Goal: Task Accomplishment & Management: Manage account settings

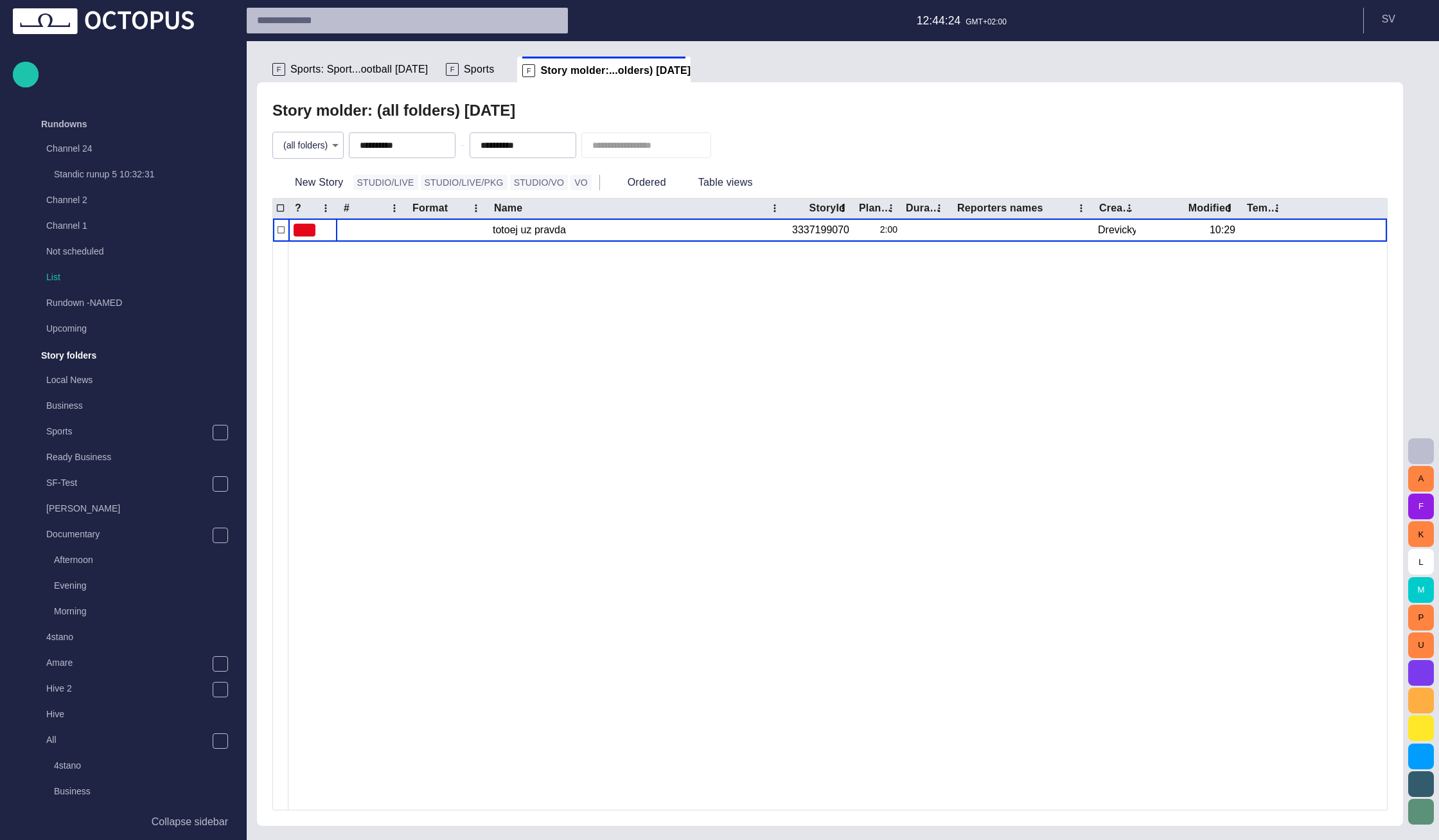
scroll to position [1153, 0]
click at [895, 370] on div at bounding box center [838, 525] width 1098 height 568
click at [1149, 79] on ul "F Sports: Sport...ootball today F Sports F Story molder:...olders) today" at bounding box center [822, 70] width 1110 height 26
click at [221, 202] on span "main menu" at bounding box center [220, 201] width 10 height 10
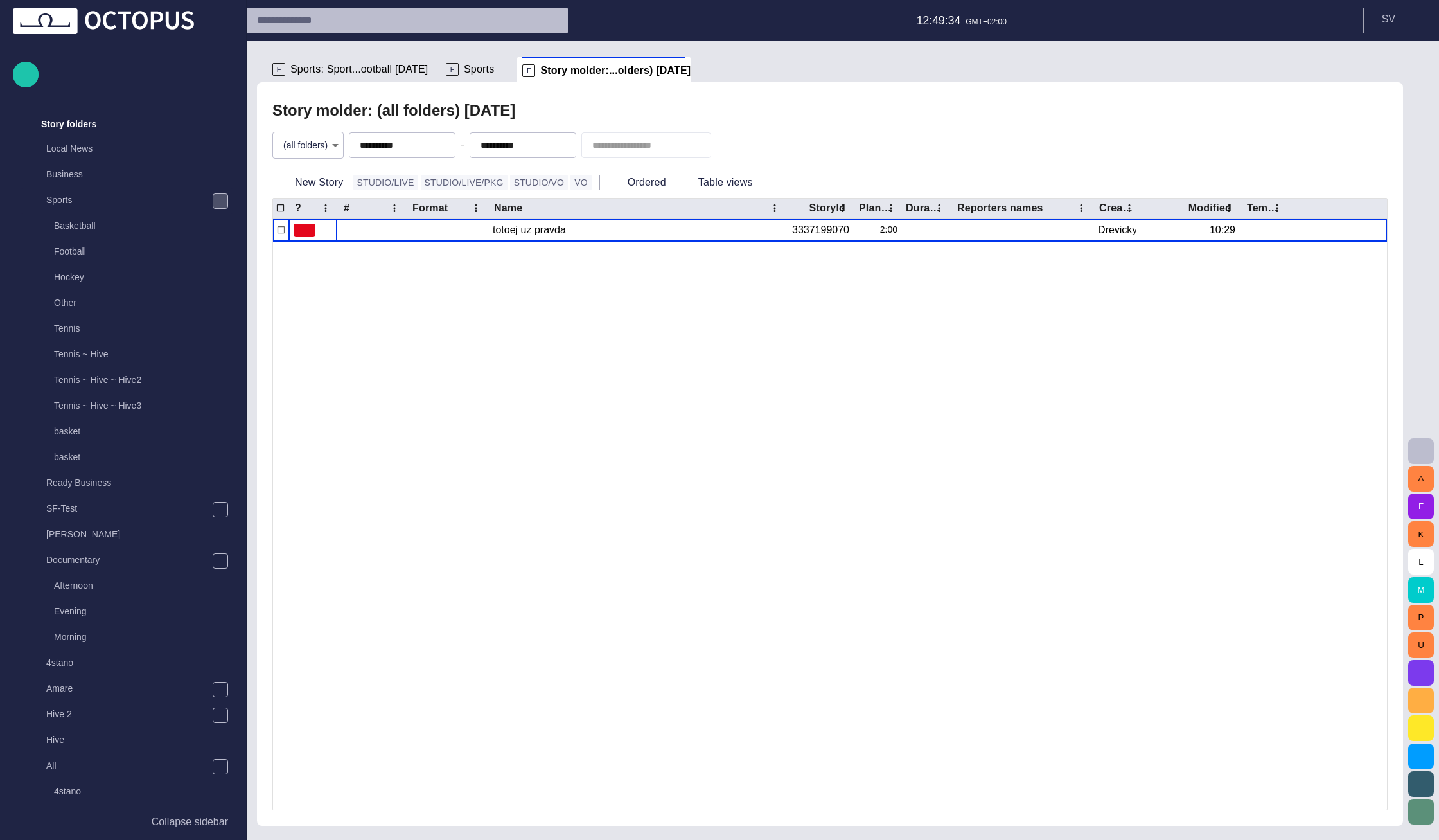
click at [221, 202] on span "main menu" at bounding box center [220, 201] width 10 height 10
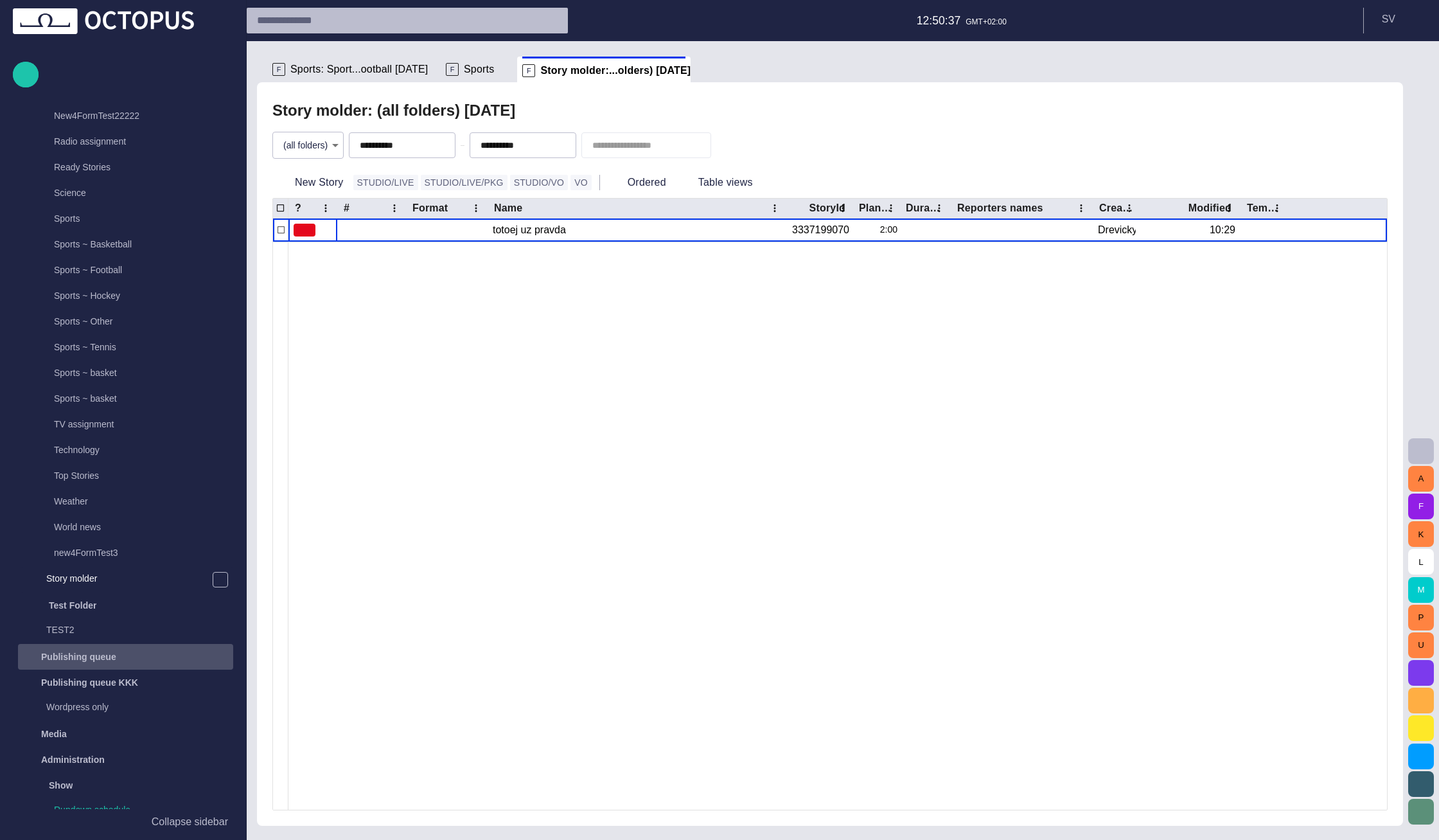
scroll to position [1002, 0]
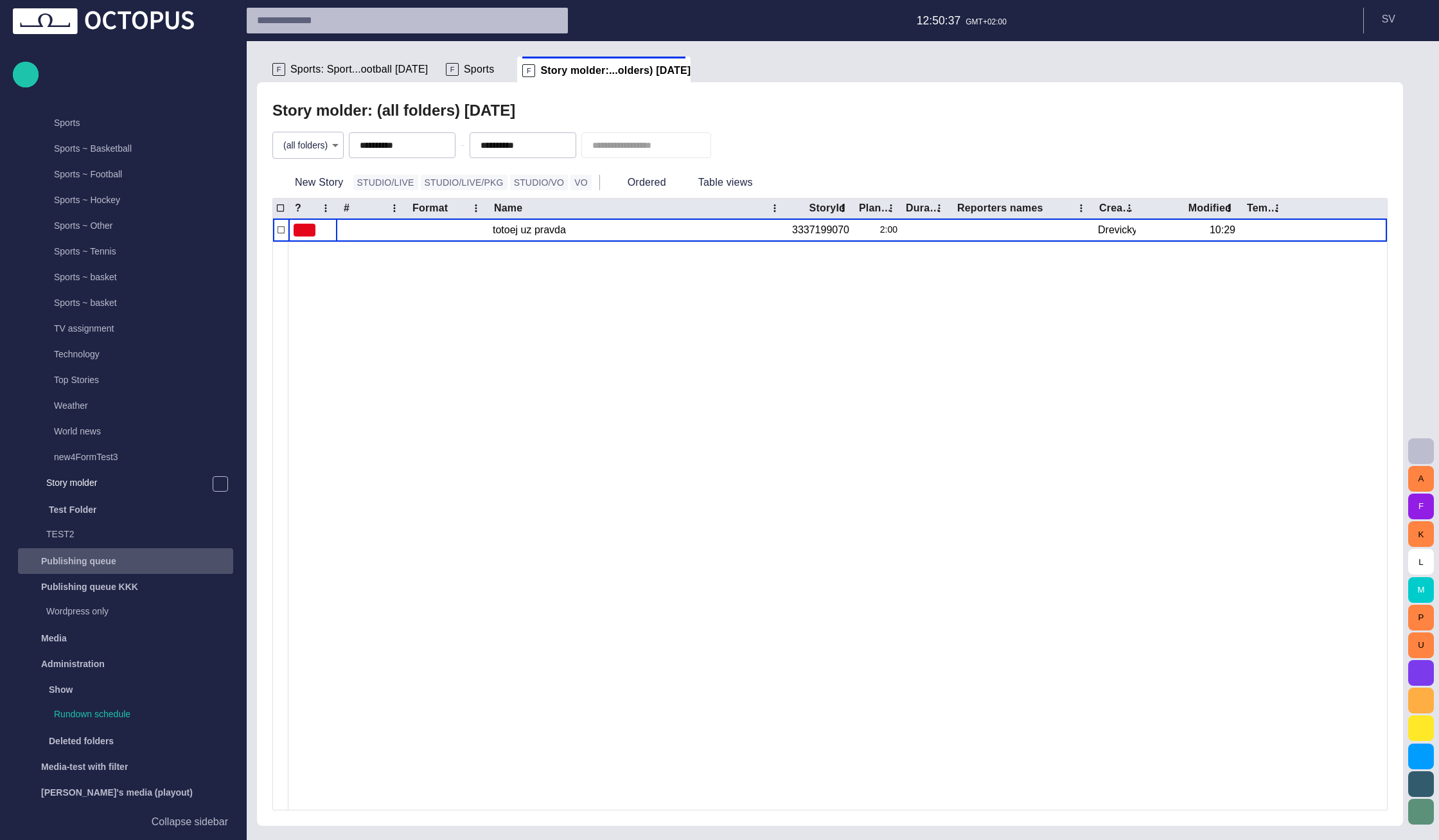
click at [131, 559] on div "Publishing queue" at bounding box center [127, 561] width 213 height 21
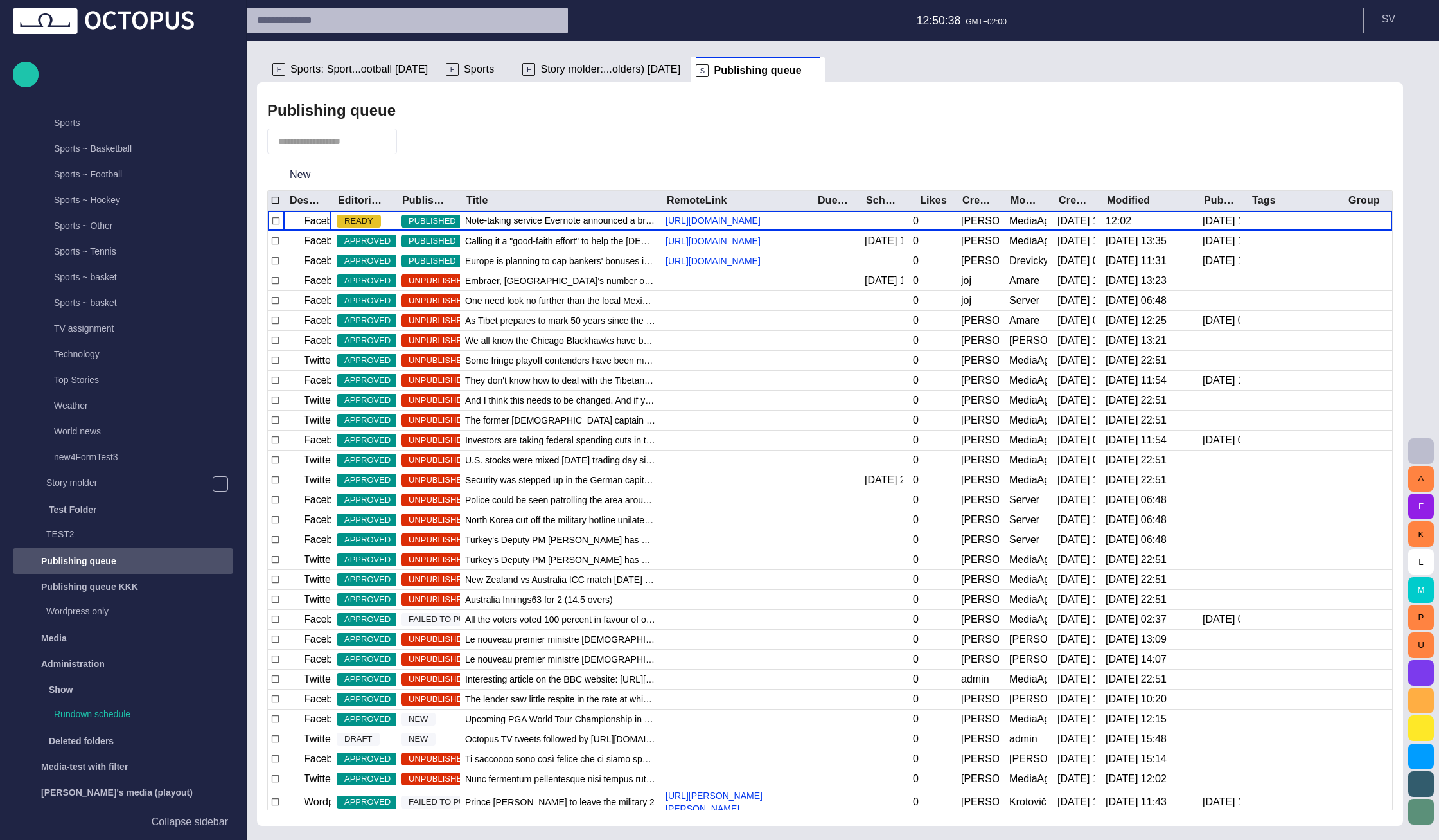
scroll to position [1153, 0]
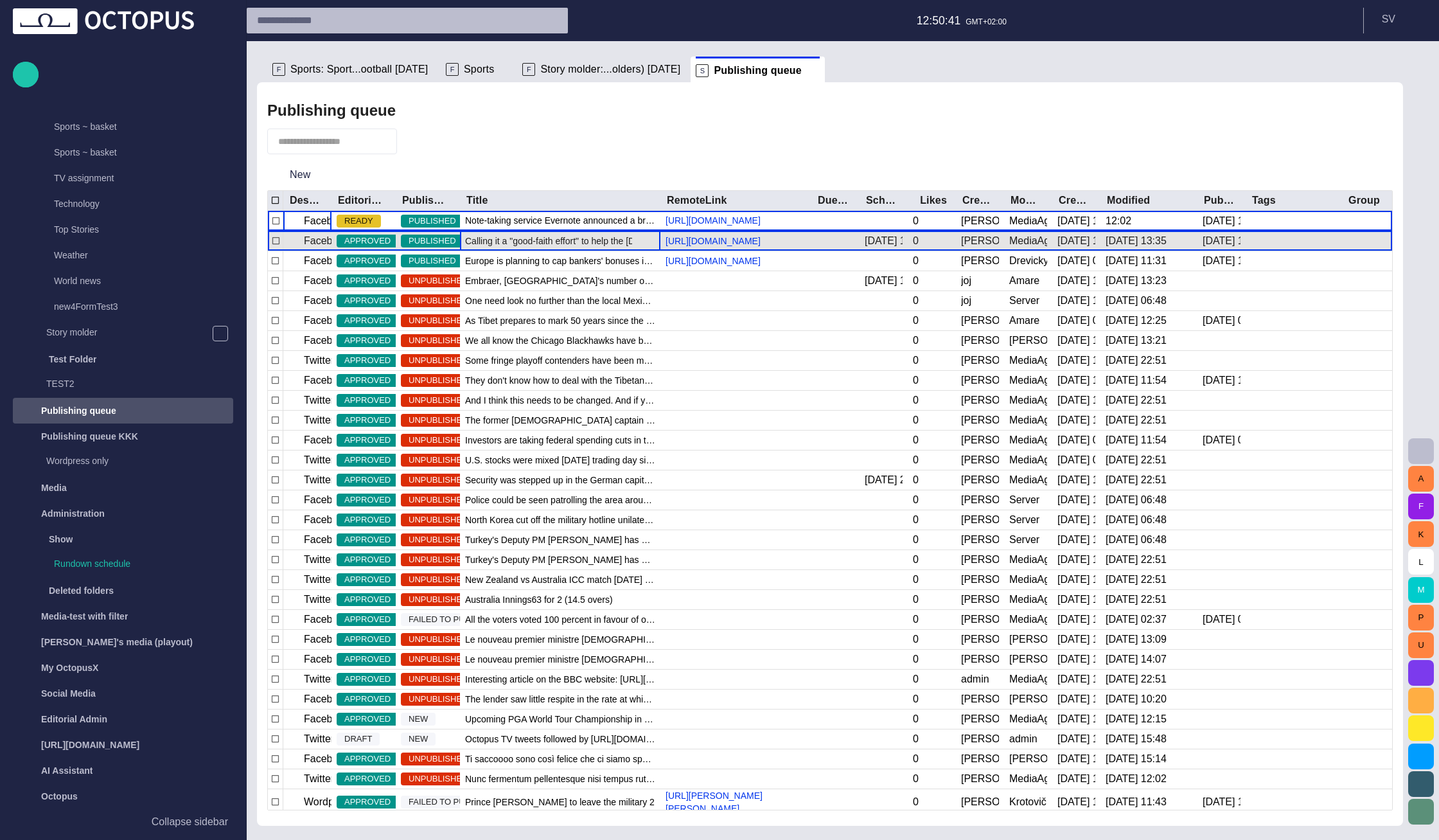
click at [528, 250] on div "Calling it a "good-faith effort" to help the Egyptian people, U.S. Secretary of…" at bounding box center [560, 241] width 201 height 19
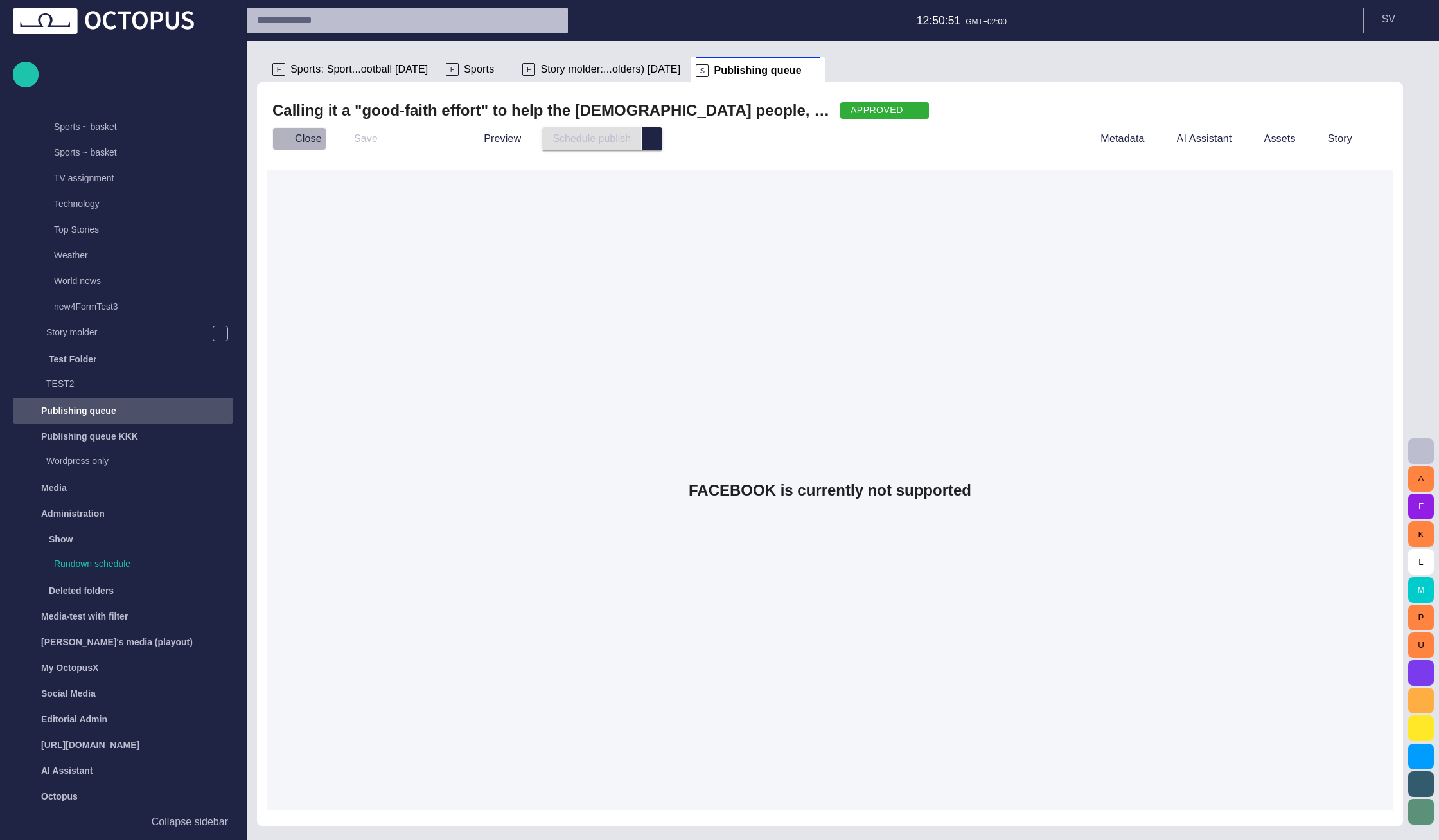
click at [306, 139] on button "Close" at bounding box center [300, 138] width 54 height 23
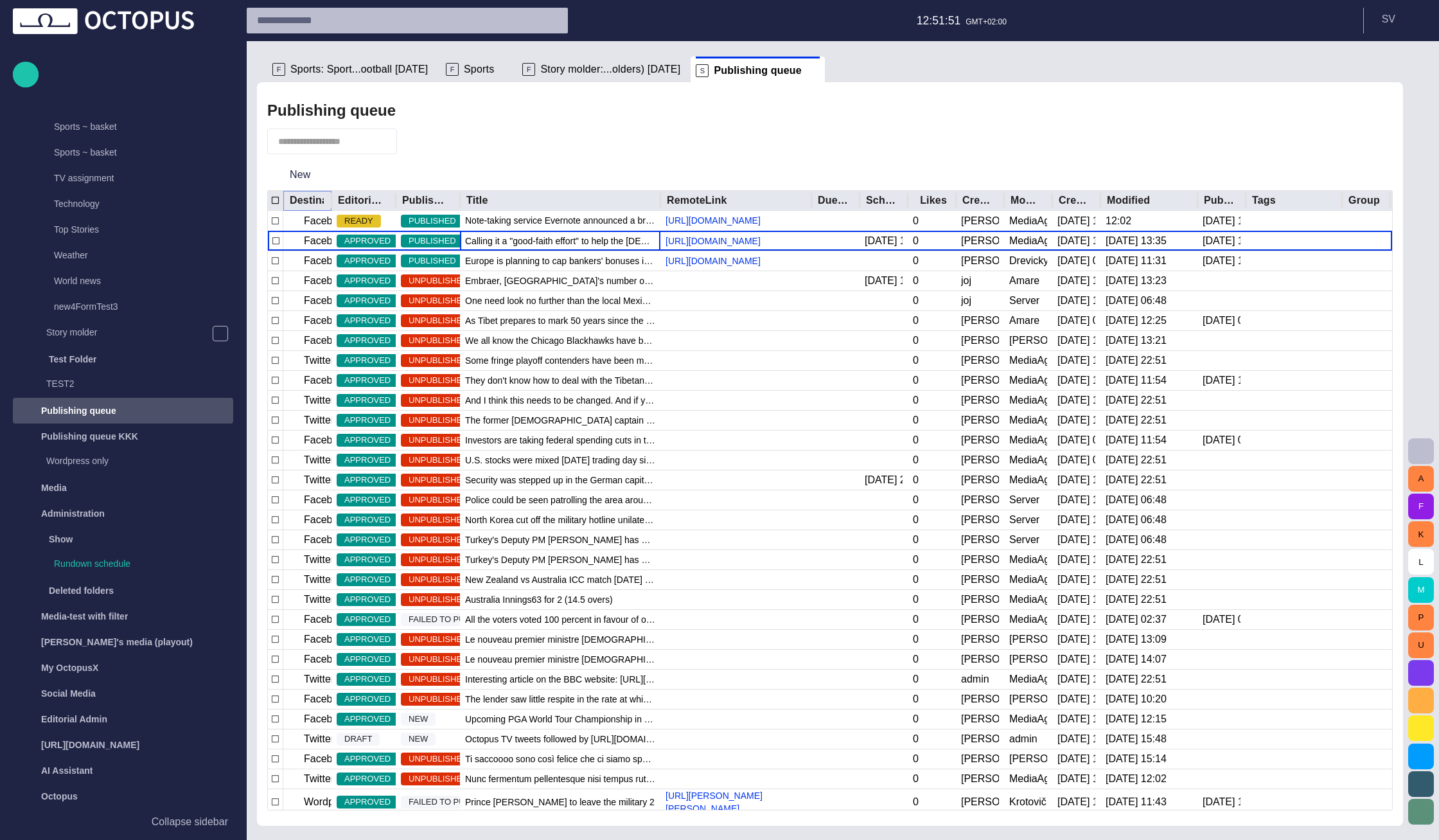
click at [299, 203] on icon "Sort" at bounding box center [300, 201] width 8 height 8
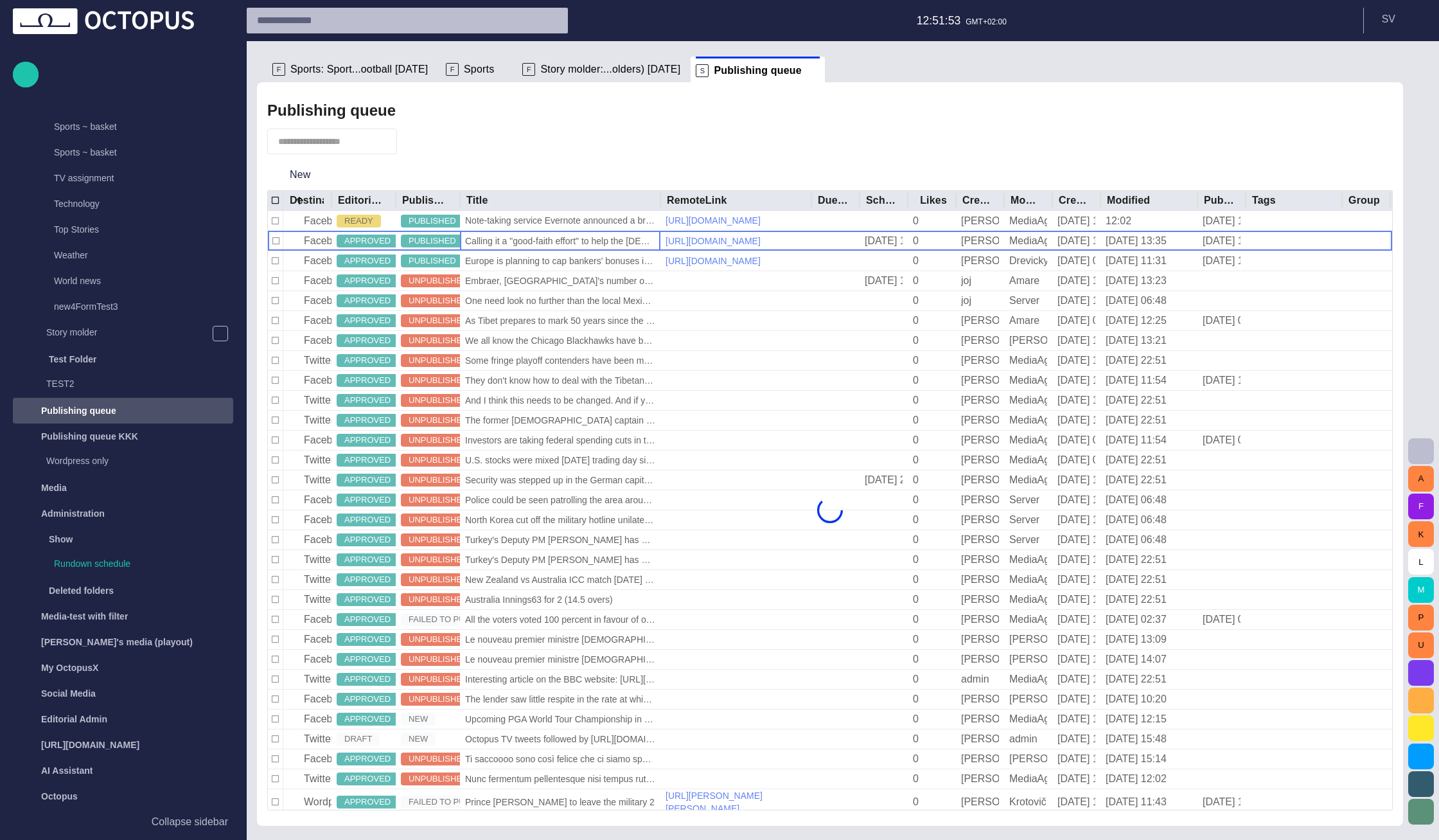
click at [417, 138] on button "button" at bounding box center [414, 141] width 25 height 23
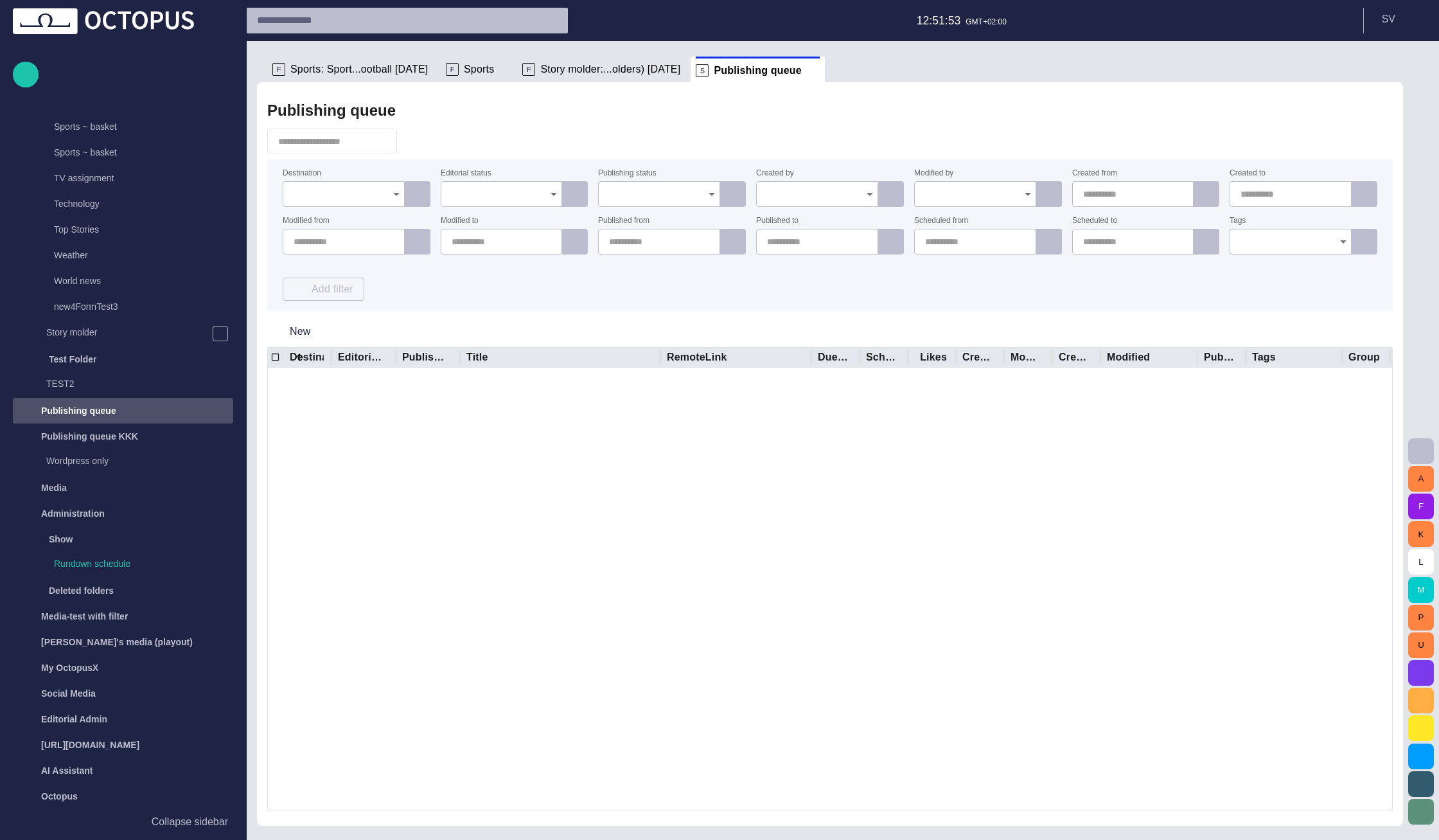
click at [419, 139] on span "button" at bounding box center [414, 141] width 13 height 13
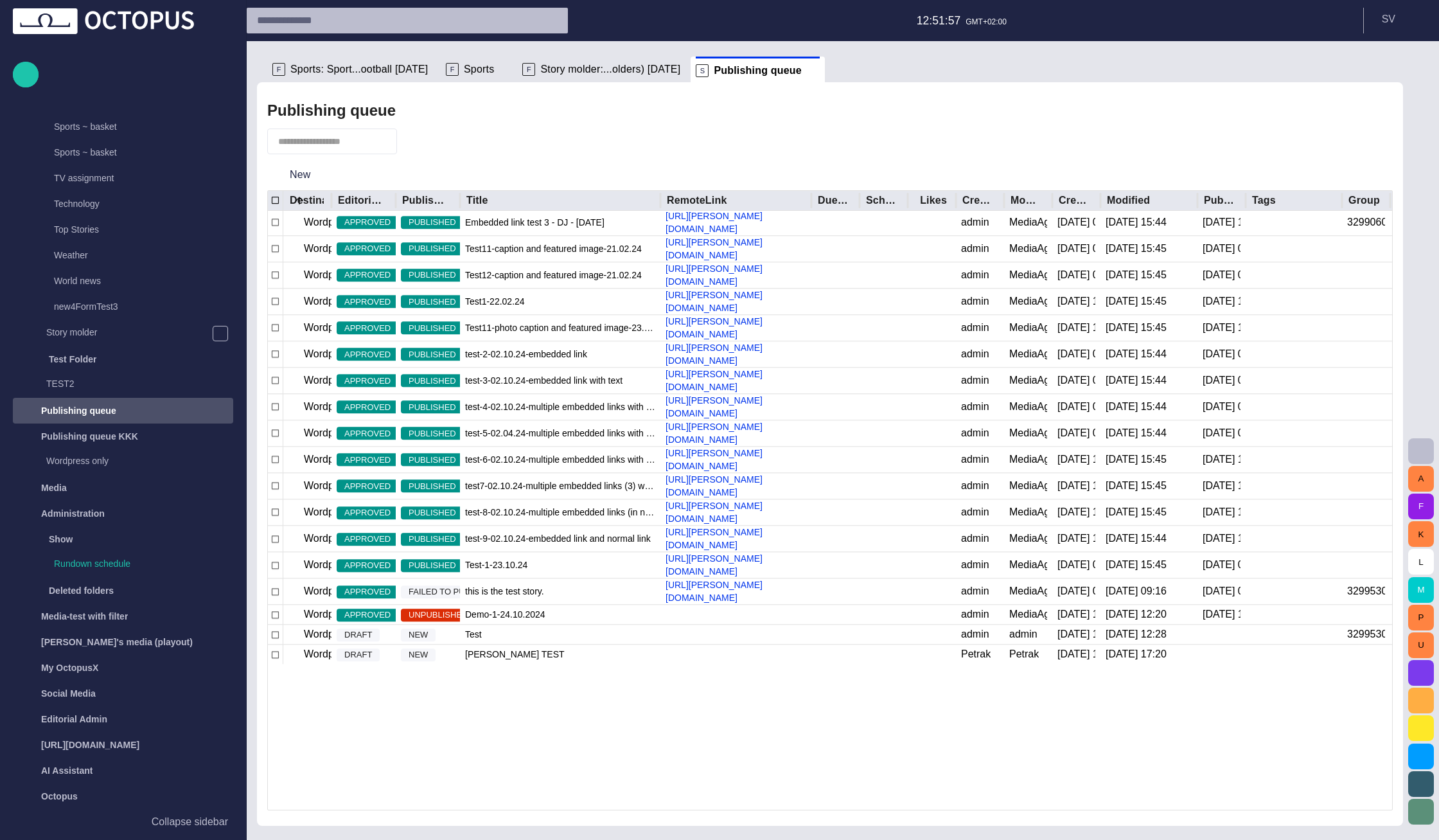
scroll to position [2058, 0]
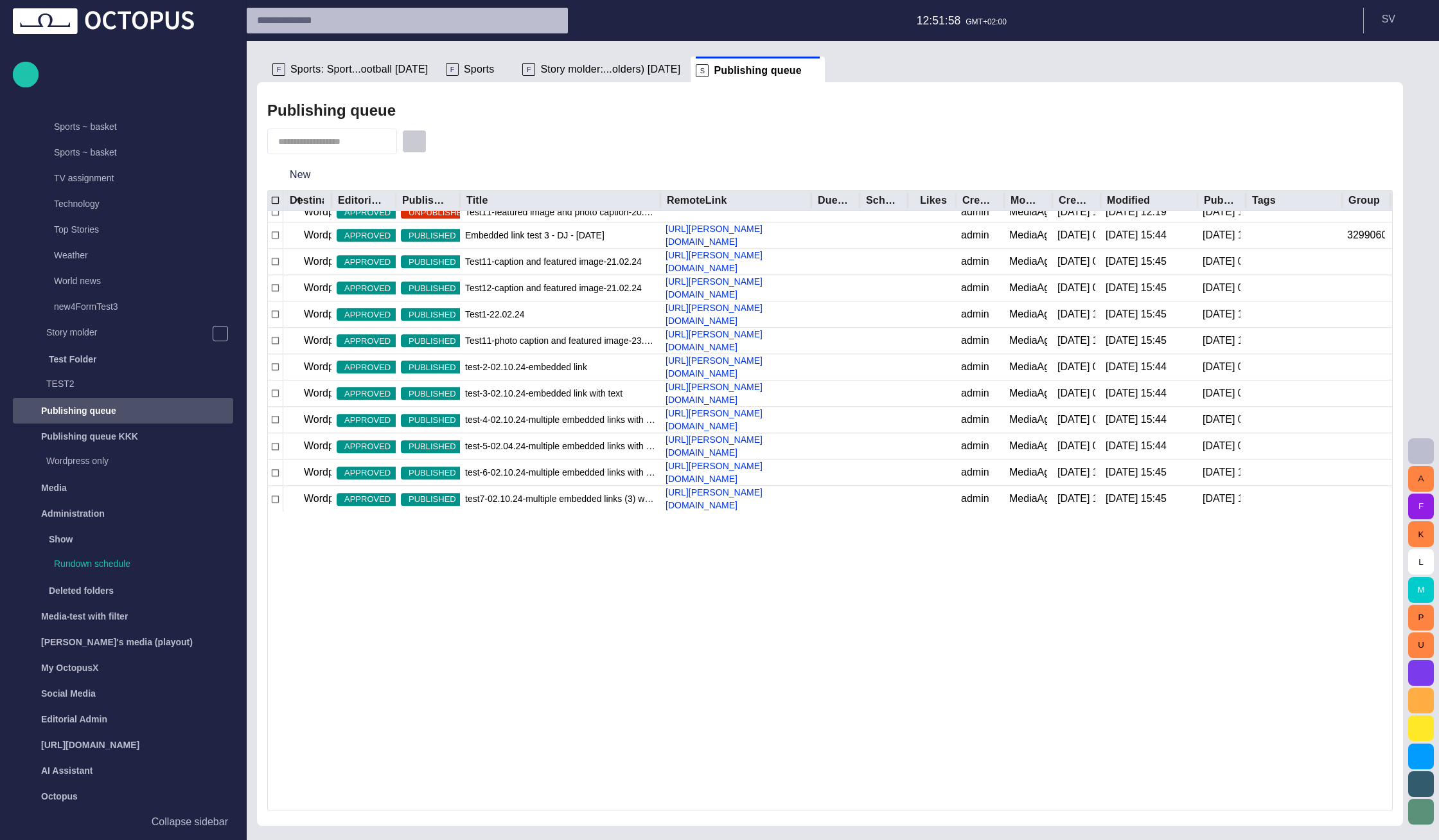
click at [421, 139] on span "button" at bounding box center [414, 141] width 13 height 13
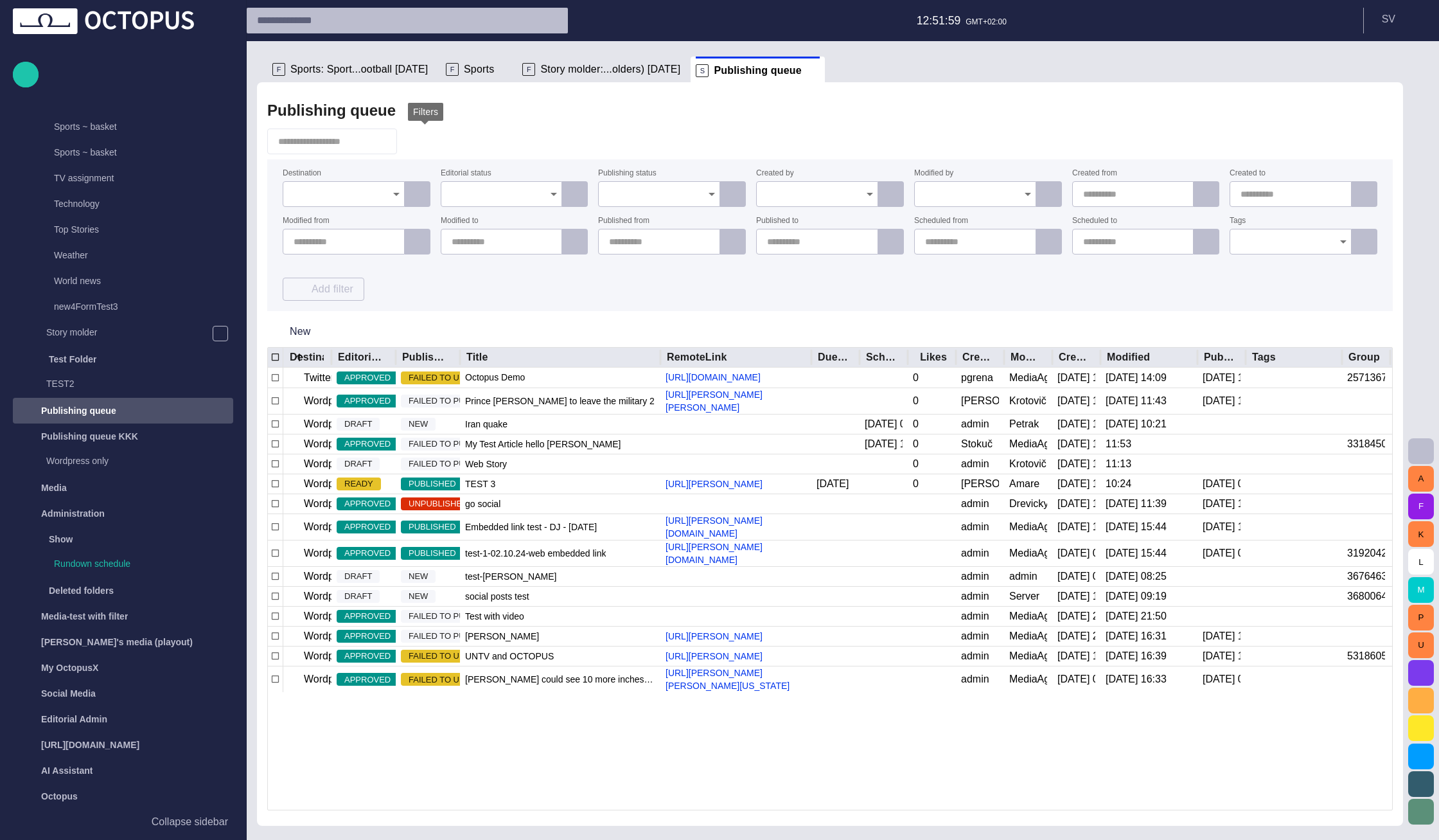
scroll to position [0, 0]
click at [353, 190] on input "Destination" at bounding box center [339, 194] width 91 height 13
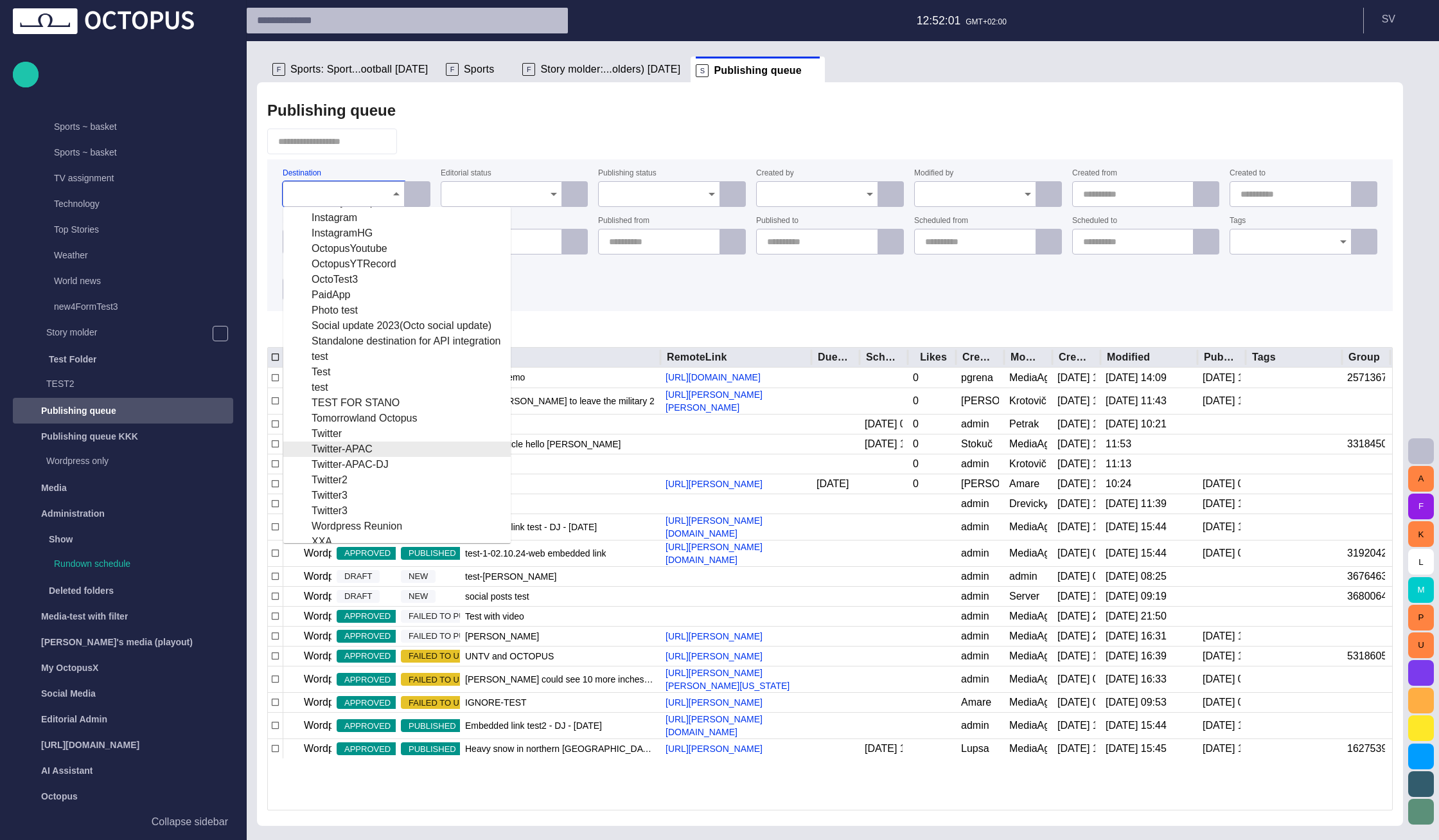
scroll to position [90, 0]
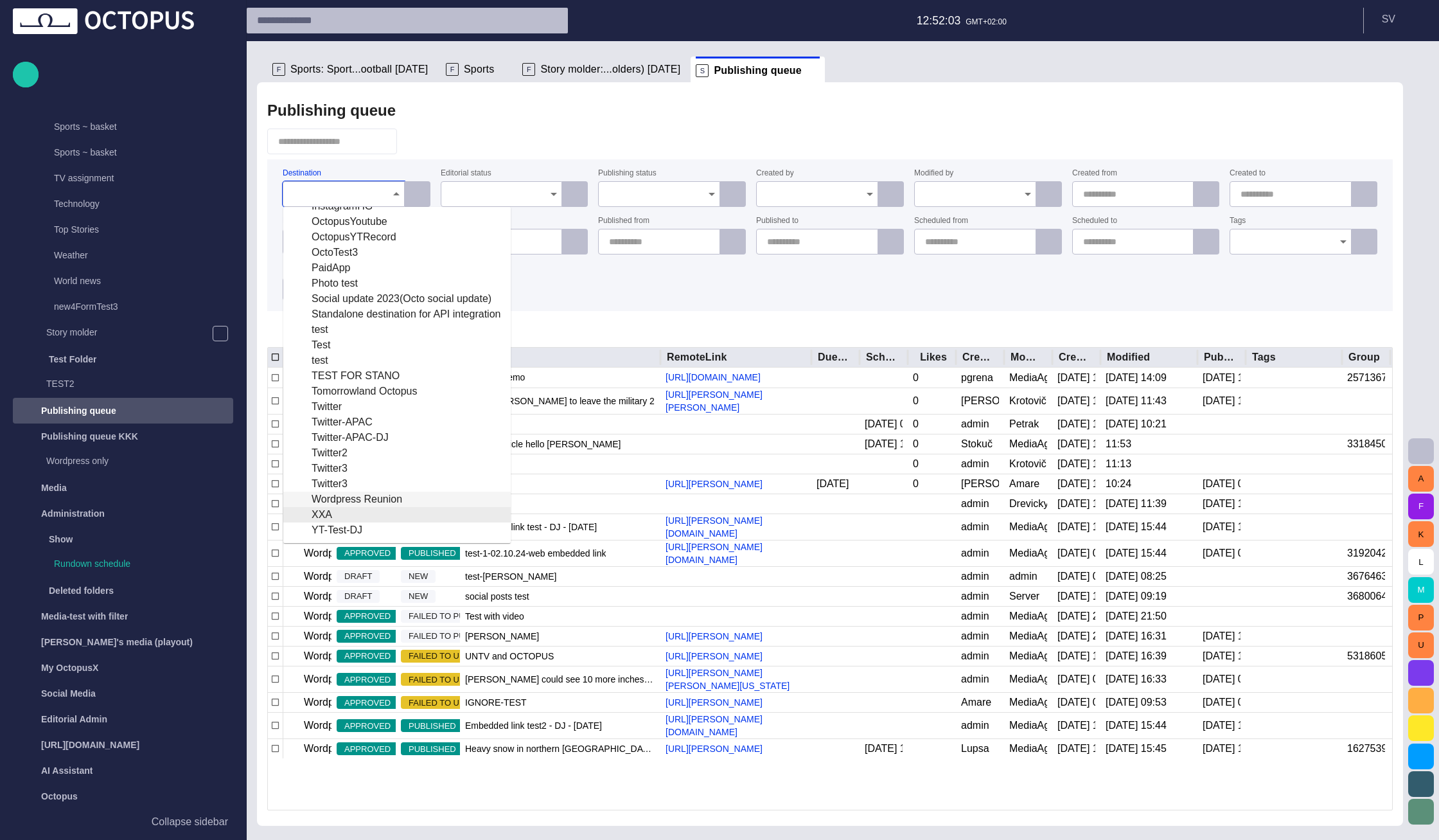
click at [377, 499] on div "Wordpress Reunion" at bounding box center [397, 499] width 207 height 15
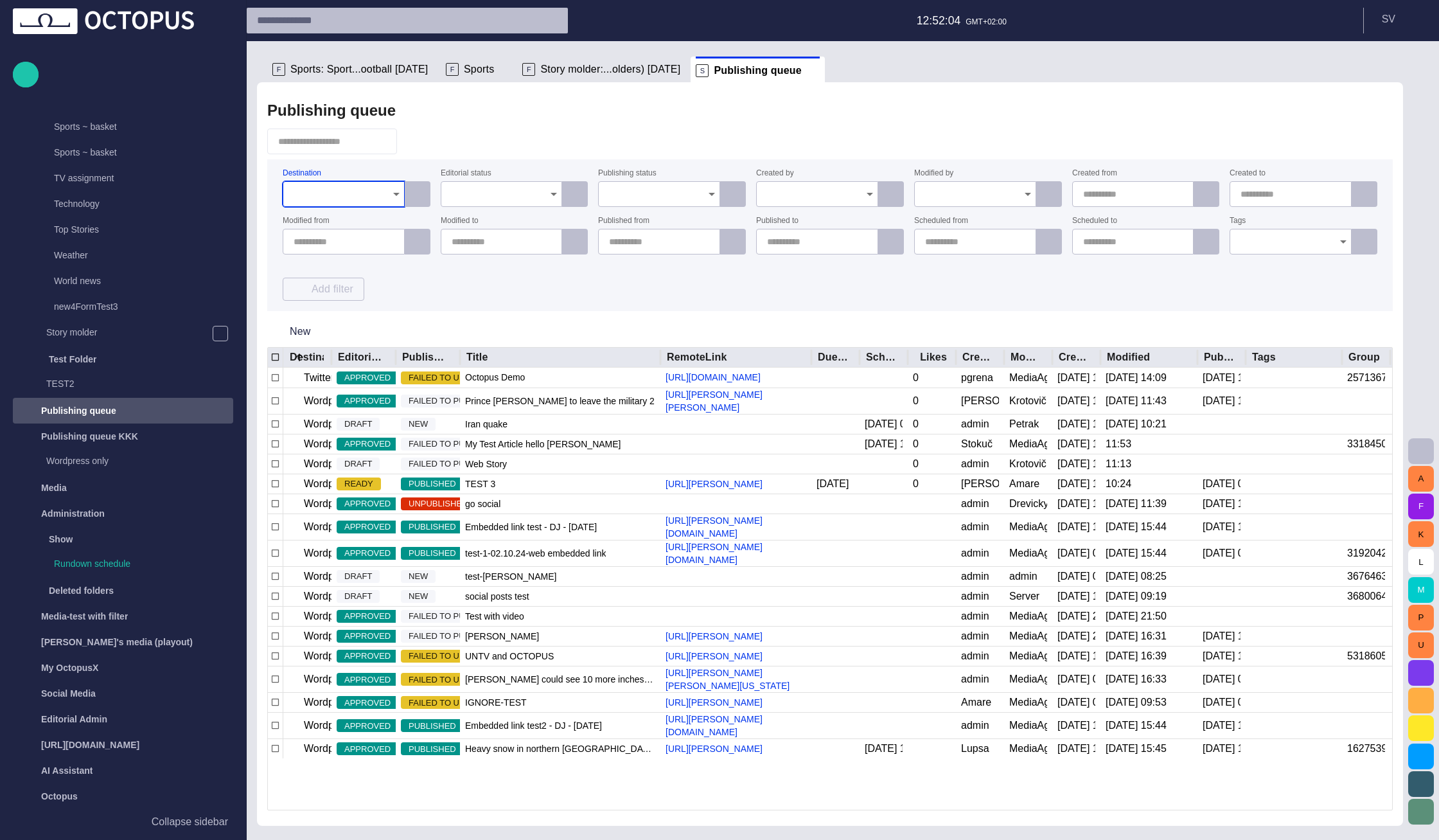
click at [452, 293] on div "Destination Editorial status Publishing status Created by Modified by Created f…" at bounding box center [831, 235] width 1095 height 131
click at [377, 195] on input "Destination" at bounding box center [339, 194] width 91 height 13
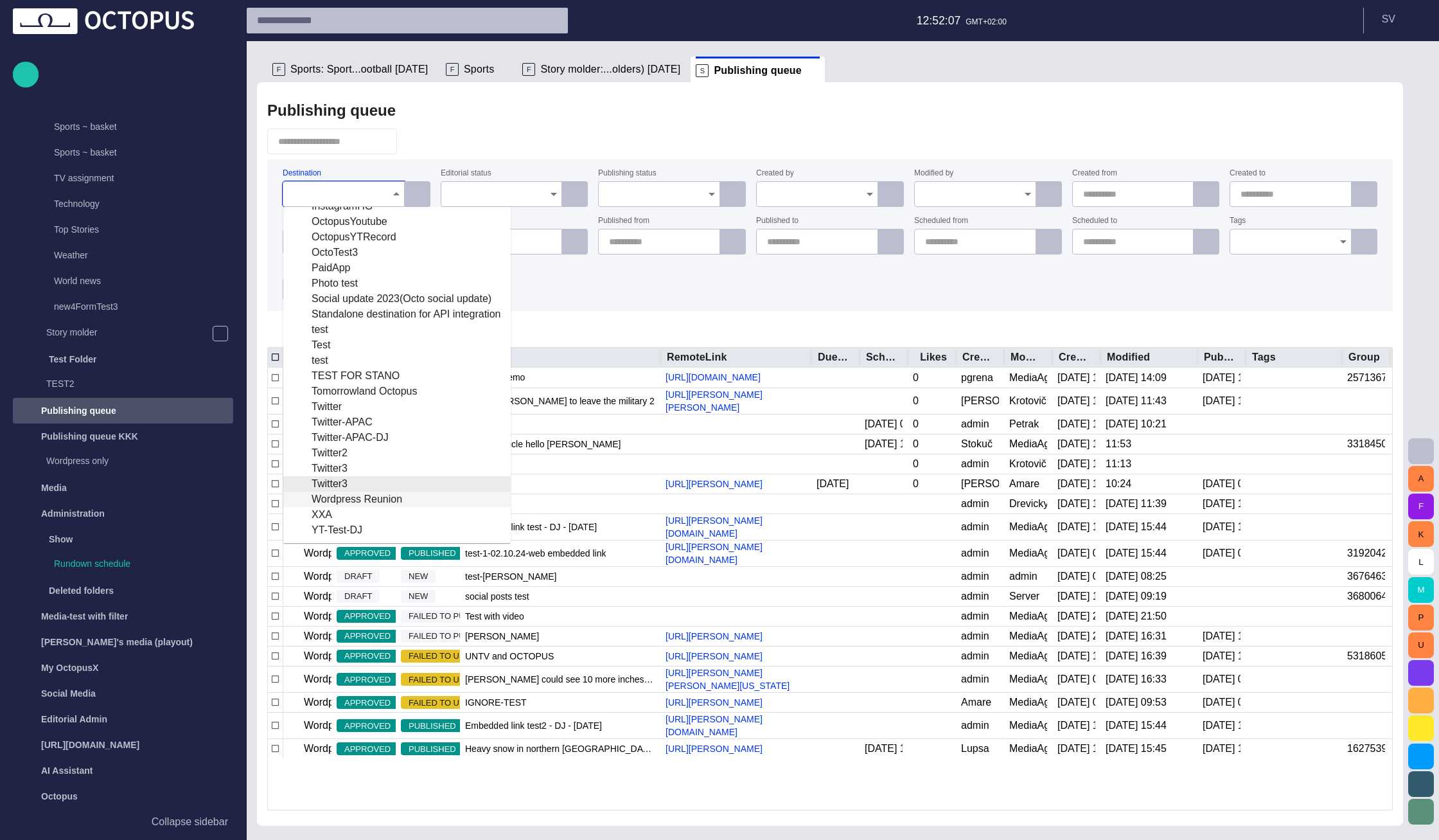
click at [371, 497] on div "Wordpress Reunion" at bounding box center [397, 499] width 207 height 15
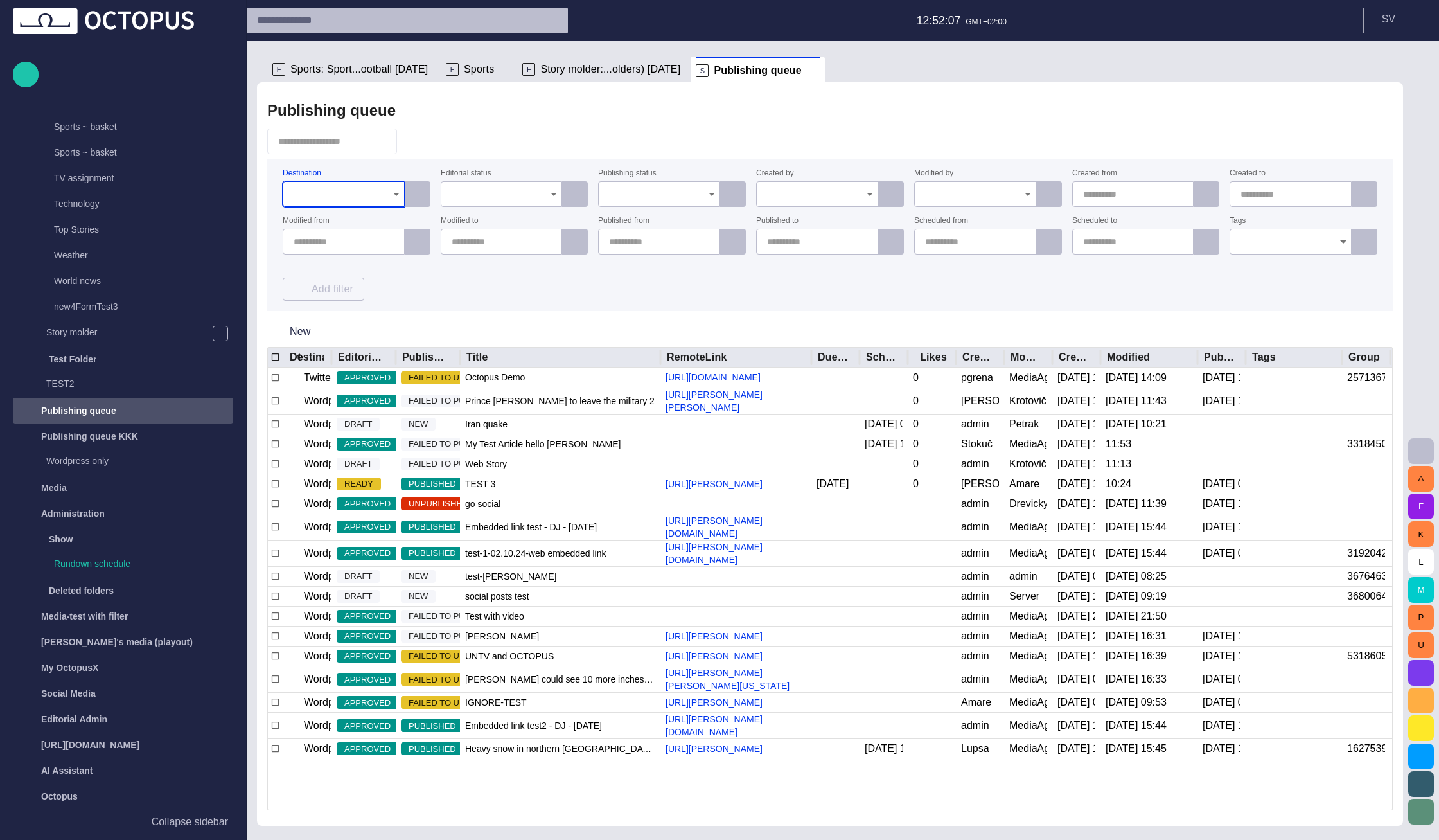
click at [516, 281] on div "Destination Editorial status Publishing status Created by Modified by Created f…" at bounding box center [831, 235] width 1095 height 131
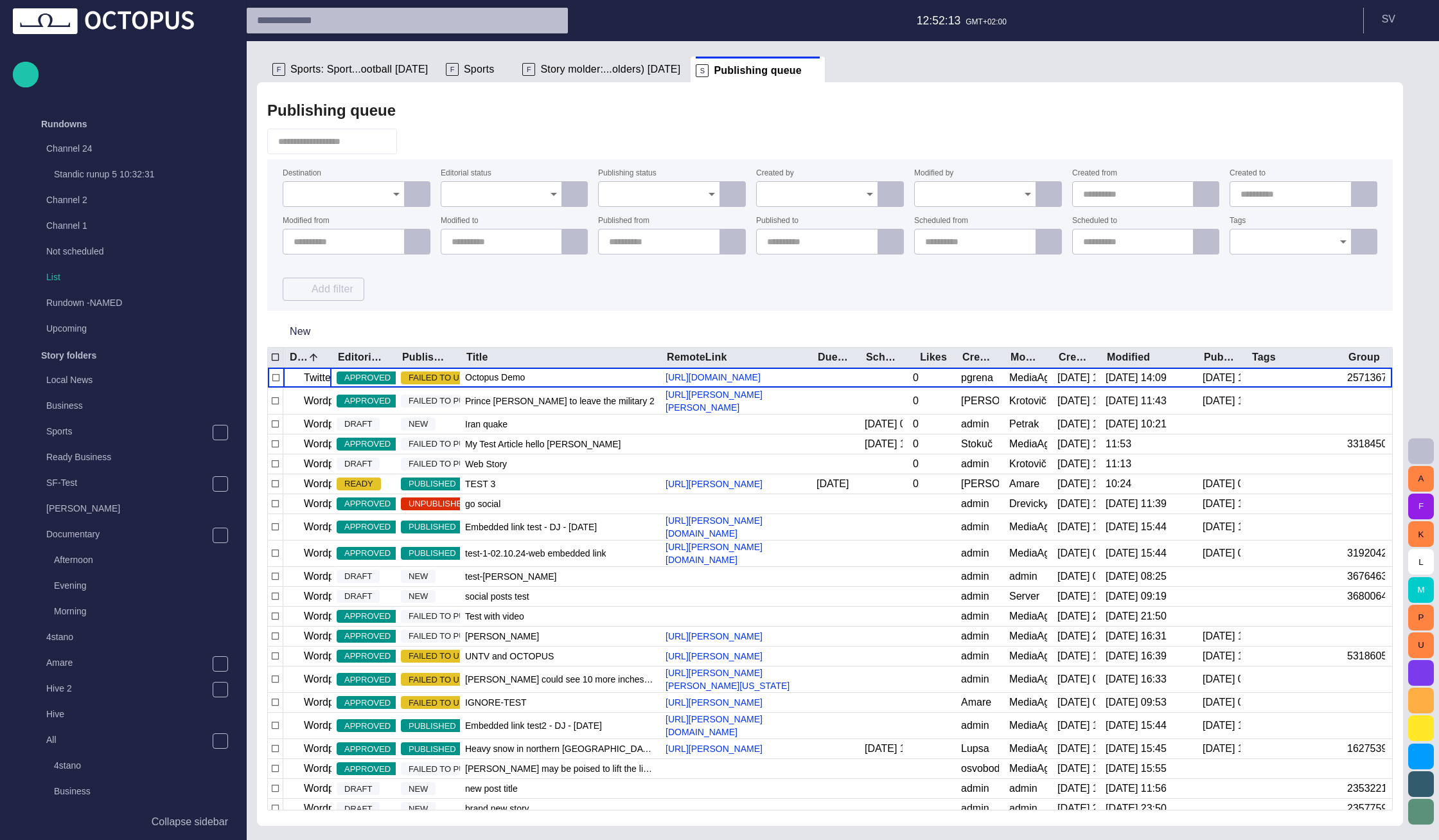
scroll to position [1153, 0]
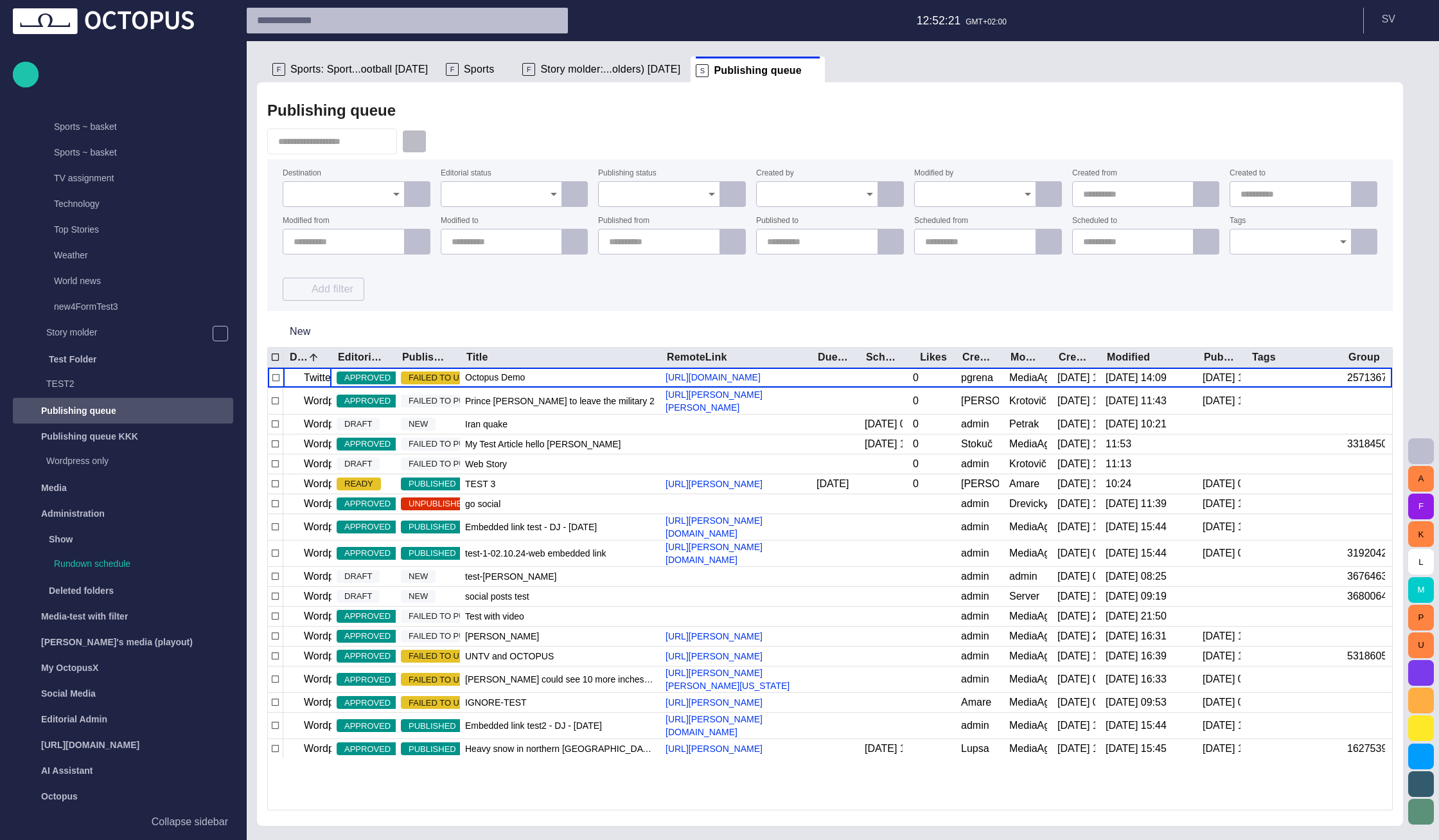
drag, startPoint x: 419, startPoint y: 143, endPoint x: 630, endPoint y: 74, distance: 222.0
click at [419, 142] on span "button" at bounding box center [414, 141] width 13 height 13
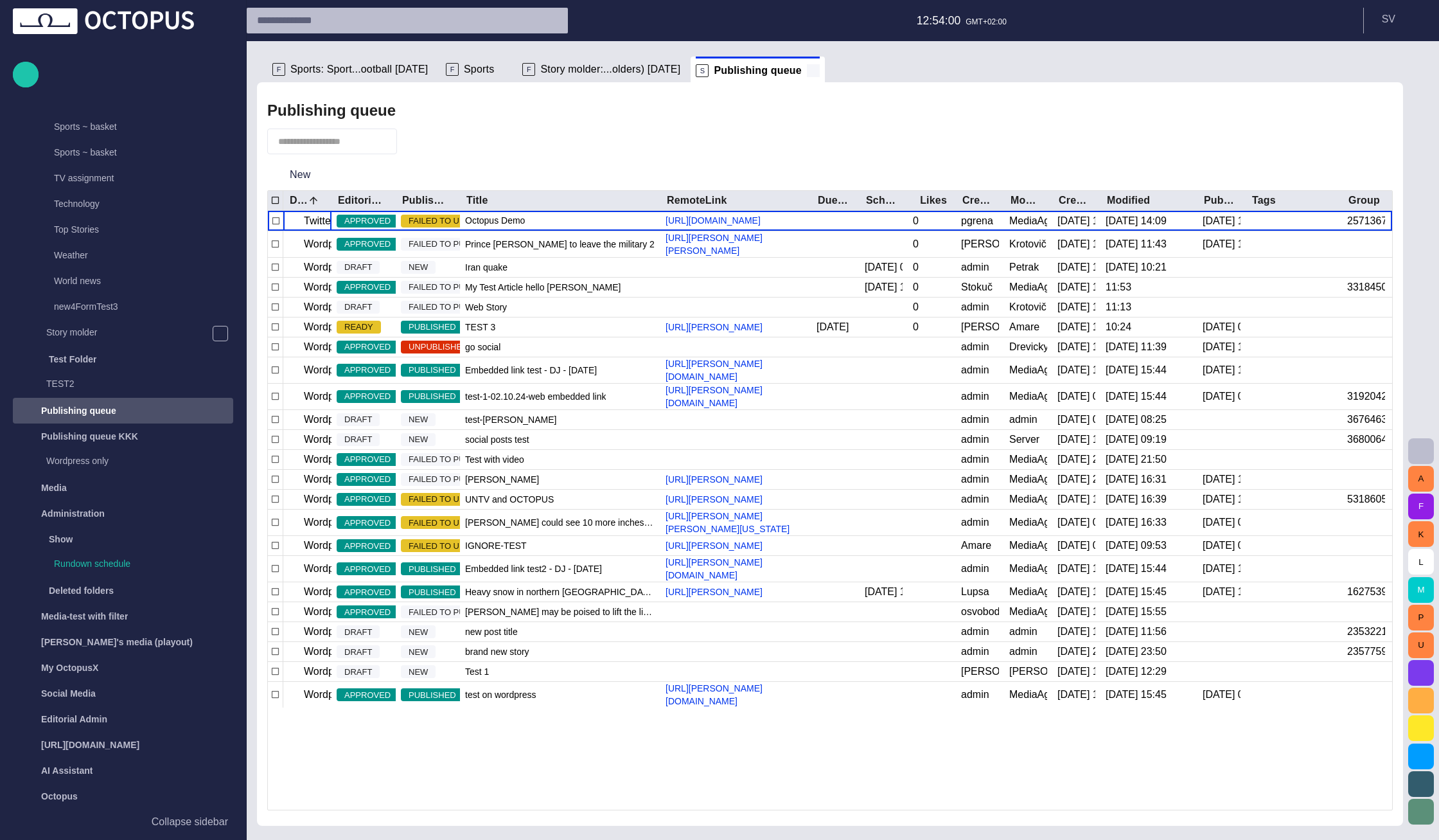
click at [807, 71] on span at bounding box center [814, 70] width 13 height 13
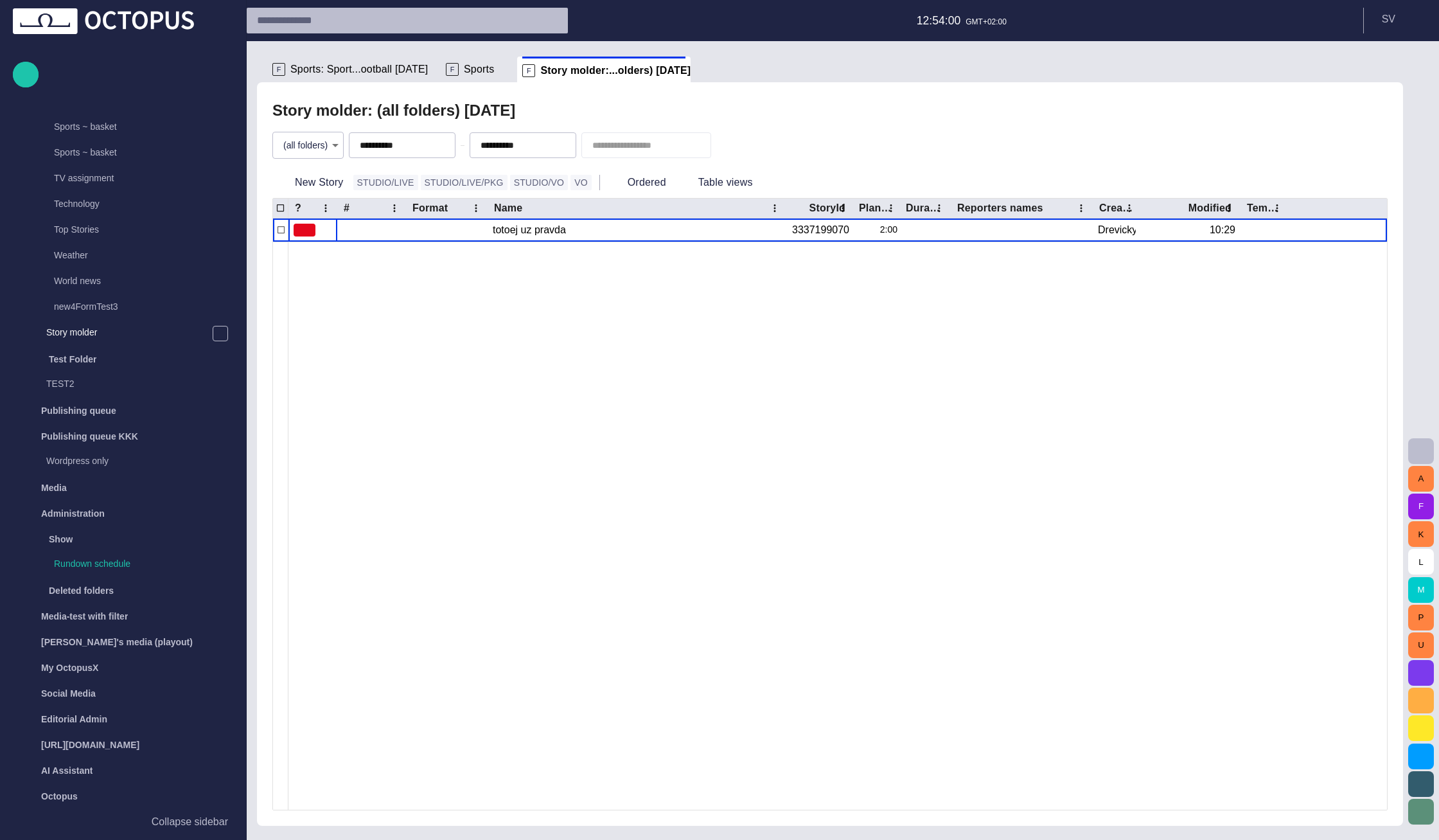
scroll to position [231, 0]
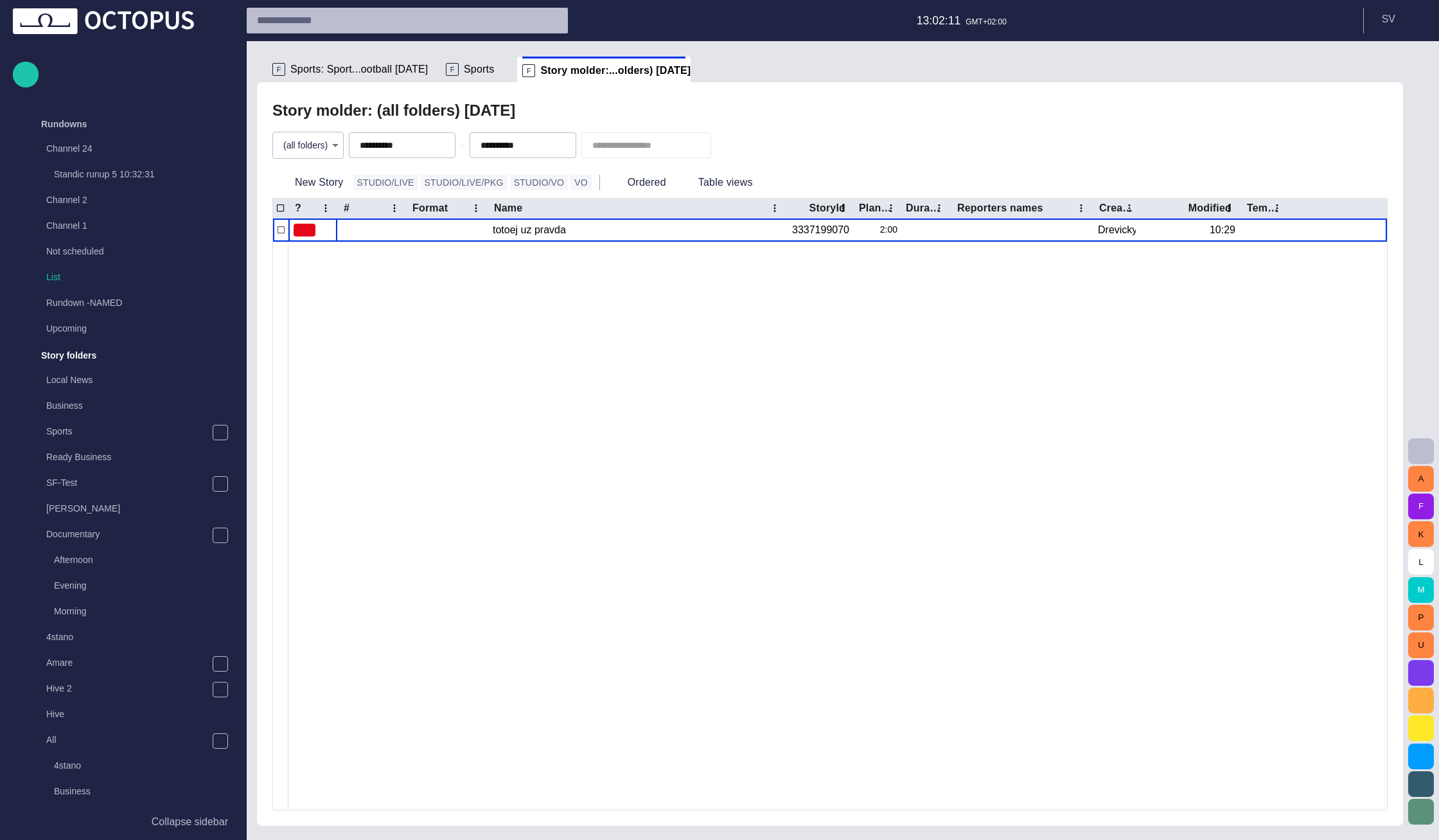
click at [309, 143] on body "Story Rundown Rundowns Channel 24 Standic runup 5 10:32:31 Channel 2 Channel 1 …" at bounding box center [720, 420] width 1439 height 840
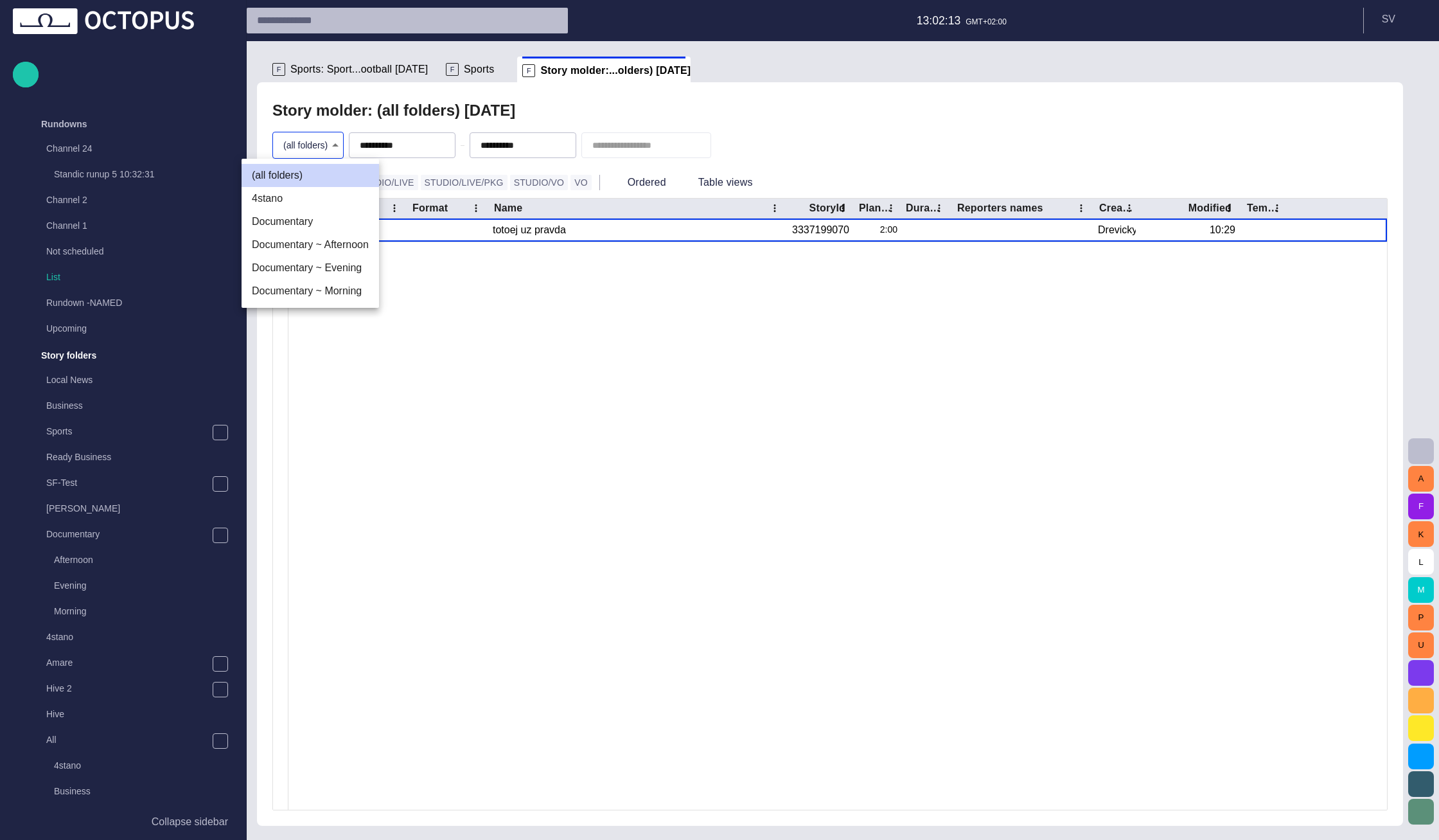
click at [317, 225] on li "Documentary" at bounding box center [310, 221] width 138 height 23
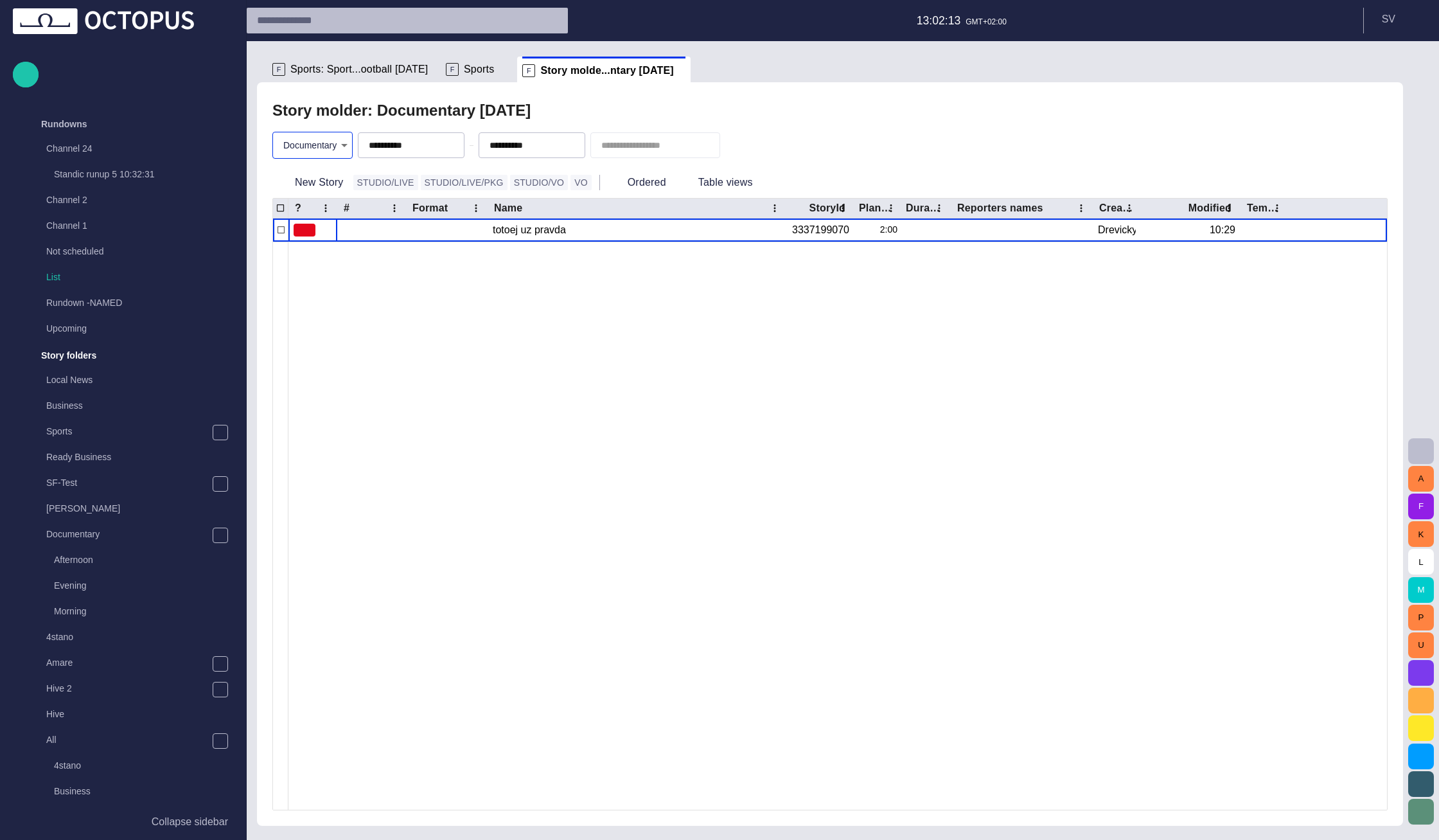
type input "********"
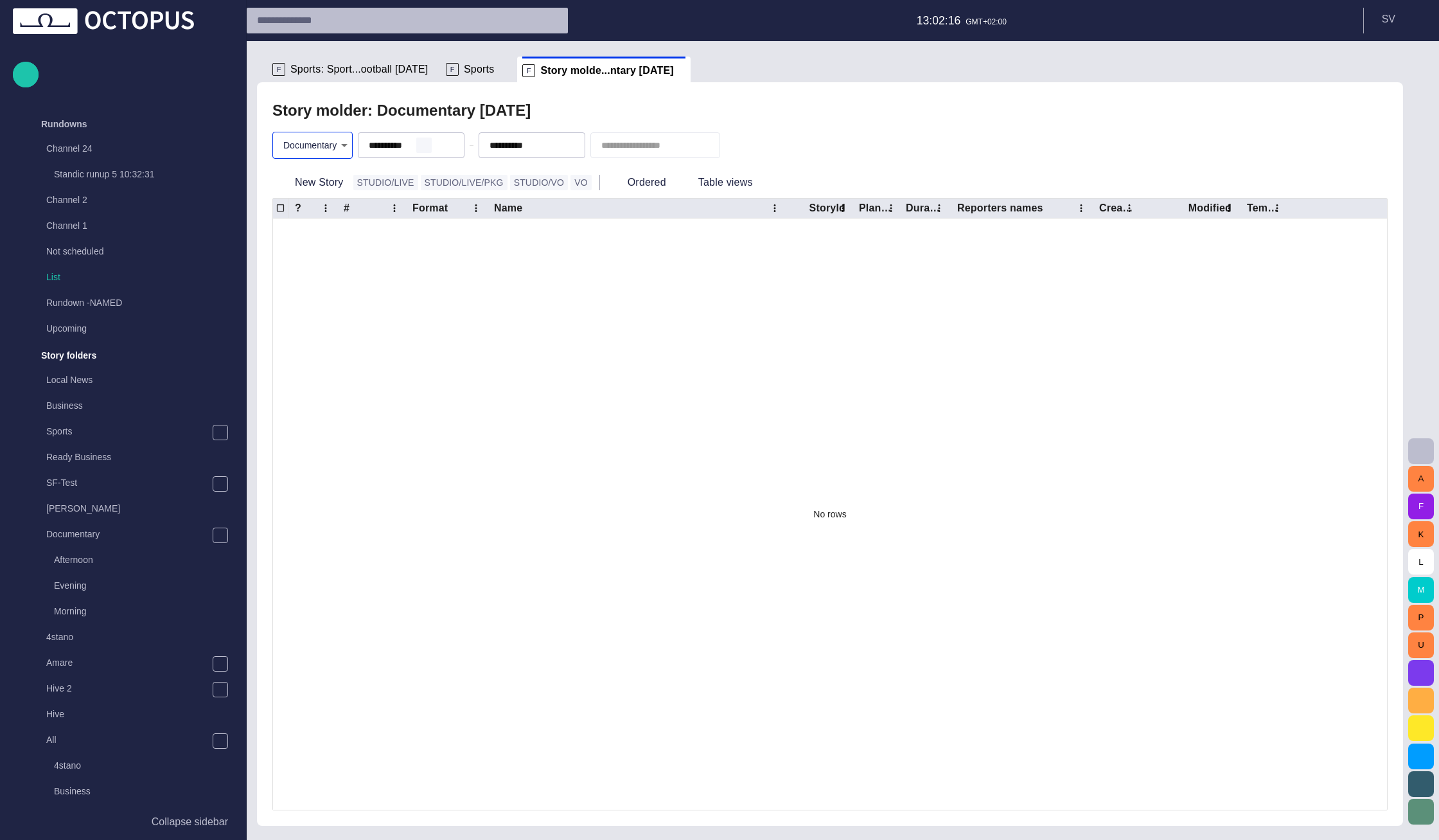
click at [432, 146] on button "button" at bounding box center [424, 145] width 15 height 15
click at [550, 145] on span "button" at bounding box center [544, 145] width 10 height 10
click at [577, 105] on div "Story molder: Documentary - [DATE]" at bounding box center [830, 110] width 1115 height 26
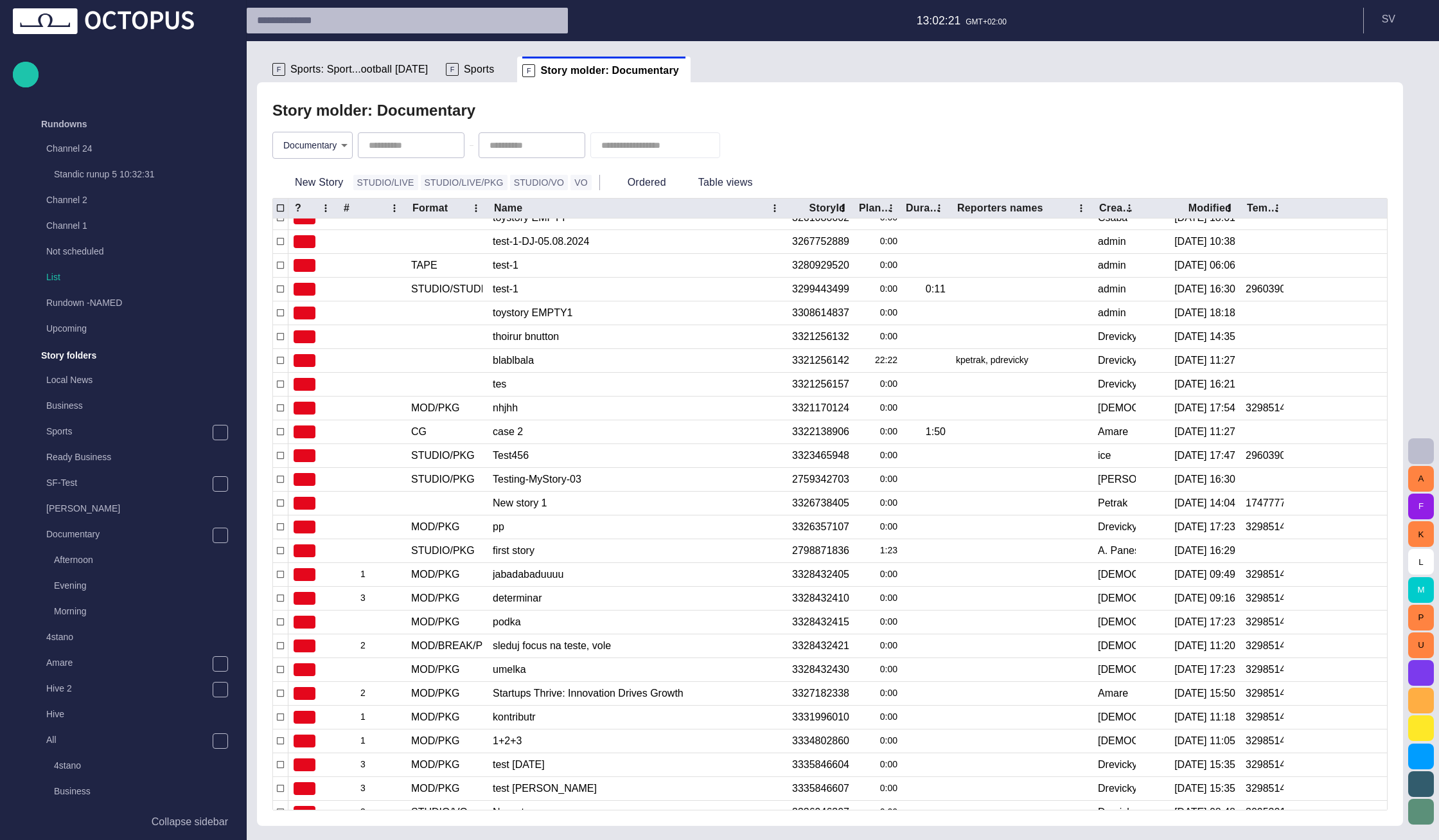
scroll to position [403, 0]
click at [620, 152] on div at bounding box center [656, 145] width 130 height 26
type input "****"
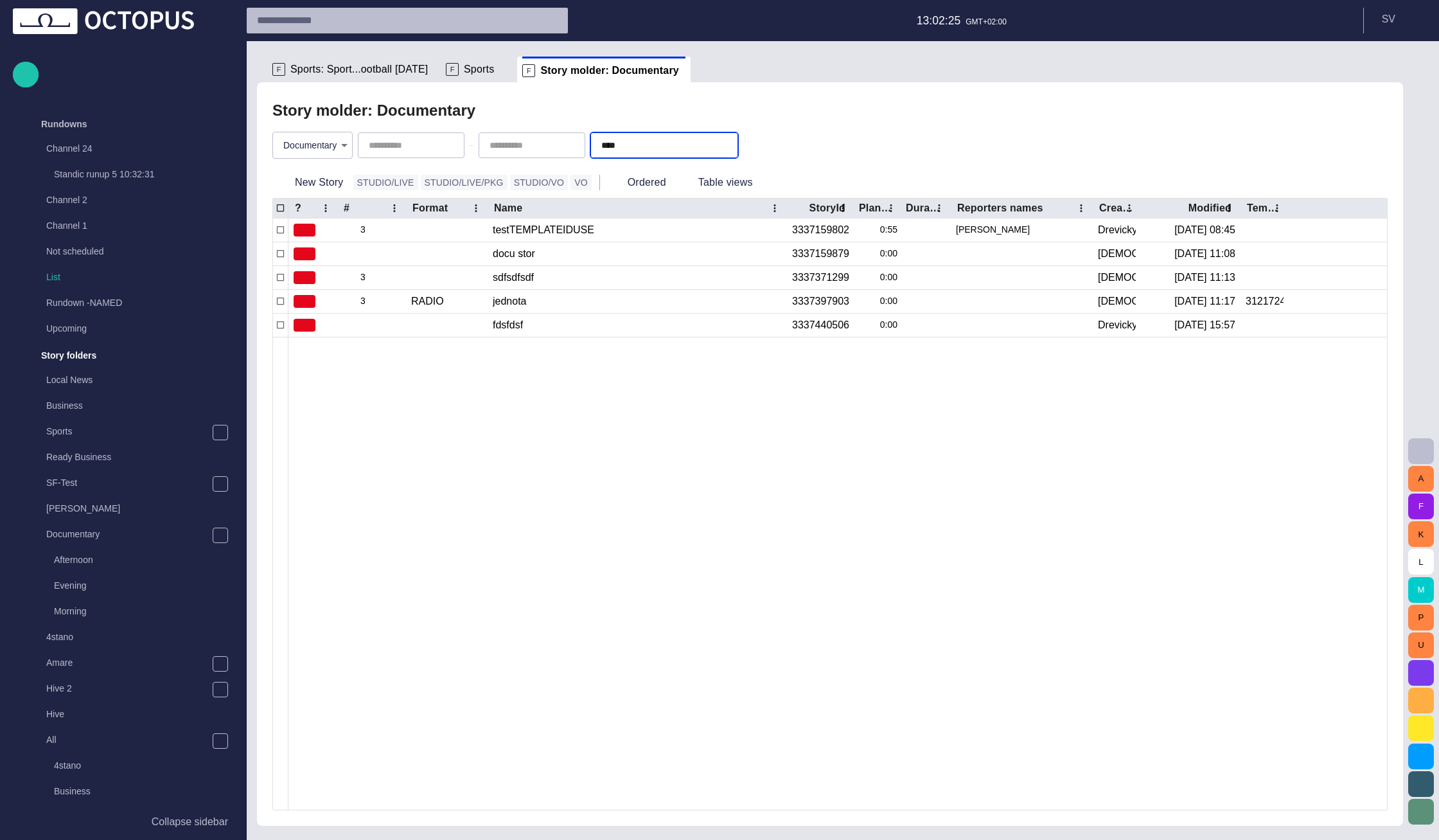
scroll to position [0, 0]
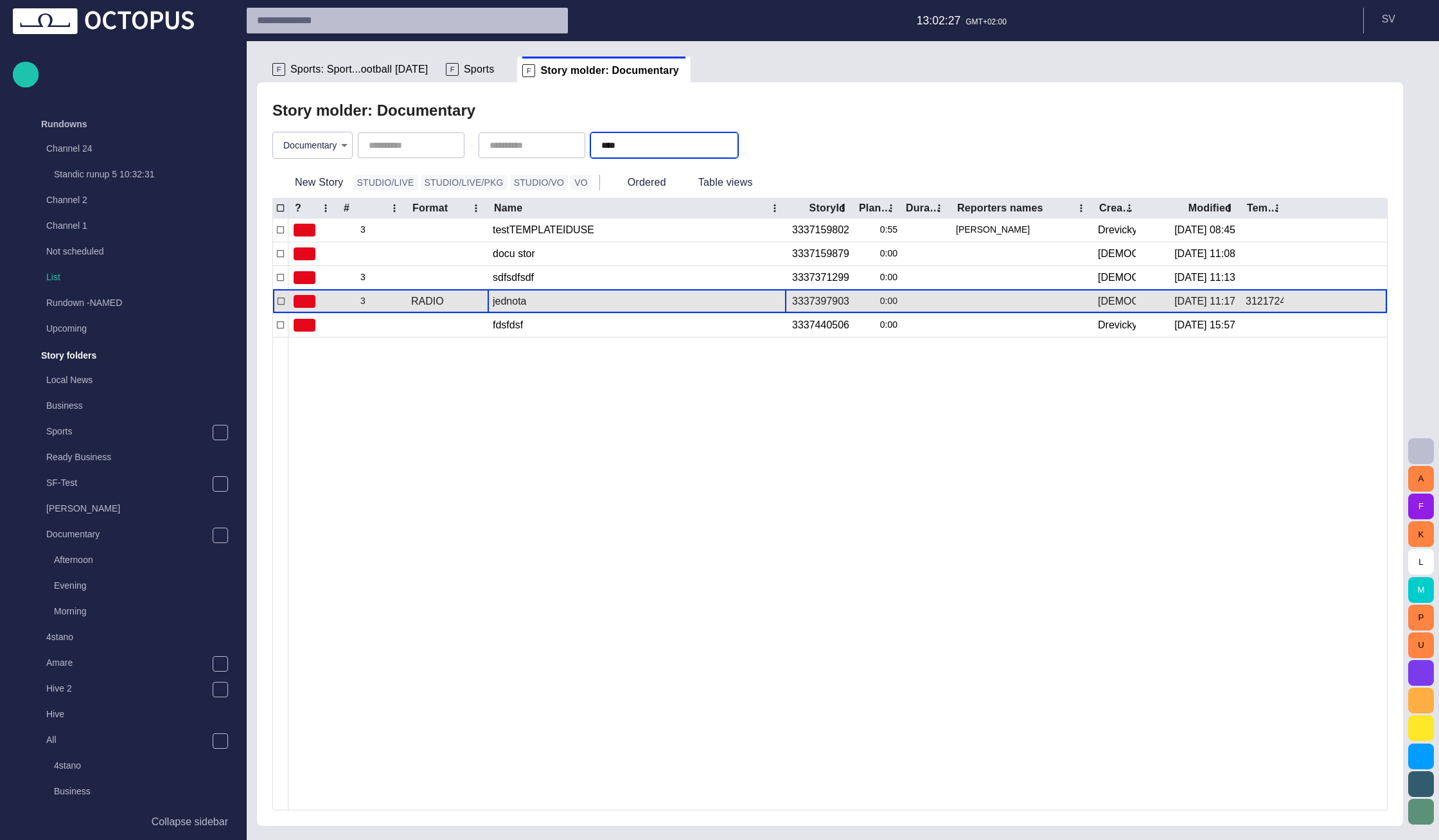
click at [504, 305] on div "jednota" at bounding box center [636, 301] width 289 height 23
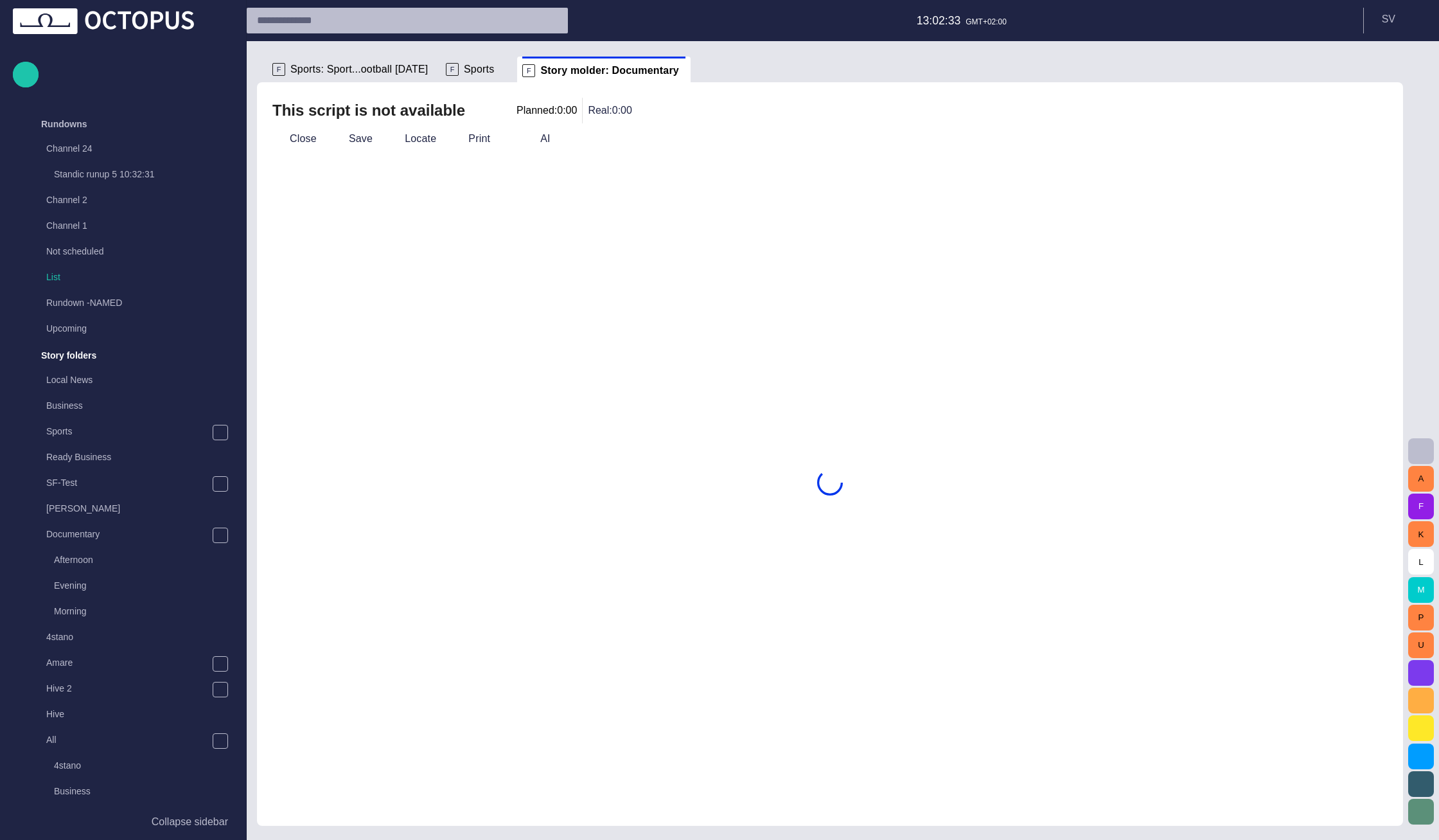
scroll to position [231, 0]
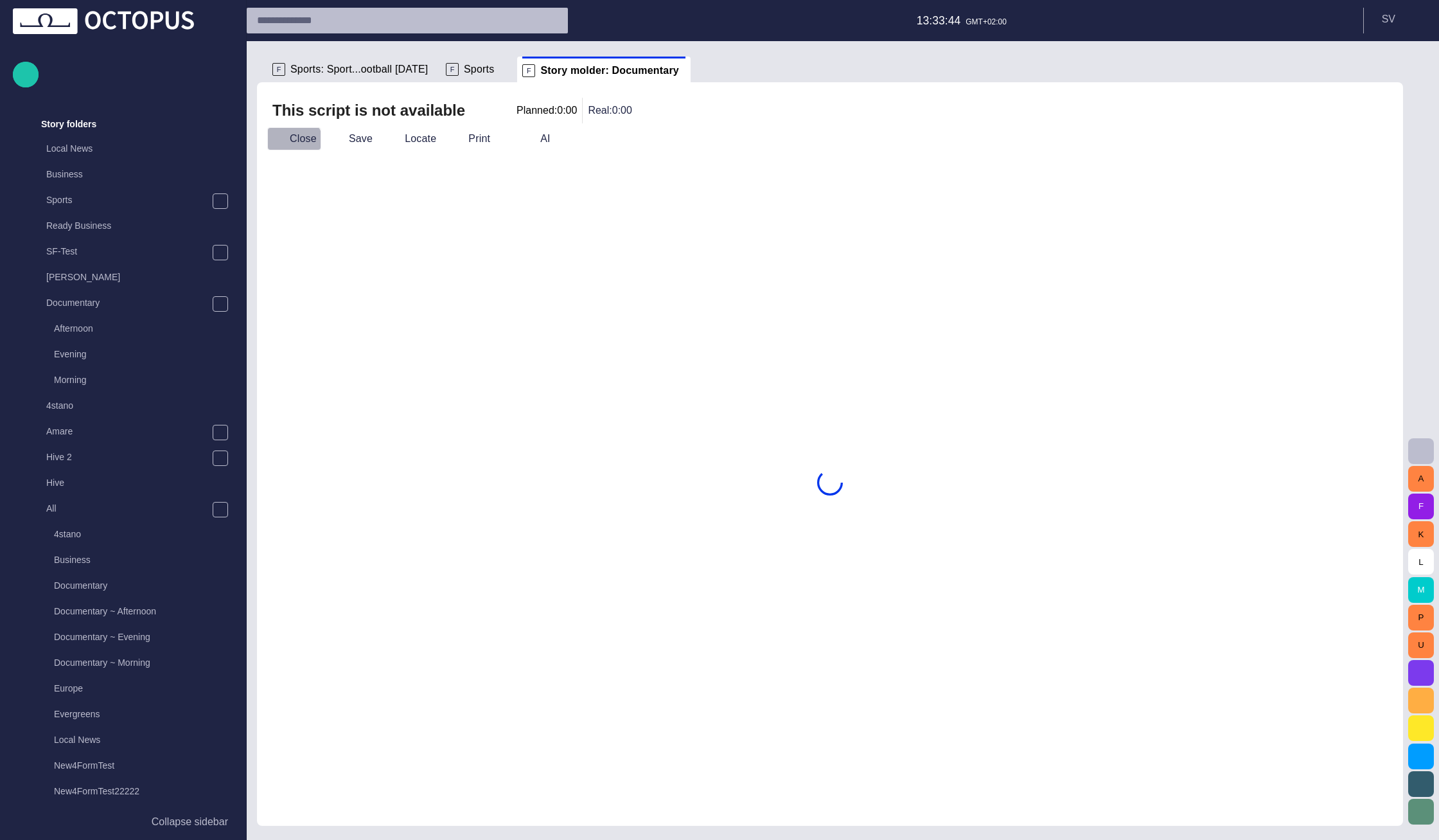
click at [286, 145] on button "Close" at bounding box center [294, 138] width 54 height 23
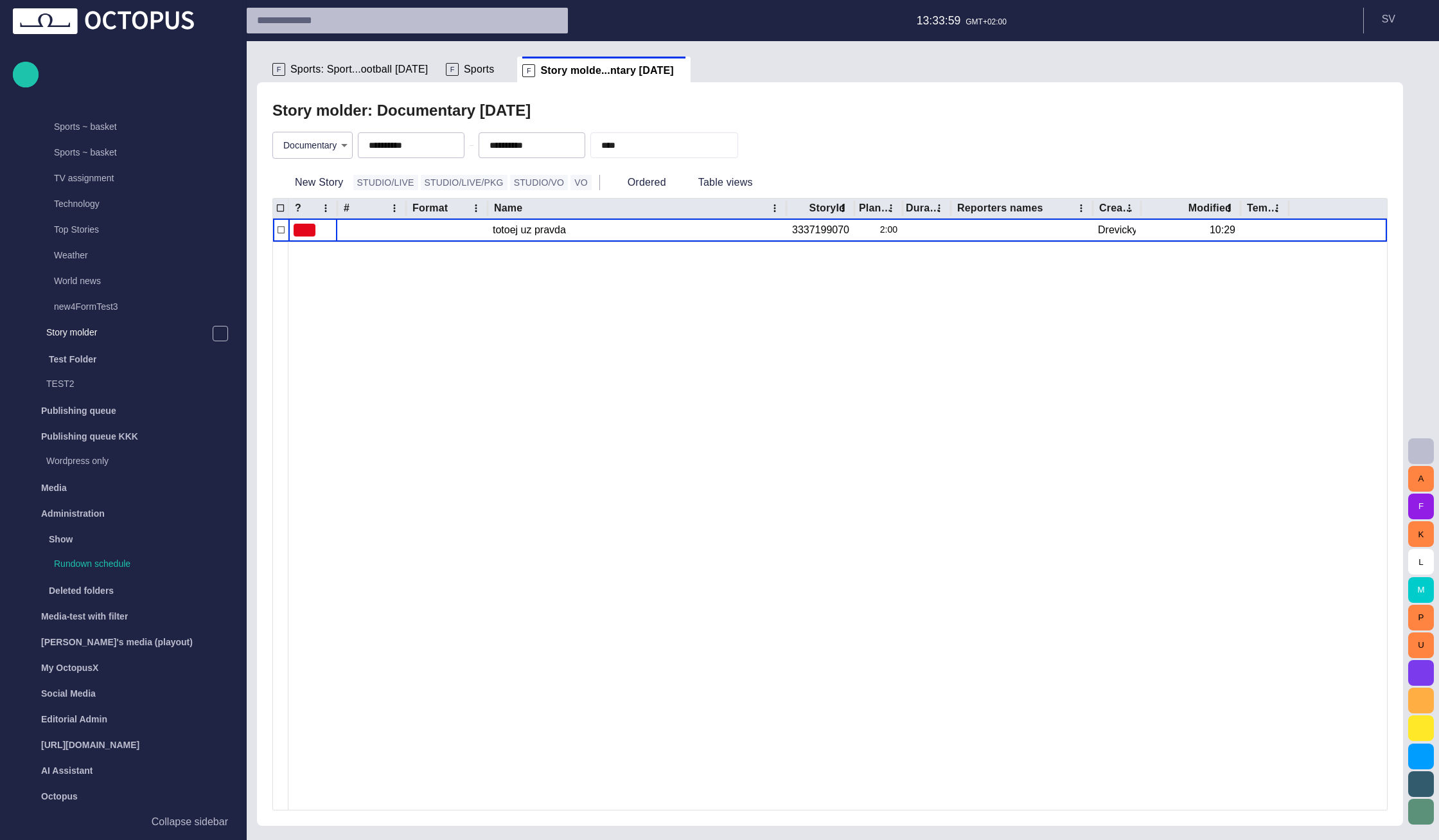
scroll to position [1153, 0]
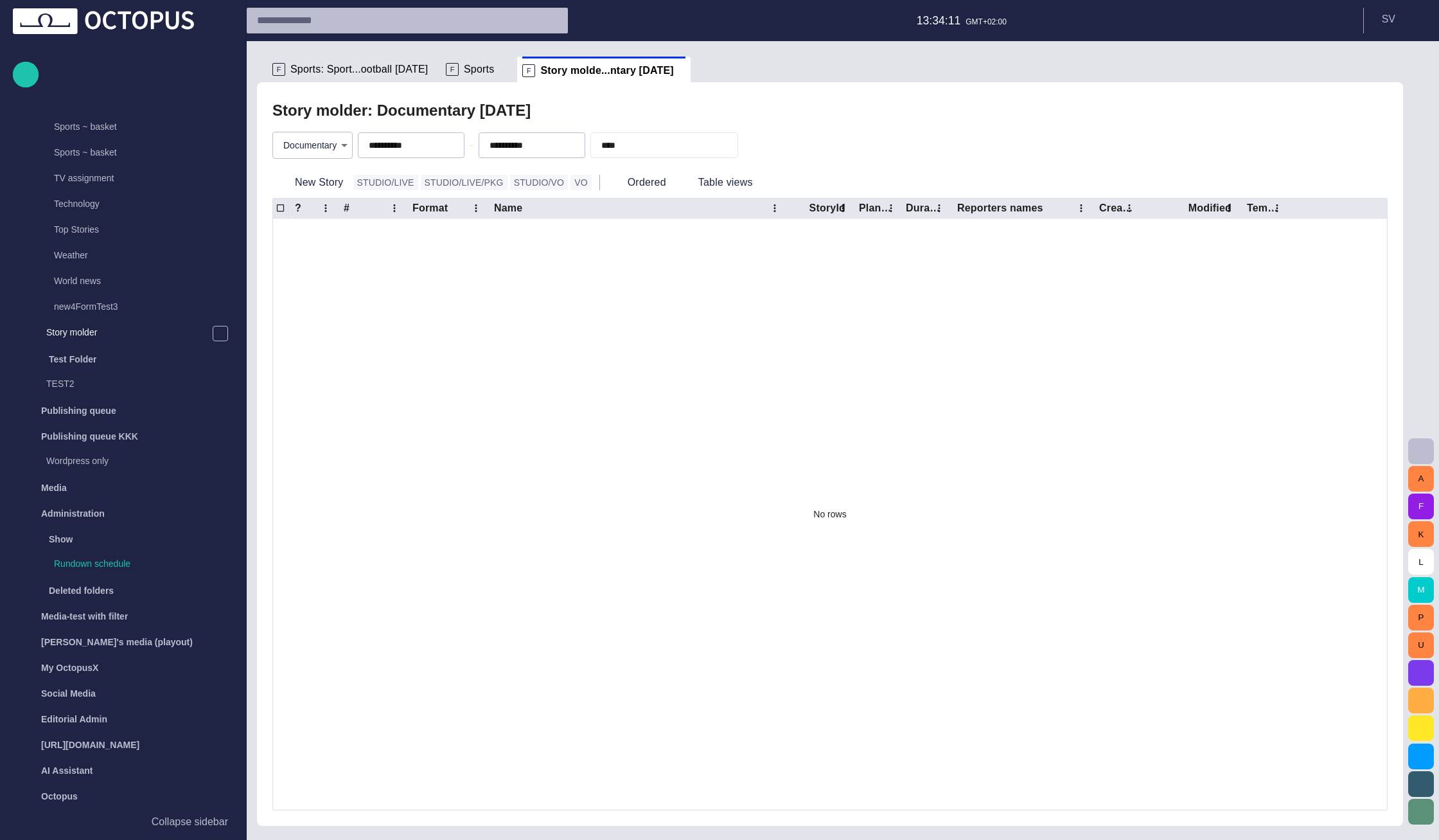
click at [964, 135] on div "**********" at bounding box center [830, 145] width 1115 height 44
click at [915, 142] on div "**********" at bounding box center [830, 145] width 1115 height 44
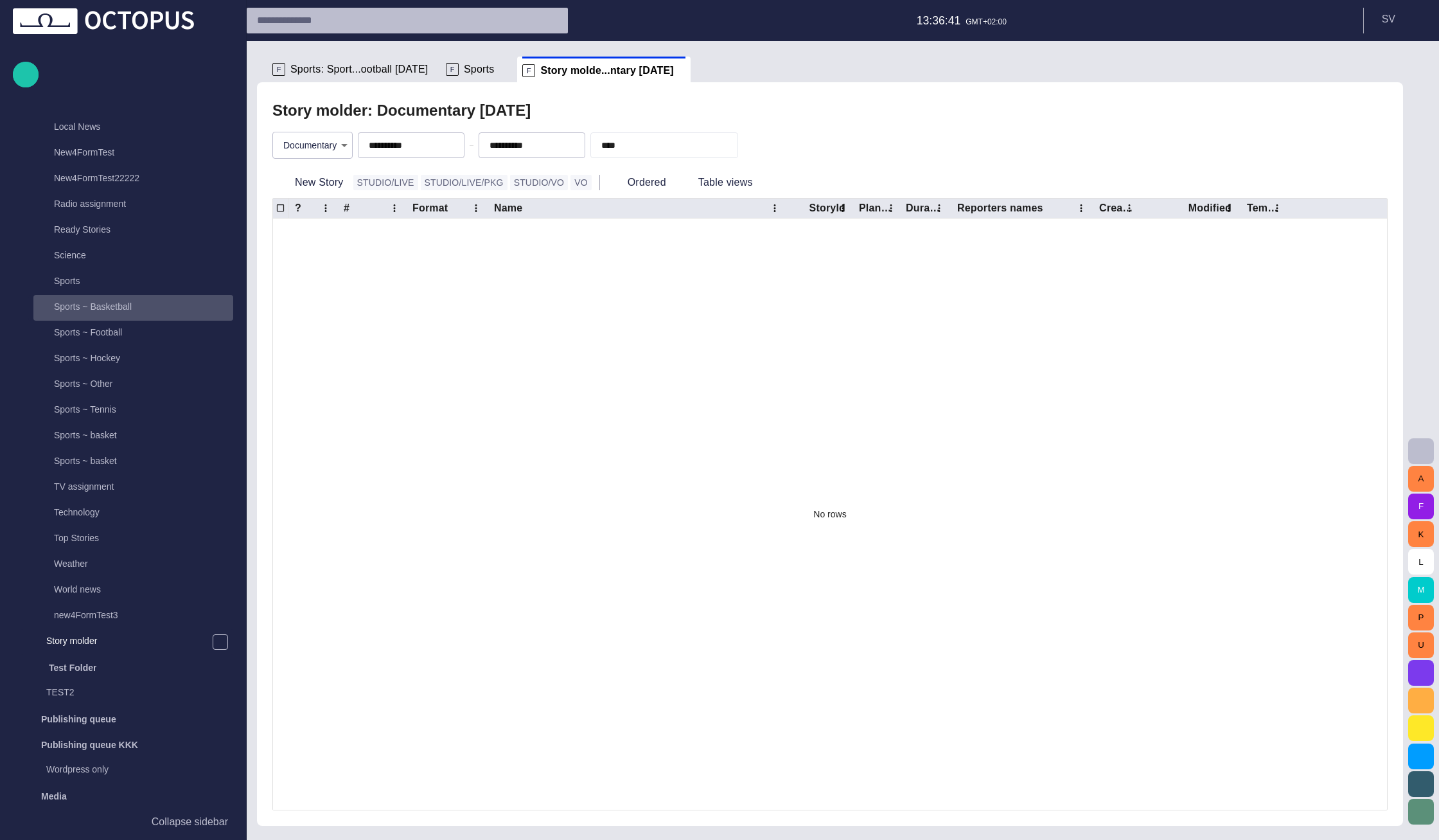
scroll to position [535, 0]
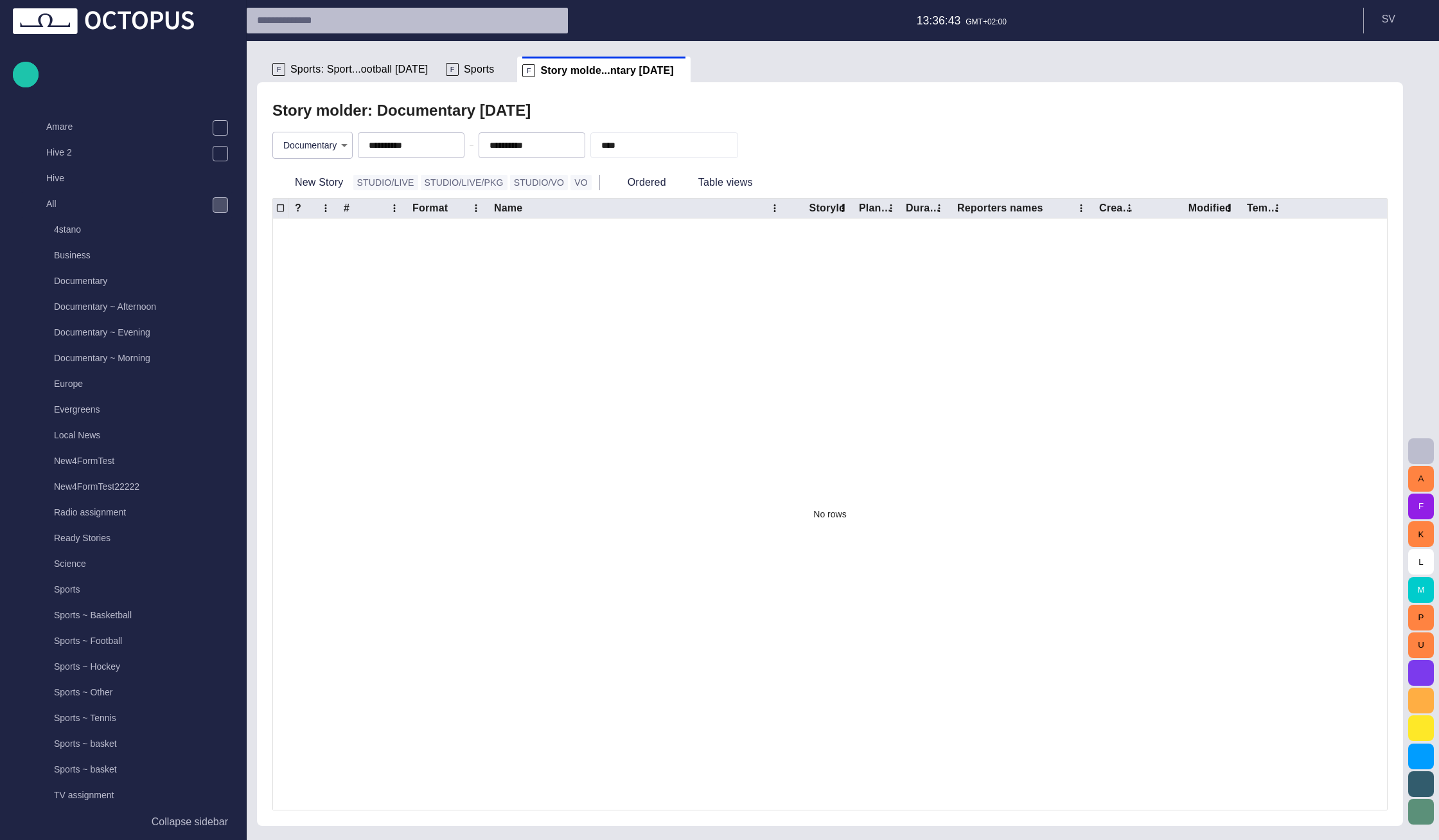
click at [220, 208] on span "main menu" at bounding box center [220, 205] width 10 height 10
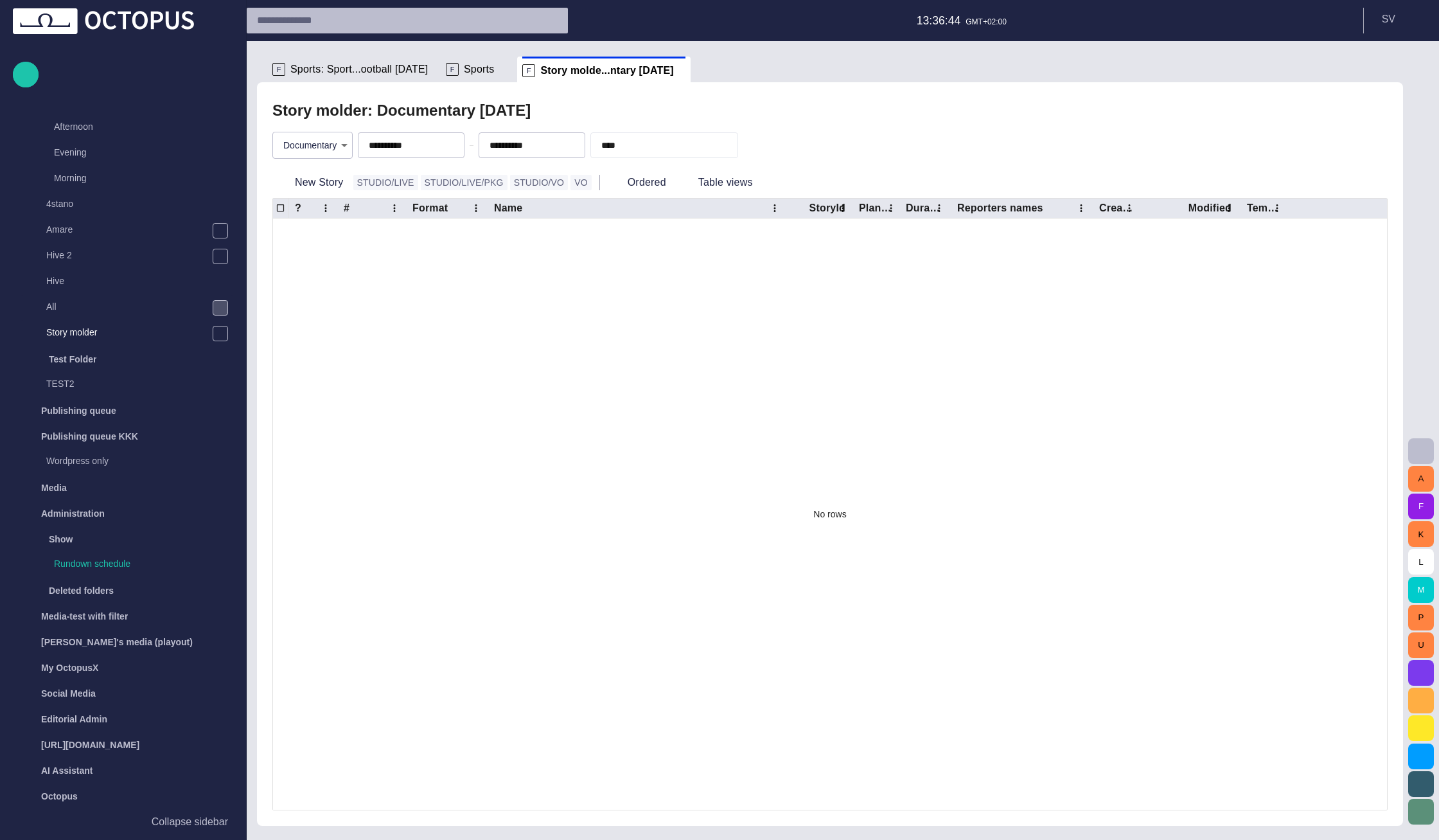
scroll to position [47, 0]
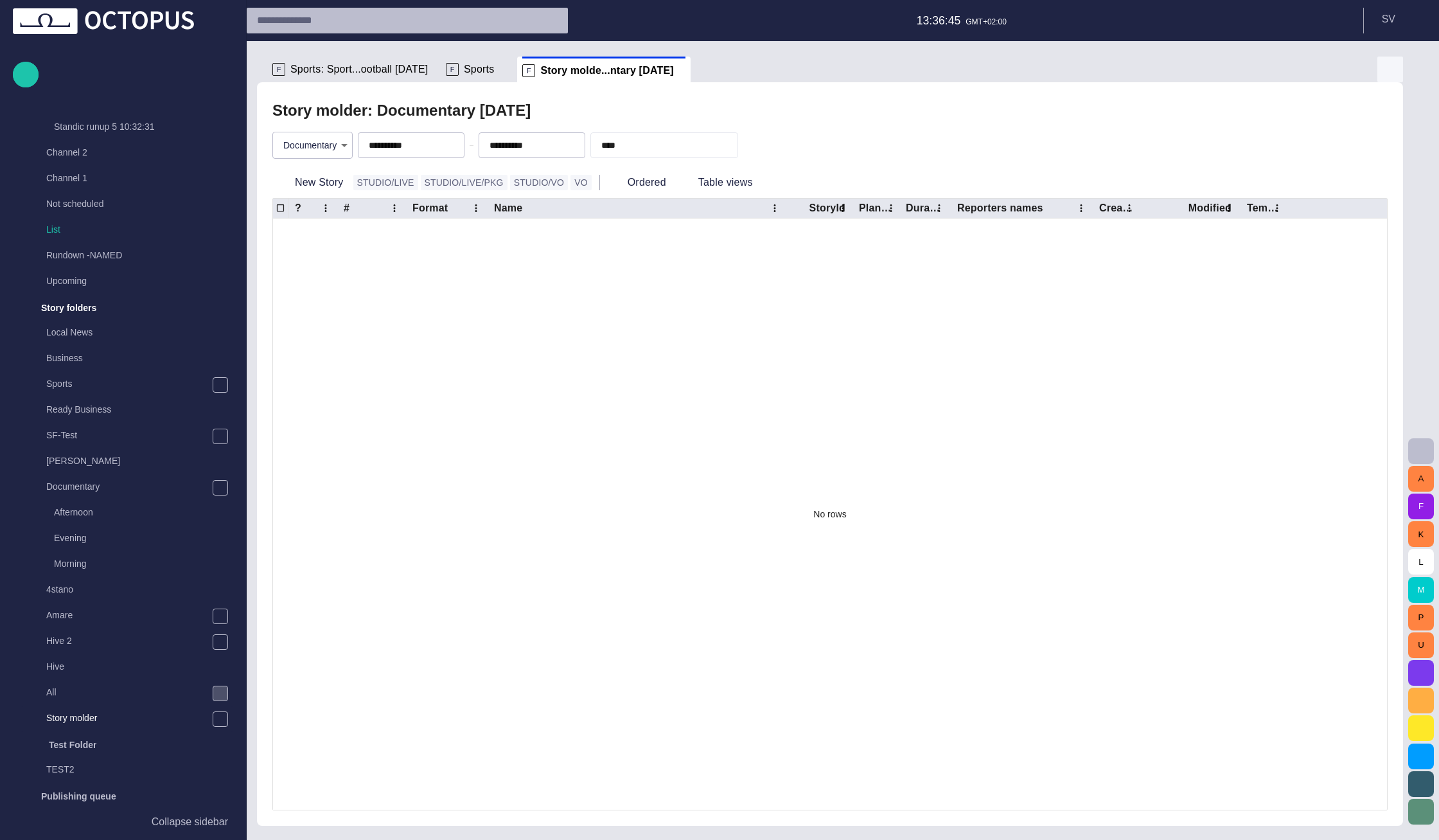
click at [1382, 66] on button "button" at bounding box center [1390, 70] width 26 height 26
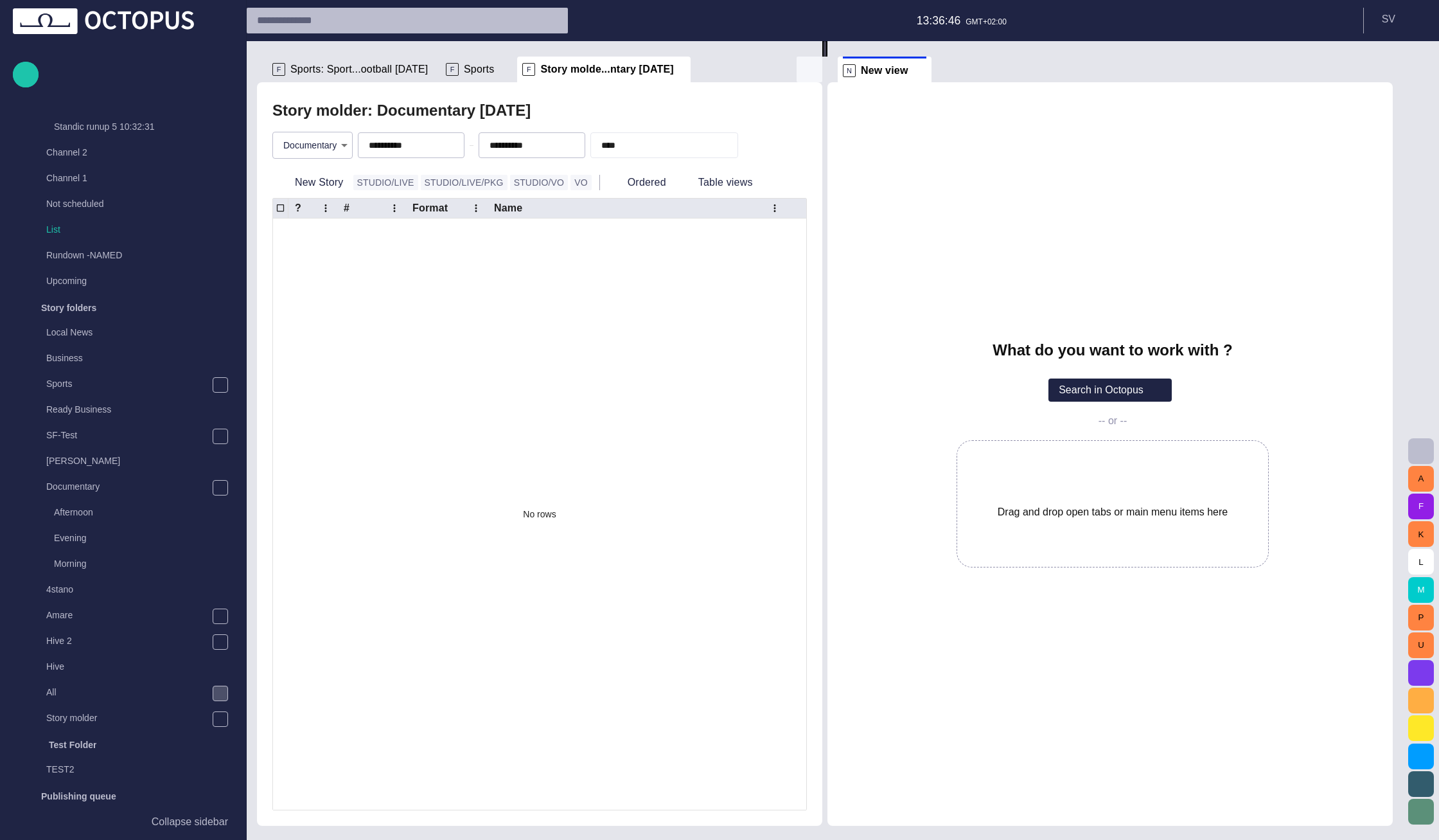
click at [820, 70] on button "button" at bounding box center [810, 70] width 26 height 26
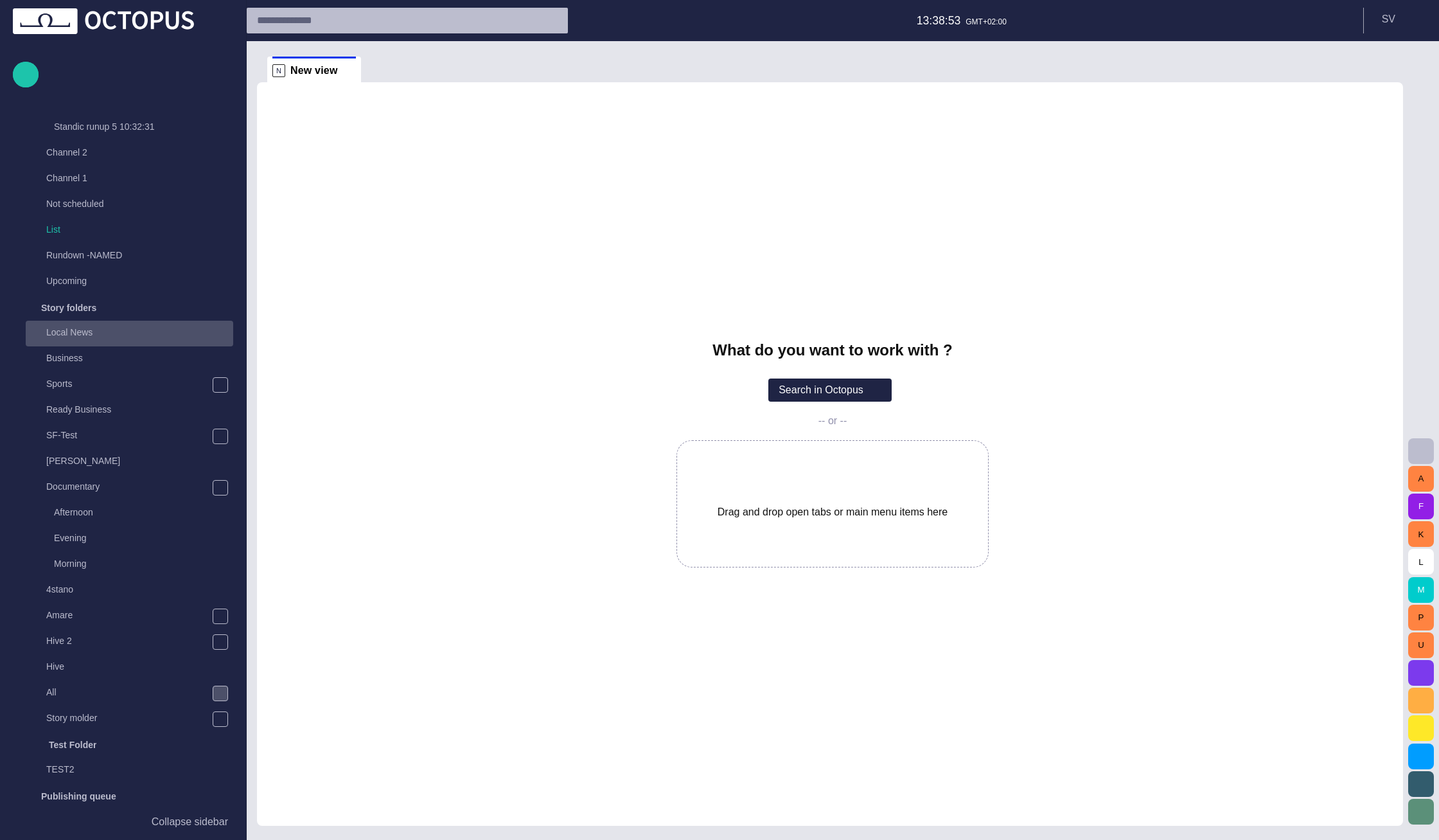
scroll to position [0, 0]
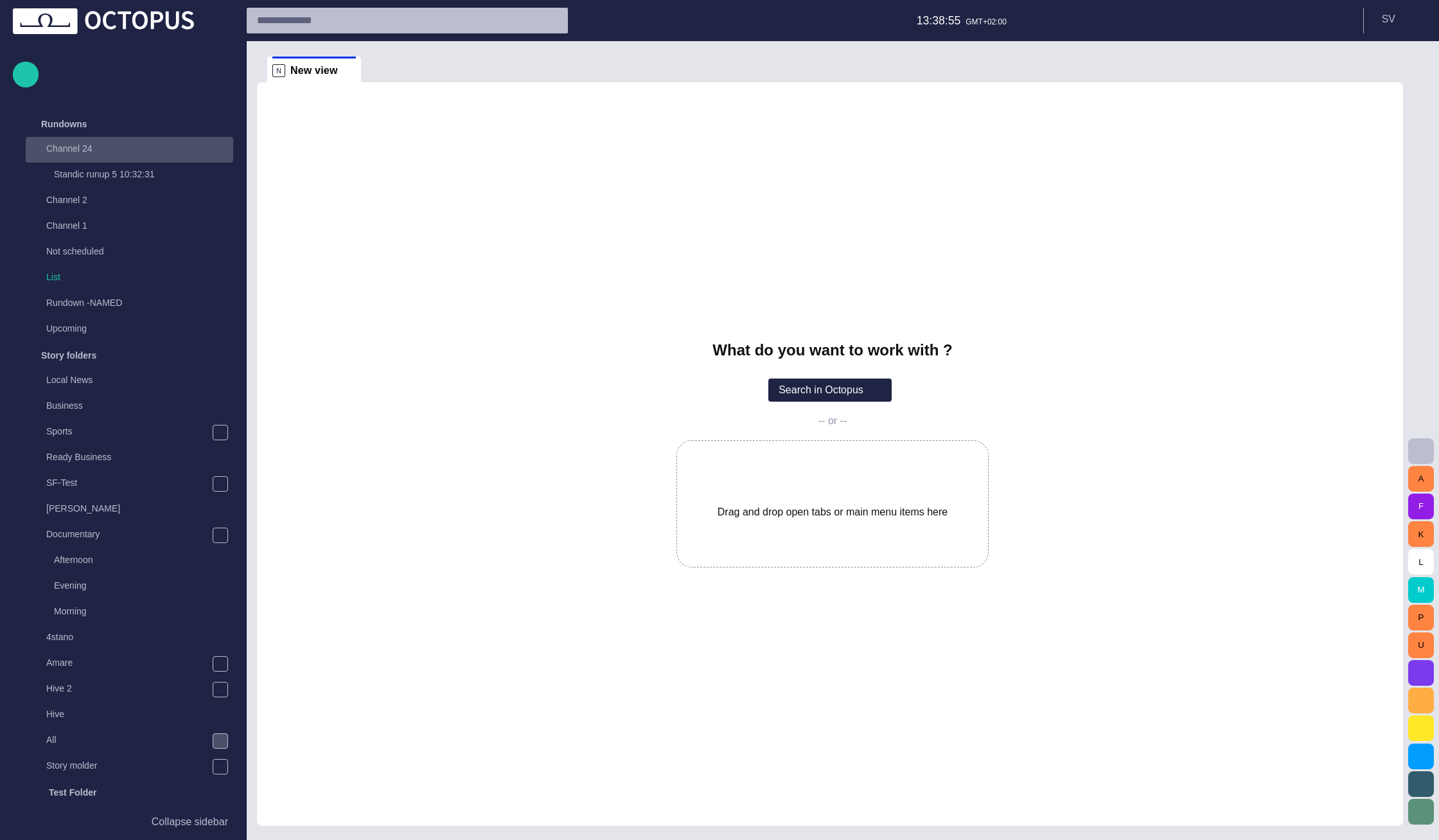
click at [220, 145] on span "main menu" at bounding box center [220, 149] width 10 height 10
click at [217, 126] on span "main menu" at bounding box center [220, 124] width 10 height 10
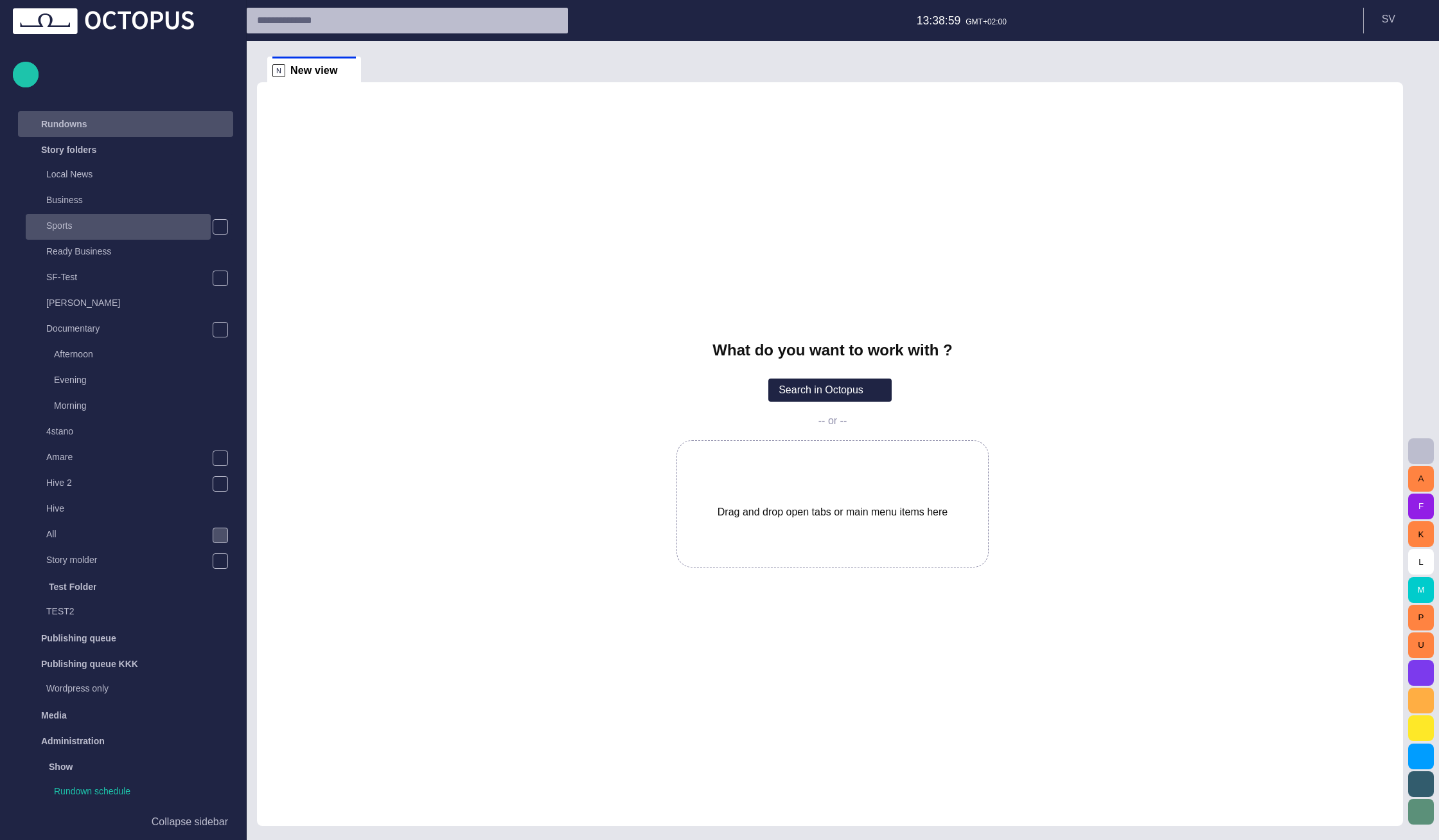
click at [181, 221] on p "Sports" at bounding box center [129, 225] width 165 height 13
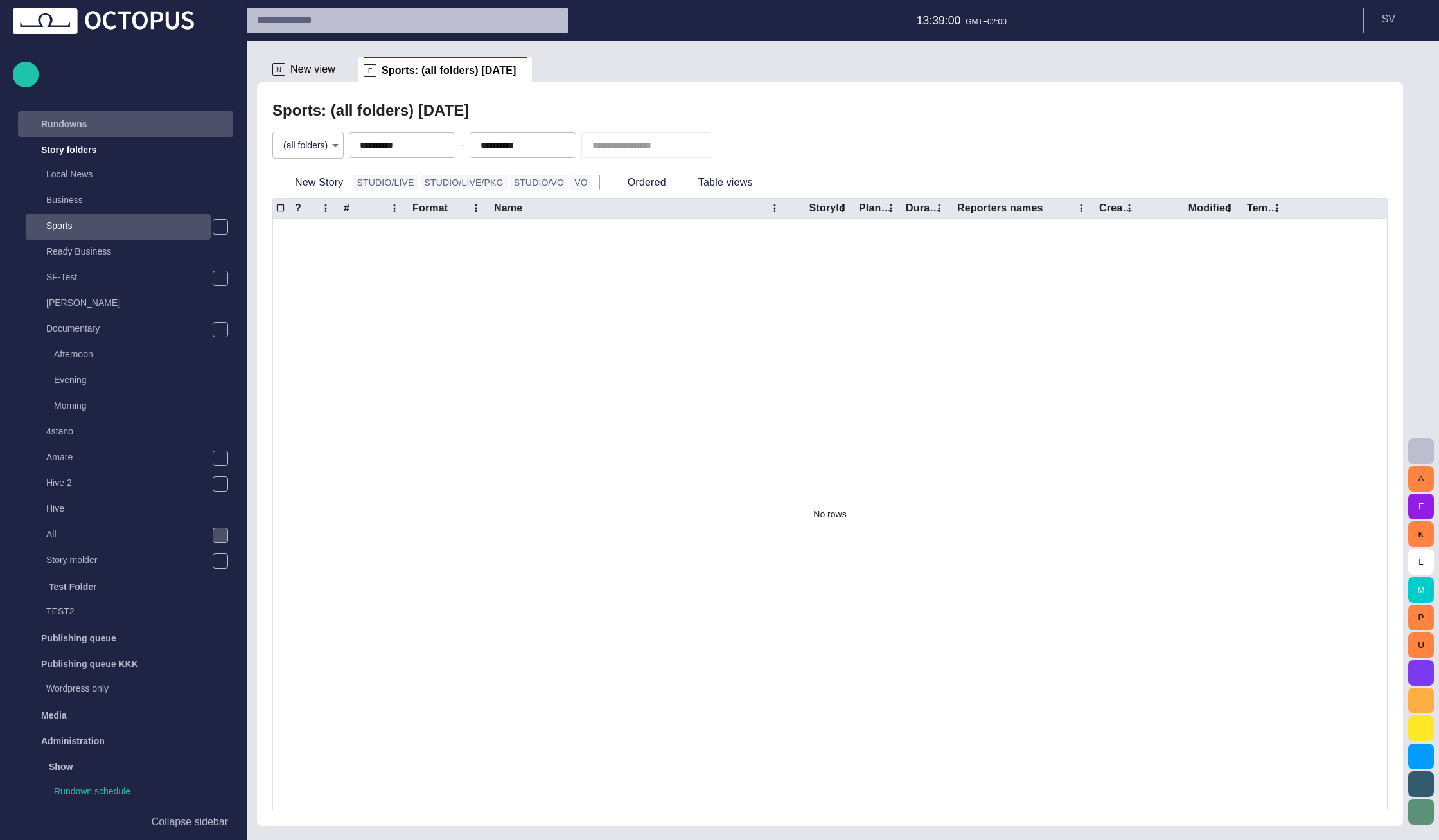
scroll to position [26, 0]
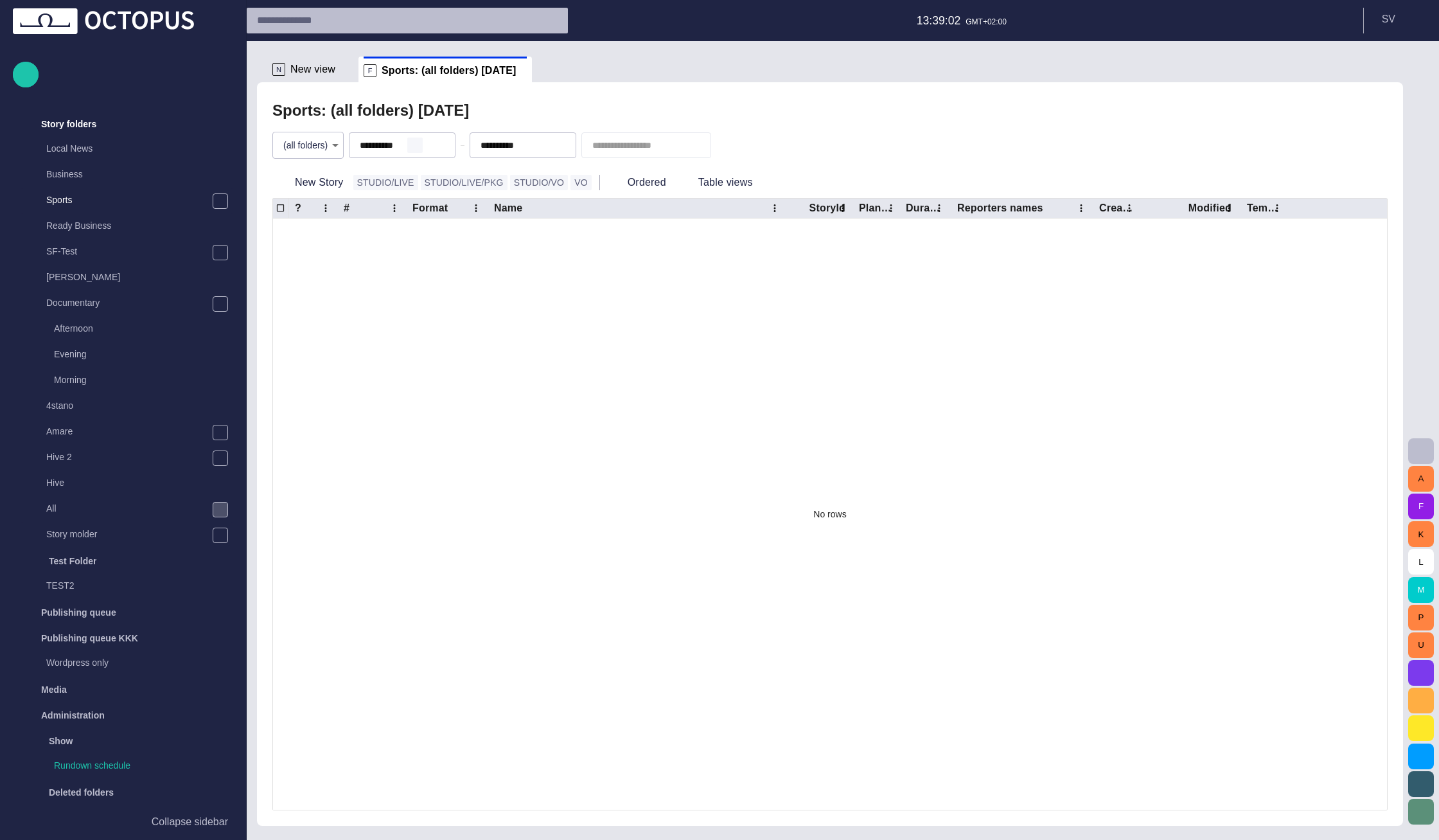
click at [421, 145] on span "button" at bounding box center [415, 145] width 10 height 10
click at [541, 143] on span "button" at bounding box center [536, 145] width 10 height 10
click at [561, 108] on div "Sports: (all folders) - today" at bounding box center [830, 110] width 1115 height 26
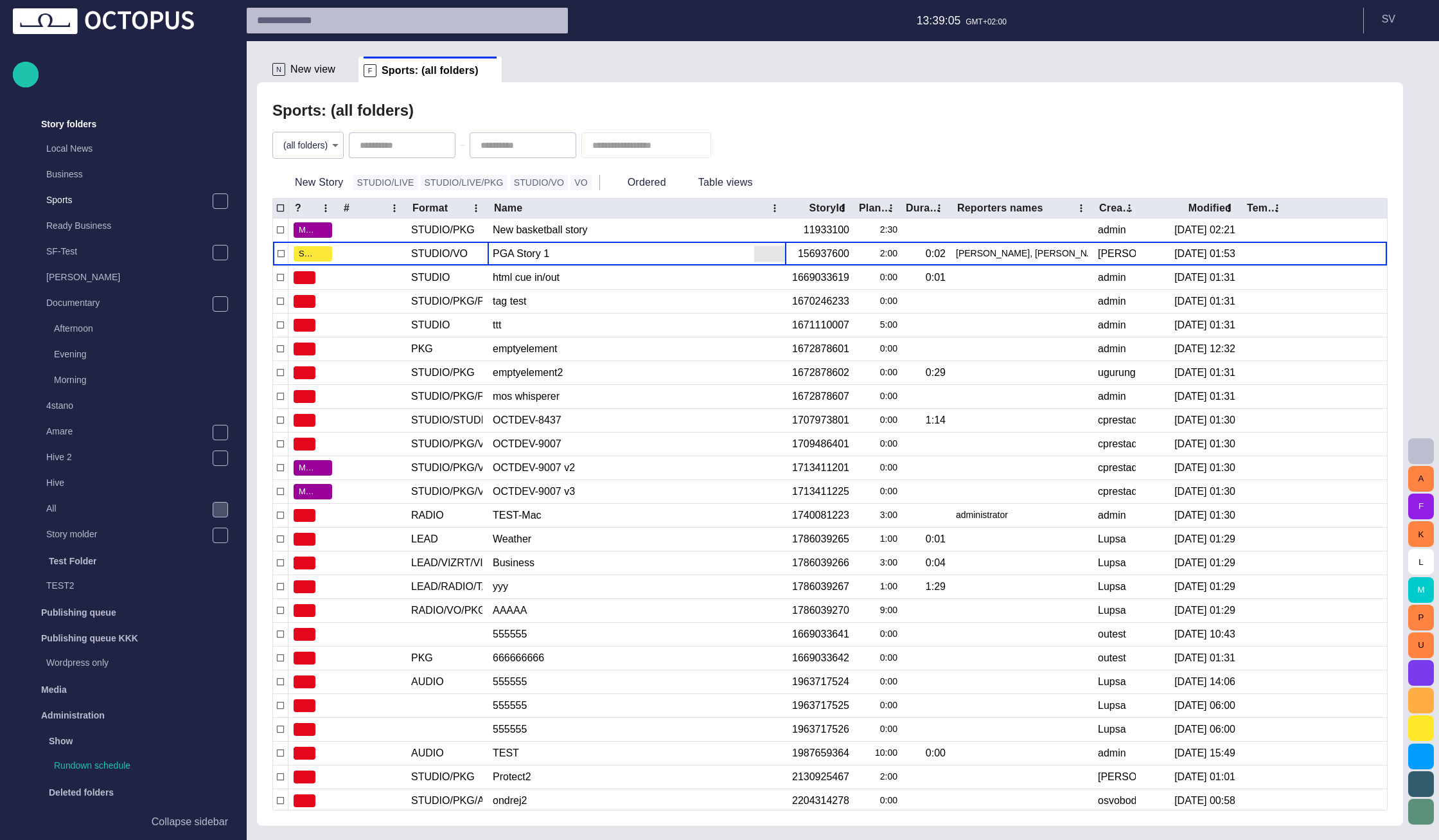
click at [536, 257] on div "PGA Story 1" at bounding box center [636, 253] width 289 height 23
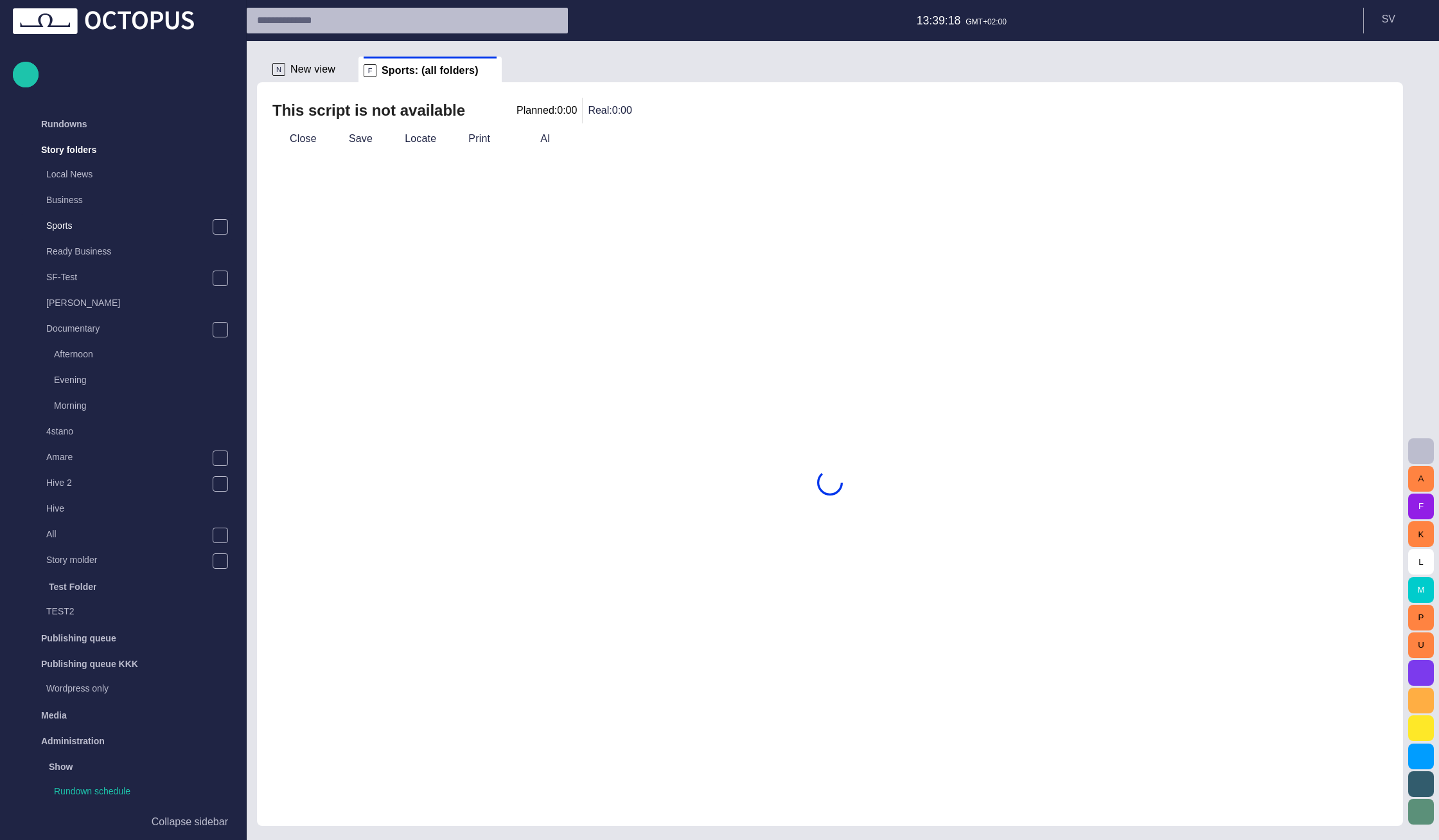
scroll to position [26, 0]
click at [303, 138] on button "Close" at bounding box center [294, 138] width 54 height 23
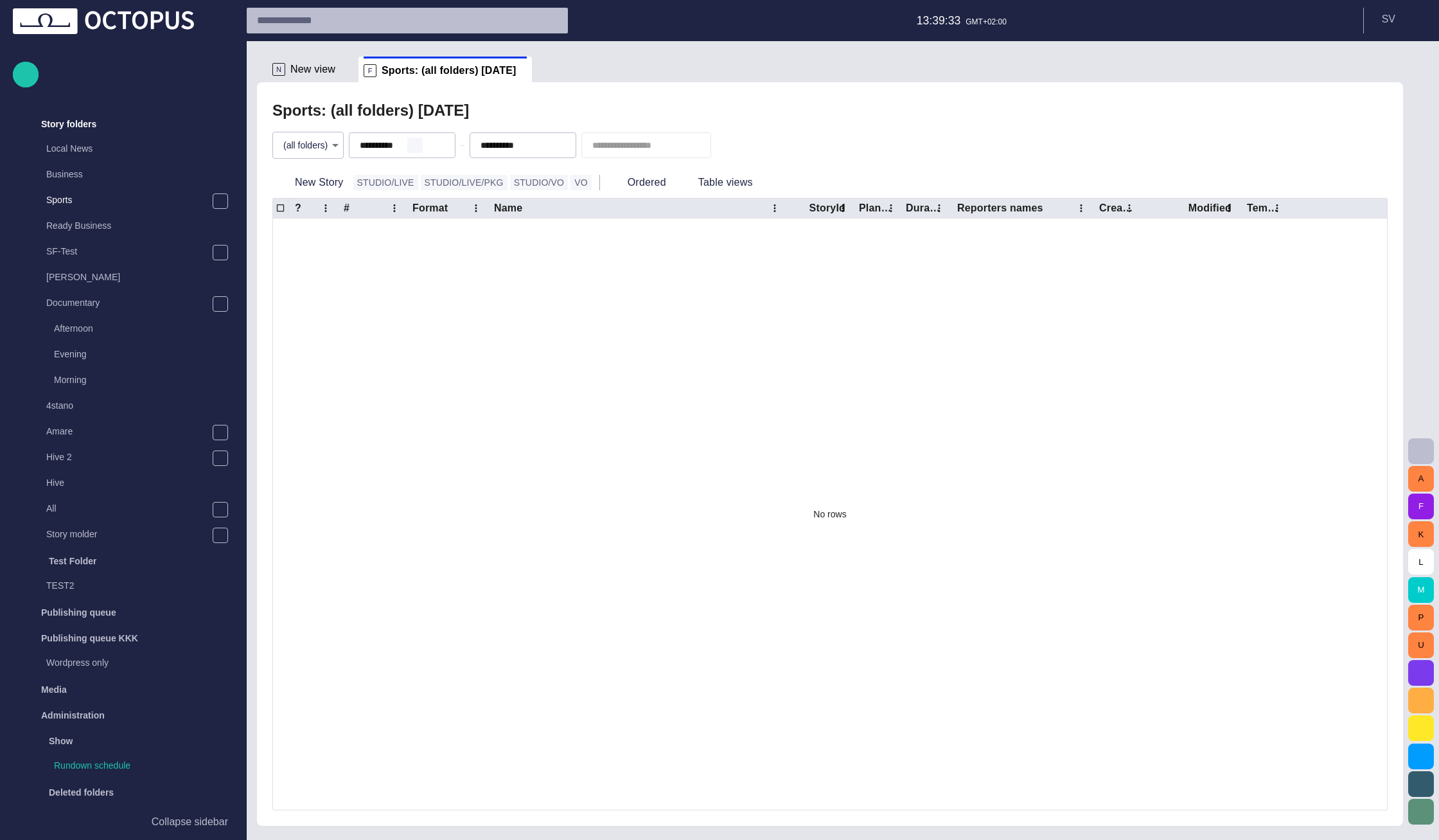
click at [421, 143] on span "button" at bounding box center [415, 145] width 10 height 10
click at [541, 148] on span "button" at bounding box center [536, 145] width 10 height 10
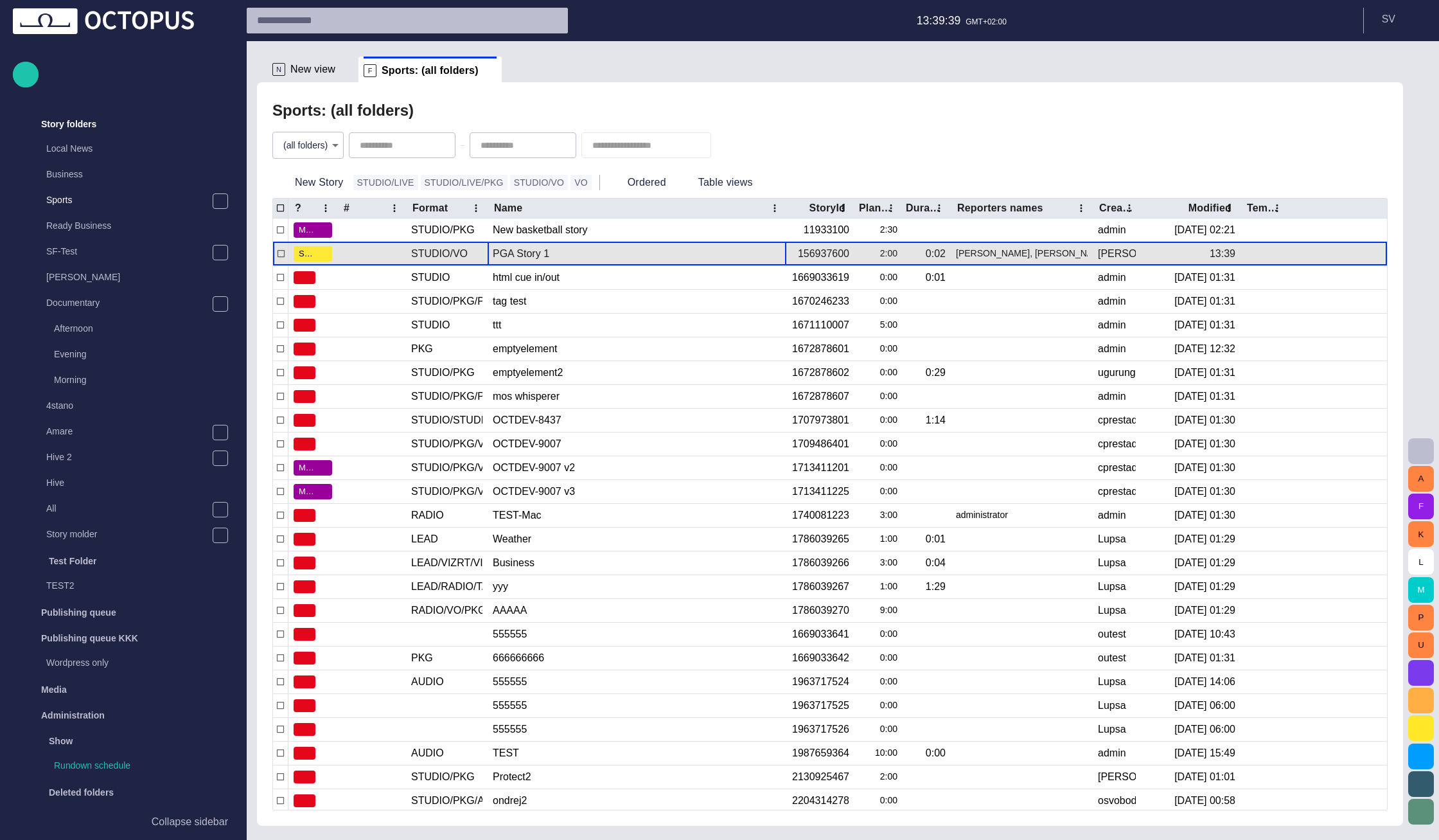
click at [529, 257] on div "PGA Story 1" at bounding box center [636, 253] width 289 height 23
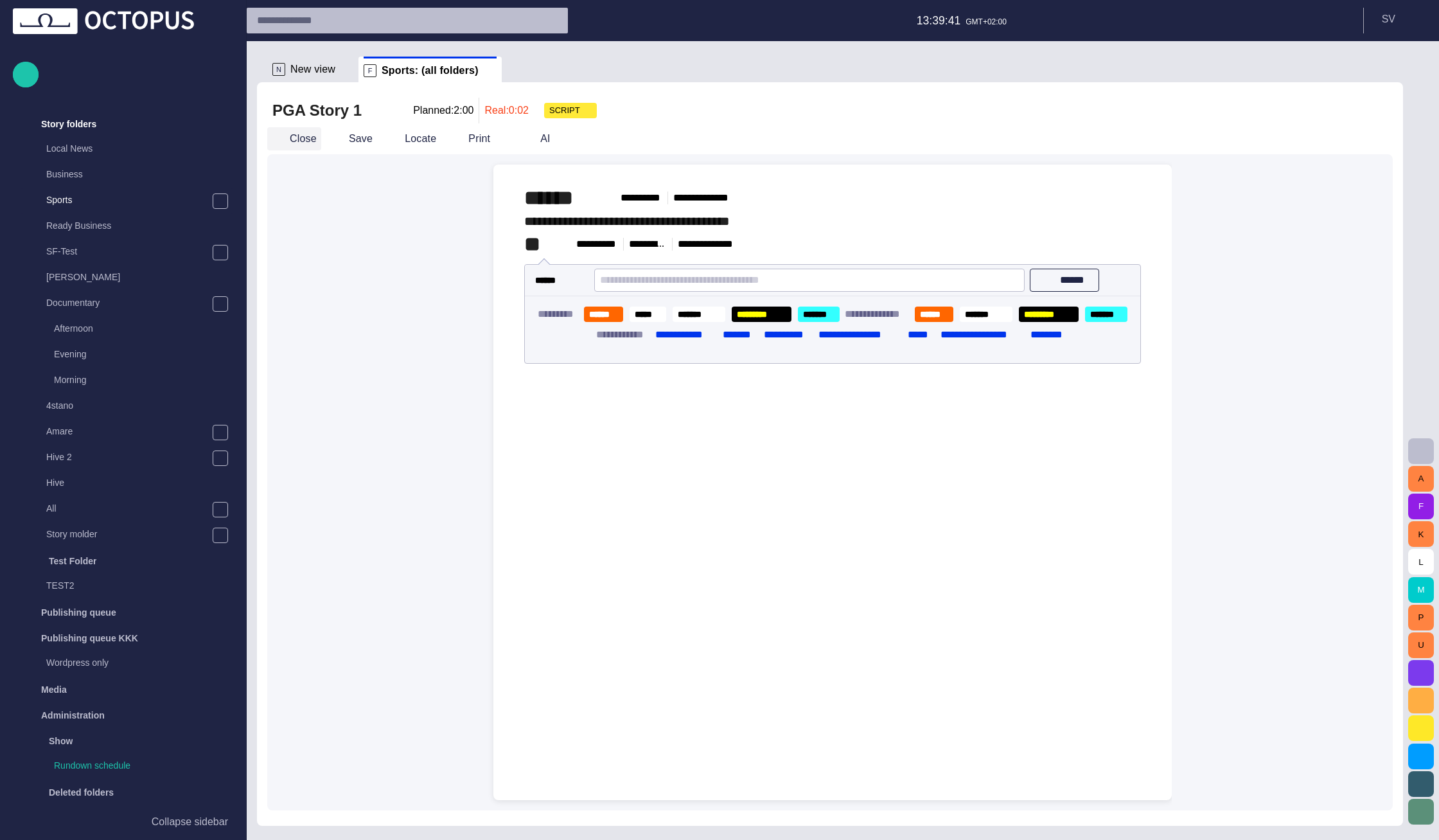
click at [305, 137] on button "Close" at bounding box center [294, 138] width 54 height 23
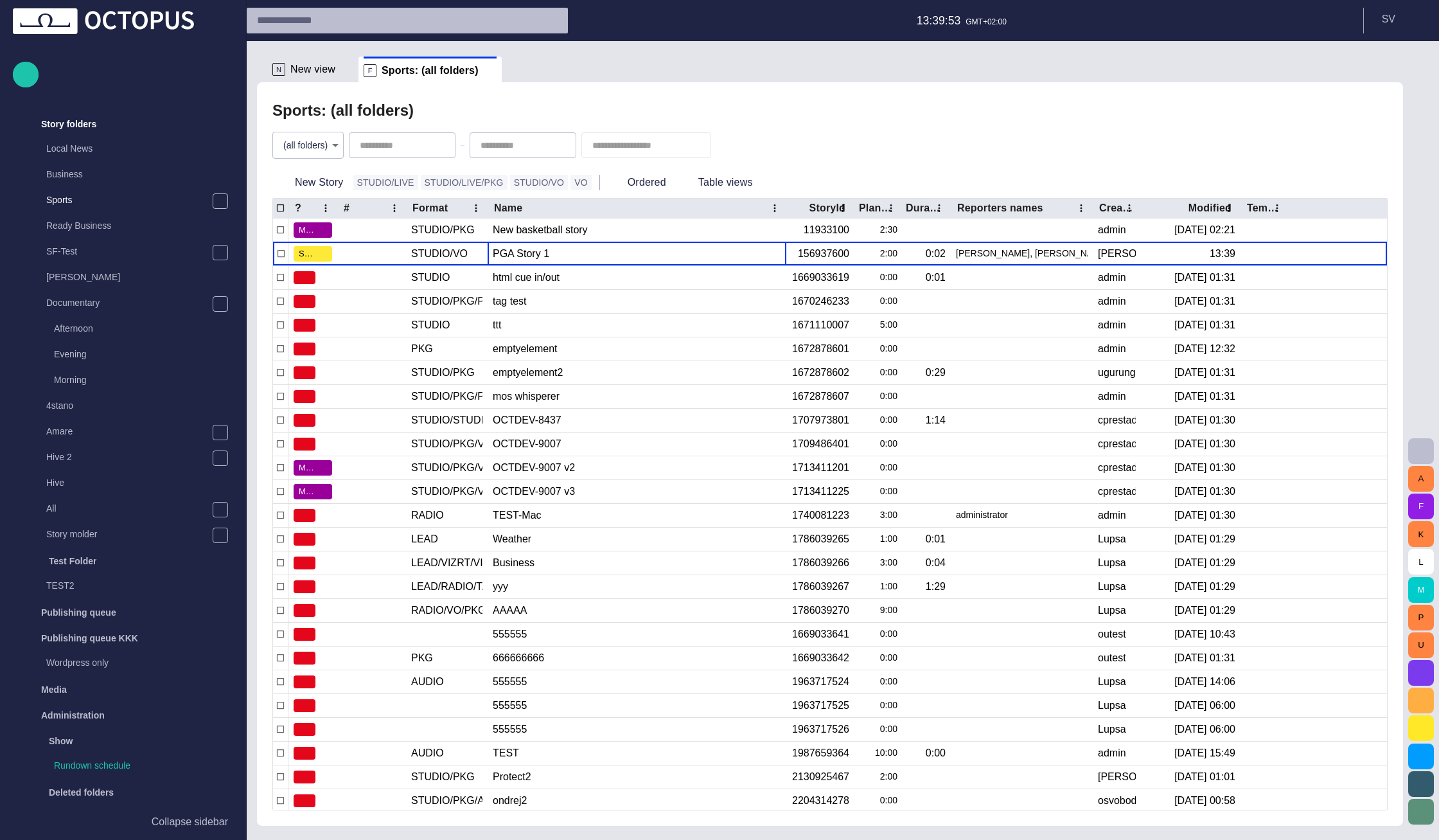
click at [741, 141] on button "button" at bounding box center [728, 145] width 25 height 23
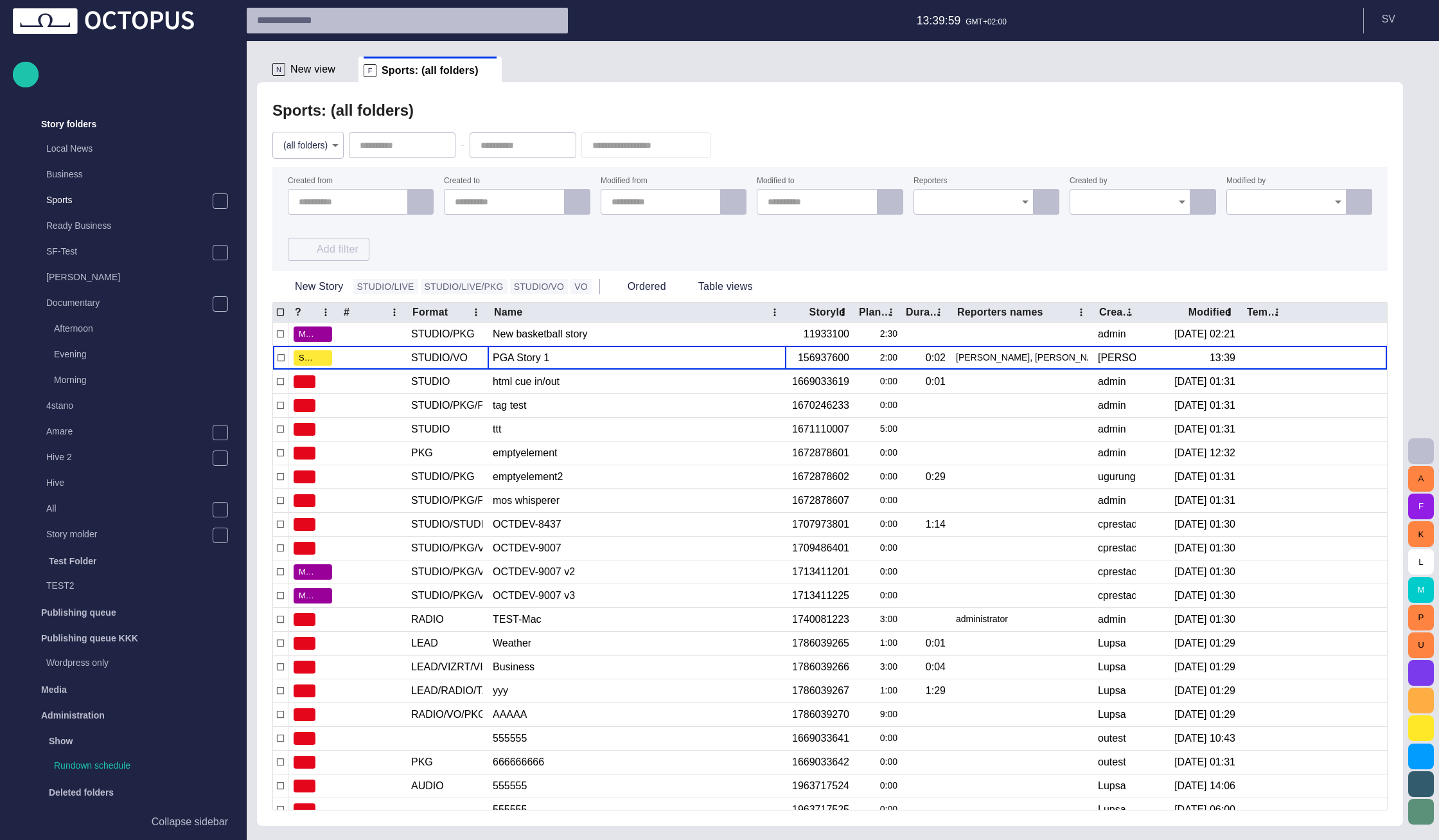
click at [1131, 205] on input "Created by" at bounding box center [1126, 201] width 90 height 13
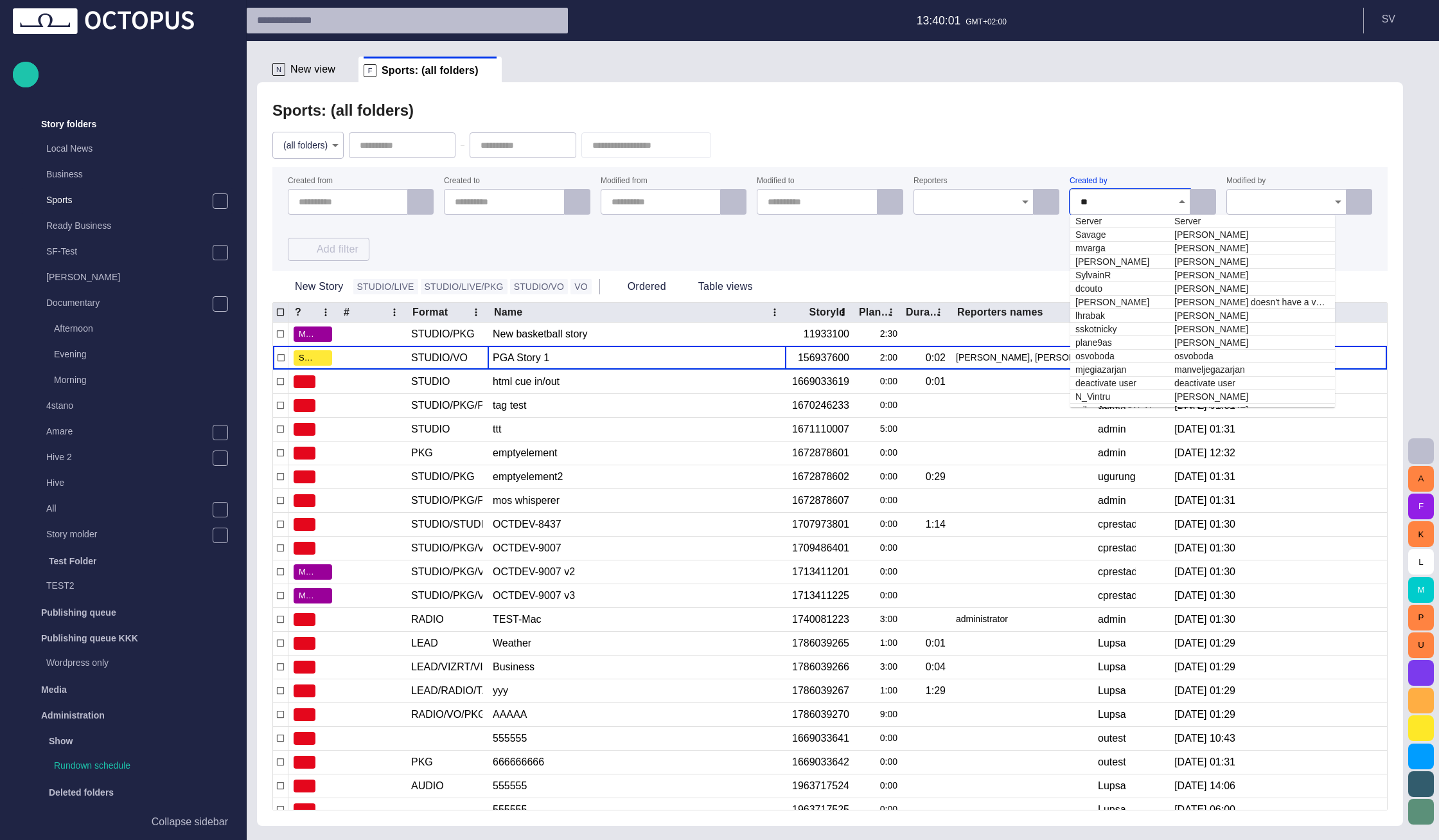
type input "***"
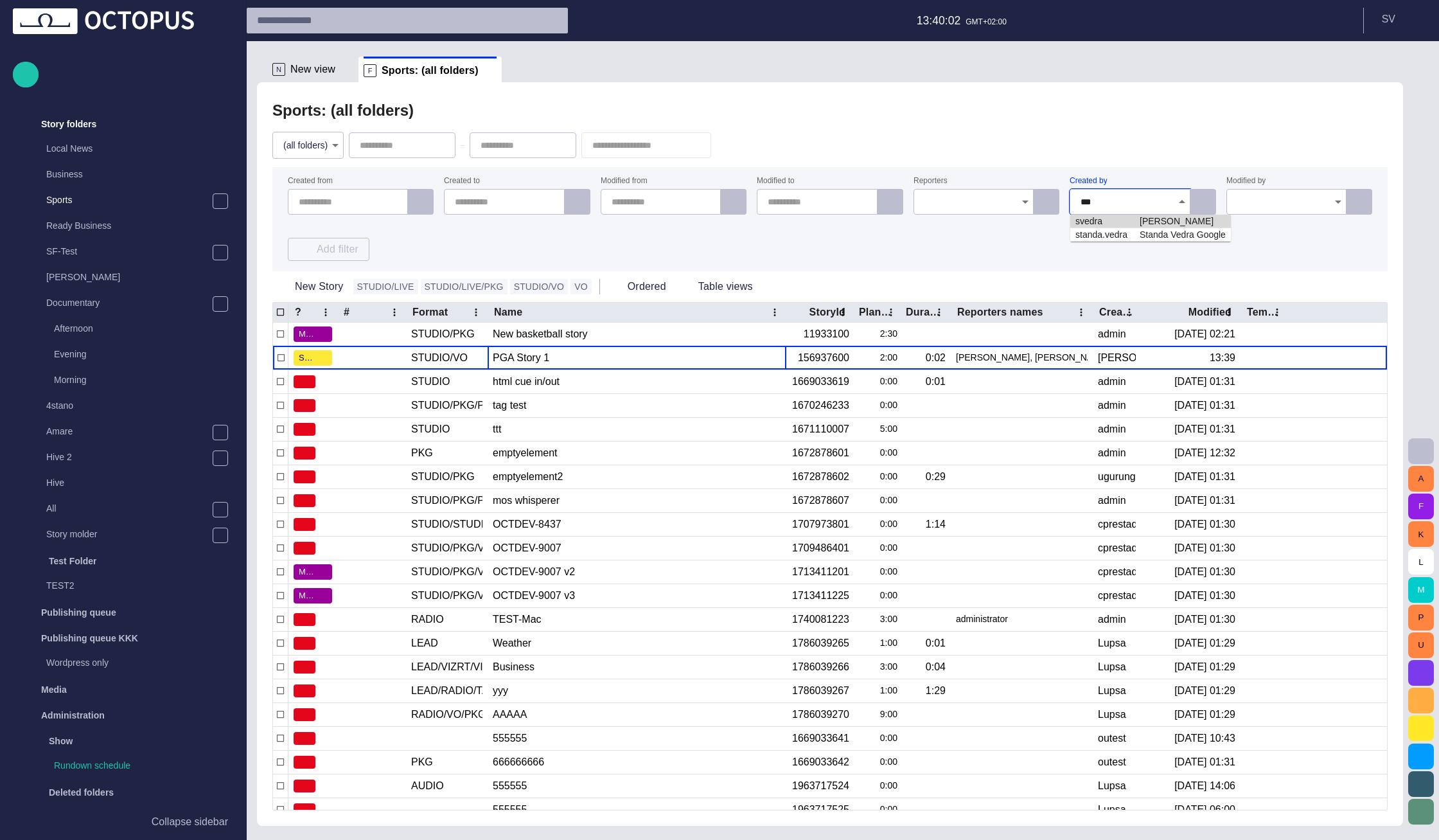
click at [1137, 218] on td "Stanislav Vedra" at bounding box center [1182, 221] width 97 height 14
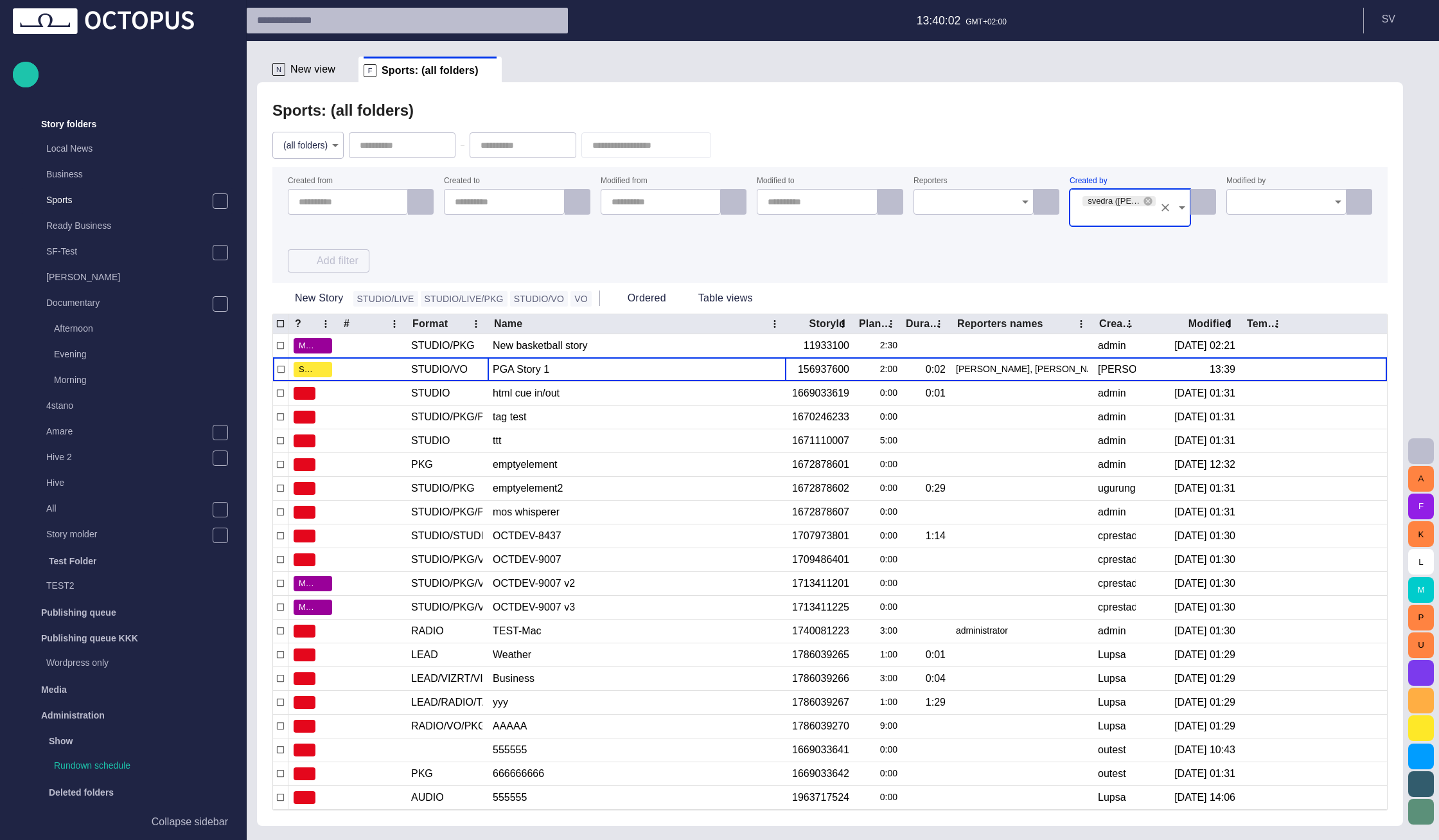
click at [1139, 234] on div "Created from Created to Modified from Modified to Reporters Created by svedra (…" at bounding box center [830, 225] width 1085 height 95
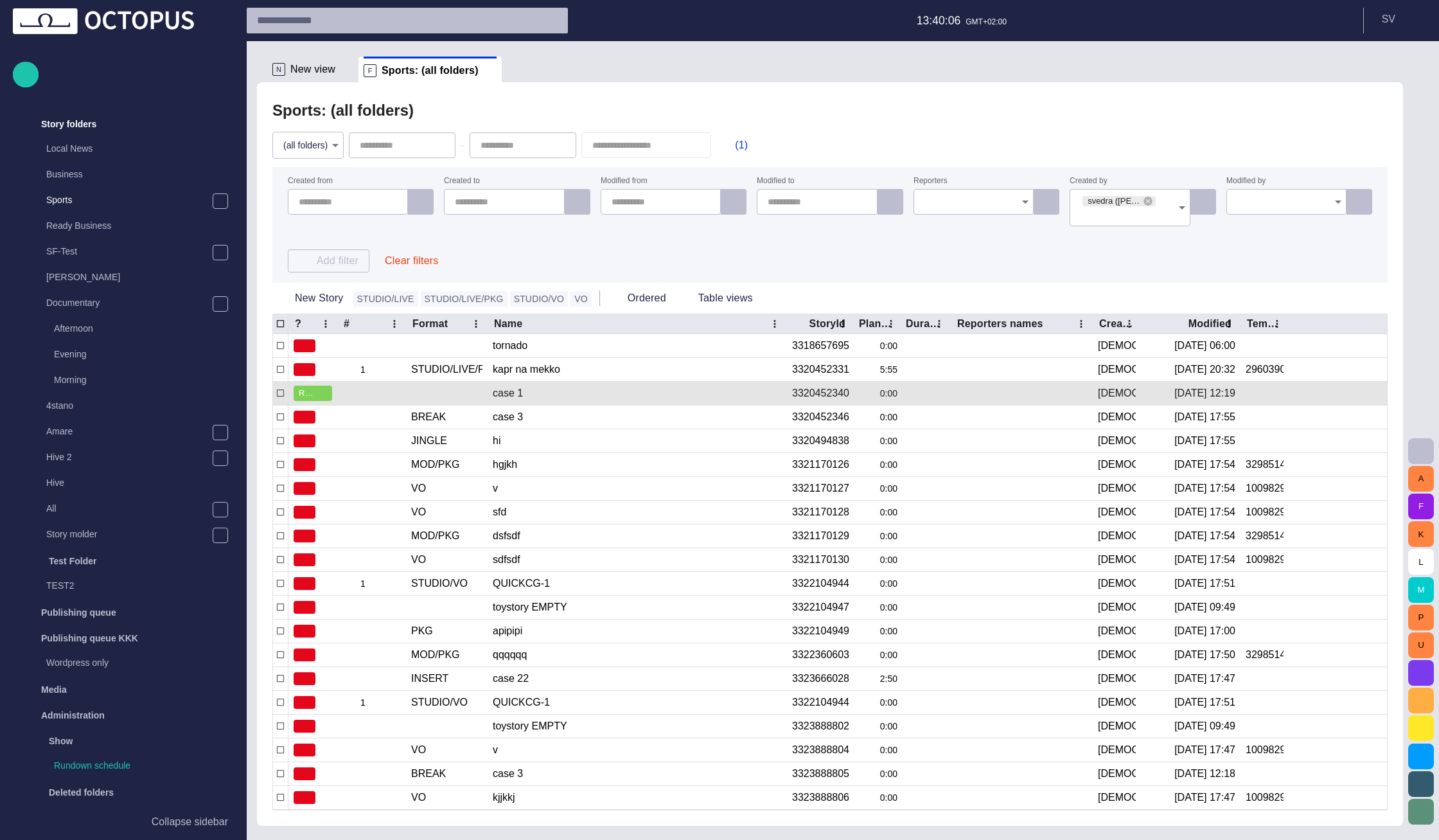
scroll to position [0, 0]
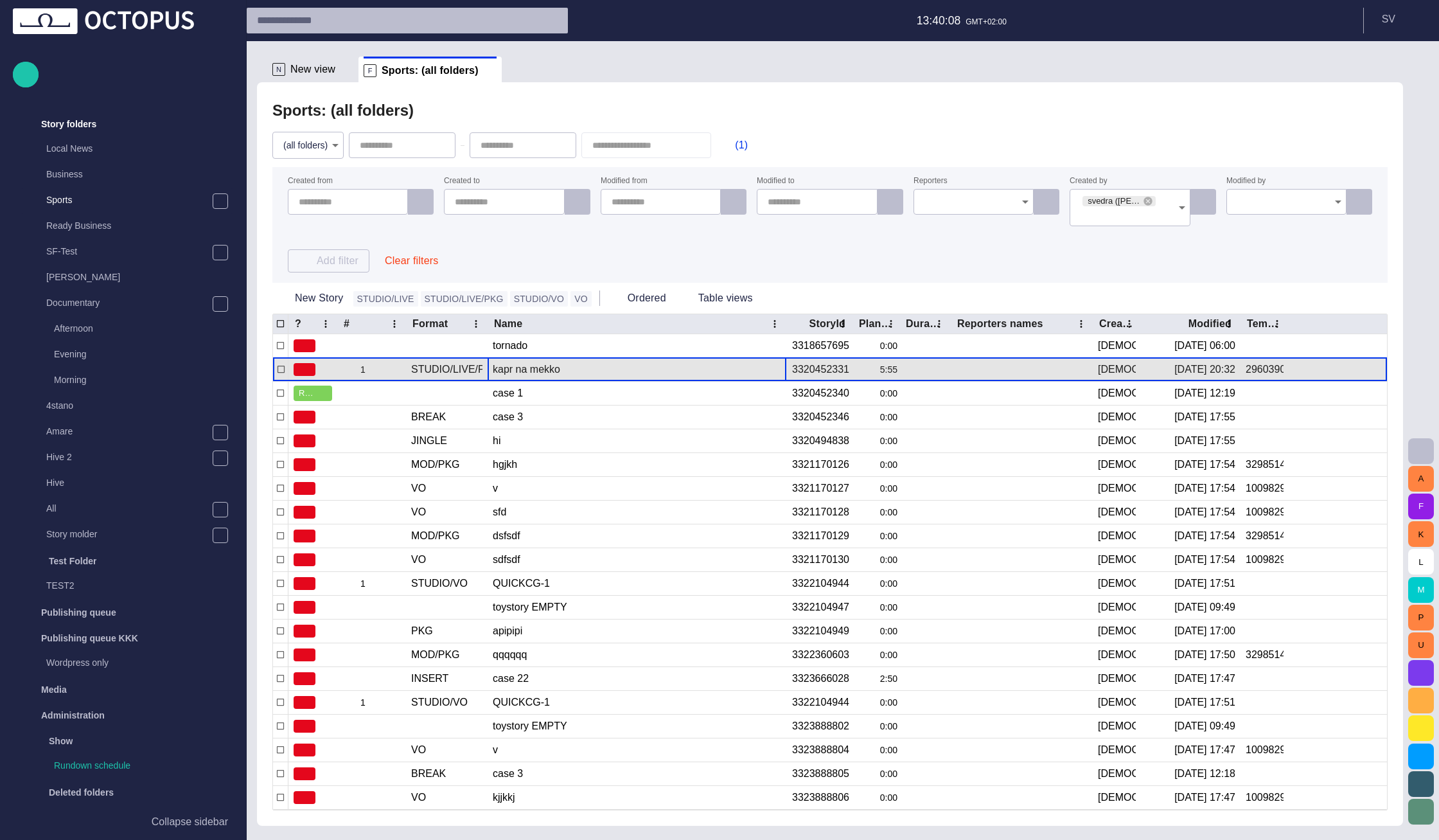
click at [565, 376] on div "kapr na mekko" at bounding box center [636, 369] width 289 height 23
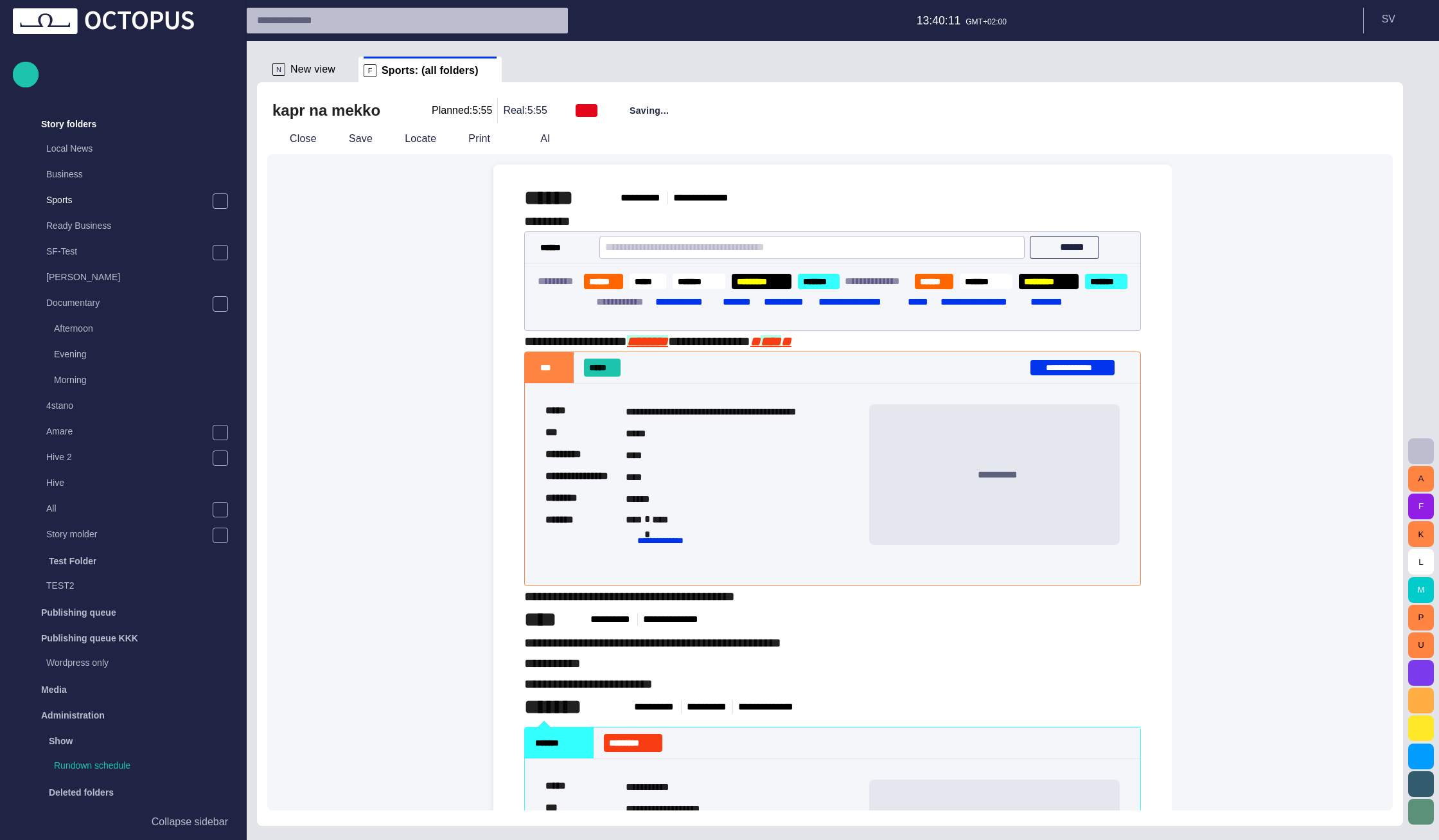
click at [409, 113] on span "button" at bounding box center [415, 110] width 13 height 13
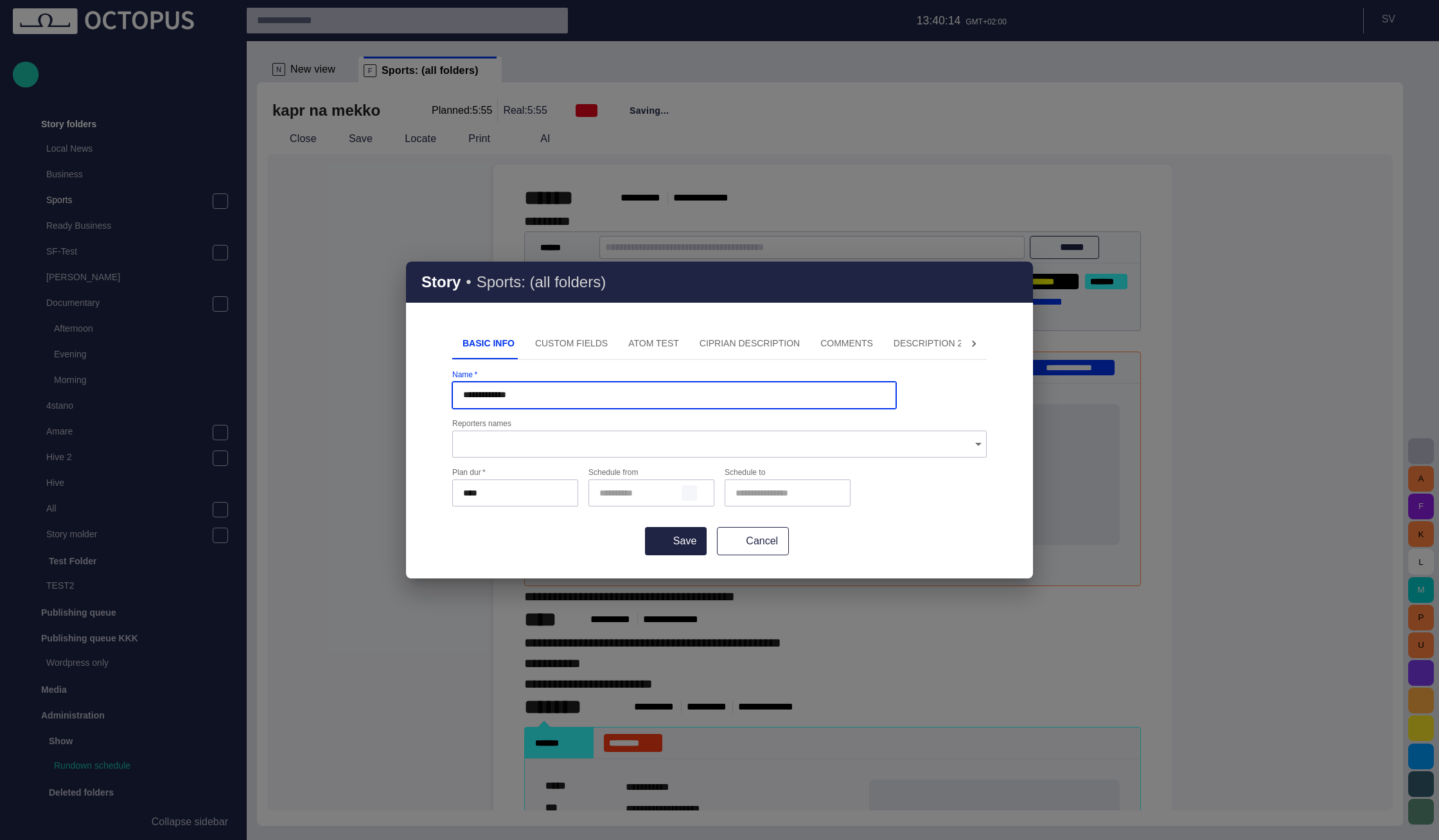
click at [691, 492] on span "button" at bounding box center [689, 492] width 10 height 10
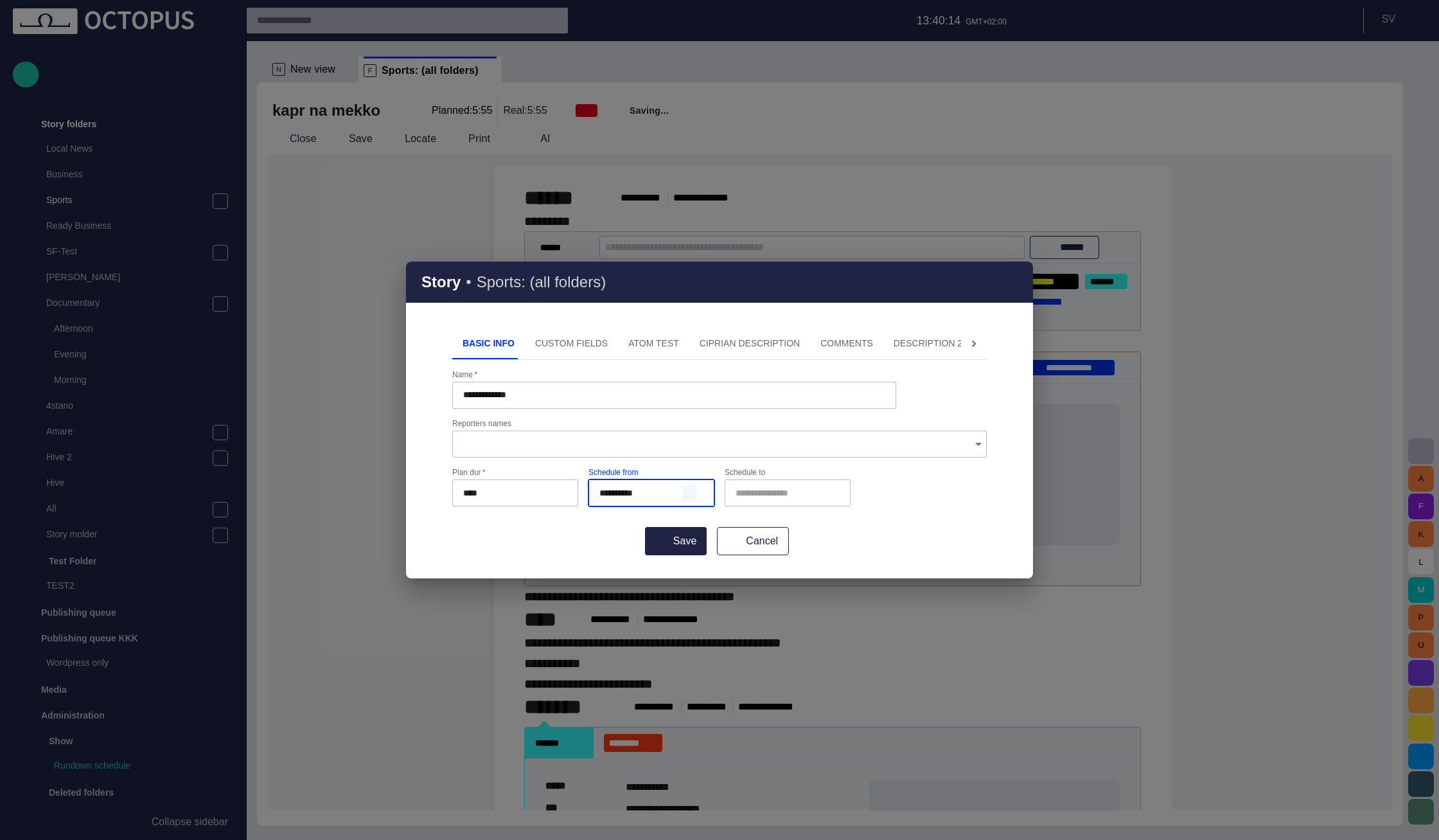
type input "**********"
click at [823, 496] on span "button" at bounding box center [825, 492] width 10 height 10
type input "**********"
click at [707, 542] on button "Save" at bounding box center [676, 540] width 62 height 28
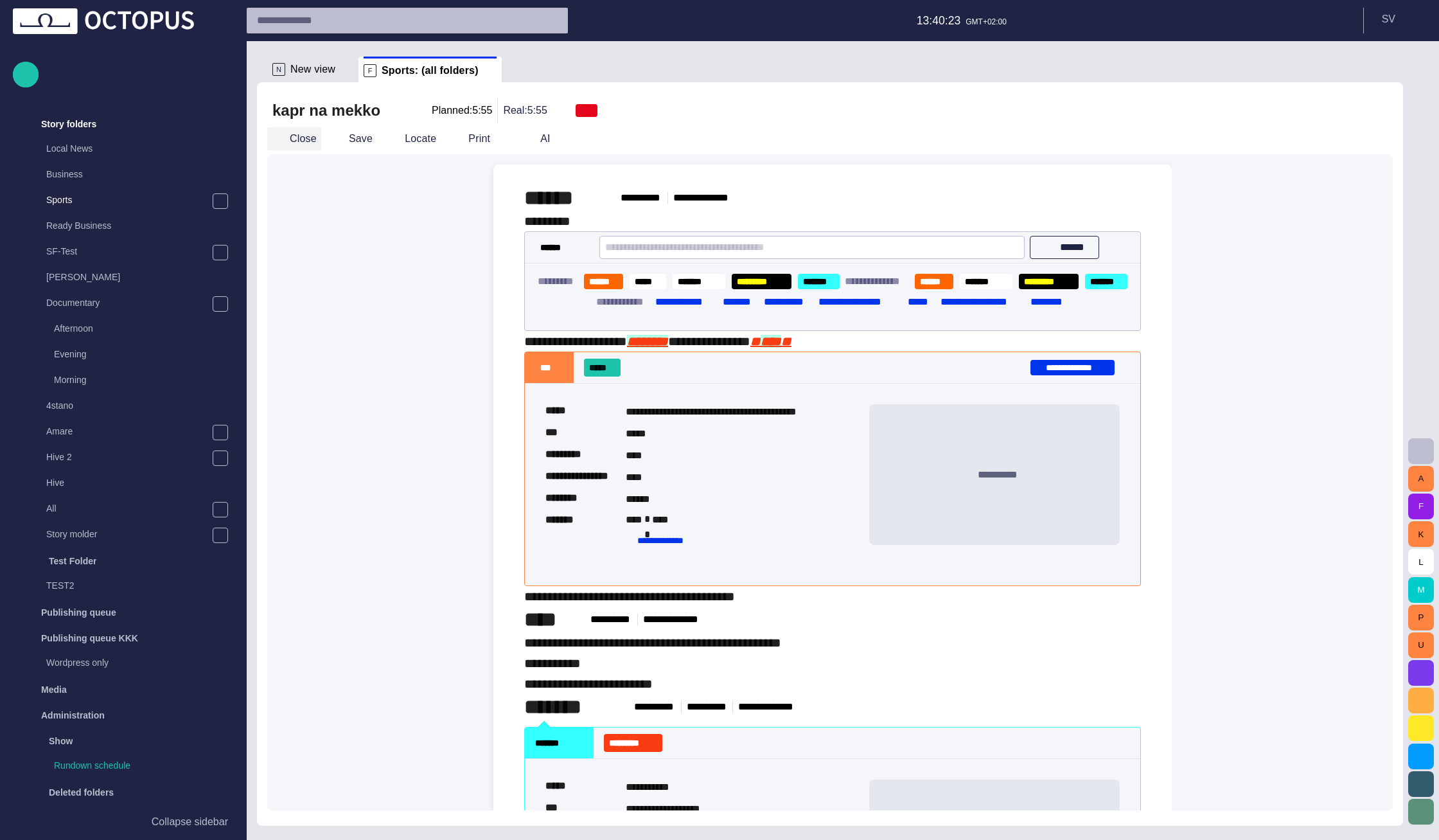
click at [307, 141] on button "Close" at bounding box center [294, 138] width 54 height 23
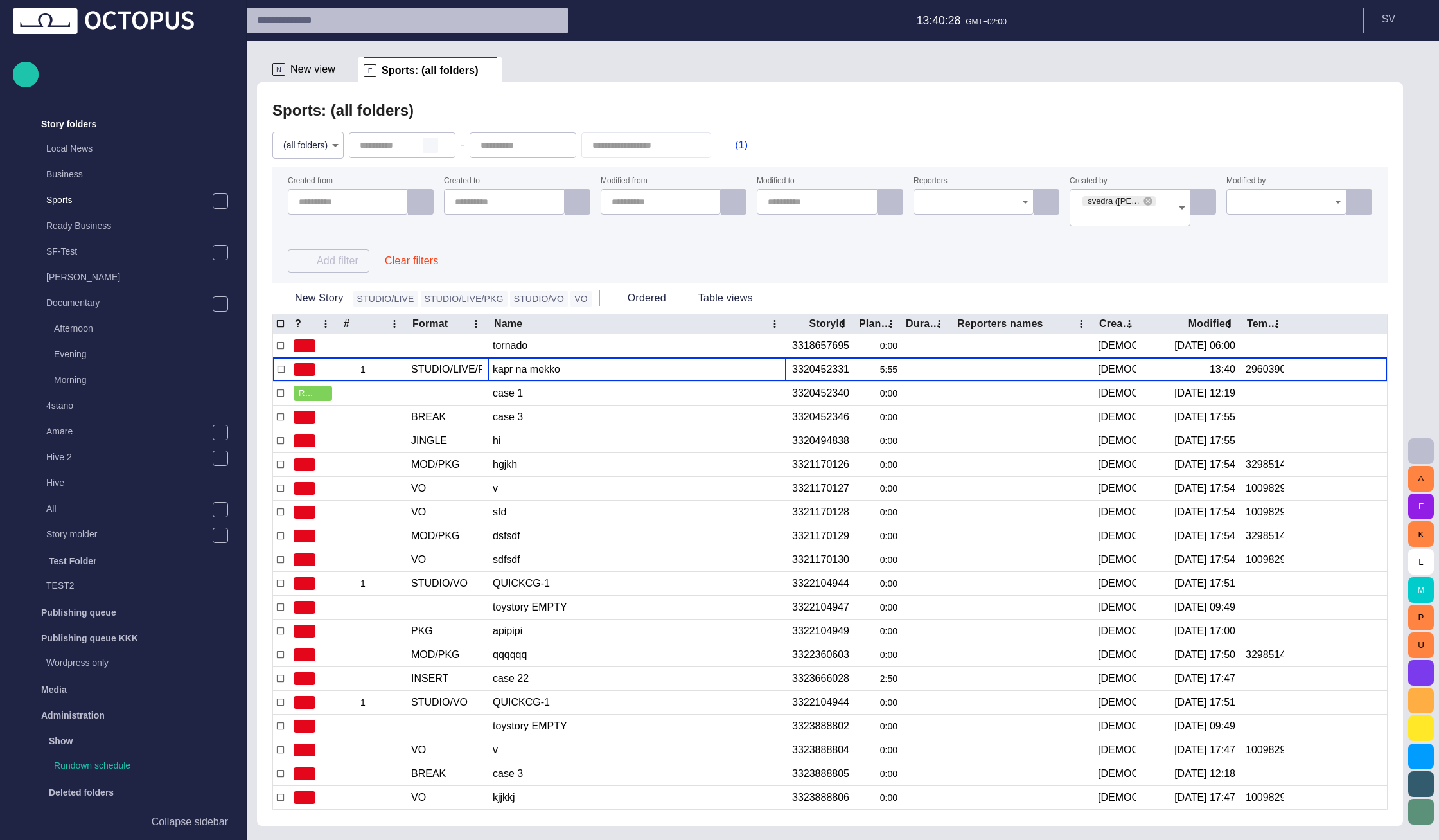
click at [436, 144] on span "button" at bounding box center [430, 145] width 10 height 10
type input "**********"
click at [556, 146] on span "button" at bounding box center [551, 145] width 10 height 10
click at [578, 109] on div "Sports: (all folders)" at bounding box center [830, 110] width 1115 height 26
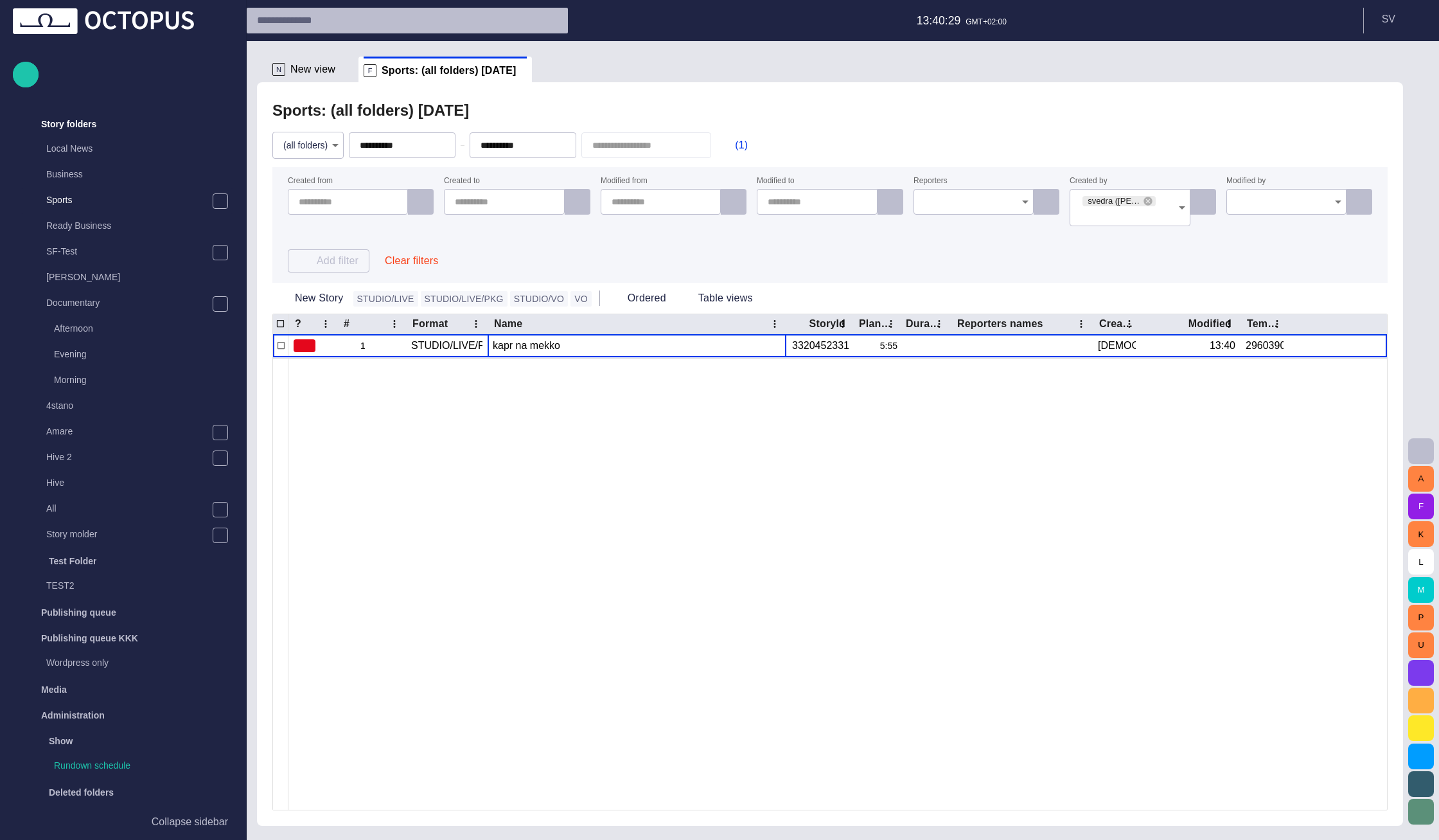
type input "**********"
click at [735, 146] on span "button" at bounding box center [728, 145] width 13 height 13
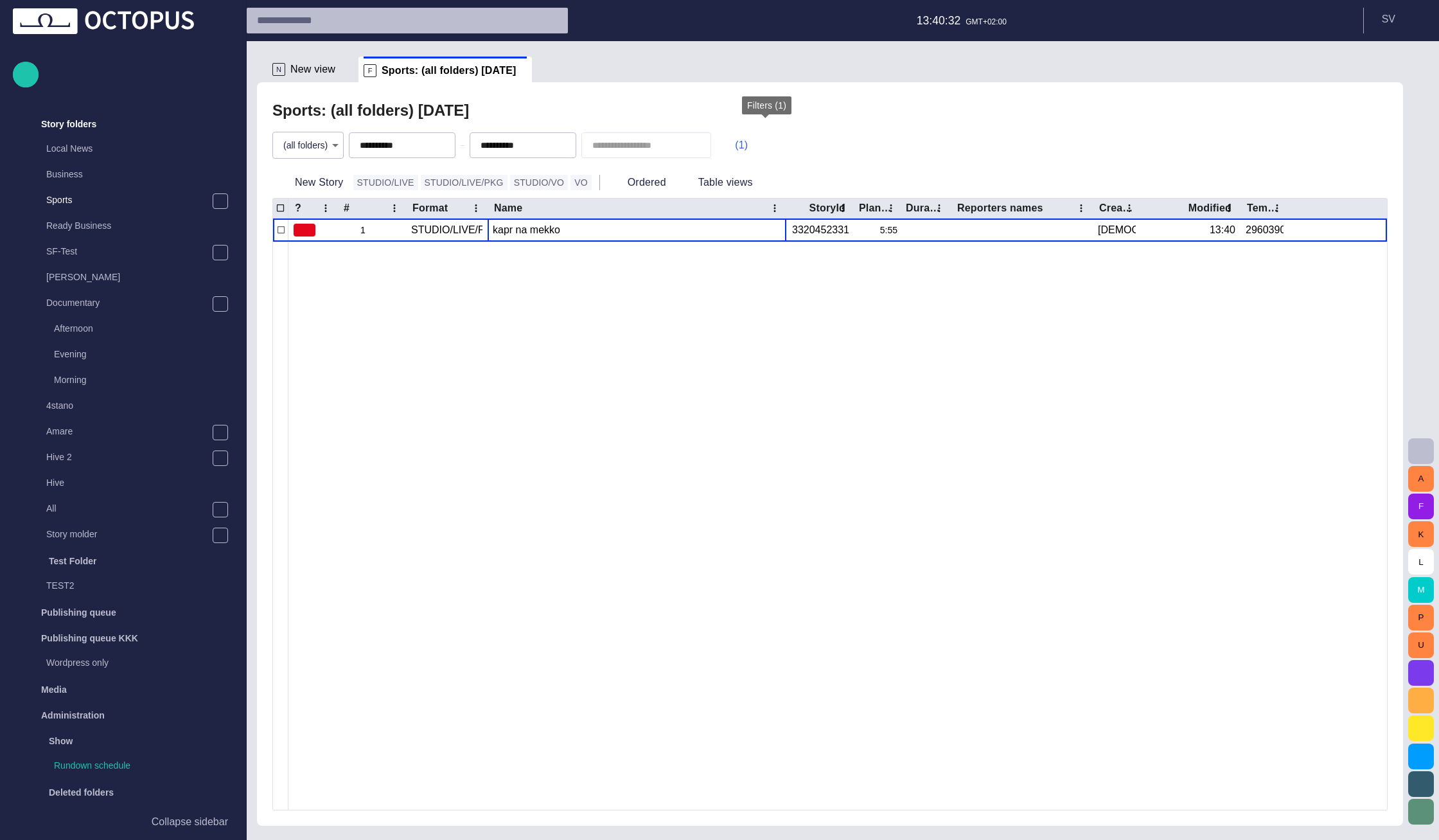
click at [735, 146] on span "button" at bounding box center [728, 145] width 13 height 13
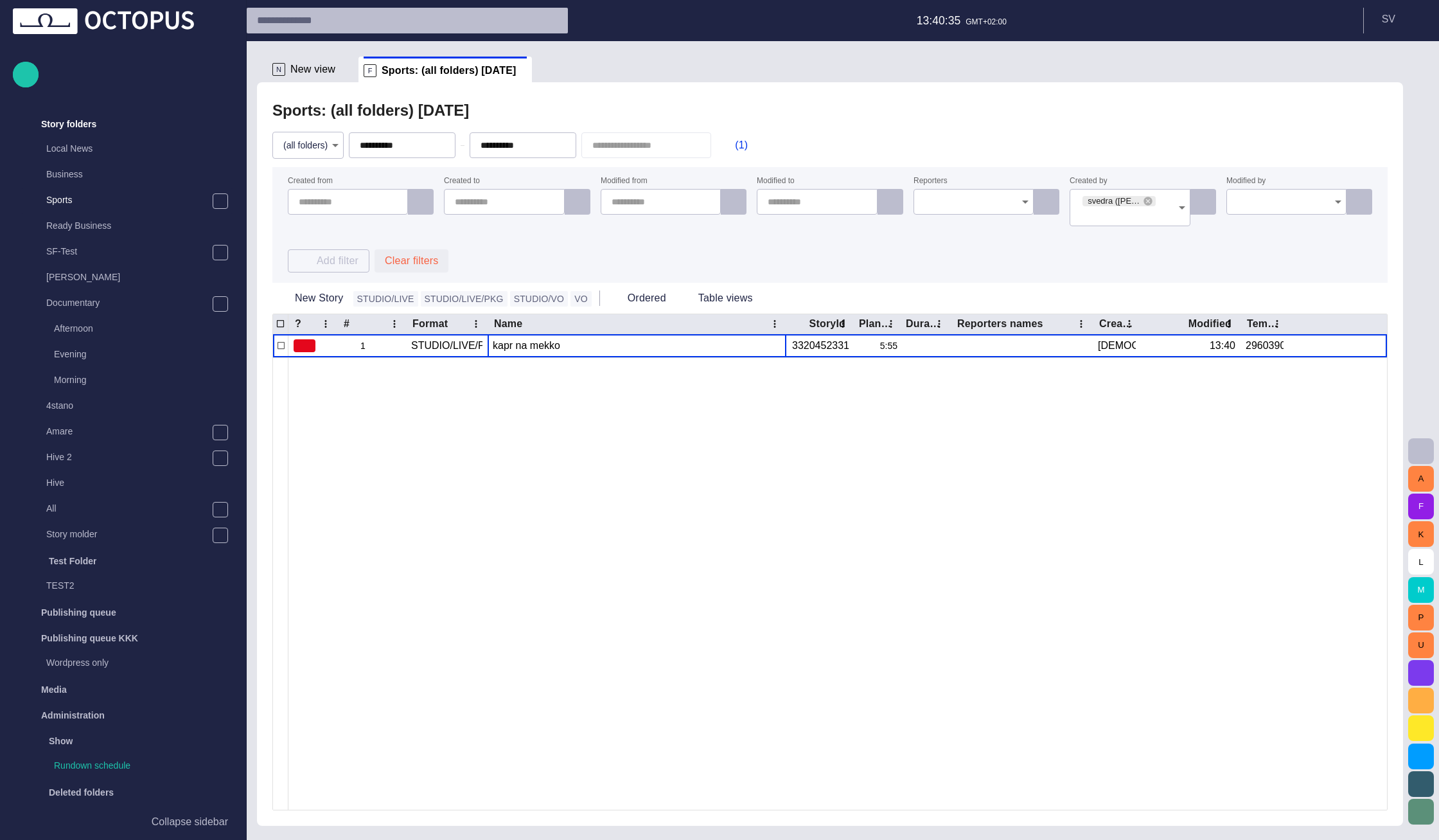
click at [437, 263] on button "Clear filters" at bounding box center [412, 261] width 74 height 23
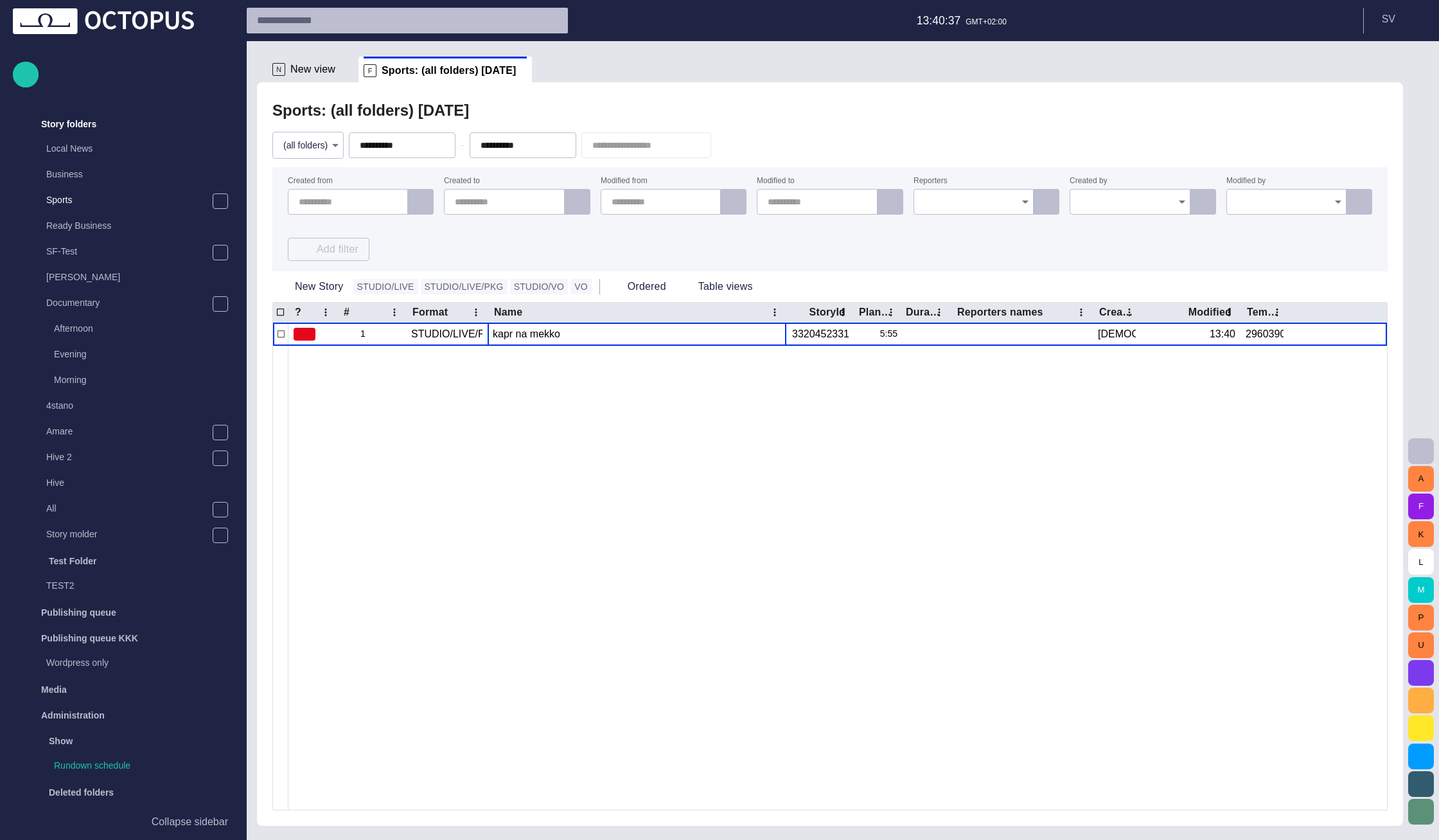
click at [741, 141] on button "button" at bounding box center [728, 145] width 25 height 23
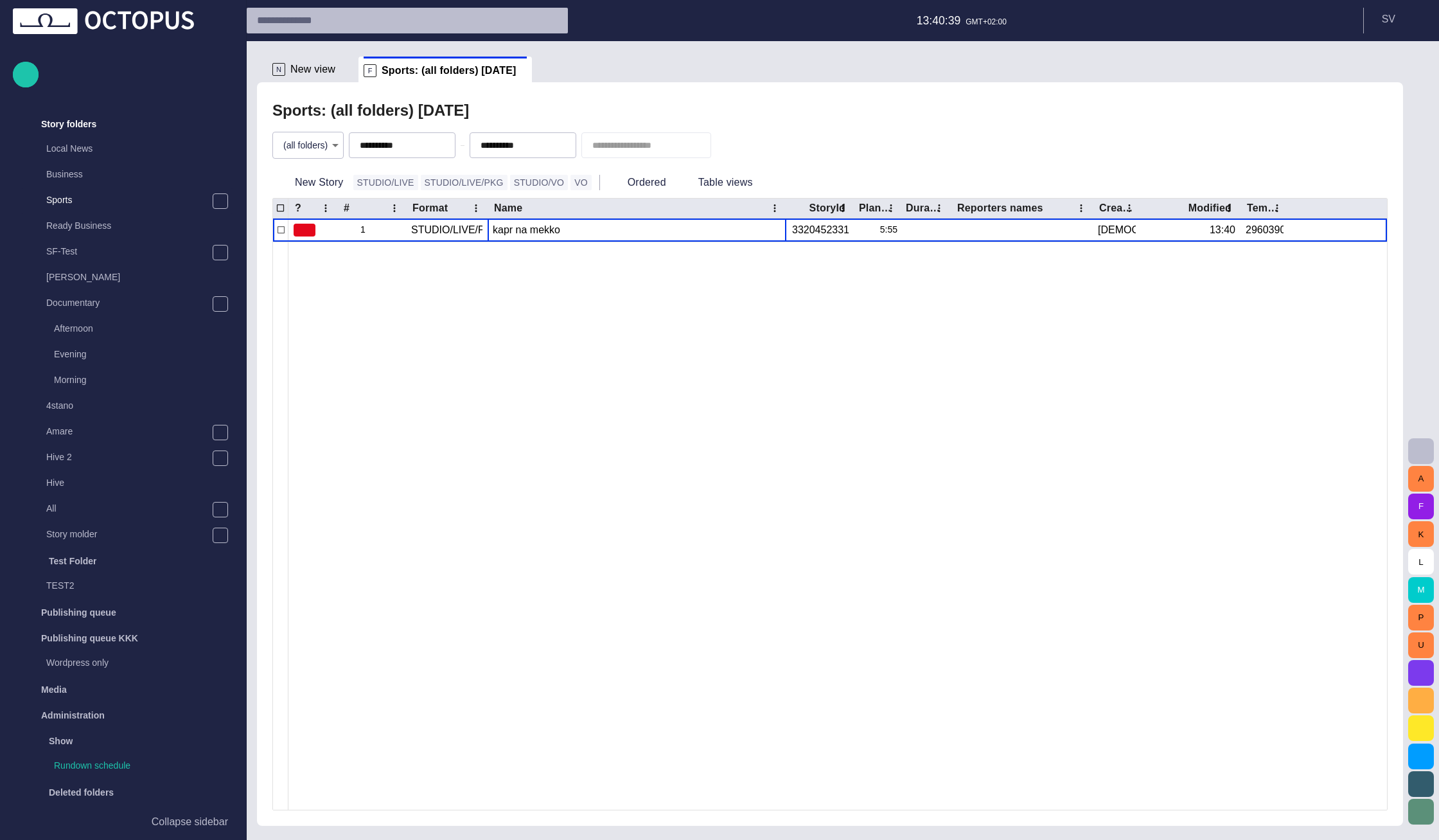
click at [303, 145] on body "**********" at bounding box center [720, 420] width 1439 height 840
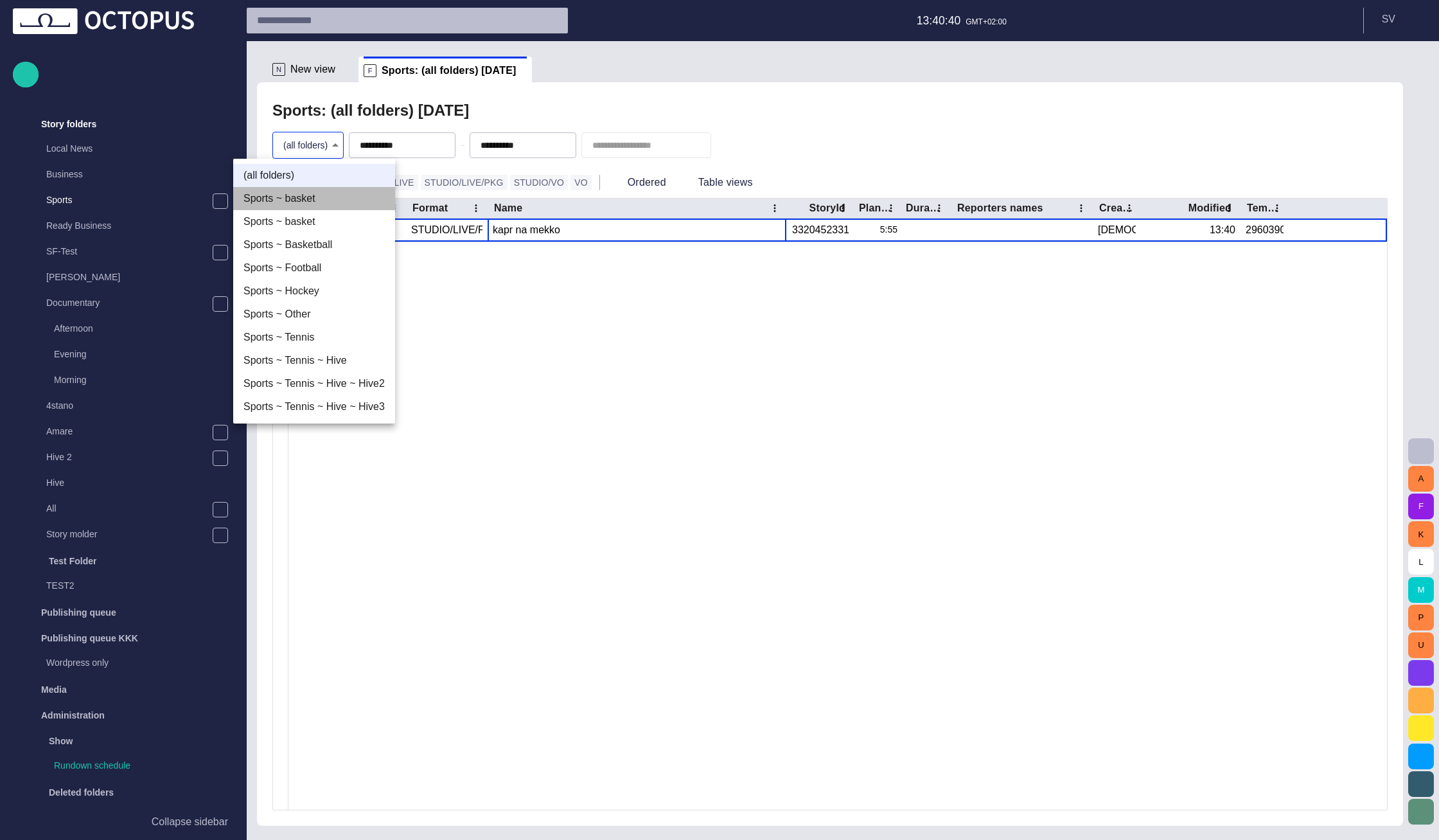
click at [315, 205] on li "Sports ~ basket" at bounding box center [314, 198] width 162 height 23
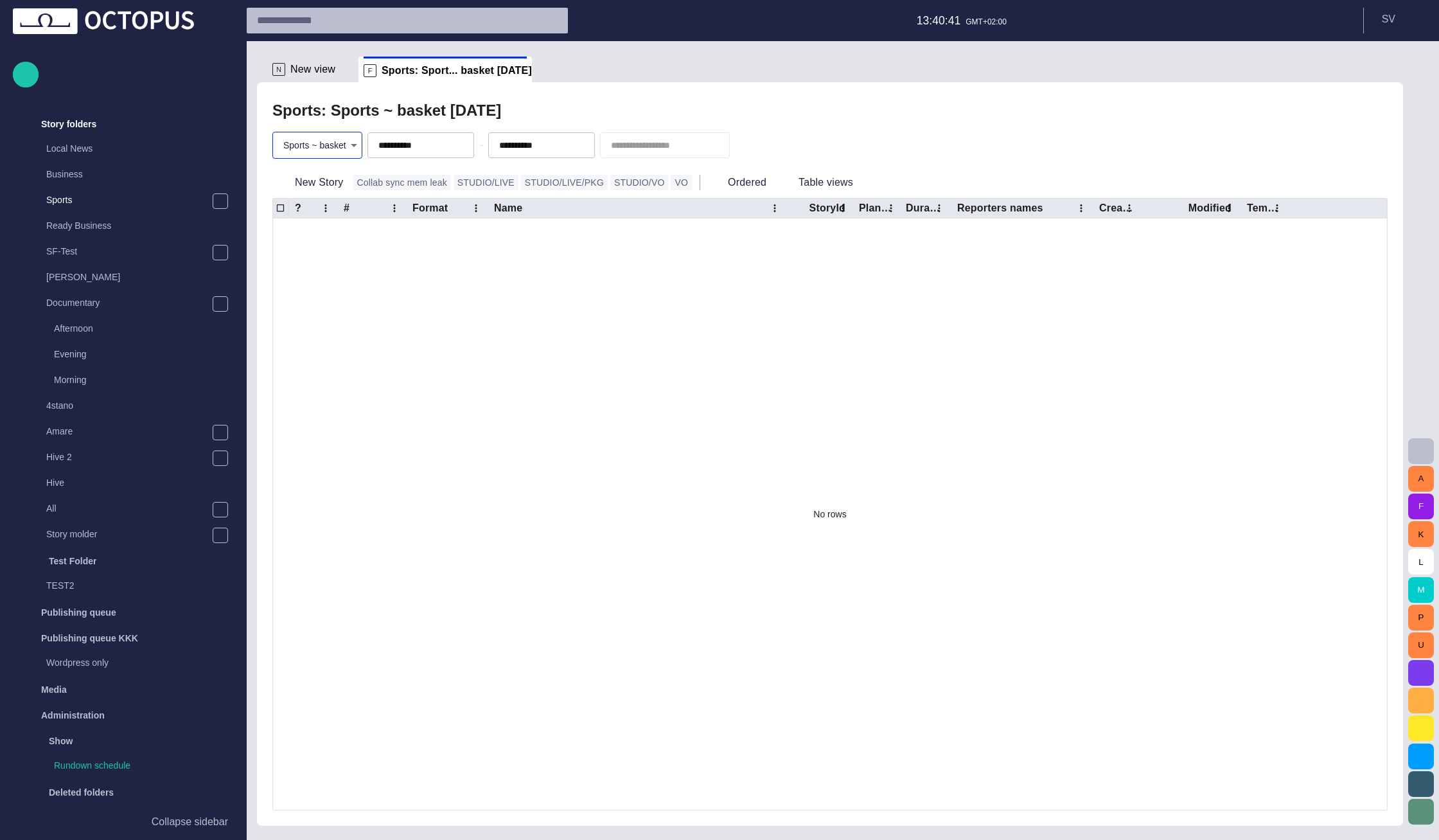
click at [321, 147] on body "**********" at bounding box center [720, 420] width 1439 height 840
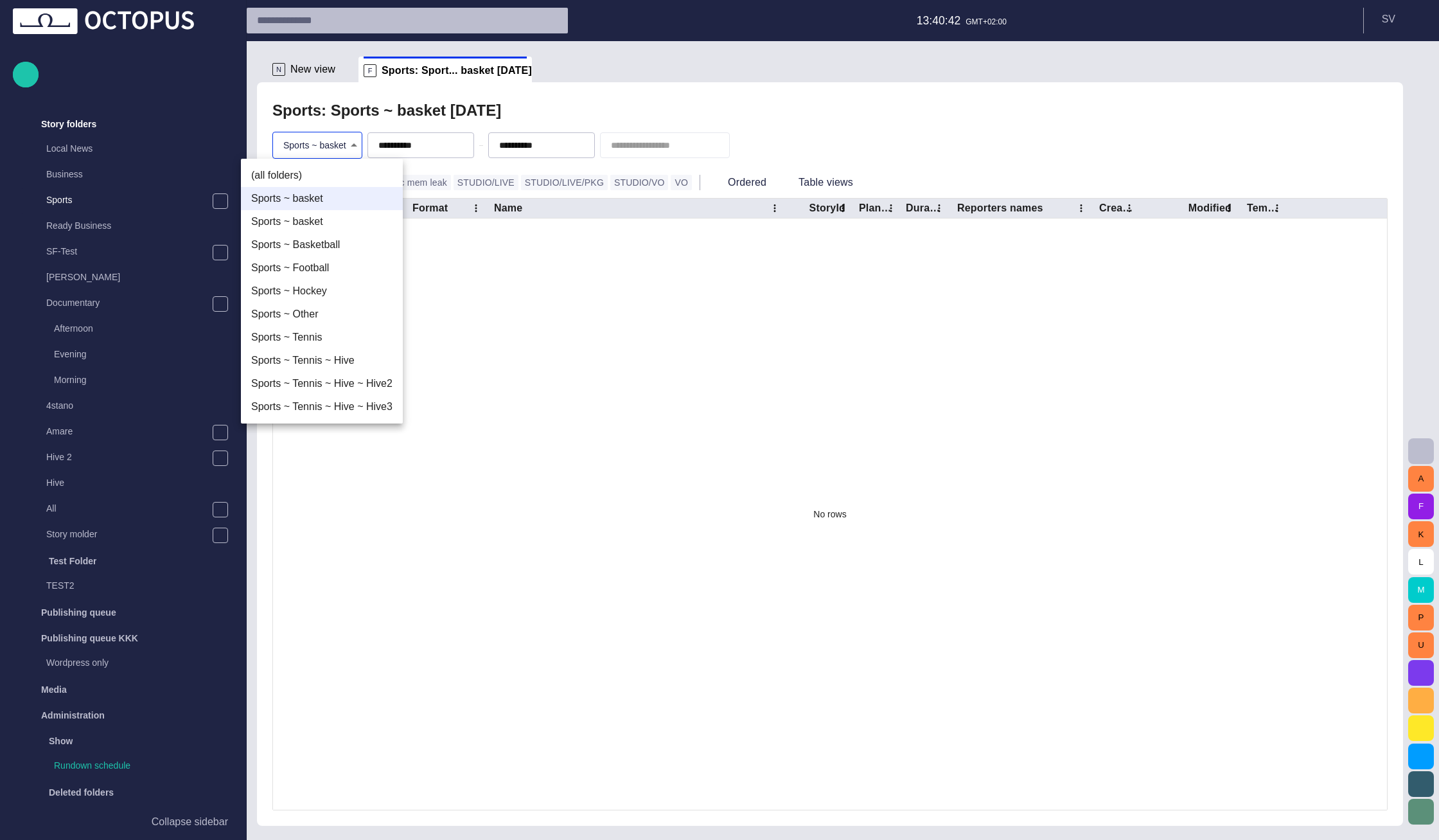
click at [327, 216] on li "Sports ~ basket" at bounding box center [321, 221] width 162 height 23
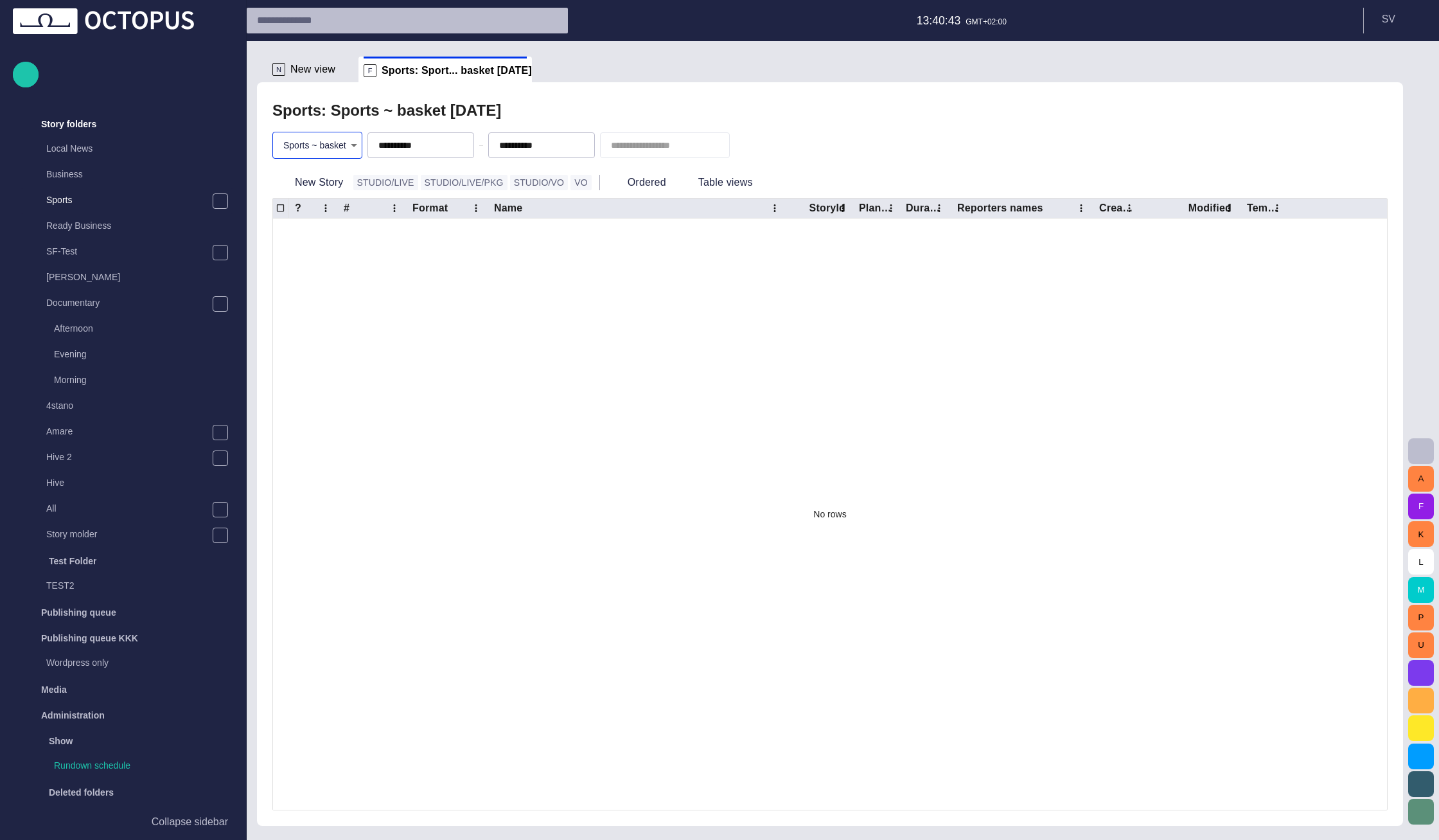
click at [329, 149] on body "**********" at bounding box center [720, 420] width 1439 height 840
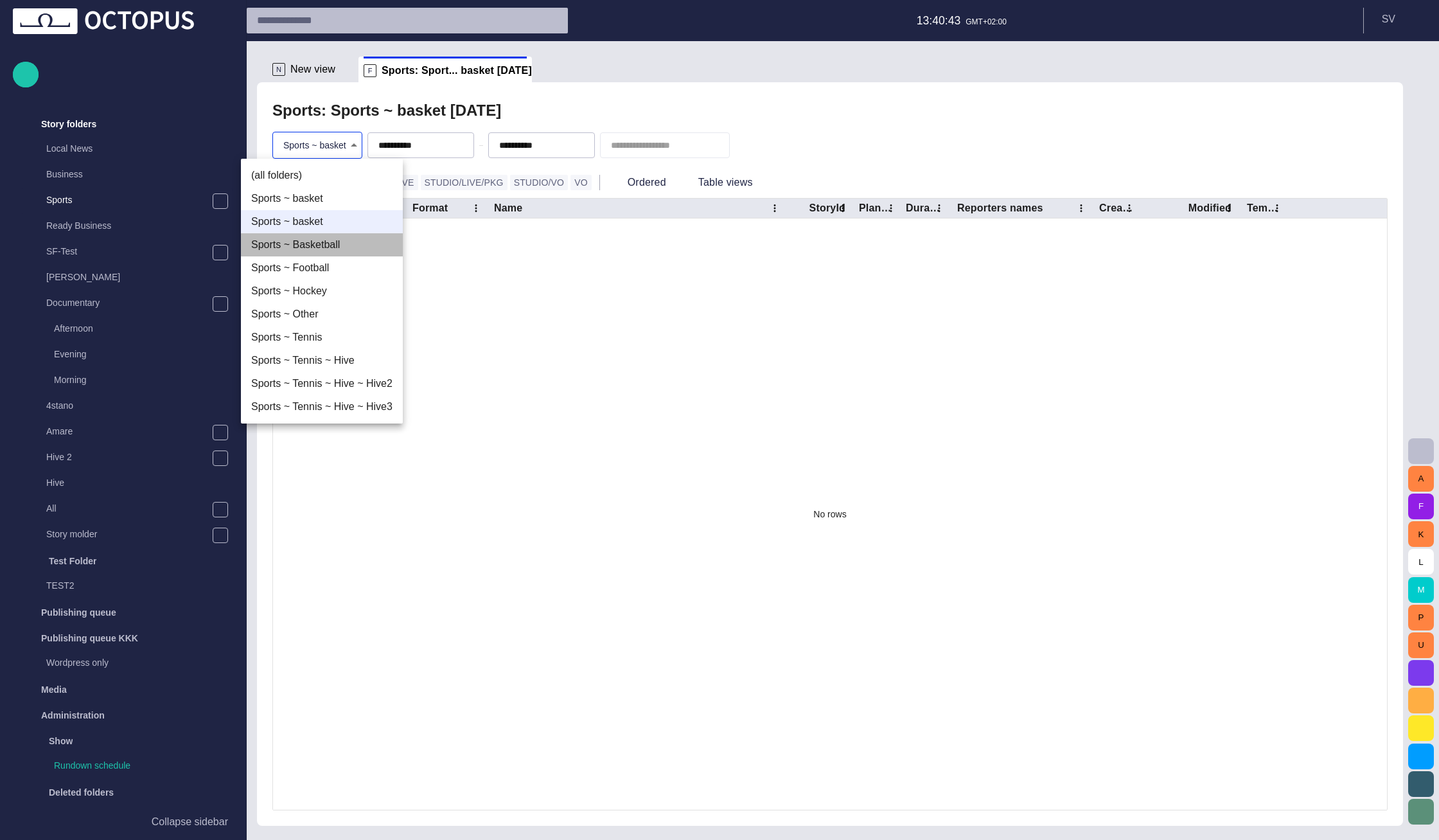
click at [340, 241] on li "Sports ~ Basketball" at bounding box center [321, 245] width 162 height 23
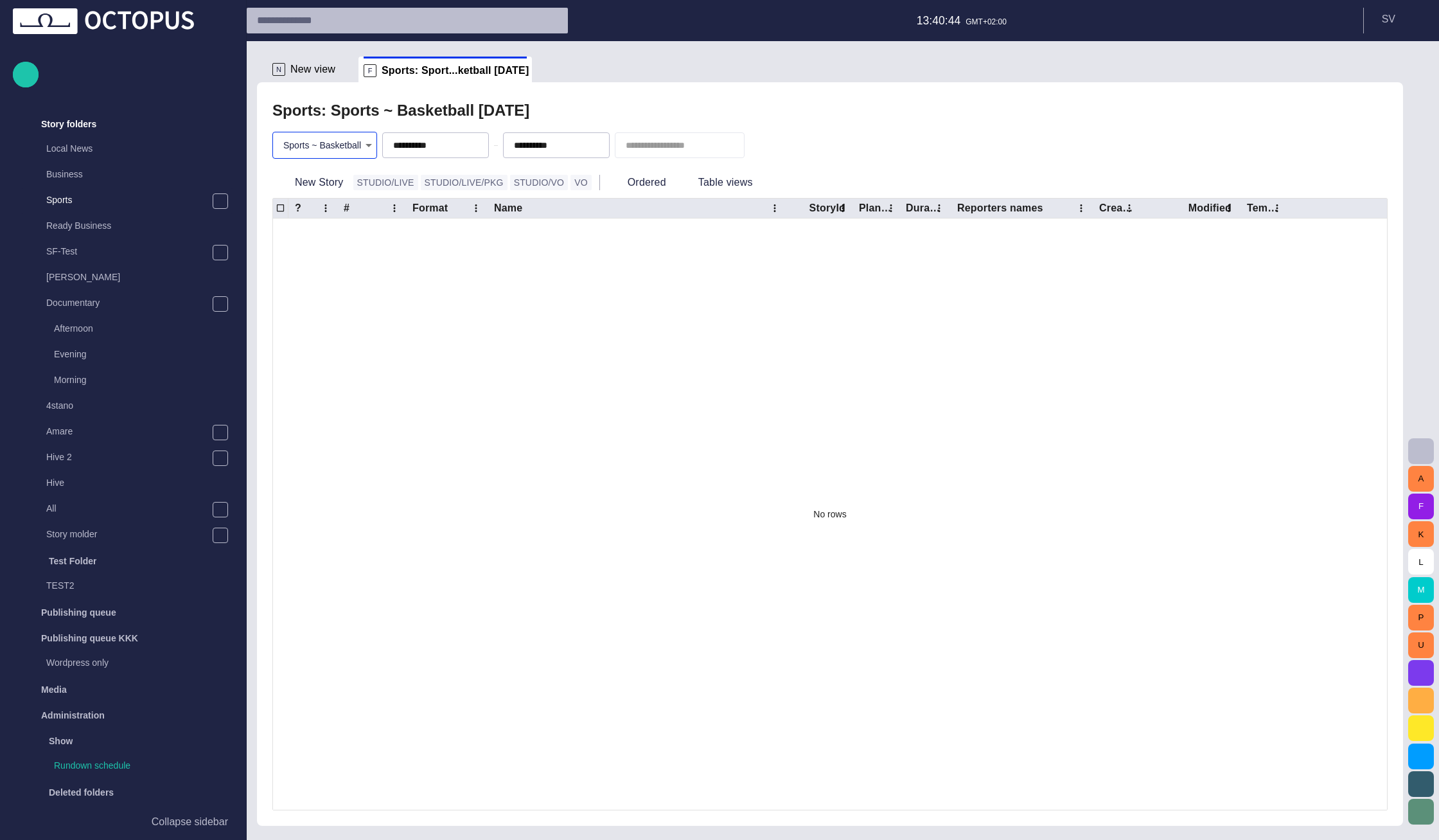
click at [340, 145] on body "**********" at bounding box center [720, 420] width 1439 height 840
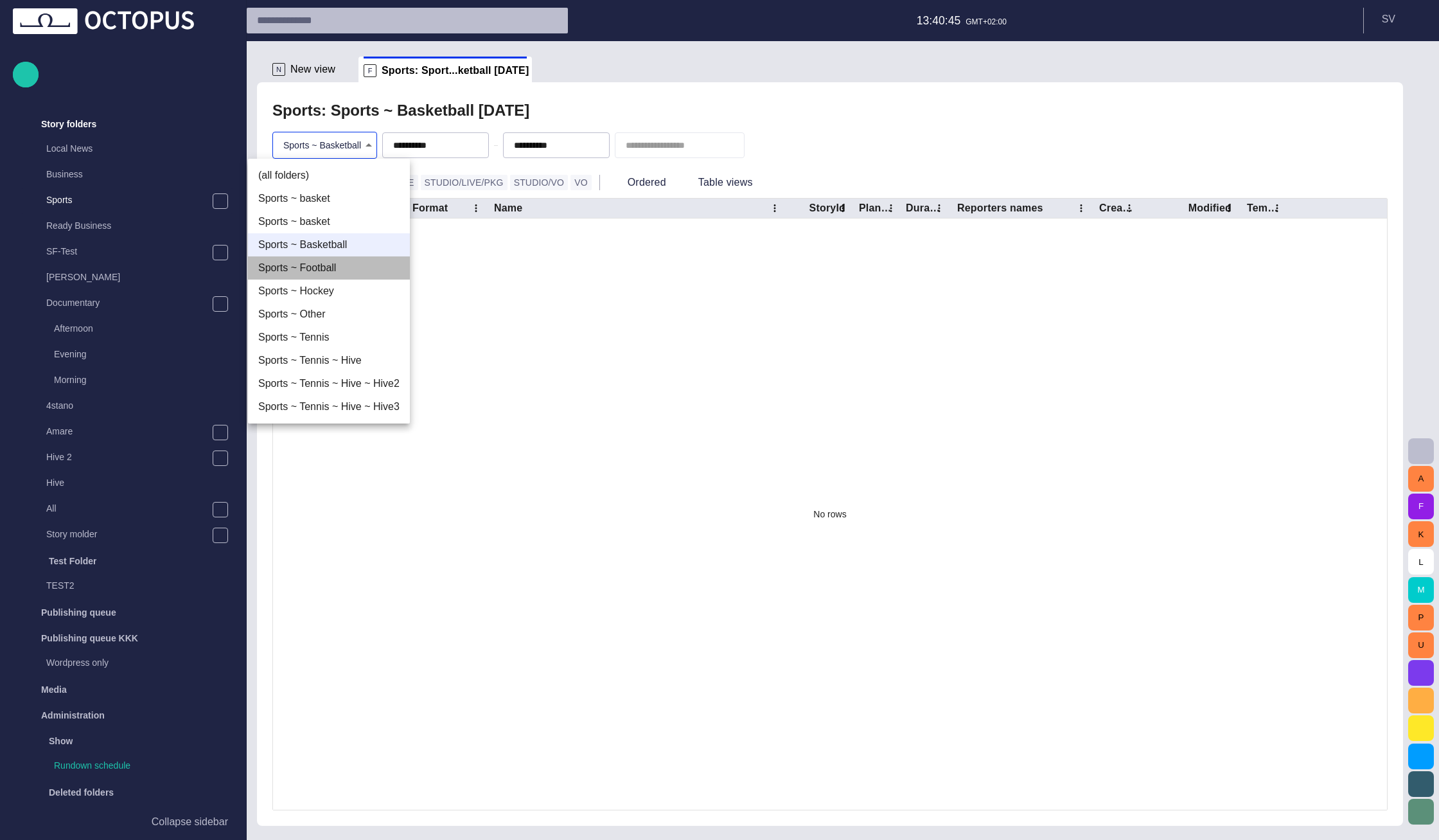
click at [343, 261] on li "Sports ~ Football" at bounding box center [329, 268] width 162 height 23
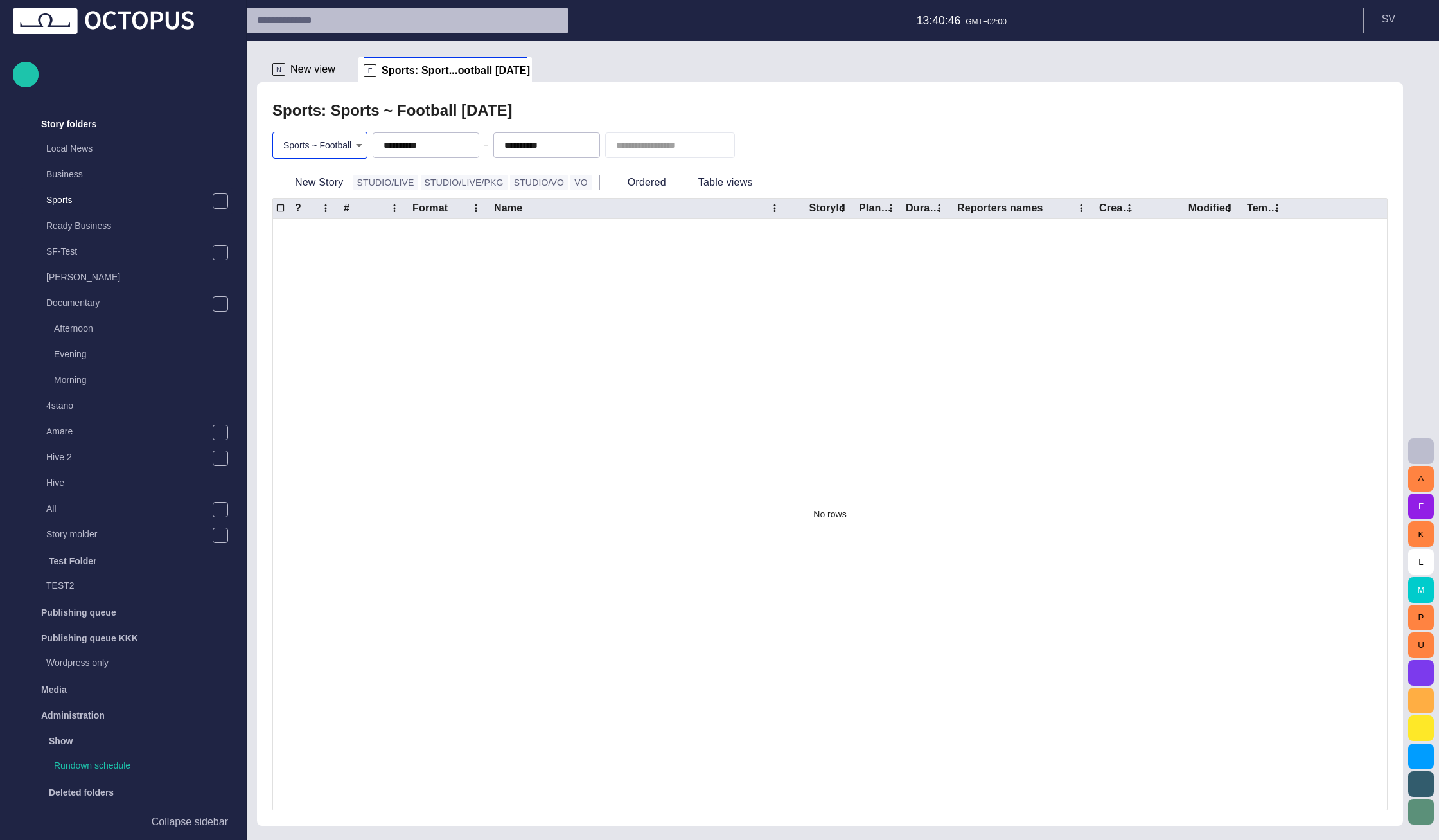
click at [337, 154] on body "**********" at bounding box center [720, 420] width 1439 height 840
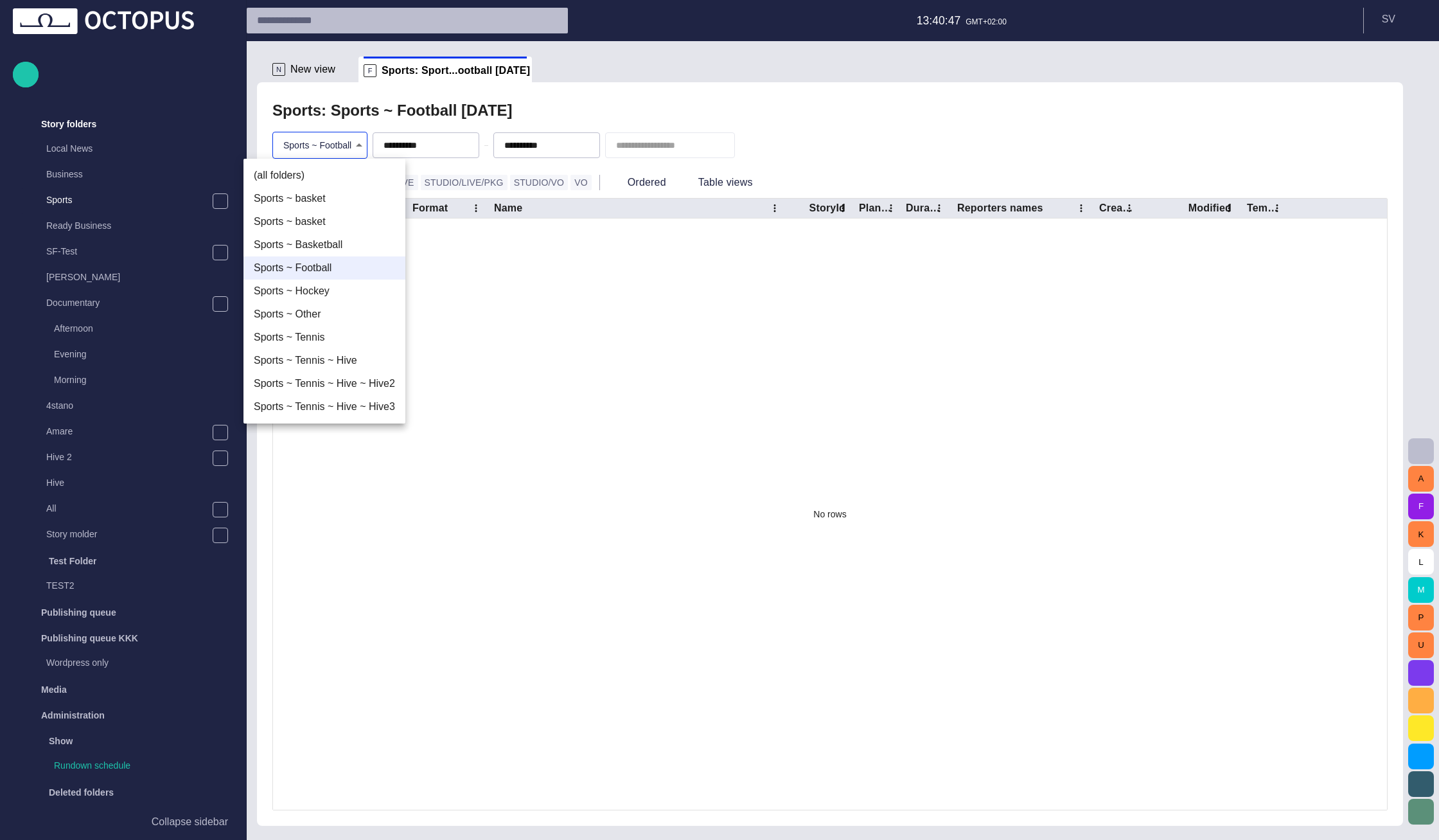
click at [346, 283] on li "Sports ~ Hockey" at bounding box center [325, 291] width 162 height 23
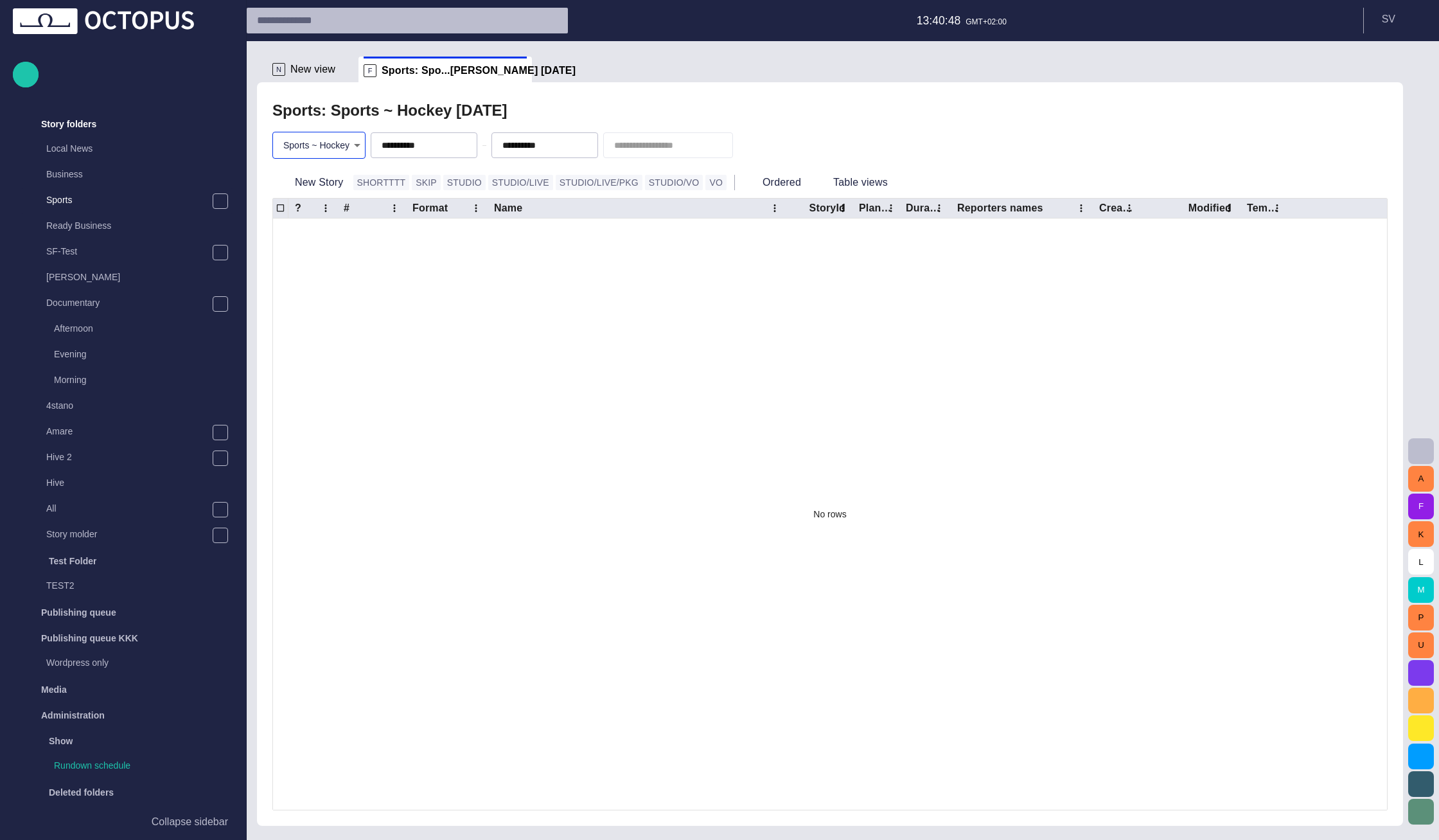
click at [328, 141] on body "**********" at bounding box center [720, 420] width 1439 height 840
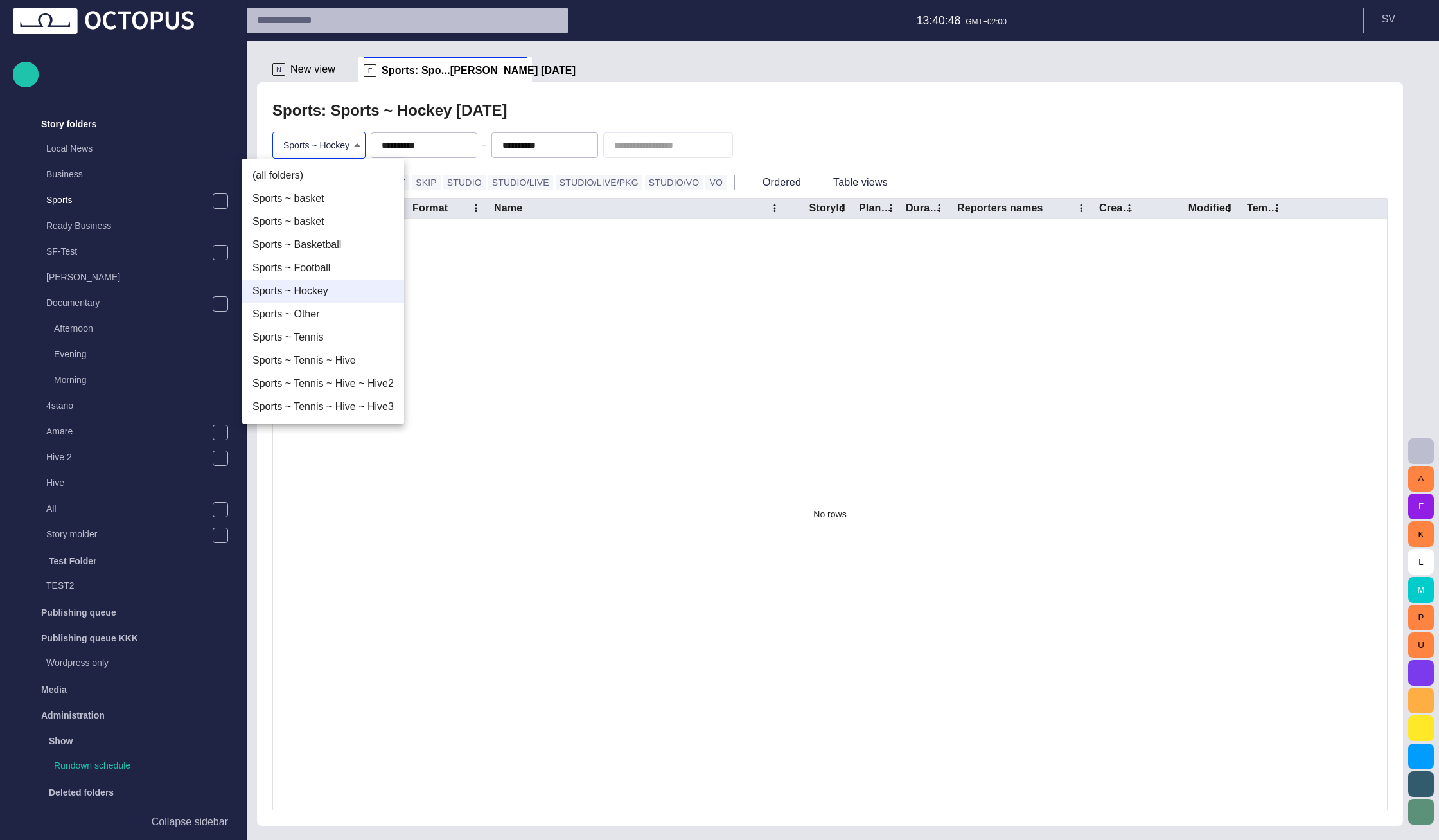
click at [325, 308] on li "Sports ~ Other" at bounding box center [323, 314] width 162 height 23
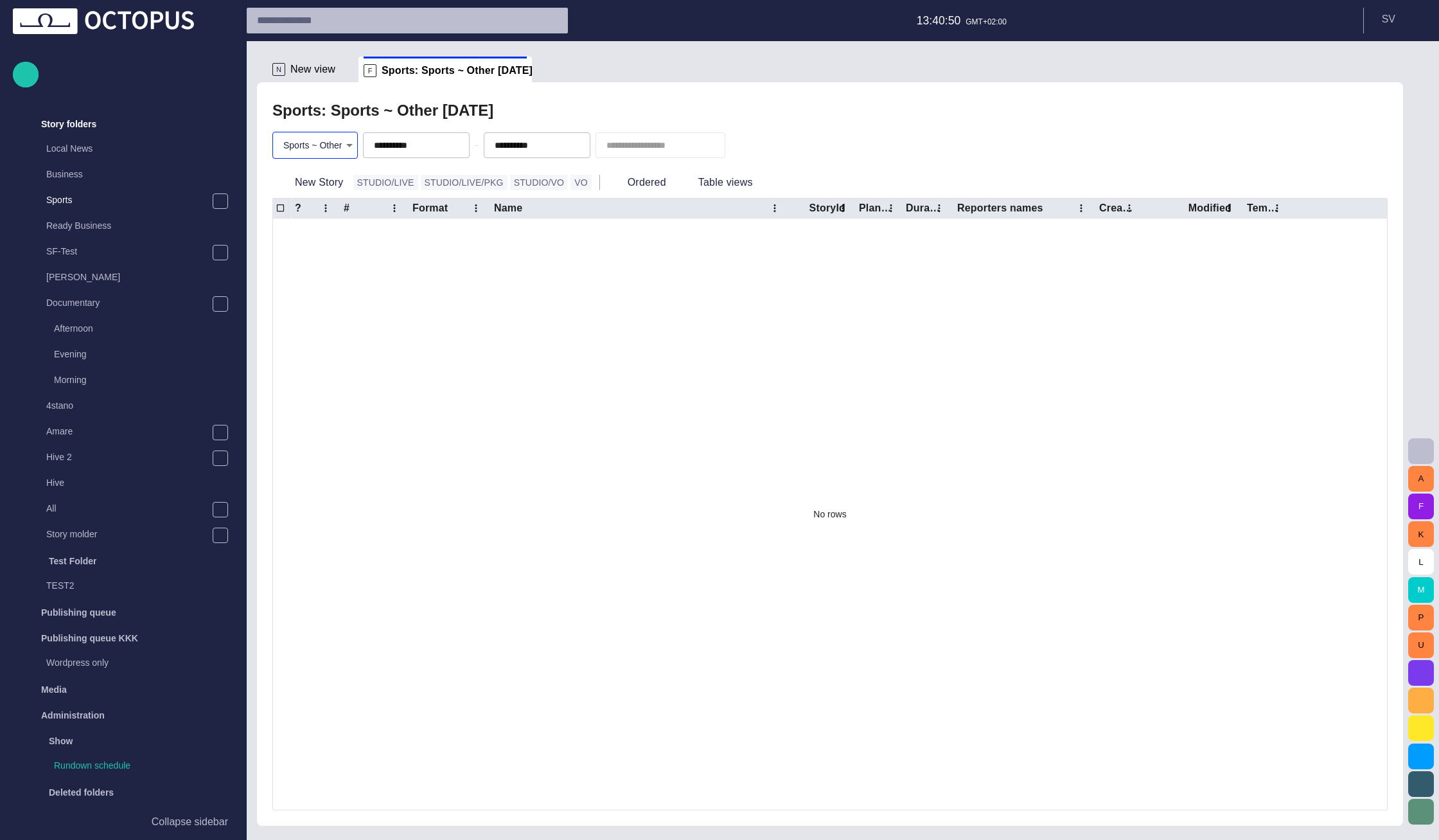
click at [333, 137] on body "**********" at bounding box center [720, 420] width 1439 height 840
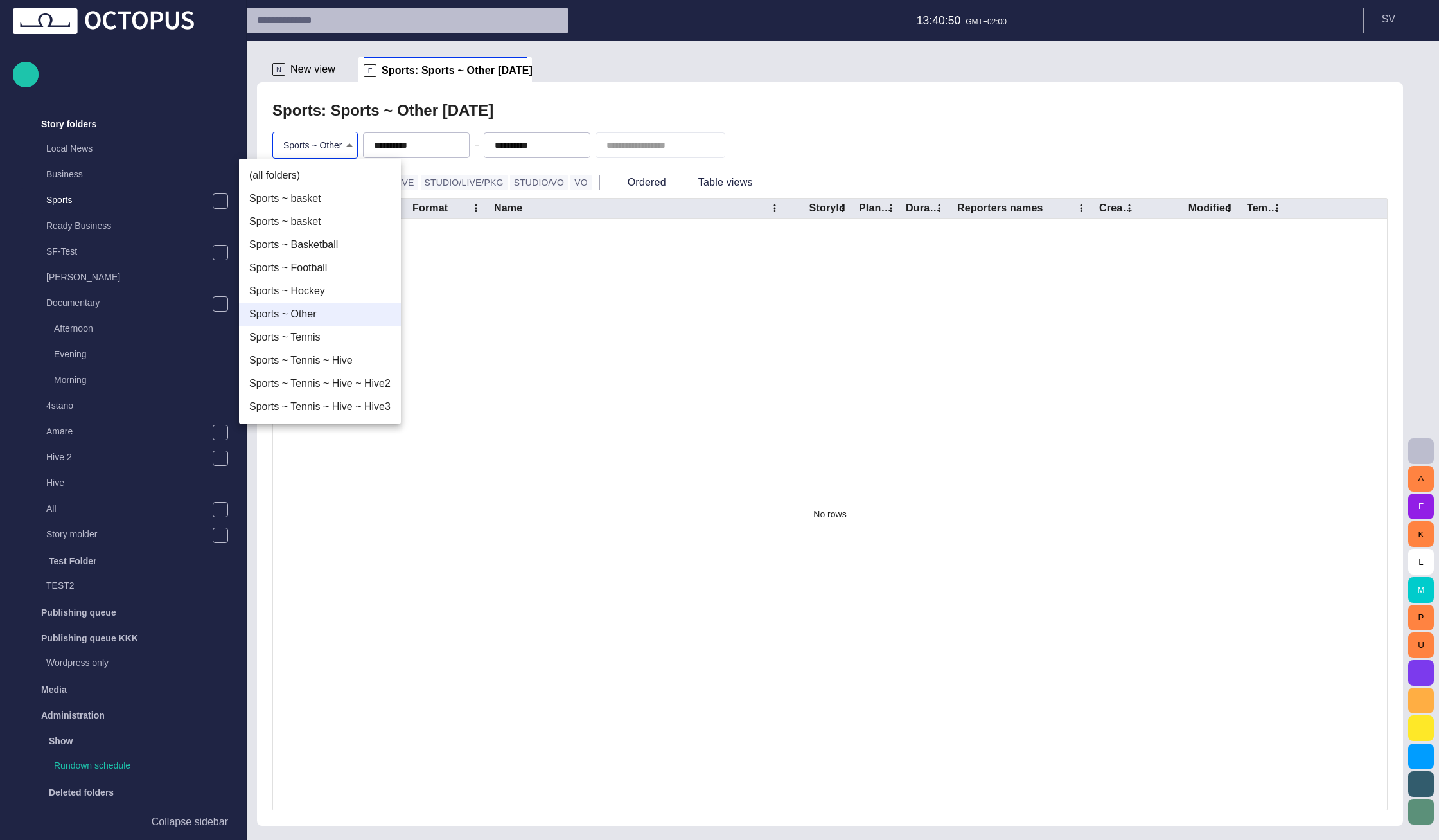
click at [316, 181] on li "(all folders)" at bounding box center [320, 175] width 162 height 23
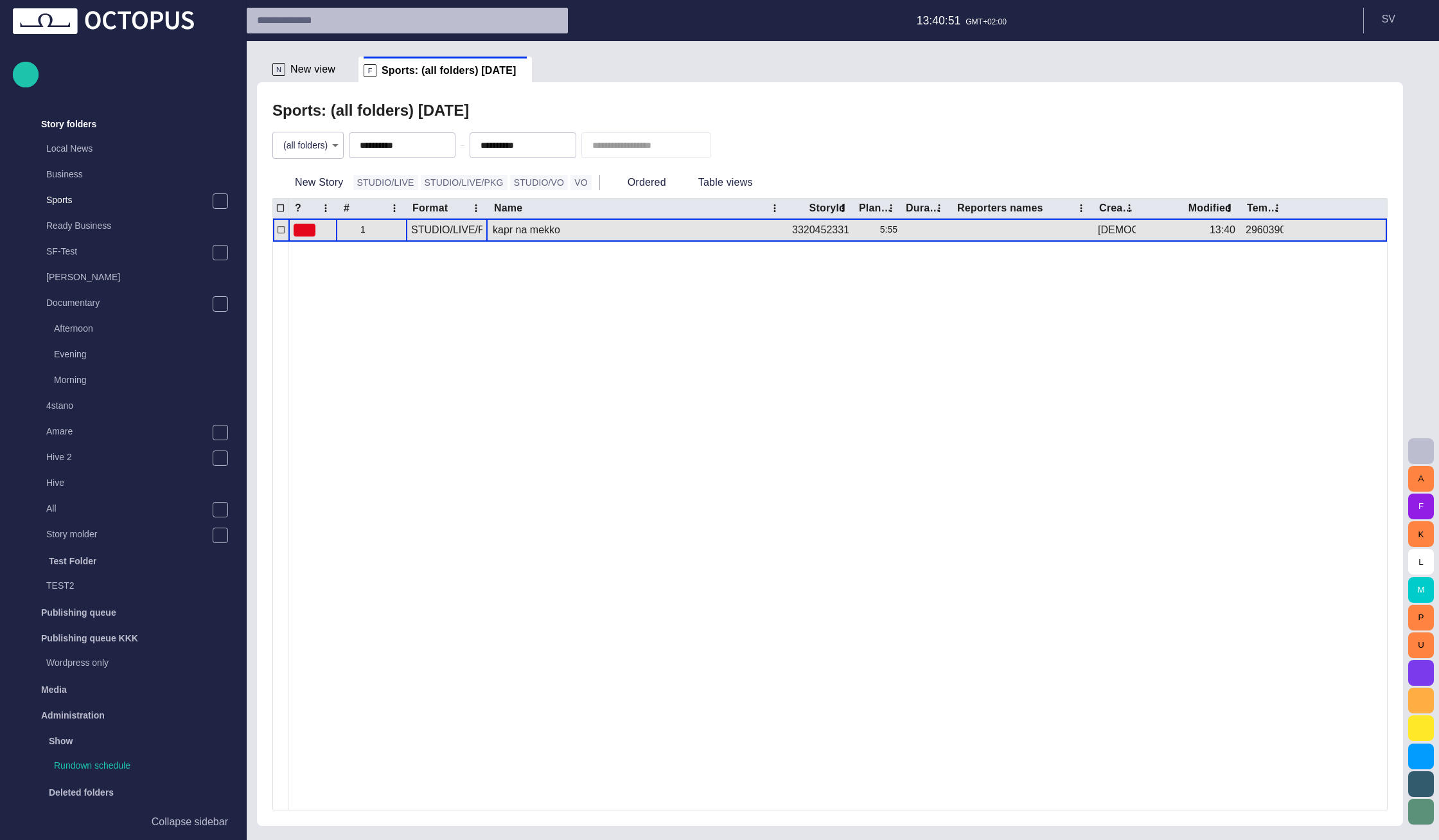
click at [477, 235] on div "STUDIO/LIVE/PKG" at bounding box center [446, 230] width 71 height 14
click at [362, 231] on div "1" at bounding box center [371, 229] width 58 height 23
click at [396, 228] on span "button" at bounding box center [397, 229] width 10 height 10
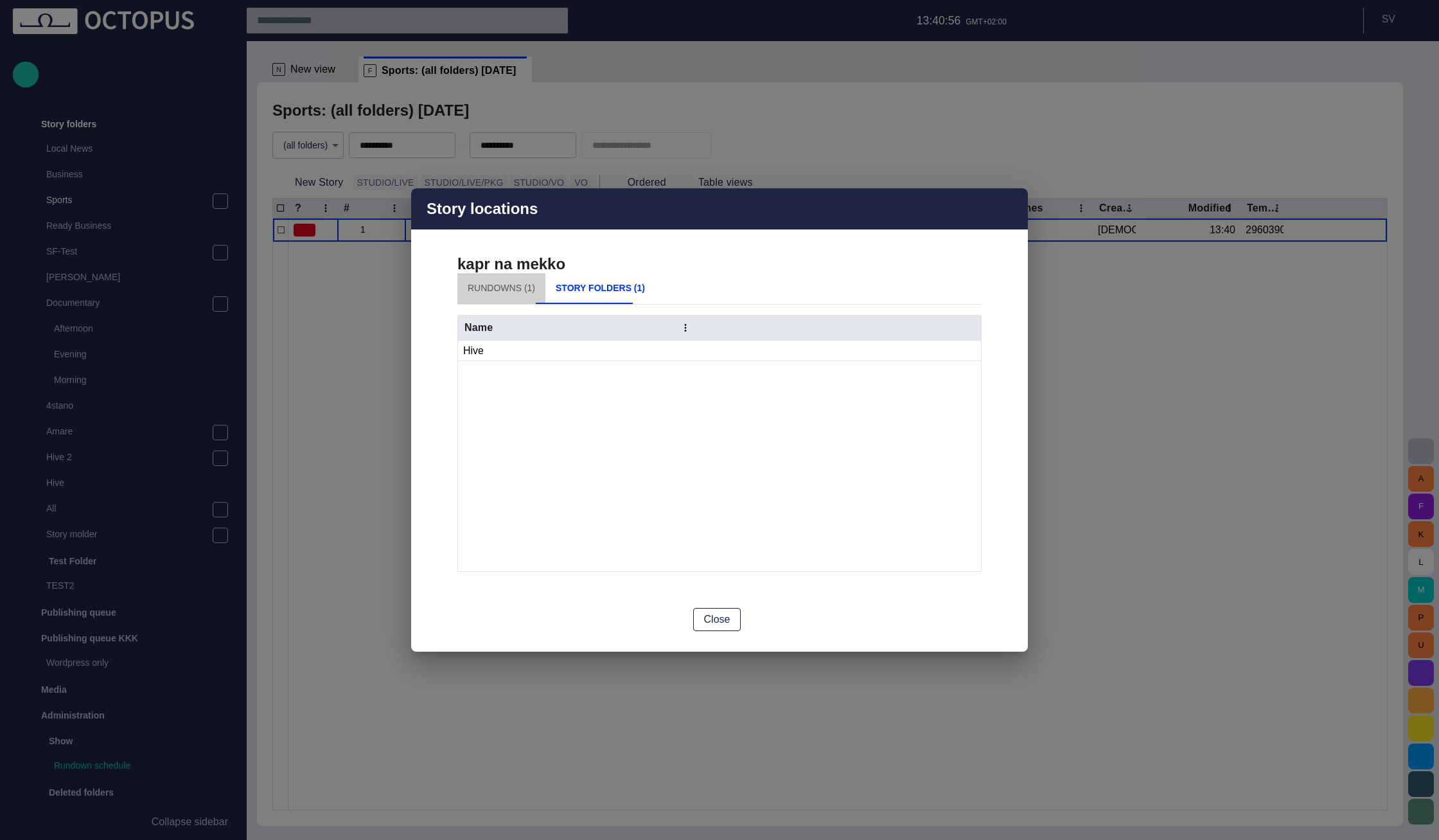
click at [515, 288] on button "Rundowns (1)" at bounding box center [501, 289] width 88 height 31
click at [702, 619] on button "Close" at bounding box center [717, 619] width 48 height 23
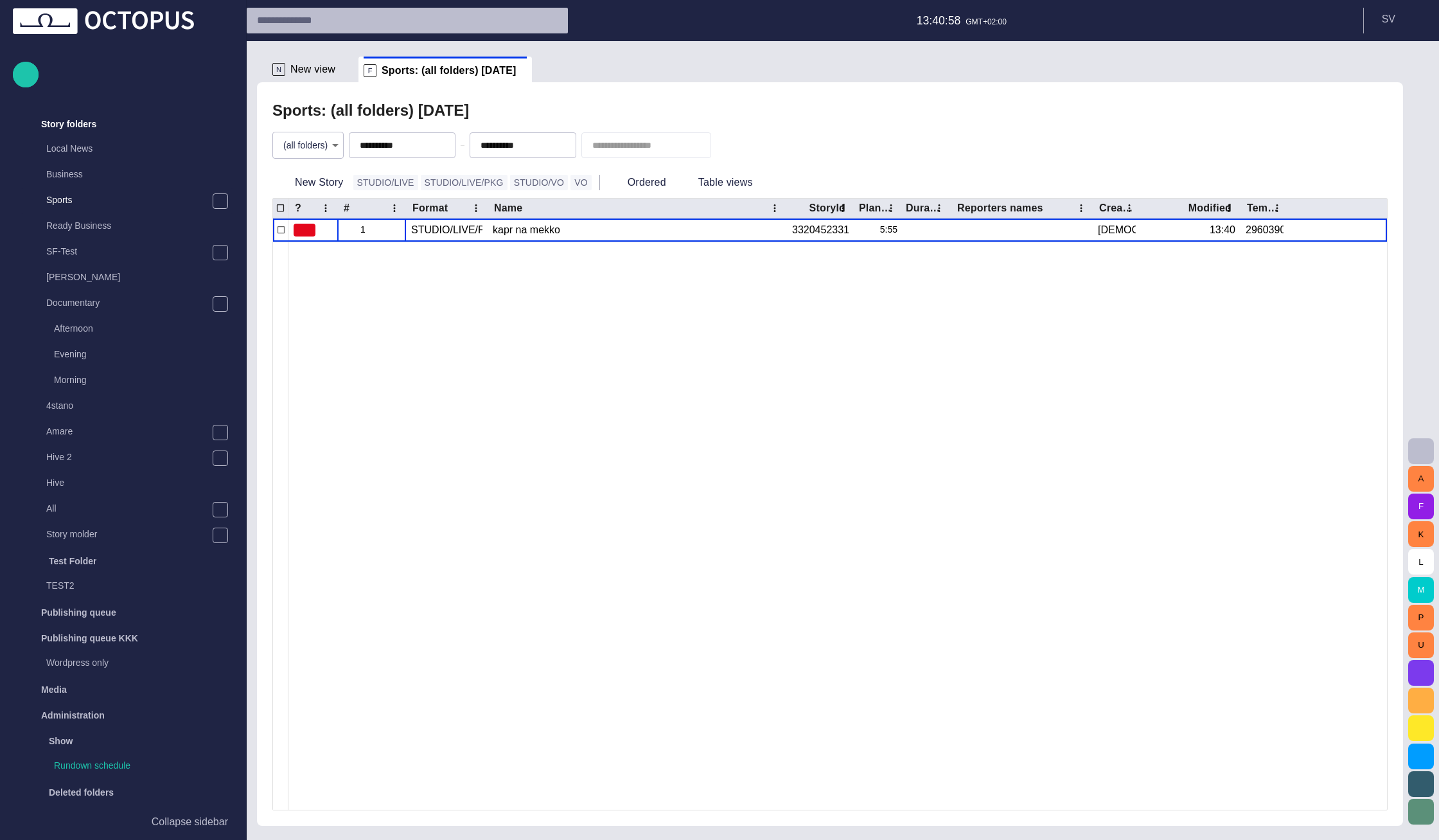
click at [333, 137] on body "**********" at bounding box center [720, 420] width 1439 height 840
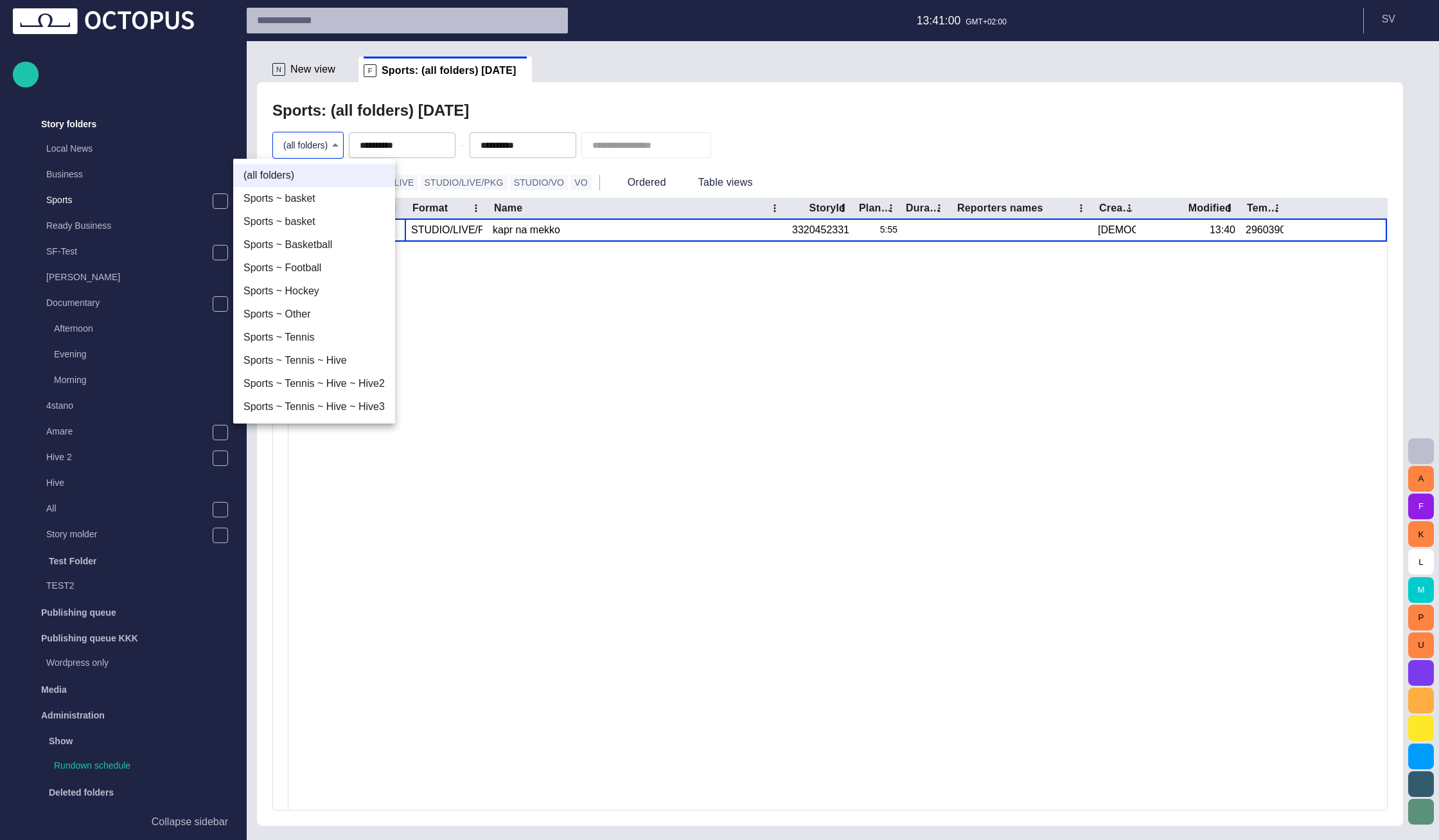
click at [314, 355] on li "Sports ~ Tennis ~ Hive" at bounding box center [314, 360] width 162 height 23
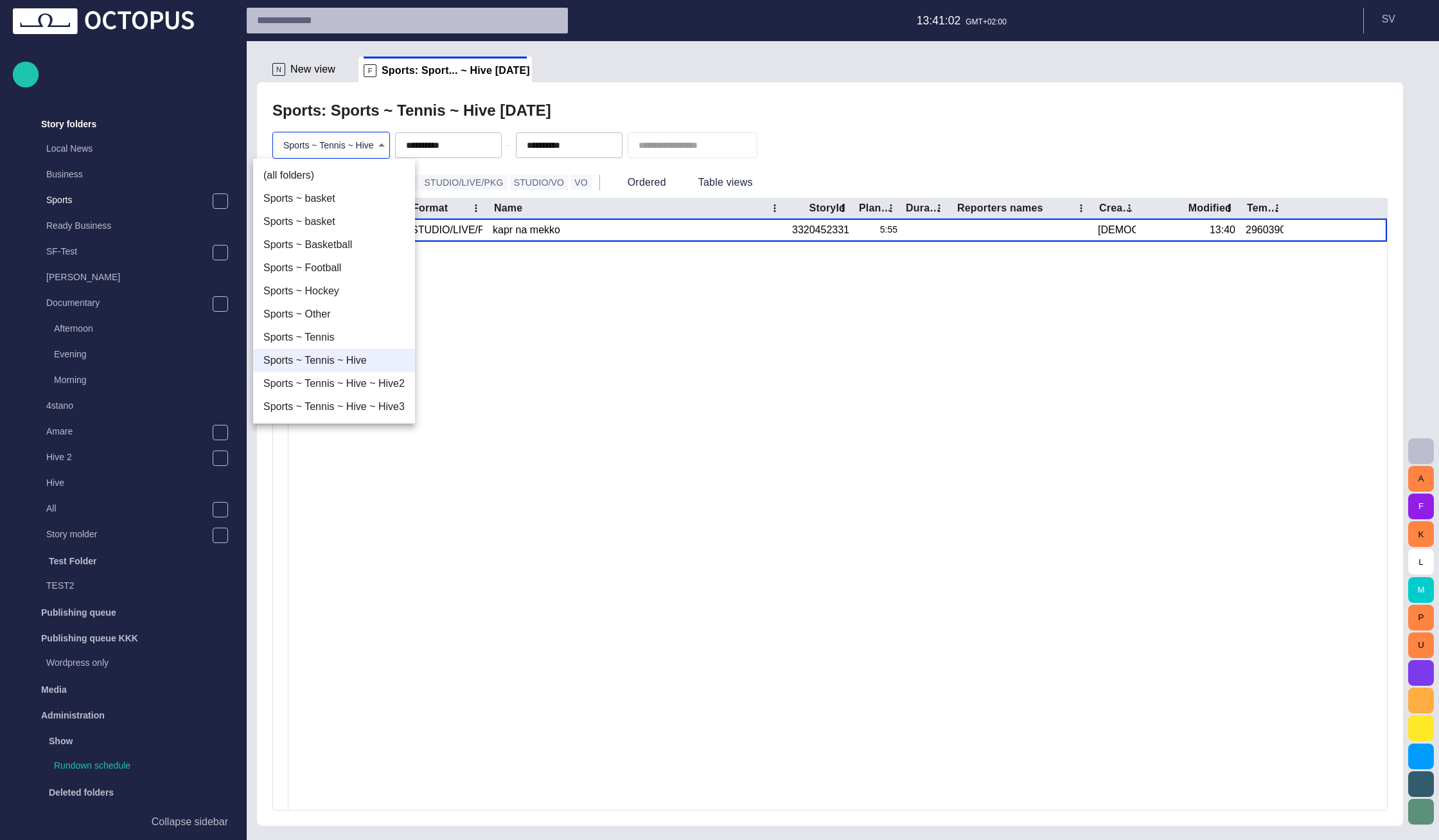
click at [356, 145] on body "**********" at bounding box center [720, 420] width 1439 height 840
click at [338, 181] on li "(all folders)" at bounding box center [334, 175] width 162 height 23
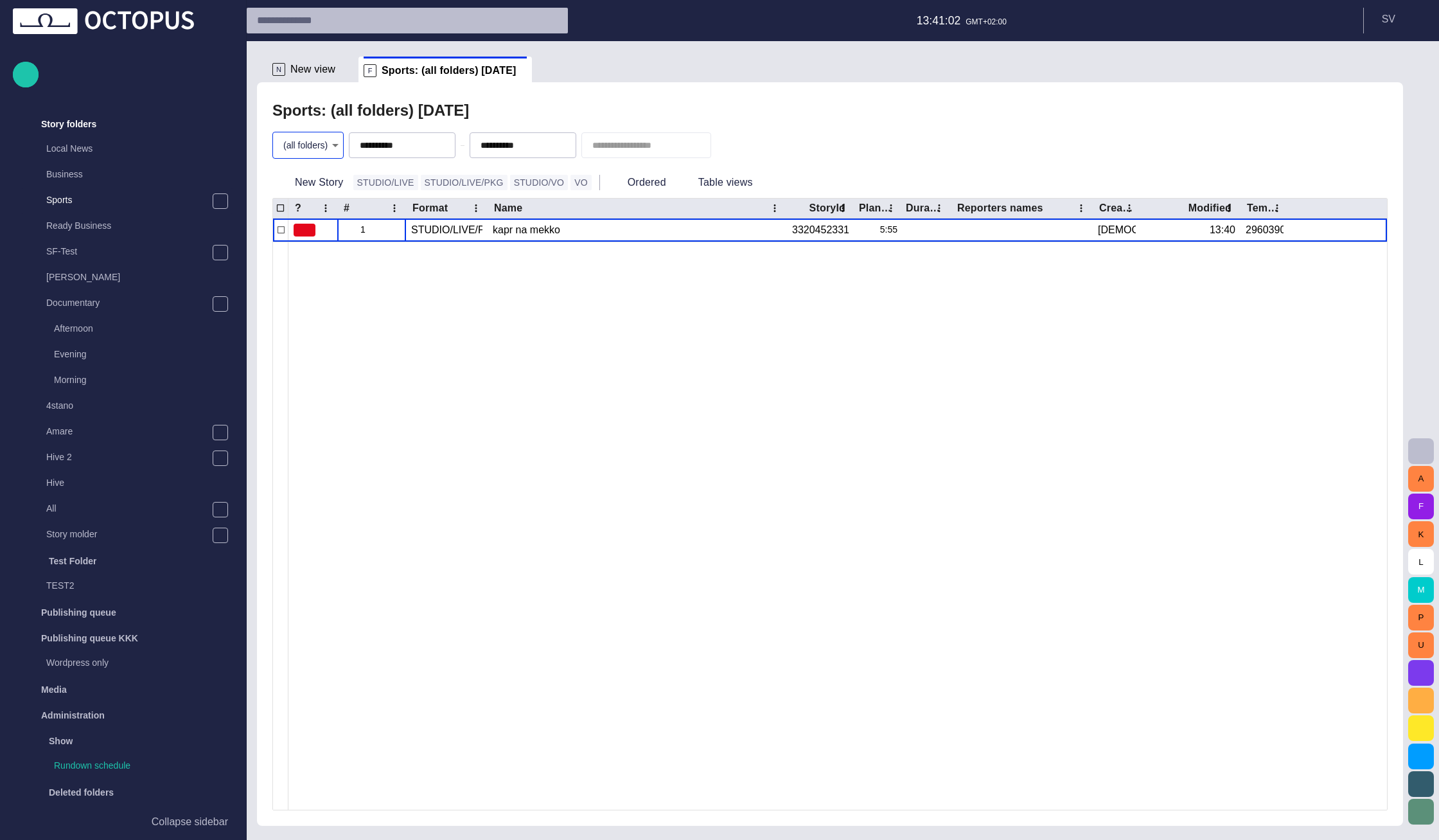
type input "*"
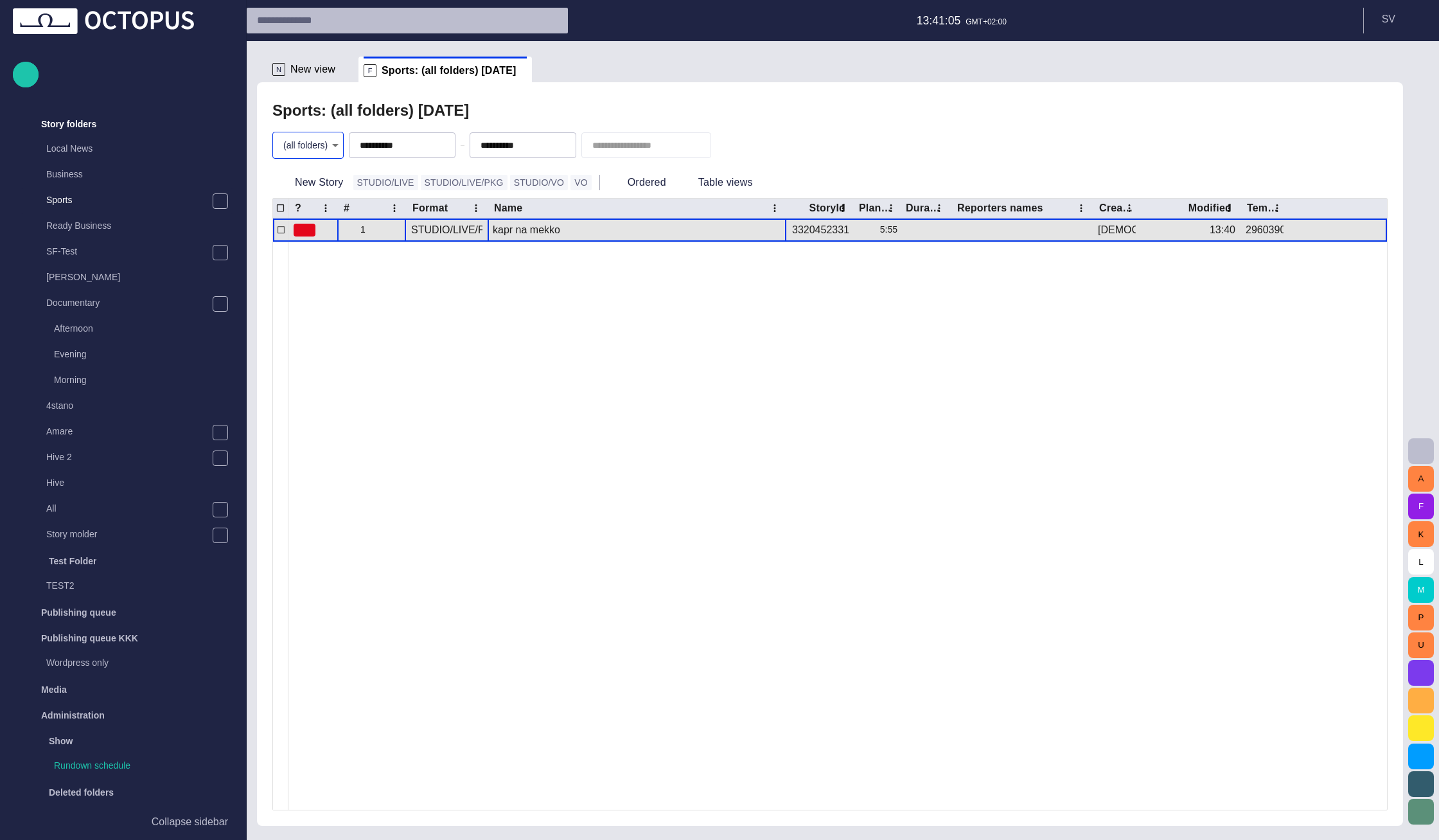
click at [513, 231] on div "kapr na mekko" at bounding box center [636, 229] width 289 height 23
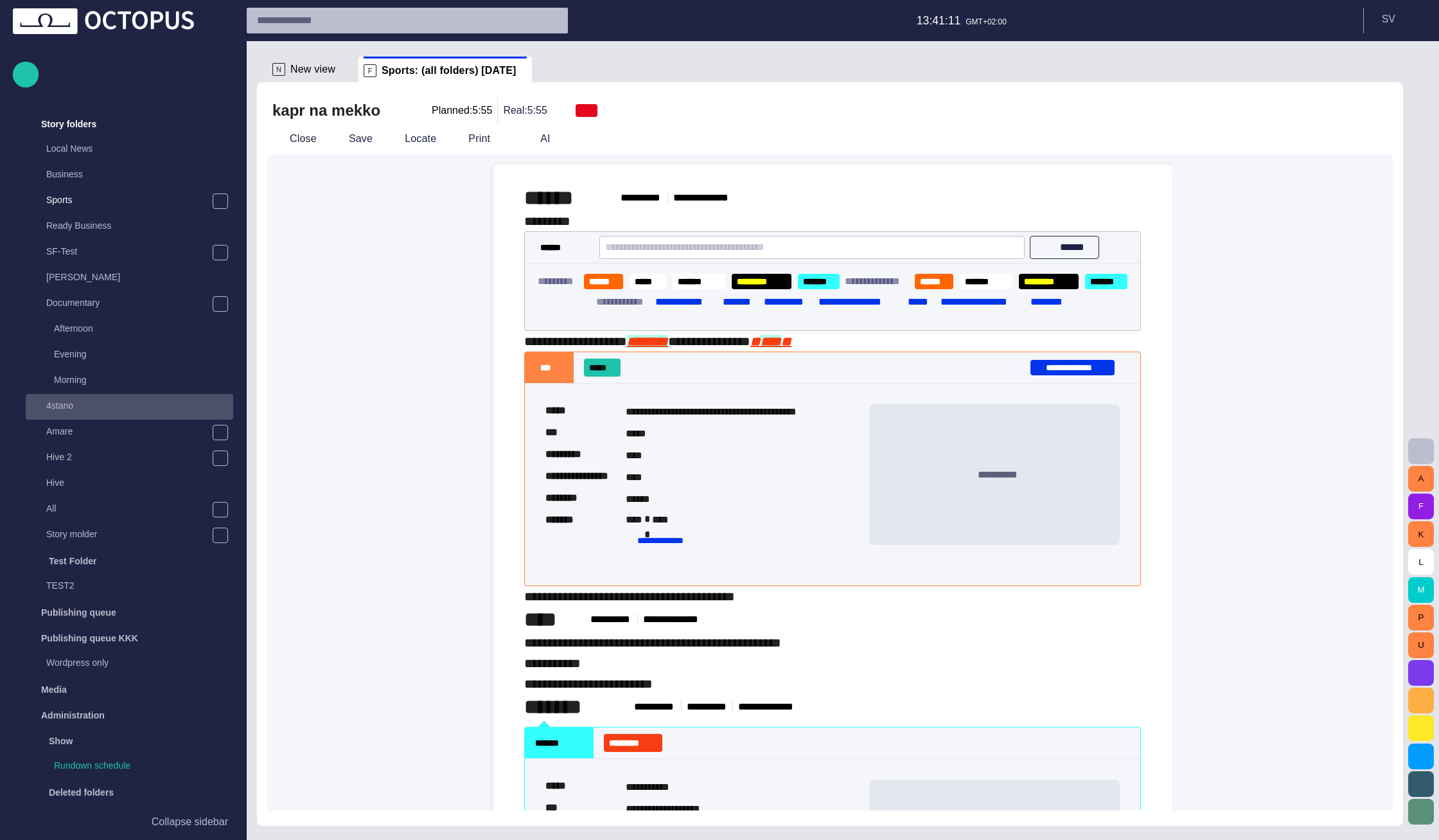
click at [94, 408] on p "4stano" at bounding box center [140, 405] width 187 height 13
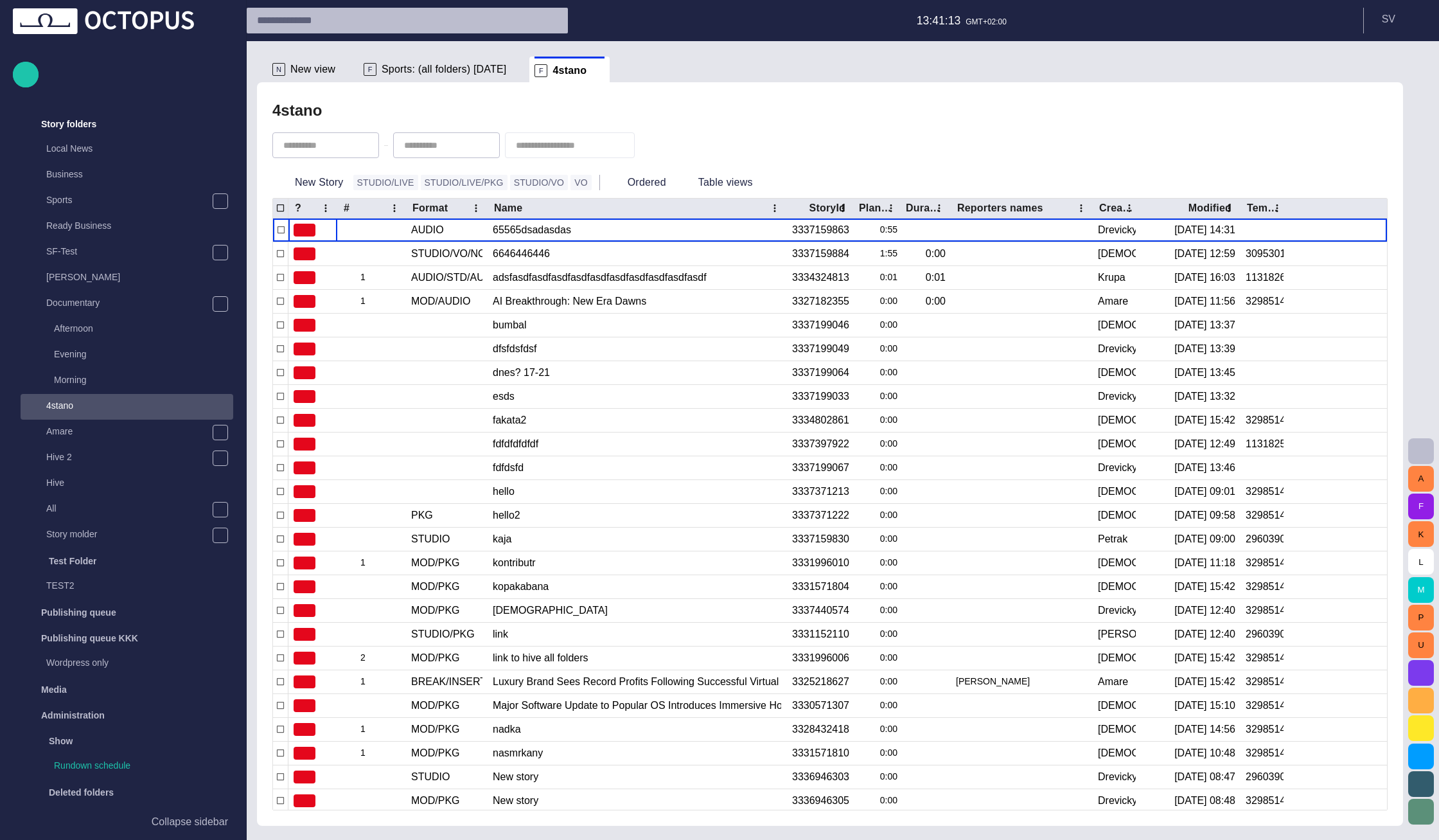
scroll to position [228, 0]
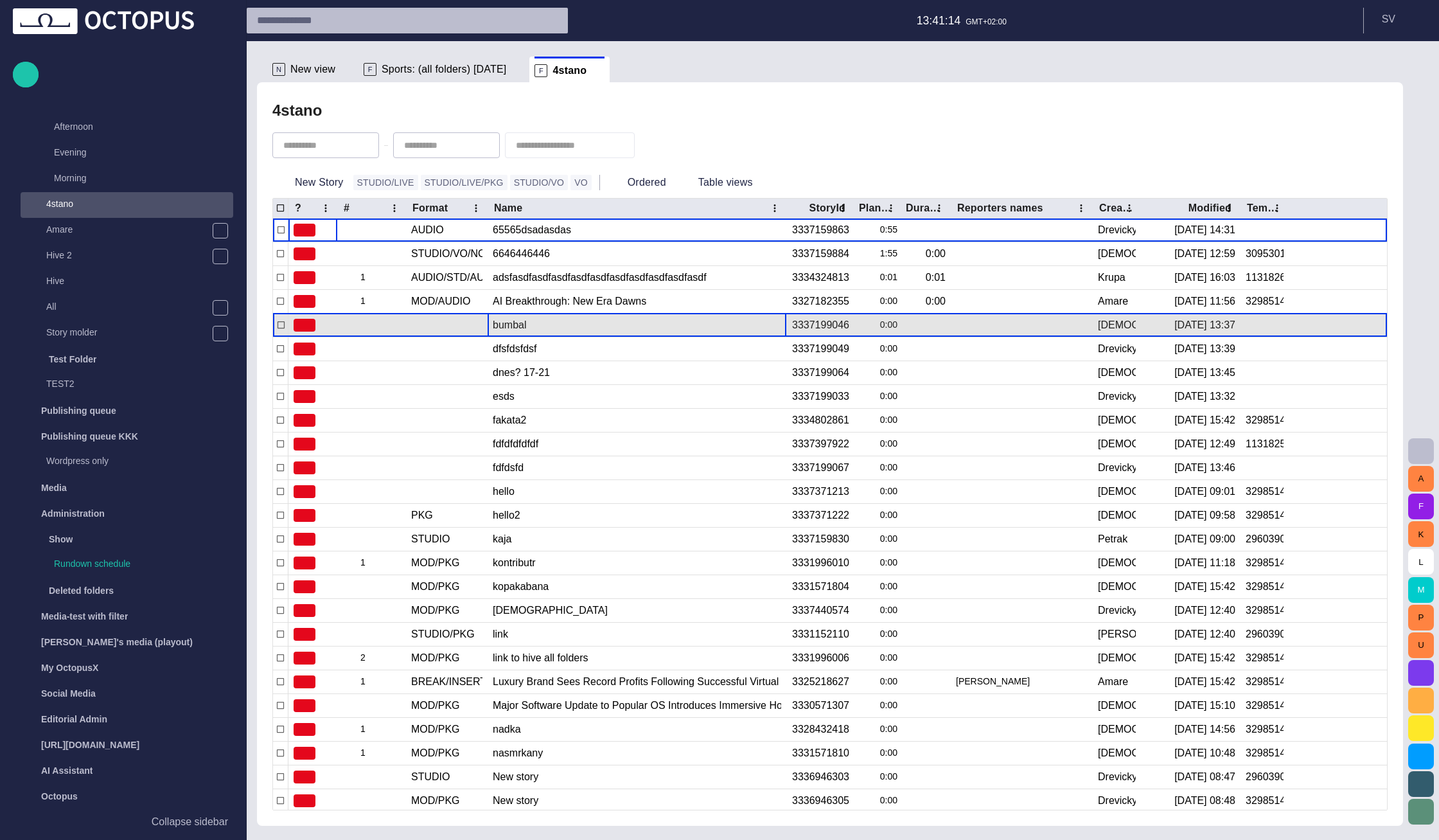
click at [529, 333] on div "bumbal" at bounding box center [636, 324] width 289 height 23
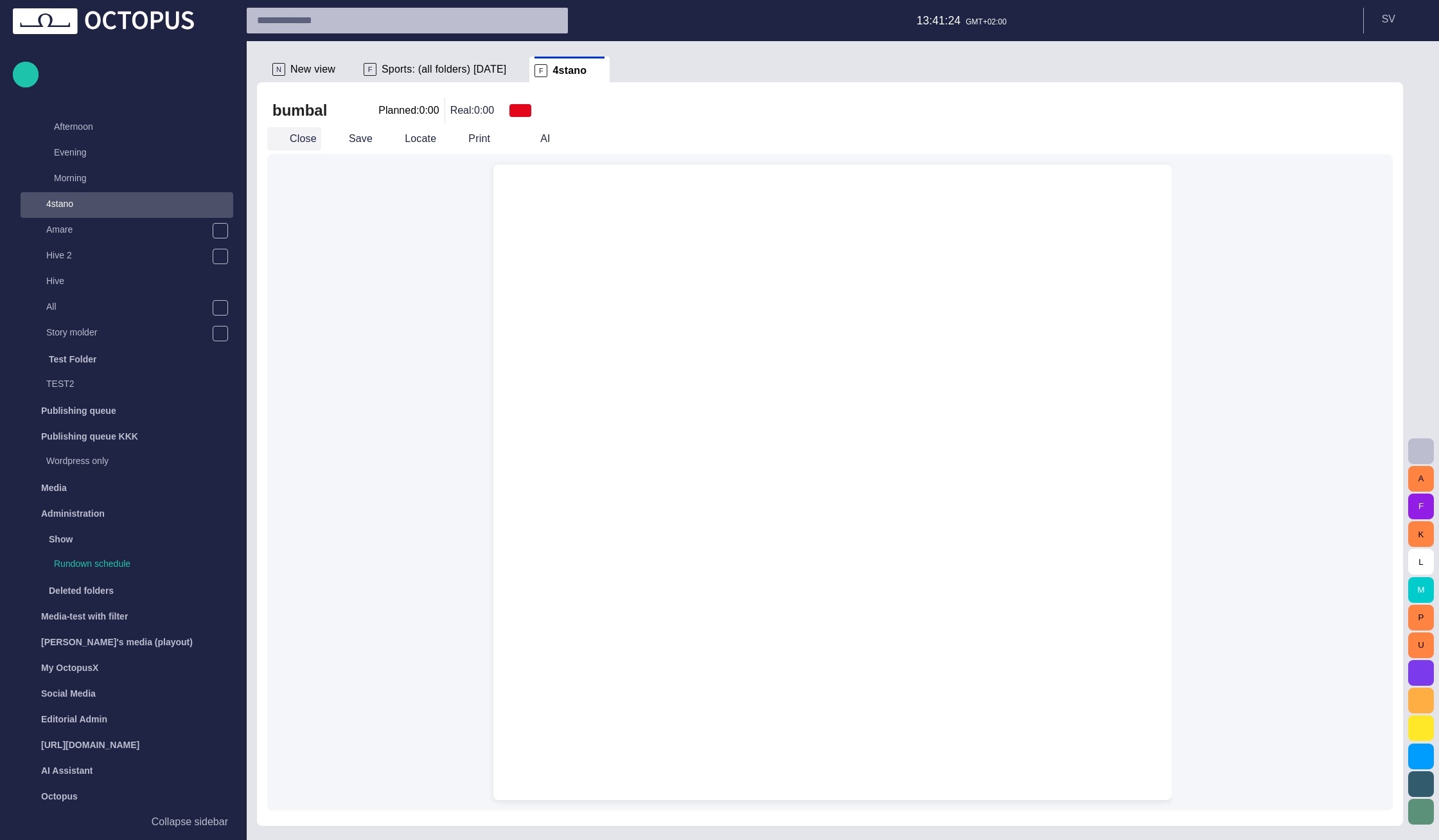
click at [300, 137] on button "Close" at bounding box center [294, 138] width 54 height 23
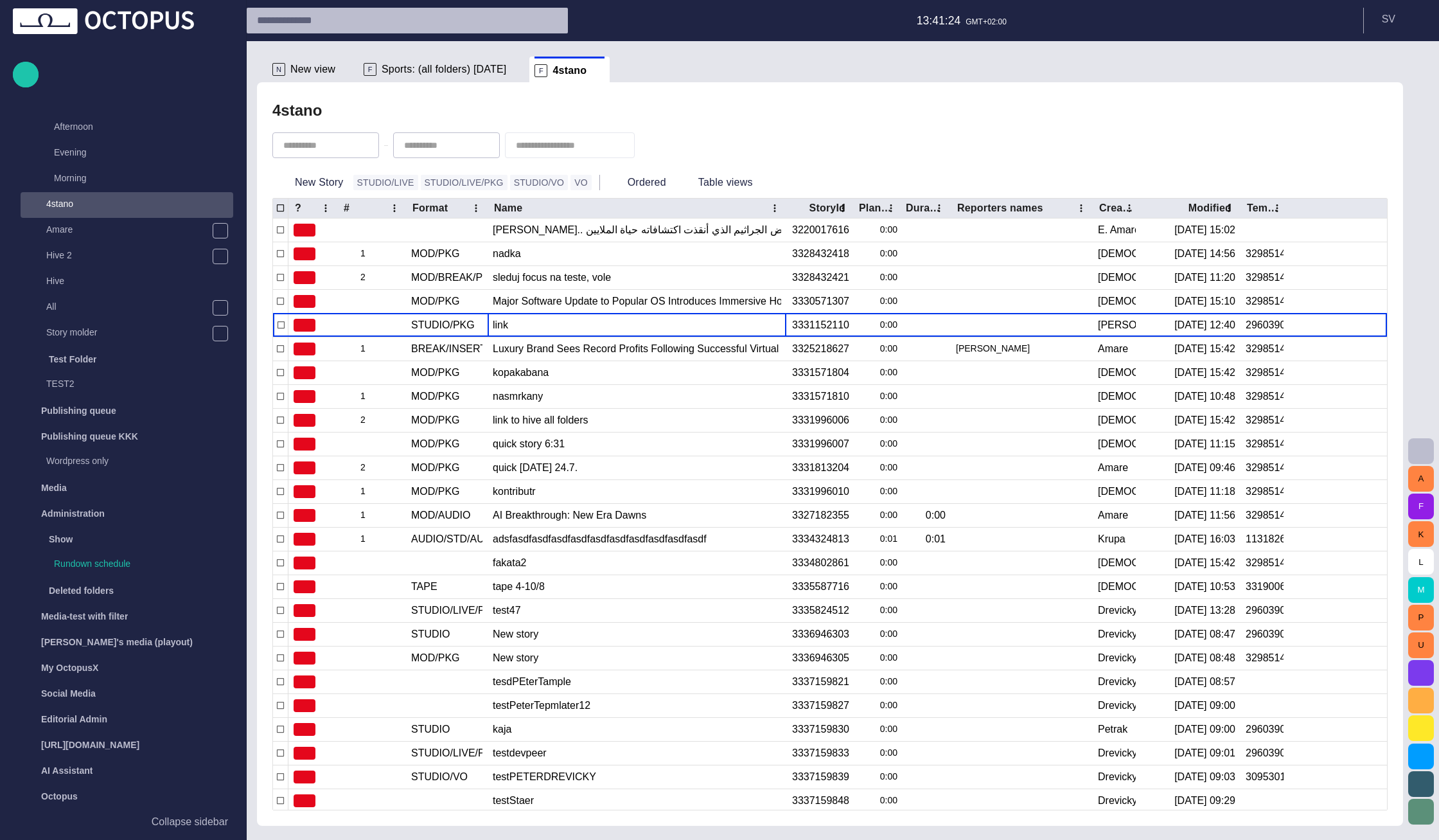
click at [562, 328] on div "link" at bounding box center [636, 324] width 289 height 23
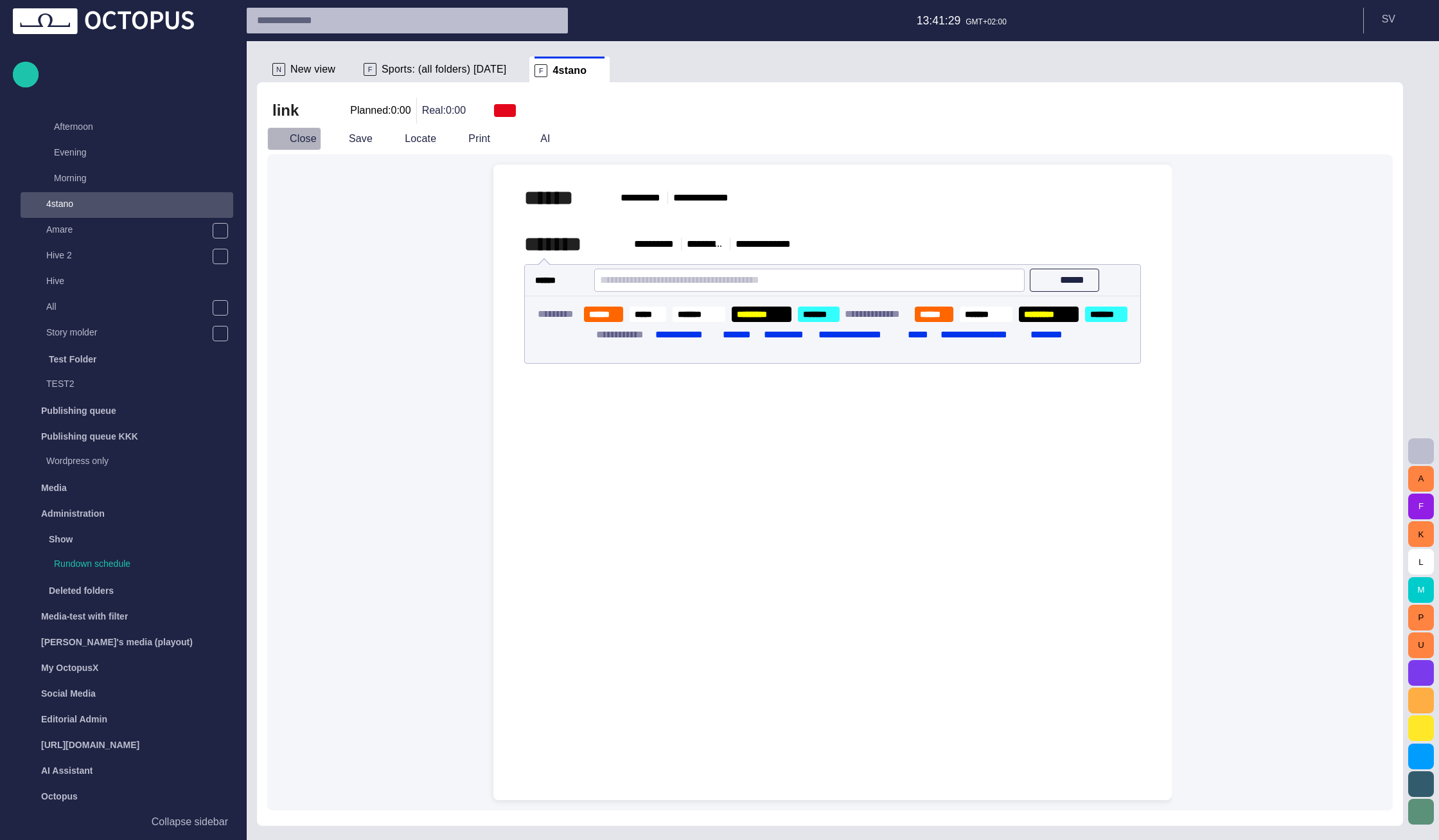
click at [313, 142] on button "Close" at bounding box center [294, 138] width 54 height 23
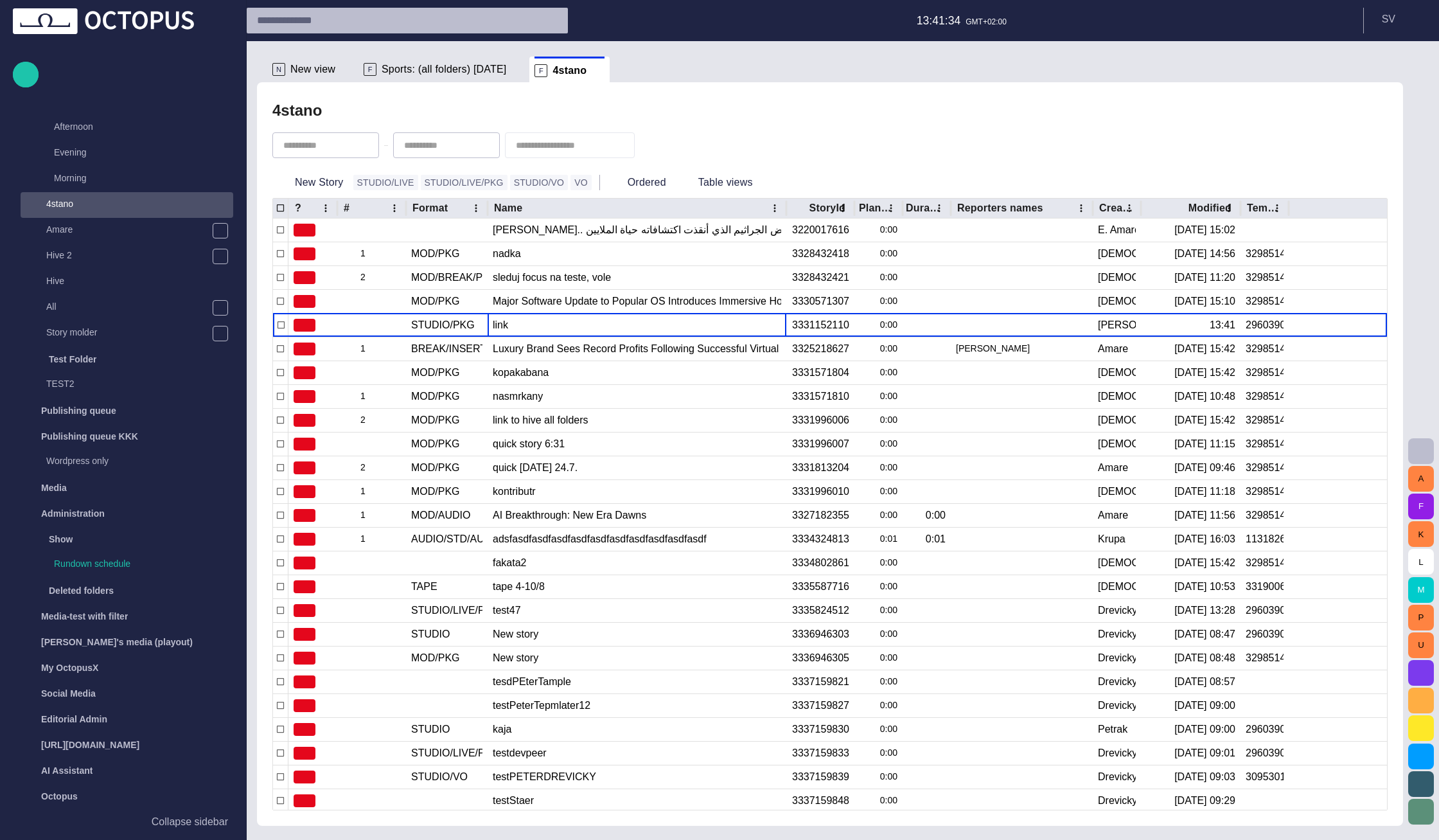
click at [616, 186] on button "Ordered" at bounding box center [638, 182] width 66 height 23
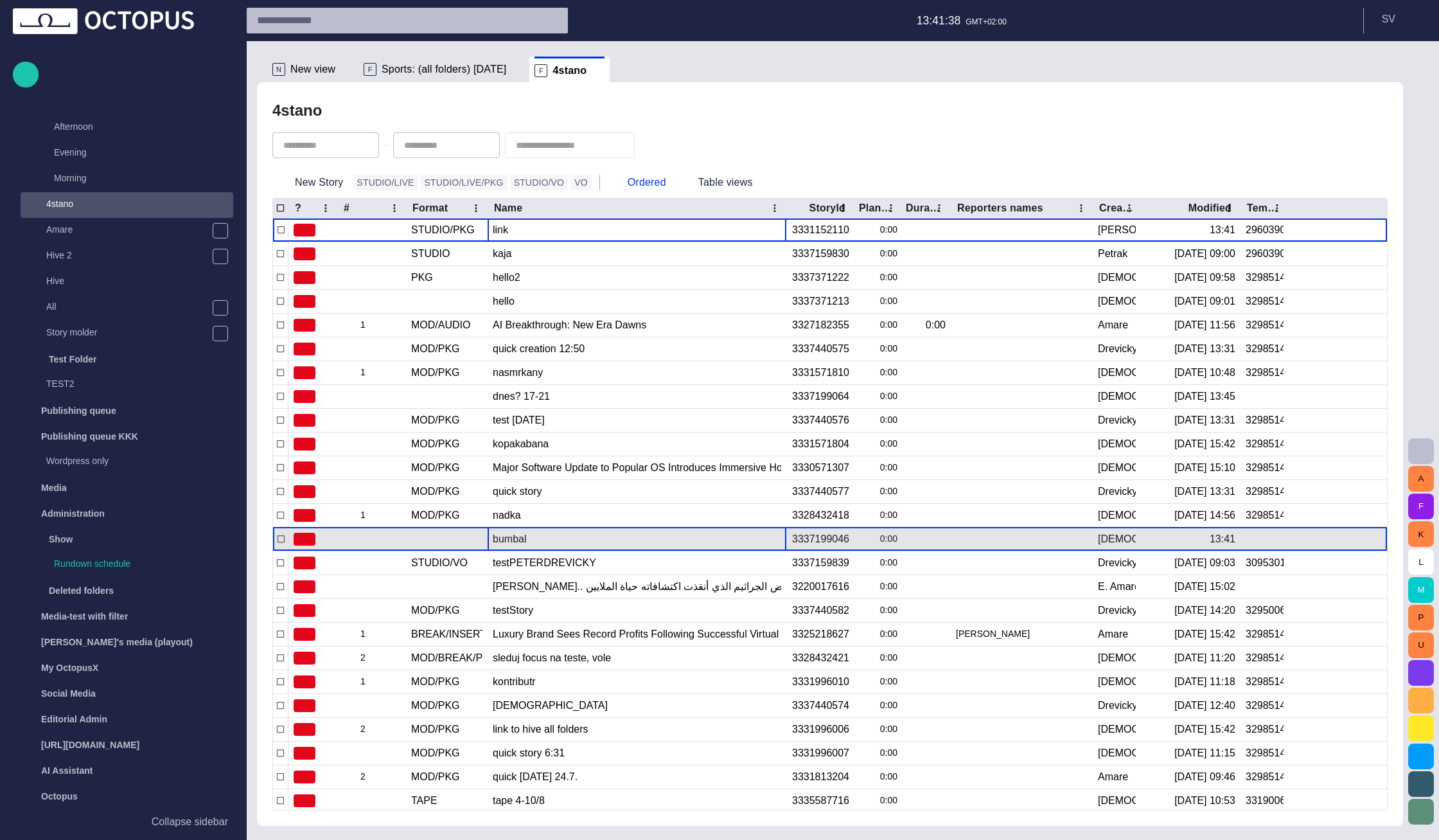
click at [549, 532] on div "bumbal" at bounding box center [636, 539] width 289 height 23
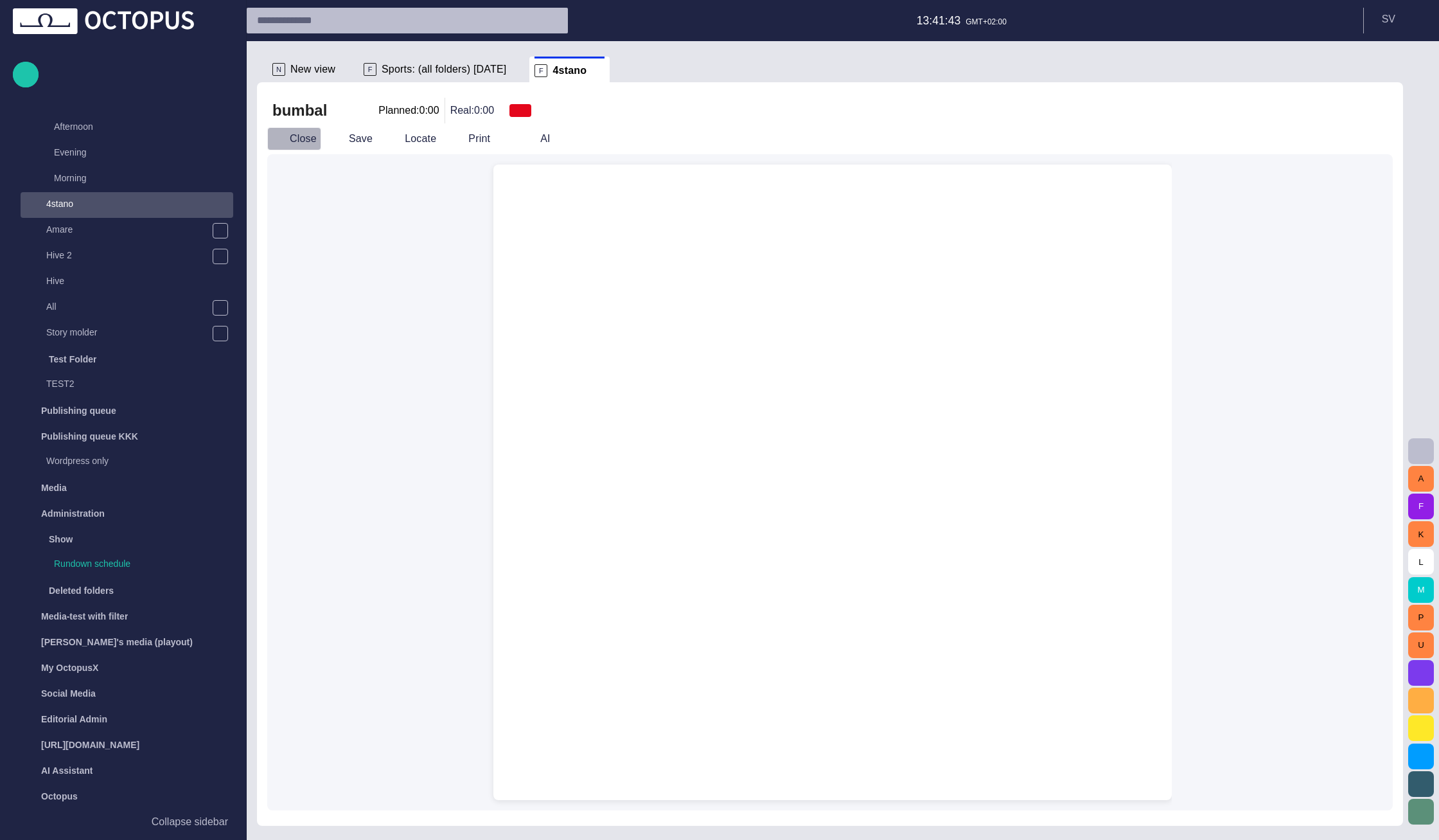
click at [305, 130] on button "Close" at bounding box center [294, 138] width 54 height 23
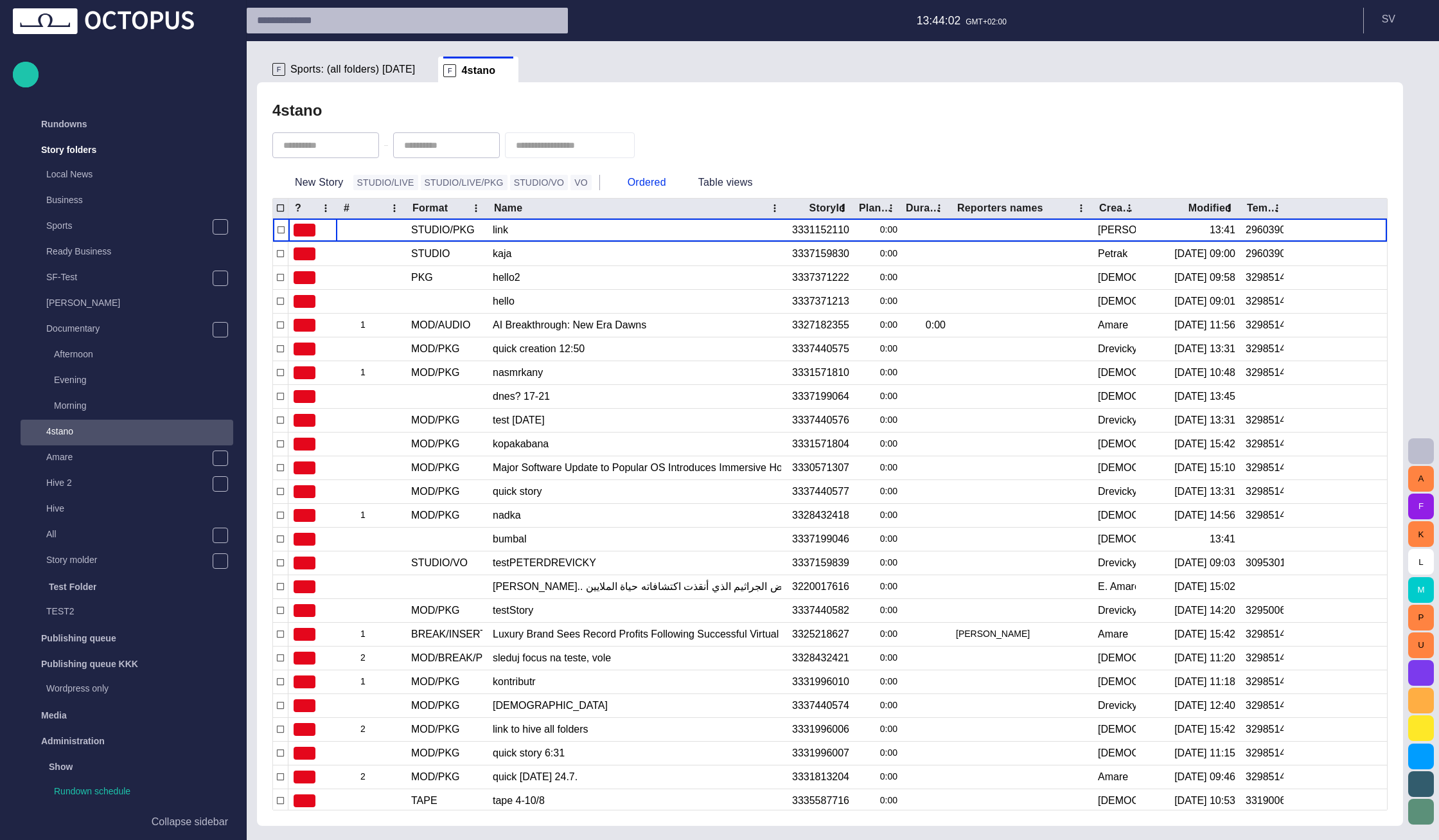
scroll to position [26, 0]
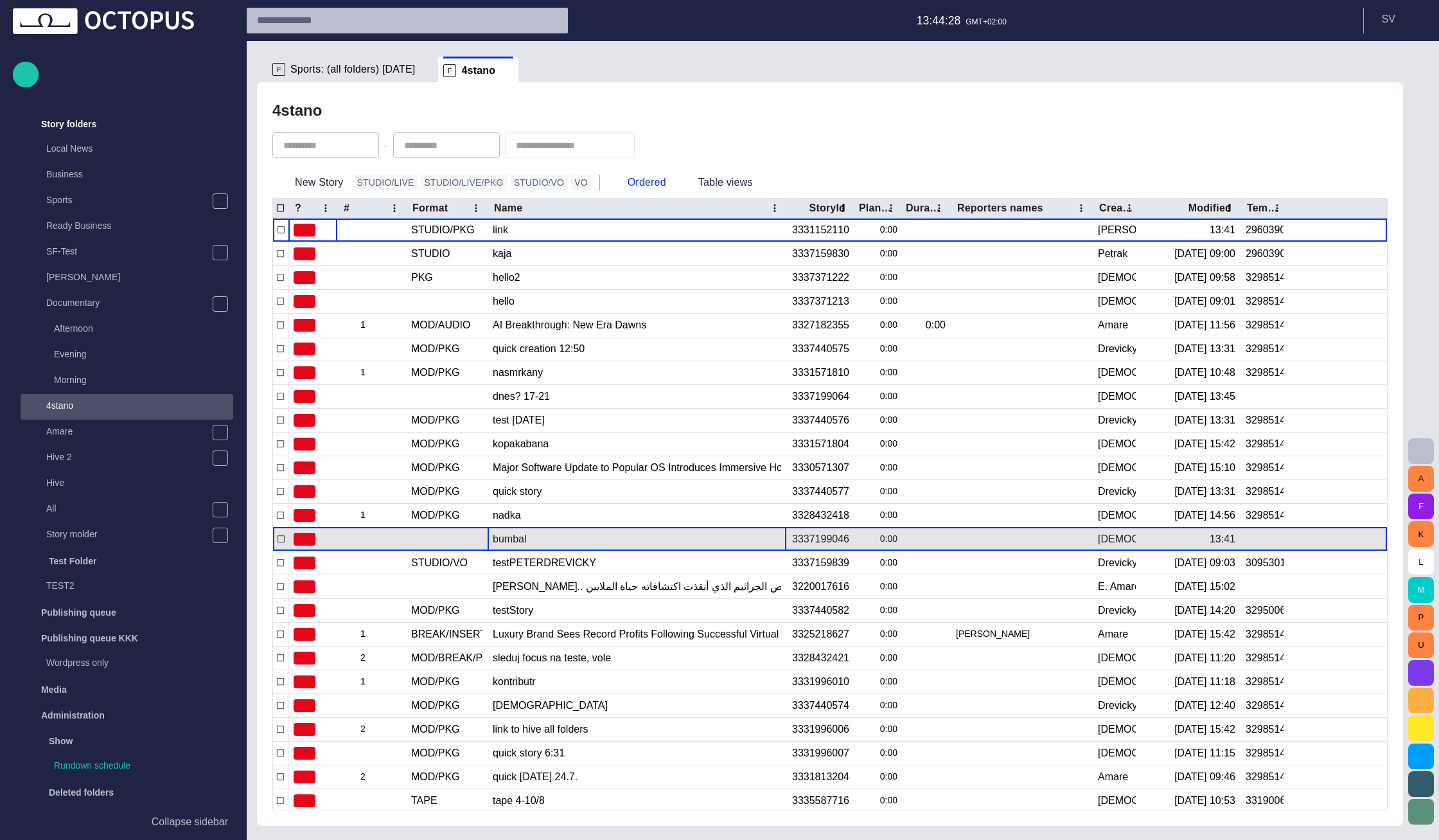
click at [530, 534] on div "bumbal" at bounding box center [636, 539] width 289 height 23
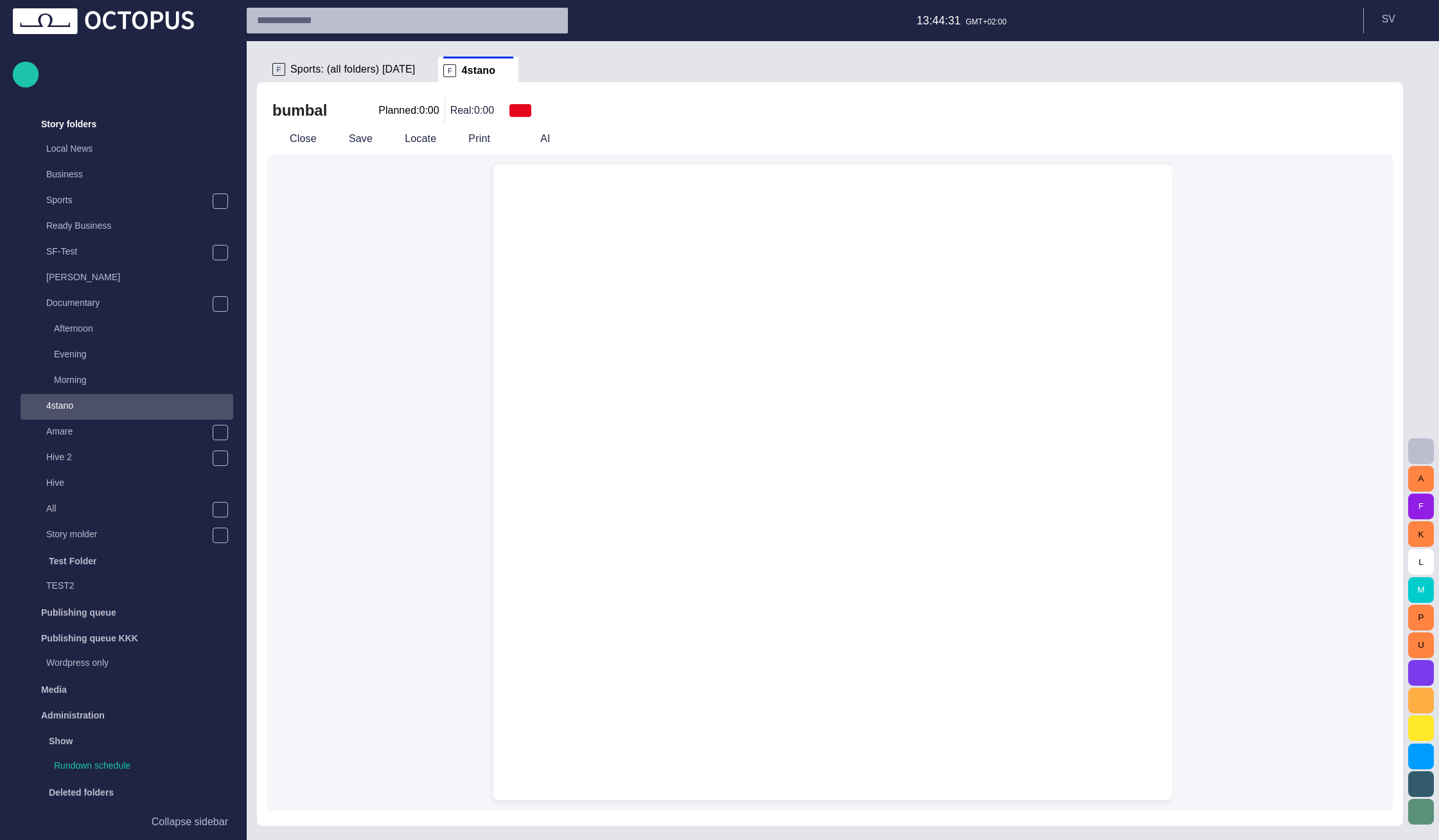
click at [764, 219] on div at bounding box center [832, 195] width 658 height 62
drag, startPoint x: 816, startPoint y: 213, endPoint x: 830, endPoint y: 230, distance: 22.0
click at [820, 217] on div at bounding box center [832, 195] width 658 height 62
drag, startPoint x: 880, startPoint y: 280, endPoint x: 882, endPoint y: 301, distance: 21.1
click at [882, 294] on div at bounding box center [832, 513] width 658 height 574
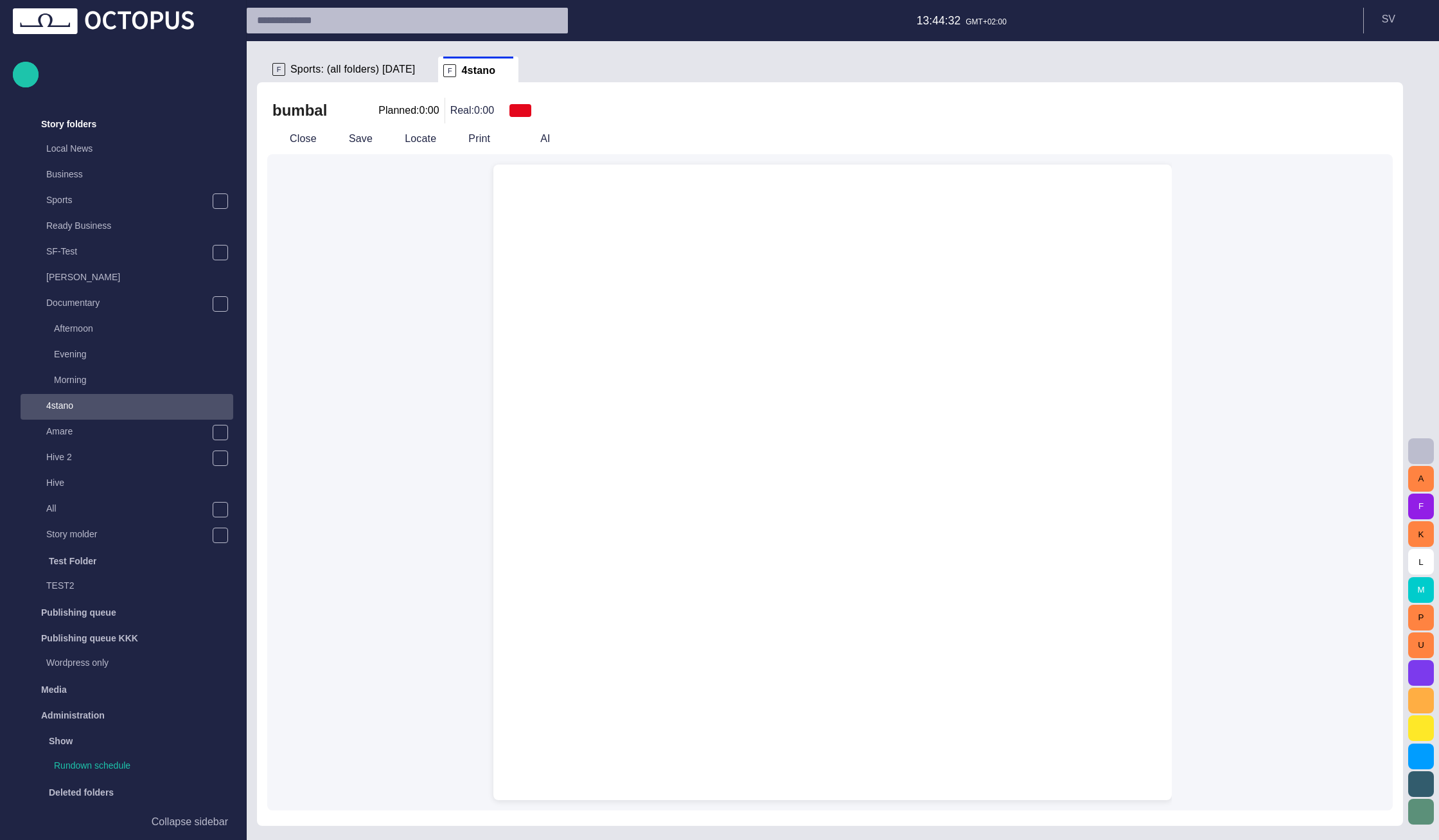
drag, startPoint x: 879, startPoint y: 304, endPoint x: 864, endPoint y: 295, distance: 17.5
click at [878, 305] on div at bounding box center [832, 513] width 658 height 574
click at [801, 229] on div at bounding box center [832, 513] width 658 height 574
click at [309, 136] on button "Close" at bounding box center [294, 138] width 54 height 23
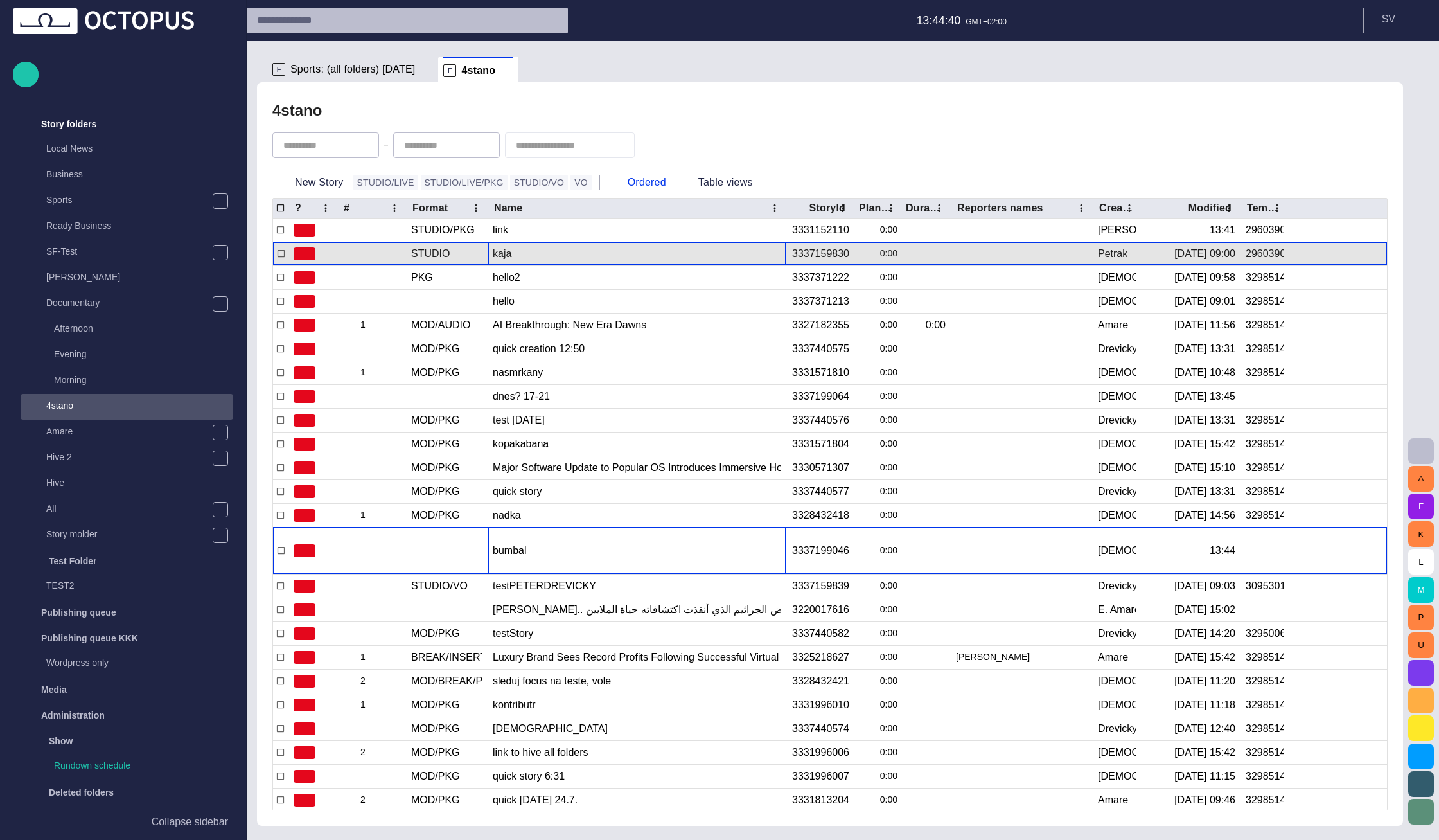
click at [554, 248] on div "kaja" at bounding box center [636, 253] width 289 height 23
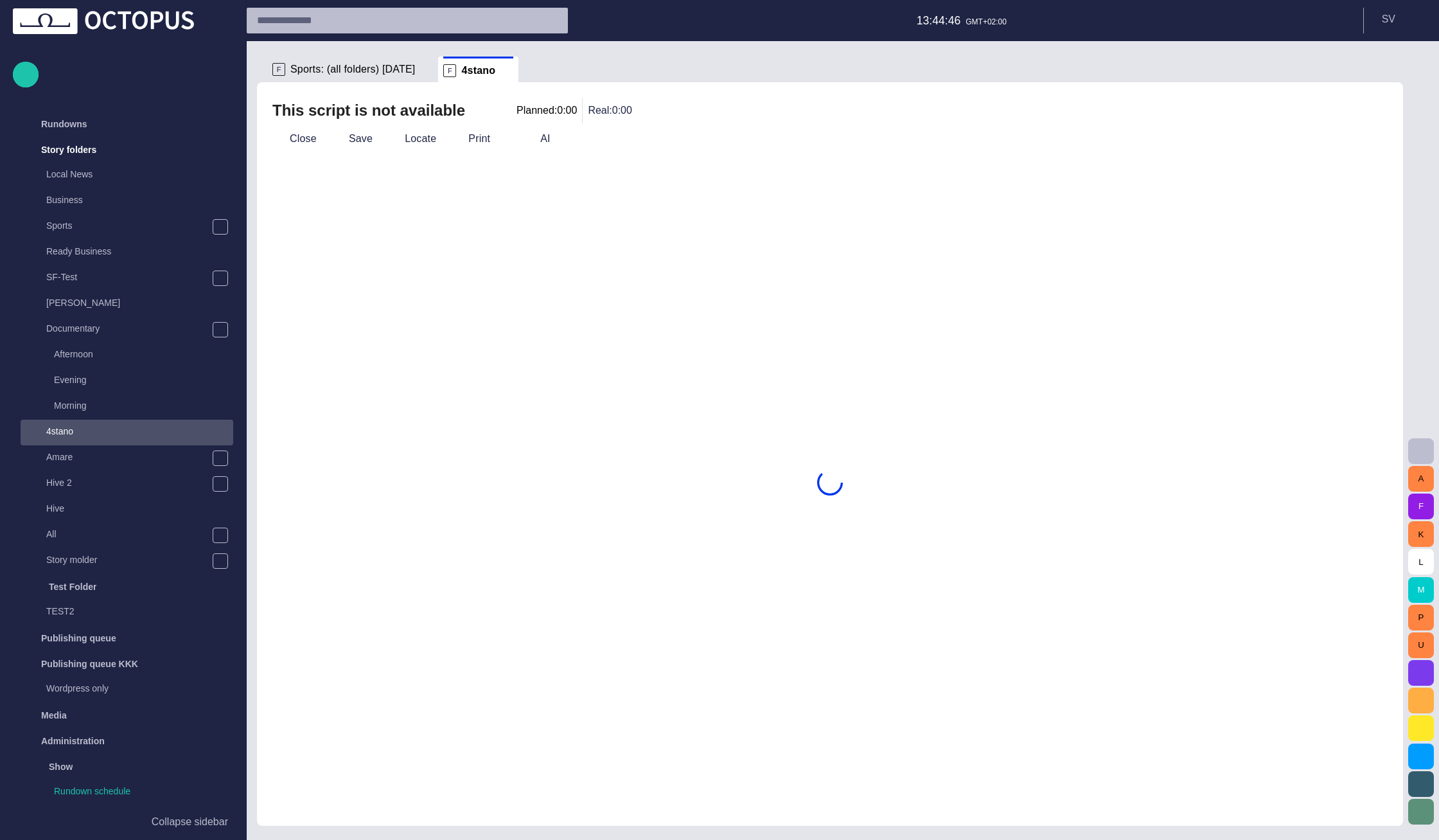
scroll to position [228, 0]
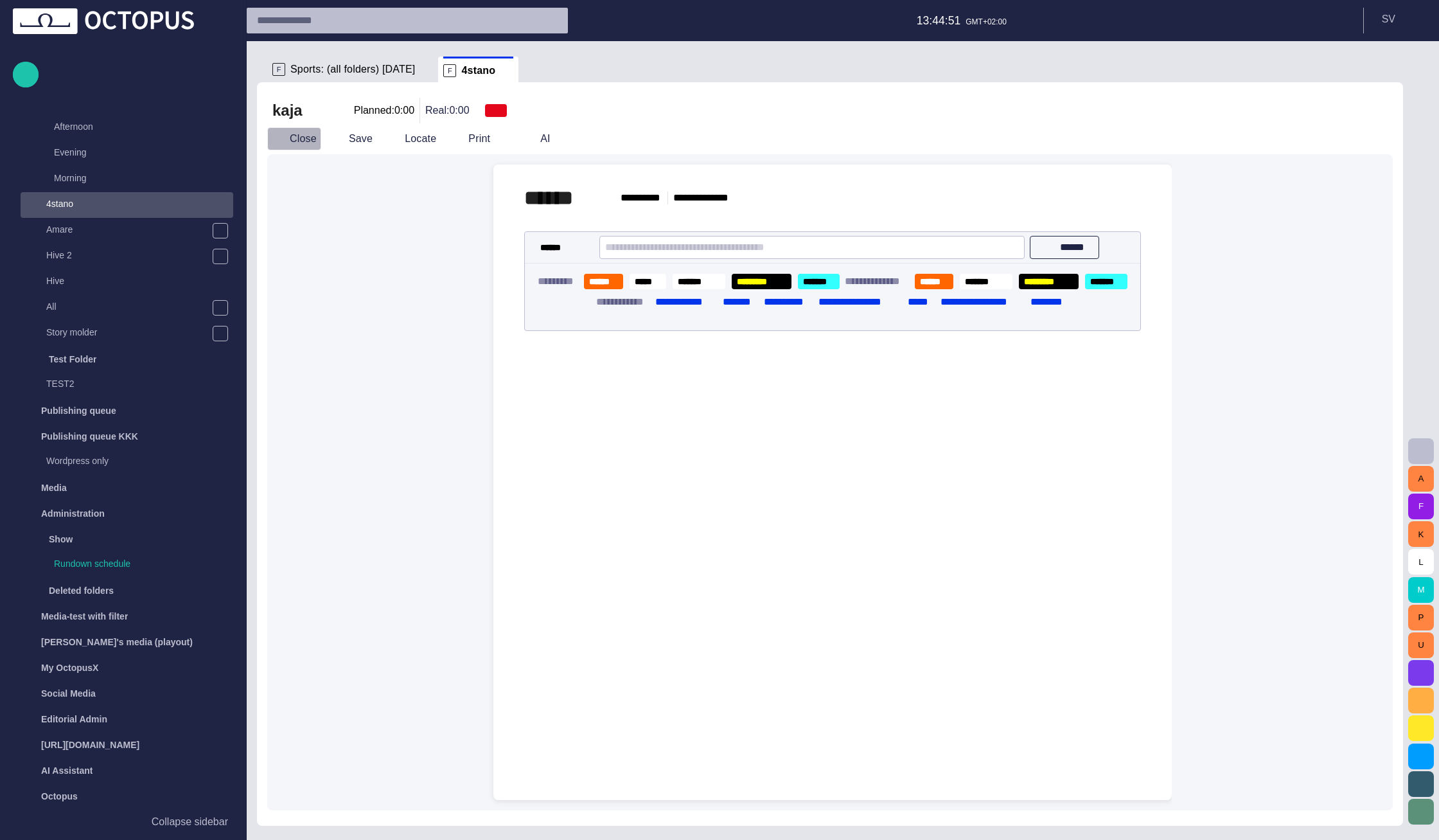
click at [309, 140] on button "Close" at bounding box center [294, 138] width 54 height 23
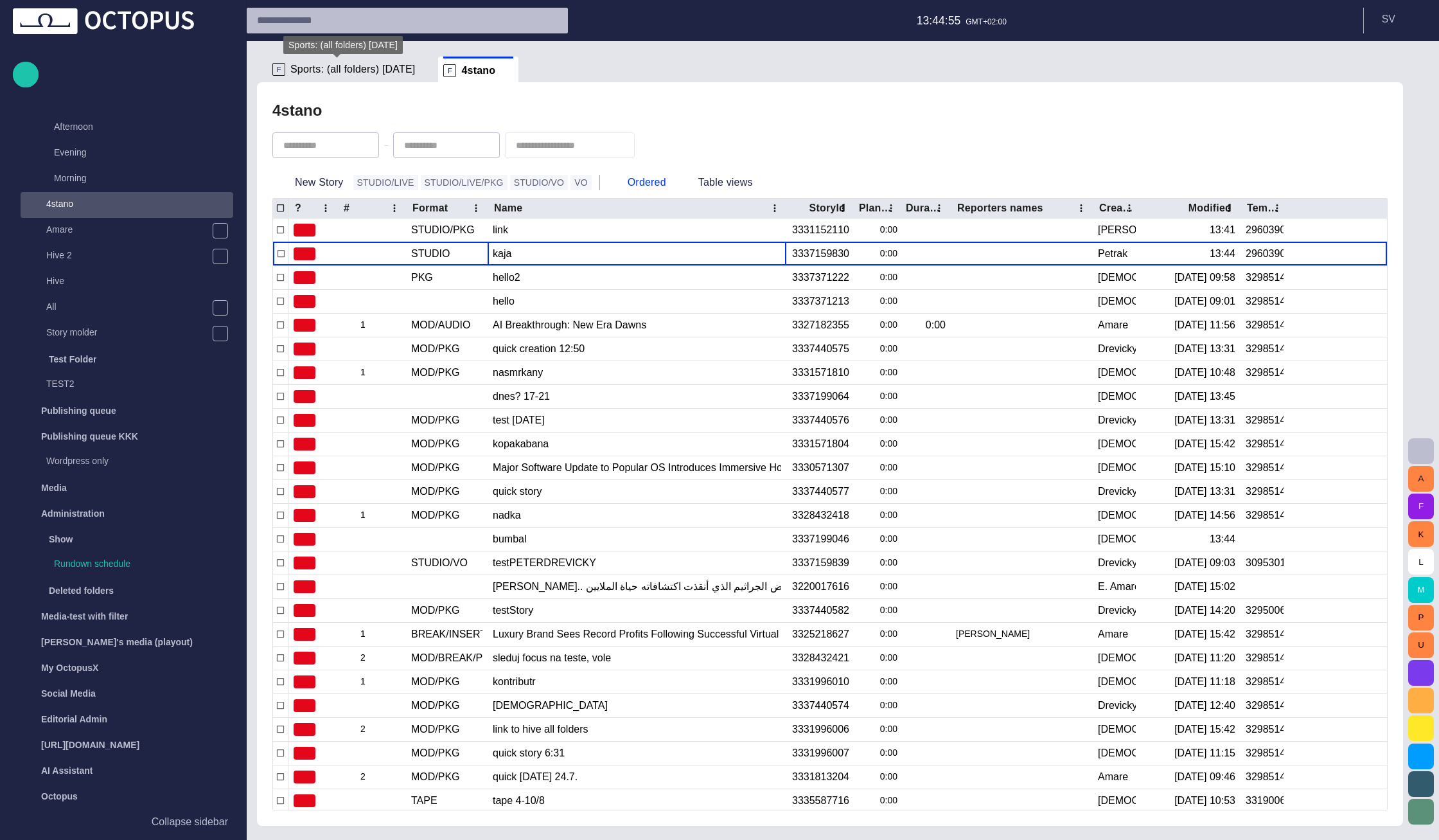
click at [341, 71] on span "Sports: (all folders) [DATE]" at bounding box center [353, 70] width 125 height 13
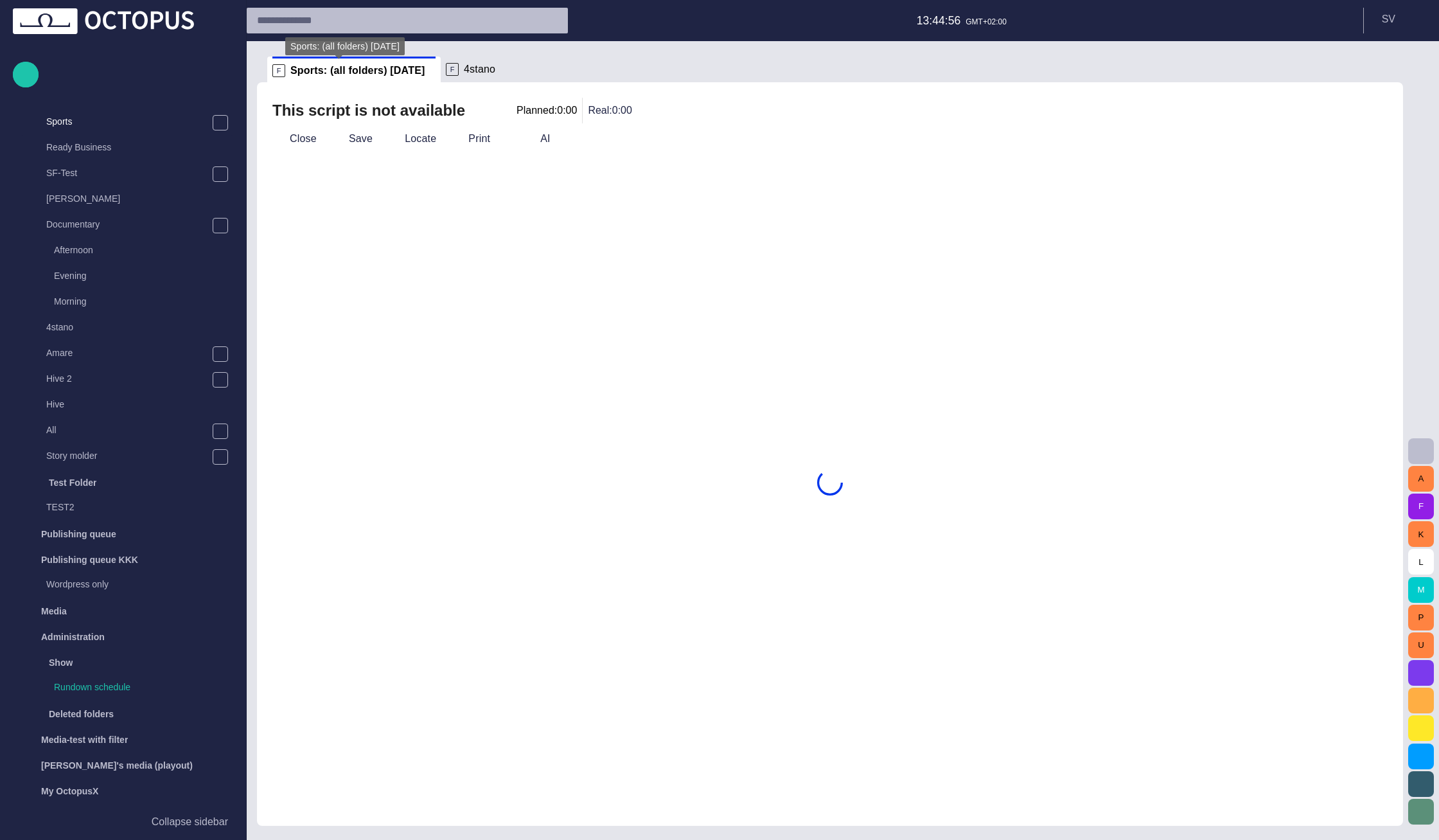
scroll to position [103, 0]
click at [312, 137] on button "Close" at bounding box center [294, 138] width 54 height 23
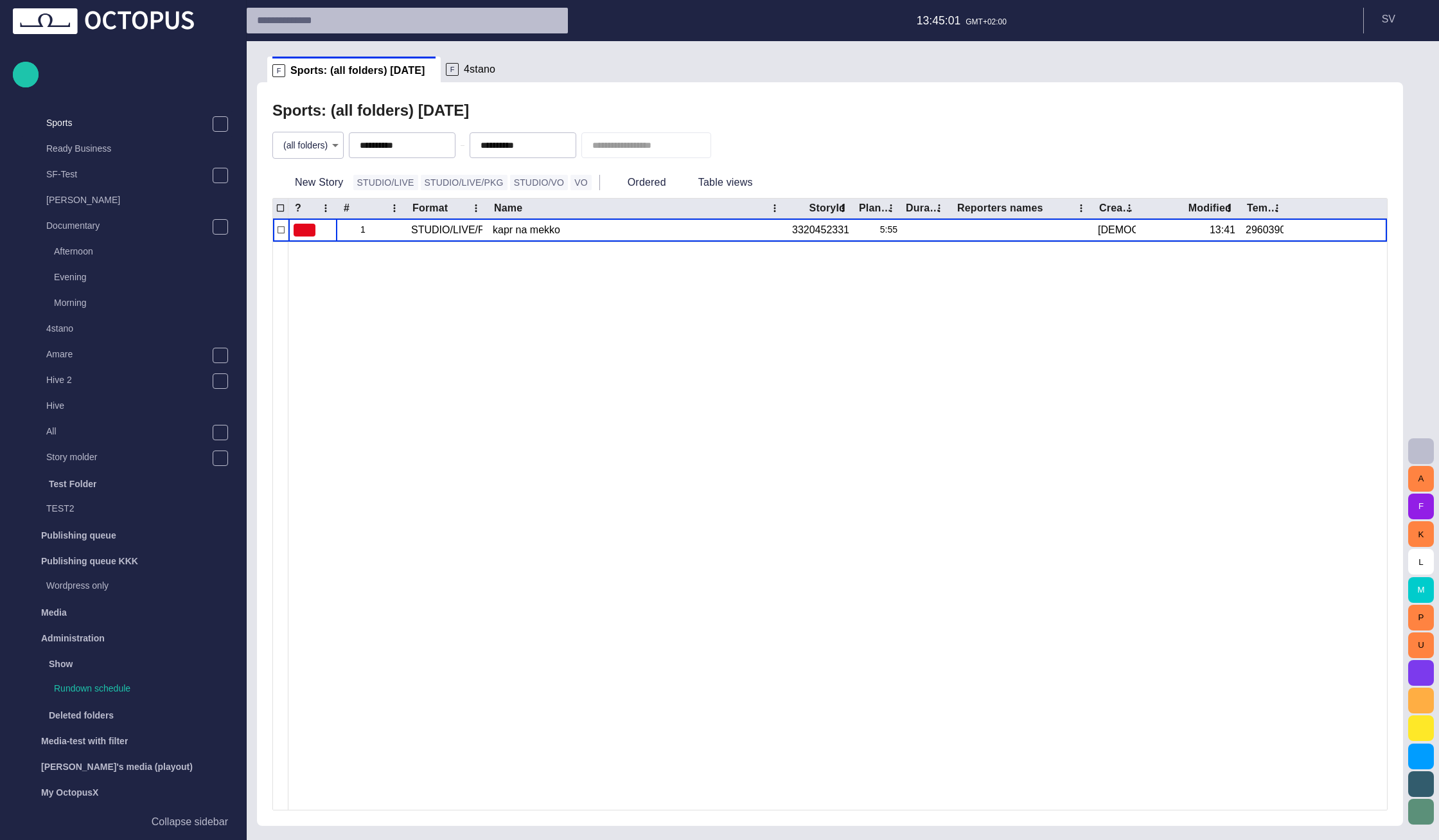
click at [319, 150] on body "**********" at bounding box center [720, 420] width 1439 height 840
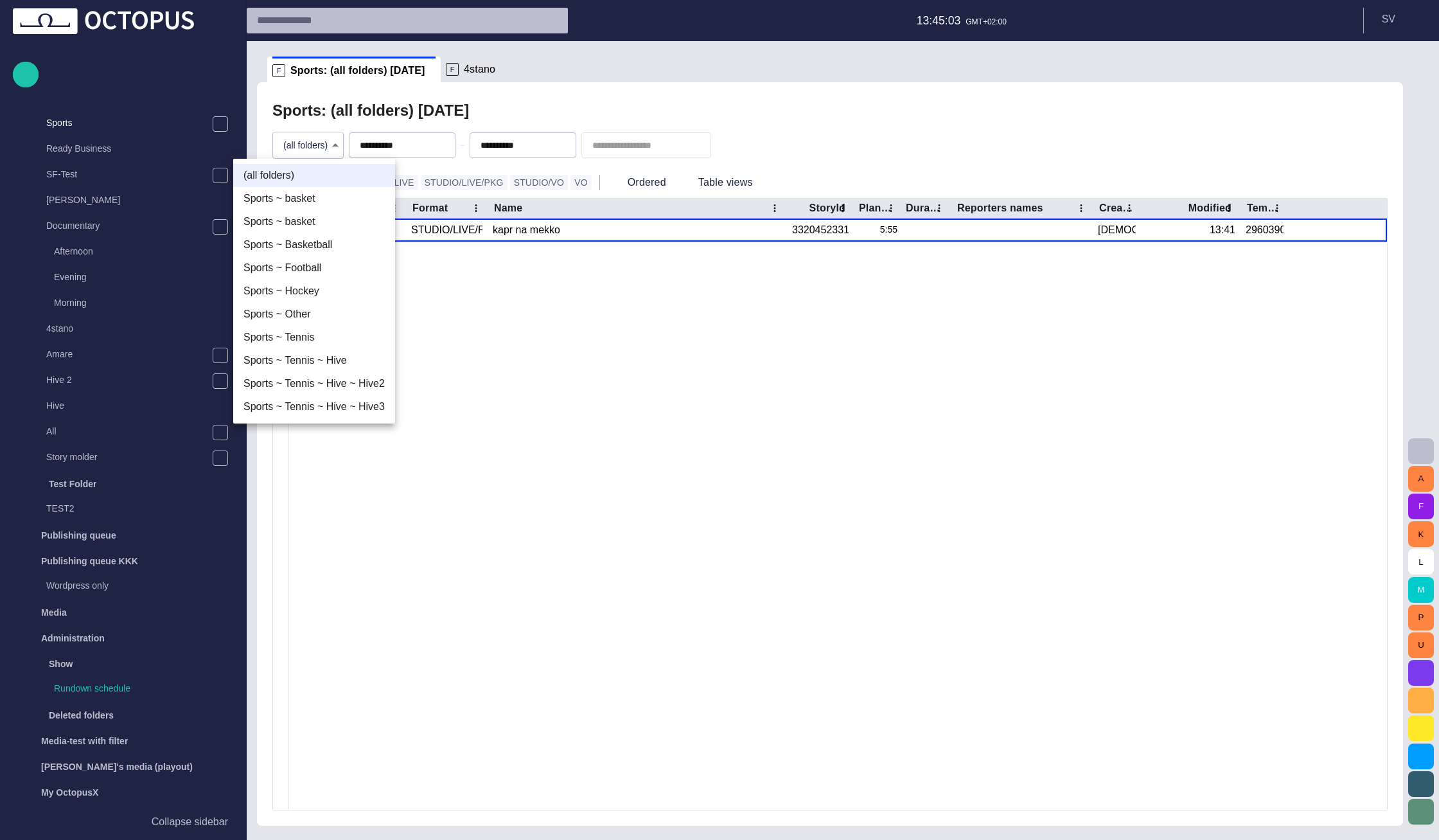
click at [321, 355] on li "Sports ~ Tennis ~ Hive" at bounding box center [314, 360] width 162 height 23
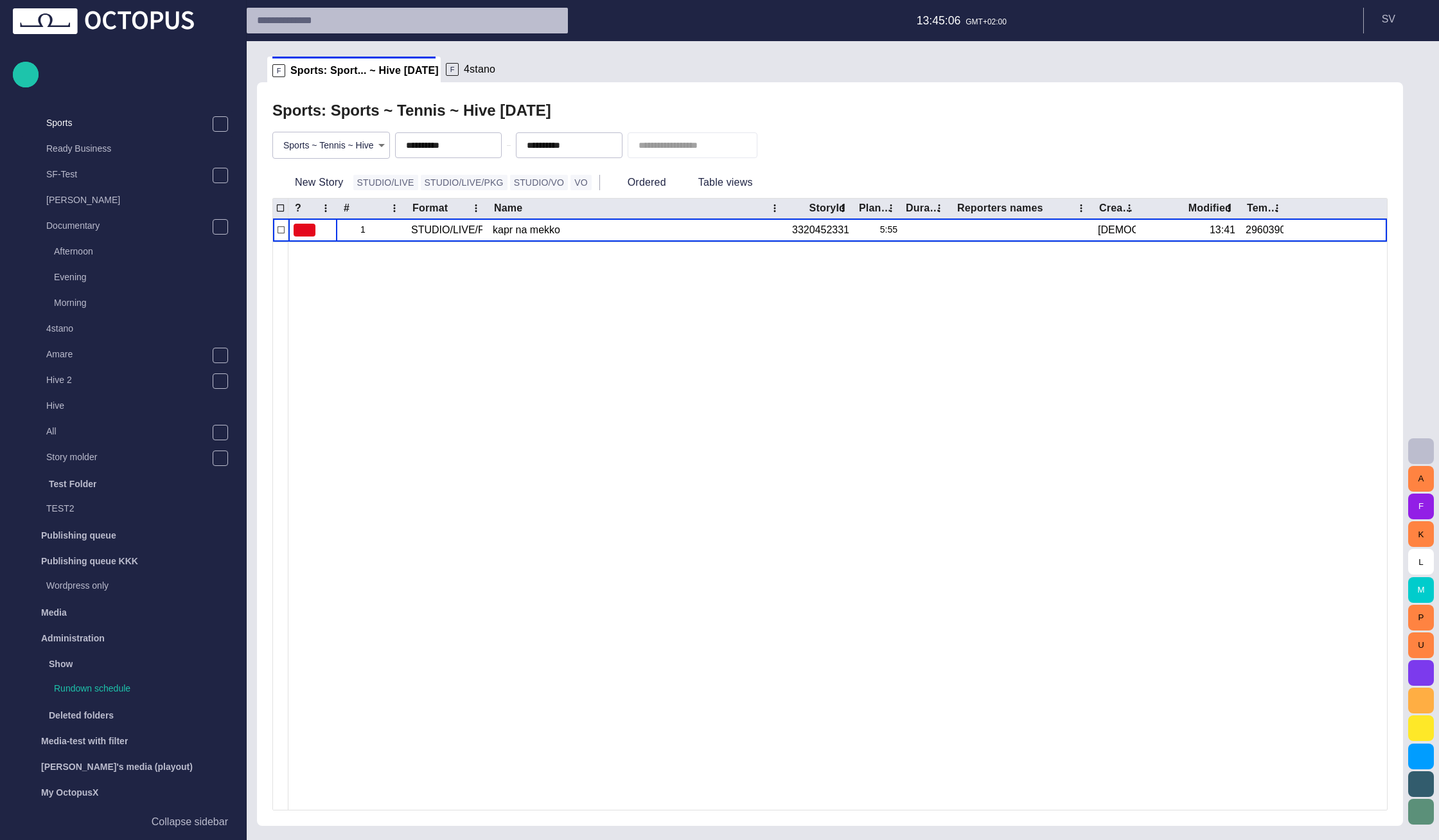
click at [361, 149] on body "**********" at bounding box center [720, 420] width 1439 height 840
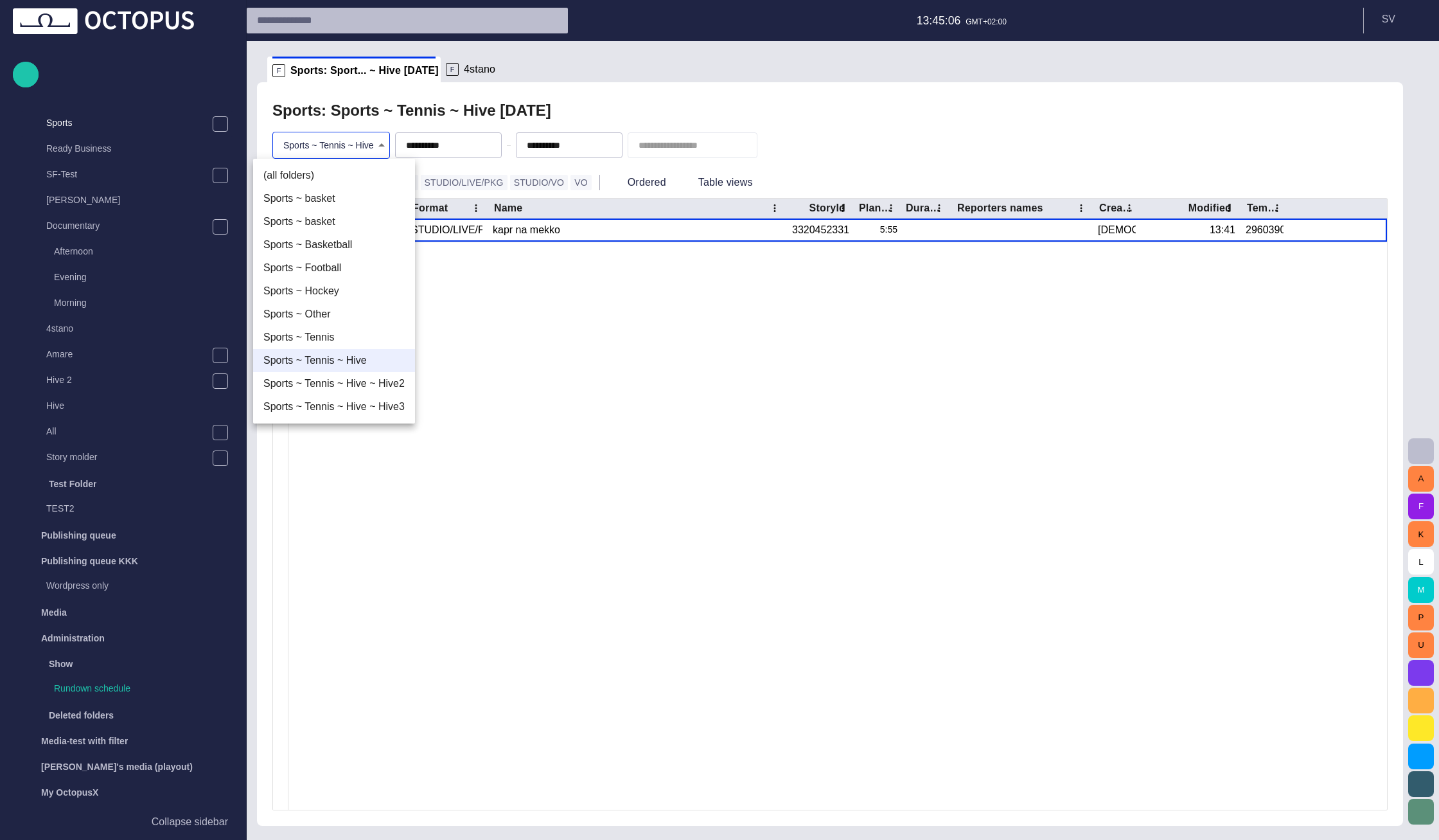
click at [346, 178] on li "(all folders)" at bounding box center [334, 175] width 162 height 23
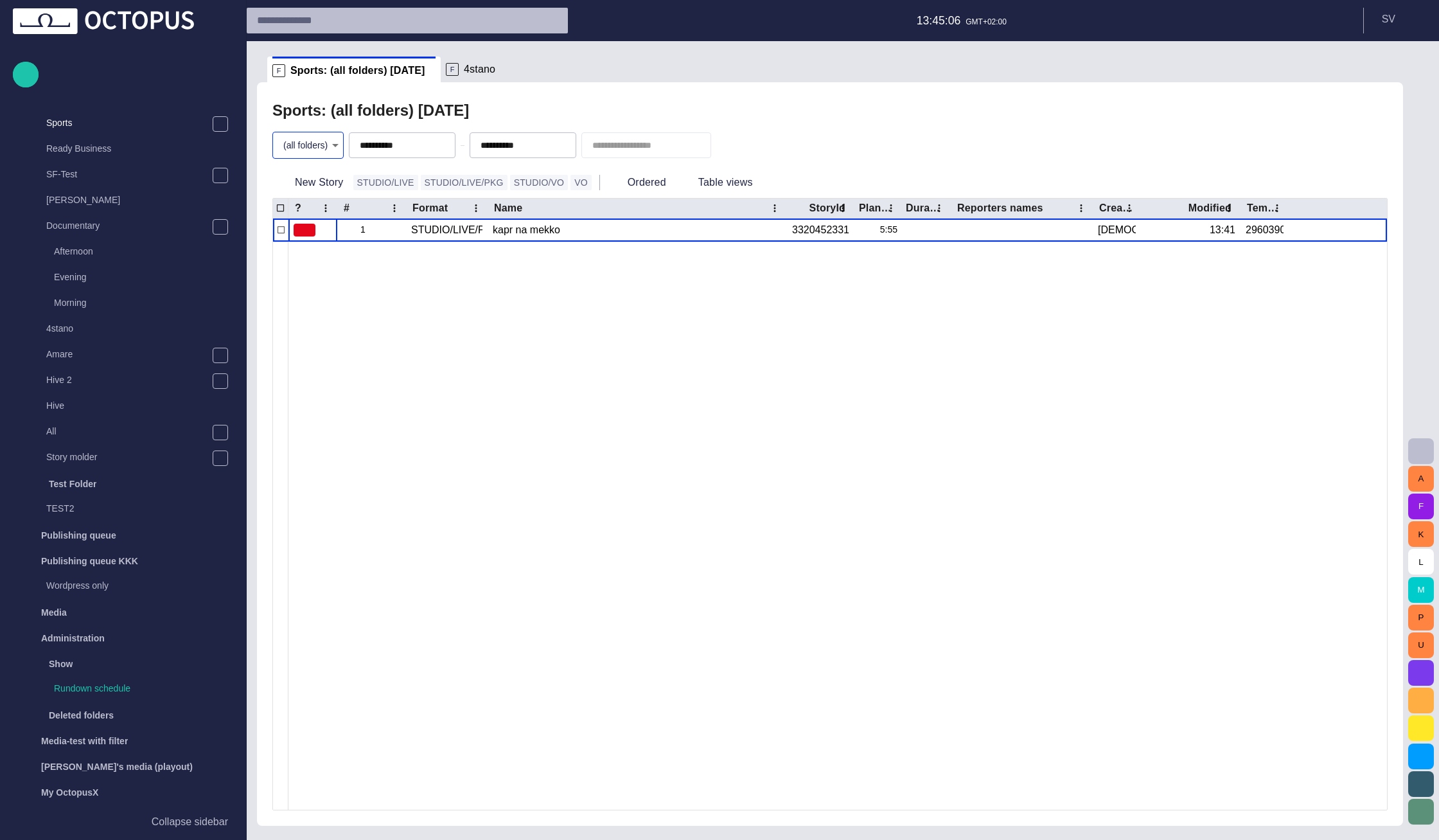
type input "*"
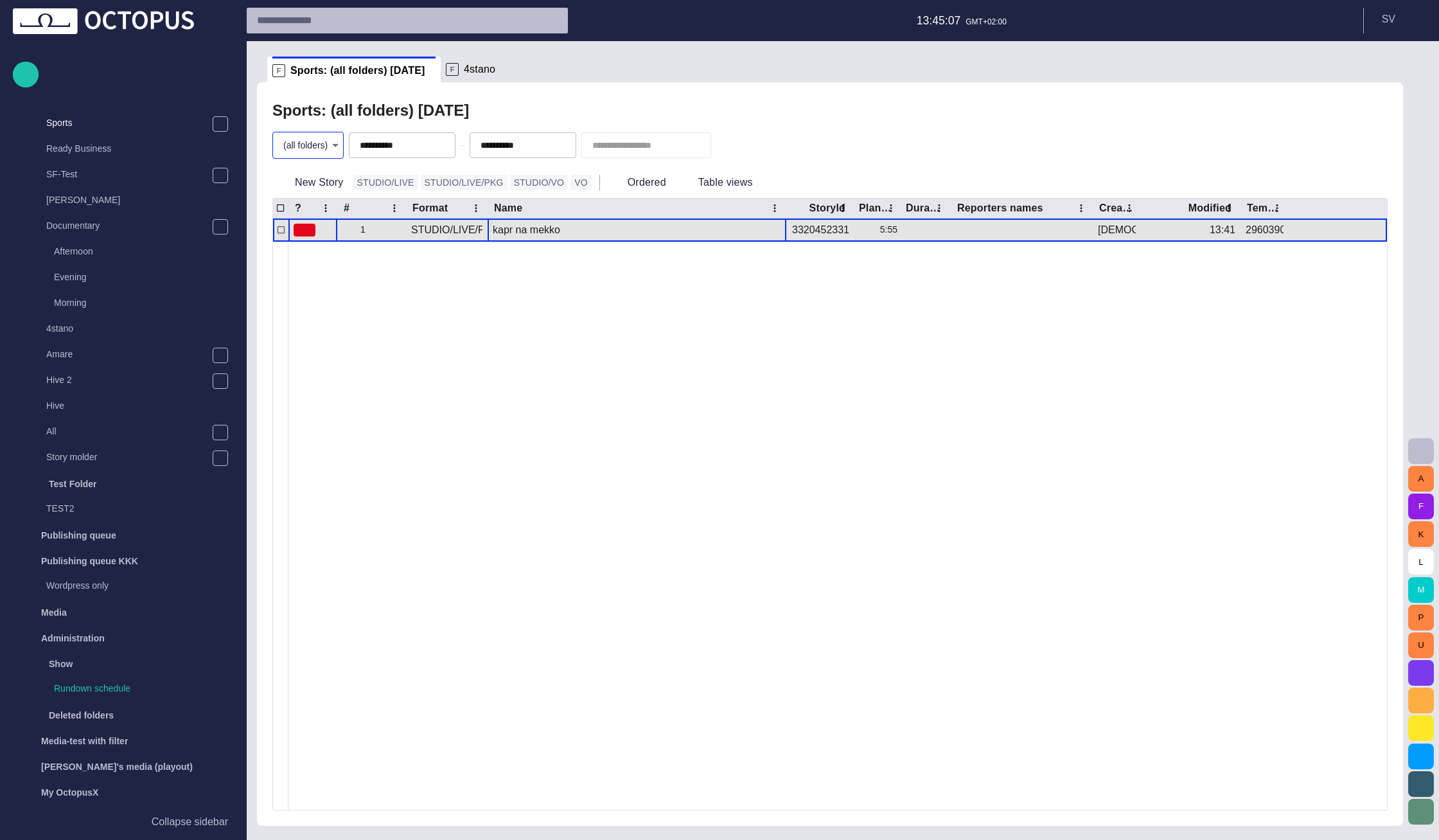
click at [532, 232] on div "kapr na mekko" at bounding box center [636, 229] width 289 height 23
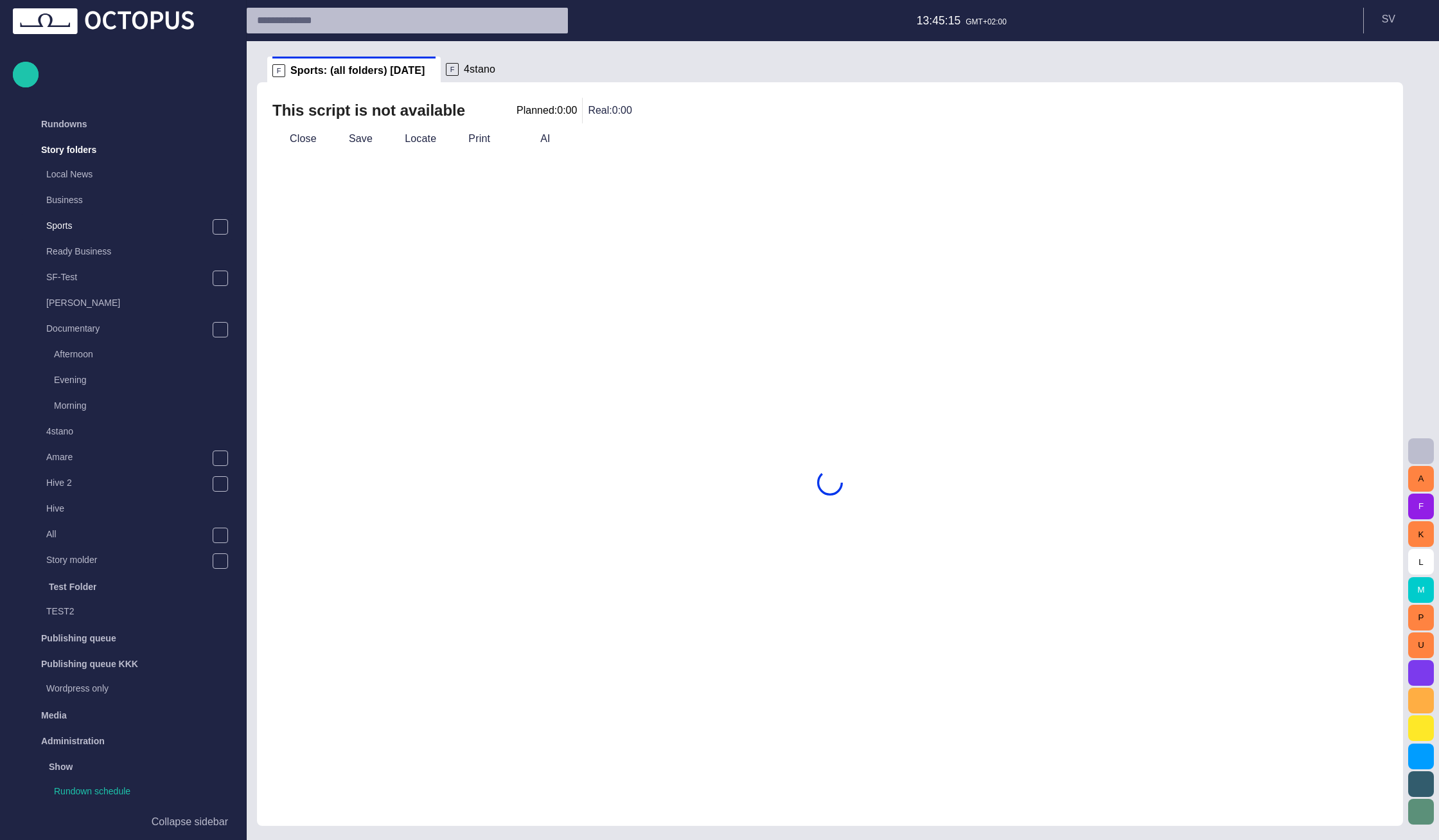
scroll to position [26, 0]
click at [301, 133] on button "Close" at bounding box center [294, 138] width 54 height 23
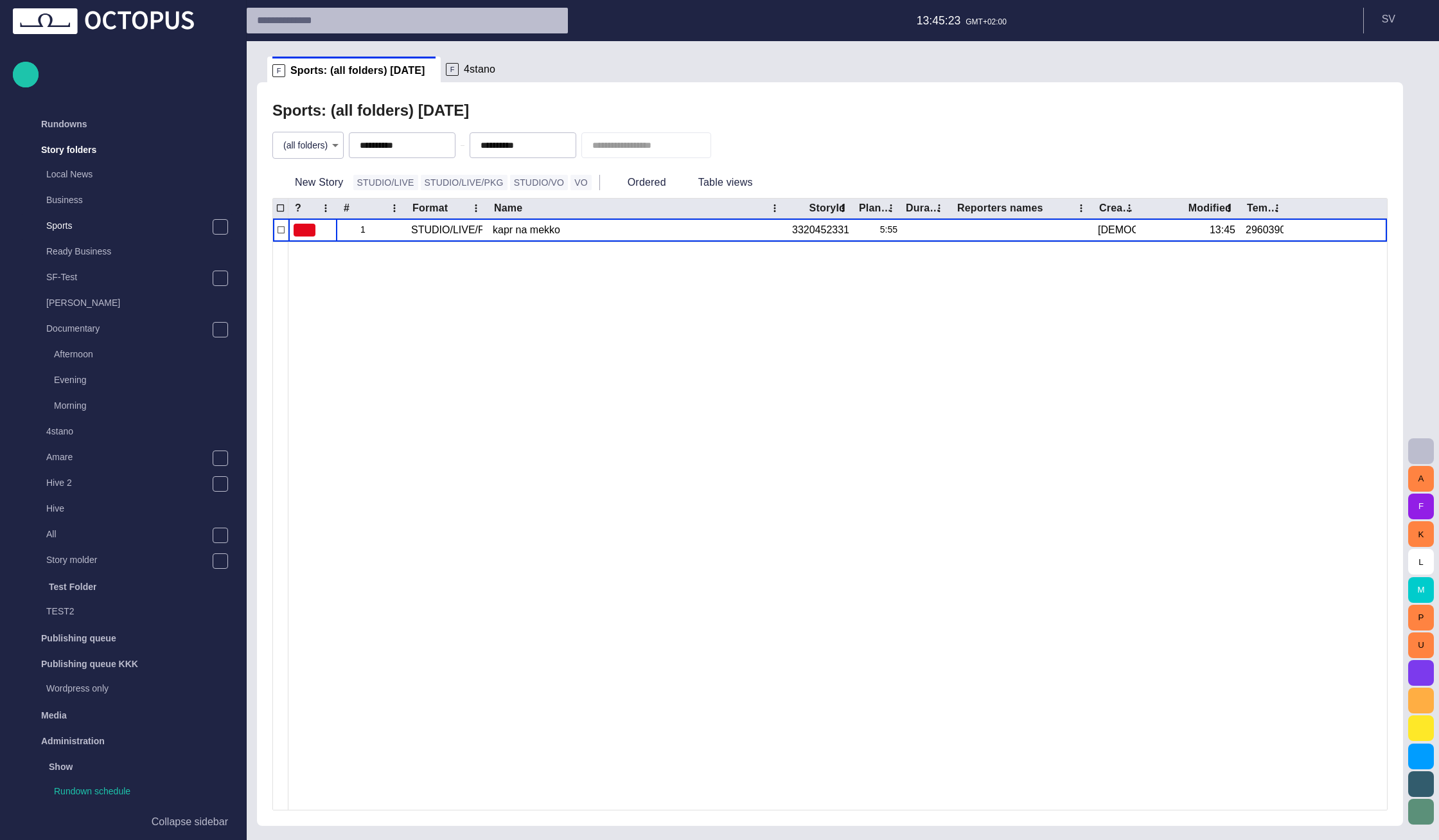
scroll to position [26, 0]
click at [303, 147] on body "**********" at bounding box center [720, 420] width 1439 height 840
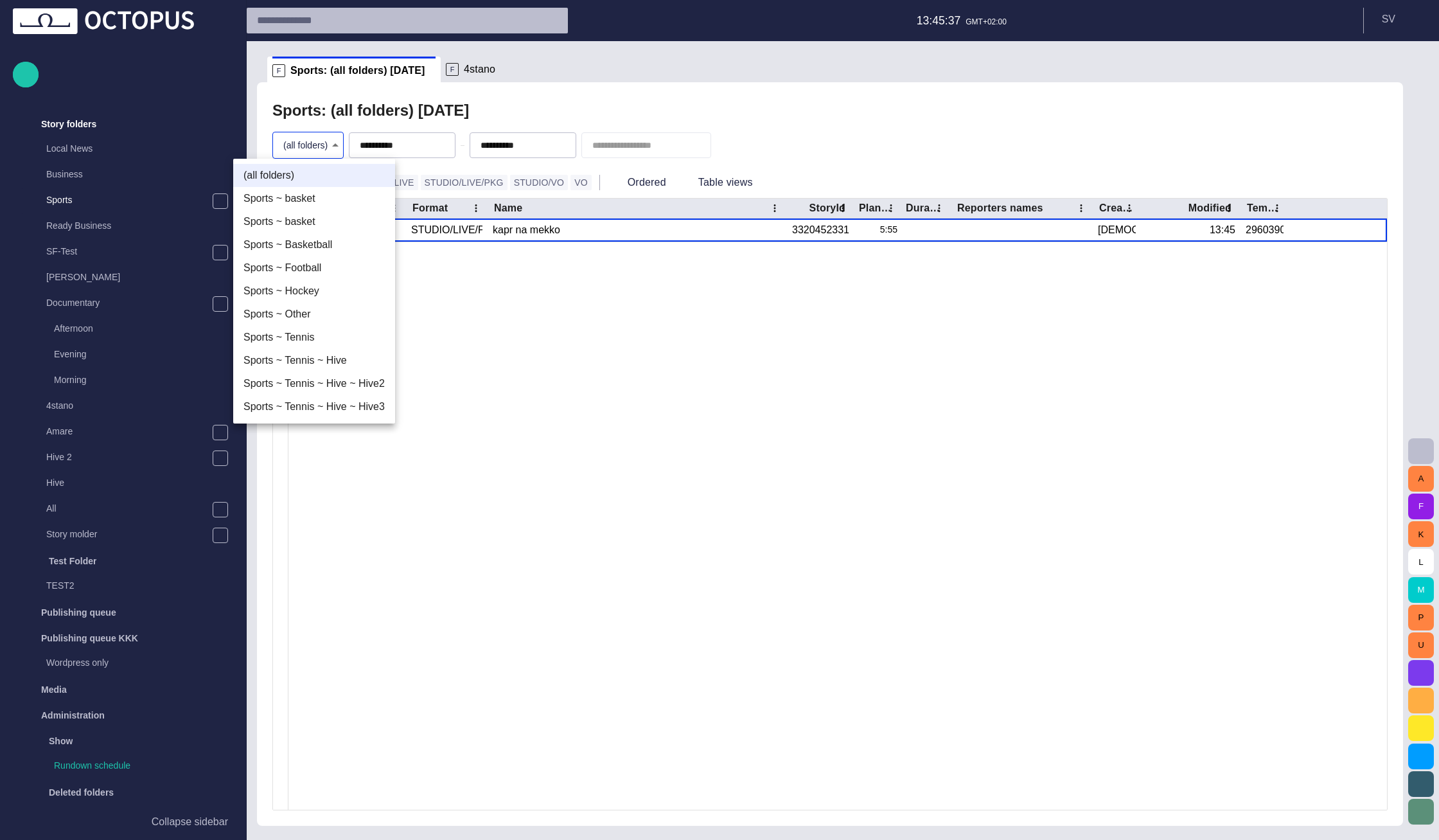
click at [310, 181] on li "(all folders)" at bounding box center [314, 175] width 162 height 23
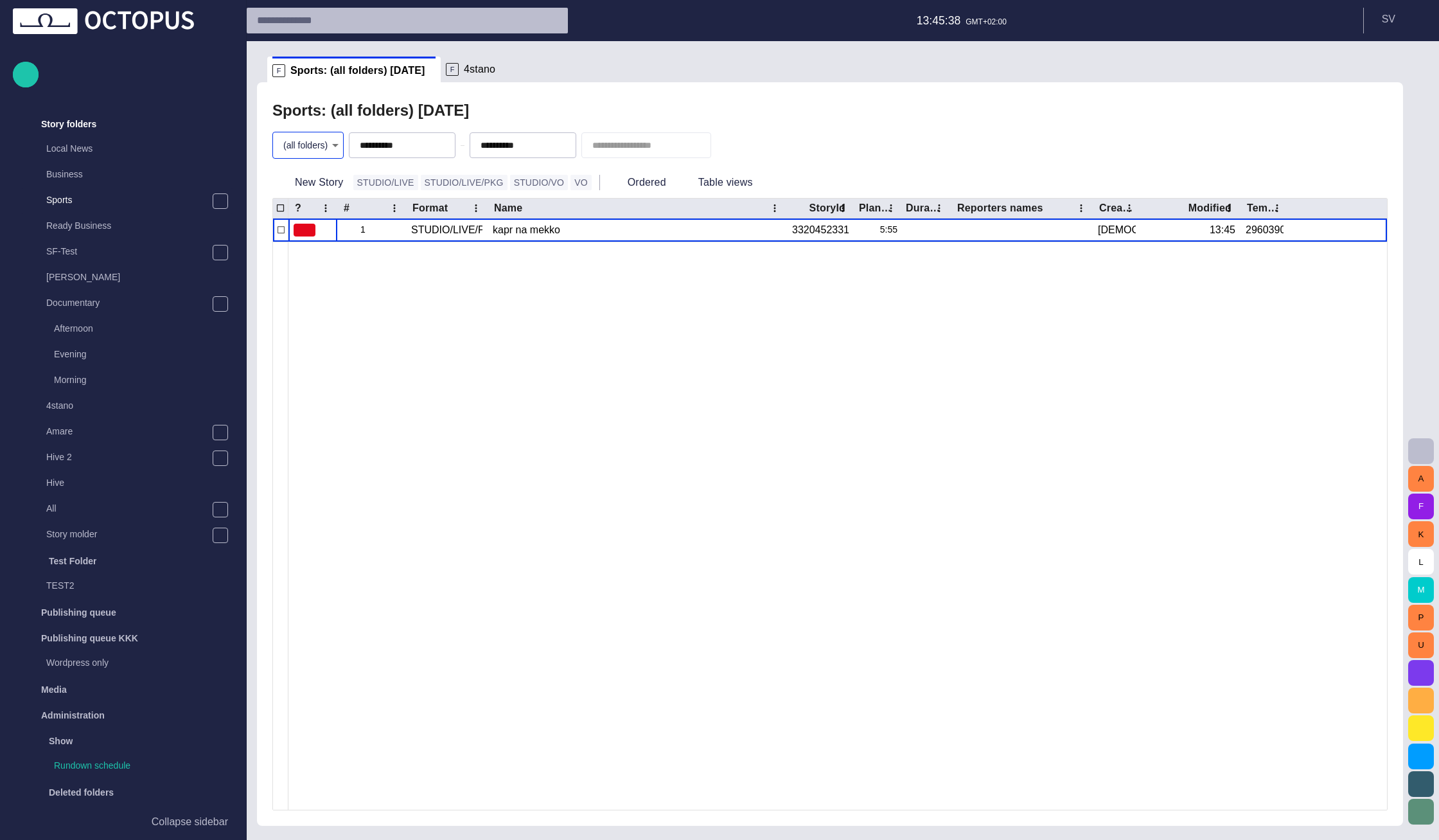
click at [698, 418] on div at bounding box center [838, 525] width 1098 height 568
click at [324, 153] on body "**********" at bounding box center [720, 420] width 1439 height 840
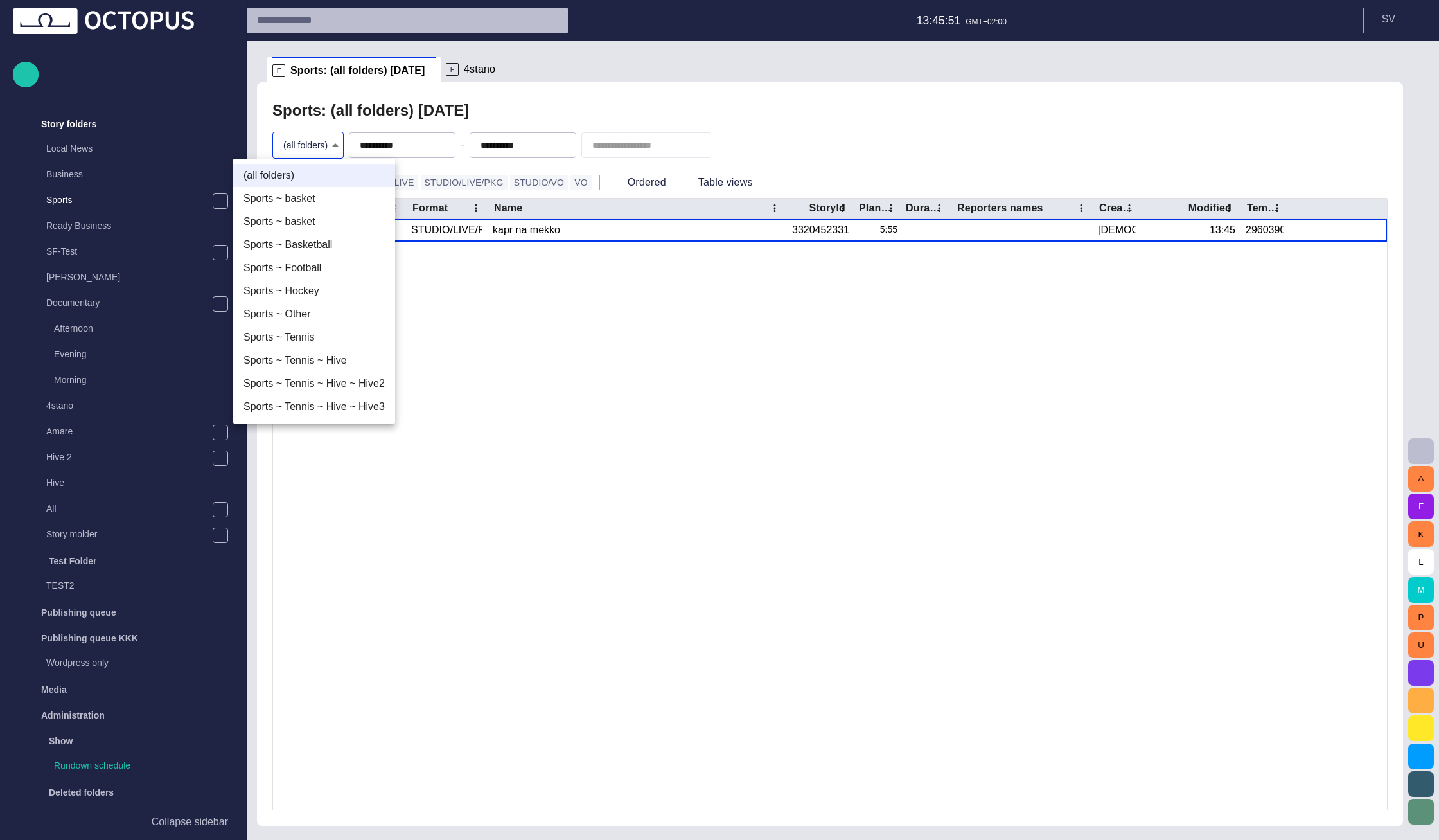
click at [305, 359] on li "Sports ~ Tennis ~ Hive" at bounding box center [314, 360] width 162 height 23
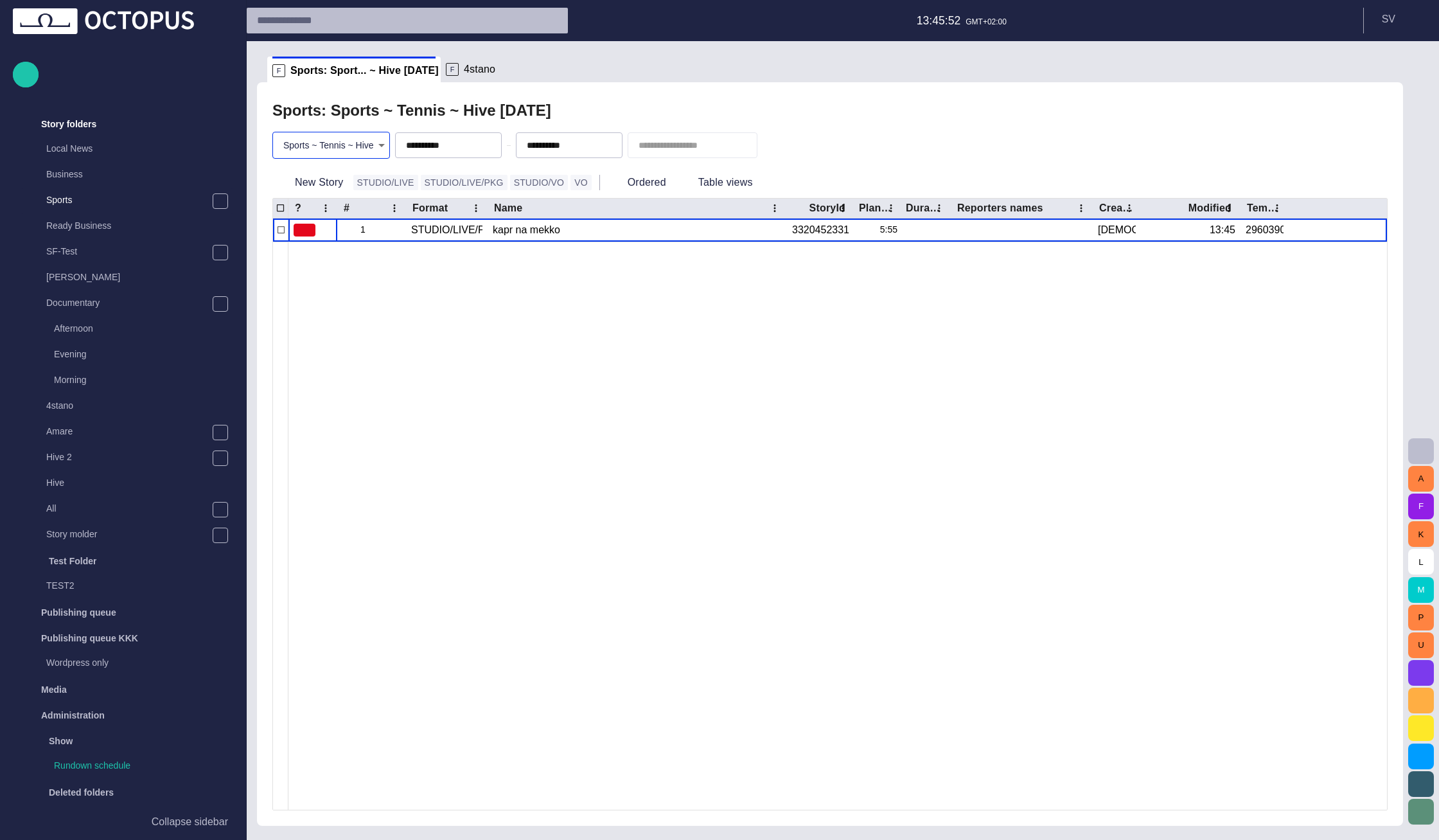
click at [409, 283] on div at bounding box center [838, 525] width 1098 height 568
click at [367, 145] on body "**********" at bounding box center [720, 420] width 1439 height 840
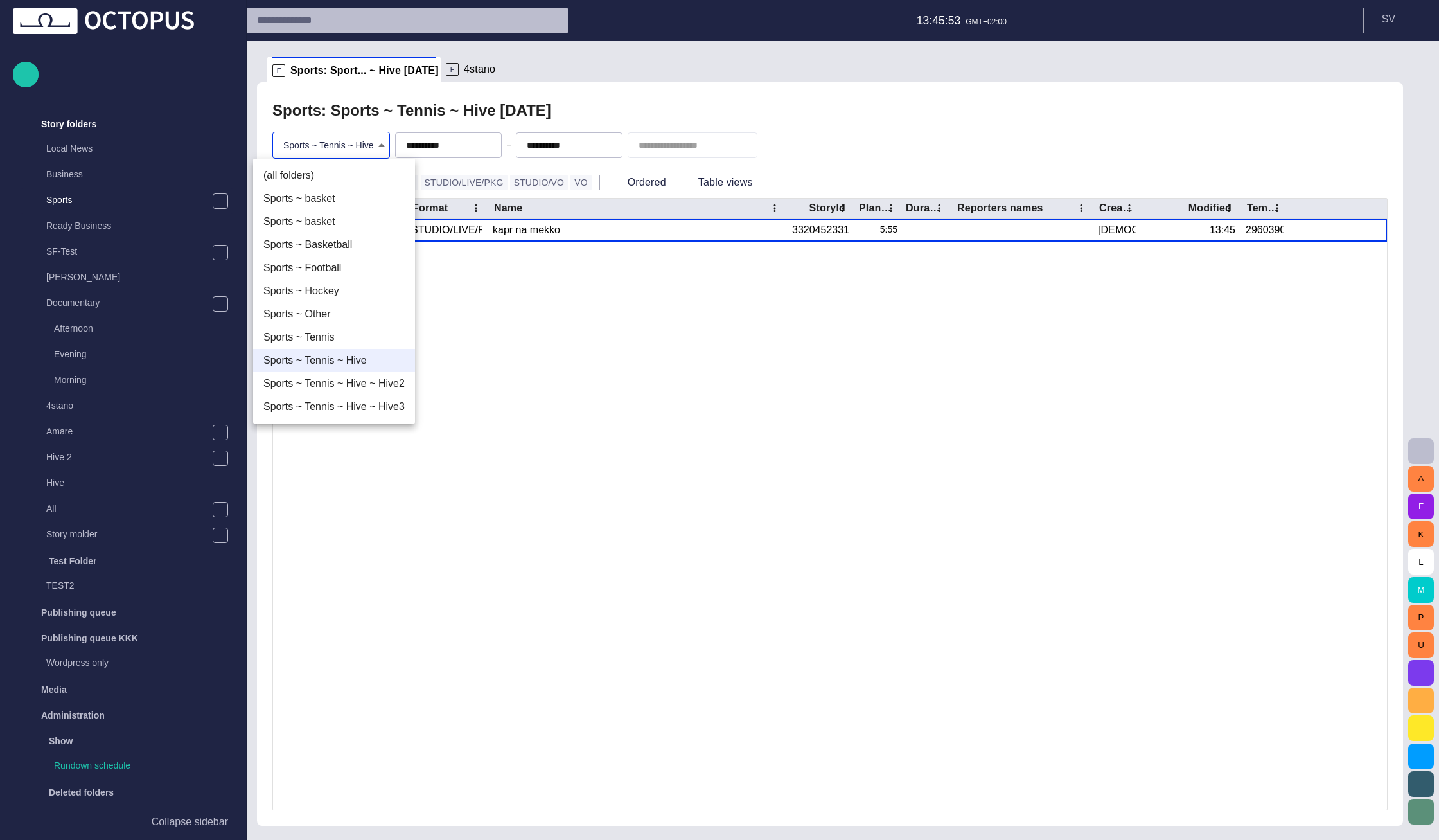
click at [349, 173] on li "(all folders)" at bounding box center [334, 175] width 162 height 23
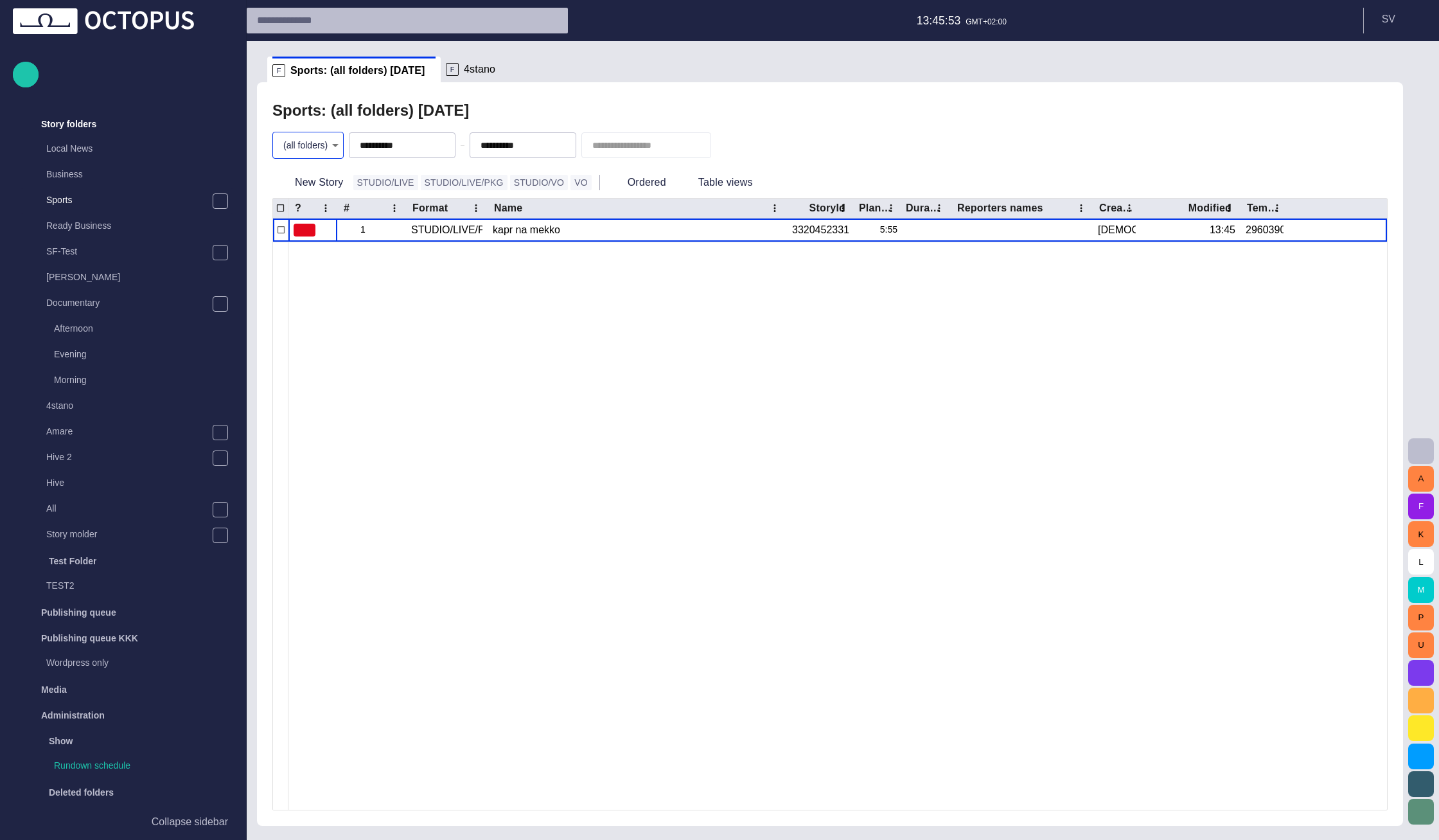
type input "*"
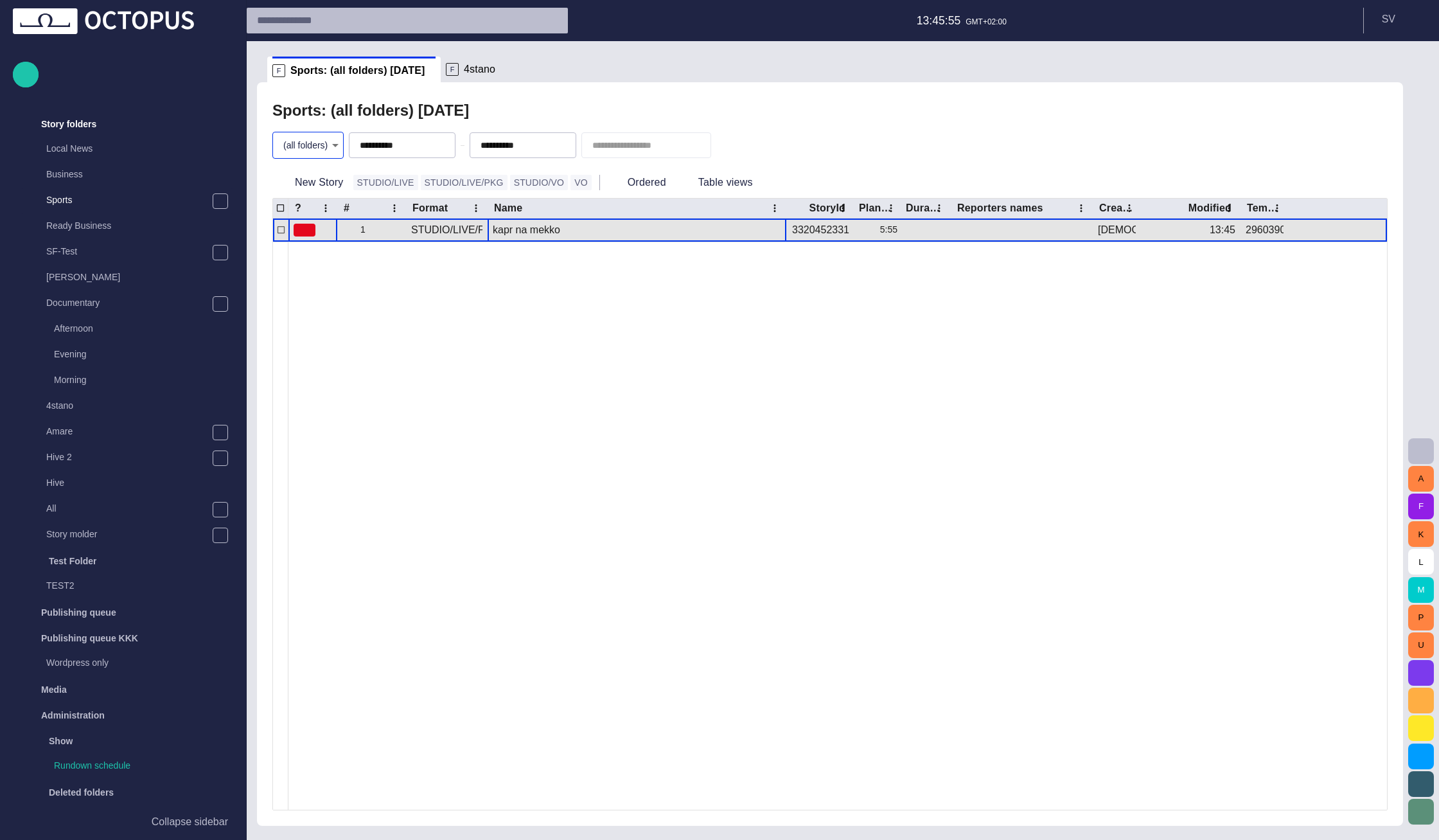
click at [520, 232] on div "kapr na mekko" at bounding box center [636, 229] width 289 height 23
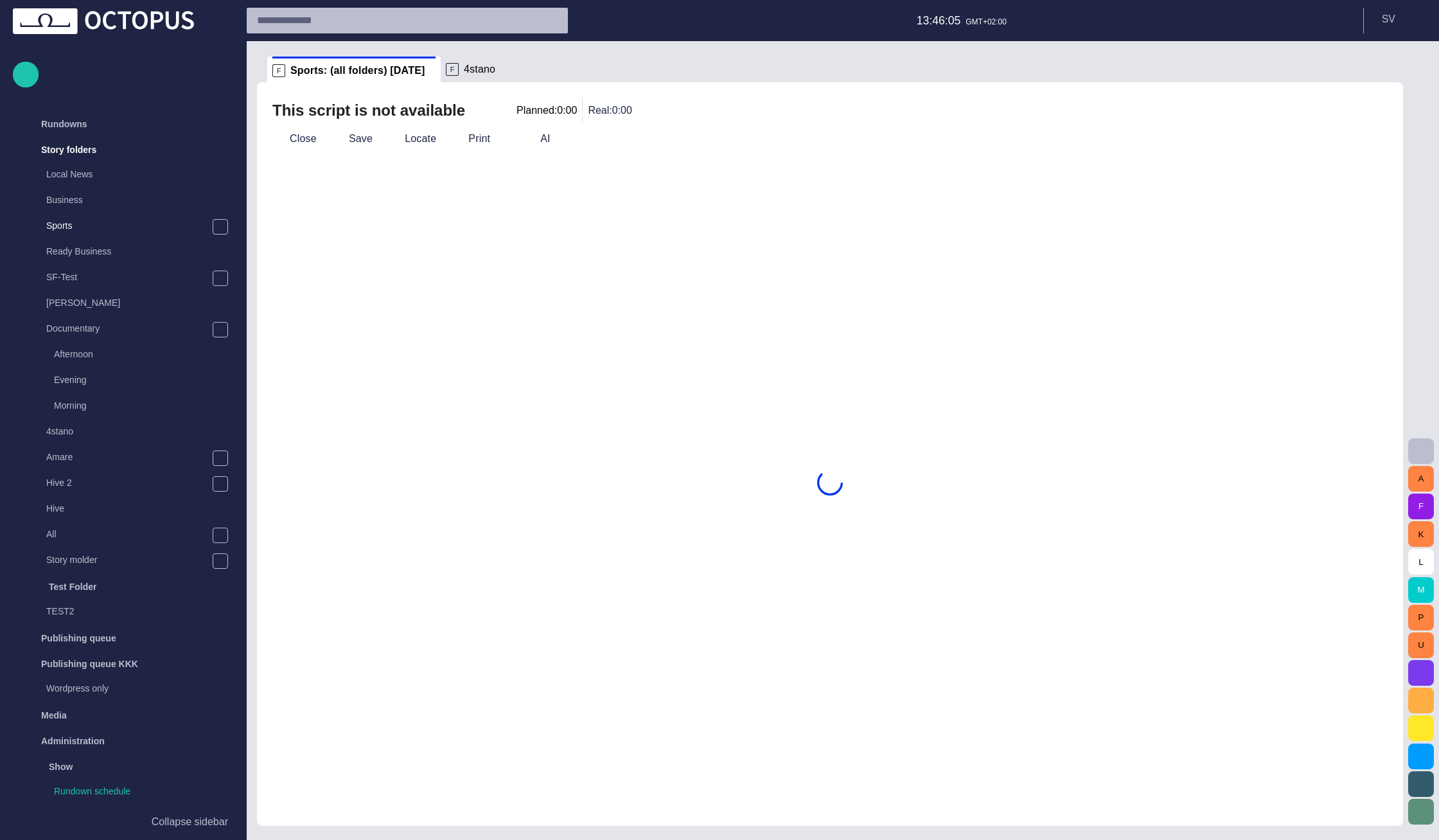
scroll to position [103, 0]
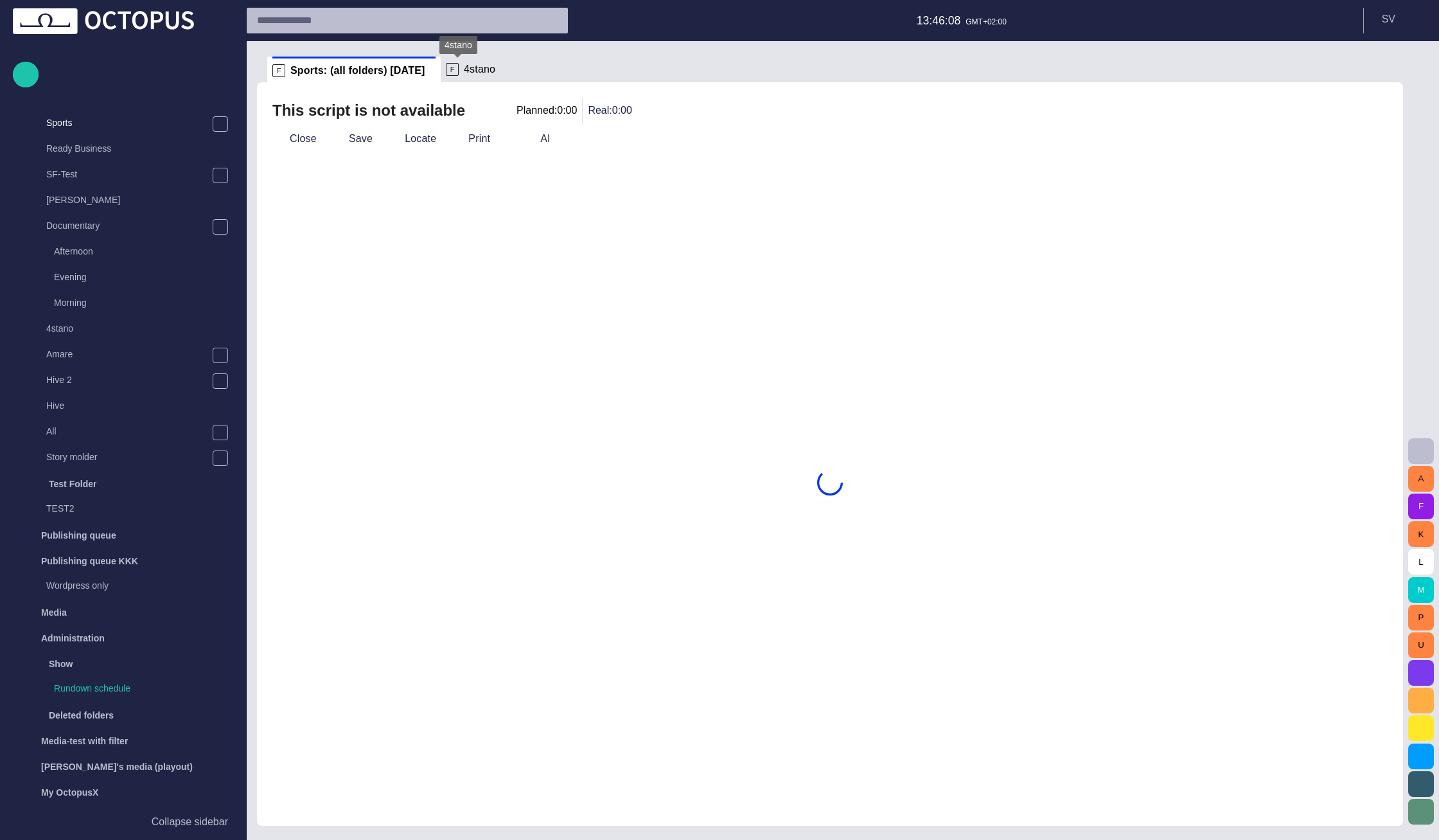
click at [467, 66] on span "4stano" at bounding box center [479, 70] width 31 height 13
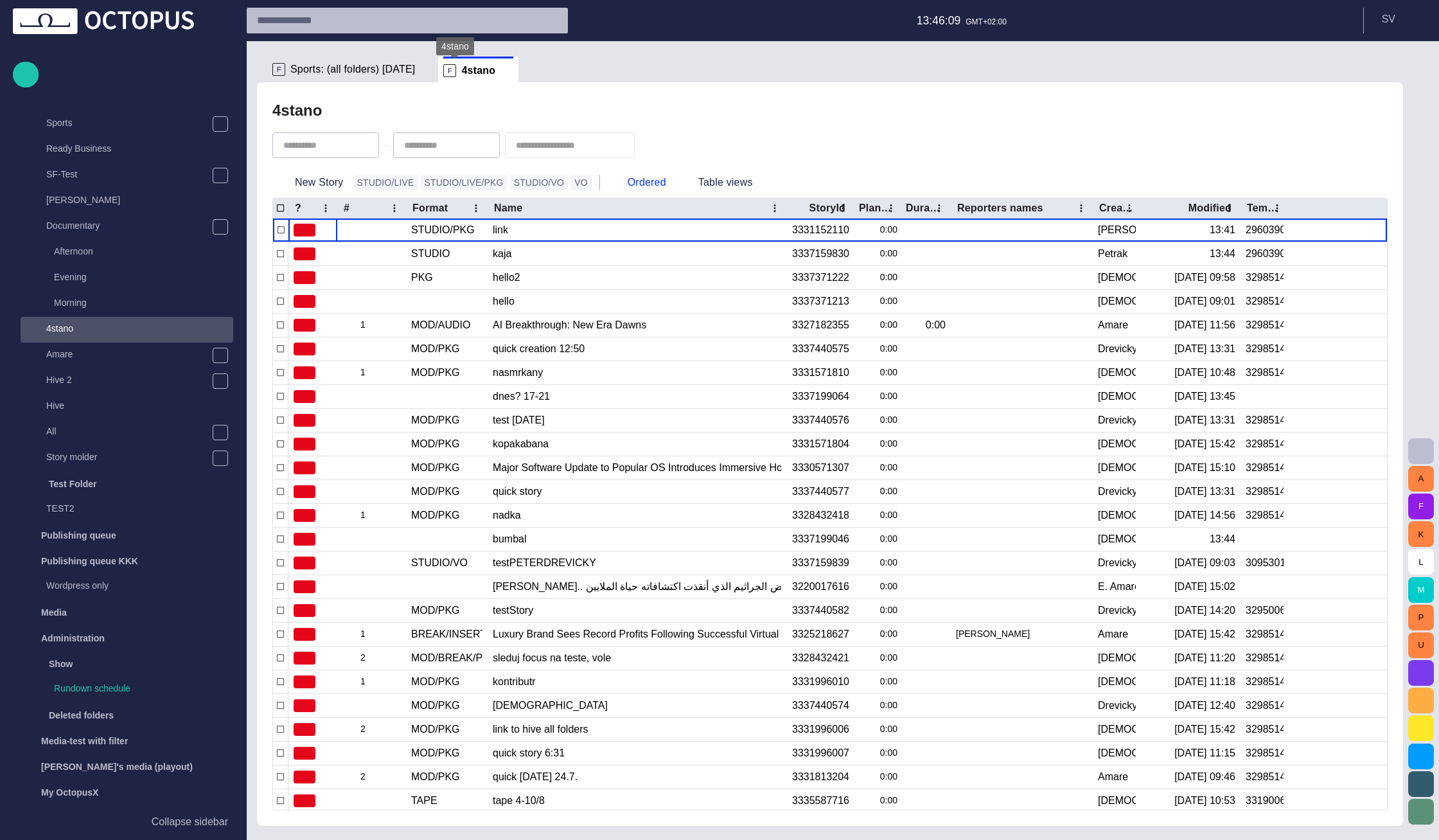
scroll to position [228, 0]
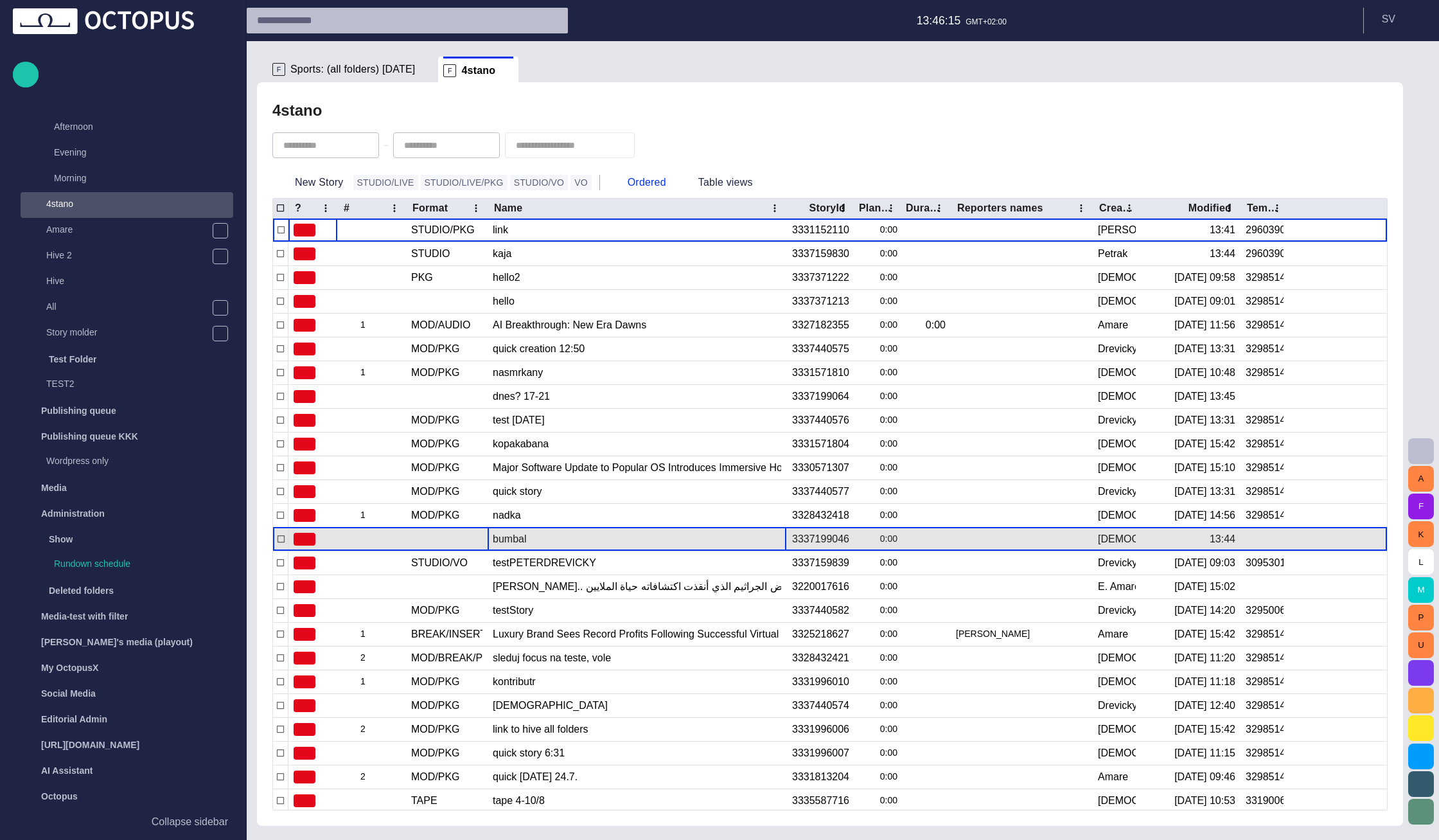
click at [503, 535] on div "bumbal" at bounding box center [636, 539] width 289 height 23
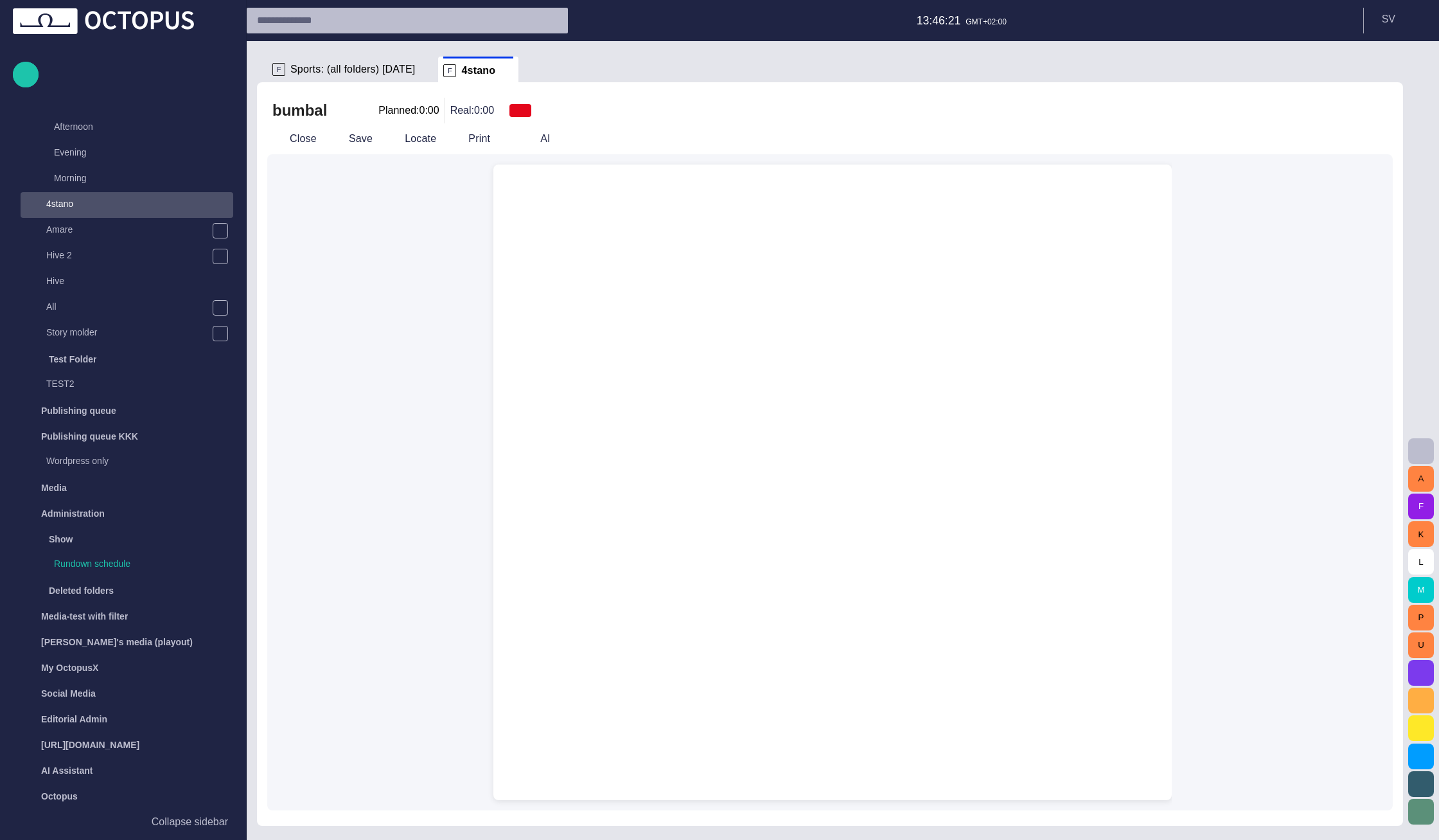
click at [724, 208] on div at bounding box center [832, 195] width 658 height 62
click at [313, 140] on button "Close" at bounding box center [294, 138] width 54 height 23
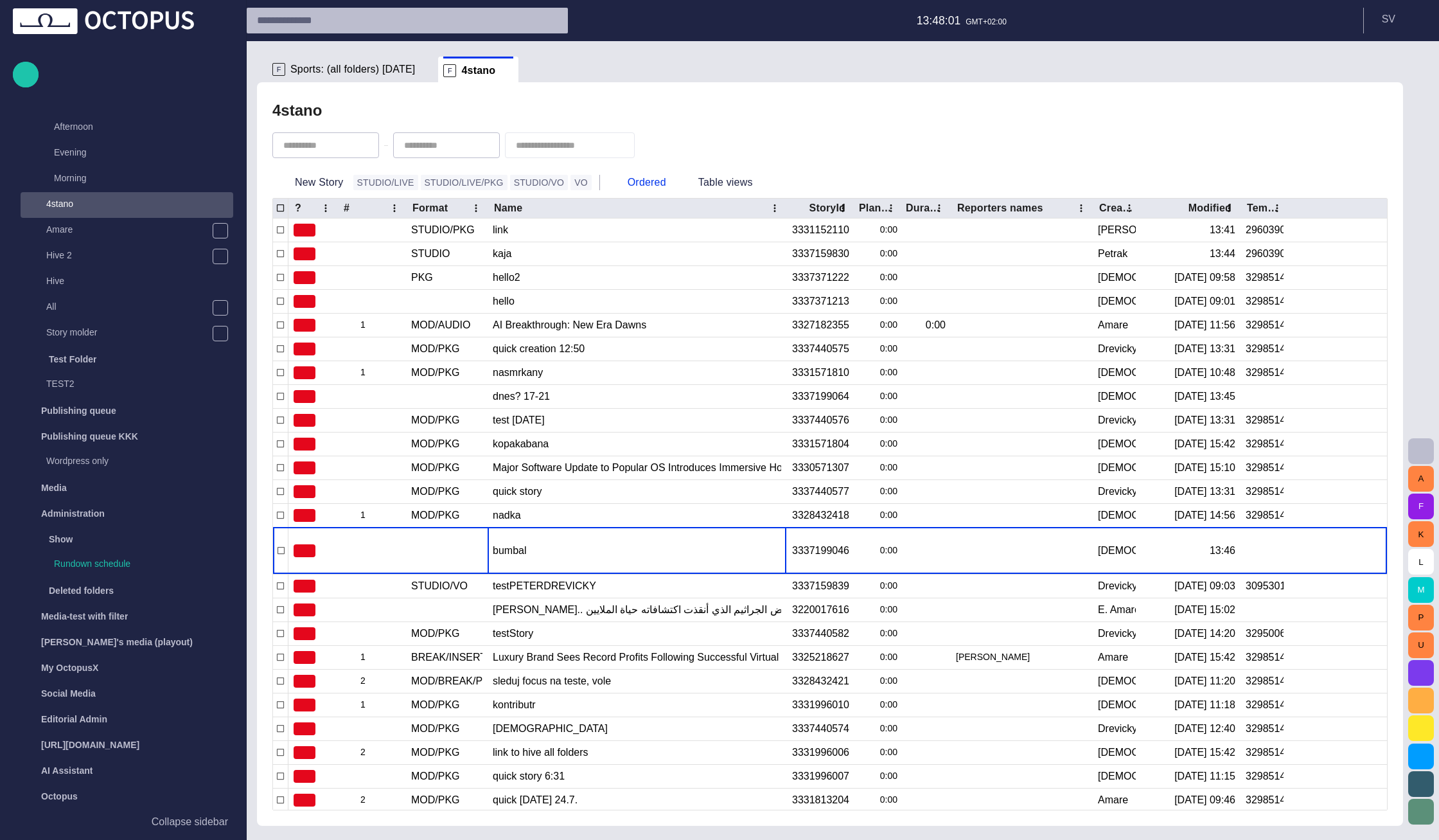
click at [309, 76] on div "F Sports: (all folders) today" at bounding box center [353, 70] width 161 height 26
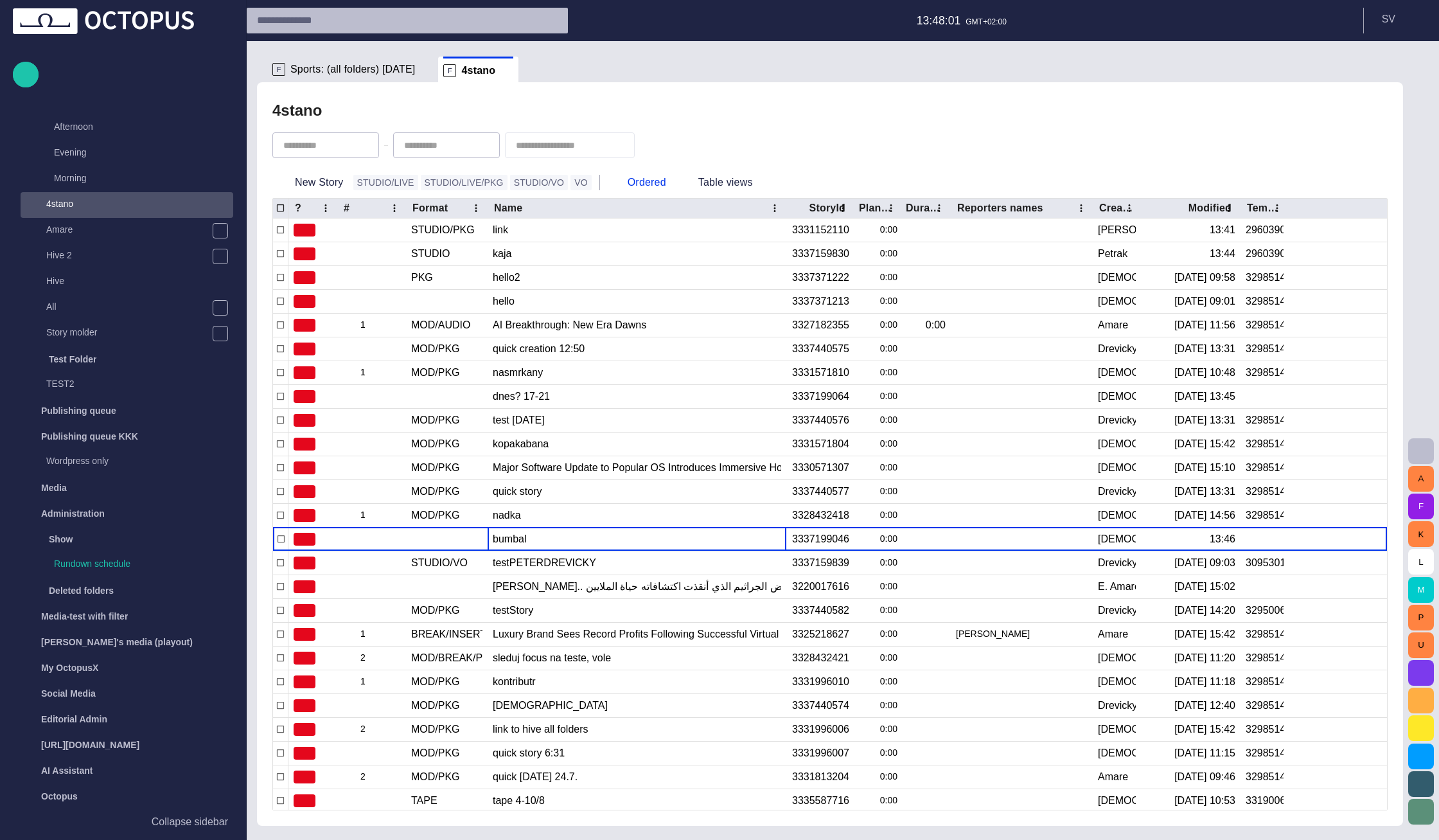
click at [313, 68] on span "Sports: (all folders) today" at bounding box center [353, 70] width 125 height 13
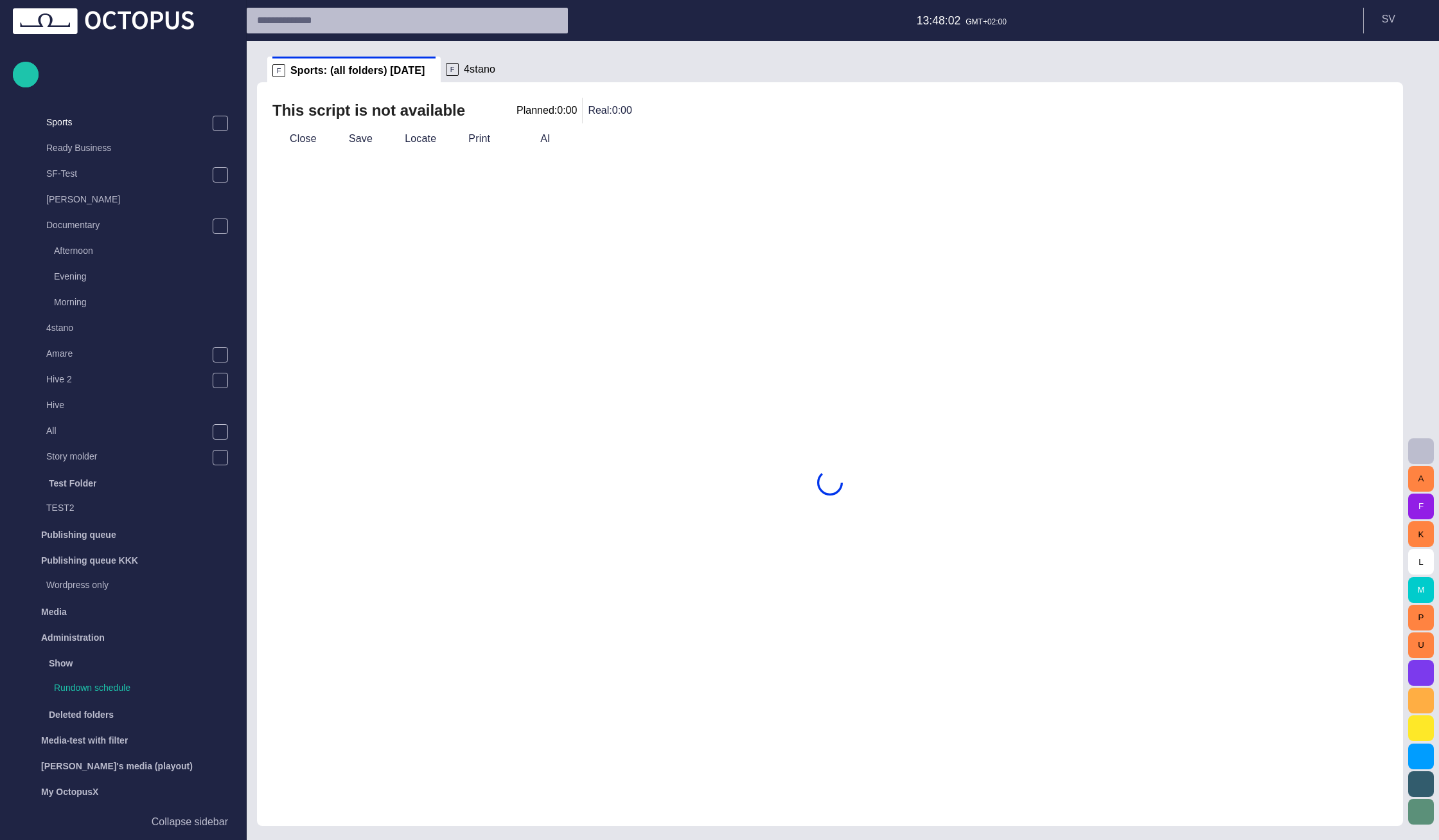
scroll to position [103, 0]
click at [307, 137] on button "Close" at bounding box center [294, 138] width 54 height 23
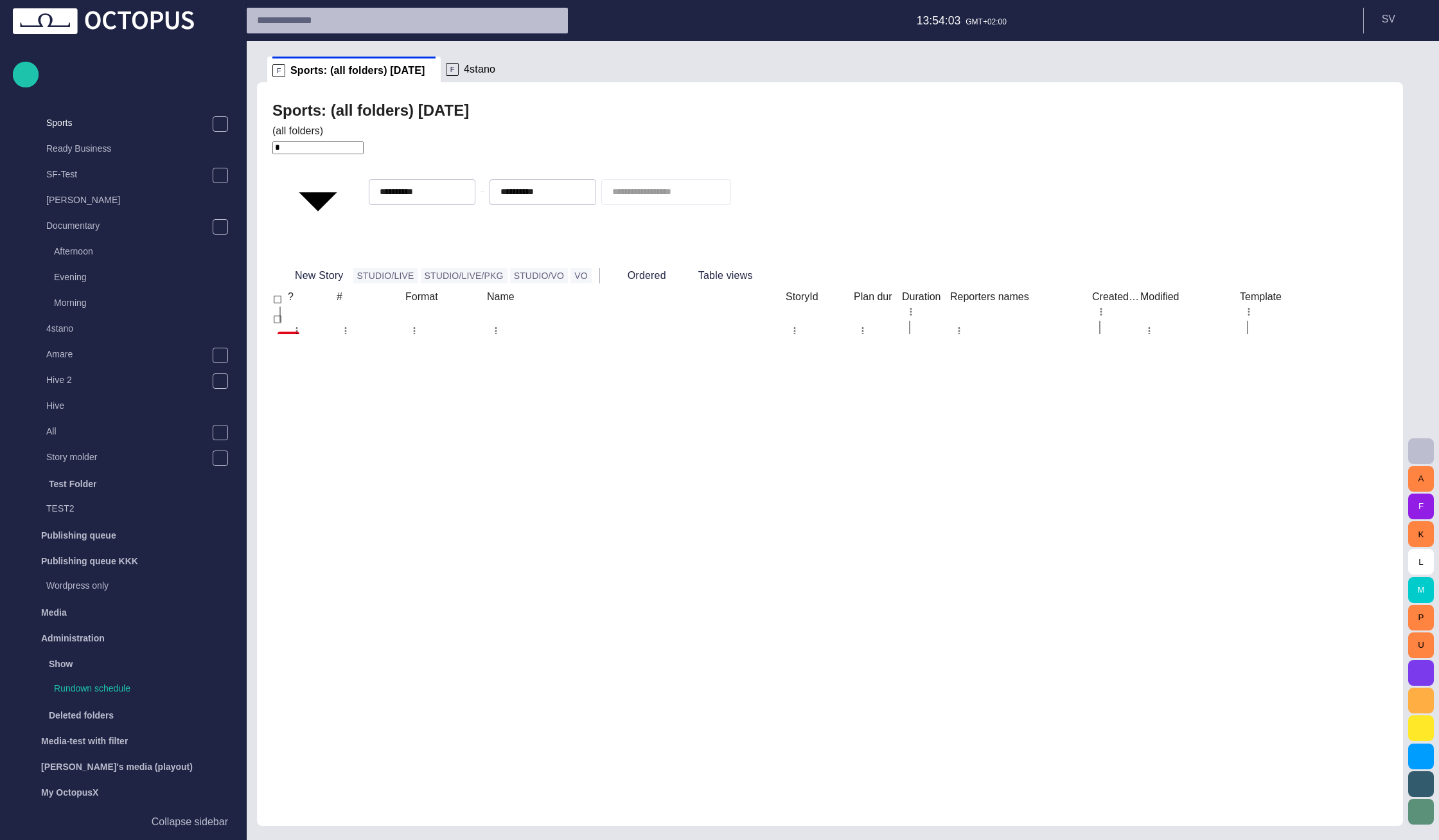
click at [393, 378] on div "kapr na mekko" at bounding box center [335, 385] width 115 height 14
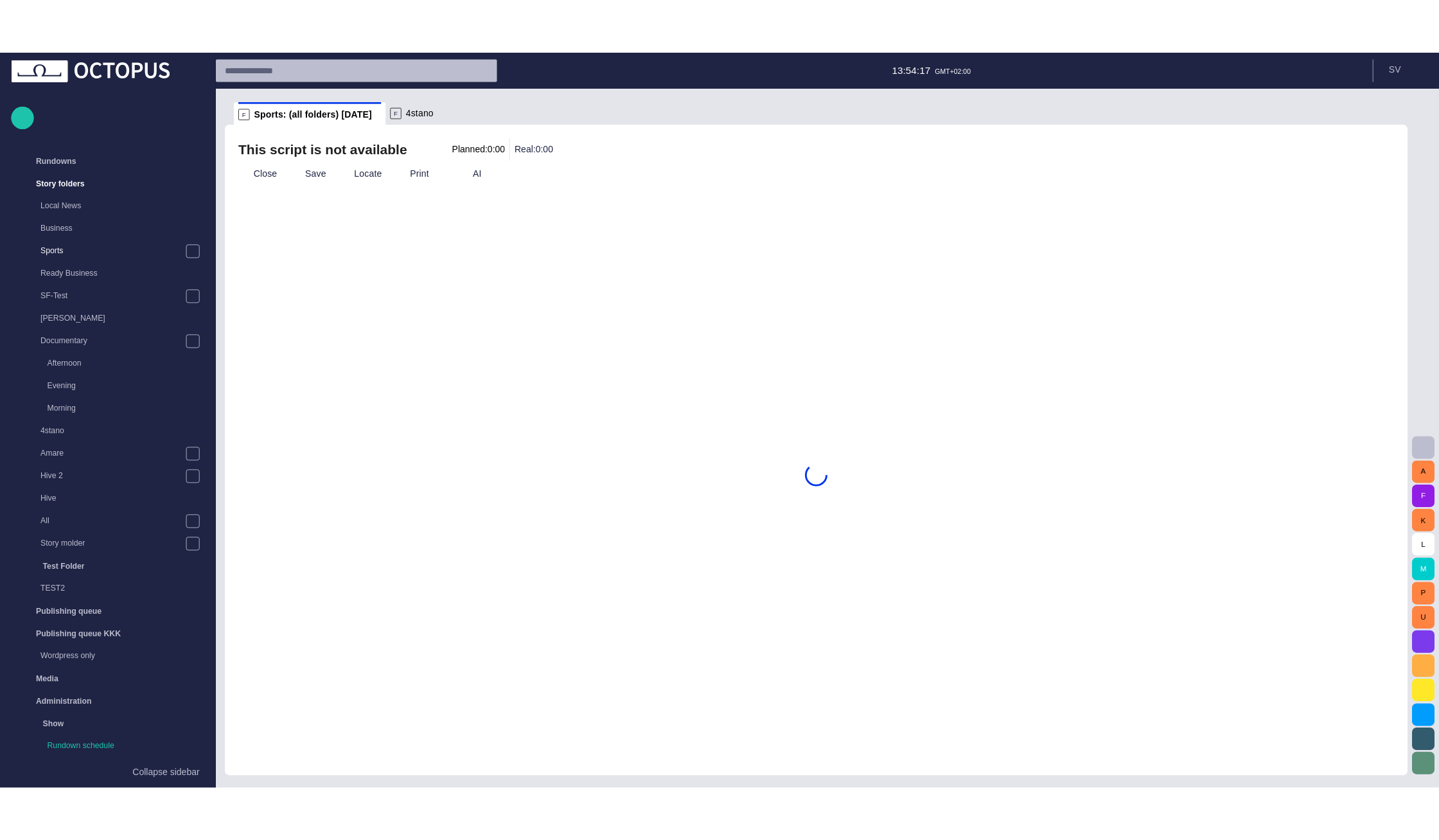
scroll to position [26, 0]
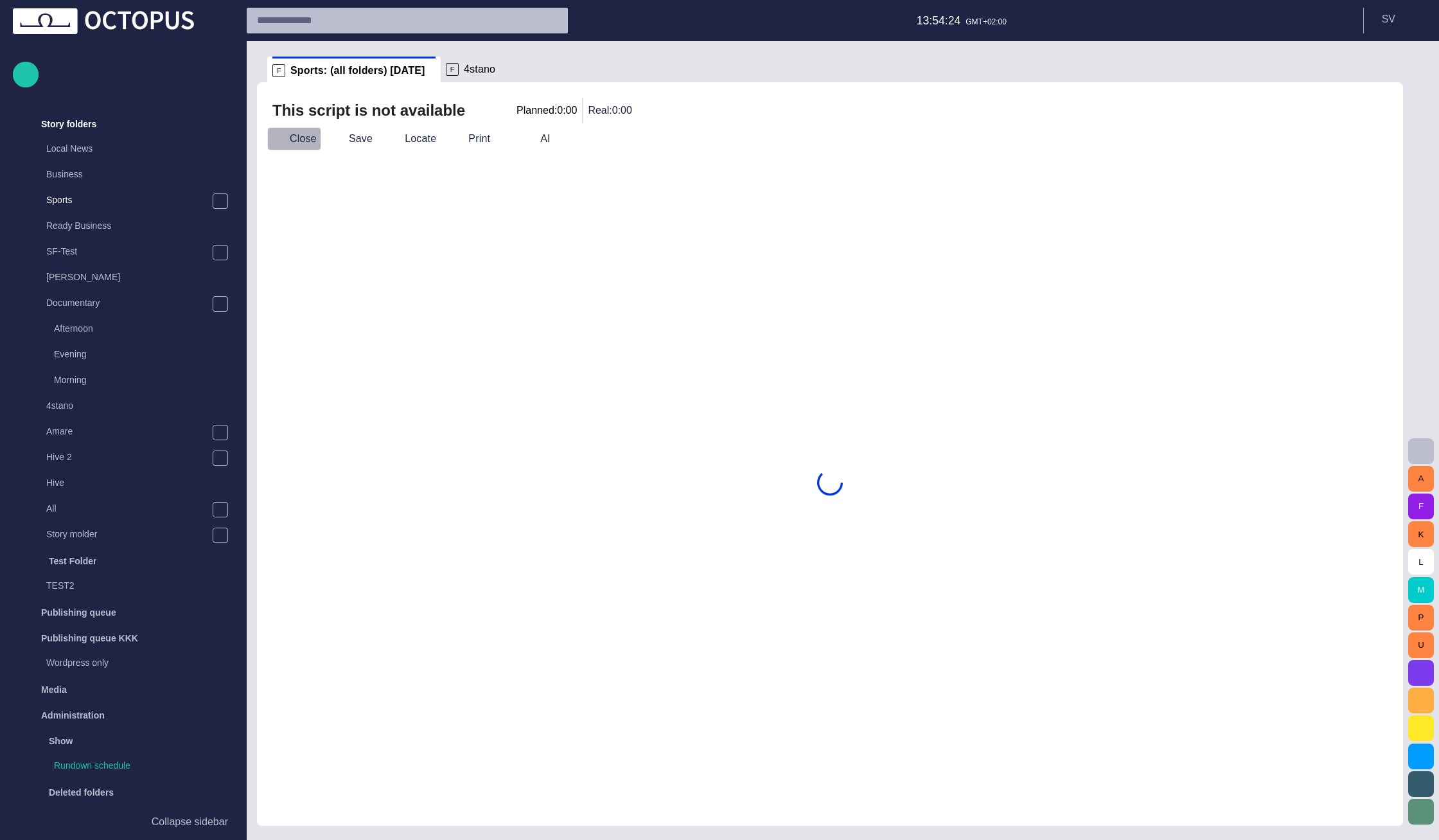
click at [297, 133] on button "Close" at bounding box center [294, 138] width 54 height 23
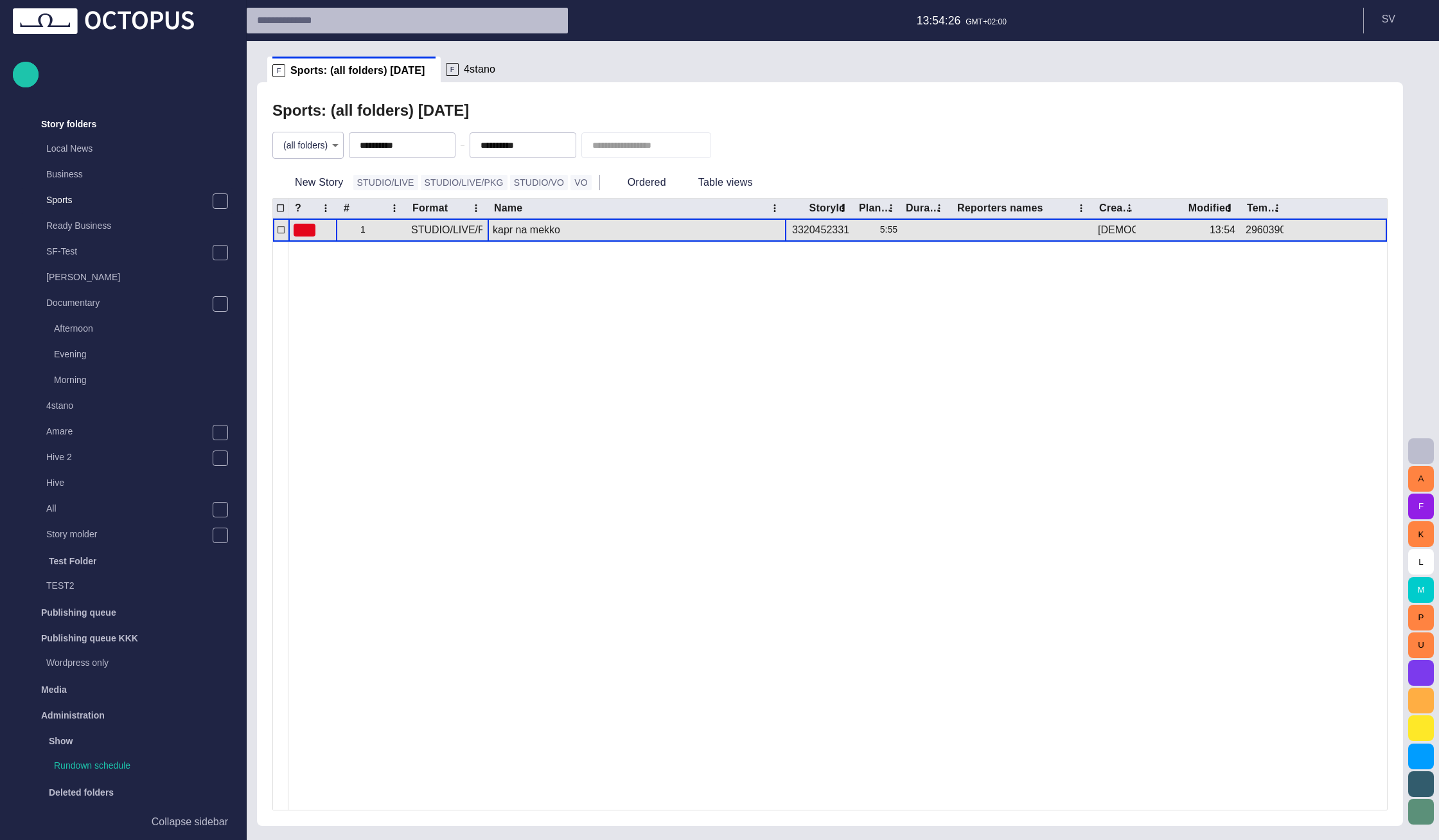
click at [521, 230] on div "kapr na mekko" at bounding box center [636, 229] width 289 height 23
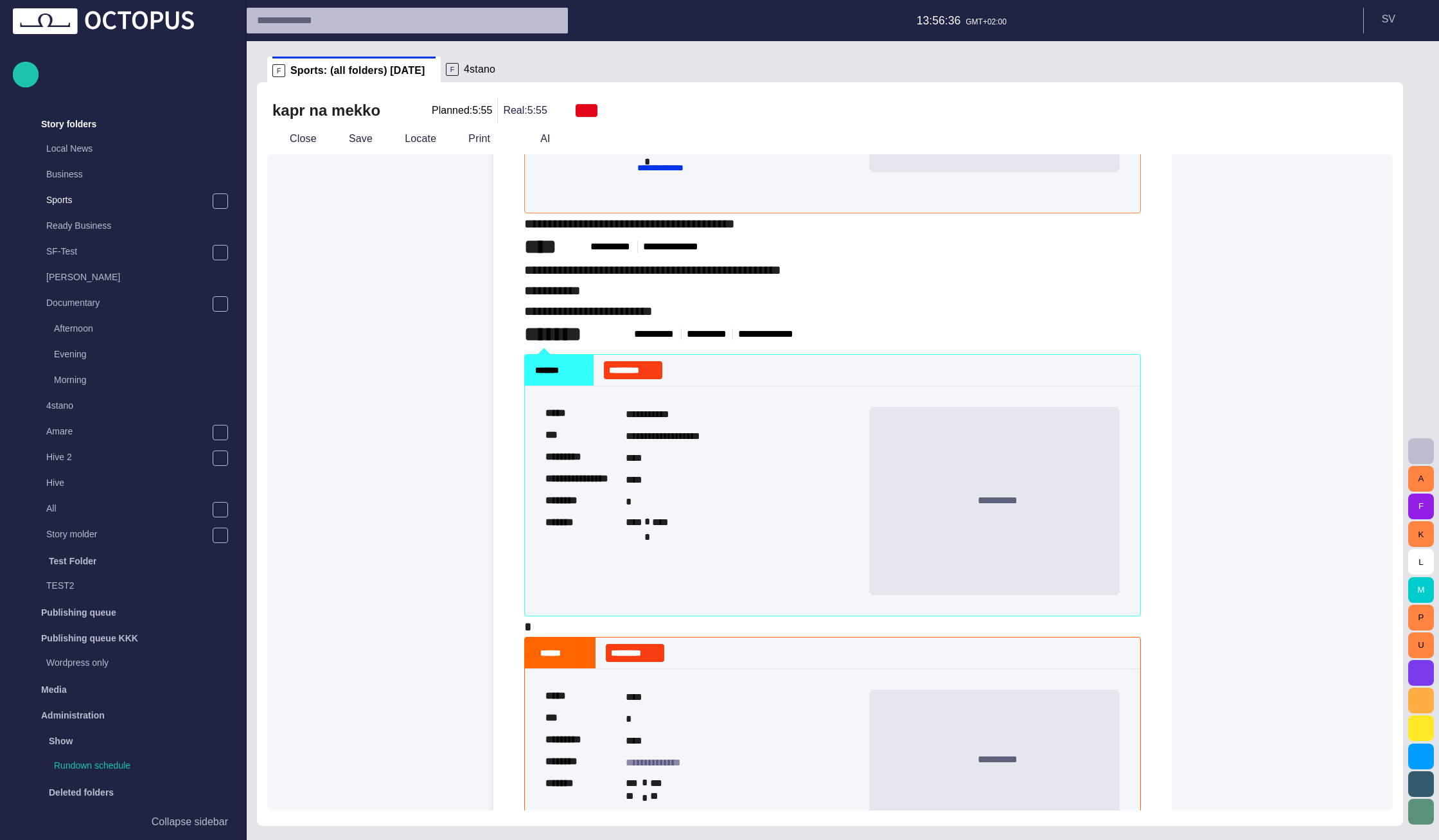
scroll to position [0, 0]
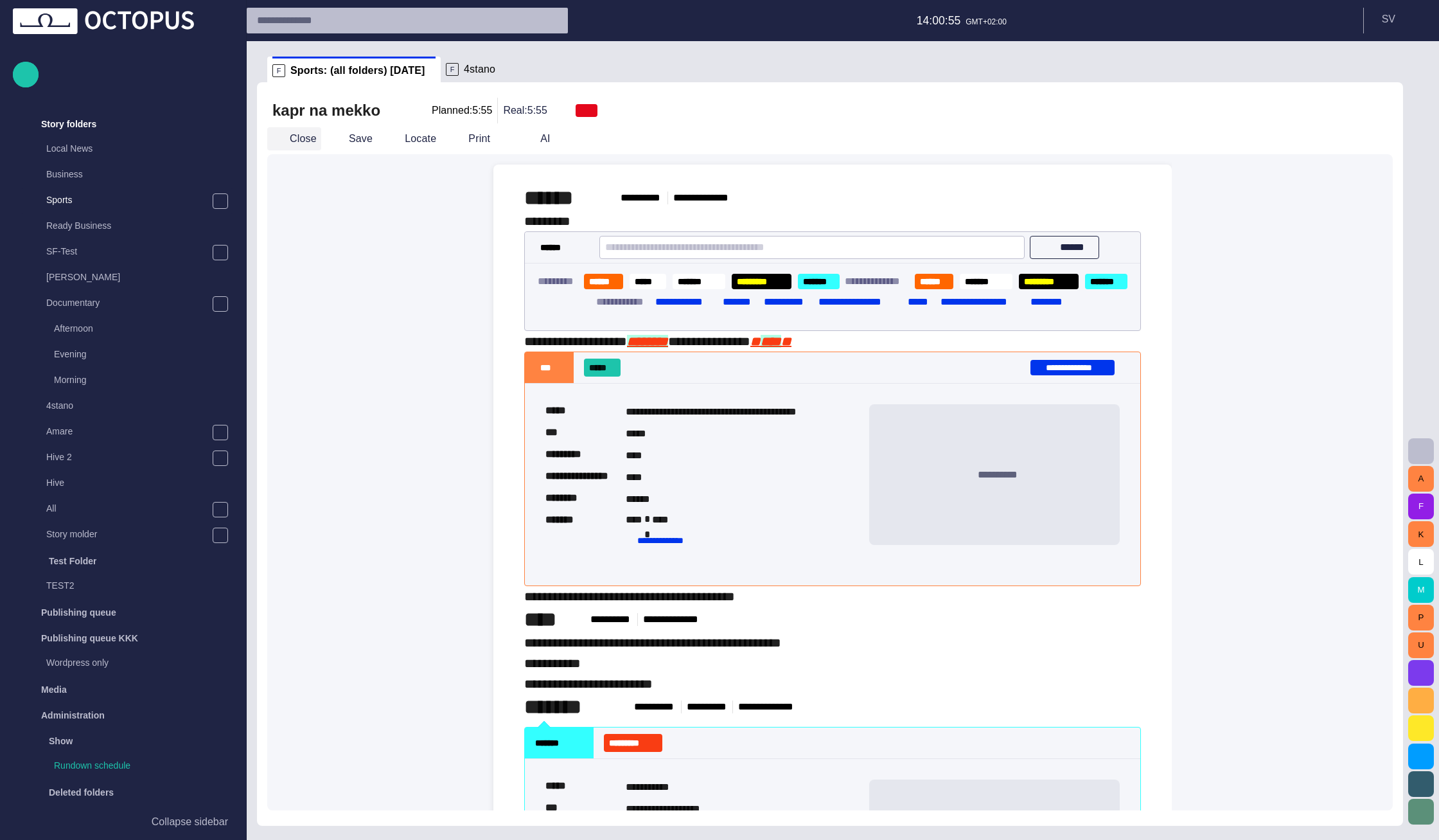
click at [313, 133] on button "Close" at bounding box center [294, 138] width 54 height 23
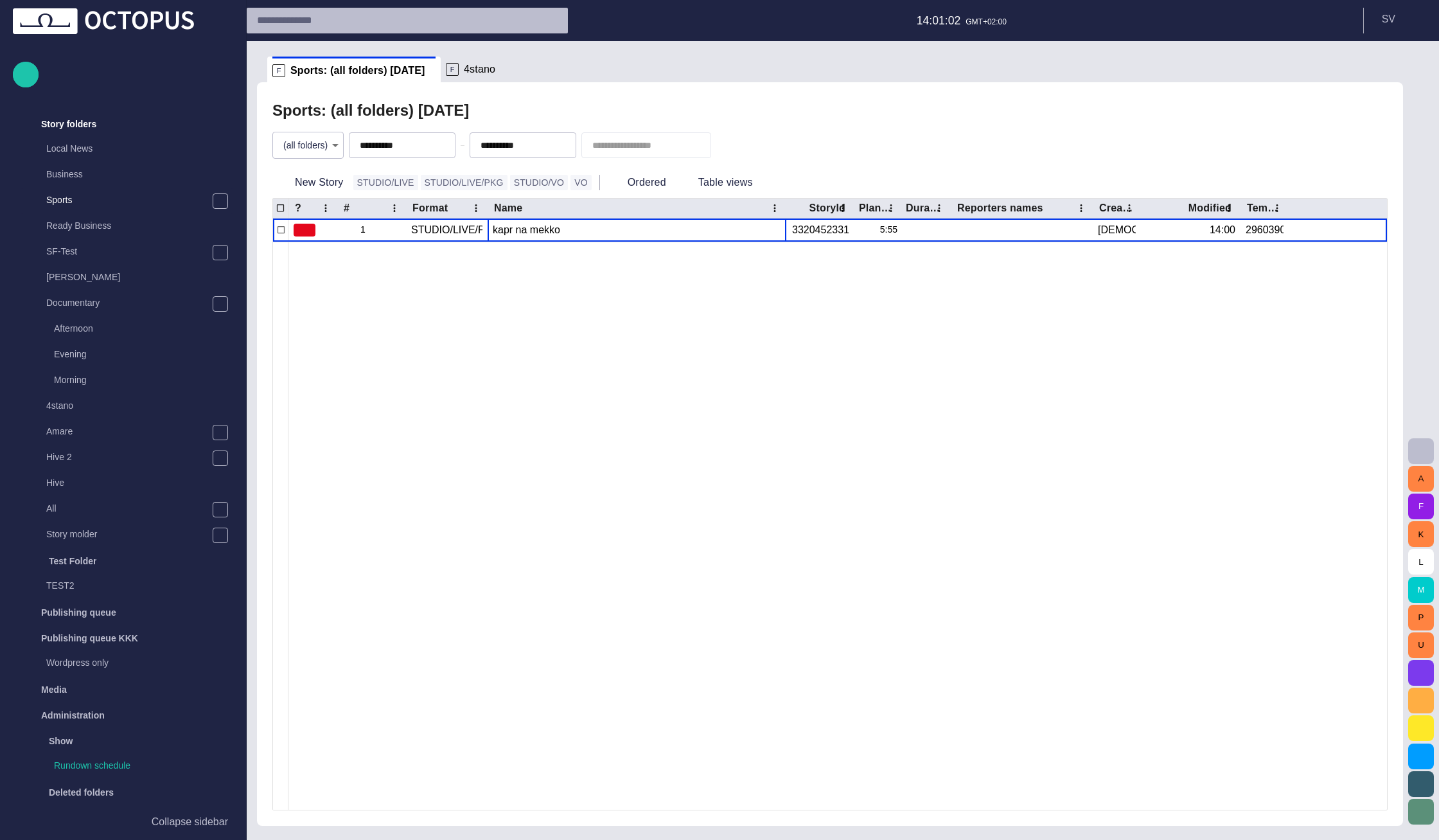
click at [336, 147] on body "**********" at bounding box center [720, 420] width 1439 height 840
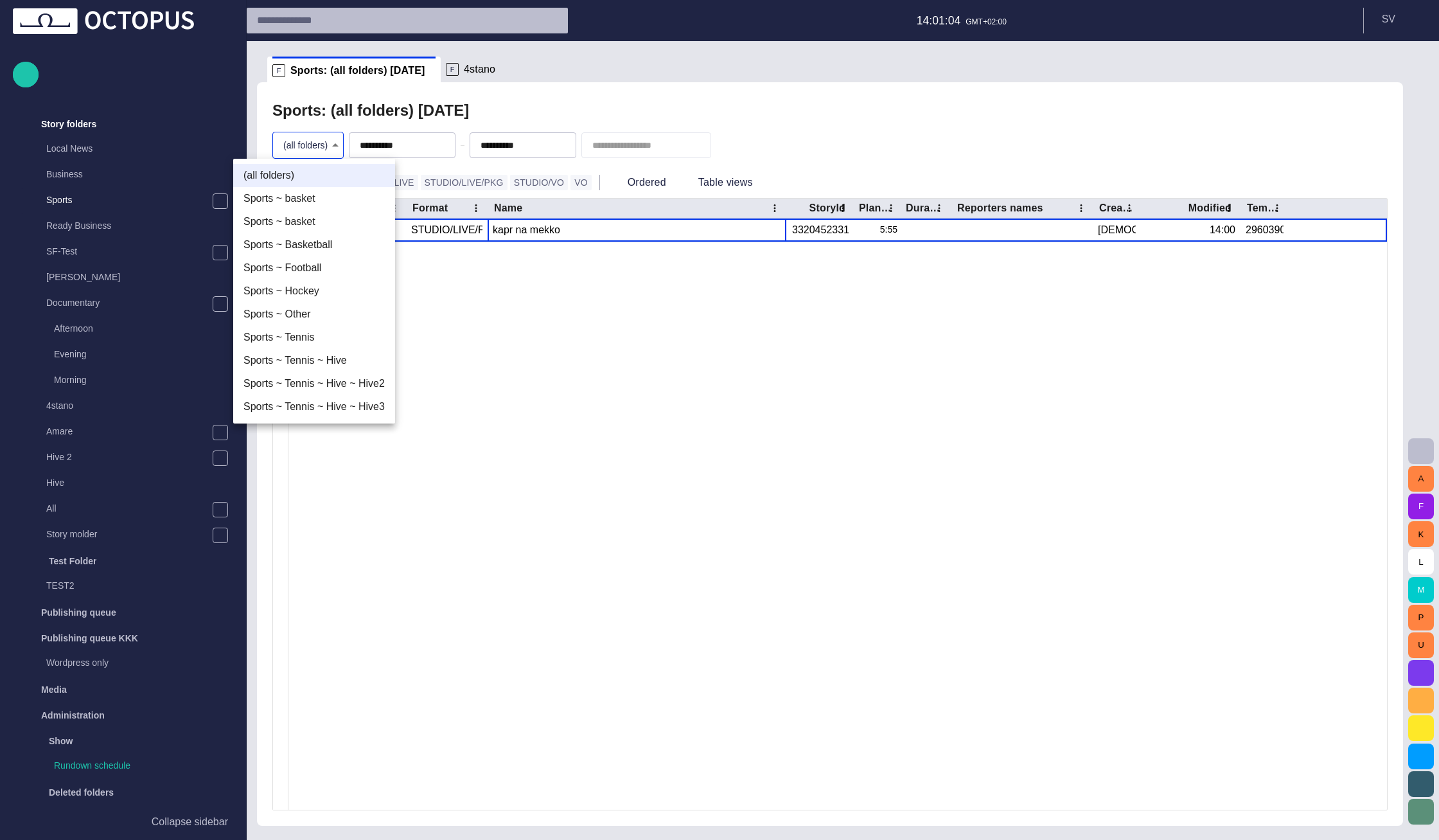
click at [333, 199] on li "Sports ~ basket" at bounding box center [314, 198] width 162 height 23
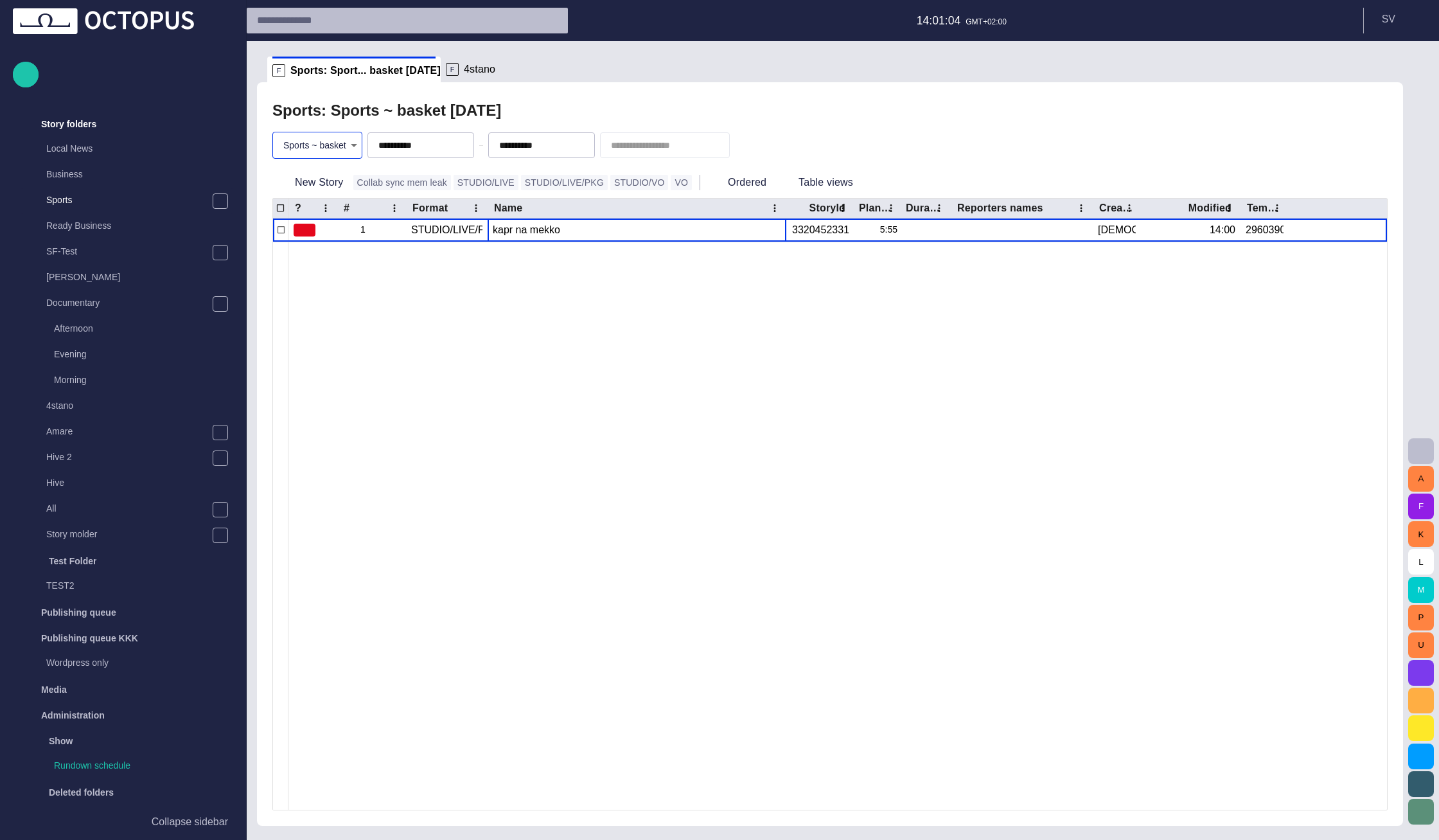
type input "**********"
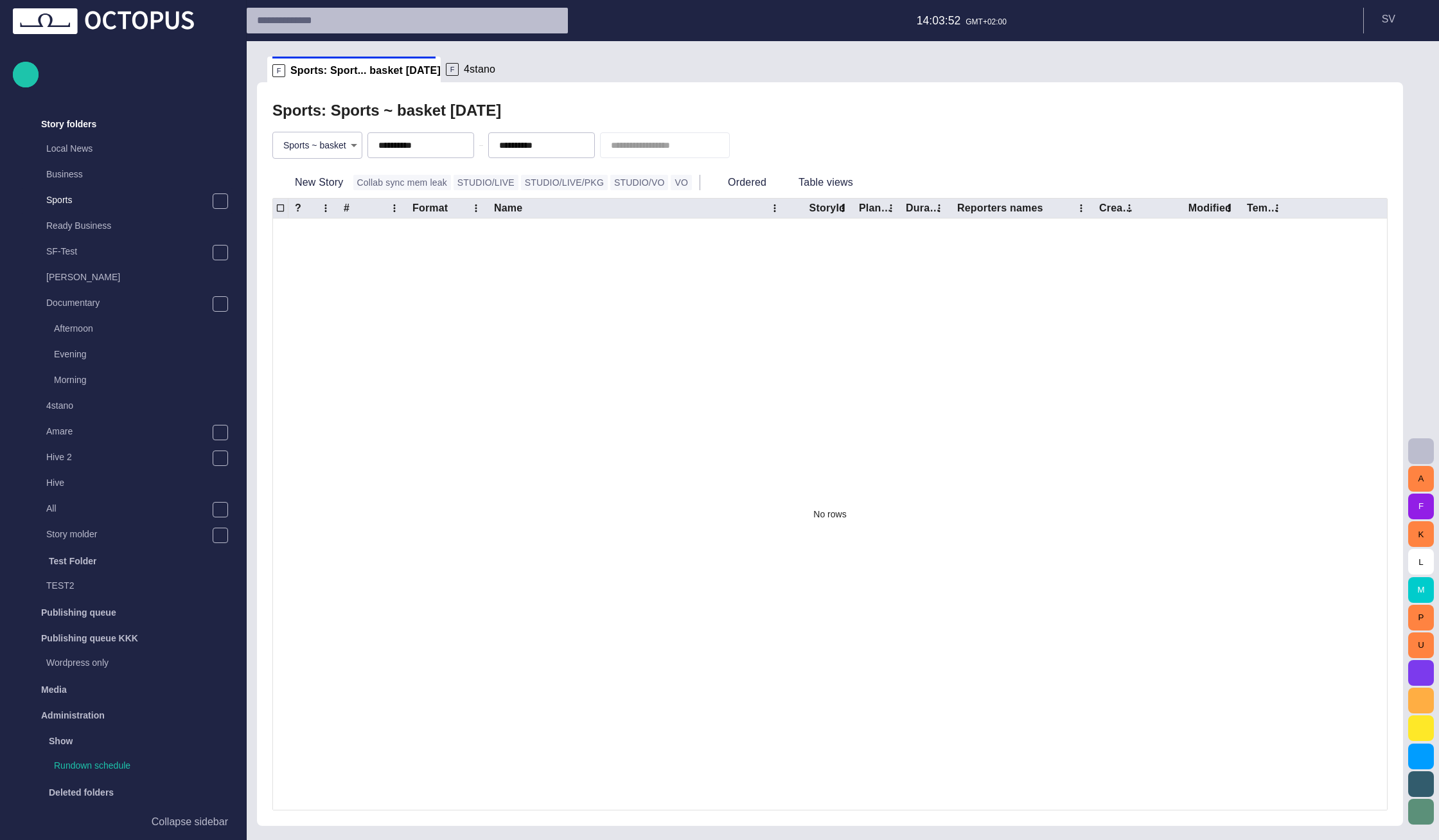
click at [340, 149] on body "**********" at bounding box center [720, 420] width 1439 height 840
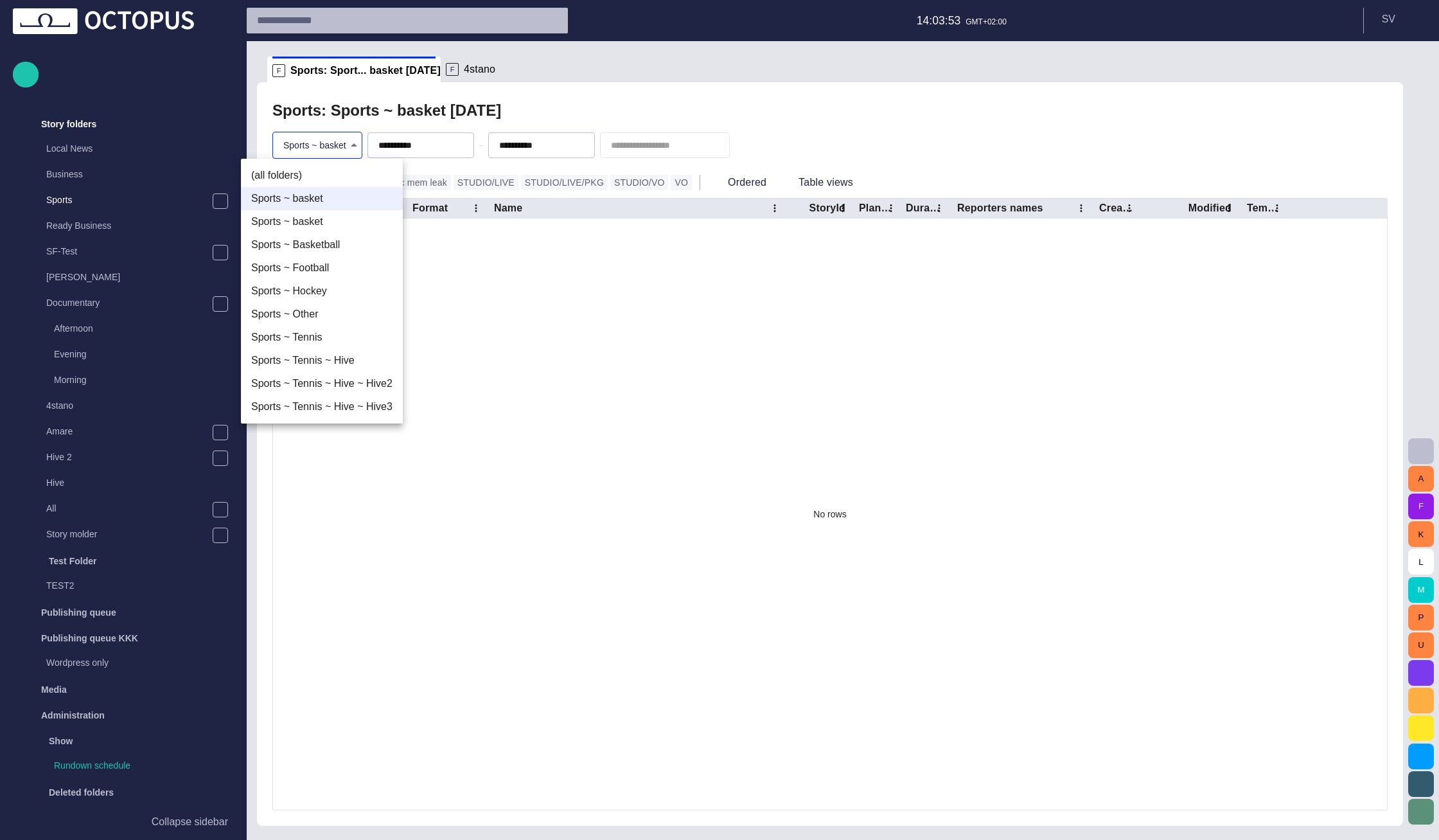
click at [490, 356] on div at bounding box center [720, 420] width 1439 height 840
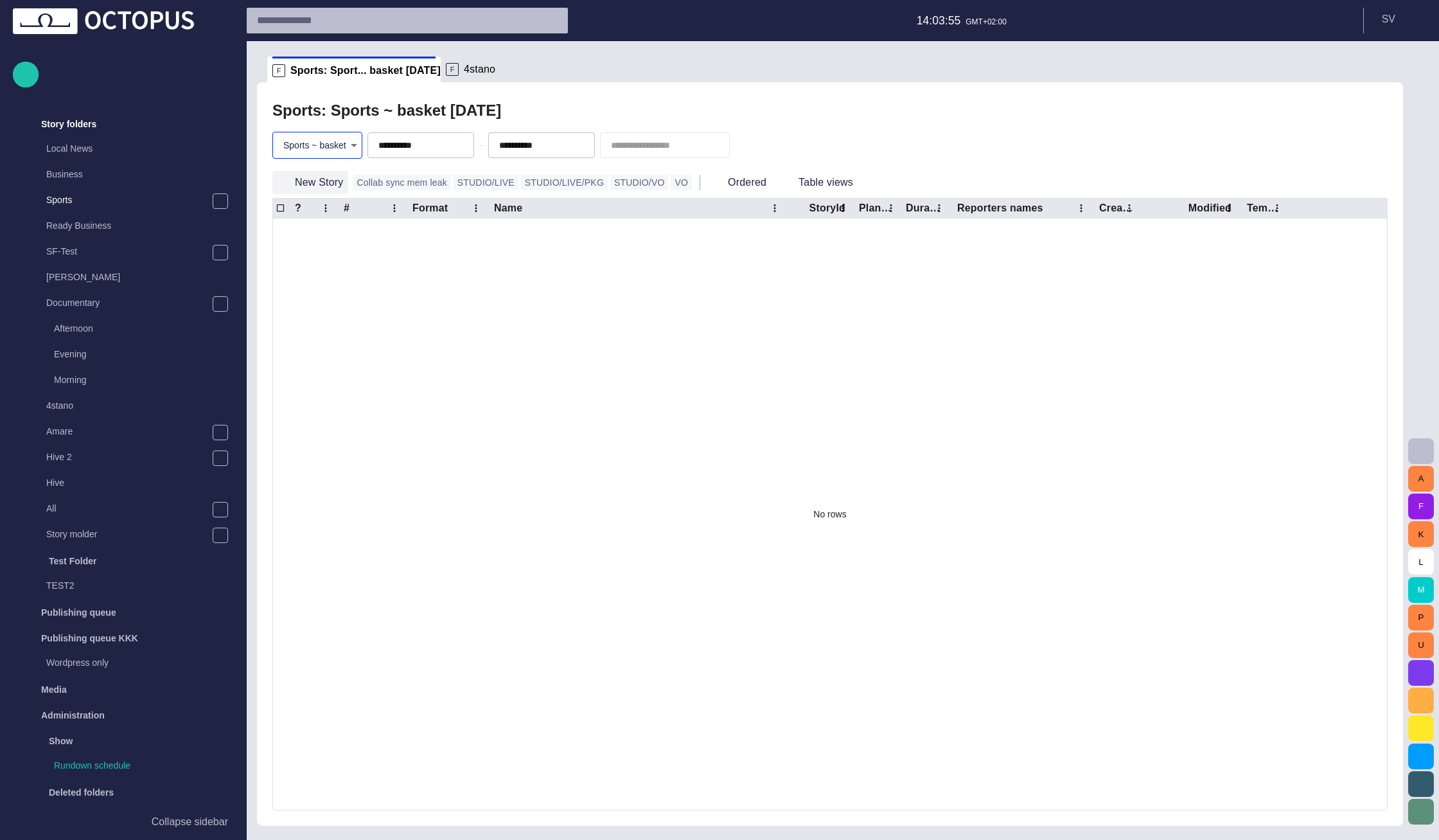
click at [318, 180] on button "New Story" at bounding box center [310, 182] width 76 height 23
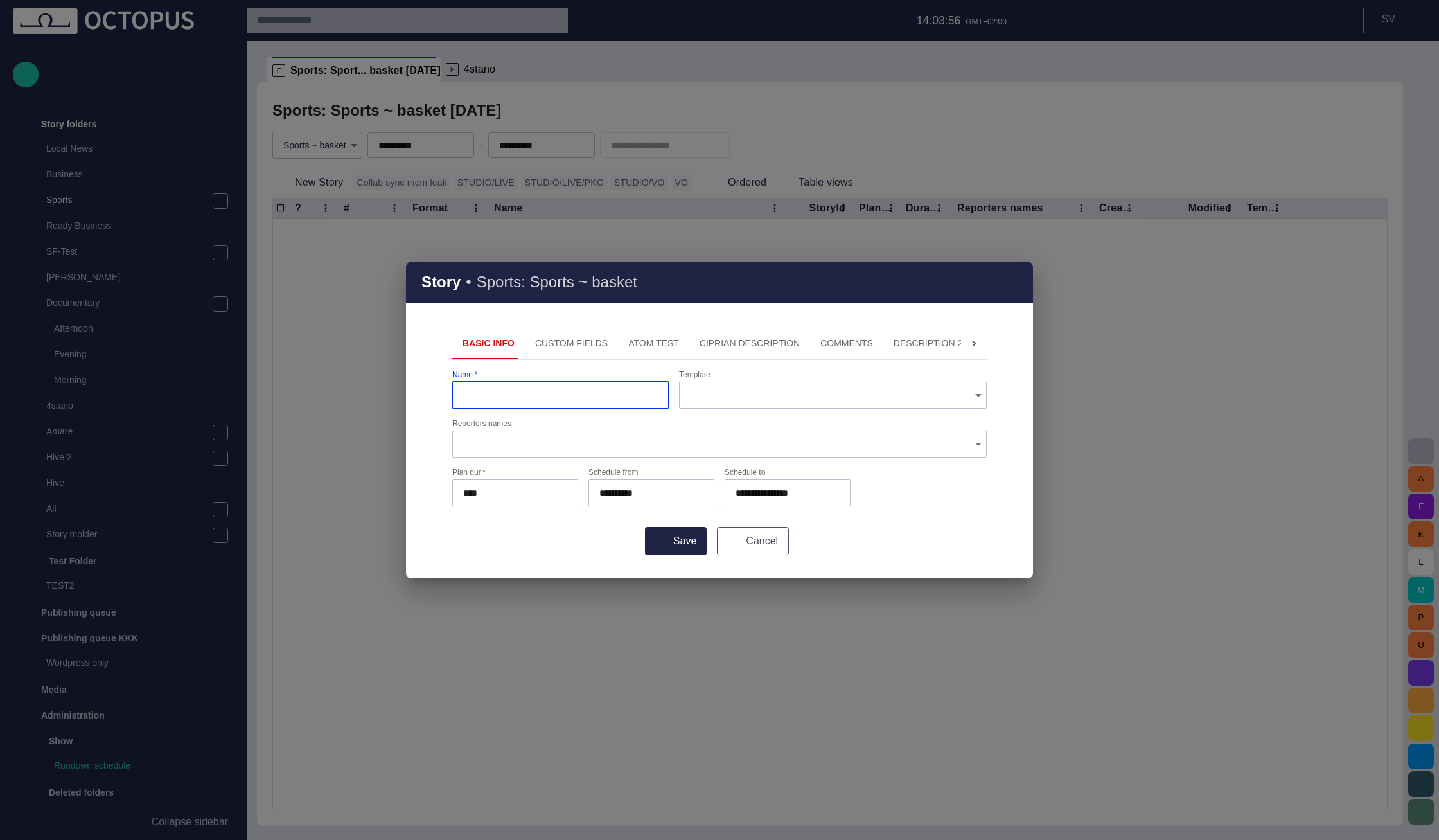
click at [731, 543] on span "button" at bounding box center [730, 540] width 10 height 10
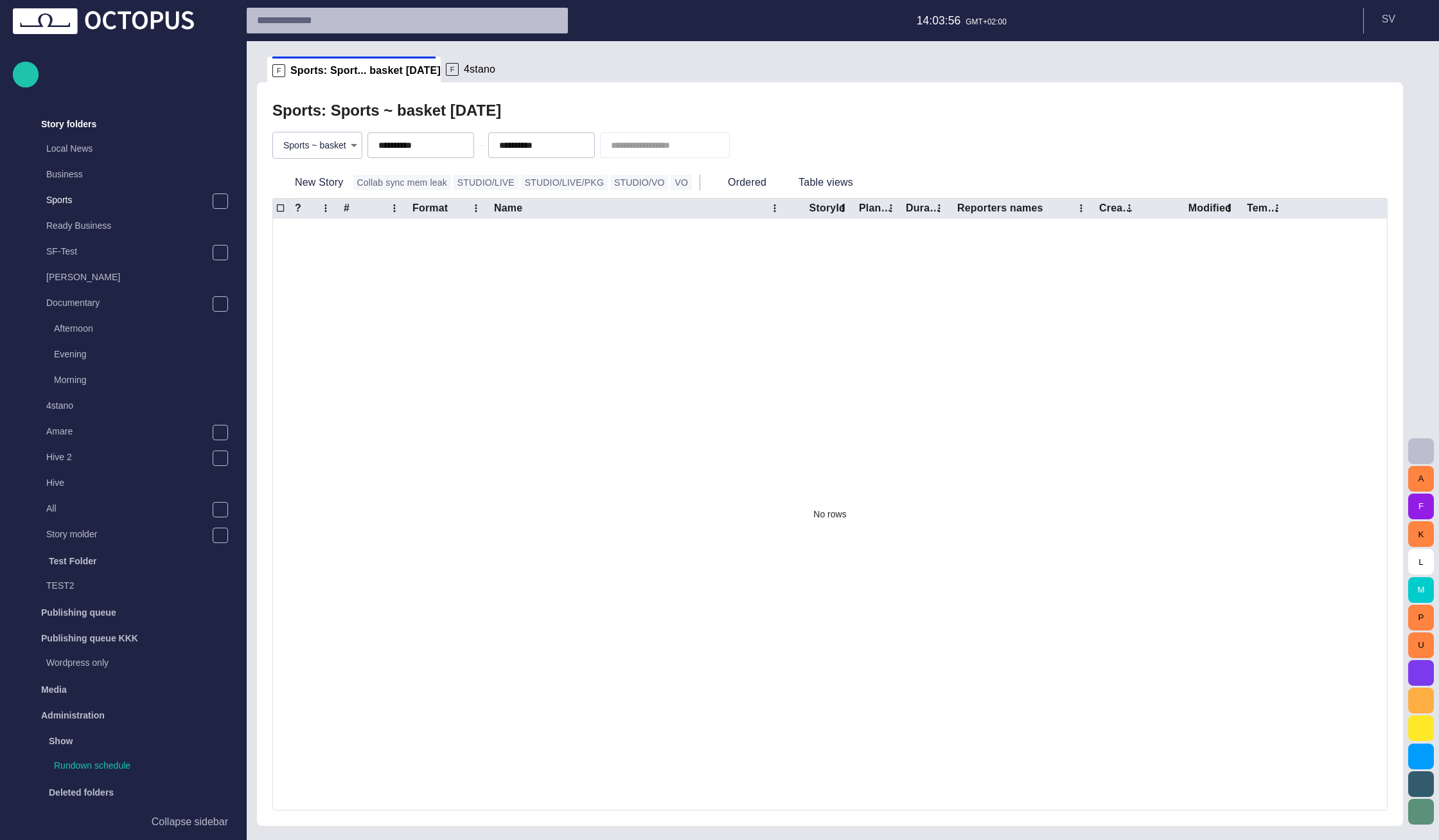
click at [477, 74] on span "4stano" at bounding box center [479, 70] width 31 height 13
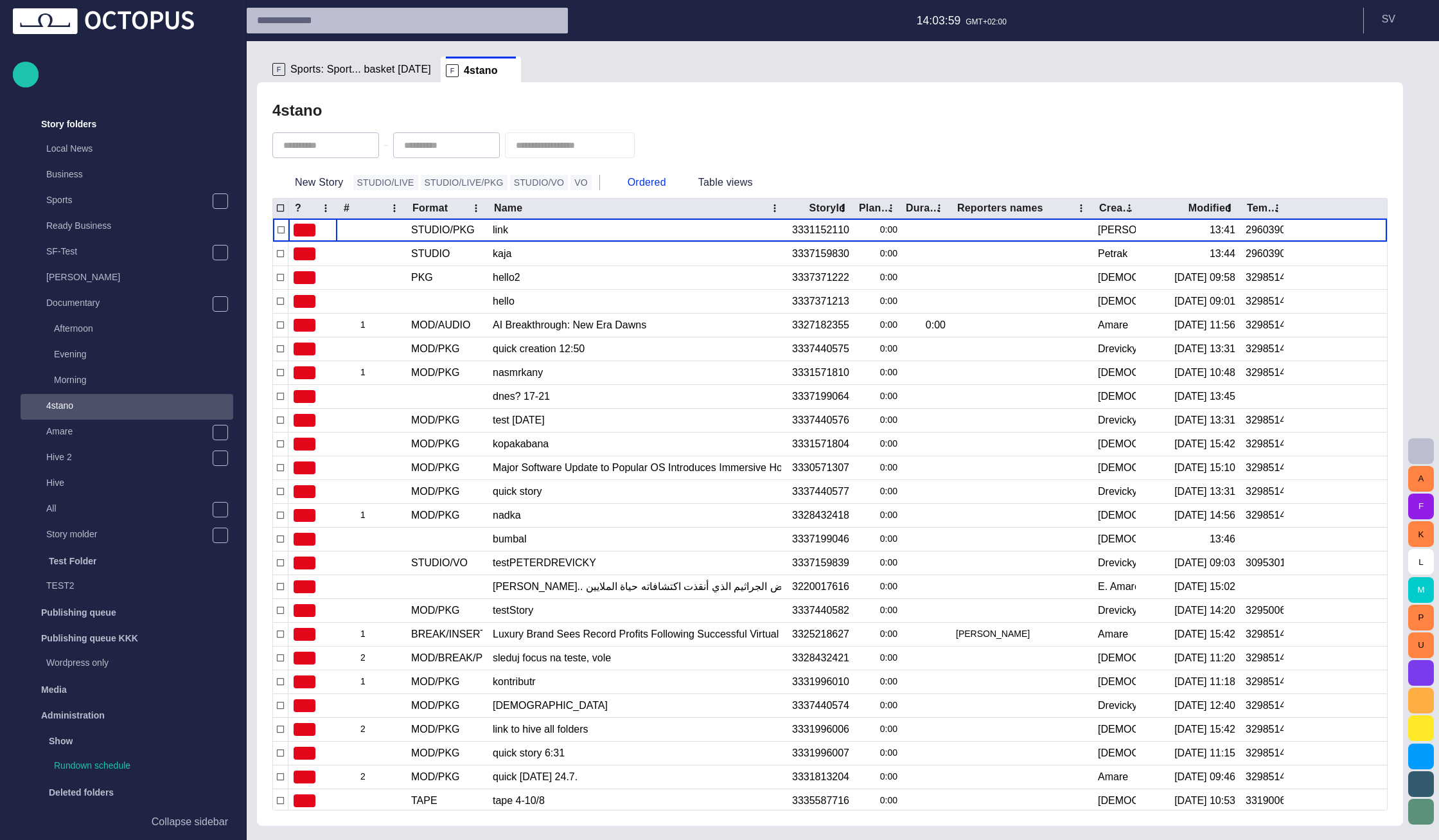
scroll to position [228, 0]
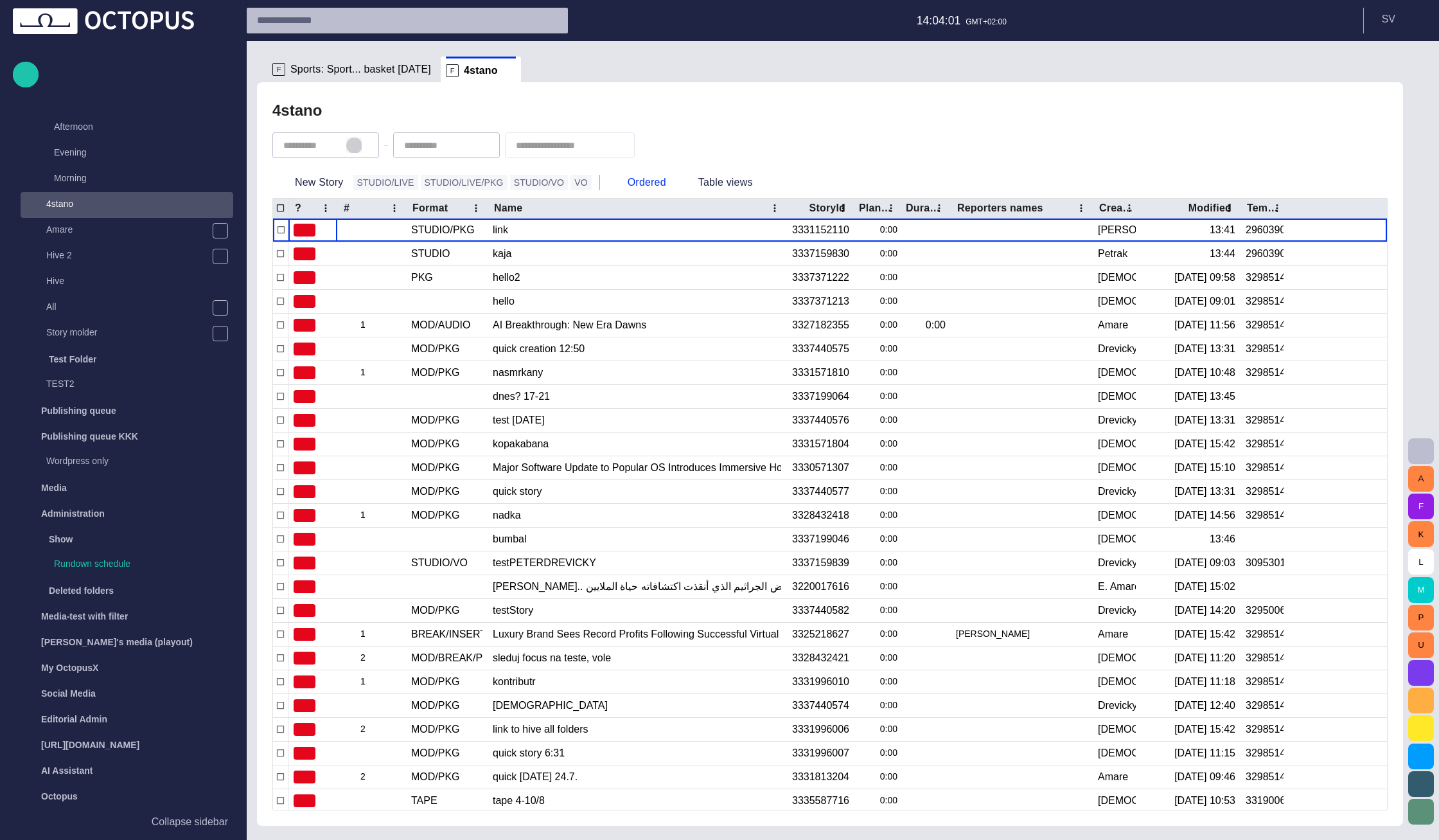
click at [359, 145] on span "button" at bounding box center [353, 145] width 10 height 10
type input "**********"
click at [480, 145] on span "button" at bounding box center [475, 145] width 10 height 10
type input "**********"
click at [492, 106] on div "4stano today" at bounding box center [830, 110] width 1115 height 26
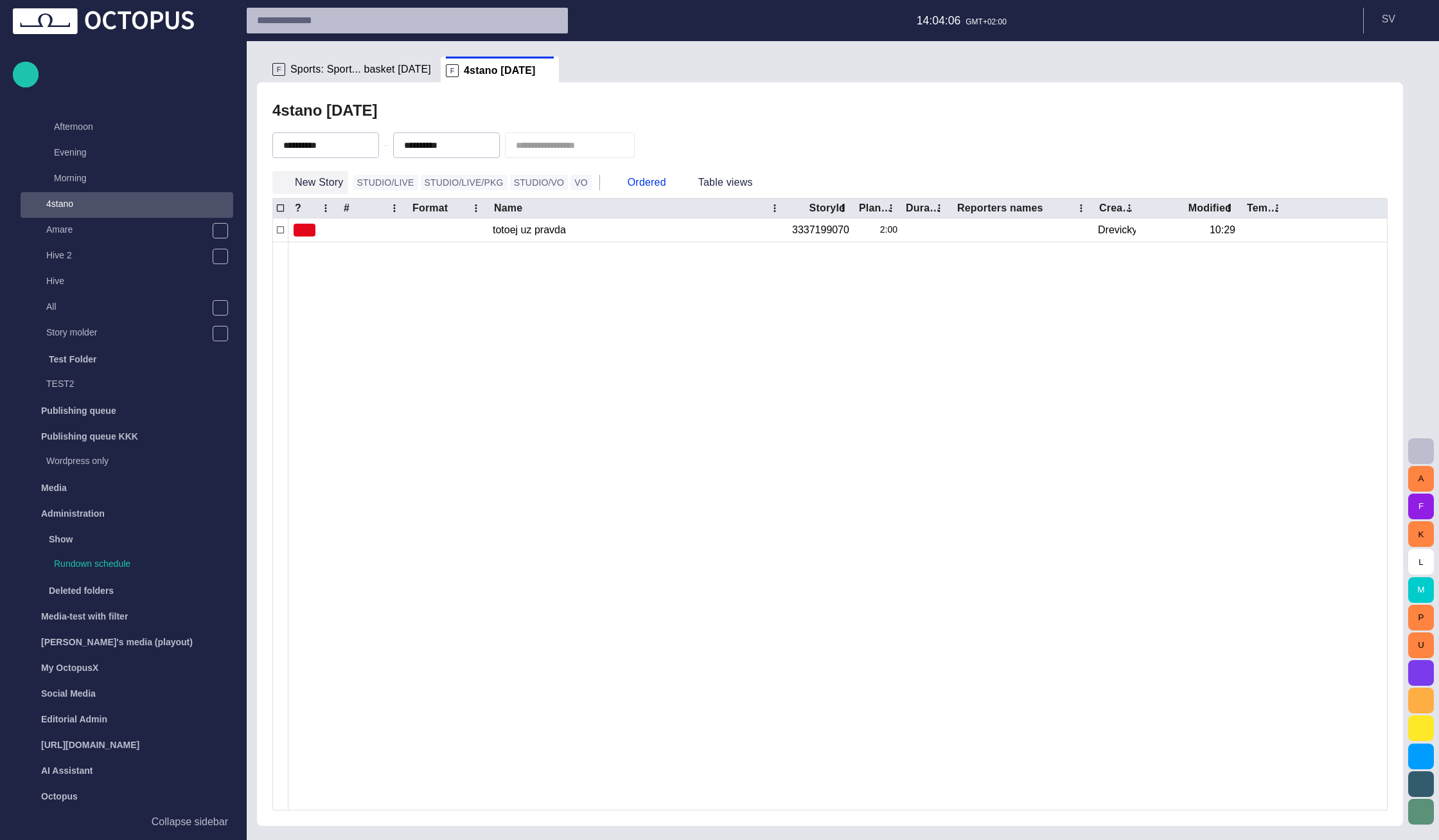
click at [329, 177] on button "New Story" at bounding box center [310, 182] width 76 height 23
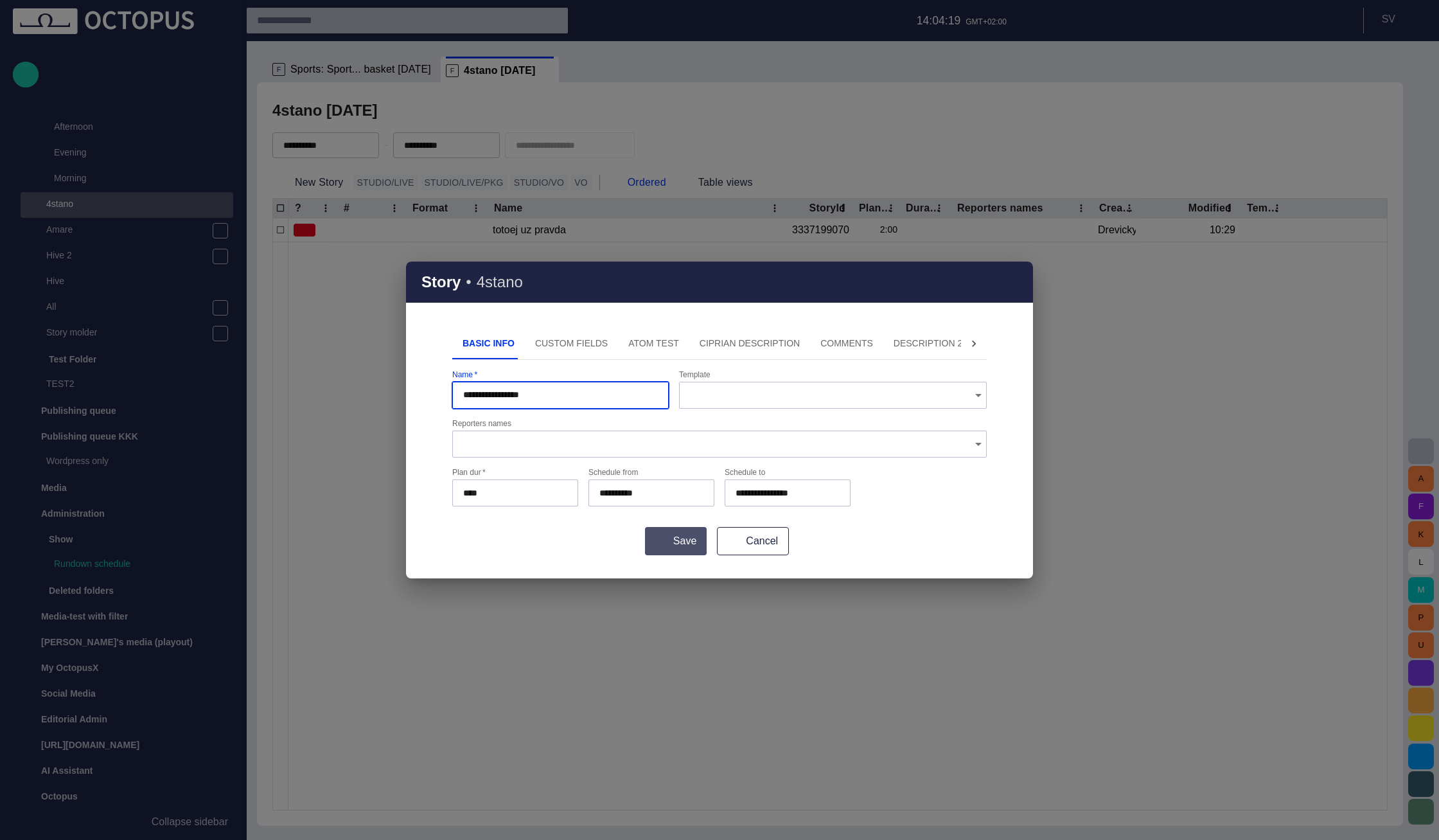
type input "**********"
click at [680, 546] on button "Save" at bounding box center [676, 540] width 62 height 28
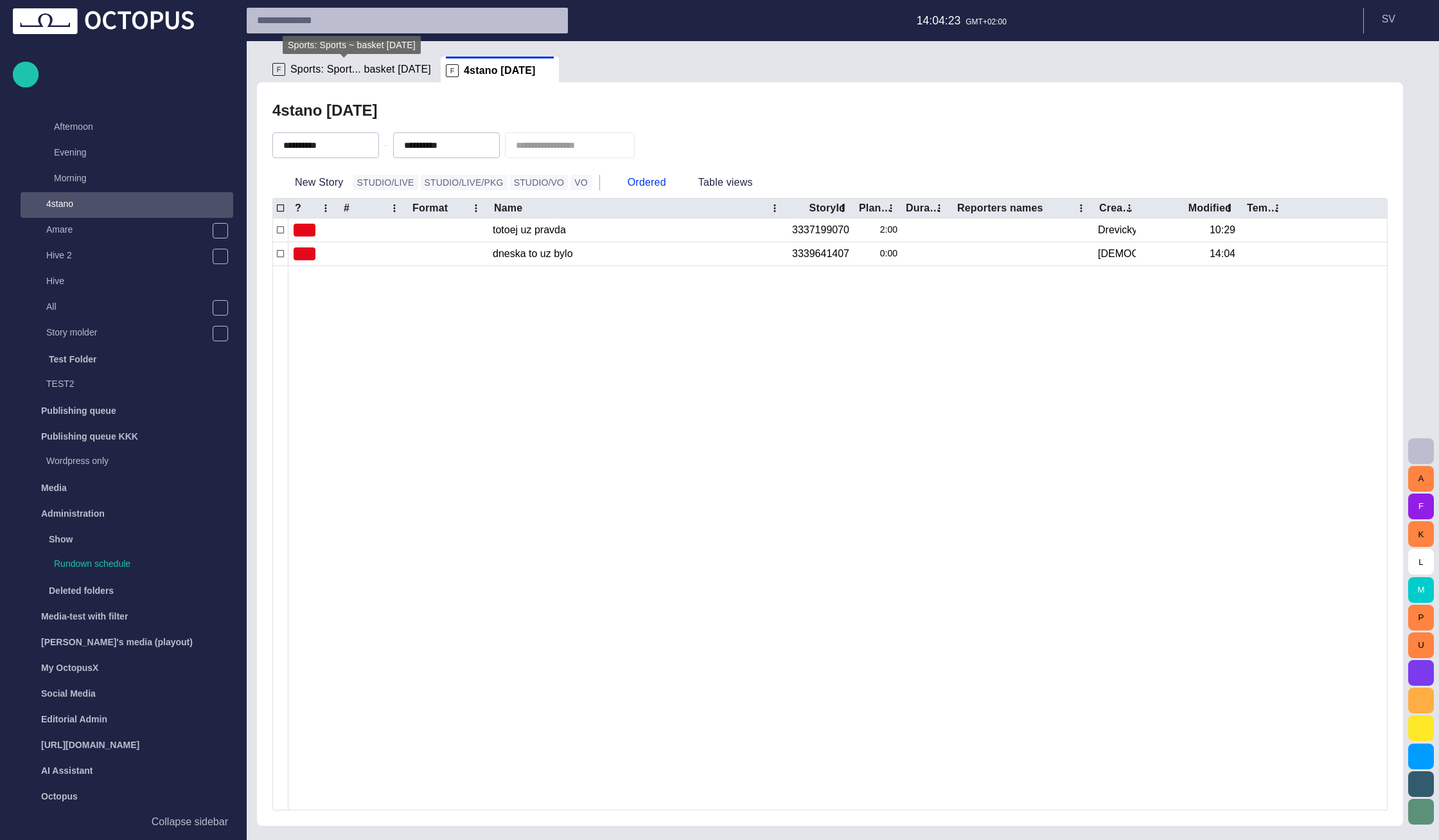
click at [364, 66] on span "Sports: Sport... basket today" at bounding box center [361, 70] width 141 height 13
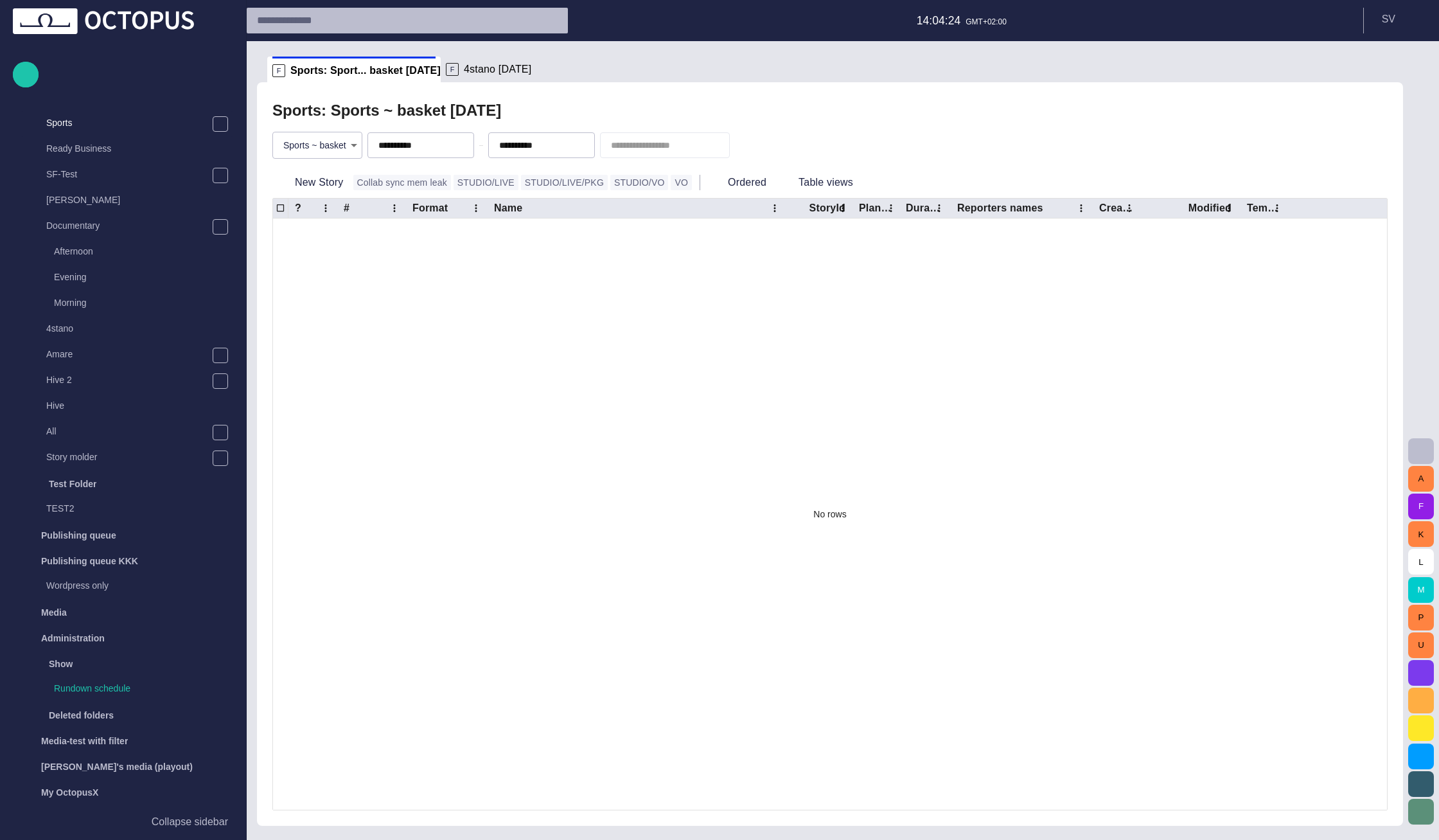
click at [466, 70] on span "4stano today" at bounding box center [497, 70] width 67 height 13
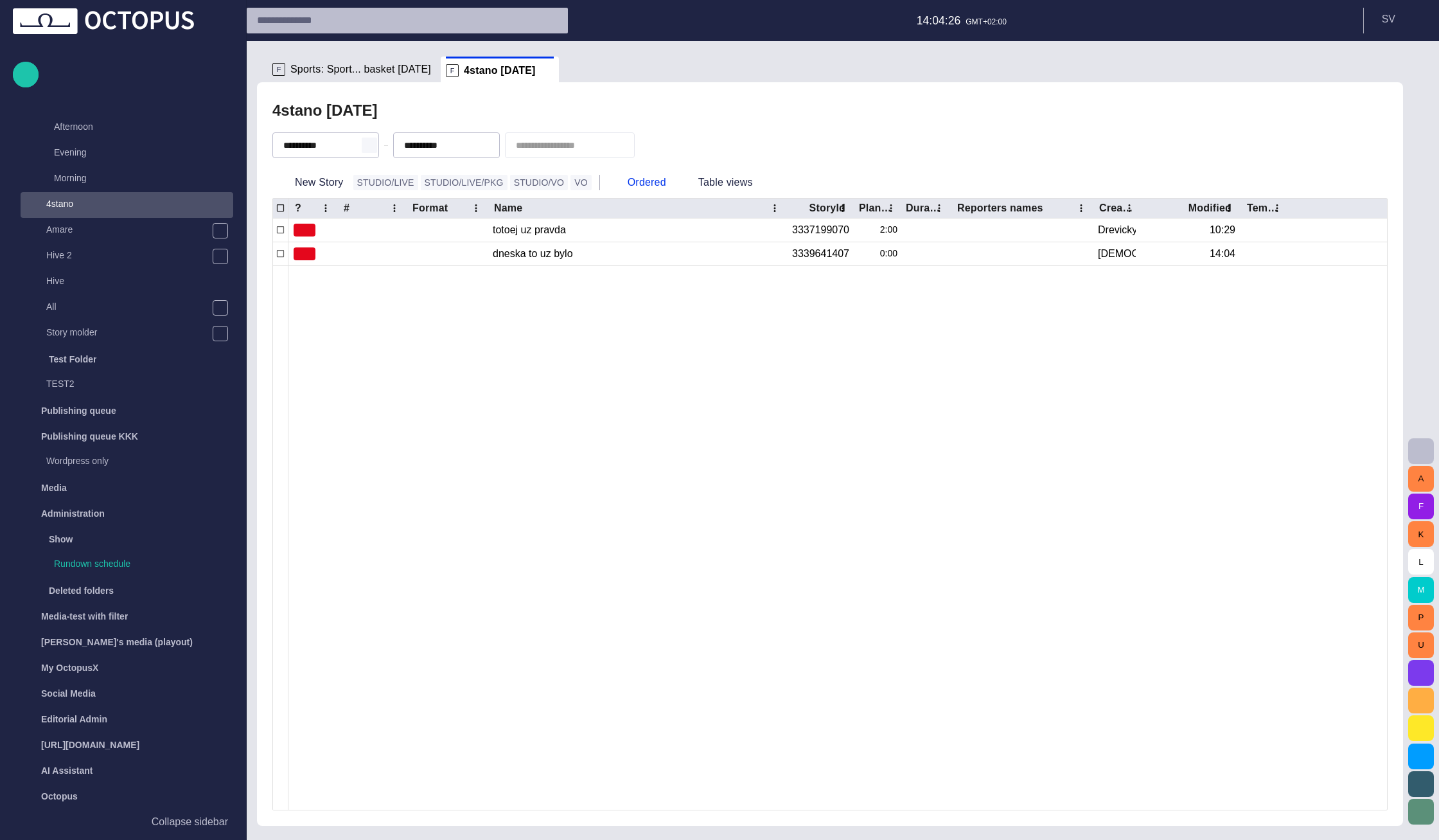
click at [375, 145] on span "button" at bounding box center [369, 145] width 10 height 10
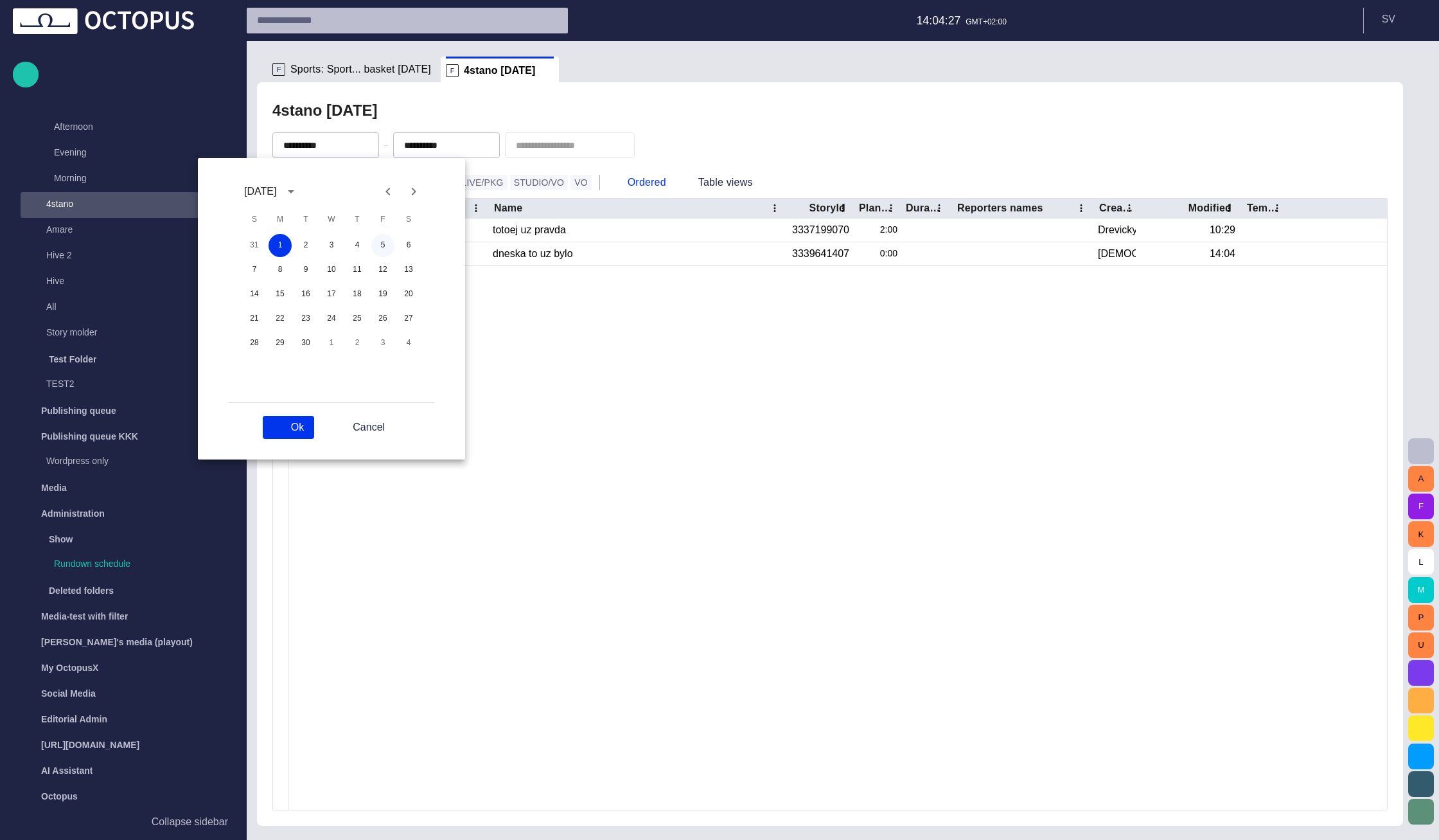
click at [380, 241] on button "5" at bounding box center [383, 245] width 23 height 23
click at [309, 424] on button "Ok" at bounding box center [289, 427] width 51 height 23
type input "**********"
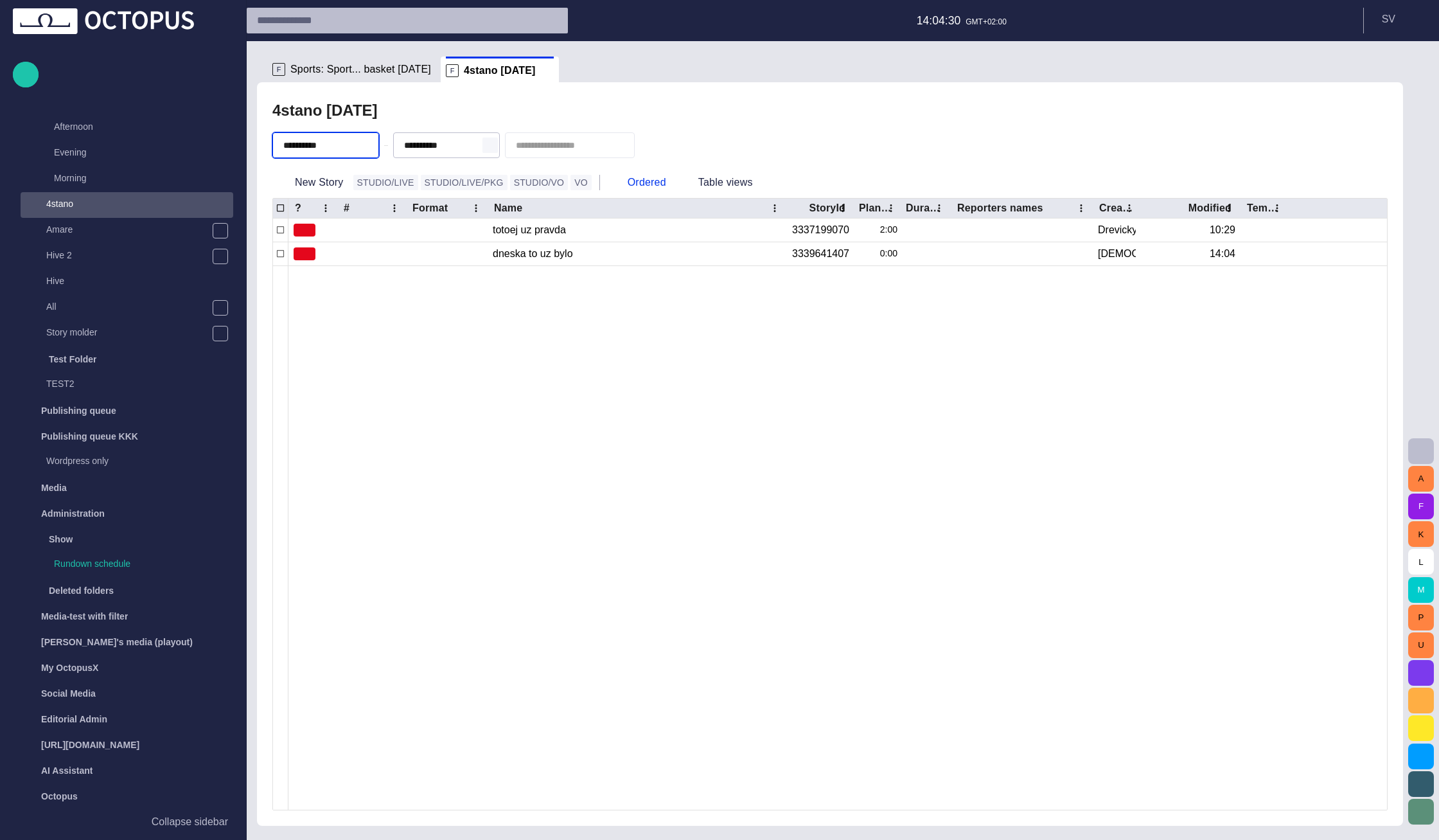
click at [496, 142] on span "button" at bounding box center [490, 145] width 10 height 10
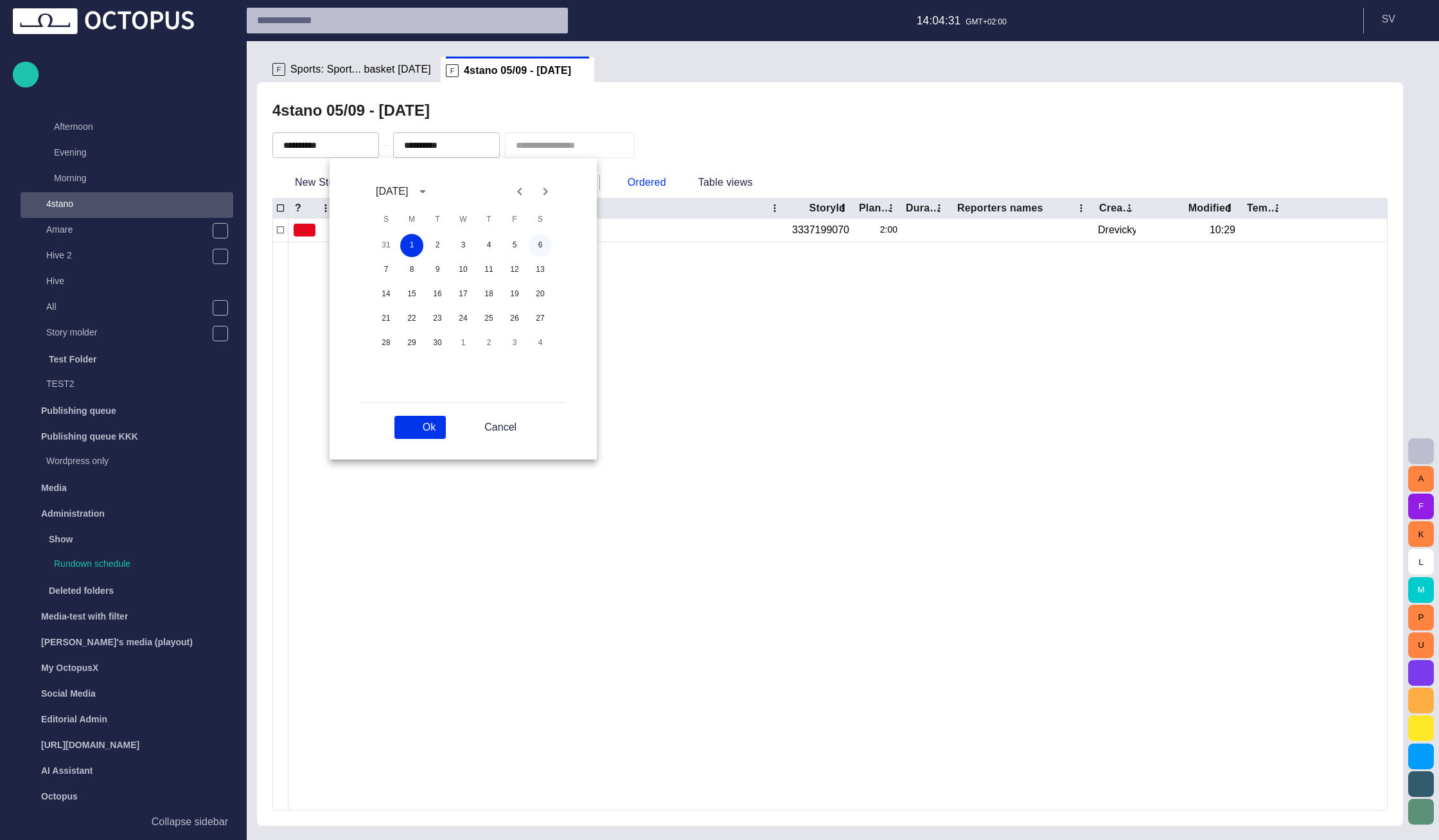
click at [541, 248] on button "6" at bounding box center [540, 245] width 23 height 23
click at [444, 430] on button "Ok" at bounding box center [421, 427] width 51 height 23
type input "**********"
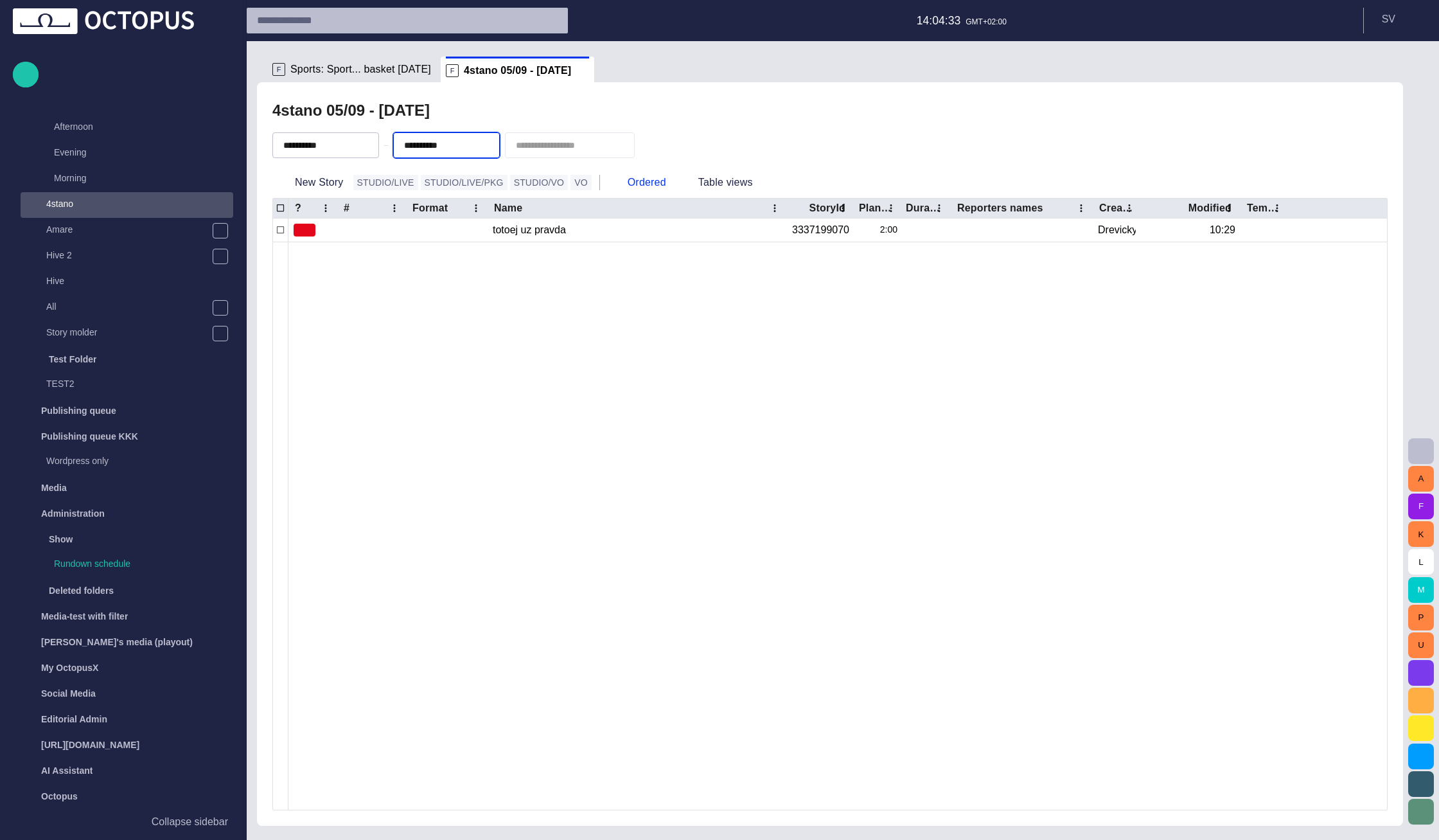
click at [440, 325] on div at bounding box center [838, 525] width 1098 height 568
click at [318, 185] on button "New Story" at bounding box center [310, 182] width 76 height 23
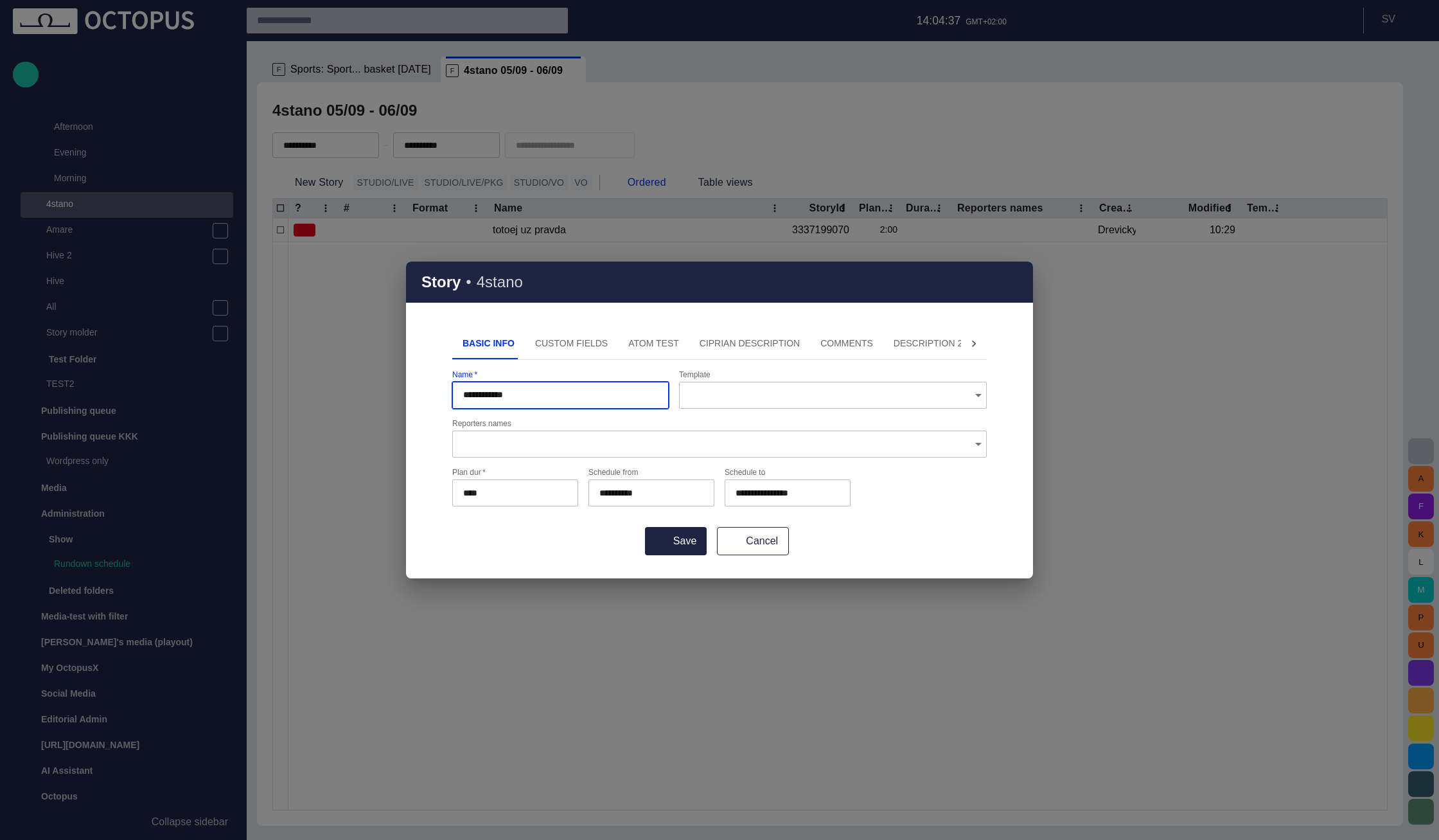
type input "**********"
click at [645, 527] on button "Save" at bounding box center [676, 540] width 62 height 28
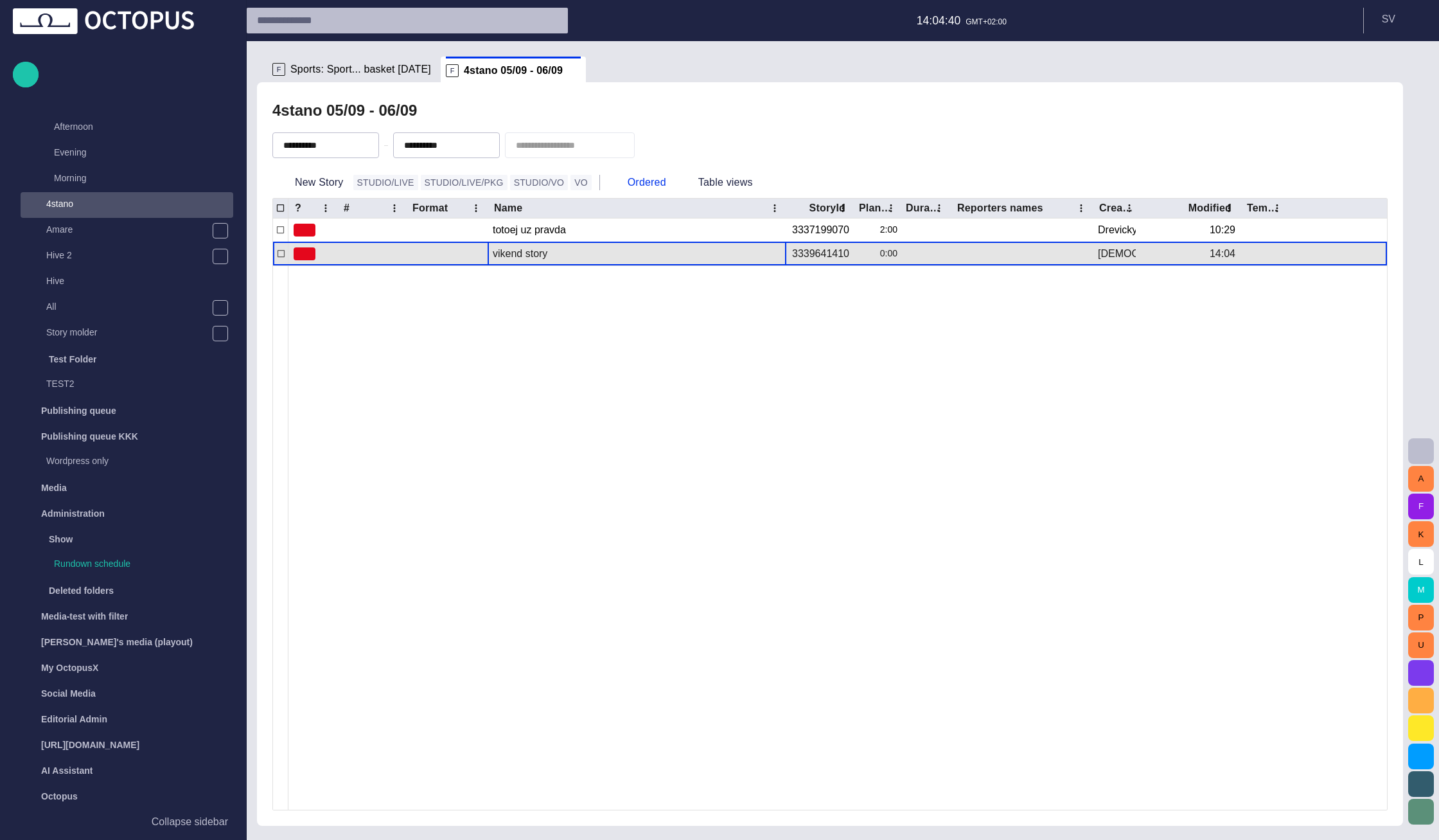
click at [758, 255] on span "button" at bounding box center [762, 253] width 13 height 13
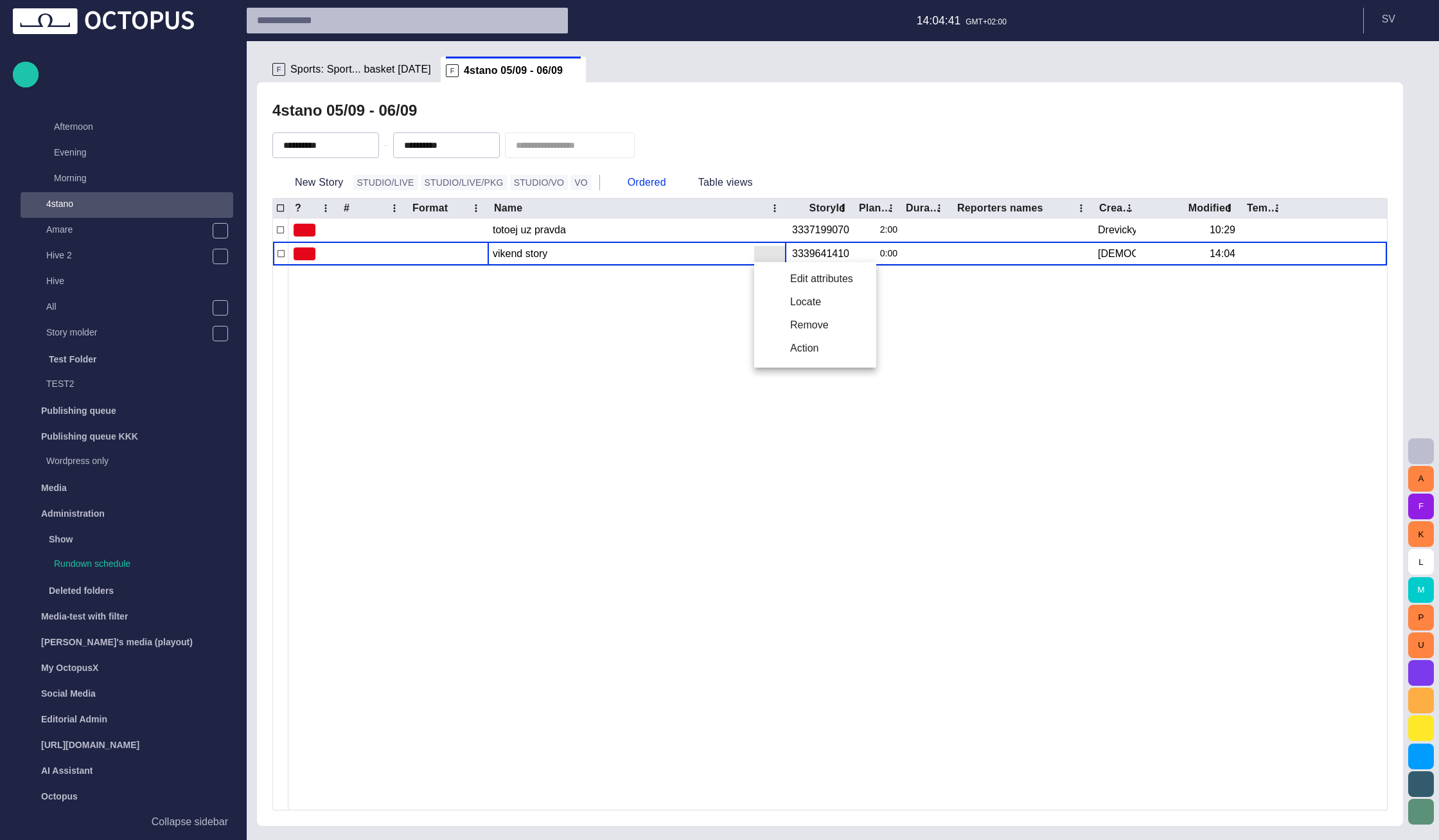
click at [772, 288] on li "Edit attributes" at bounding box center [815, 278] width 122 height 23
click at [376, 66] on span "Sports: Sport... basket today" at bounding box center [361, 70] width 141 height 13
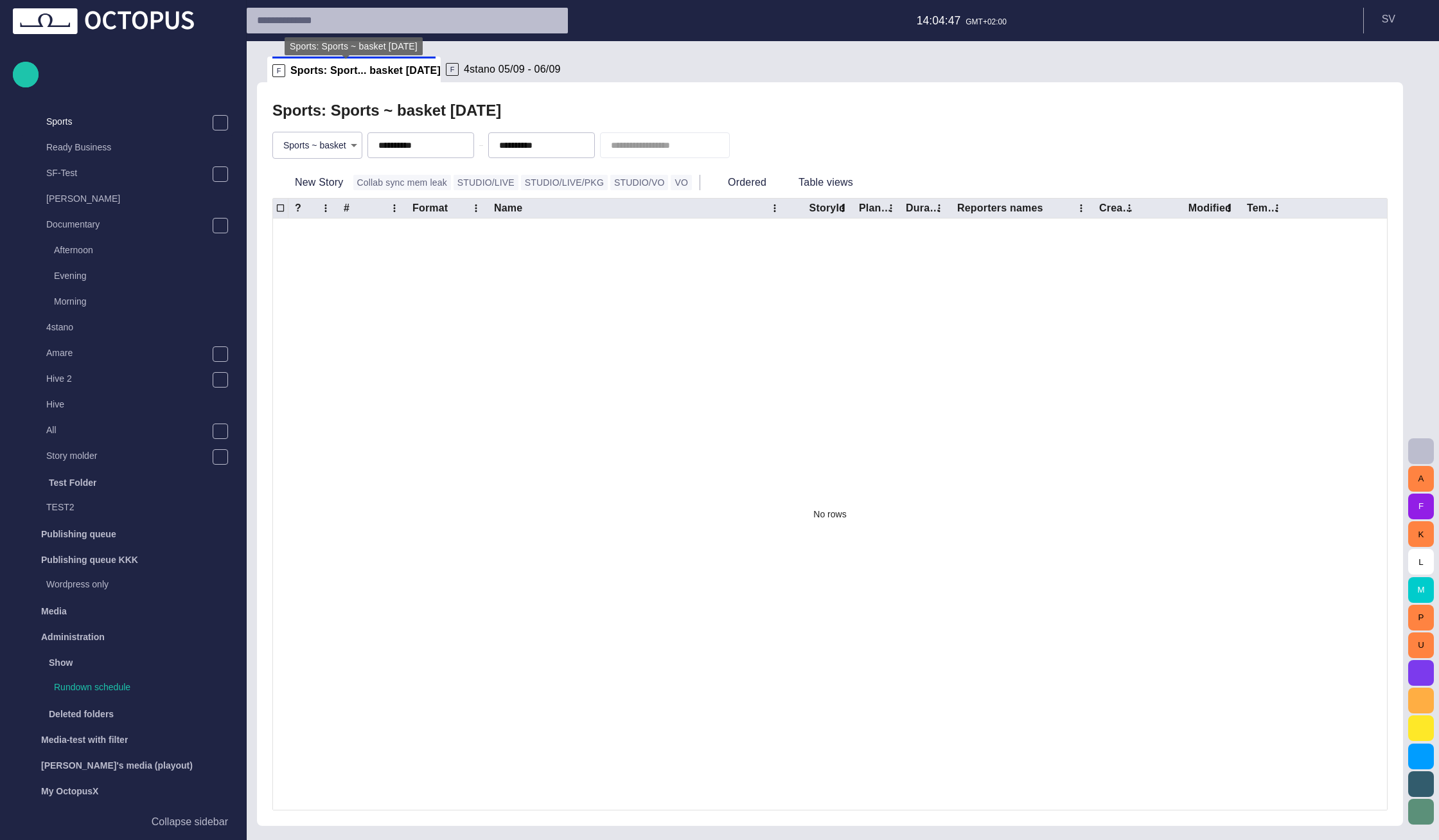
scroll to position [103, 0]
click at [341, 147] on body "**********" at bounding box center [720, 420] width 1439 height 840
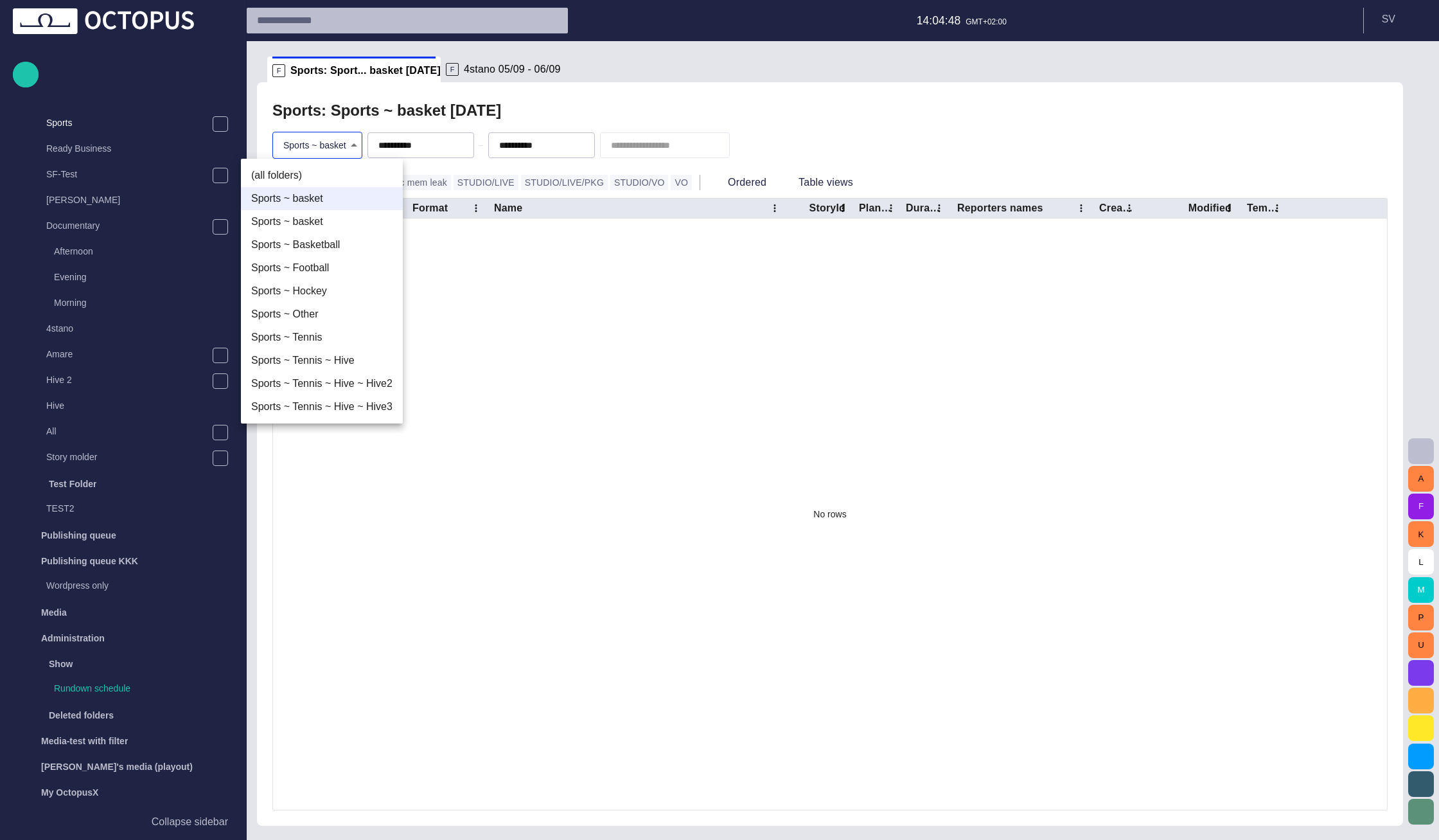
click at [655, 392] on div at bounding box center [720, 420] width 1439 height 840
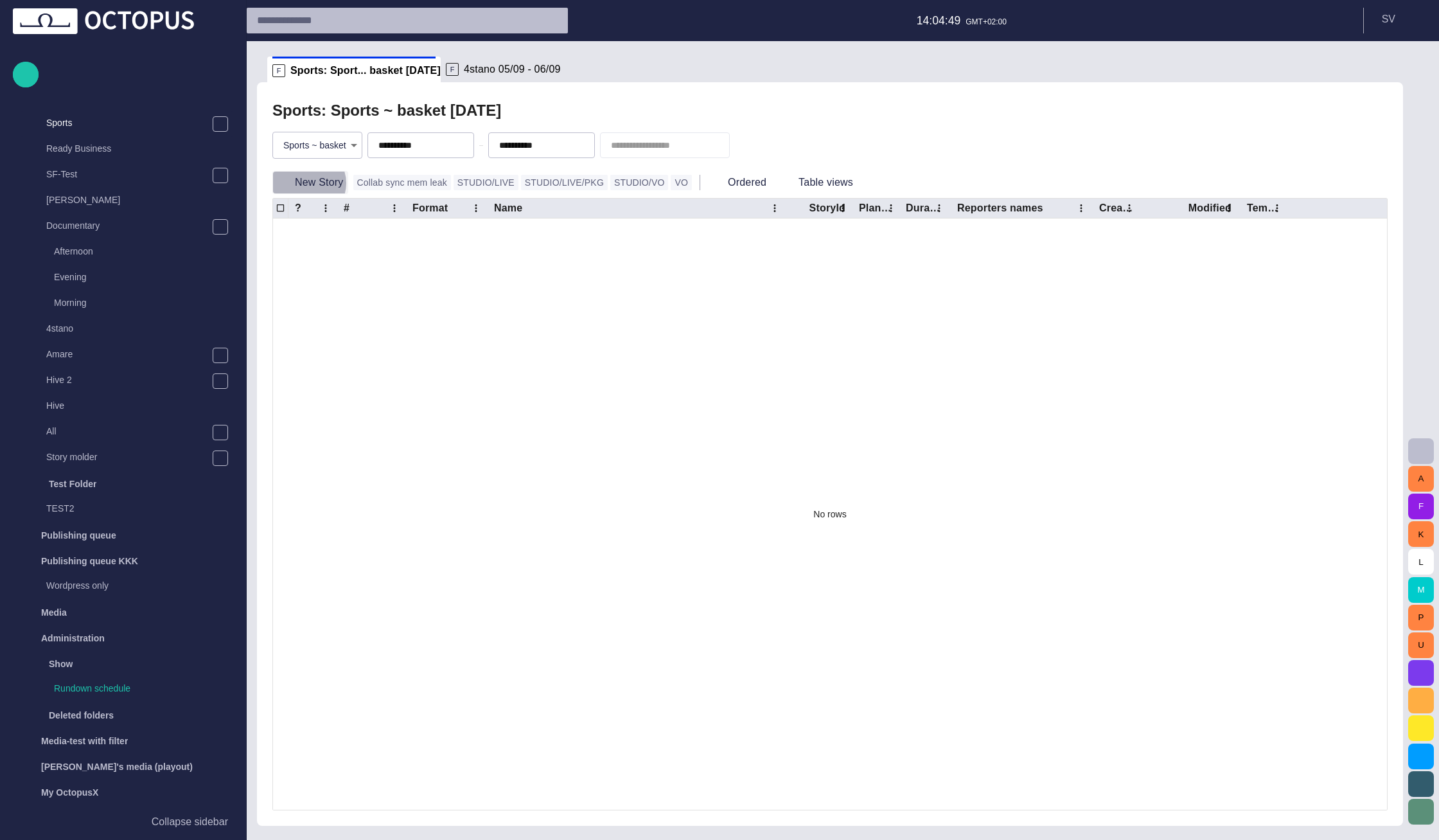
click at [307, 183] on button "New Story" at bounding box center [310, 182] width 76 height 23
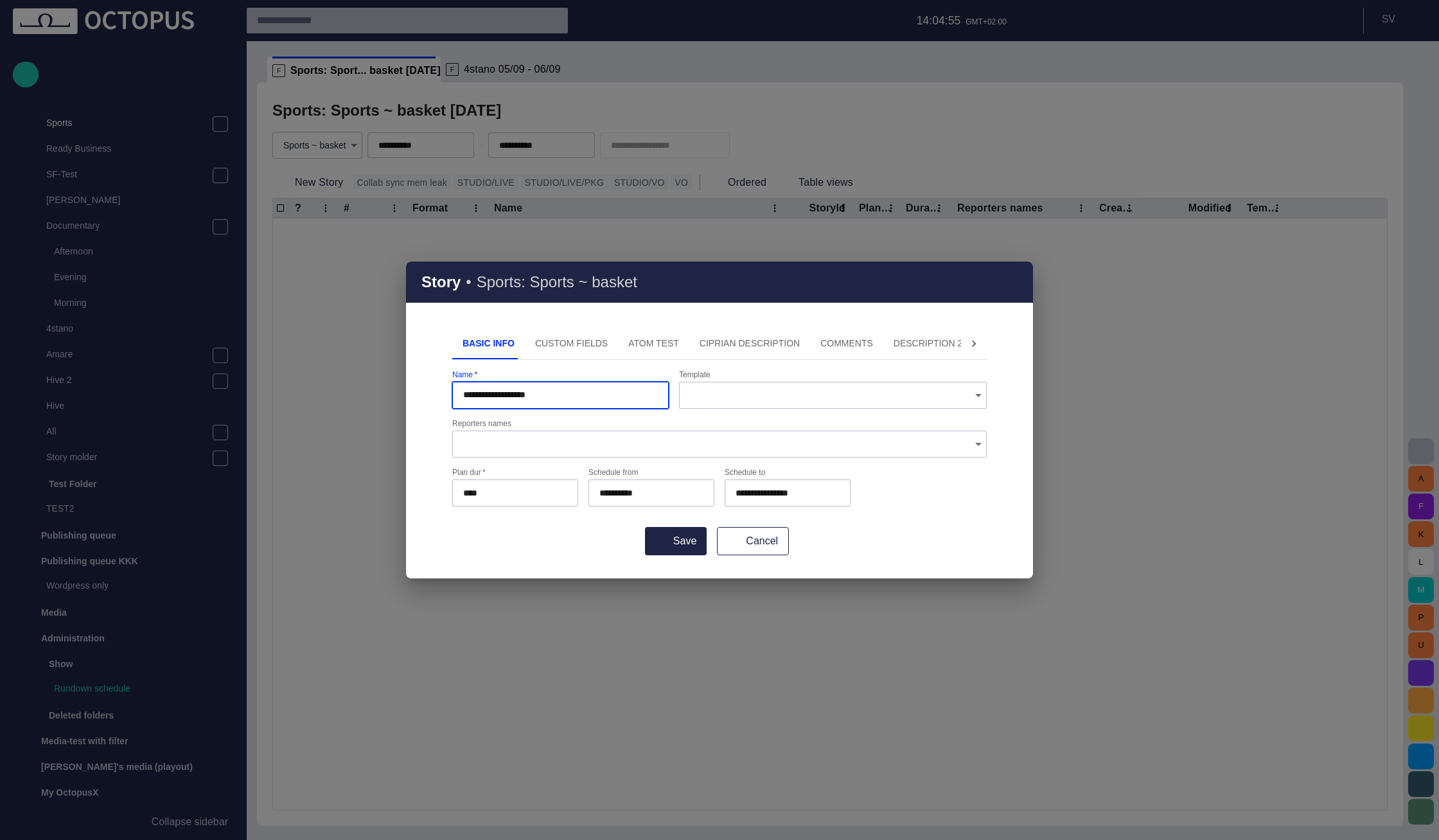
type input "**********"
click at [644, 544] on div "Save Cancel" at bounding box center [720, 540] width 535 height 28
click at [673, 547] on button "Save" at bounding box center [676, 540] width 62 height 28
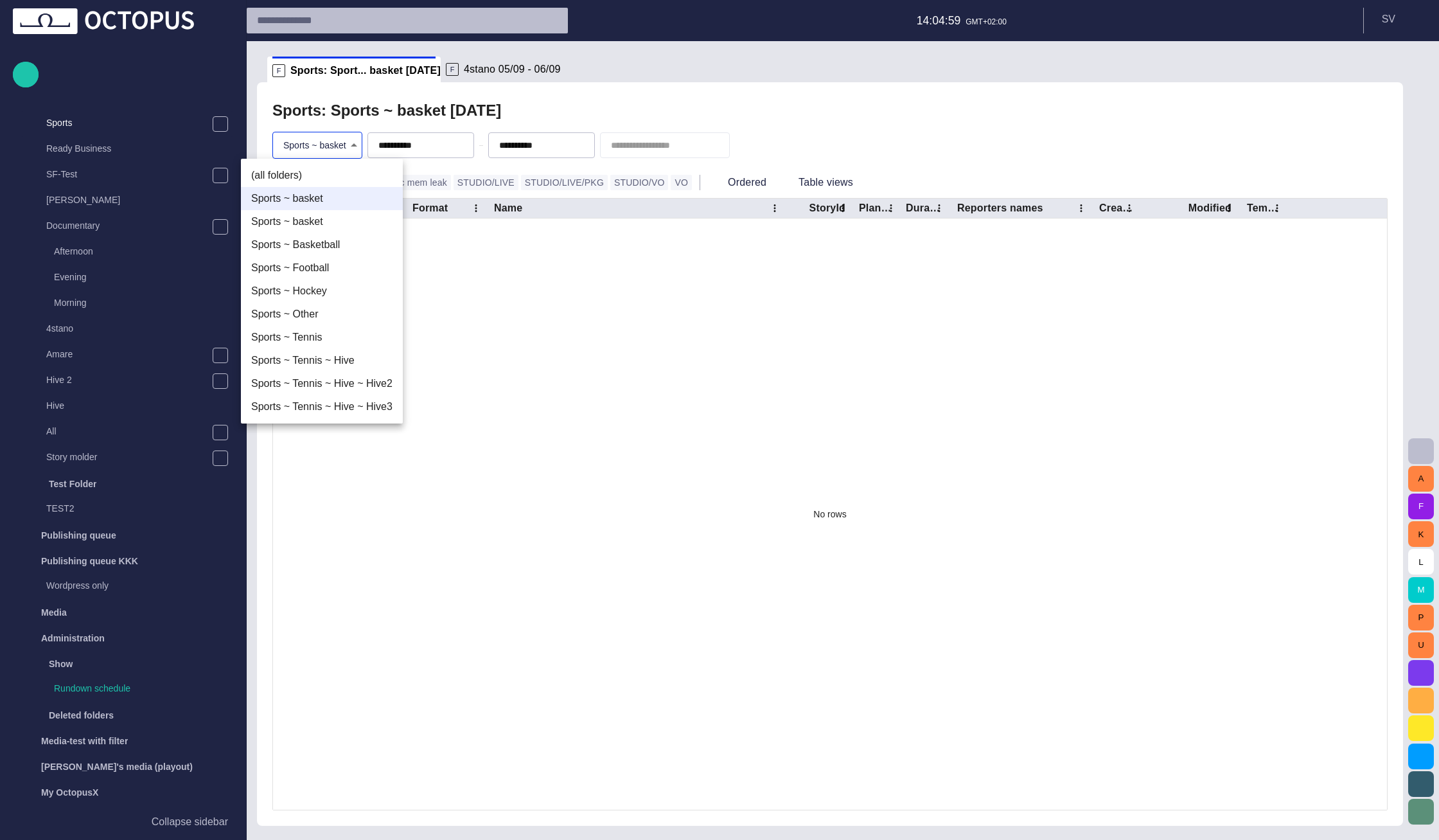
click at [340, 141] on body "**********" at bounding box center [720, 420] width 1439 height 840
click at [330, 176] on li "(all folders)" at bounding box center [321, 175] width 162 height 23
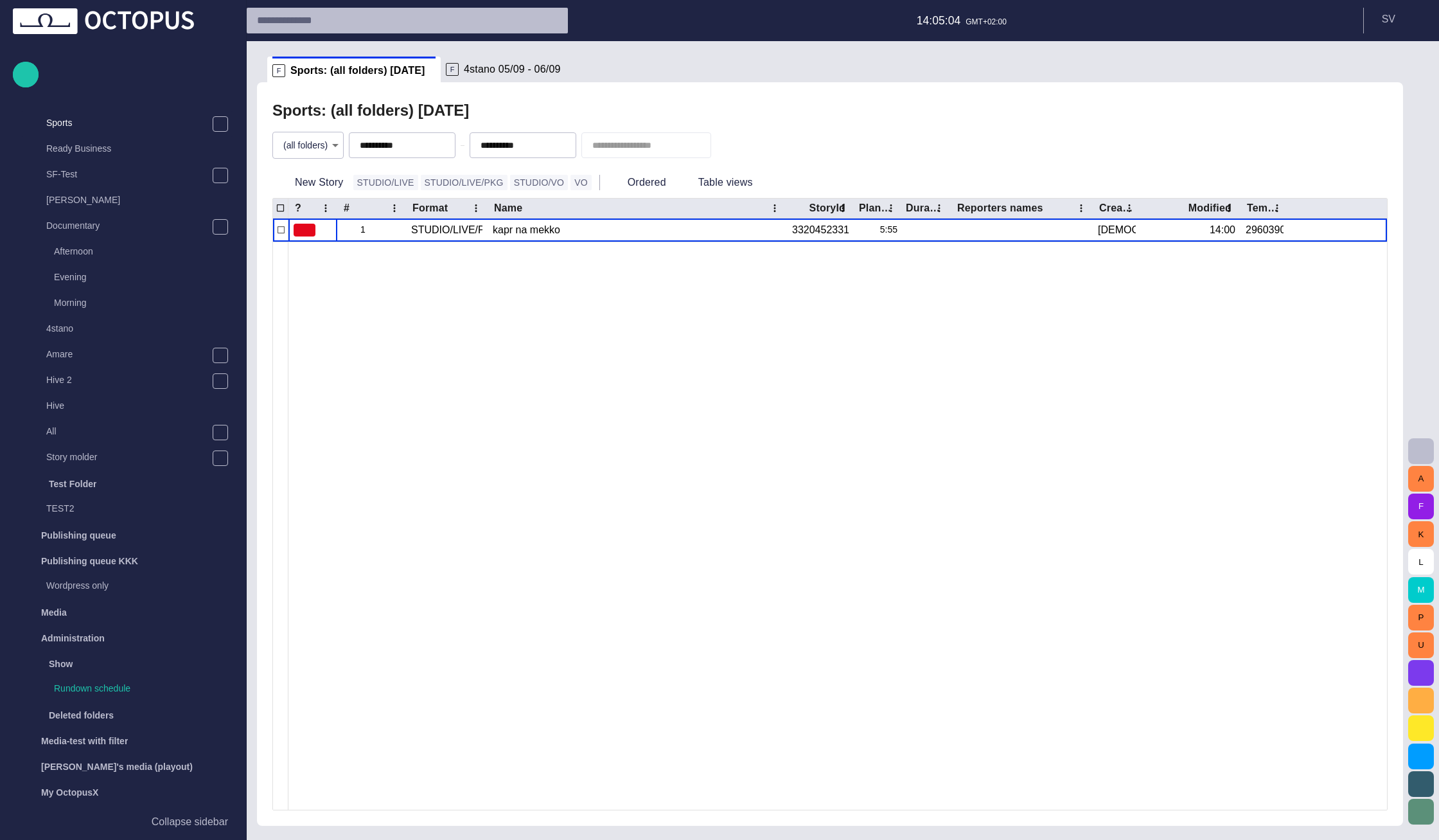
click at [329, 149] on body "**********" at bounding box center [720, 420] width 1439 height 840
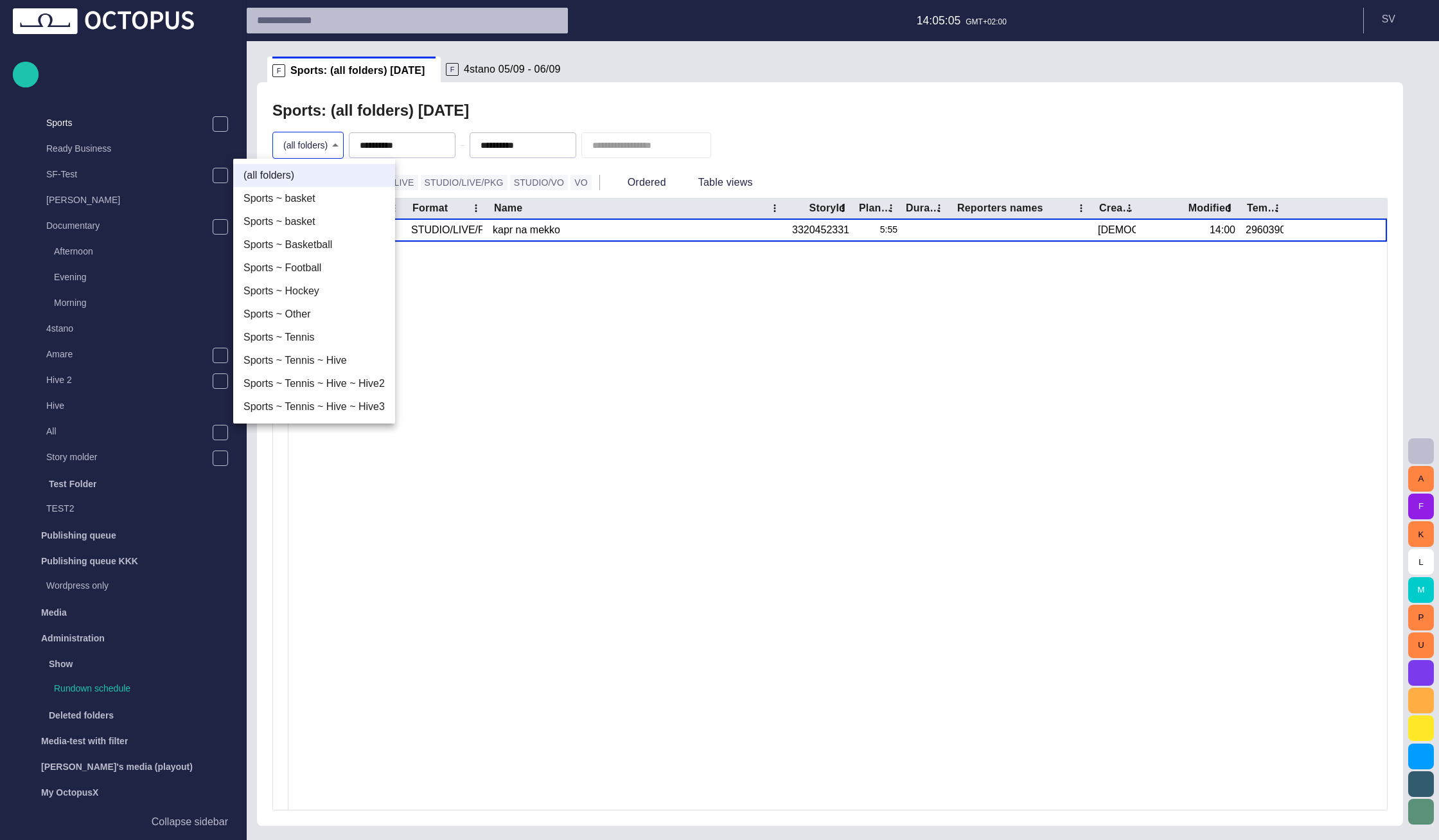
click at [324, 246] on li "Sports ~ Basketball" at bounding box center [314, 245] width 162 height 23
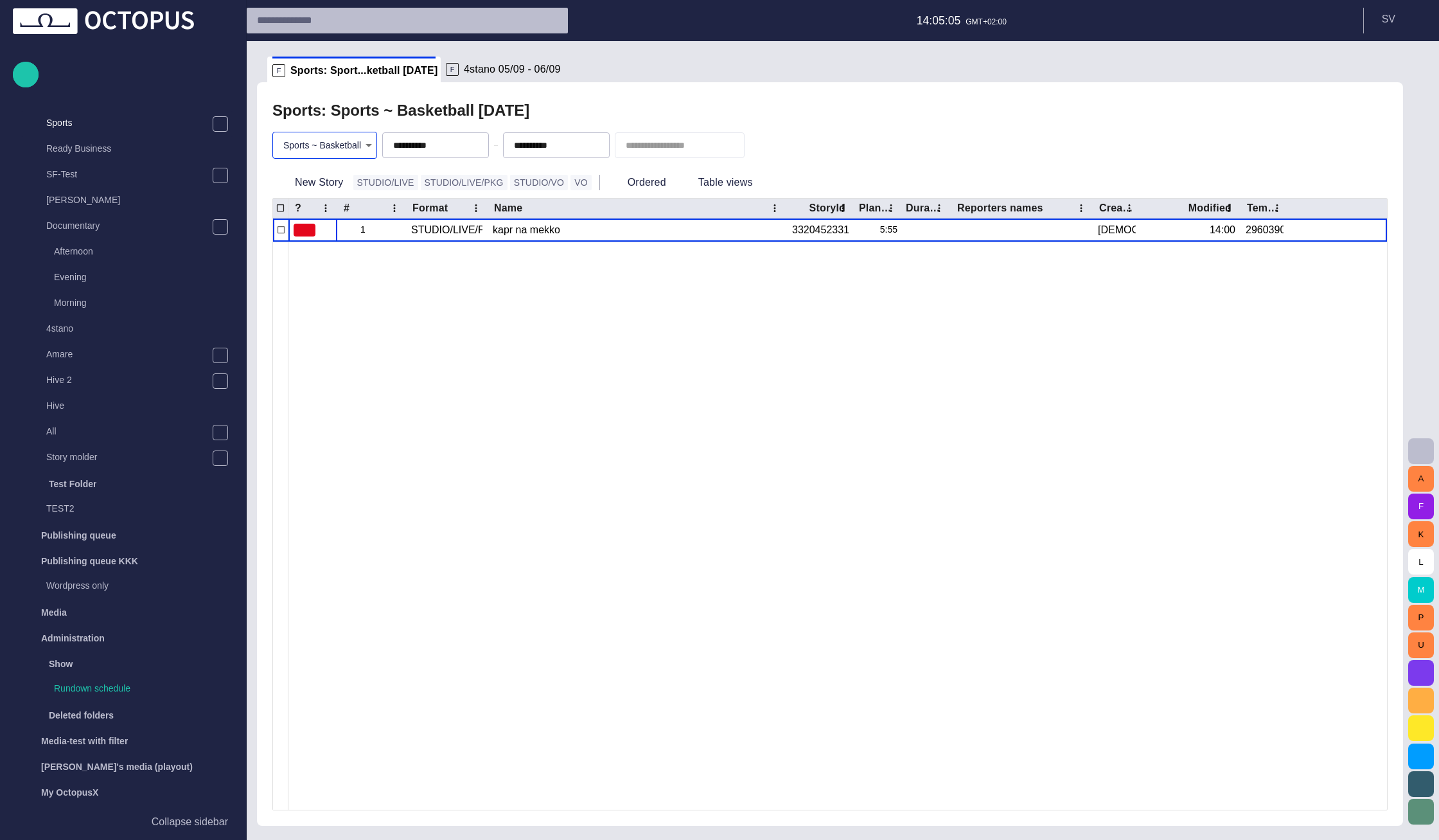
type input "****"
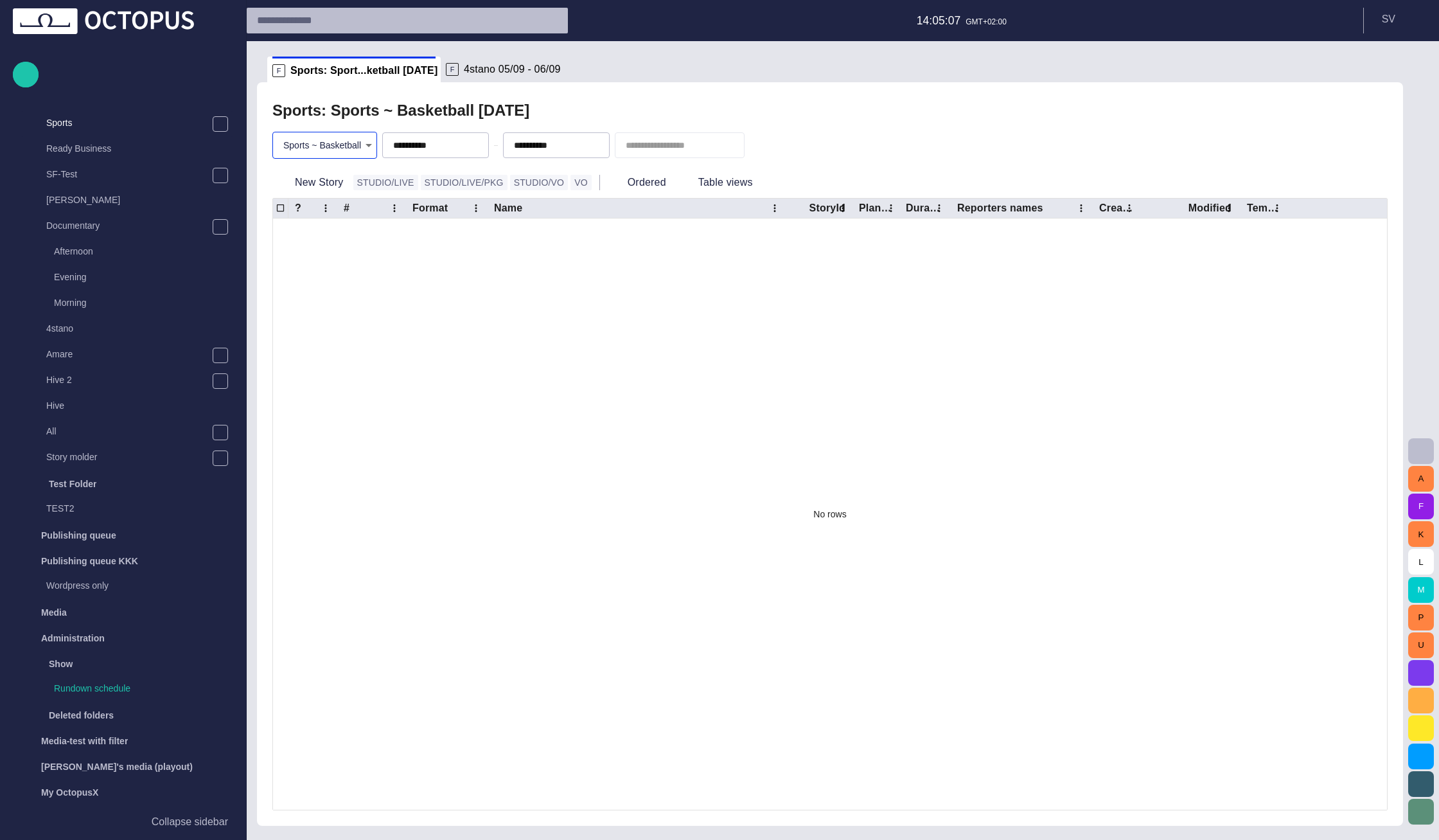
click at [456, 136] on div "**********" at bounding box center [435, 145] width 106 height 26
click at [452, 143] on span "button" at bounding box center [448, 145] width 10 height 10
click at [577, 144] on button "button" at bounding box center [568, 145] width 15 height 15
click at [600, 101] on div "Sports: Sports ~ Basketball - today" at bounding box center [830, 110] width 1115 height 26
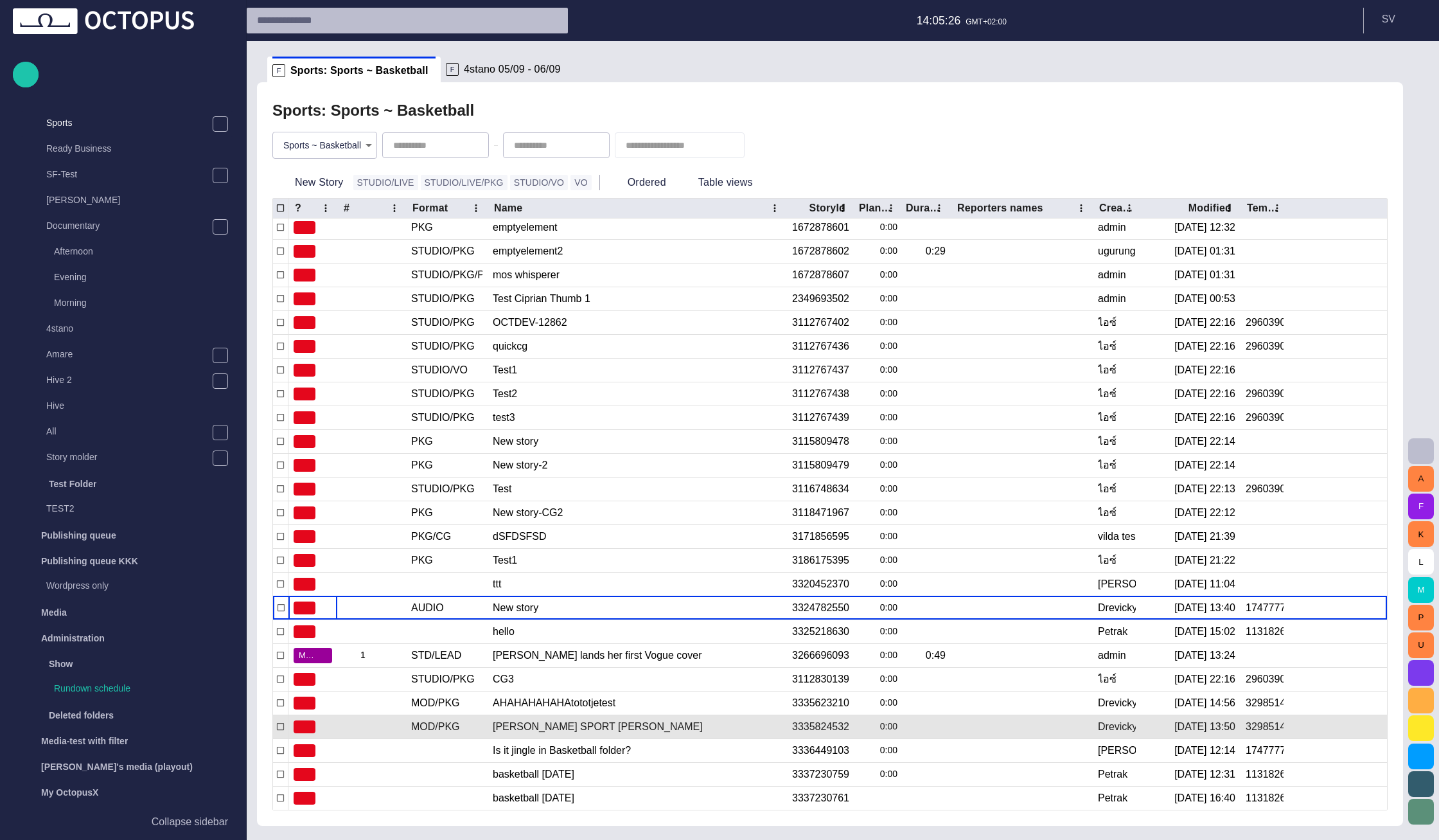
scroll to position [94, 0]
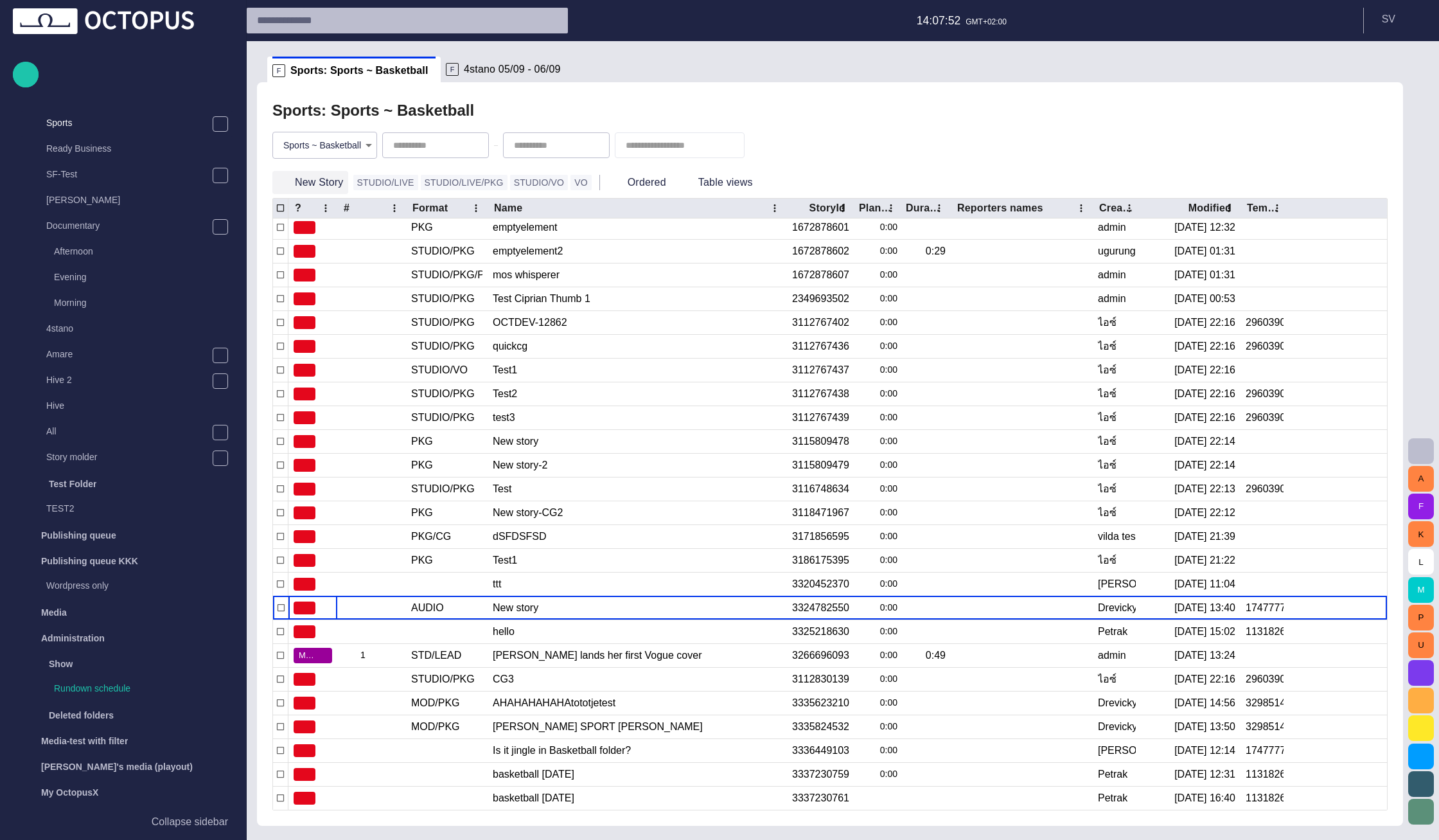
click at [325, 185] on button "New Story" at bounding box center [310, 182] width 76 height 23
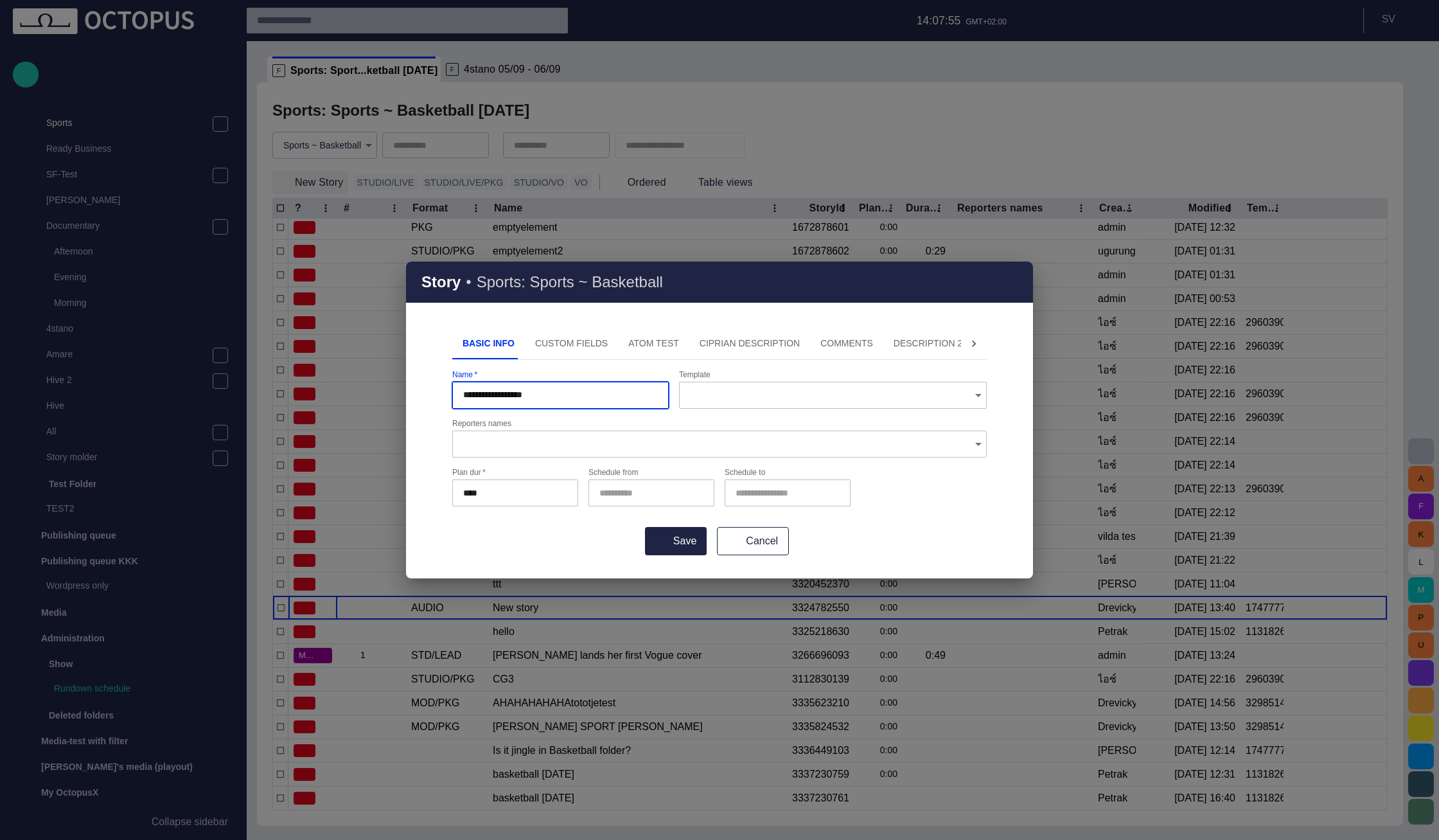
type input "**********"
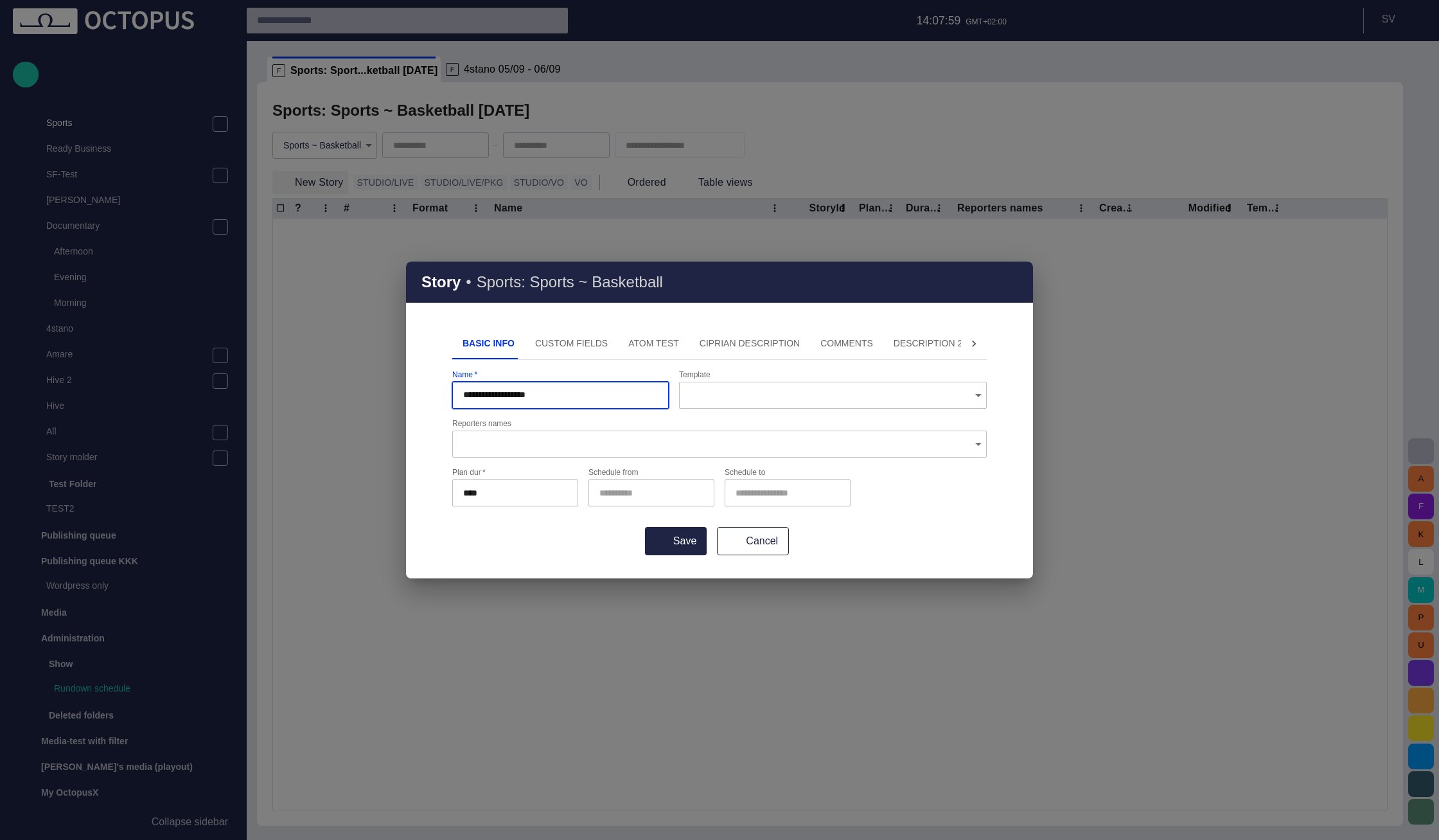
type input "**********"
click at [696, 548] on button "Save" at bounding box center [676, 540] width 62 height 28
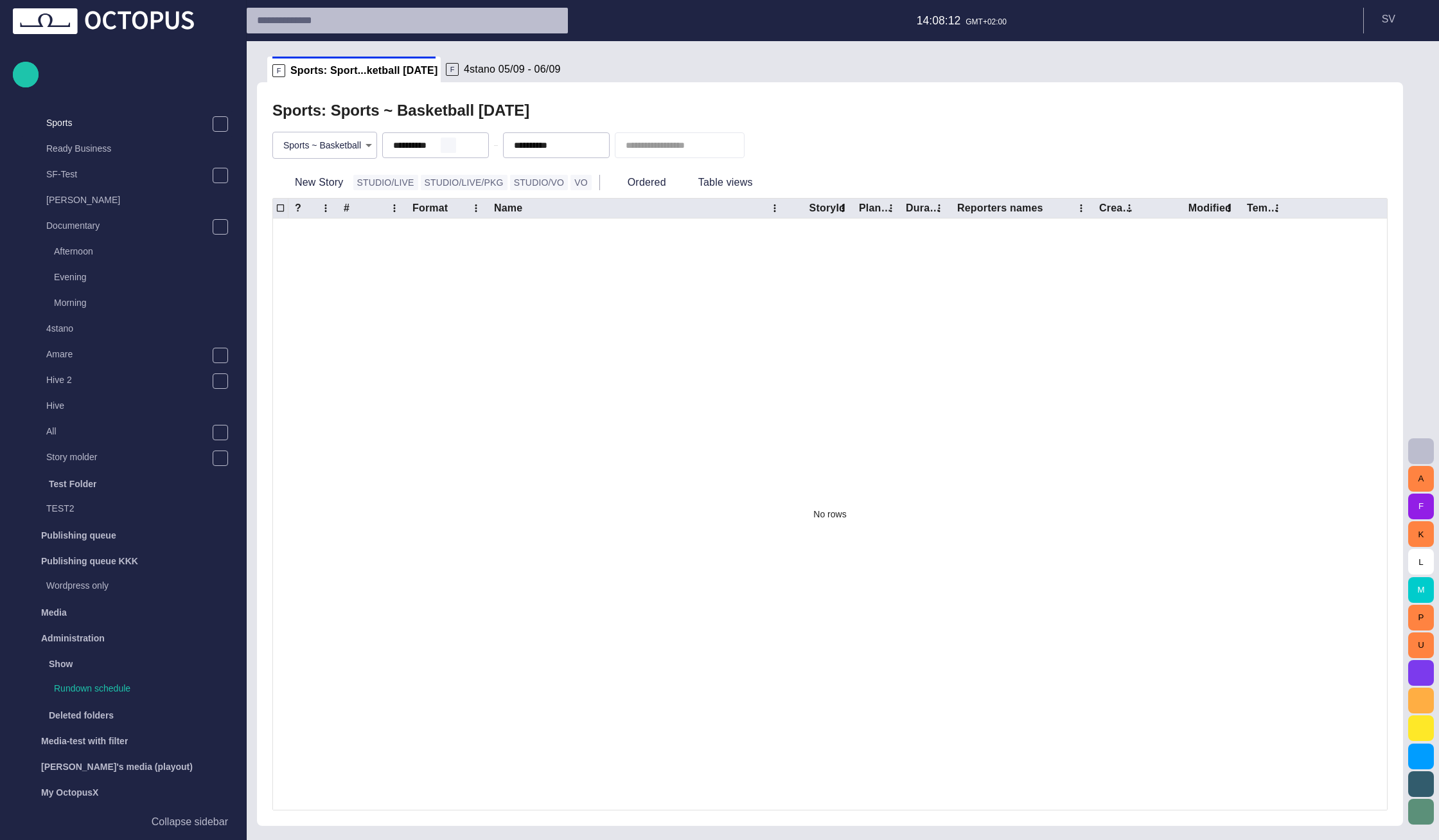
click at [453, 147] on span "button" at bounding box center [448, 145] width 10 height 10
click at [577, 150] on button "button" at bounding box center [568, 145] width 15 height 15
click at [619, 106] on div "Sports: Sports ~ Basketball - today" at bounding box center [830, 110] width 1115 height 26
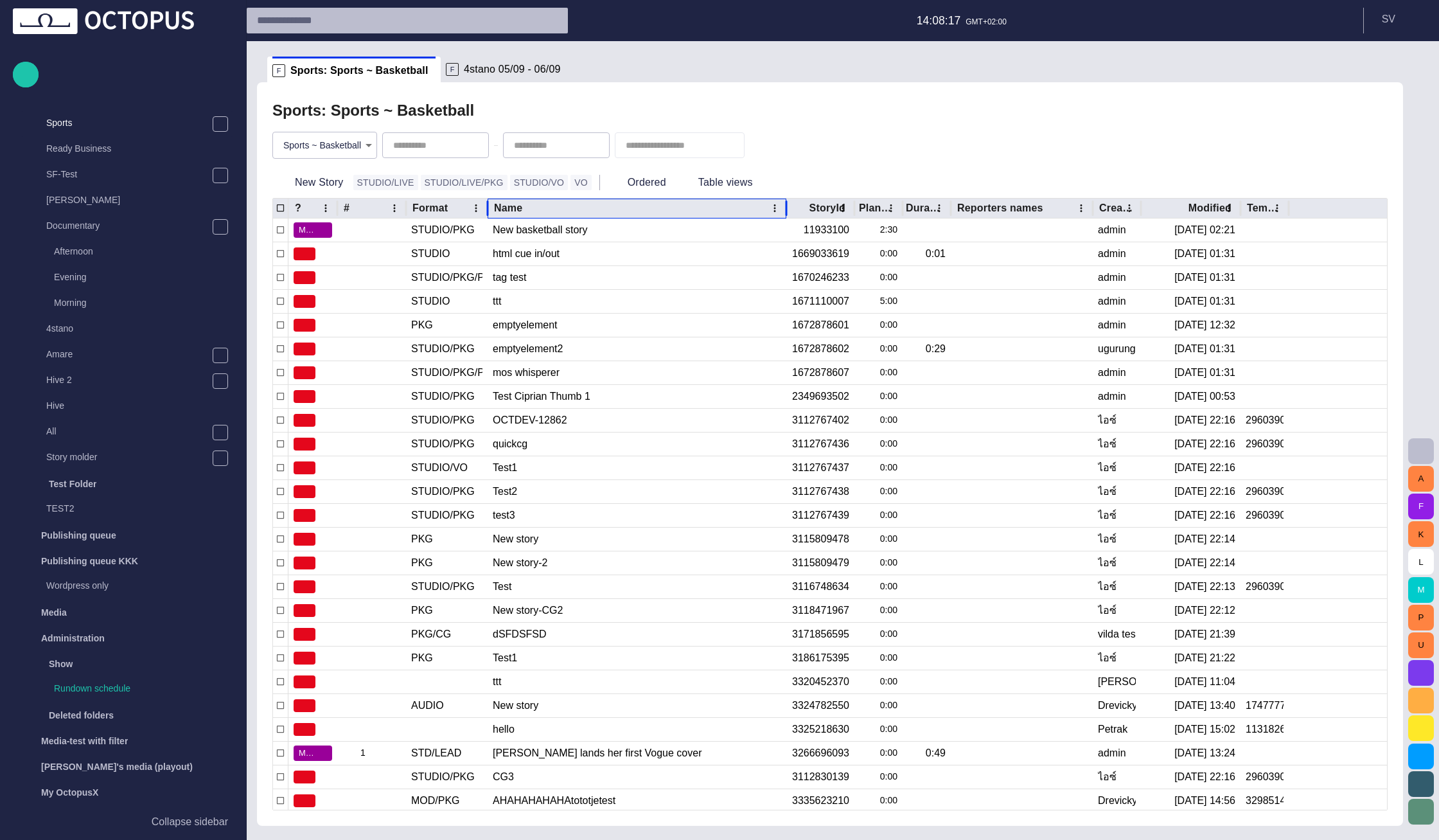
click at [532, 213] on div "Name" at bounding box center [526, 208] width 64 height 13
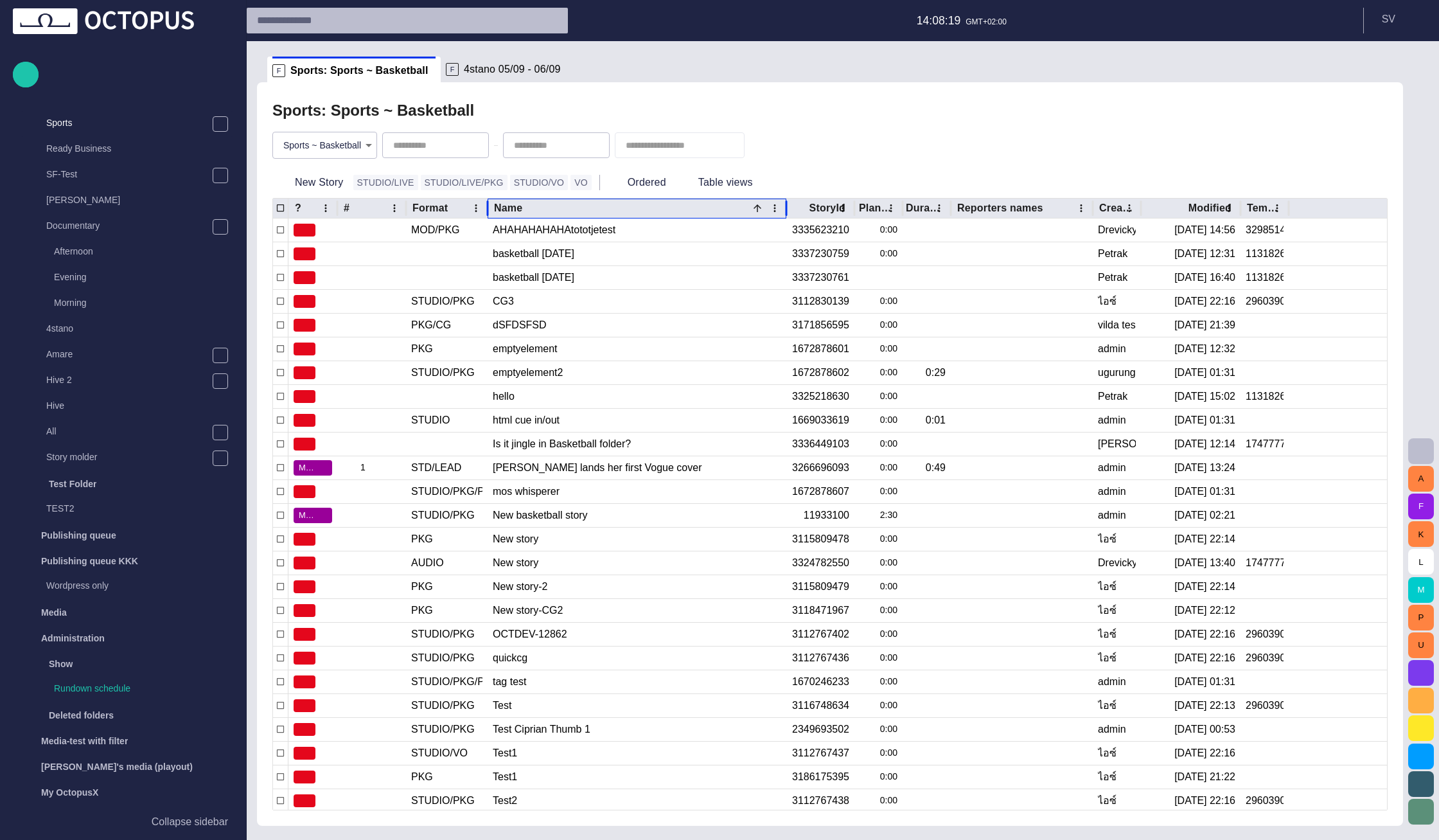
click at [556, 213] on div "Name" at bounding box center [526, 208] width 64 height 13
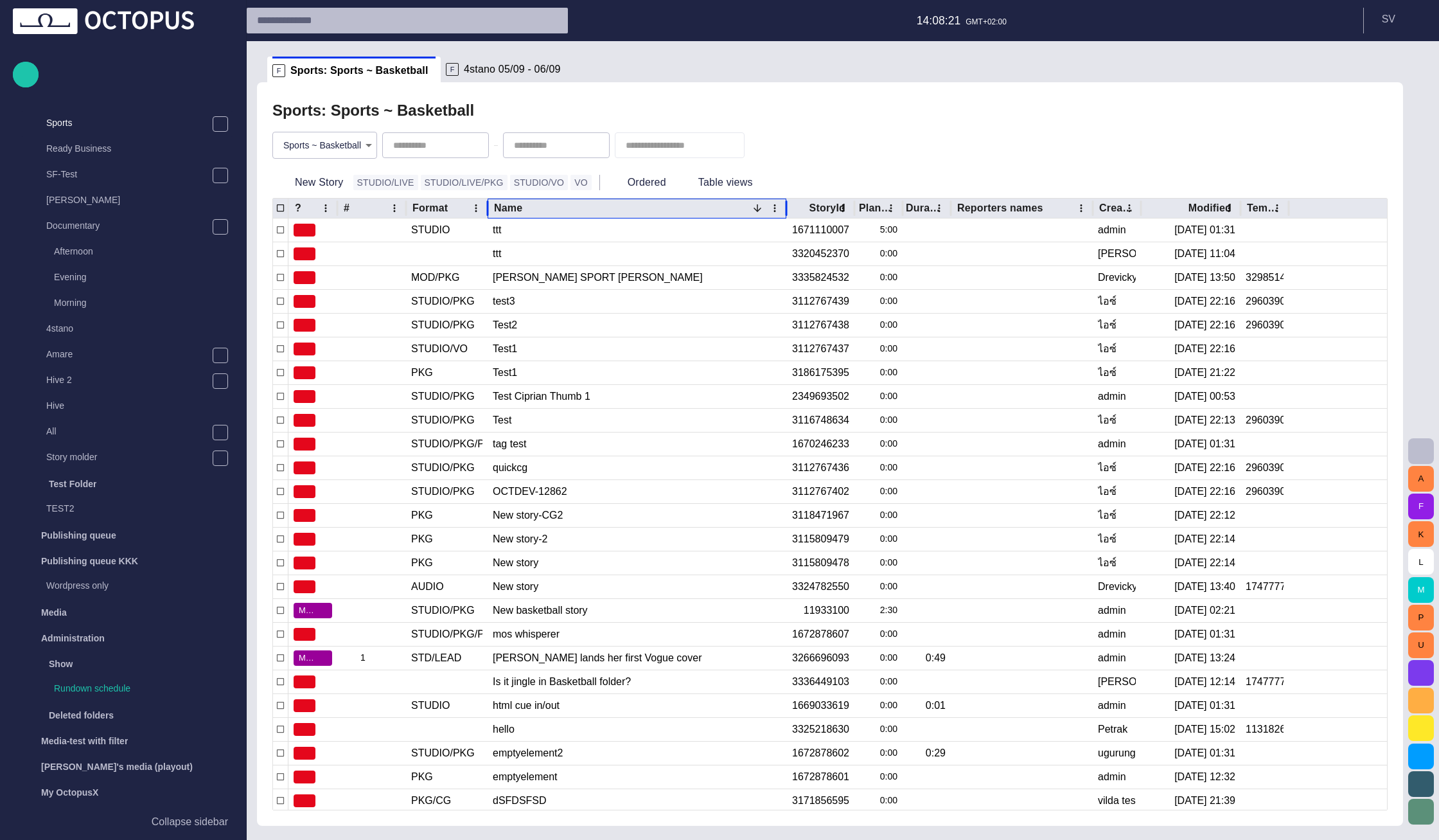
click at [556, 213] on div "Name" at bounding box center [526, 208] width 64 height 13
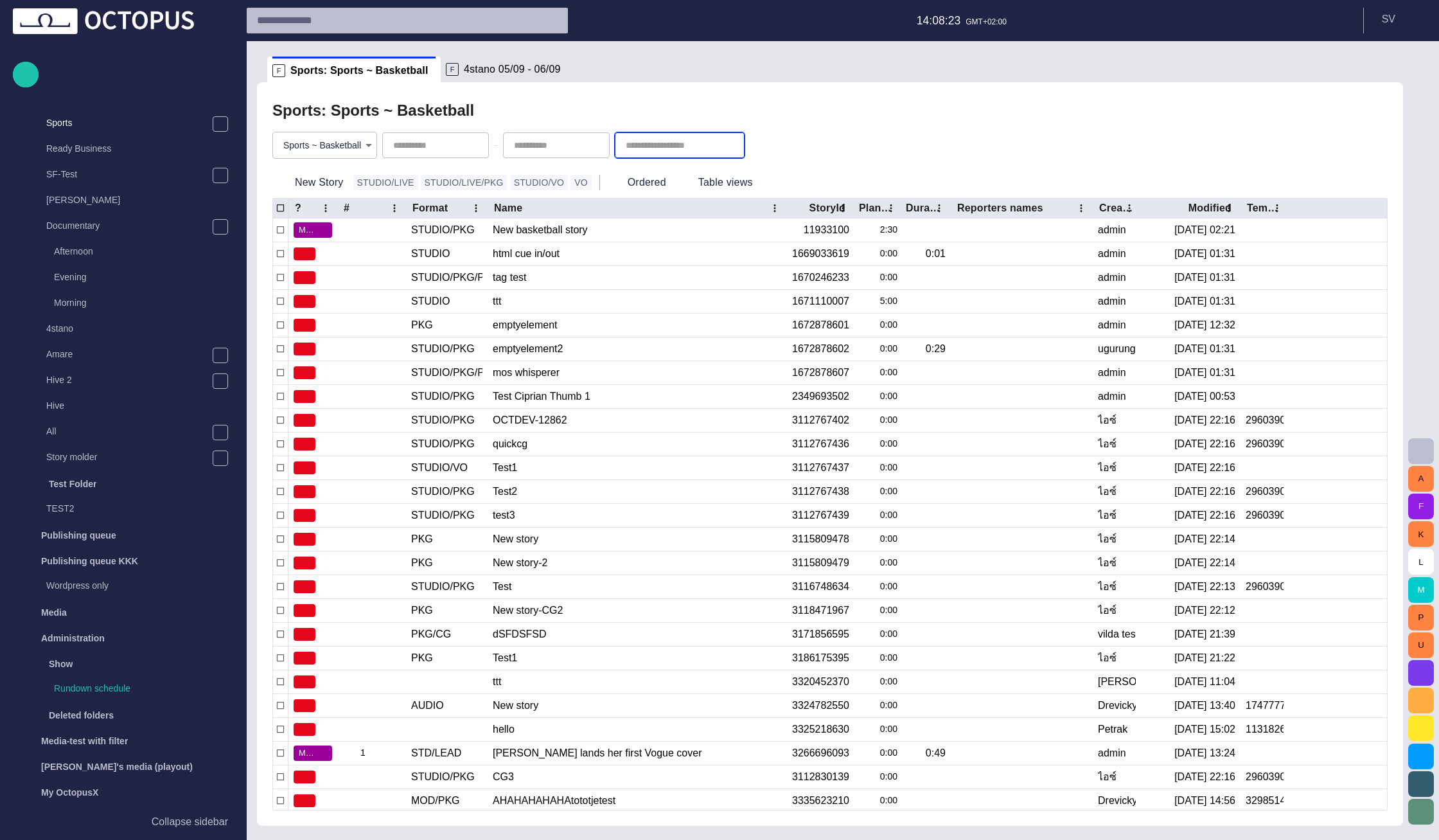
click at [657, 145] on input "text" at bounding box center [671, 145] width 90 height 13
type input "***"
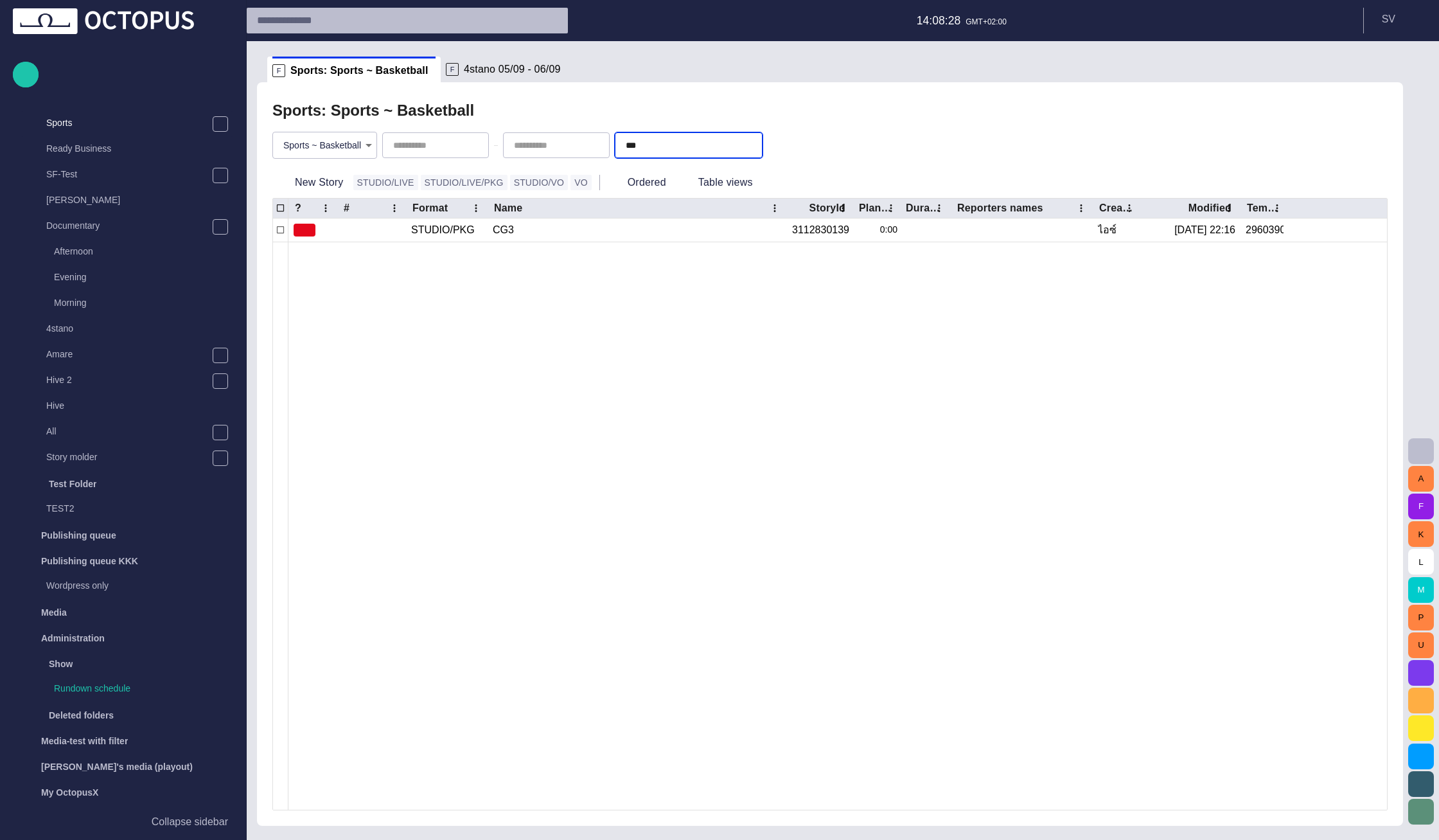
click at [341, 139] on body "Story Rundown Rundowns Story folders Local News Business Sports Ready Business …" at bounding box center [720, 420] width 1439 height 840
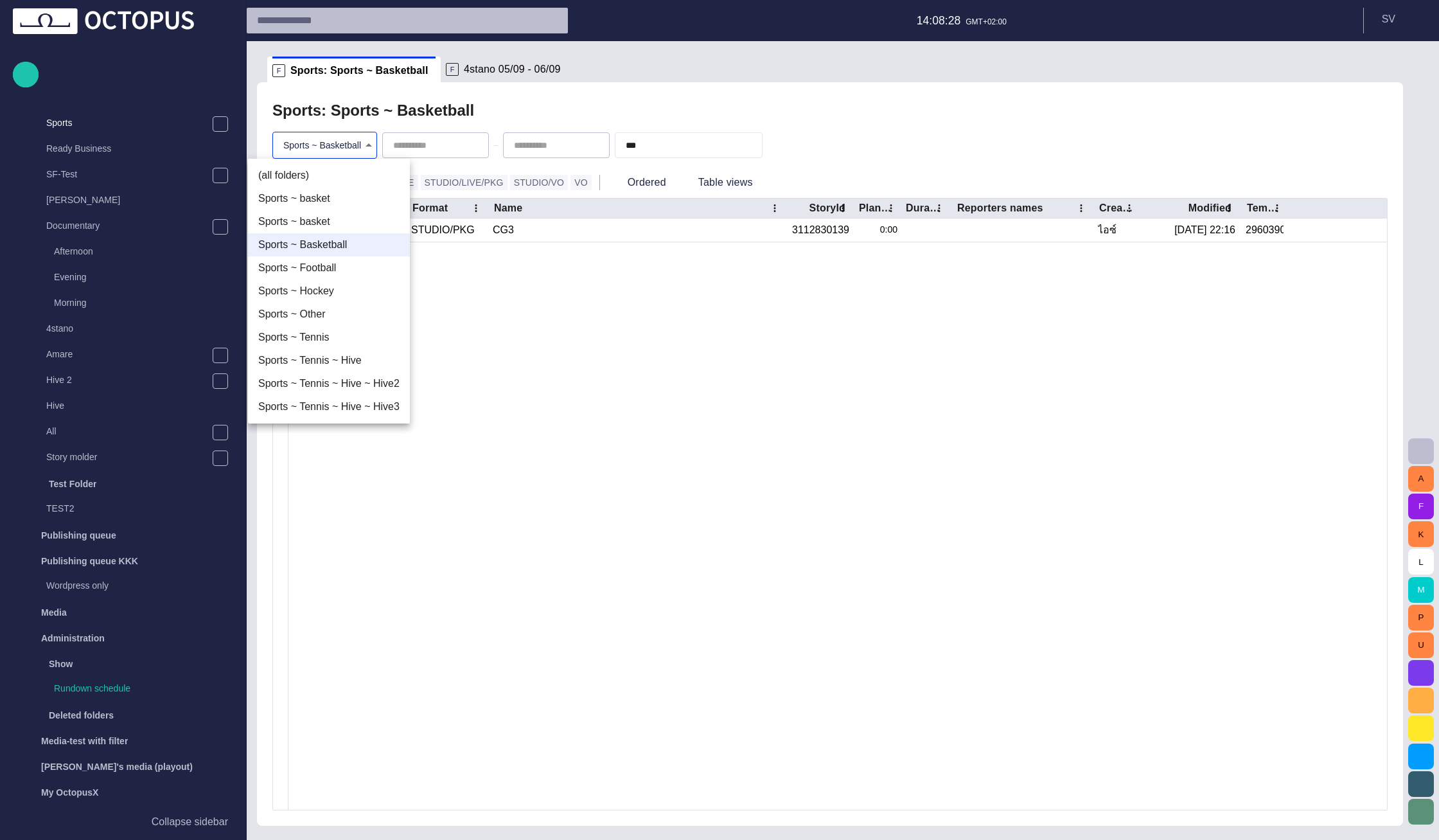
click at [338, 171] on li "(all folders)" at bounding box center [329, 175] width 162 height 23
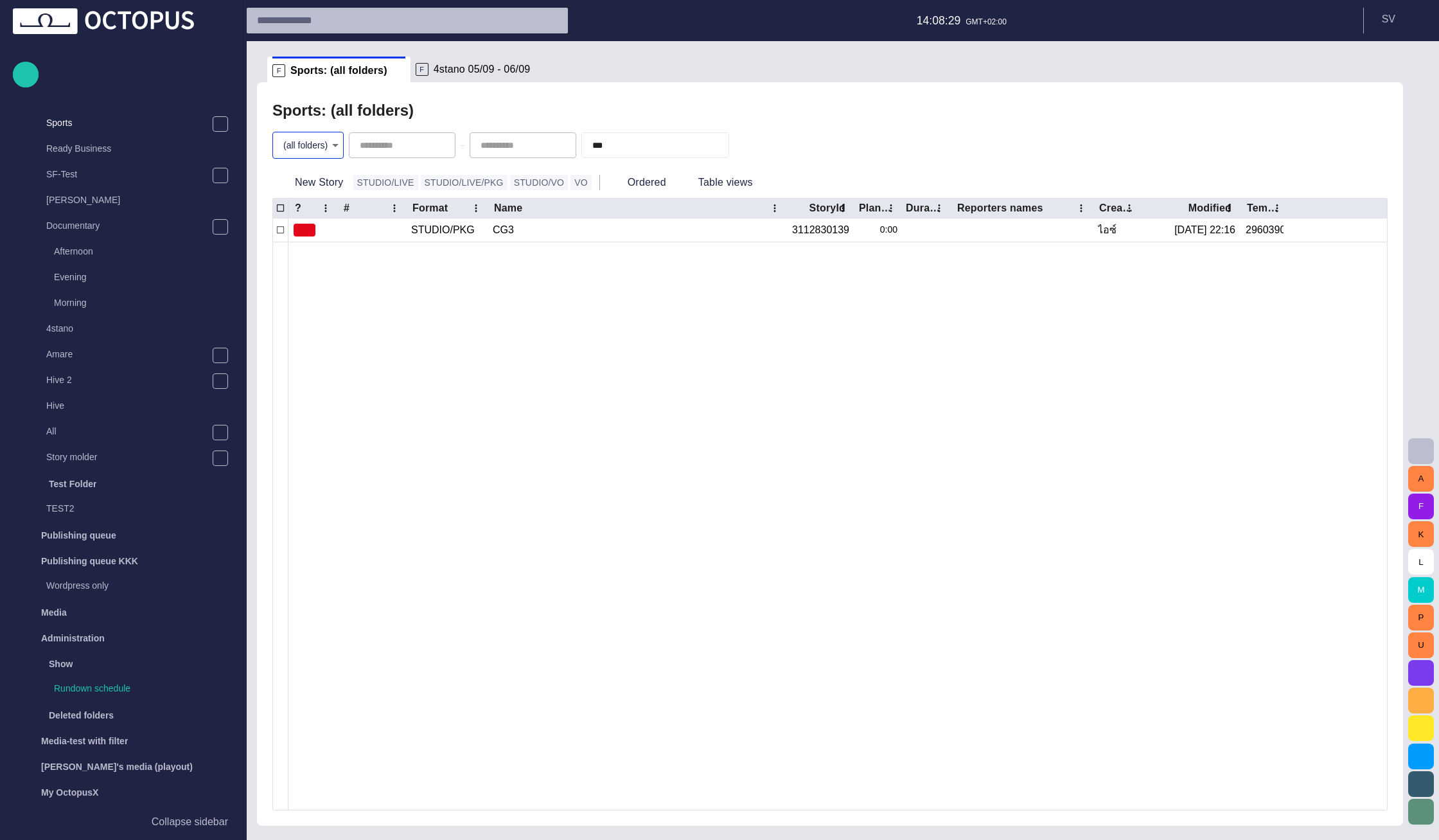
type input "*"
click at [683, 141] on input "***" at bounding box center [637, 145] width 90 height 13
click at [723, 142] on span "button" at bounding box center [717, 145] width 13 height 13
click at [736, 107] on div "Sports: (all folders)" at bounding box center [830, 110] width 1115 height 26
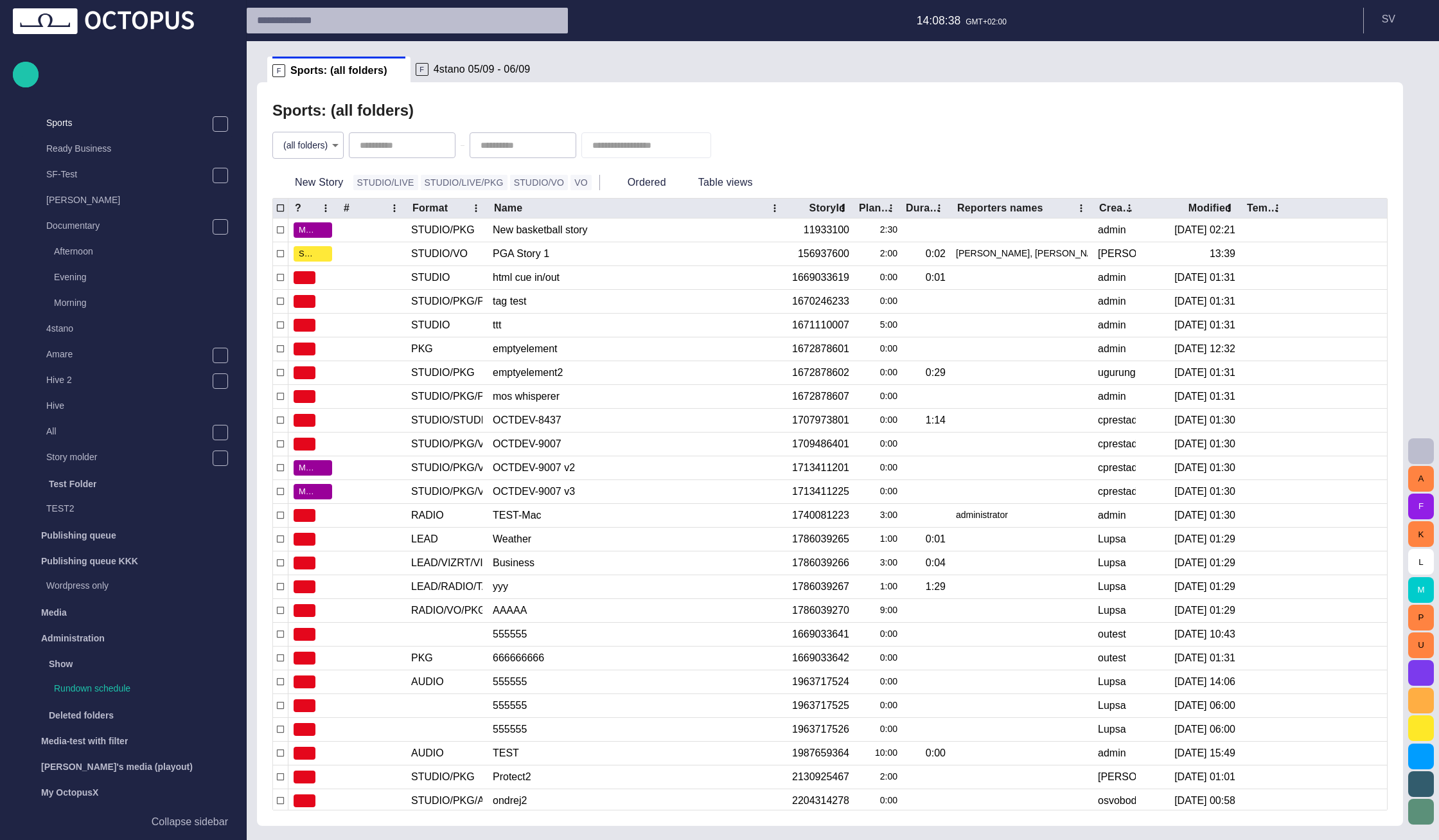
click at [634, 136] on div at bounding box center [646, 145] width 130 height 26
type input "***"
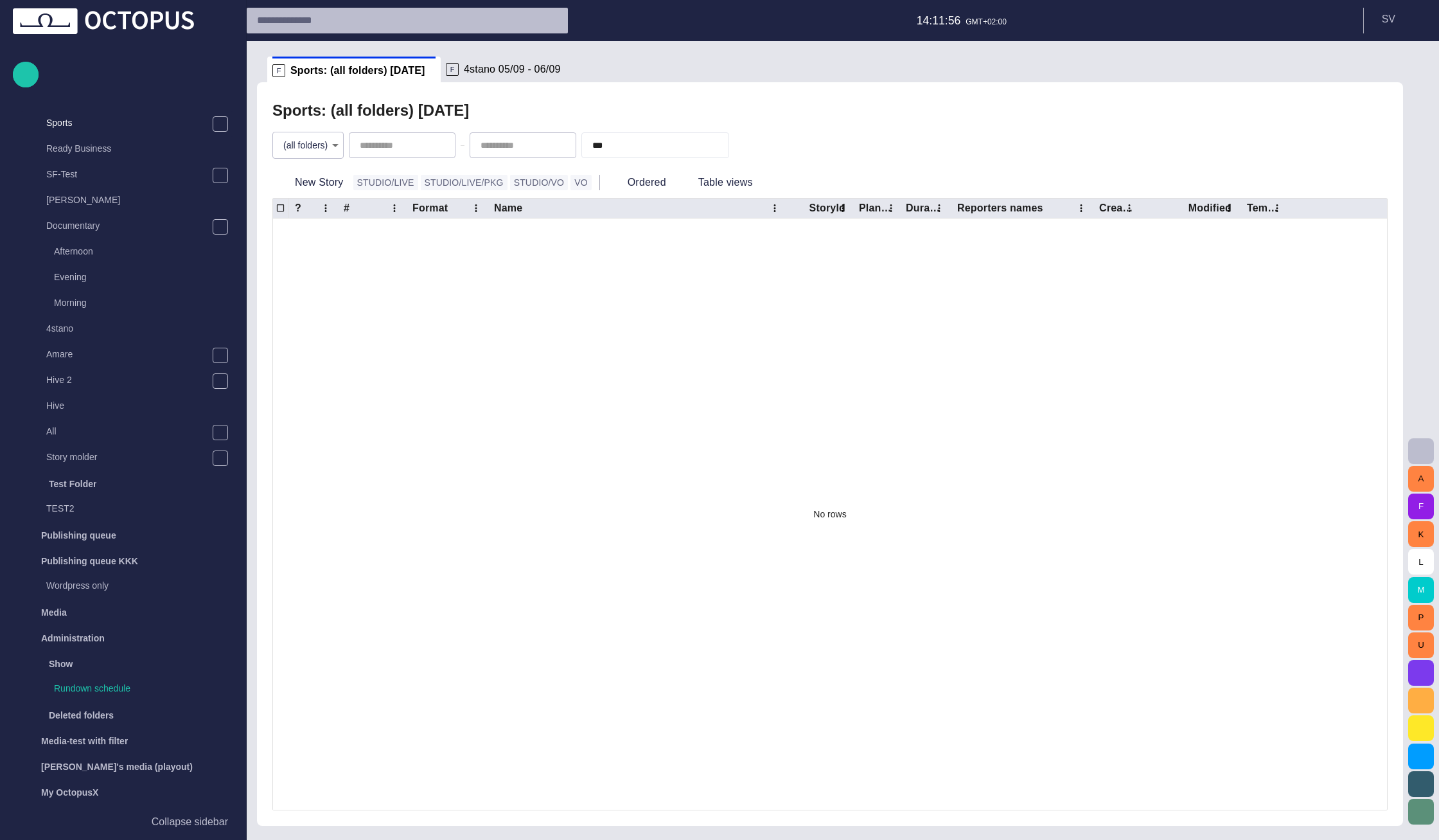
type input "**********"
click at [807, 113] on div "Sports: (all folders) [DATE]" at bounding box center [830, 110] width 1115 height 26
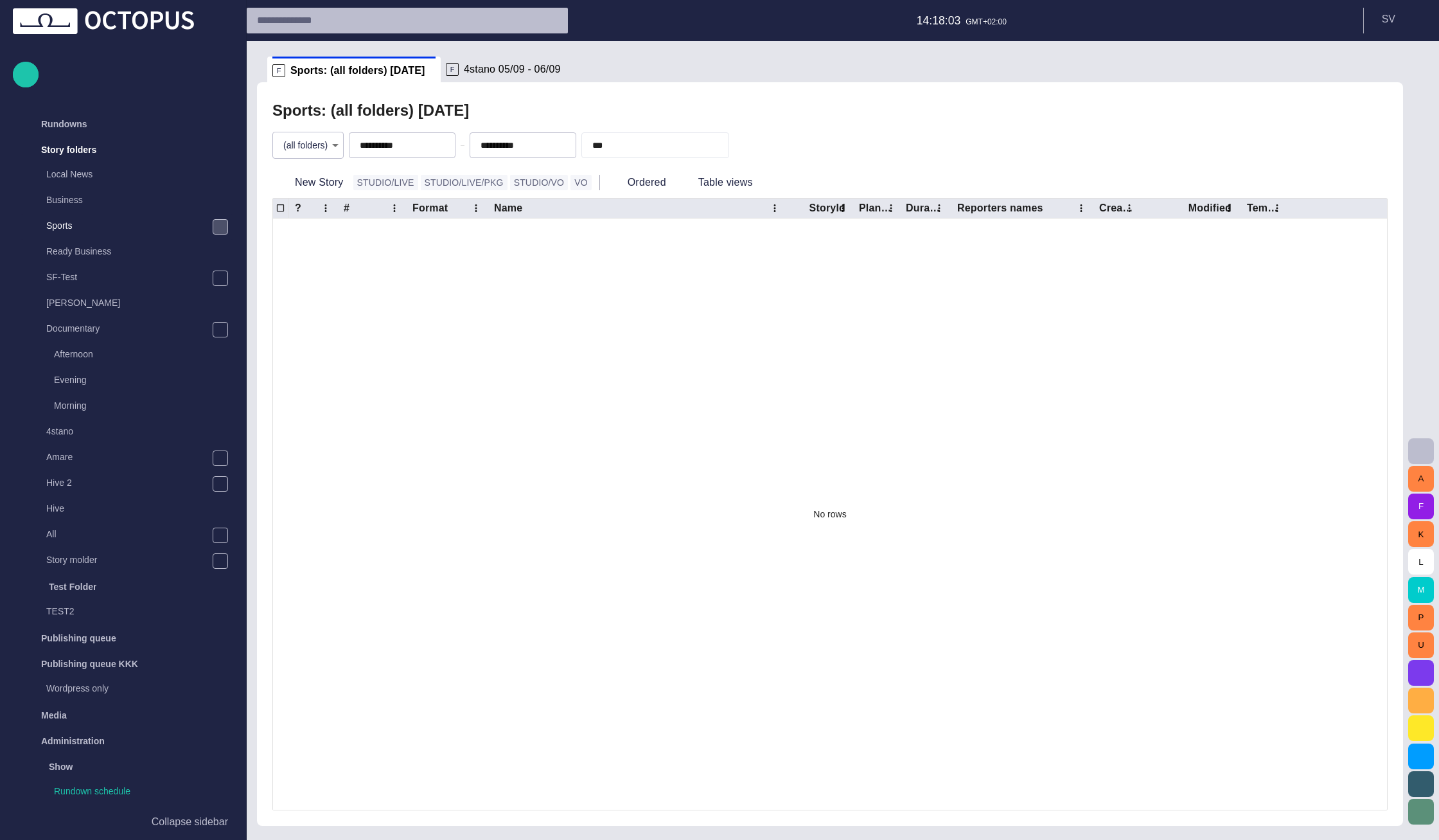
click at [219, 222] on span "main menu" at bounding box center [220, 226] width 10 height 10
click at [110, 509] on p "Ready Business" at bounding box center [140, 508] width 187 height 13
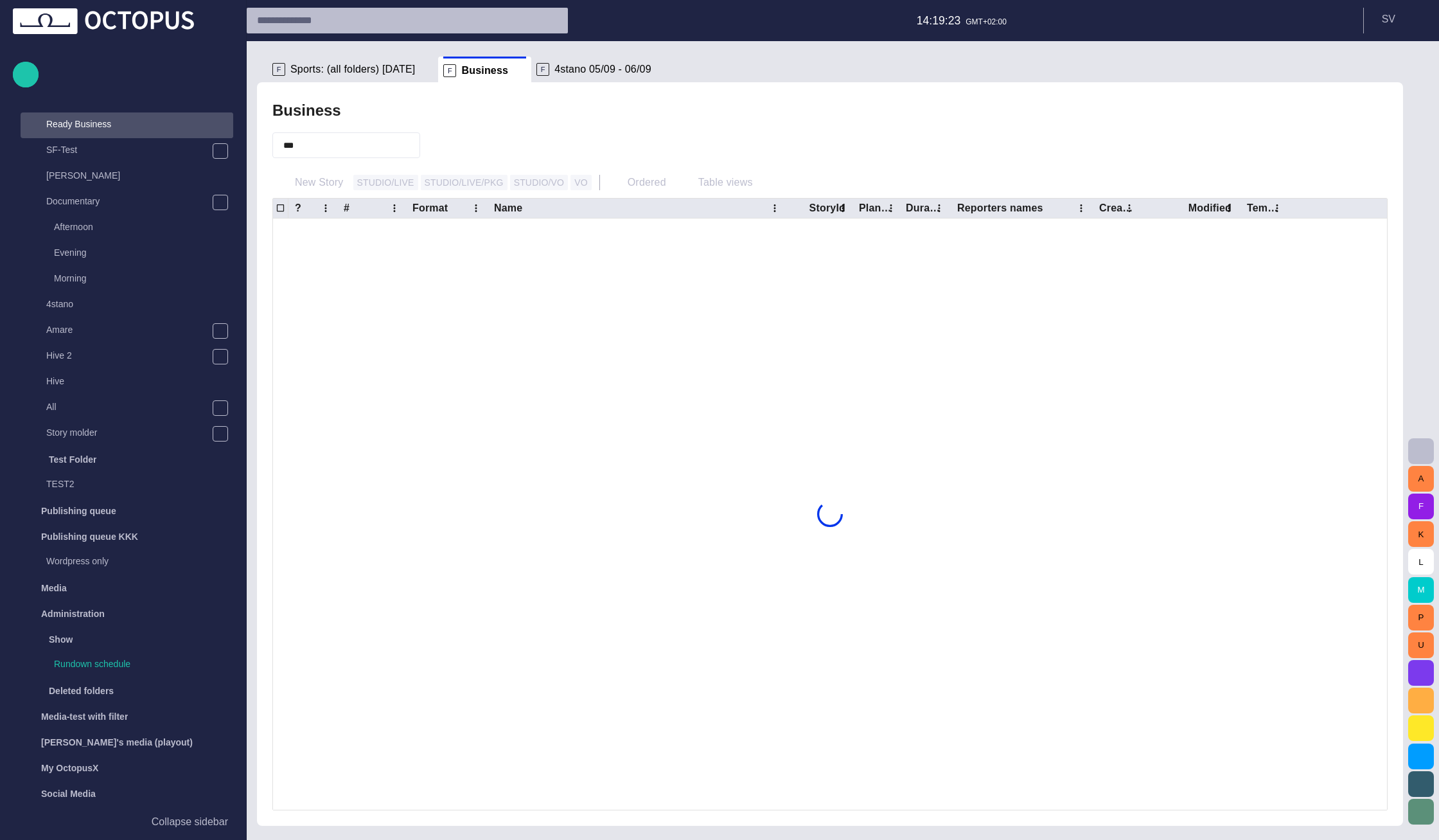
scroll to position [385, 0]
click at [508, 74] on li "F Business" at bounding box center [484, 70] width 94 height 26
click at [513, 74] on span at bounding box center [520, 70] width 13 height 13
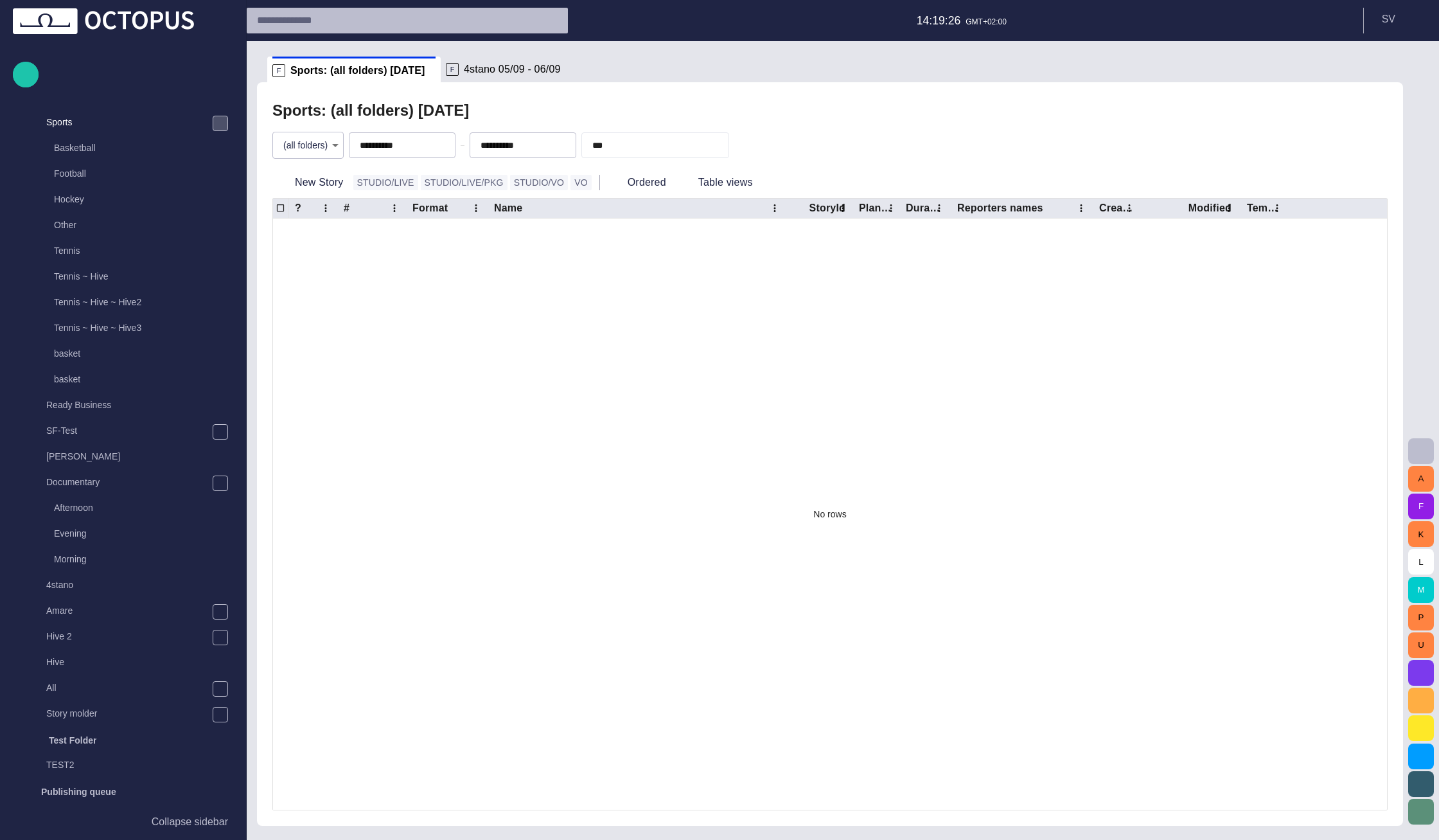
scroll to position [103, 0]
click at [119, 482] on p "Documentary" at bounding box center [129, 483] width 165 height 13
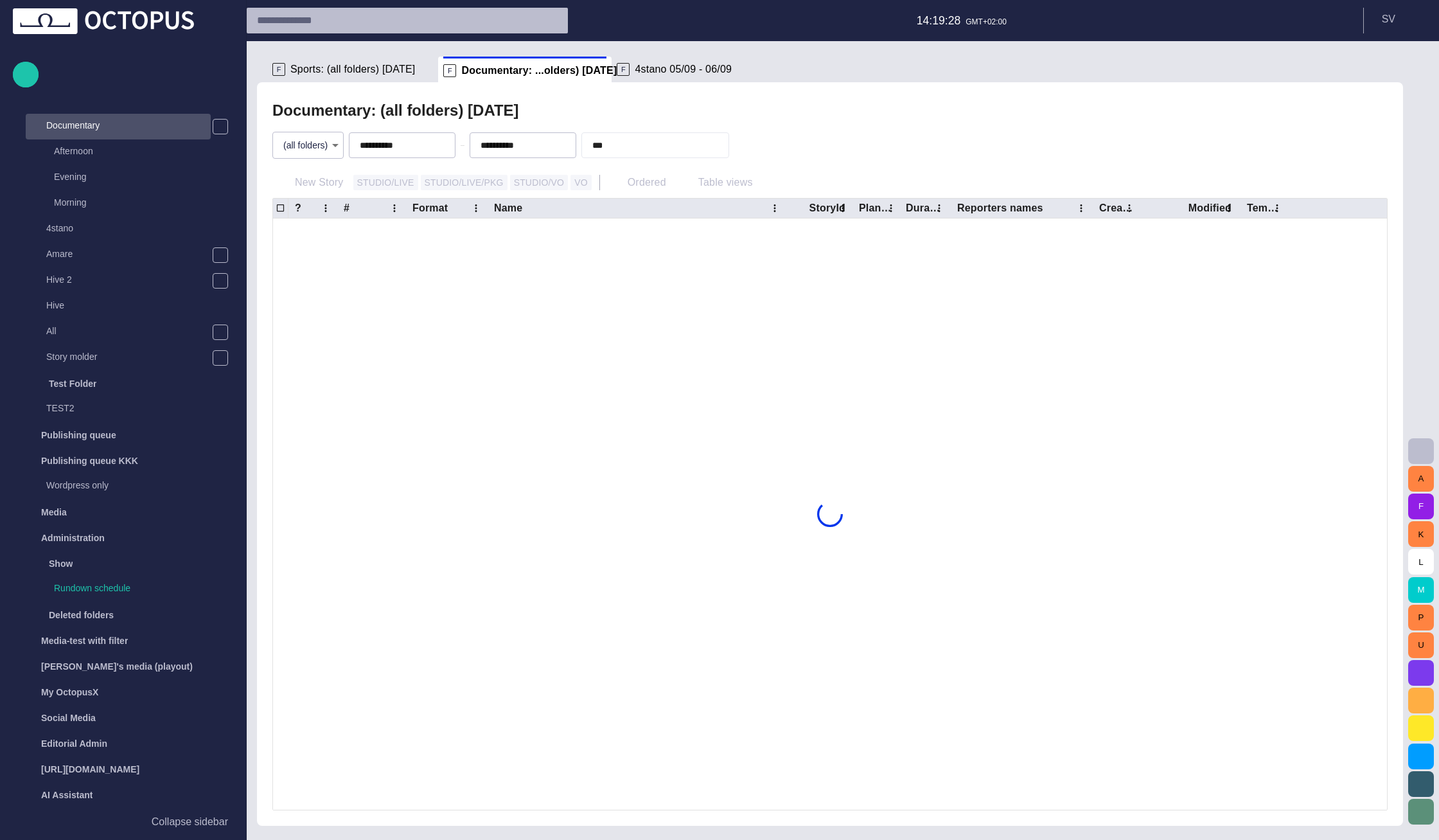
scroll to position [463, 0]
click at [1390, 72] on span "button" at bounding box center [1390, 69] width 15 height 15
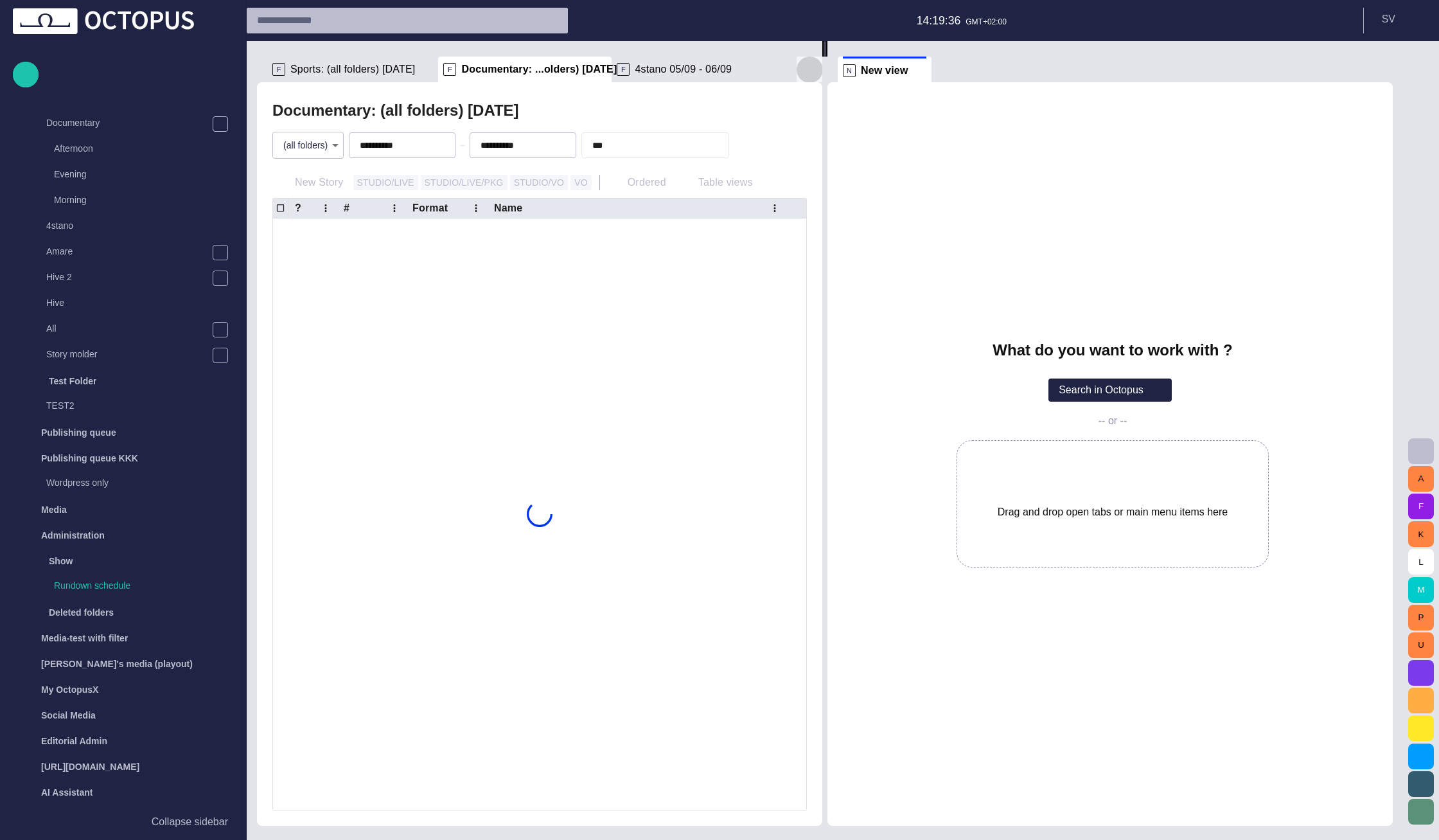
click at [800, 67] on button "button" at bounding box center [810, 70] width 26 height 26
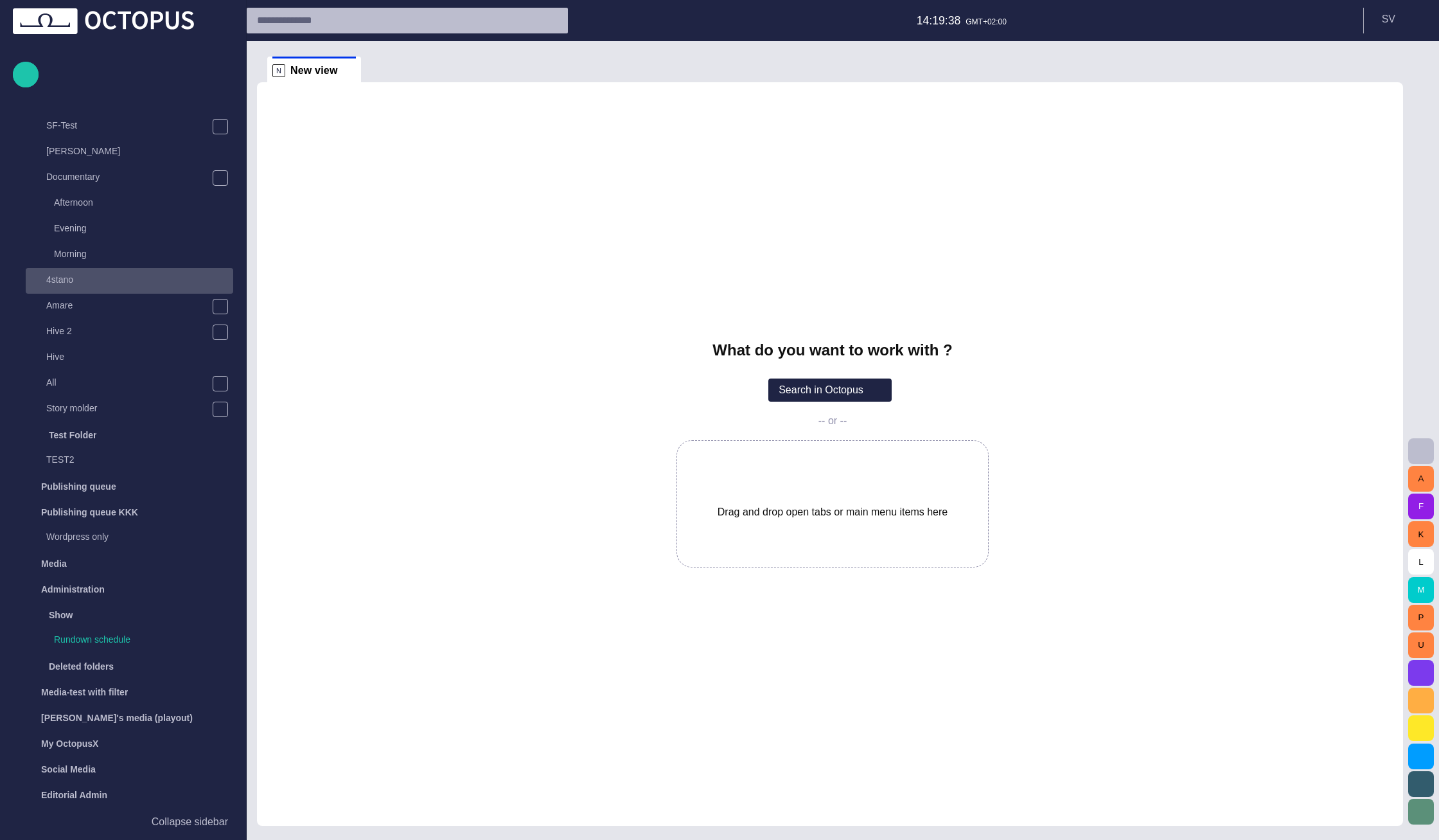
scroll to position [385, 0]
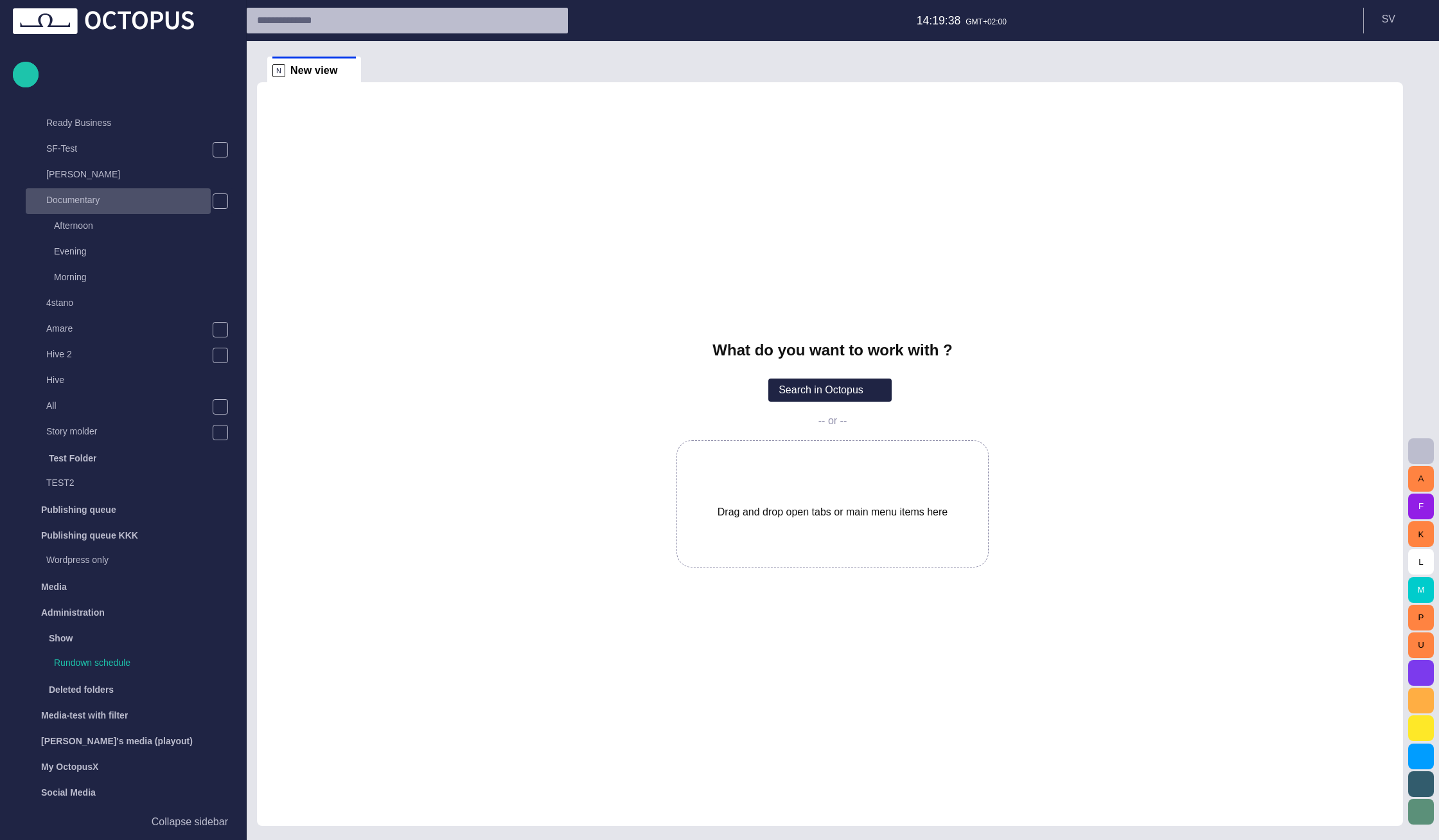
click at [100, 205] on p "Documentary" at bounding box center [129, 200] width 165 height 13
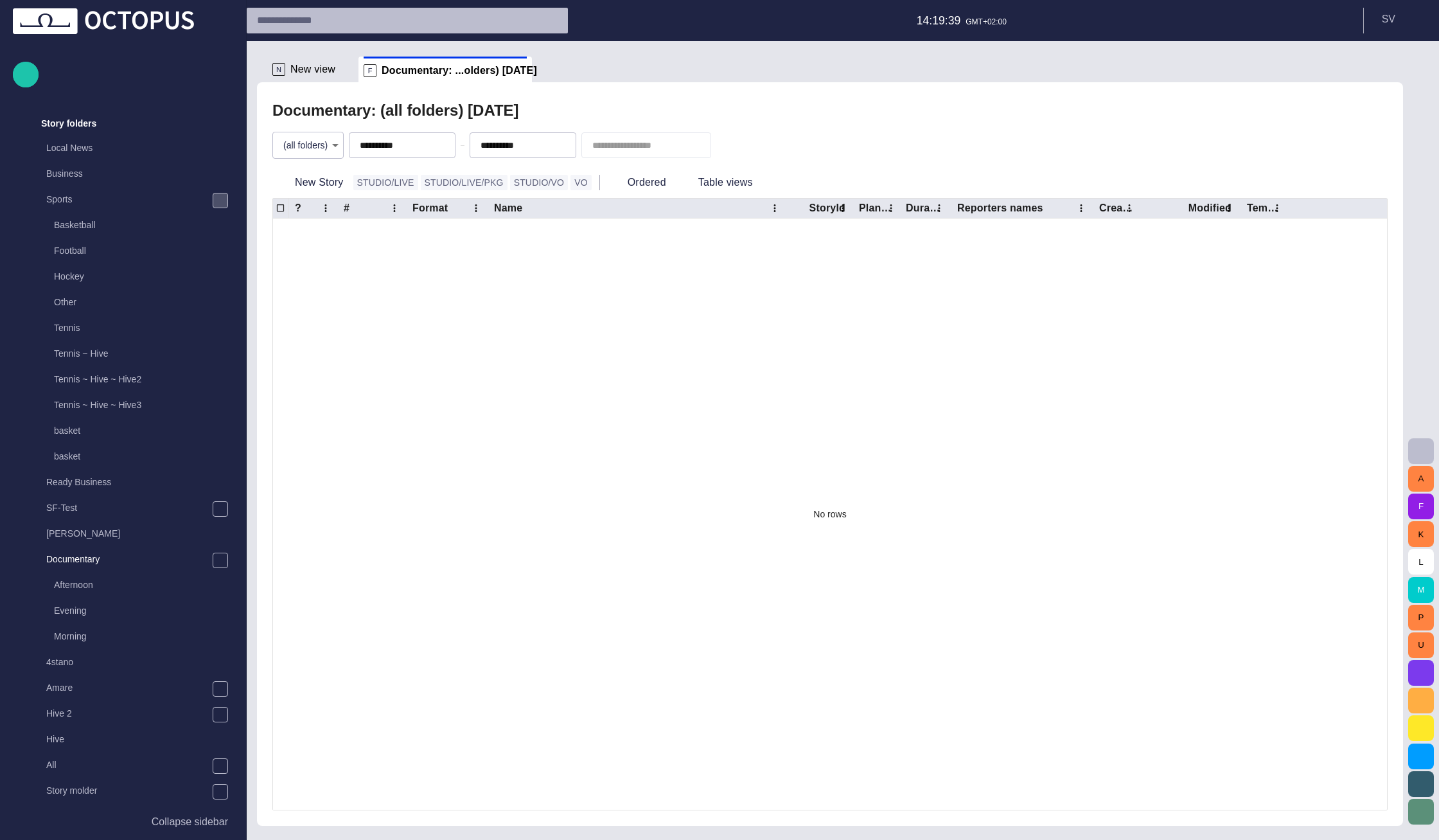
scroll to position [26, 0]
click at [341, 66] on span at bounding box center [347, 70] width 13 height 13
click at [308, 185] on button "New Story" at bounding box center [310, 182] width 76 height 23
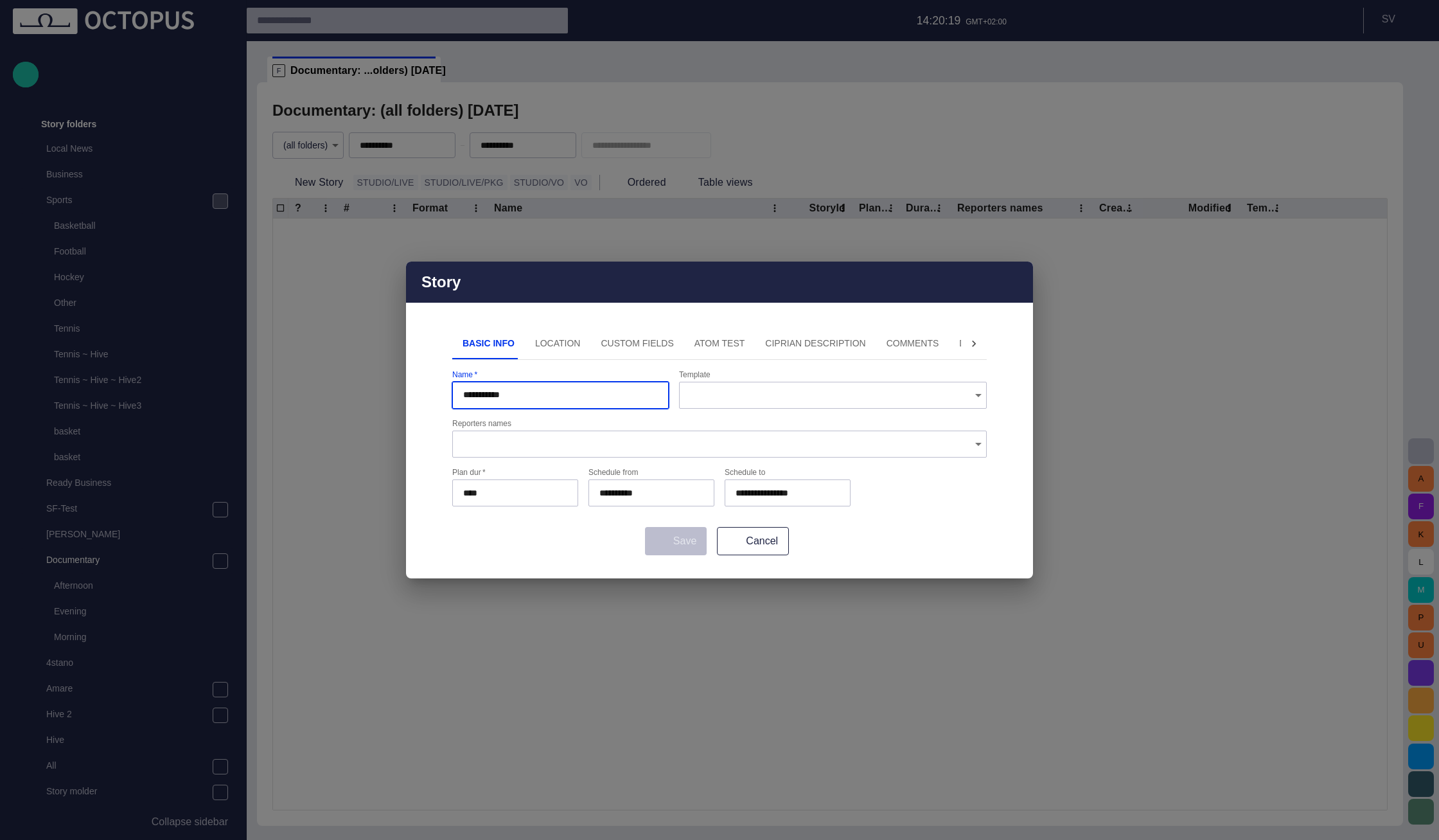
type input "**********"
click at [672, 516] on form "**********" at bounding box center [720, 462] width 535 height 185
click at [550, 337] on button "Location" at bounding box center [558, 344] width 66 height 31
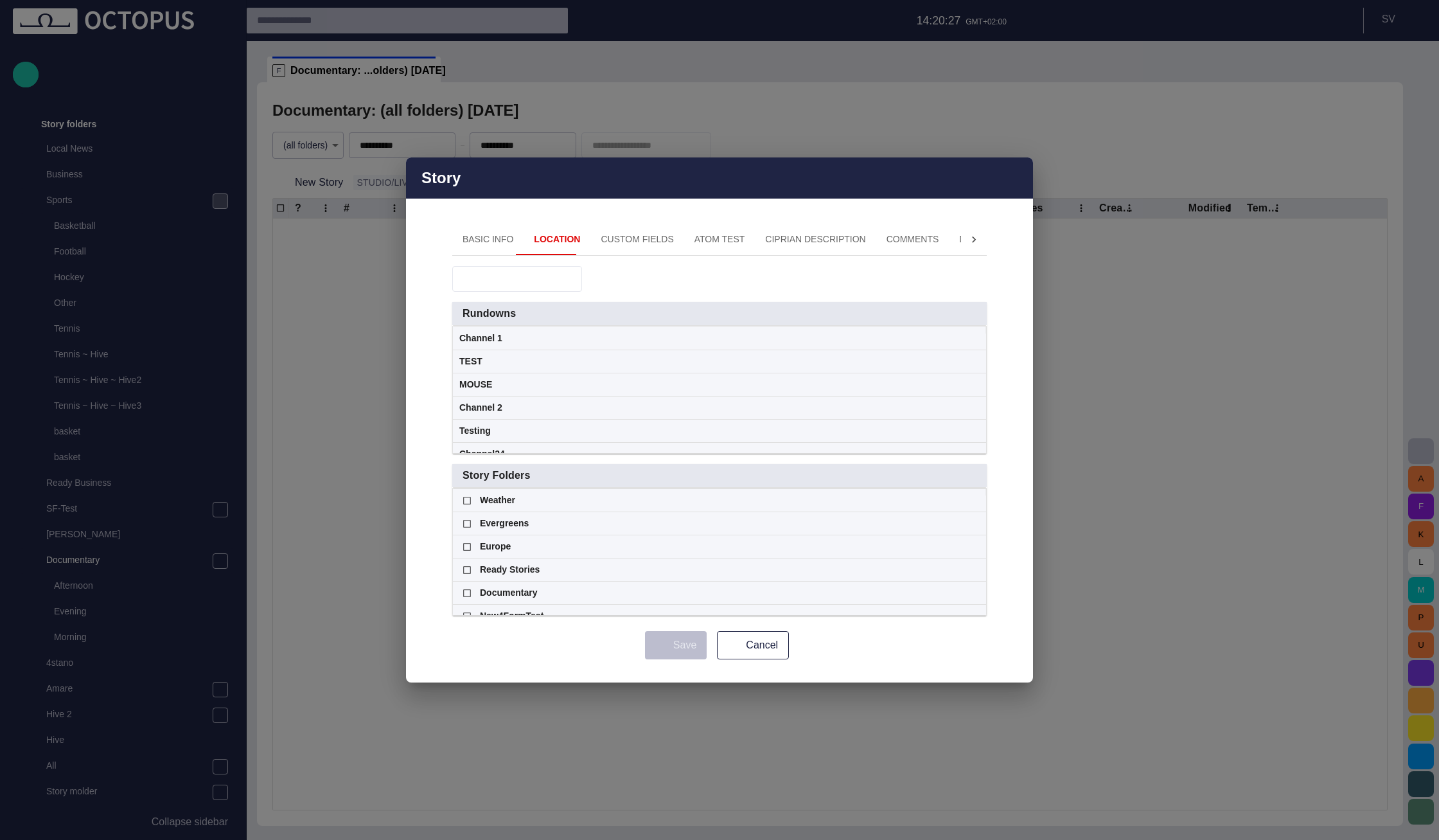
scroll to position [277, 0]
click at [978, 488] on div at bounding box center [982, 407] width 9 height 162
click at [975, 483] on span at bounding box center [975, 477] width 10 height 10
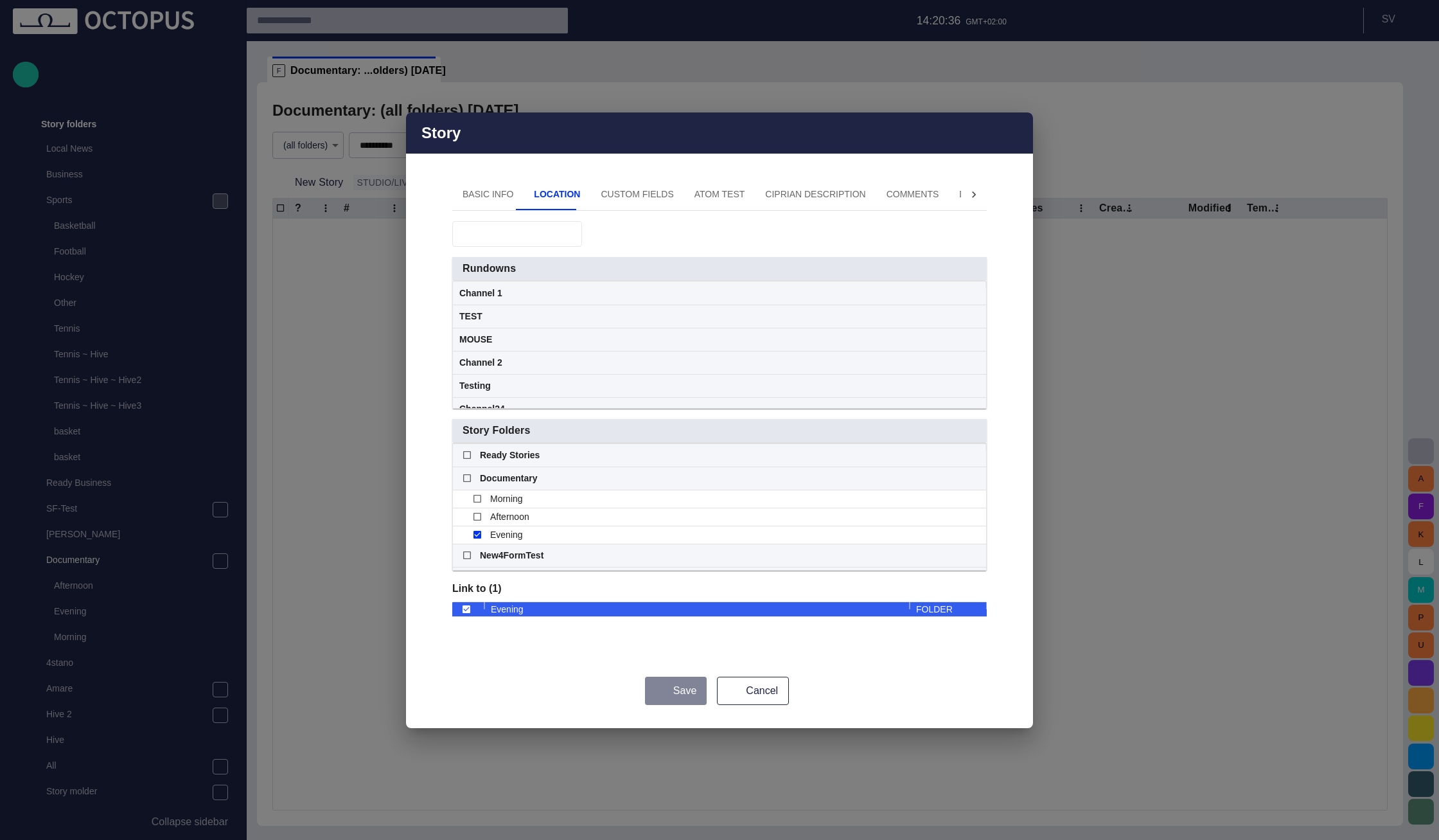
click at [688, 696] on button "Save" at bounding box center [676, 690] width 62 height 28
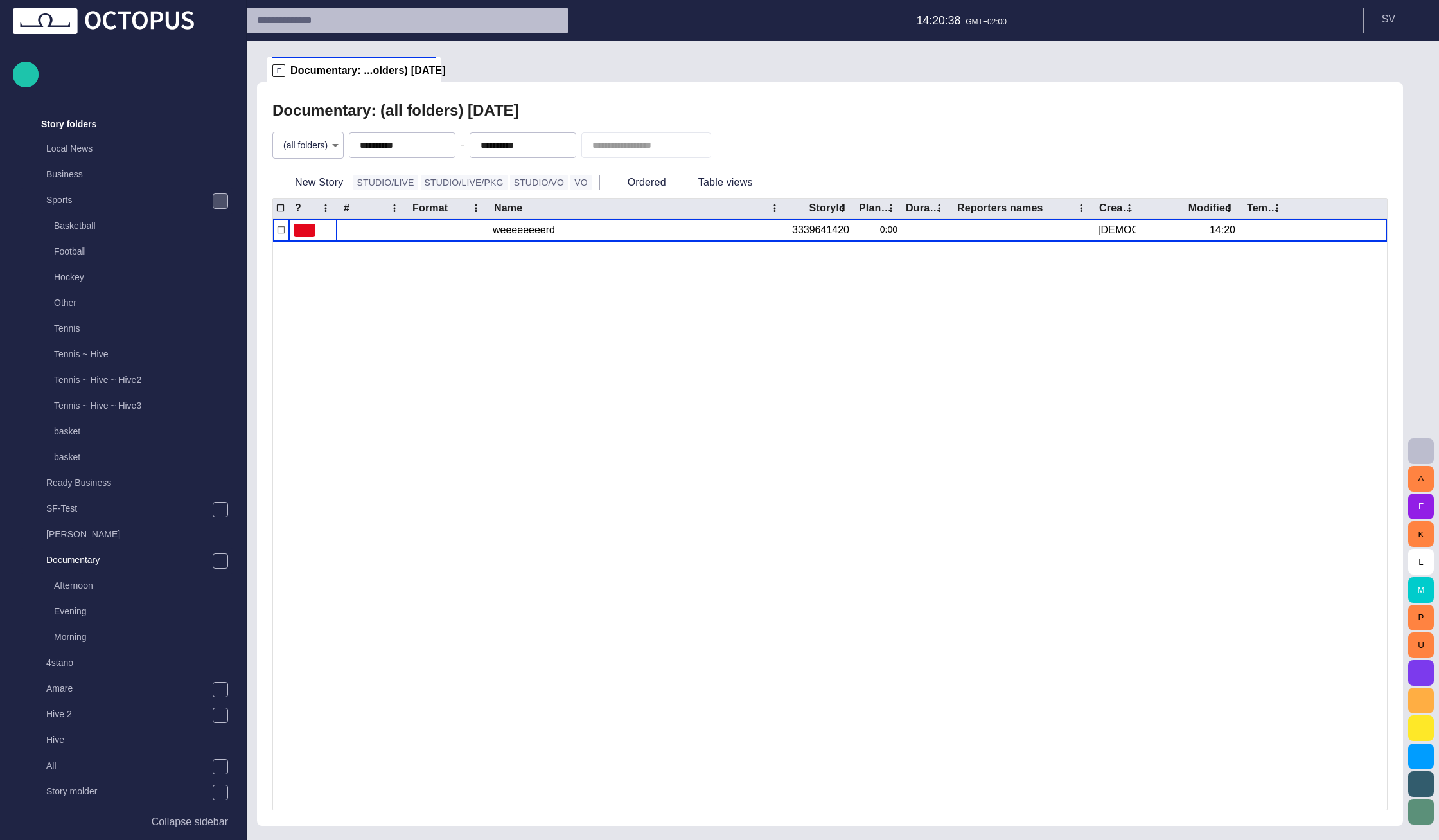
click at [300, 144] on body "**********" at bounding box center [720, 420] width 1439 height 840
click at [331, 204] on li "Documentary ~ Afternoon" at bounding box center [310, 198] width 138 height 23
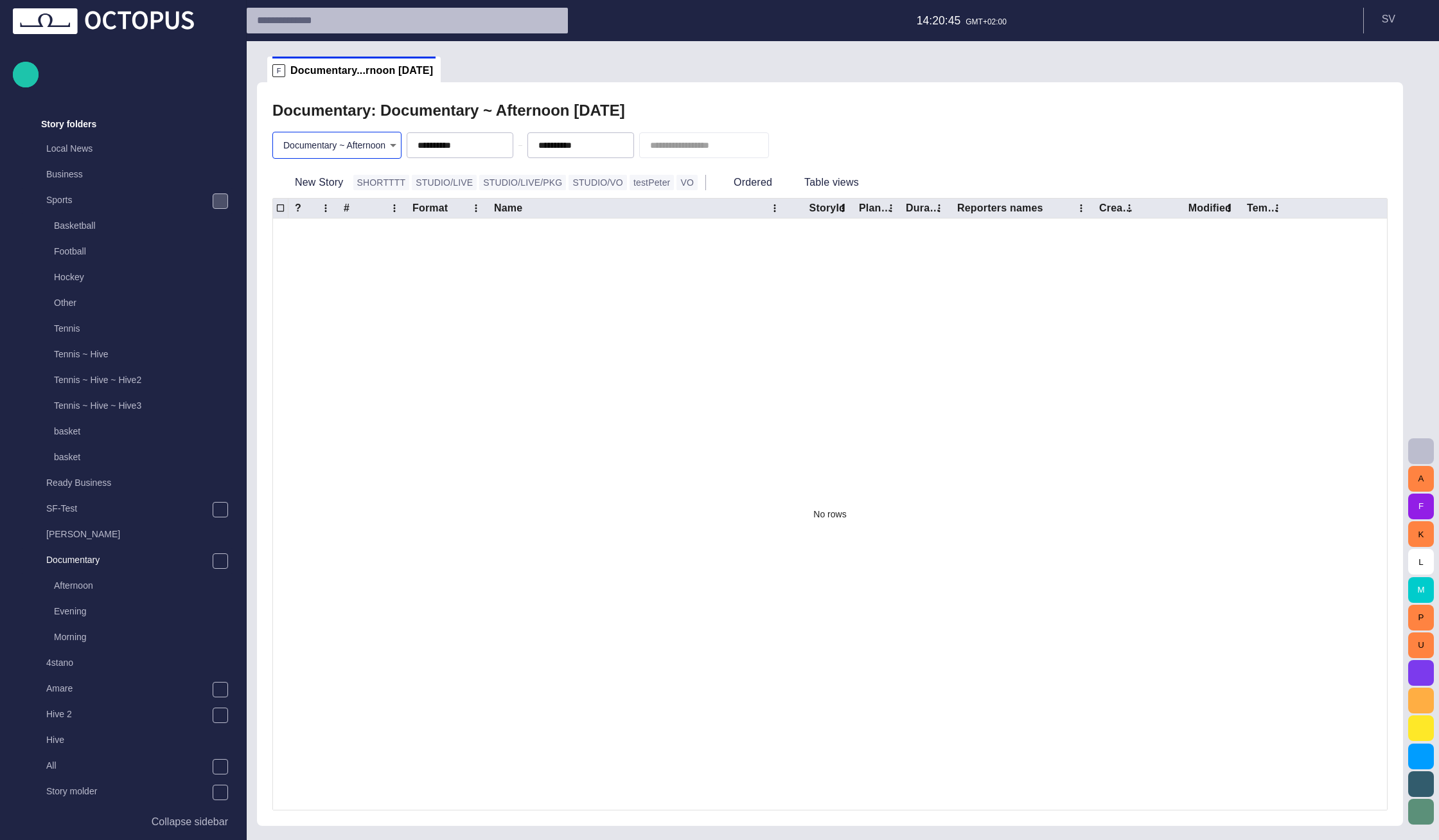
click at [324, 138] on body "**********" at bounding box center [720, 420] width 1439 height 840
click at [361, 228] on li "Documentary ~ Evening" at bounding box center [337, 221] width 138 height 23
type input "********"
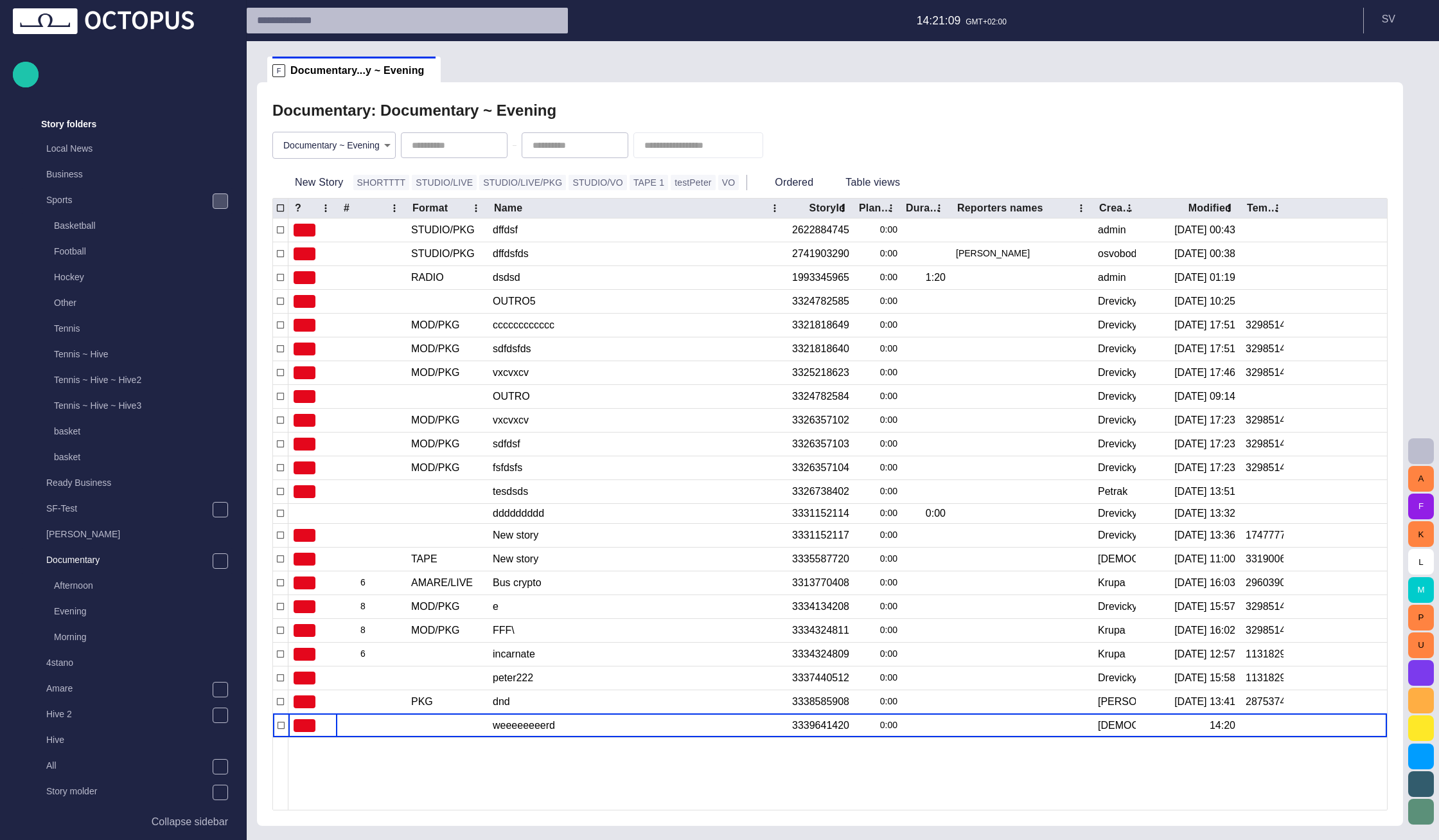
click at [378, 152] on body "Story Rundown Rundowns Story folders Local News Business Sports Basketball Foot…" at bounding box center [720, 420] width 1439 height 840
click at [368, 174] on li "(all folders)" at bounding box center [333, 175] width 138 height 23
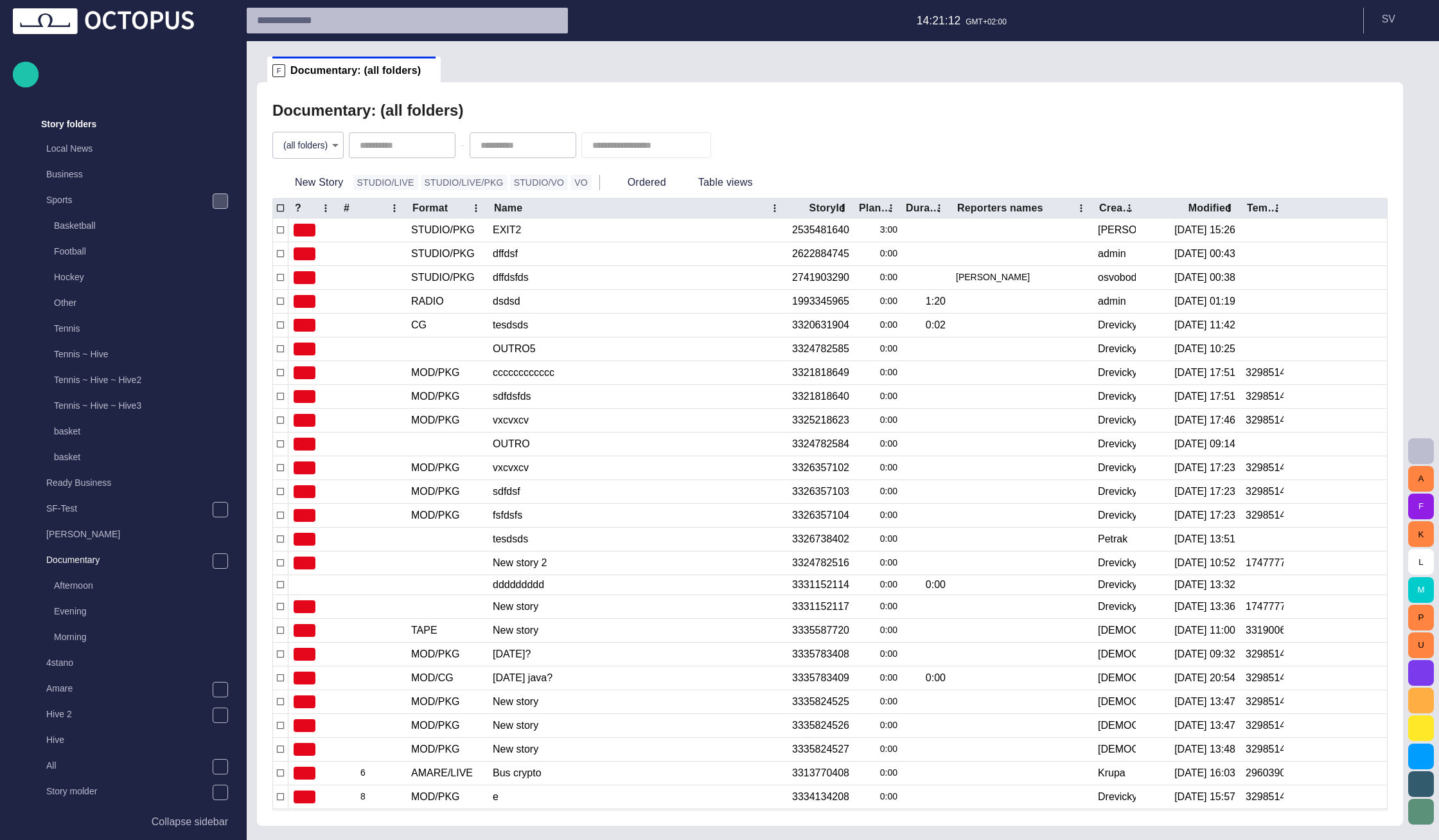
click at [325, 145] on body "Story Rundown Rundowns Story folders Local News Business Sports Basketball Foot…" at bounding box center [720, 420] width 1439 height 840
click at [319, 241] on li "Documentary ~ Morning" at bounding box center [310, 245] width 138 height 23
type input "********"
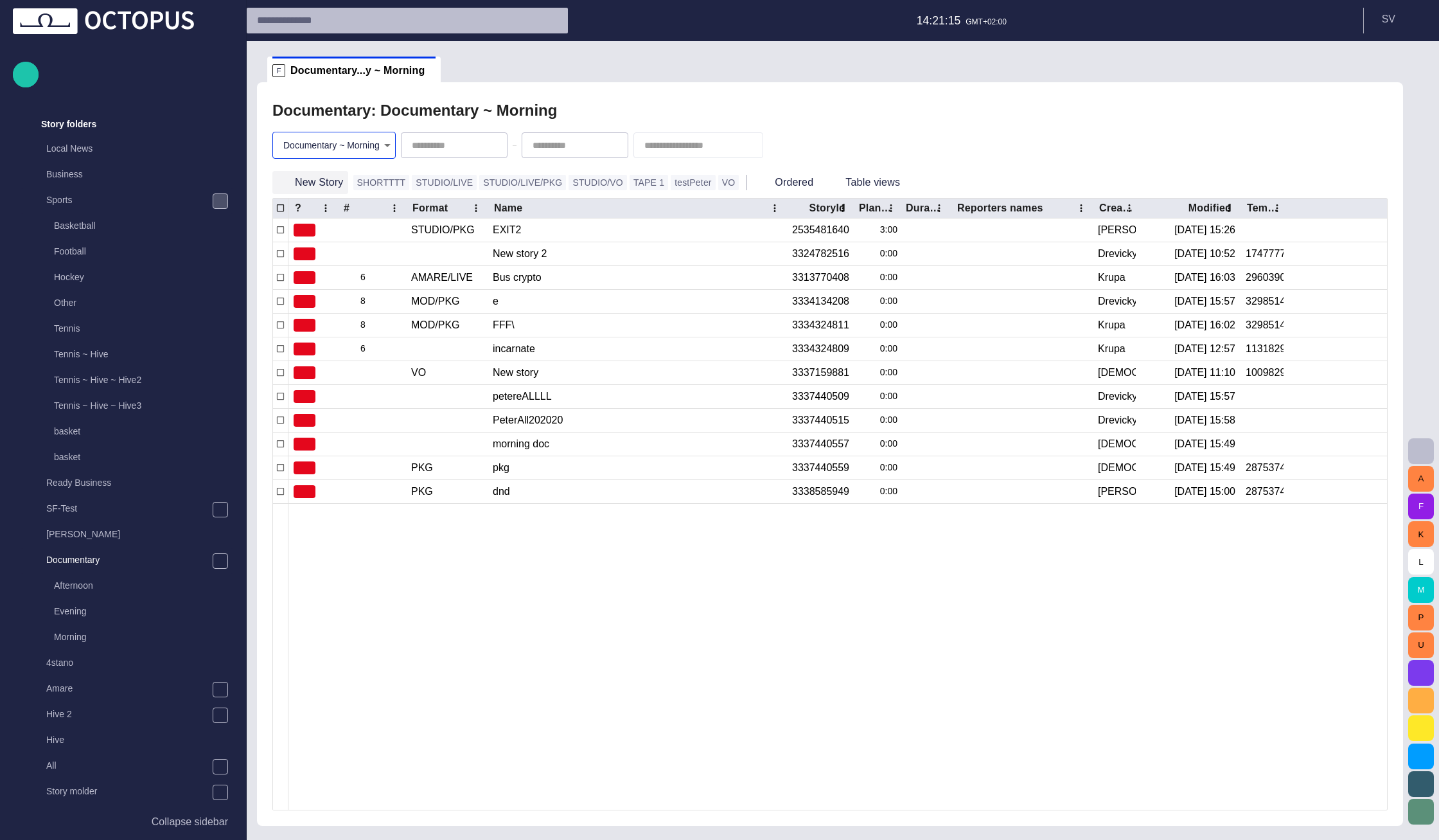
click at [329, 181] on button "New Story" at bounding box center [310, 182] width 76 height 23
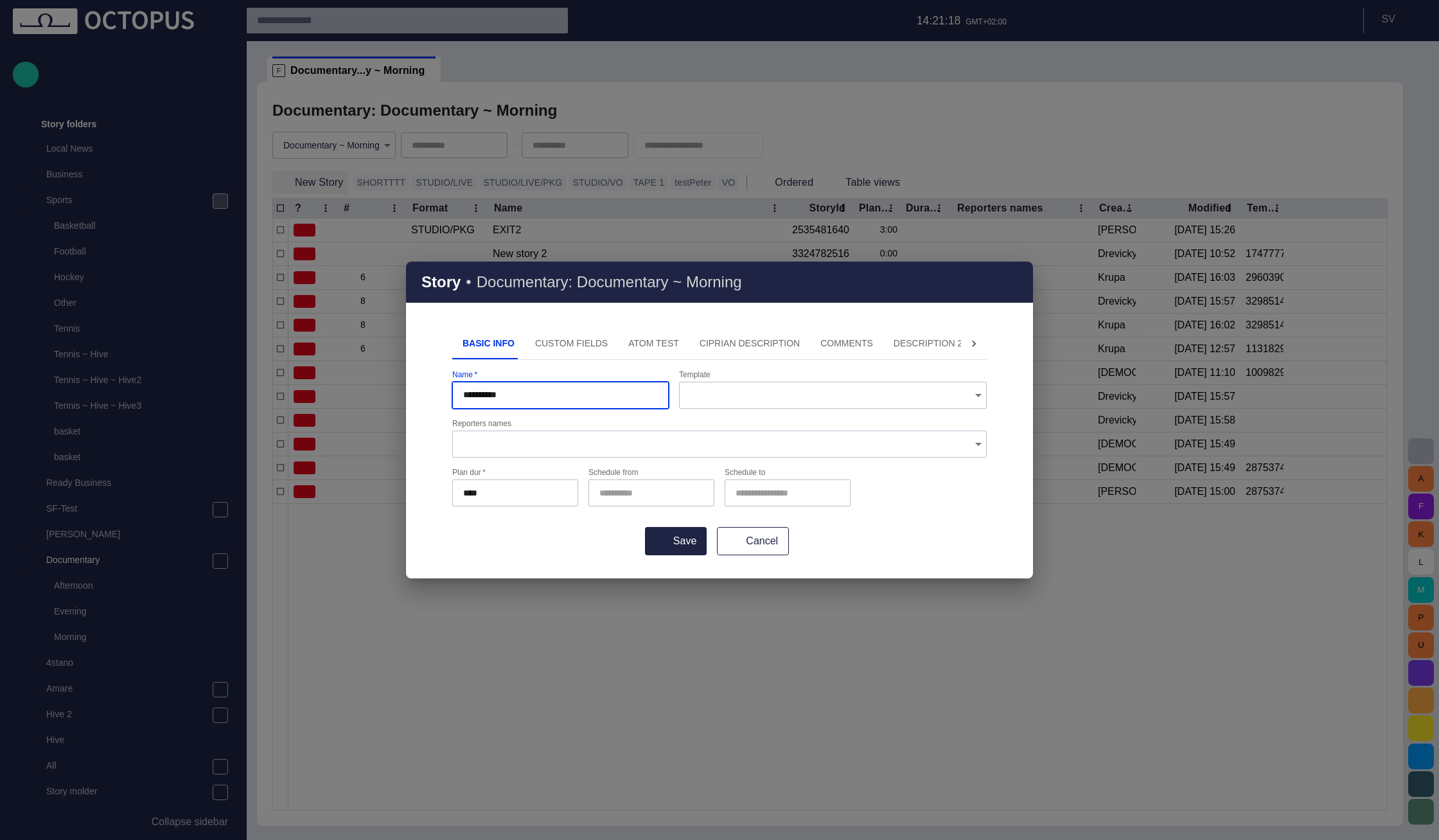
type input "**********"
click at [645, 527] on button "Save" at bounding box center [676, 540] width 62 height 28
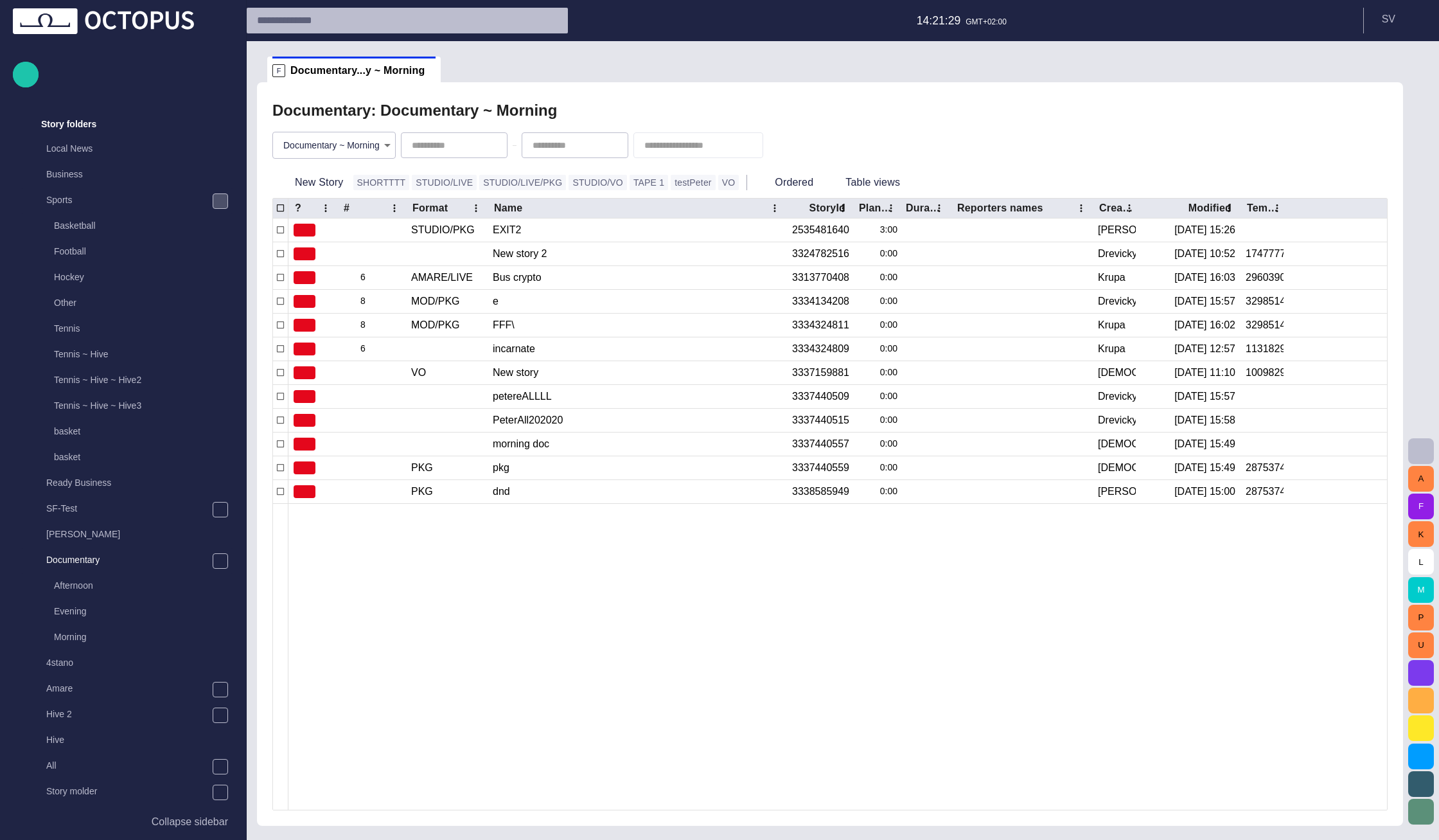
click at [699, 148] on input "text" at bounding box center [689, 145] width 90 height 13
type input "**********"
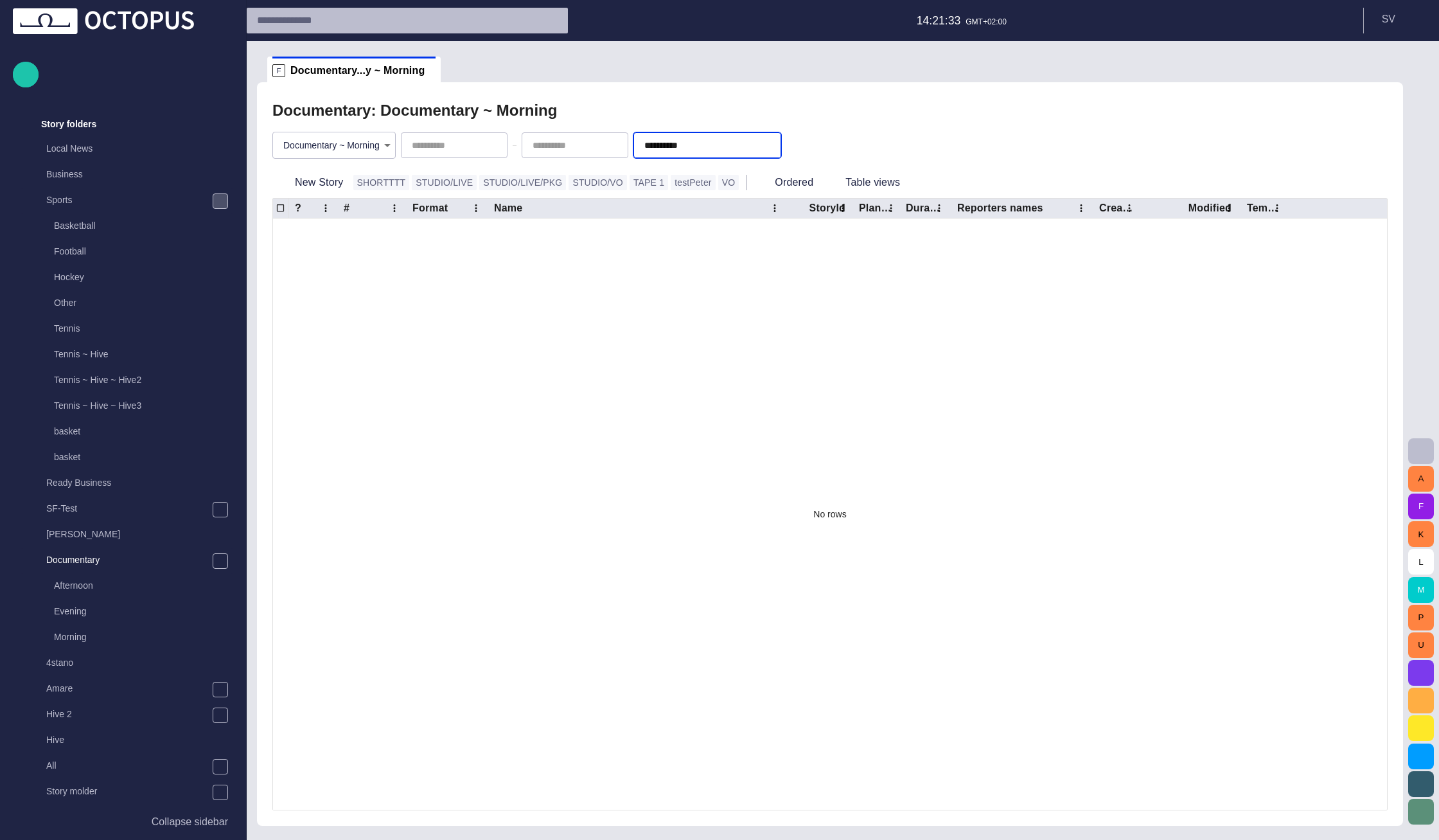
click at [781, 149] on button "button" at bounding box center [769, 145] width 23 height 23
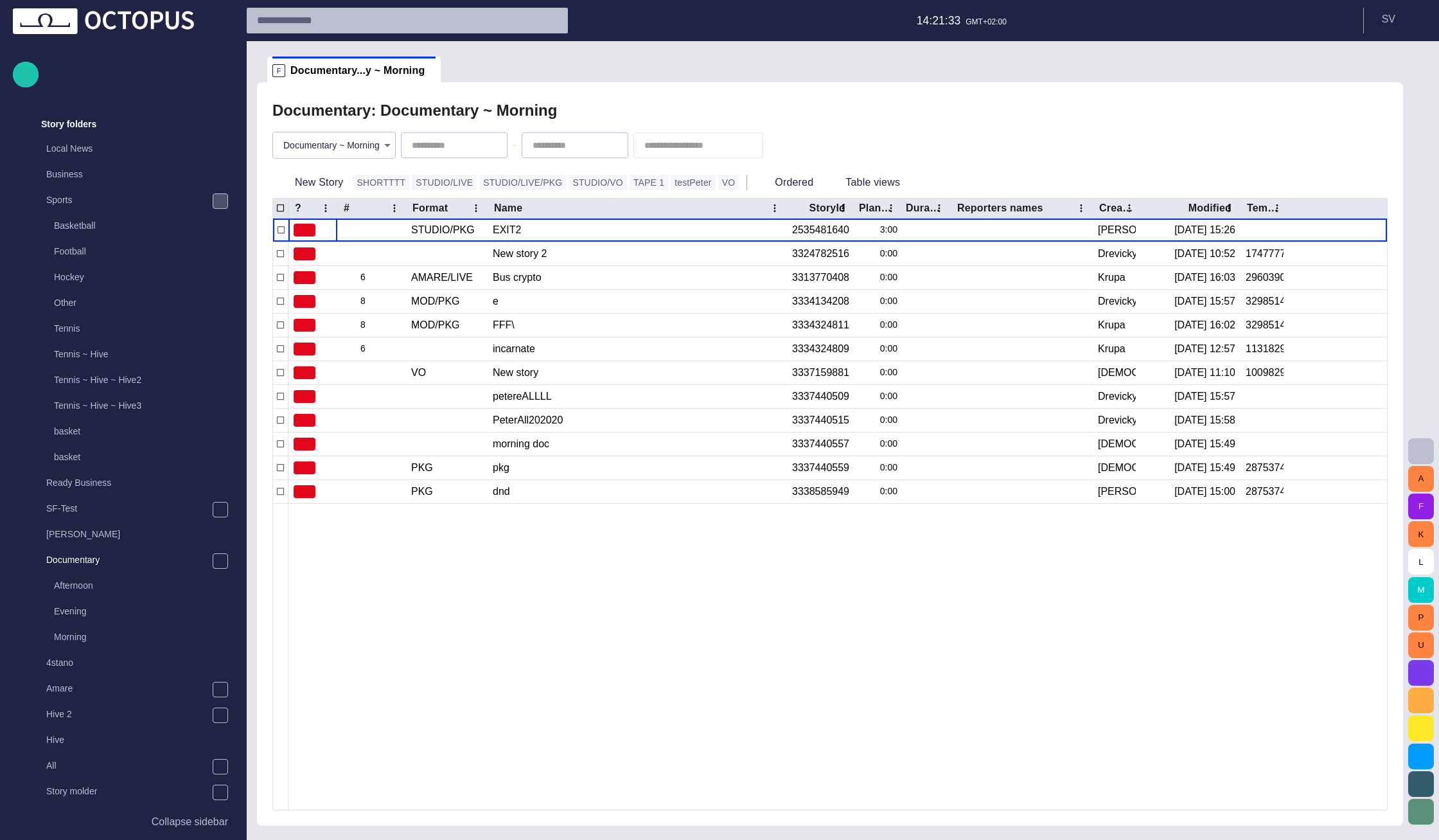
click at [369, 144] on body "Story Rundown Rundowns Story folders Local News Business Sports Basketball Foot…" at bounding box center [720, 420] width 1439 height 840
click at [369, 169] on li "(all folders)" at bounding box center [334, 175] width 138 height 23
type input "*"
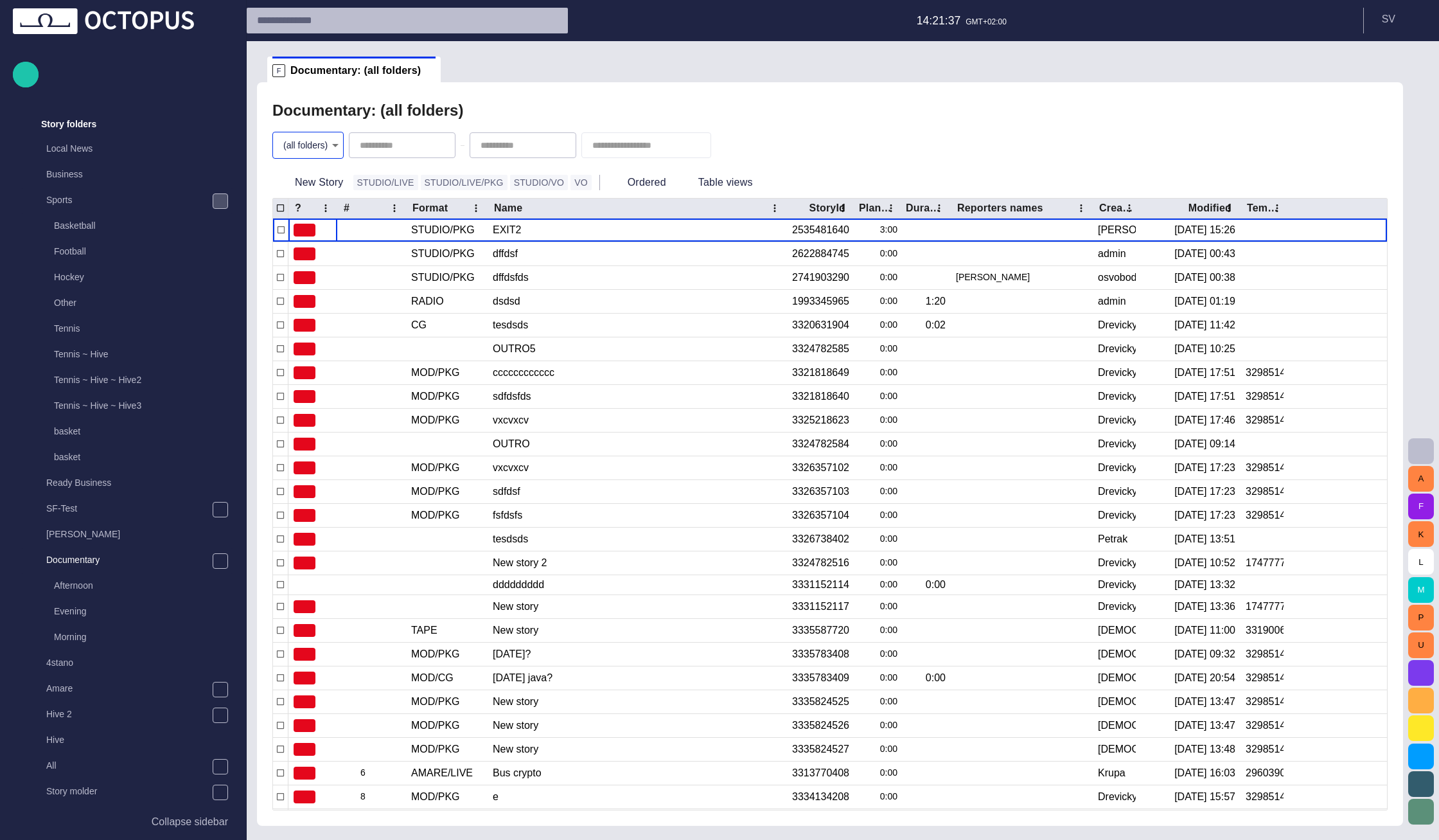
click at [683, 149] on input "text" at bounding box center [637, 145] width 90 height 13
type input "**********"
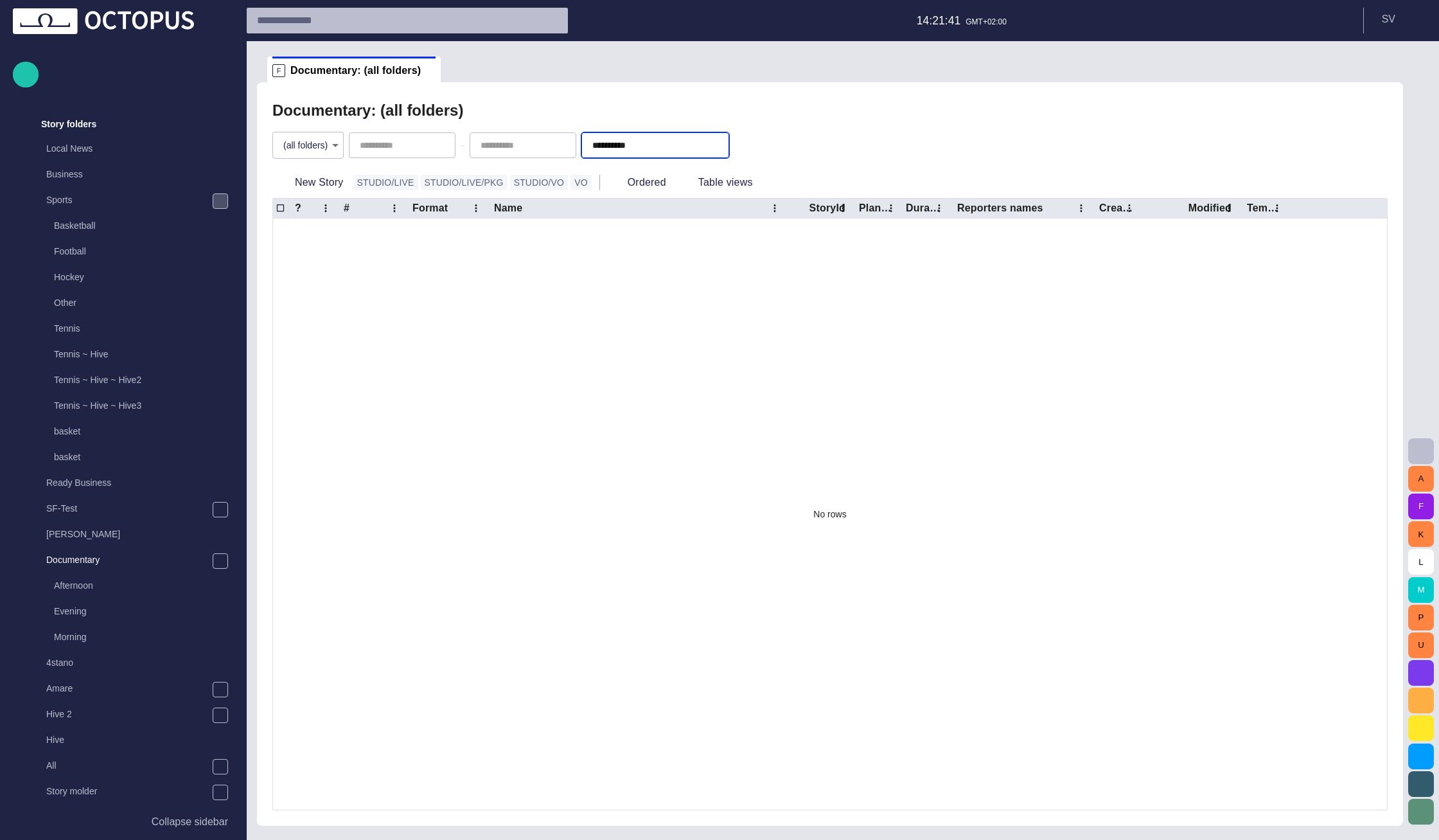
click at [723, 142] on span "button" at bounding box center [717, 145] width 13 height 13
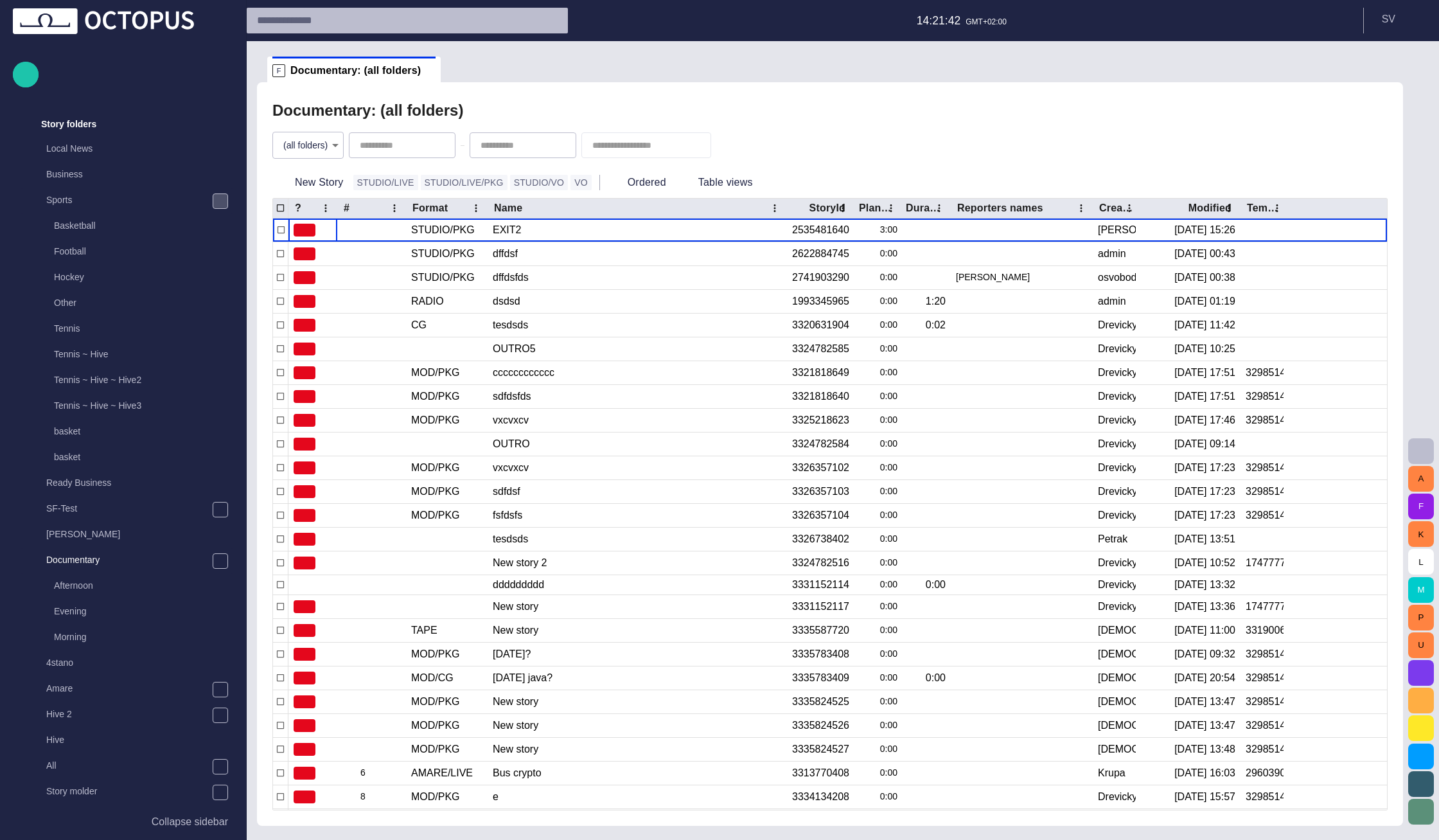
click at [307, 145] on body "Story Rundown Rundowns Story folders Local News Business Sports Basketball Foot…" at bounding box center [720, 420] width 1439 height 840
click at [326, 240] on li "Documentary ~ Morning" at bounding box center [310, 245] width 138 height 23
type input "********"
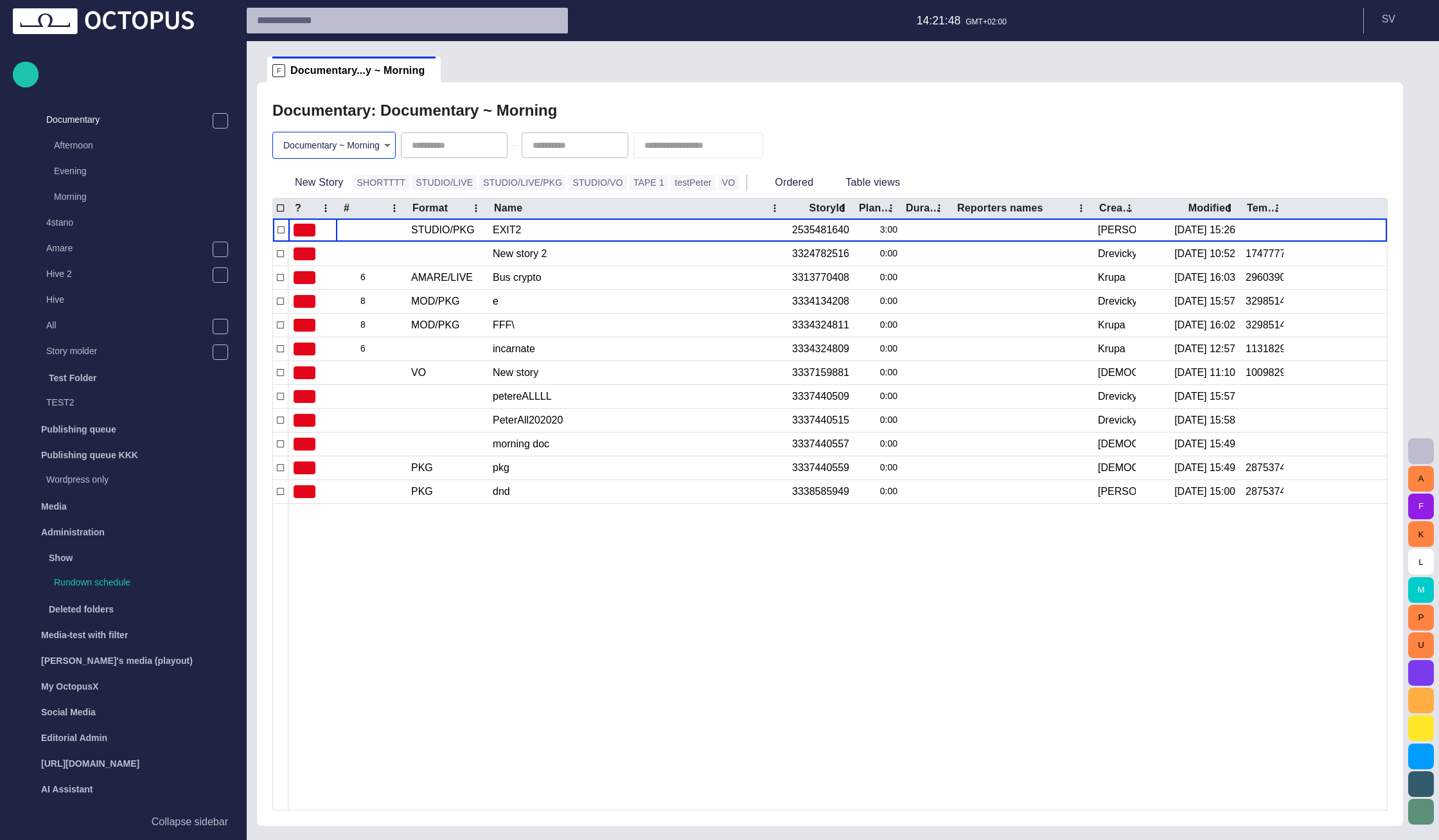
scroll to position [484, 0]
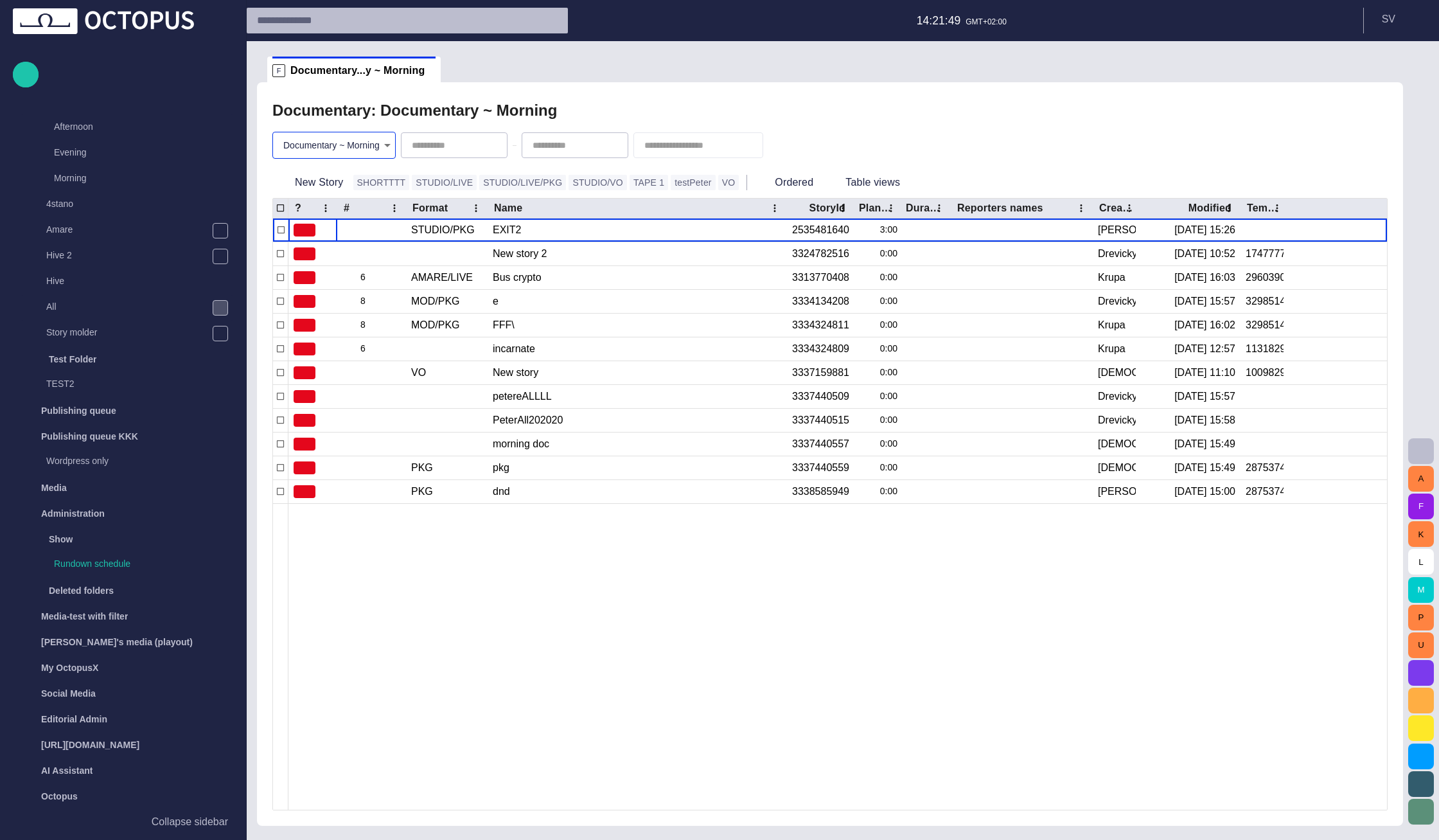
click at [218, 305] on span "main menu" at bounding box center [220, 308] width 10 height 10
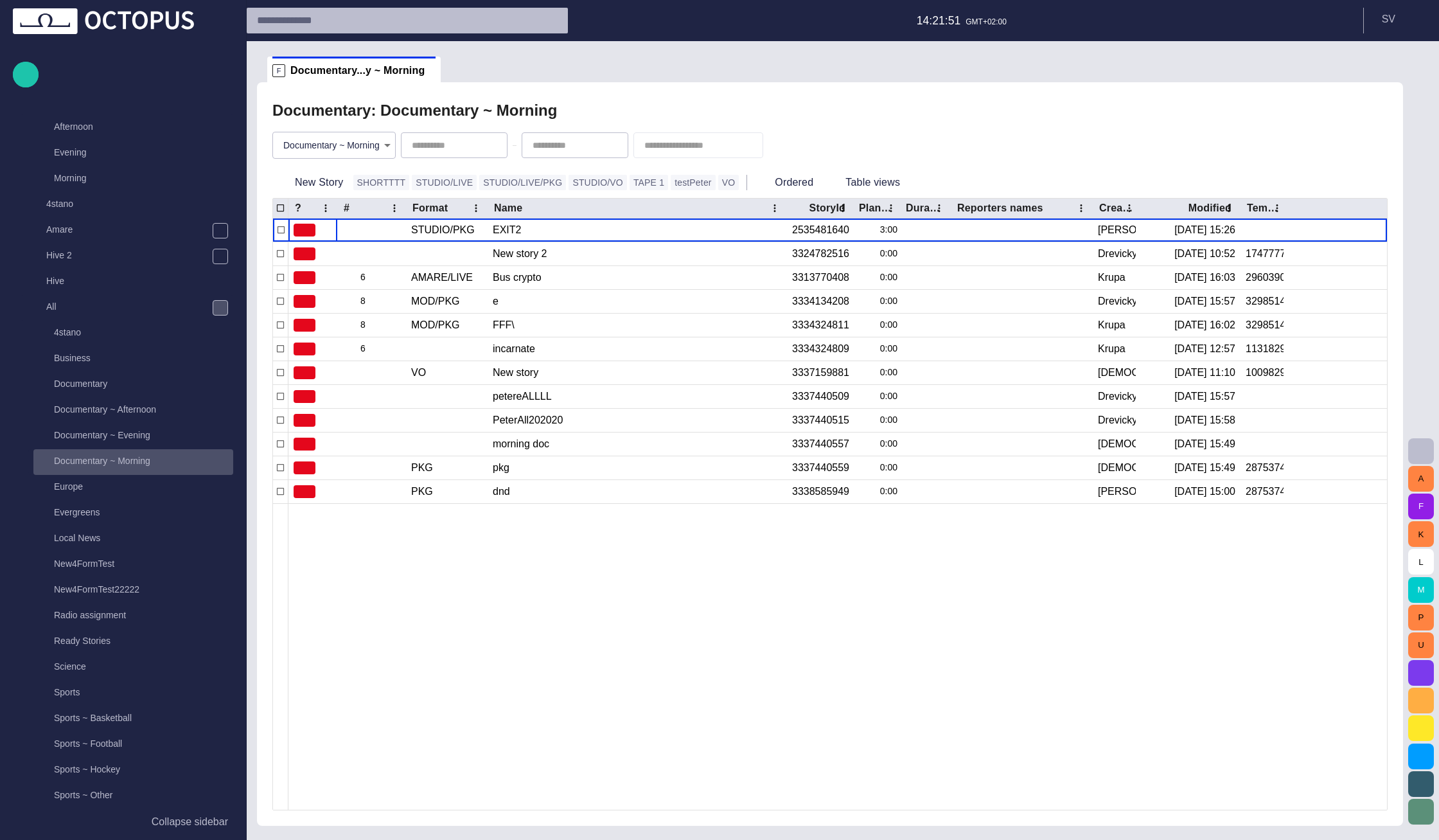
click at [138, 468] on div "Documentary ~ Morning" at bounding box center [134, 460] width 197 height 18
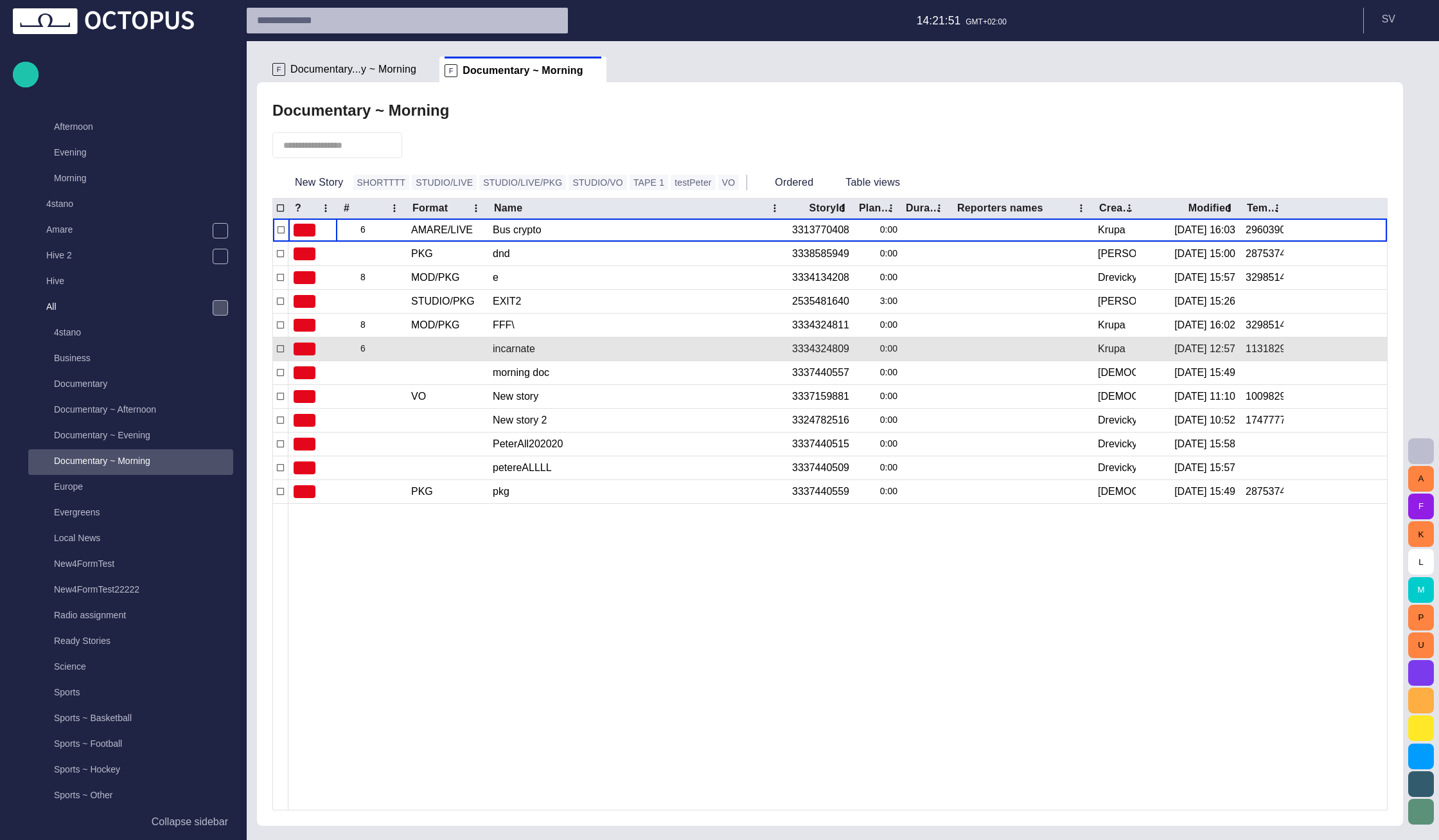
scroll to position [668, 0]
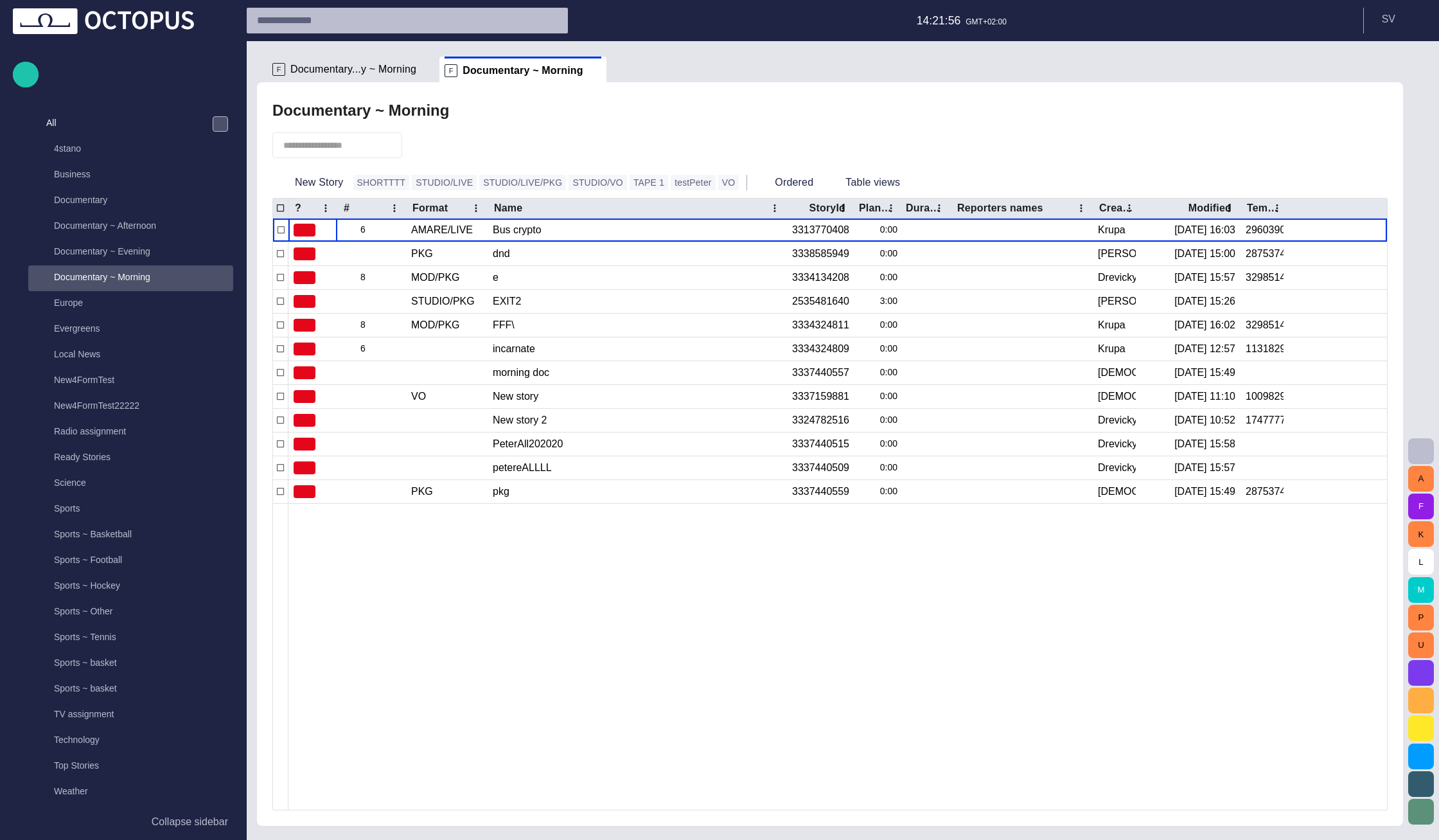
click at [371, 152] on div at bounding box center [337, 145] width 130 height 26
paste input "**********"
click at [397, 146] on span "button" at bounding box center [390, 145] width 13 height 13
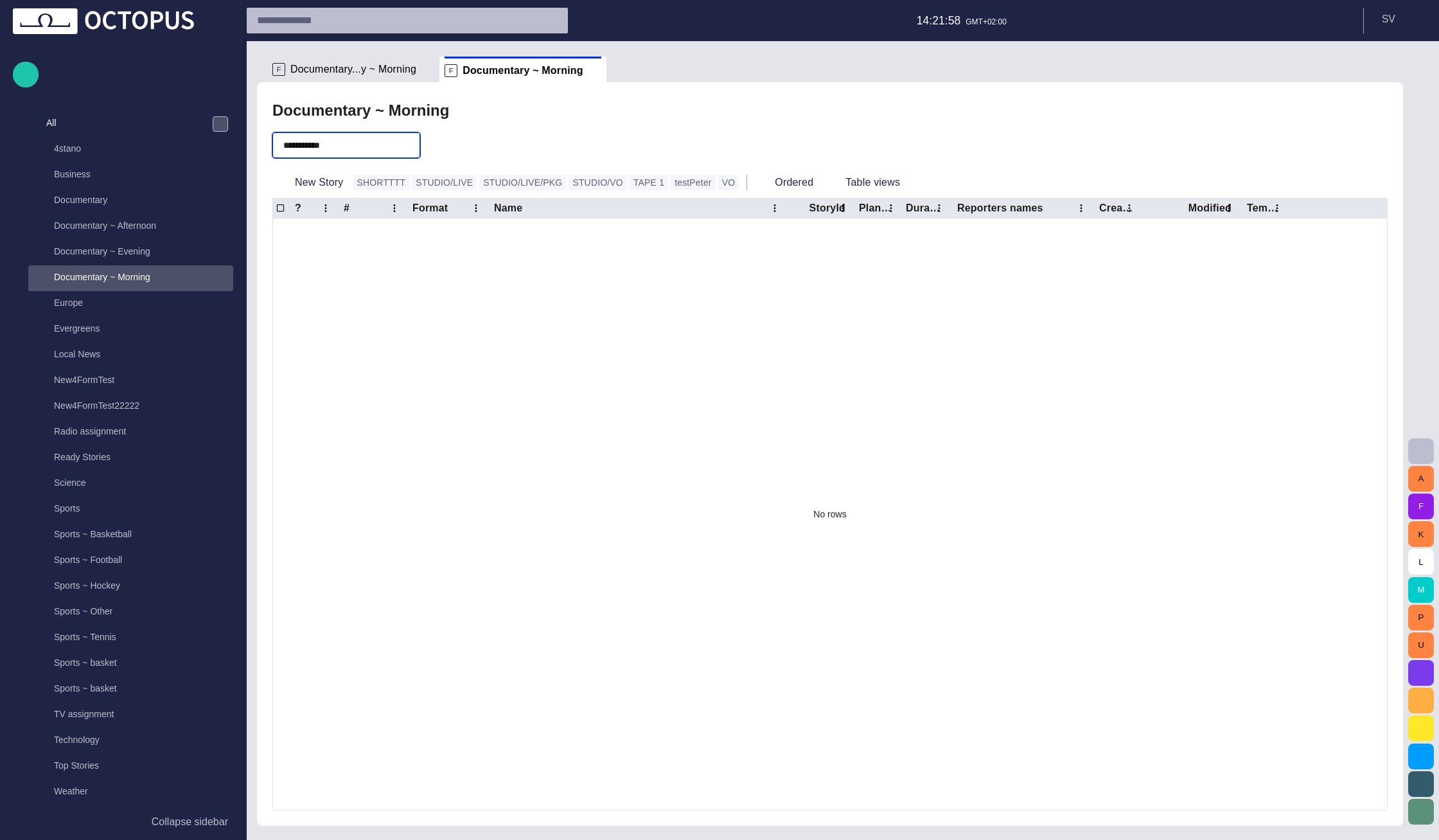
click at [350, 149] on input "**********" at bounding box center [328, 145] width 90 height 13
type input "**********"
click at [414, 149] on span "button" at bounding box center [408, 145] width 13 height 13
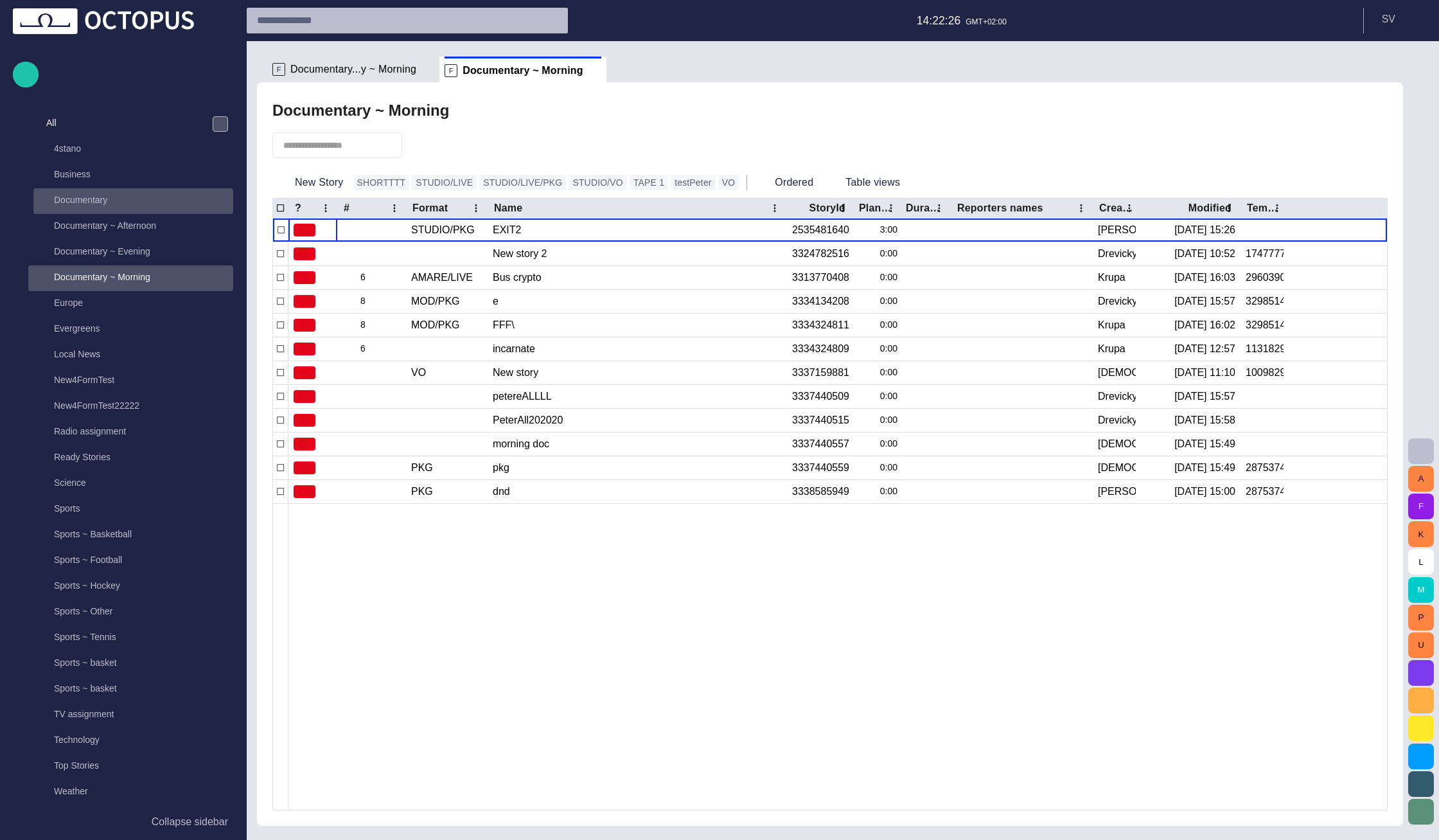
click at [133, 205] on p "Documentary" at bounding box center [144, 200] width 179 height 13
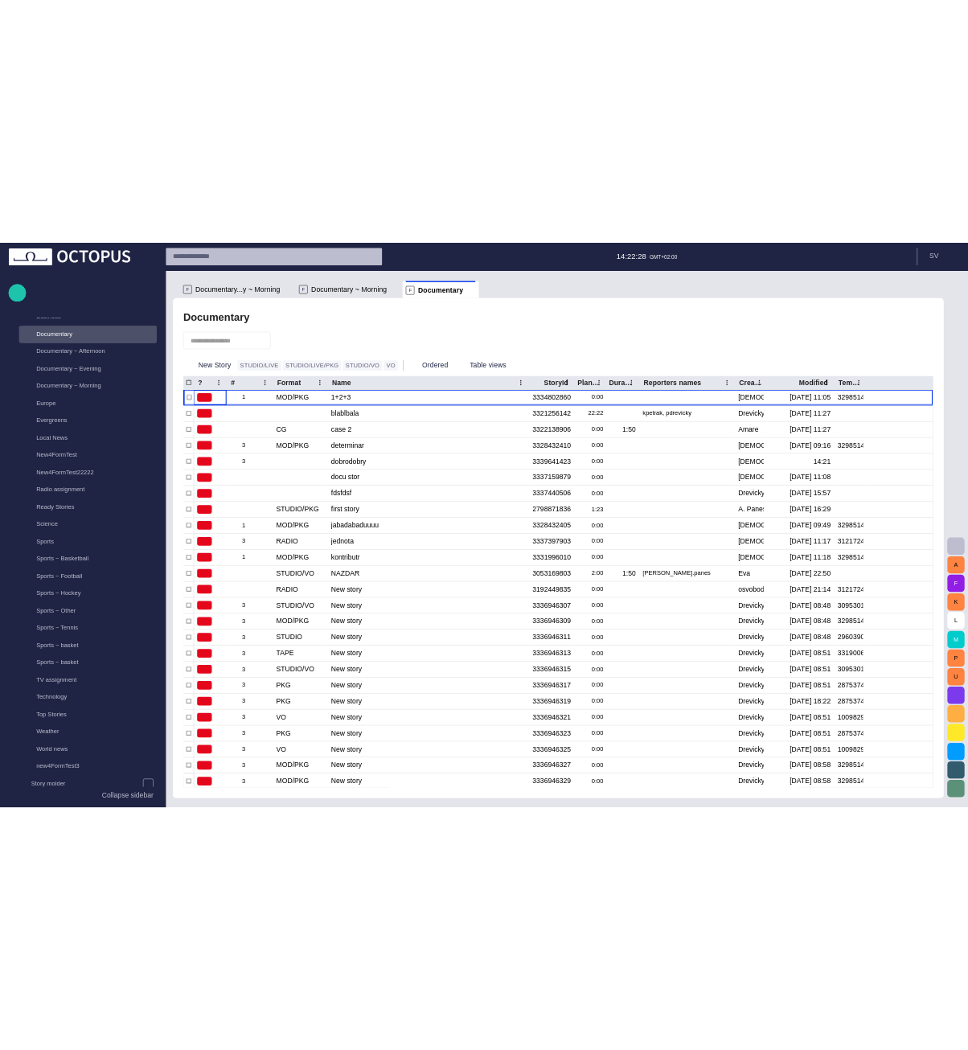
scroll to position [932, 0]
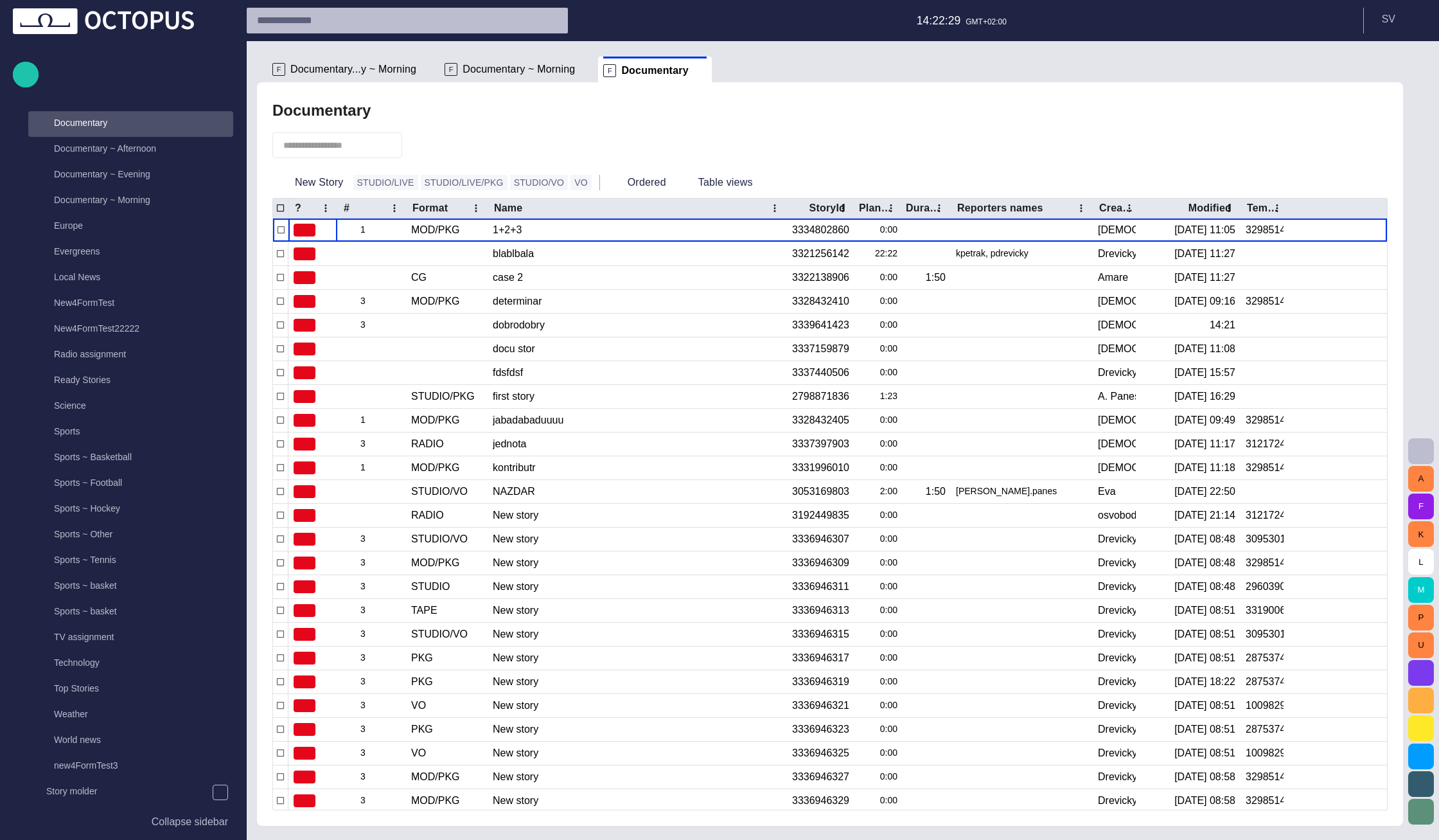
click at [345, 151] on input "text" at bounding box center [328, 145] width 90 height 13
paste input "**********"
type input "**********"
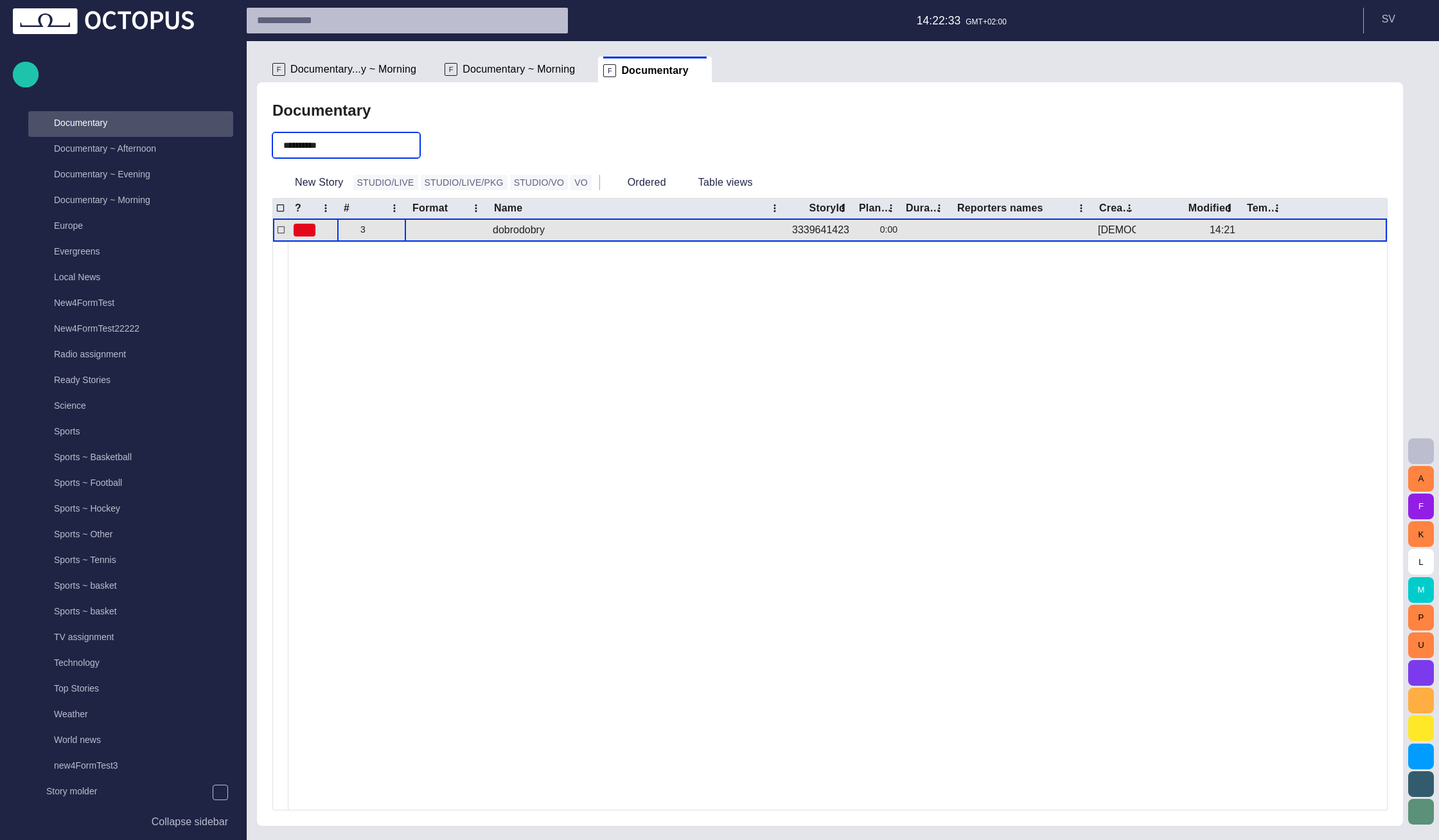
click at [398, 232] on span "button" at bounding box center [397, 229] width 10 height 10
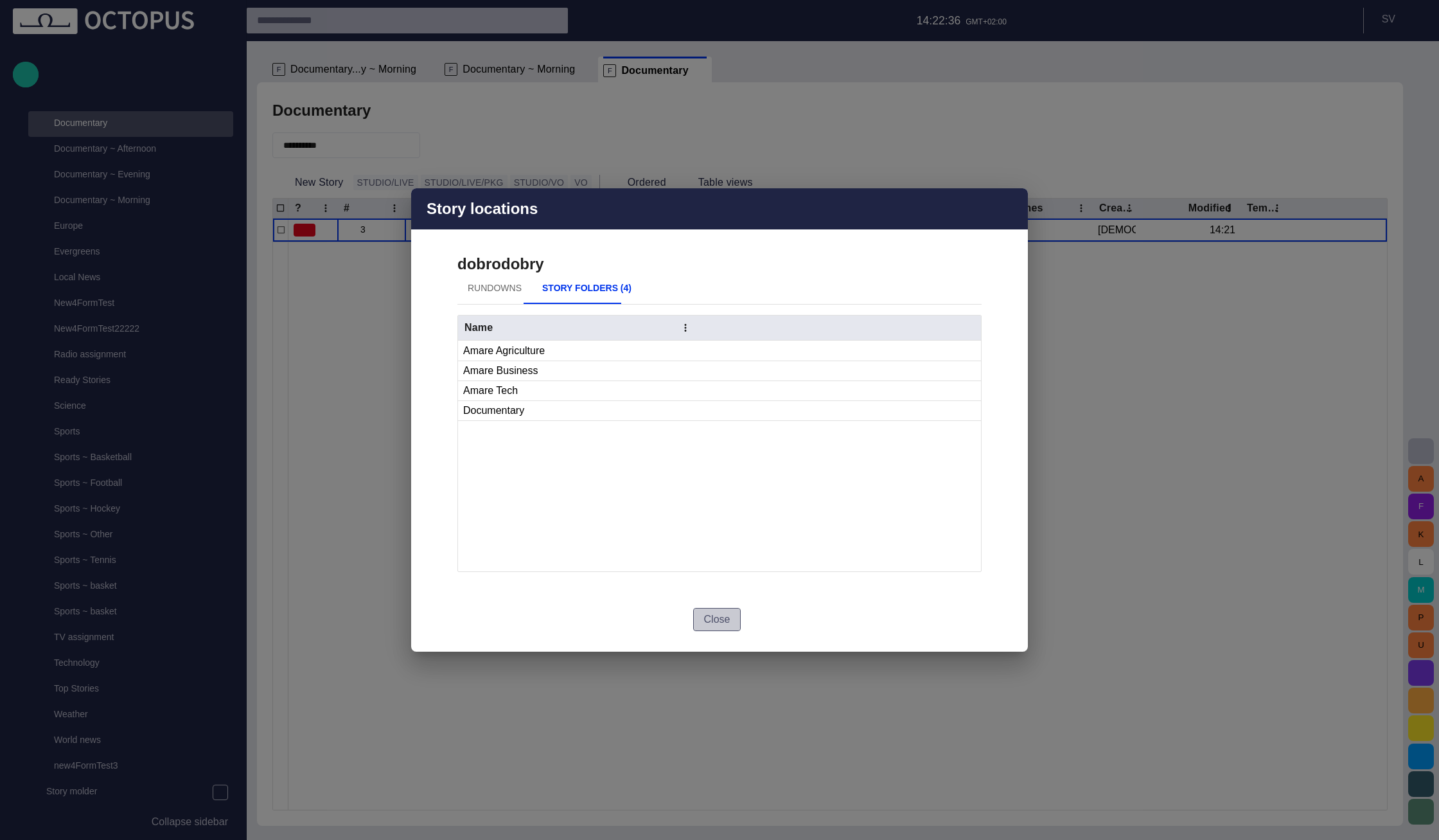
click at [703, 608] on button "Close" at bounding box center [717, 619] width 48 height 23
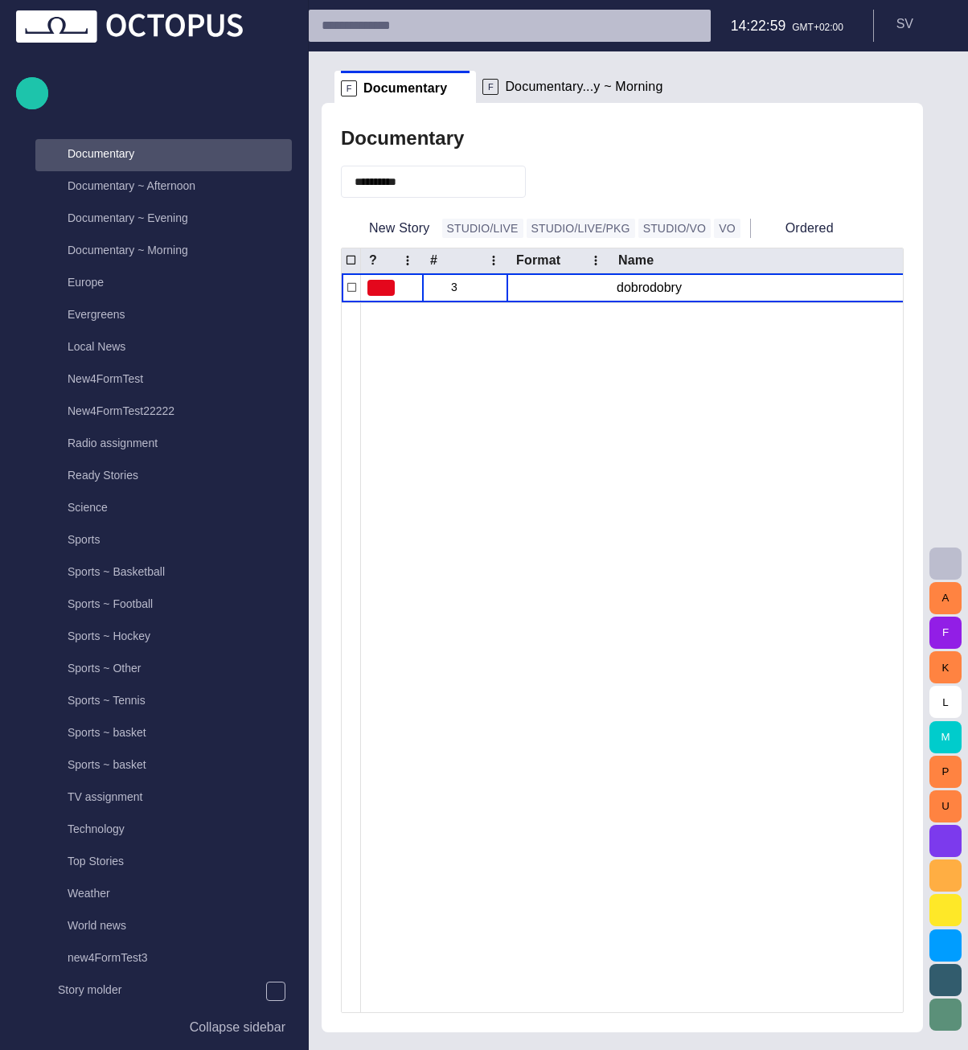
drag, startPoint x: 519, startPoint y: 179, endPoint x: 526, endPoint y: 150, distance: 29.8
click at [518, 182] on span "button" at bounding box center [510, 182] width 16 height 16
click at [542, 121] on div "Documentary New Story STUDIO/LIVE STUDIO/LIVE/PKG STUDIO/VO VO Ordered ? # Form…" at bounding box center [622, 567] width 601 height 929
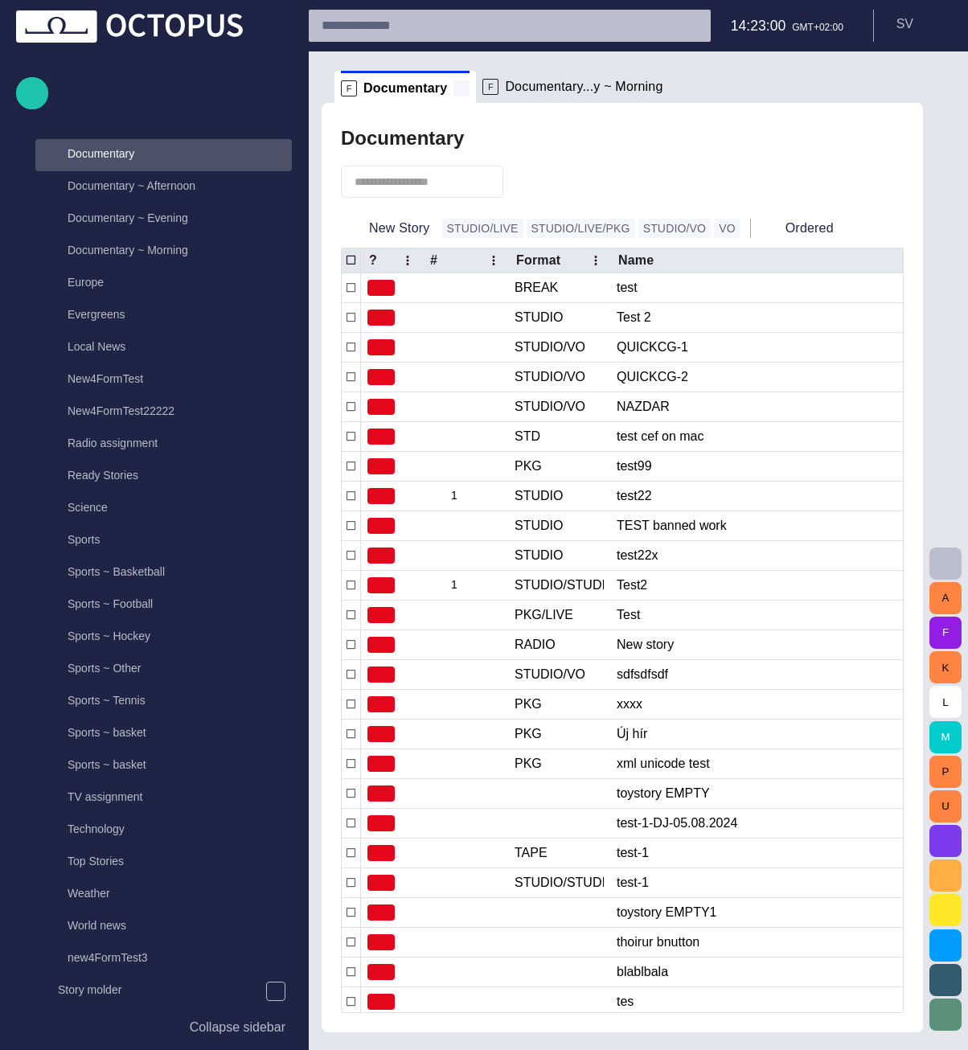
click at [457, 90] on span at bounding box center [461, 88] width 16 height 16
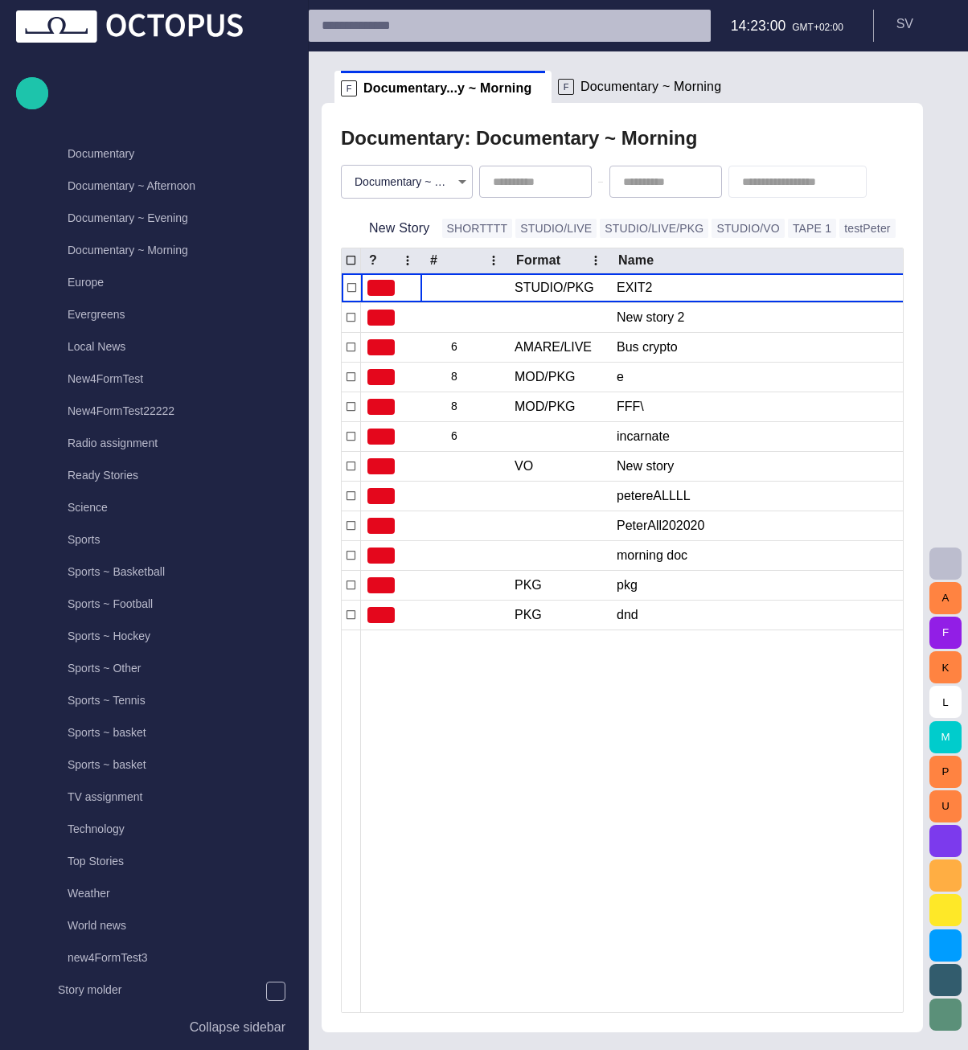
scroll to position [579, 0]
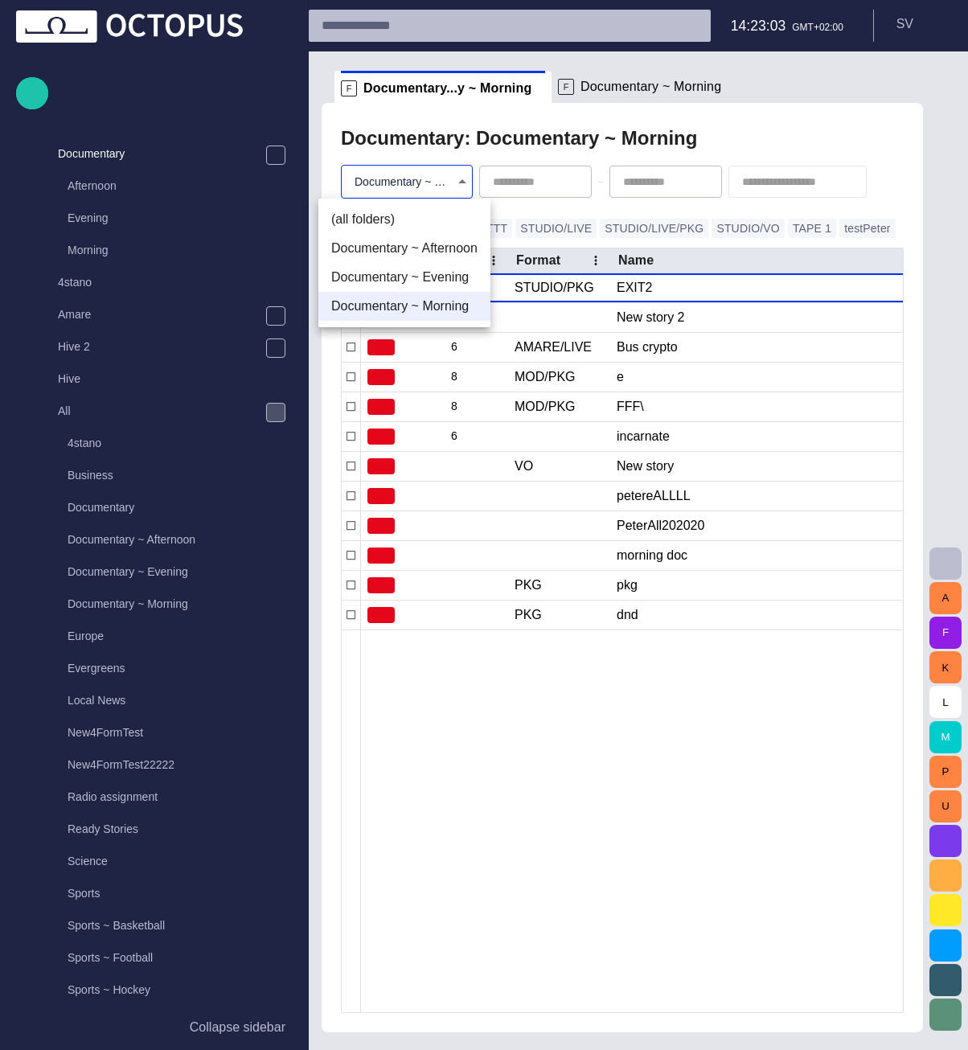
click at [437, 186] on body "Story Rundown Rundowns Story folders Local News Business Sports Basketball Foot…" at bounding box center [484, 525] width 968 height 1050
click at [440, 145] on div at bounding box center [484, 525] width 968 height 1050
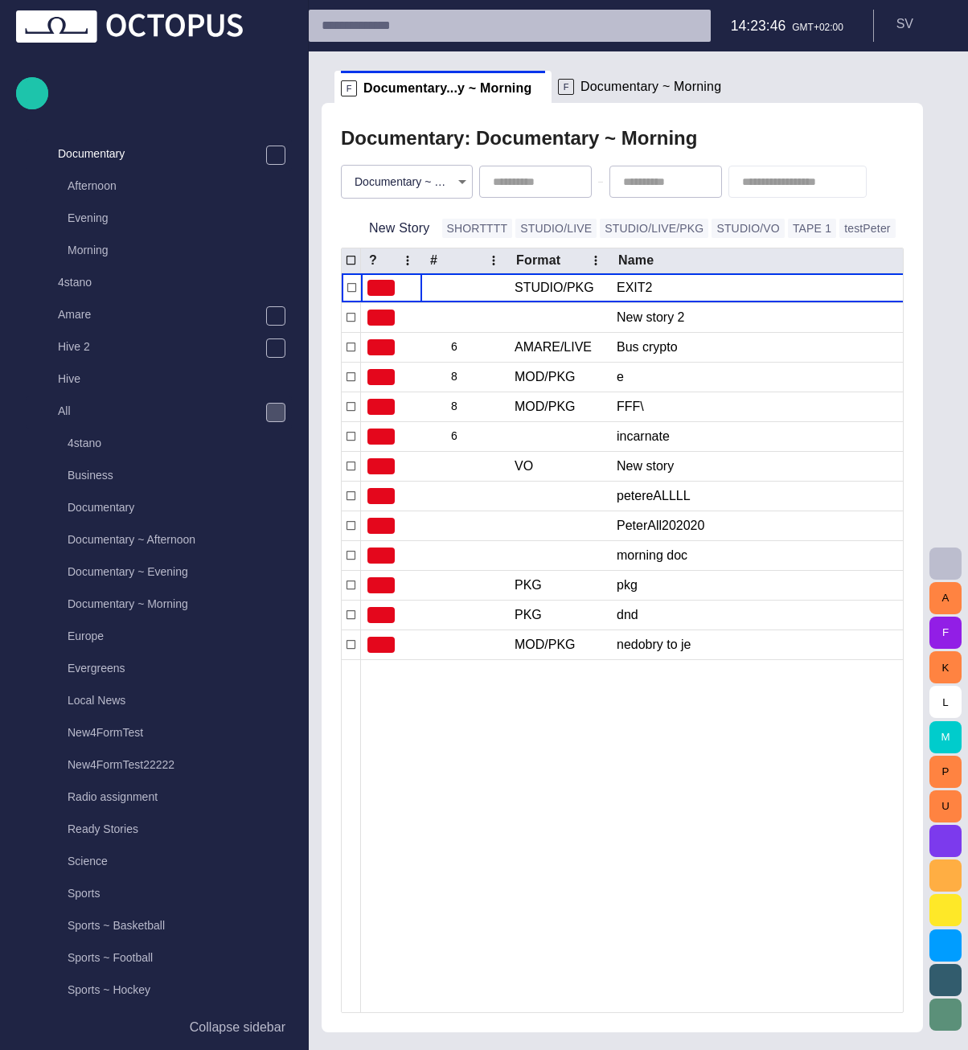
click at [360, 188] on body "Story Rundown Rundowns Story folders Local News Business Sports Basketball Foot…" at bounding box center [484, 525] width 968 height 1050
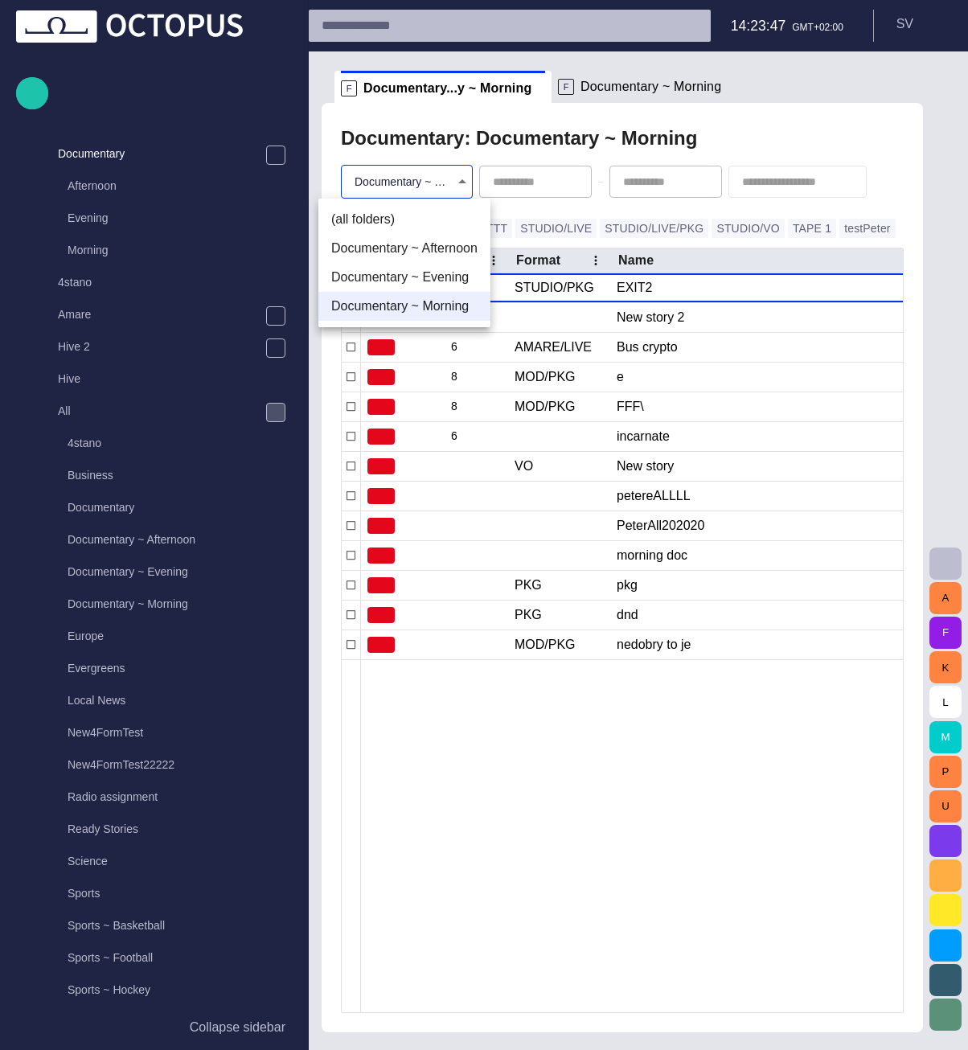
click at [360, 188] on div at bounding box center [484, 525] width 968 height 1050
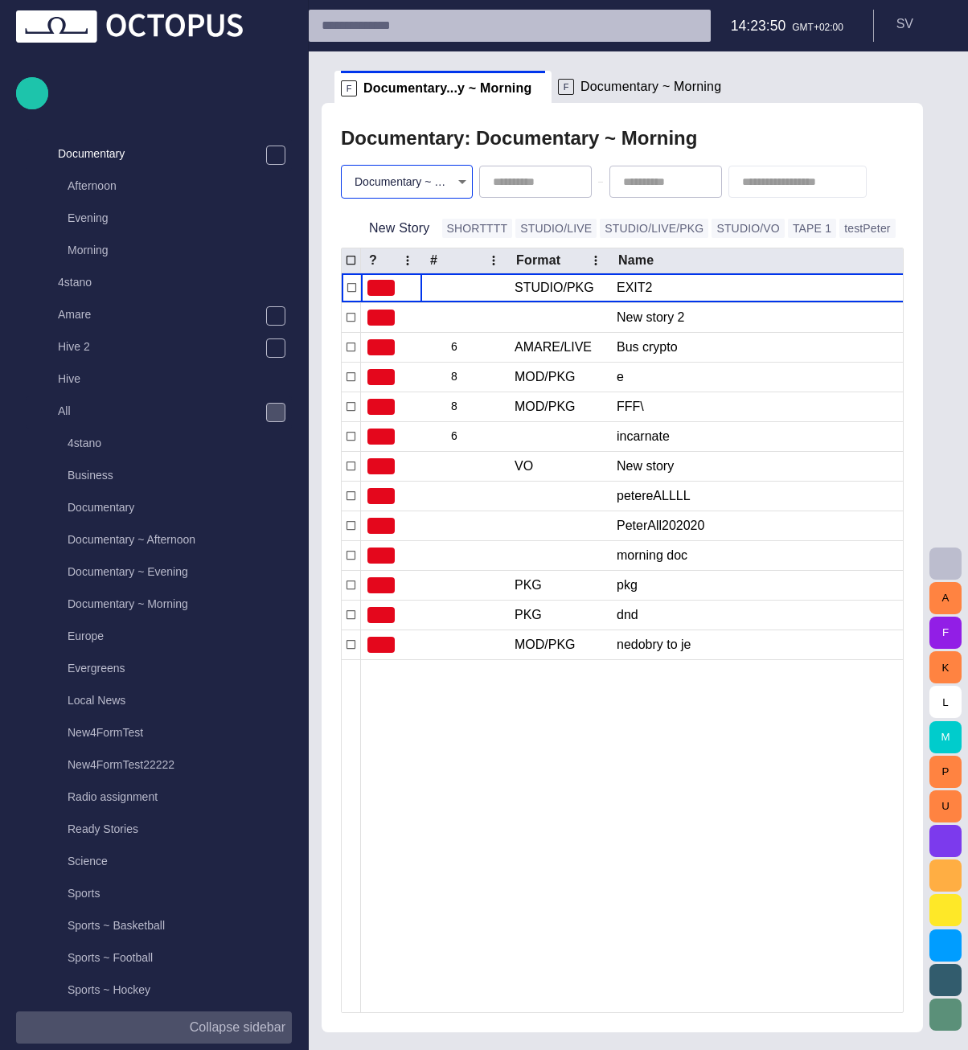
click at [248, 1031] on p "Collapse sidebar" at bounding box center [238, 1027] width 96 height 19
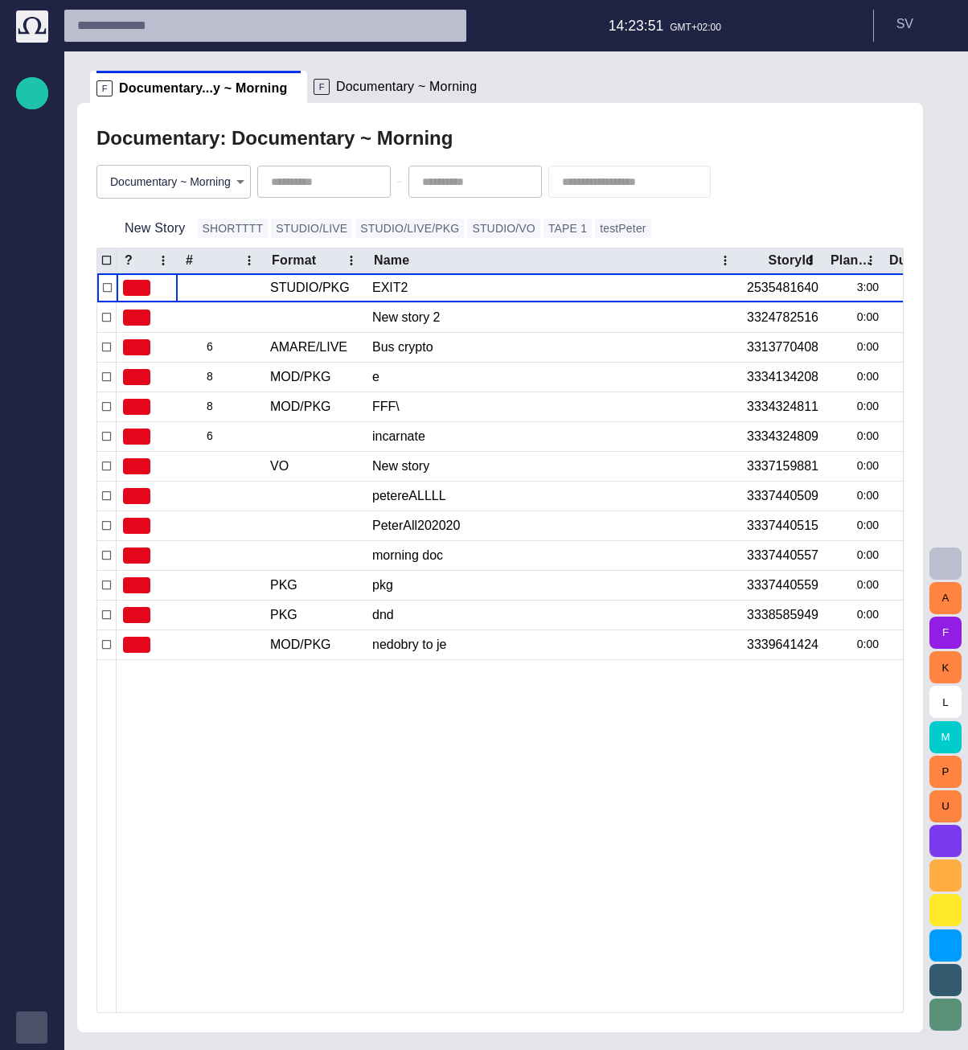
scroll to position [0, 0]
click at [13, 1025] on div "Story Rundown Rundowns Story folders Publishing queue Publishing queue KKK Medi…" at bounding box center [32, 525] width 64 height 1050
click at [21, 1037] on div "button" at bounding box center [32, 1027] width 32 height 32
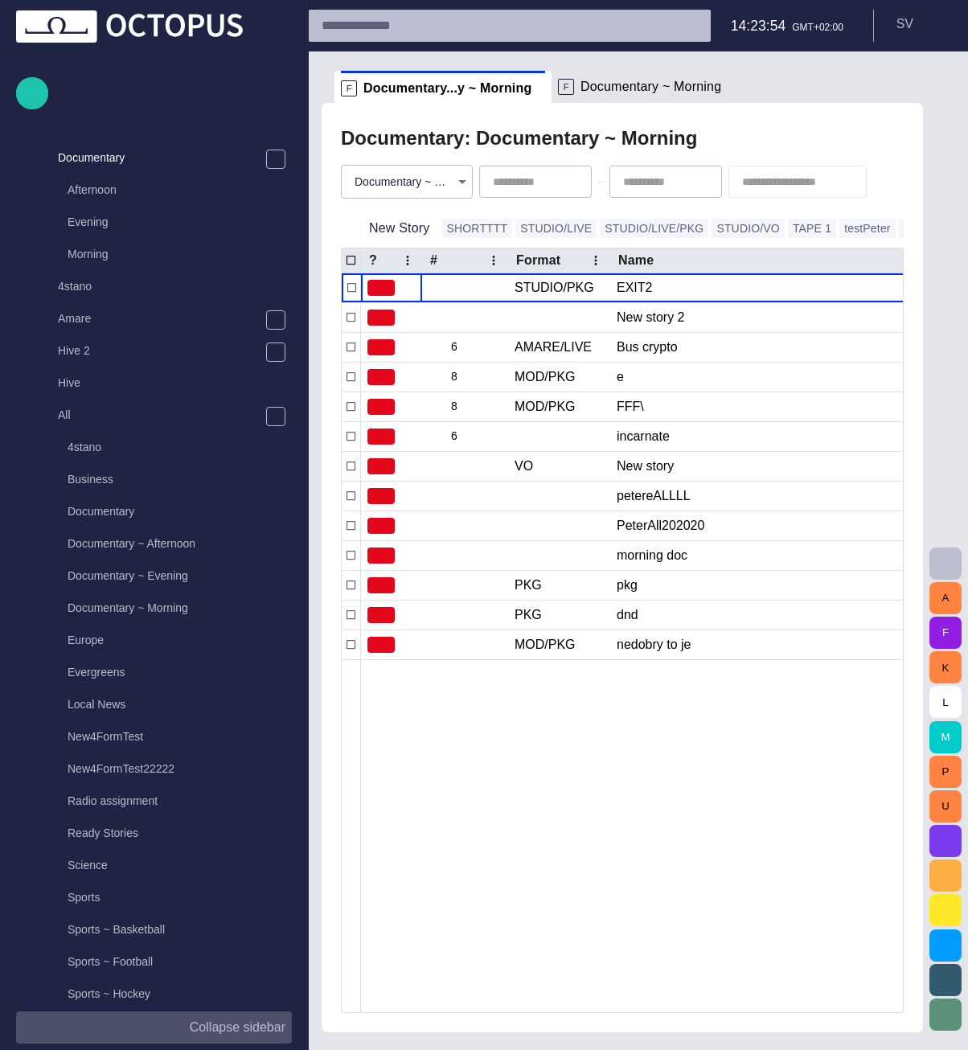
scroll to position [579, 0]
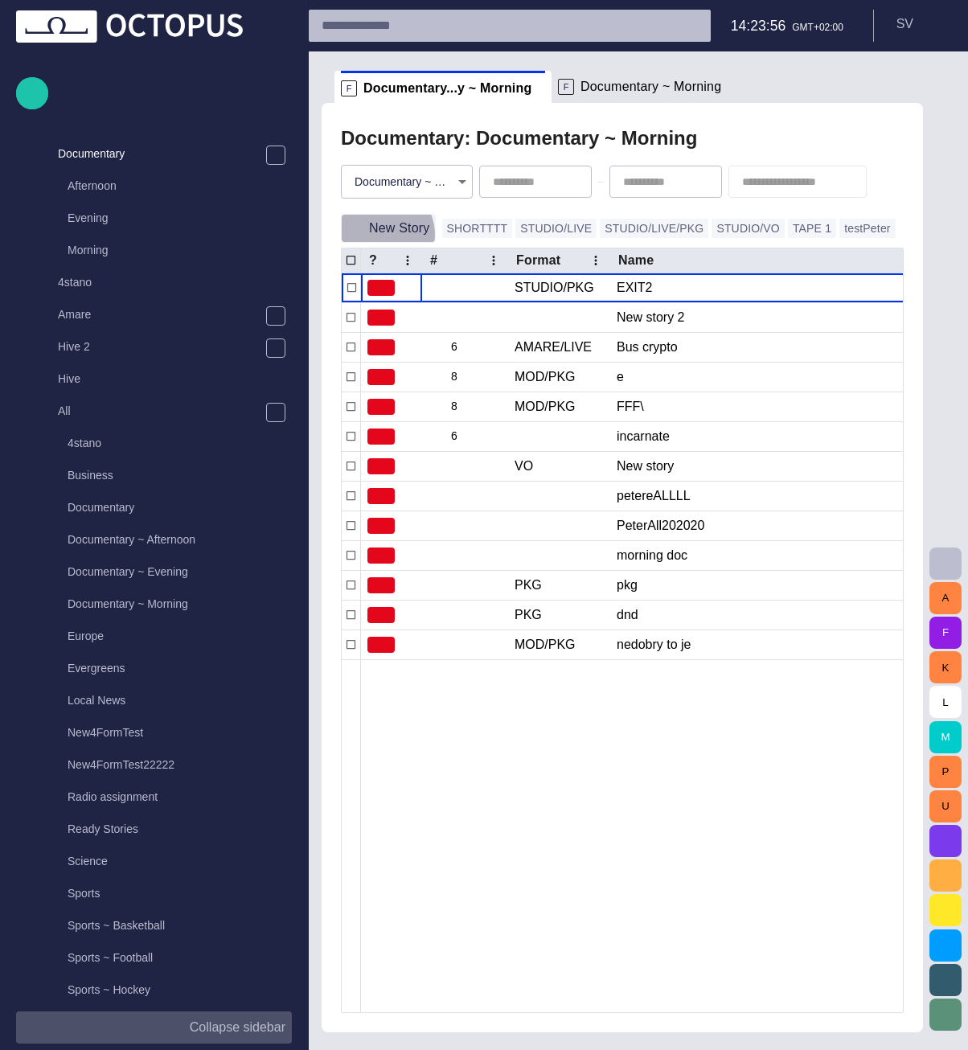
click at [379, 235] on button "New Story" at bounding box center [388, 228] width 95 height 29
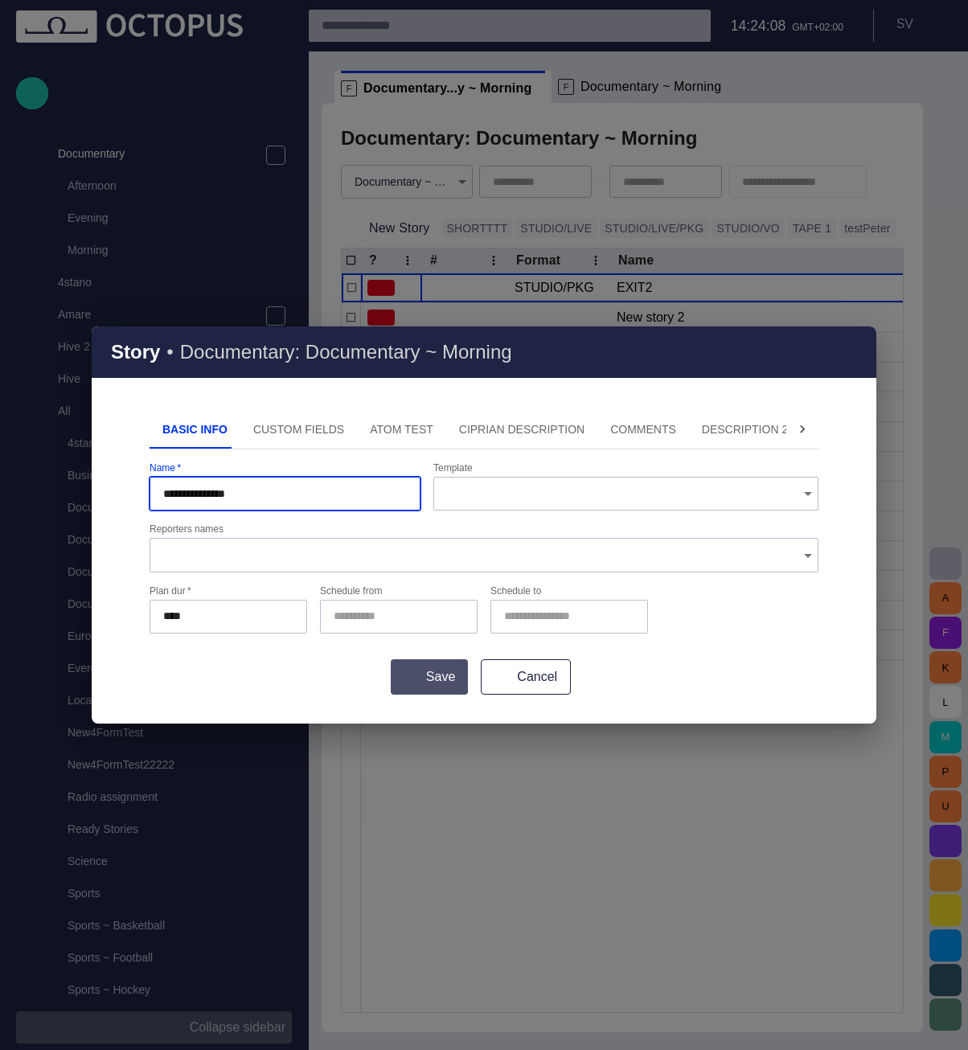
type input "**********"
click at [447, 674] on button "Save" at bounding box center [429, 676] width 77 height 35
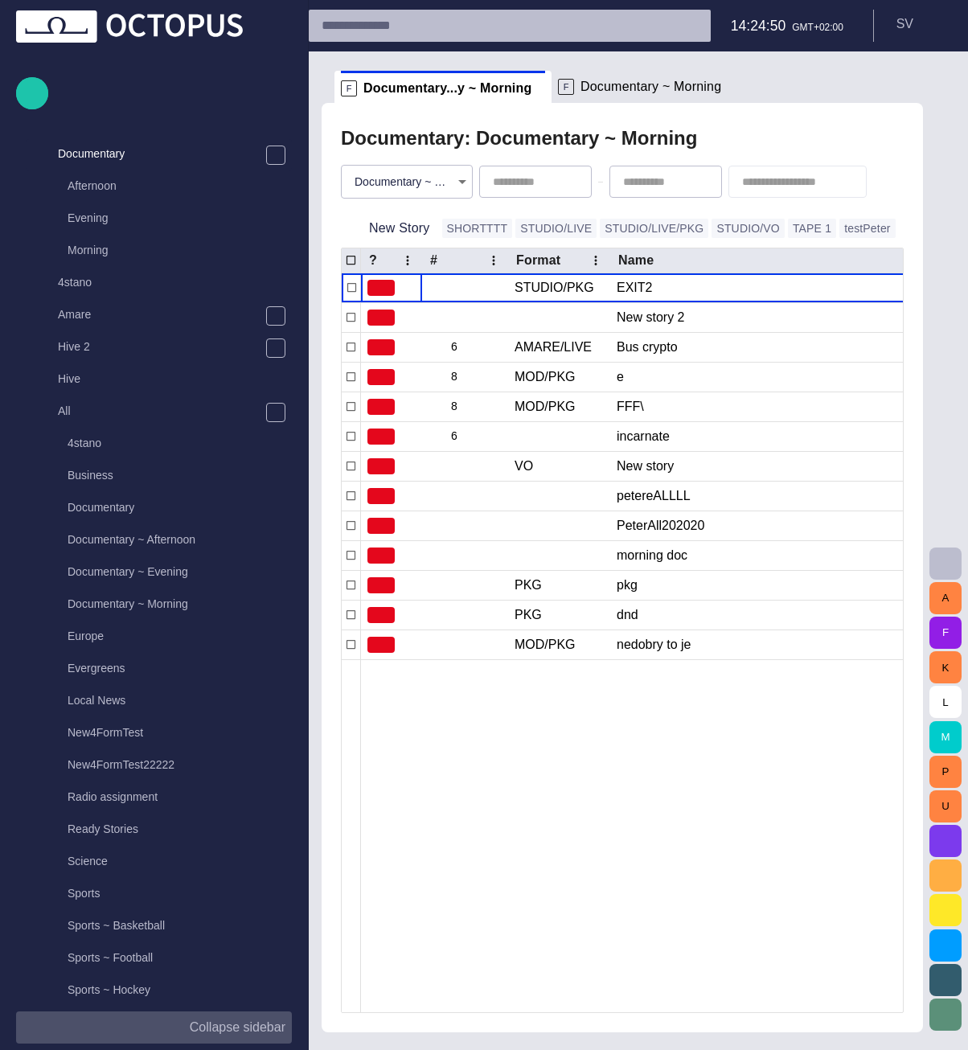
click at [797, 128] on div "Documentary: Documentary ~ Morning" at bounding box center [622, 138] width 563 height 32
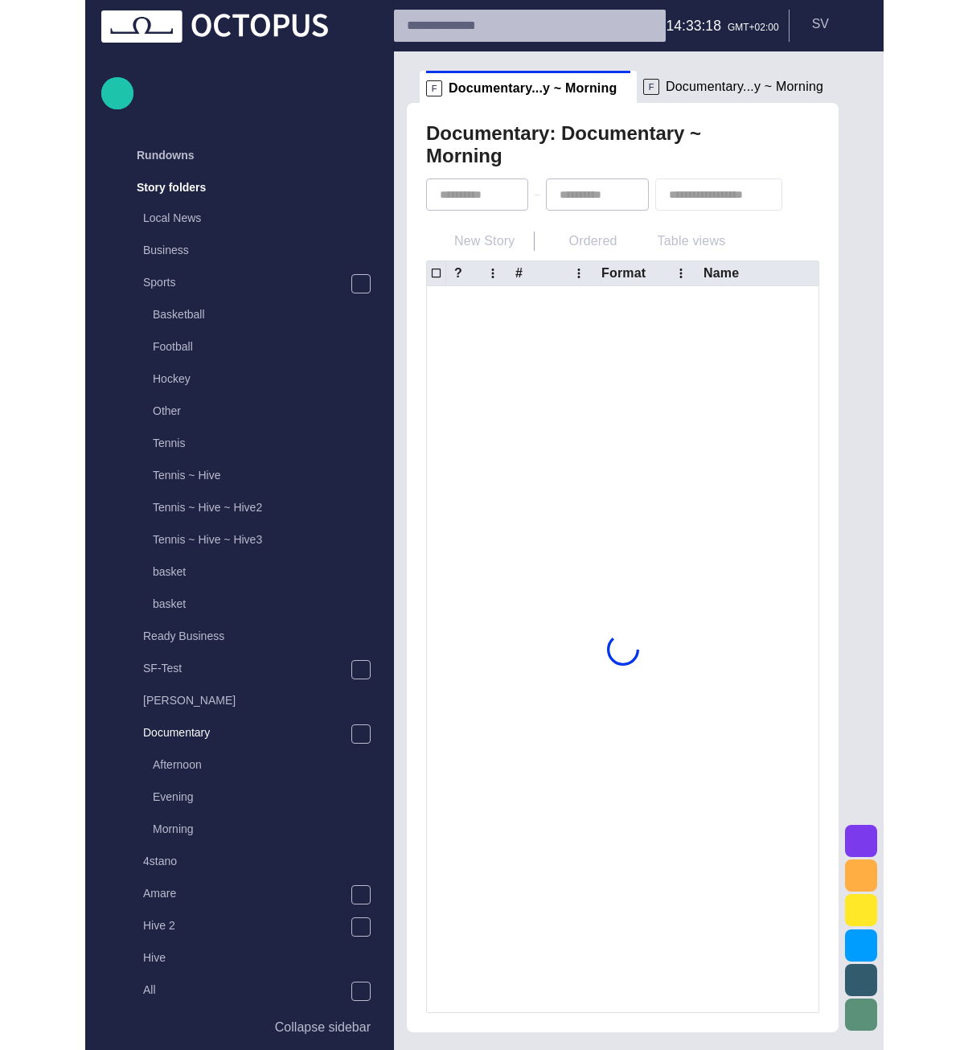
scroll to position [32, 0]
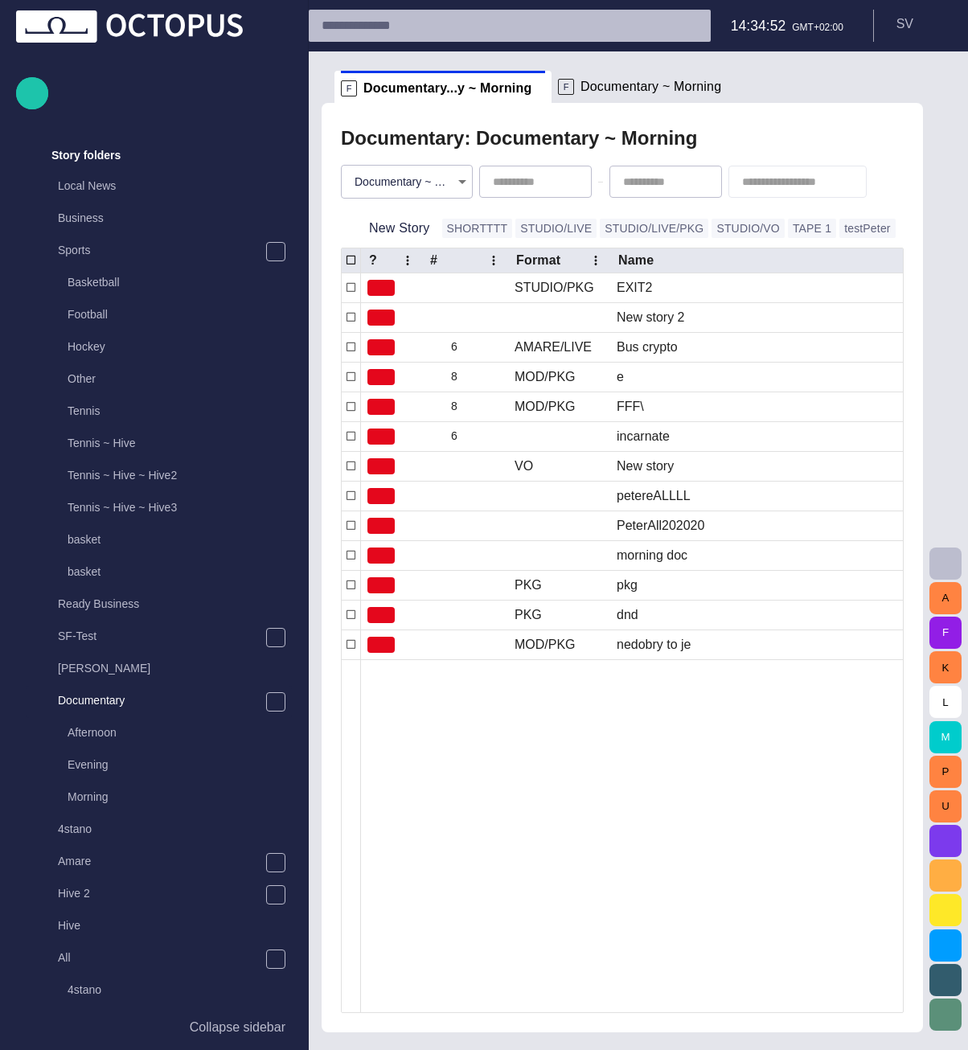
click at [587, 92] on span "Documentary ~ Morning" at bounding box center [650, 87] width 141 height 16
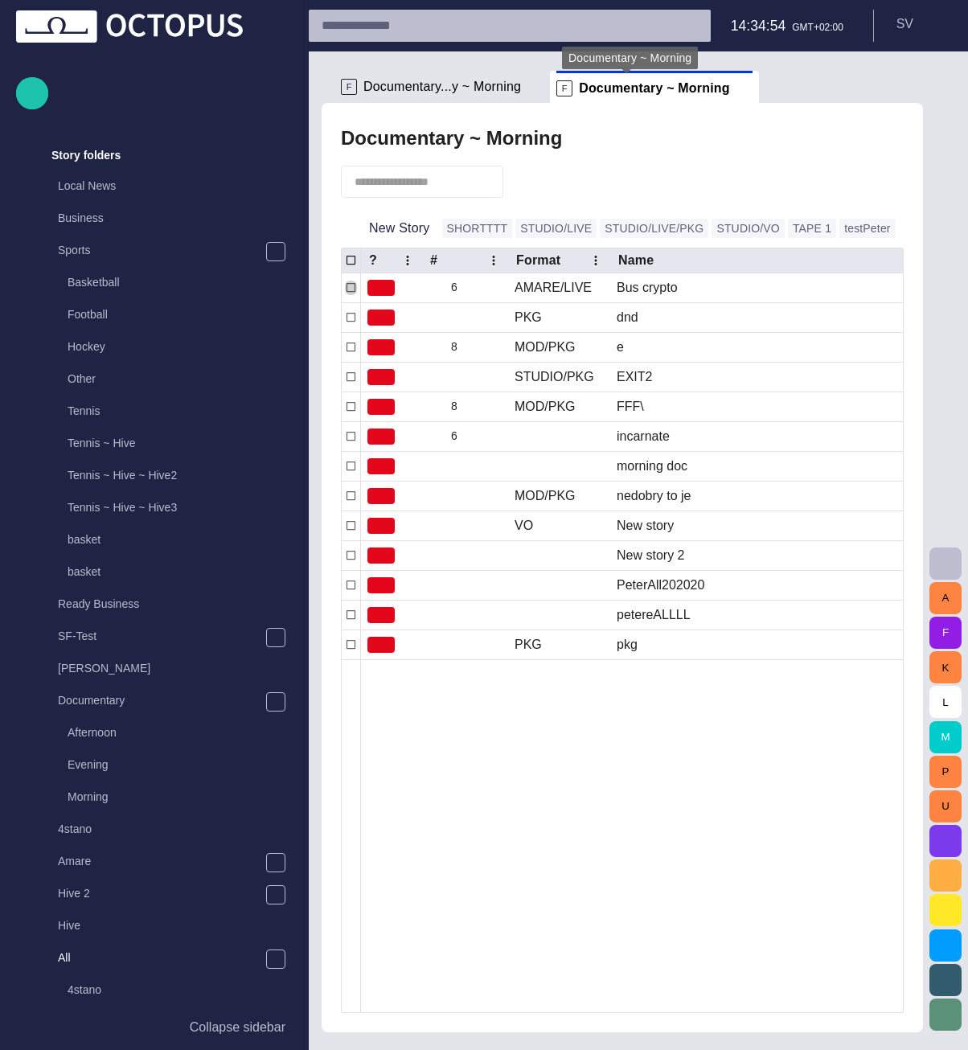
scroll to position [836, 0]
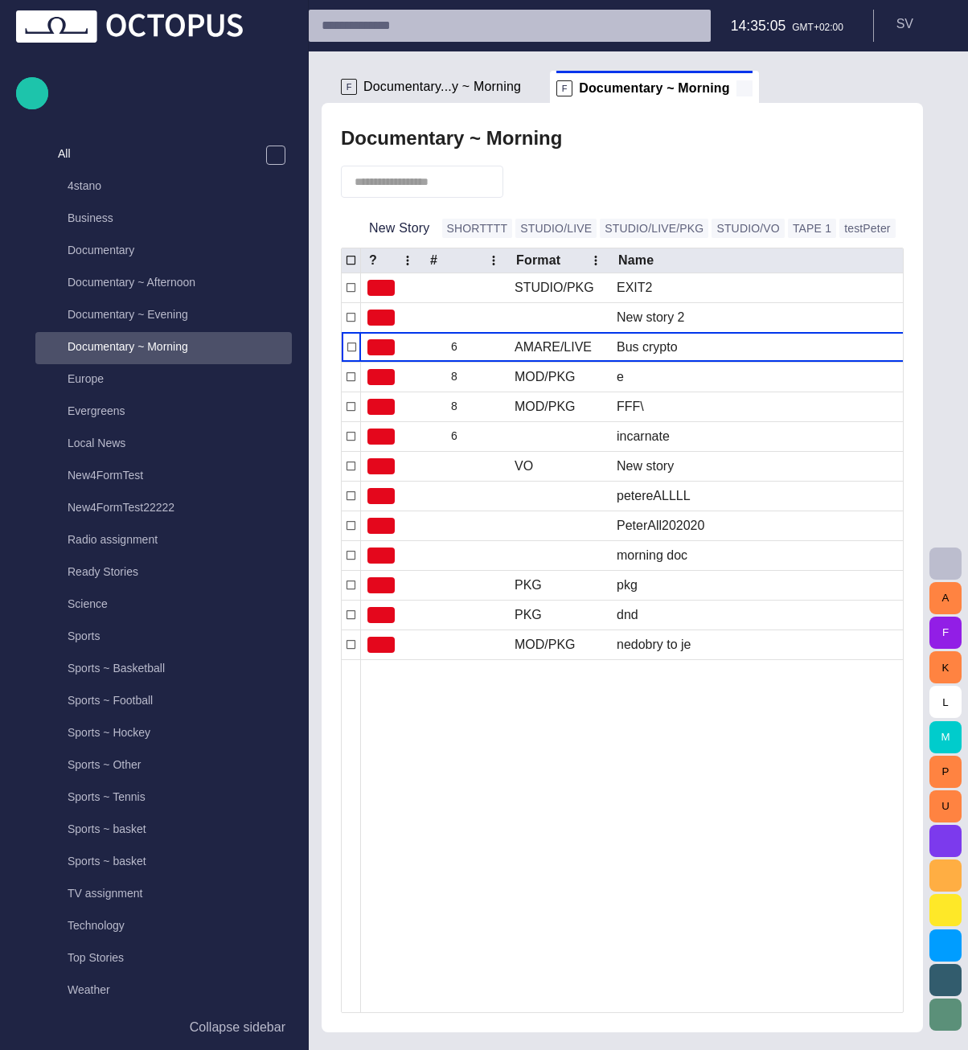
click at [736, 82] on span at bounding box center [744, 88] width 16 height 16
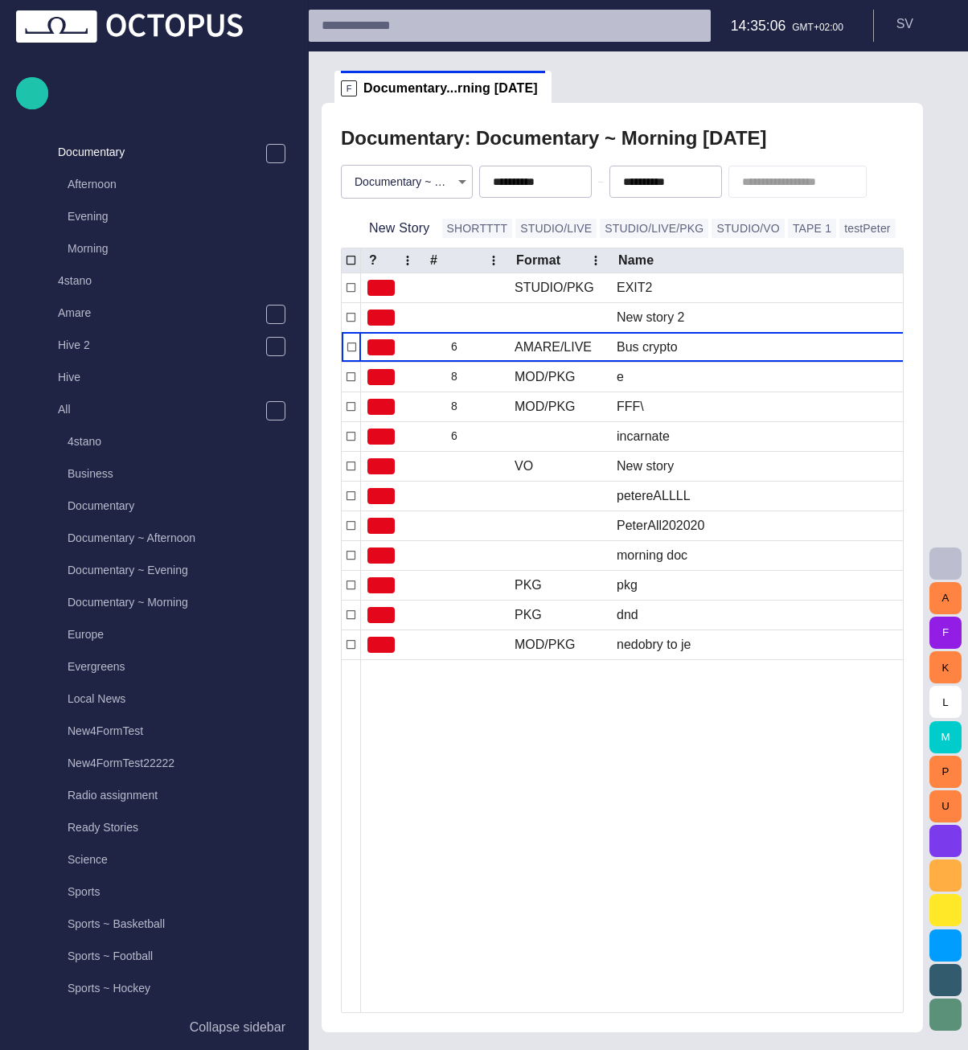
scroll to position [579, 0]
click at [515, 88] on span "Documentary...rning today" at bounding box center [450, 88] width 174 height 16
click at [544, 88] on span at bounding box center [552, 88] width 16 height 16
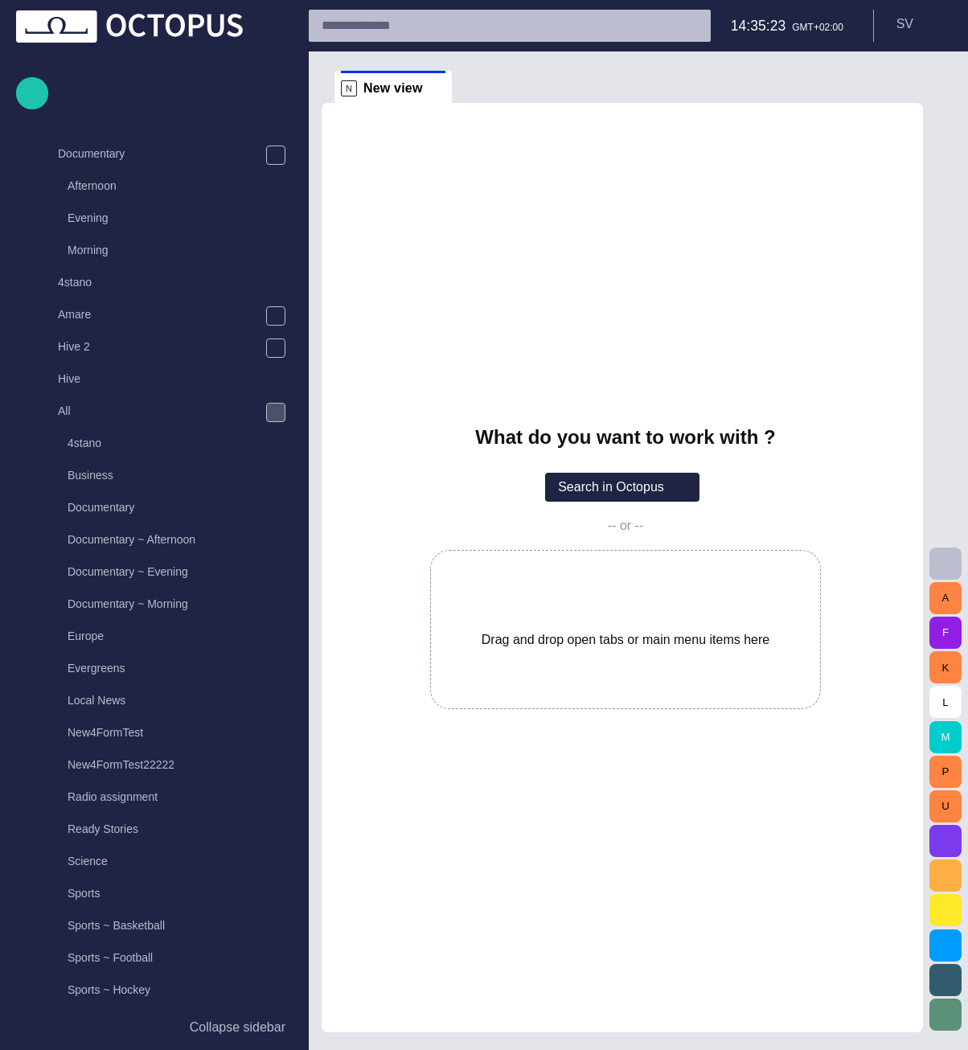
click at [267, 412] on div "main menu" at bounding box center [275, 412] width 19 height 19
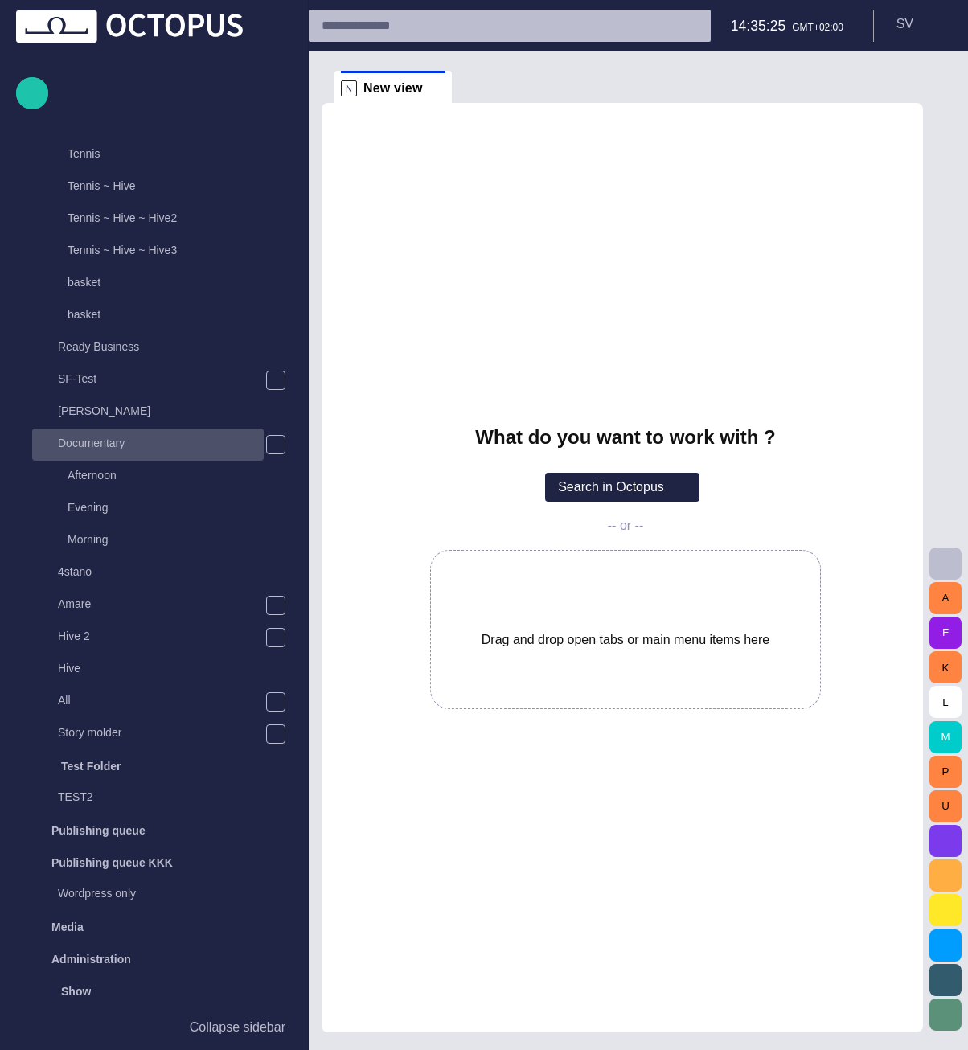
scroll to position [0, 0]
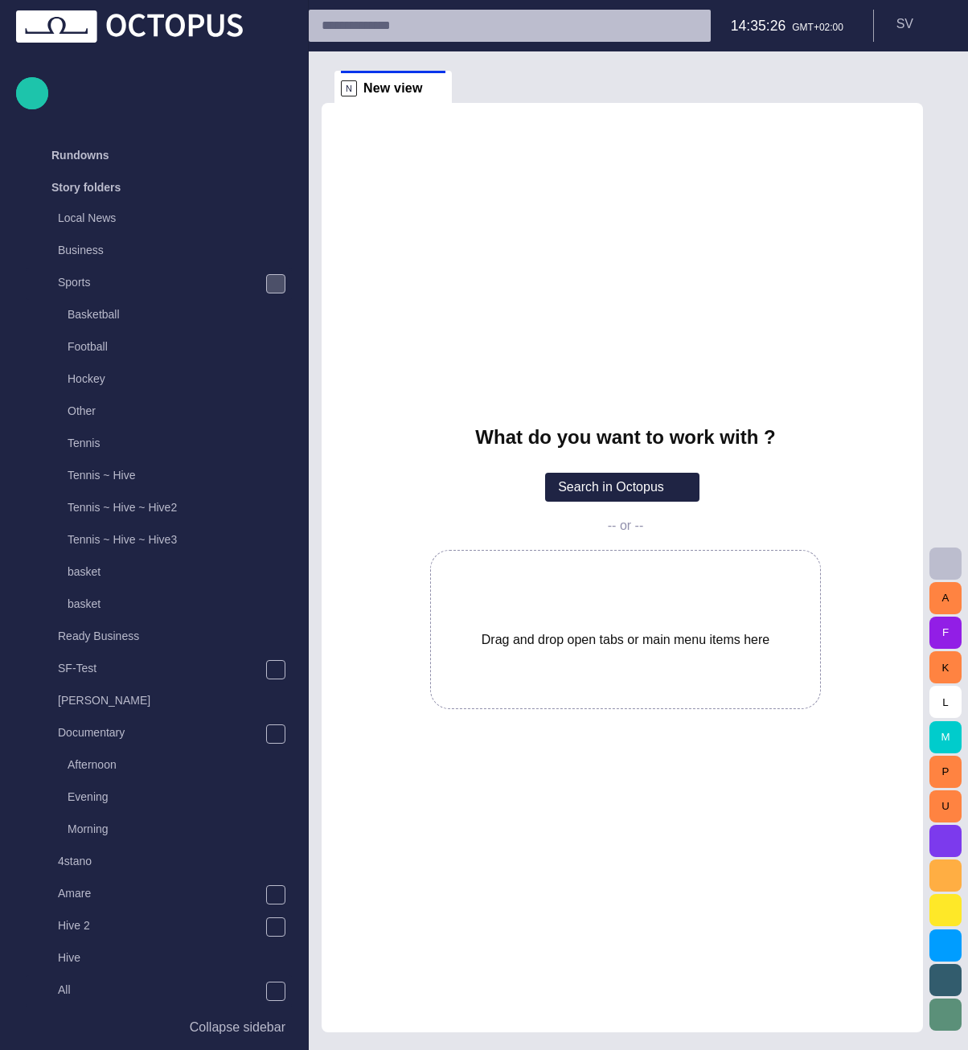
click at [273, 289] on span "main menu" at bounding box center [275, 283] width 13 height 13
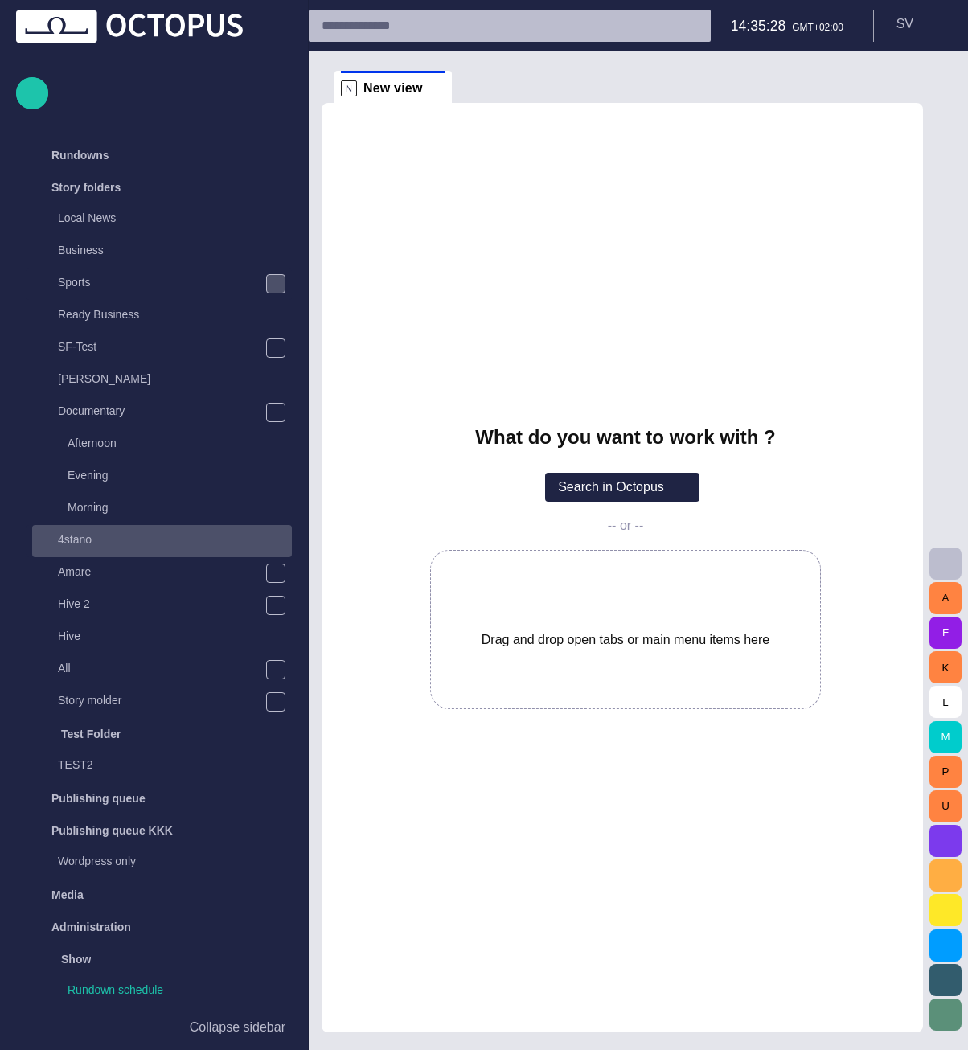
click at [164, 535] on p "4stano" at bounding box center [175, 539] width 234 height 16
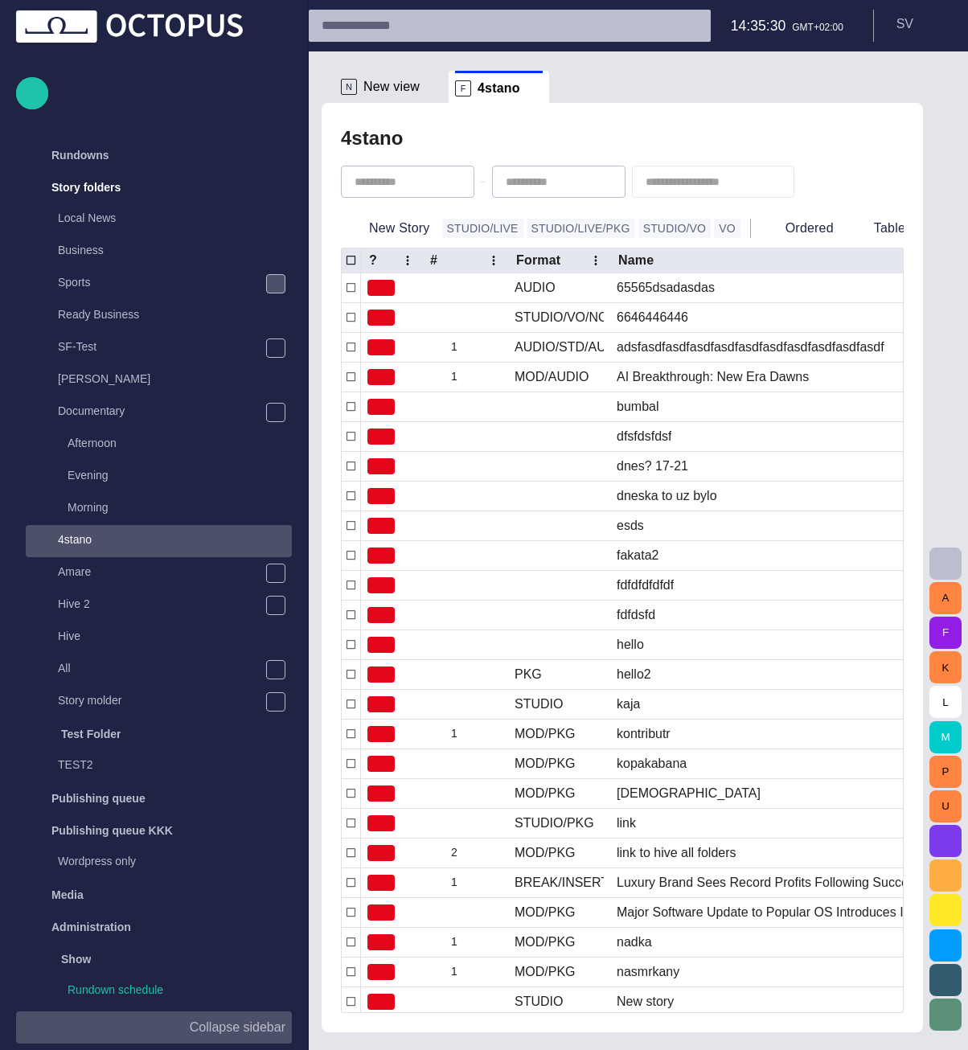
click at [250, 1029] on p "Collapse sidebar" at bounding box center [238, 1027] width 96 height 19
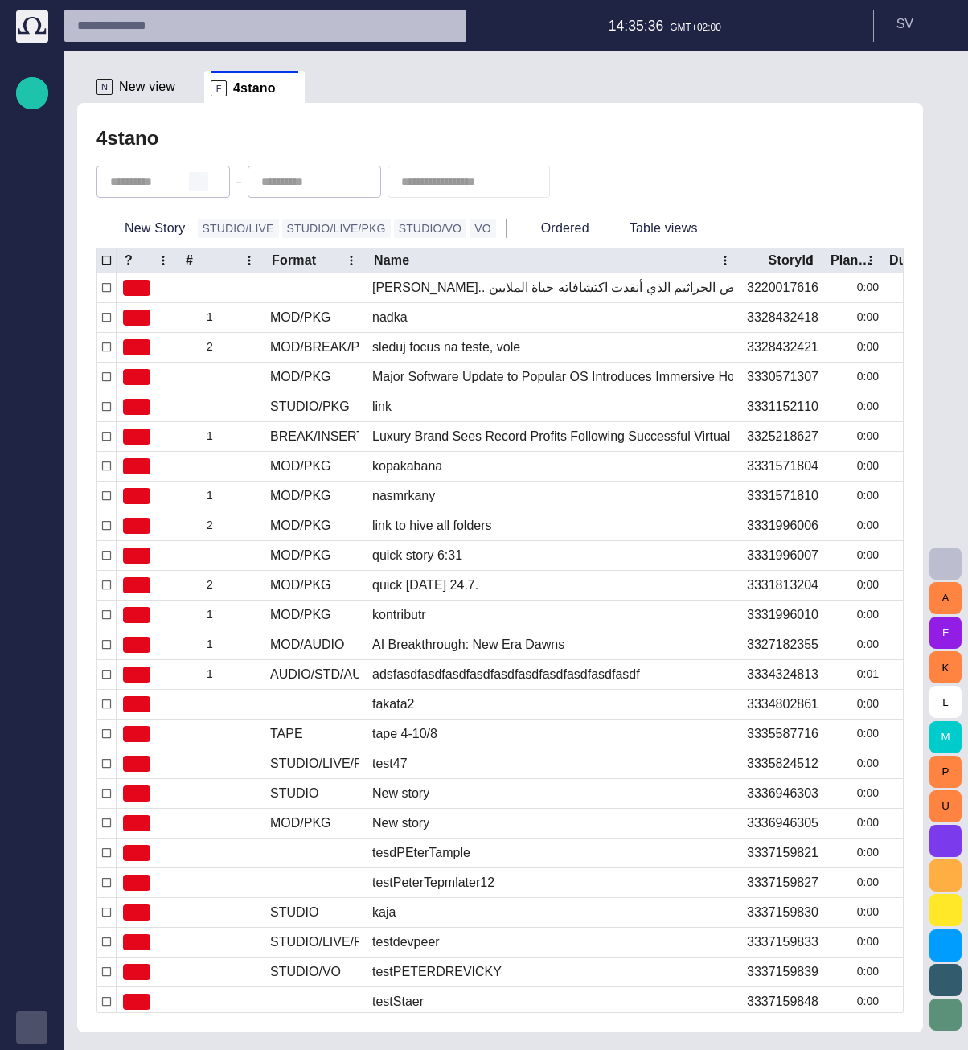
click at [205, 183] on span "button" at bounding box center [198, 181] width 13 height 13
type input "**********"
click at [375, 183] on span "button" at bounding box center [368, 181] width 13 height 13
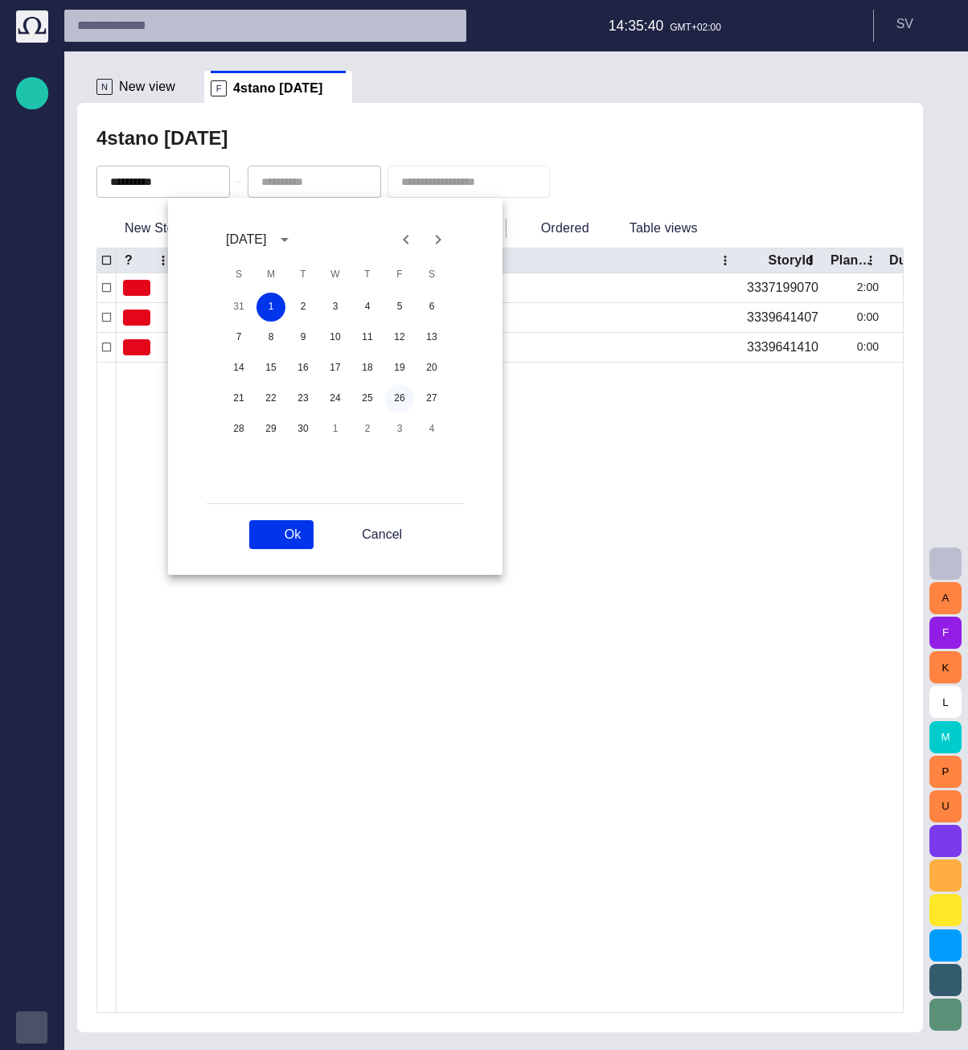
click at [399, 395] on button "26" at bounding box center [399, 398] width 29 height 29
click at [304, 541] on button "Ok" at bounding box center [281, 534] width 64 height 29
type input "**********"
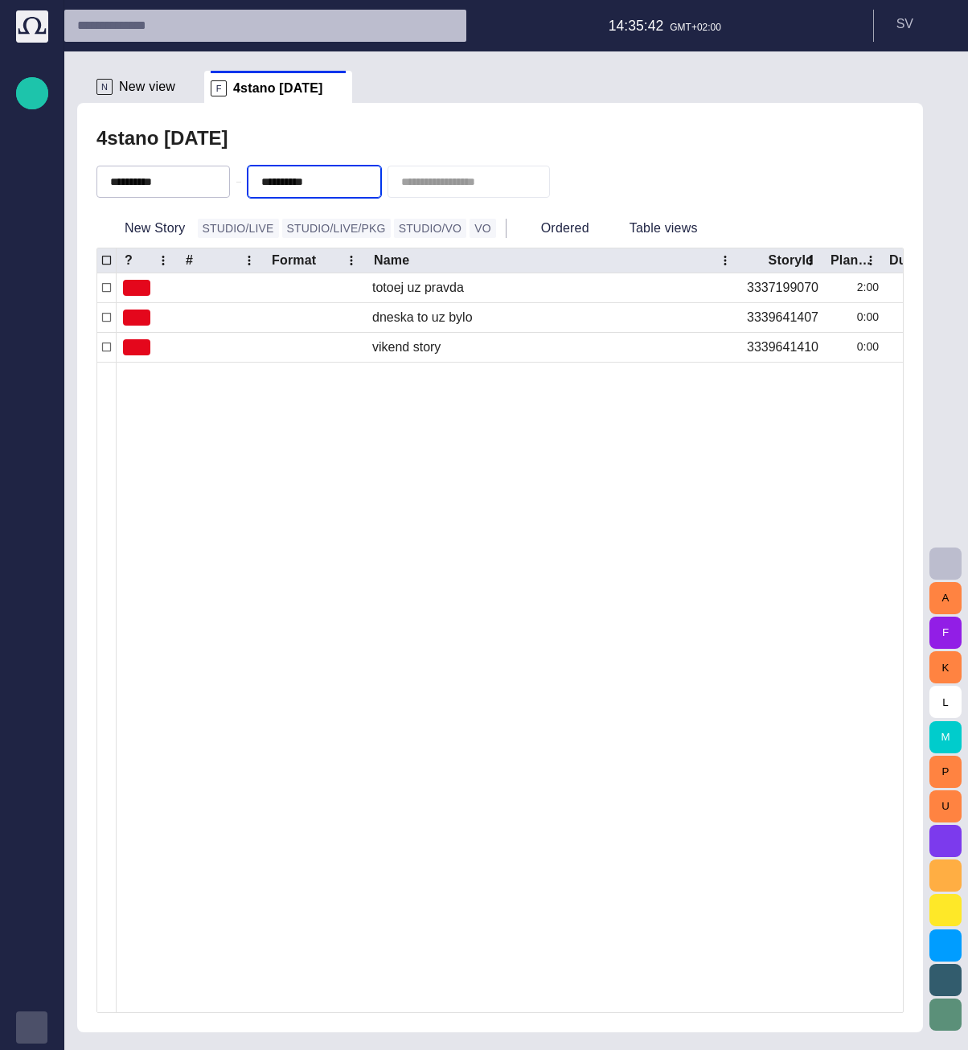
click at [302, 526] on div at bounding box center [742, 687] width 1251 height 650
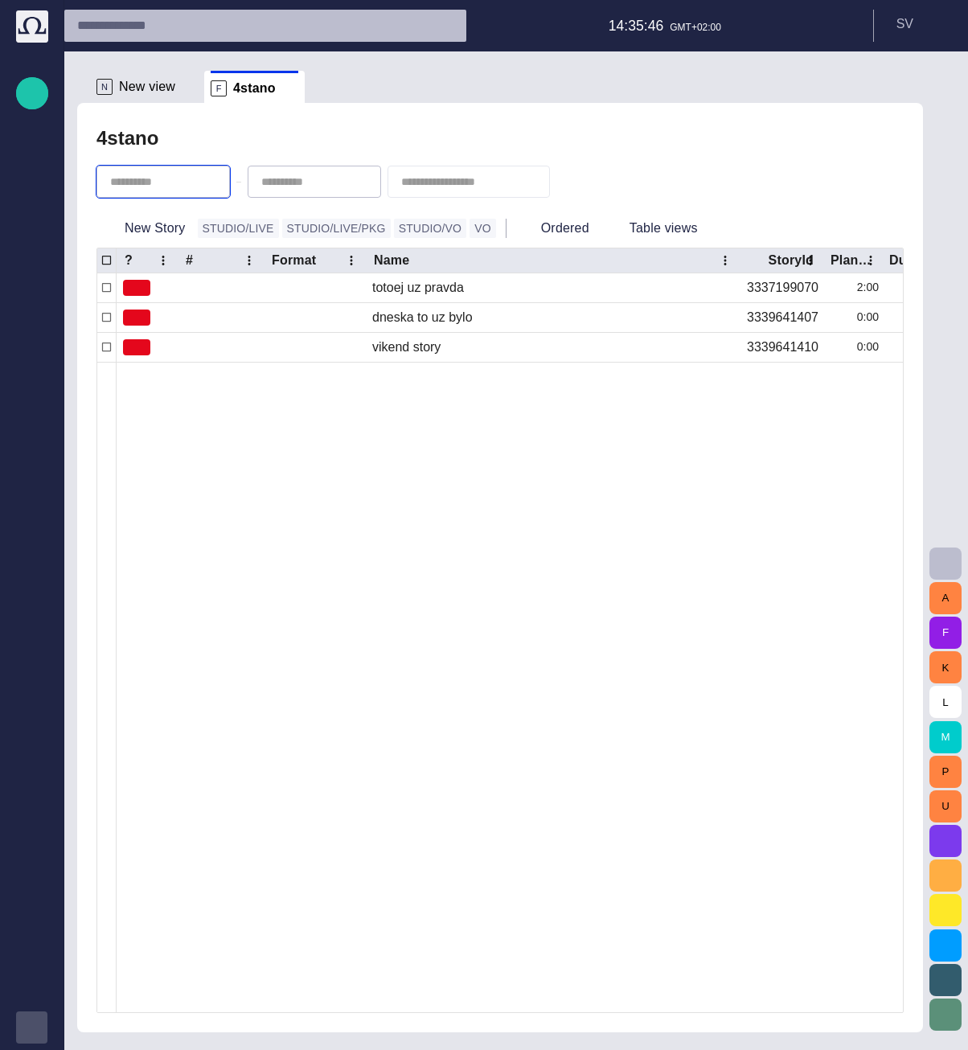
click at [167, 183] on input "text" at bounding box center [166, 182] width 113 height 16
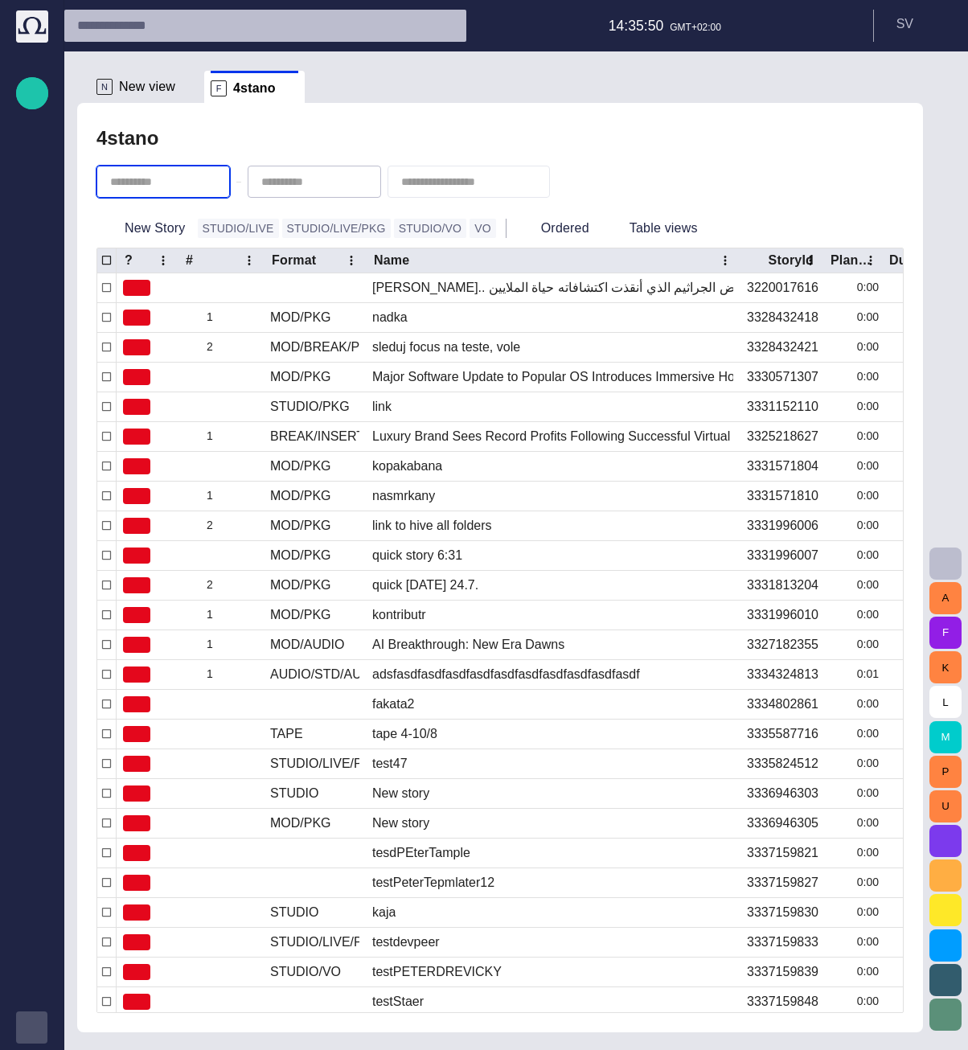
click at [236, 115] on div "4stano New Story STUDIO/LIVE STUDIO/LIVE/PKG STUDIO/VO VO Ordered Table views ?…" at bounding box center [500, 567] width 846 height 929
click at [186, 179] on span "button" at bounding box center [179, 181] width 13 height 13
click at [340, 182] on button "button" at bounding box center [330, 181] width 19 height 19
click at [350, 148] on div "4stano" at bounding box center [499, 138] width 807 height 32
click at [208, 188] on button "button" at bounding box center [198, 181] width 19 height 19
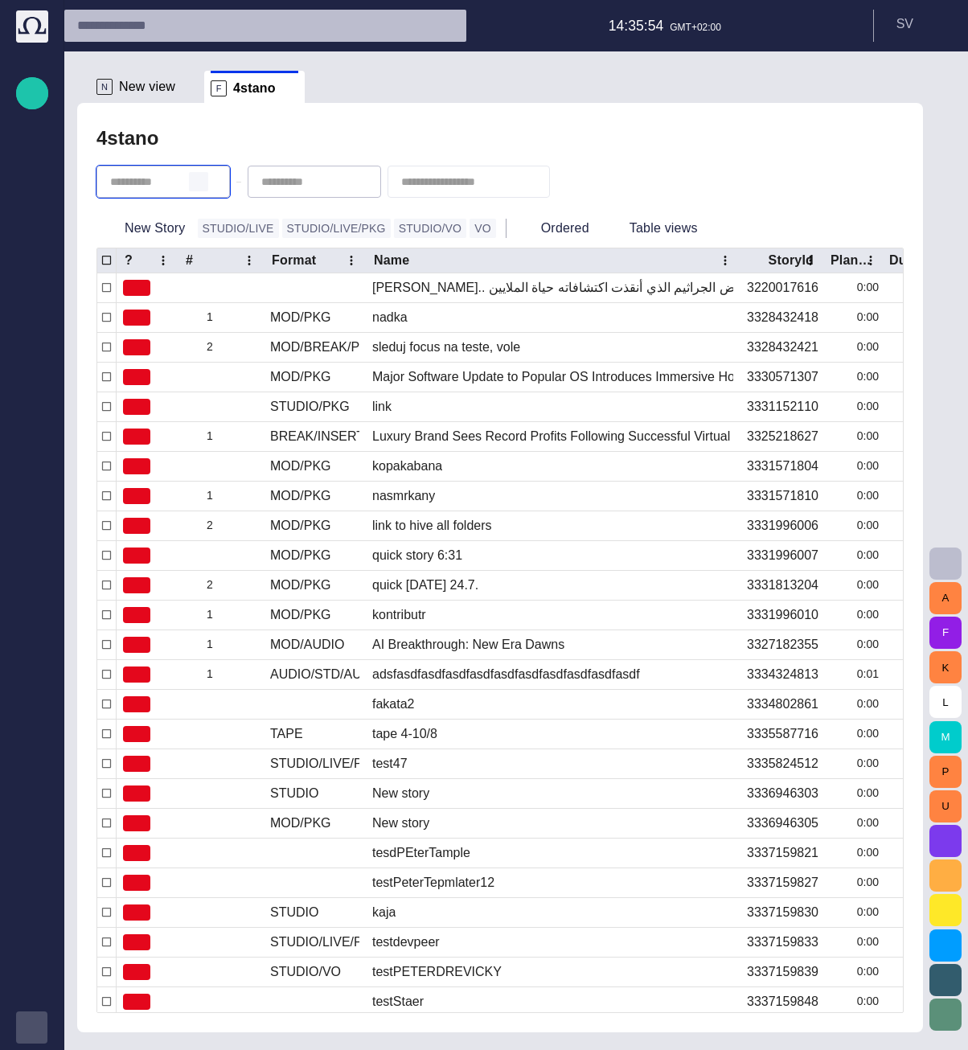
type input "**********"
click at [356, 182] on span "button" at bounding box center [349, 181] width 13 height 13
click at [366, 117] on div "**********" at bounding box center [500, 567] width 846 height 929
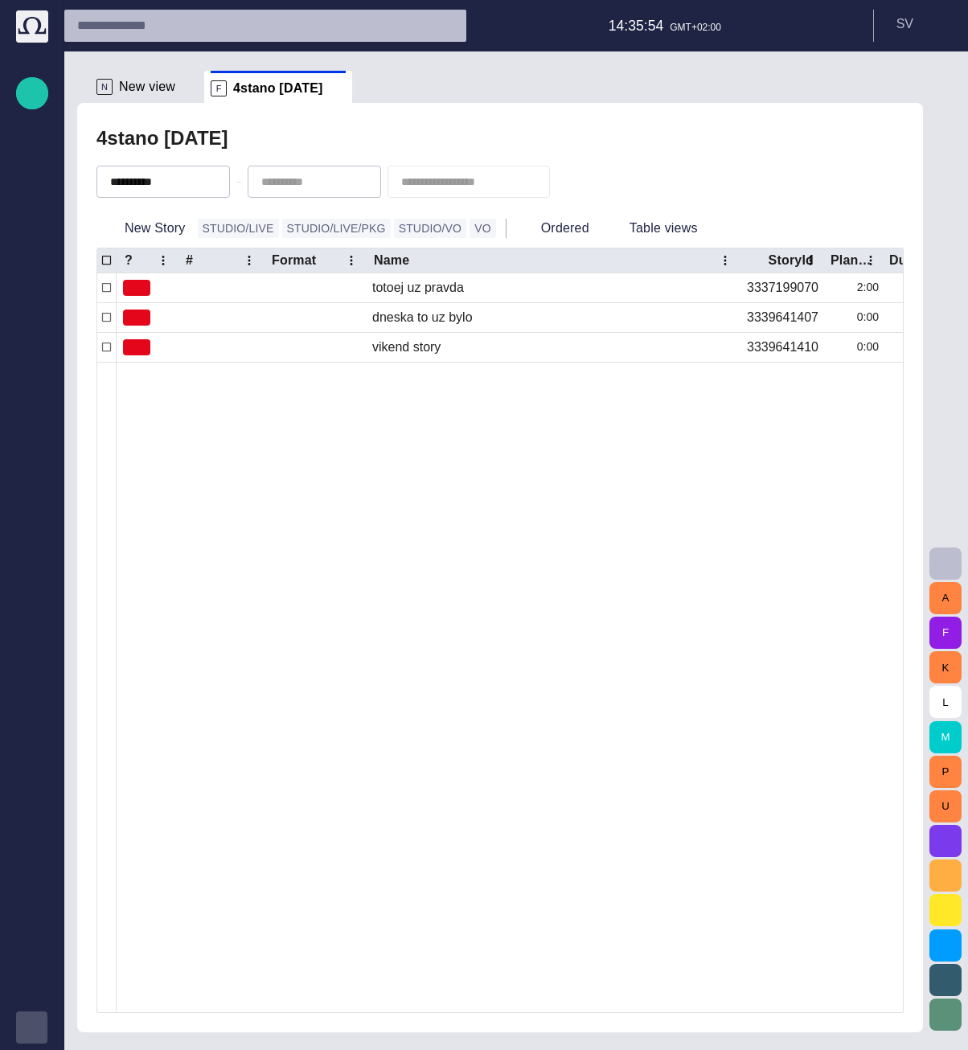
type input "**********"
click at [139, 220] on button "New Story" at bounding box center [143, 228] width 95 height 29
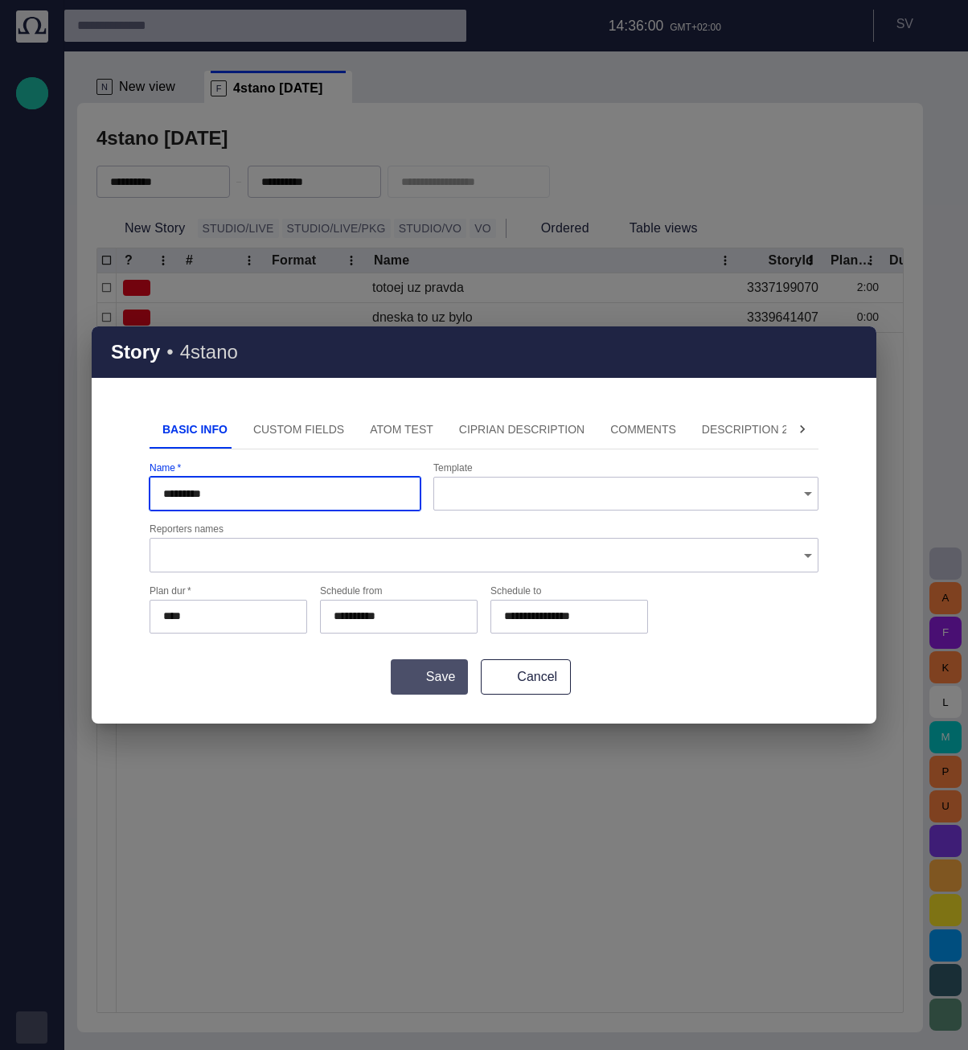
type input "*********"
click at [402, 684] on button "Save" at bounding box center [429, 676] width 77 height 35
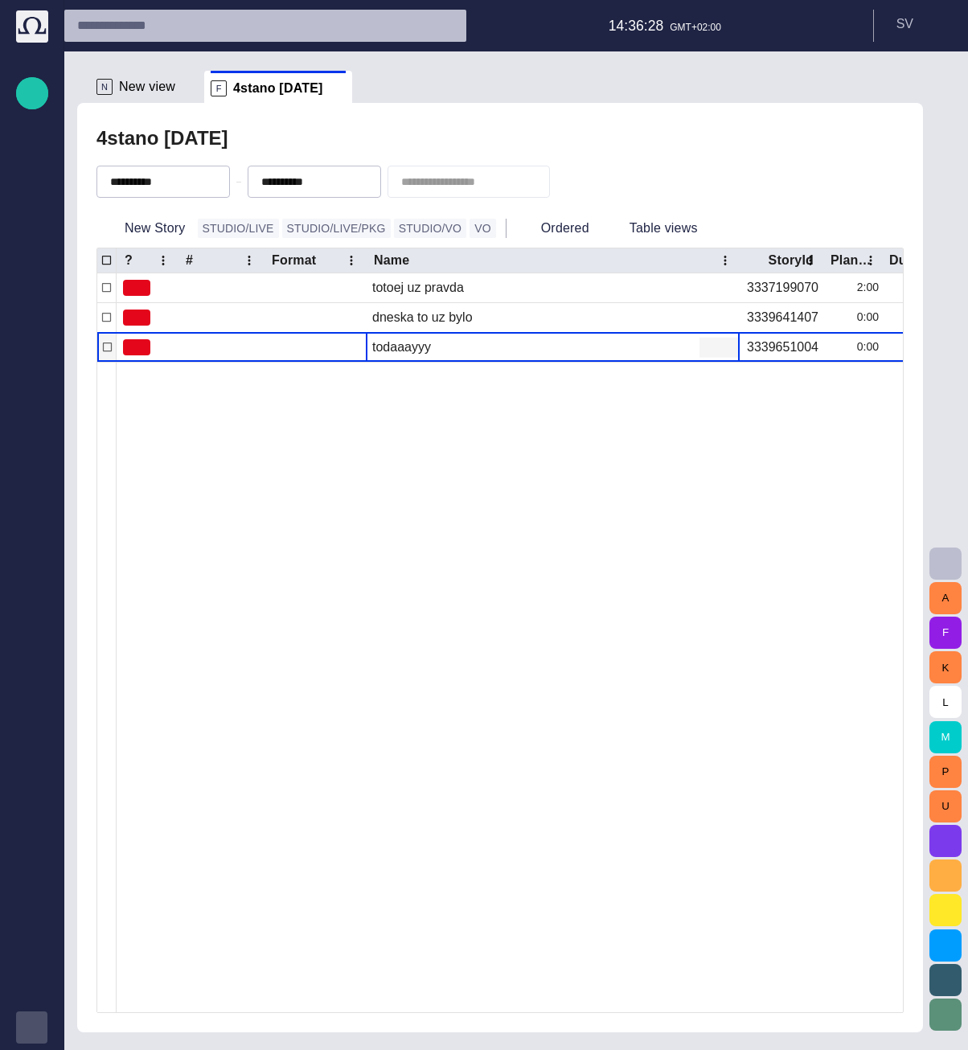
click at [702, 353] on span "button" at bounding box center [709, 347] width 16 height 16
click at [727, 389] on li "Edit attributes" at bounding box center [775, 378] width 153 height 29
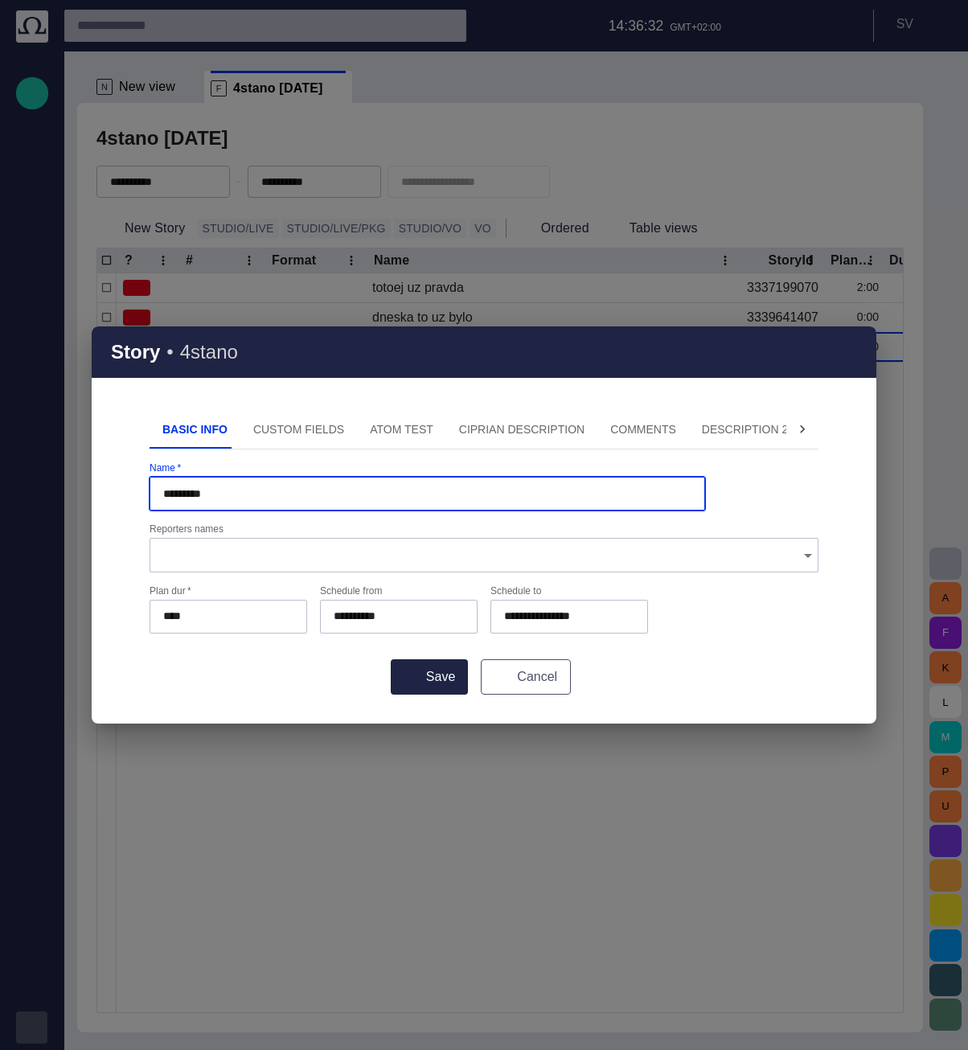
click at [534, 670] on button "Cancel" at bounding box center [526, 676] width 90 height 35
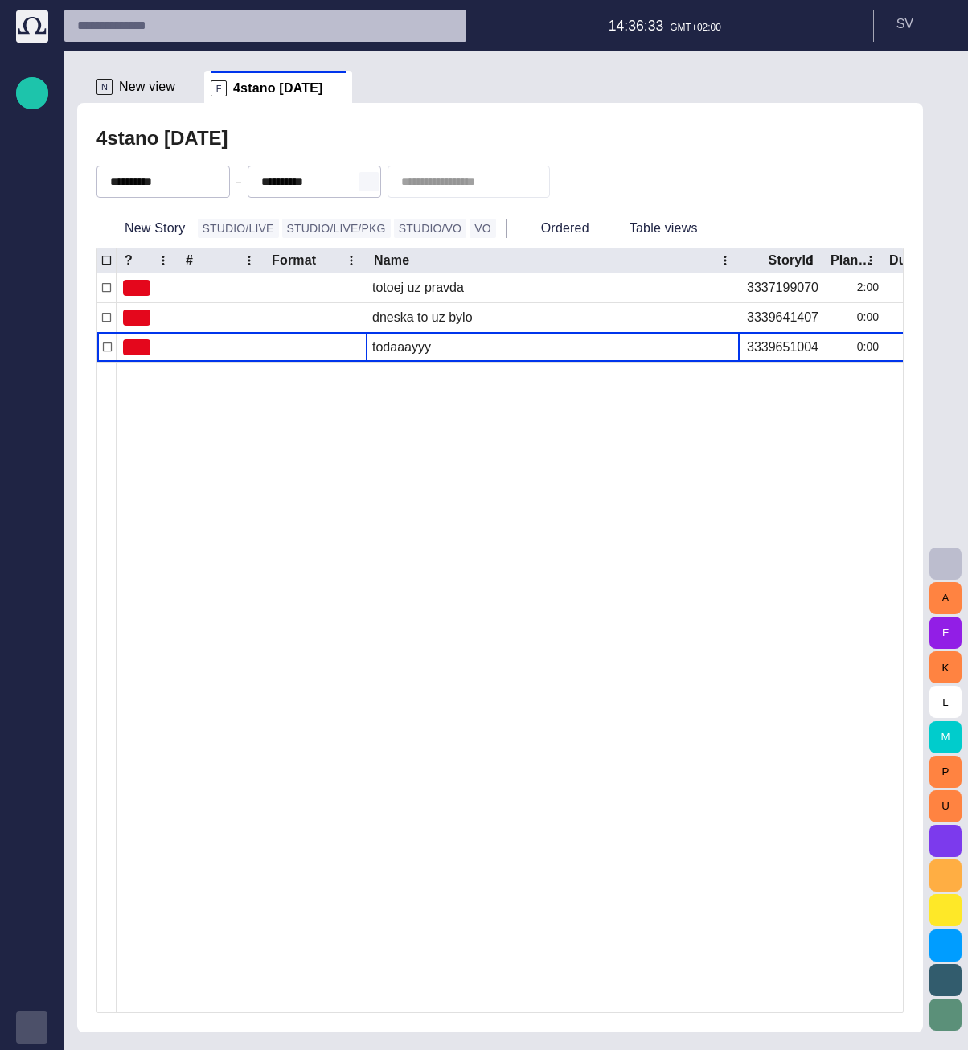
click at [375, 182] on span "button" at bounding box center [368, 181] width 13 height 13
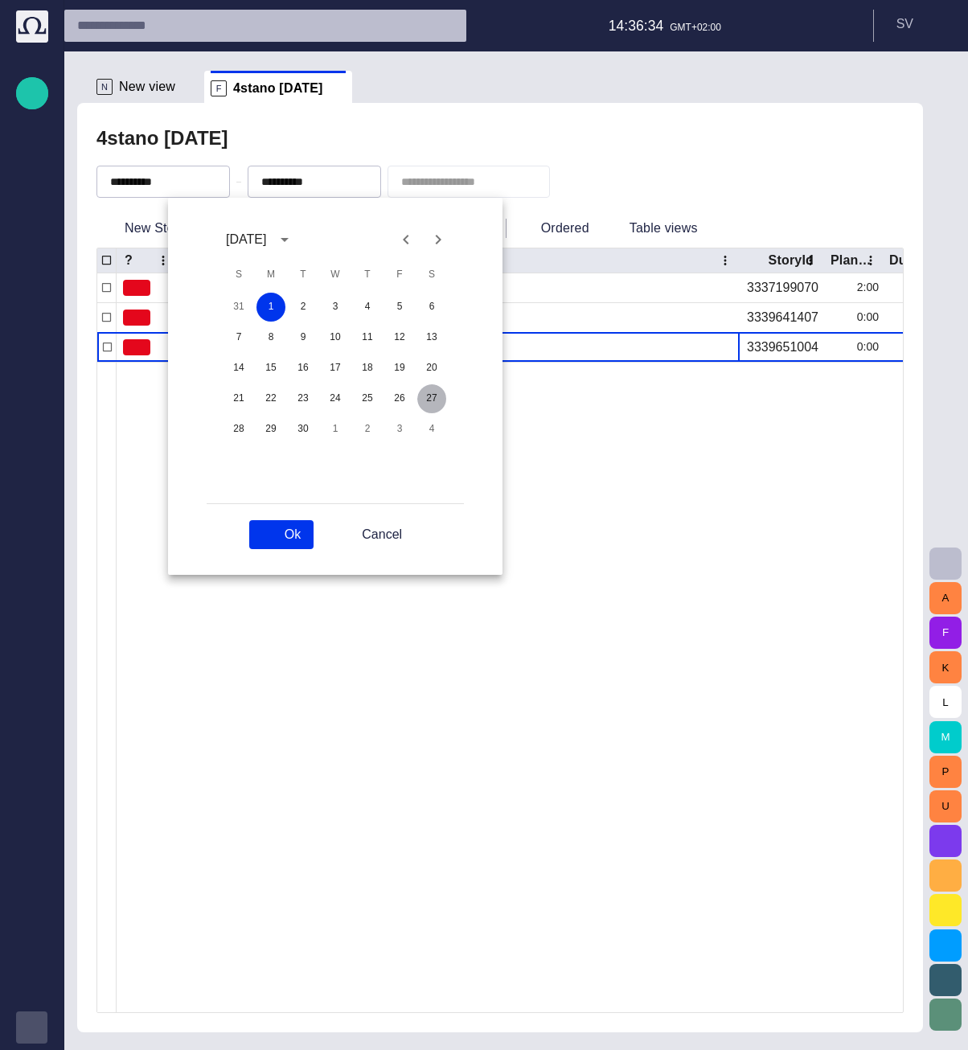
click at [424, 408] on button "27" at bounding box center [431, 398] width 29 height 29
click at [294, 526] on button "Ok" at bounding box center [281, 534] width 64 height 29
type input "**********"
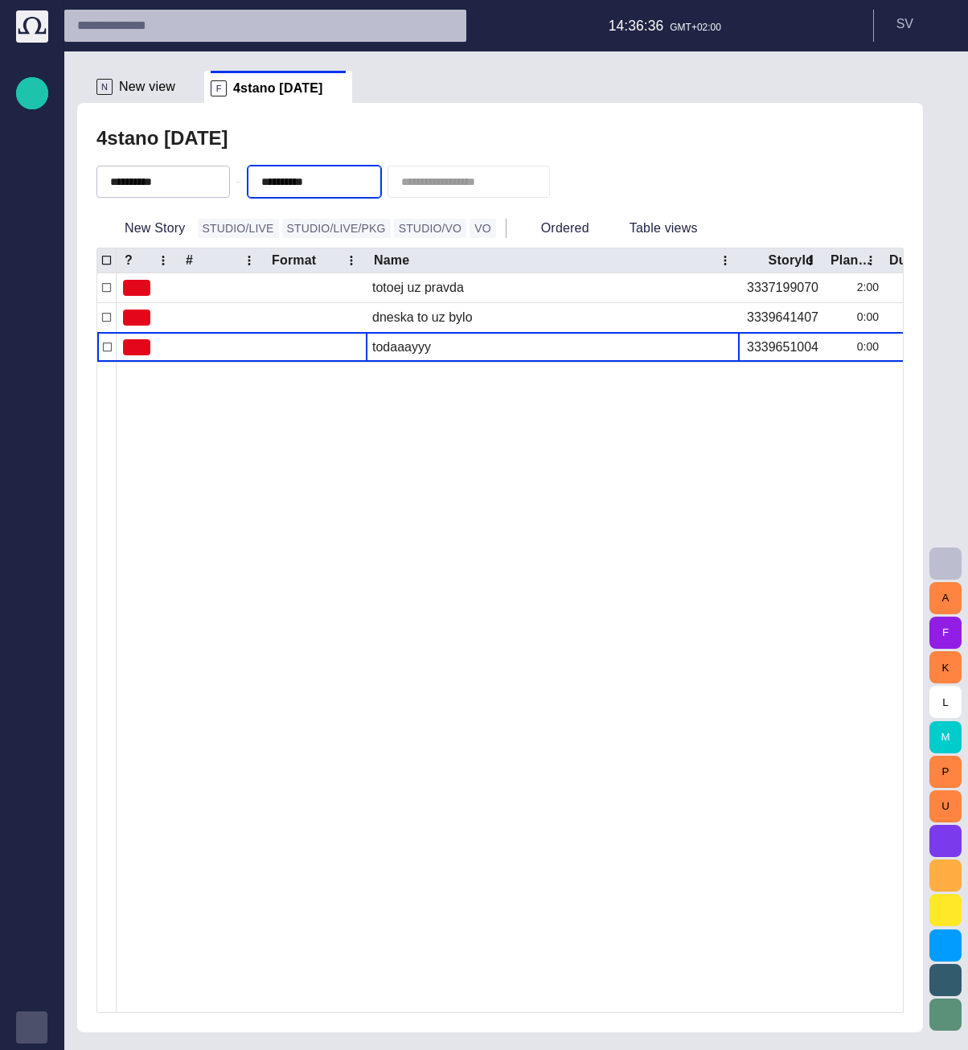
click at [207, 535] on div at bounding box center [742, 687] width 1251 height 650
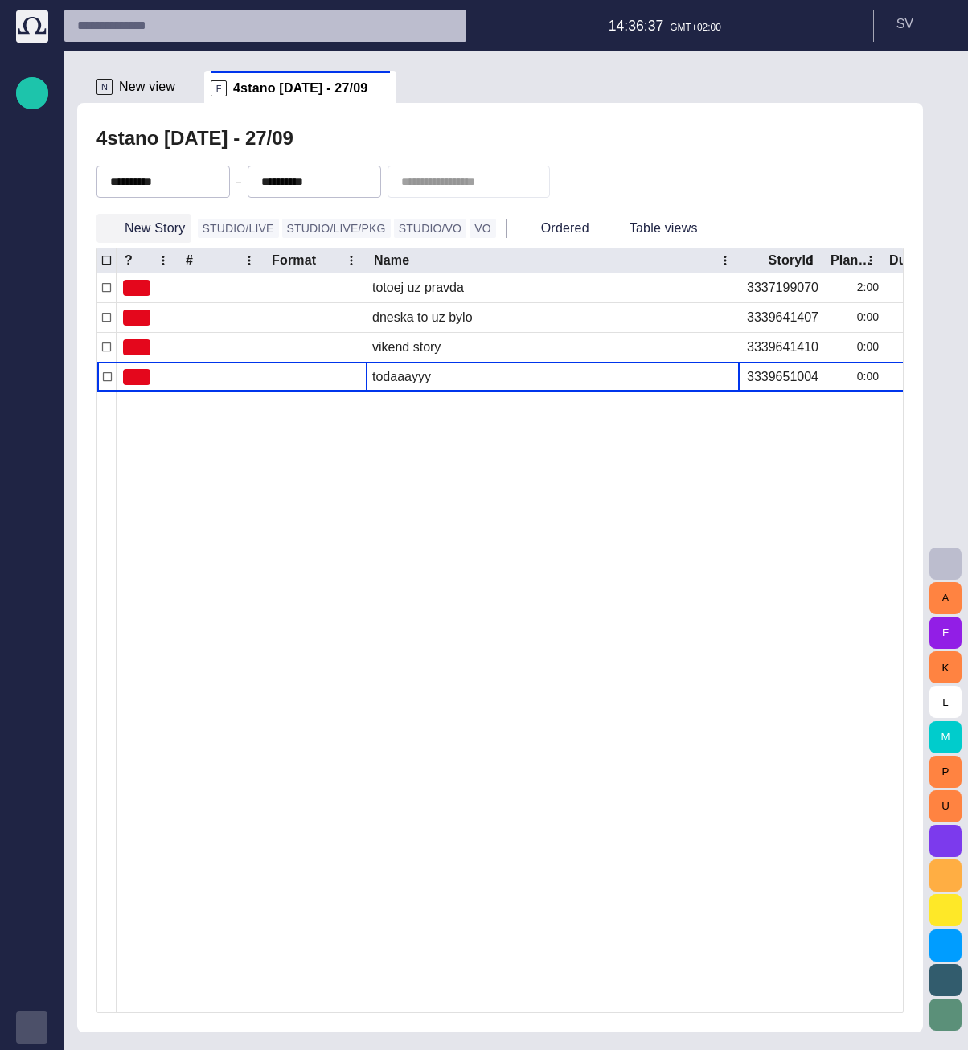
click at [167, 228] on button "New Story" at bounding box center [143, 228] width 95 height 29
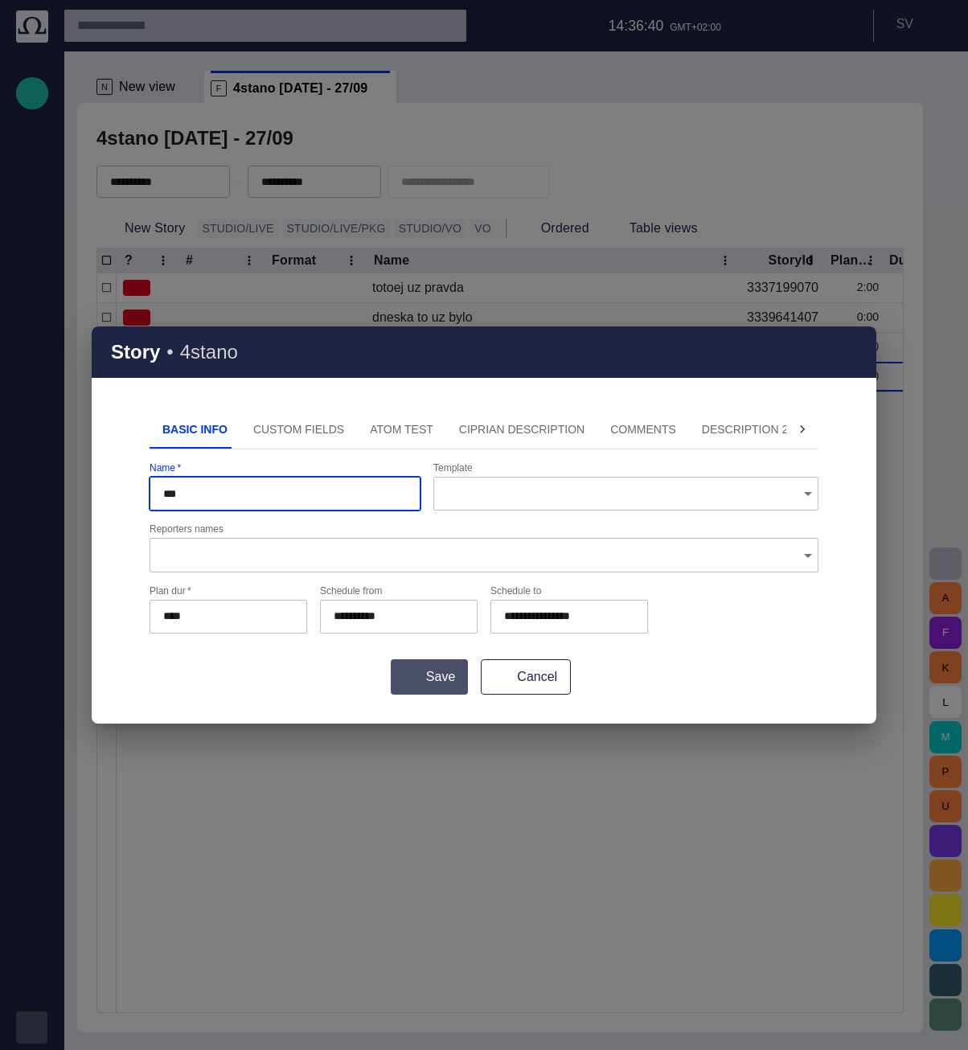
type input "***"
click at [432, 682] on button "Save" at bounding box center [429, 676] width 77 height 35
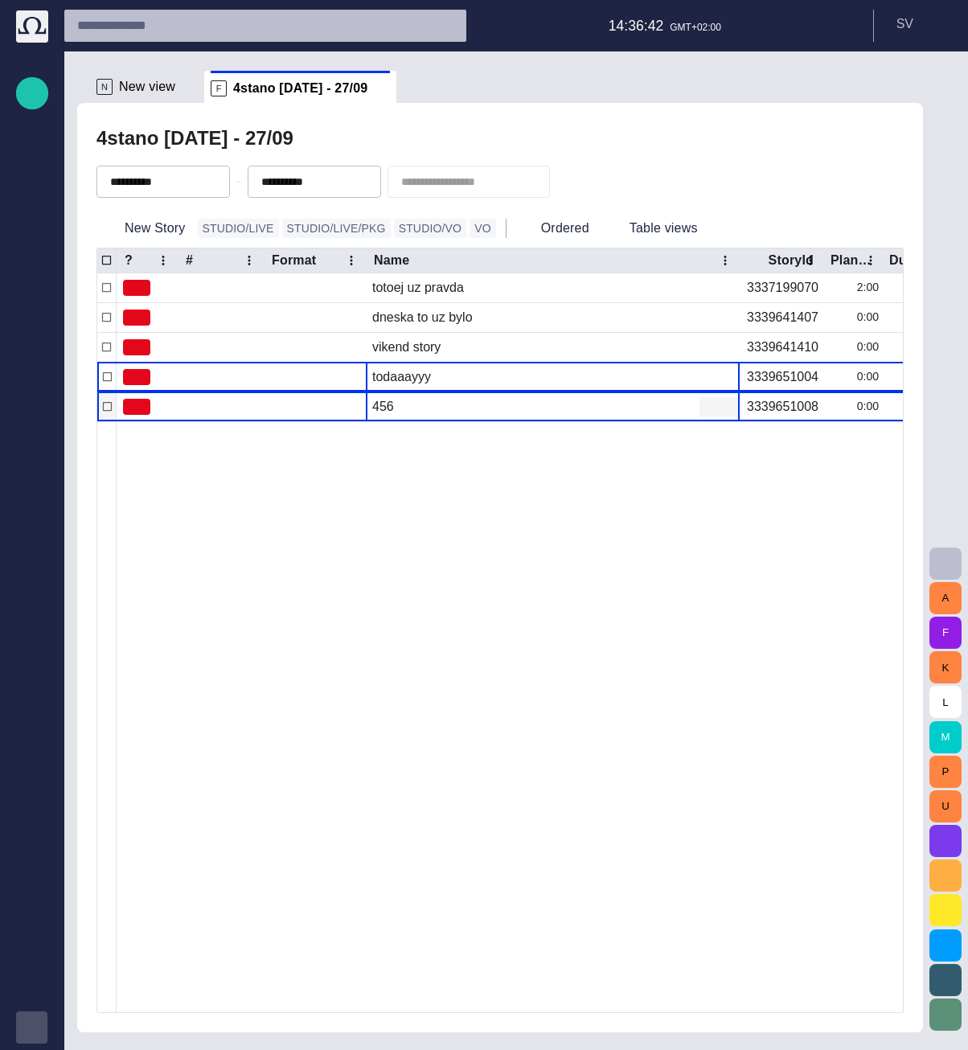
click at [707, 406] on span "button" at bounding box center [709, 407] width 16 height 16
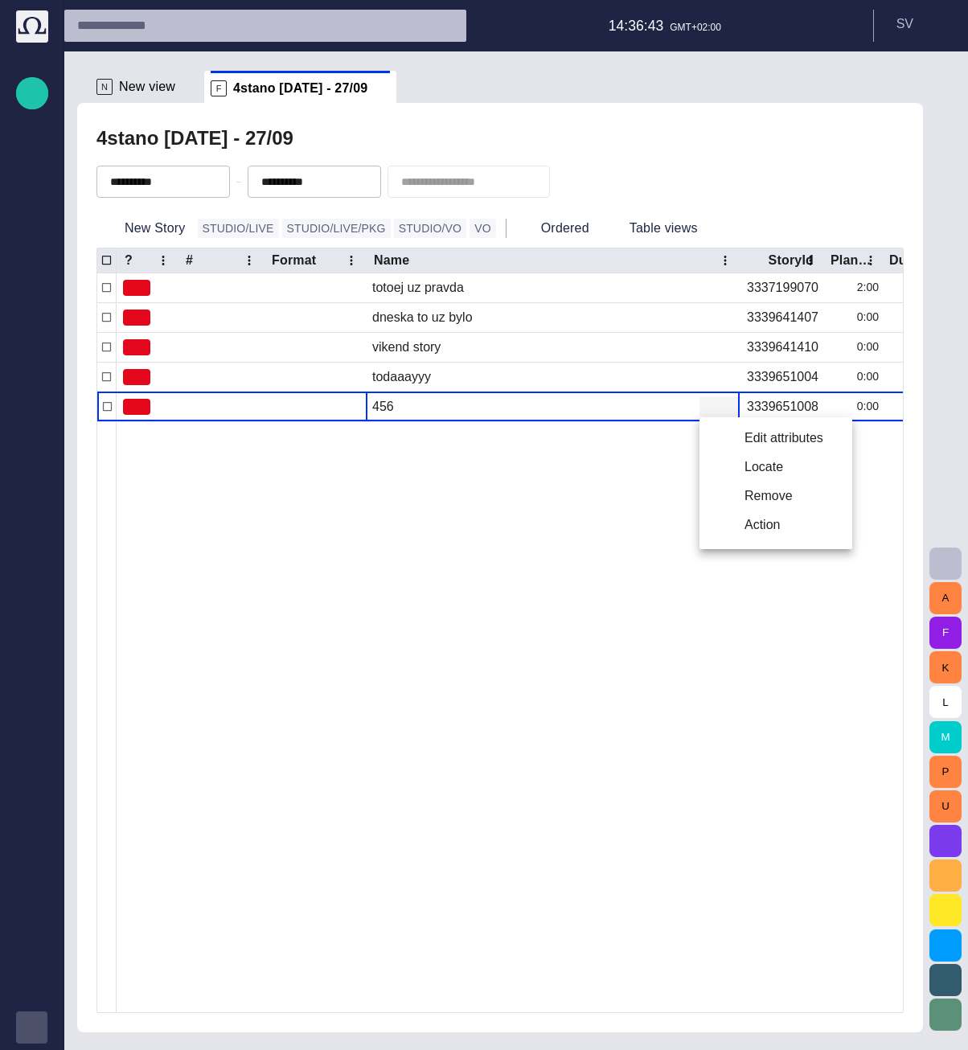
click at [719, 448] on li "Edit attributes" at bounding box center [775, 438] width 153 height 29
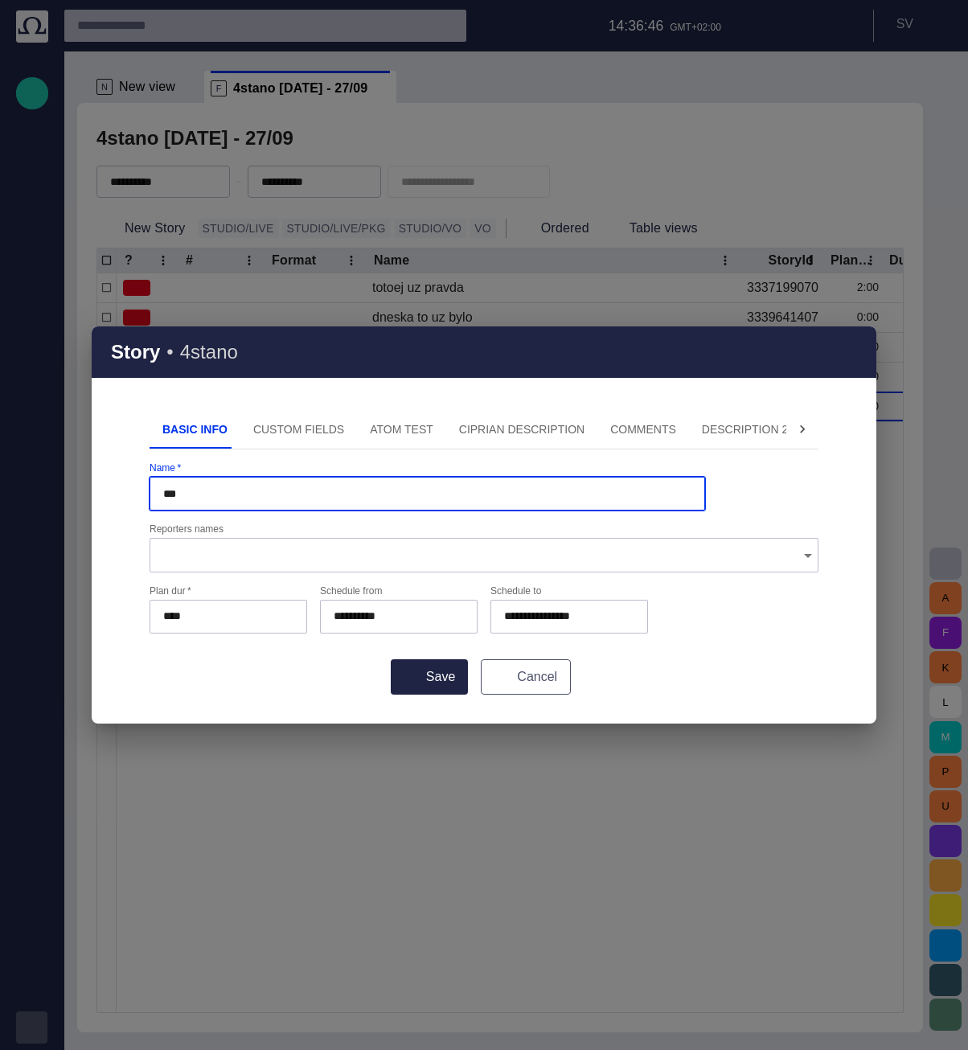
click at [483, 681] on button "Cancel" at bounding box center [526, 676] width 90 height 35
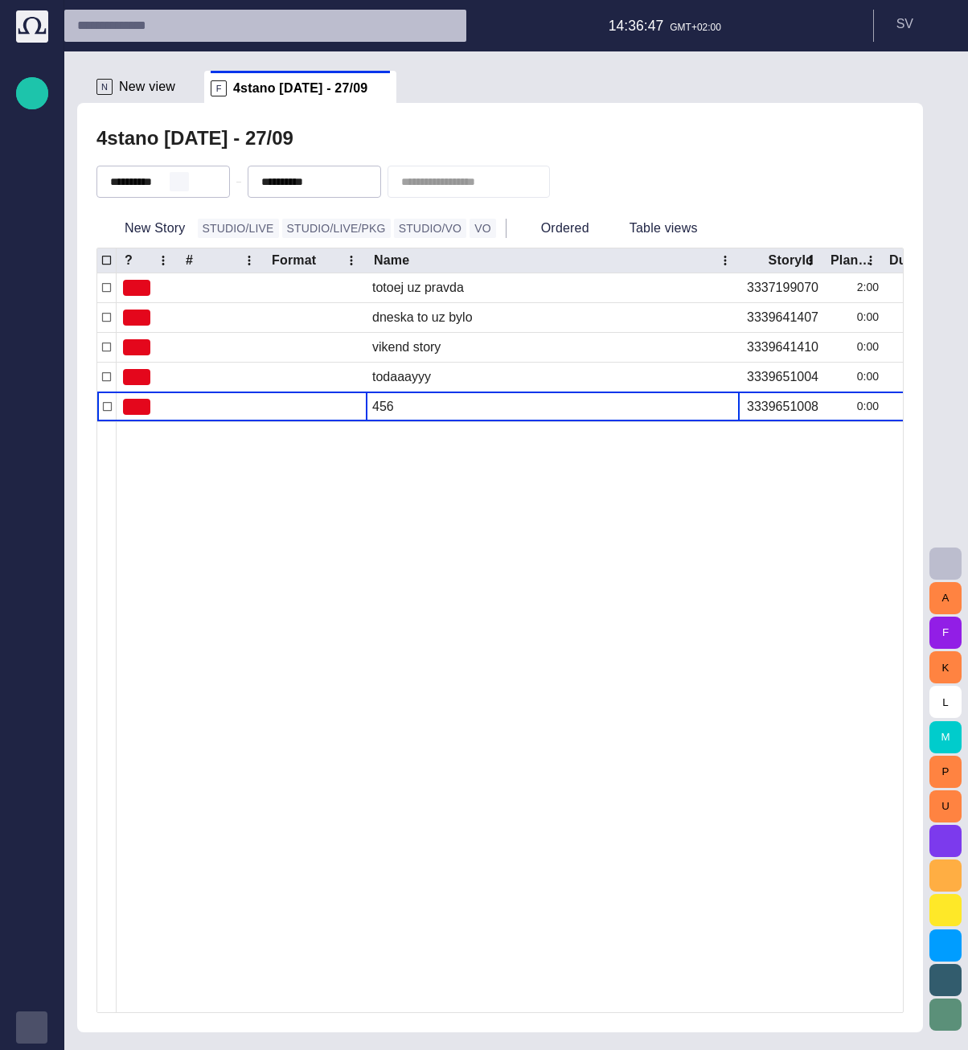
click at [186, 181] on span "button" at bounding box center [179, 181] width 13 height 13
click at [298, 601] on div at bounding box center [742, 716] width 1251 height 591
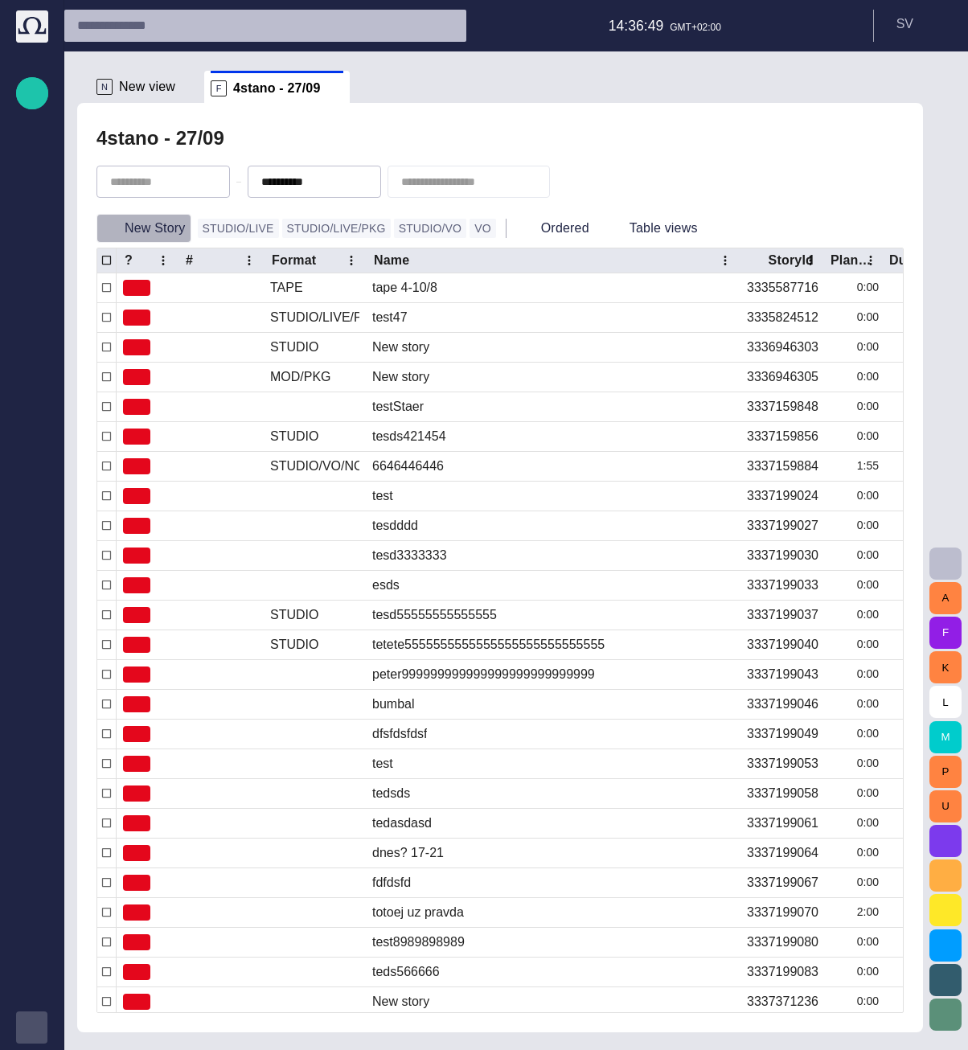
click at [160, 231] on button "New Story" at bounding box center [143, 228] width 95 height 29
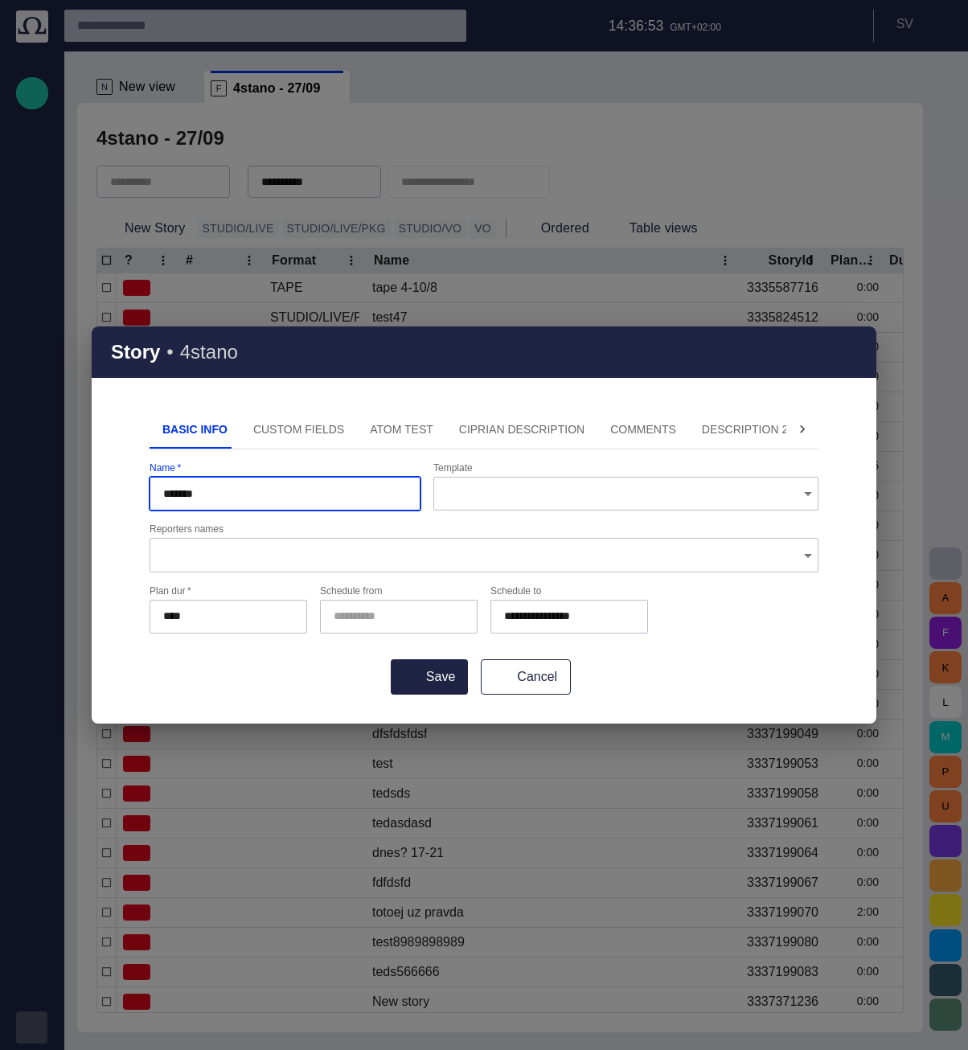
type input "*******"
click at [391, 659] on button "Save" at bounding box center [429, 676] width 77 height 35
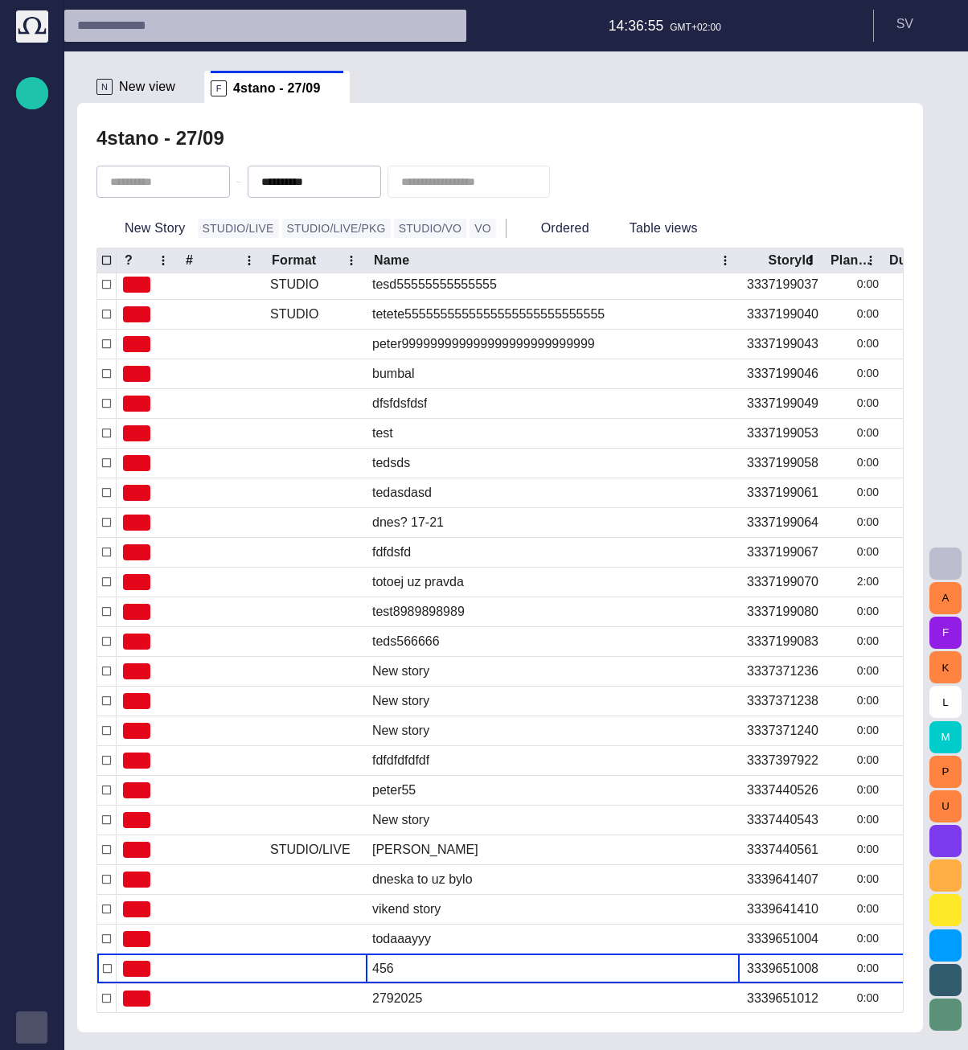
scroll to position [321, 0]
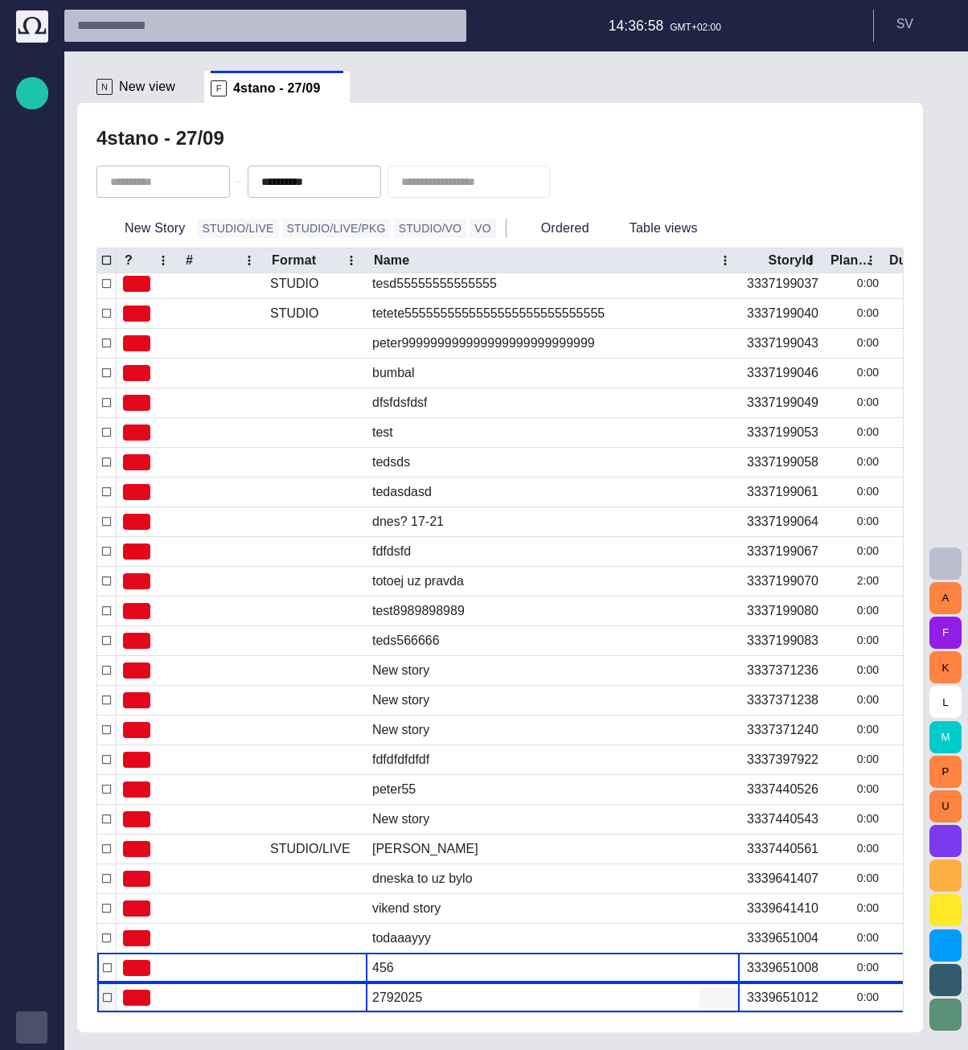
click at [709, 1000] on span "button" at bounding box center [709, 997] width 16 height 16
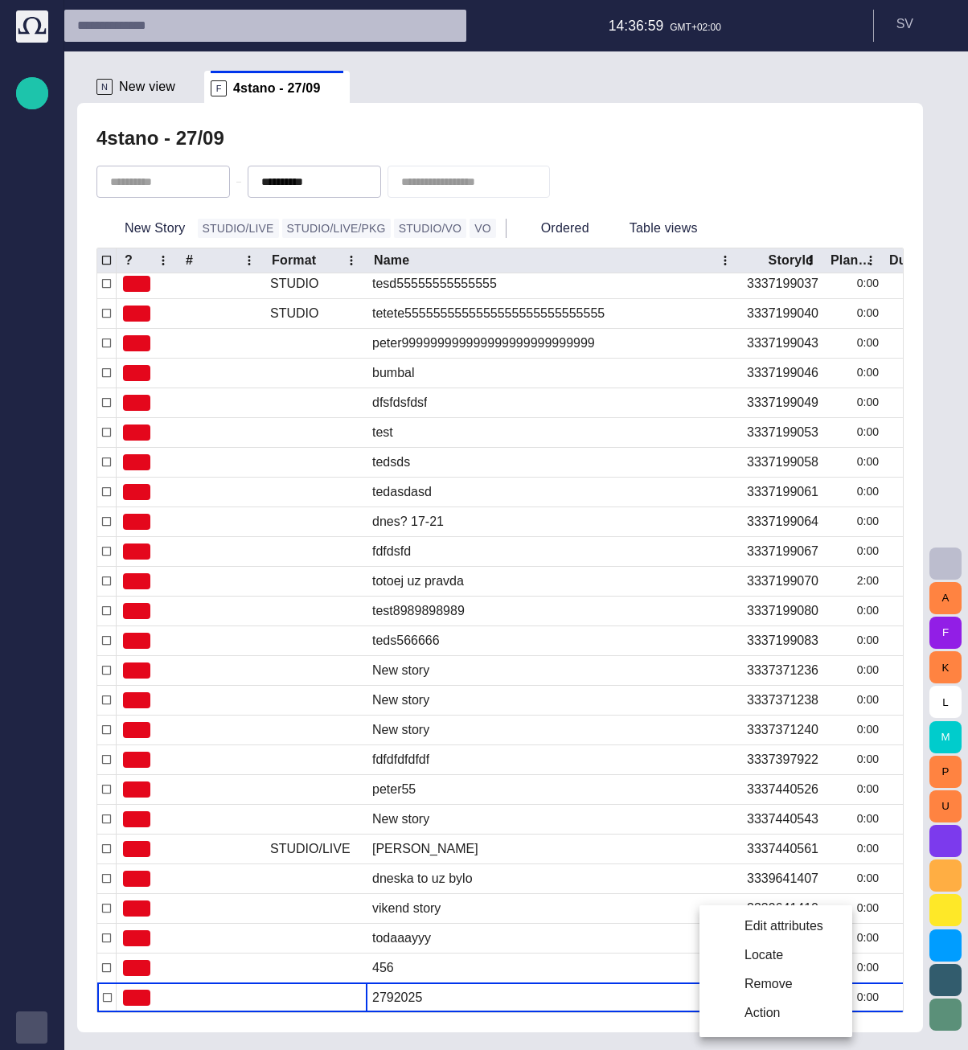
click at [733, 926] on li "Edit attributes" at bounding box center [775, 925] width 153 height 29
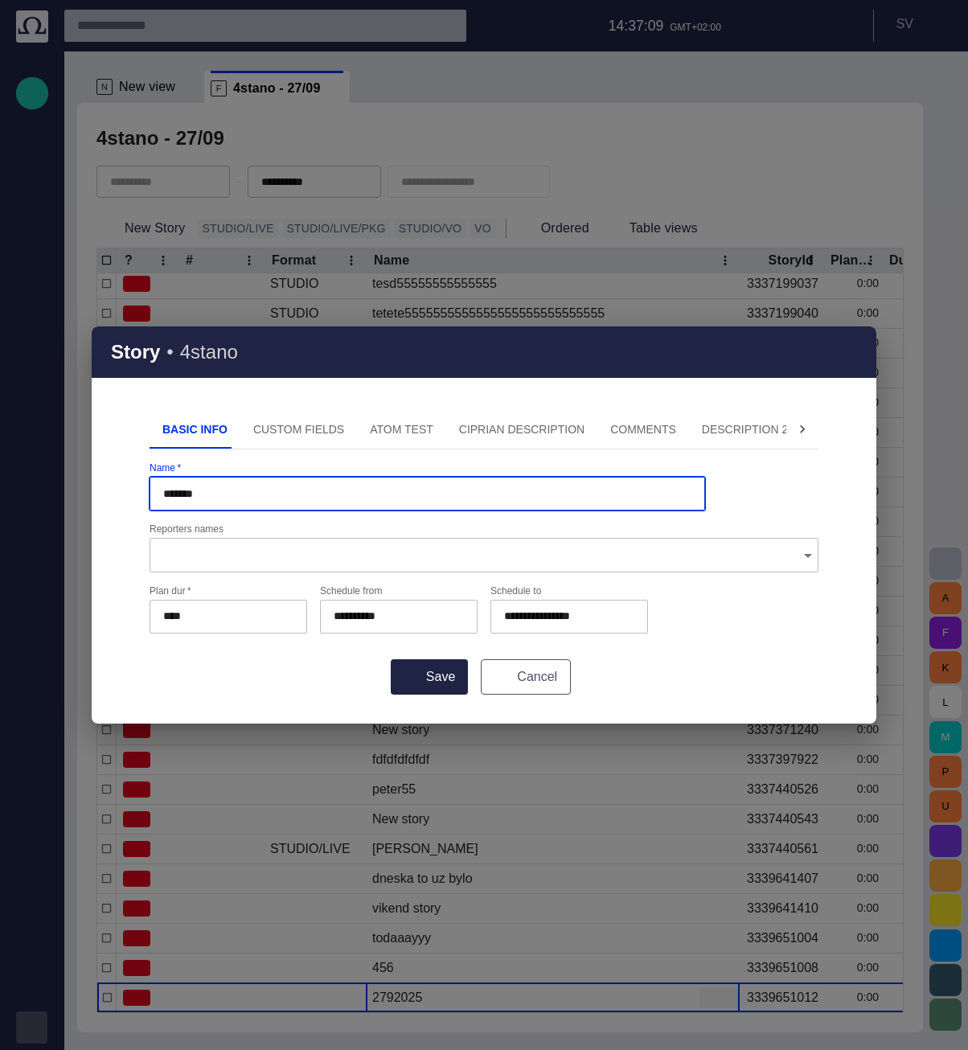
click at [521, 678] on button "Cancel" at bounding box center [526, 676] width 90 height 35
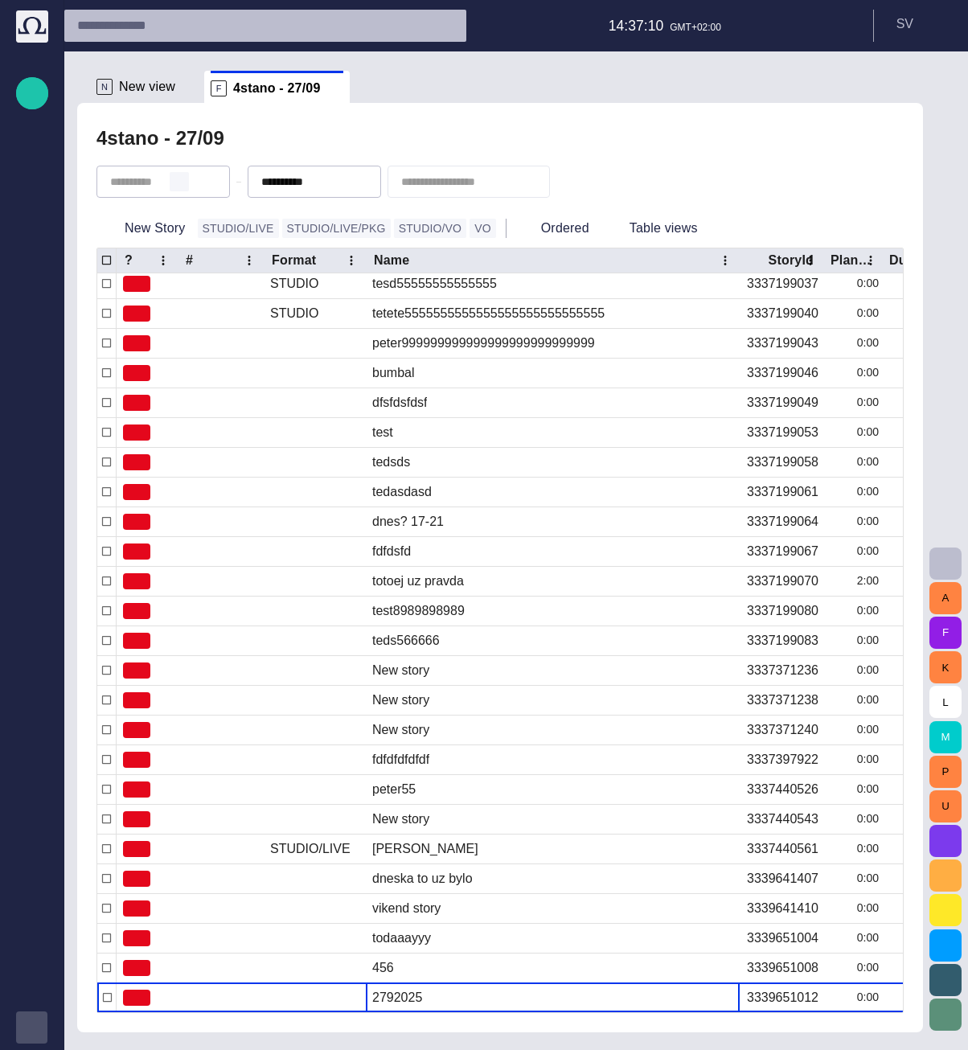
click at [186, 183] on span "button" at bounding box center [179, 181] width 13 height 13
click at [303, 135] on div "4stano - 27/09" at bounding box center [499, 138] width 807 height 32
click at [189, 188] on button "button" at bounding box center [179, 181] width 19 height 19
click at [158, 230] on button "New Story" at bounding box center [143, 228] width 95 height 29
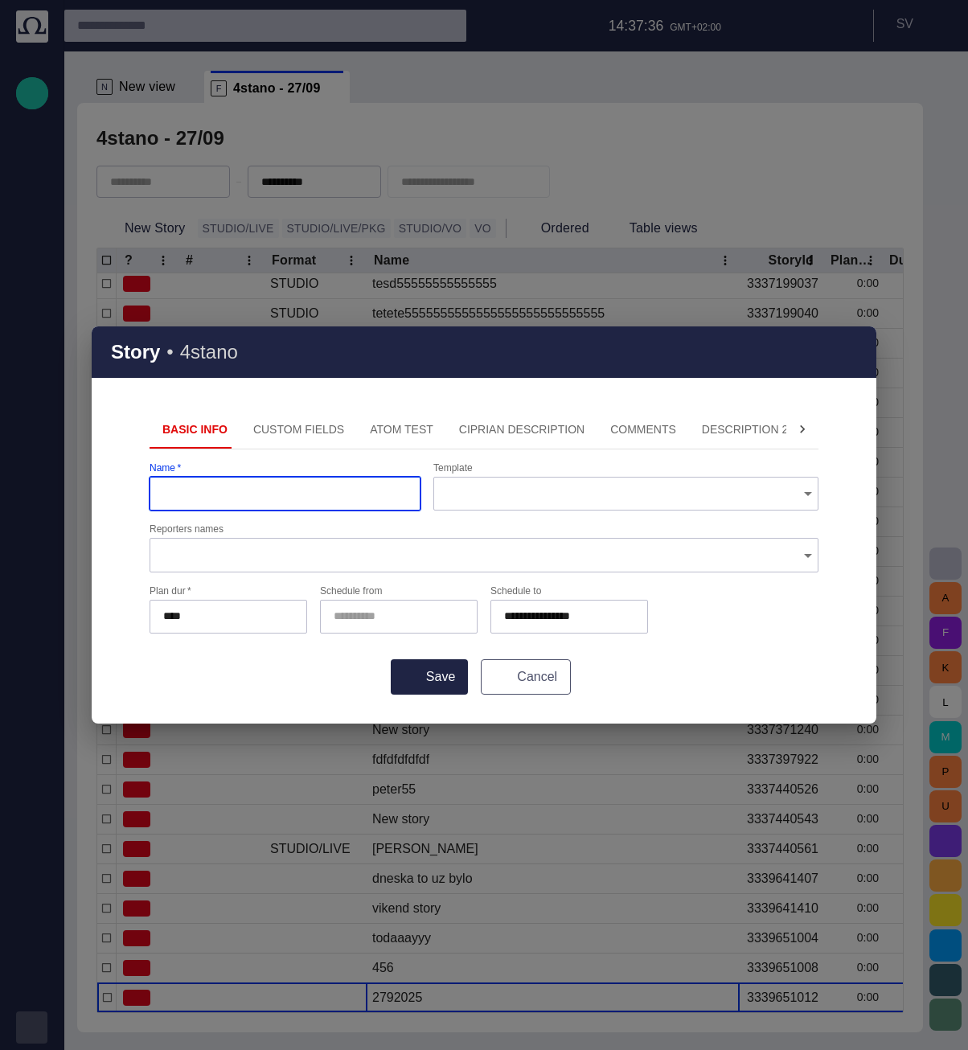
click at [487, 669] on button "Cancel" at bounding box center [526, 676] width 90 height 35
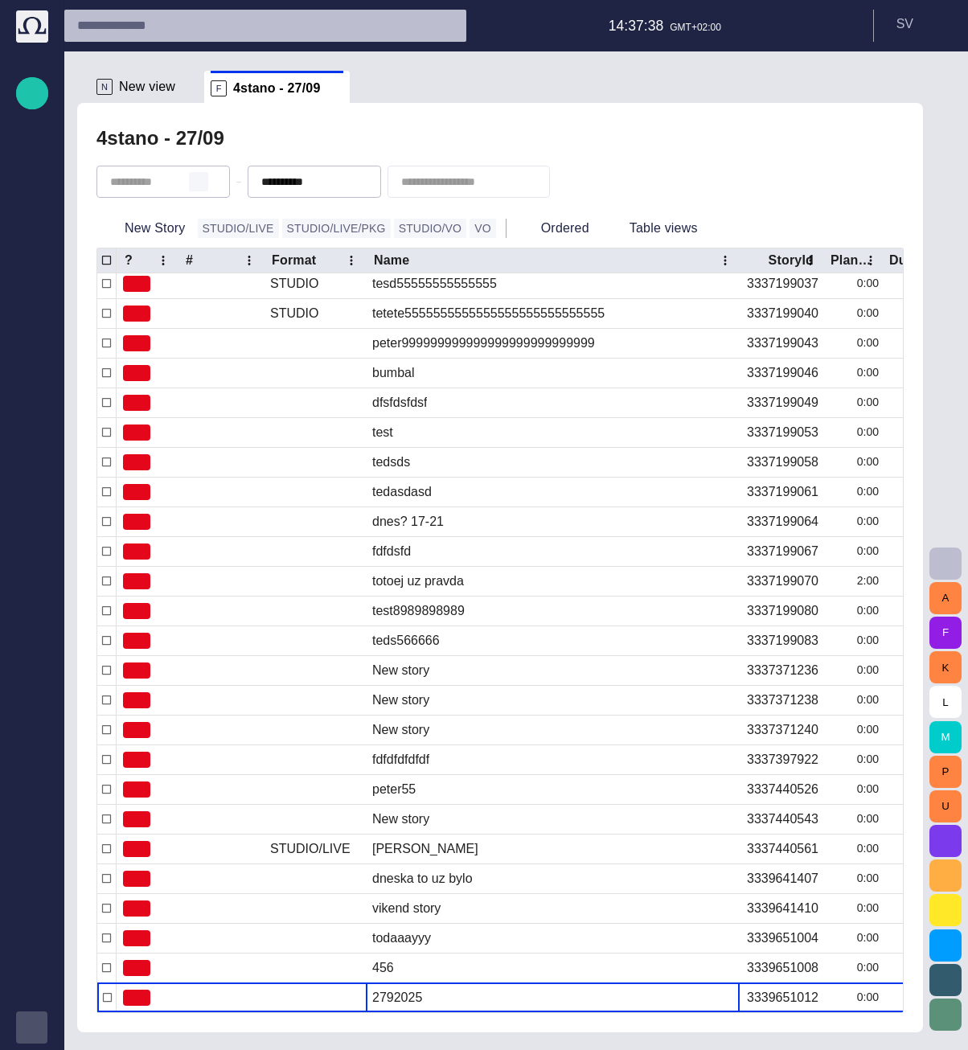
click at [205, 182] on span "button" at bounding box center [198, 181] width 13 height 13
type input "**********"
click at [307, 135] on div "4stano - 27/09" at bounding box center [499, 138] width 807 height 32
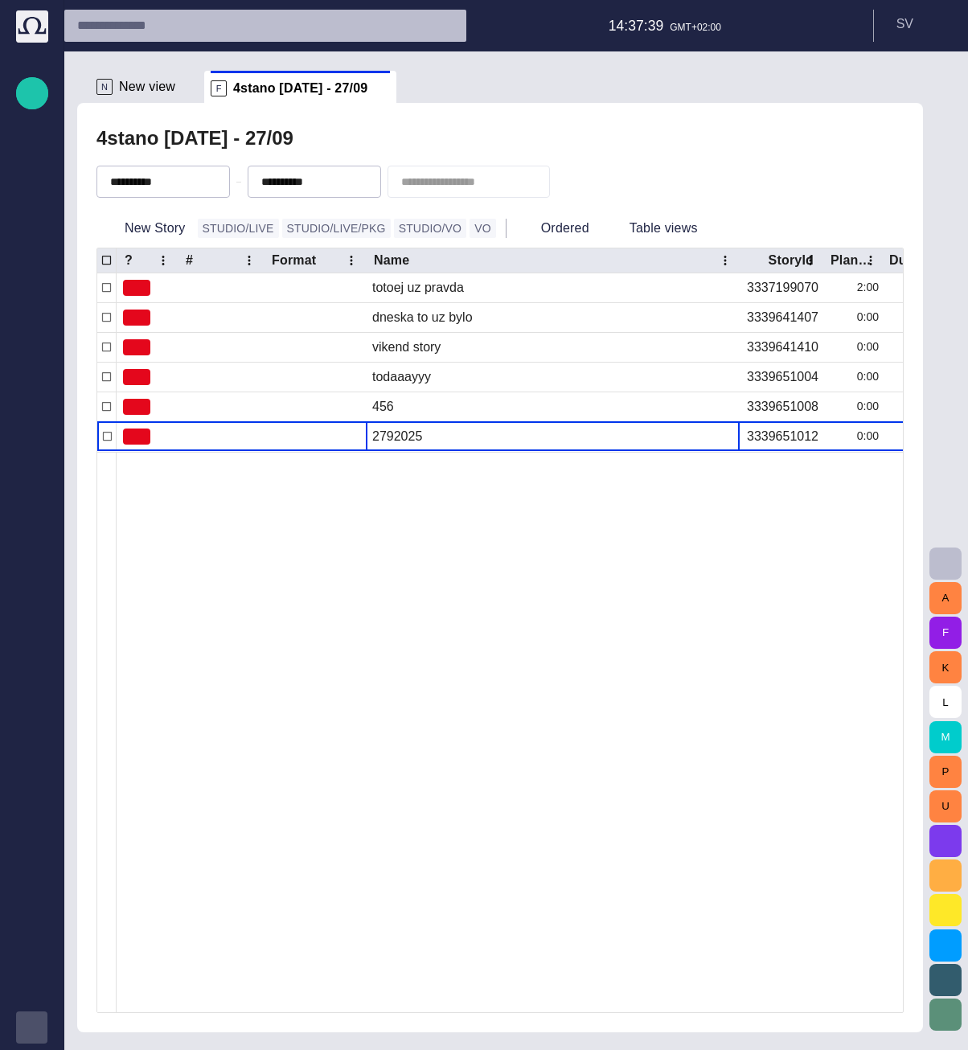
scroll to position [0, 0]
click at [186, 180] on span "button" at bounding box center [179, 181] width 13 height 13
click at [336, 128] on div "4stano today - 27/09" at bounding box center [499, 138] width 807 height 32
click at [129, 203] on div "**********" at bounding box center [499, 181] width 807 height 55
click at [138, 227] on button "New Story" at bounding box center [143, 228] width 95 height 29
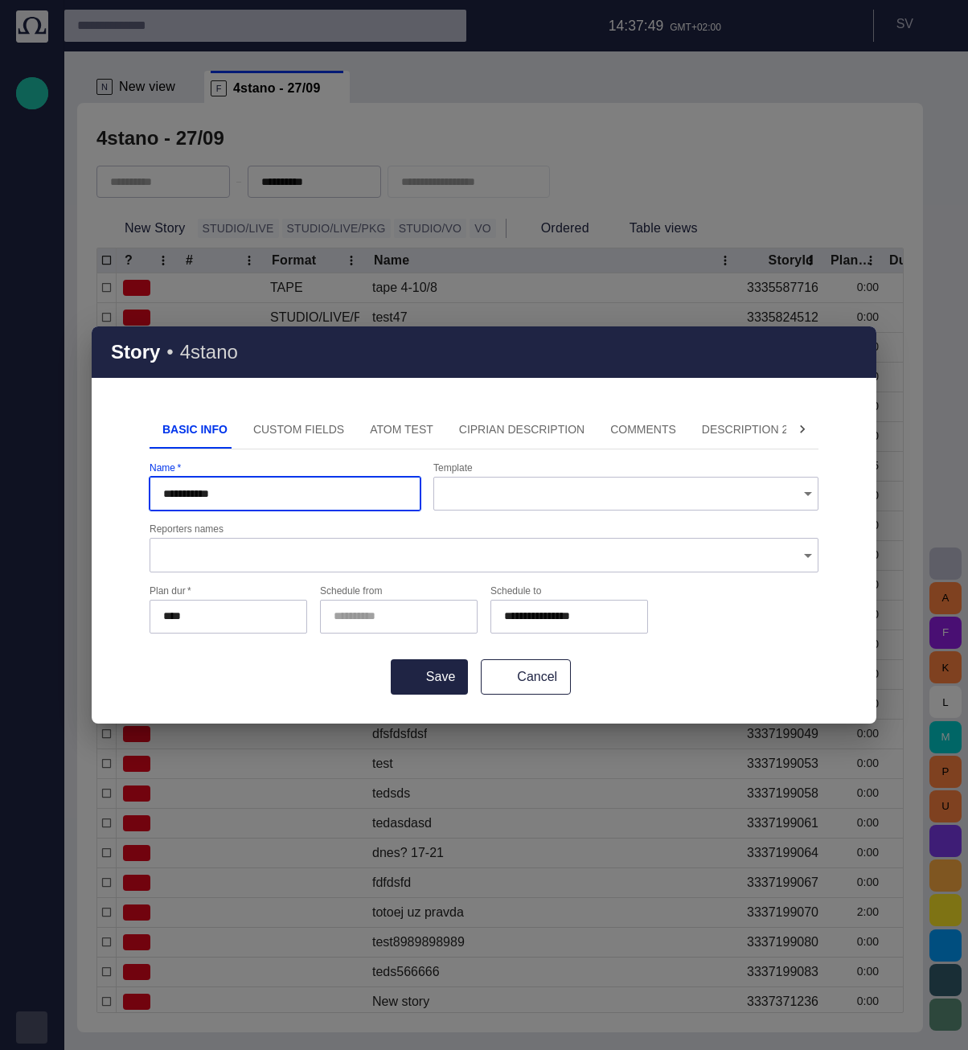
type input "**********"
click at [391, 659] on button "Save" at bounding box center [429, 676] width 77 height 35
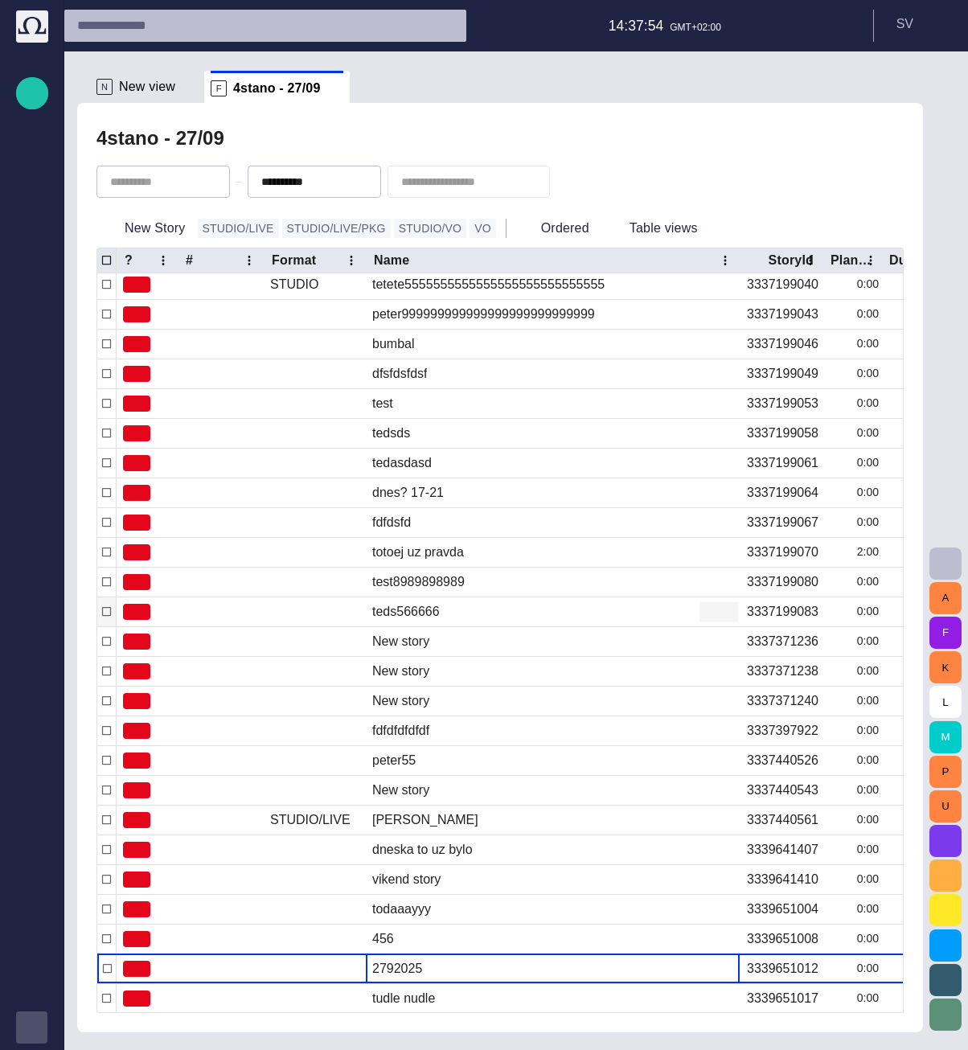
scroll to position [349, 0]
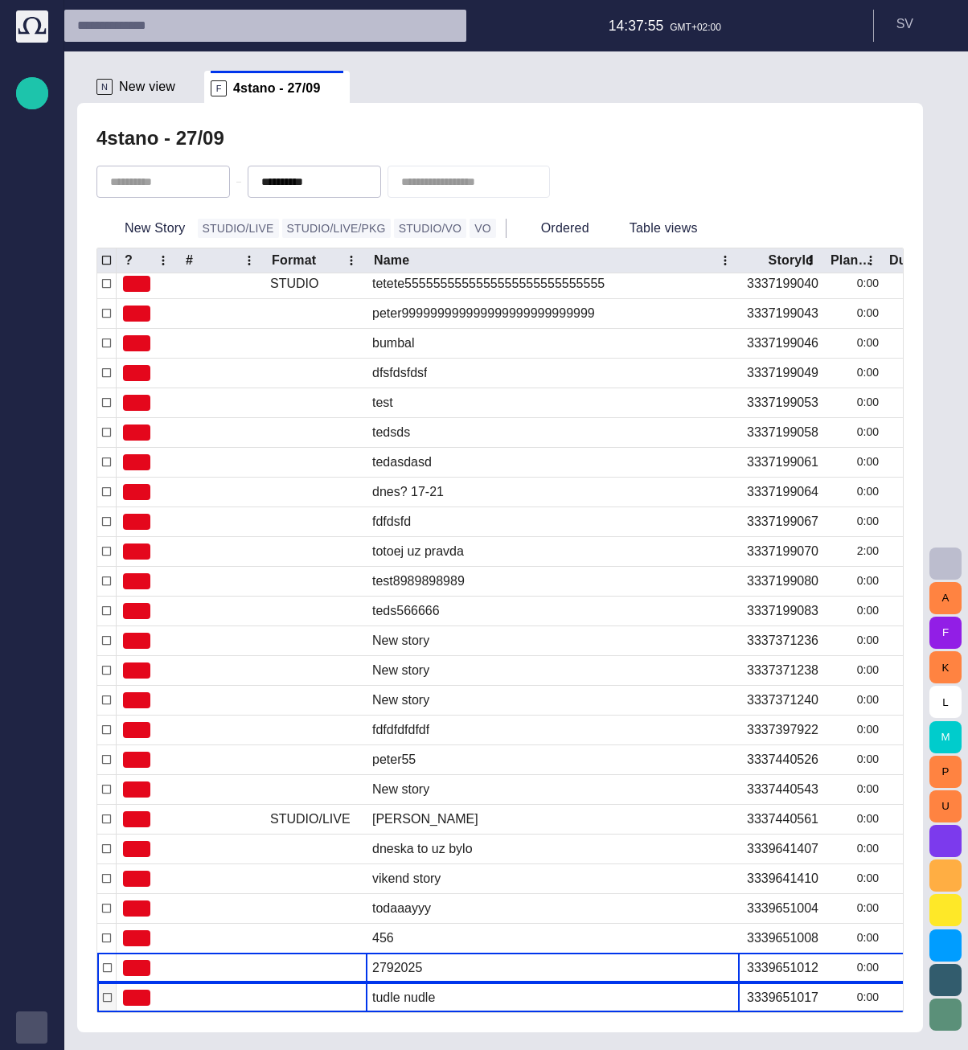
click at [707, 999] on span "button" at bounding box center [709, 997] width 16 height 16
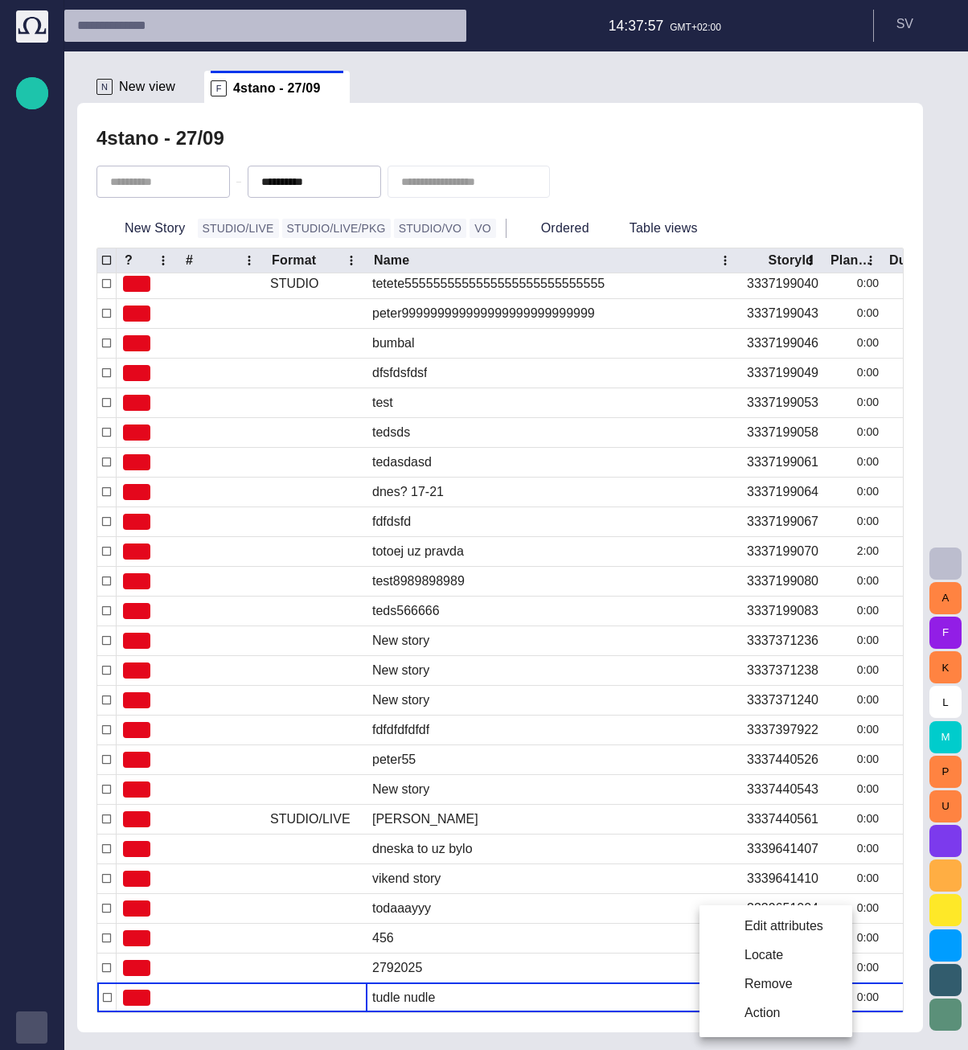
click at [738, 932] on li "Edit attributes" at bounding box center [775, 925] width 153 height 29
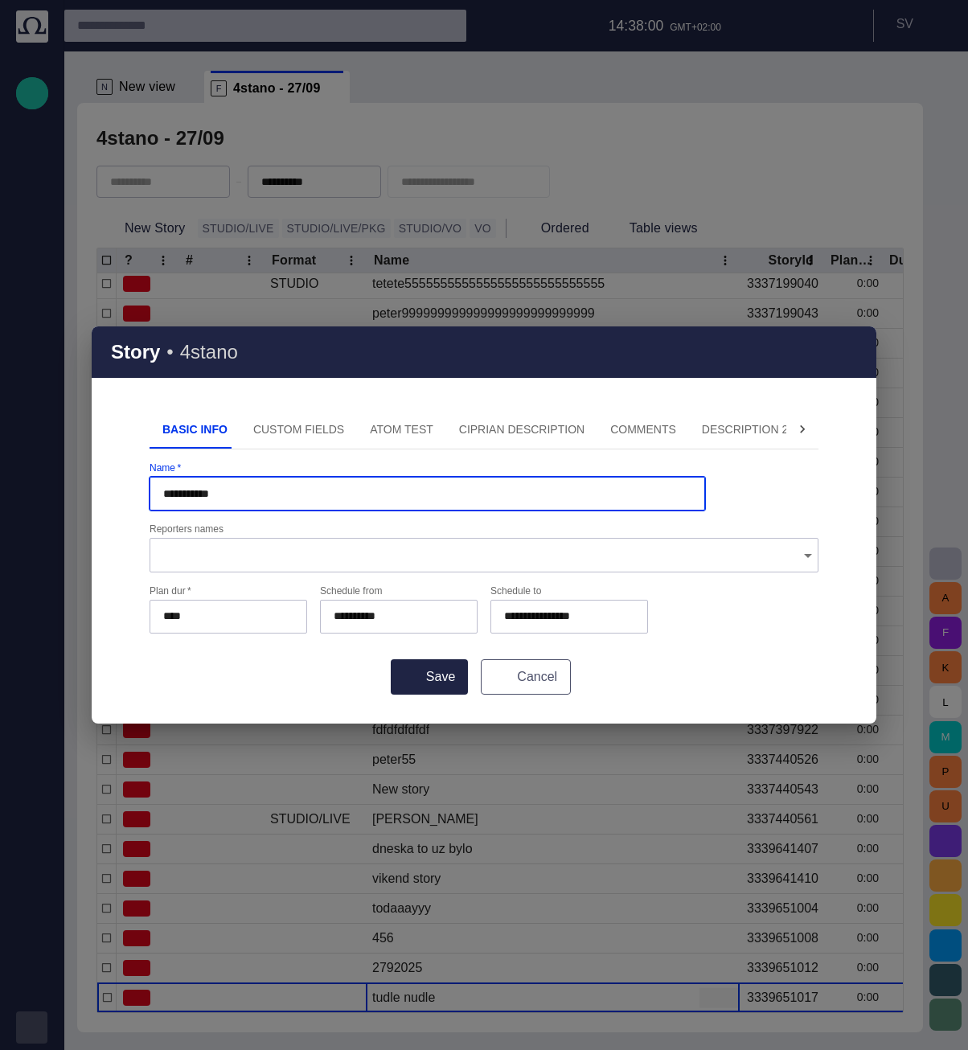
click at [510, 681] on button "Cancel" at bounding box center [526, 676] width 90 height 35
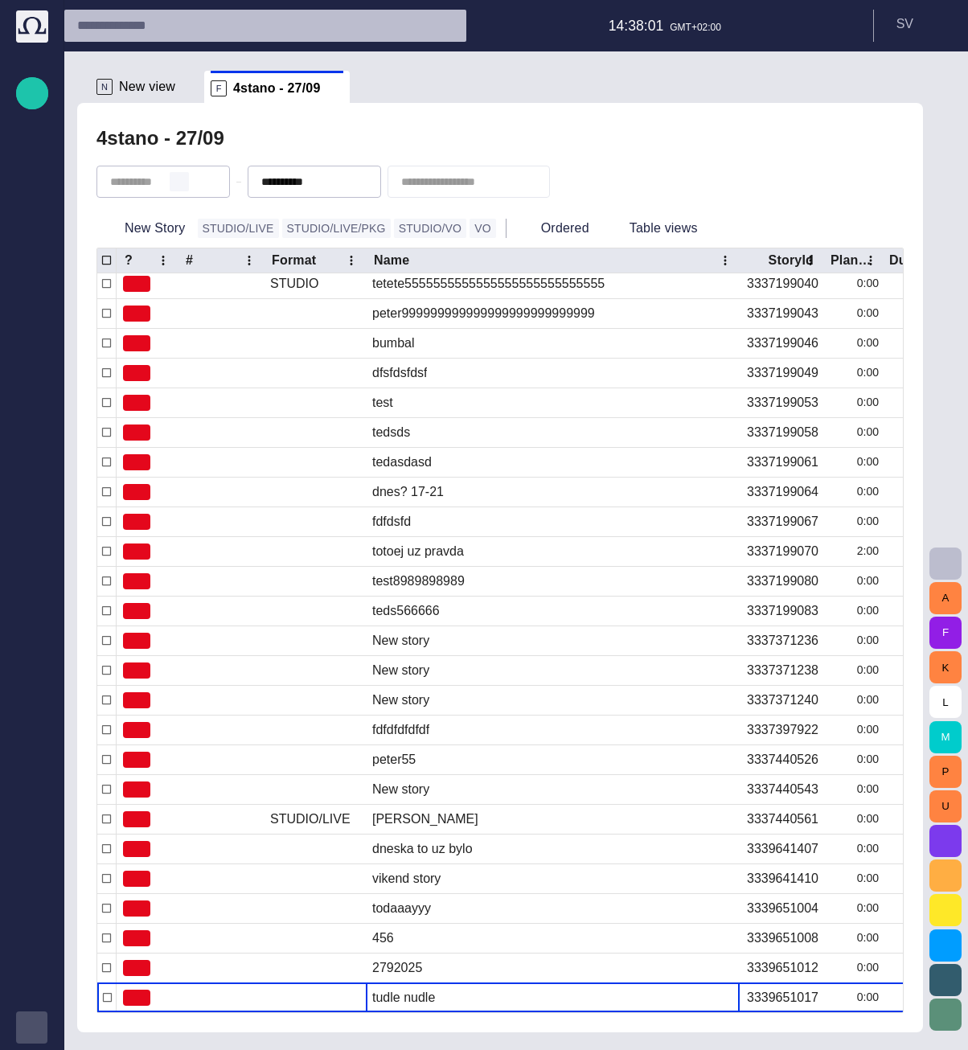
click at [186, 187] on span "button" at bounding box center [179, 181] width 13 height 13
click at [186, 183] on span "button" at bounding box center [179, 181] width 13 height 13
click at [322, 133] on div "4stano - 27/09" at bounding box center [499, 138] width 807 height 32
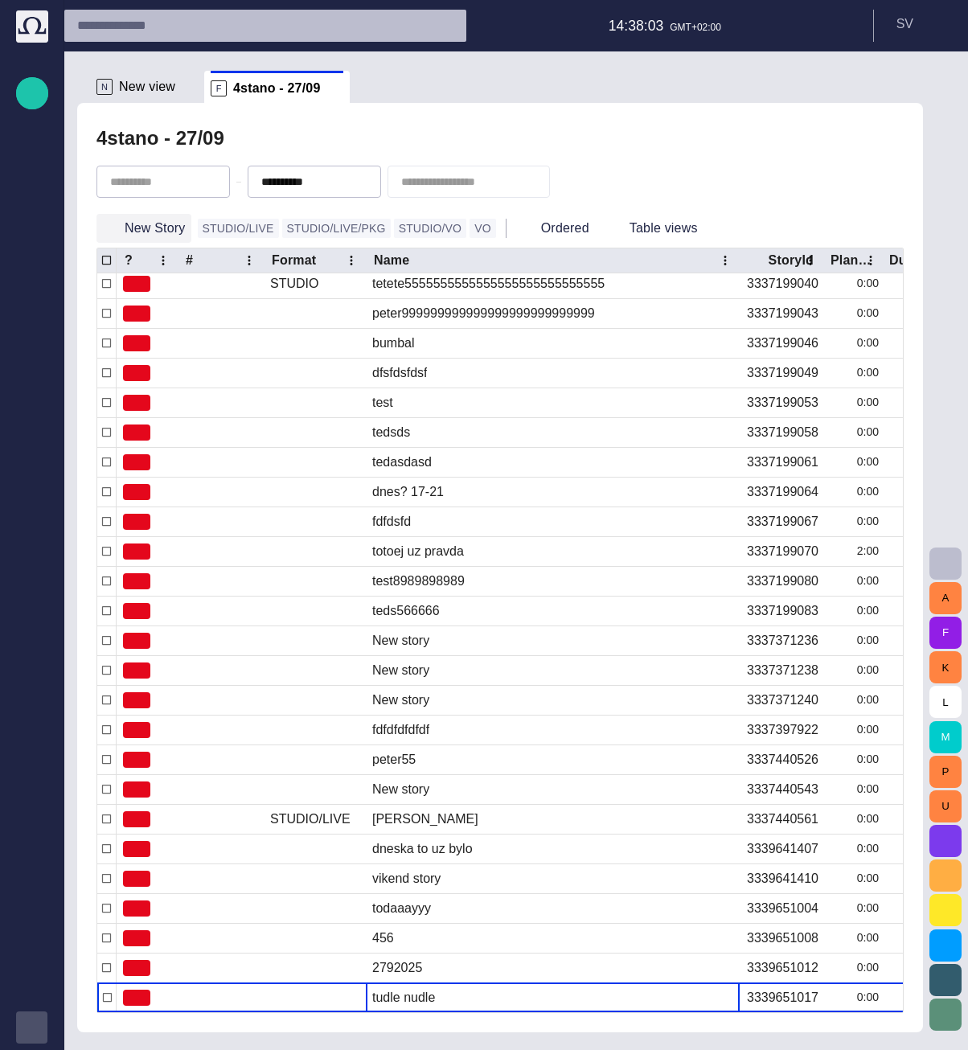
click at [163, 226] on button "New Story" at bounding box center [143, 228] width 95 height 29
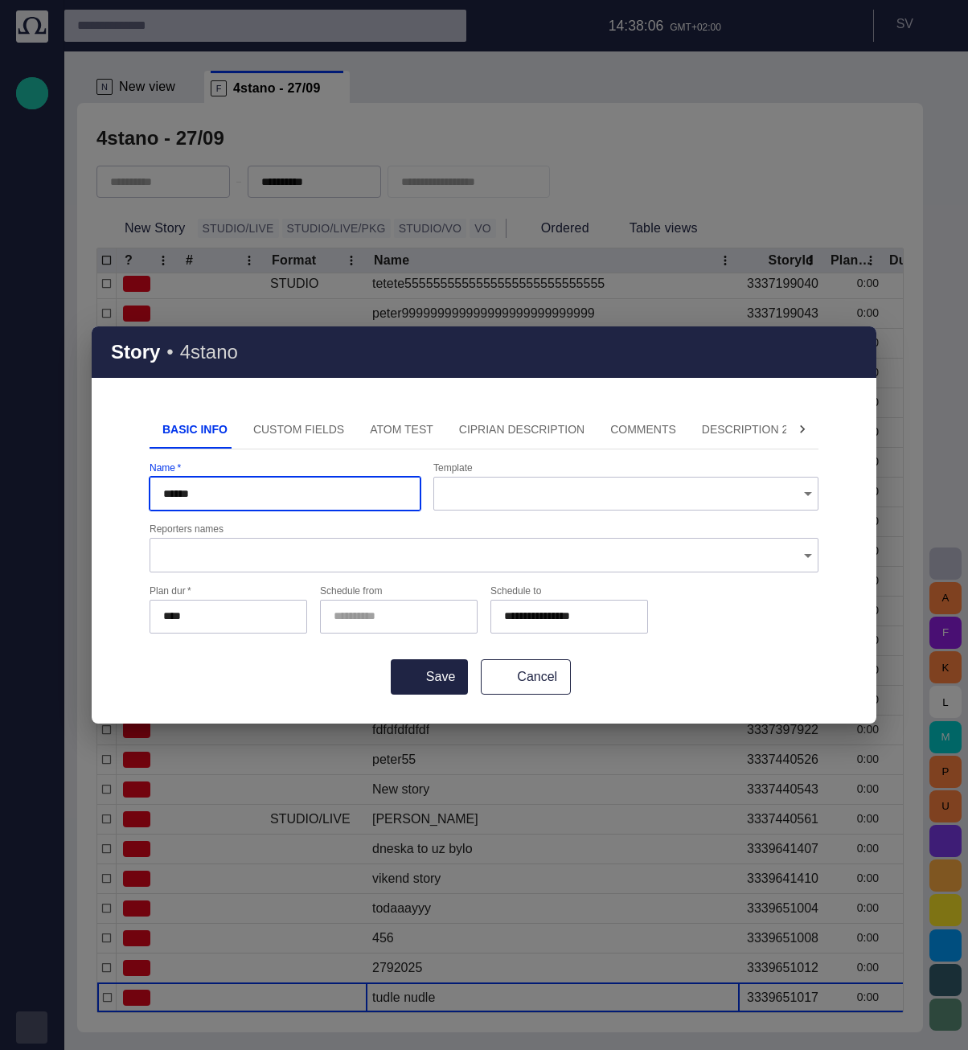
type input "******"
click at [391, 659] on button "Save" at bounding box center [429, 676] width 77 height 35
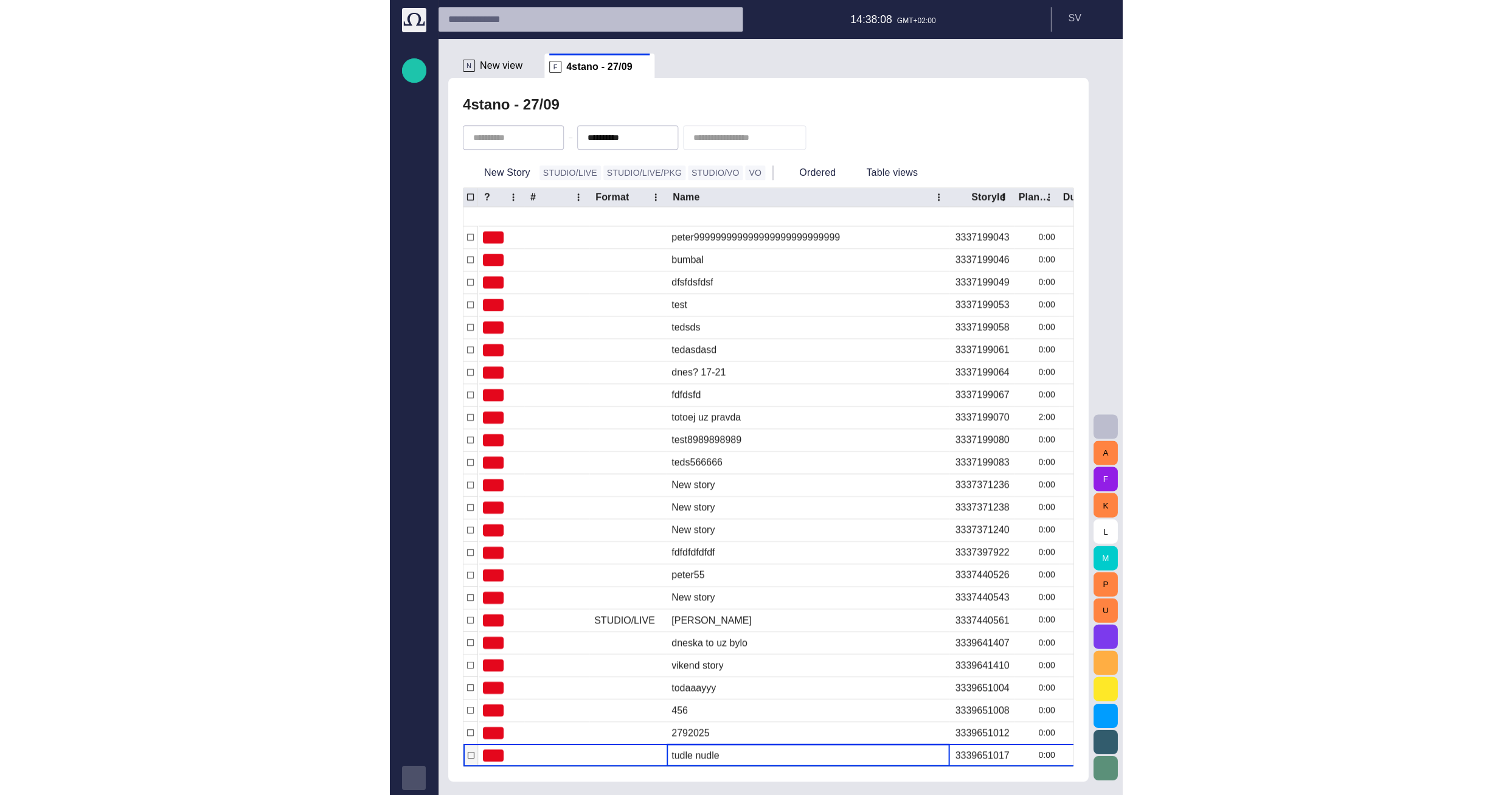
scroll to position [286, 0]
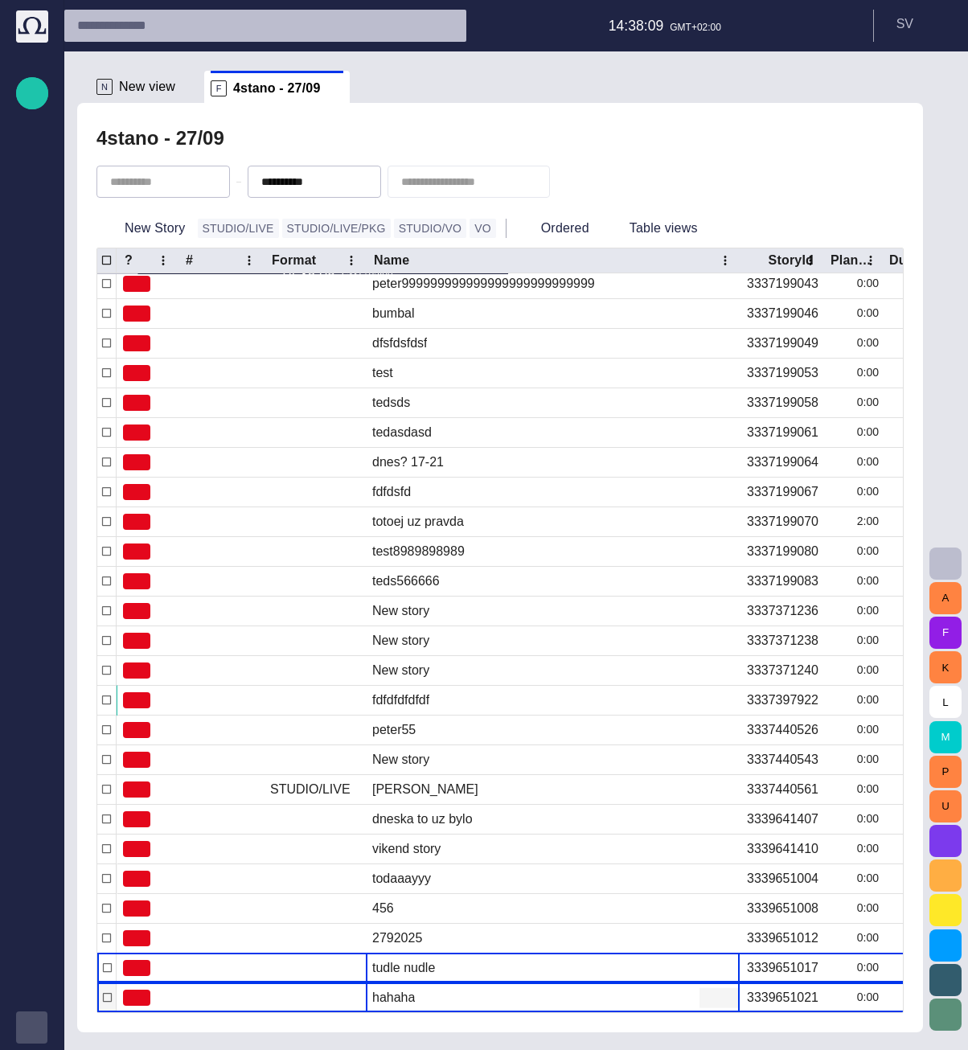
click at [709, 997] on span "button" at bounding box center [709, 997] width 16 height 16
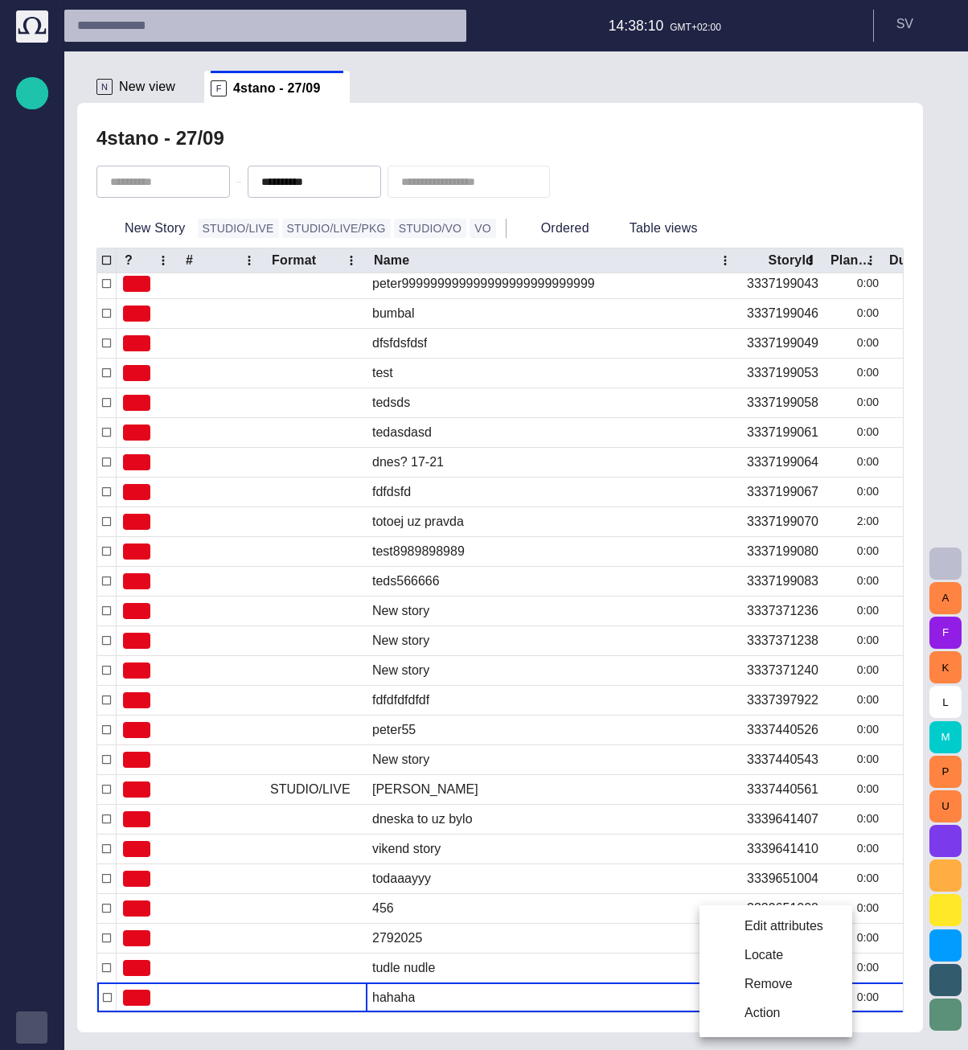
click at [725, 936] on li "Edit attributes" at bounding box center [775, 925] width 153 height 29
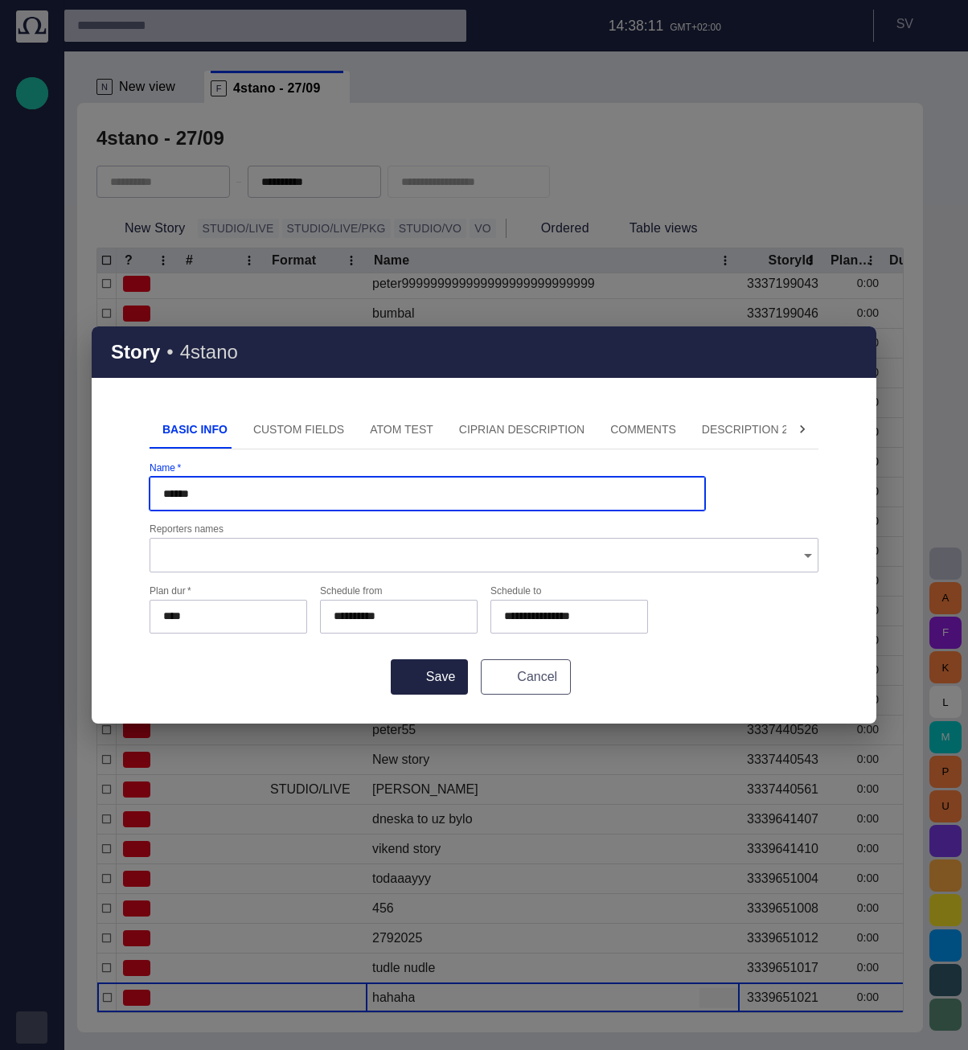
click at [502, 674] on span "button" at bounding box center [497, 676] width 13 height 13
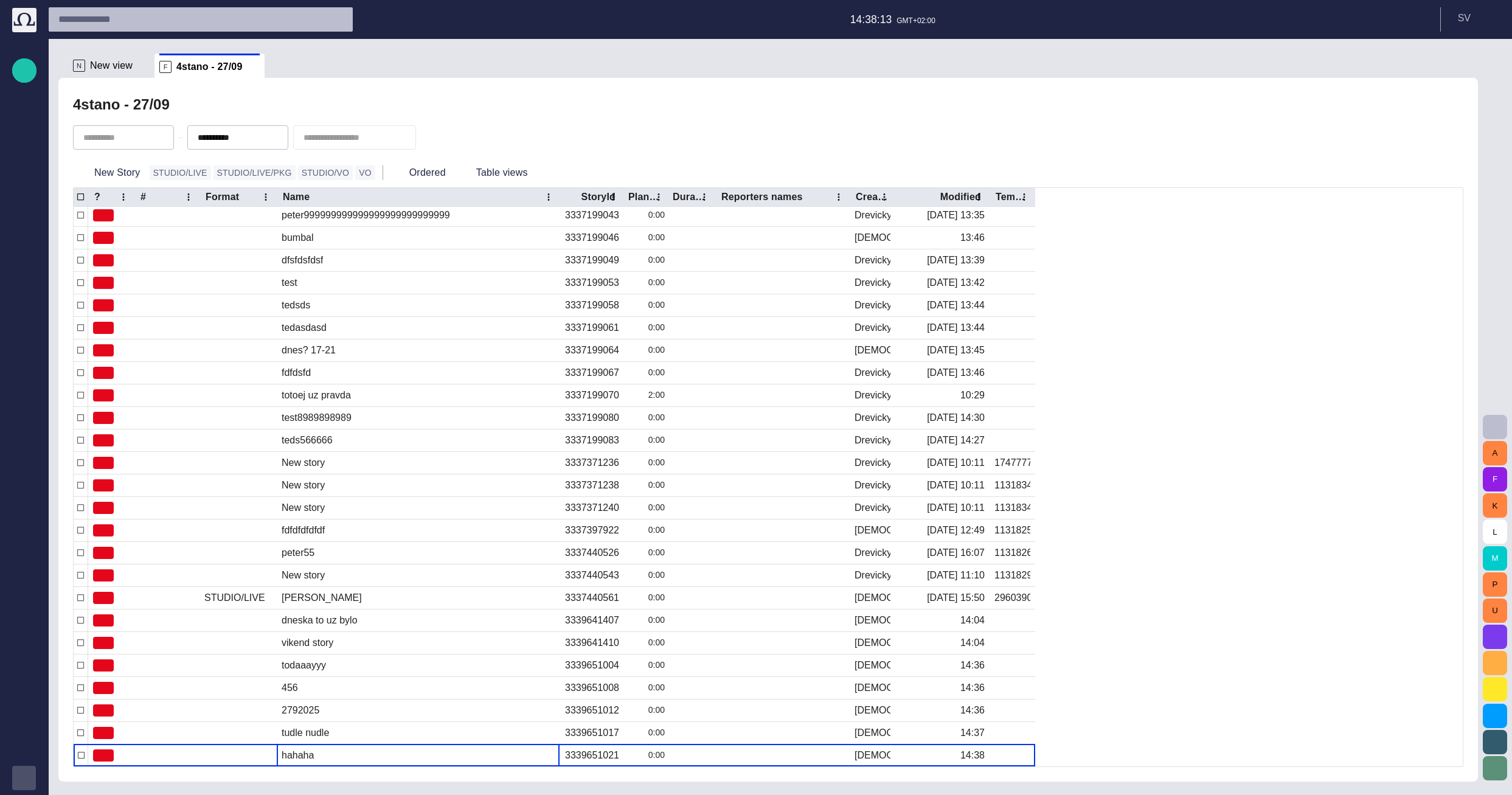
scroll to position [285, 0]
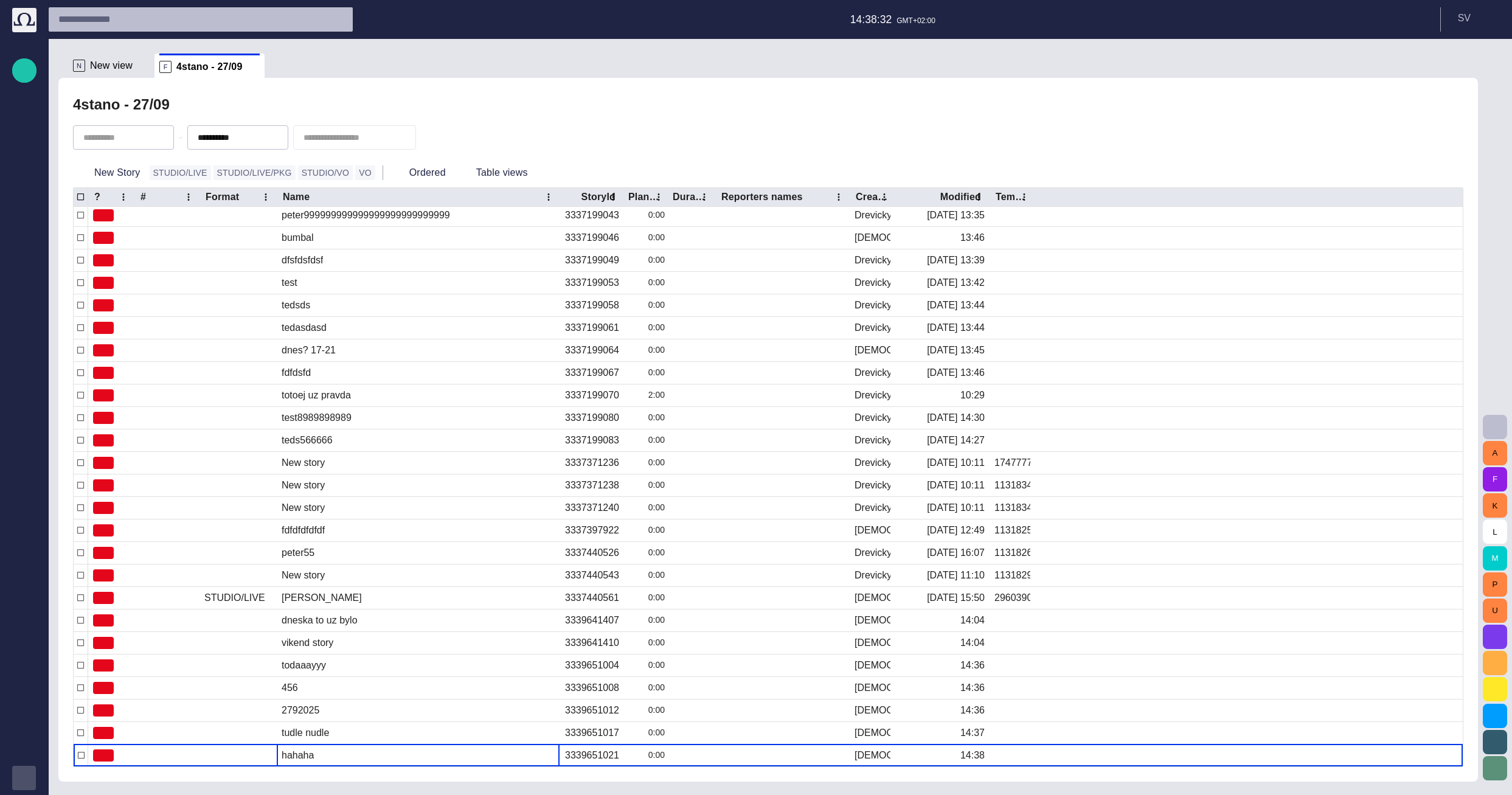
click at [237, 113] on div "4stano - 27/09" at bounding box center [767, 104] width 1390 height 24
click at [255, 141] on span "button" at bounding box center [250, 137] width 10 height 10
click at [265, 101] on div "4stano - 27/09" at bounding box center [767, 104] width 1390 height 24
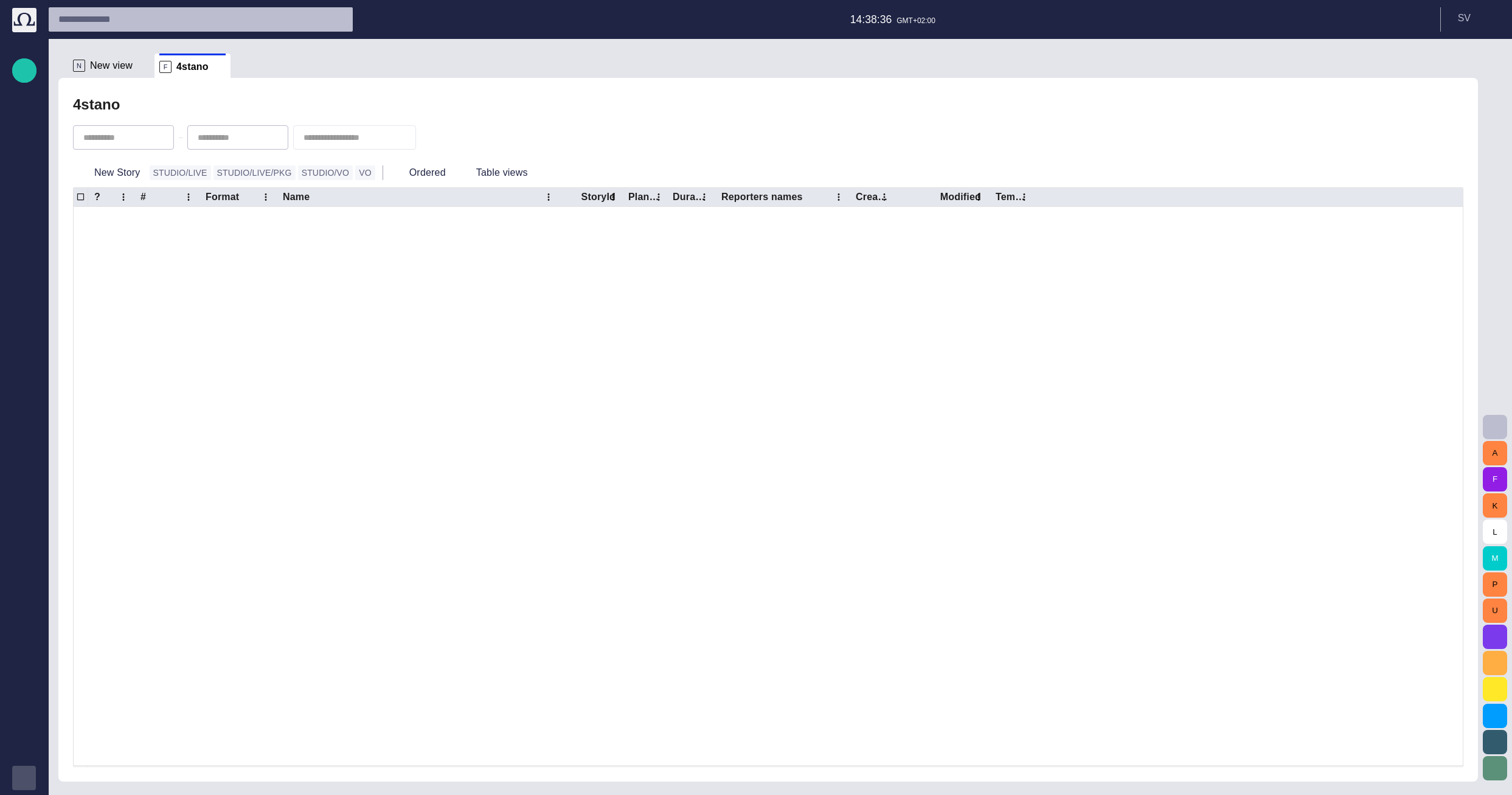
scroll to position [829, 0]
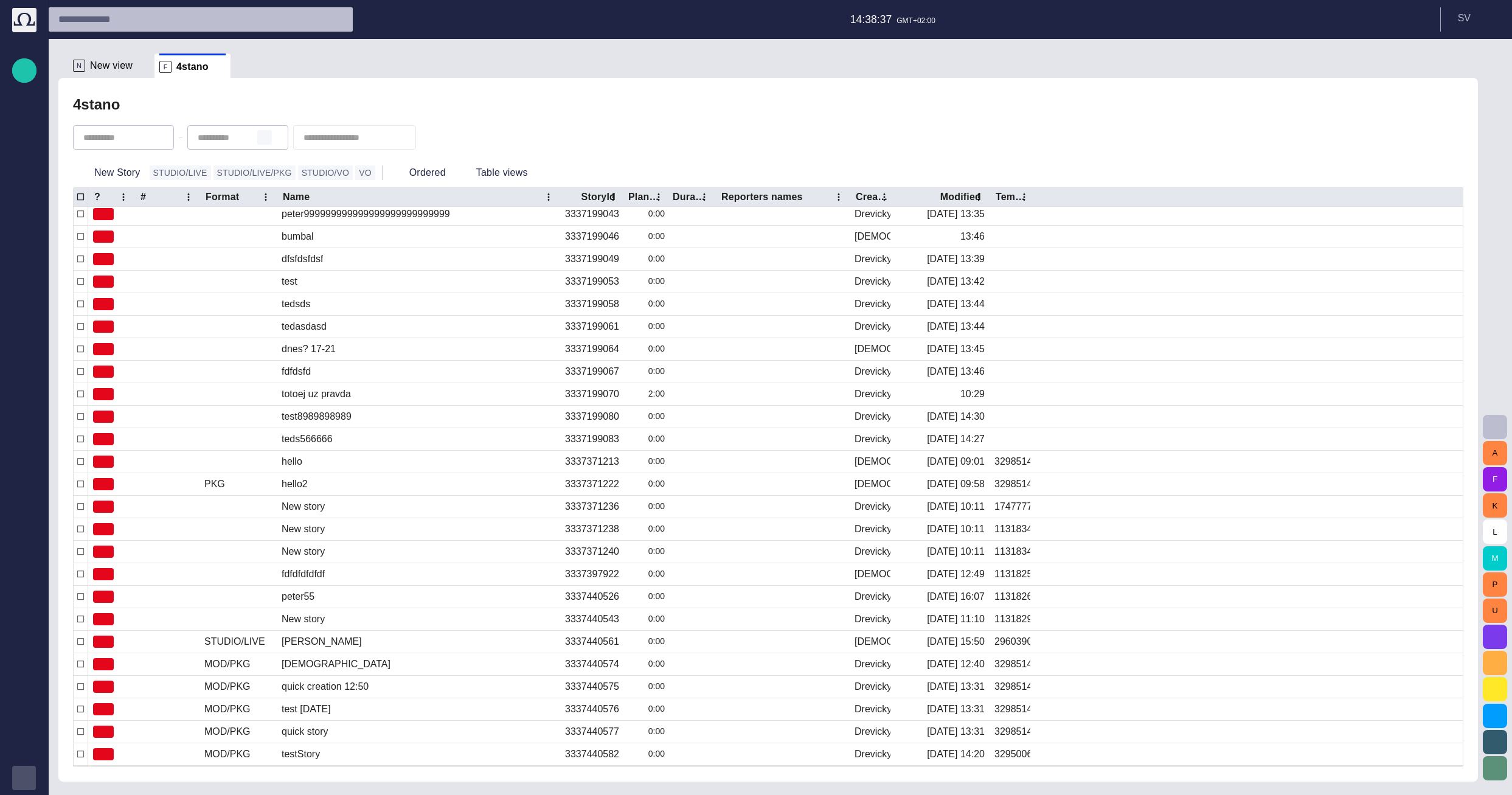
click at [269, 136] on span "button" at bounding box center [264, 137] width 10 height 10
type input "**********"
click at [254, 76] on ul "N New view F 4stano" at bounding box center [761, 66] width 1386 height 24
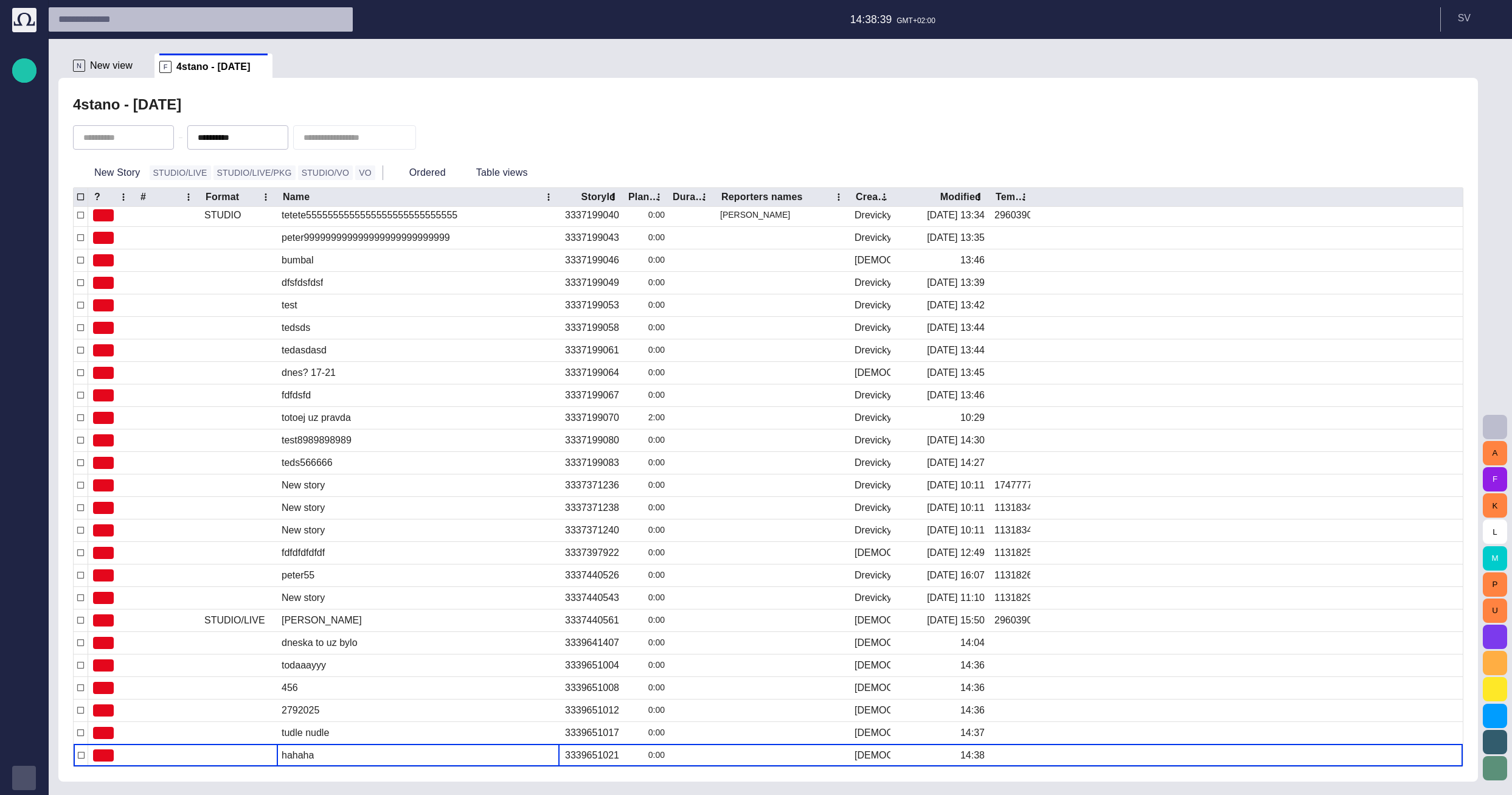
scroll to position [263, 0]
click at [123, 169] on button "New Story" at bounding box center [108, 172] width 72 height 22
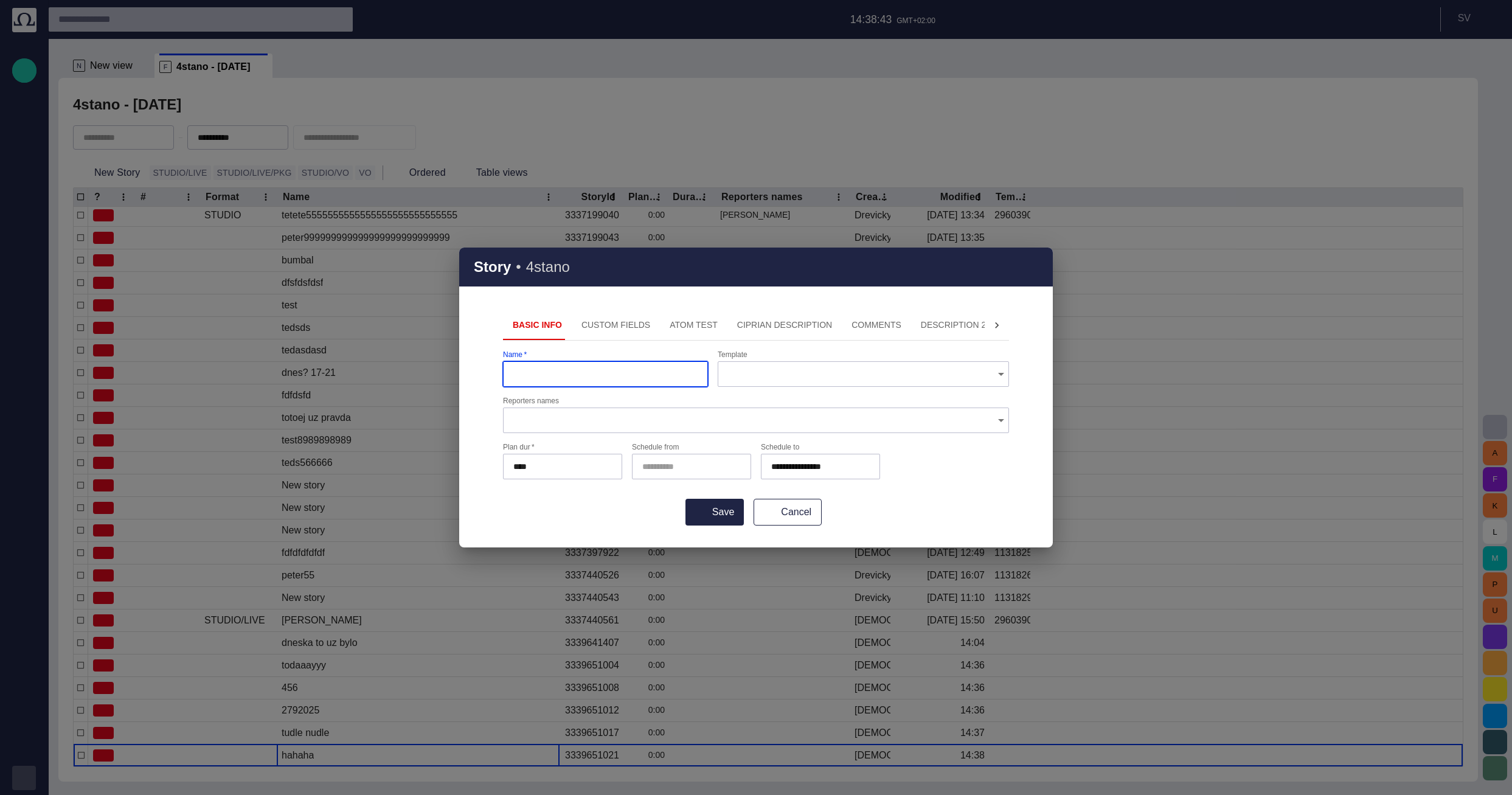
click at [603, 380] on input "Name   *" at bounding box center [605, 374] width 185 height 12
type input "**********"
click at [603, 520] on button "Save" at bounding box center [714, 511] width 58 height 26
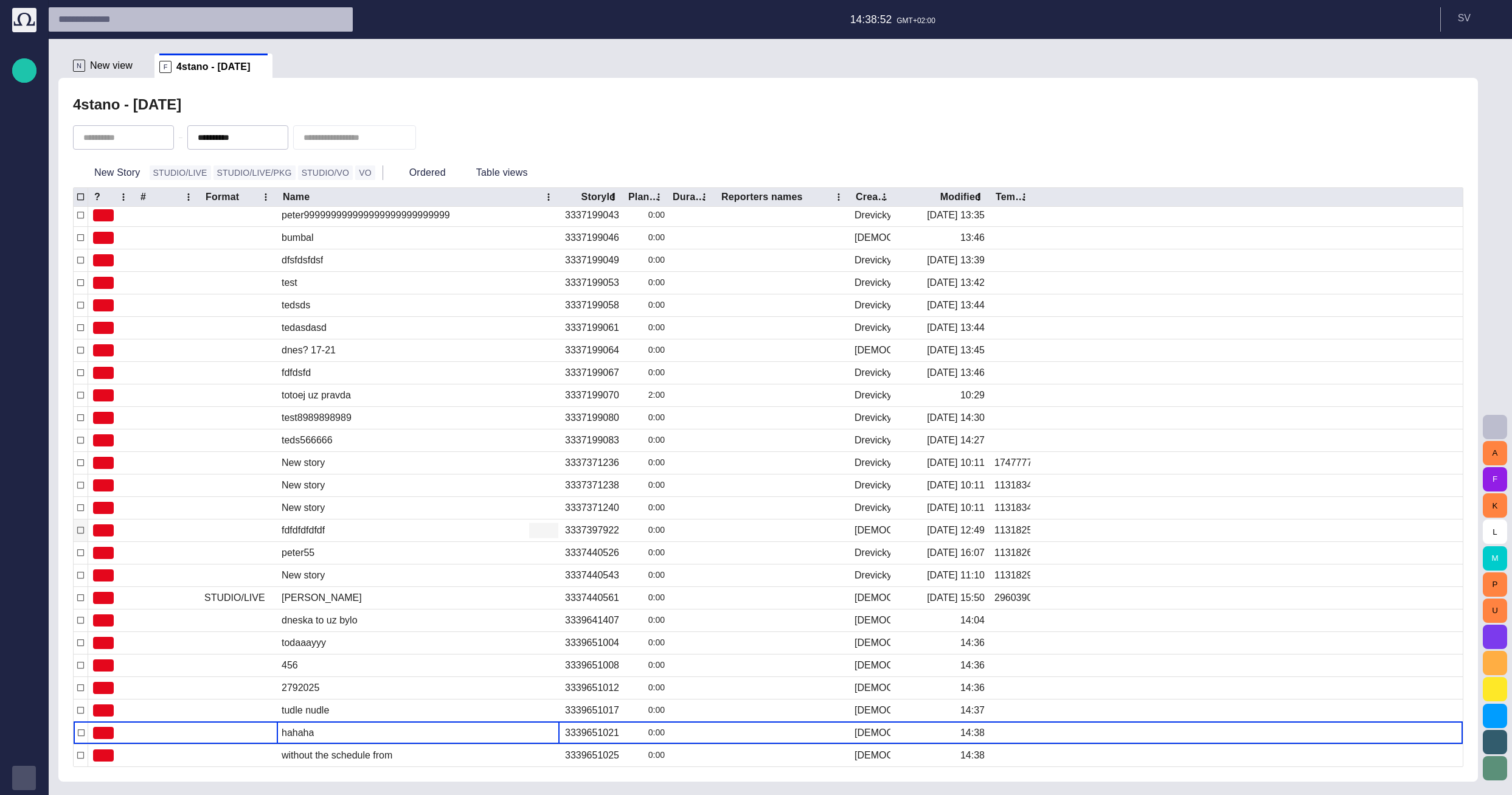
scroll to position [285, 0]
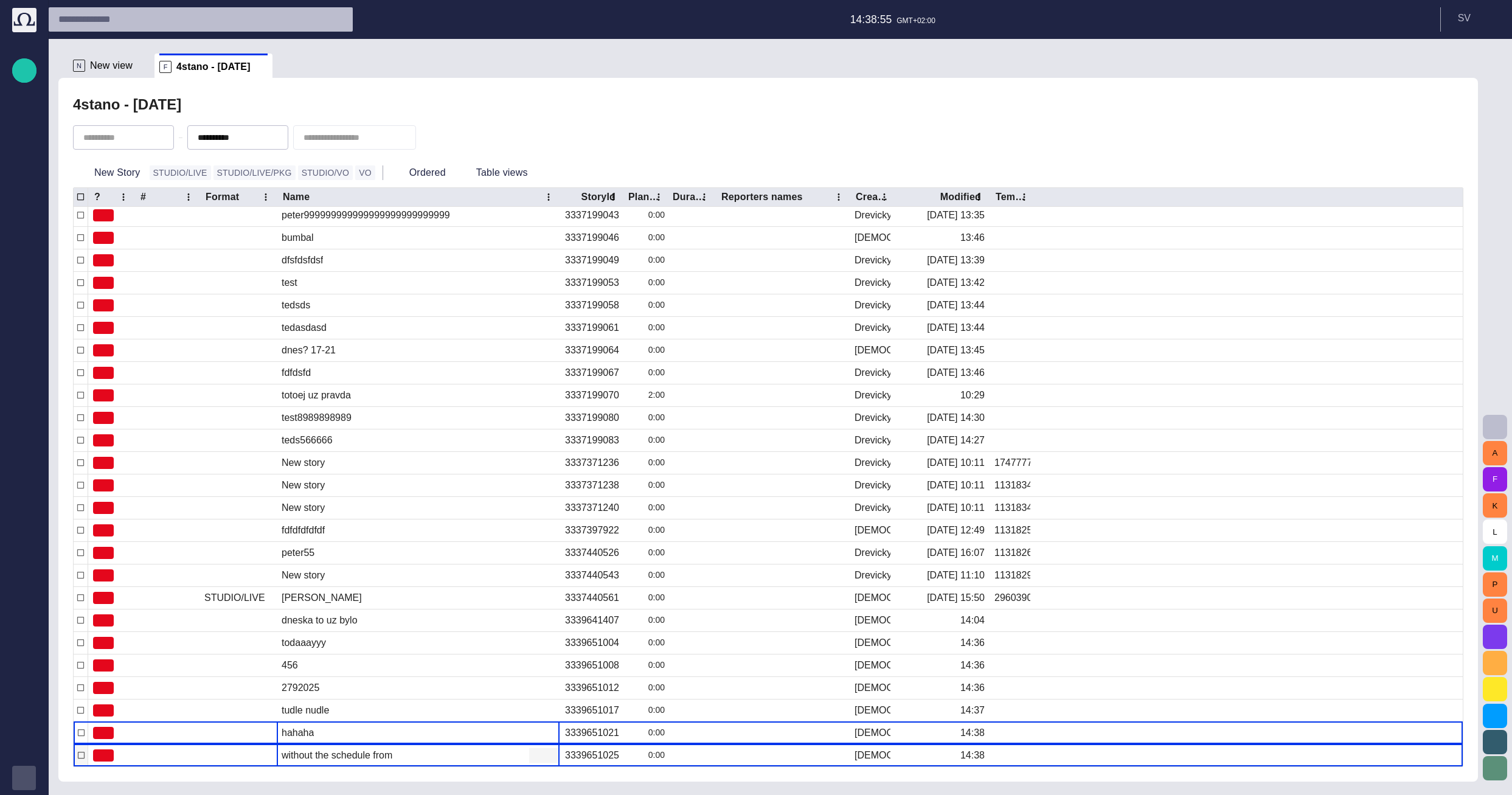
click at [539, 758] on span "button" at bounding box center [537, 755] width 12 height 12
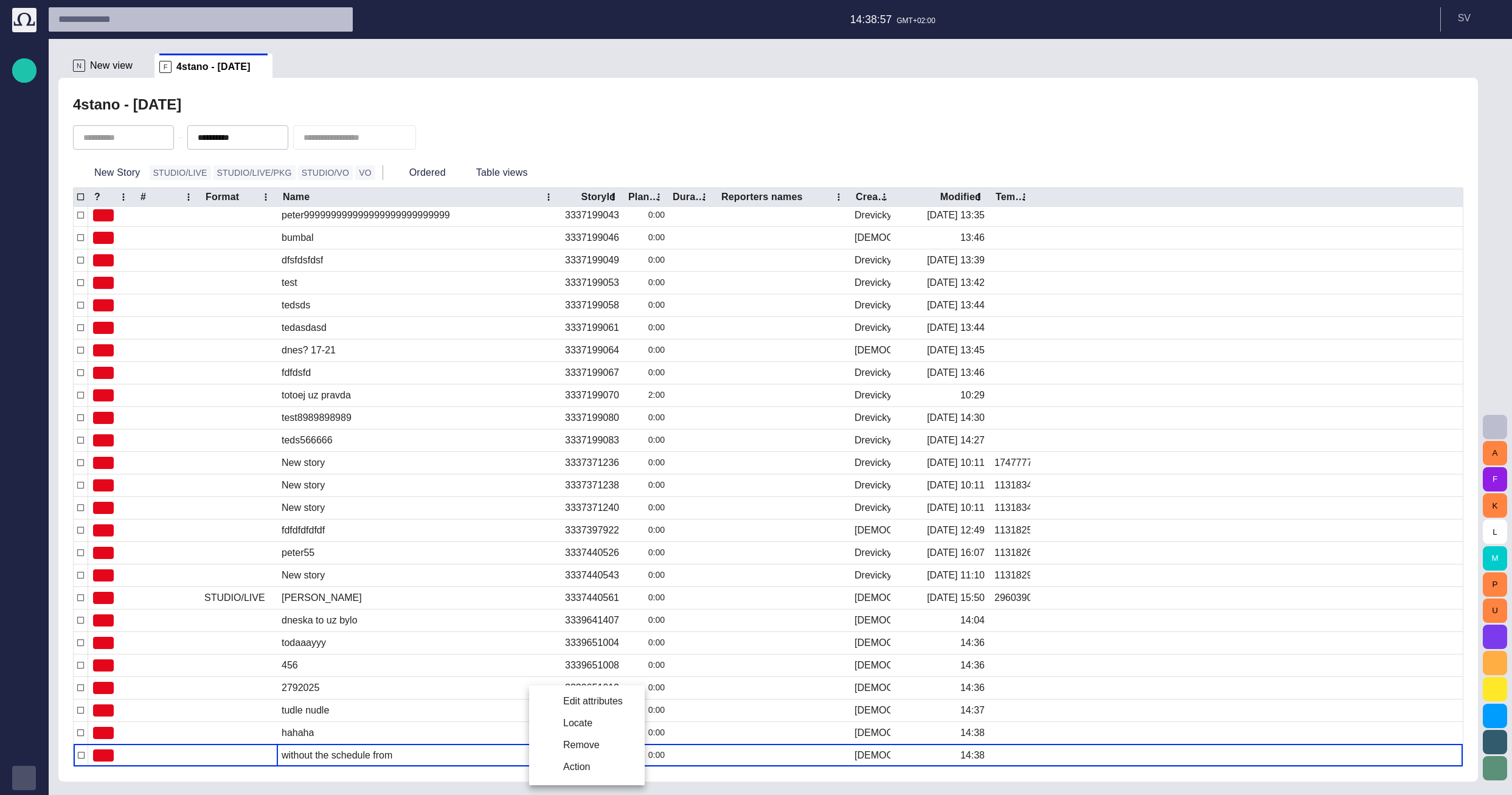
click at [577, 705] on li "Edit attributes" at bounding box center [586, 700] width 116 height 22
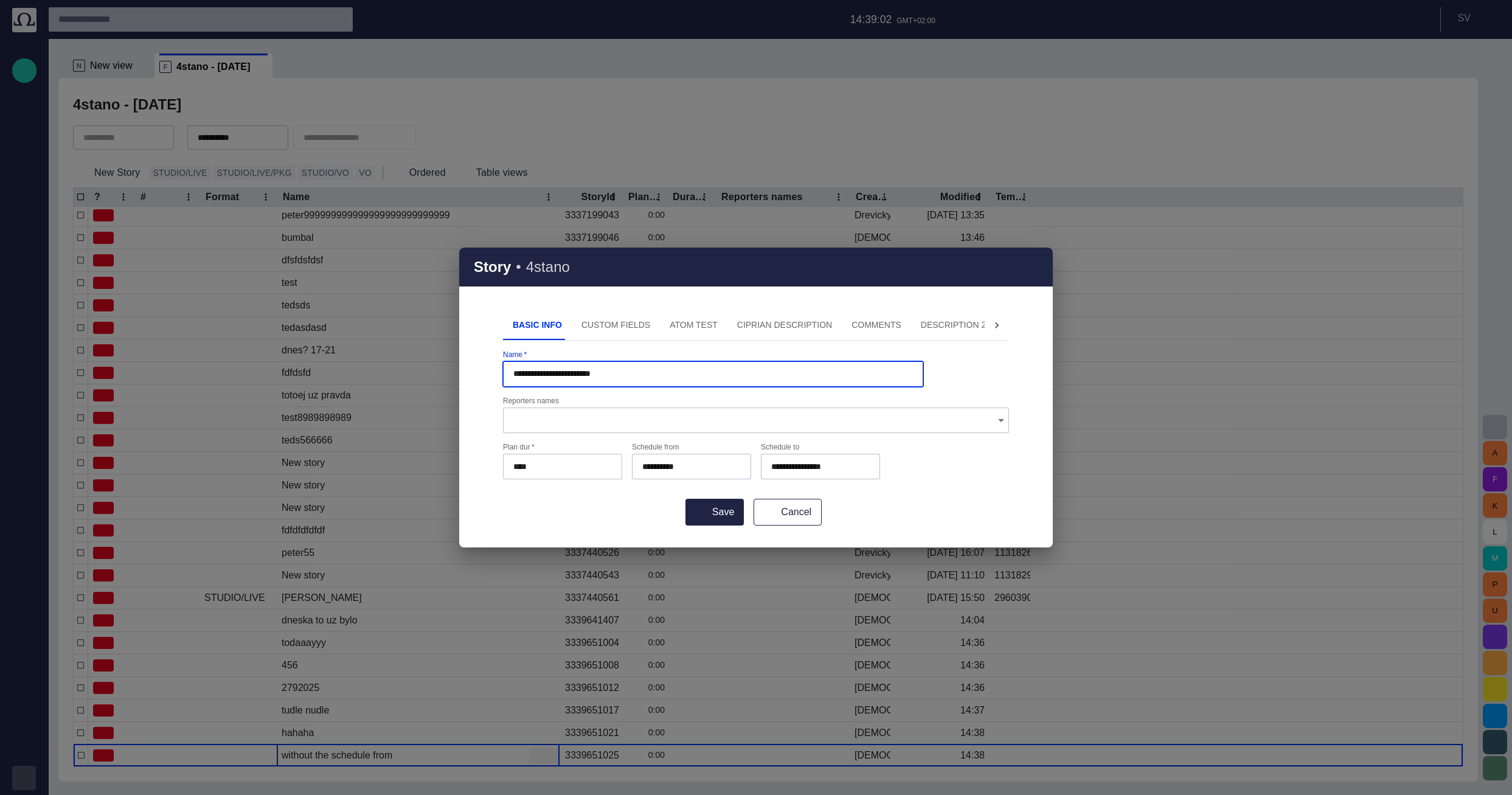
click at [603, 528] on div "**********" at bounding box center [756, 429] width 593 height 237
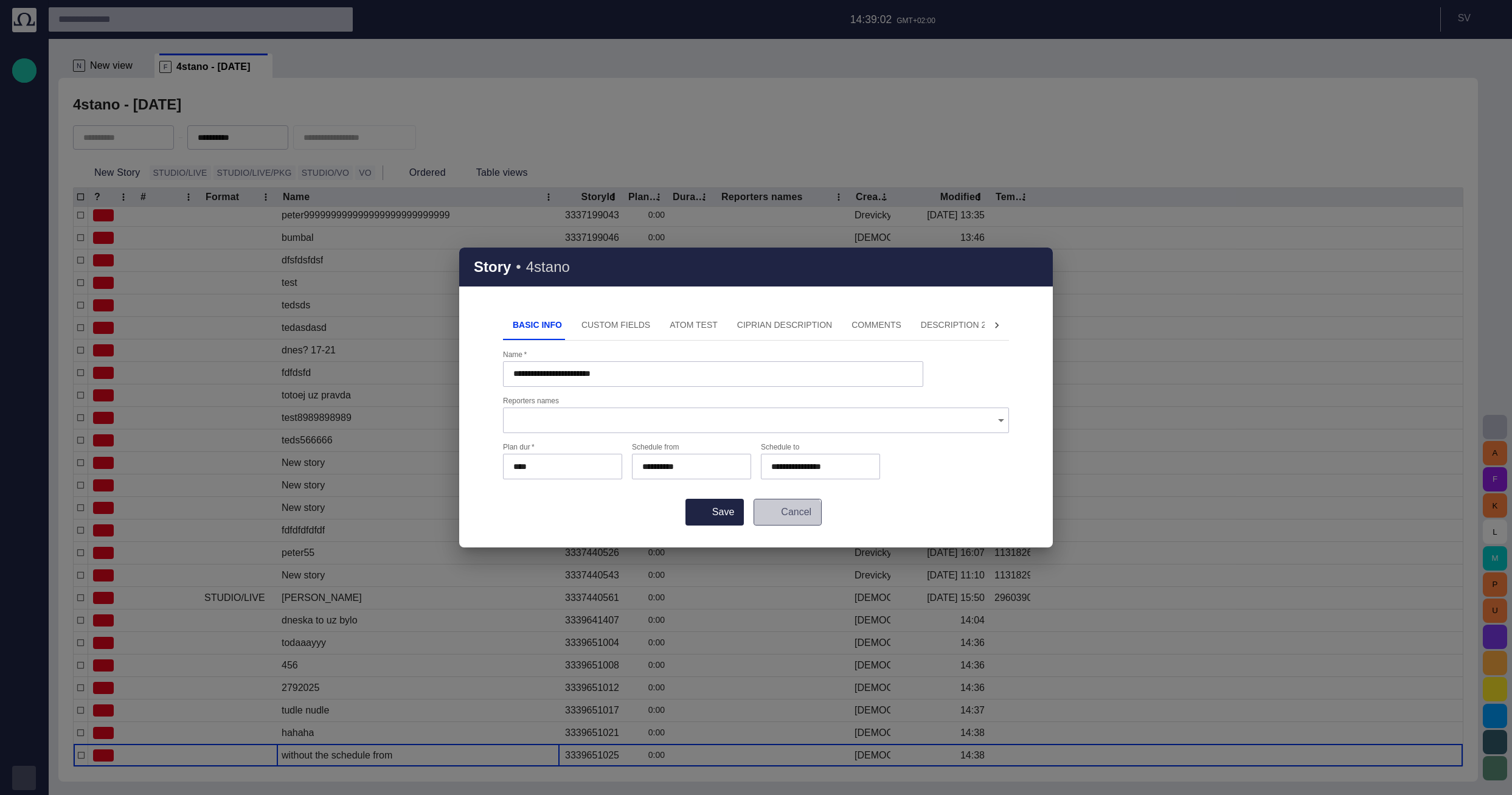
click at [603, 523] on button "Cancel" at bounding box center [788, 511] width 68 height 26
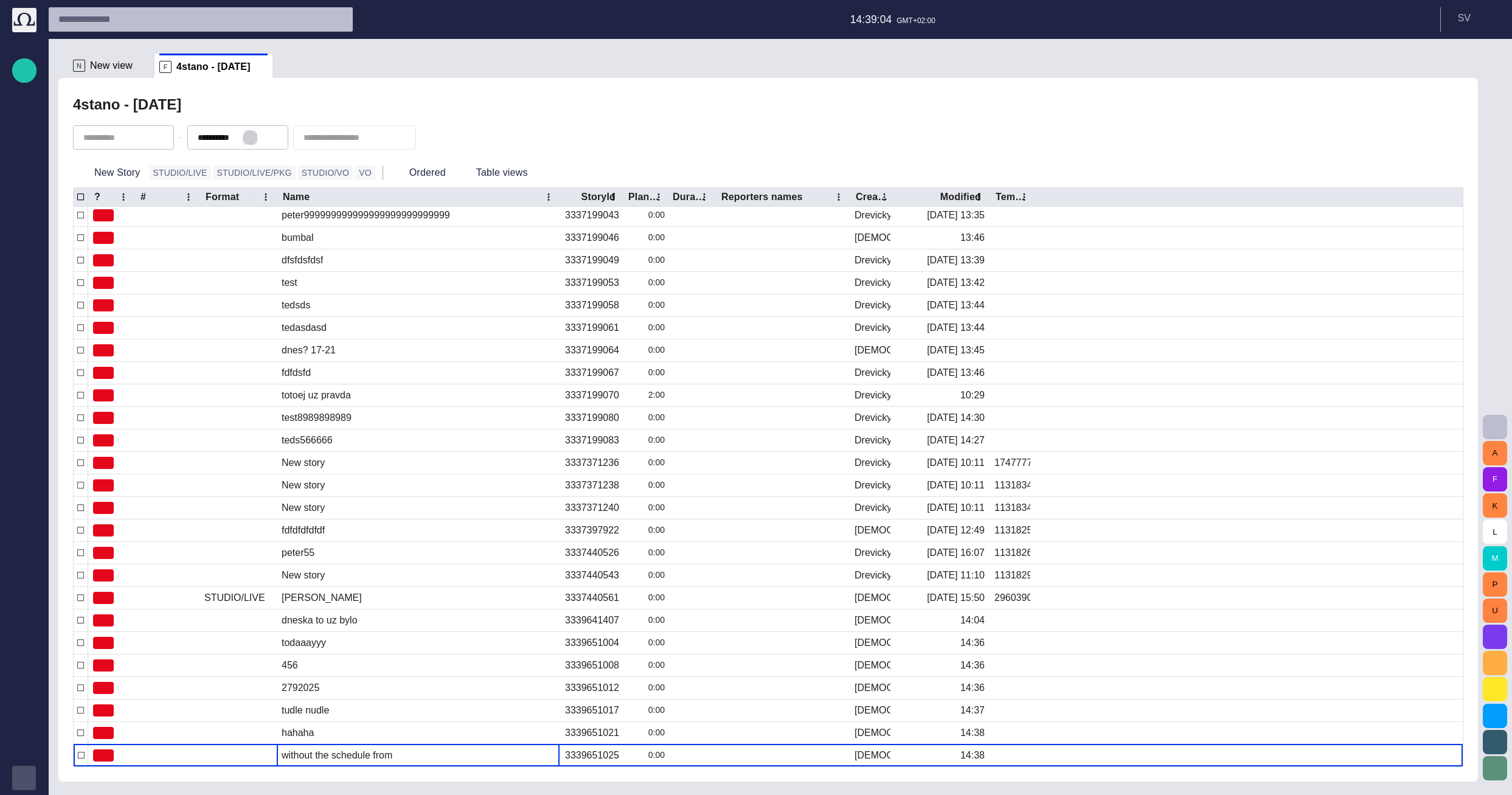
click at [255, 135] on span "button" at bounding box center [250, 137] width 10 height 10
click at [155, 137] on span "button" at bounding box center [150, 137] width 10 height 10
type input "**********"
click at [263, 92] on div "4stano" at bounding box center [767, 104] width 1390 height 24
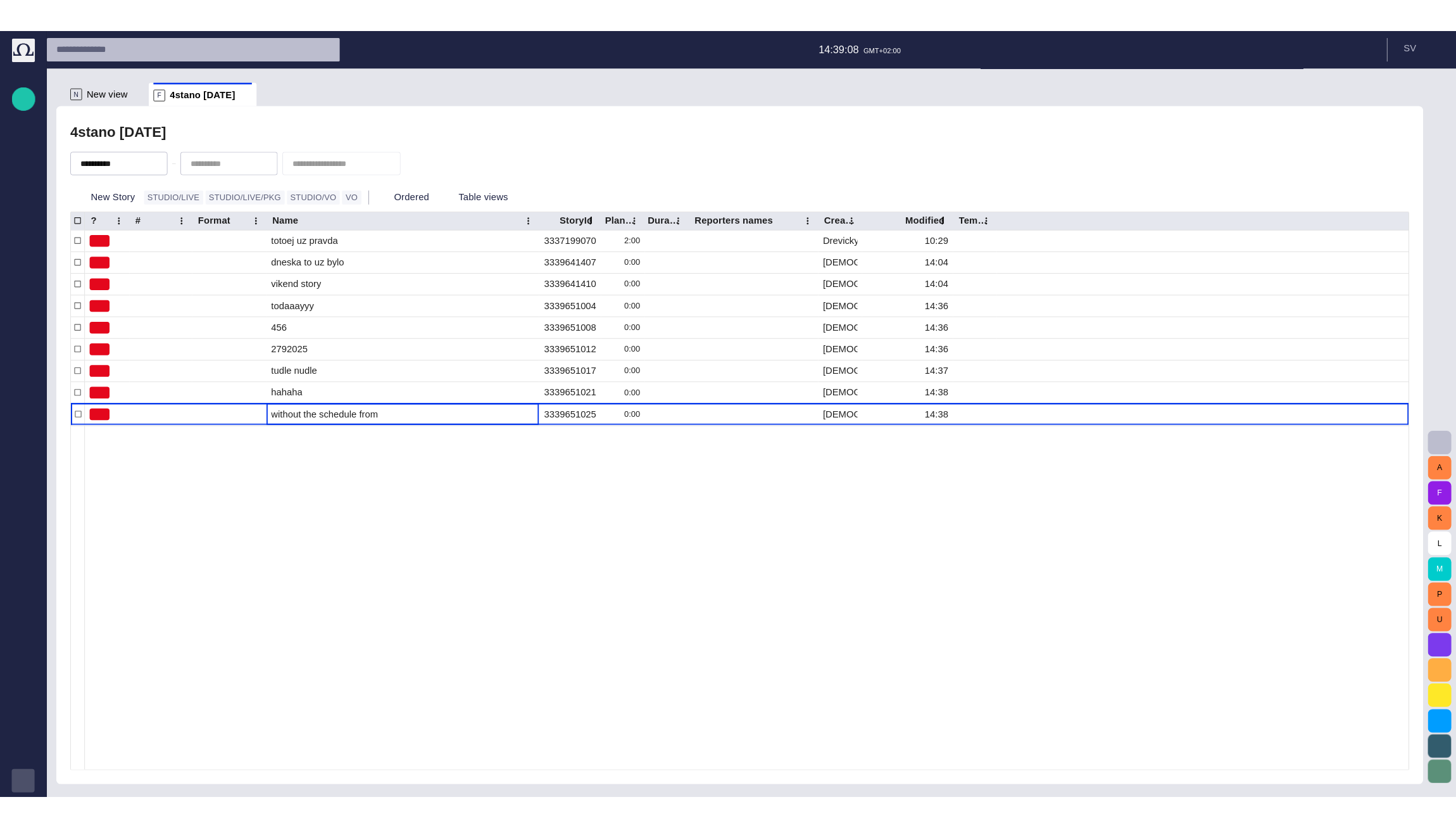
scroll to position [0, 0]
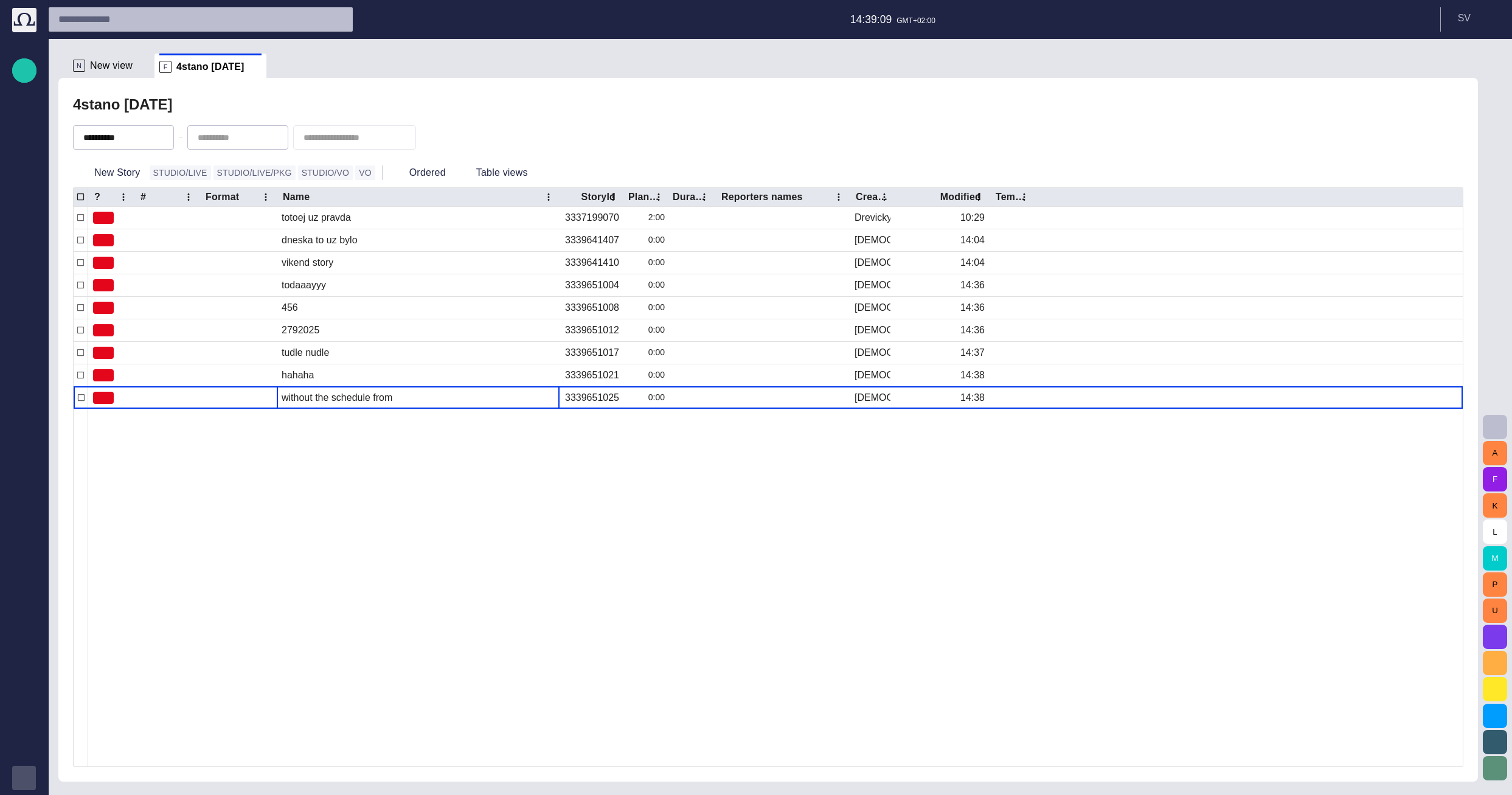
click at [206, 111] on div "4stano today" at bounding box center [767, 104] width 1390 height 24
click at [116, 172] on button "New Story" at bounding box center [108, 172] width 72 height 22
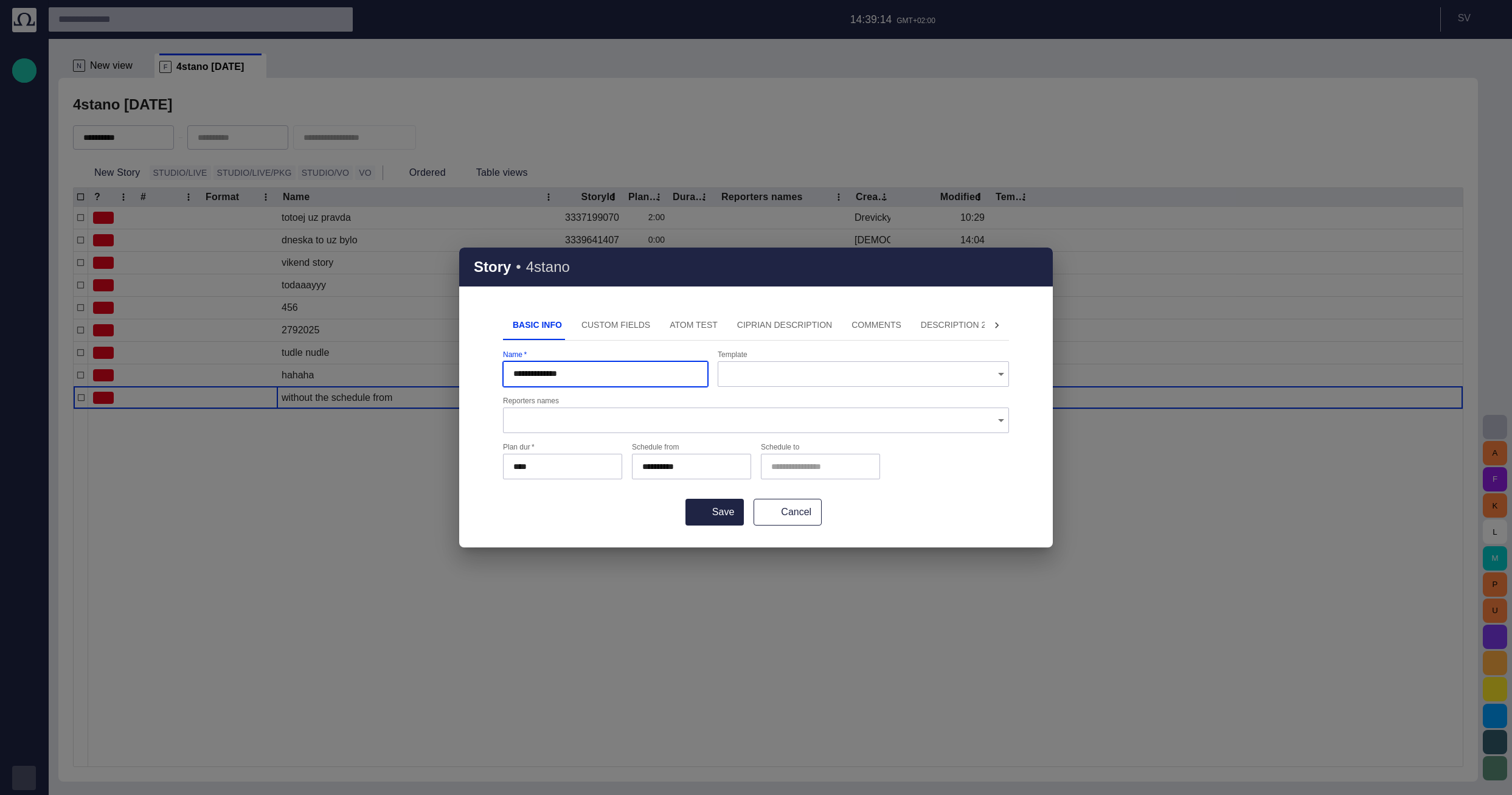
type input "**********"
click at [603, 498] on button "Save" at bounding box center [714, 511] width 58 height 26
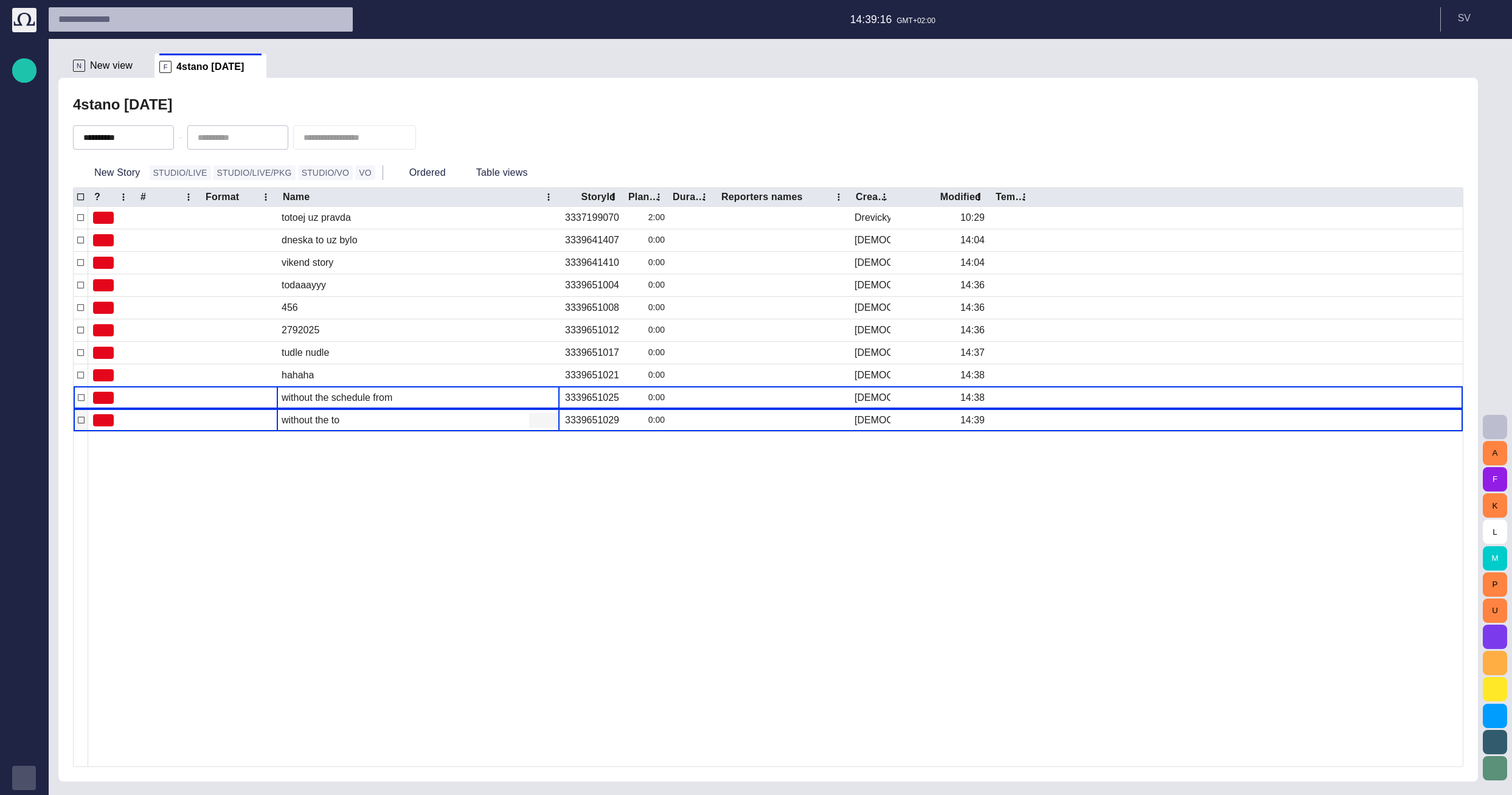
click at [535, 418] on span "button" at bounding box center [537, 420] width 12 height 12
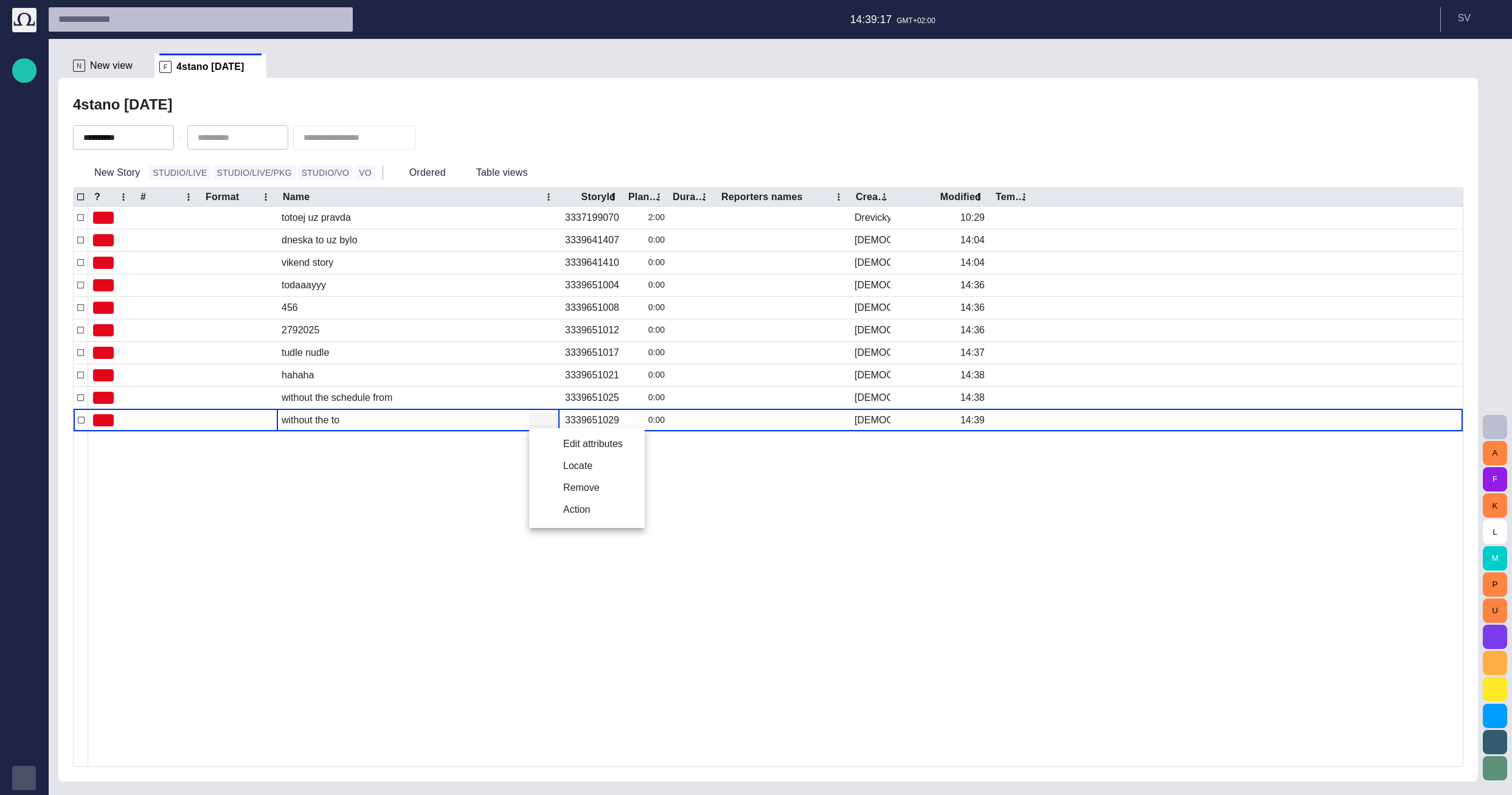
click at [561, 439] on li "Edit attributes" at bounding box center [586, 443] width 116 height 22
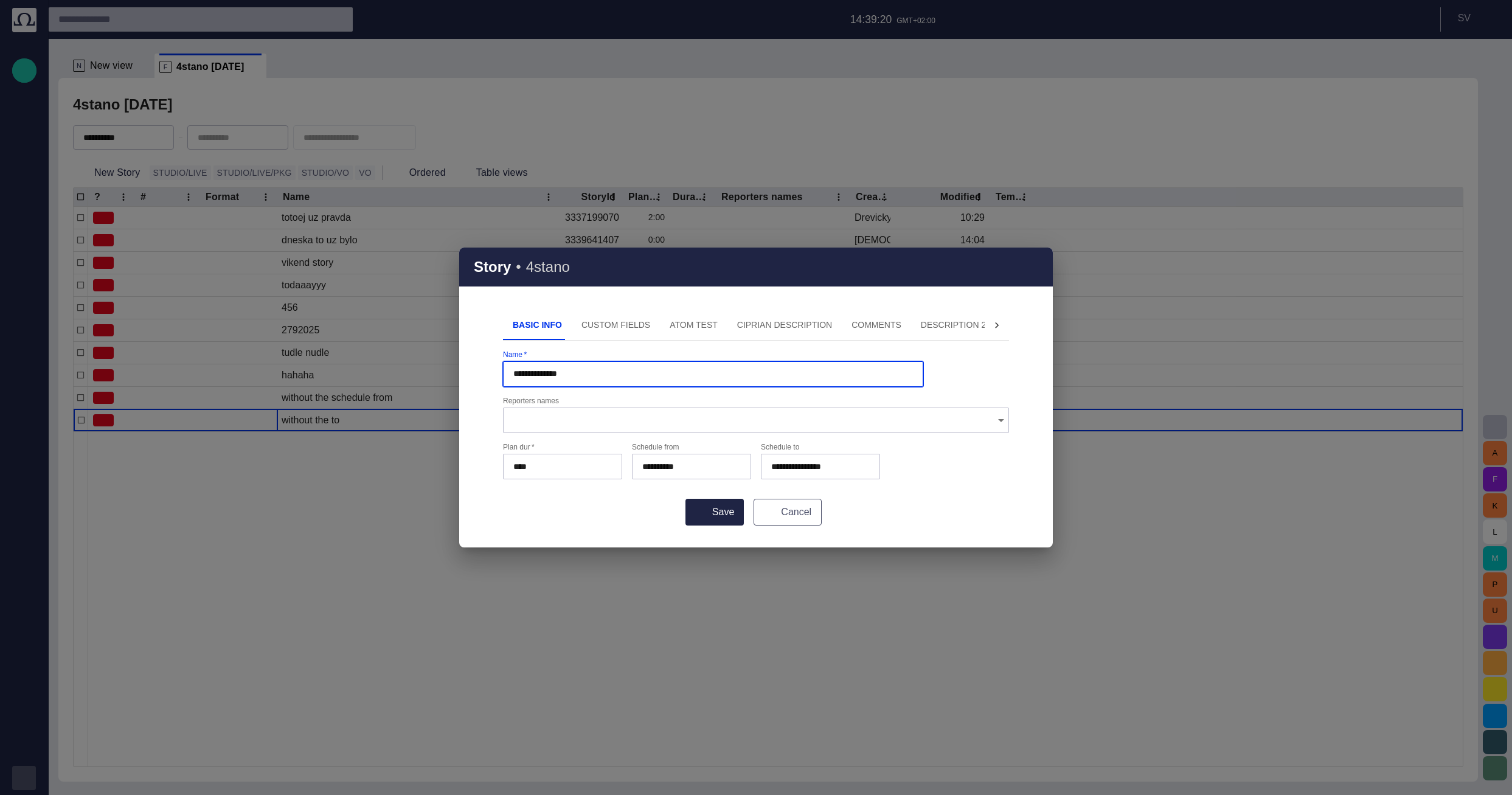
click at [603, 515] on button "Cancel" at bounding box center [788, 511] width 68 height 26
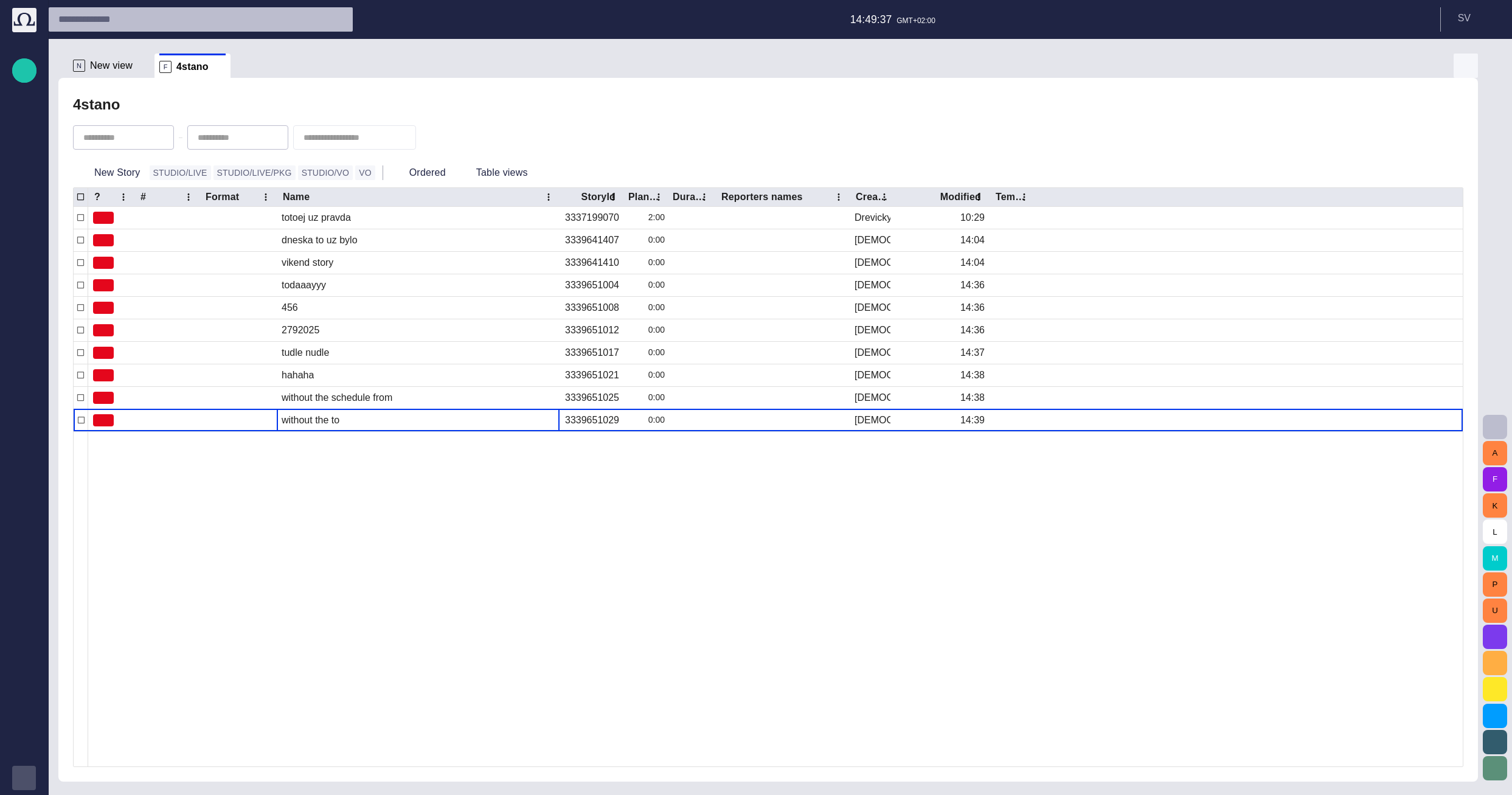
click at [603, 67] on span "button" at bounding box center [1465, 65] width 14 height 14
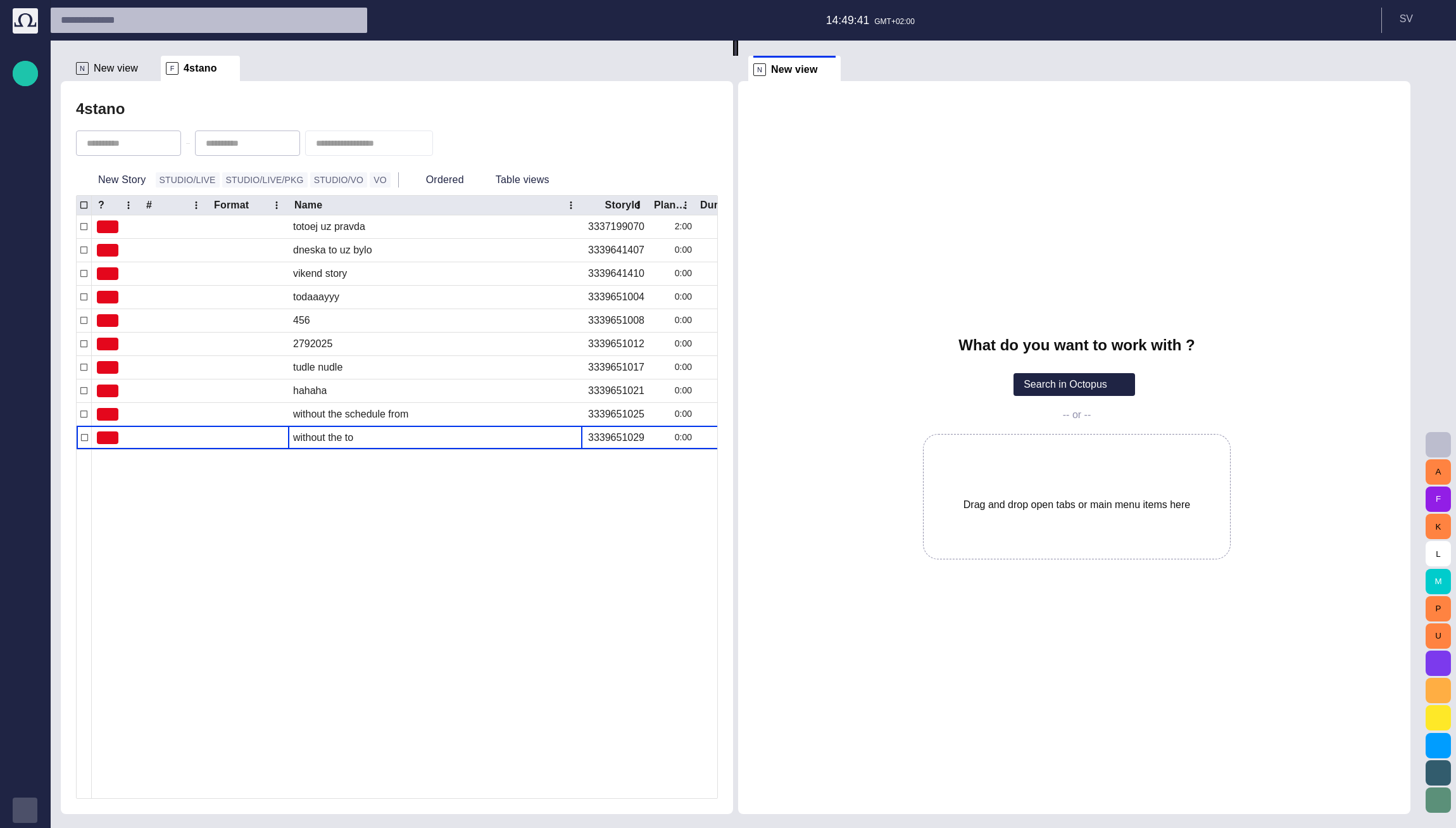
click at [196, 26] on input "text" at bounding box center [197, 20] width 273 height 20
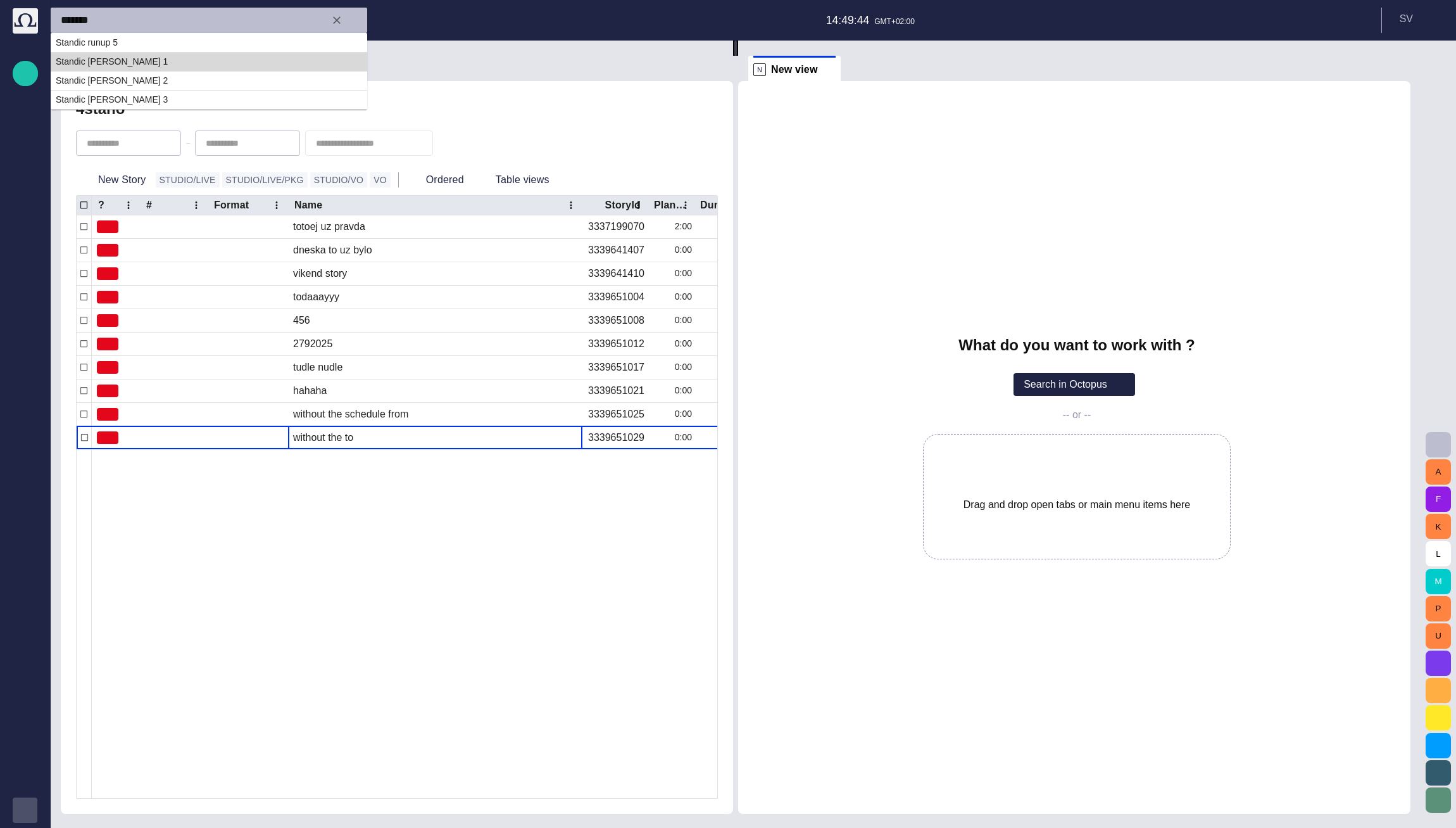
click at [177, 56] on td "Standic walkup 1" at bounding box center [209, 61] width 317 height 19
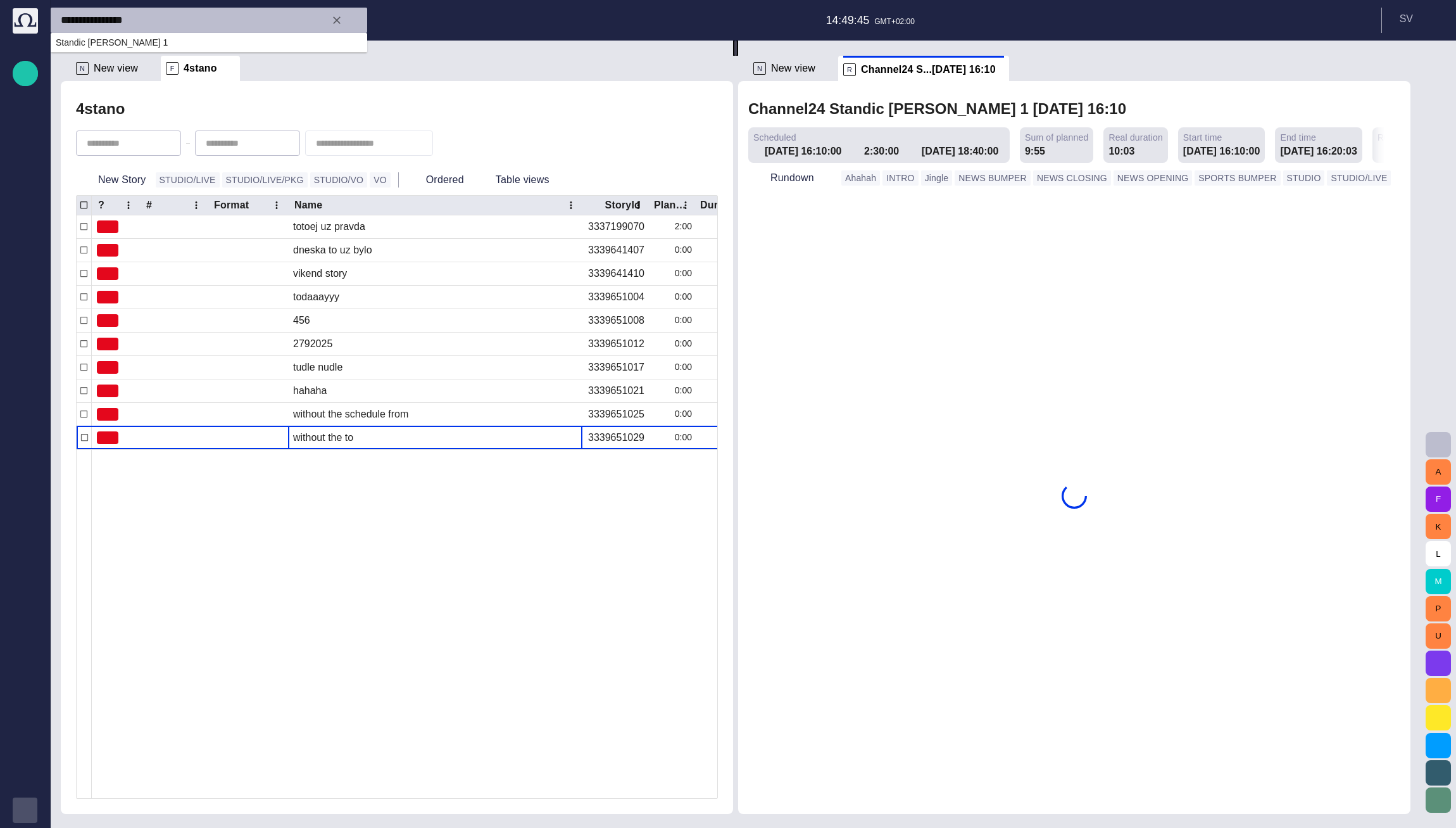
type input "**********"
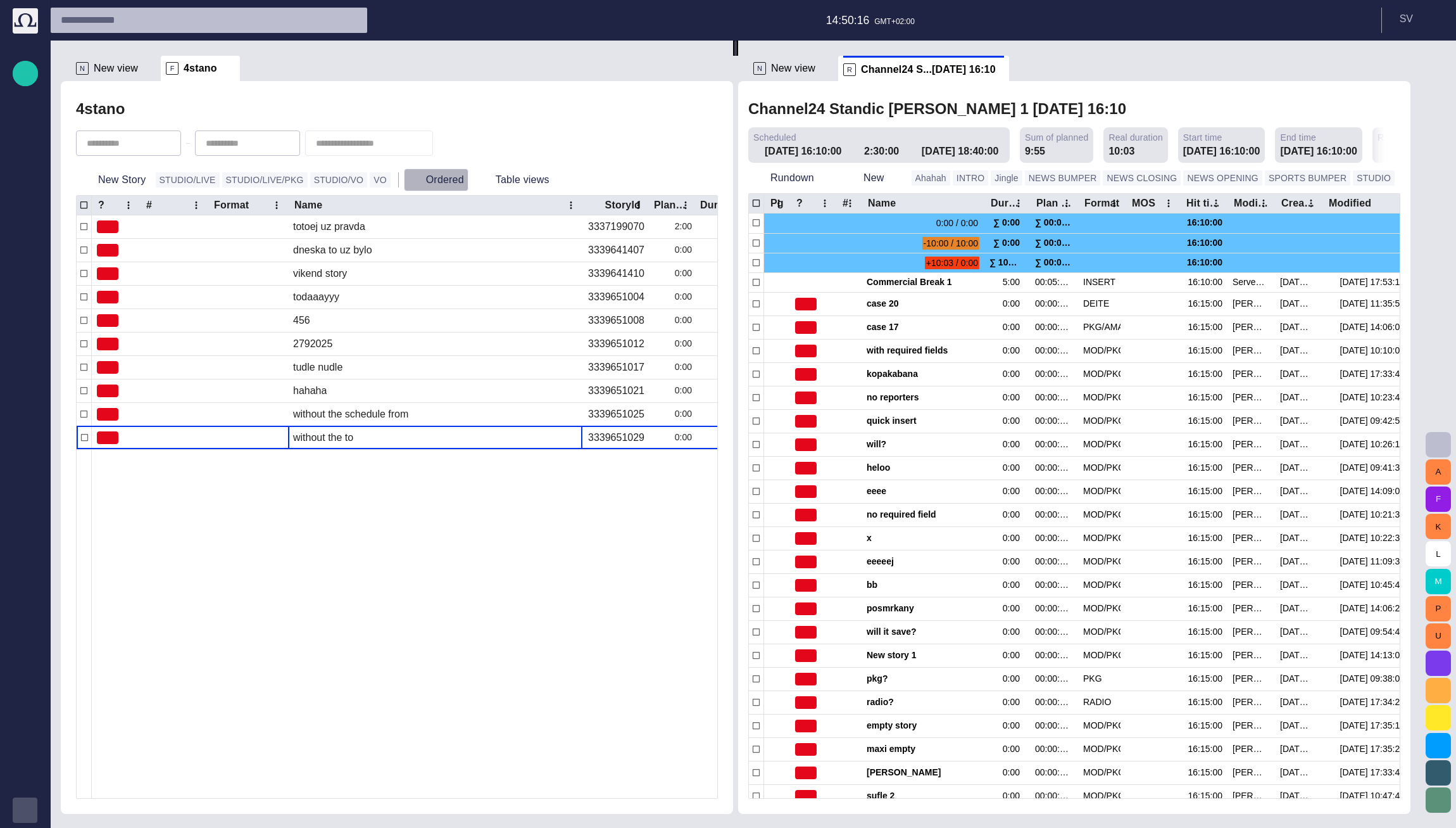
click at [422, 172] on button "Ordered" at bounding box center [436, 180] width 65 height 23
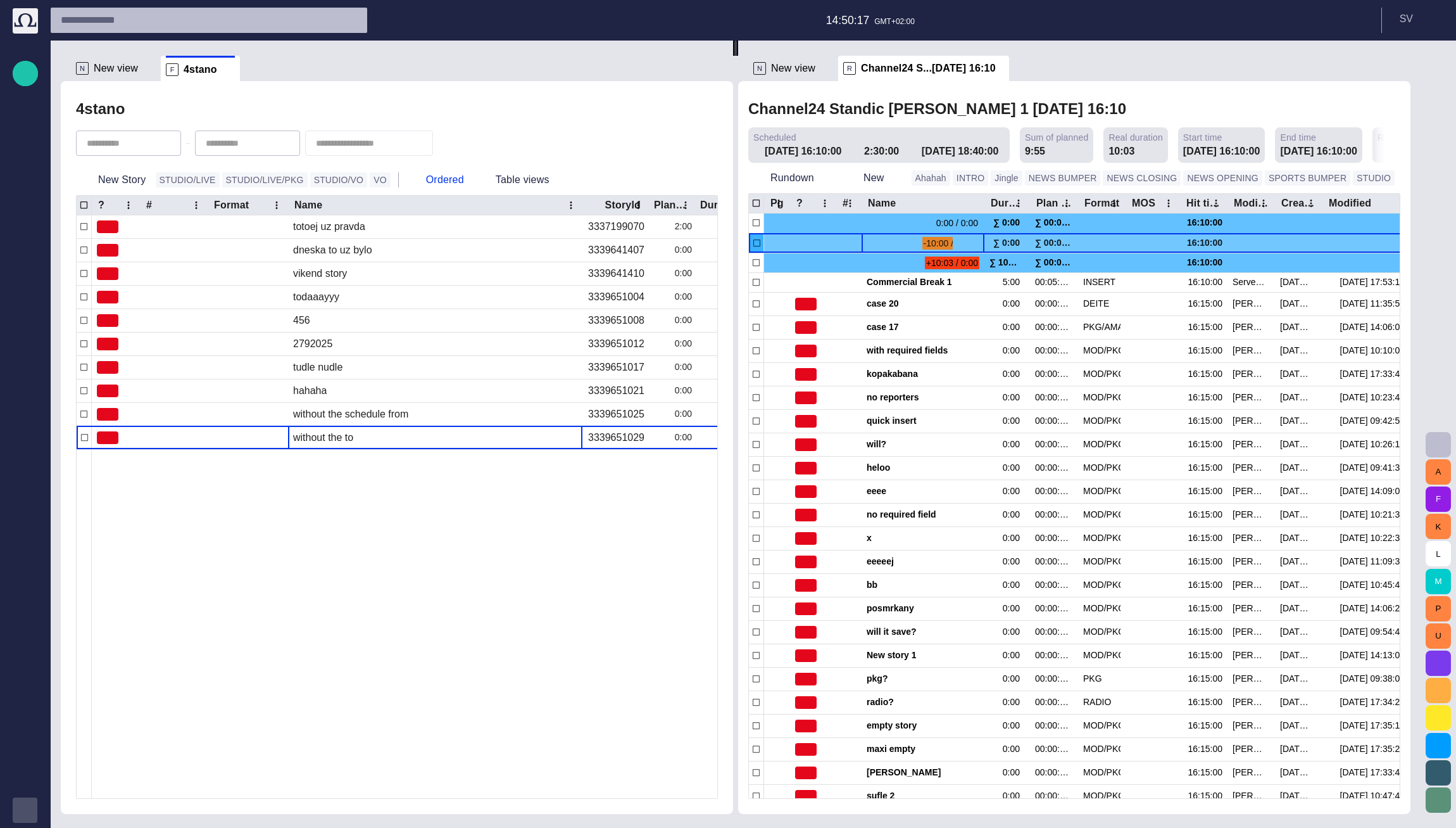
click at [628, 243] on span at bounding box center [871, 243] width 10 height 10
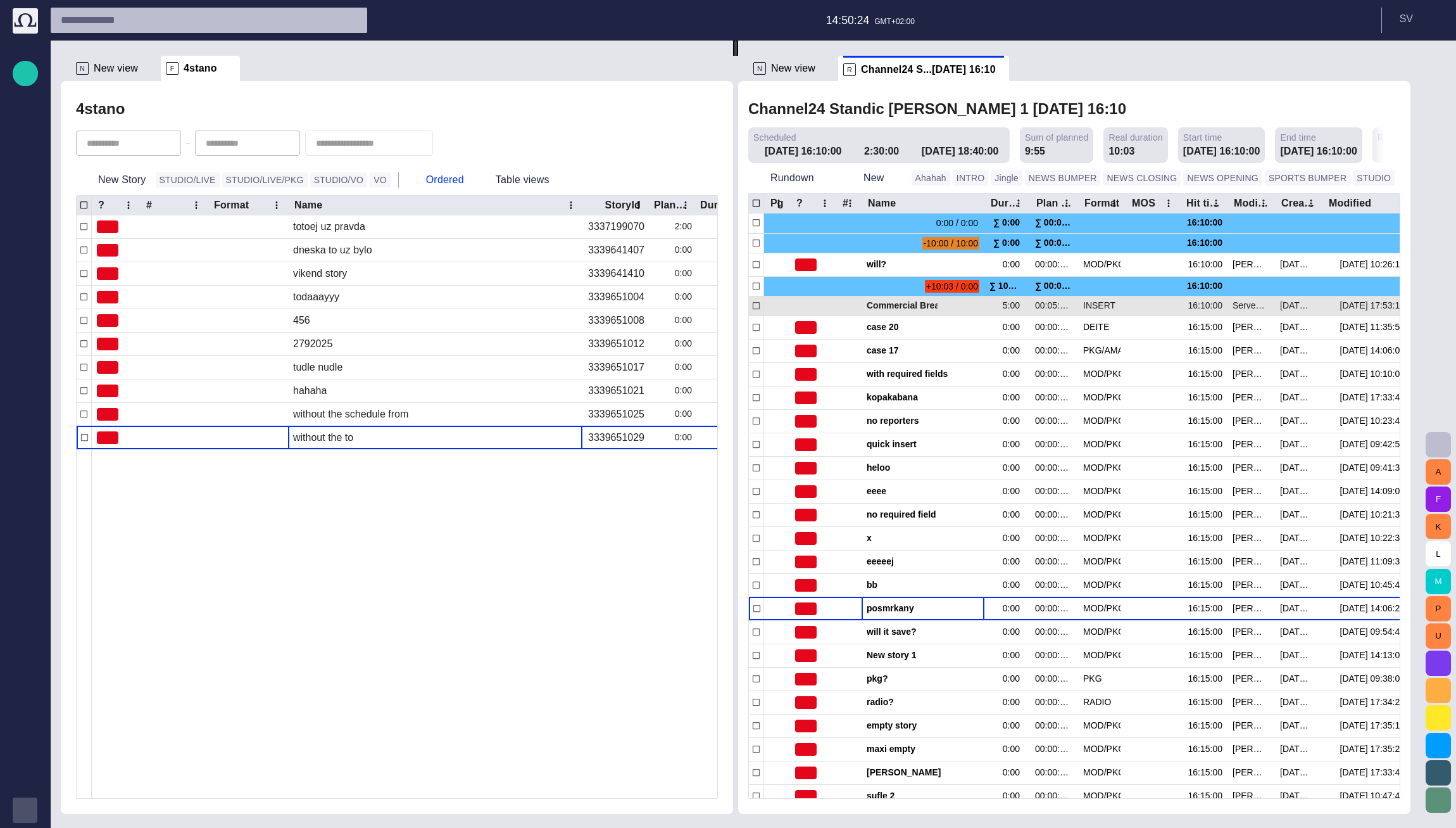
drag, startPoint x: 954, startPoint y: 615, endPoint x: 924, endPoint y: 303, distance: 313.4
click at [628, 300] on div "0:00 / 0:00 ∑ 0:00 ∑ 00:00:00:00 16:10:00 -10:00 / 10:00 ∑ 0:00 ∑ 00:00:00:00 1…" at bounding box center [1150, 569] width 802 height 711
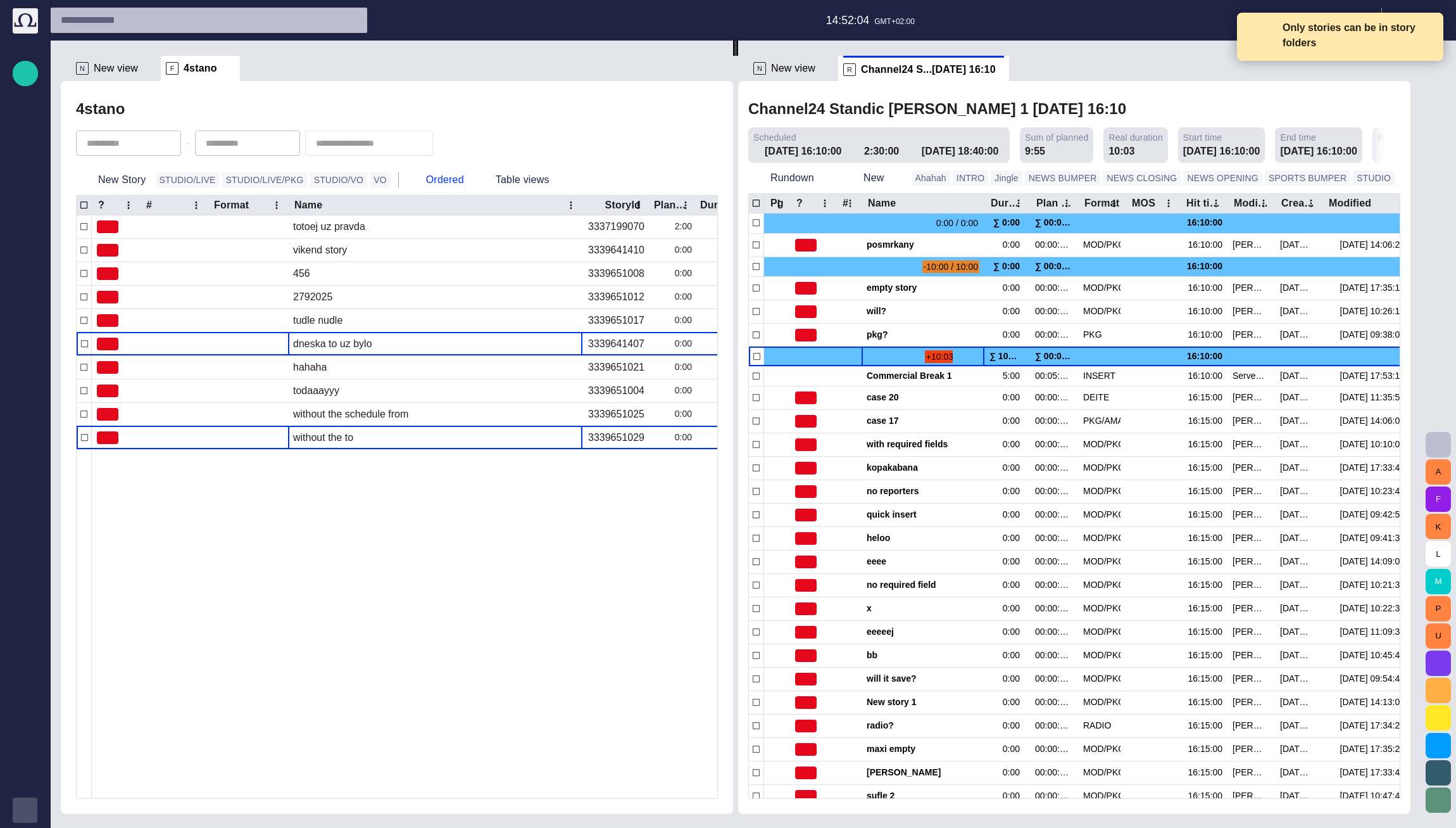
click at [628, 33] on span at bounding box center [1427, 33] width 11 height 11
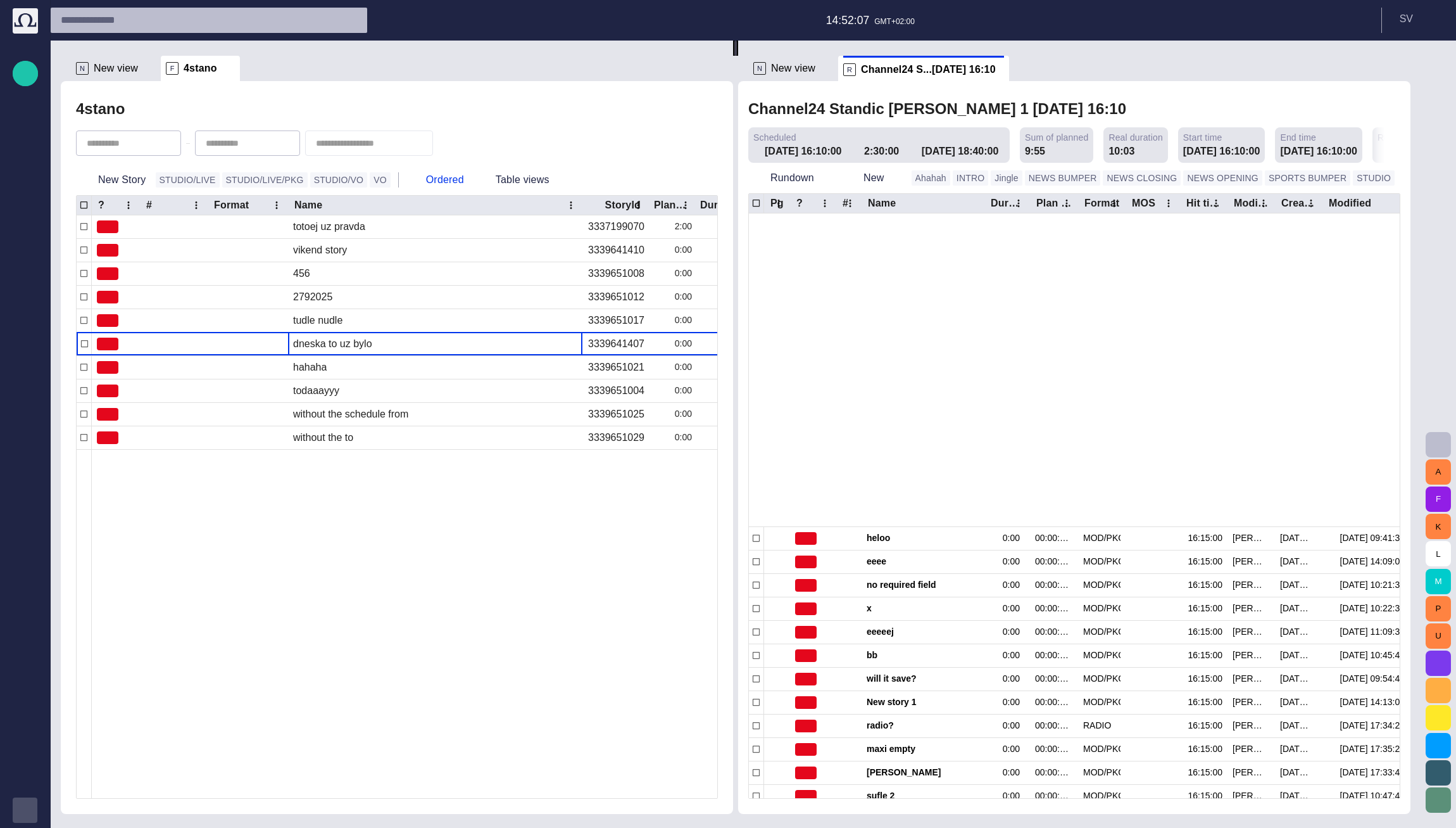
scroll to position [320, 0]
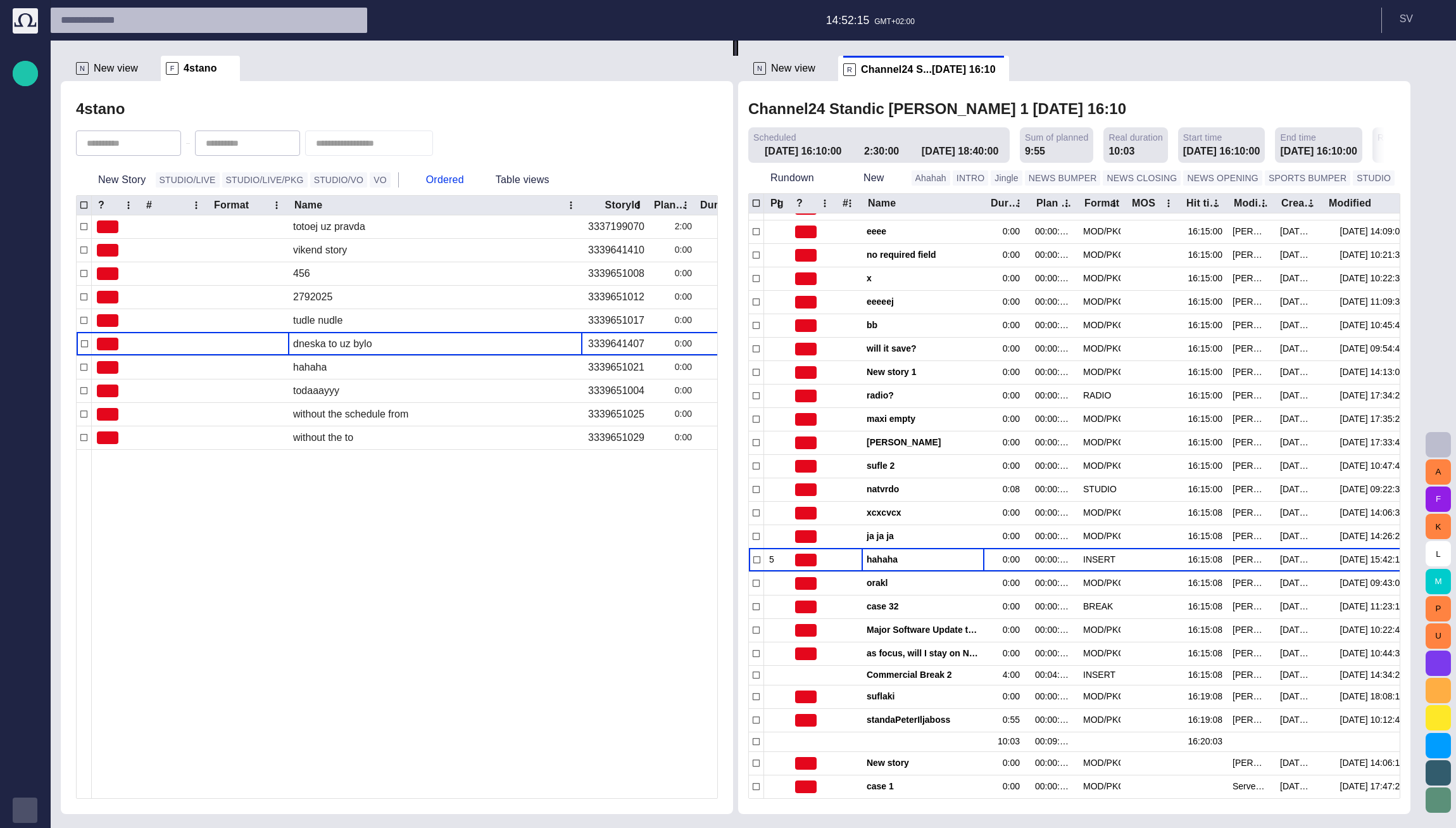
click at [365, 147] on input "text" at bounding box center [360, 143] width 89 height 13
type input "******"
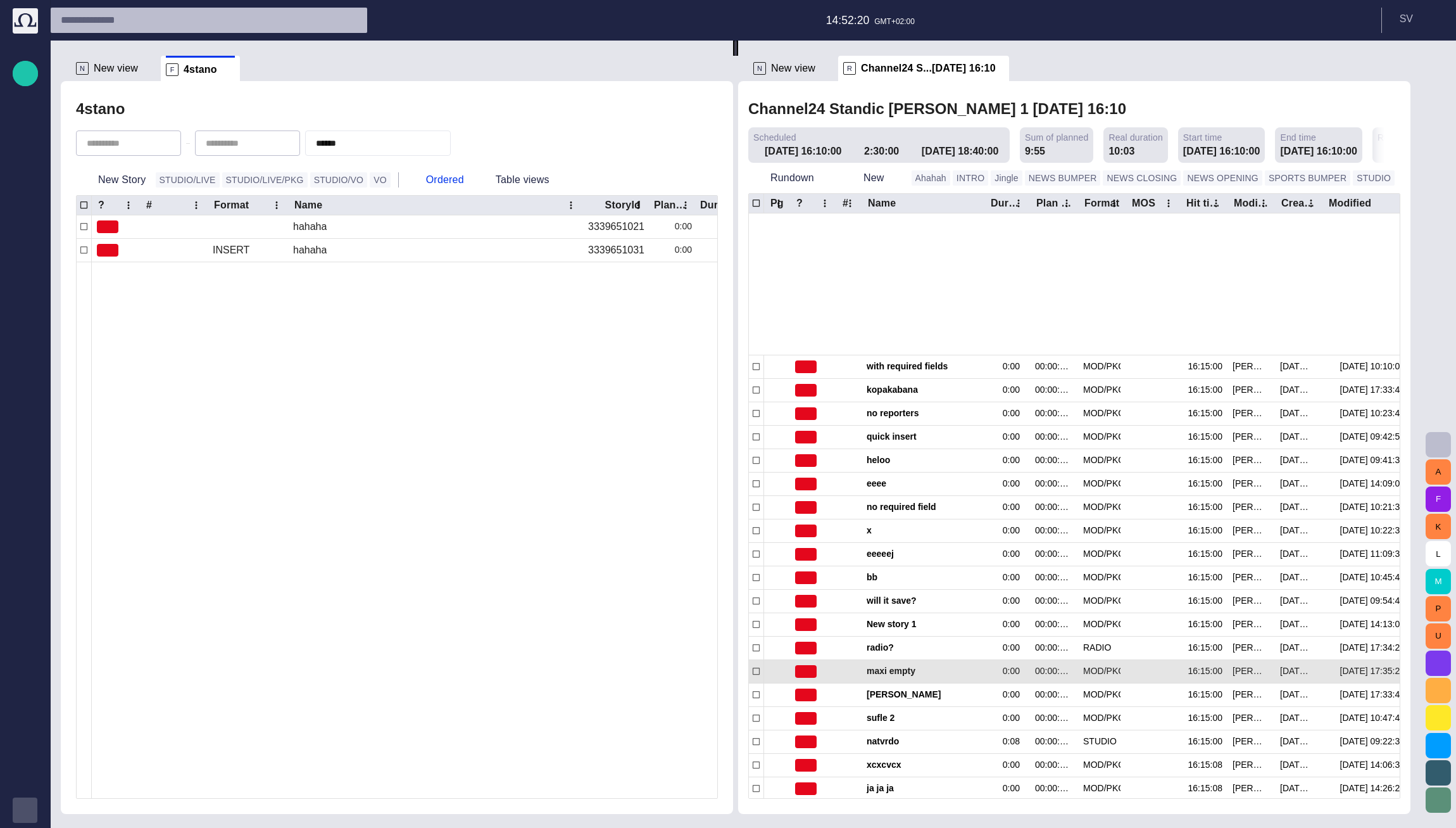
scroll to position [331, 0]
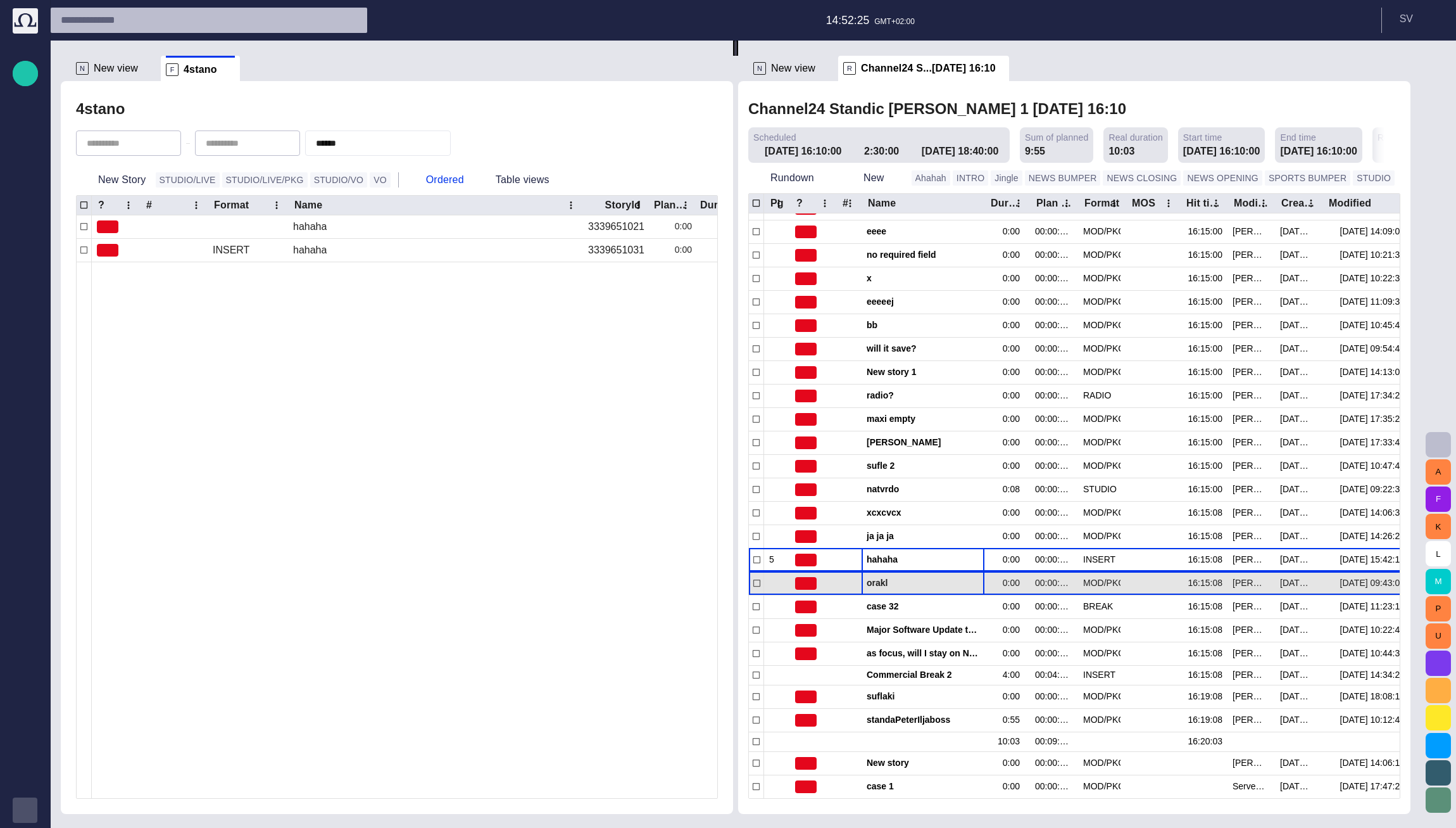
click at [628, 585] on span "orakl" at bounding box center [922, 582] width 113 height 12
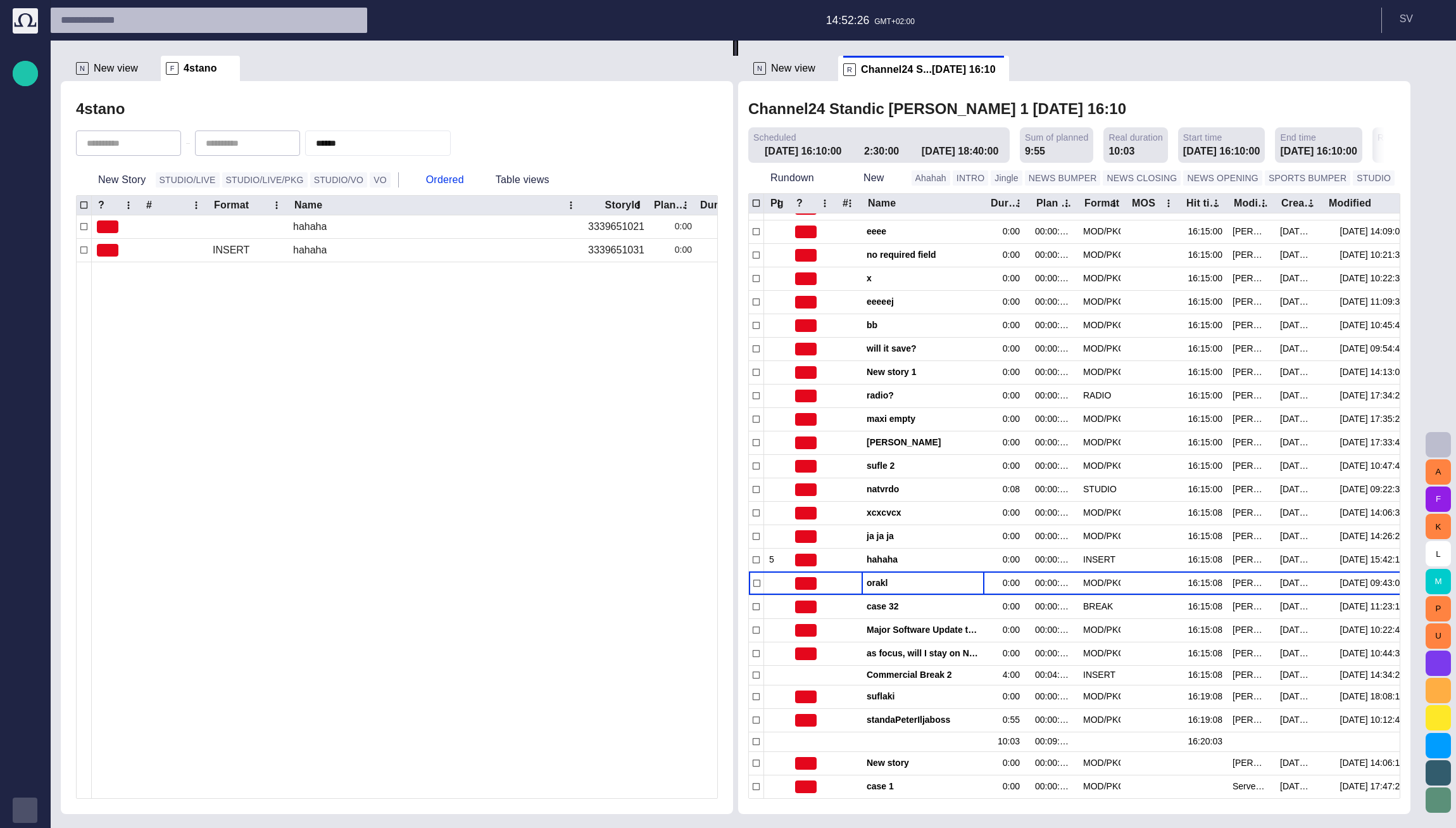
click at [445, 147] on span "button" at bounding box center [439, 143] width 13 height 13
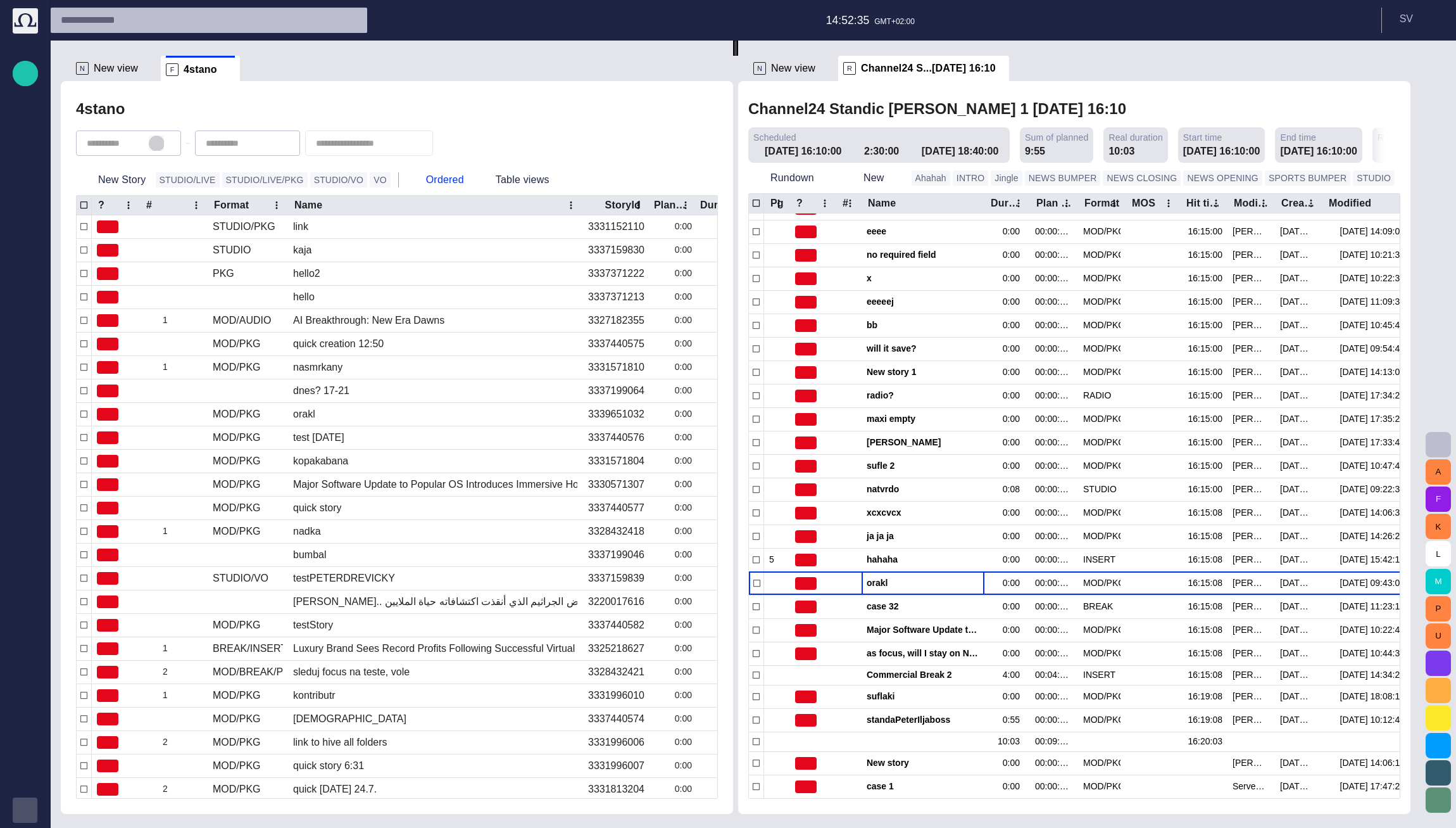
click at [161, 141] on span "button" at bounding box center [156, 143] width 10 height 10
type input "**********"
click at [280, 140] on span "button" at bounding box center [275, 143] width 10 height 10
click at [302, 114] on div "4stano today" at bounding box center [396, 109] width 642 height 25
type input "**********"
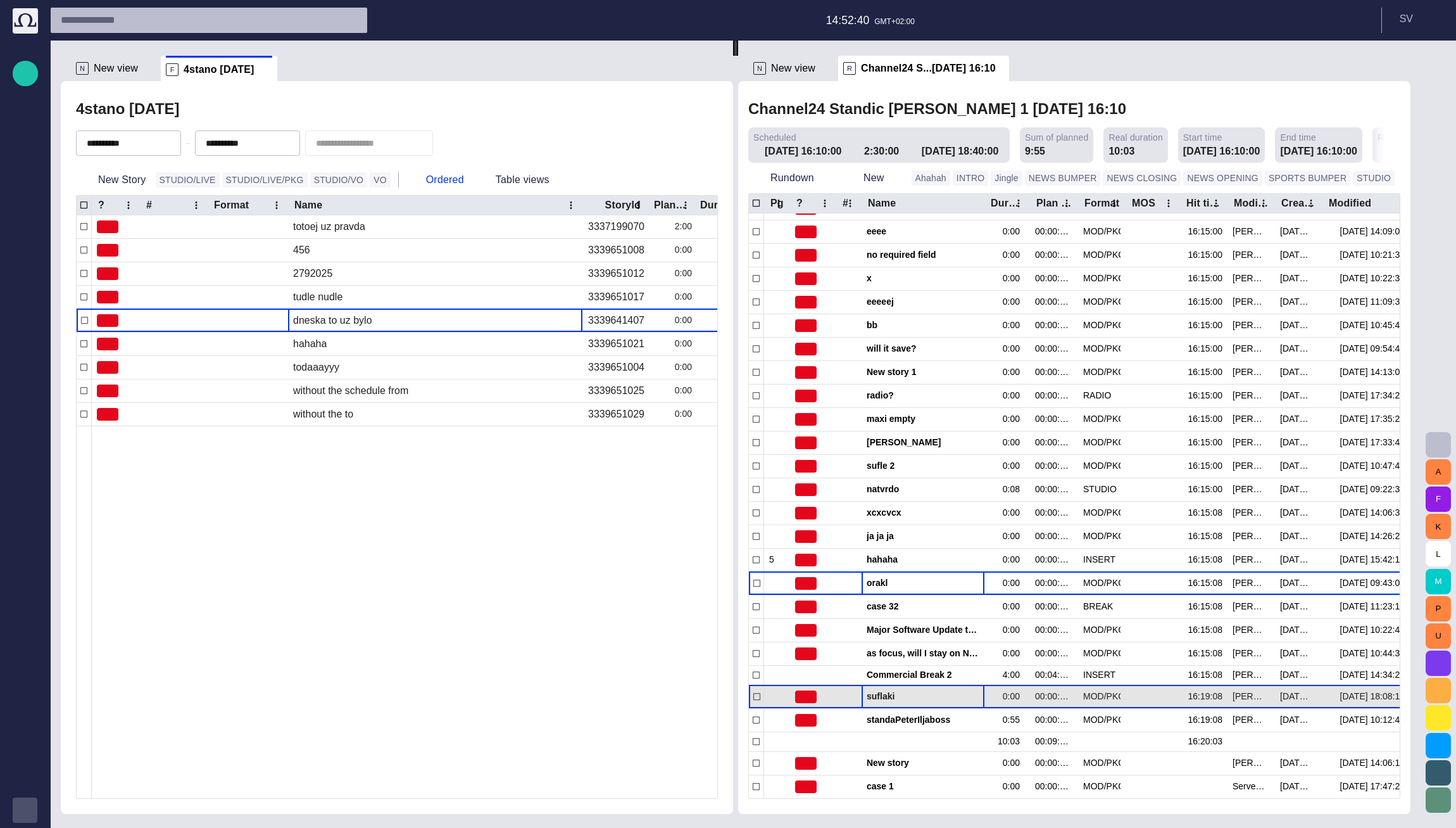
click at [628, 699] on span "suflaki" at bounding box center [922, 696] width 113 height 12
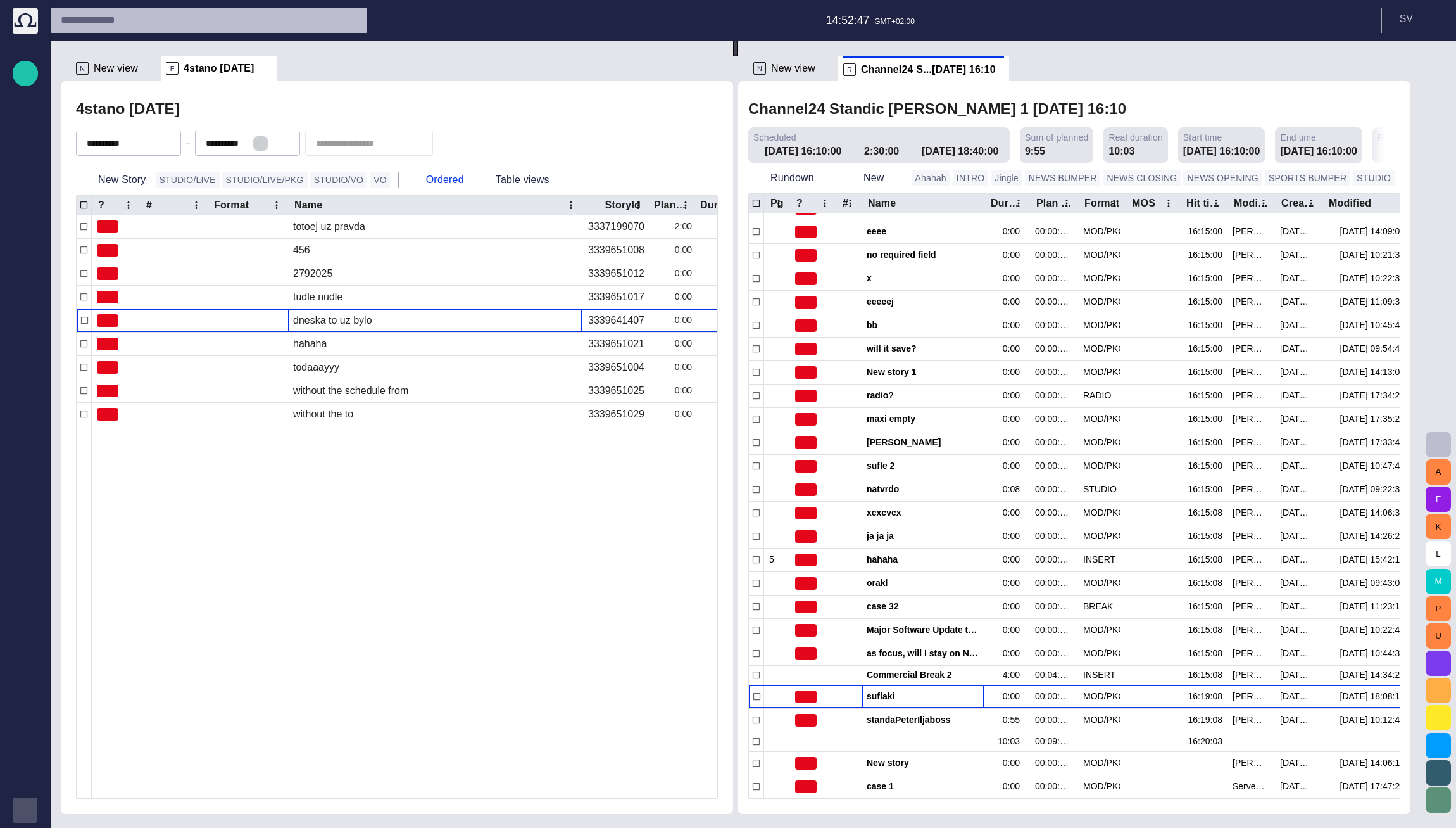
click at [268, 143] on button "button" at bounding box center [260, 143] width 15 height 15
drag, startPoint x: 149, startPoint y: 146, endPoint x: 355, endPoint y: 142, distance: 206.0
click at [0, 0] on span "button" at bounding box center [0, 0] width 0 height 0
click at [355, 142] on input "text" at bounding box center [360, 143] width 89 height 13
type input "*******"
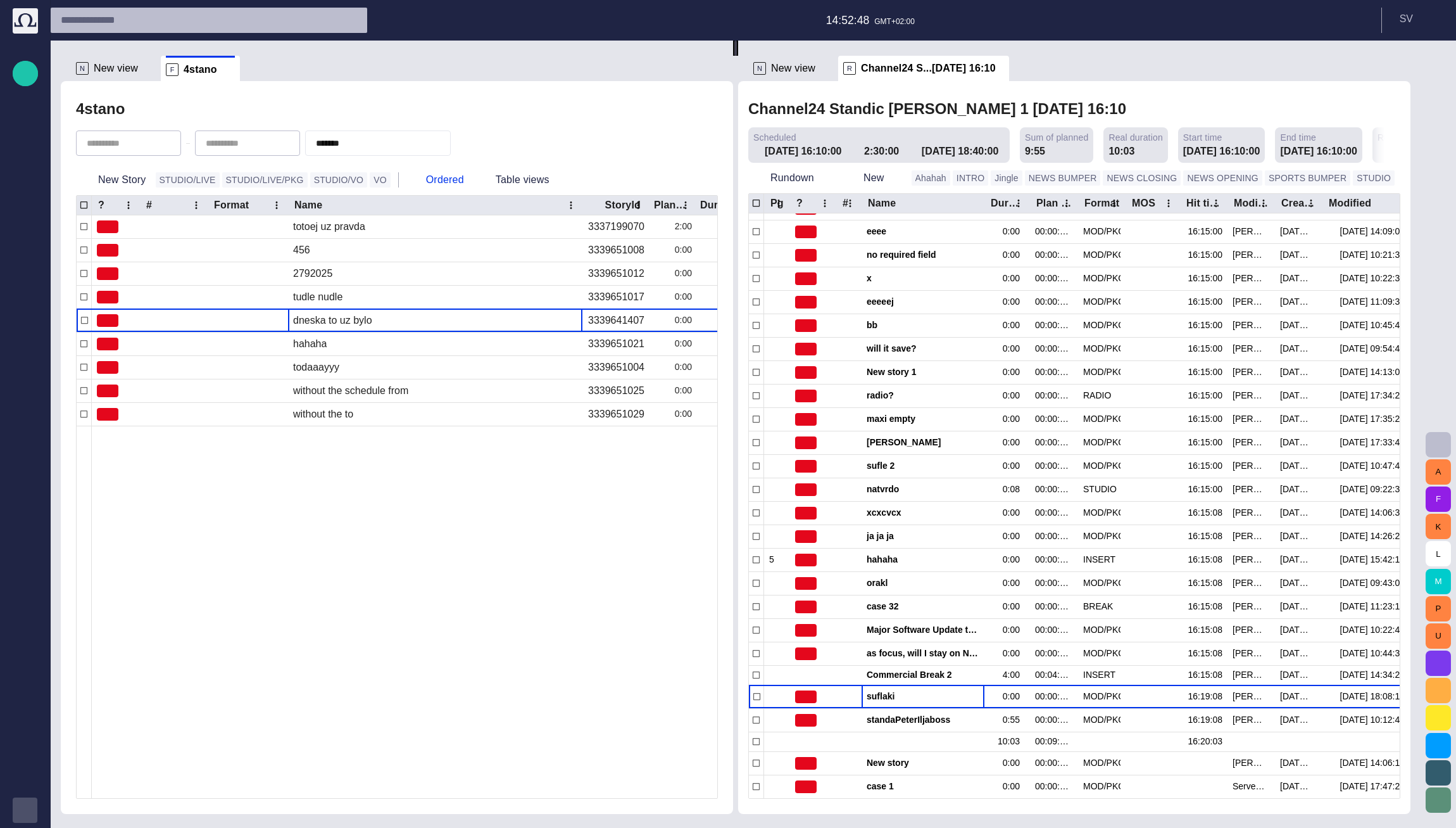
click at [558, 99] on div "4stano" at bounding box center [396, 109] width 642 height 25
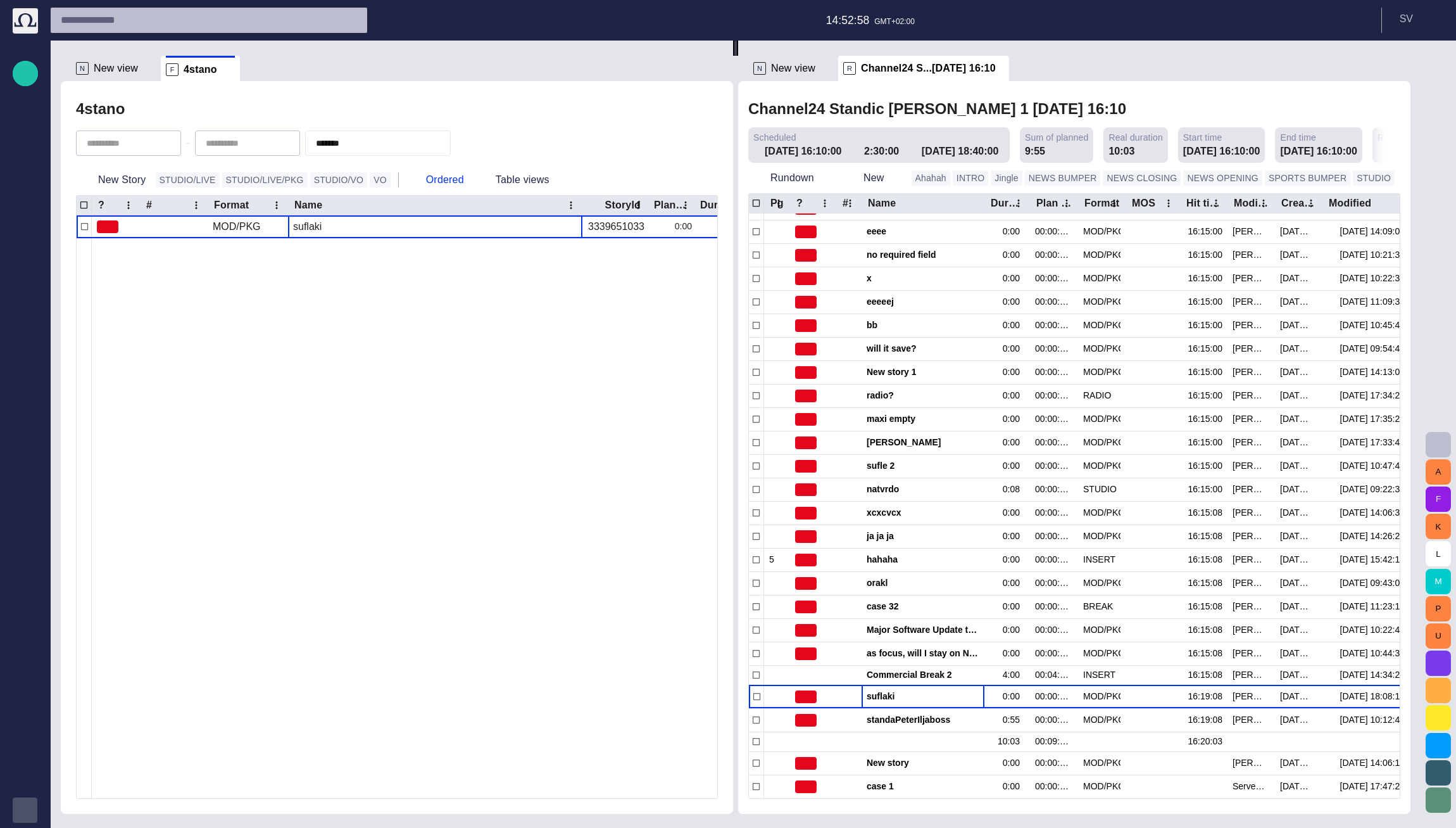
click at [405, 229] on div "suflaki" at bounding box center [435, 226] width 295 height 23
click at [557, 223] on span "button" at bounding box center [558, 227] width 13 height 13
click at [573, 246] on li "Edit attributes" at bounding box center [610, 251] width 120 height 23
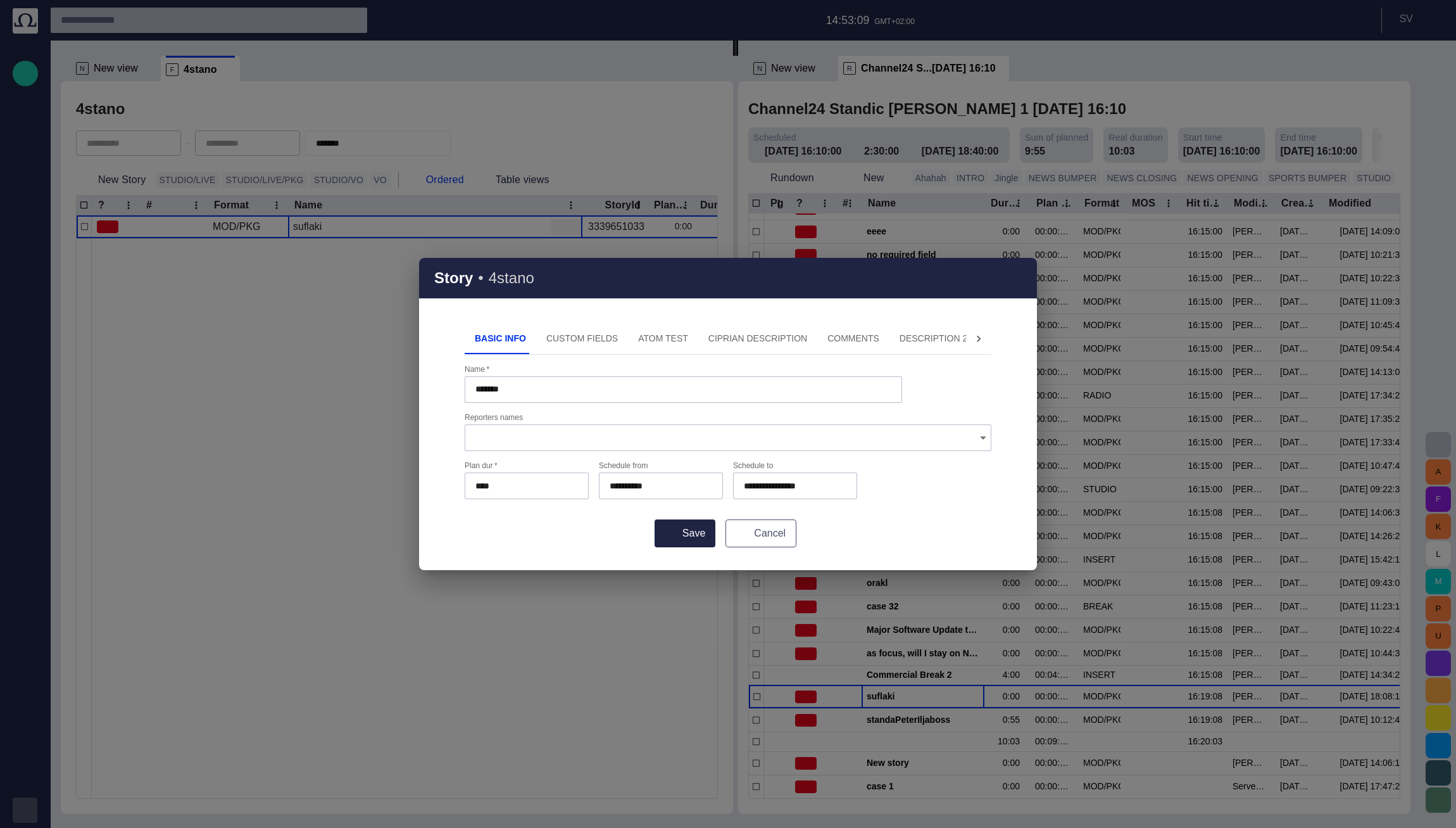
click at [628, 534] on button "Cancel" at bounding box center [761, 533] width 71 height 28
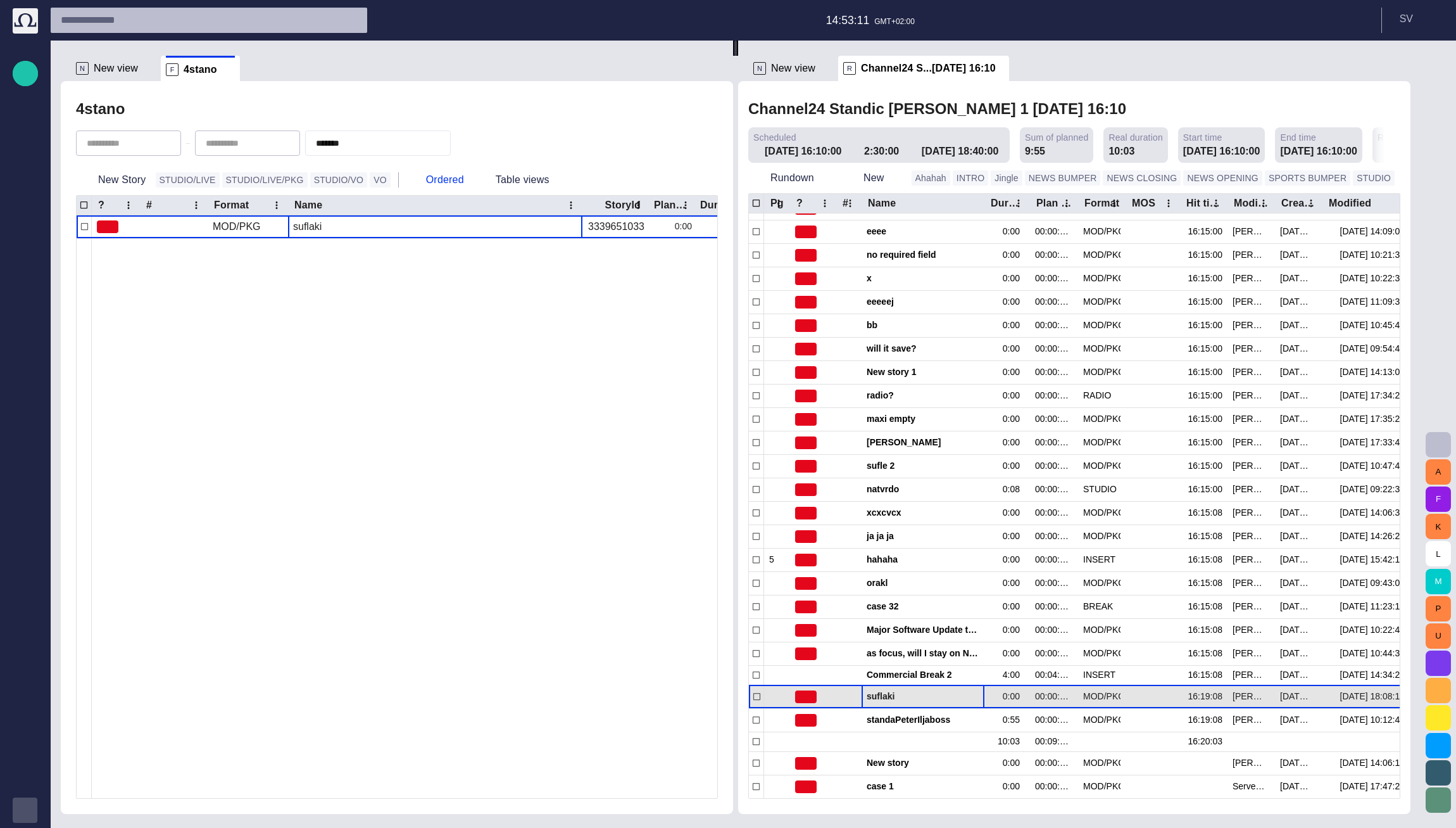
click at [628, 698] on span "button" at bounding box center [960, 696] width 10 height 10
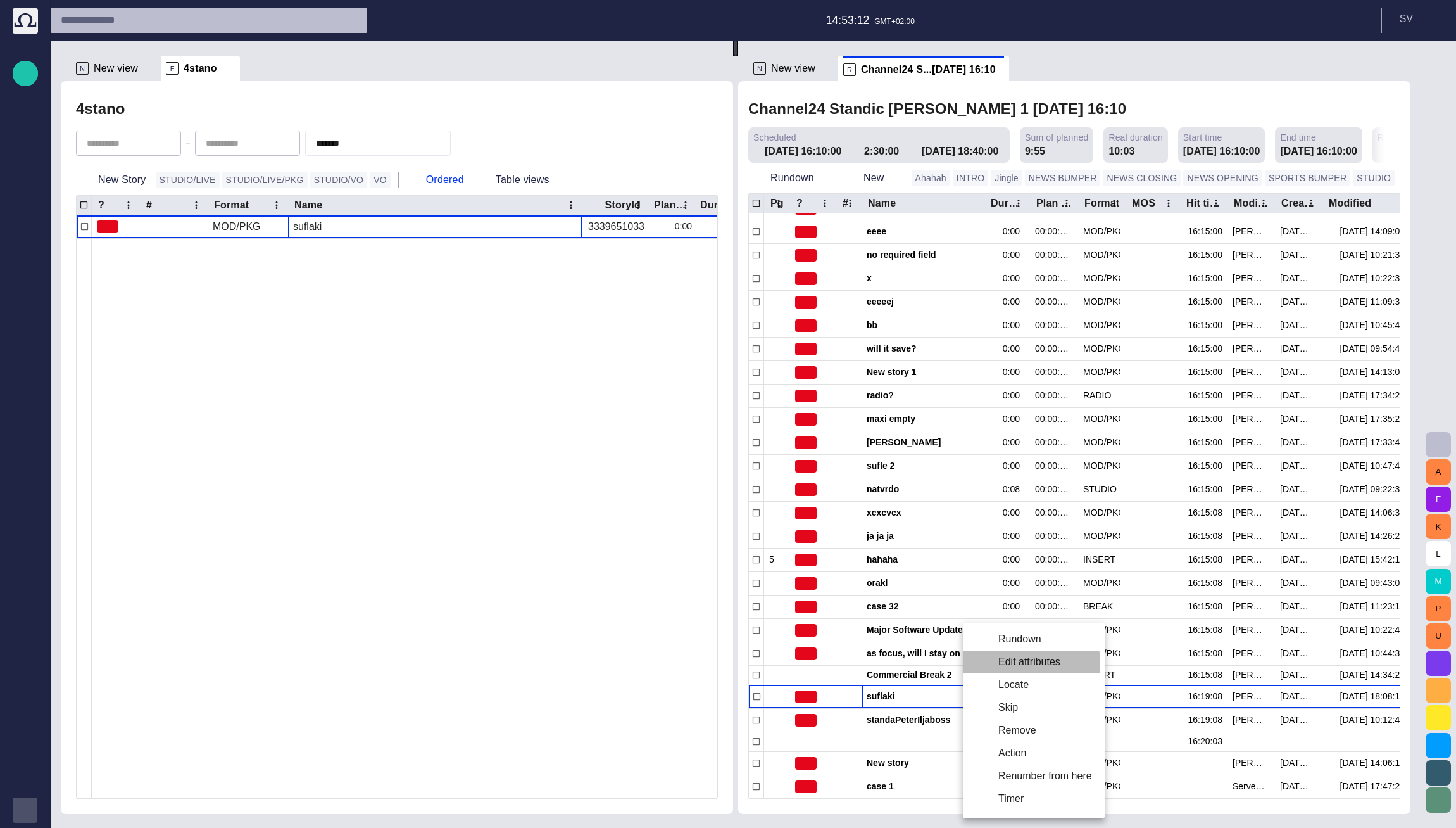
click at [628, 664] on li "Edit attributes" at bounding box center [1034, 661] width 142 height 23
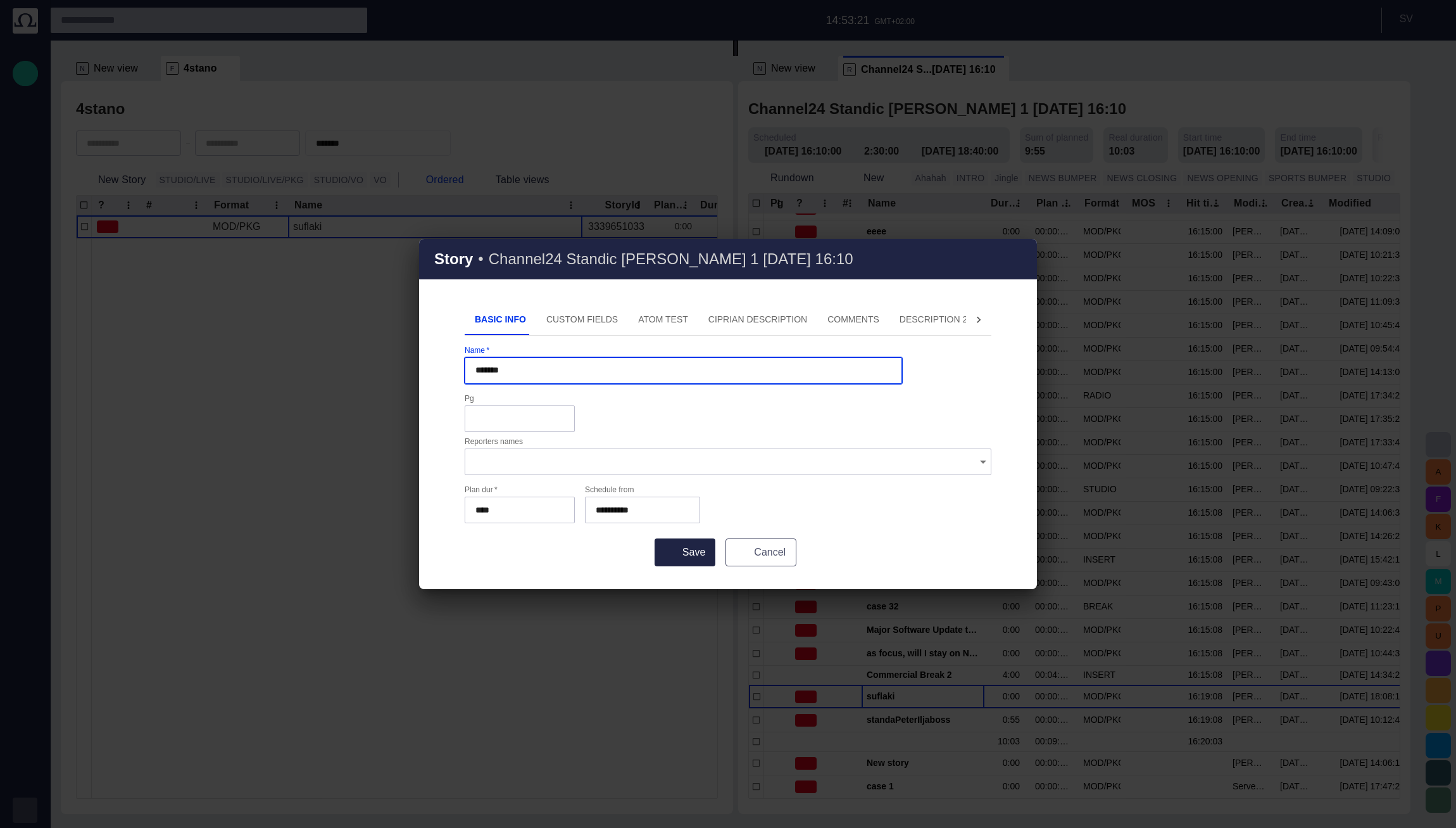
click at [628, 538] on button "Cancel" at bounding box center [761, 551] width 71 height 28
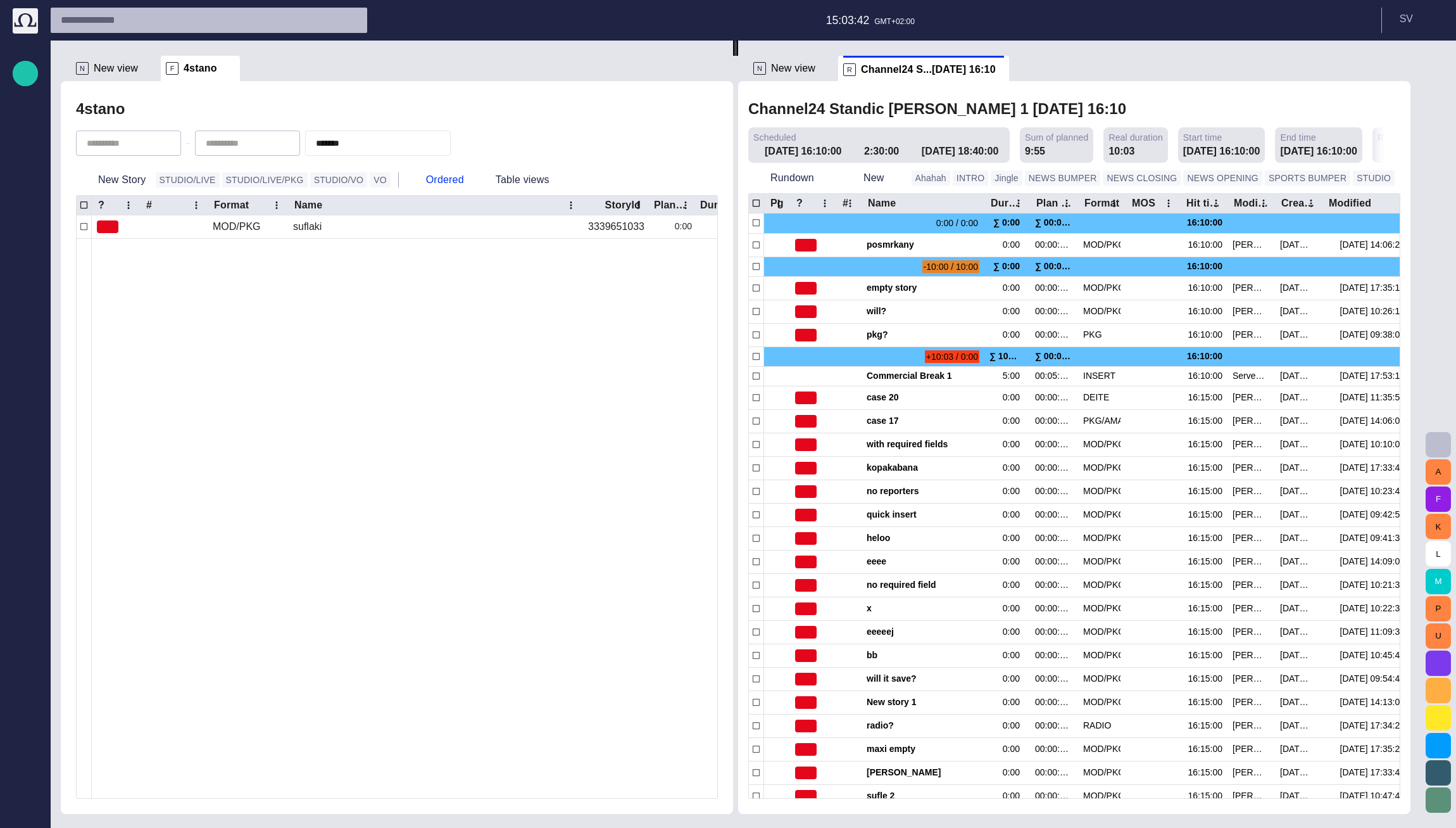
click at [1438, 470] on button "A" at bounding box center [1438, 472] width 25 height 25
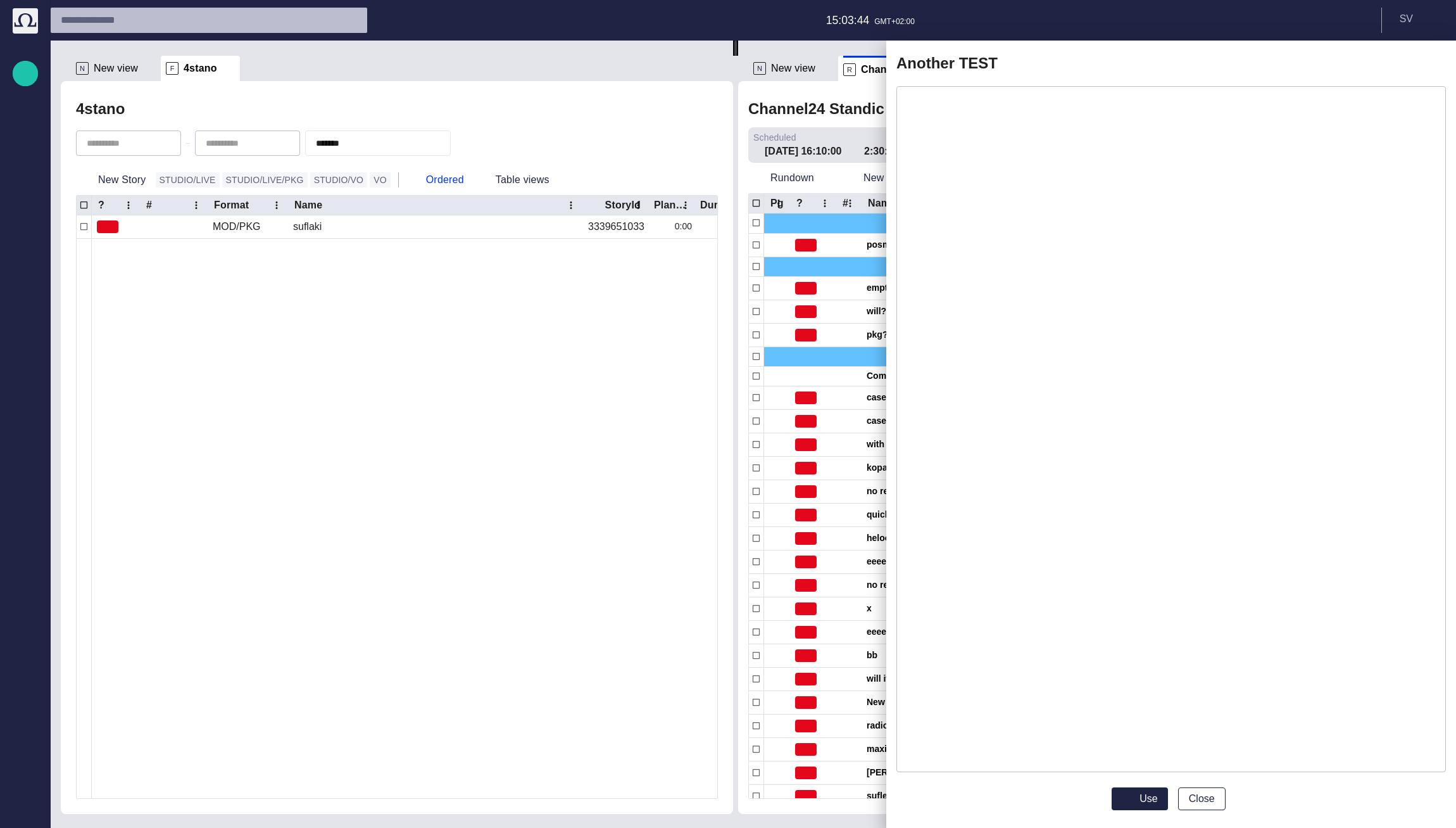
click at [1430, 60] on span "button" at bounding box center [1427, 63] width 15 height 15
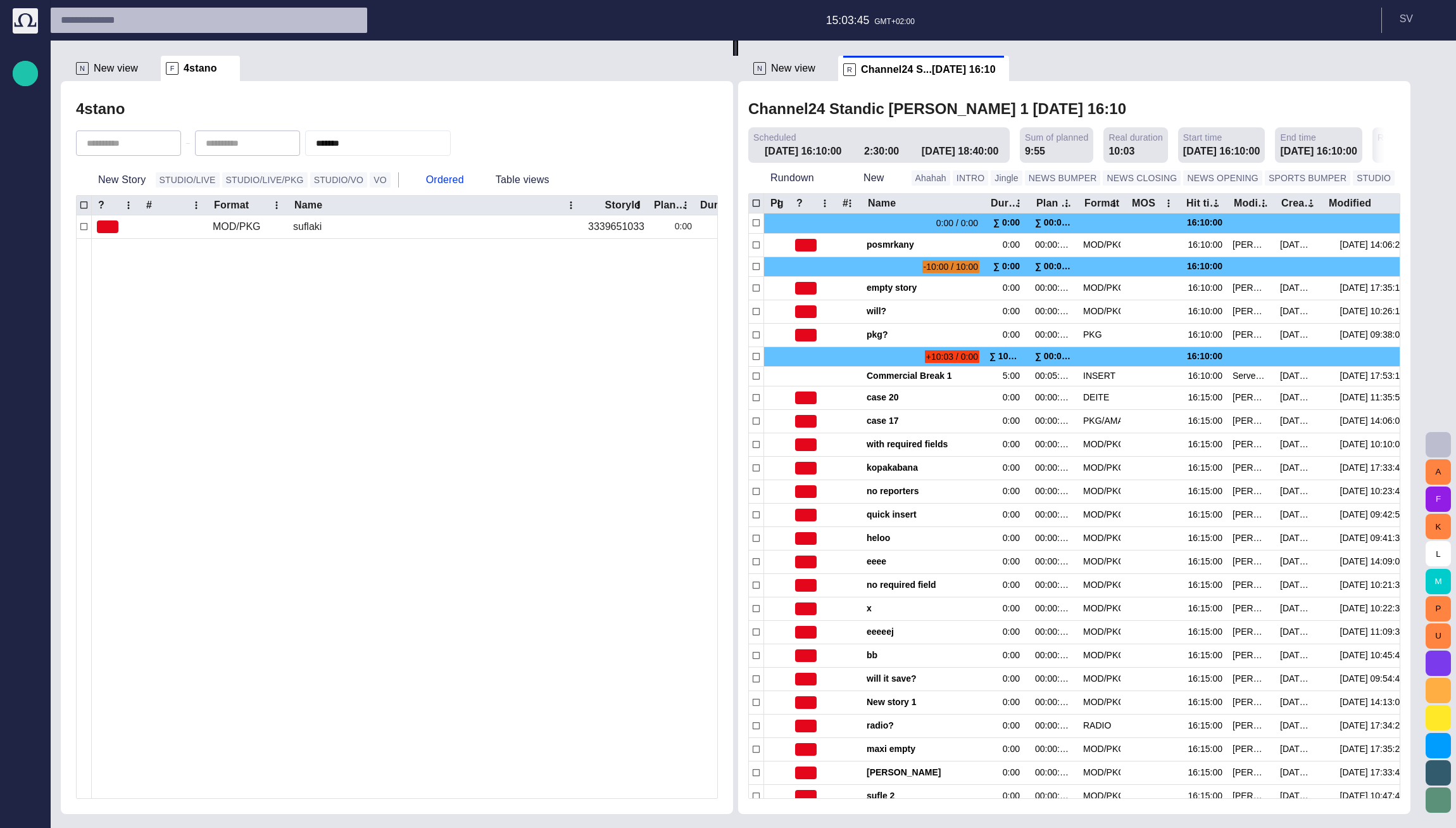
click at [1434, 669] on span "button" at bounding box center [1437, 663] width 15 height 15
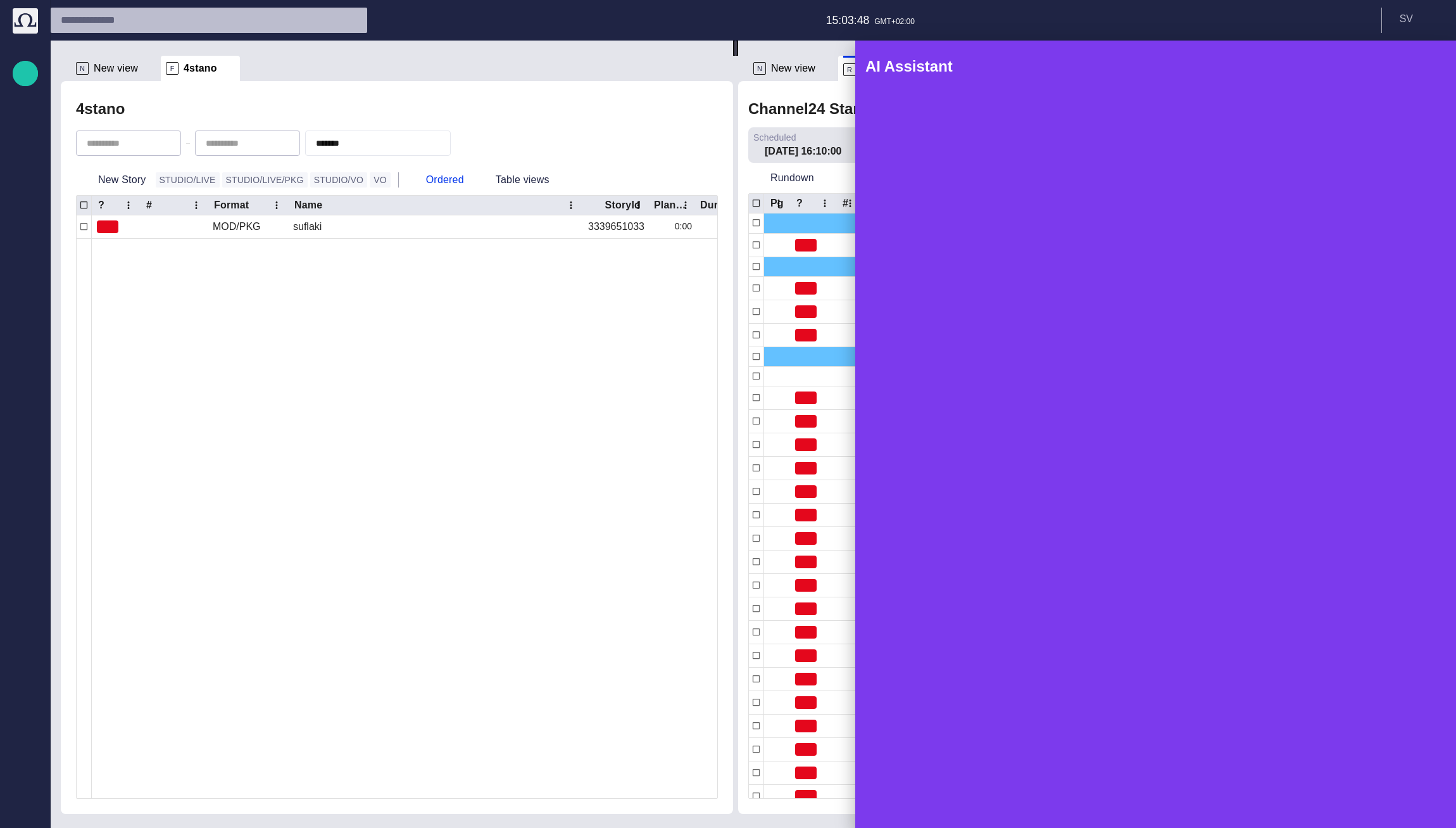
drag, startPoint x: 1170, startPoint y: 451, endPoint x: 891, endPoint y: 473, distance: 279.9
click at [891, 473] on body "Story Rundown Rundowns Story folders Publishing queue Publishing queue KKK Medi…" at bounding box center [728, 414] width 1456 height 828
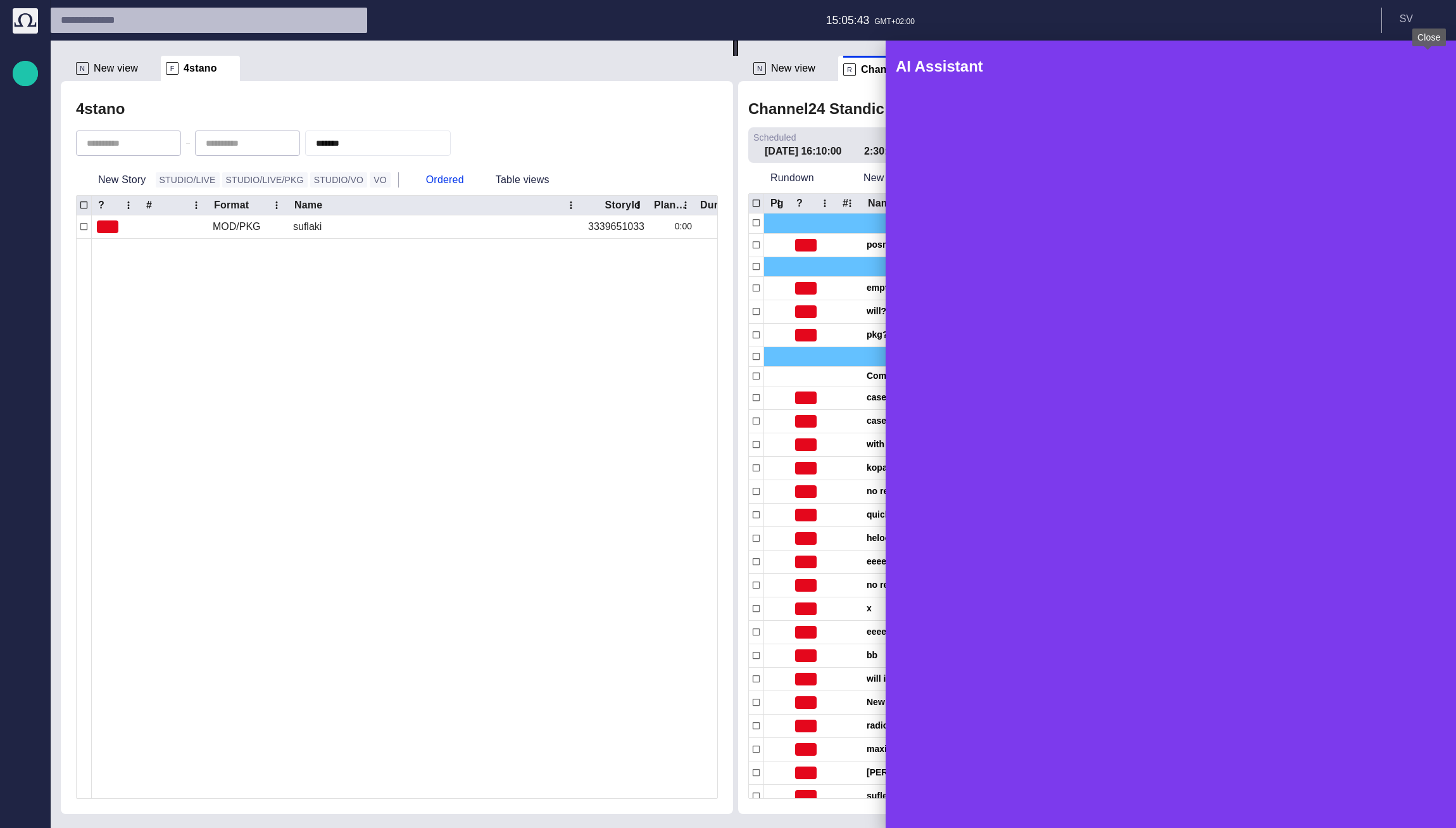
click at [1423, 65] on span "button" at bounding box center [1427, 66] width 15 height 15
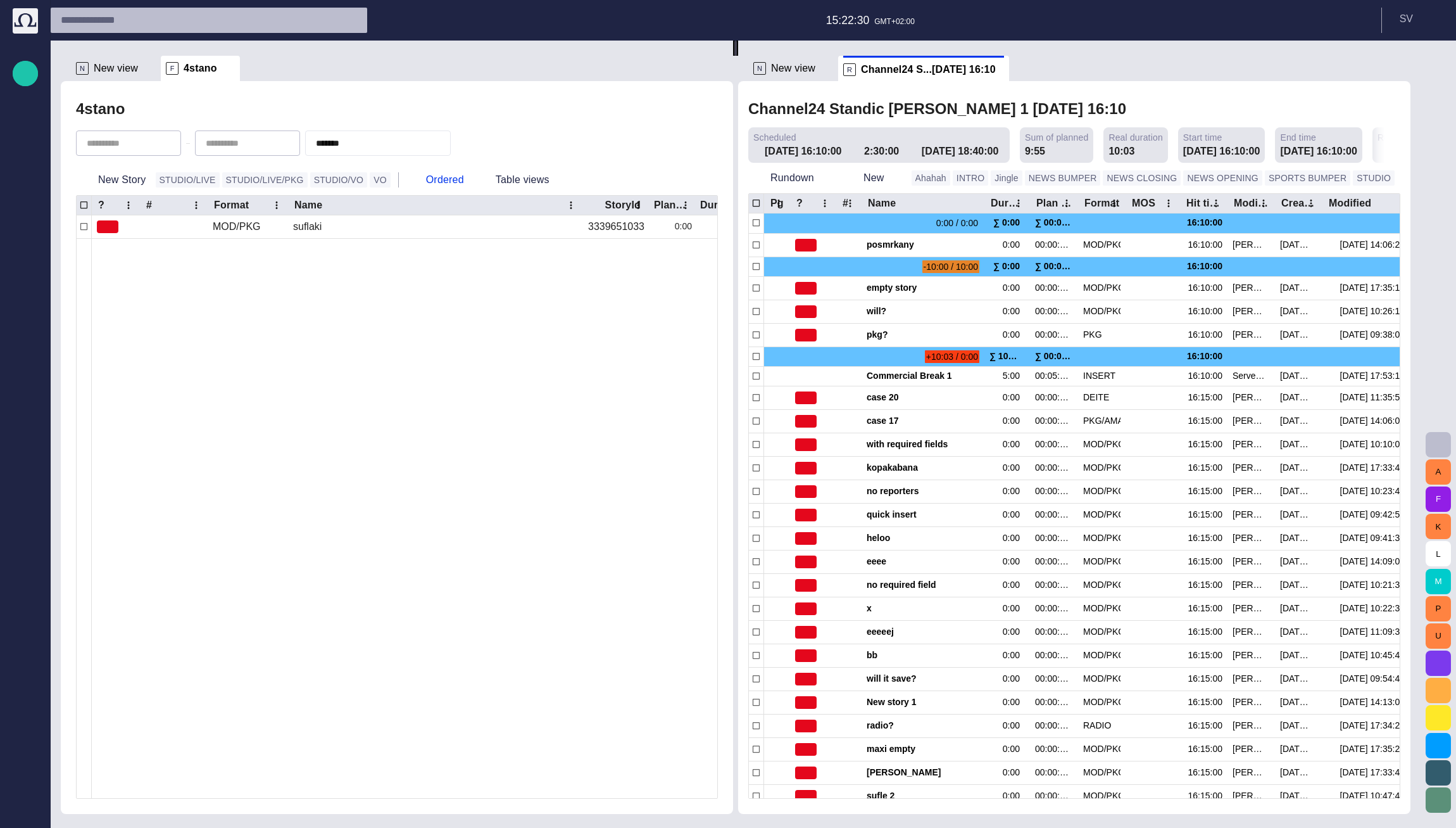
click at [1405, 63] on span "button" at bounding box center [1397, 68] width 15 height 15
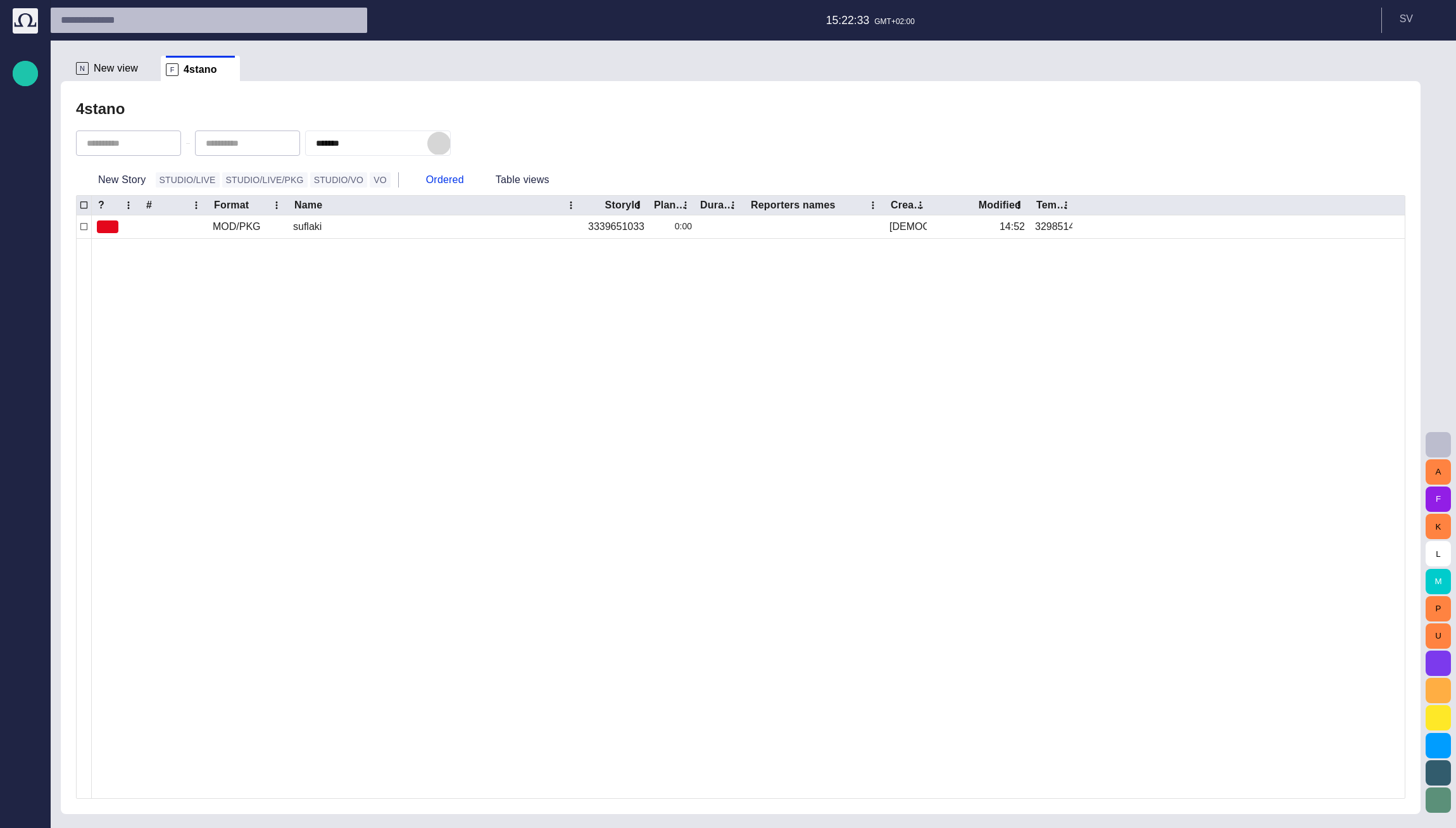
click at [445, 143] on span "button" at bounding box center [439, 143] width 13 height 13
click at [457, 141] on span "button" at bounding box center [450, 143] width 13 height 13
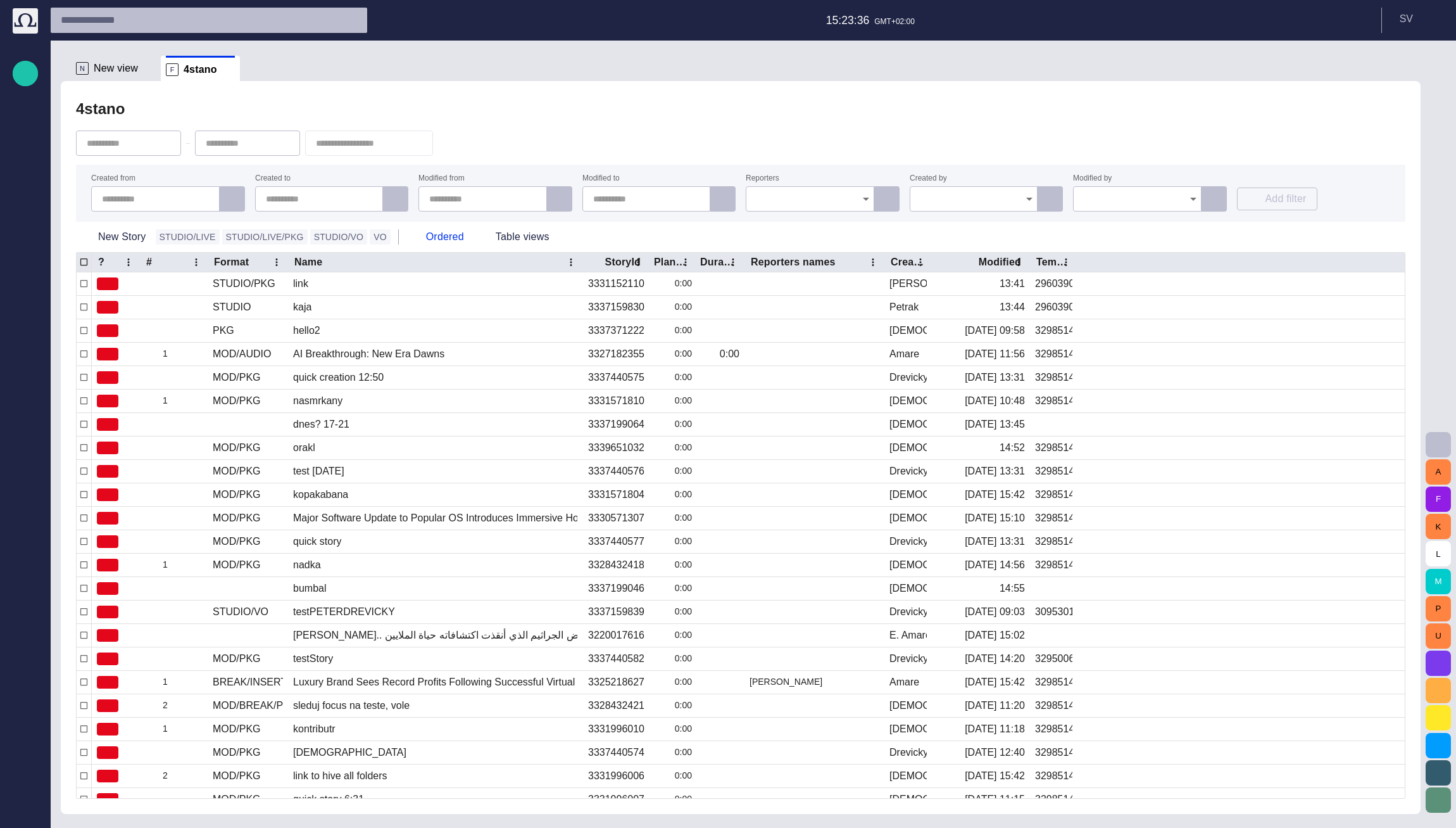
click at [297, 198] on input "text" at bounding box center [322, 199] width 112 height 13
click at [622, 191] on div at bounding box center [646, 199] width 128 height 25
click at [761, 196] on input "Reporters" at bounding box center [805, 199] width 98 height 13
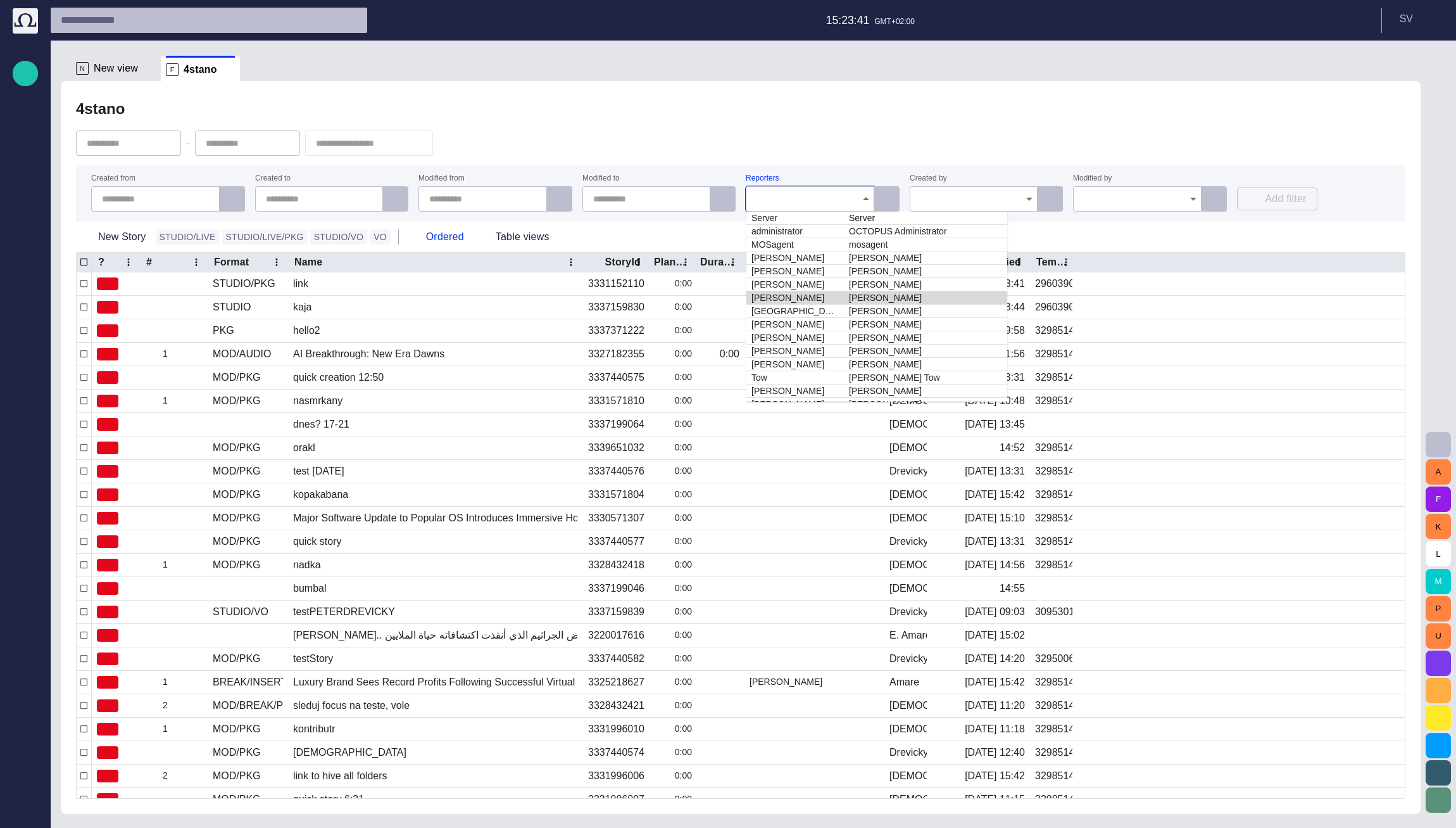
click at [802, 296] on td "Messer" at bounding box center [795, 298] width 98 height 13
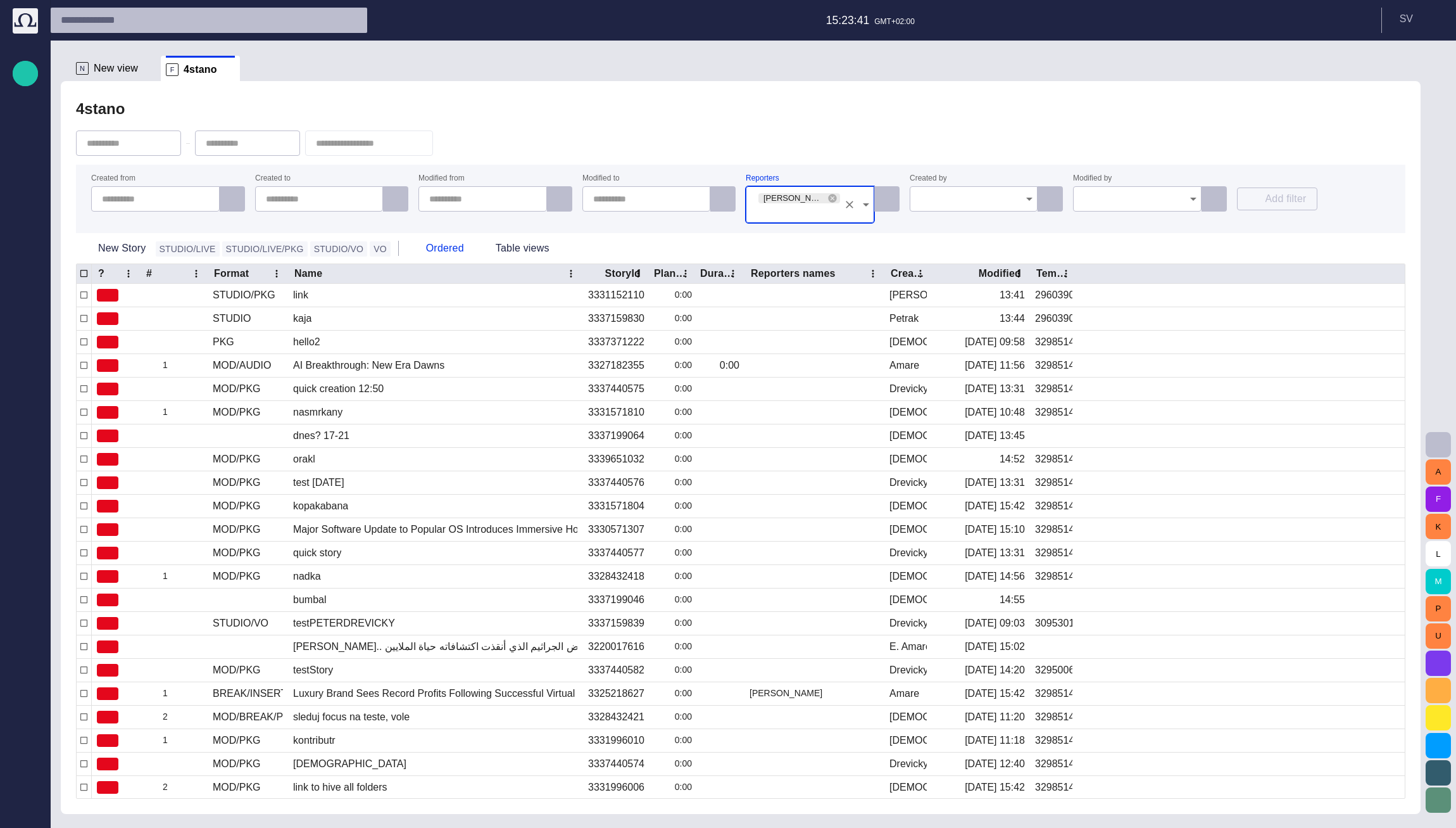
click at [781, 114] on div "4stano" at bounding box center [740, 109] width 1329 height 25
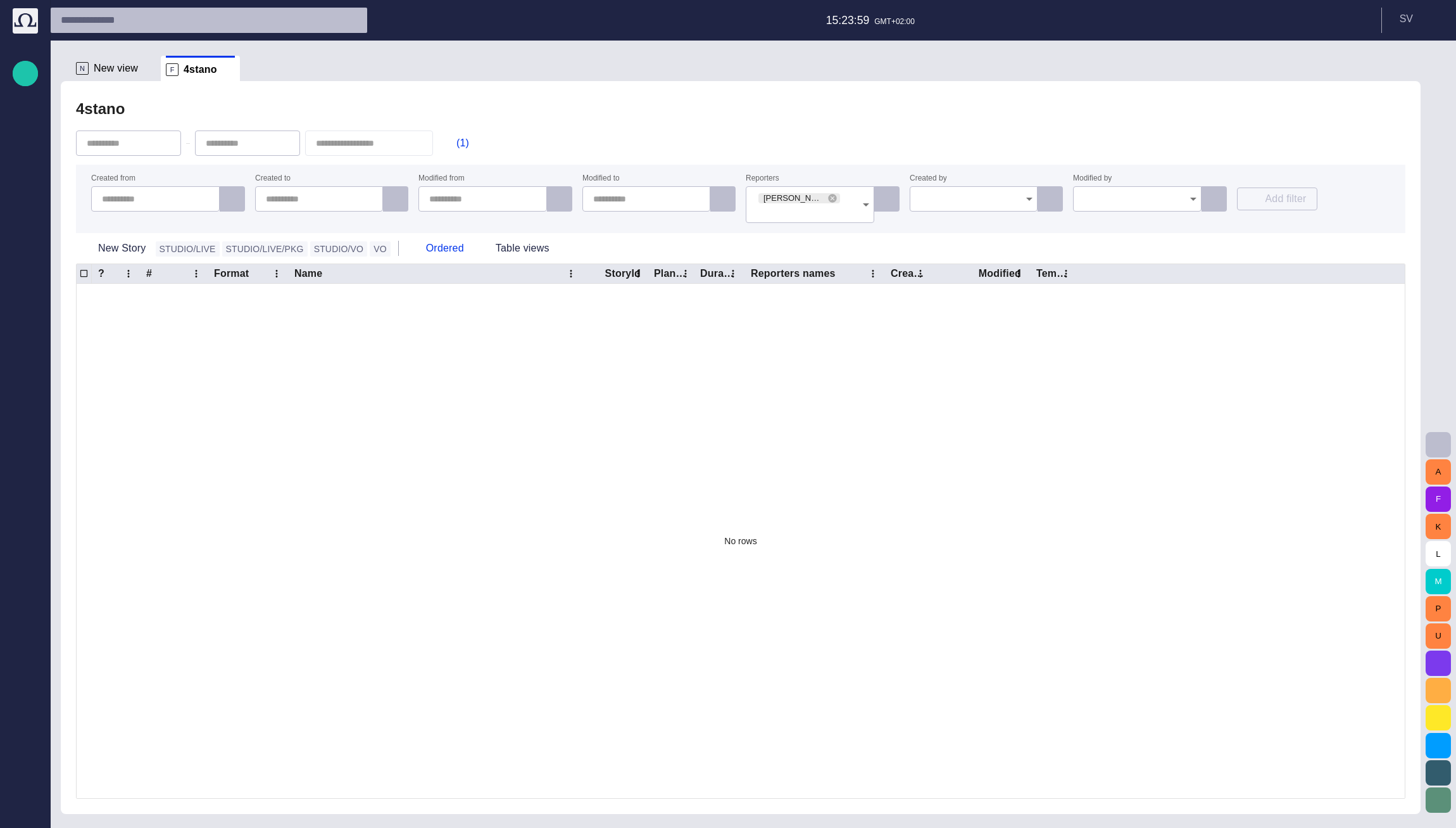
click at [725, 132] on div "(1)" at bounding box center [740, 143] width 1329 height 43
click at [624, 195] on input "text" at bounding box center [649, 199] width 112 height 13
click at [690, 195] on span "button" at bounding box center [685, 199] width 10 height 10
type input "**********"
click at [695, 137] on div "(1)" at bounding box center [740, 143] width 1329 height 43
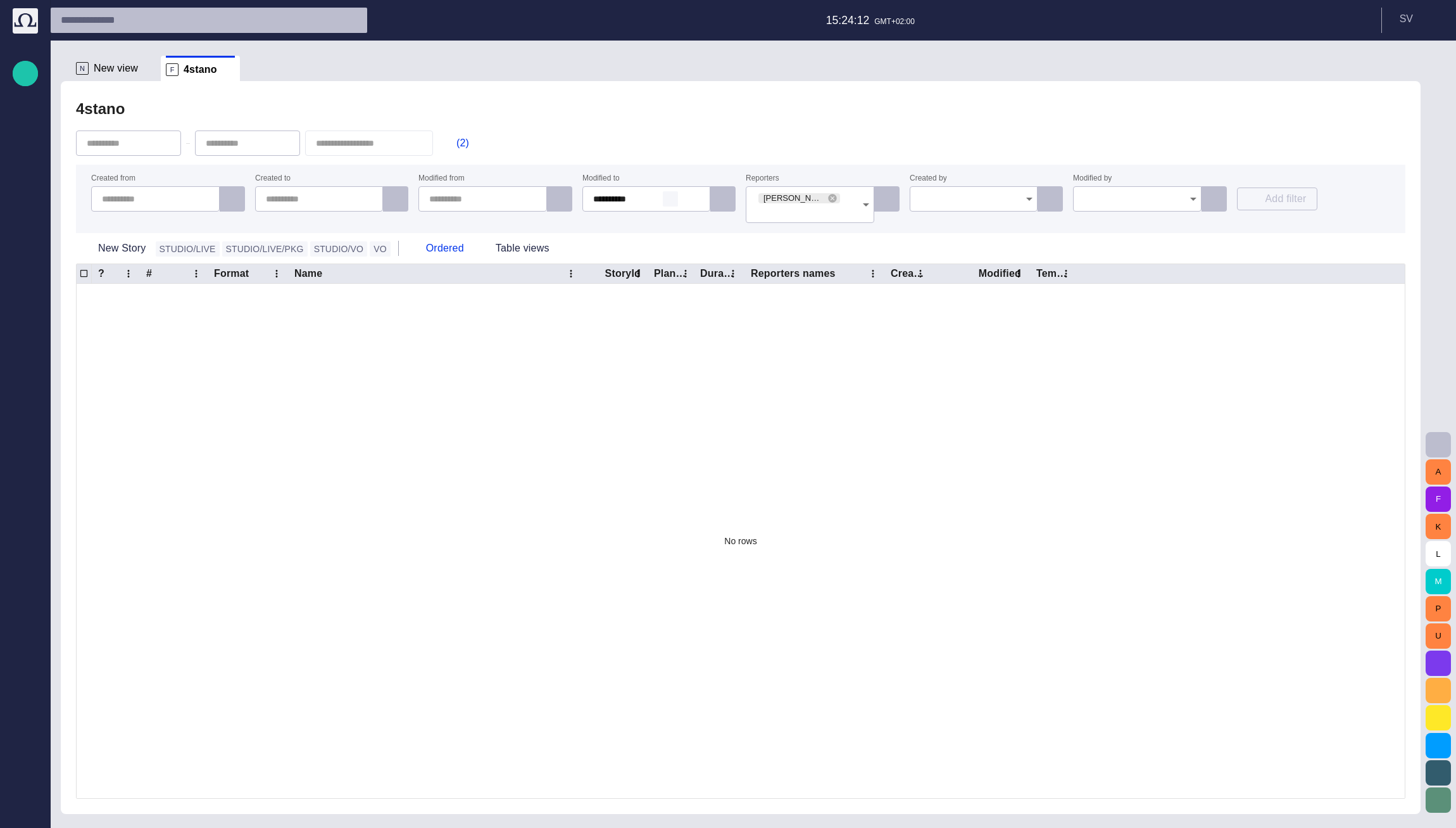
click at [674, 198] on span "button" at bounding box center [670, 199] width 10 height 10
click at [856, 202] on button "Clear" at bounding box center [849, 204] width 18 height 18
click at [847, 207] on icon "Clear" at bounding box center [850, 205] width 8 height 8
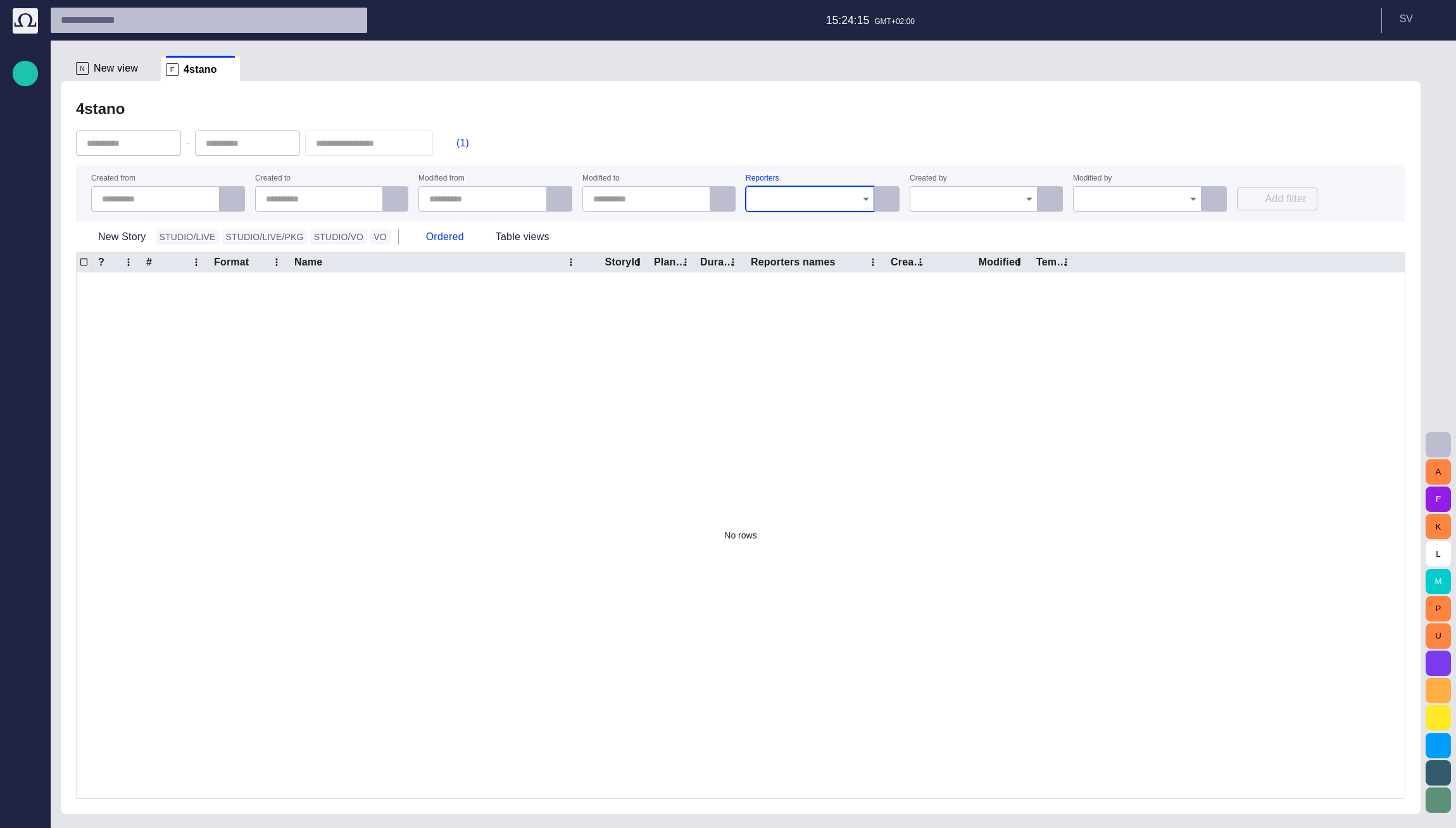
click at [842, 155] on div "(1)" at bounding box center [740, 143] width 1329 height 43
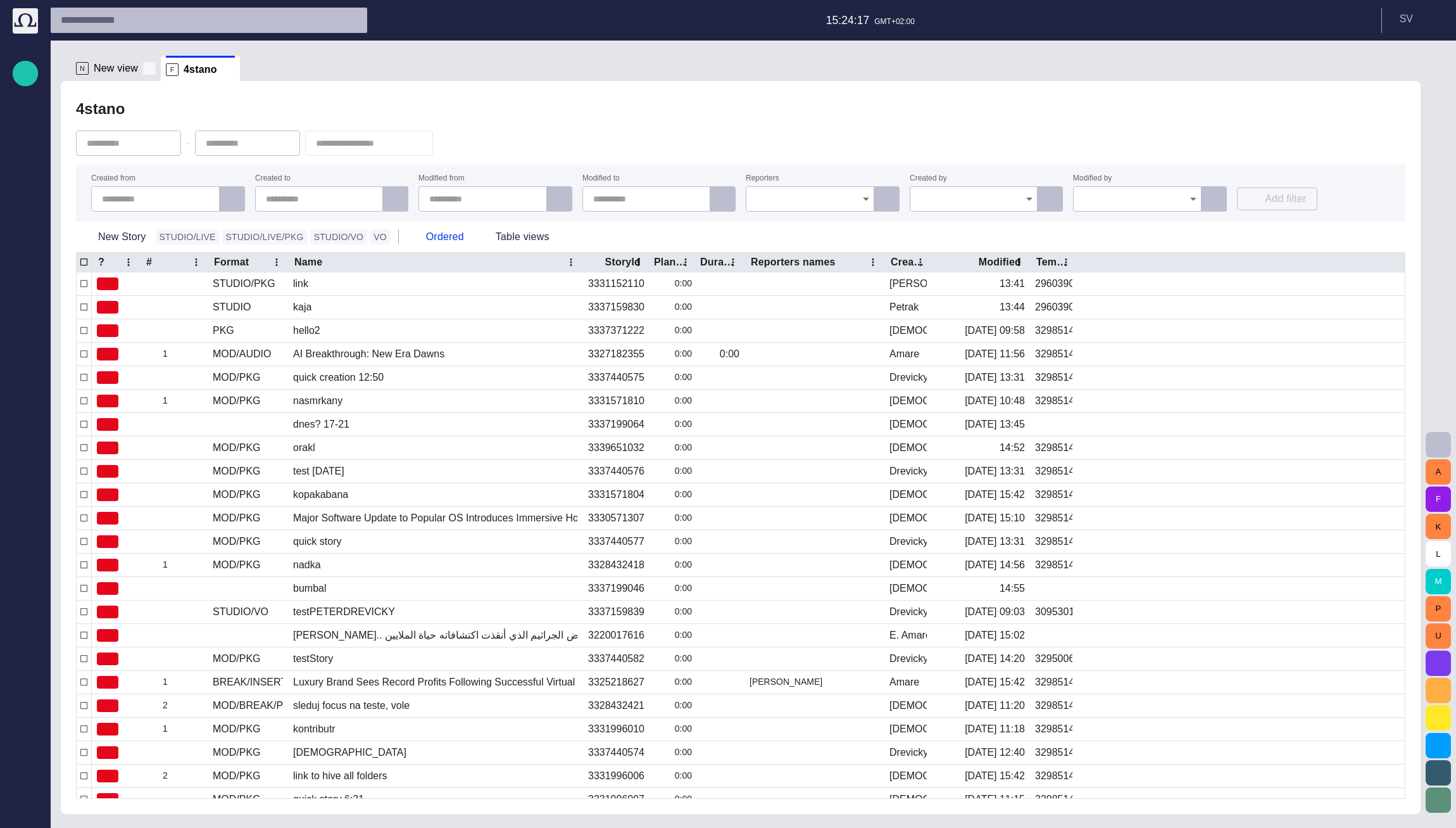
click at [147, 69] on span at bounding box center [150, 69] width 13 height 13
click at [1440, 444] on span "button" at bounding box center [1437, 444] width 15 height 15
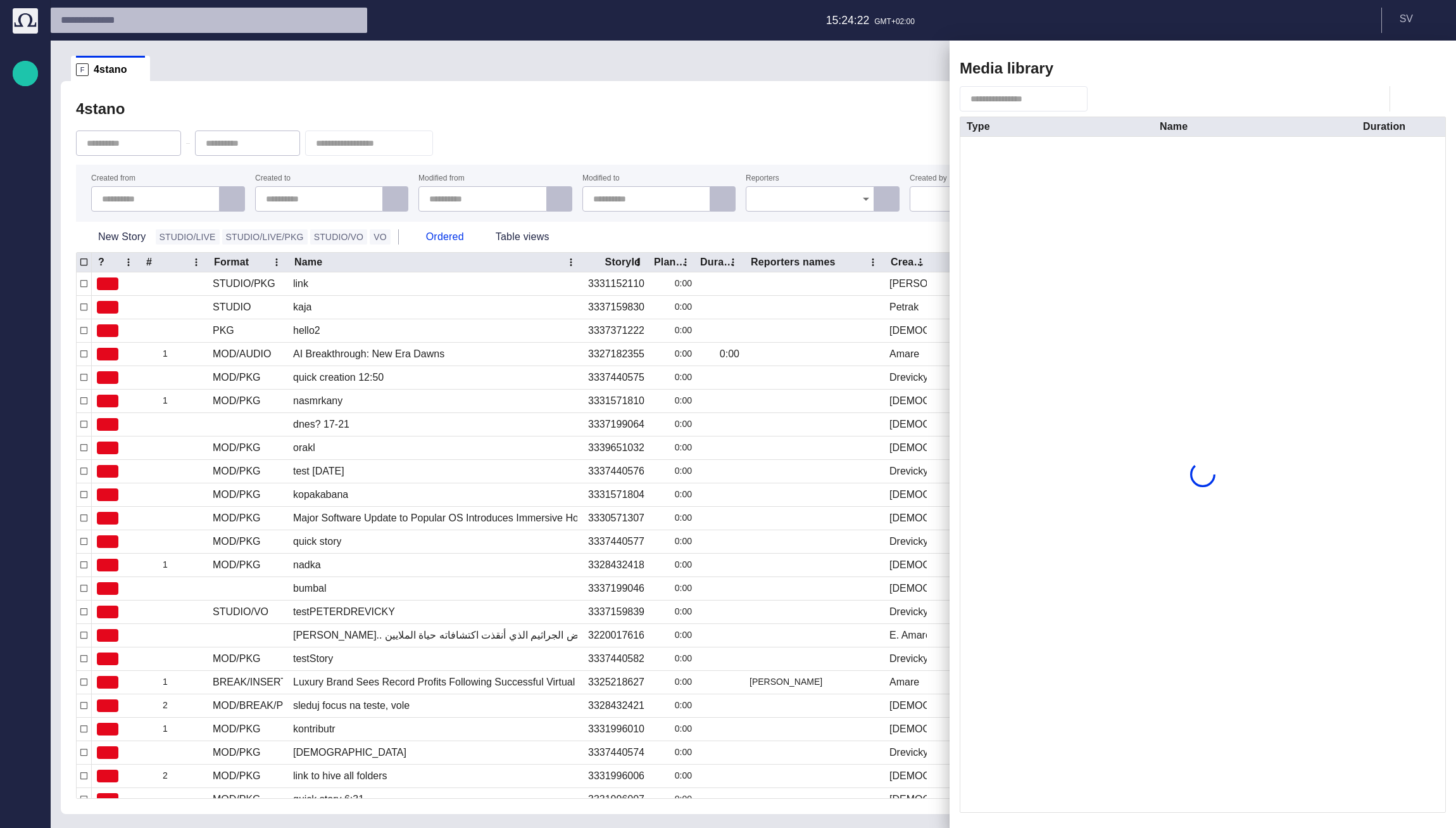
click at [1385, 72] on span "button" at bounding box center [1390, 68] width 15 height 15
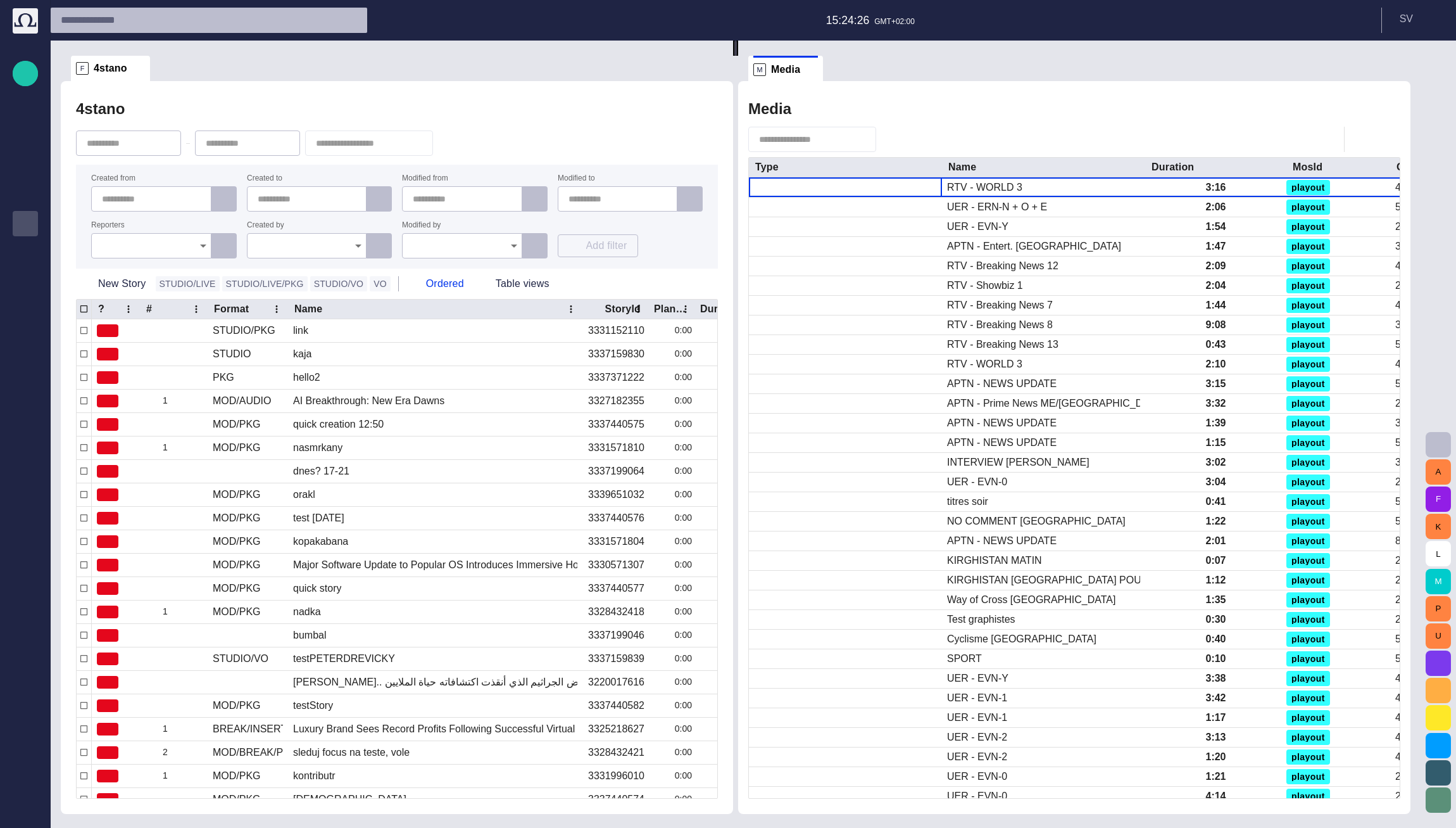
click at [895, 134] on span "button" at bounding box center [888, 139] width 13 height 13
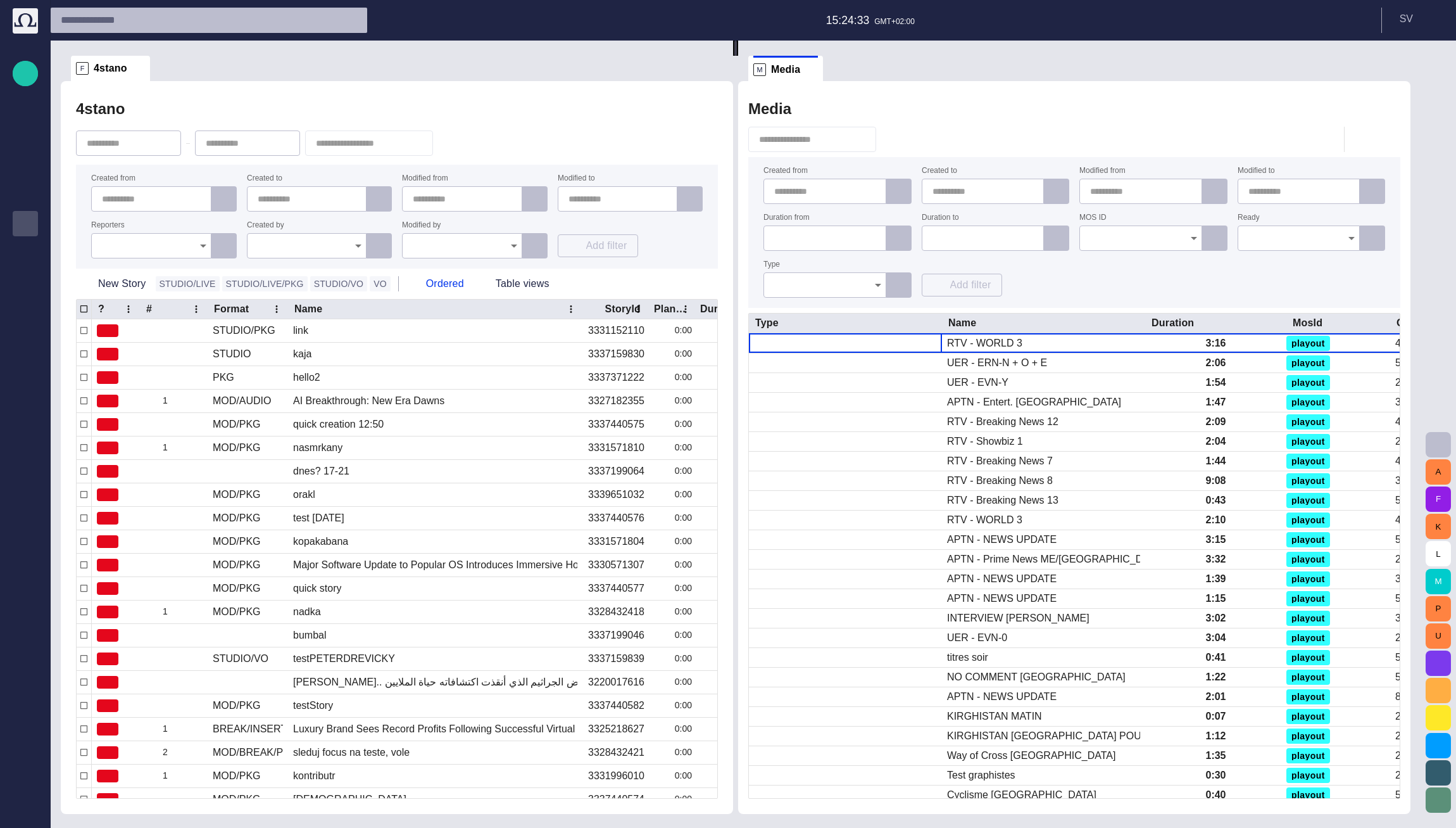
click at [788, 285] on input "Type" at bounding box center [820, 285] width 92 height 13
click at [822, 360] on span "VIDEO" at bounding box center [835, 355] width 102 height 15
click at [1084, 286] on div "Created from Created to Modified from Modified to Duration from Duration to MOS…" at bounding box center [1073, 232] width 621 height 131
click at [1110, 284] on div "Created from Created to Modified from Modified to Duration from Duration to MOS…" at bounding box center [1073, 232] width 621 height 131
click at [817, 284] on icon at bounding box center [814, 284] width 8 height 8
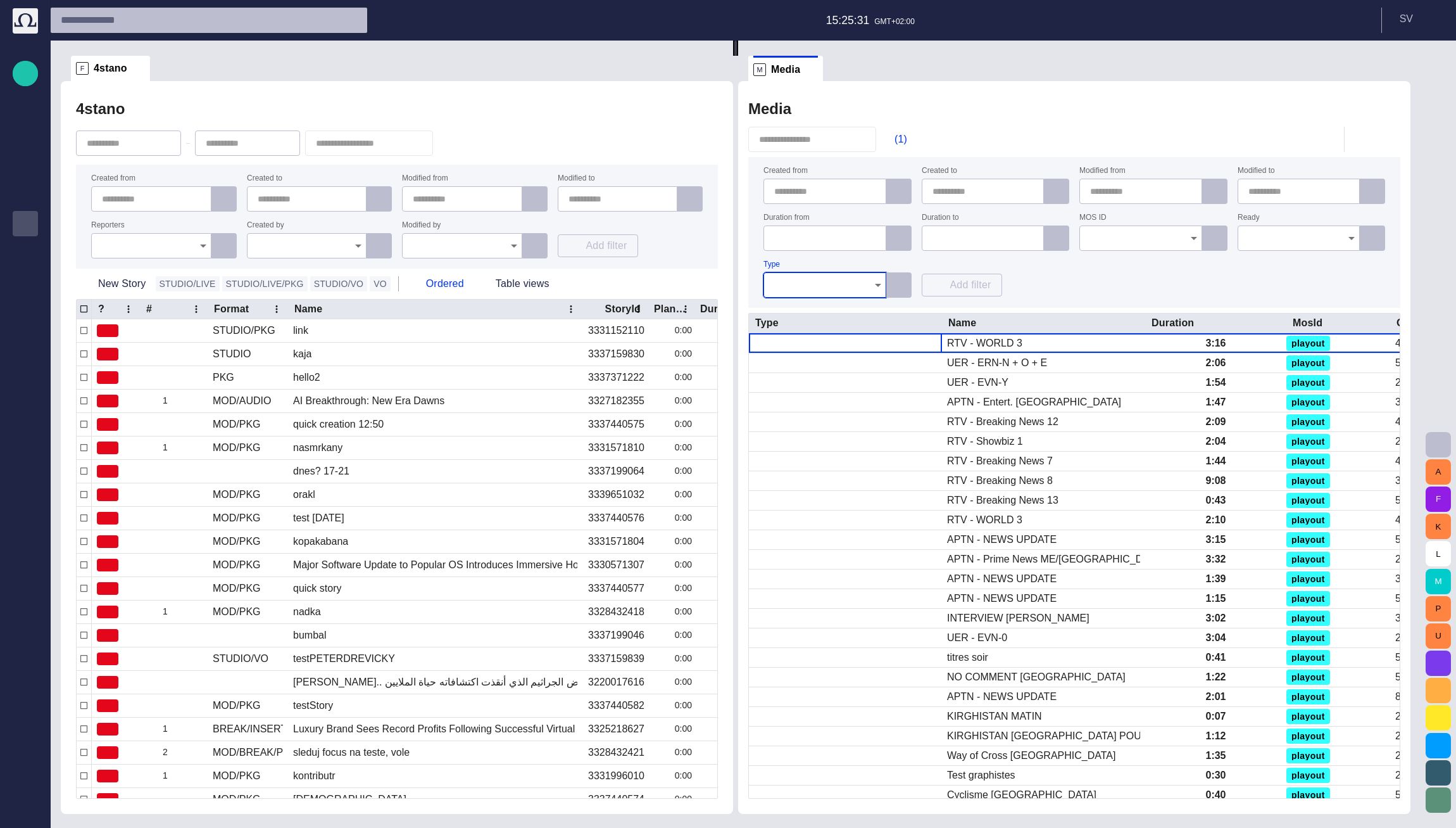
click at [1051, 277] on div "Created from Created to Modified from Modified to Duration from Duration to MOS…" at bounding box center [1073, 232] width 621 height 131
click at [817, 72] on span at bounding box center [811, 69] width 13 height 13
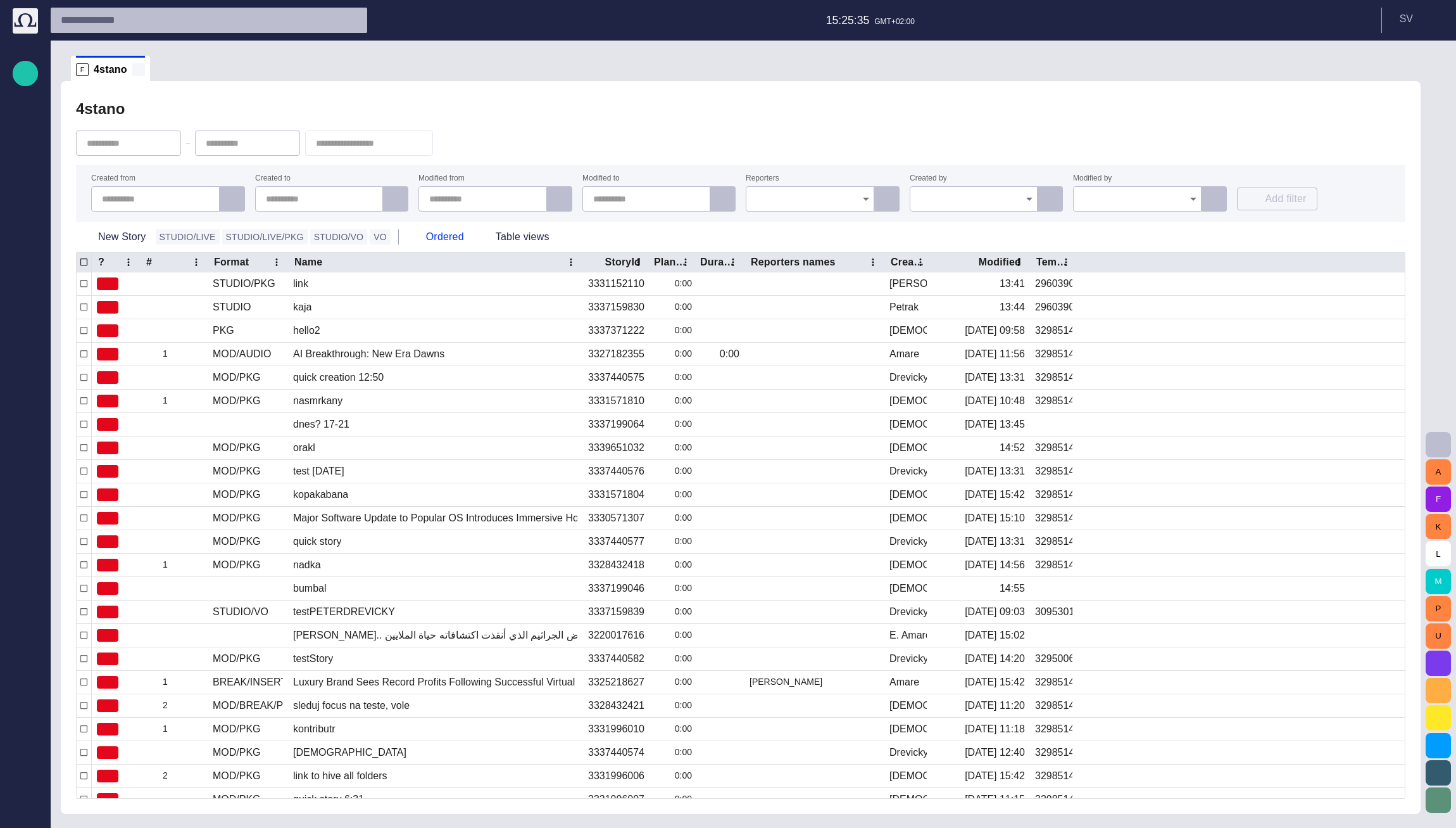
click at [132, 70] on span at bounding box center [139, 69] width 13 height 13
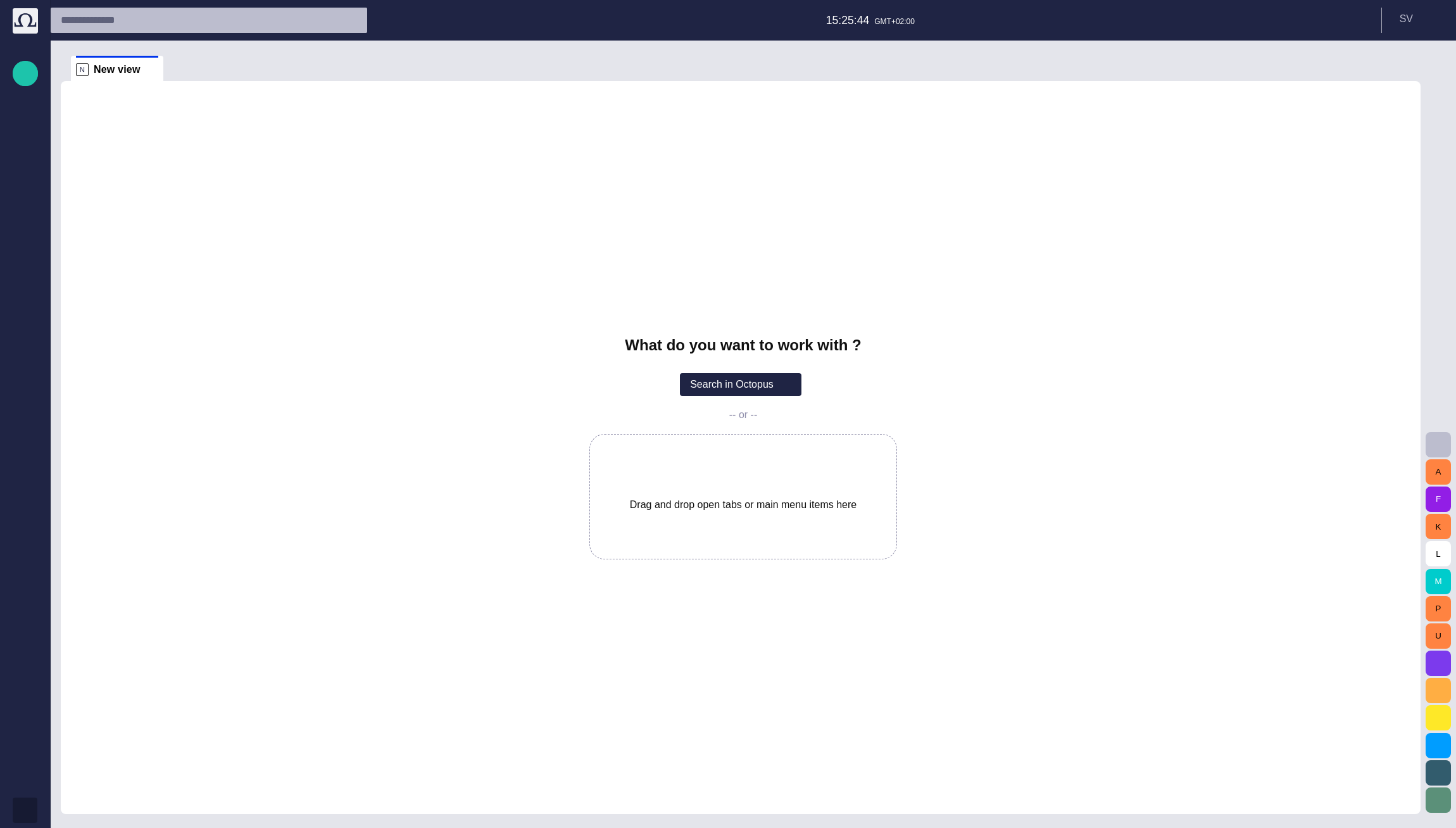
drag, startPoint x: 21, startPoint y: 814, endPoint x: 84, endPoint y: 289, distance: 528.8
click at [22, 814] on span "button" at bounding box center [25, 810] width 10 height 10
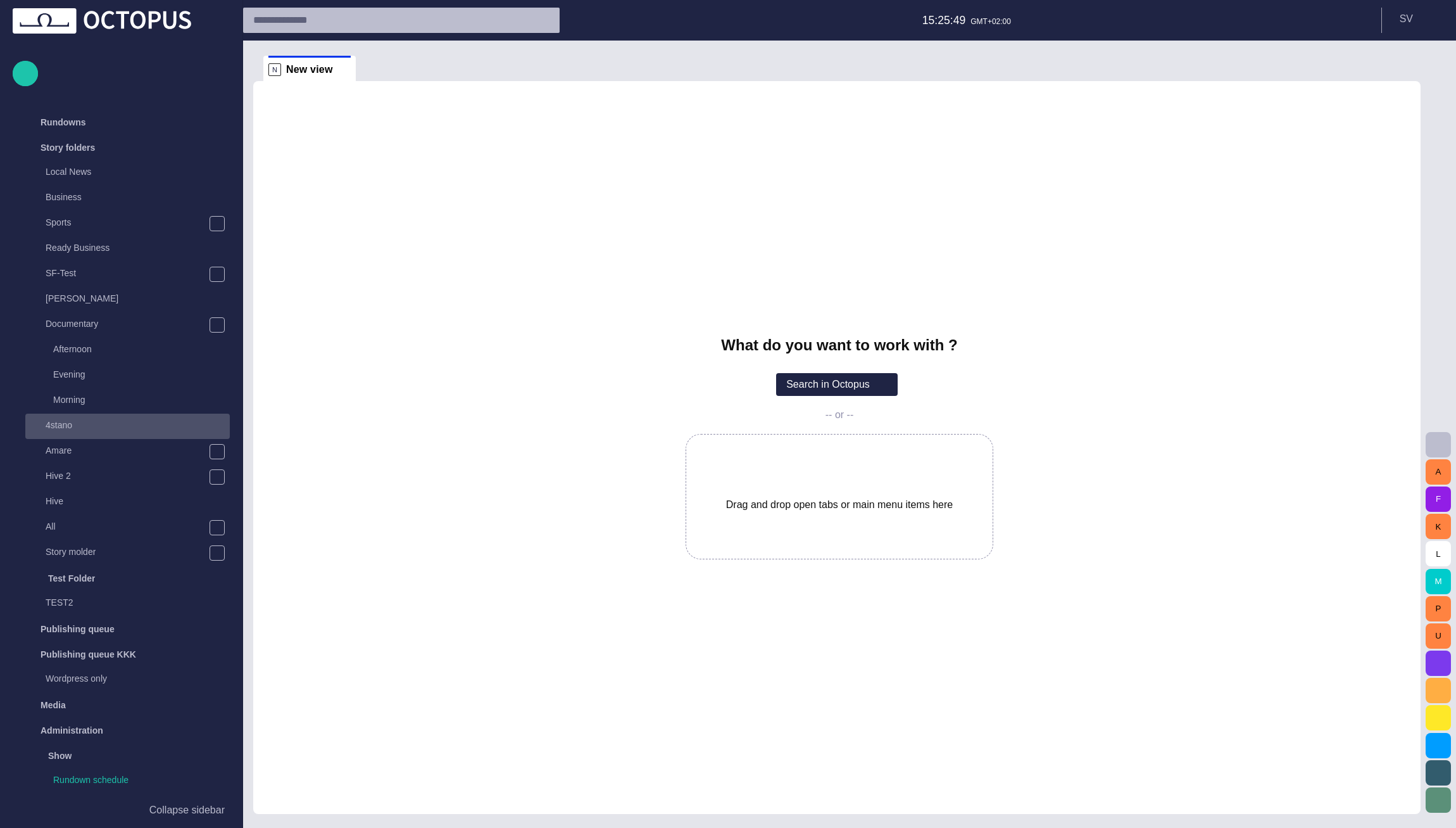
click at [81, 433] on div "4stano" at bounding box center [128, 425] width 202 height 18
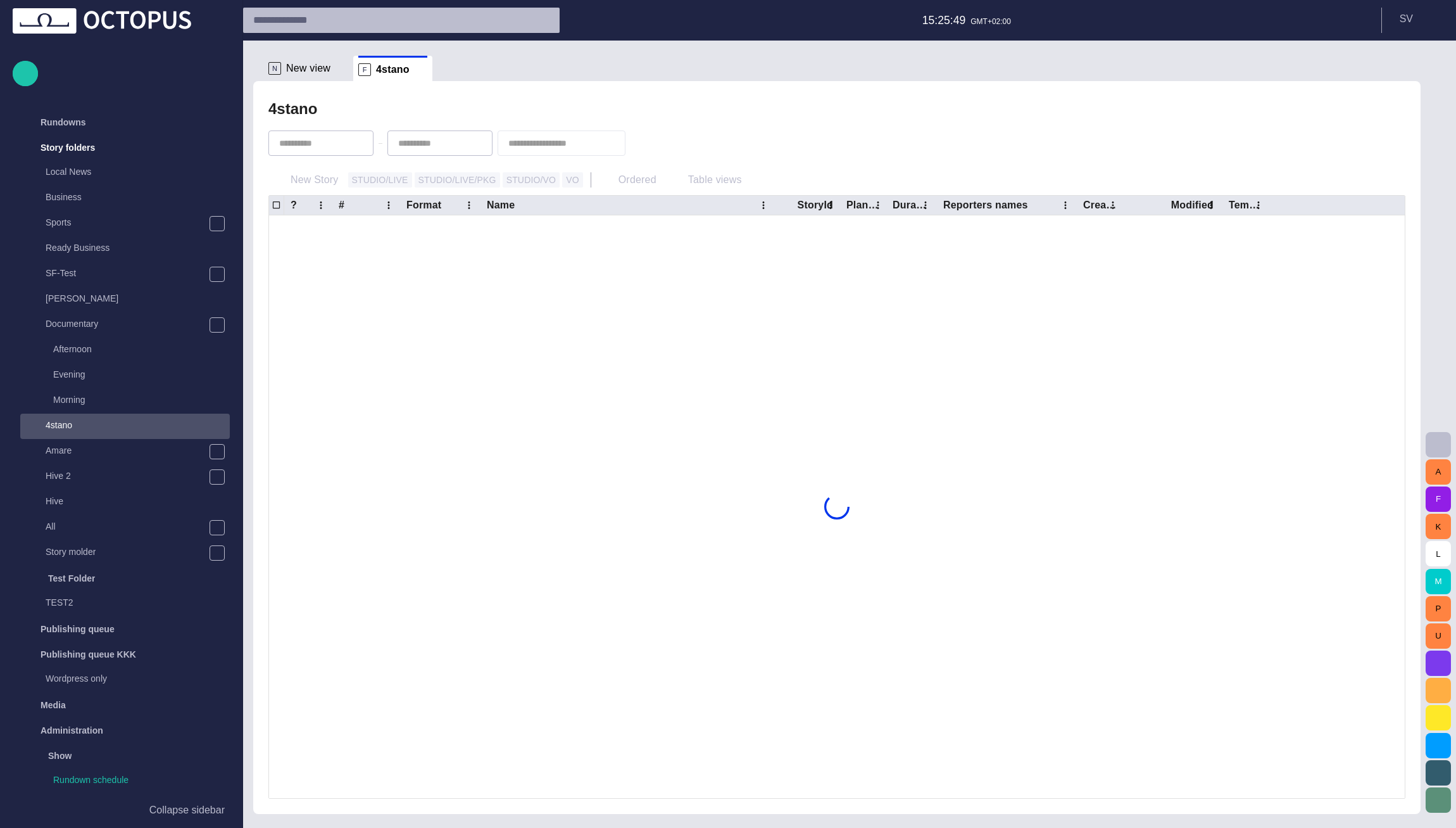
click at [1437, 447] on span "button" at bounding box center [1437, 444] width 15 height 15
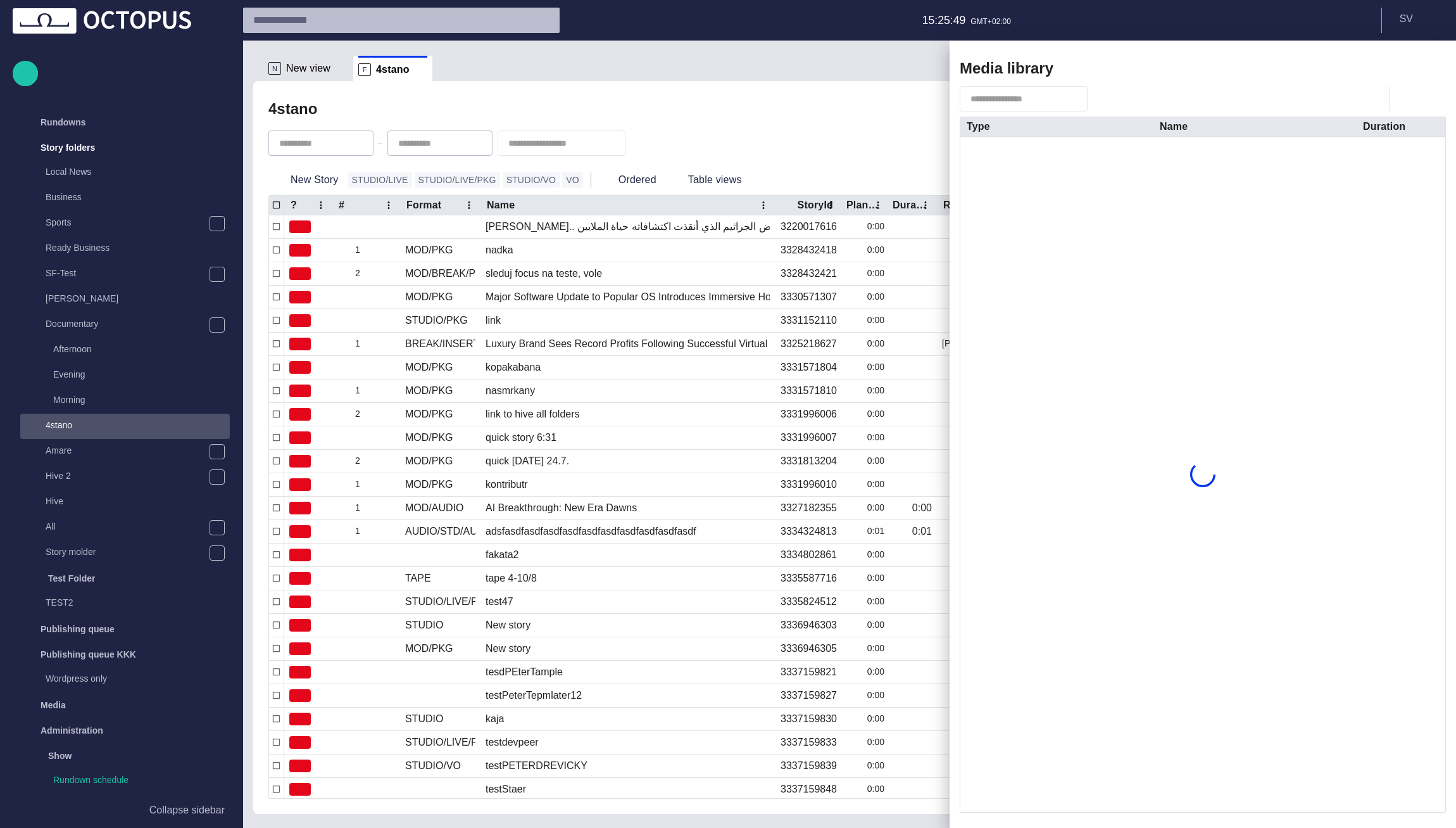
scroll to position [25, 0]
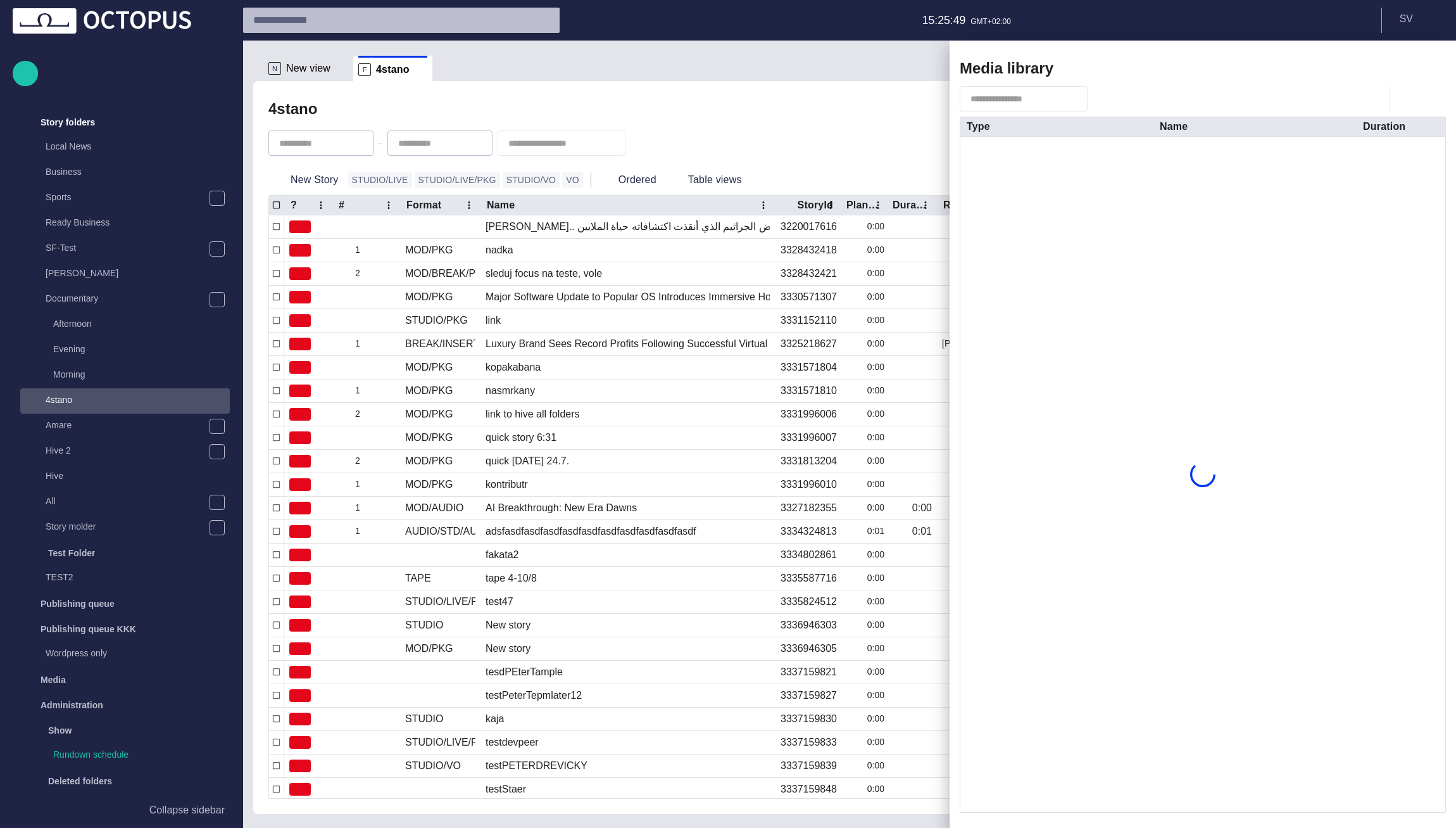
click at [1387, 68] on span "button" at bounding box center [1390, 68] width 15 height 15
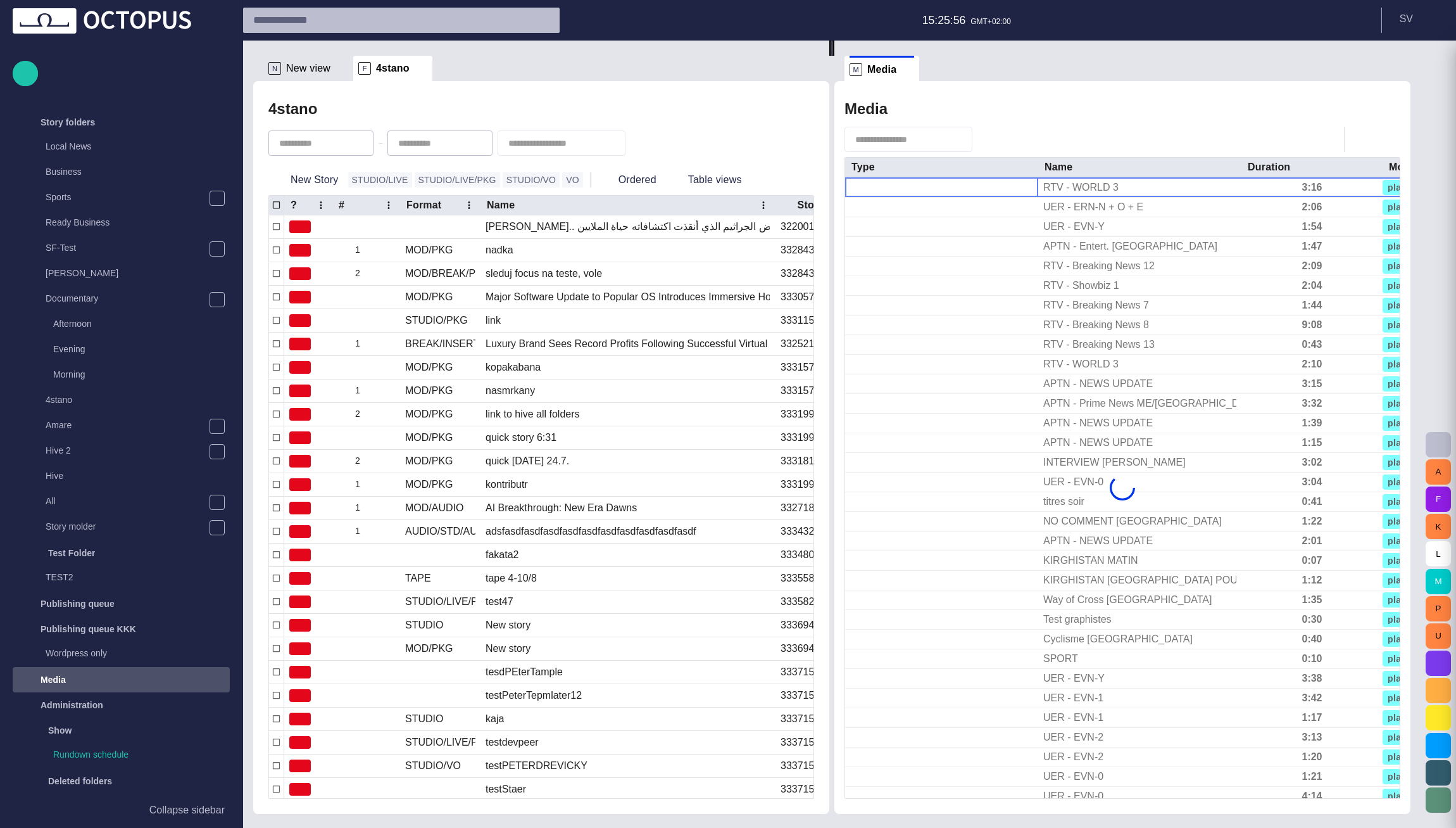
scroll to position [225, 0]
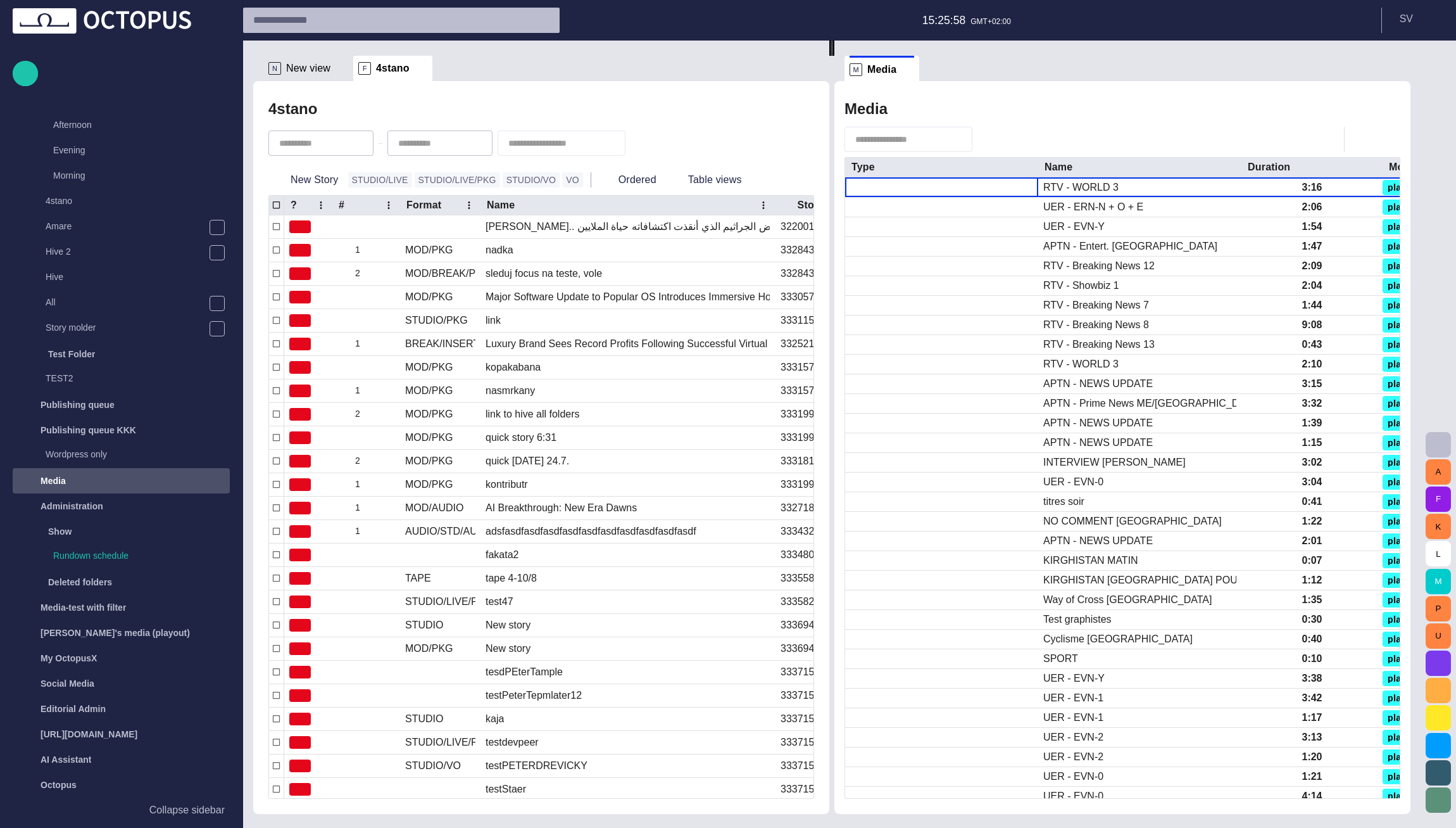
click at [649, 142] on span "button" at bounding box center [643, 143] width 13 height 13
click at [991, 143] on span "button" at bounding box center [984, 139] width 13 height 13
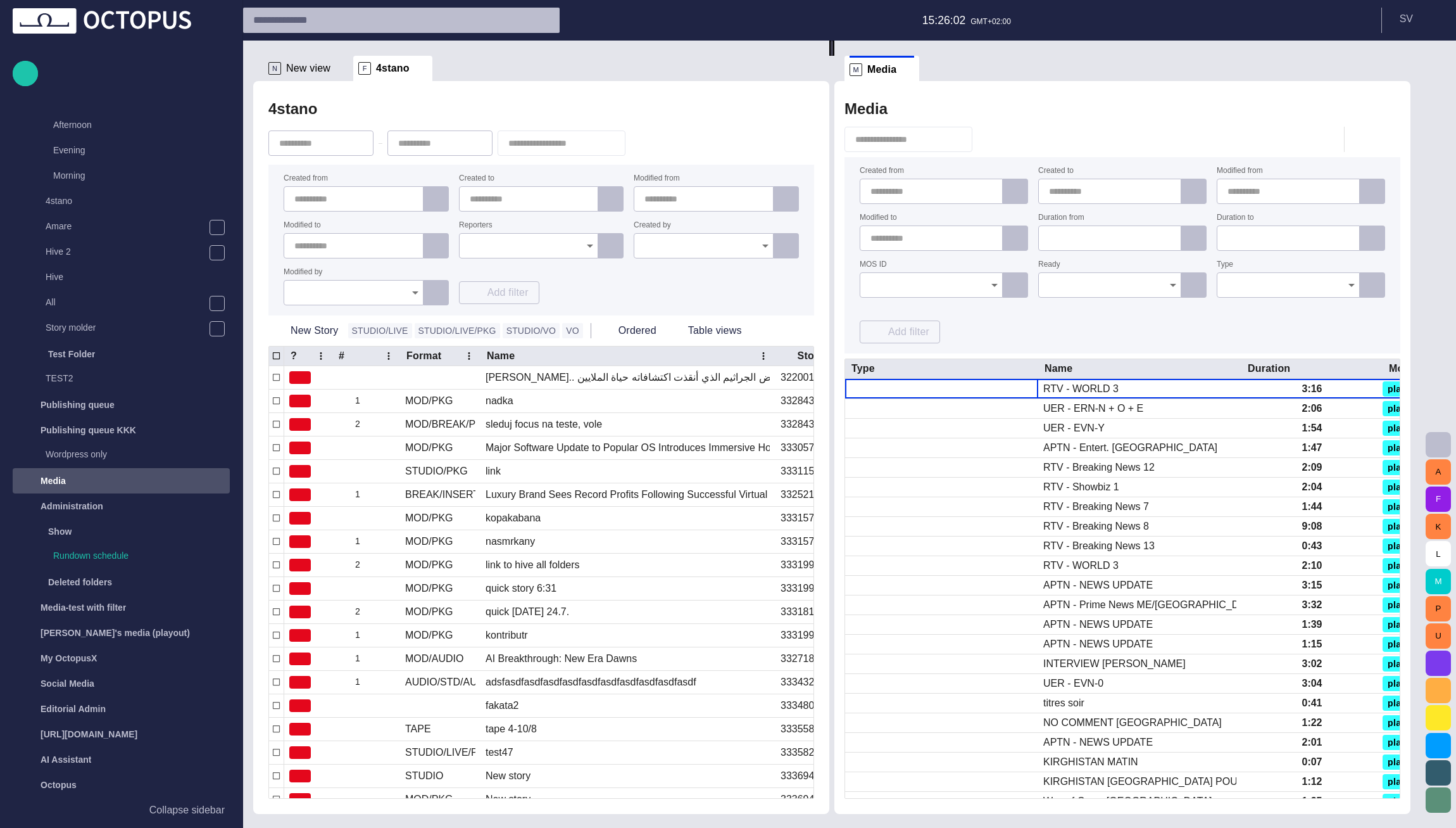
click at [540, 254] on div at bounding box center [529, 246] width 140 height 25
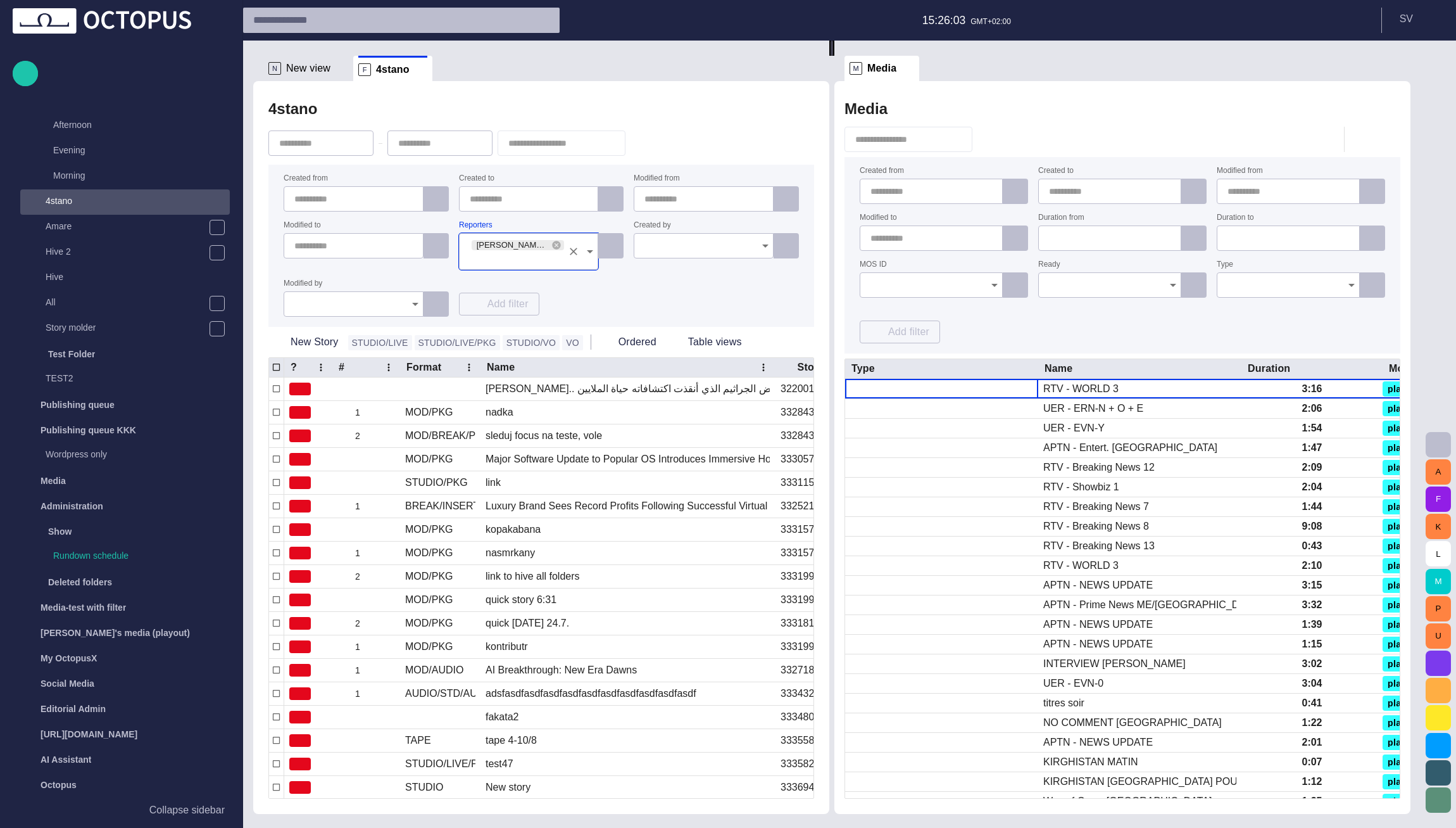
scroll to position [25, 0]
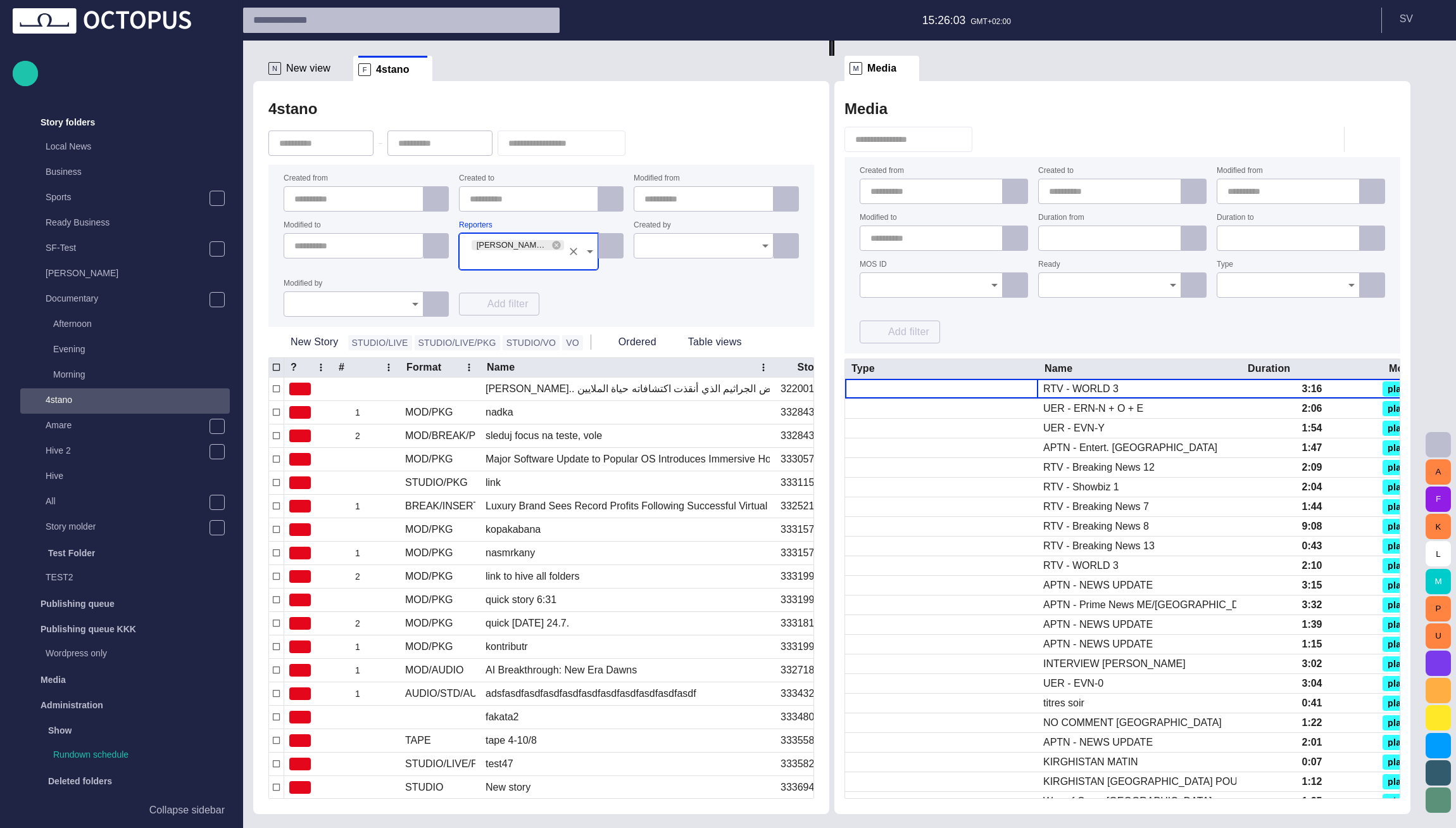
click at [628, 295] on div "Created from Created to Modified from Modified to Reporters Manley (Ben R. Manl…" at bounding box center [541, 246] width 515 height 142
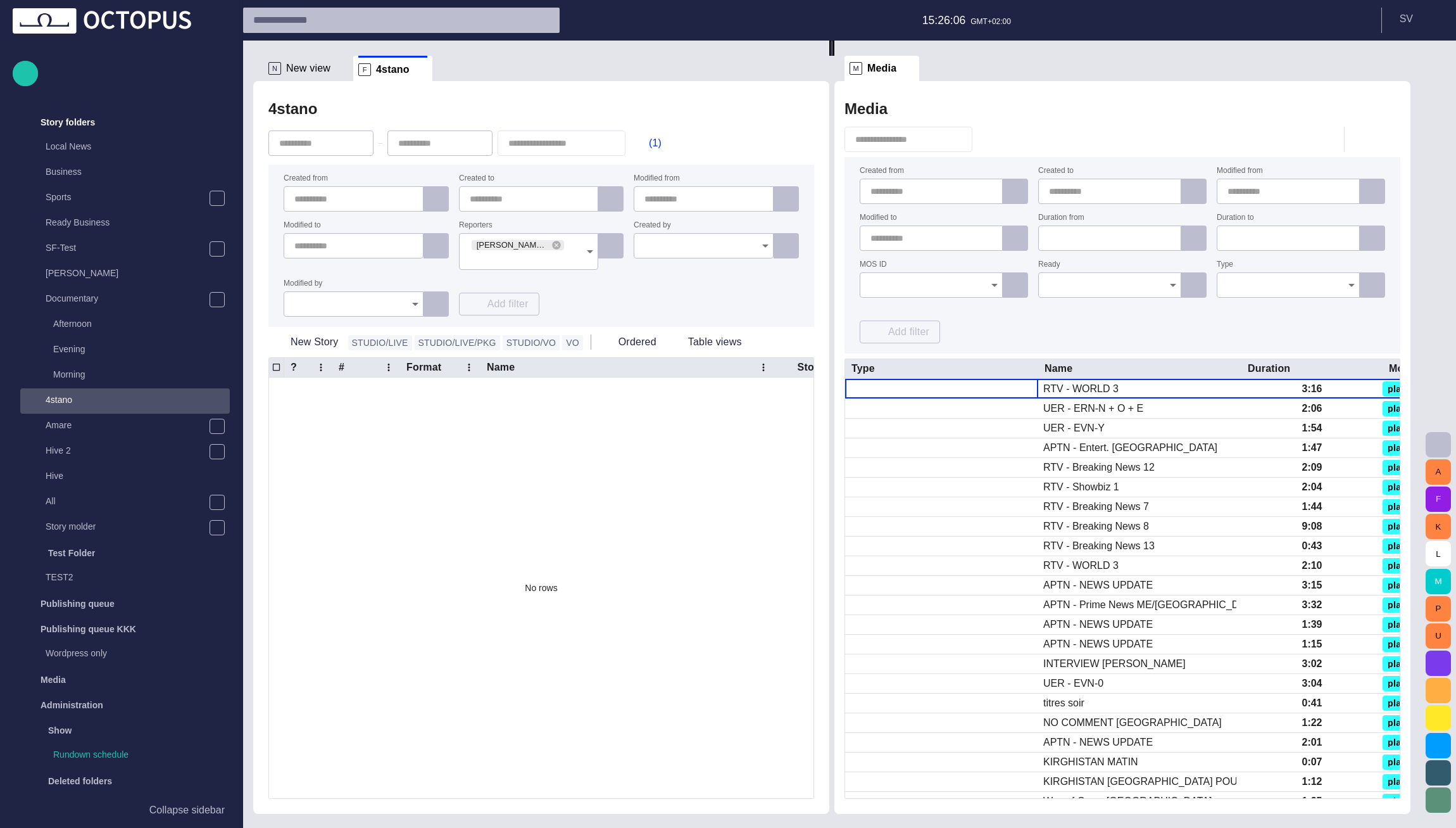
click at [960, 293] on div at bounding box center [932, 285] width 143 height 25
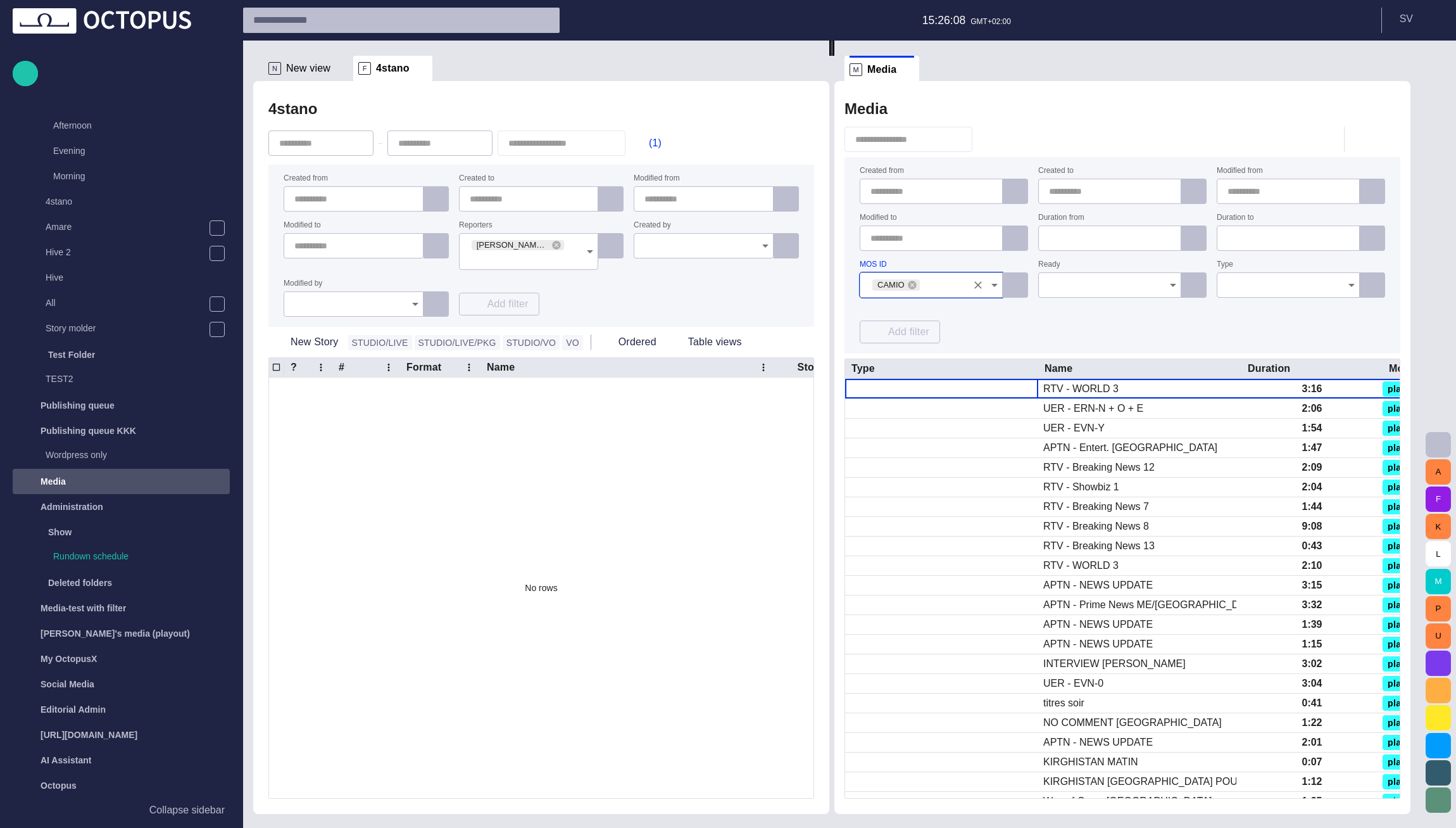
scroll to position [225, 0]
click at [1013, 325] on div "Created from Created to Modified from Modified to Duration from Duration to MOS…" at bounding box center [1122, 254] width 525 height 176
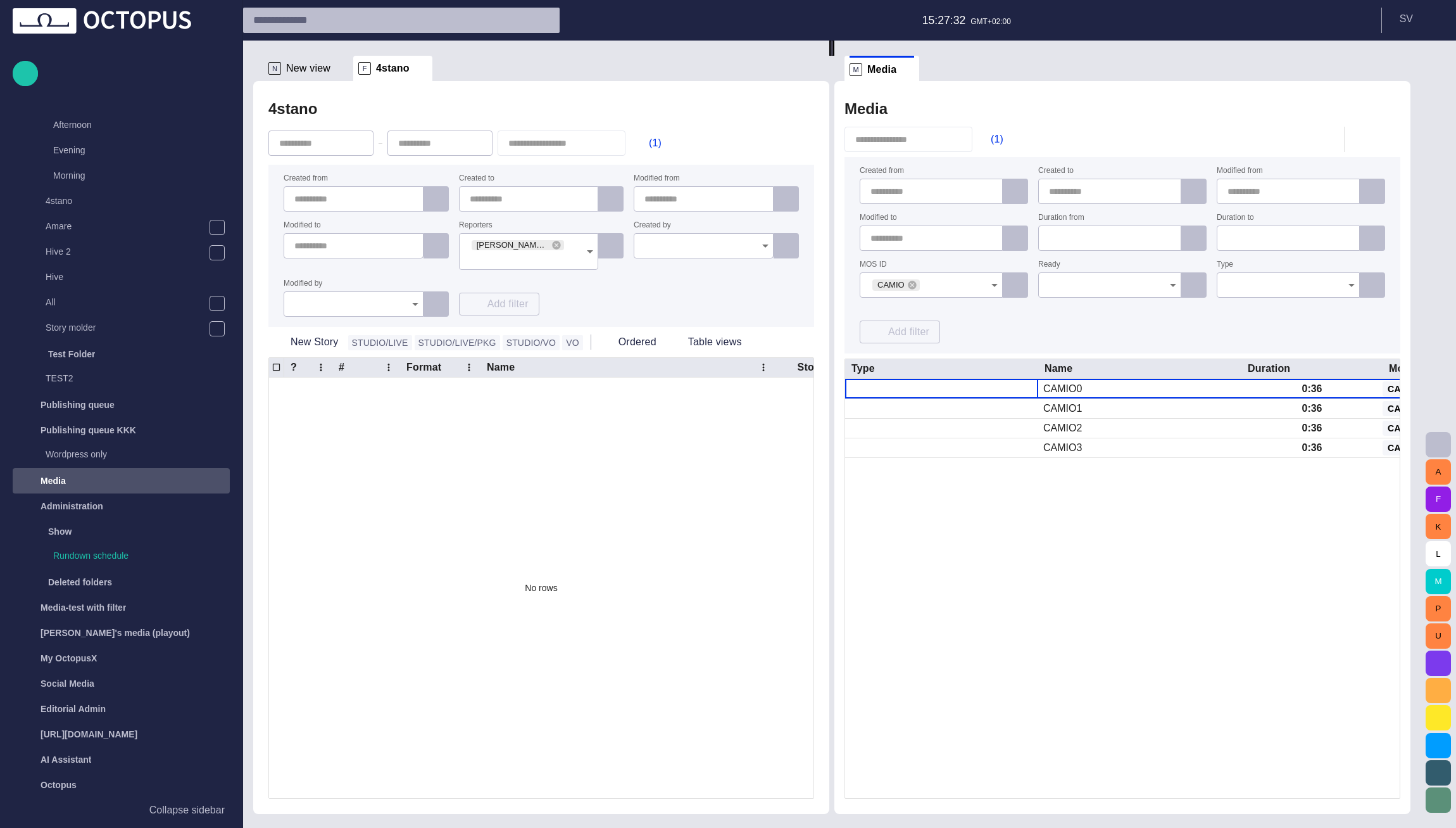
scroll to position [0, 0]
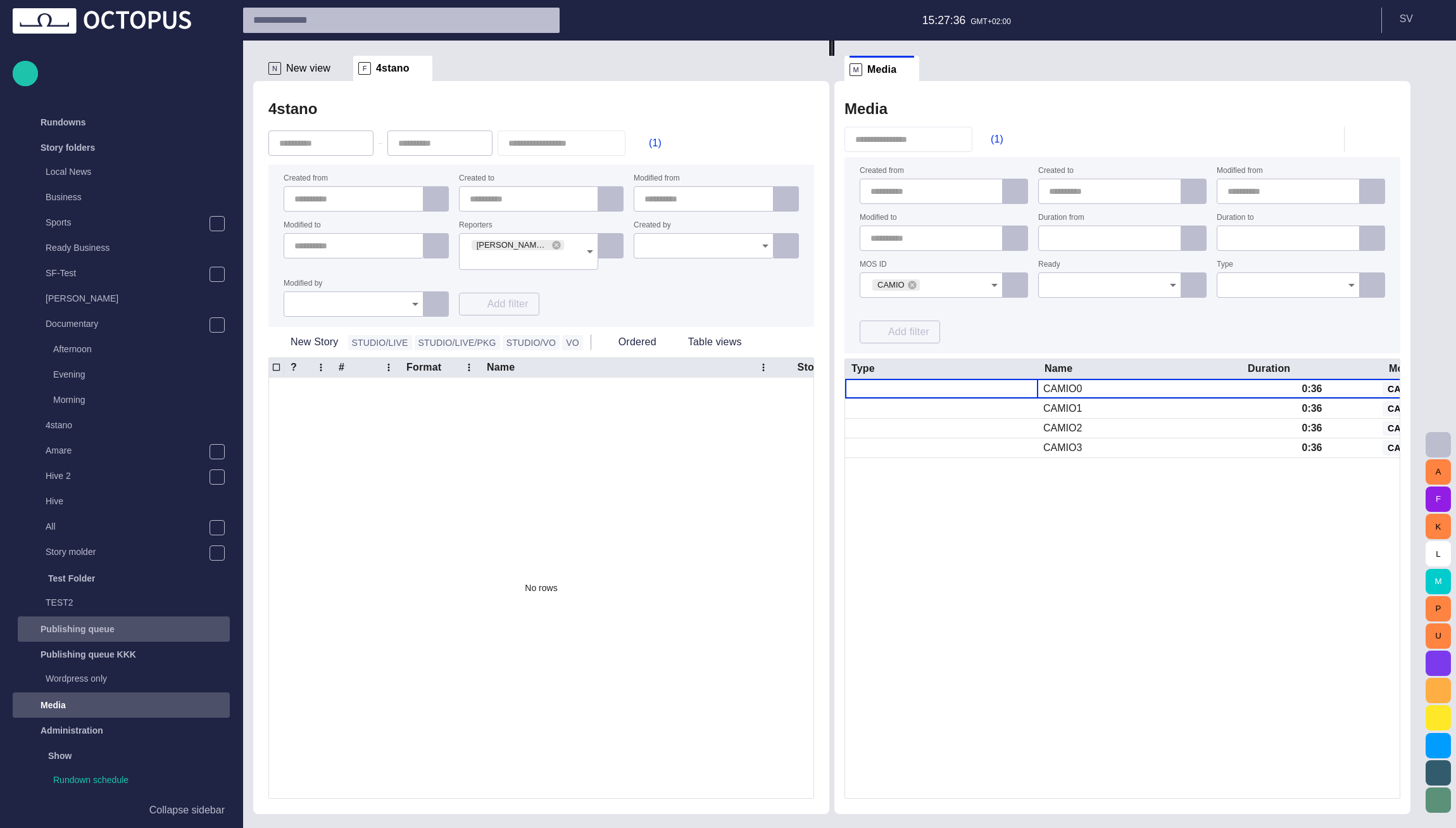
click at [132, 637] on div "Publishing queue" at bounding box center [125, 629] width 209 height 20
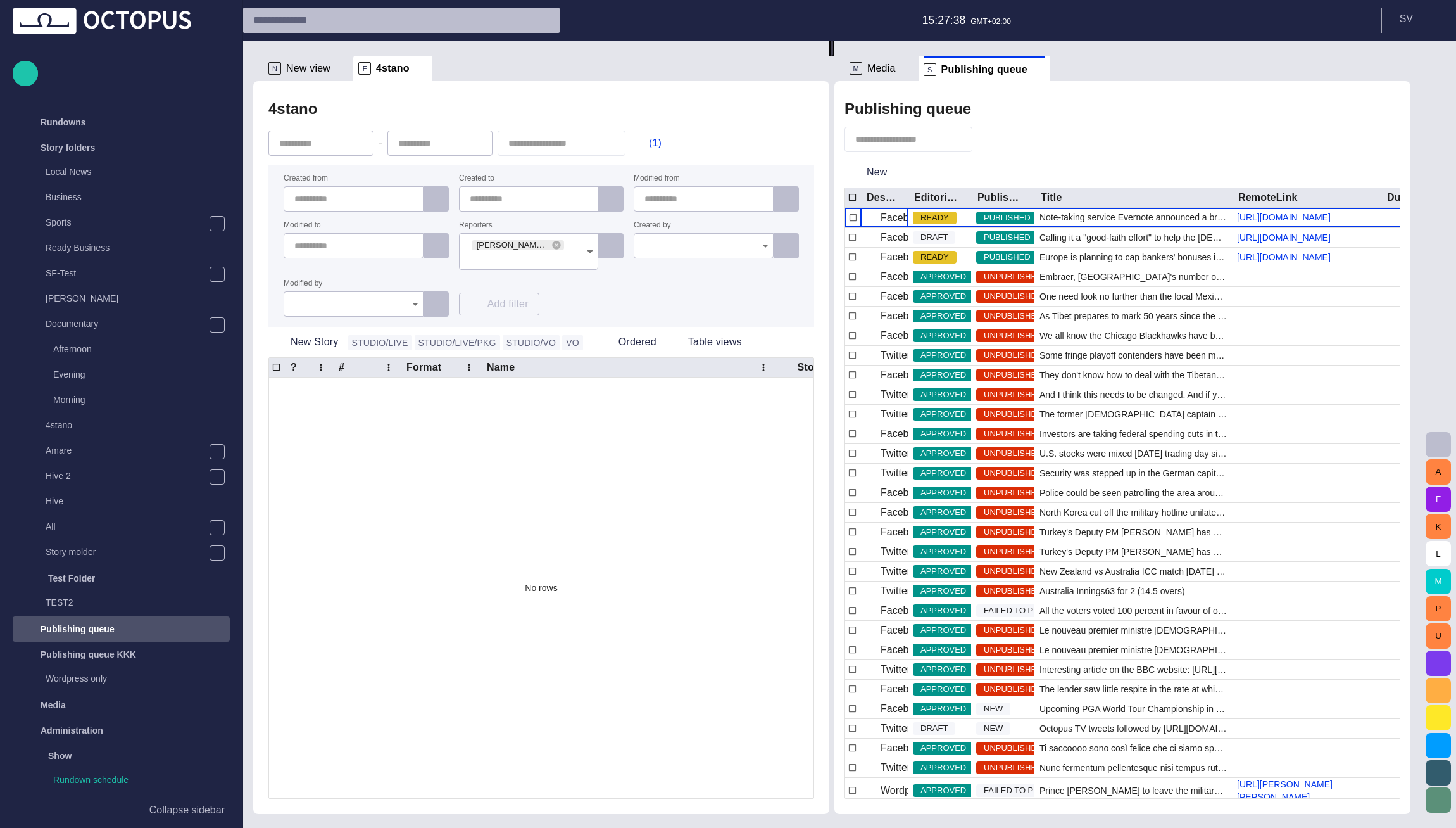
scroll to position [225, 0]
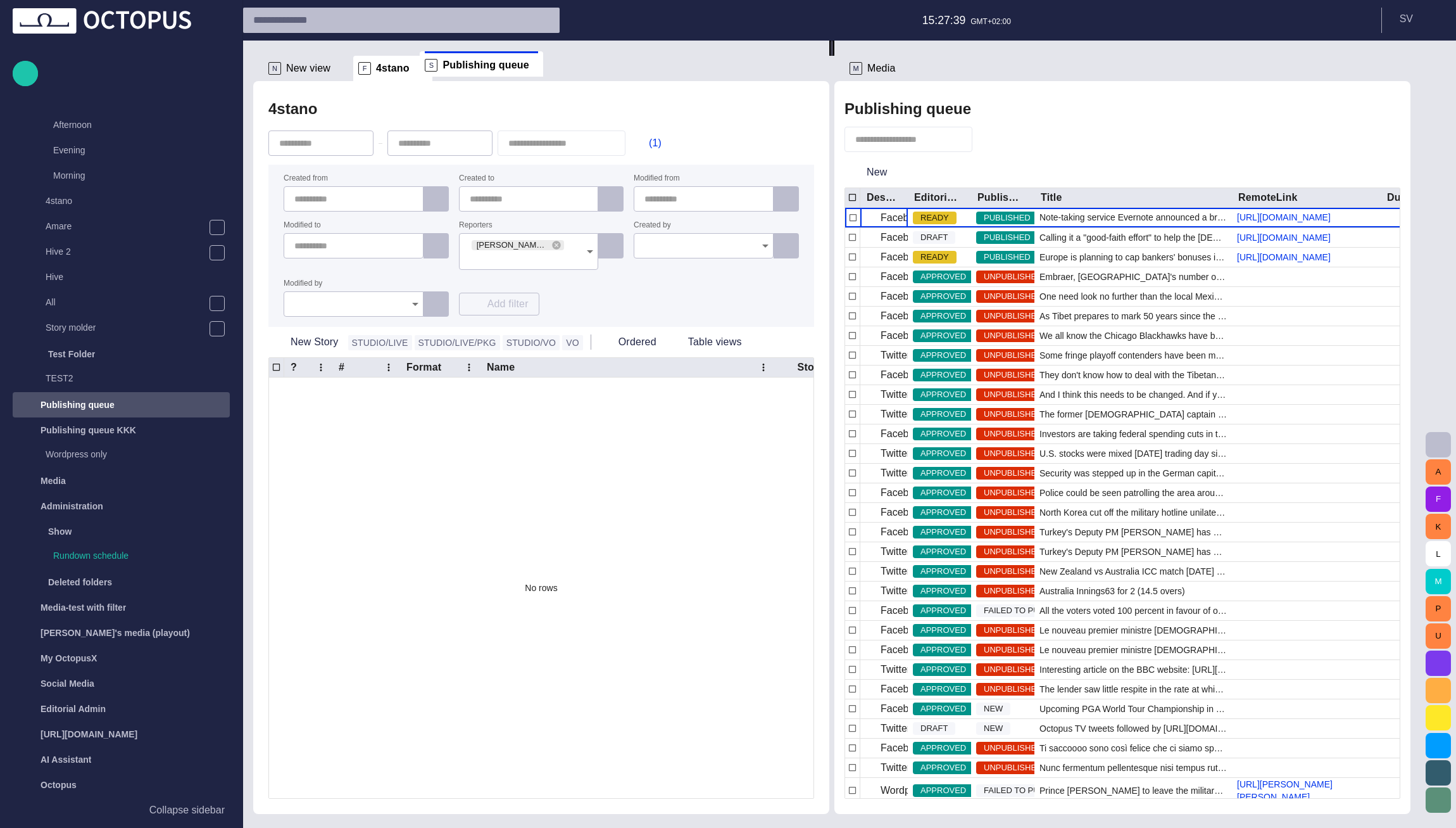
drag, startPoint x: 624, startPoint y: 59, endPoint x: 450, endPoint y: 68, distance: 174.2
click at [450, 68] on div "N New view F 4stano 4stano (1) Created from Created to Modified from Modified t…" at bounding box center [837, 426] width 1167 height 773
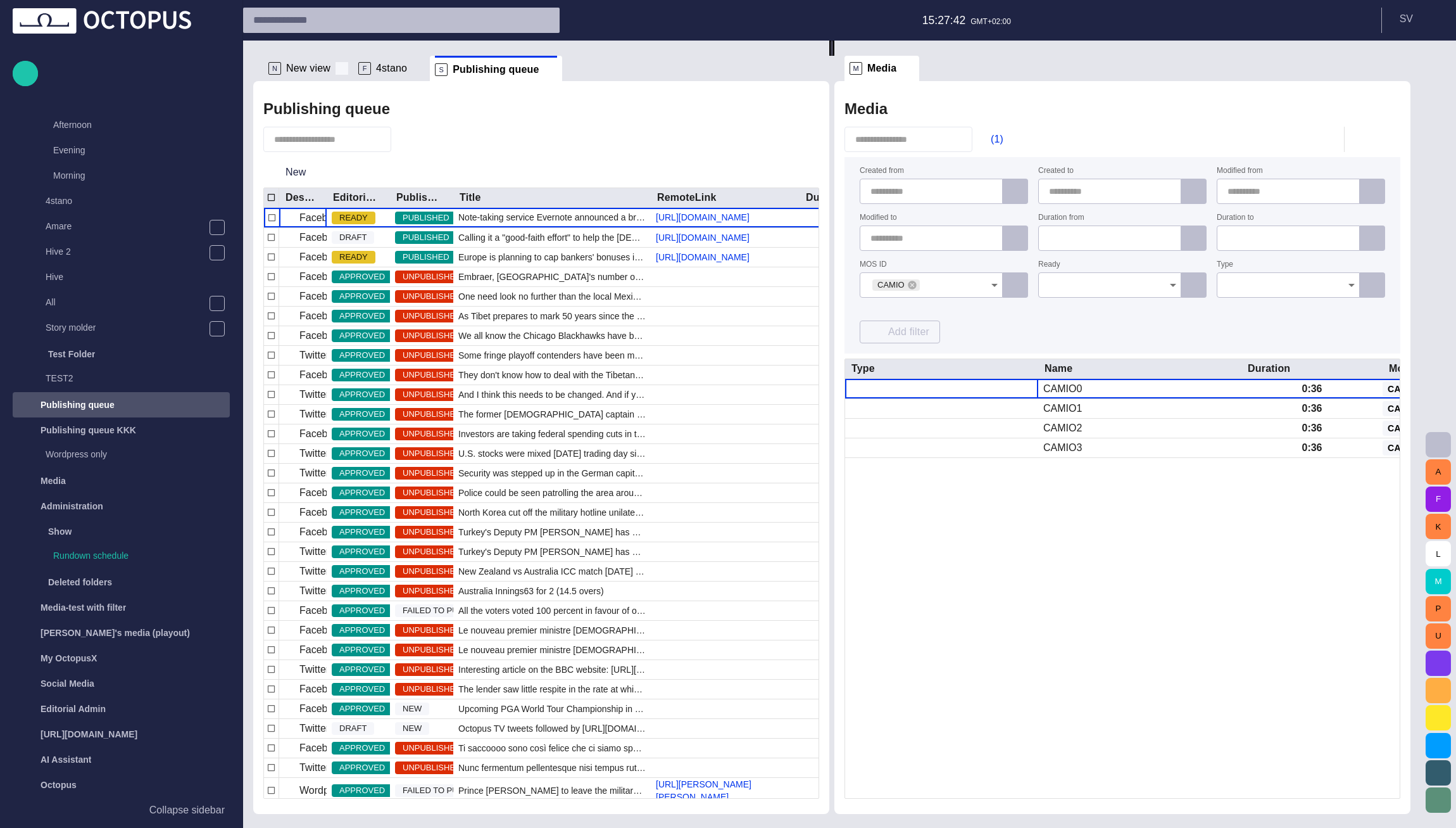
click at [337, 69] on span at bounding box center [342, 69] width 13 height 13
click at [414, 136] on span "button" at bounding box center [408, 139] width 13 height 13
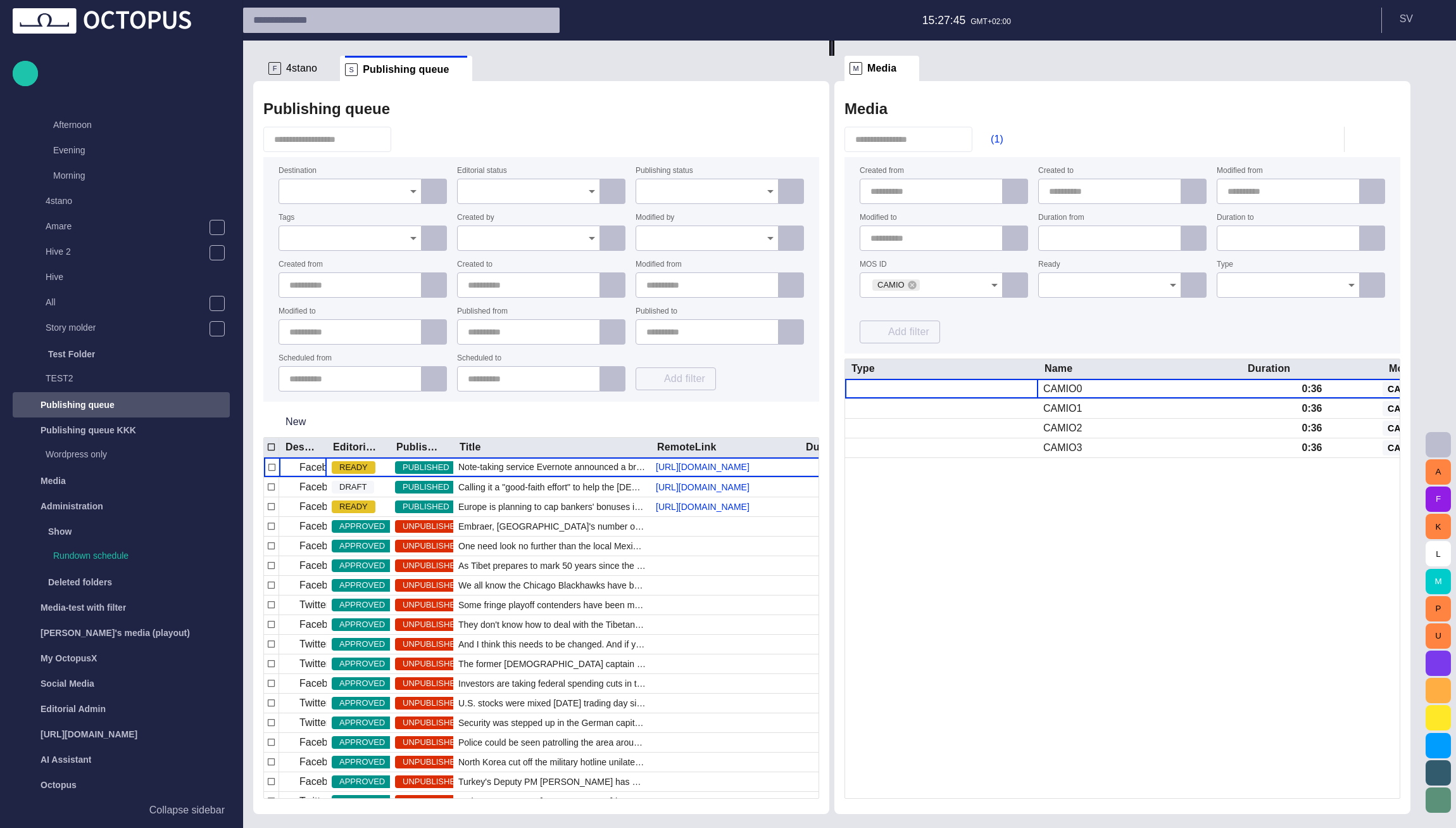
click at [357, 287] on input "text" at bounding box center [352, 285] width 127 height 13
click at [399, 286] on span "button" at bounding box center [397, 284] width 10 height 10
type input "**********"
click at [520, 115] on div "Publishing queue" at bounding box center [541, 109] width 556 height 25
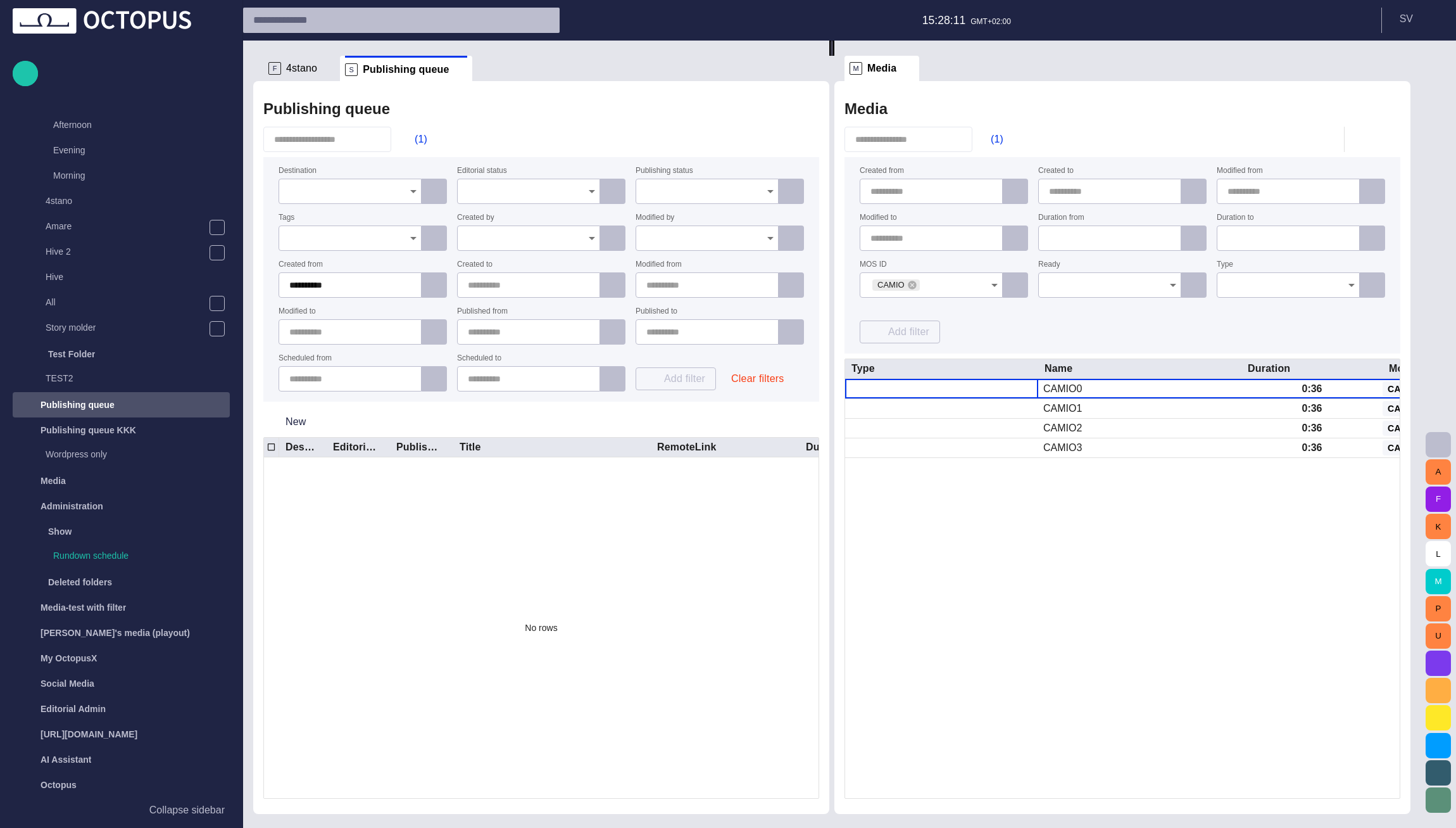
click at [331, 192] on input "Destination" at bounding box center [345, 191] width 113 height 13
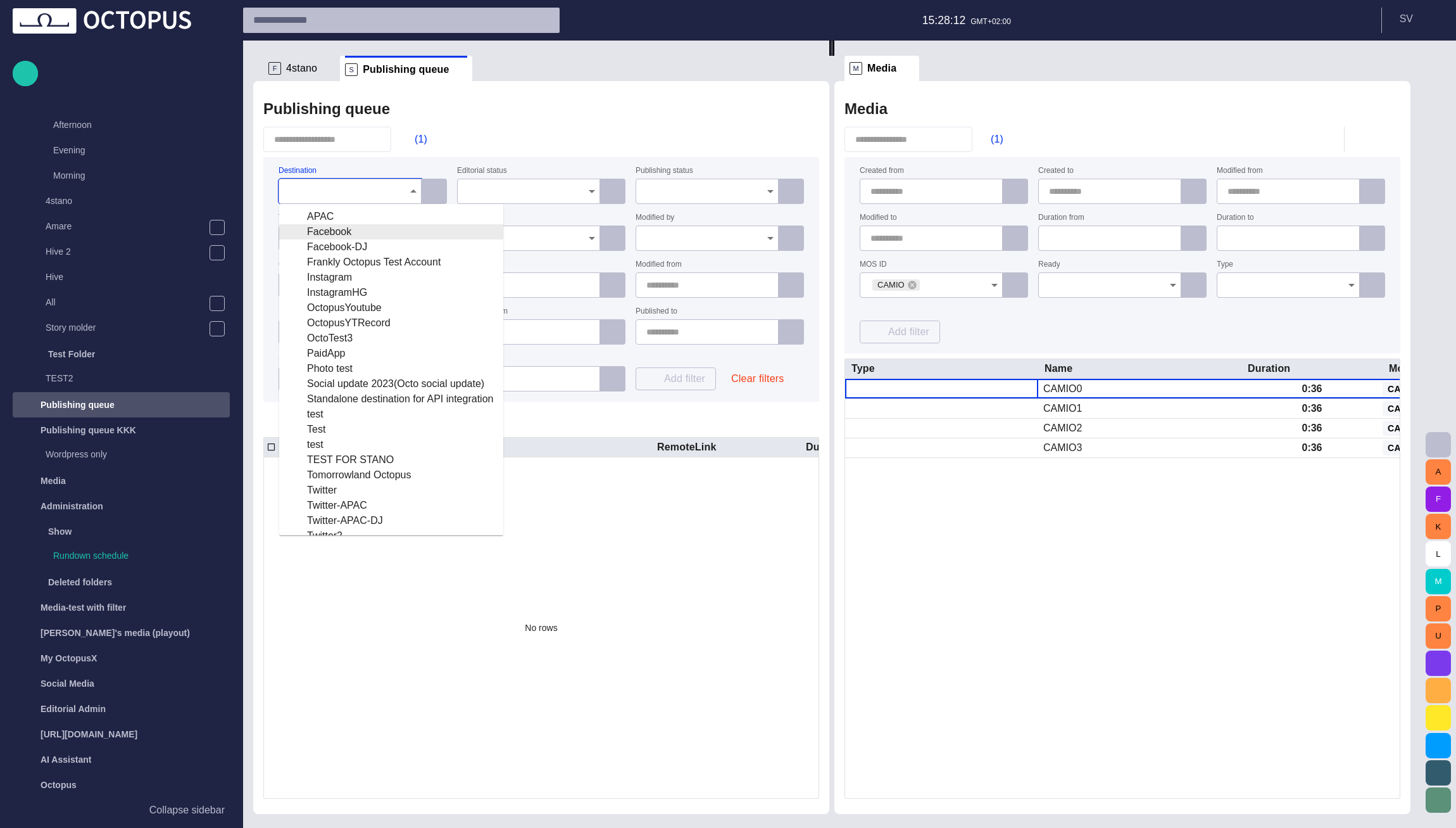
click at [334, 234] on div "Facebook" at bounding box center [391, 232] width 204 height 15
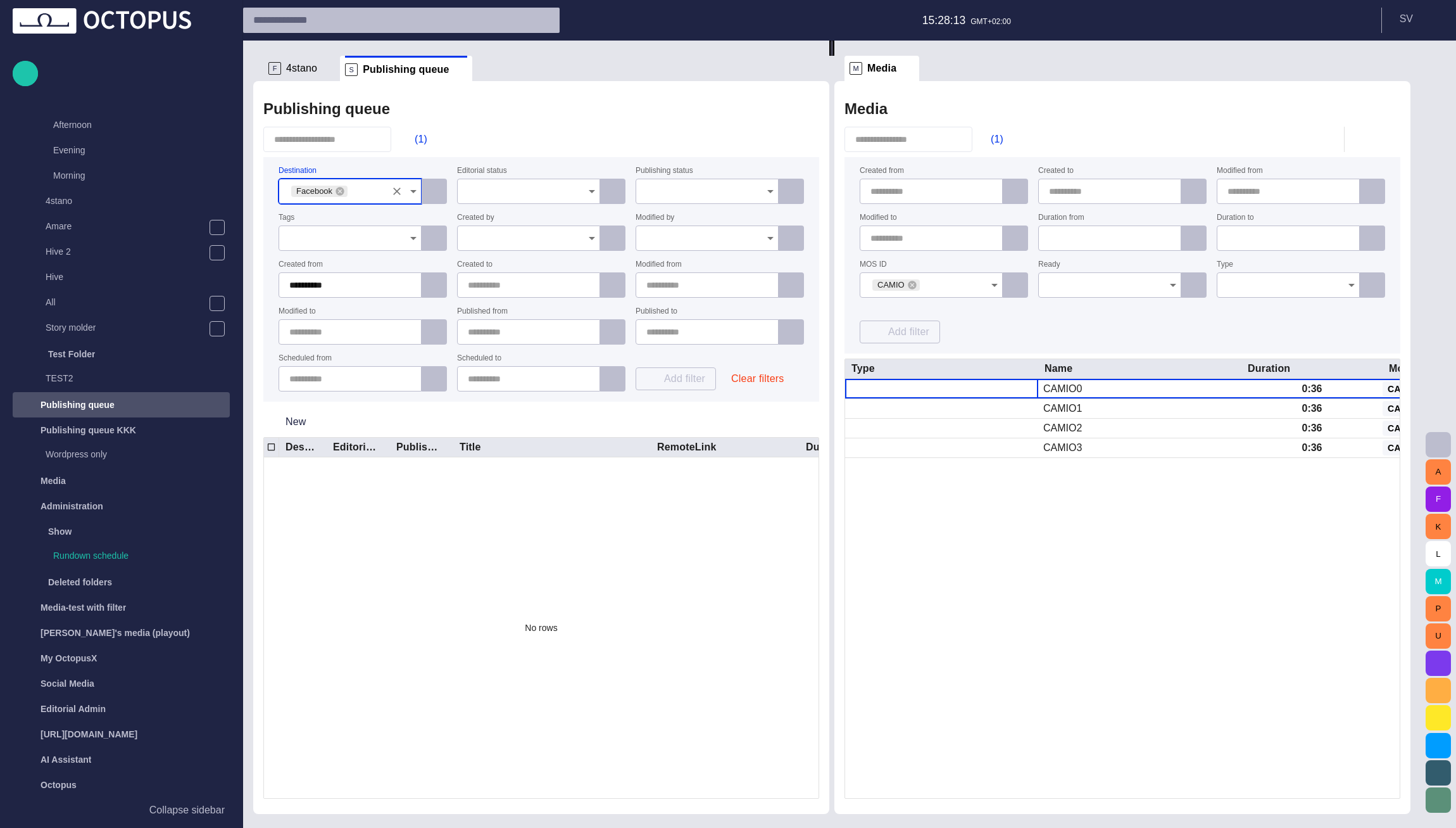
click at [483, 135] on div "(1)" at bounding box center [541, 139] width 556 height 25
click at [502, 190] on input "Editorial status" at bounding box center [524, 191] width 113 height 13
click at [532, 243] on span "Approved" at bounding box center [528, 247] width 121 height 15
click at [592, 98] on div "Publishing queue" at bounding box center [541, 109] width 556 height 25
click at [772, 383] on button "Clear filters" at bounding box center [757, 378] width 72 height 23
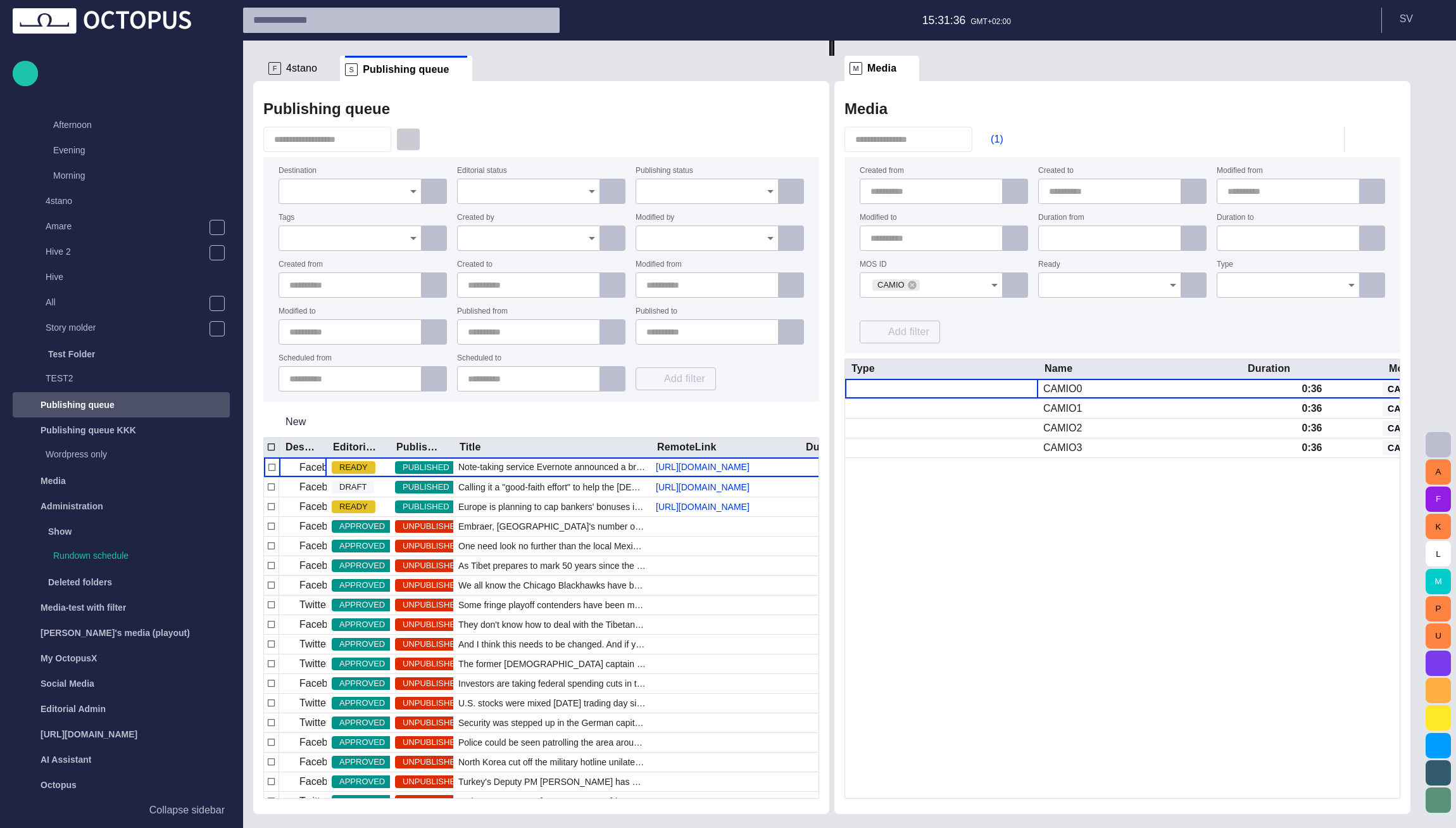
click at [414, 139] on span "button" at bounding box center [408, 139] width 13 height 13
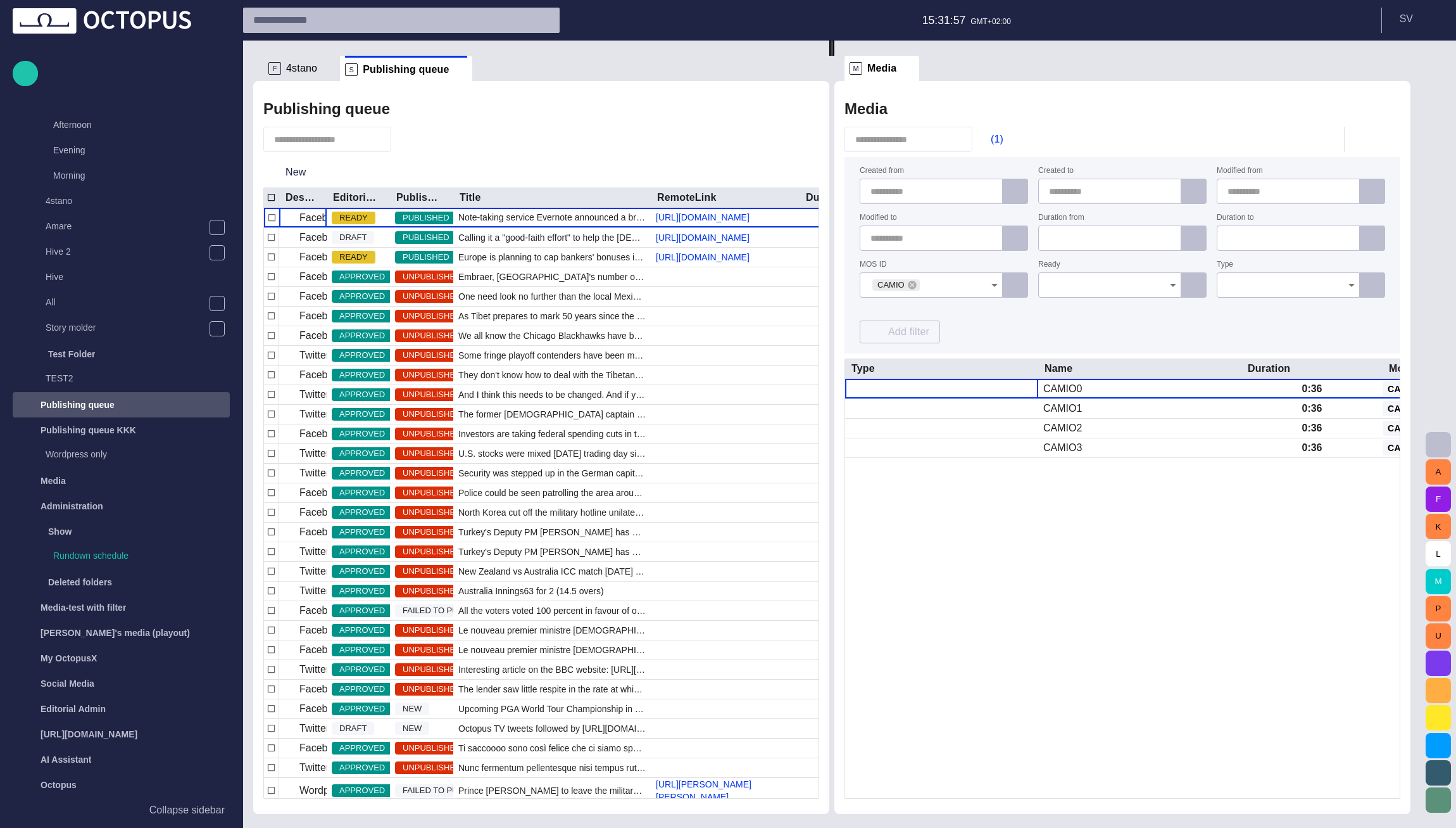
click at [948, 95] on div "Media (1) Created from Created to Modified from Modified to Duration from Durat…" at bounding box center [1121, 447] width 576 height 733
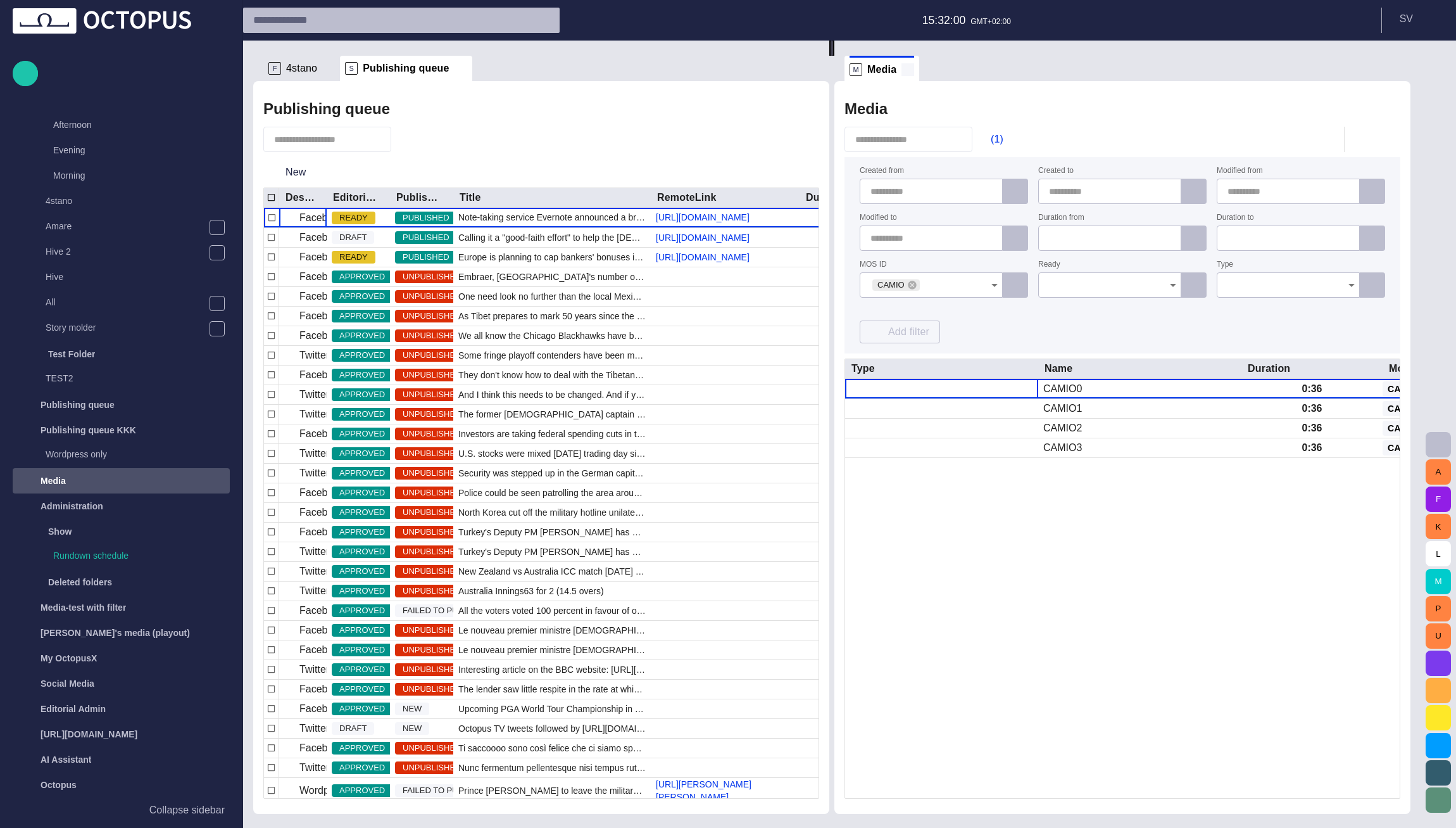
click at [914, 69] on span at bounding box center [908, 69] width 13 height 13
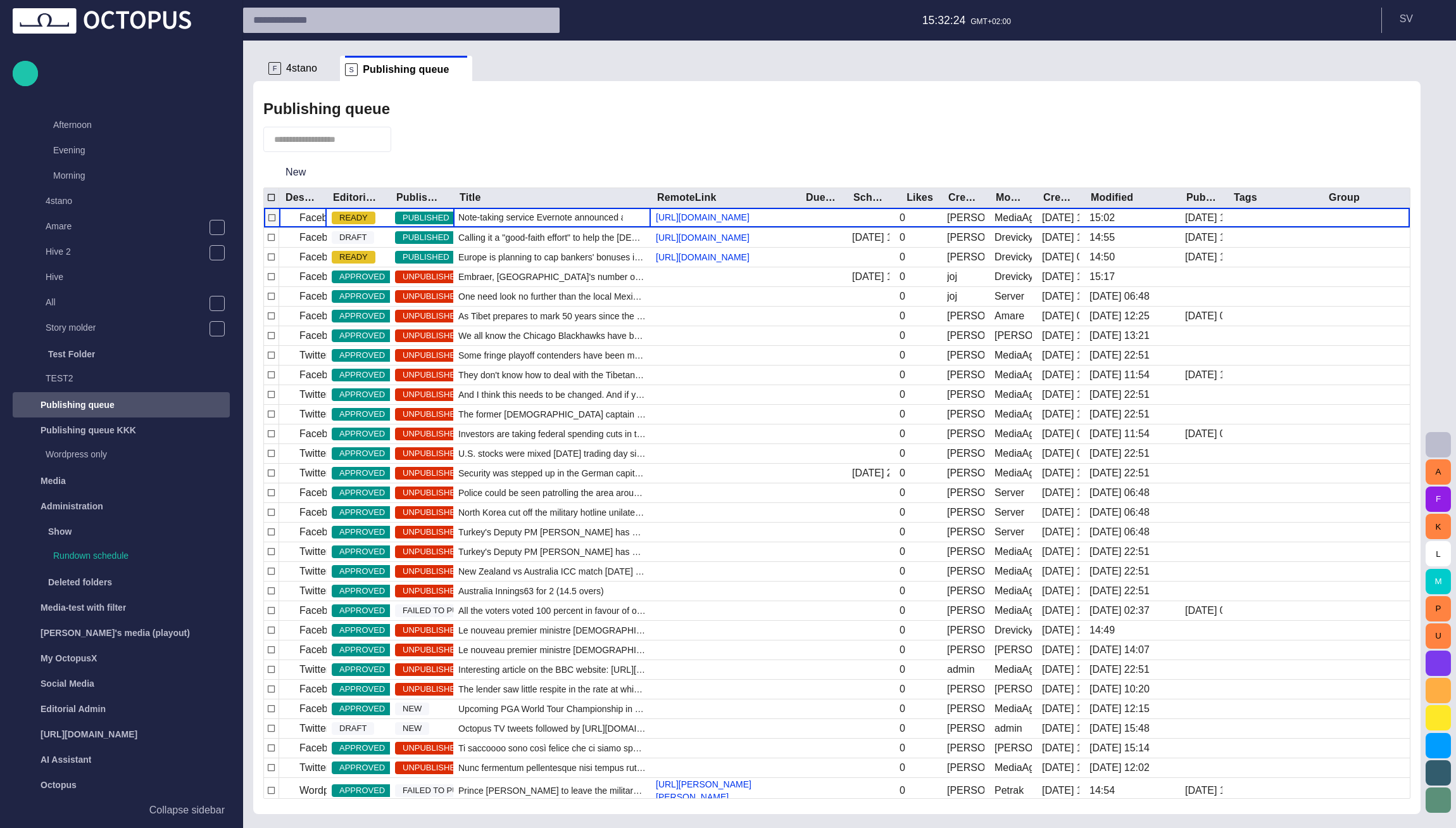
click at [521, 221] on div "Note-taking service Evernote announced a breach on their net" at bounding box center [551, 217] width 198 height 20
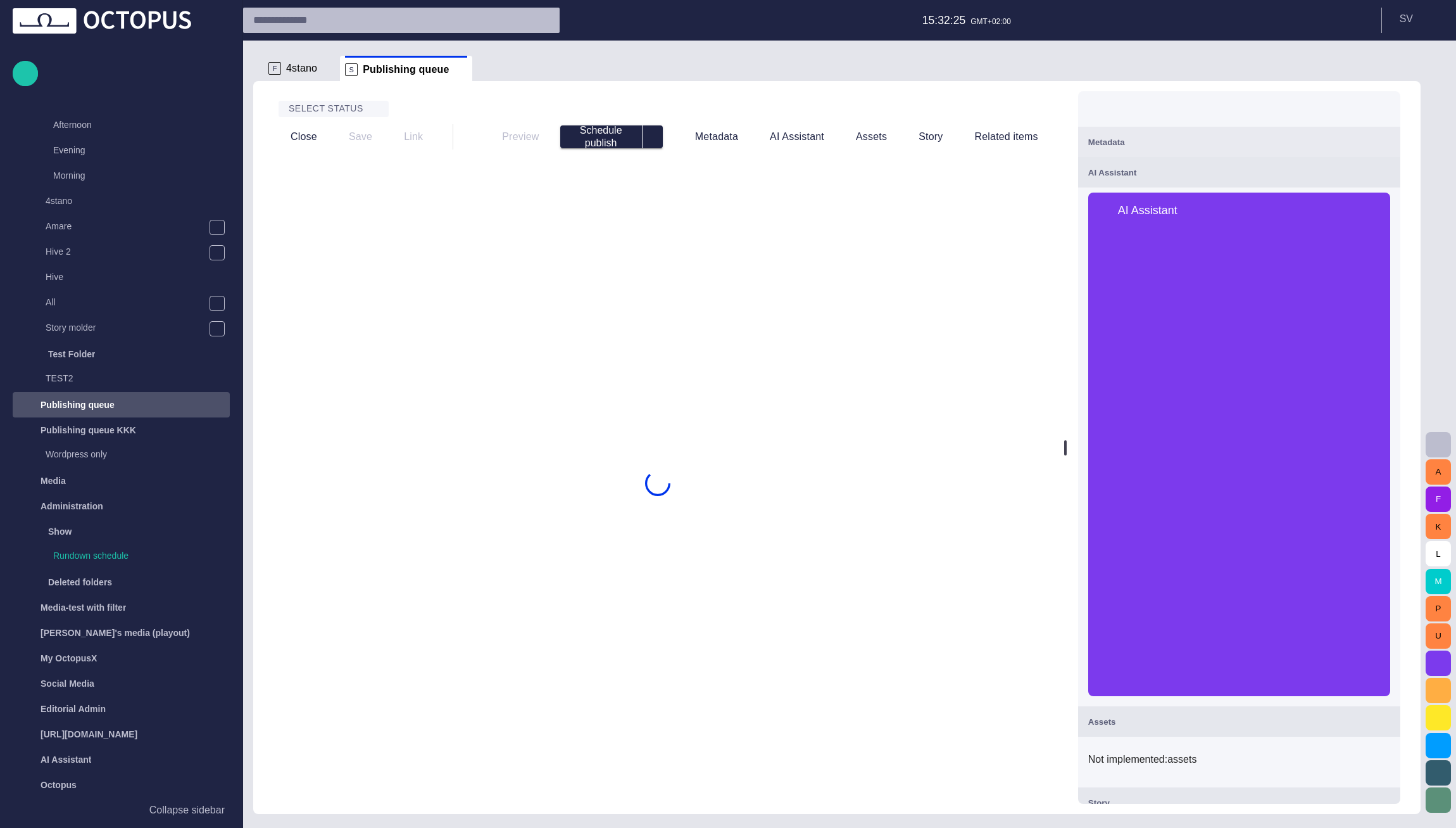
type input "******"
type input "**********"
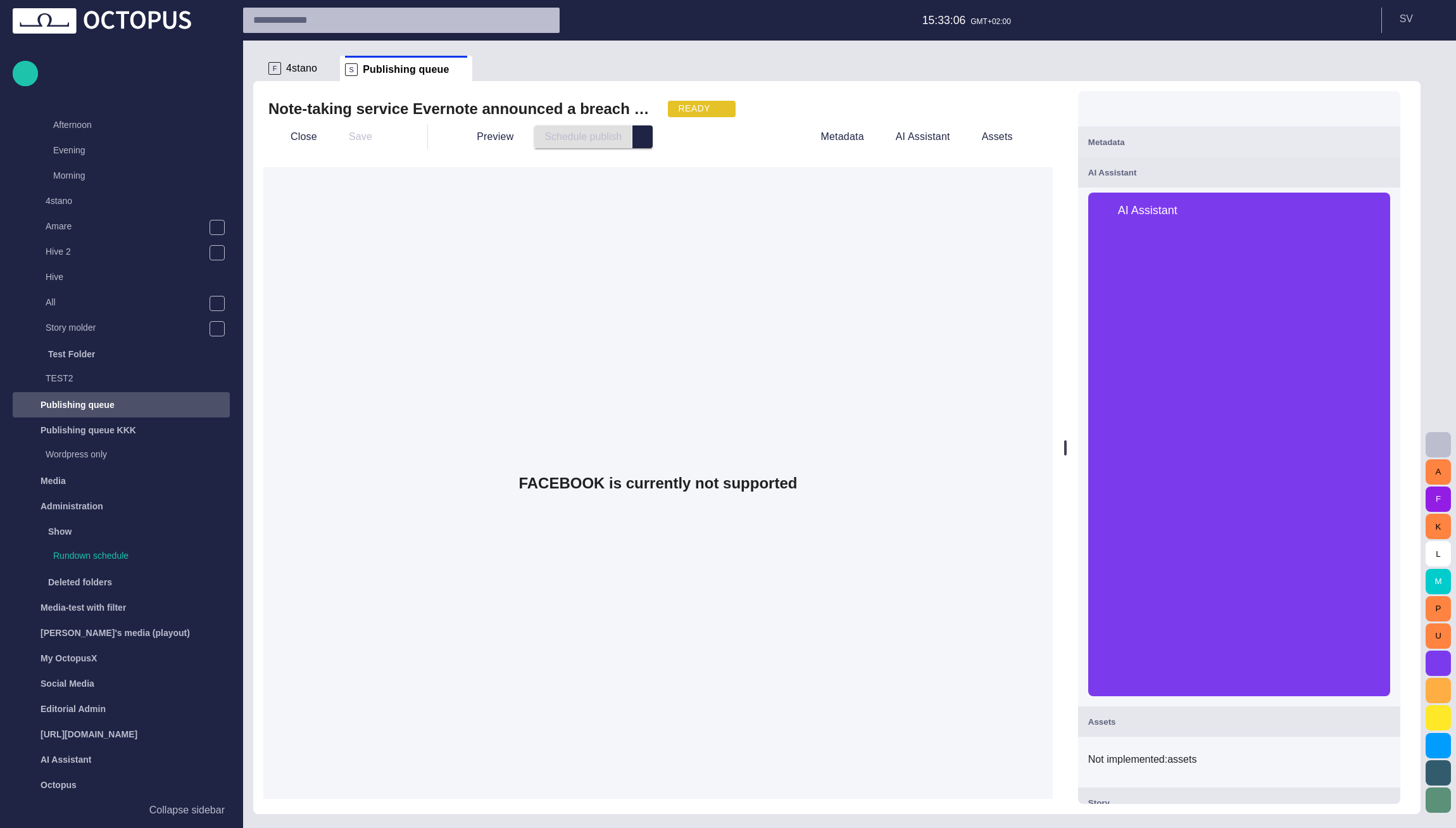
click at [1390, 172] on span "button" at bounding box center [1382, 172] width 15 height 15
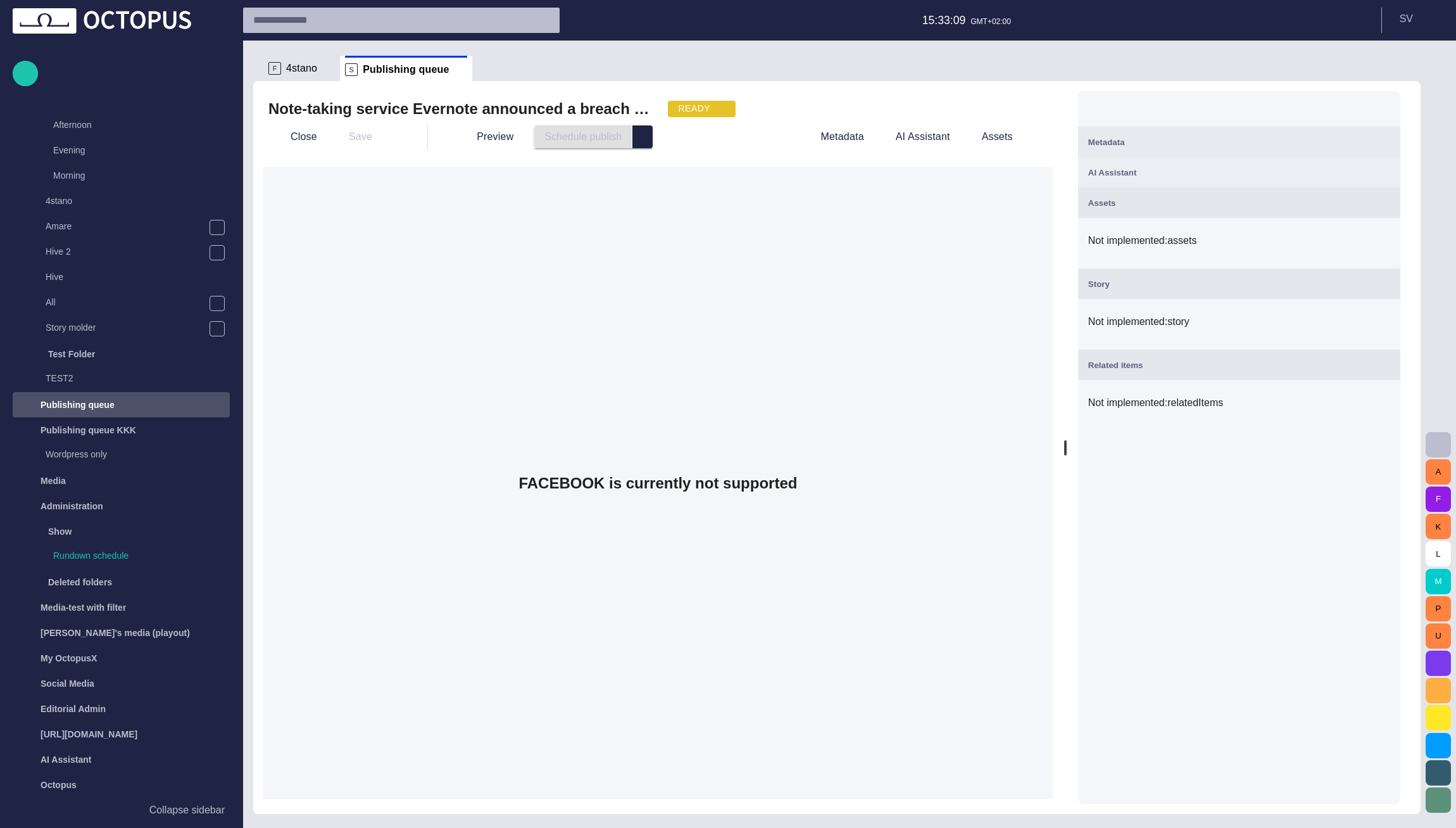
click at [1390, 176] on span "button" at bounding box center [1382, 172] width 15 height 15
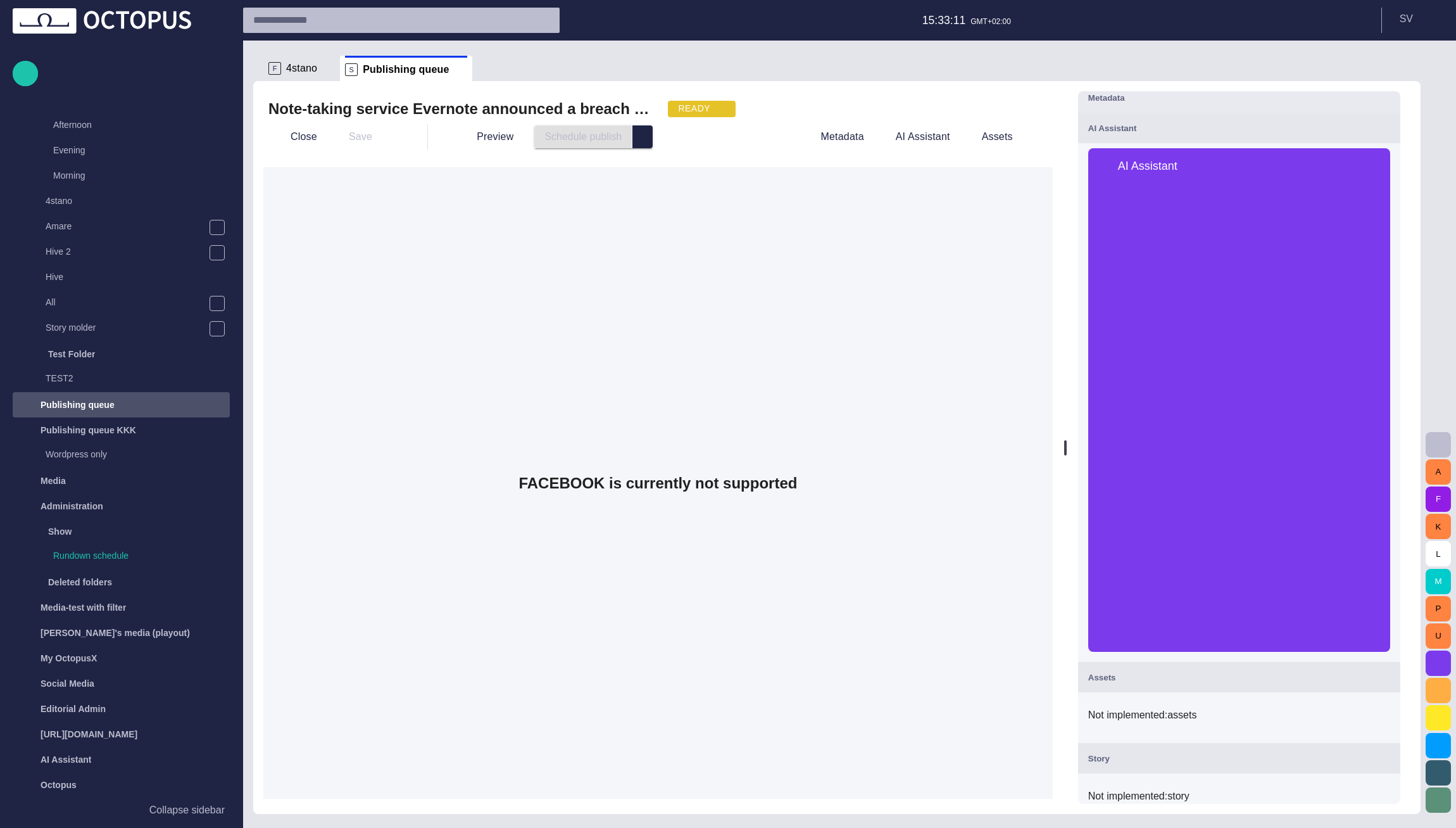
scroll to position [0, 0]
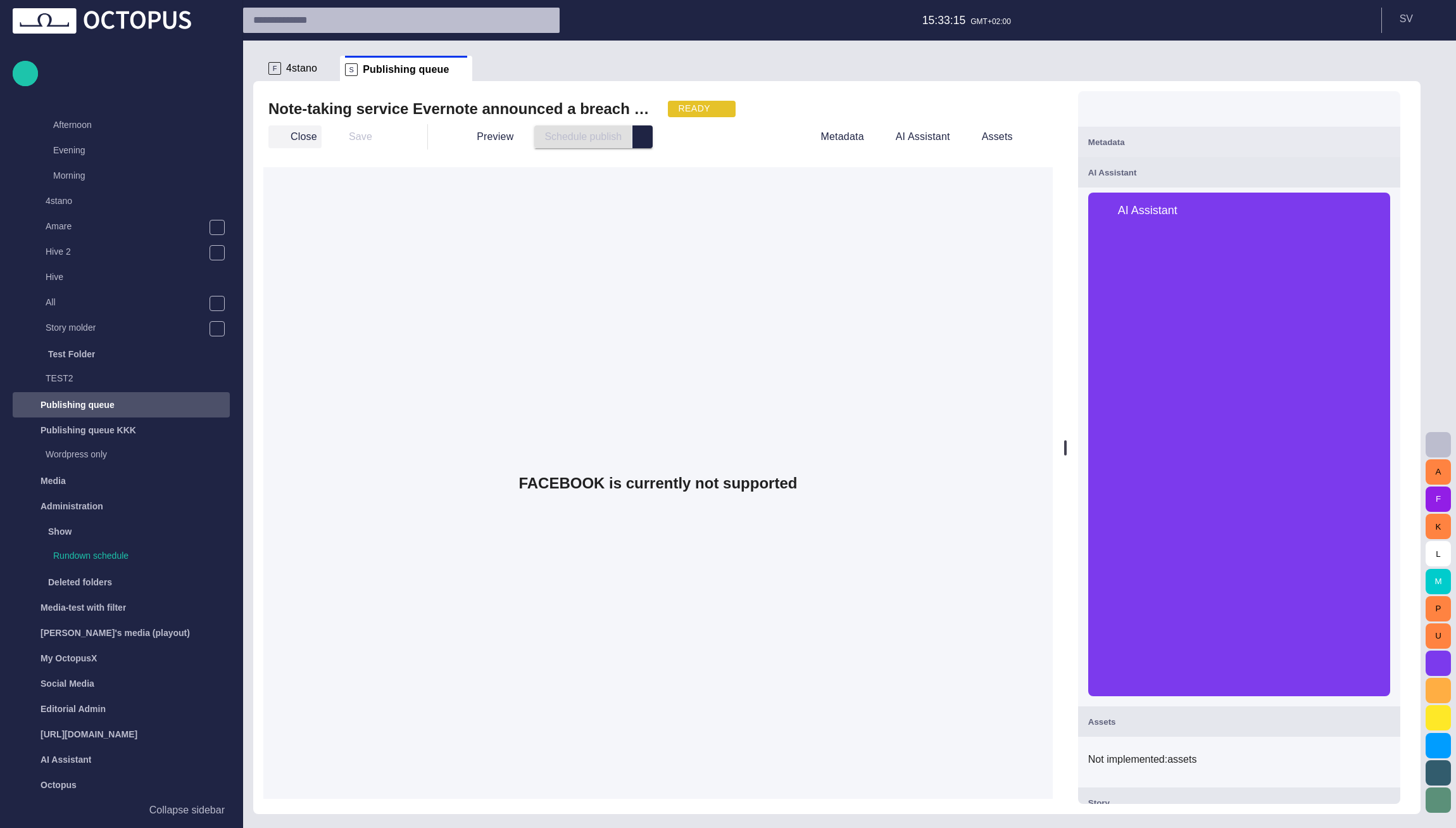
click at [296, 139] on button "Close" at bounding box center [295, 136] width 54 height 23
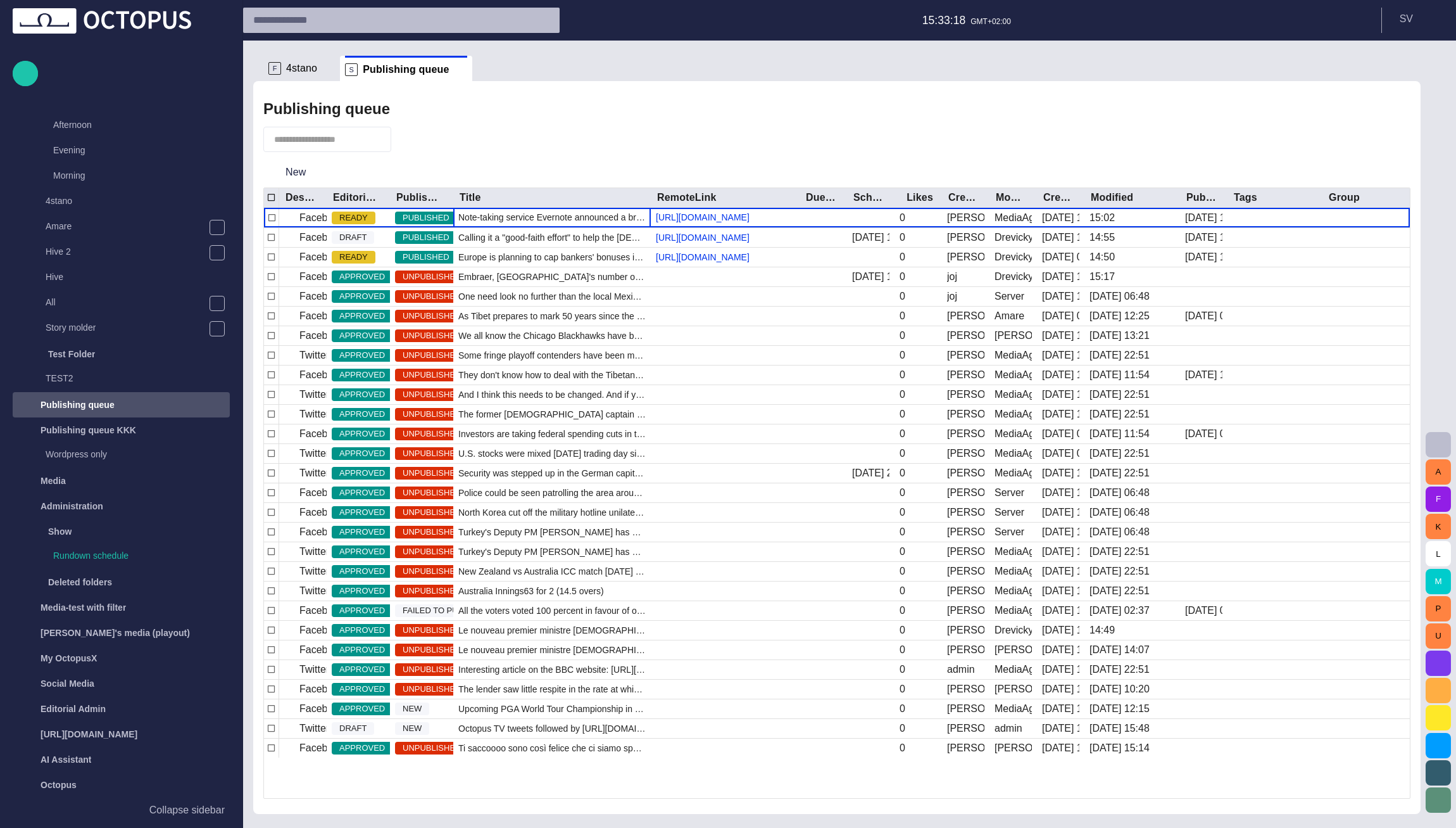
click at [414, 138] on span "button" at bounding box center [408, 139] width 13 height 13
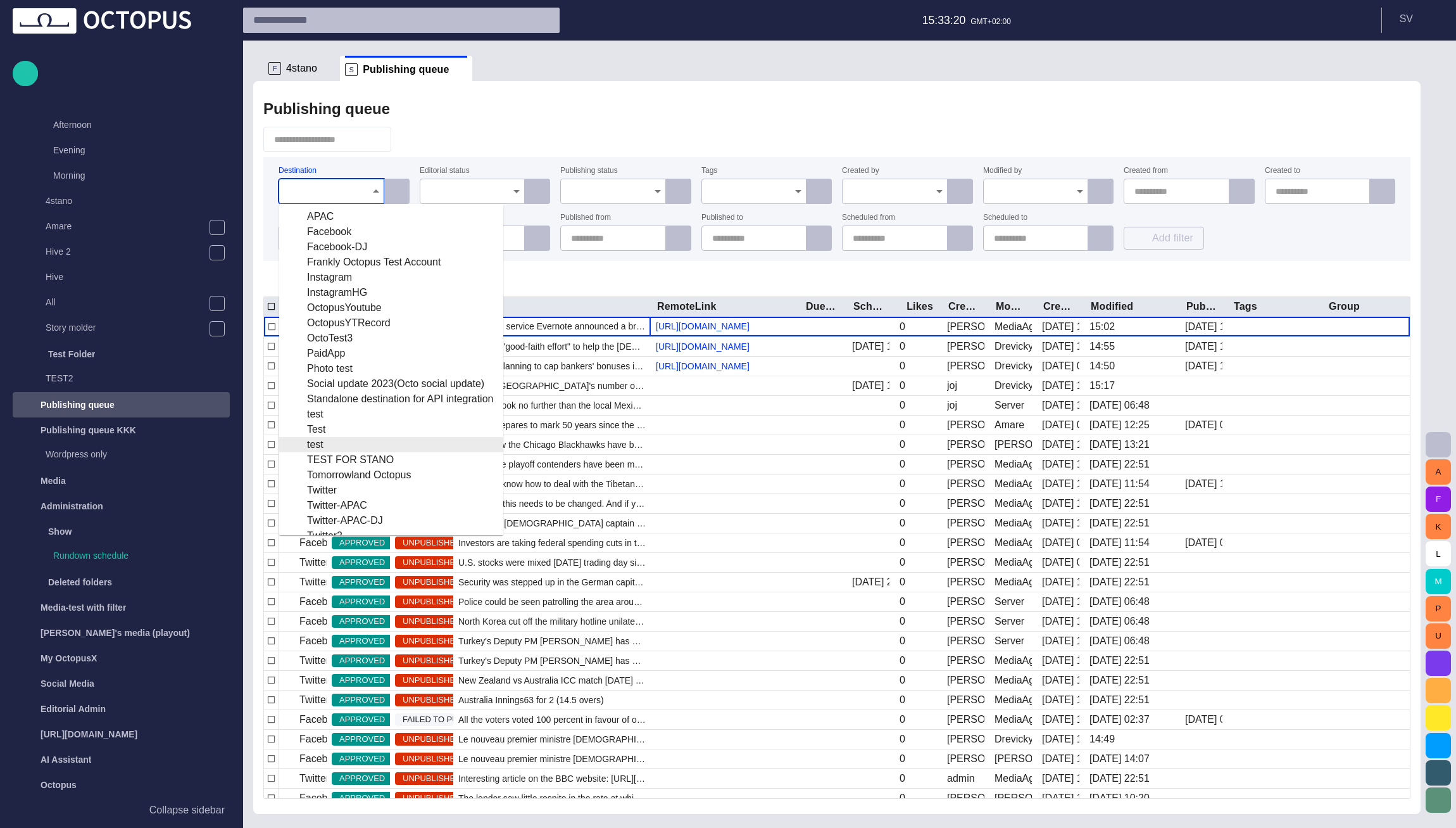
scroll to position [89, 0]
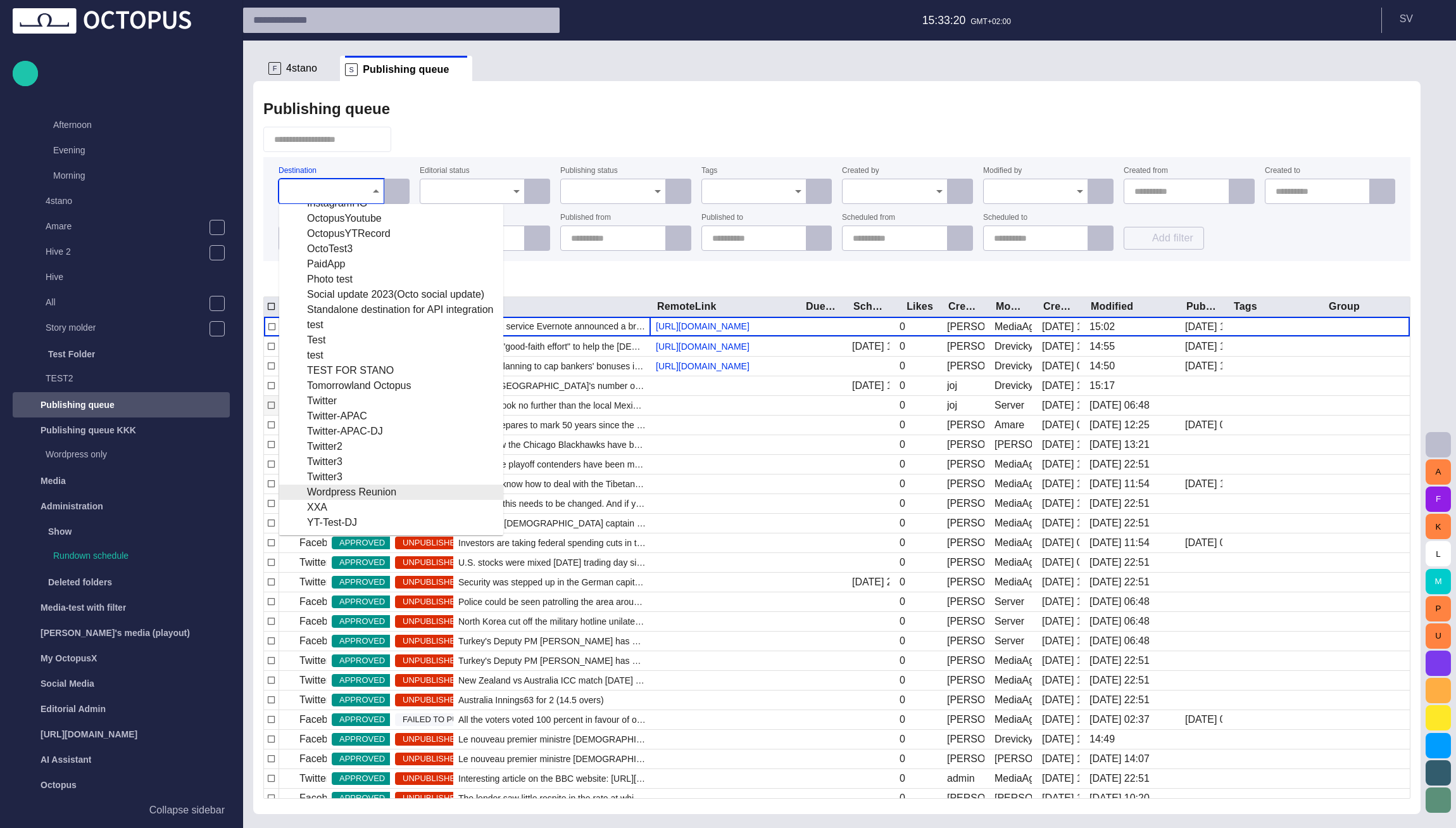
click at [346, 492] on div "Wordpress Reunion" at bounding box center [391, 492] width 204 height 15
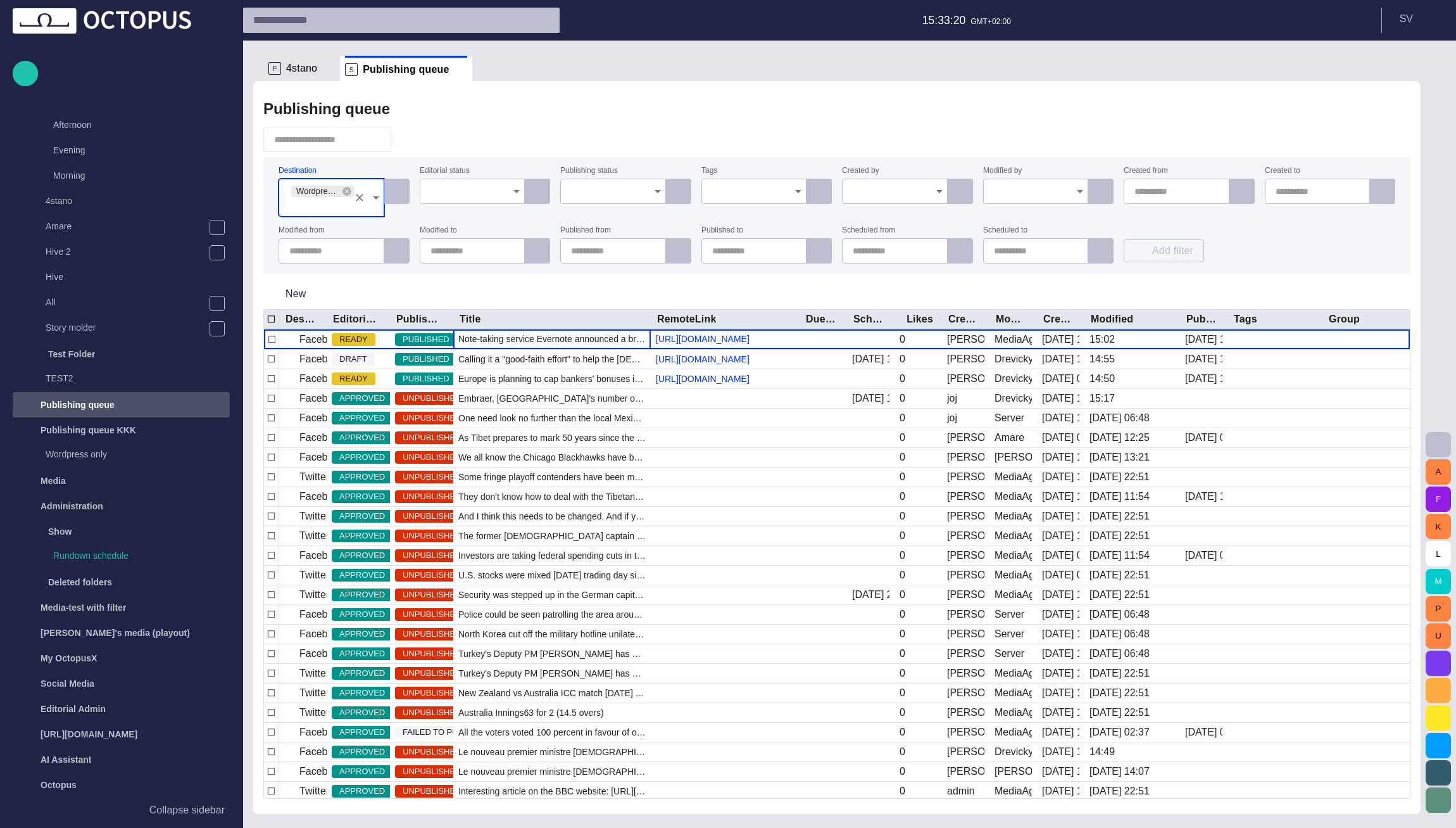
click at [534, 132] on div at bounding box center [836, 139] width 1147 height 25
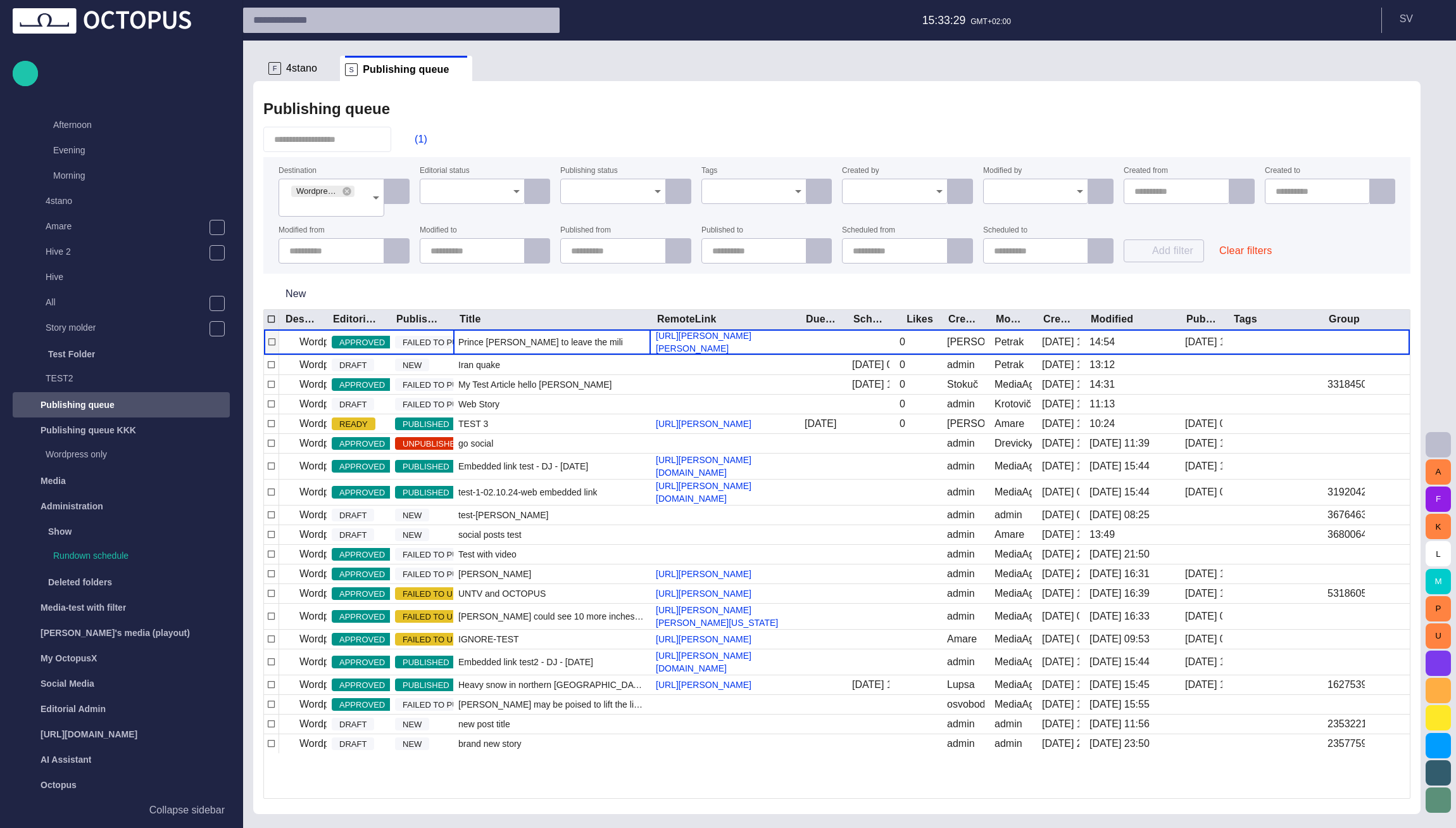
click at [478, 355] on div "Prince William to leave the military 200008" at bounding box center [551, 342] width 198 height 25
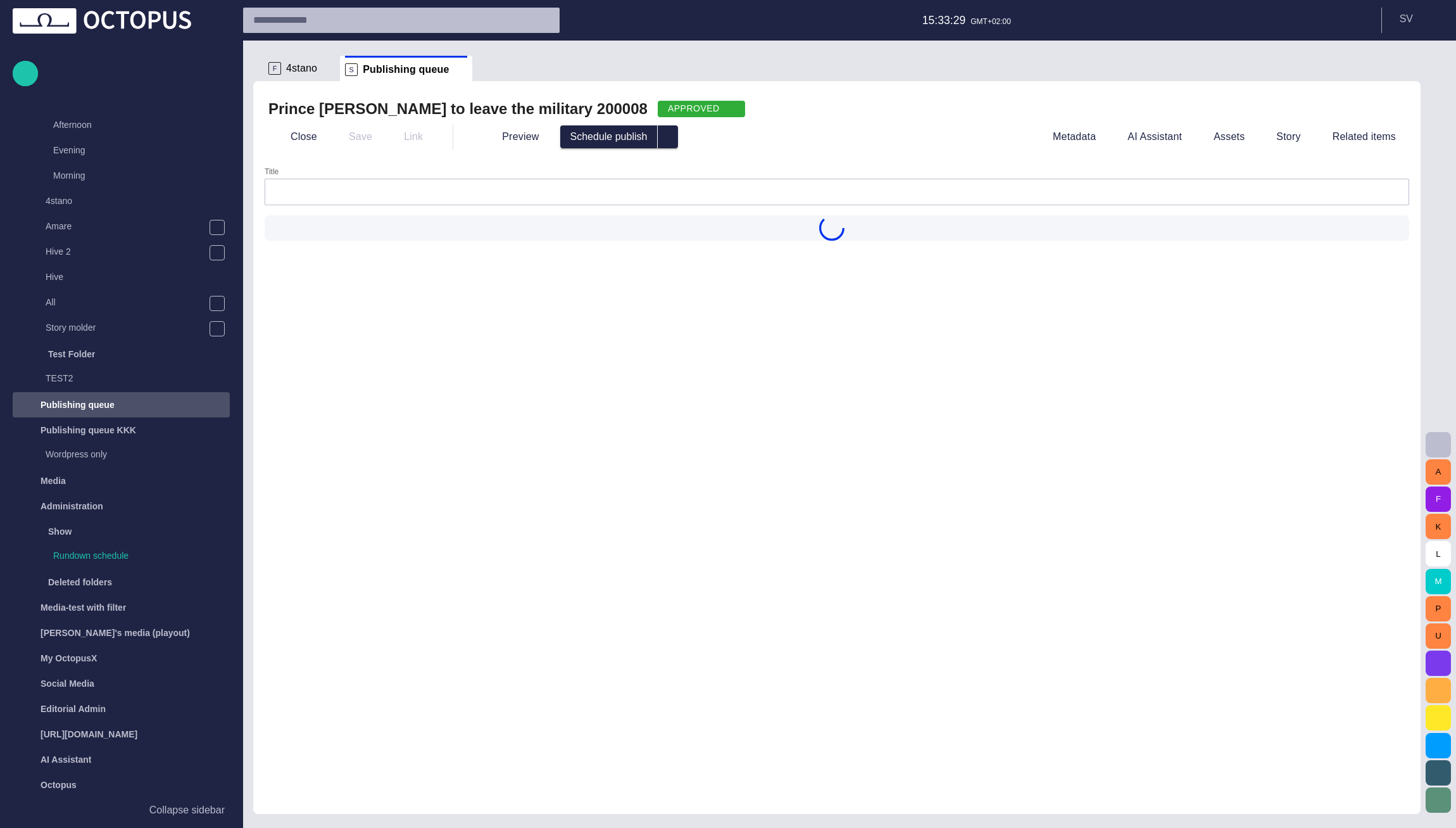
type input "**********"
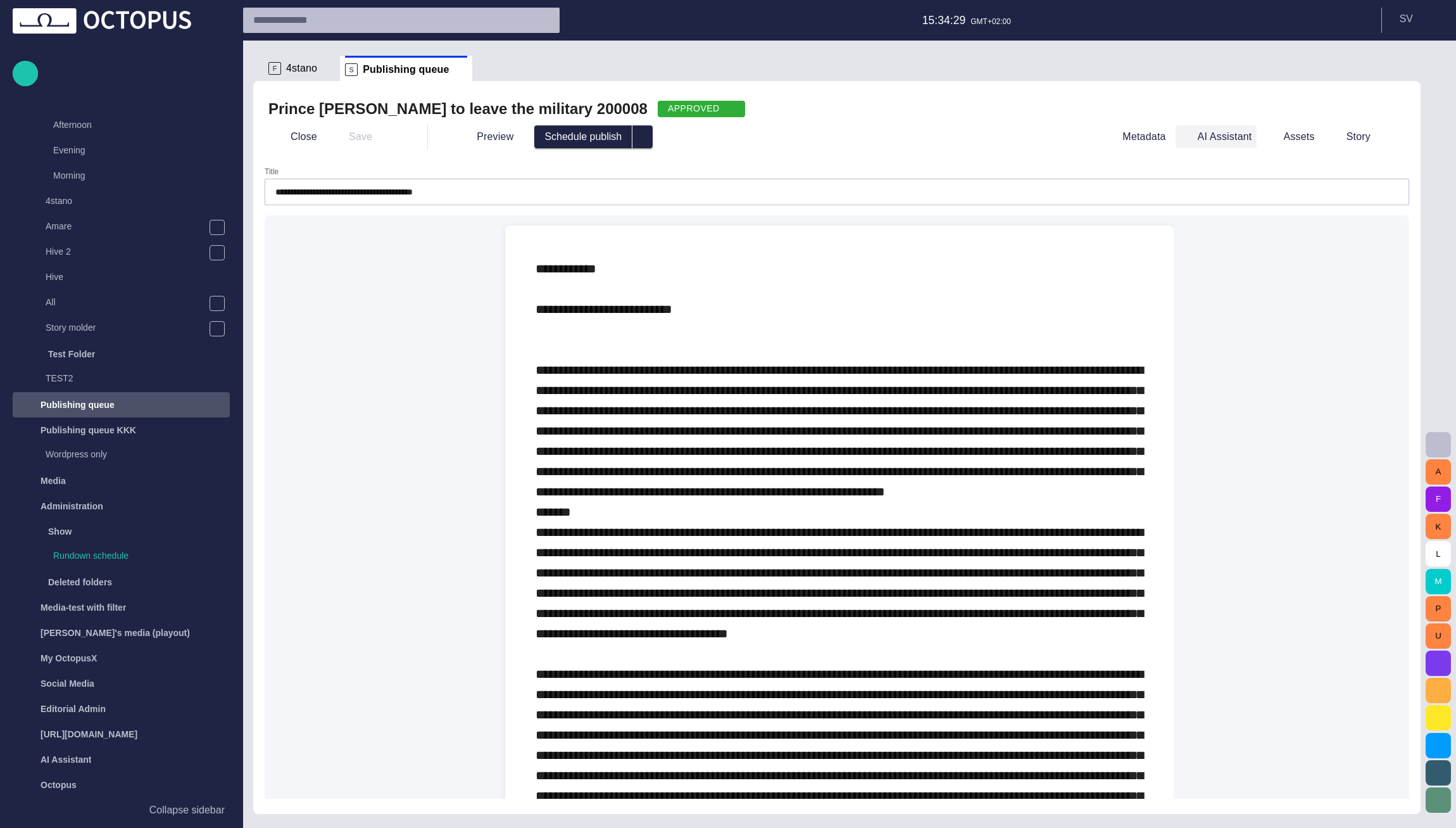
click at [1211, 137] on button "AI Assistant" at bounding box center [1216, 136] width 81 height 23
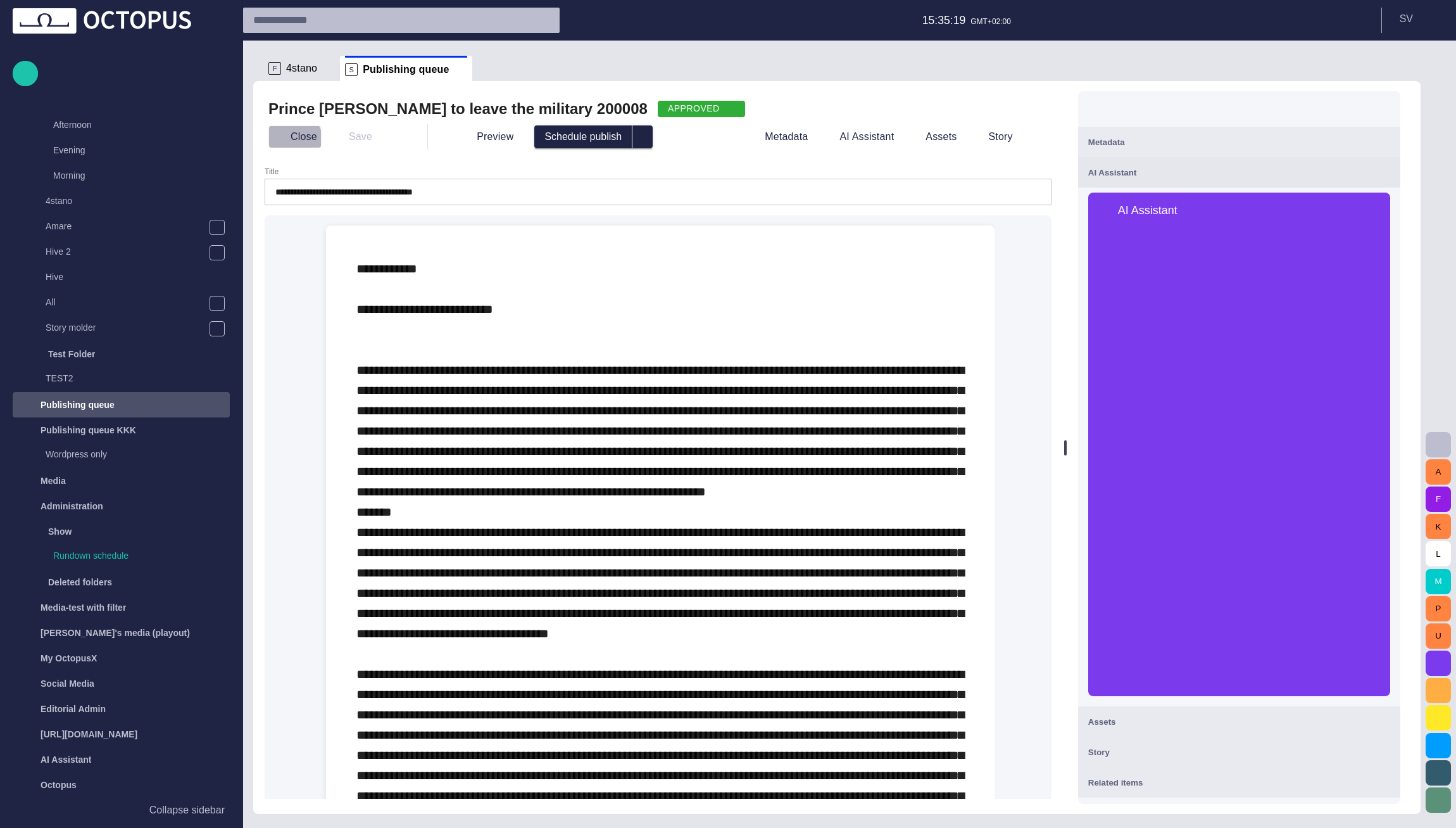
click at [295, 137] on button "Close" at bounding box center [295, 136] width 54 height 23
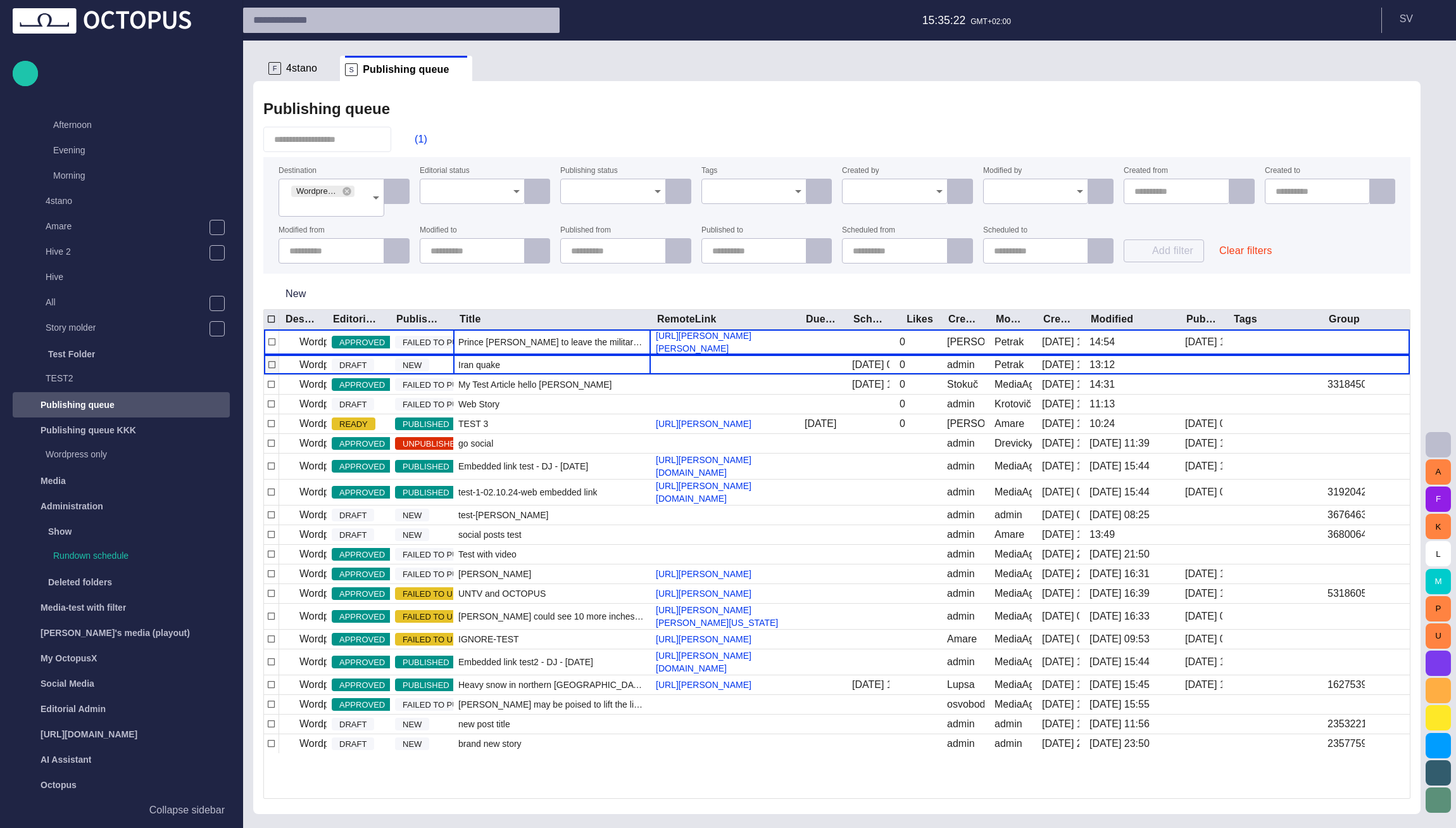
click at [530, 374] on div "Iran quake" at bounding box center [551, 365] width 198 height 19
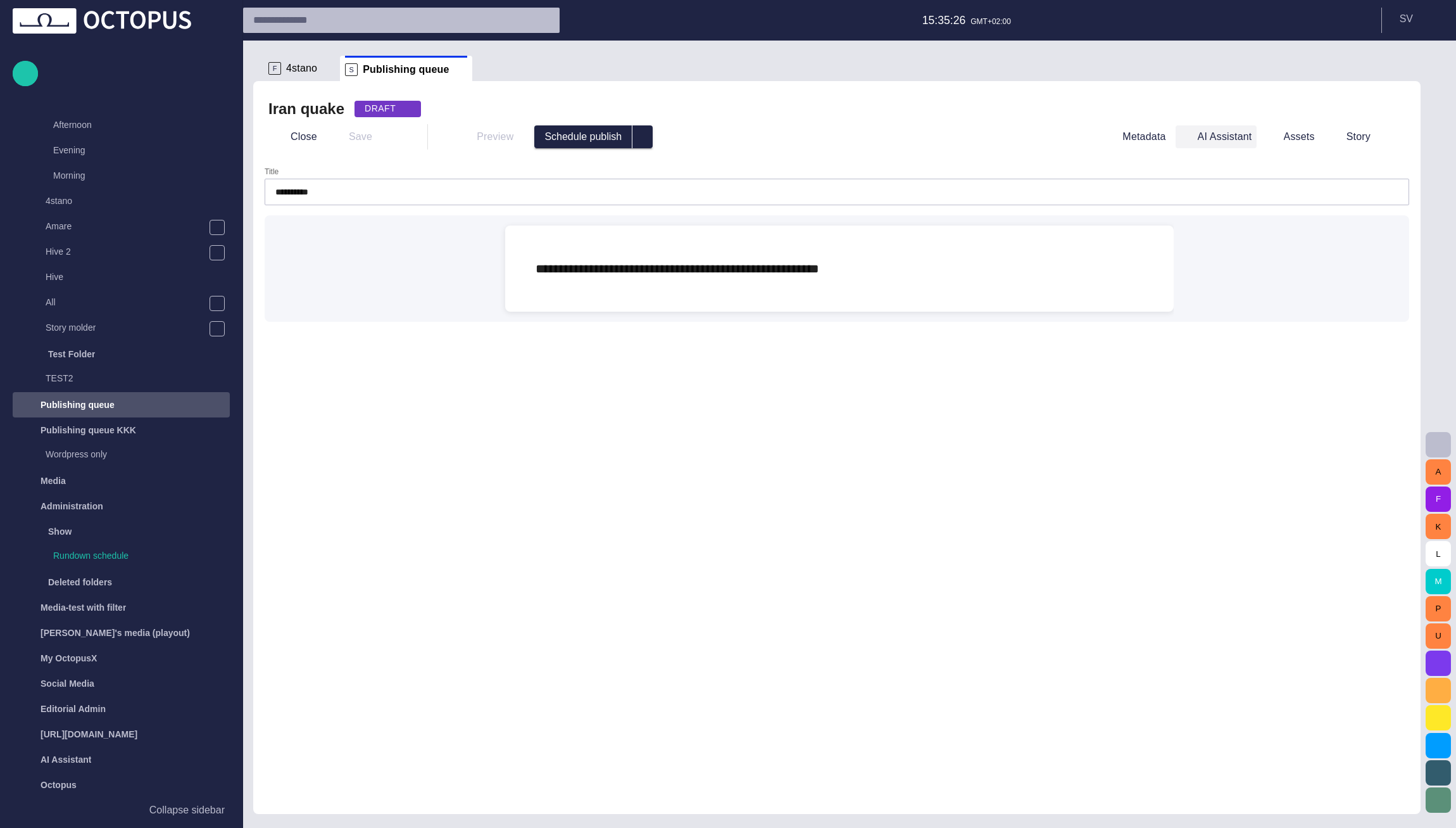
click at [1250, 142] on button "AI Assistant" at bounding box center [1216, 136] width 81 height 23
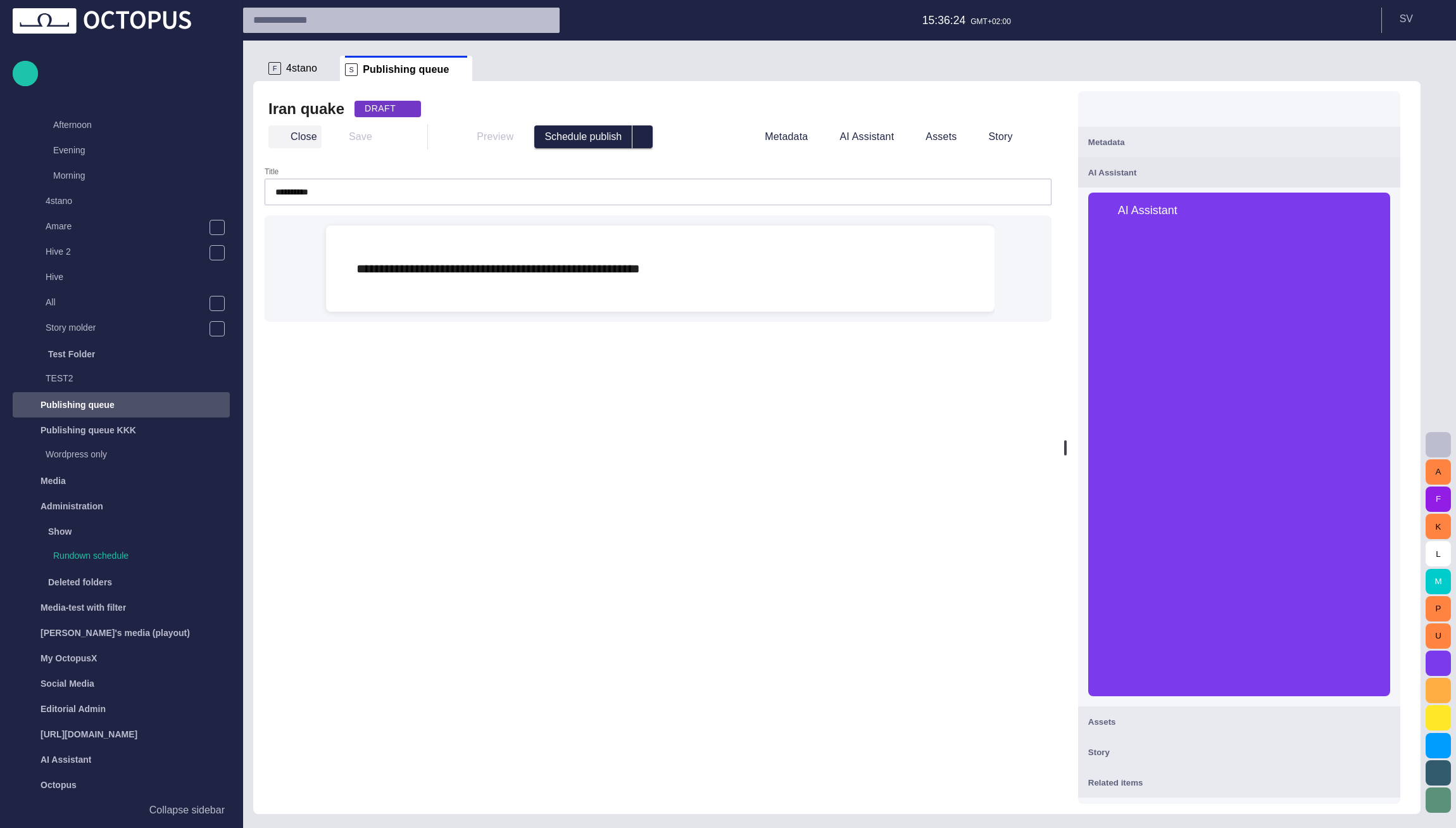
click at [305, 133] on button "Close" at bounding box center [295, 136] width 54 height 23
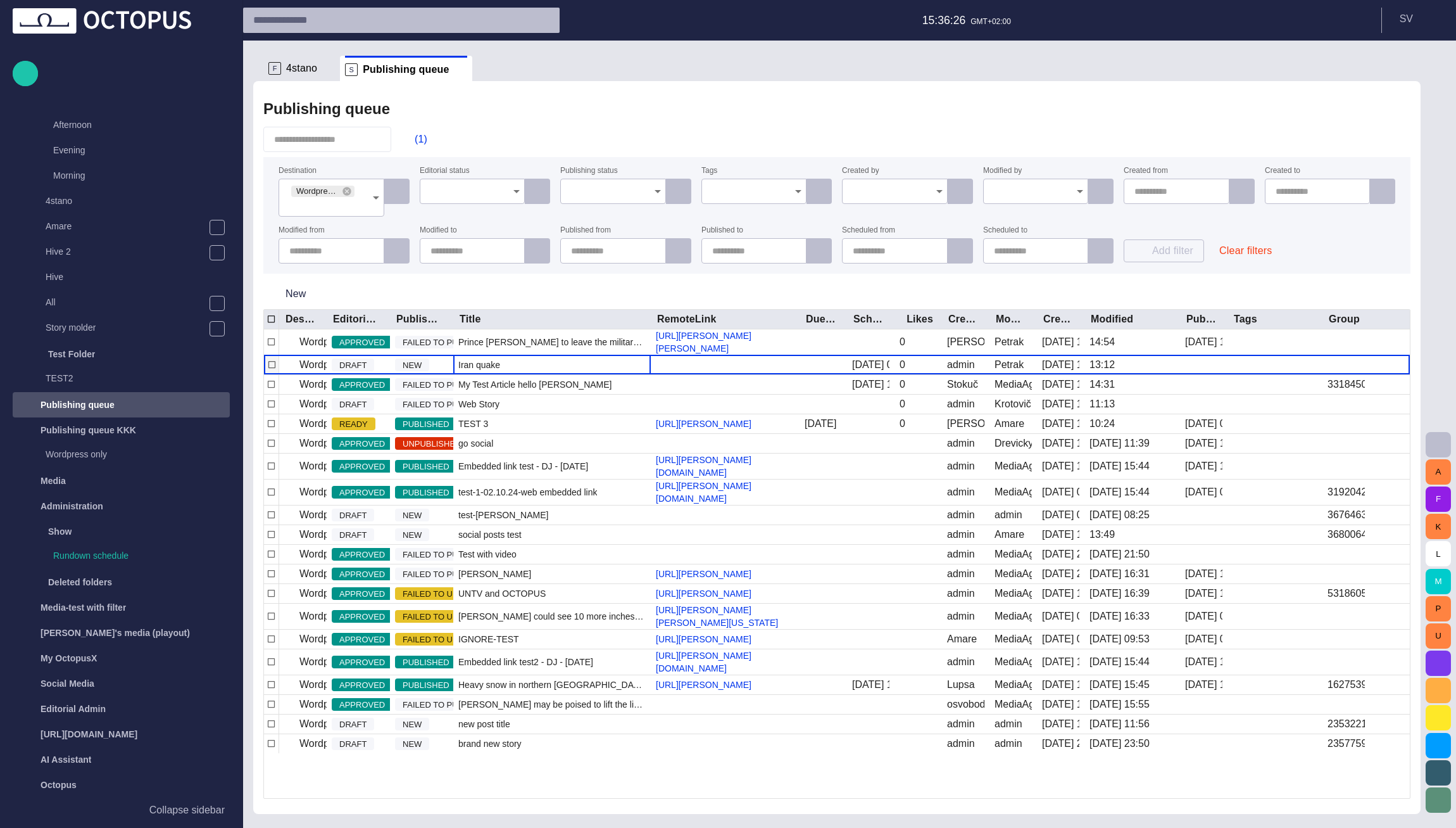
click at [508, 374] on div "Iran quake" at bounding box center [551, 365] width 198 height 19
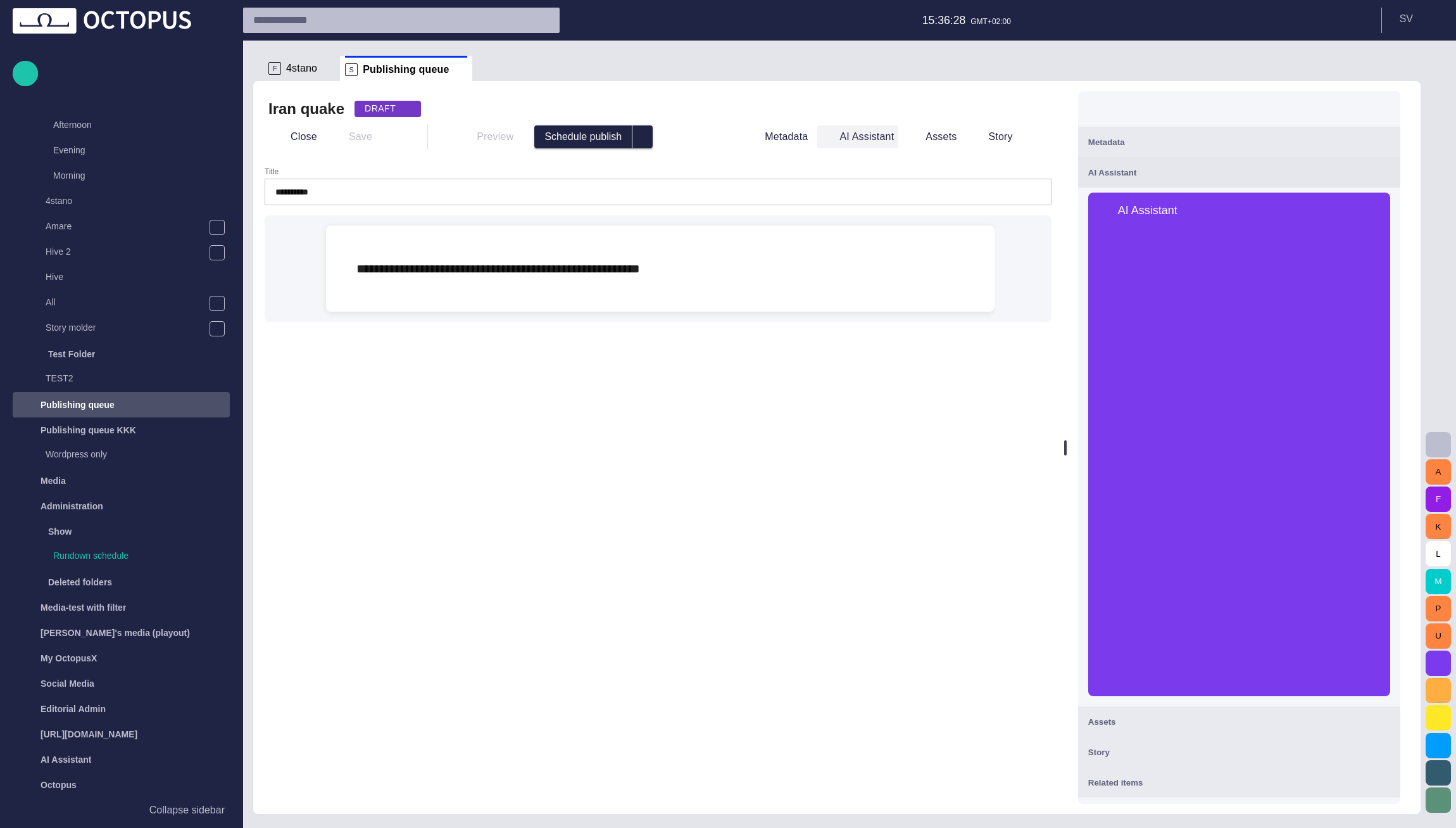
click at [834, 136] on span "button" at bounding box center [828, 137] width 13 height 13
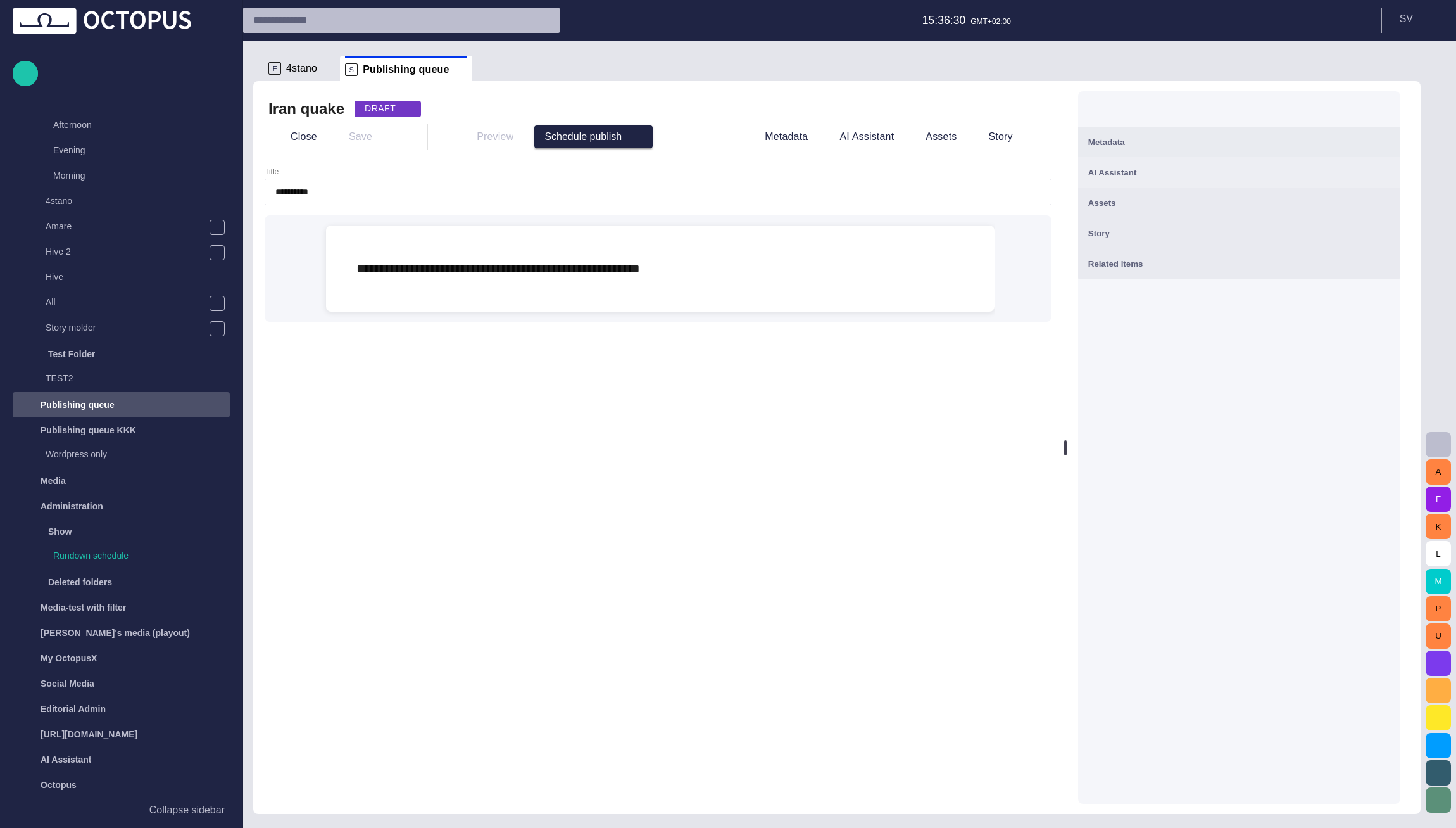
click at [1134, 176] on span "AI Assistant" at bounding box center [1113, 173] width 49 height 9
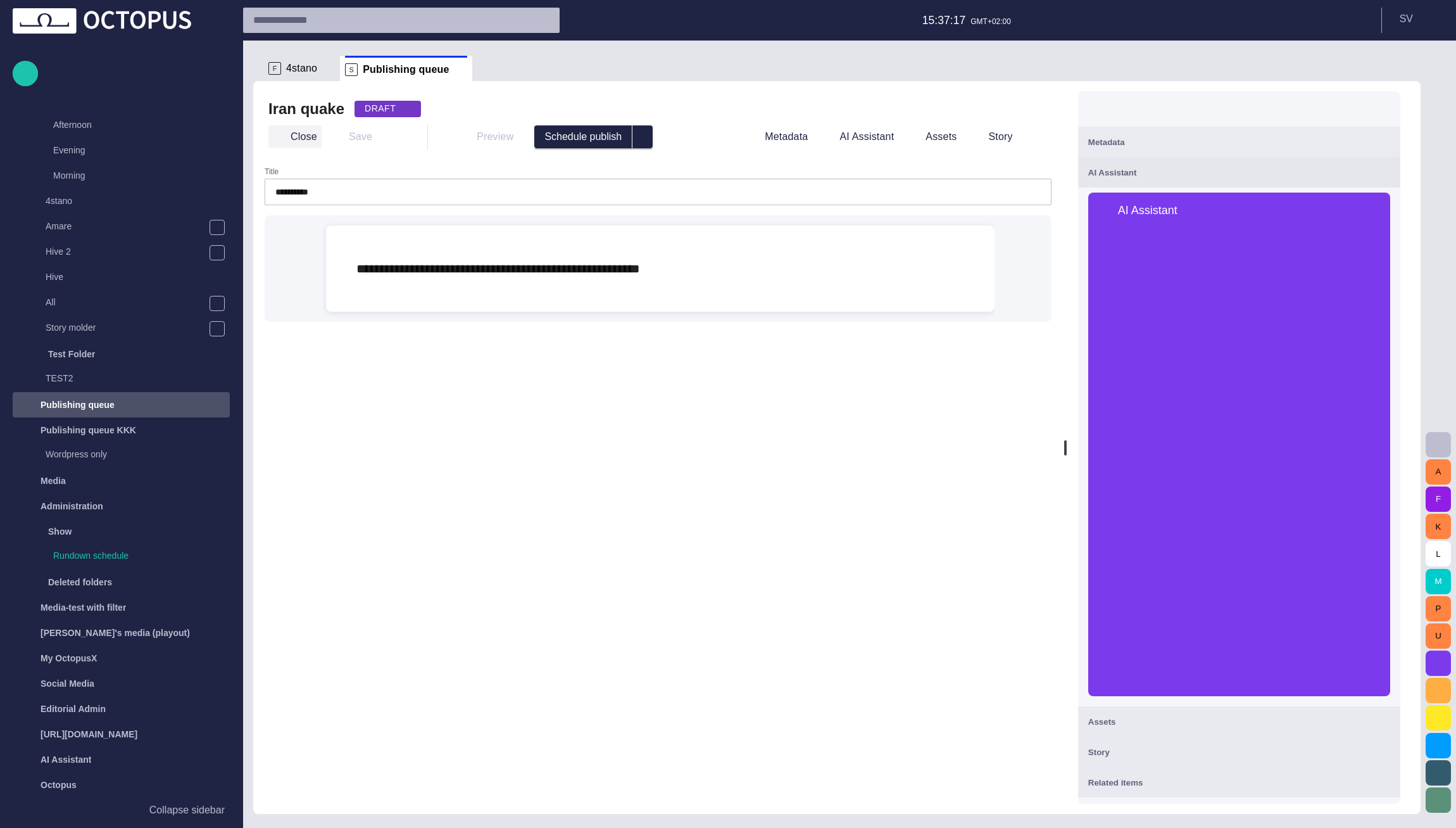
click at [304, 137] on button "Close" at bounding box center [295, 136] width 54 height 23
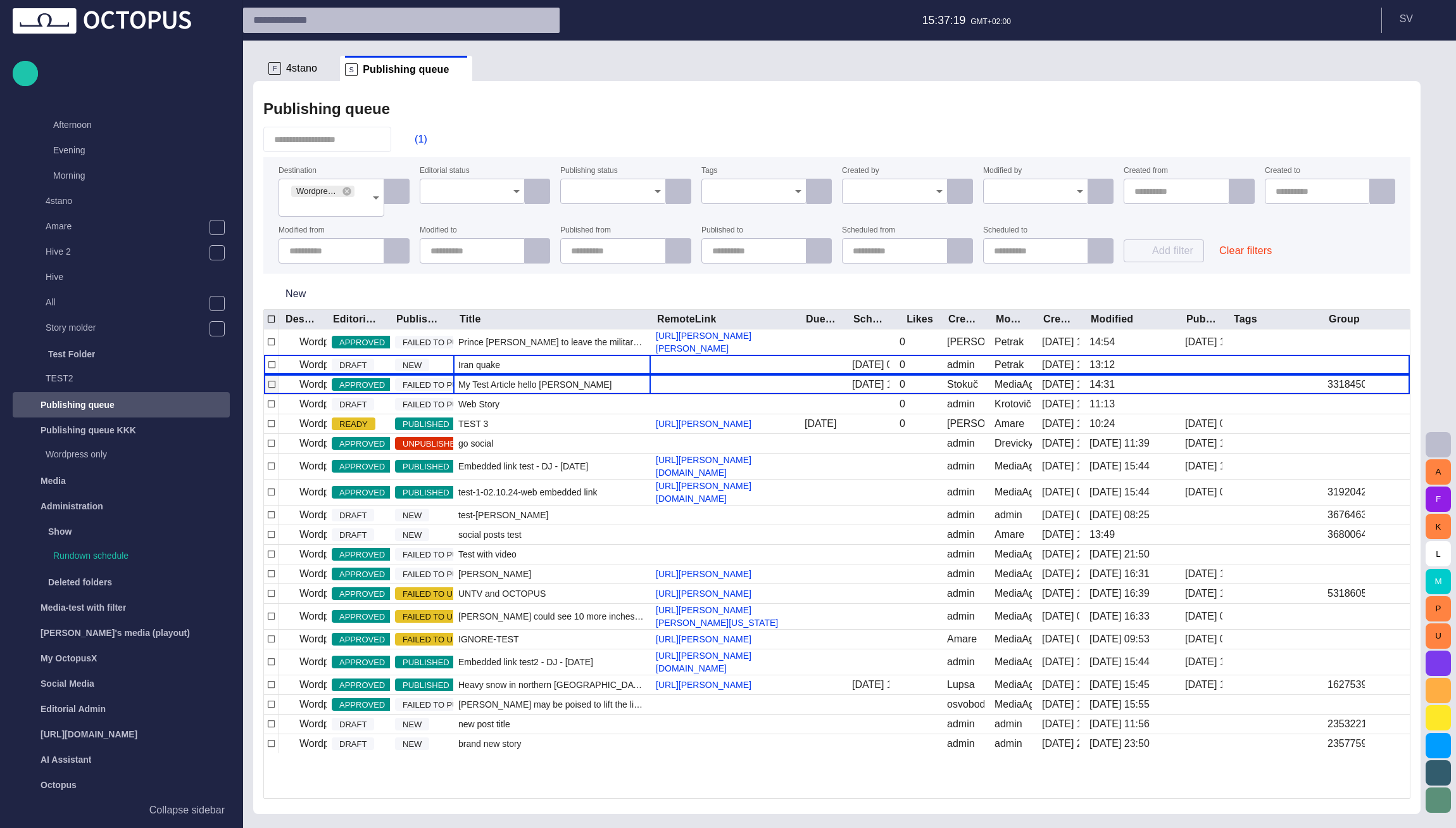
click at [504, 391] on span "My Test Article hello dolly" at bounding box center [535, 384] width 154 height 13
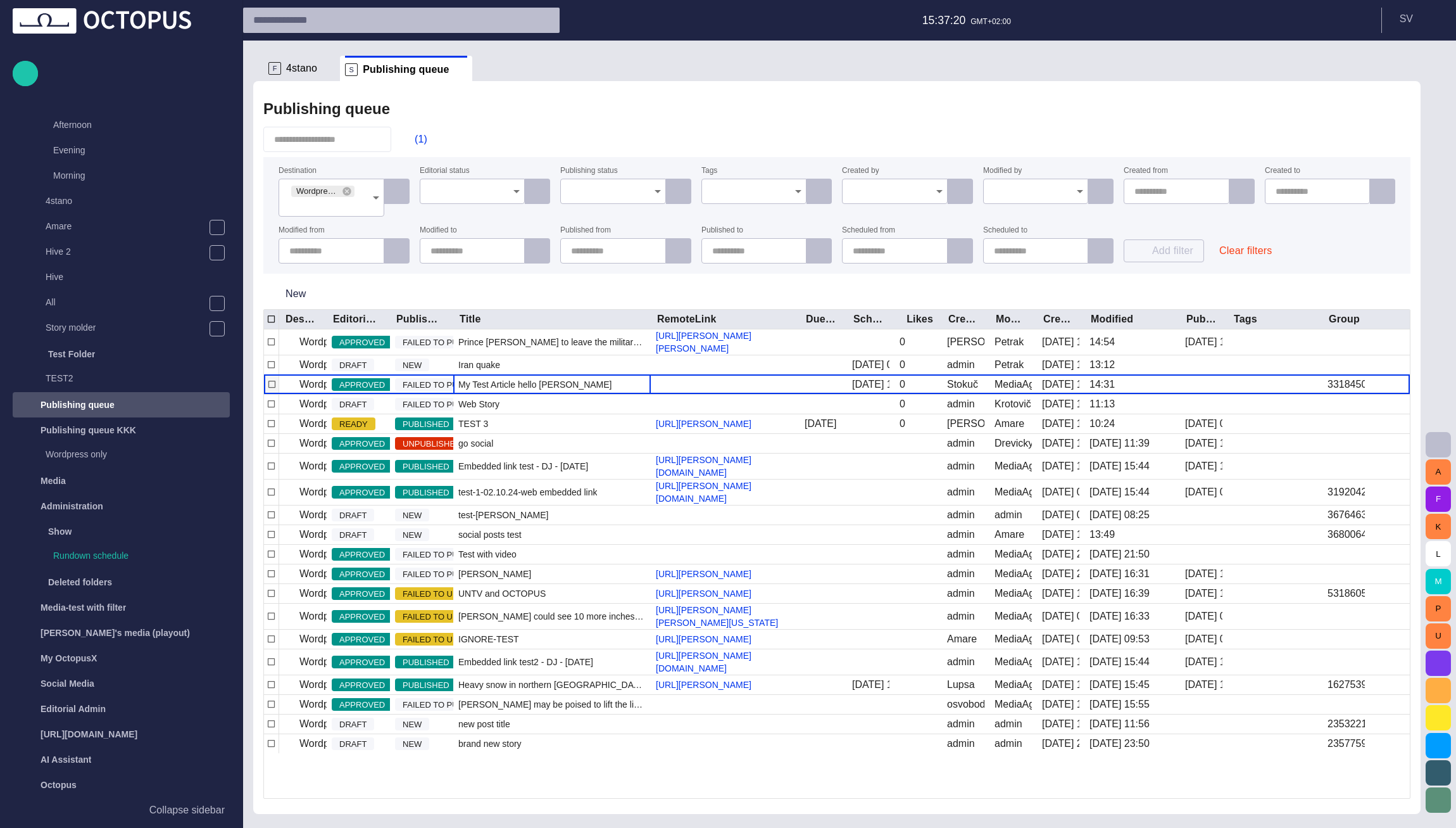
click at [504, 391] on span "My Test Article hello dolly" at bounding box center [535, 384] width 154 height 13
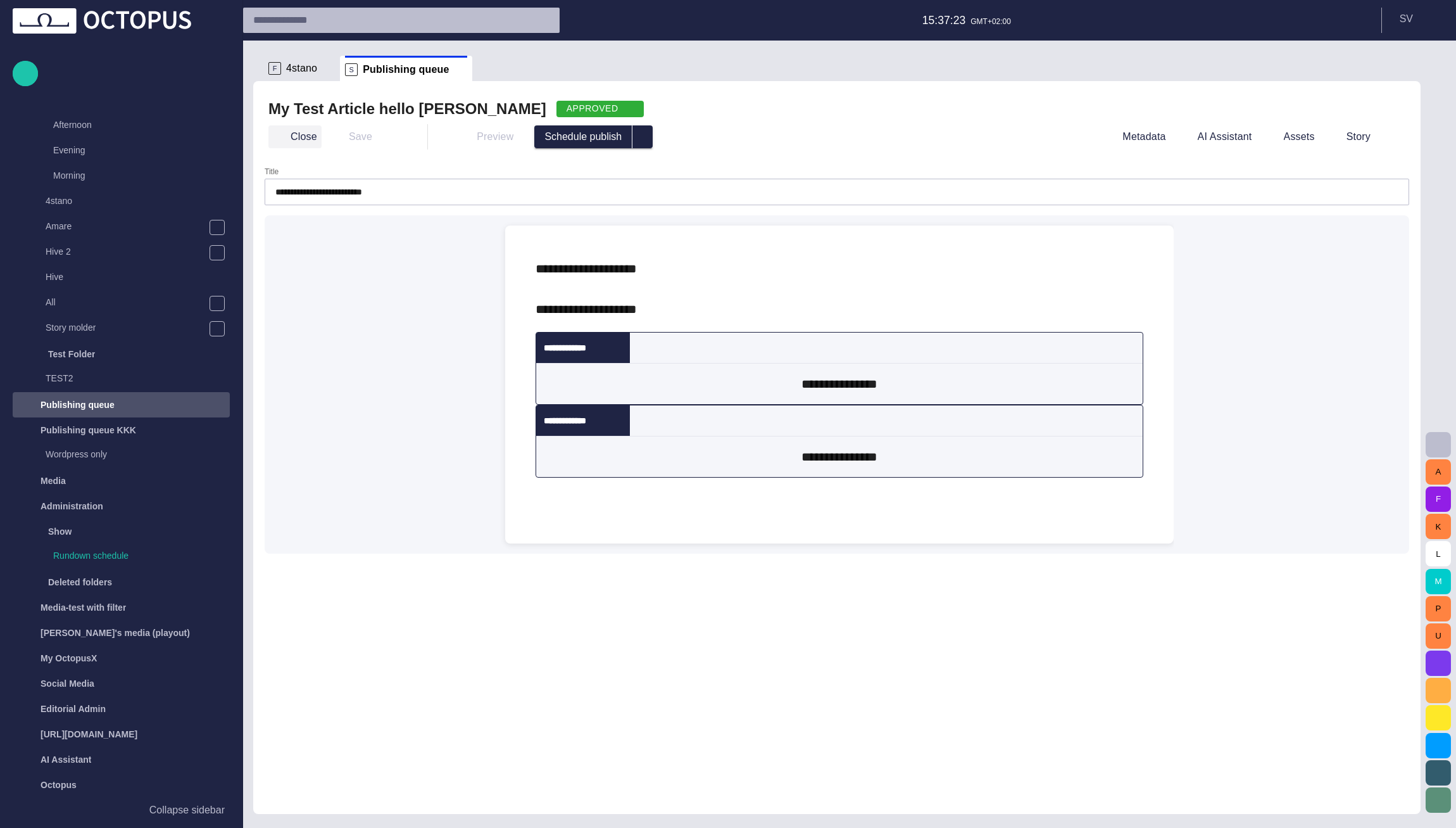
click at [311, 137] on button "Close" at bounding box center [295, 136] width 54 height 23
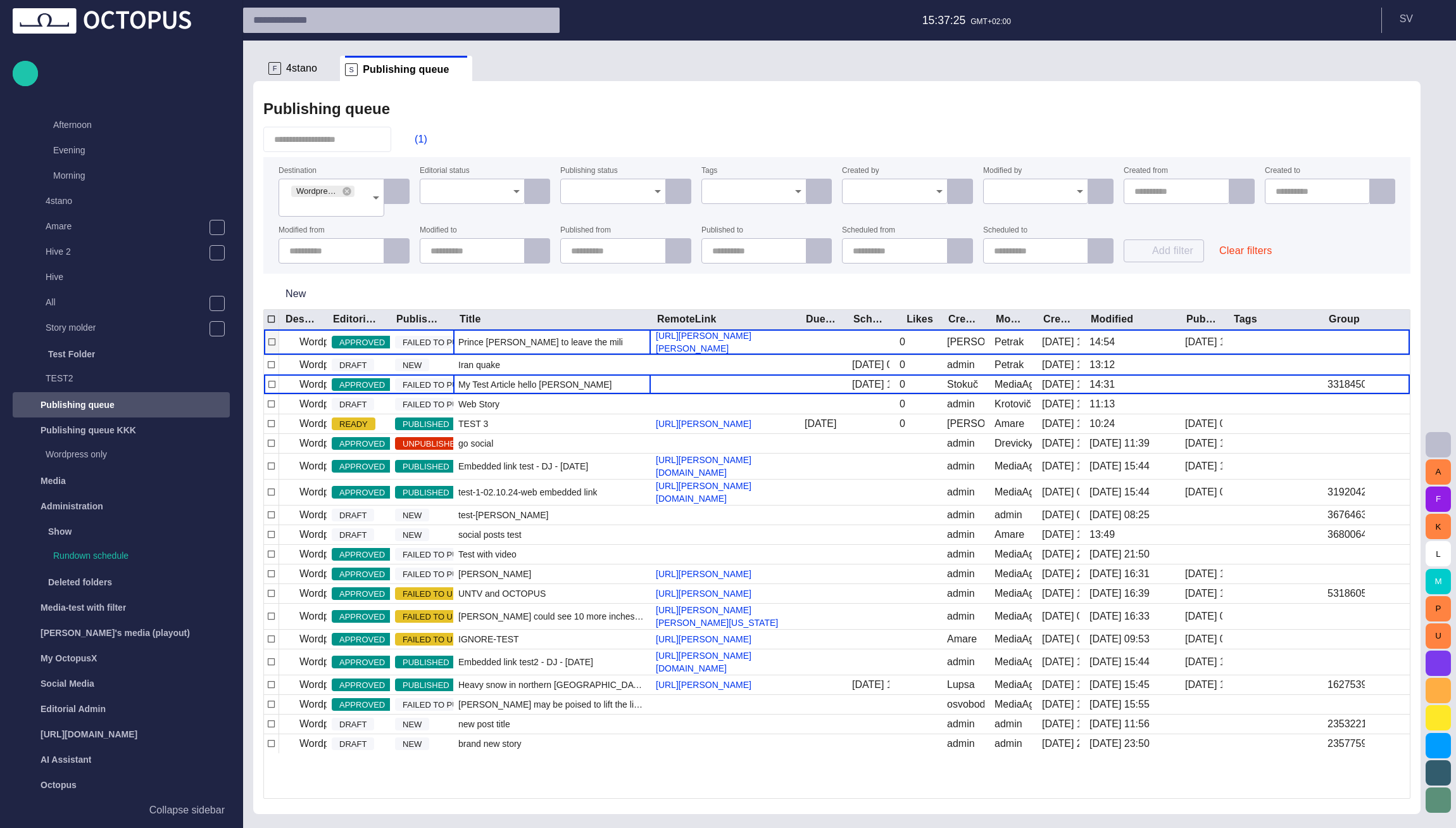
click at [521, 355] on div "Prince William to leave the military 200008" at bounding box center [551, 342] width 198 height 25
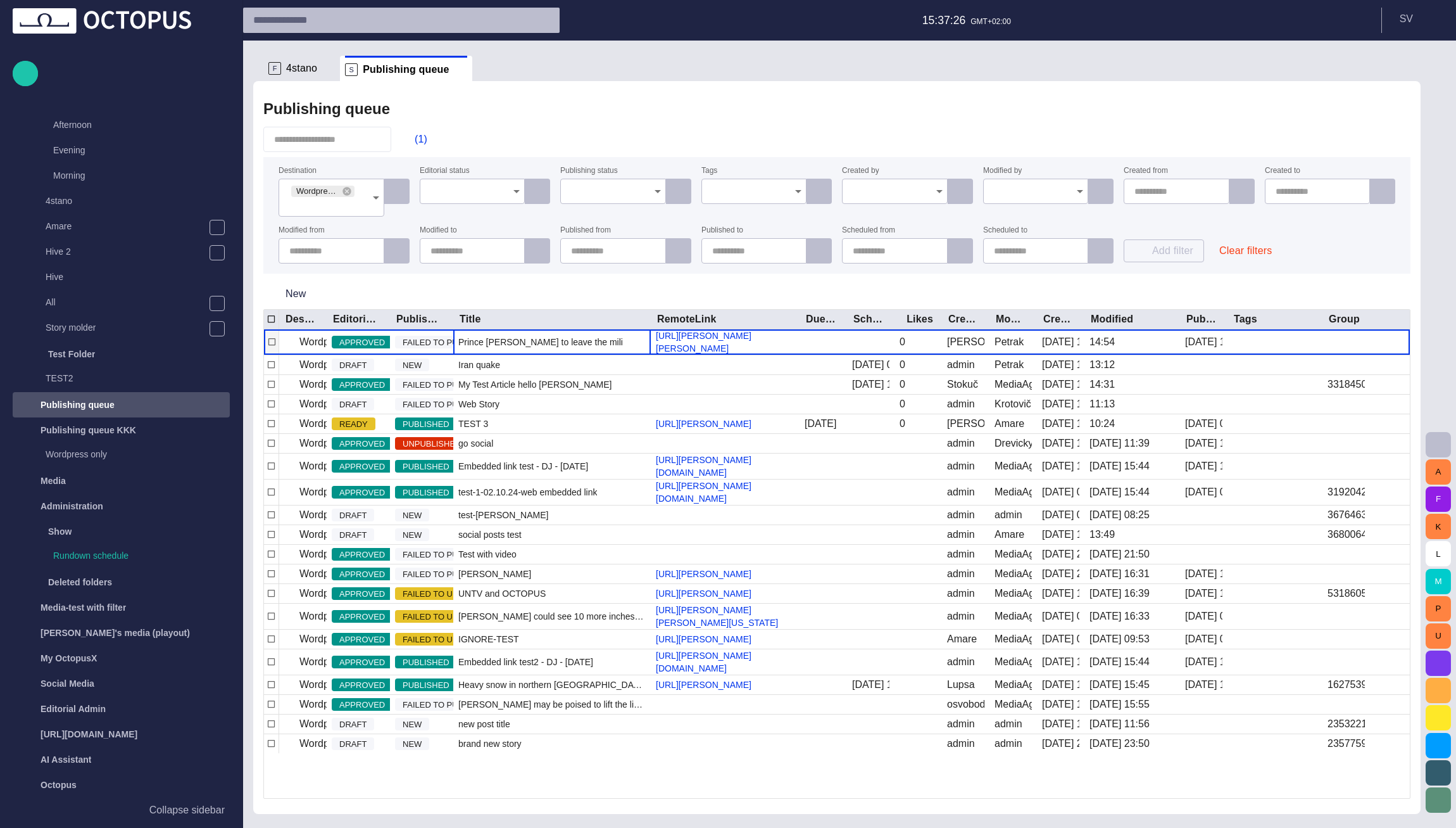
click at [521, 355] on div "Prince William to leave the military 200008" at bounding box center [551, 342] width 198 height 25
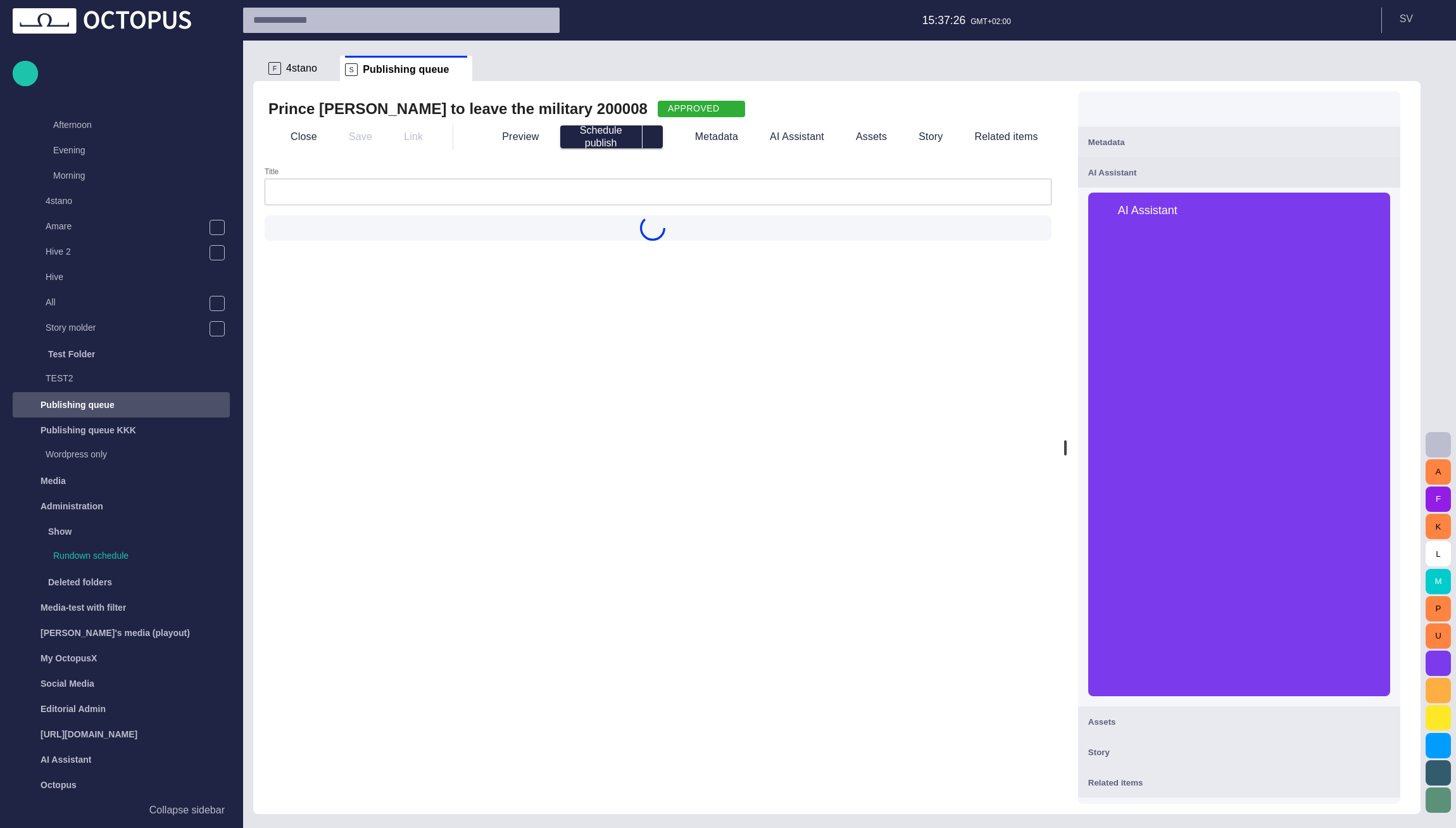
type input "**********"
type input "**"
type input "**********"
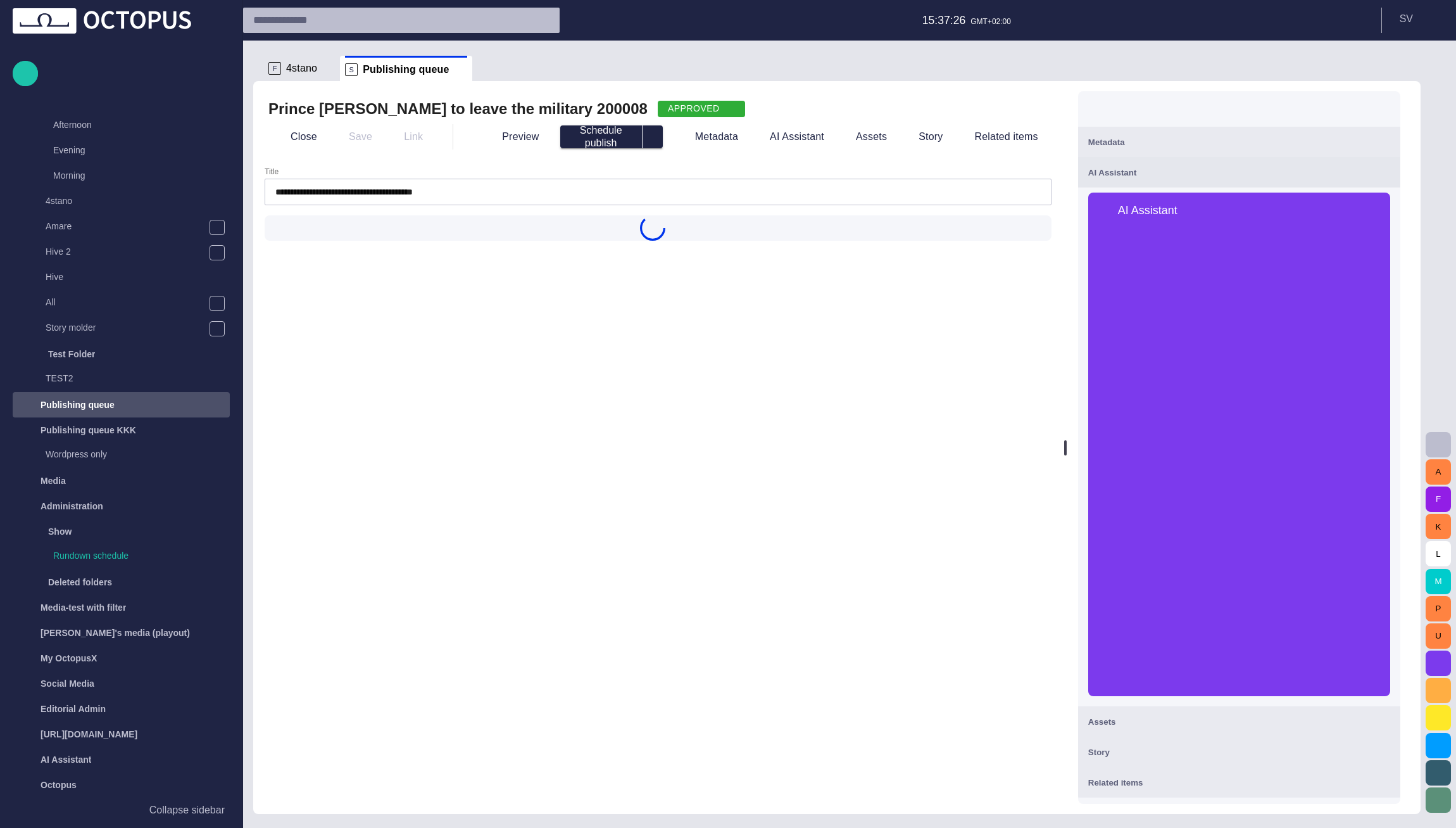
type input "**********"
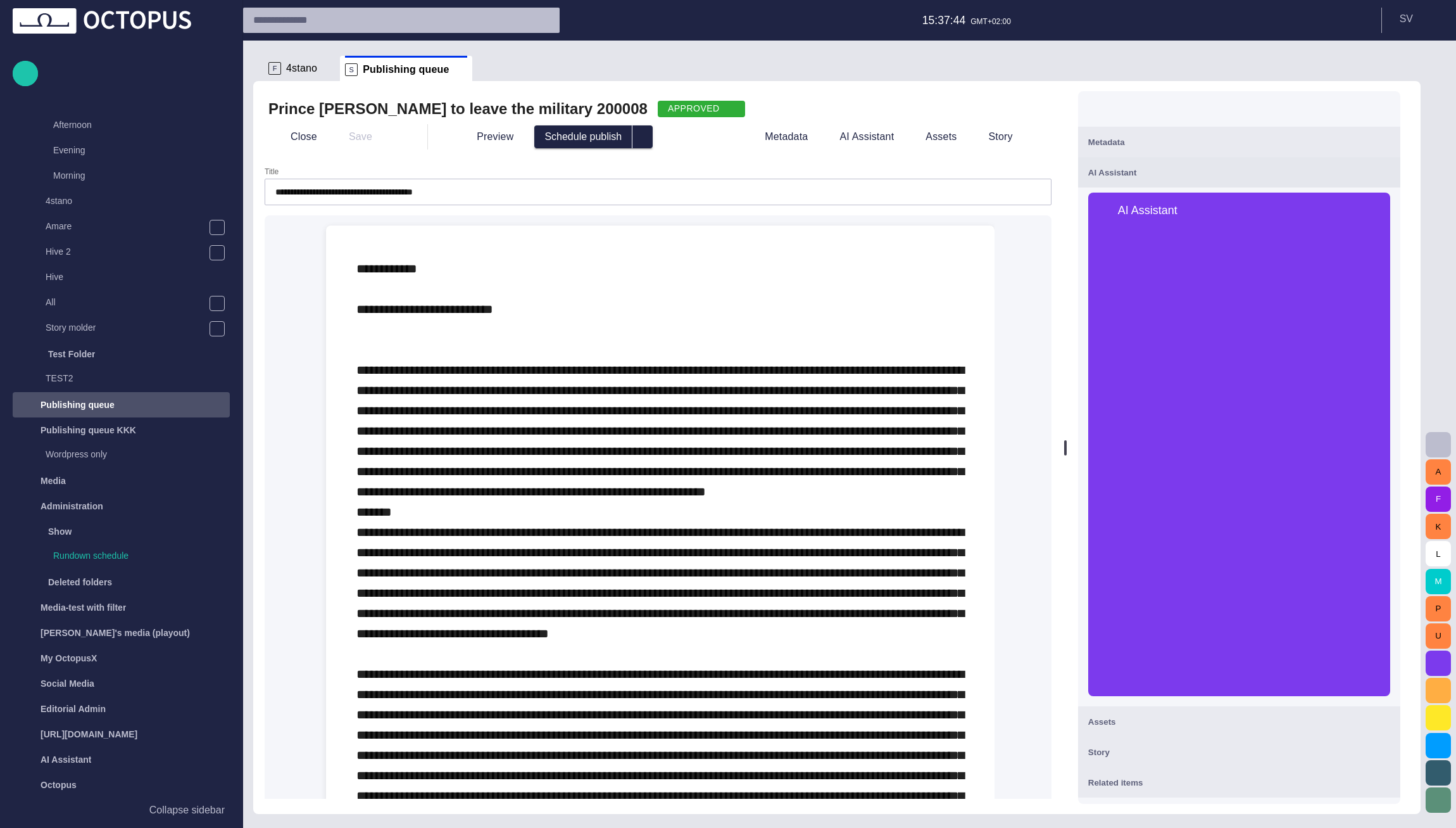
click at [751, 448] on span at bounding box center [661, 542] width 608 height 560
click at [550, 330] on p at bounding box center [661, 542] width 608 height 567
click at [550, 299] on p at bounding box center [661, 542] width 608 height 567
click at [308, 134] on button "Close" at bounding box center [295, 136] width 54 height 23
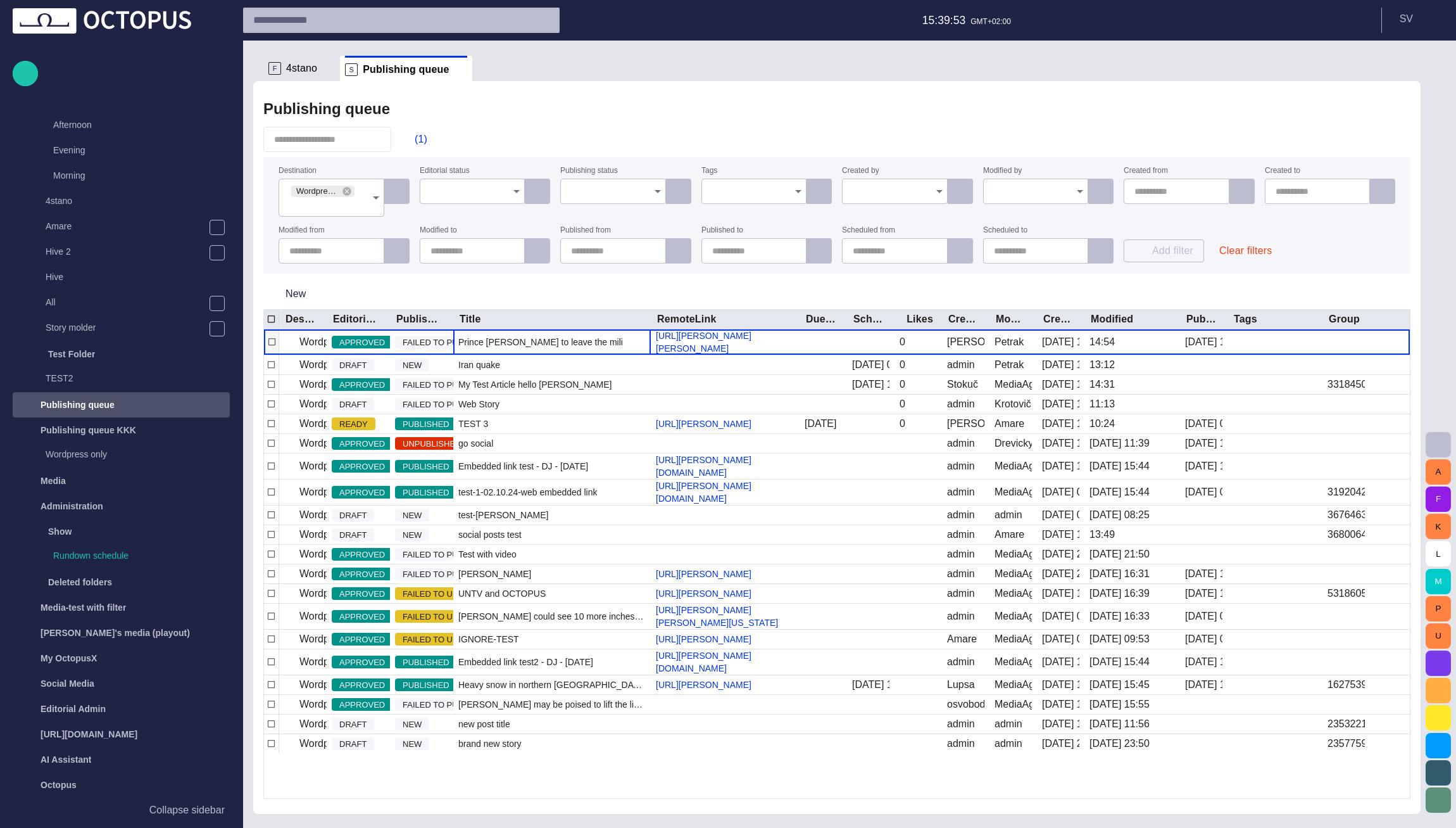
click at [543, 348] on span "Prince William to leave the military 200008" at bounding box center [552, 342] width 187 height 13
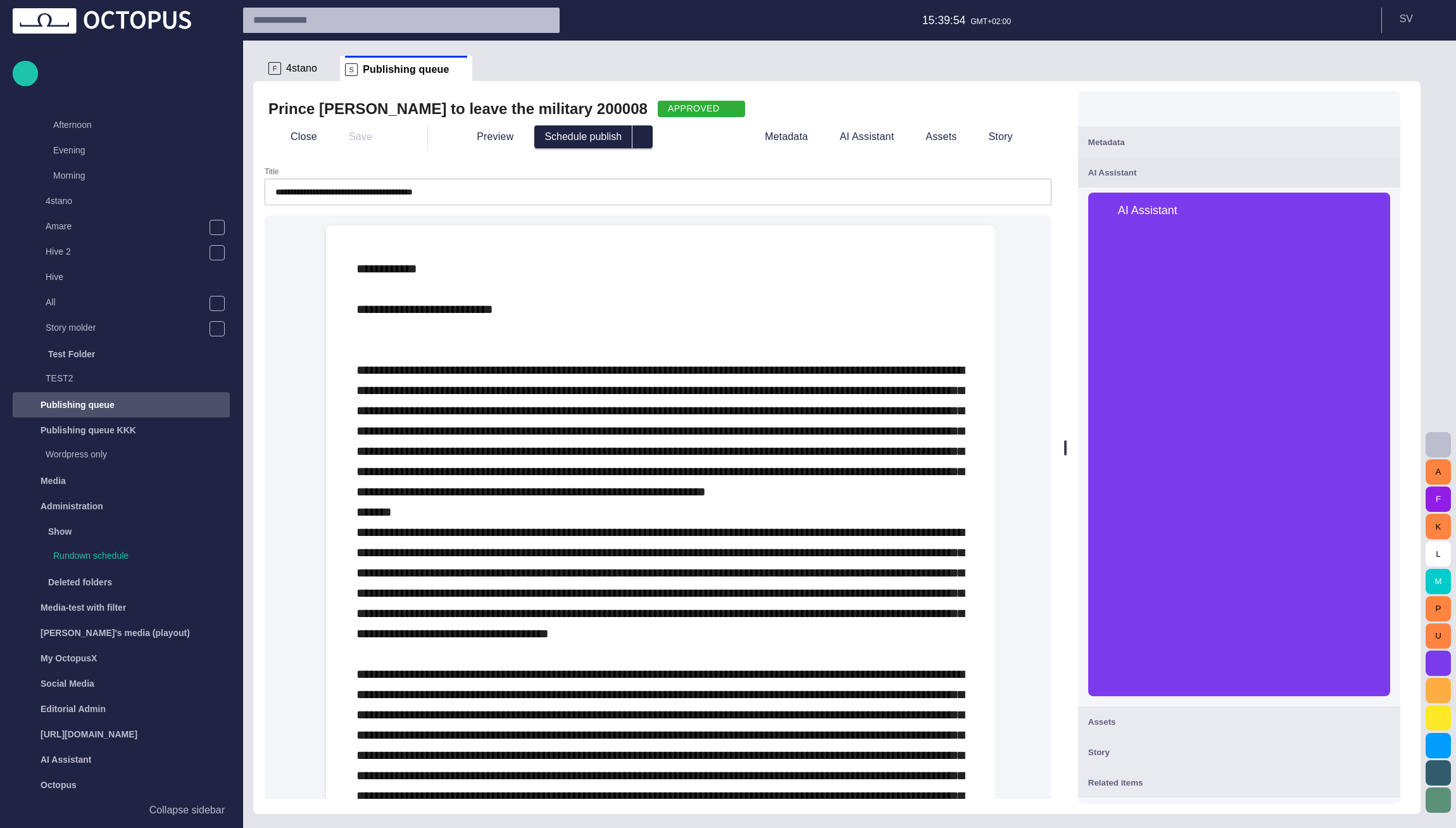
click at [1391, 106] on span "button" at bounding box center [1383, 109] width 15 height 15
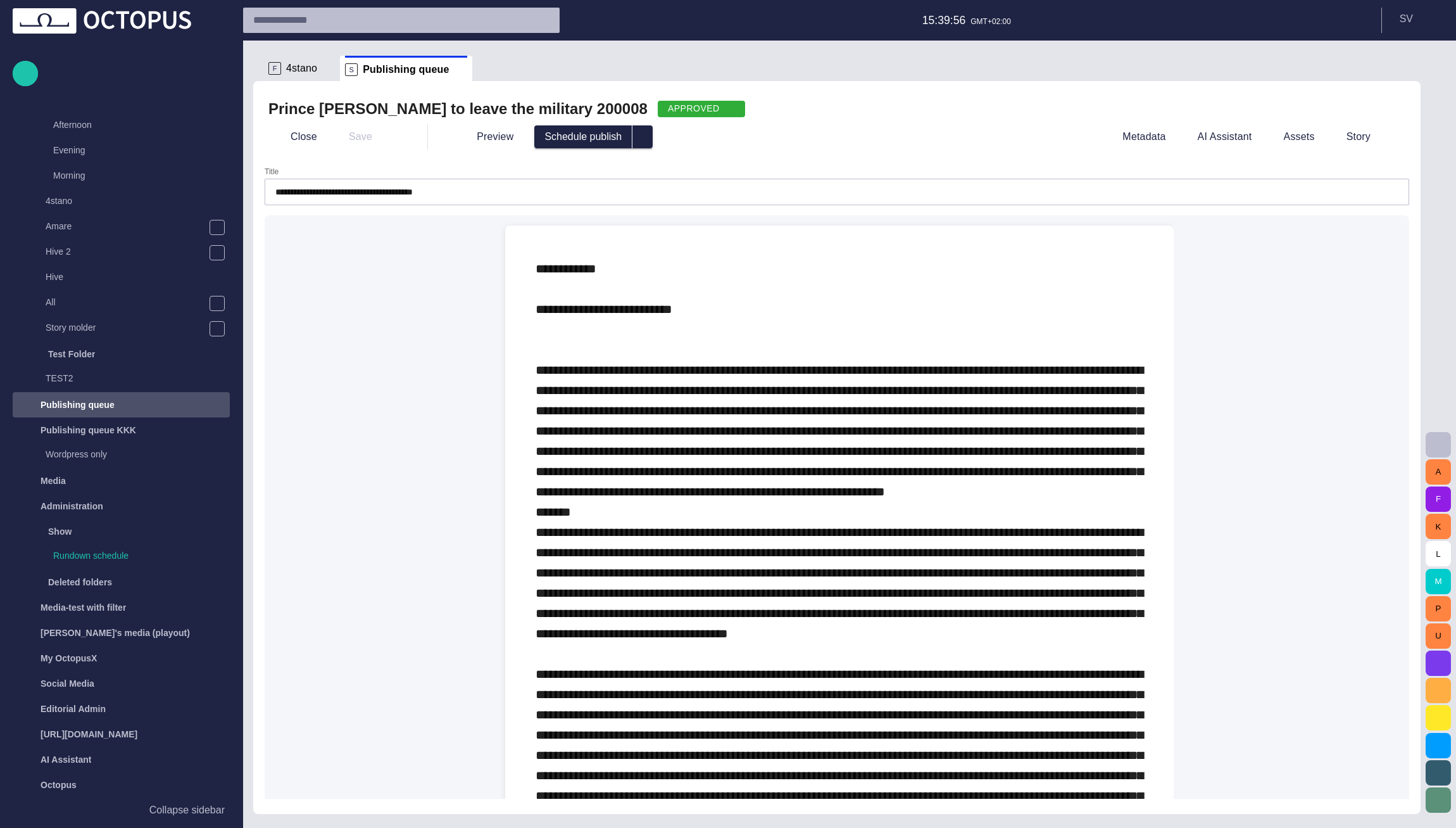
click at [730, 407] on span at bounding box center [839, 542] width 608 height 560
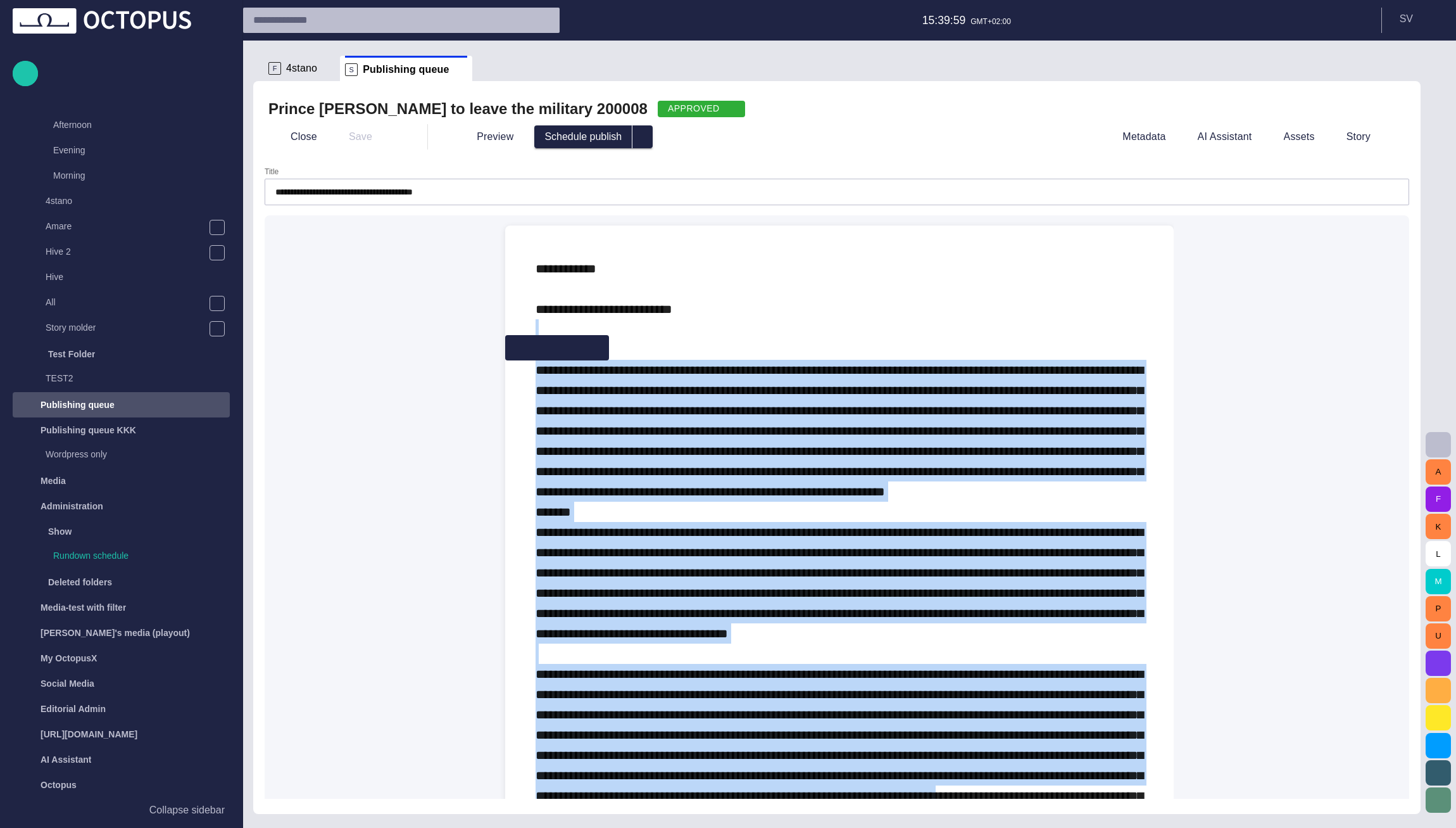
drag, startPoint x: 955, startPoint y: 380, endPoint x: 981, endPoint y: 797, distance: 417.8
click at [1009, 826] on p at bounding box center [839, 542] width 608 height 567
click at [896, 576] on span at bounding box center [839, 542] width 608 height 560
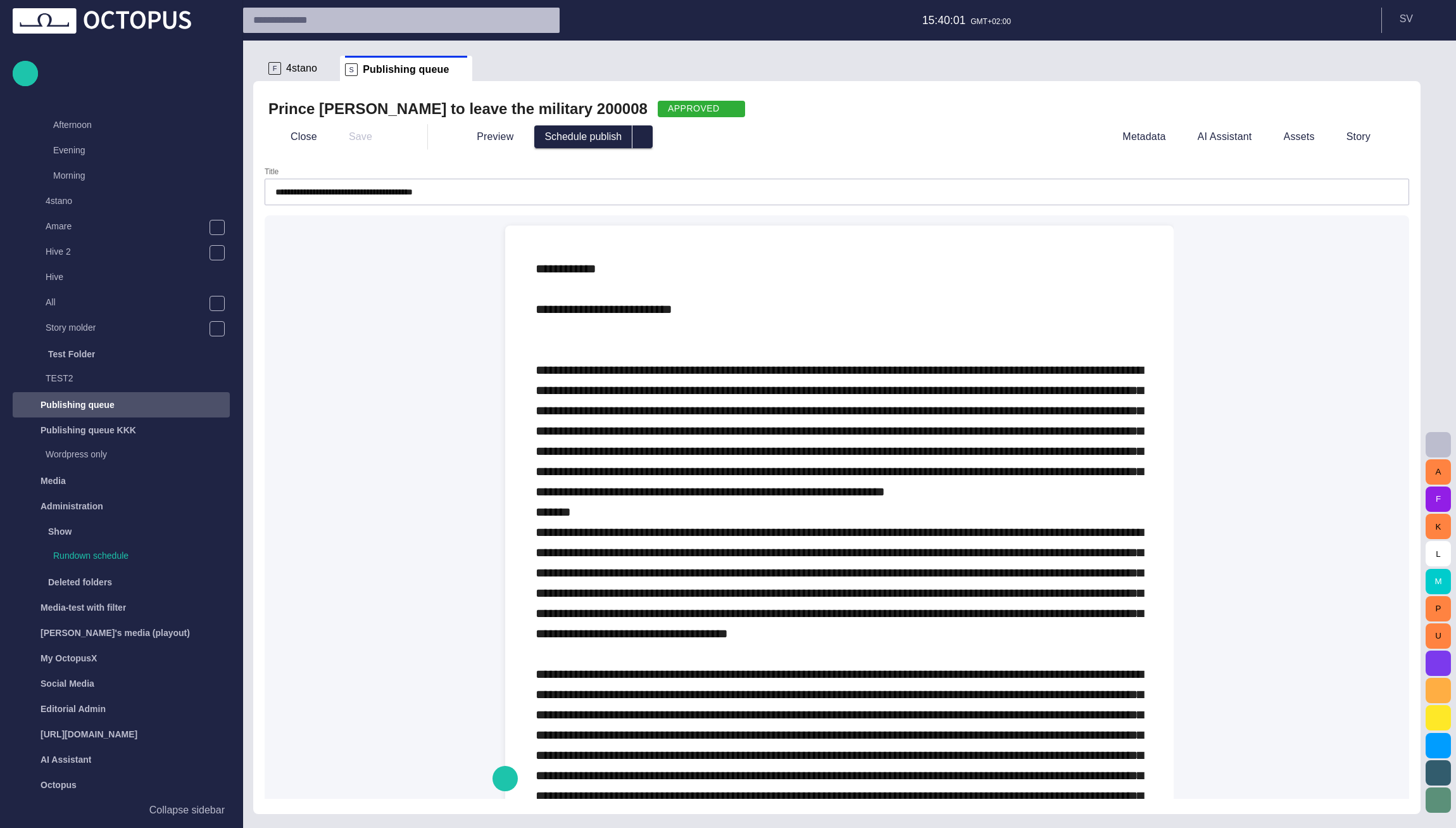
scroll to position [106, 0]
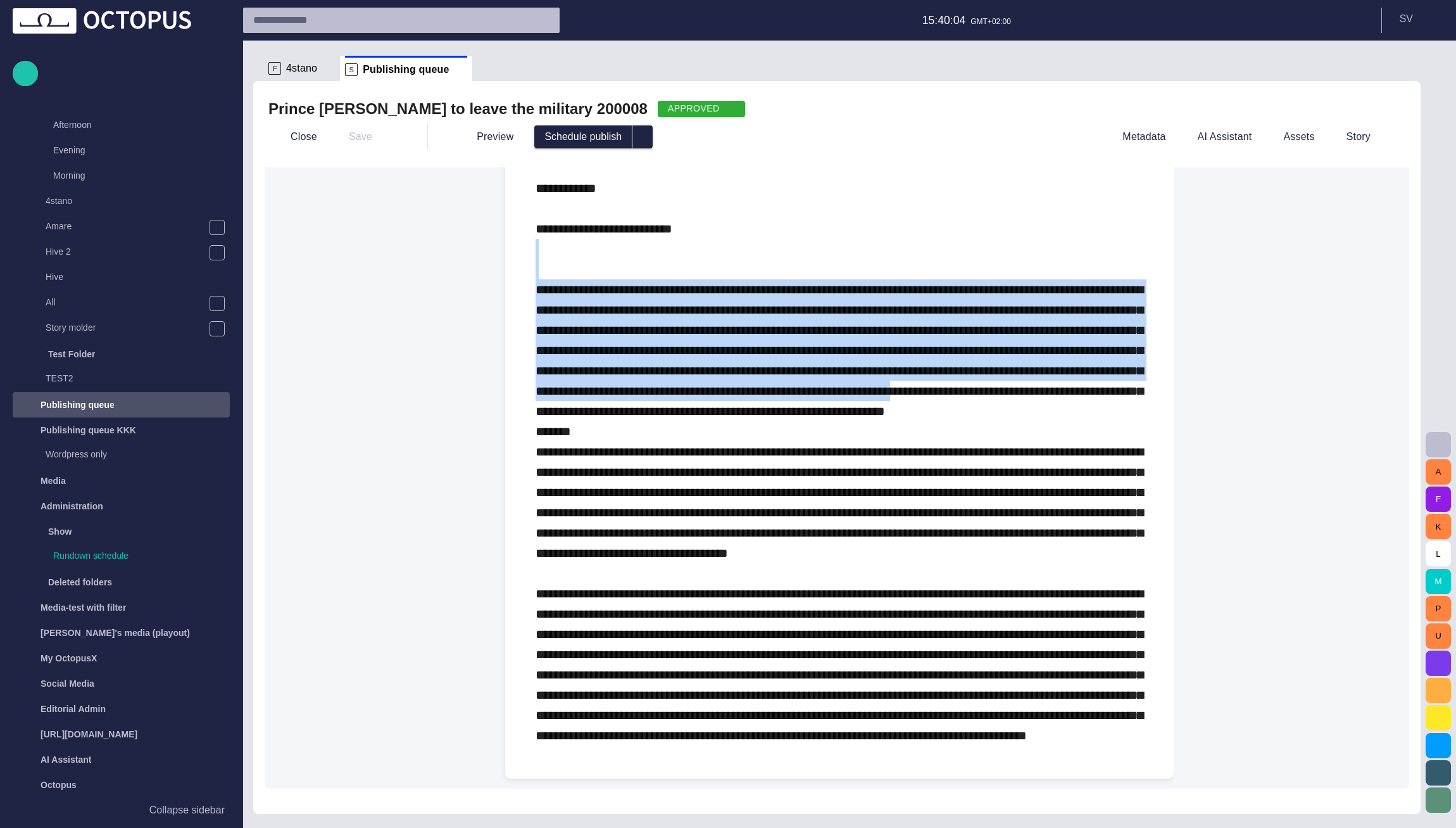
drag, startPoint x: 903, startPoint y: 395, endPoint x: 800, endPoint y: 226, distance: 197.9
click at [802, 221] on p at bounding box center [839, 462] width 608 height 567
click at [800, 226] on p at bounding box center [839, 462] width 608 height 567
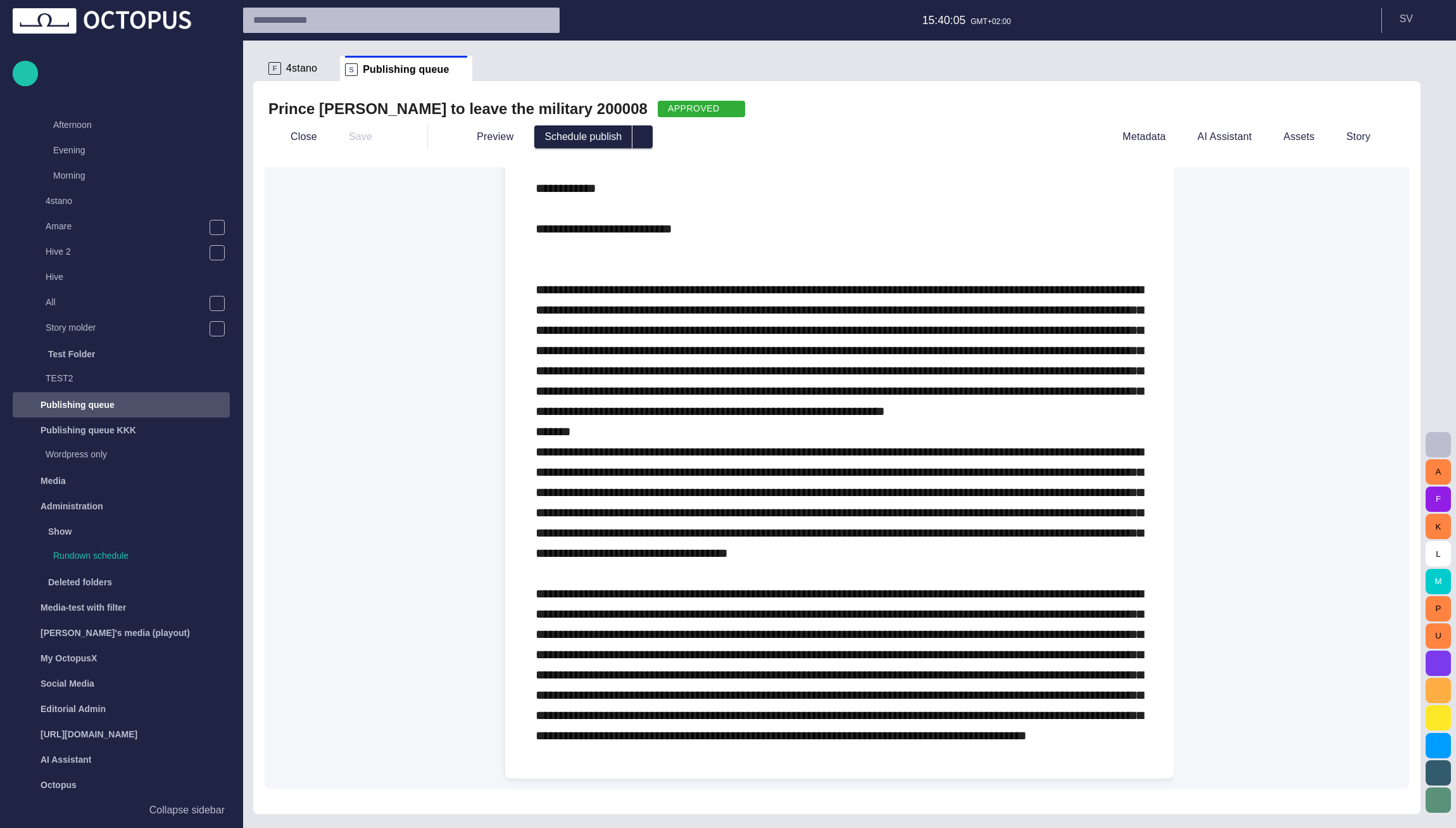
scroll to position [93, 0]
click at [1254, 137] on button "AI Assistant" at bounding box center [1216, 136] width 81 height 23
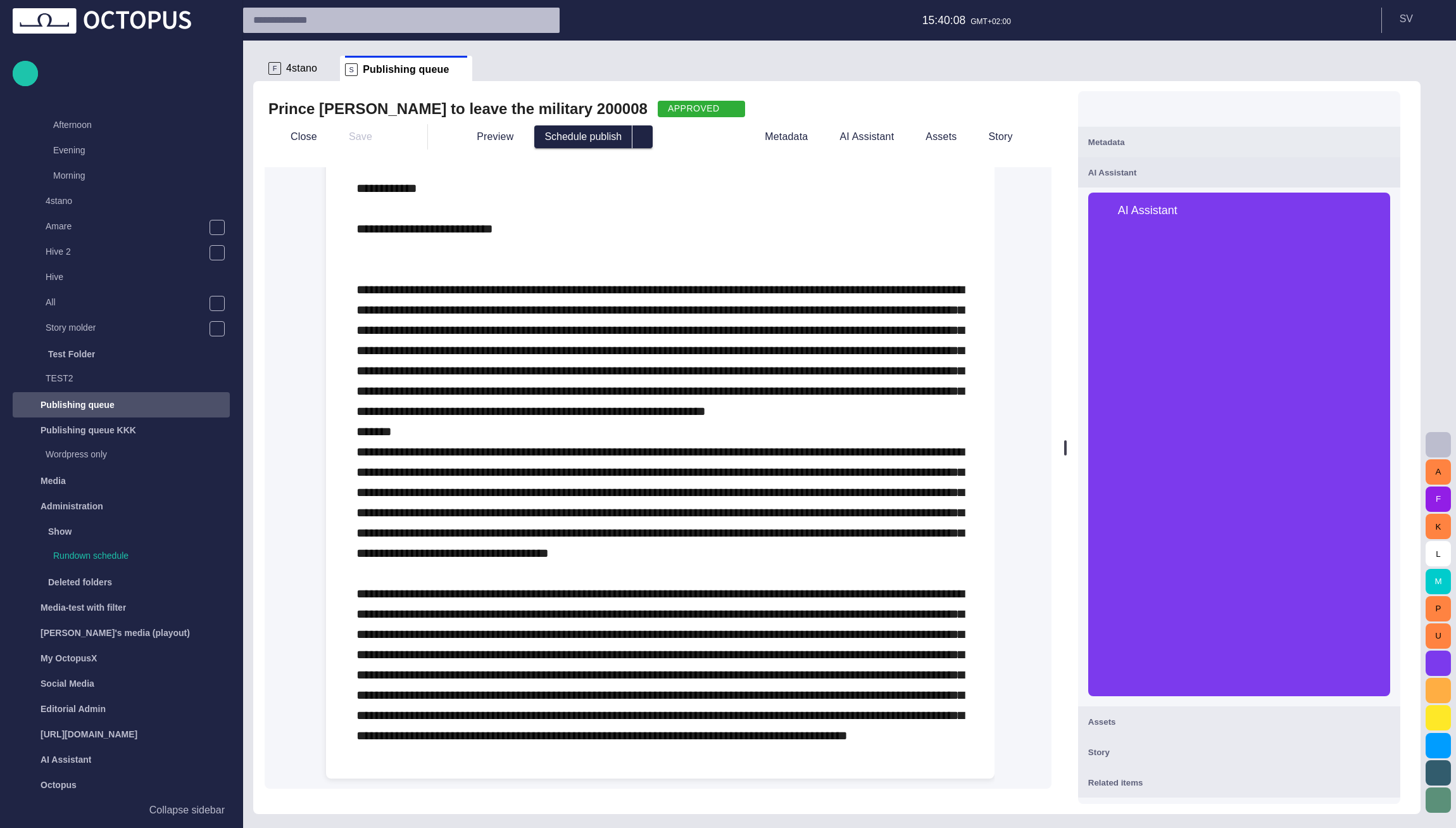
click at [676, 247] on p at bounding box center [661, 462] width 608 height 567
click at [1275, 703] on div "AI Assistant" at bounding box center [1239, 447] width 322 height 518
click at [1390, 140] on span "button" at bounding box center [1382, 141] width 15 height 15
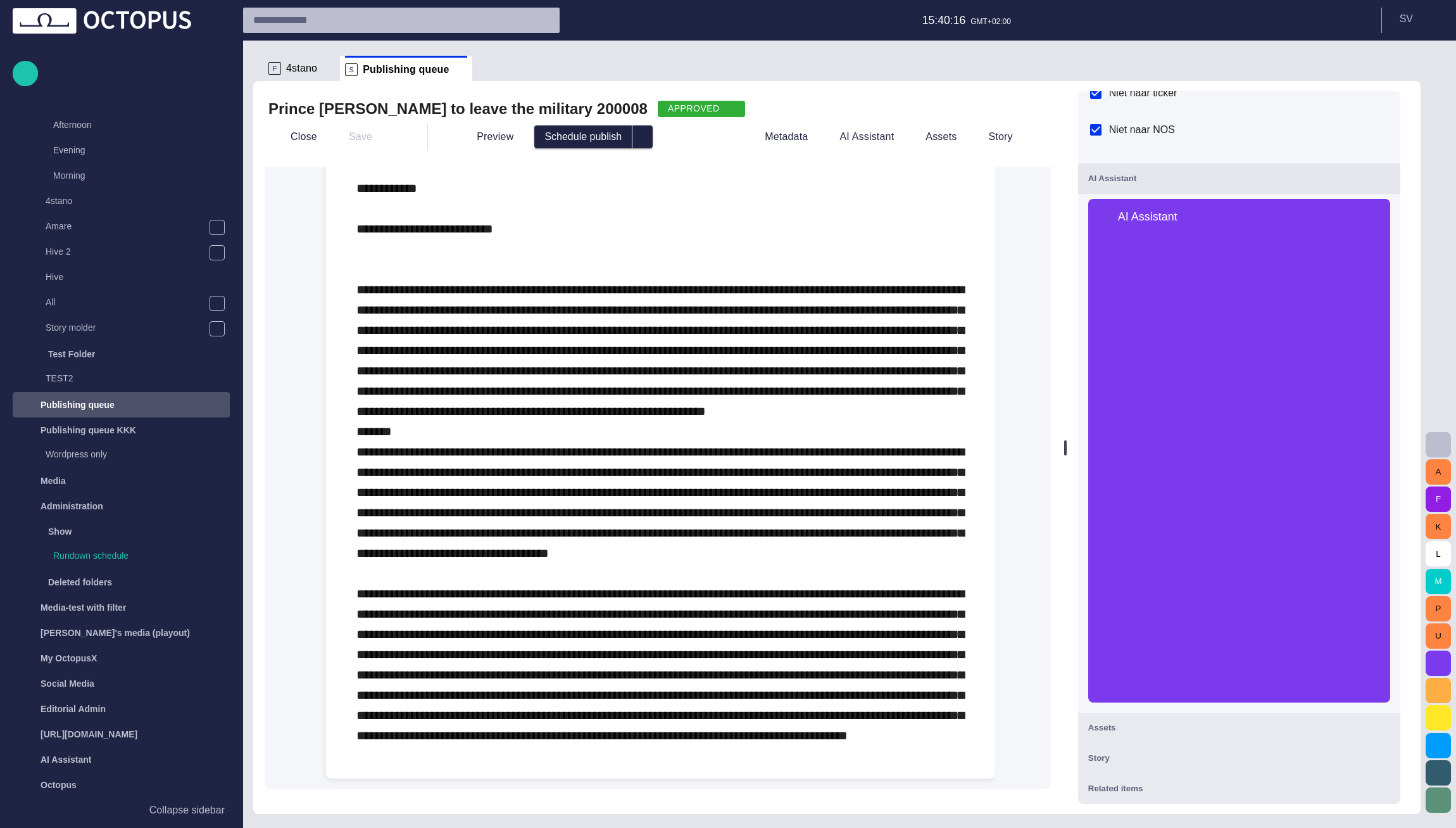
scroll to position [8, 0]
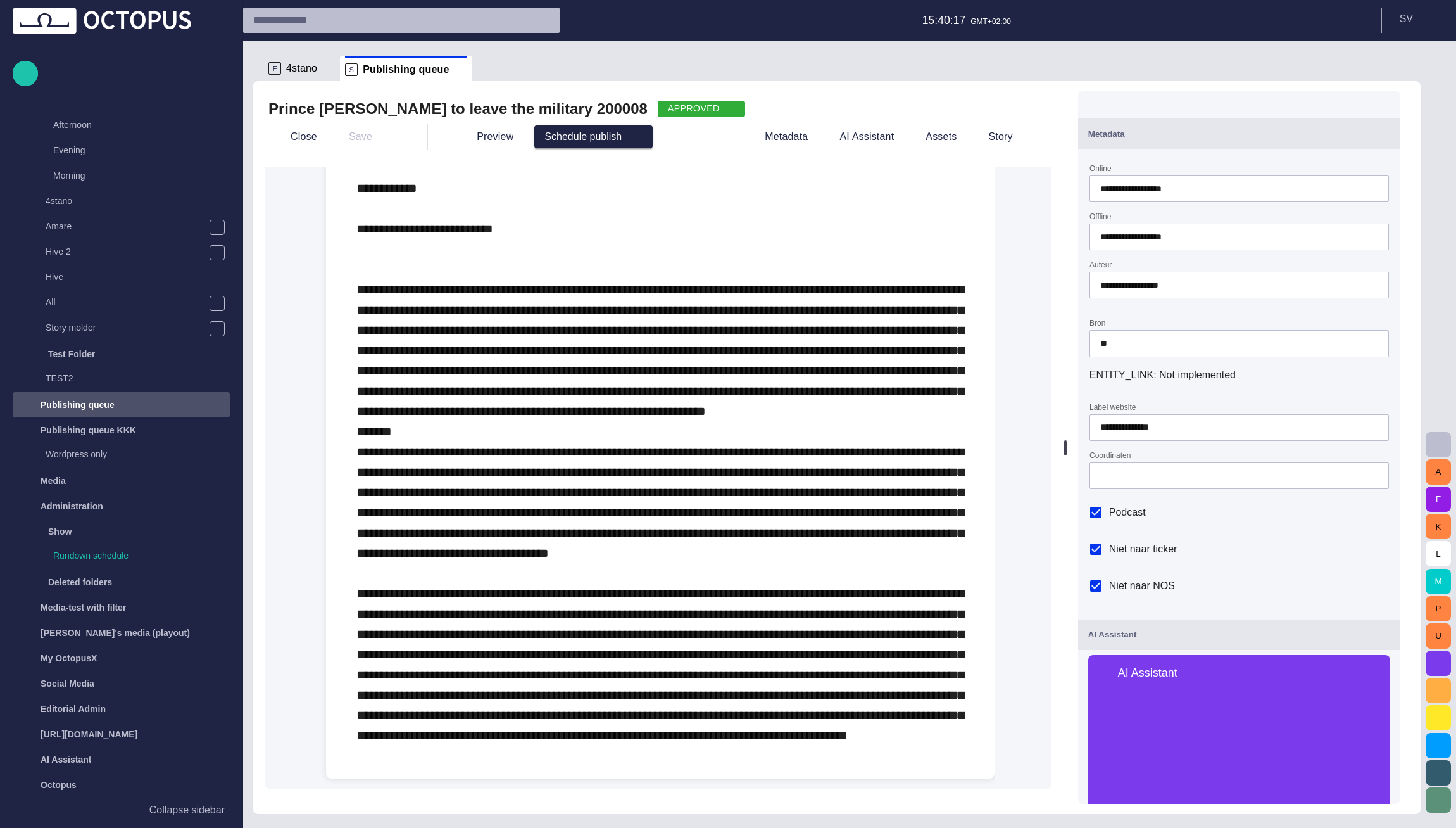
click at [928, 367] on p at bounding box center [661, 462] width 608 height 567
click at [302, 145] on button "Close" at bounding box center [295, 136] width 54 height 23
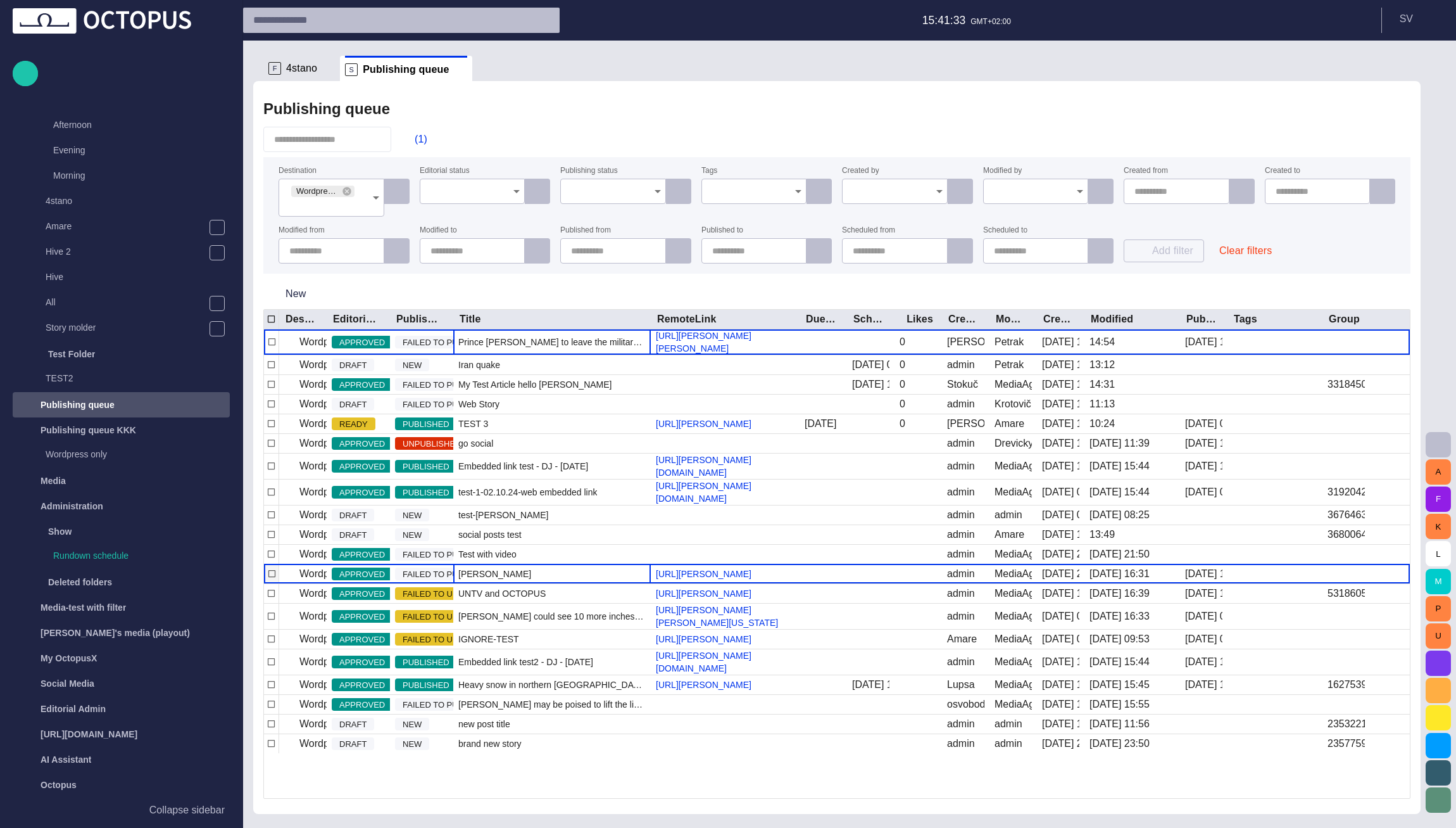
click at [552, 583] on div "Iveta Bartošová" at bounding box center [551, 574] width 198 height 19
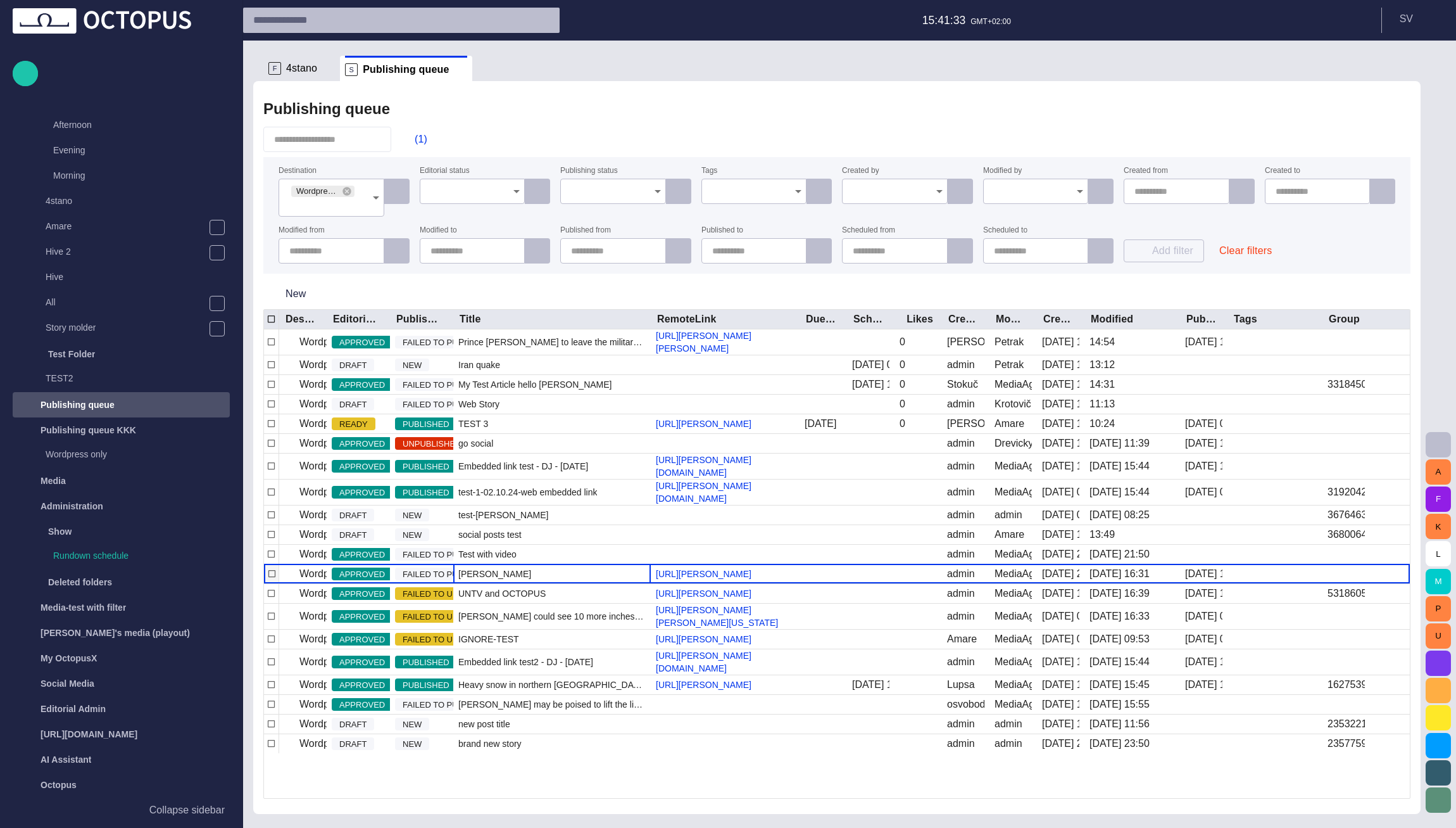
click at [552, 583] on div "Iveta Bartošová" at bounding box center [551, 574] width 198 height 19
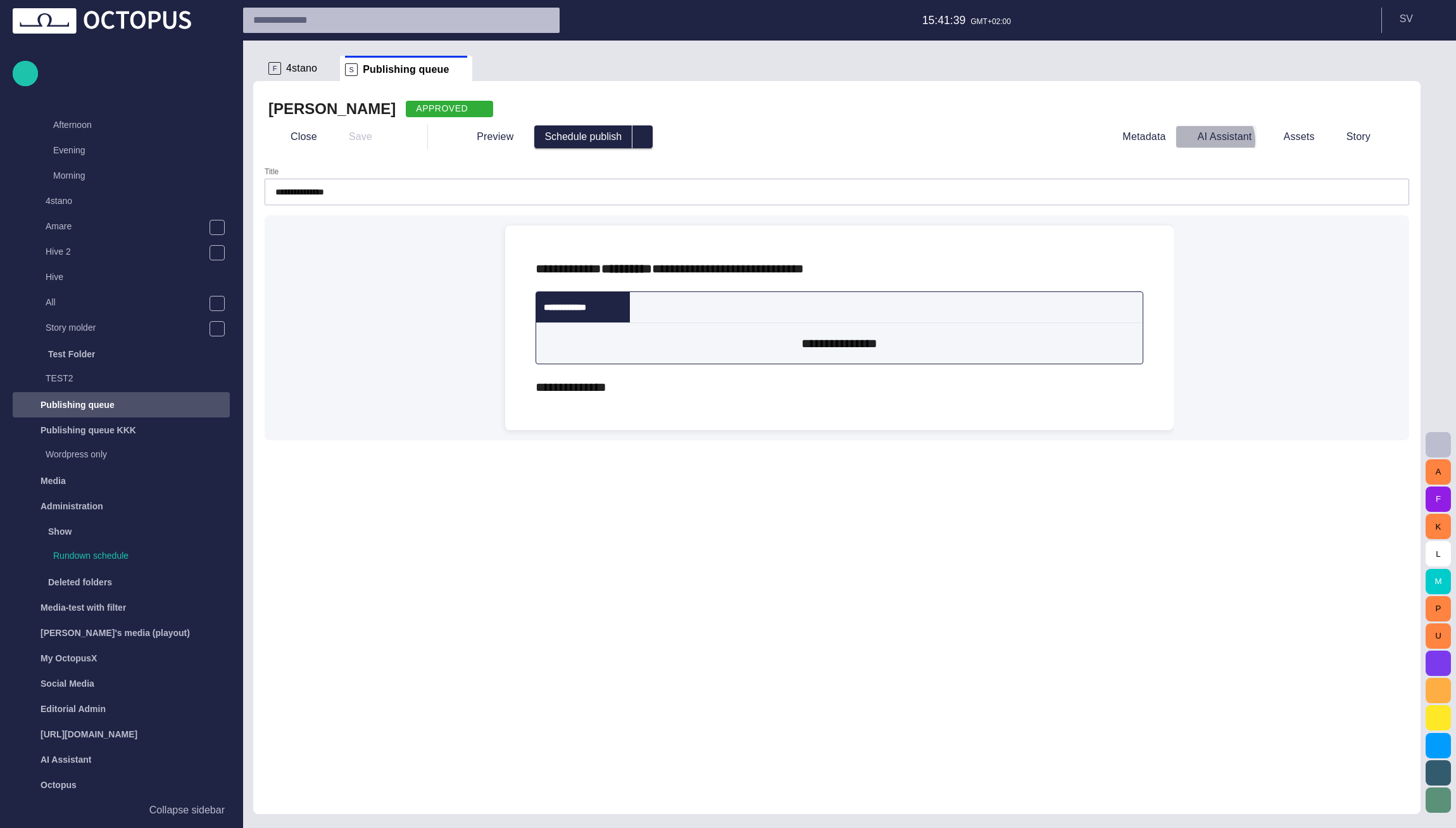
click at [1224, 140] on button "AI Assistant" at bounding box center [1216, 136] width 81 height 23
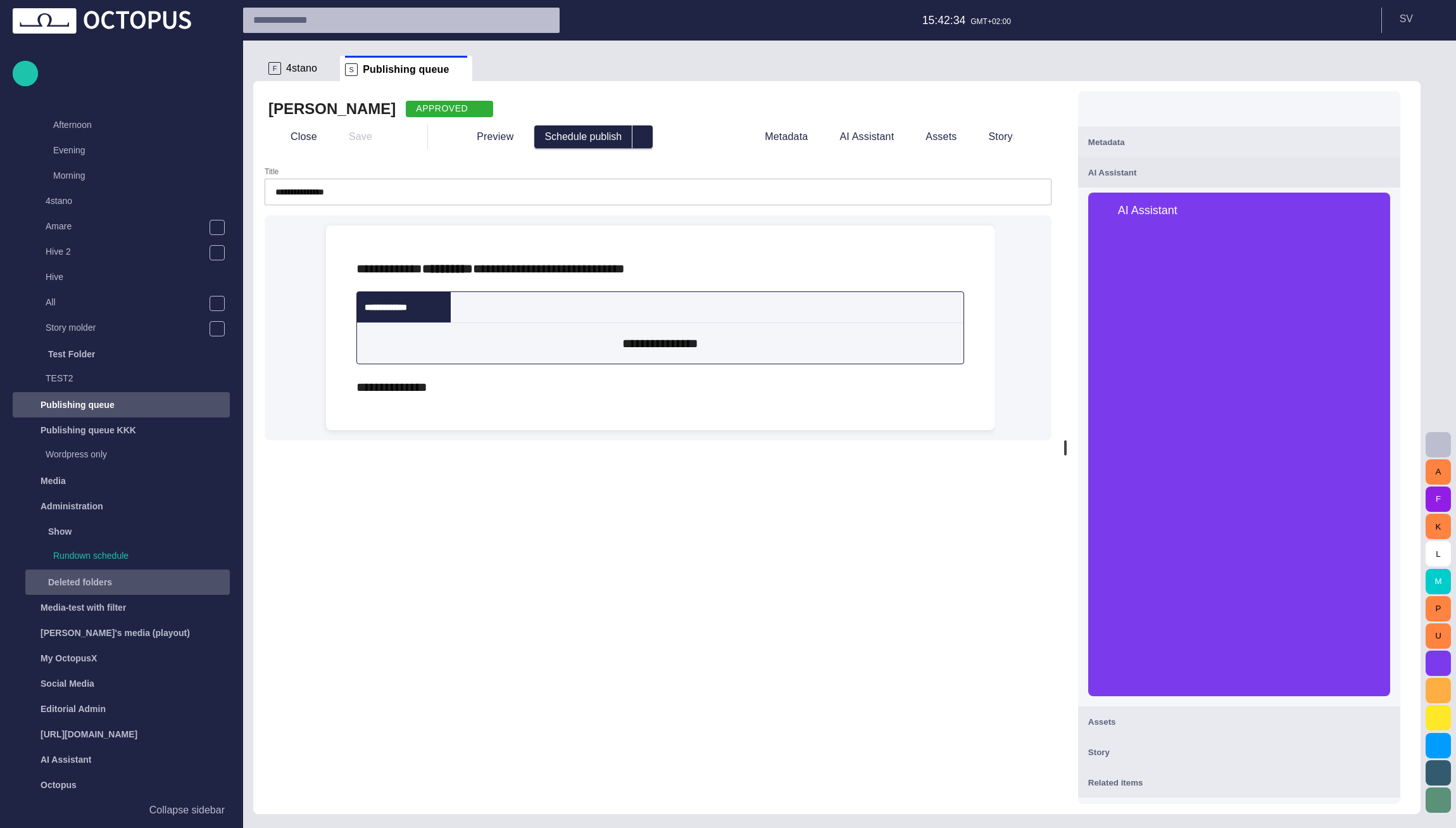
scroll to position [0, 0]
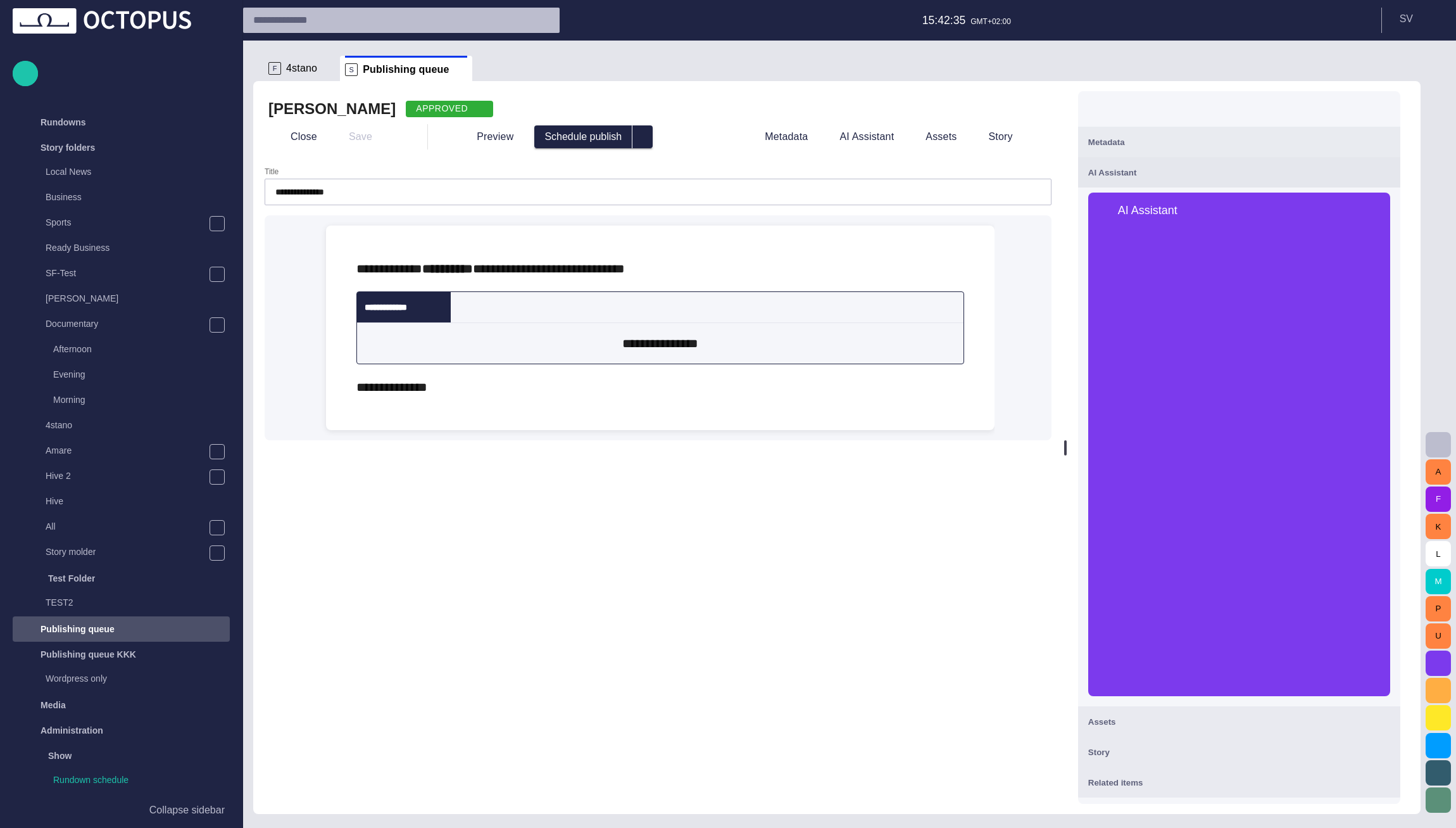
click at [305, 24] on input "text" at bounding box center [390, 20] width 273 height 20
click at [294, 60] on div "F 4stano" at bounding box center [302, 69] width 66 height 25
click at [293, 71] on span "4stano" at bounding box center [301, 69] width 31 height 13
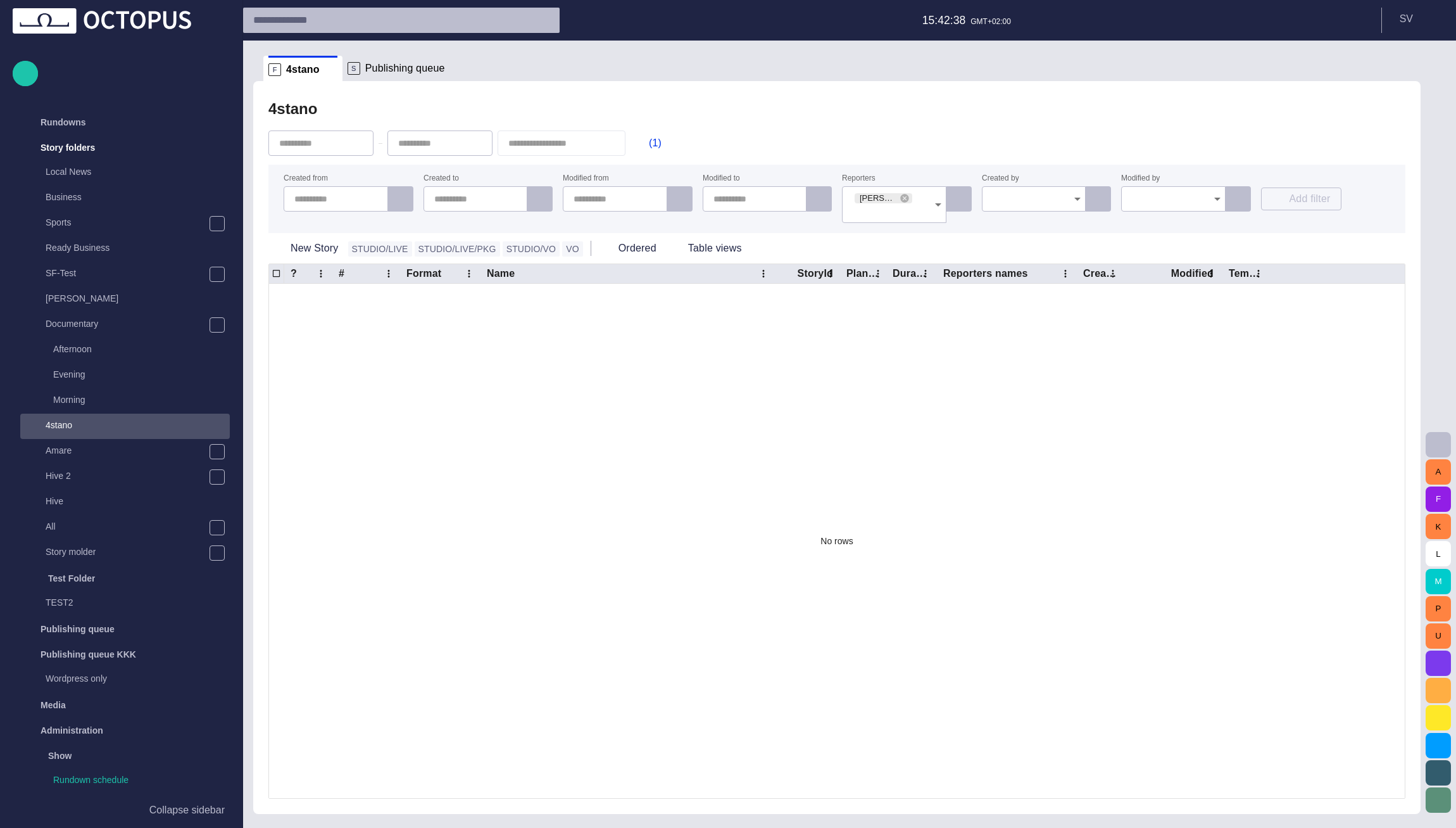
scroll to position [25, 0]
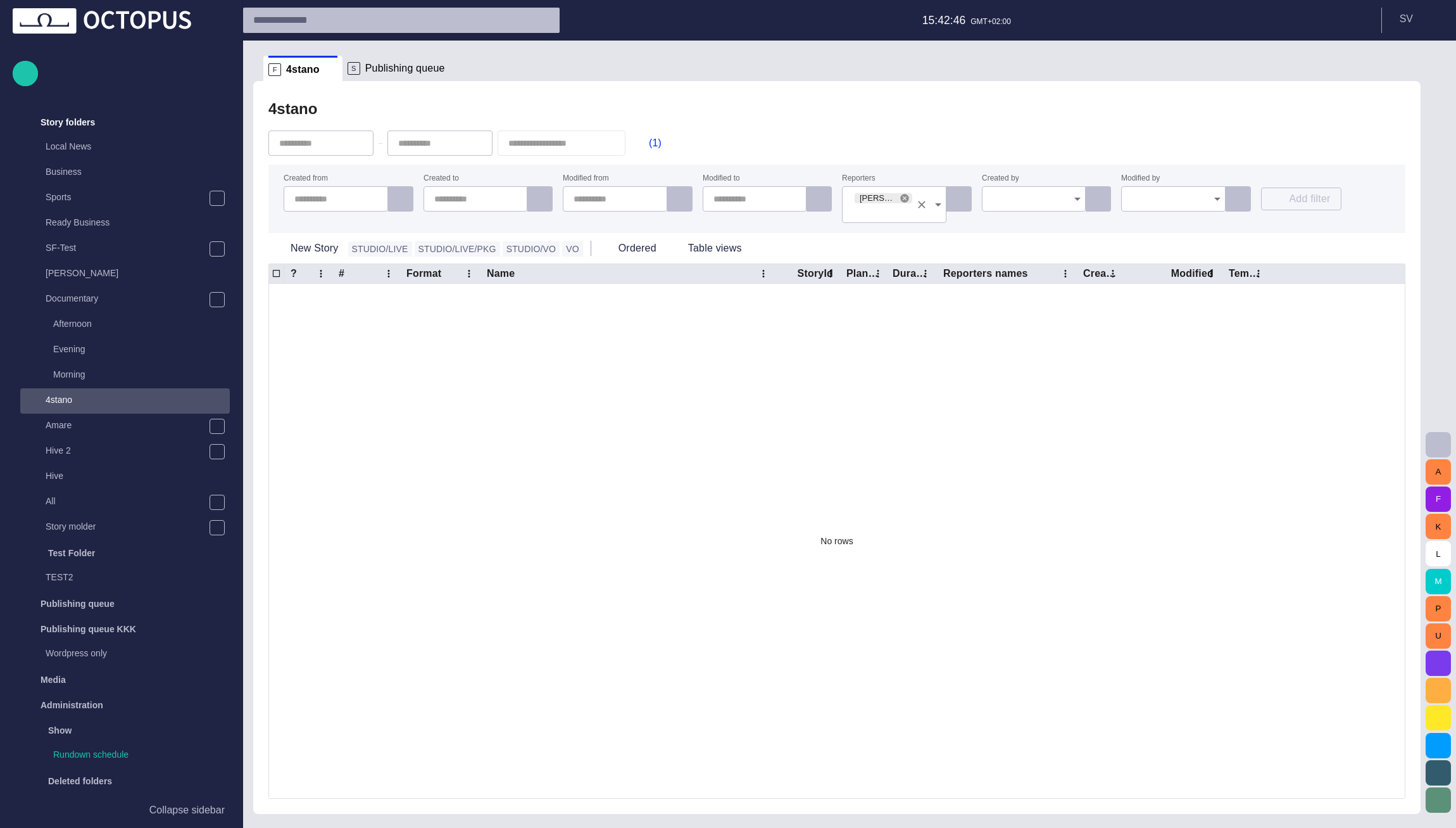
click at [906, 196] on icon at bounding box center [904, 198] width 8 height 8
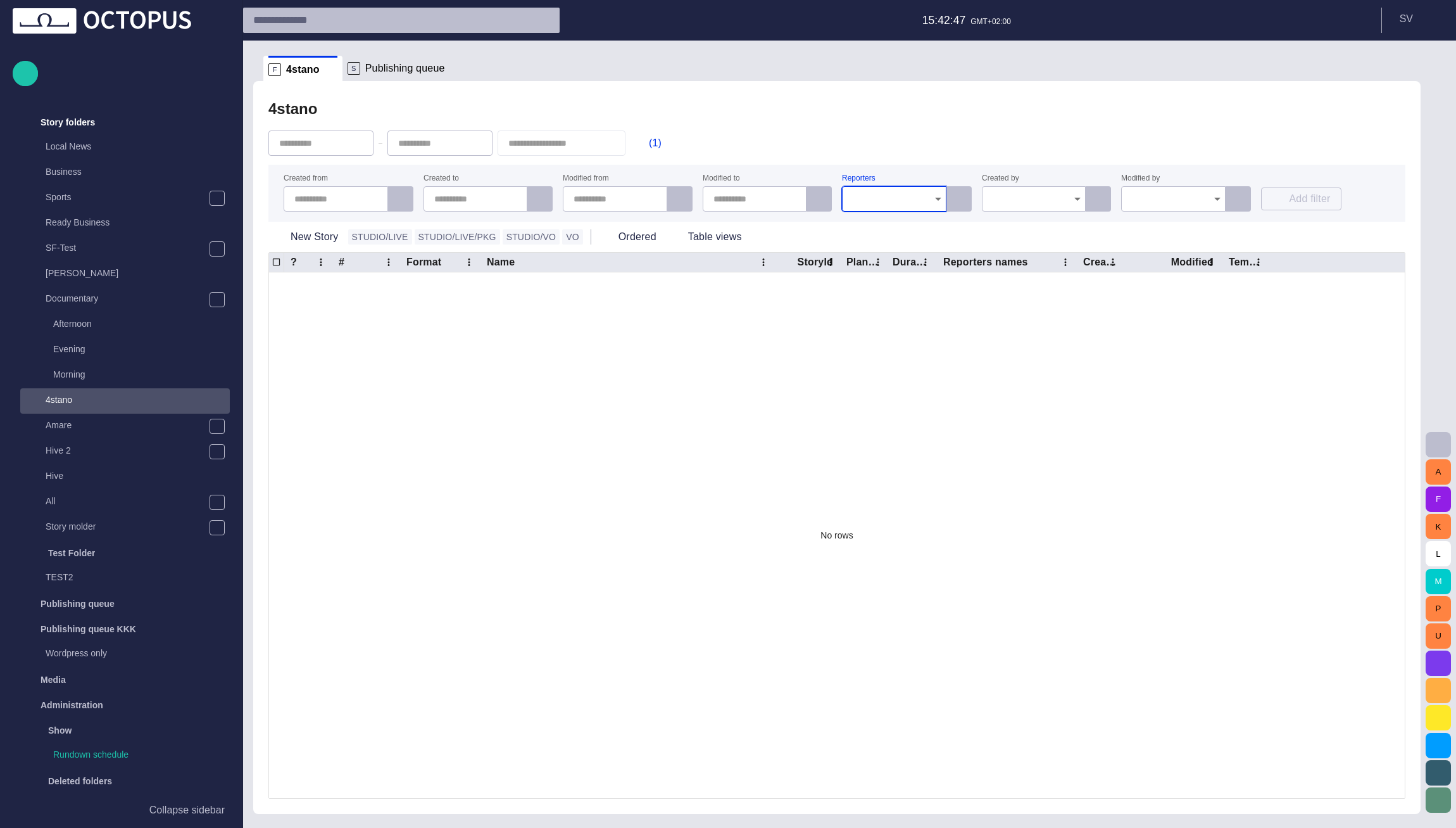
click at [906, 143] on div "(1)" at bounding box center [837, 143] width 1137 height 43
click at [649, 145] on span "button" at bounding box center [643, 143] width 13 height 13
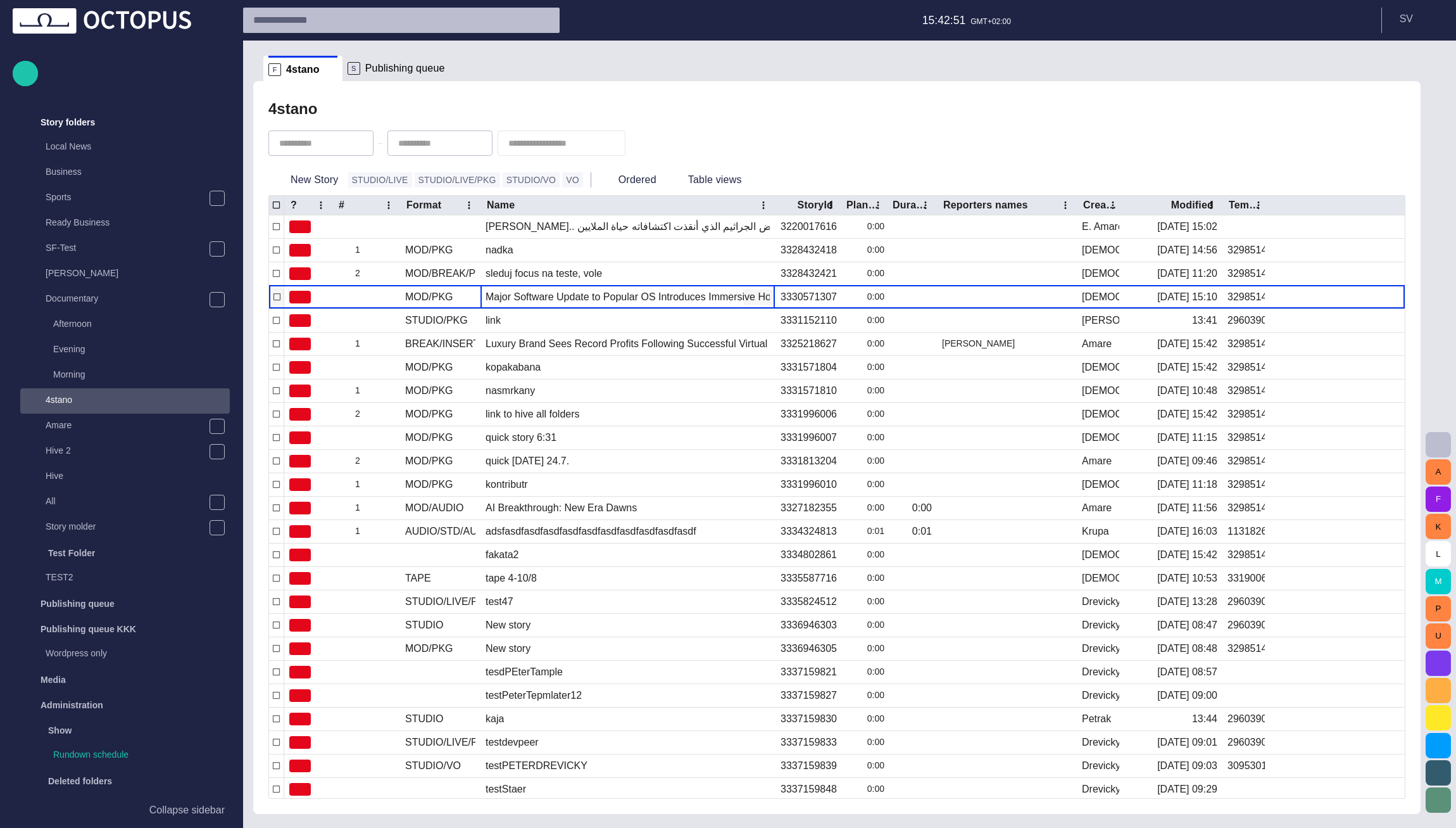
click at [563, 288] on div "Major Software Update to Popular OS Introduces Immersive Holographic Interface" at bounding box center [628, 296] width 295 height 23
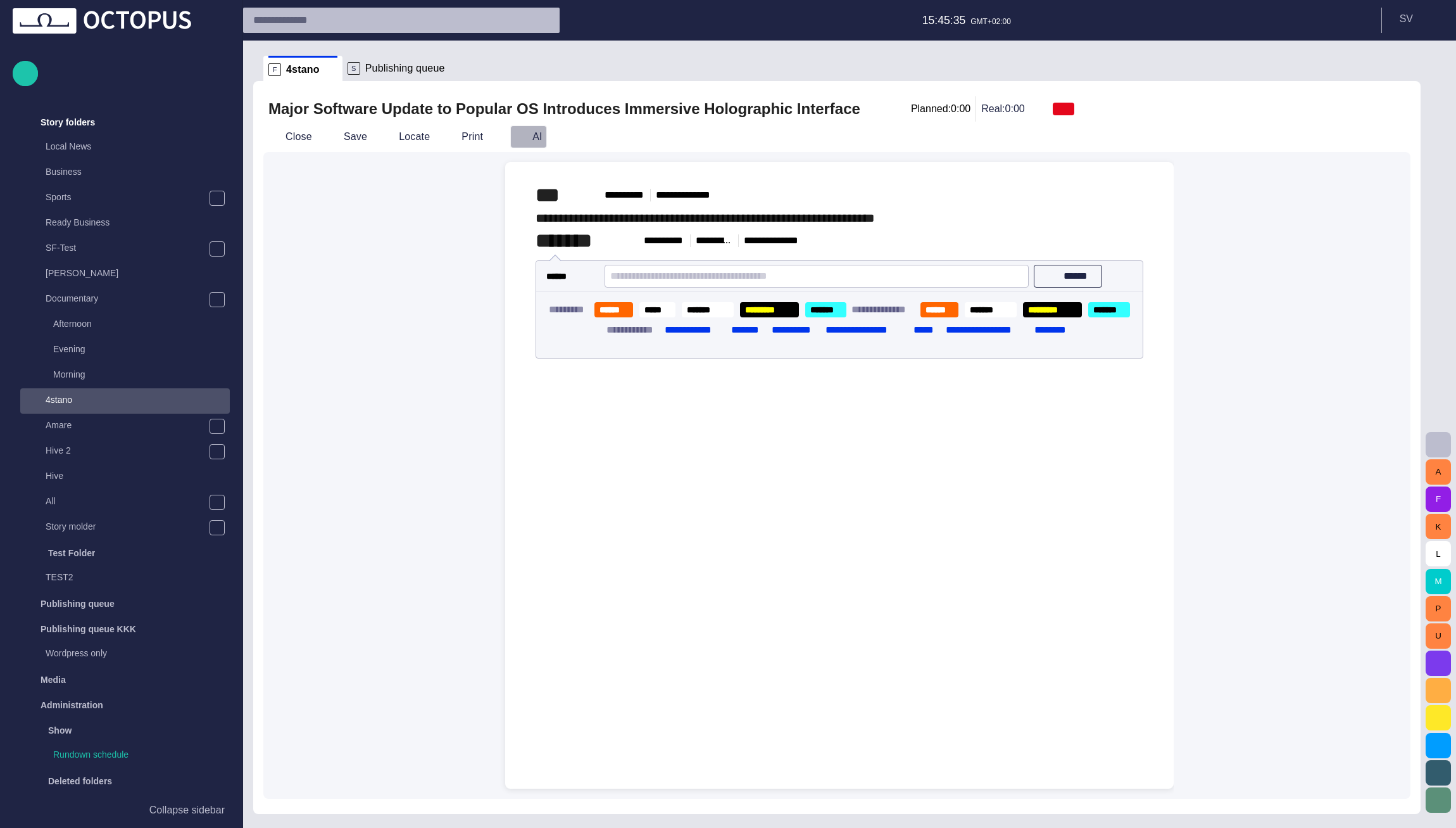
click at [521, 134] on button "AI" at bounding box center [528, 136] width 37 height 23
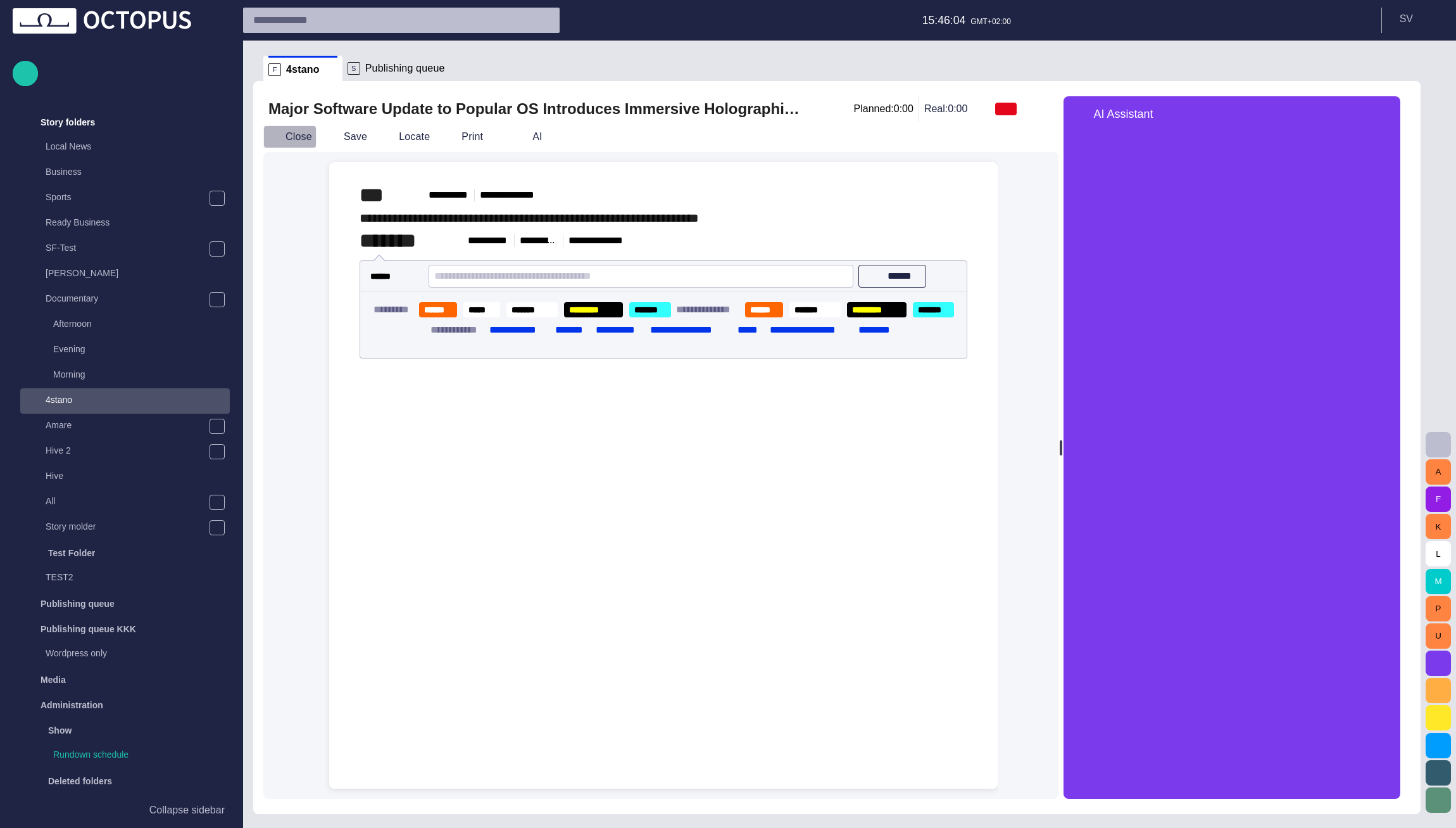
click at [311, 130] on button "Close" at bounding box center [290, 136] width 54 height 23
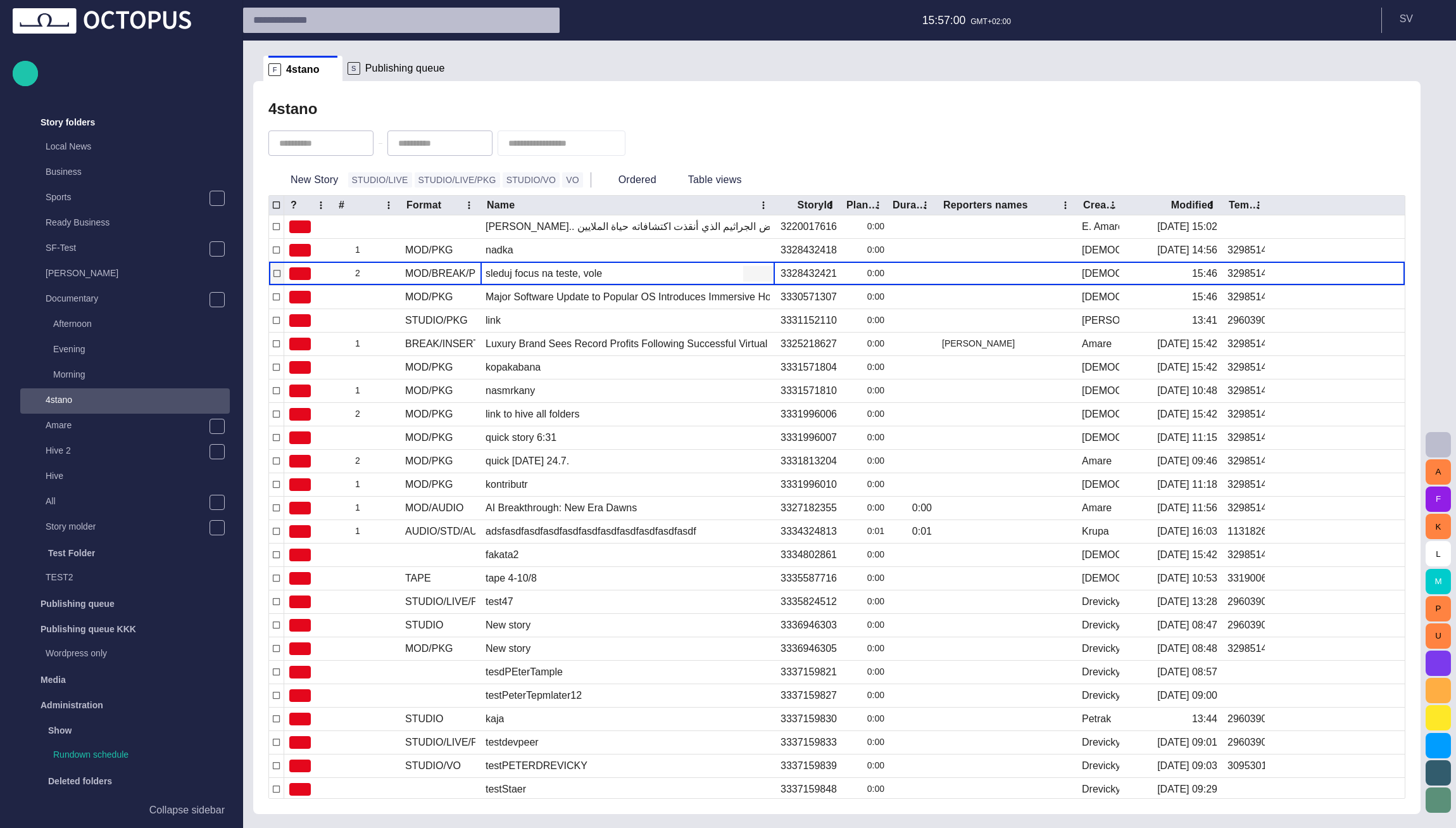
click at [514, 276] on div "sleduj focus na teste, vole" at bounding box center [543, 273] width 117 height 14
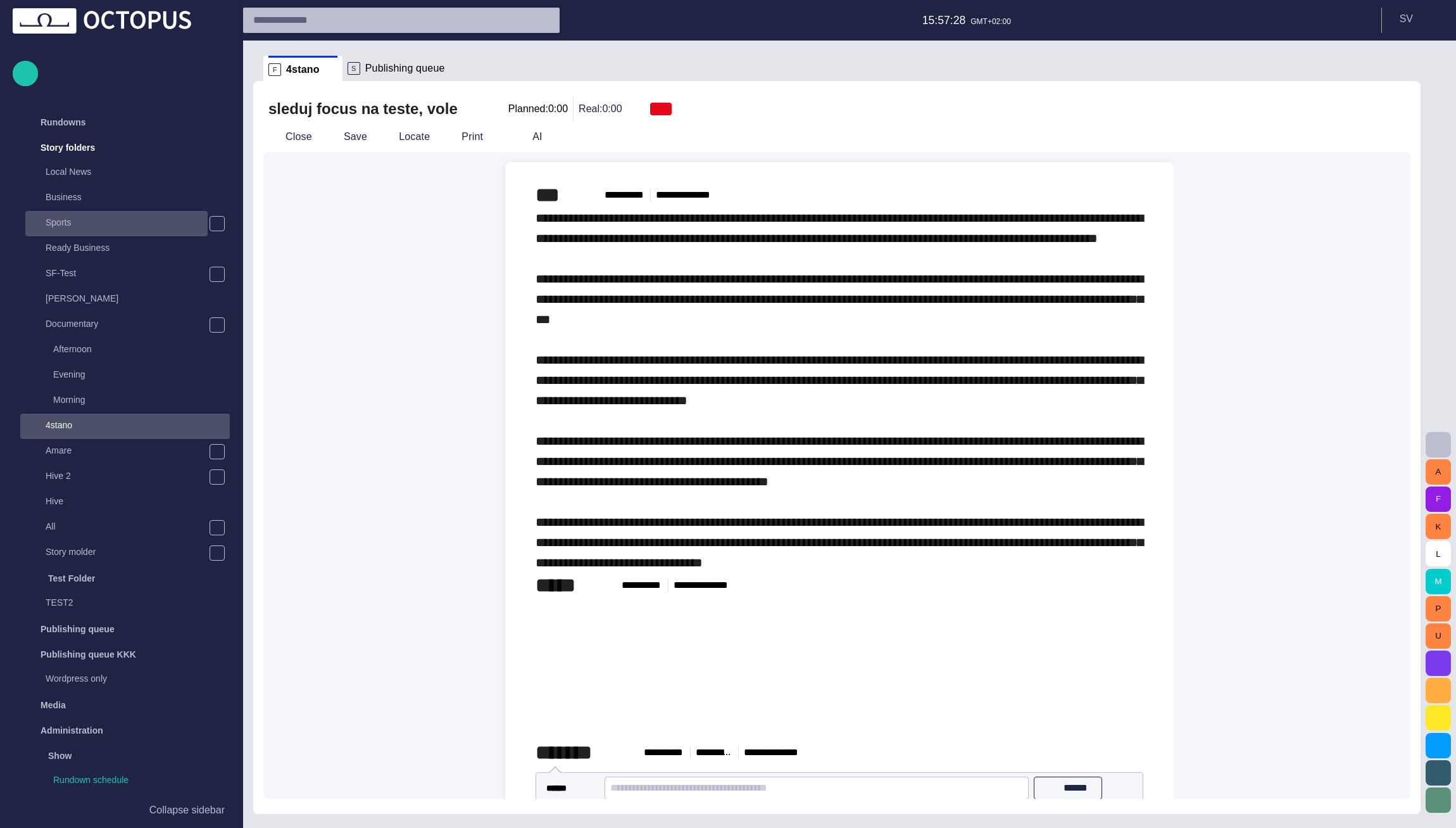
click at [116, 222] on p "Sports" at bounding box center [127, 222] width 162 height 13
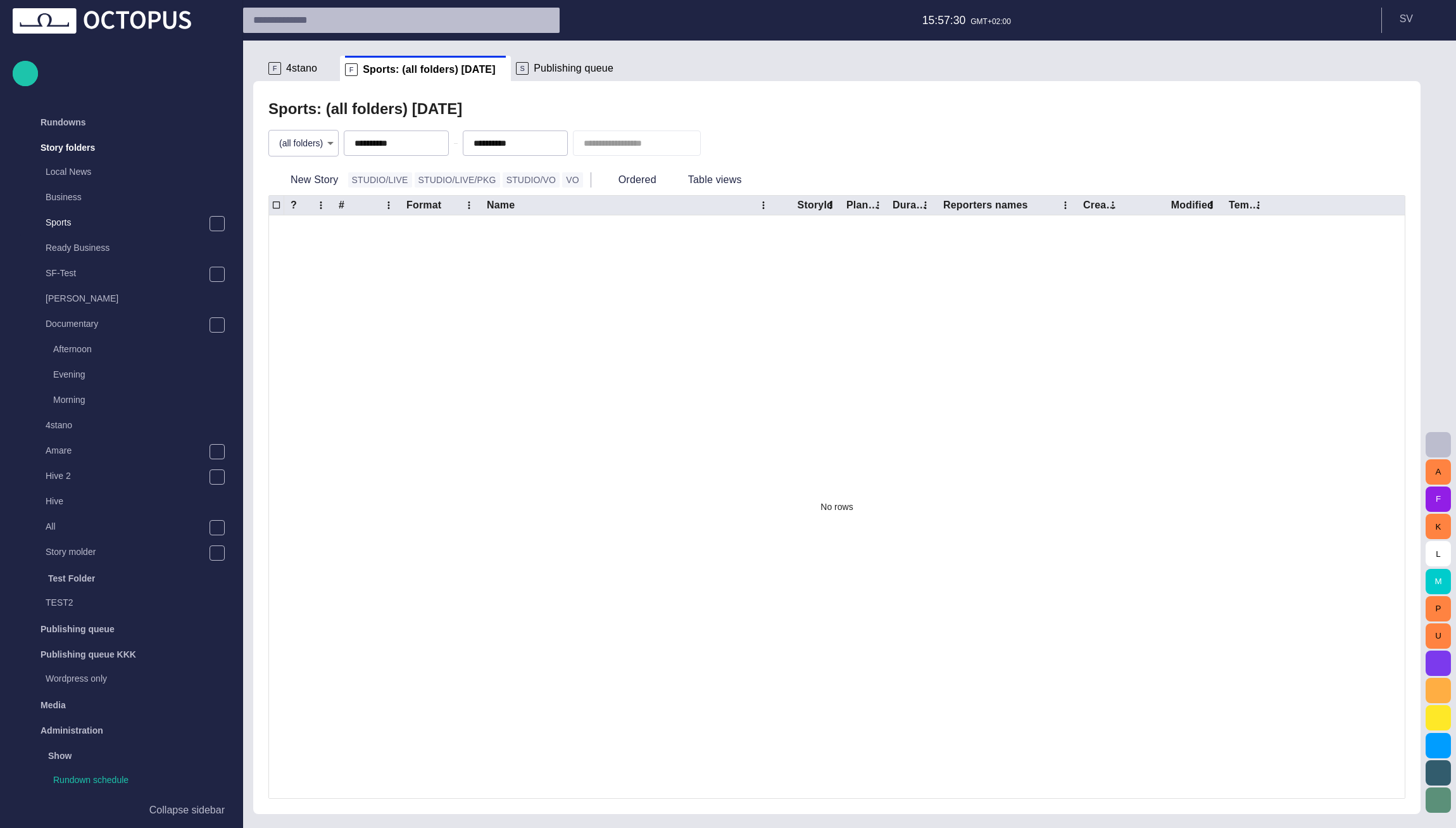
scroll to position [102, 0]
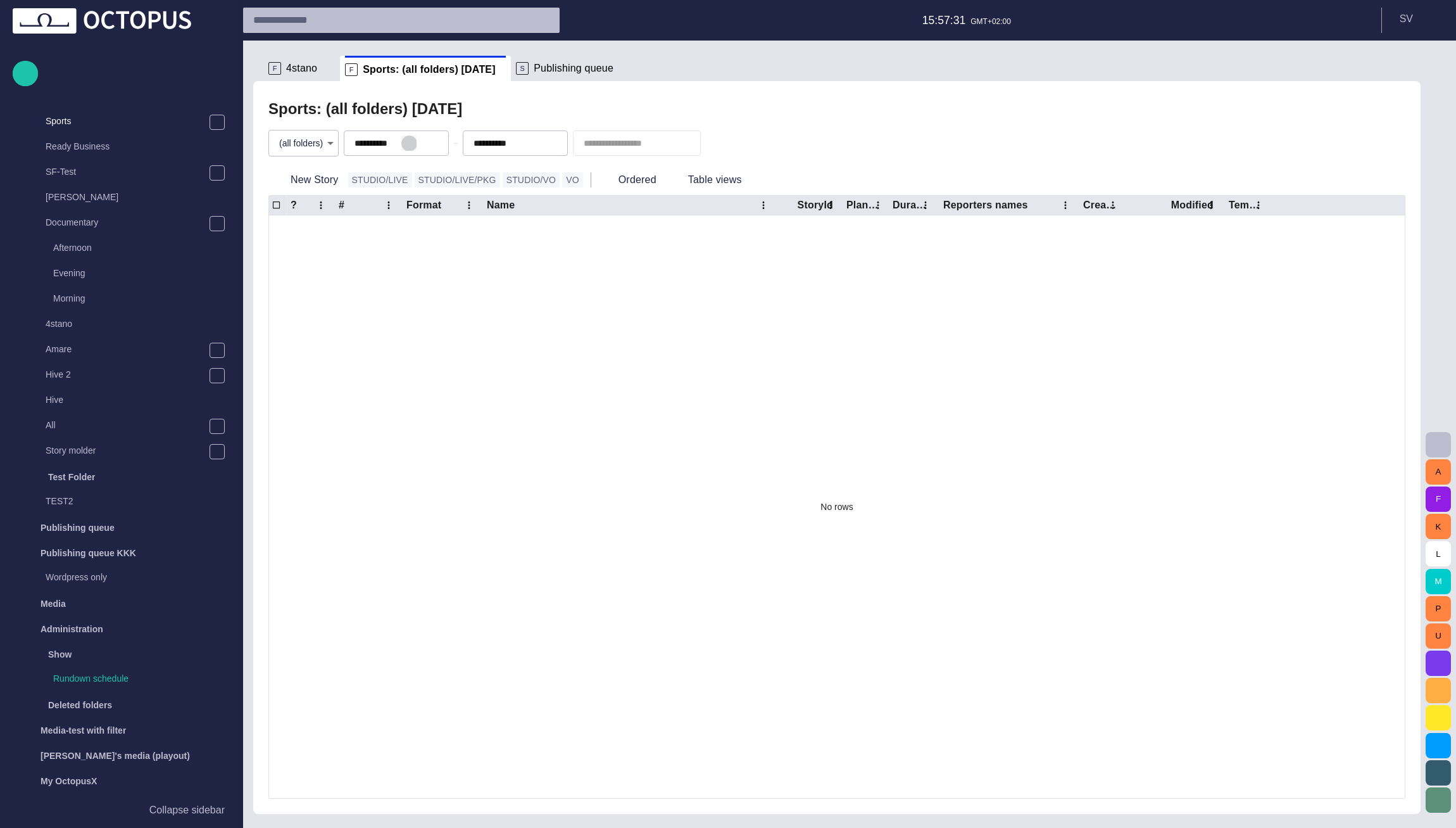
click at [414, 147] on span "button" at bounding box center [409, 143] width 10 height 10
click at [533, 145] on span "button" at bounding box center [528, 143] width 10 height 10
click at [544, 114] on div "Sports: (all folders) - [DATE]" at bounding box center [837, 109] width 1137 height 25
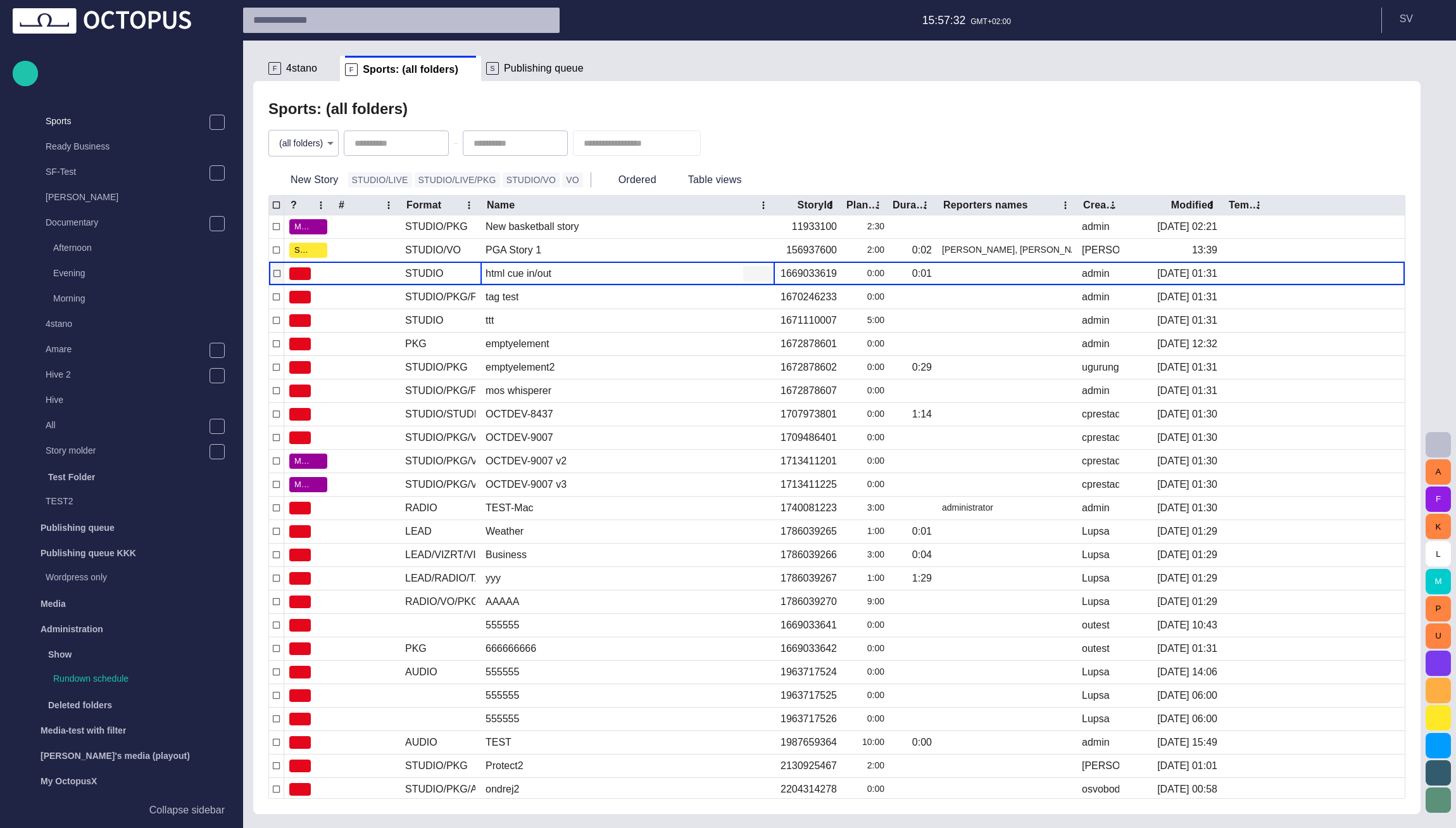
click at [550, 272] on div "html cue in/out" at bounding box center [518, 273] width 66 height 14
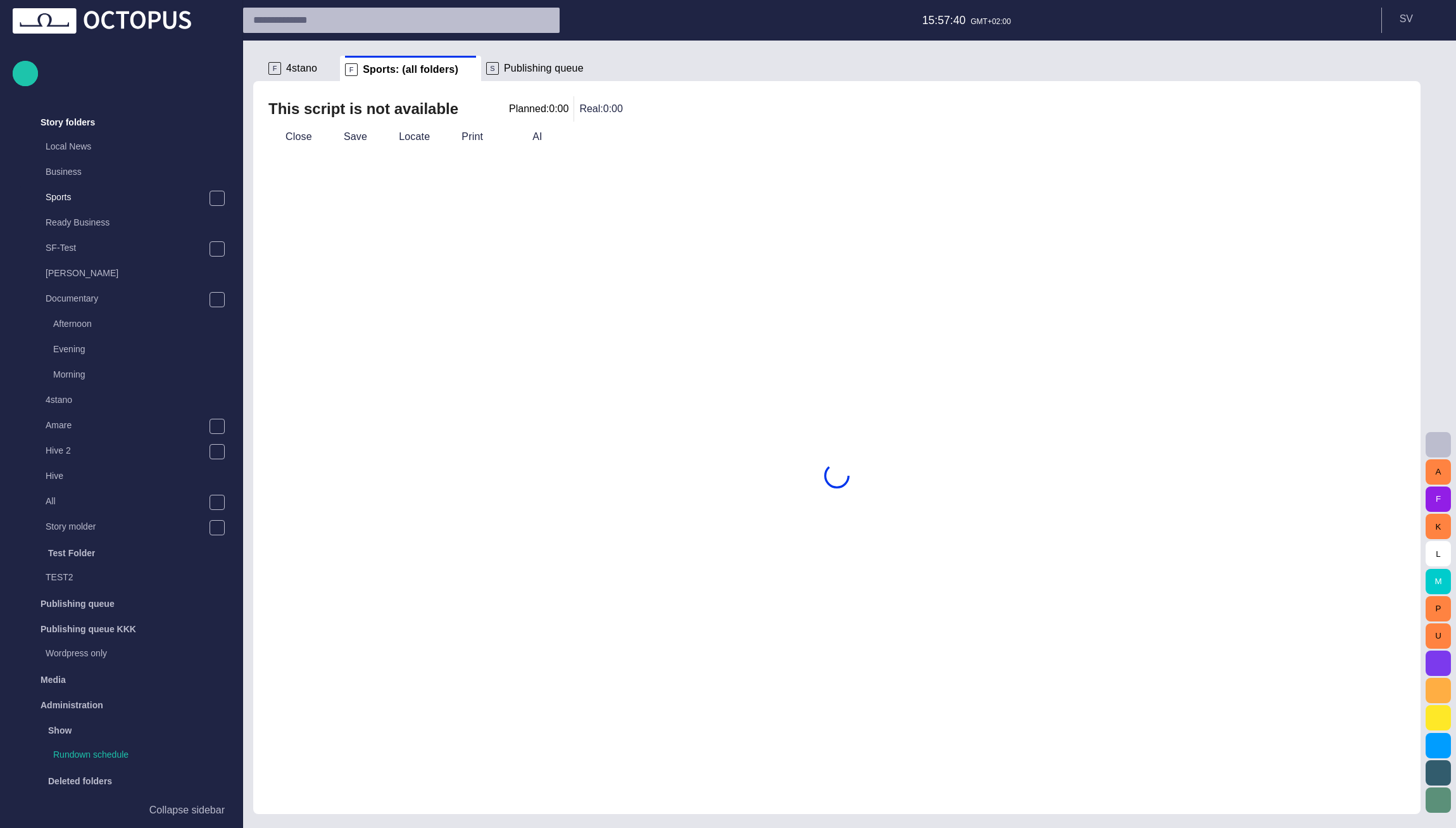
scroll to position [25, 0]
click at [302, 138] on button "Close" at bounding box center [290, 136] width 54 height 23
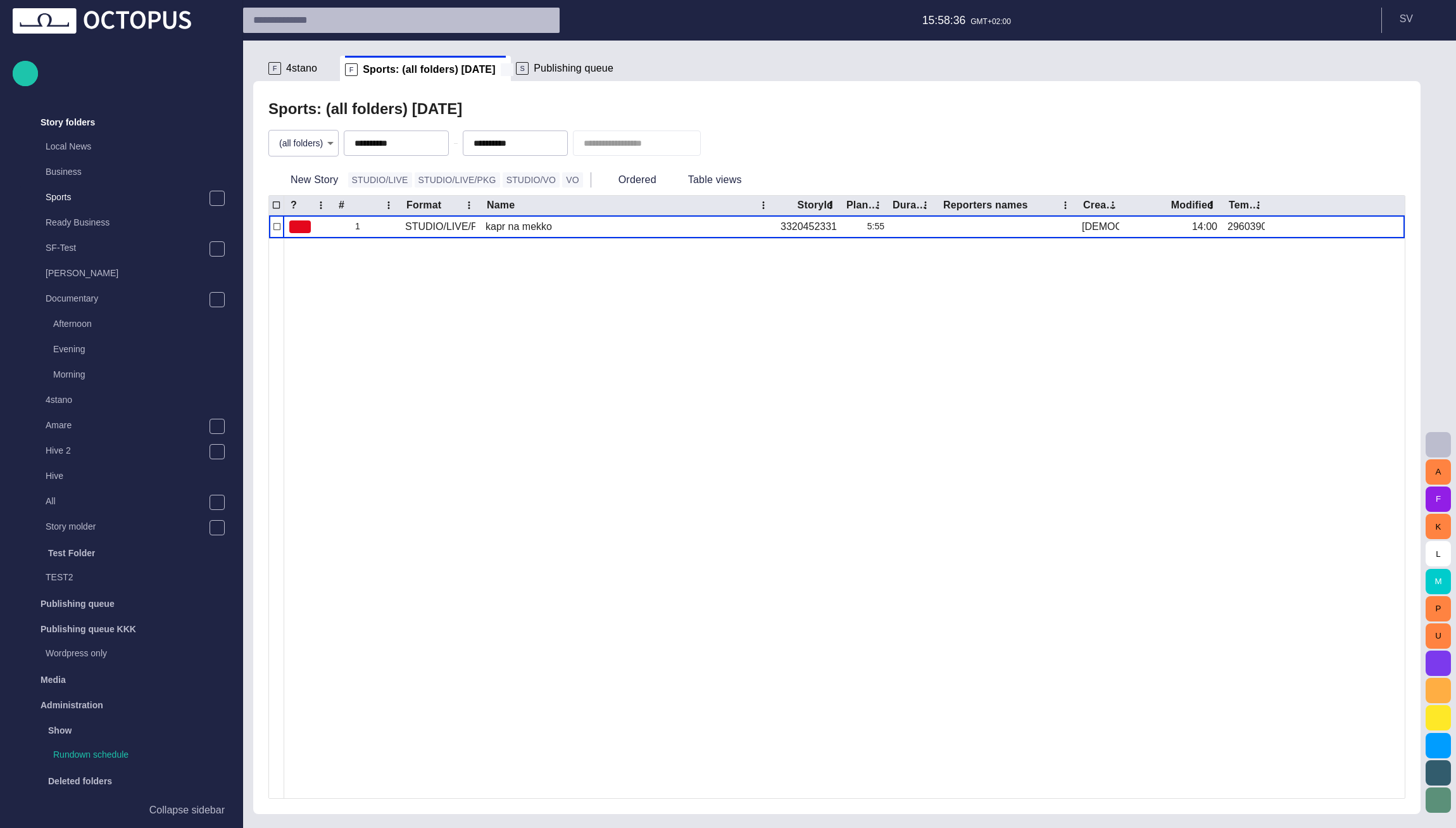
click at [501, 70] on span at bounding box center [507, 69] width 13 height 13
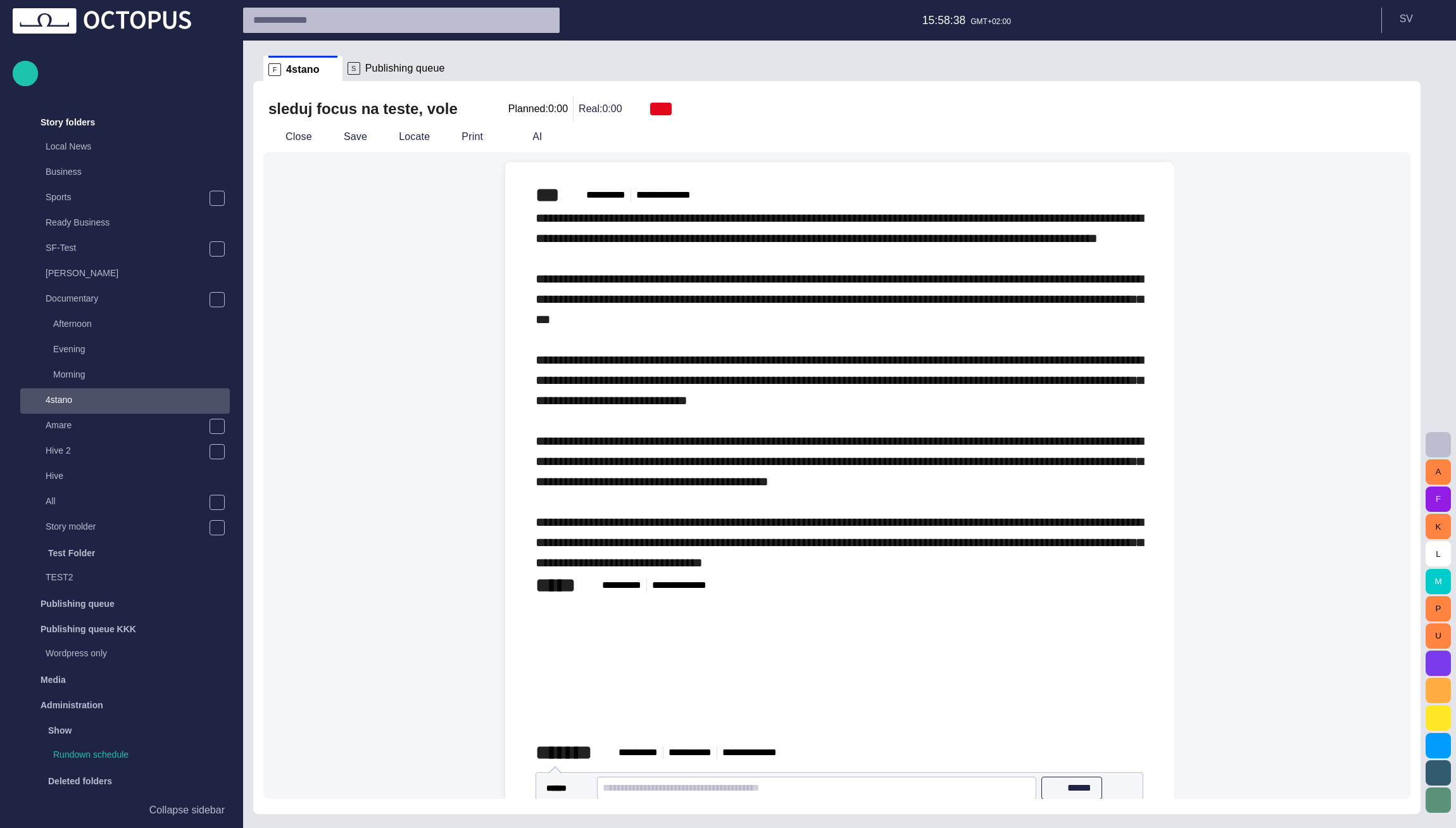
scroll to position [225, 0]
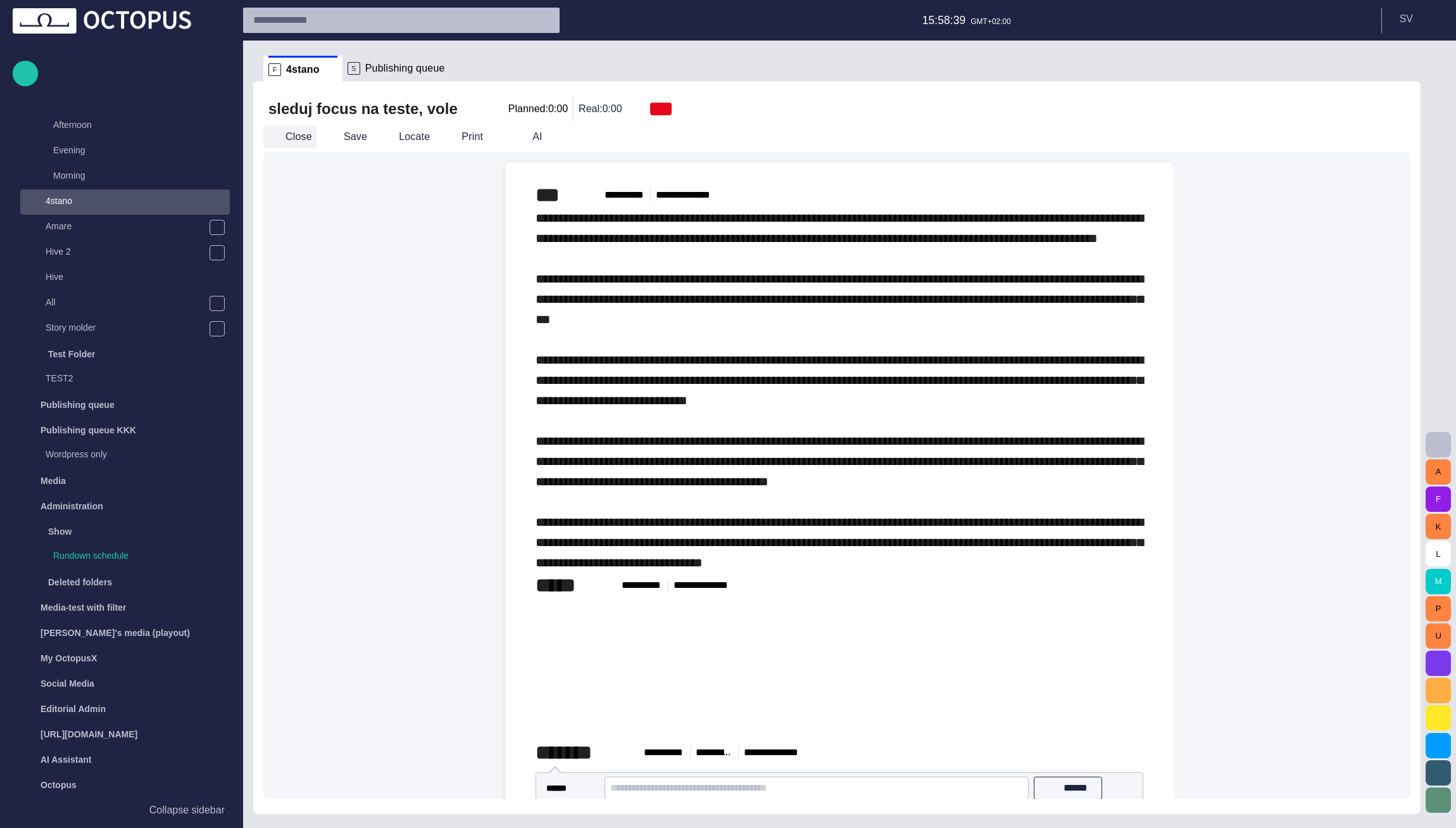
click at [300, 139] on button "Close" at bounding box center [290, 136] width 54 height 23
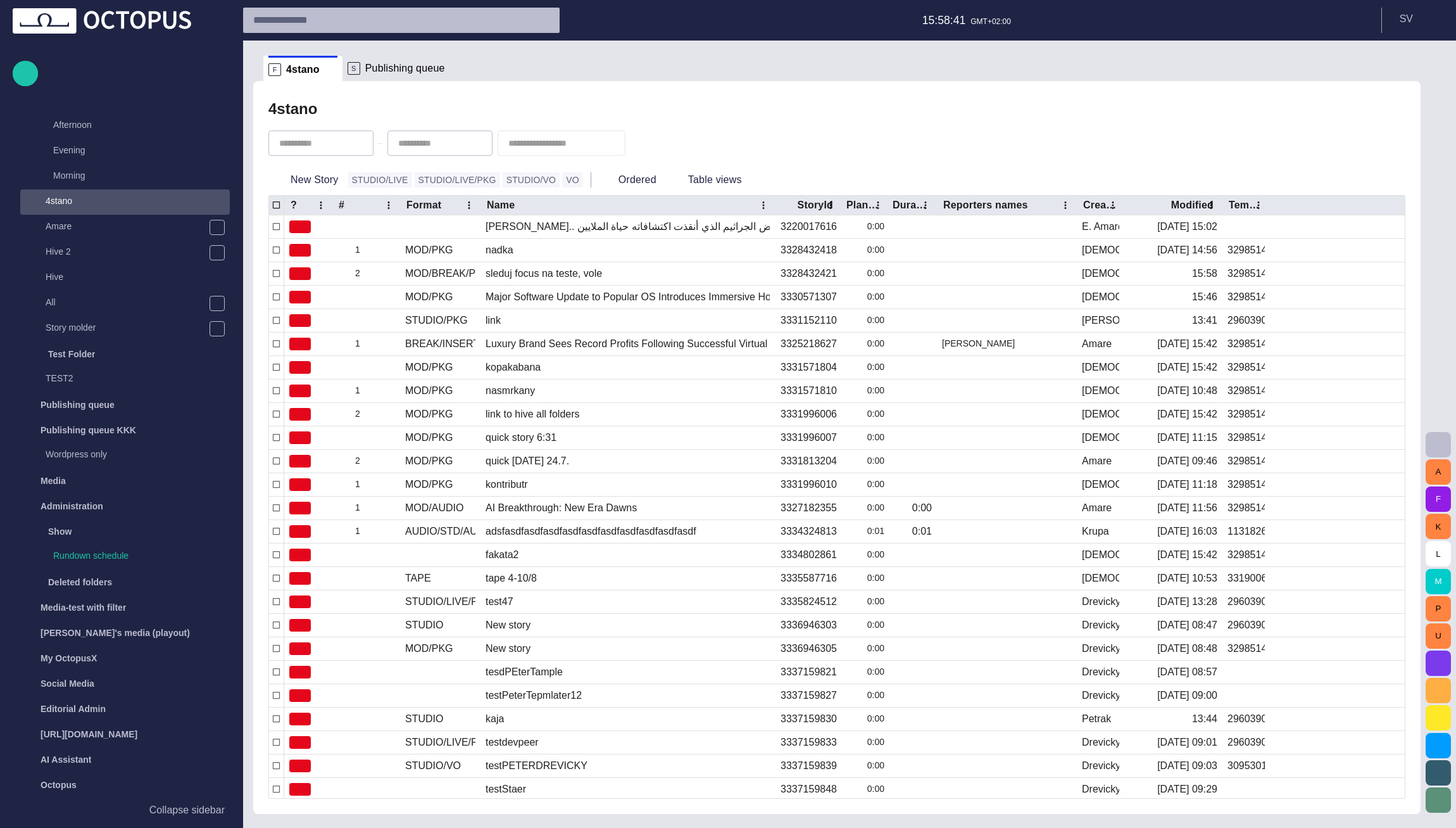
scroll to position [0, 0]
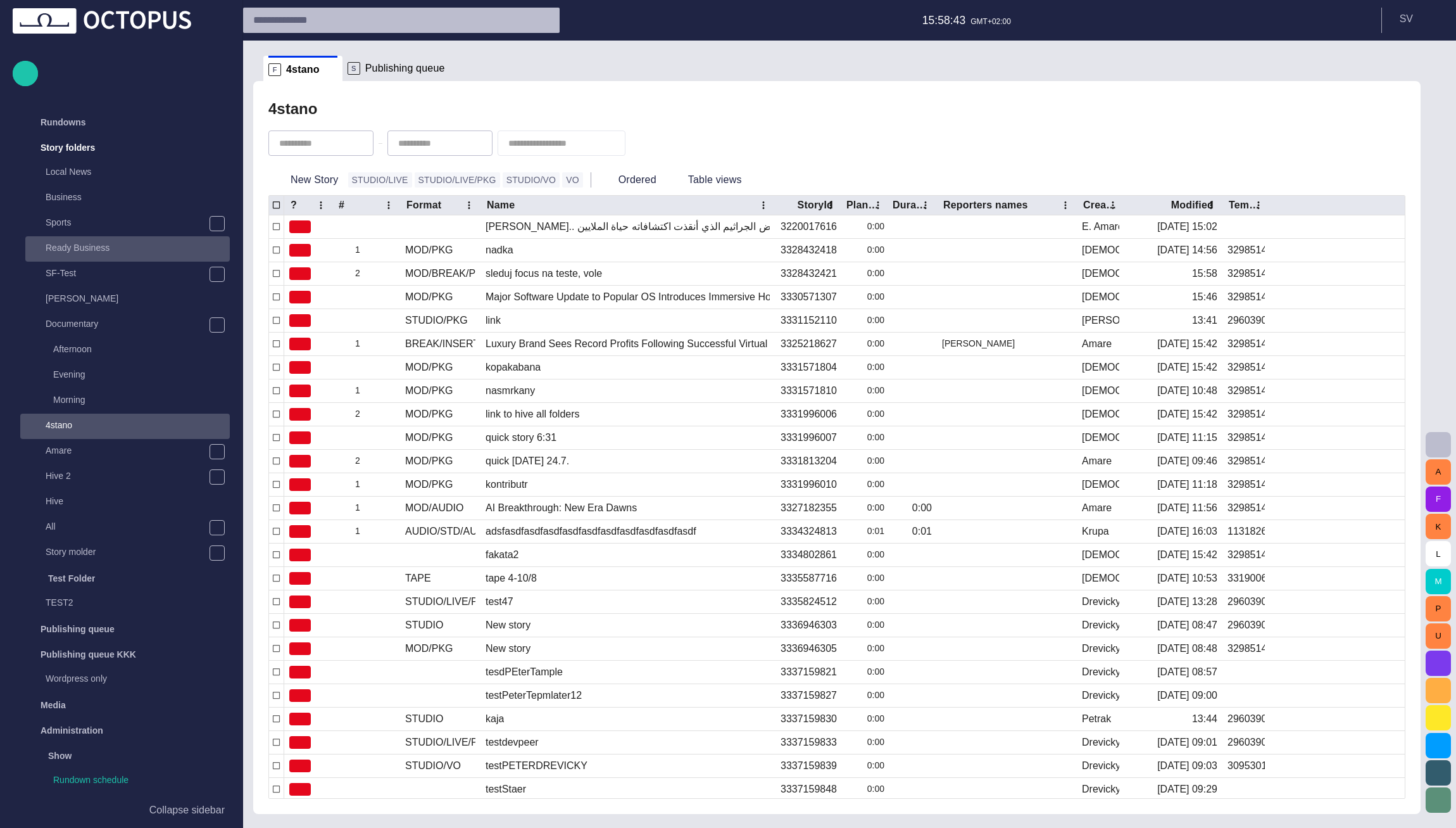
drag, startPoint x: 82, startPoint y: 221, endPoint x: 172, endPoint y: 239, distance: 91.8
click at [82, 221] on p "Sports" at bounding box center [127, 222] width 163 height 13
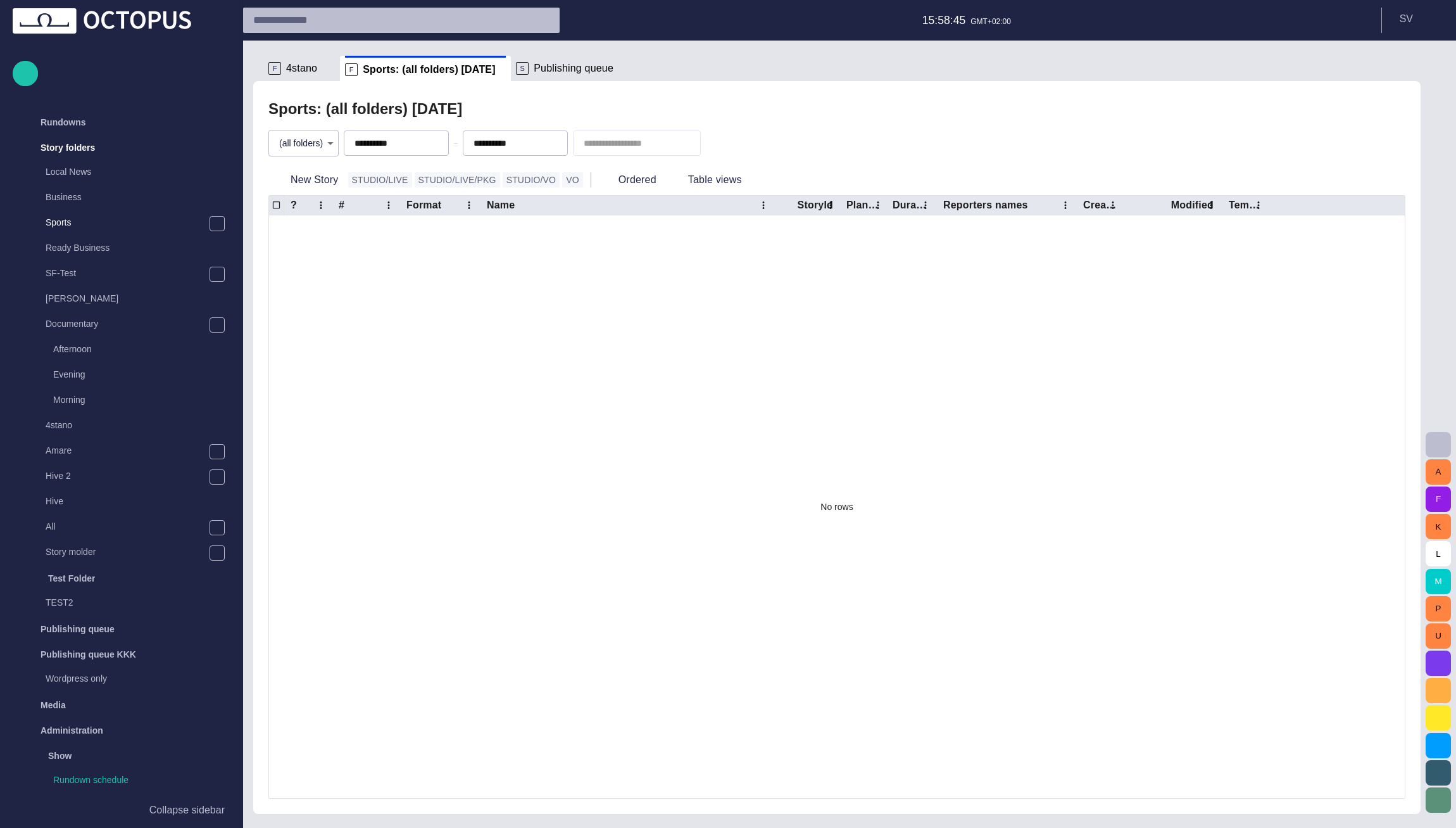
scroll to position [102, 0]
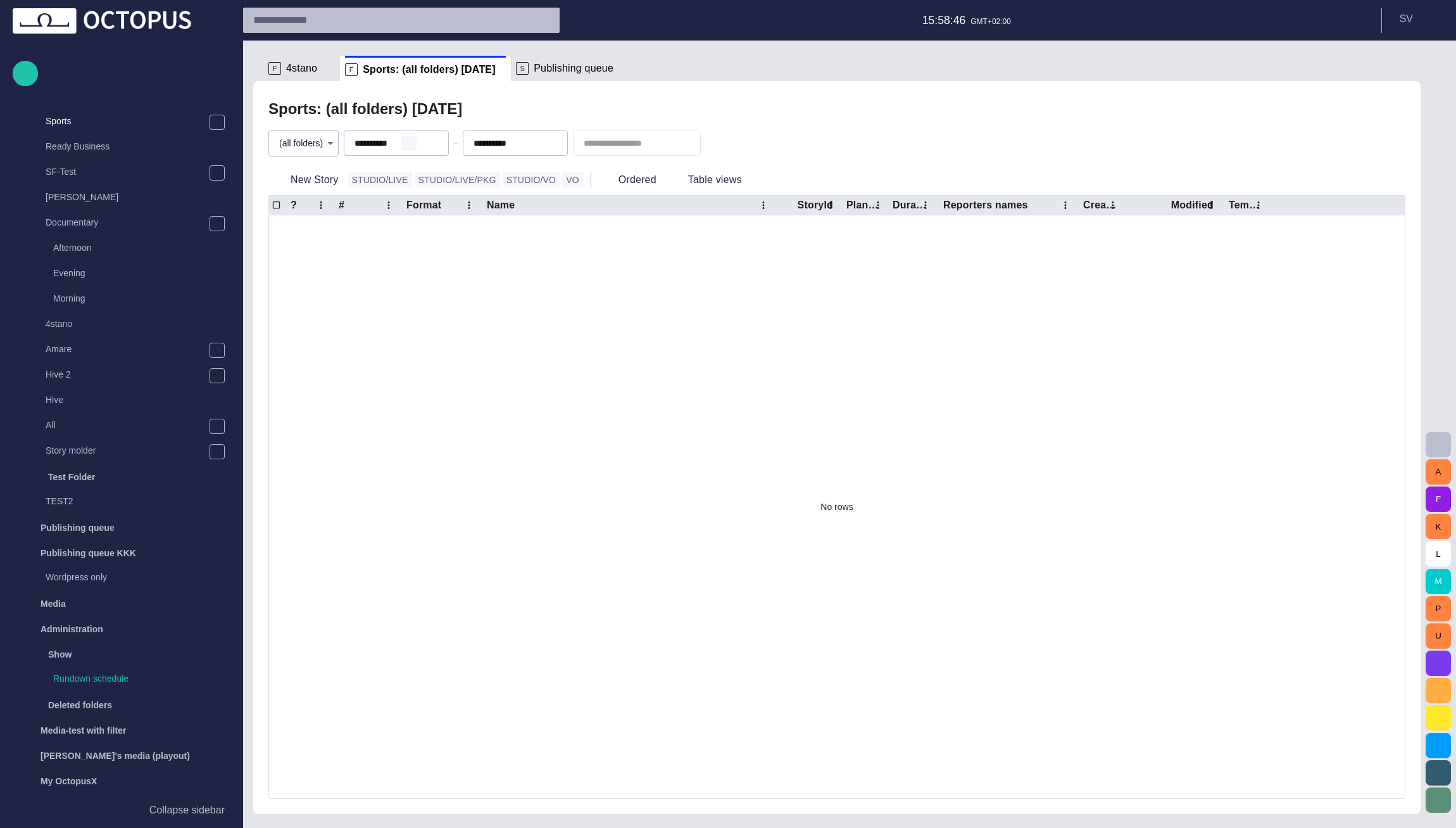
click at [417, 143] on button "button" at bounding box center [409, 143] width 15 height 15
click at [502, 111] on div "Sports: (all folders) [DATE]" at bounding box center [837, 109] width 1137 height 25
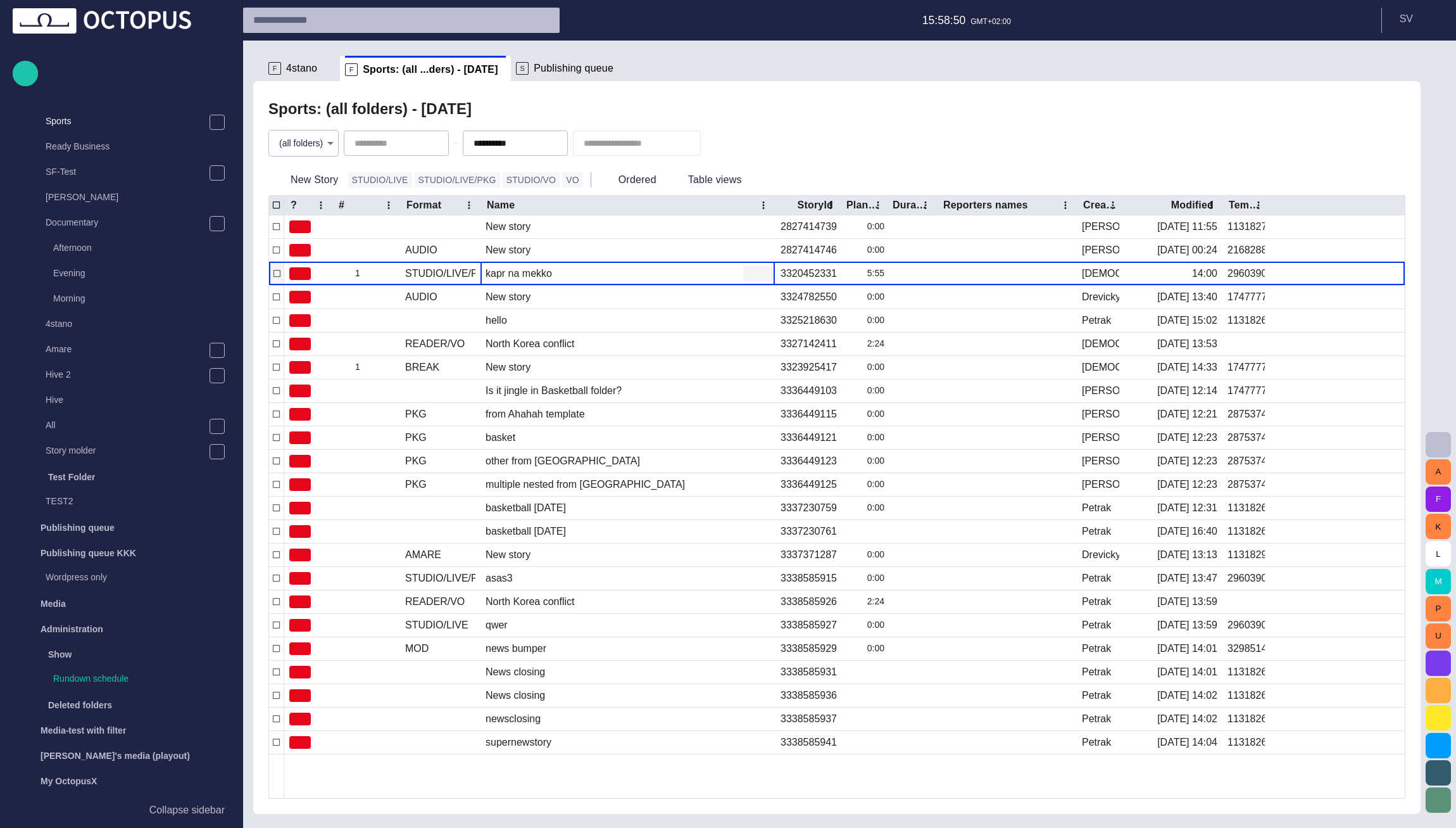
click at [516, 282] on div "kapr na mekko" at bounding box center [628, 273] width 295 height 23
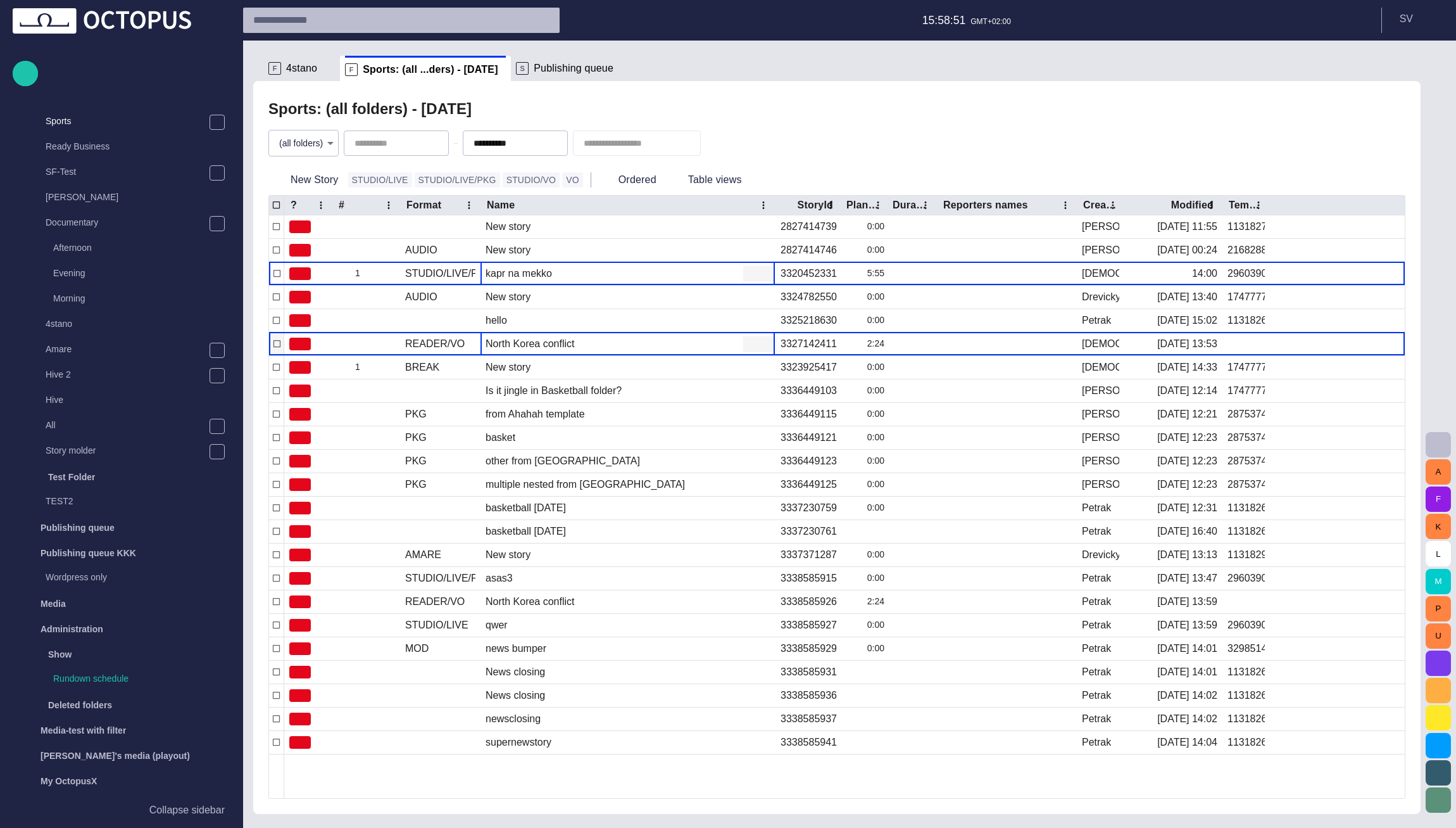
click at [525, 333] on div "North Korea conflict" at bounding box center [628, 343] width 295 height 23
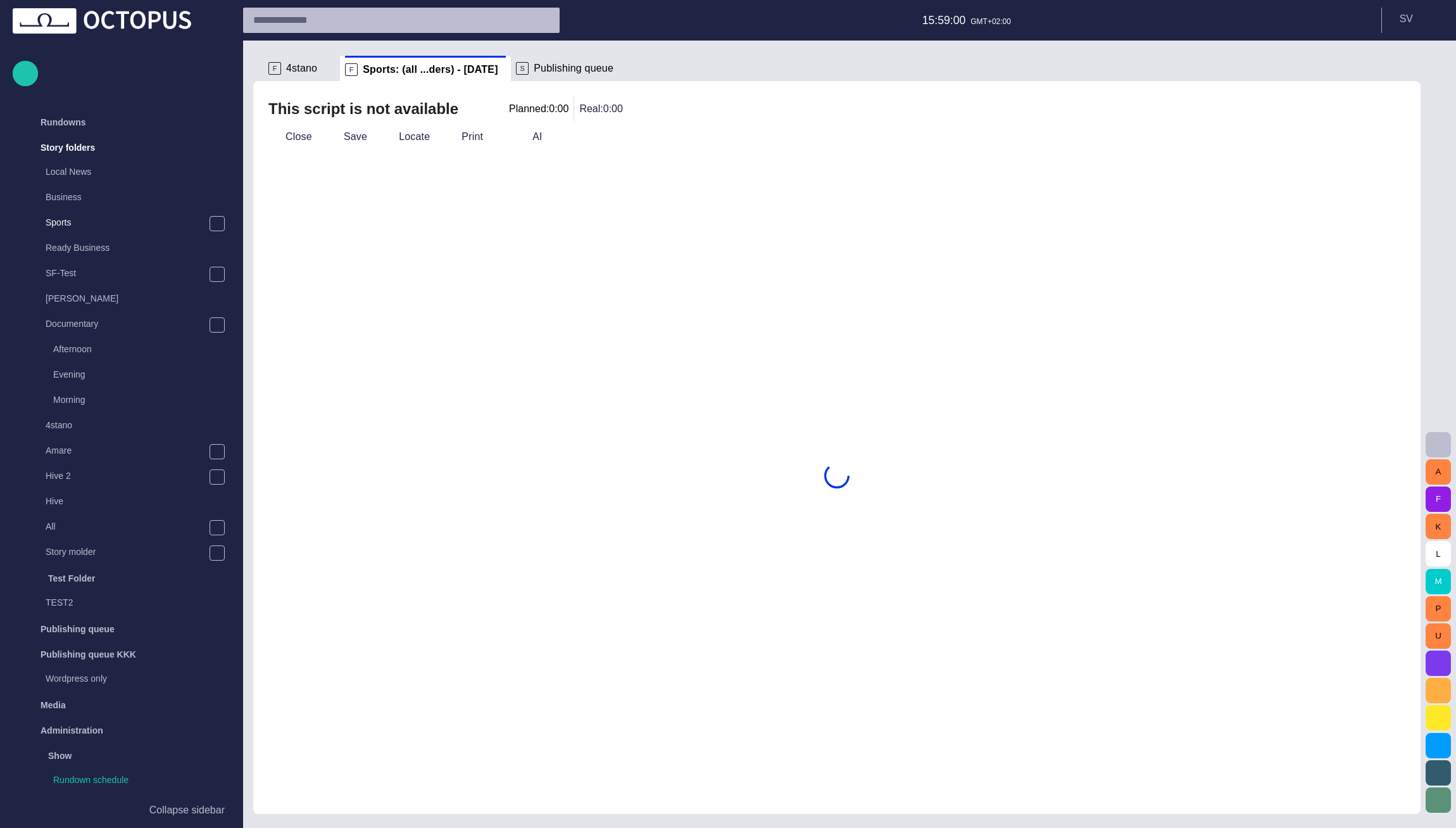
scroll to position [25, 0]
click at [298, 72] on span "4stano" at bounding box center [301, 69] width 31 height 13
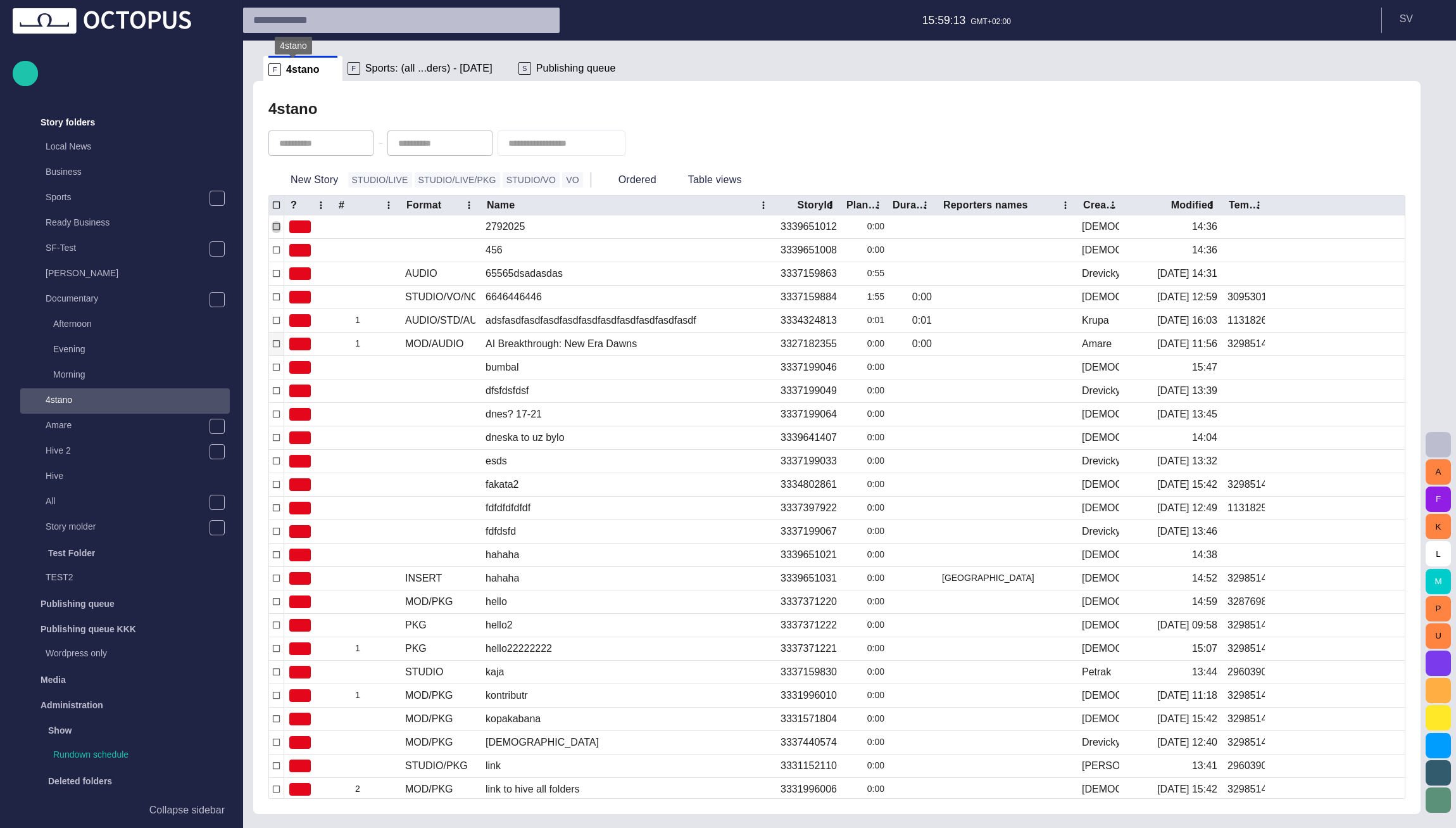
scroll to position [225, 0]
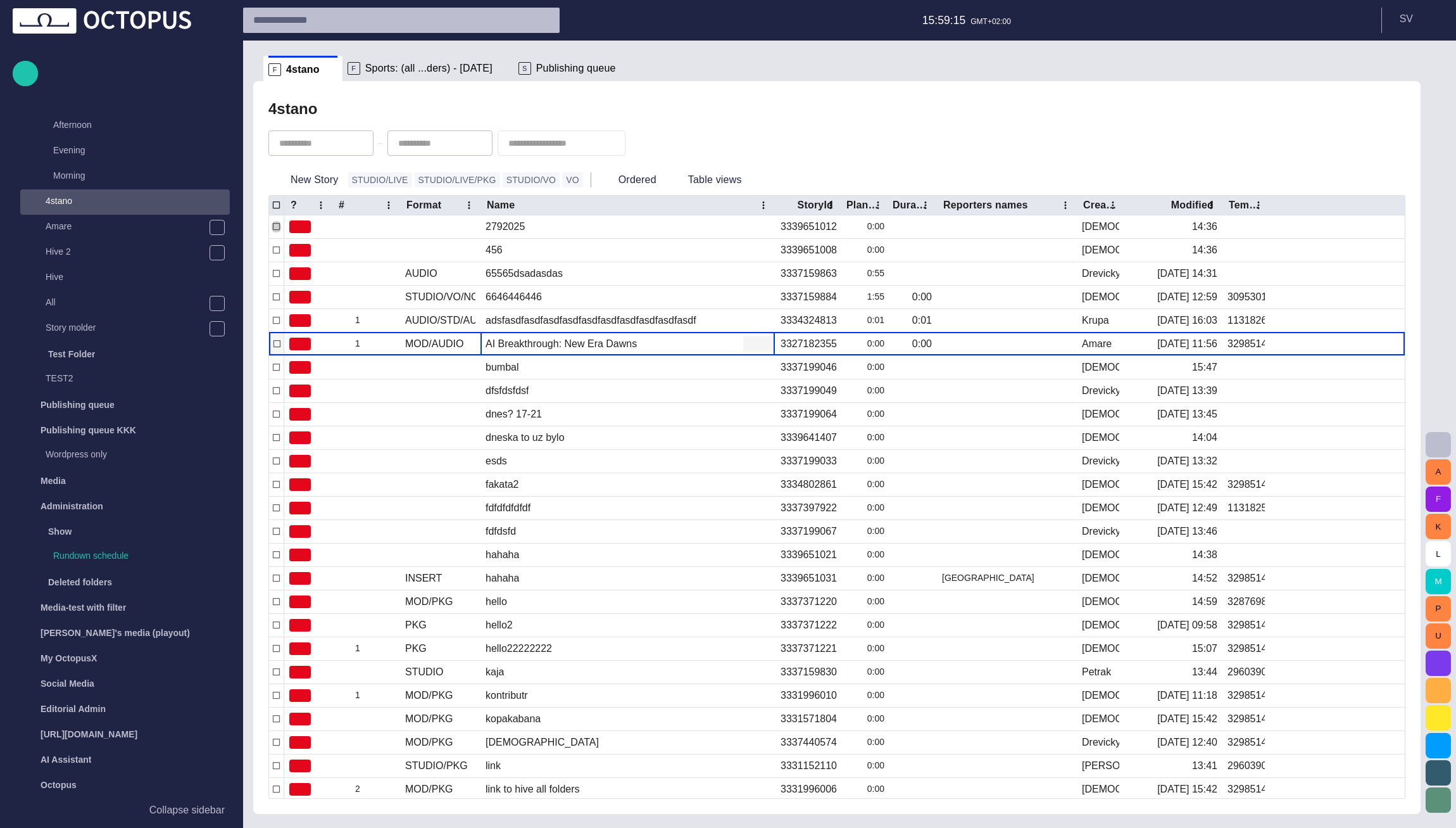
click at [528, 342] on div "AI Breakthrough: New Era Dawns" at bounding box center [561, 344] width 151 height 14
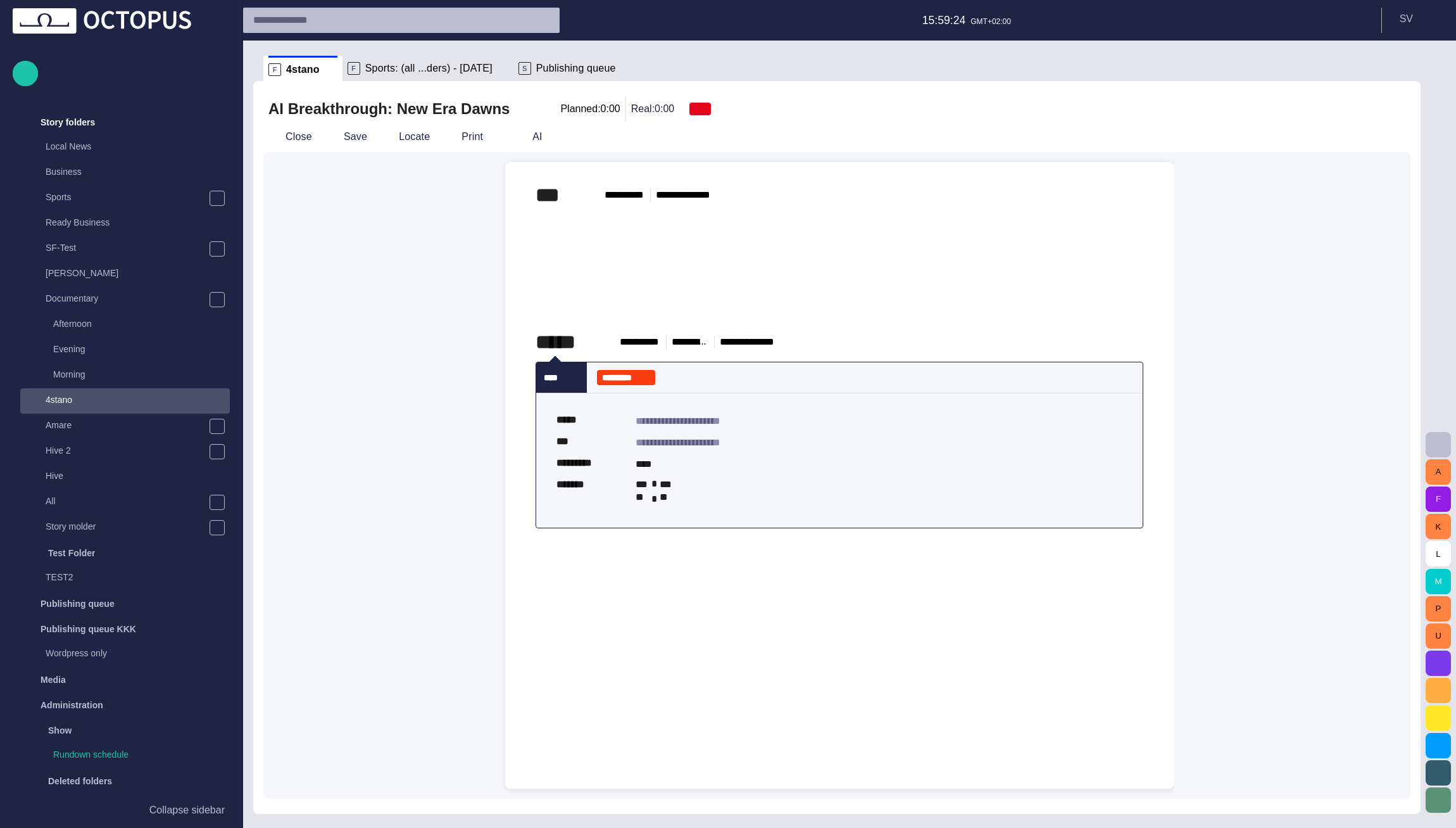
scroll to position [25, 0]
click at [298, 133] on button "Close" at bounding box center [290, 136] width 54 height 23
click at [376, 66] on span "Sports: (all ...ders) - [DATE]" at bounding box center [429, 69] width 128 height 13
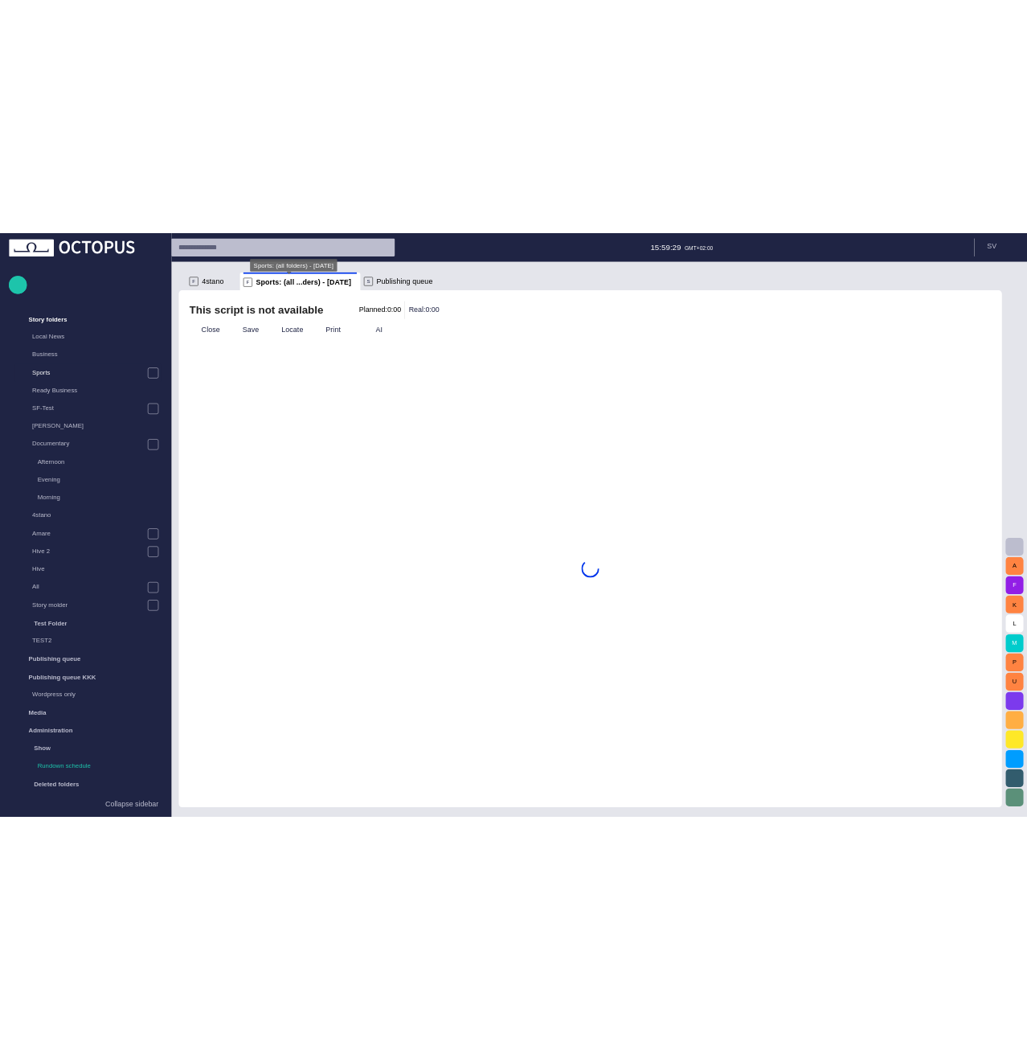
scroll to position [129, 0]
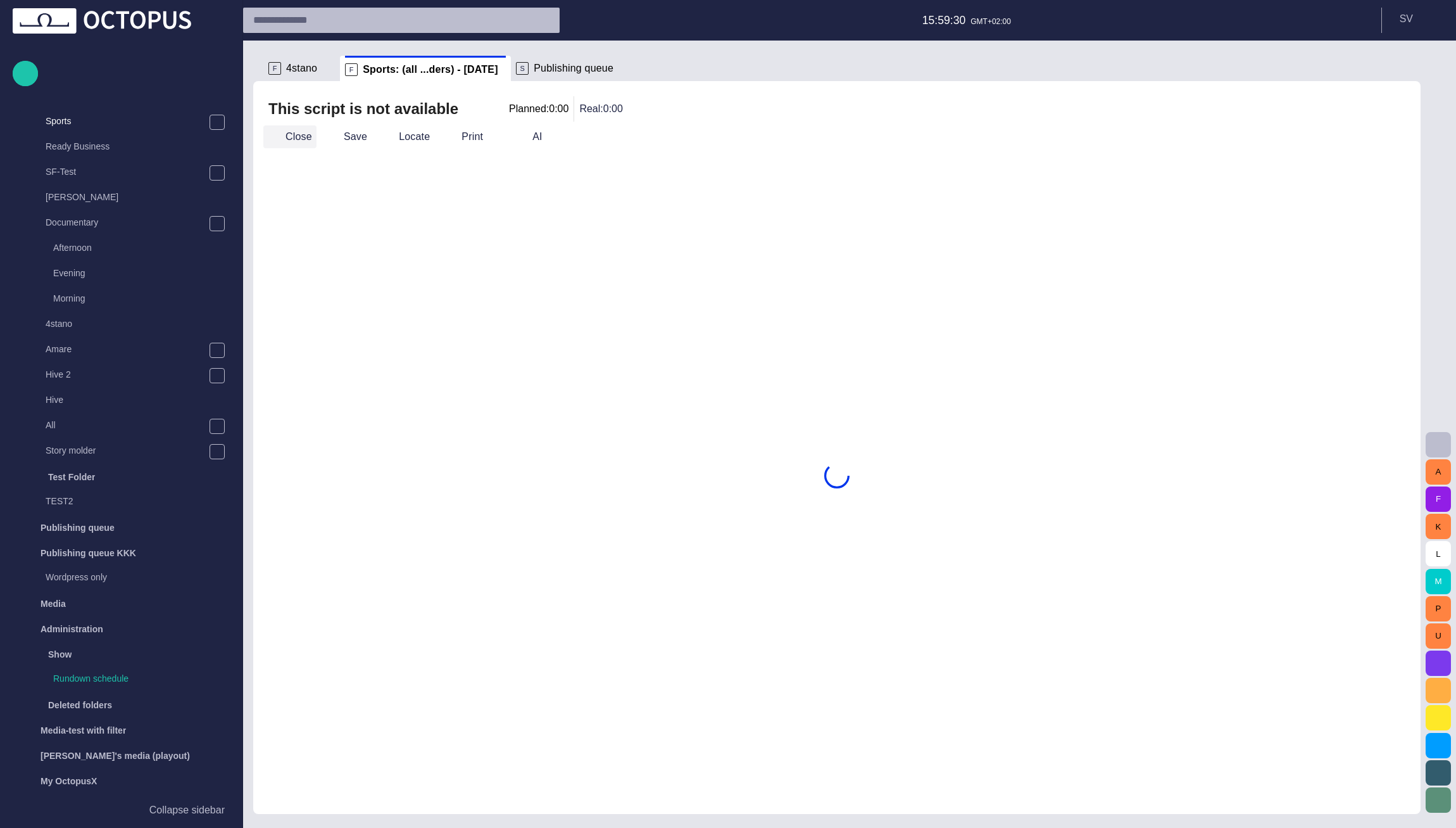
click at [306, 139] on button "Close" at bounding box center [290, 136] width 54 height 23
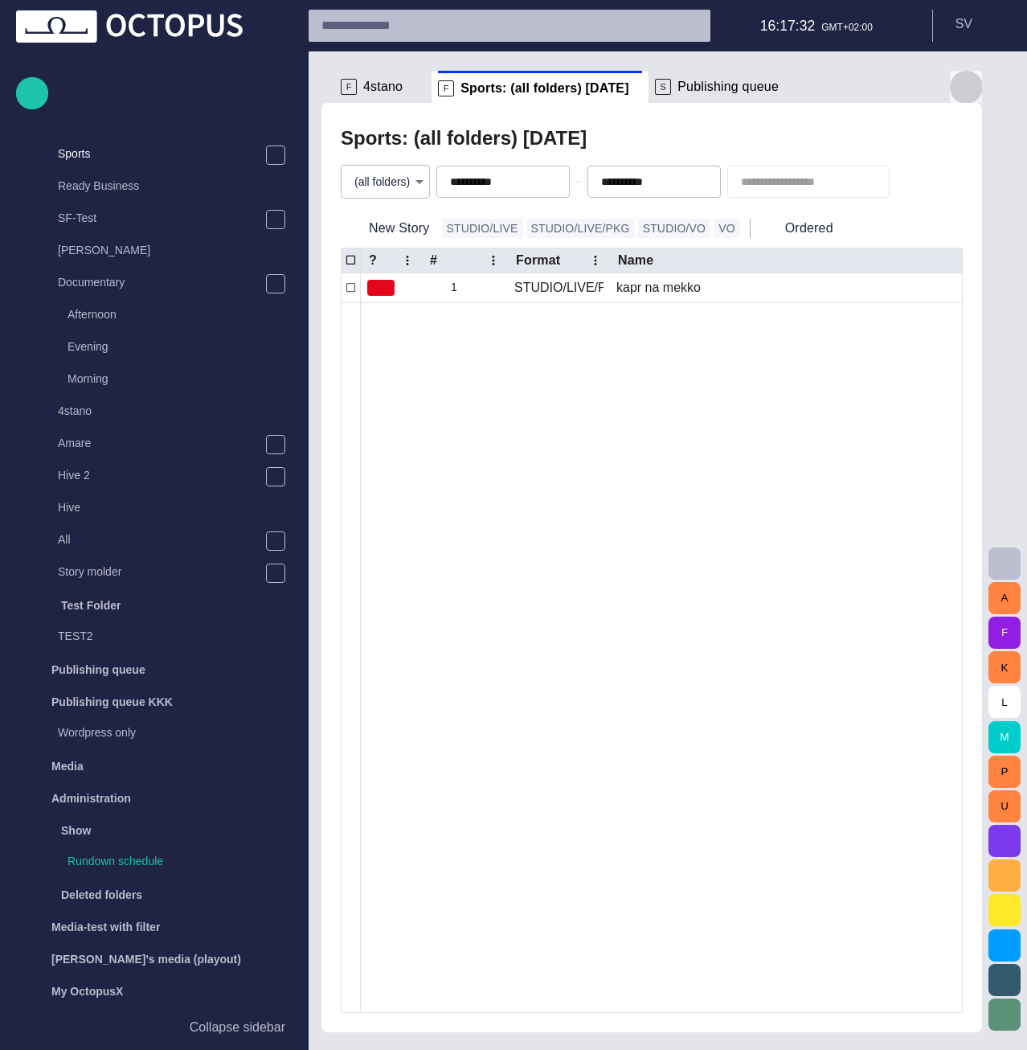
click at [964, 84] on span "button" at bounding box center [965, 86] width 19 height 19
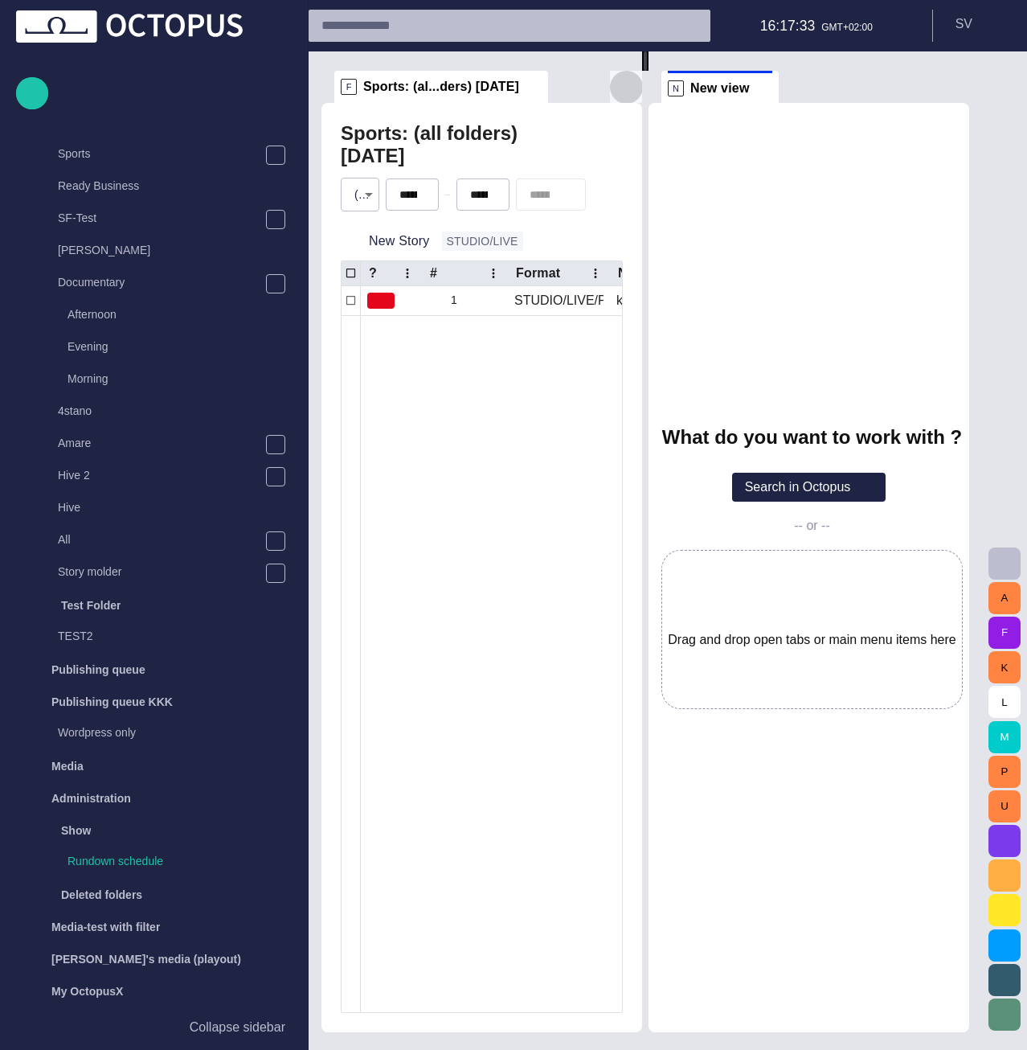
click at [621, 85] on span "button" at bounding box center [625, 86] width 19 height 19
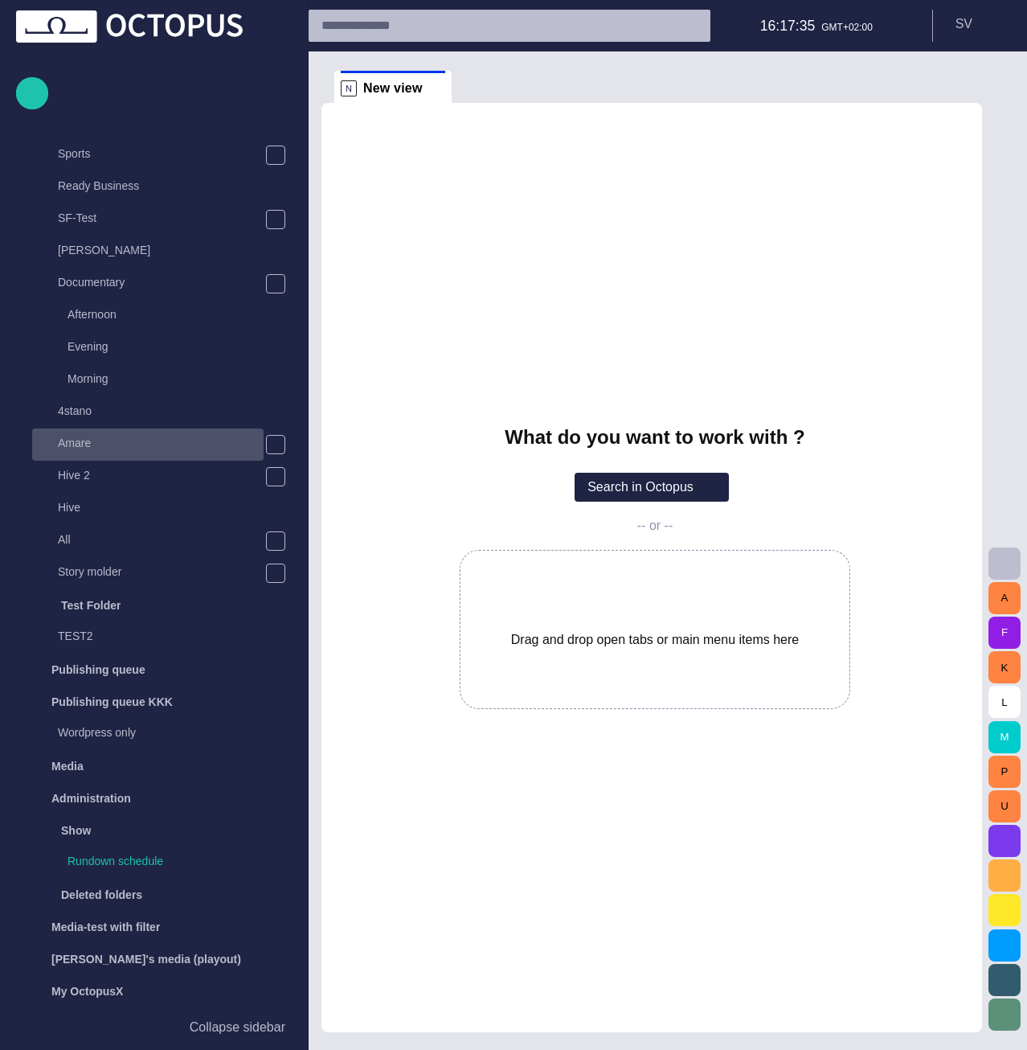
scroll to position [0, 0]
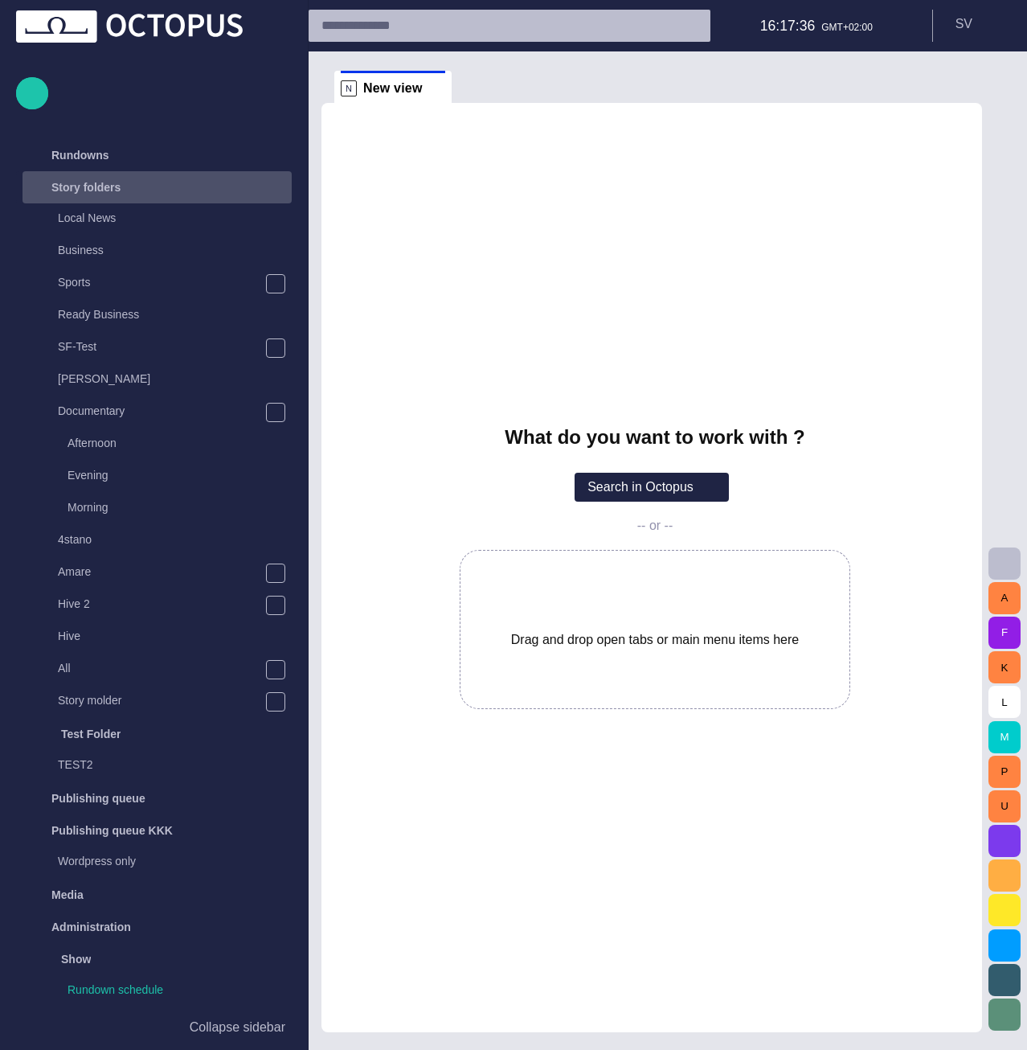
click at [272, 190] on span "main menu" at bounding box center [275, 187] width 13 height 13
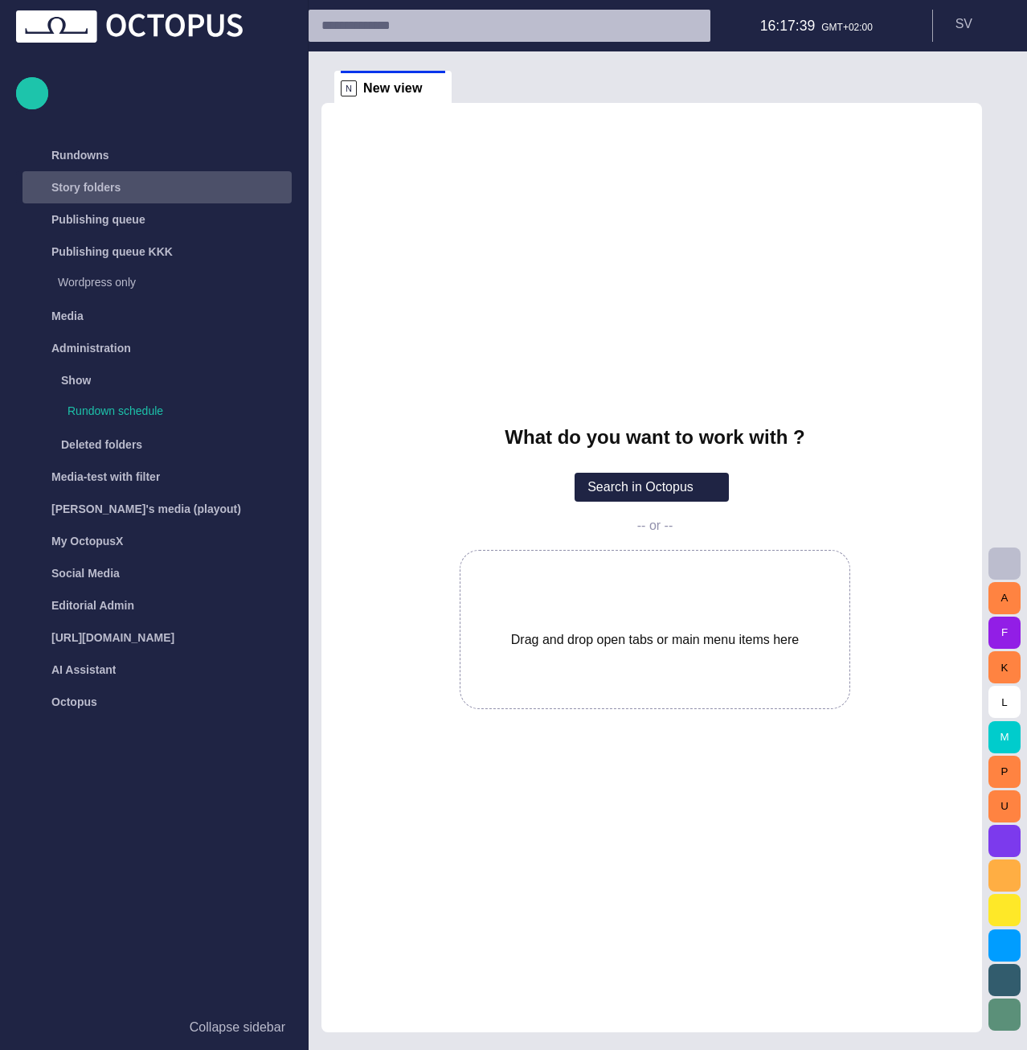
click at [270, 182] on span "main menu" at bounding box center [275, 187] width 13 height 13
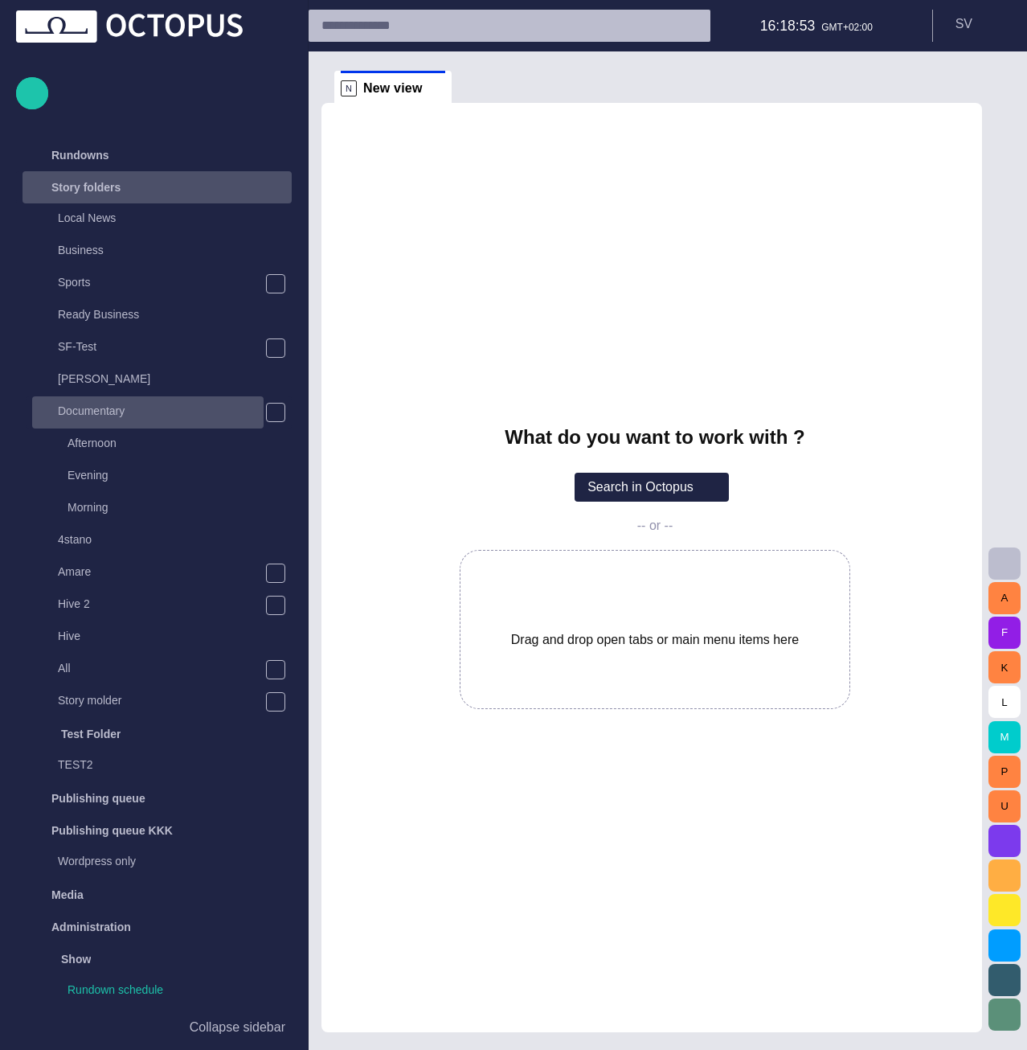
click at [84, 409] on p "Documentary" at bounding box center [161, 411] width 206 height 16
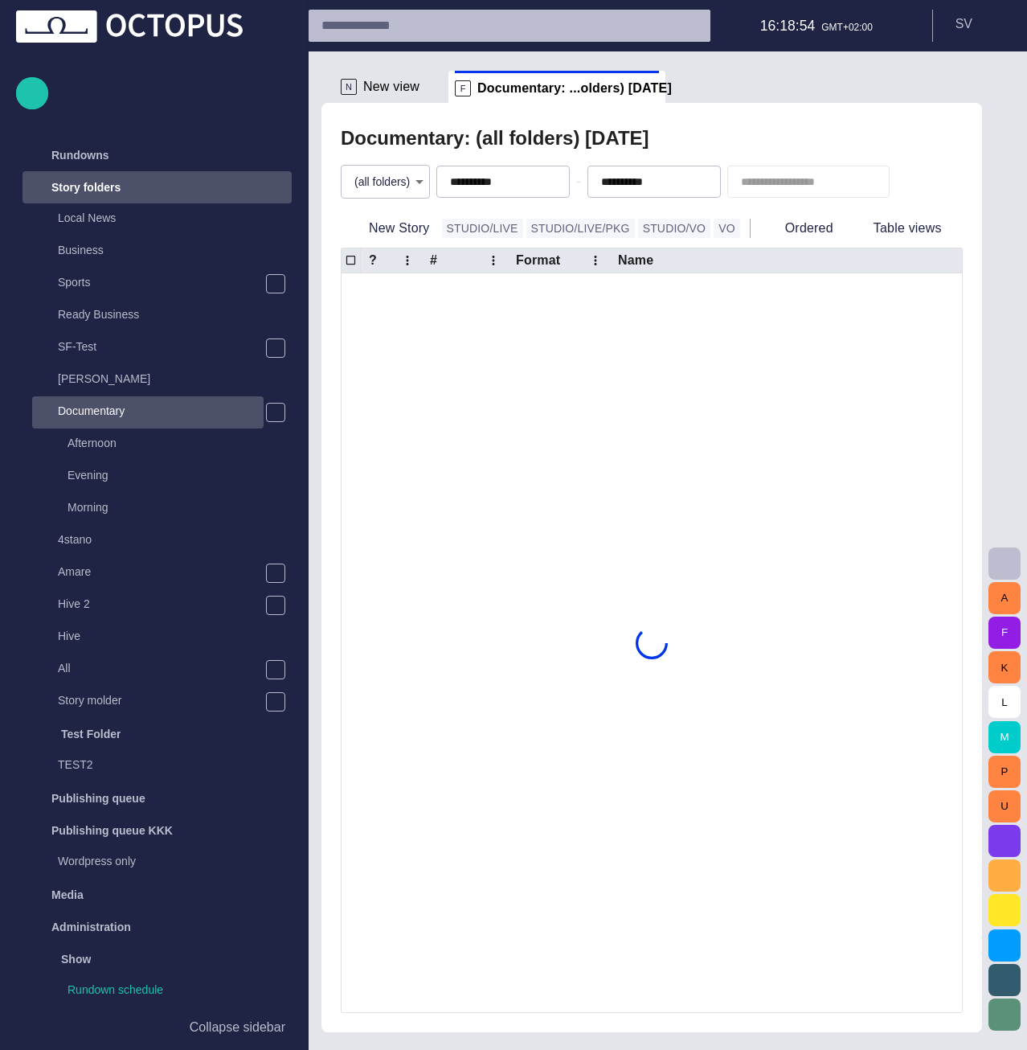
scroll to position [32, 0]
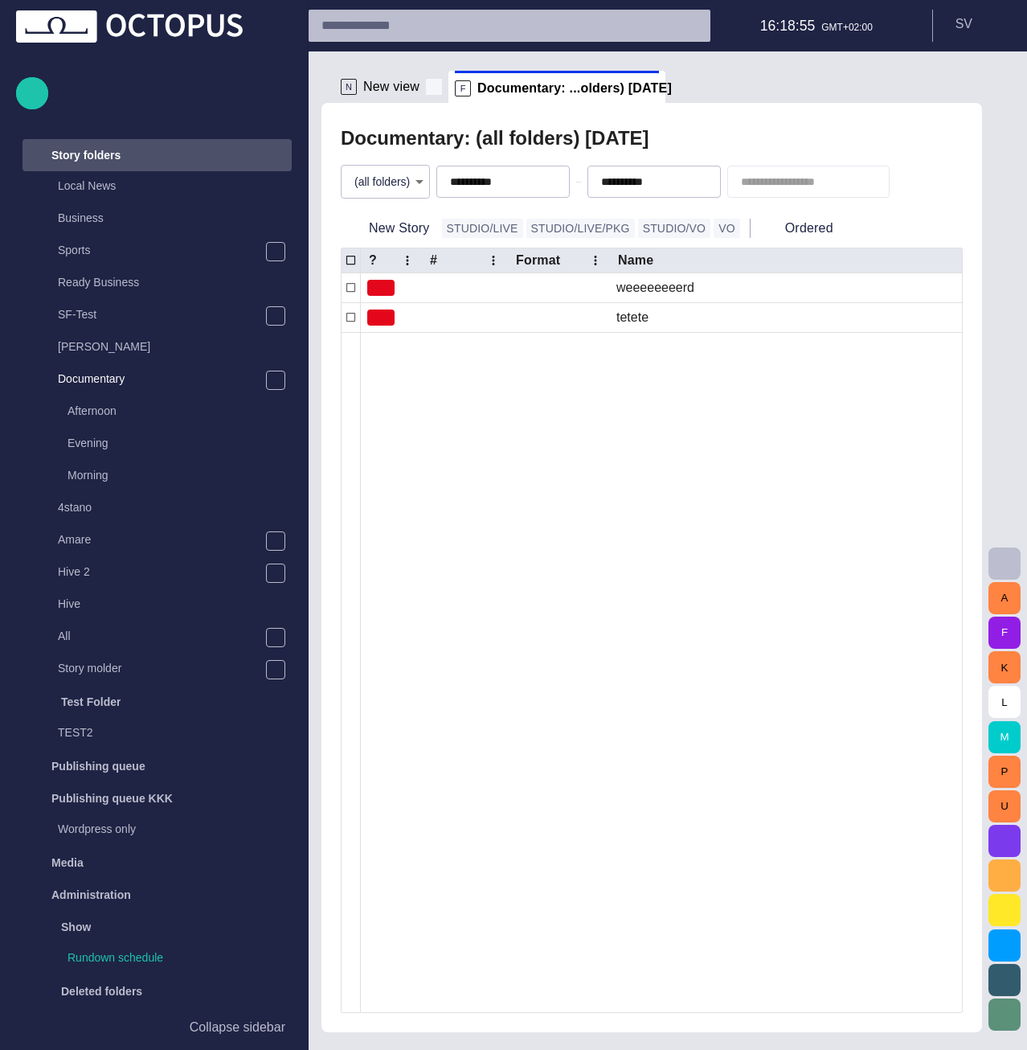
click at [433, 90] on span at bounding box center [434, 87] width 16 height 16
click at [419, 223] on button "New Story" at bounding box center [388, 228] width 95 height 29
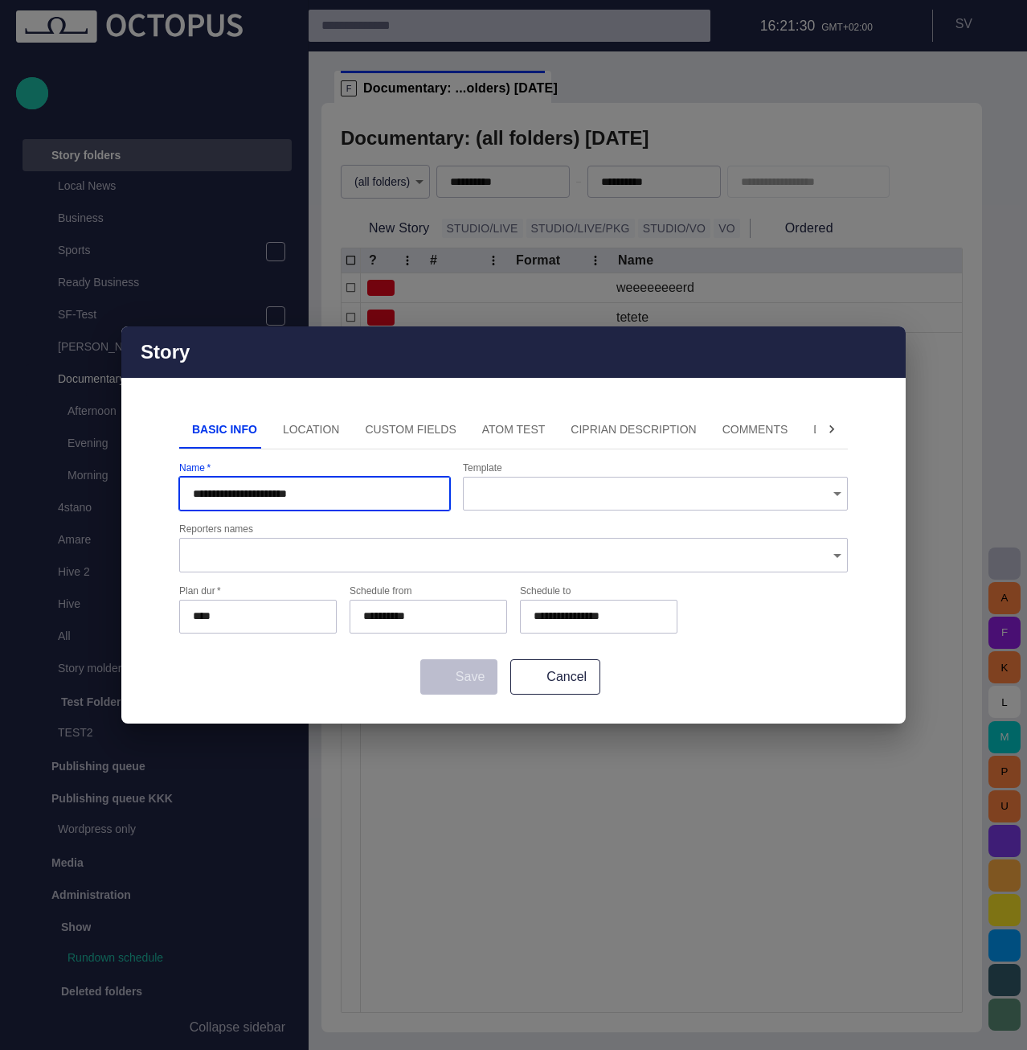
type input "**********"
click at [467, 675] on div "Save Cancel" at bounding box center [513, 676] width 669 height 35
click at [309, 426] on button "Location" at bounding box center [311, 429] width 83 height 39
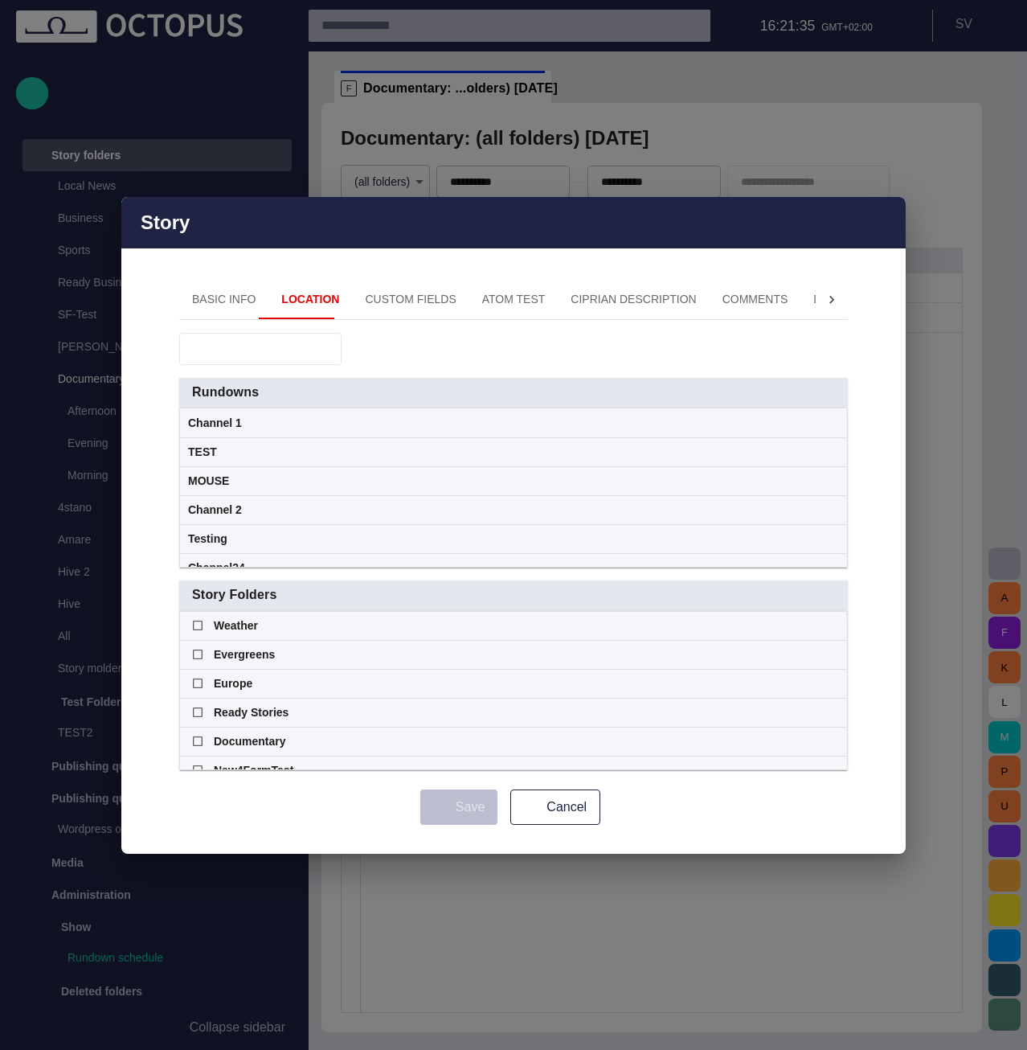
scroll to position [347, 0]
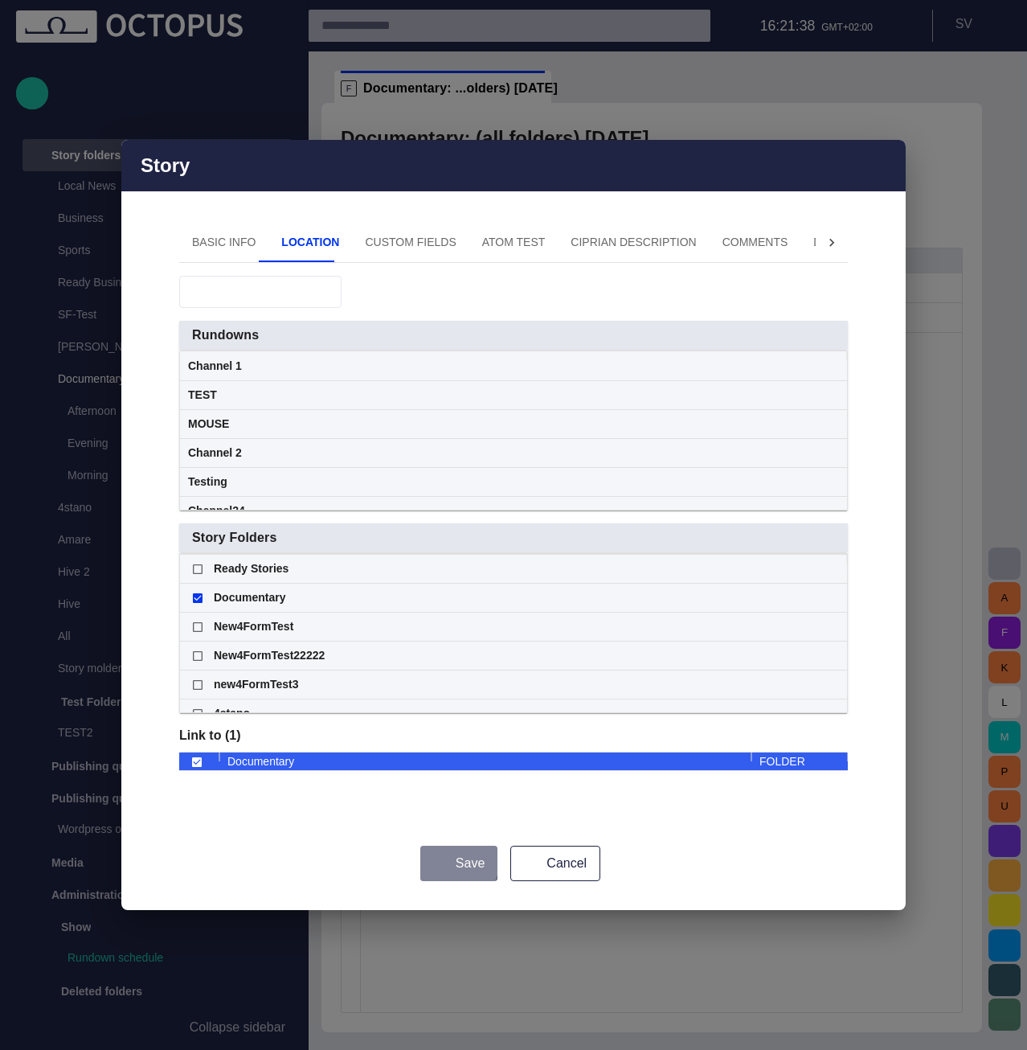
click at [450, 862] on button "Save" at bounding box center [458, 863] width 77 height 35
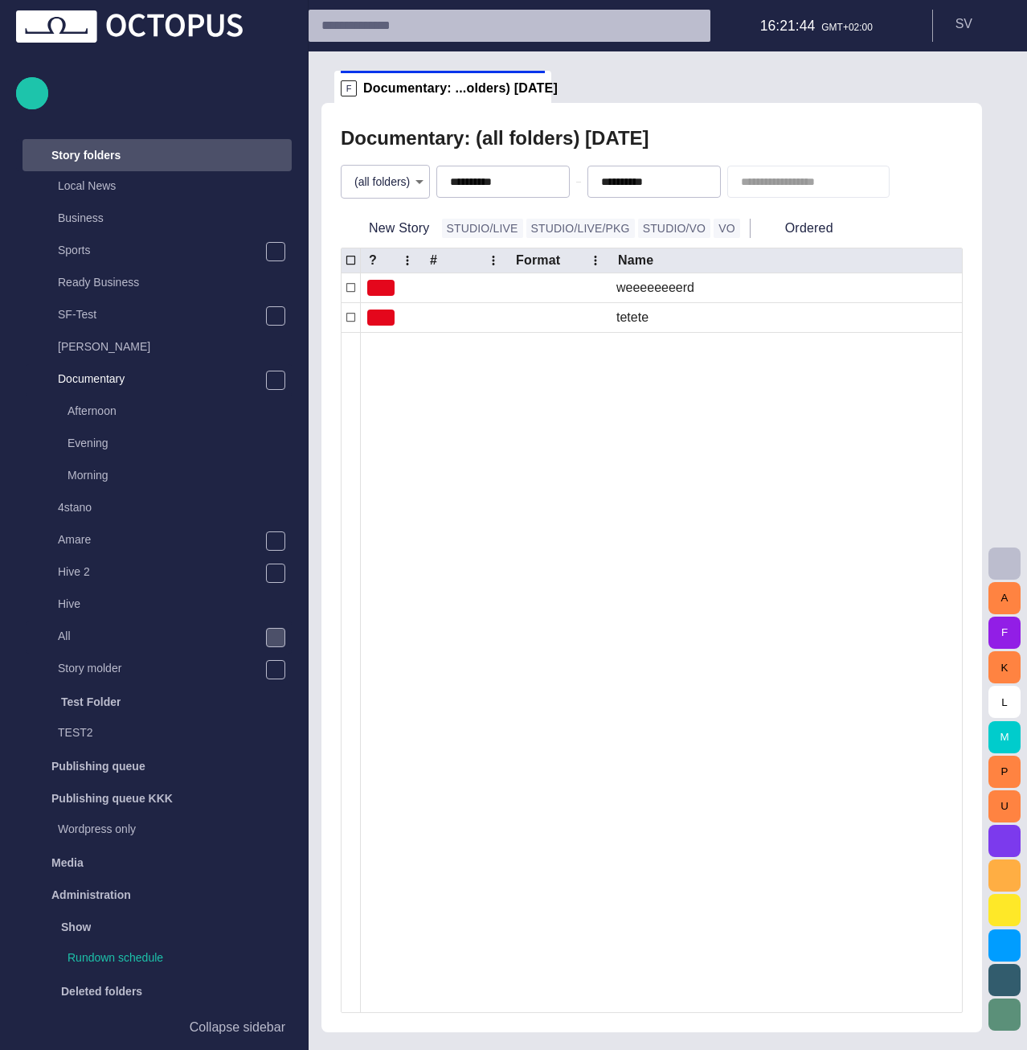
click at [270, 637] on span "main menu" at bounding box center [275, 637] width 13 height 13
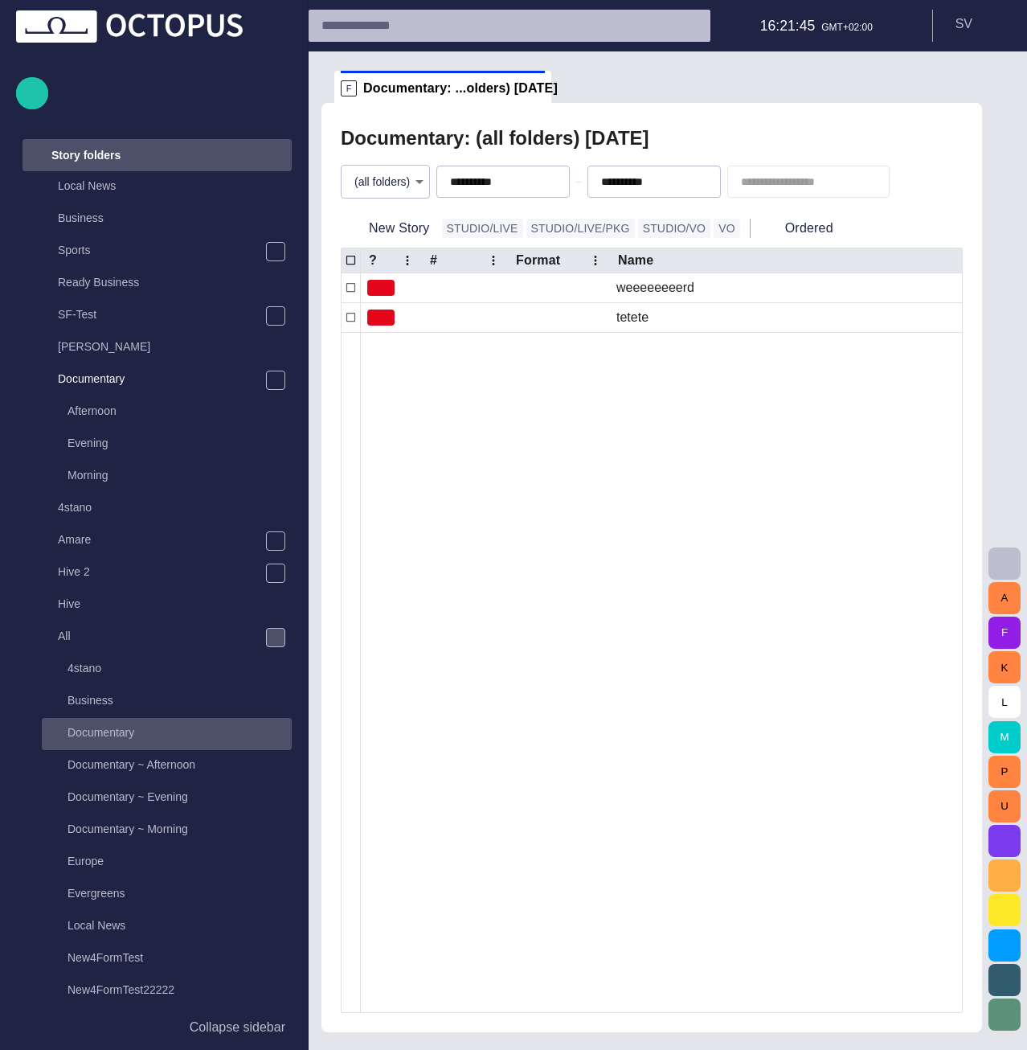
click at [158, 731] on p "Documentary" at bounding box center [180, 732] width 224 height 16
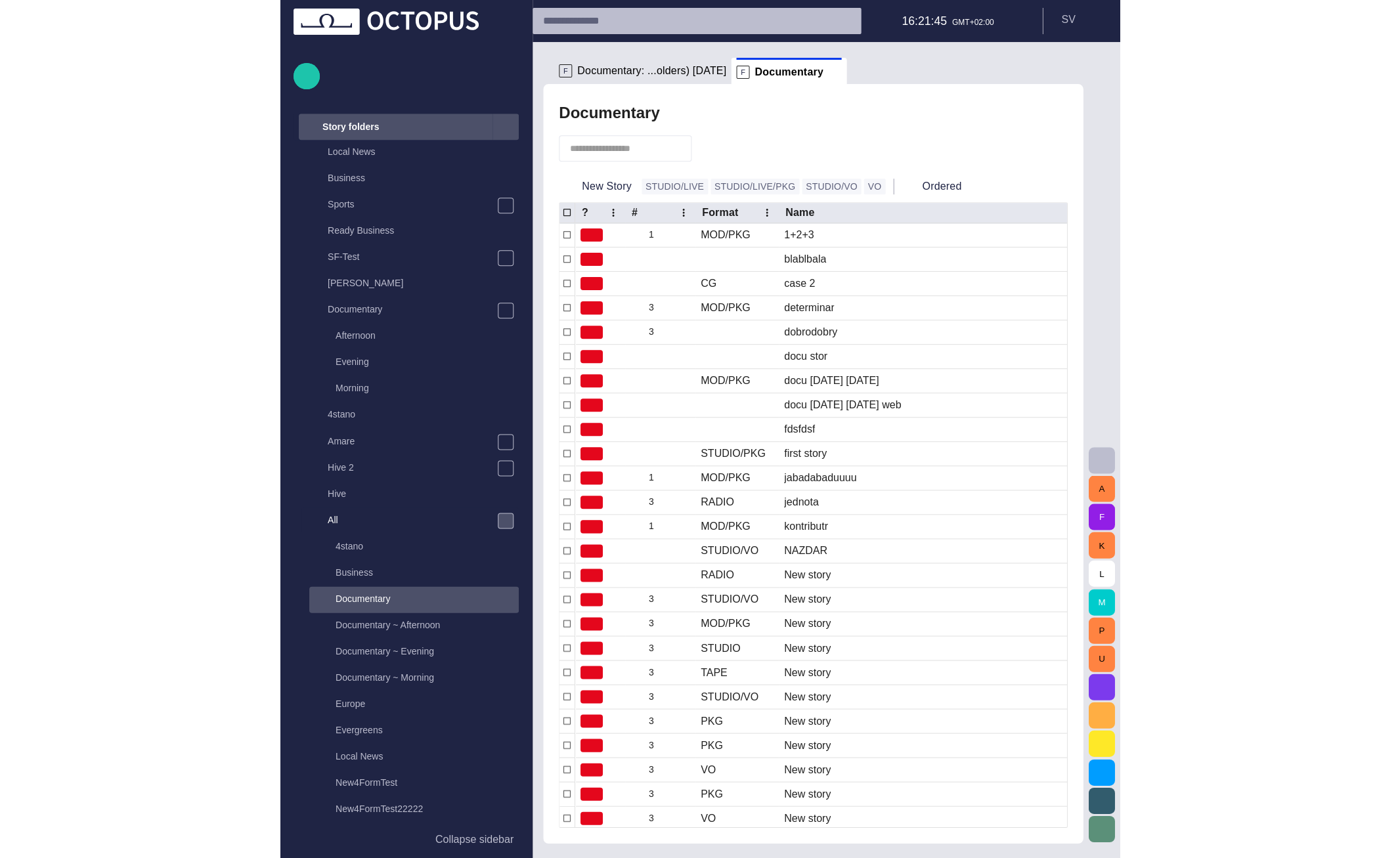
scroll to position [420, 0]
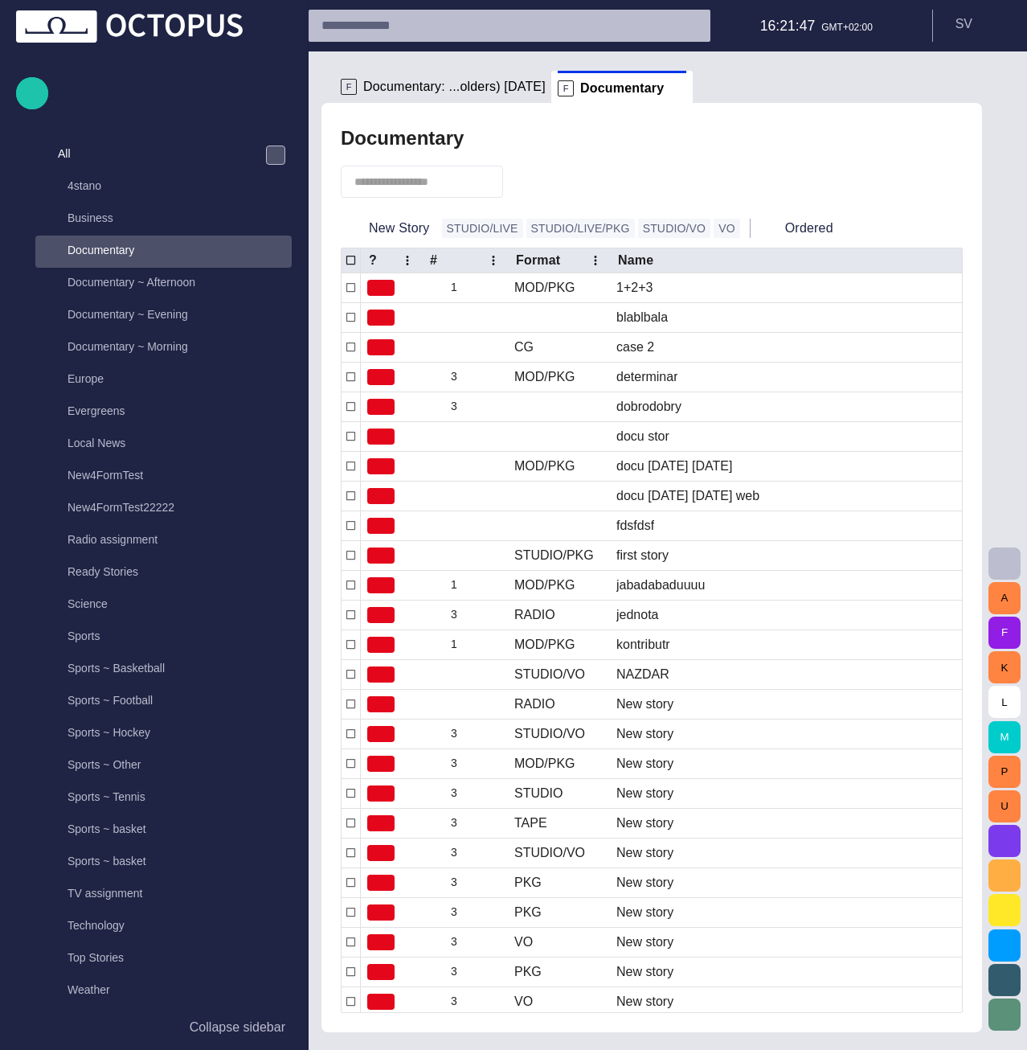
click at [402, 182] on input "text" at bounding box center [410, 182] width 113 height 16
type input "**********"
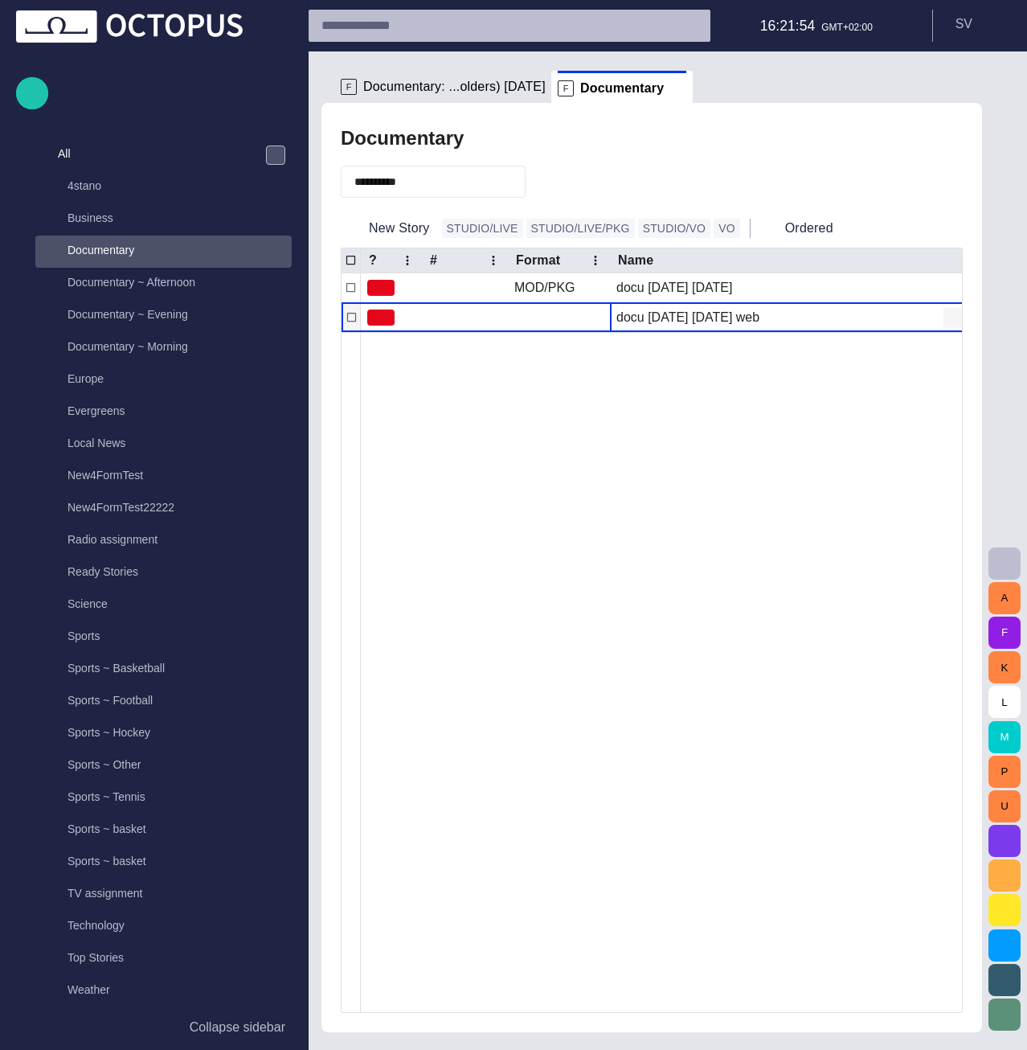
click at [948, 321] on span "button" at bounding box center [953, 317] width 16 height 16
click at [935, 379] on li "Locate" at bounding box center [938, 377] width 153 height 29
click at [950, 318] on span "button" at bounding box center [953, 317] width 16 height 16
click at [922, 379] on li "Locate" at bounding box center [938, 377] width 153 height 29
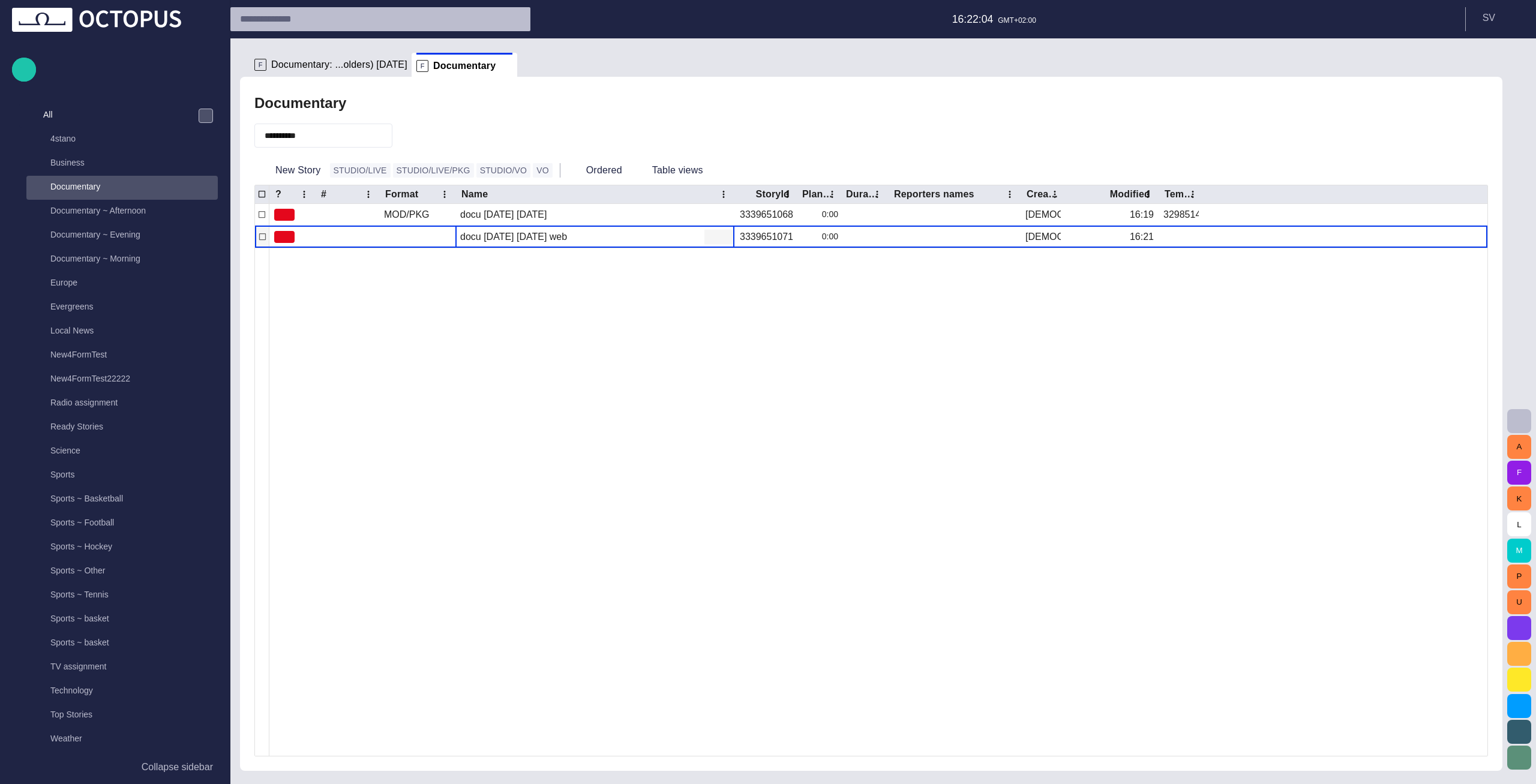
click at [710, 233] on span "button" at bounding box center [711, 236] width 12 height 12
click at [746, 281] on li "Locate" at bounding box center [761, 281] width 114 height 22
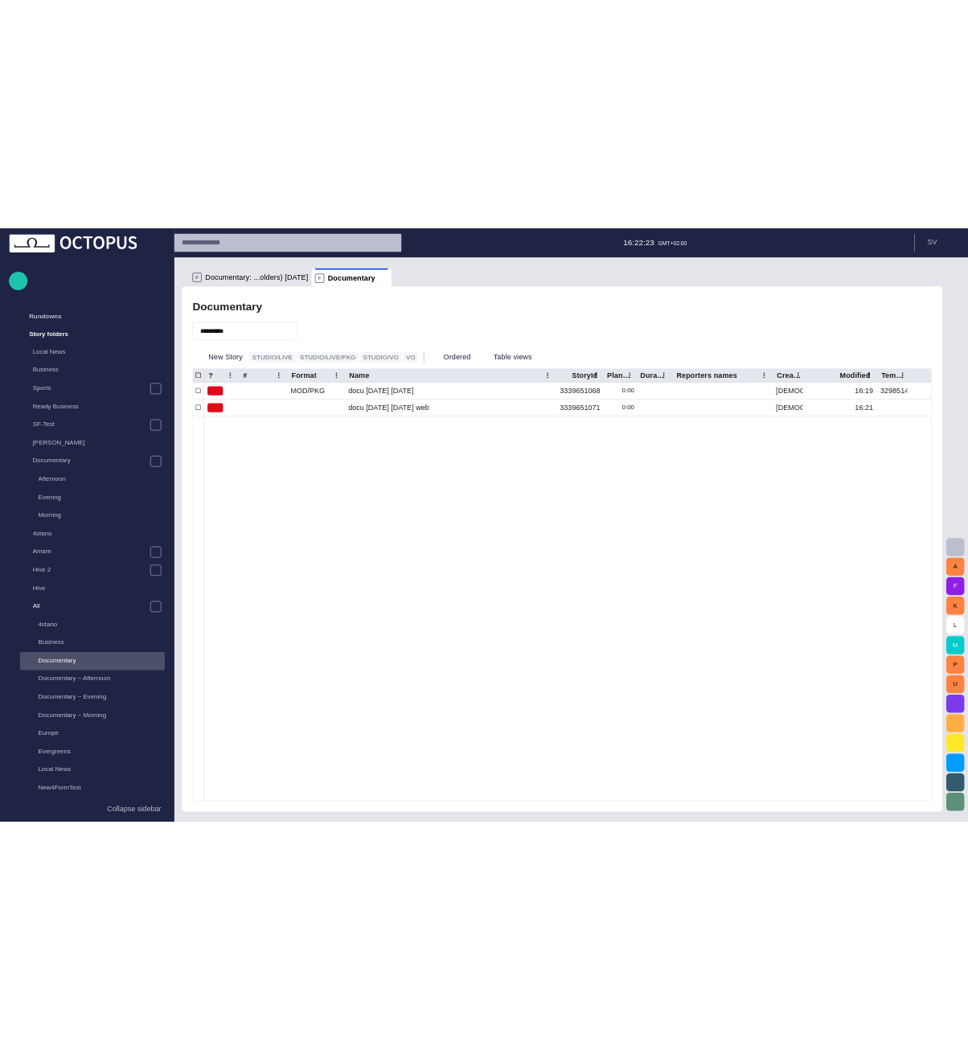
scroll to position [32, 0]
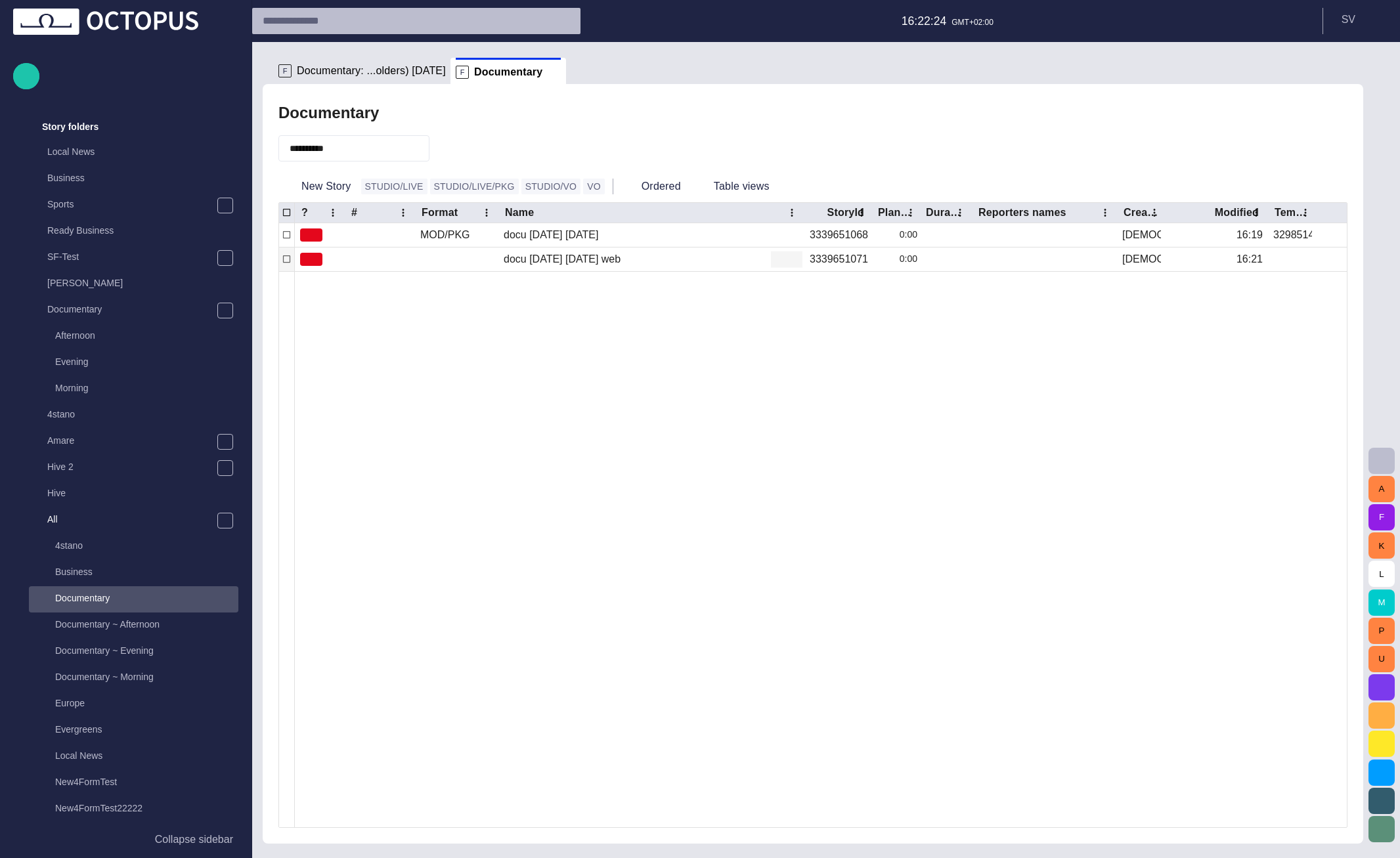
click at [780, 256] on span "button" at bounding box center [778, 259] width 13 height 13
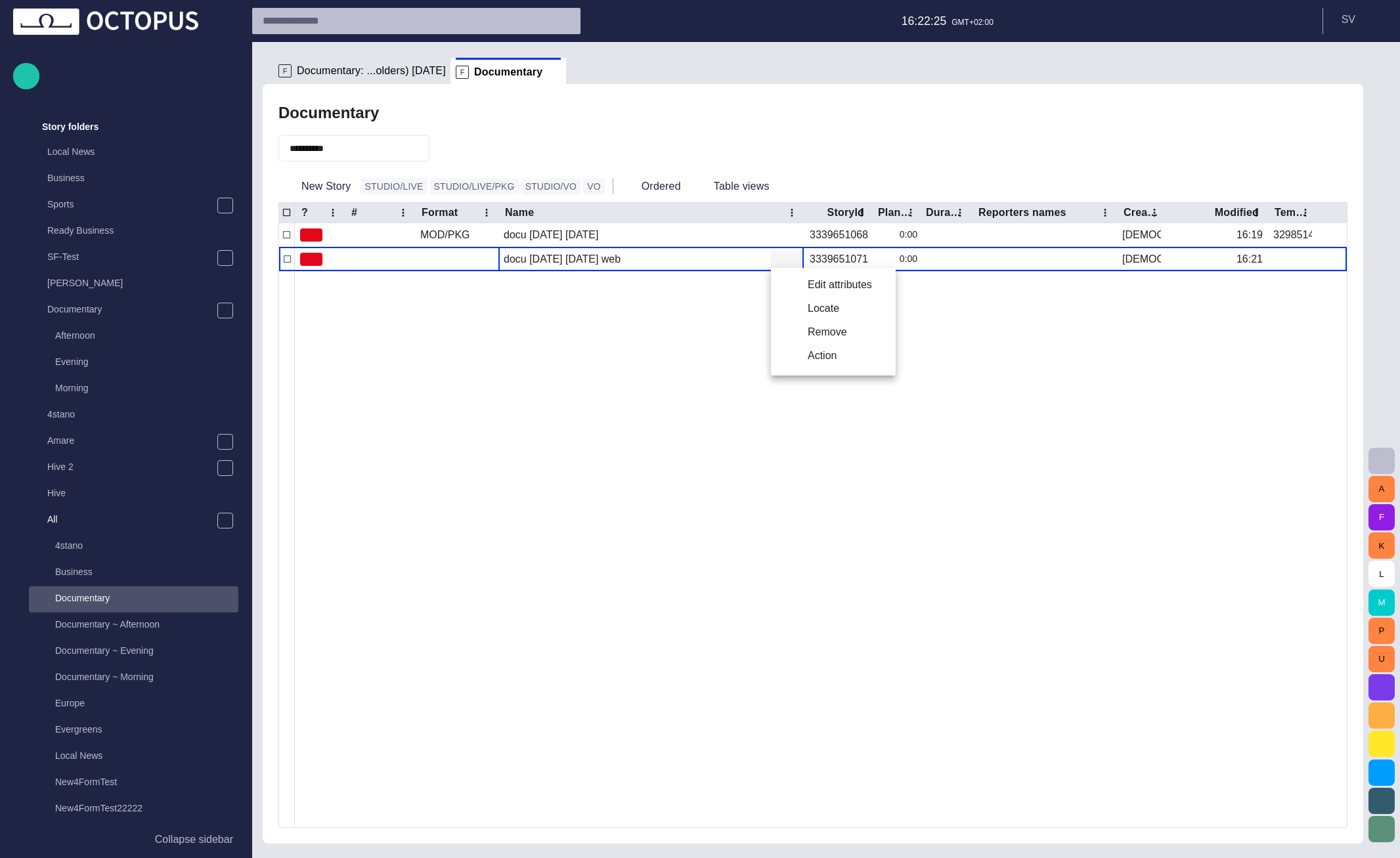
click at [801, 309] on li "Locate" at bounding box center [833, 308] width 125 height 24
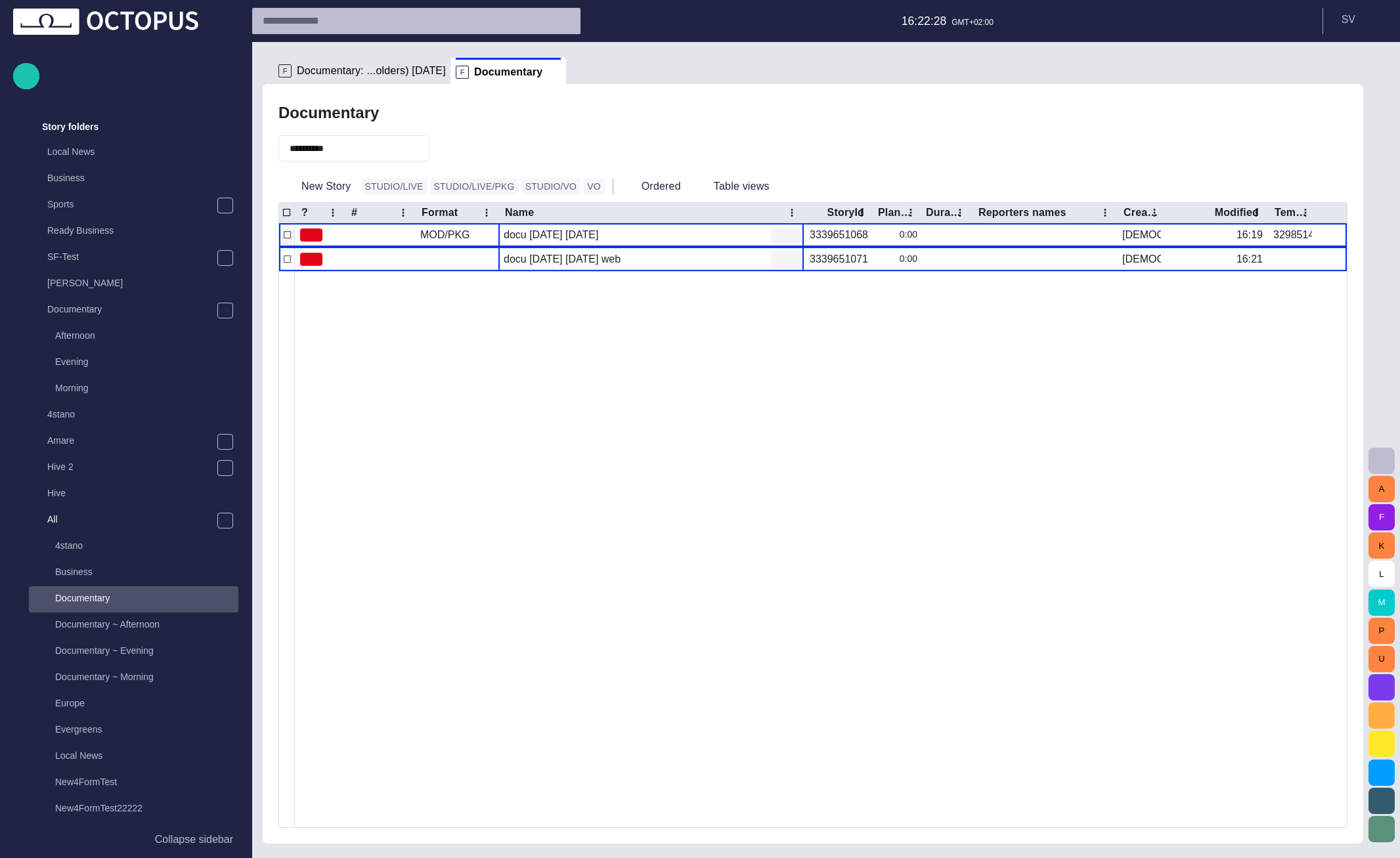
click at [776, 236] on span "button" at bounding box center [778, 235] width 13 height 13
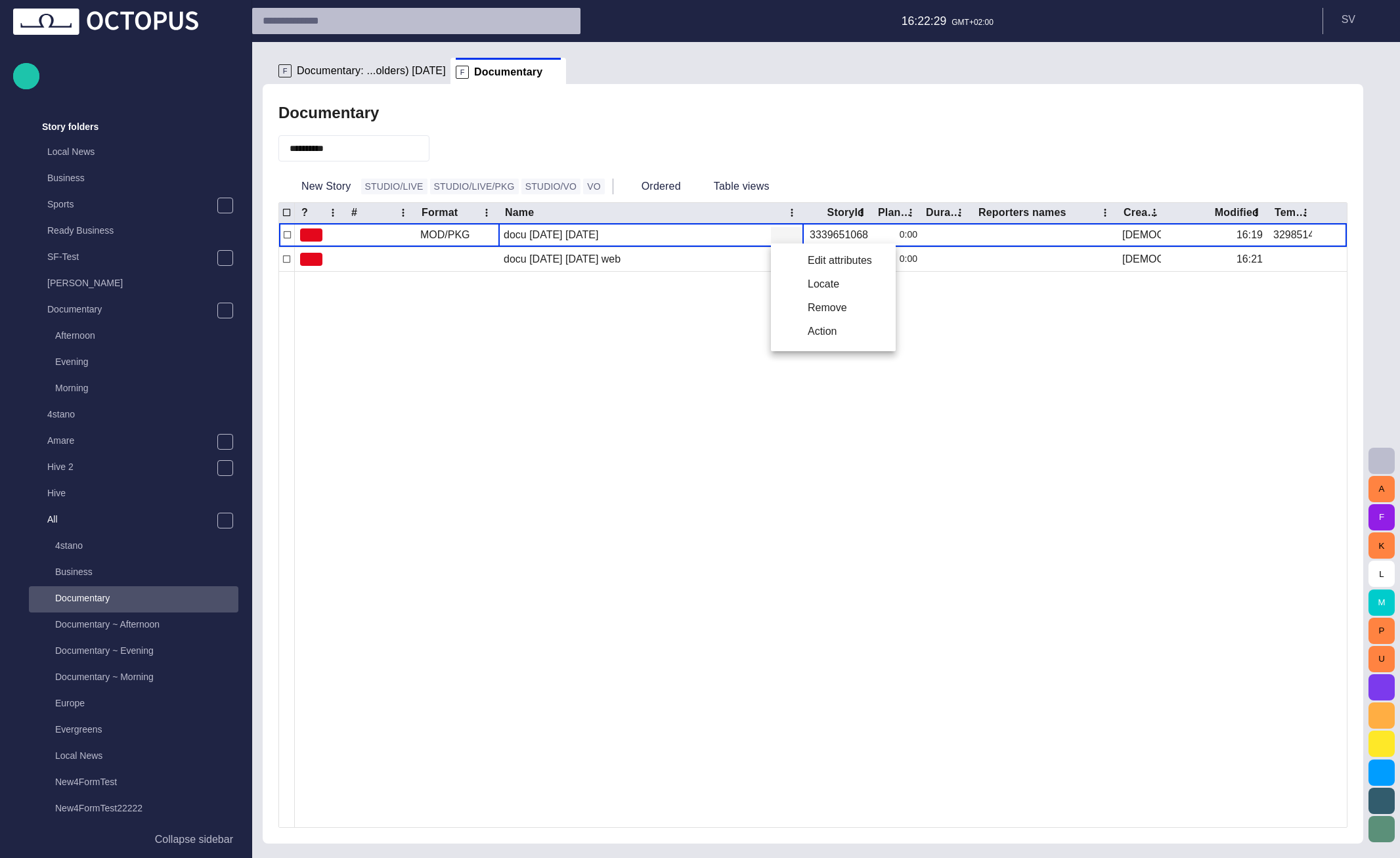
click at [793, 286] on li "Locate" at bounding box center [833, 284] width 125 height 24
click at [609, 65] on ul "F Documentary: ...olders) [DATE] F Documentary" at bounding box center [805, 71] width 1063 height 26
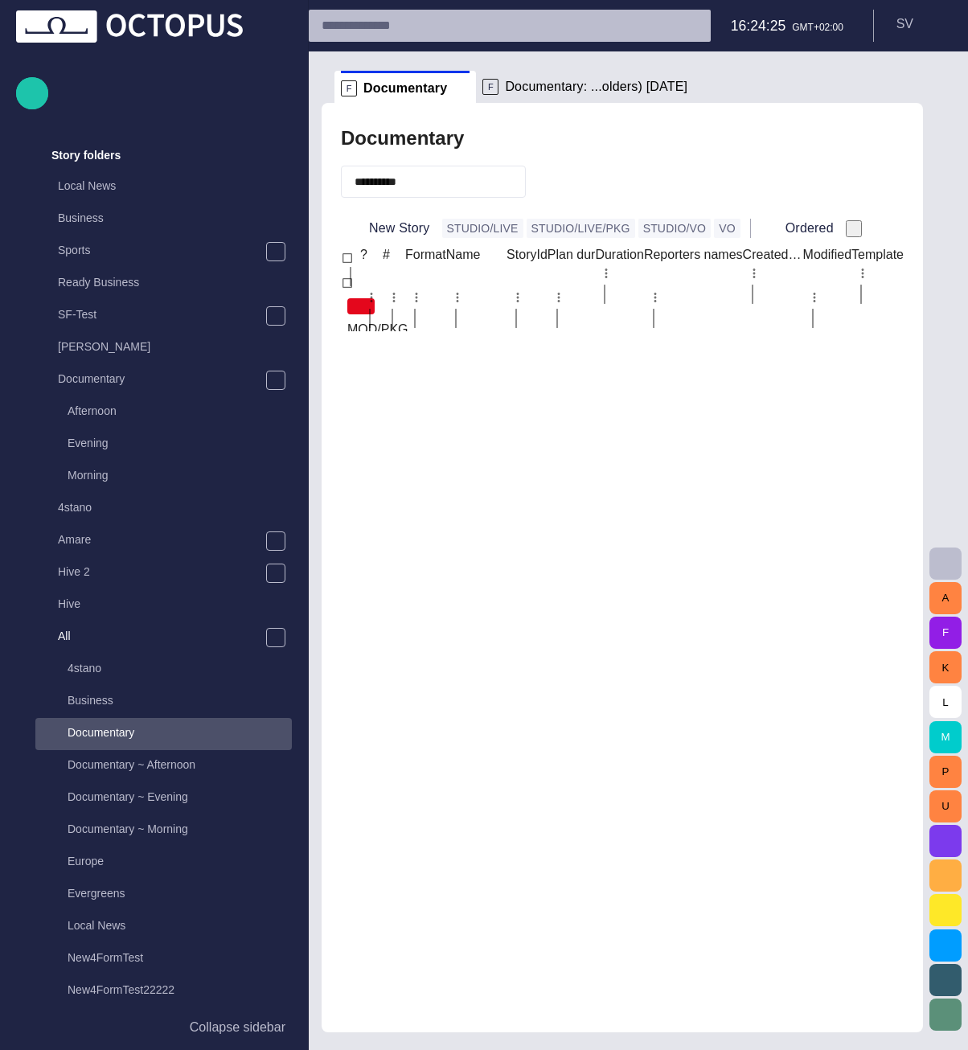
click at [518, 186] on span "button" at bounding box center [510, 182] width 16 height 16
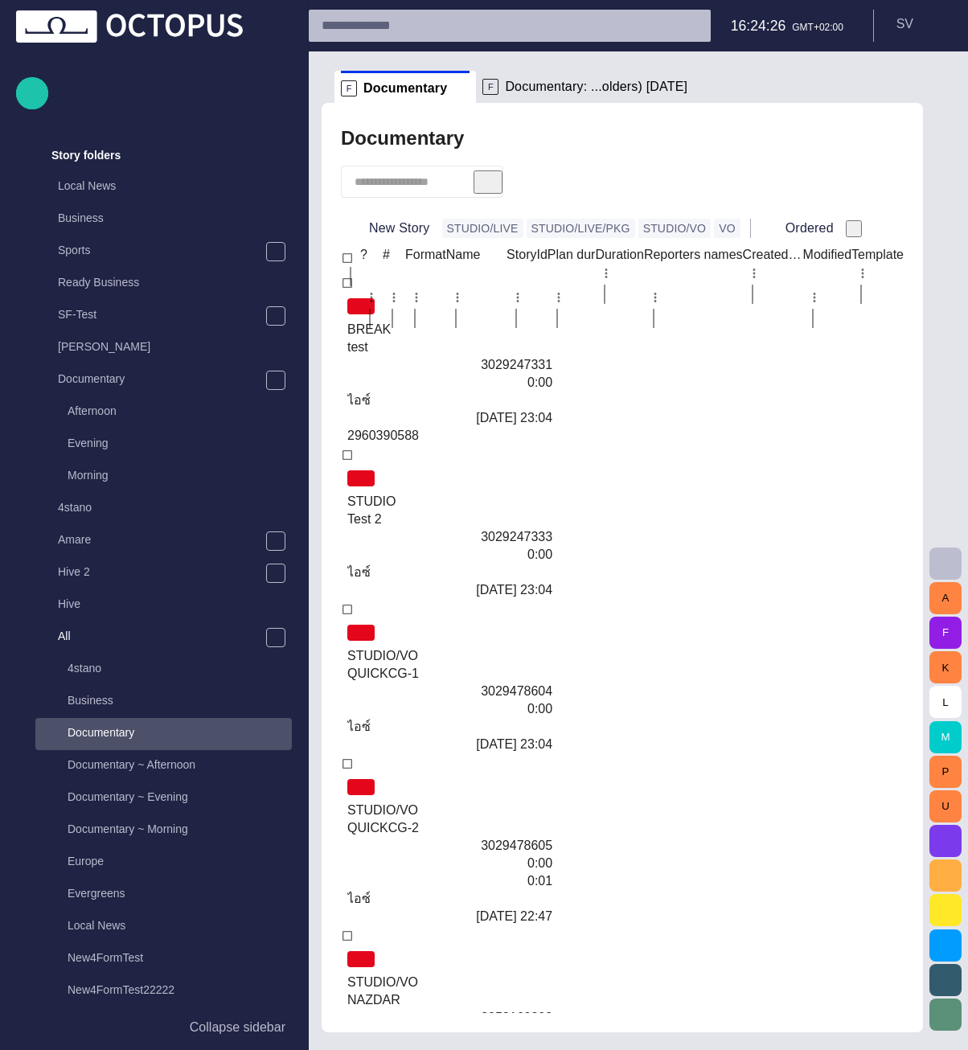
click at [491, 94] on p "F" at bounding box center [490, 87] width 16 height 16
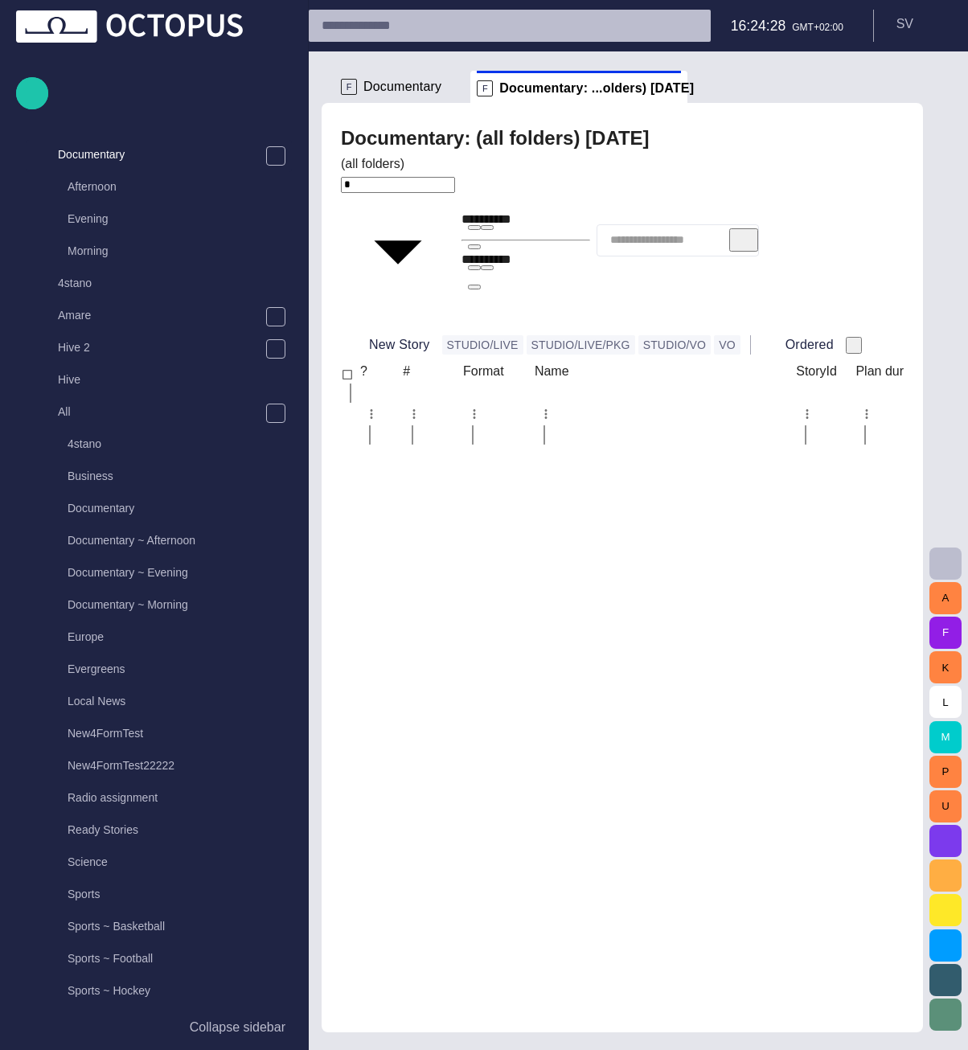
scroll to position [257, 0]
click at [395, 190] on body "**********" at bounding box center [484, 525] width 968 height 1050
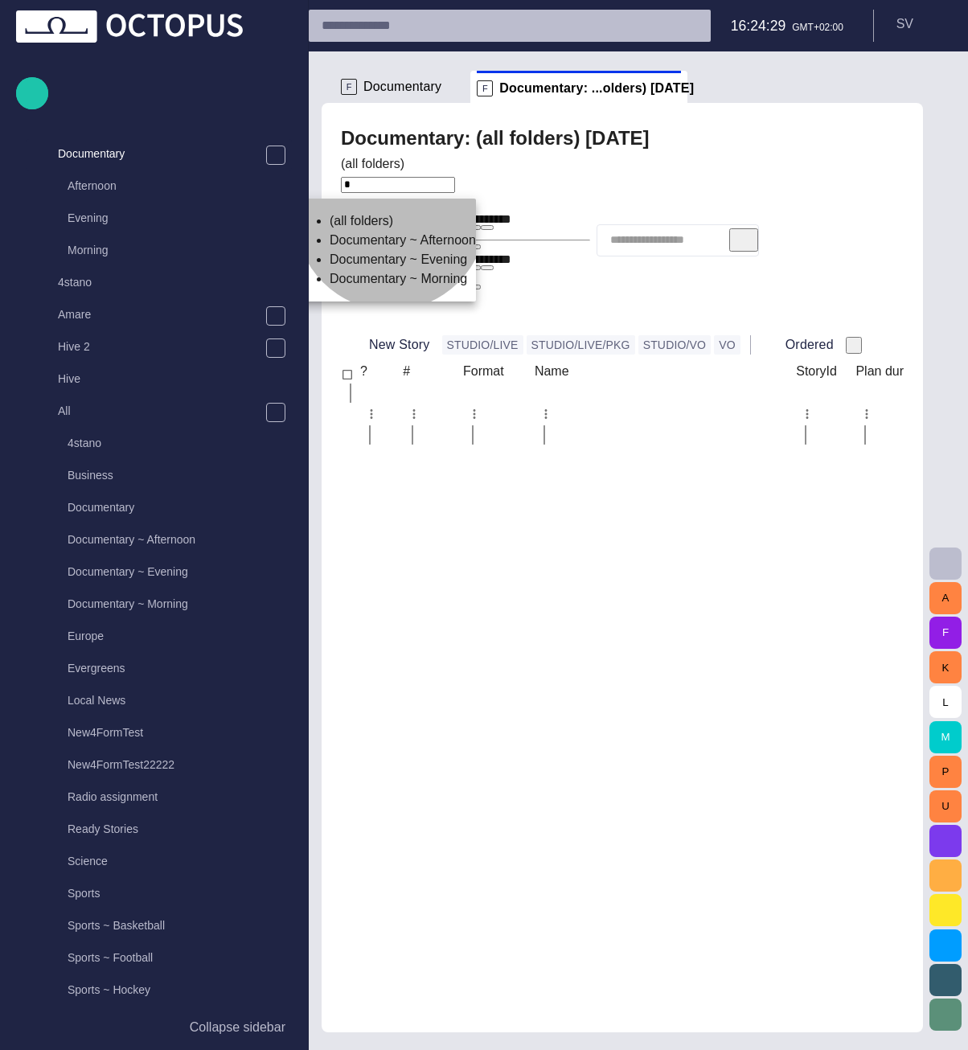
click at [391, 250] on li "Documentary ~ Afternoon" at bounding box center [403, 240] width 146 height 19
type input "********"
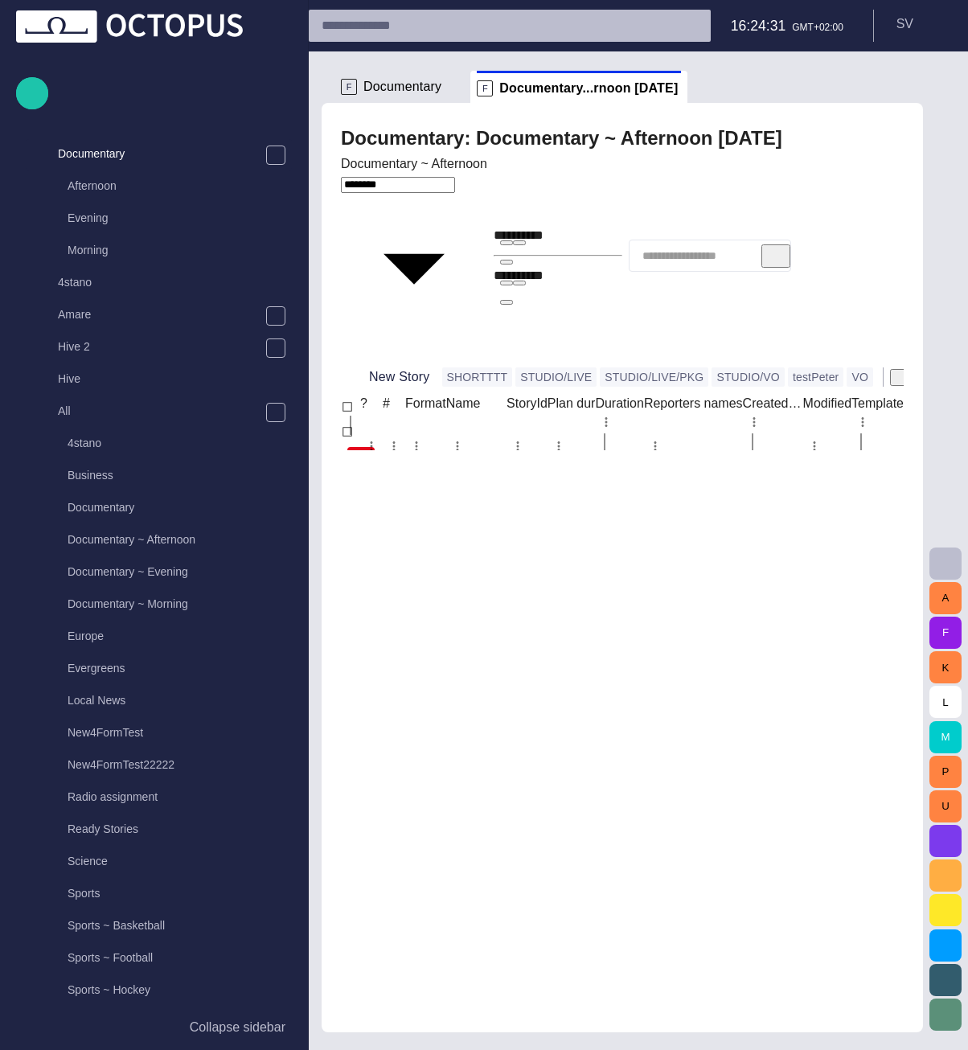
click at [506, 243] on span "button" at bounding box center [506, 243] width 0 height 0
click at [506, 283] on span "button" at bounding box center [506, 283] width 0 height 0
click at [701, 115] on div "Documentary: Documentary ~ Afternoon - [DATE] Documentary ~ Afternoon ******** …" at bounding box center [622, 567] width 601 height 929
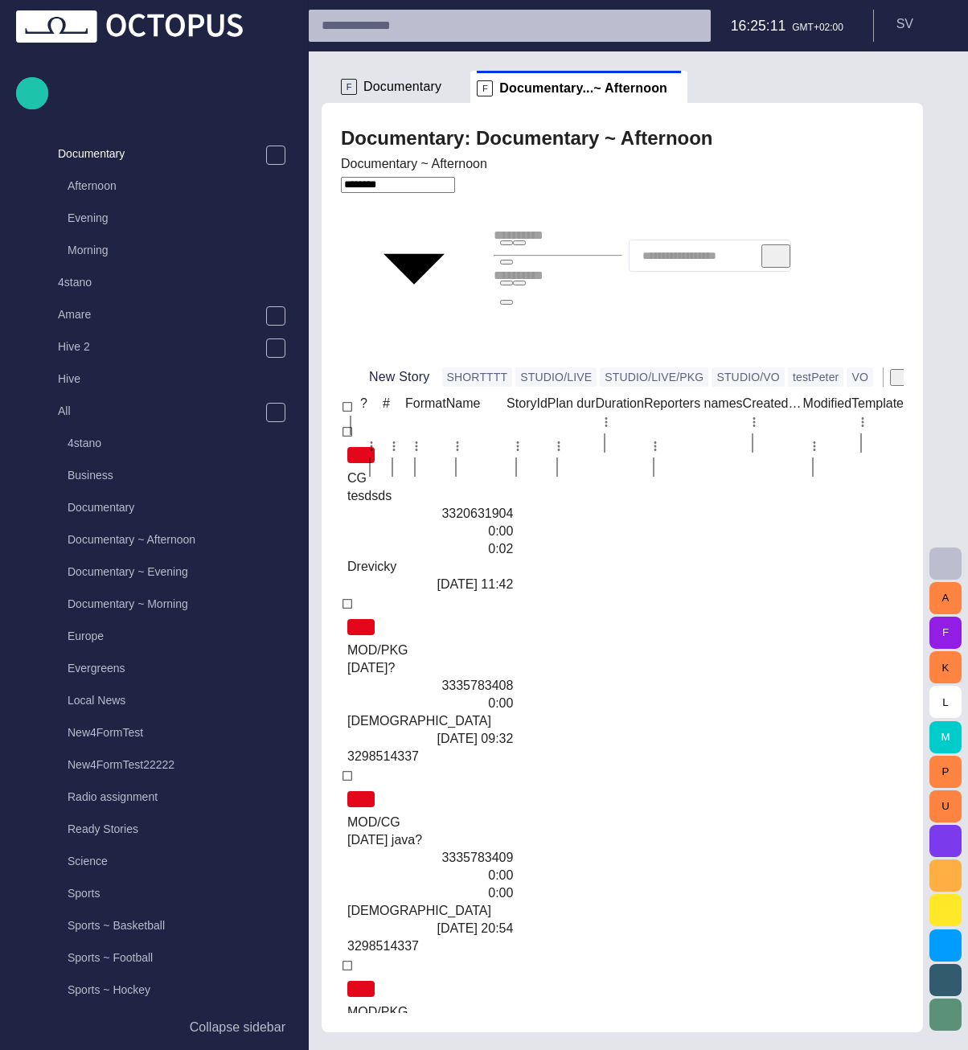
click at [395, 203] on div "Documentary ~ Afternoon ********" at bounding box center [622, 255] width 563 height 203
click at [401, 362] on button "New Story" at bounding box center [388, 376] width 95 height 29
click at [406, 362] on button "New Story" at bounding box center [388, 376] width 95 height 29
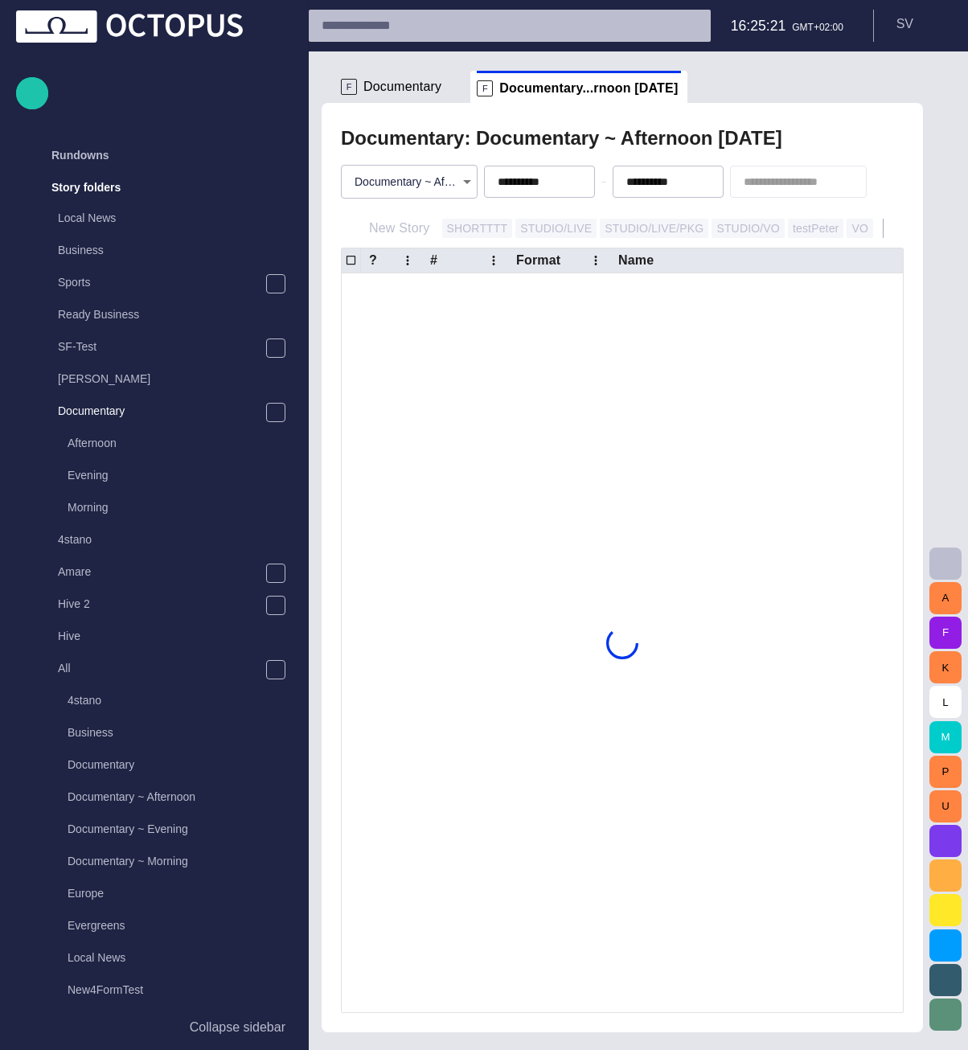
scroll to position [32, 0]
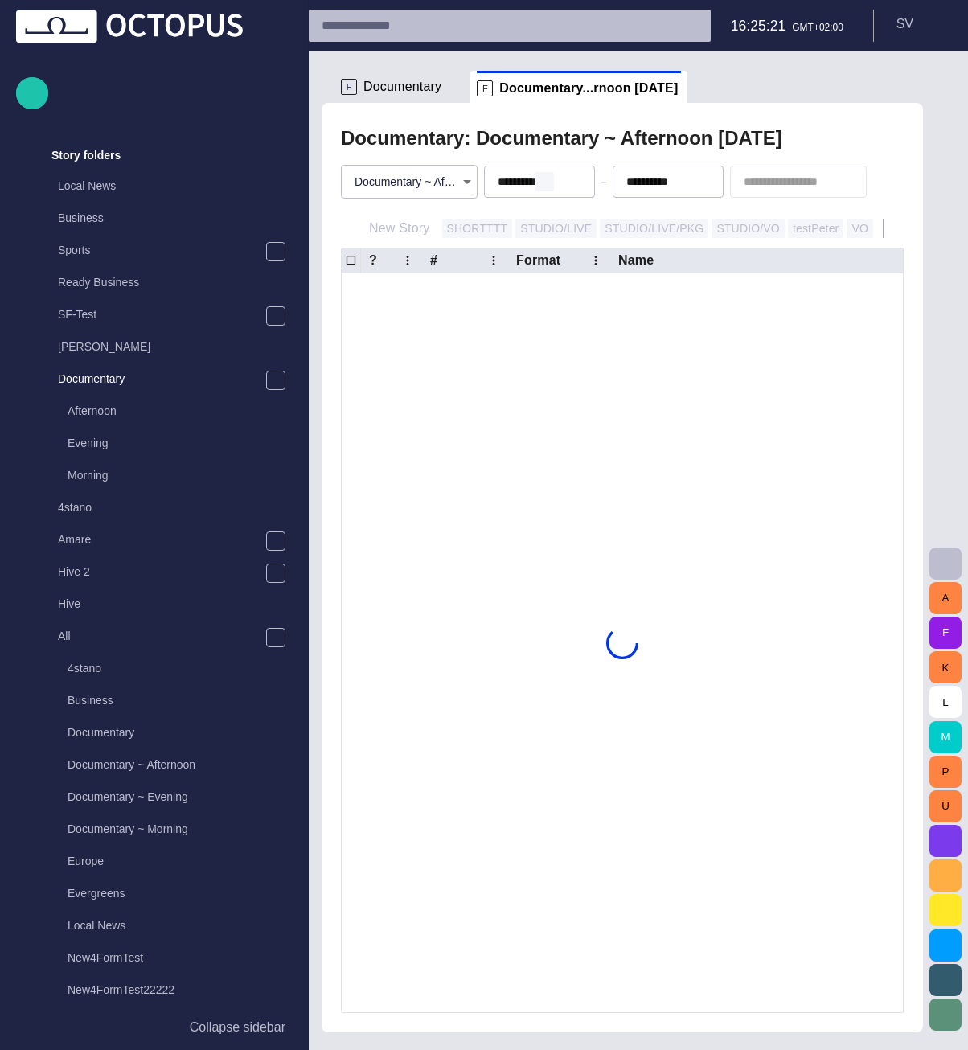
click at [538, 180] on span "button" at bounding box center [544, 181] width 13 height 13
click at [671, 180] on span "button" at bounding box center [672, 181] width 13 height 13
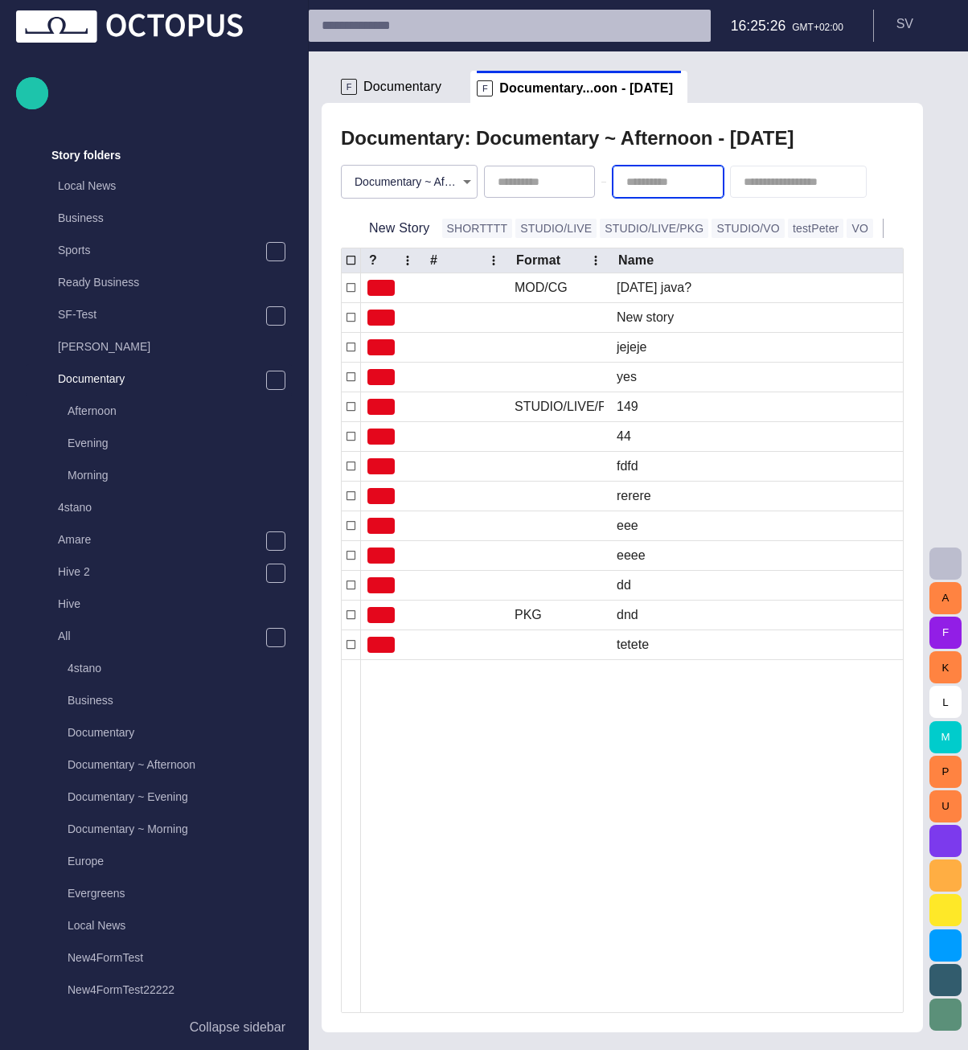
click at [762, 100] on ul "F Documentary F Documentary...oon - [DATE]" at bounding box center [612, 87] width 556 height 32
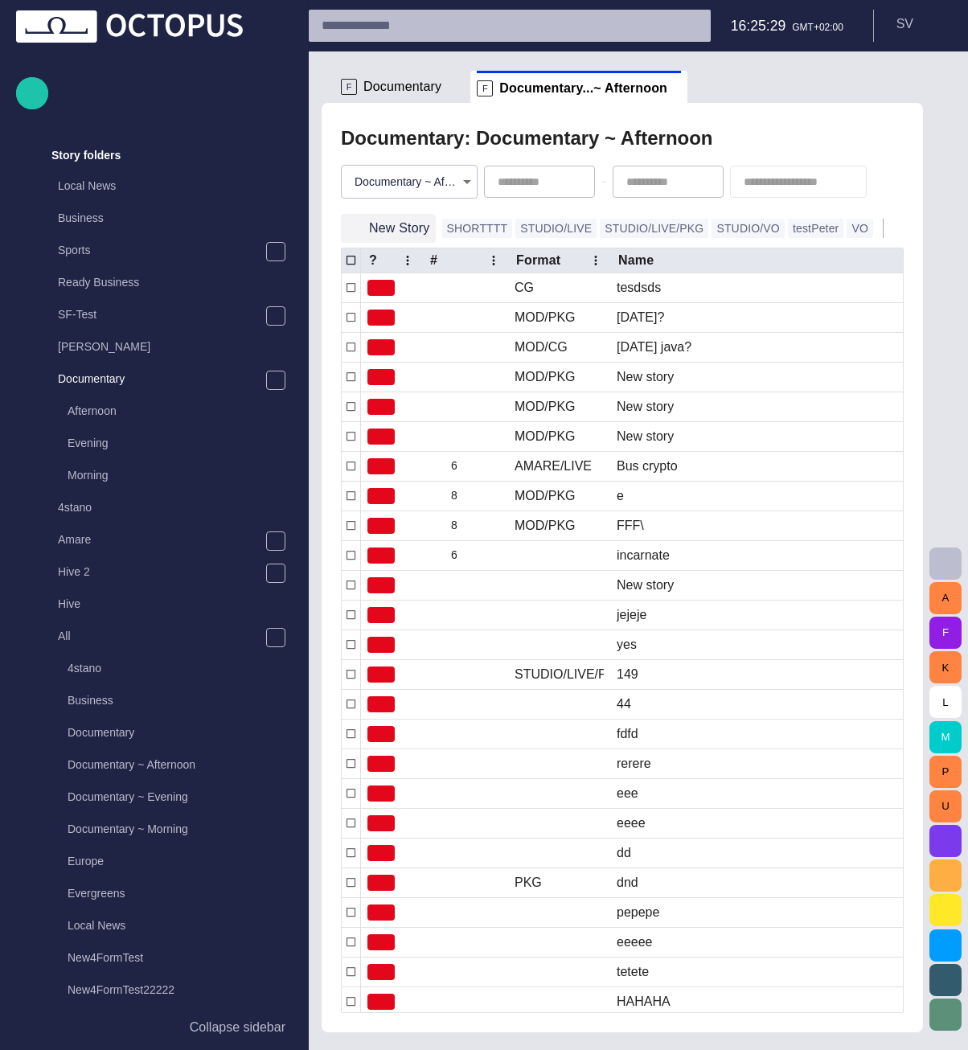
click at [403, 228] on button "New Story" at bounding box center [388, 228] width 95 height 29
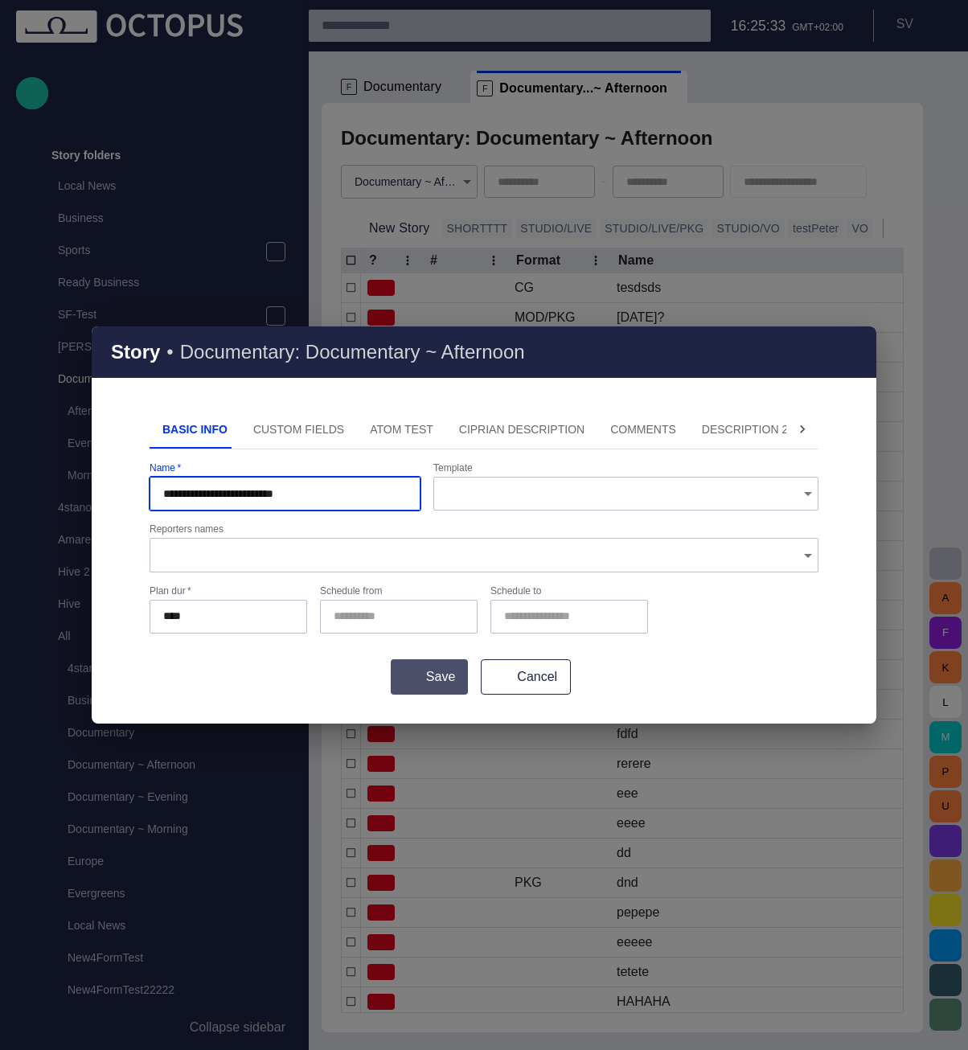
type input "**********"
click at [408, 678] on span "submit" at bounding box center [406, 676] width 13 height 13
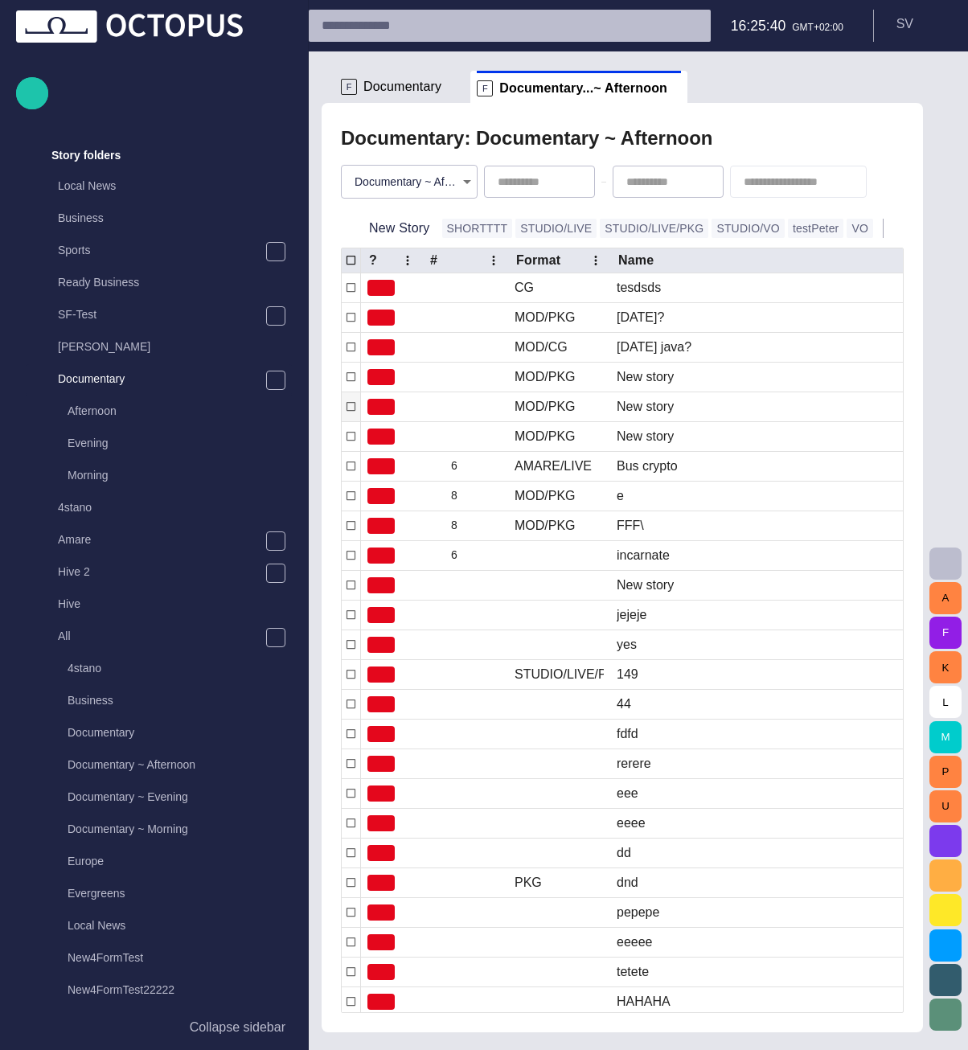
scroll to position [90, 0]
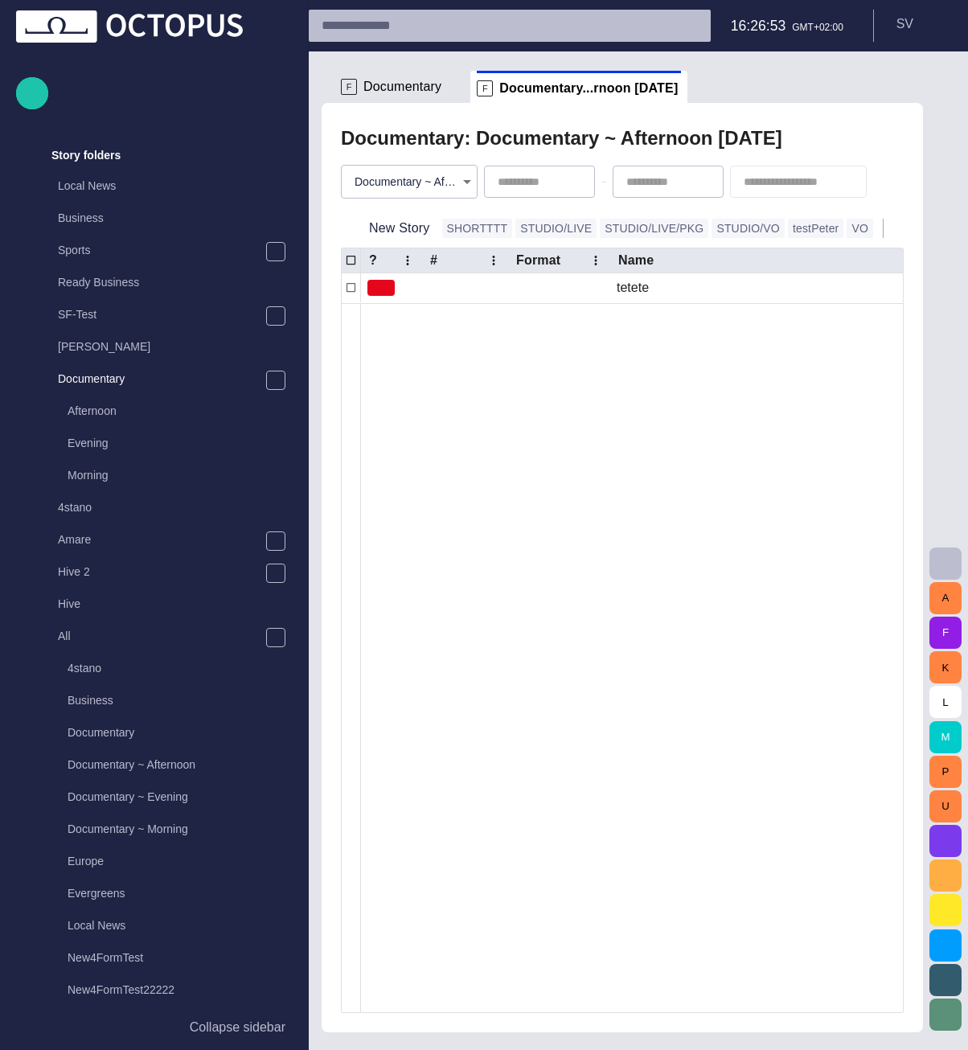
type input "**********"
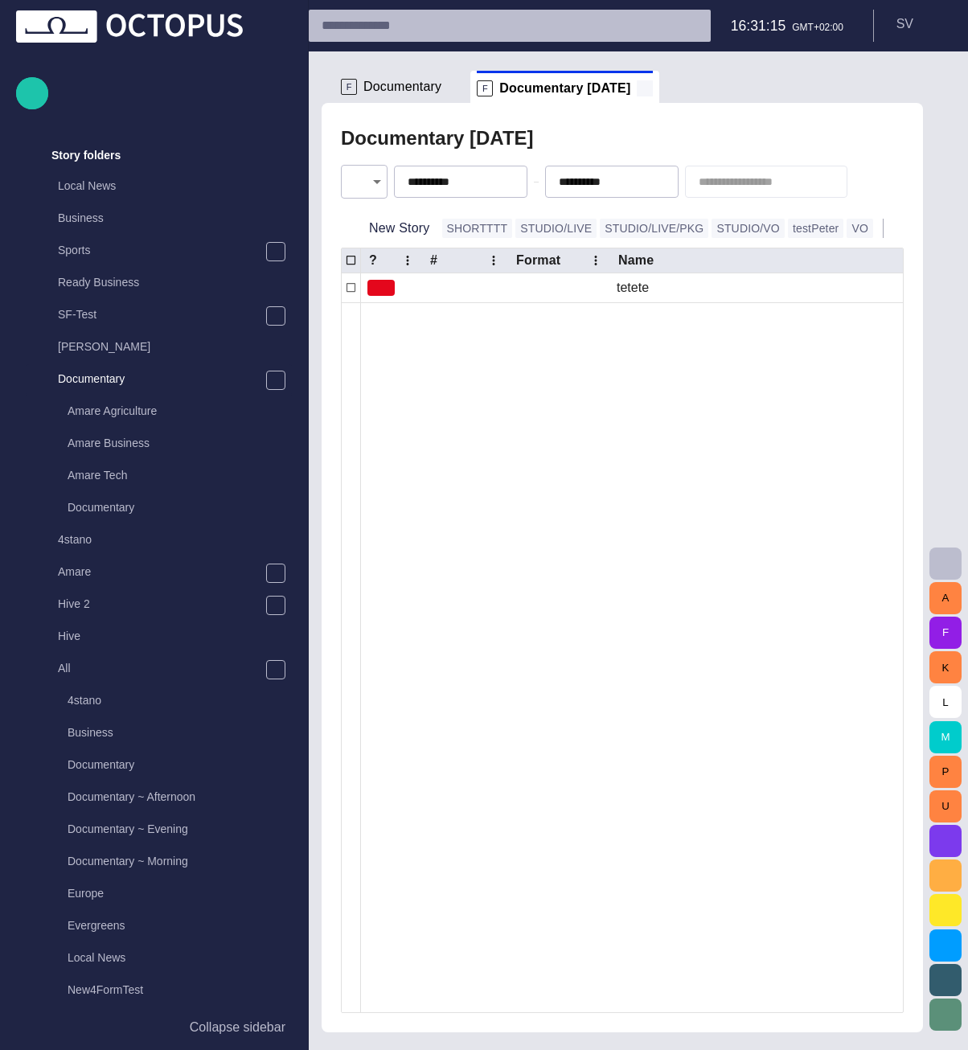
click at [637, 92] on span at bounding box center [645, 88] width 16 height 16
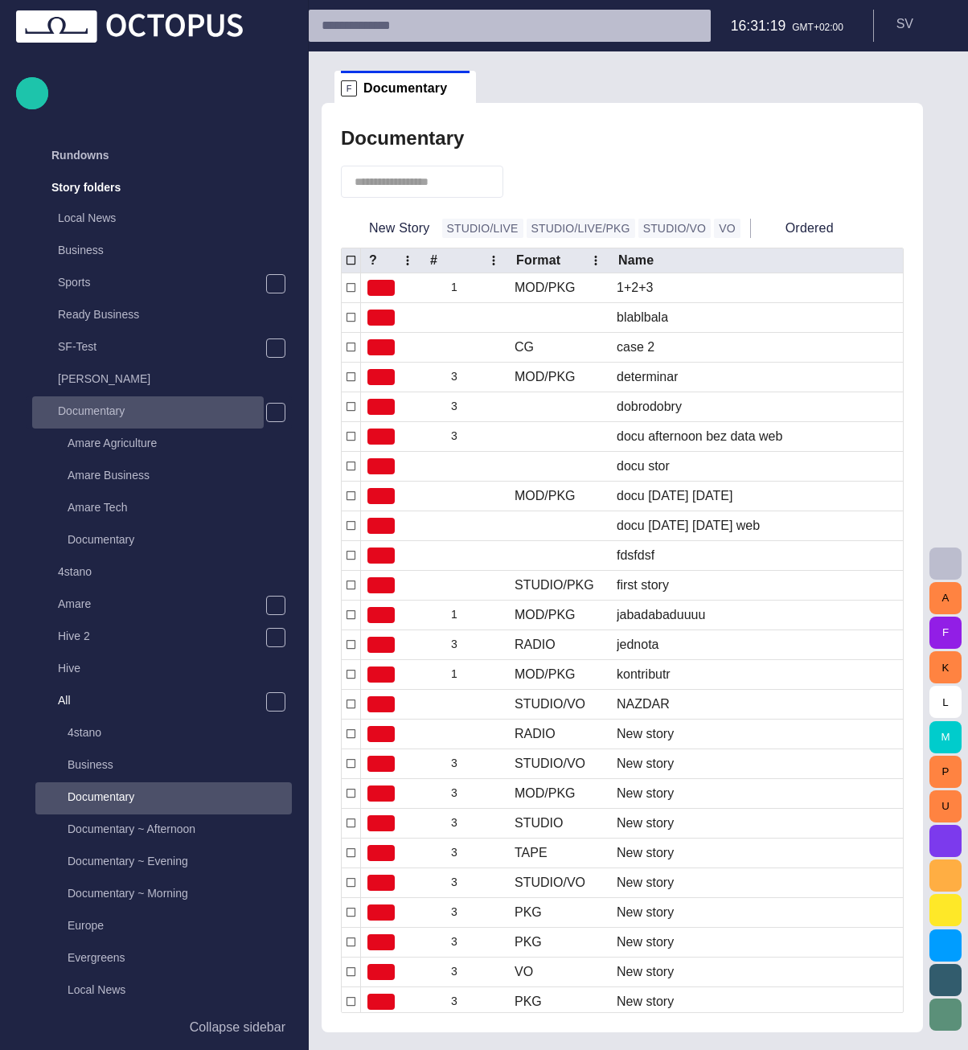
click at [111, 408] on p "Documentary" at bounding box center [161, 411] width 206 height 16
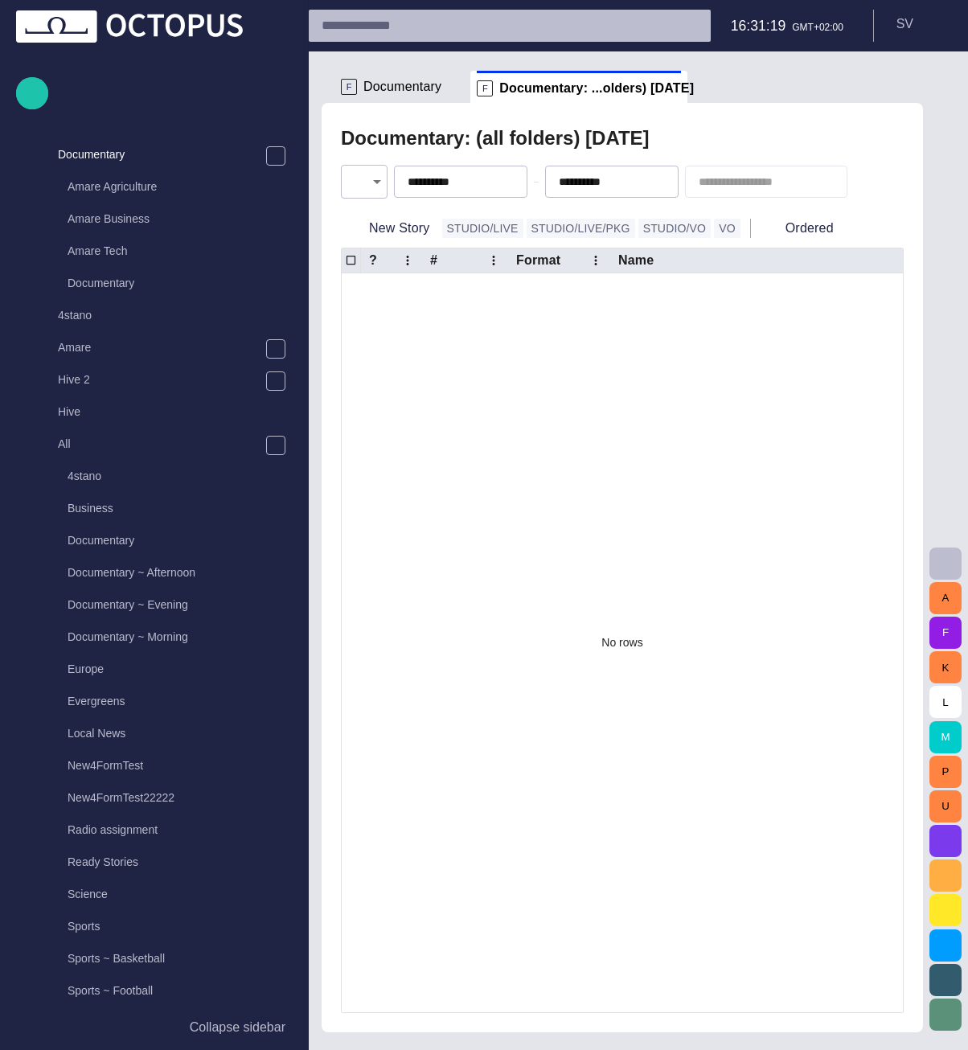
scroll to position [257, 0]
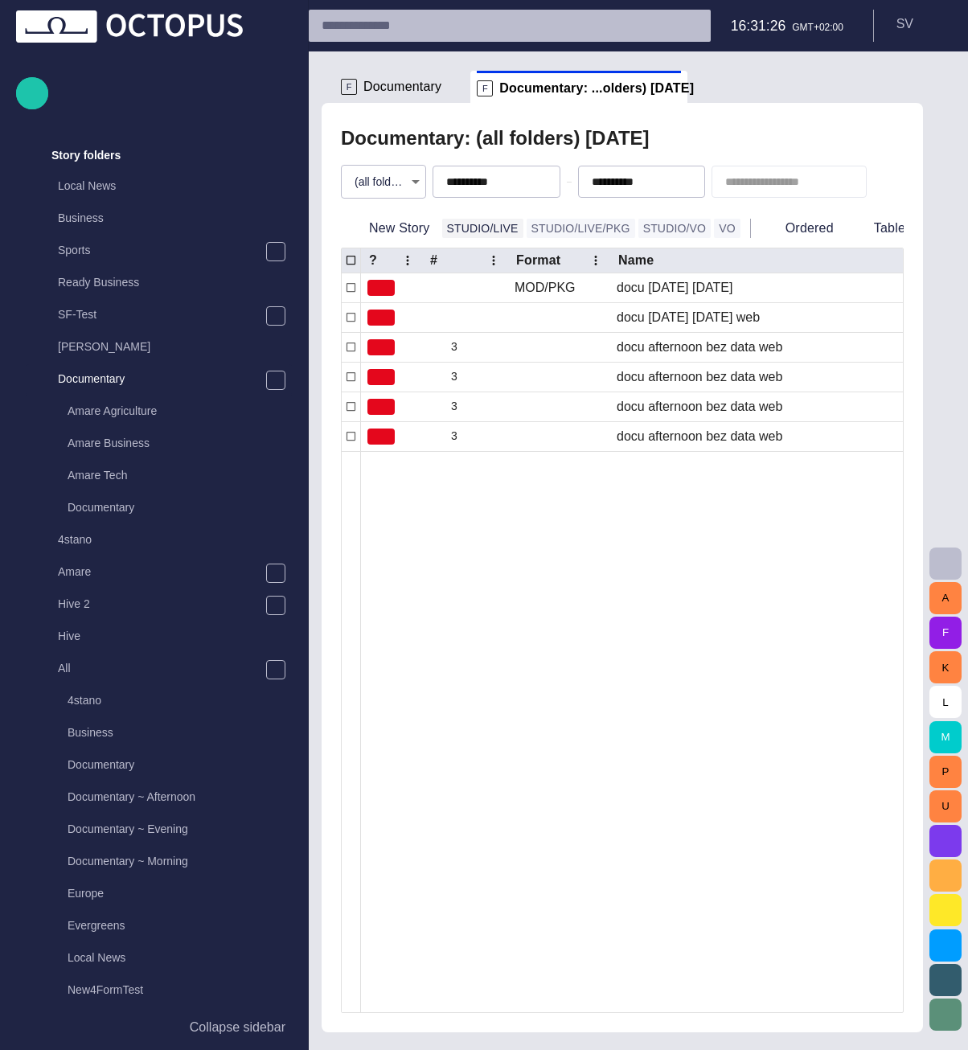
scroll to position [32, 0]
click at [403, 224] on button "New Story" at bounding box center [388, 228] width 95 height 29
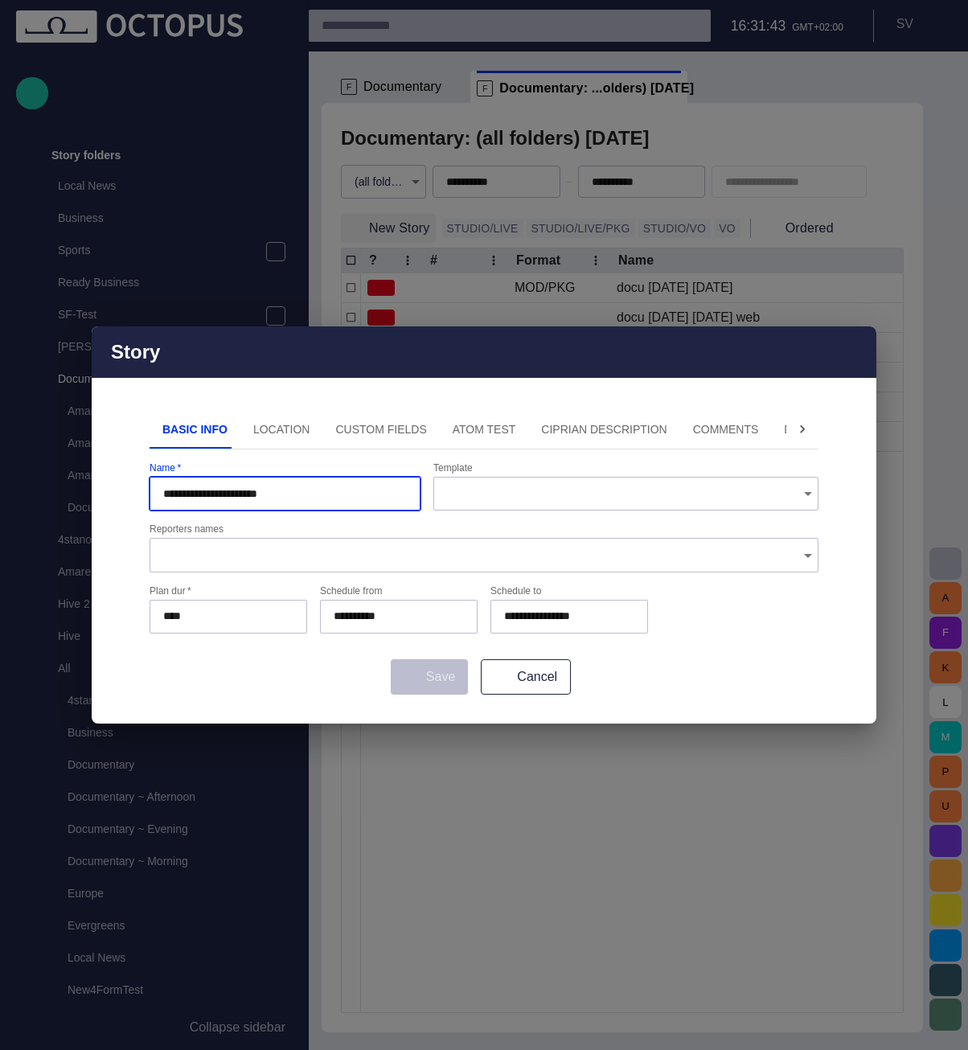
type input "**********"
click at [284, 432] on button "Location" at bounding box center [281, 429] width 83 height 39
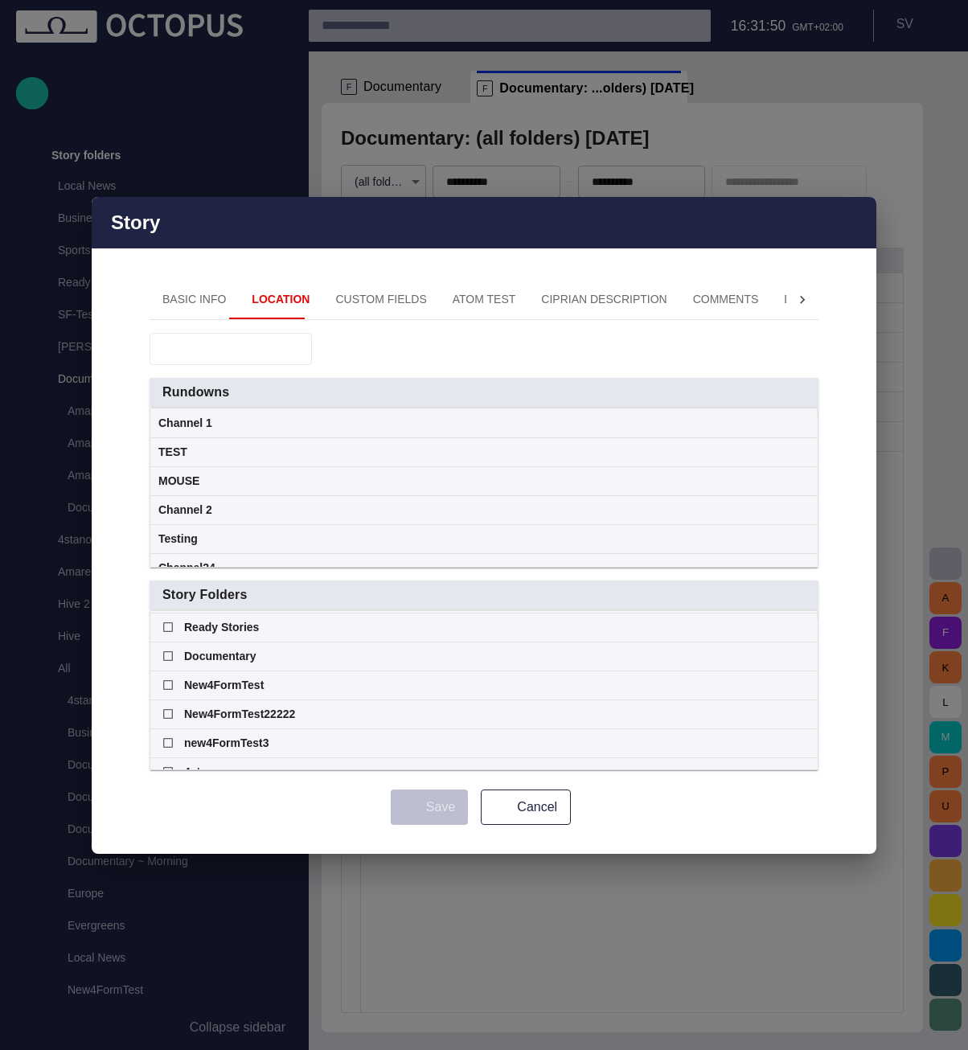
scroll to position [347, 0]
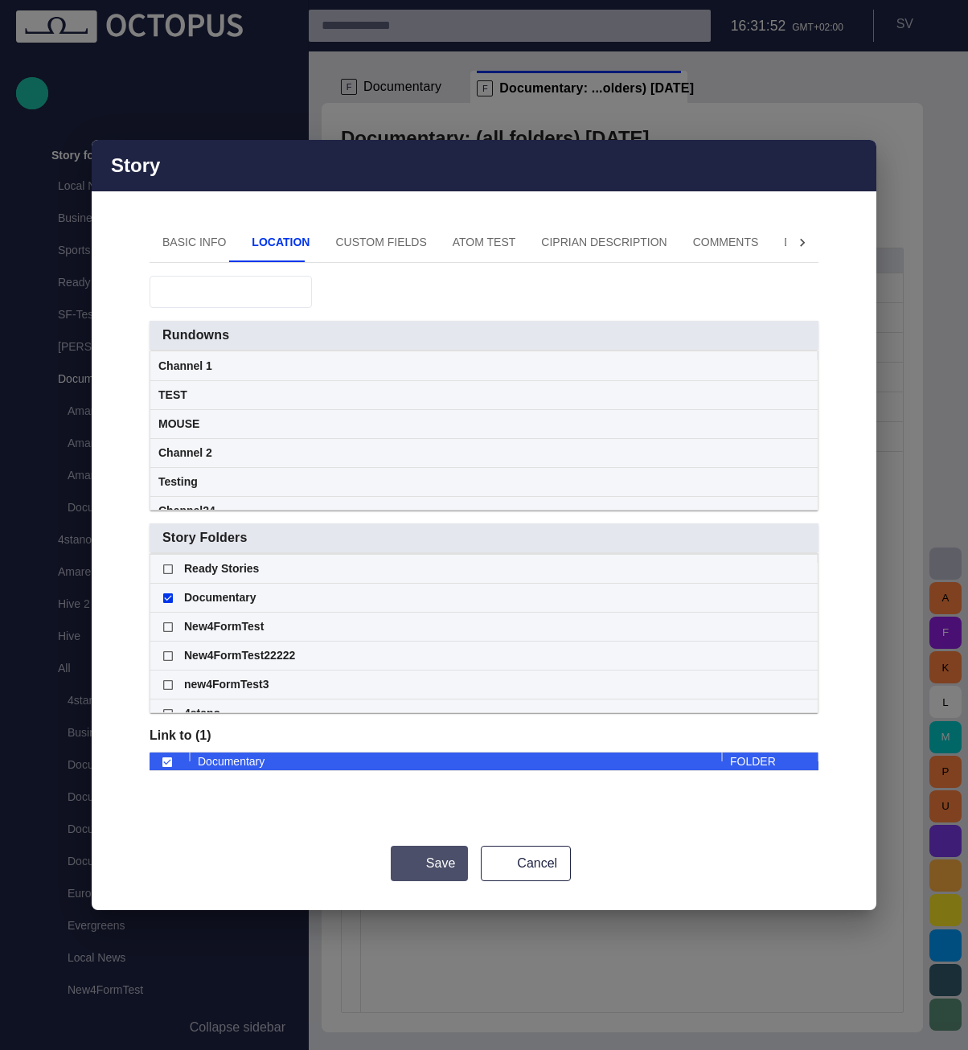
click at [420, 862] on button "Save" at bounding box center [429, 863] width 77 height 35
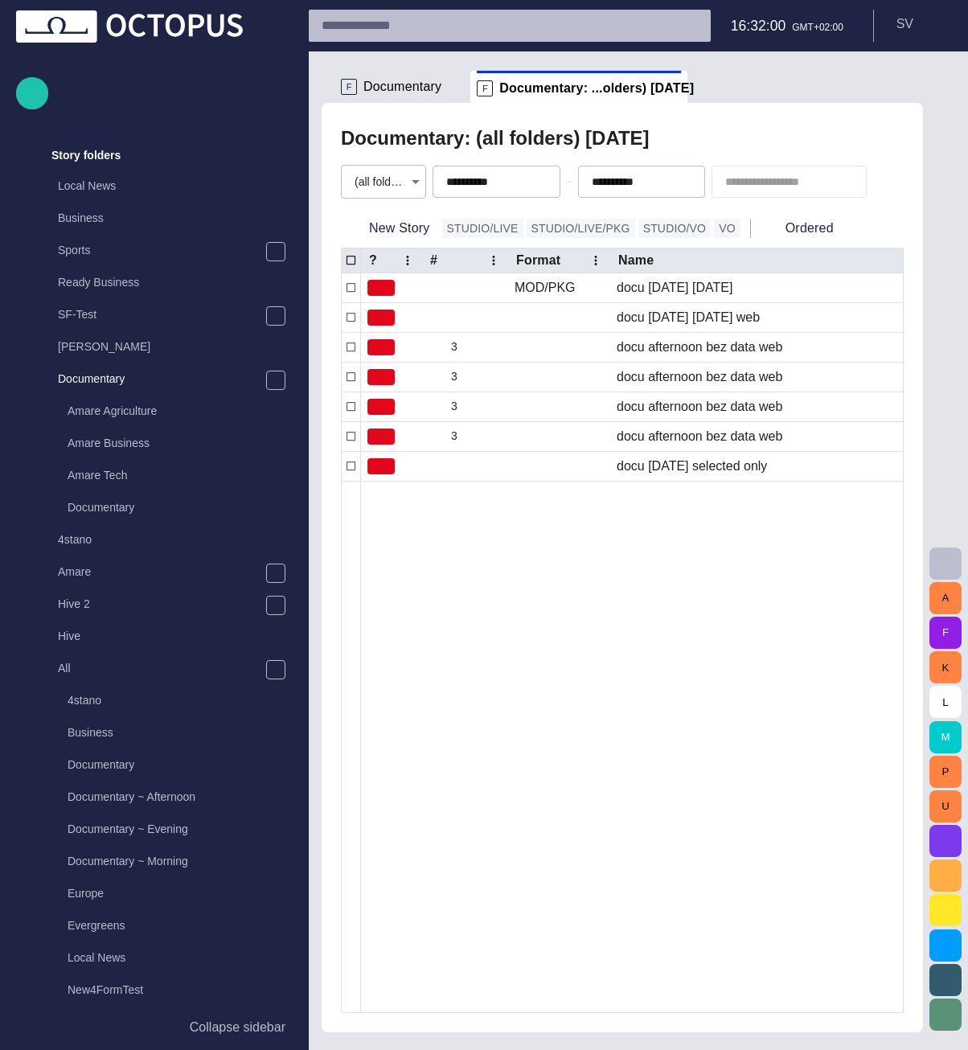
click at [408, 184] on body "**********" at bounding box center [484, 525] width 968 height 1050
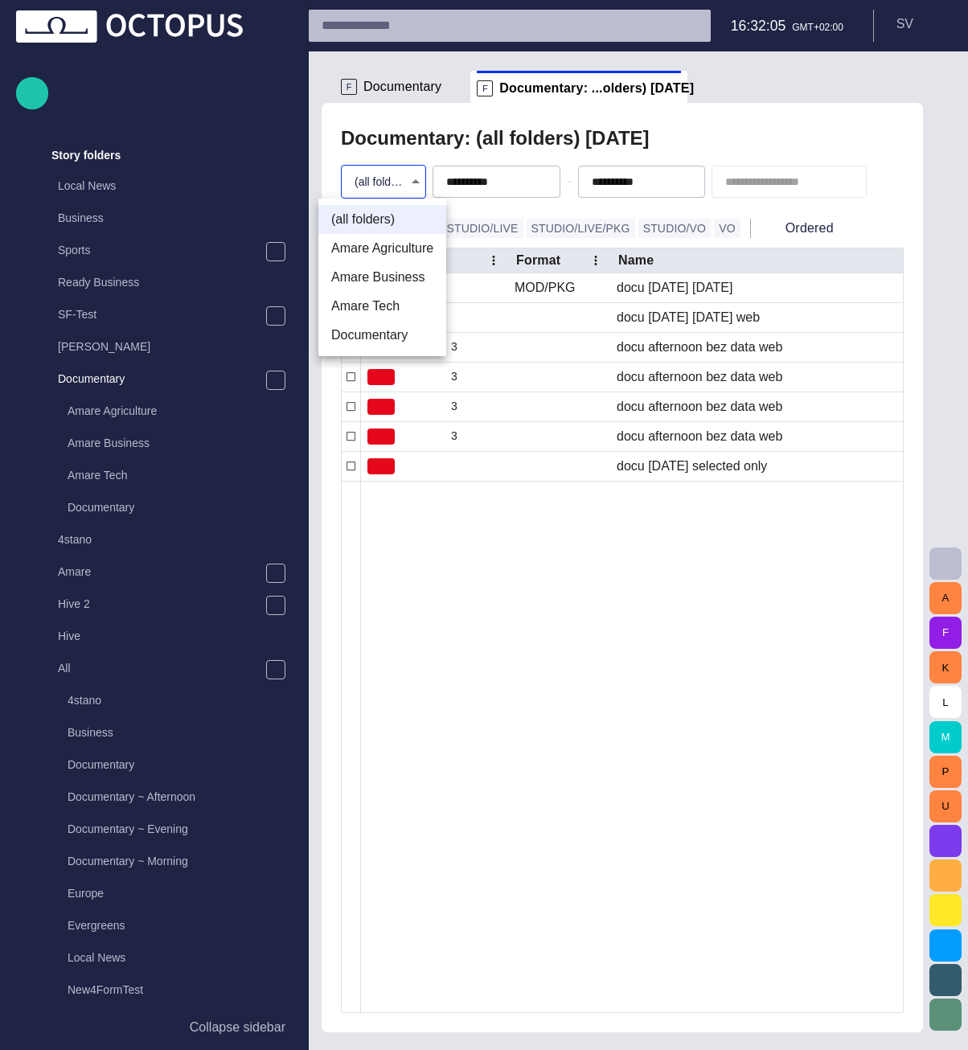
click at [403, 249] on li "Amare Agriculture" at bounding box center [382, 248] width 128 height 29
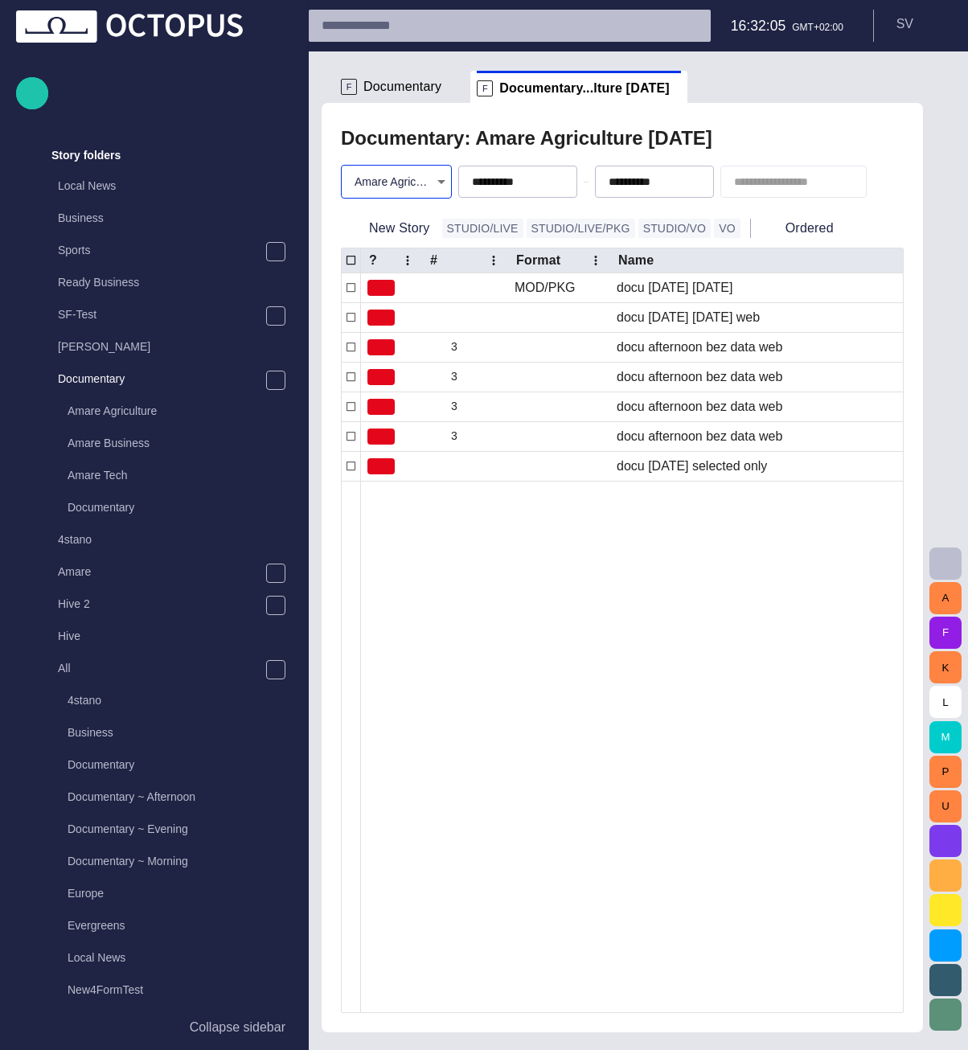
type input "**********"
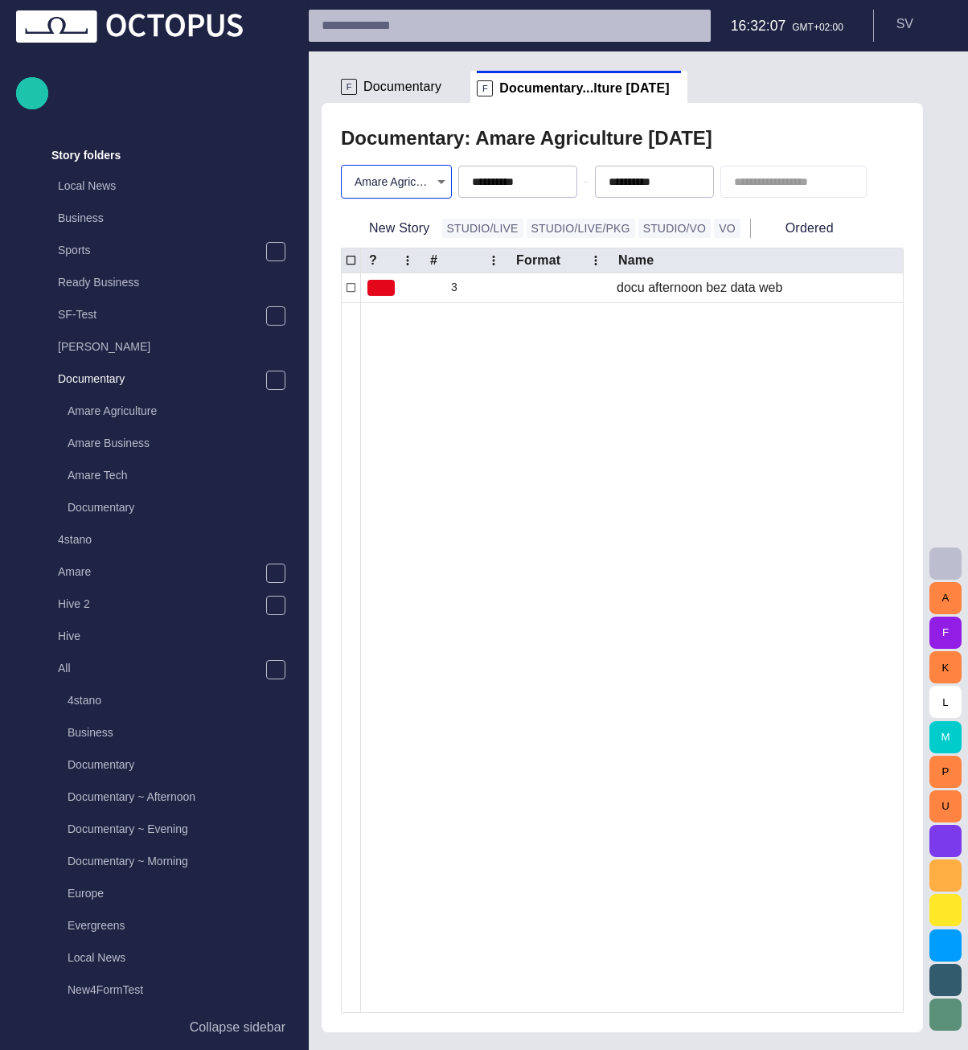
click at [457, 339] on div at bounding box center [986, 657] width 1251 height 710
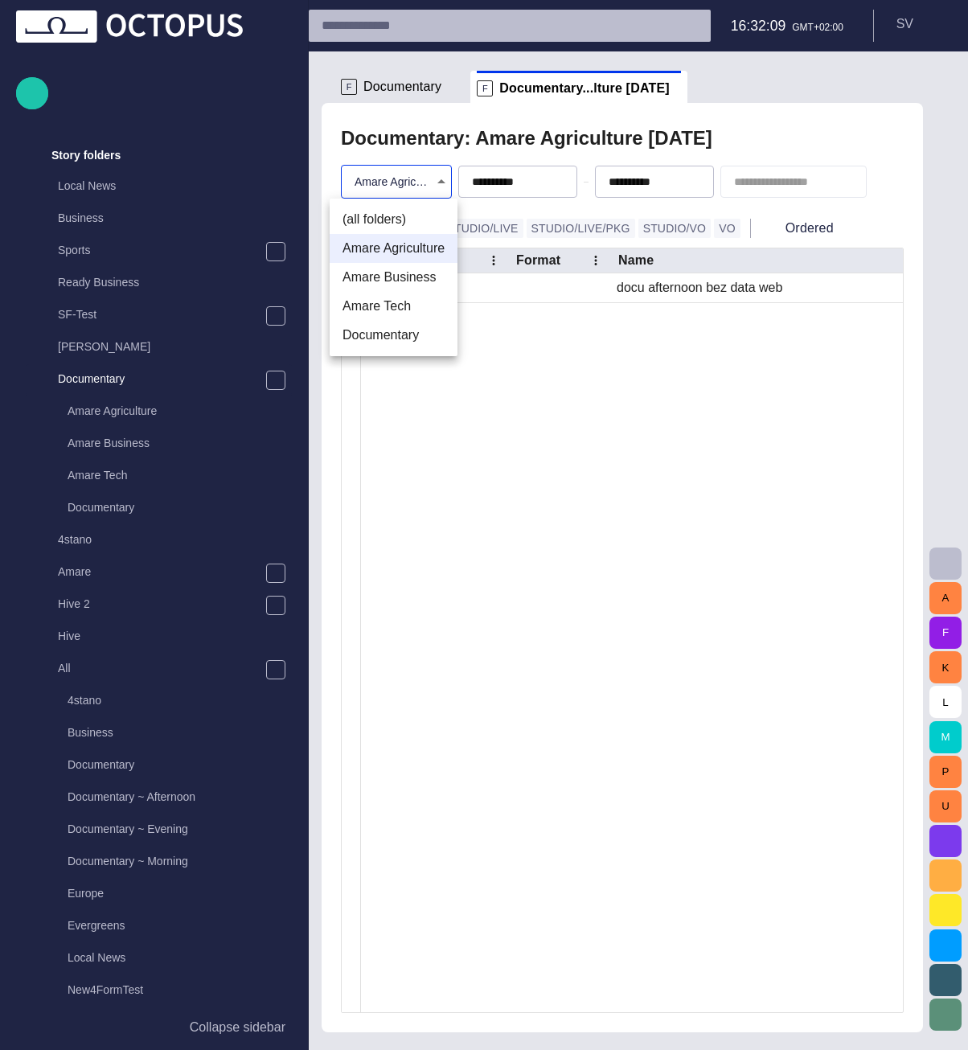
click at [402, 184] on body "**********" at bounding box center [484, 525] width 968 height 1050
click at [402, 184] on div at bounding box center [484, 525] width 968 height 1050
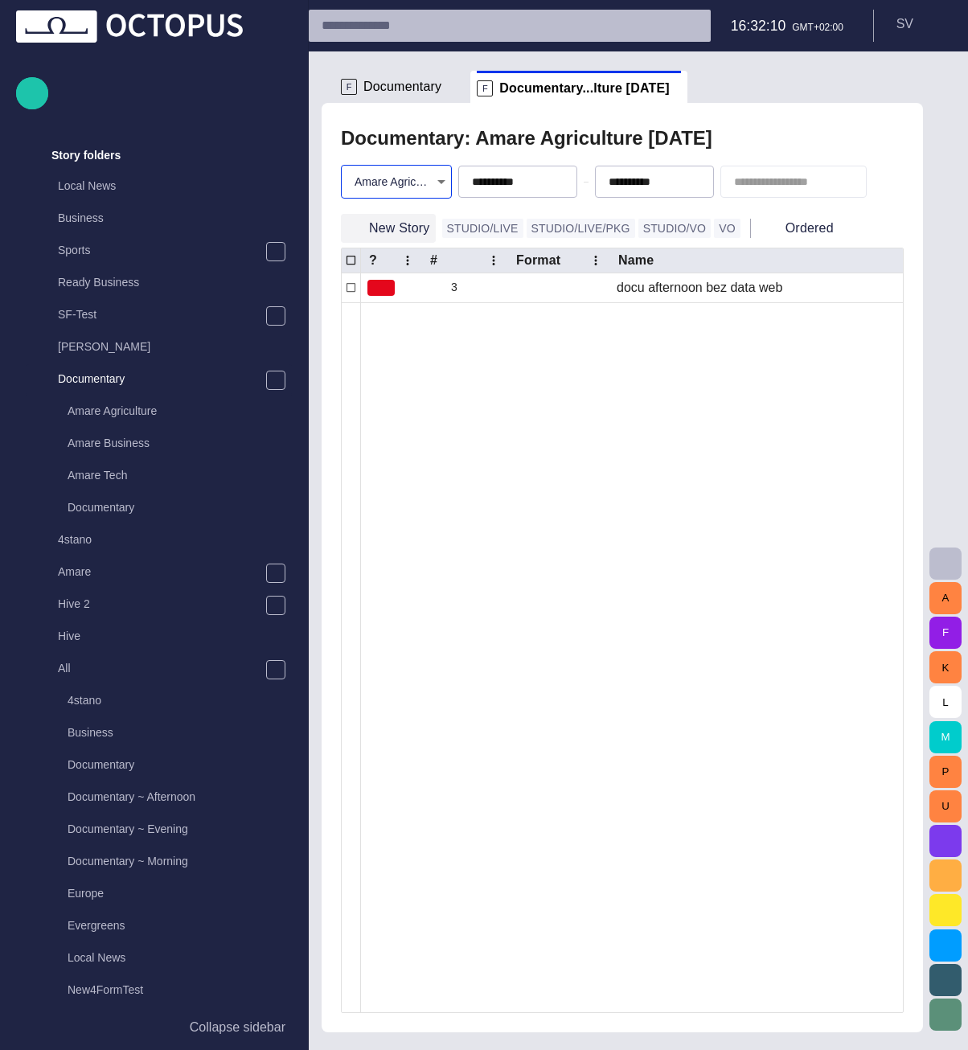
click at [395, 236] on button "New Story" at bounding box center [388, 228] width 95 height 29
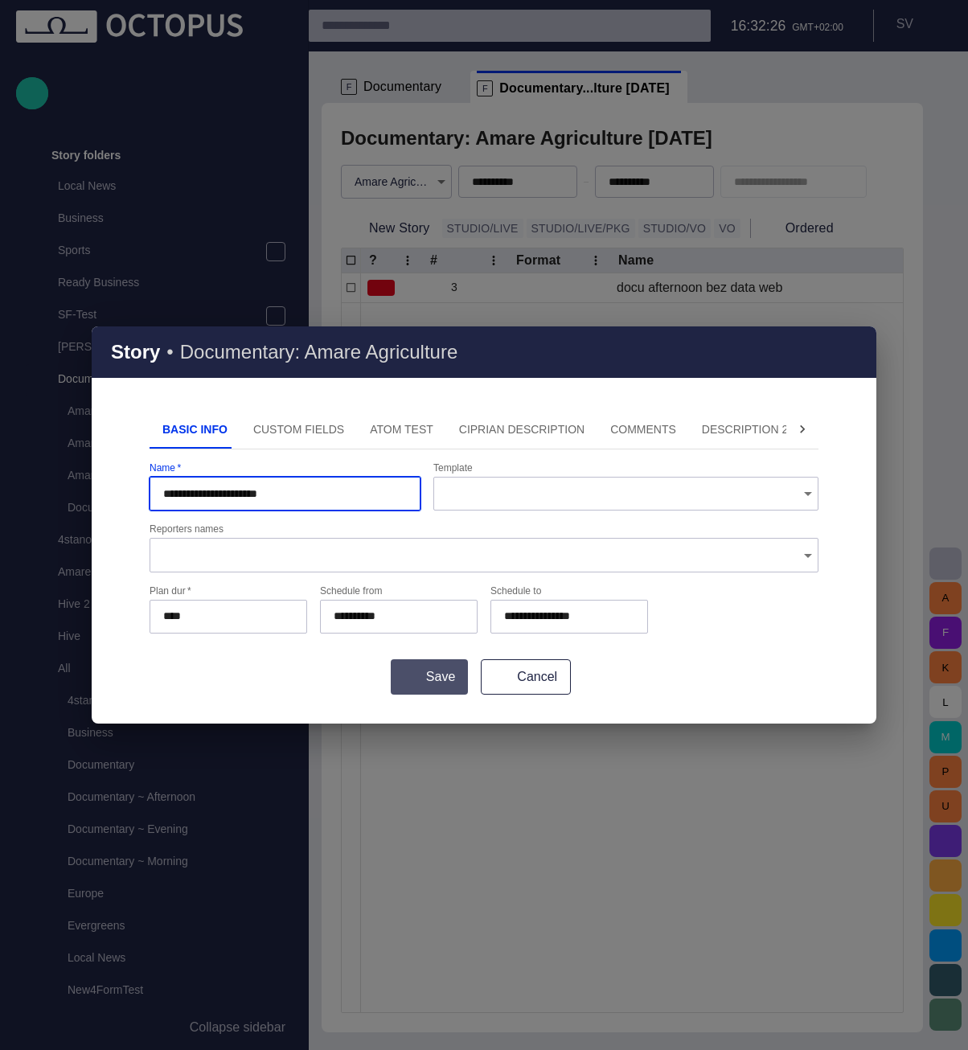
type input "**********"
click at [420, 674] on button "Save" at bounding box center [429, 676] width 77 height 35
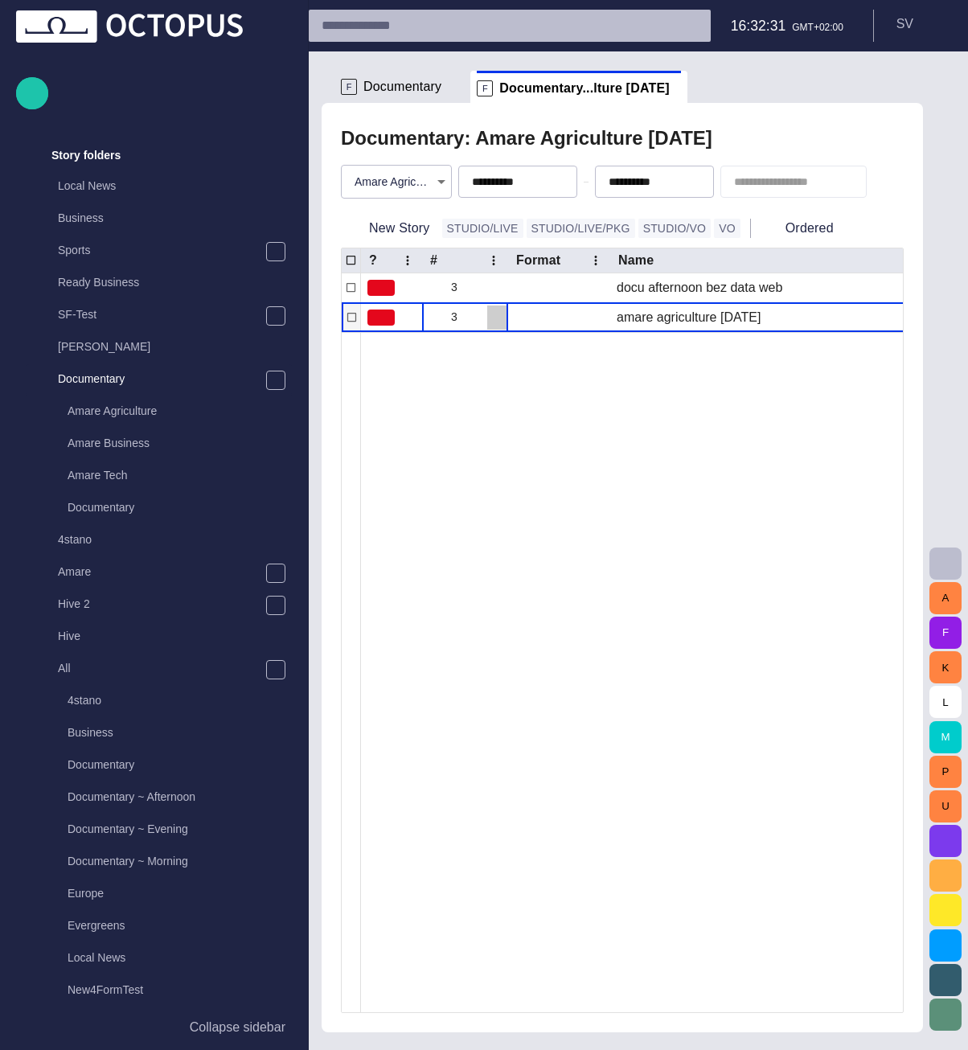
click at [494, 315] on span "button" at bounding box center [496, 317] width 13 height 13
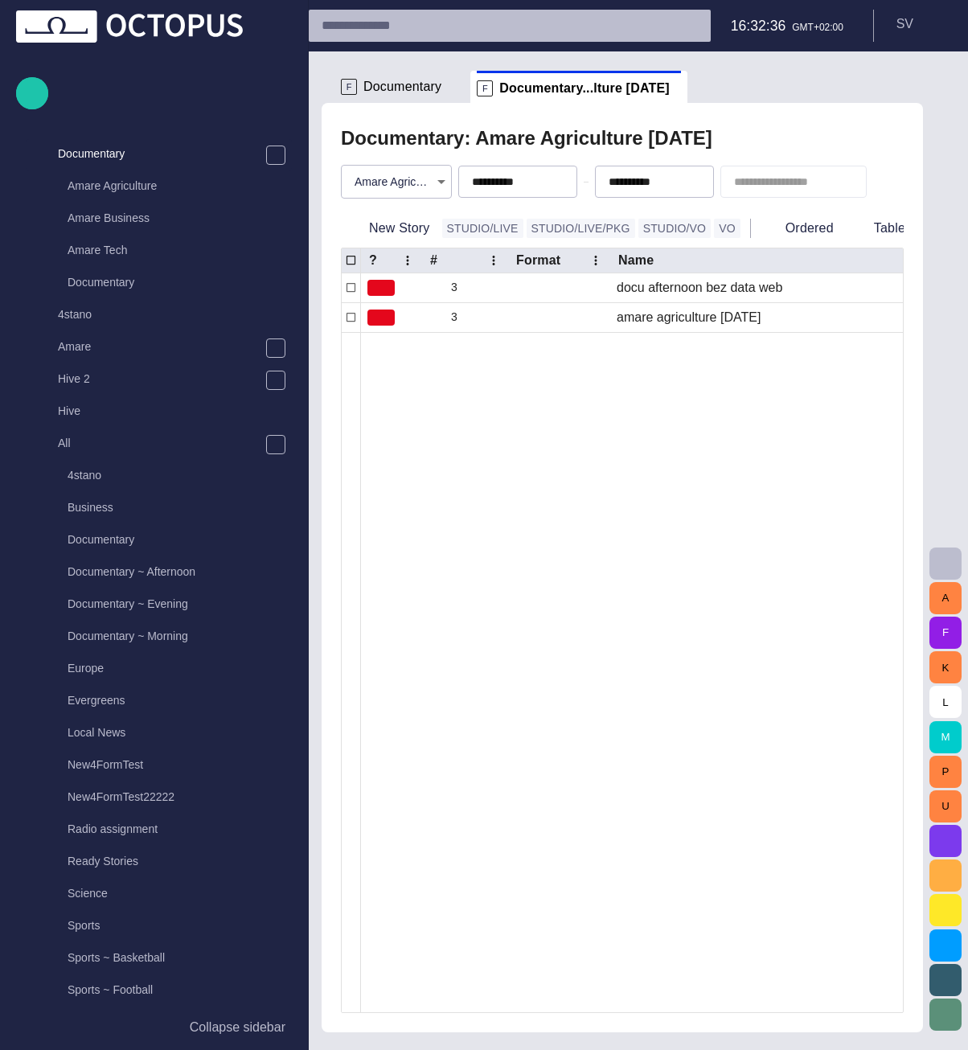
scroll to position [257, 0]
click at [416, 189] on body "**********" at bounding box center [484, 525] width 968 height 1050
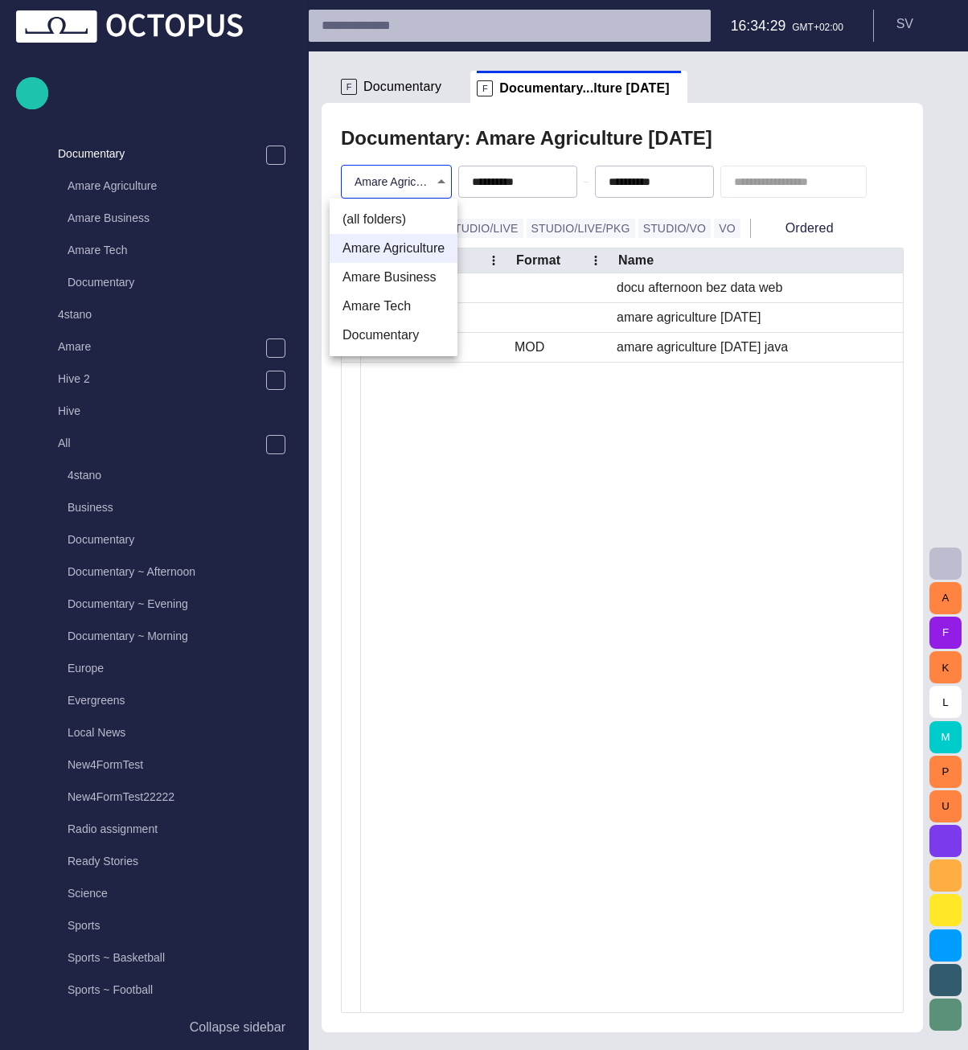
click at [420, 448] on div at bounding box center [484, 525] width 968 height 1050
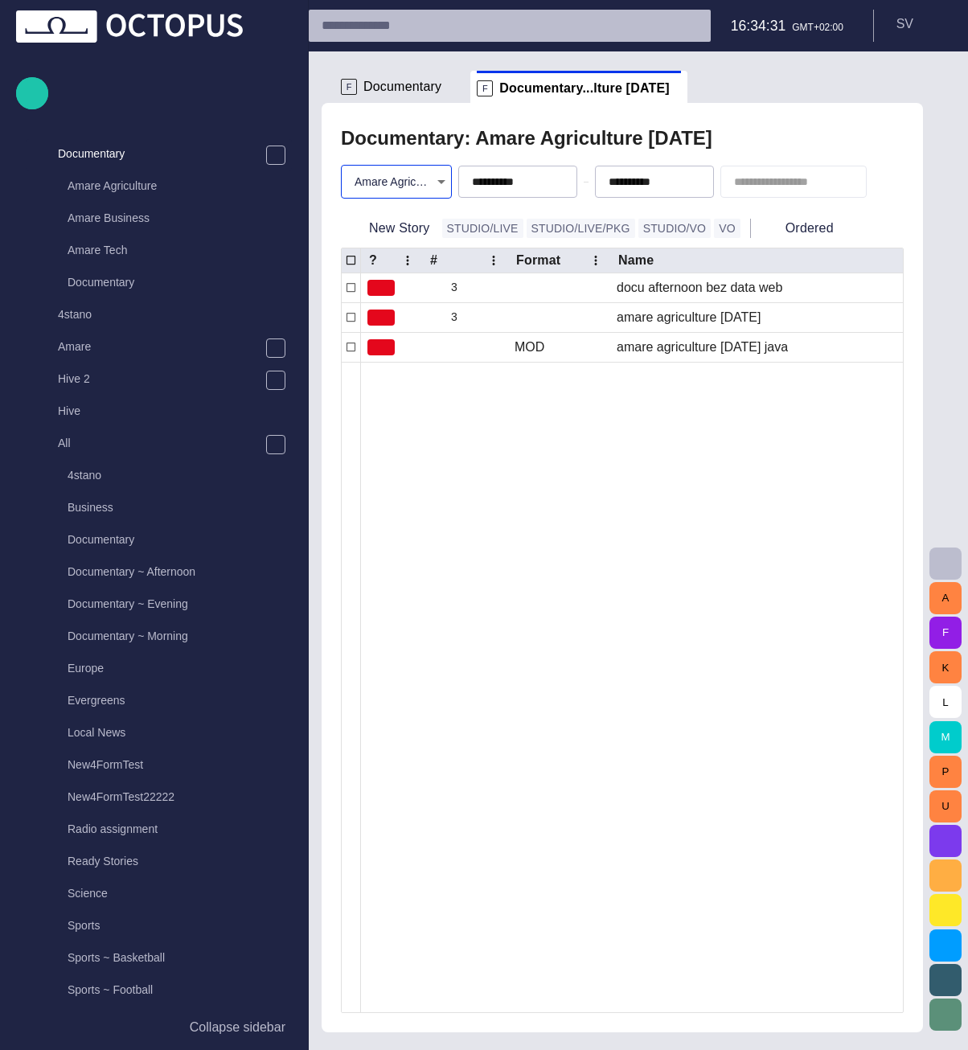
click at [418, 426] on div at bounding box center [986, 687] width 1251 height 650
click at [540, 89] on span at bounding box center [548, 88] width 16 height 16
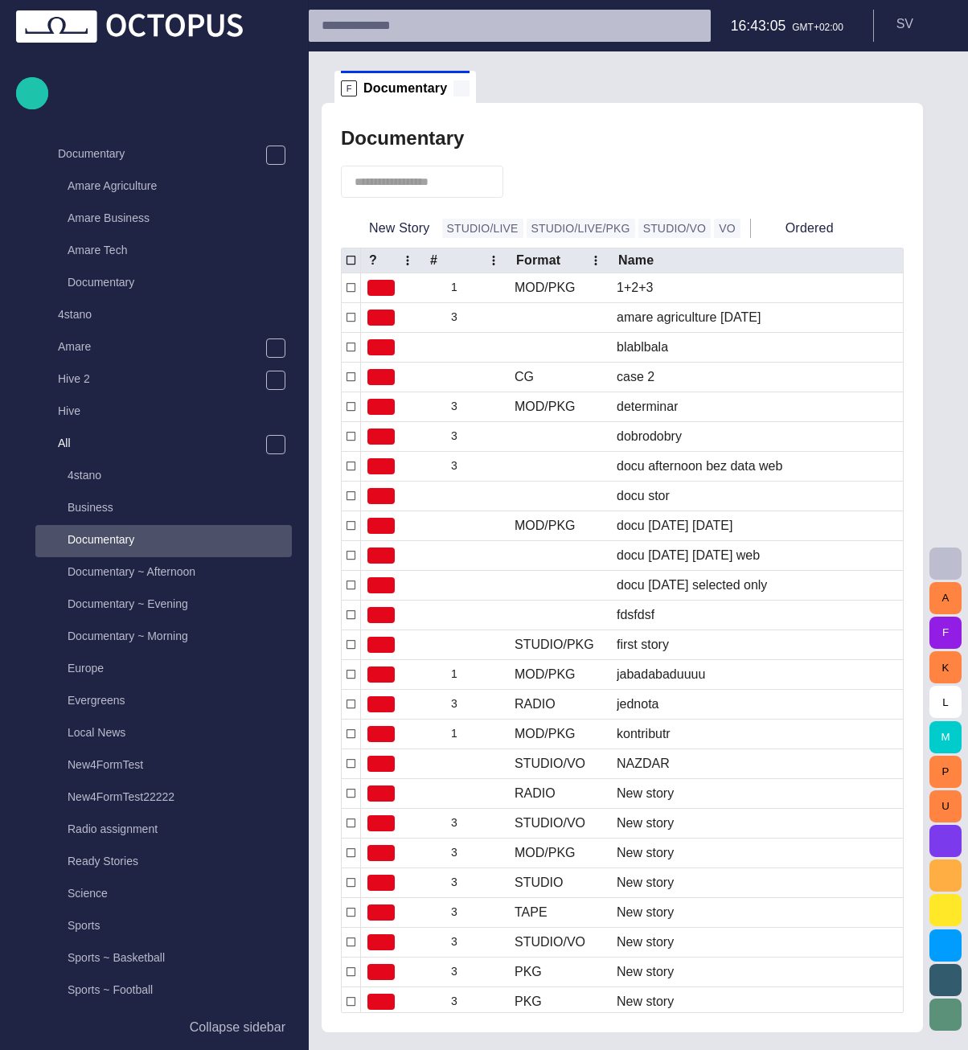
click at [454, 88] on span at bounding box center [461, 88] width 16 height 16
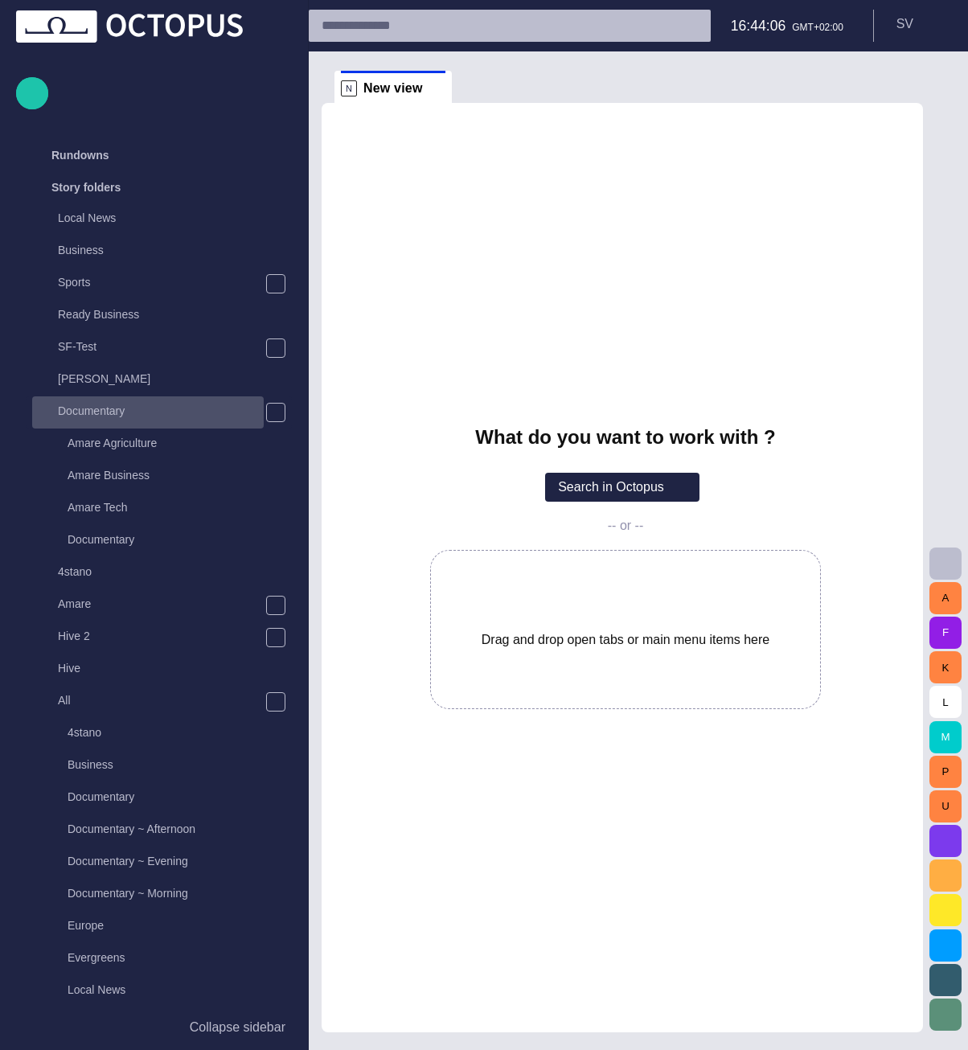
click at [142, 409] on p "Documentary" at bounding box center [161, 411] width 206 height 16
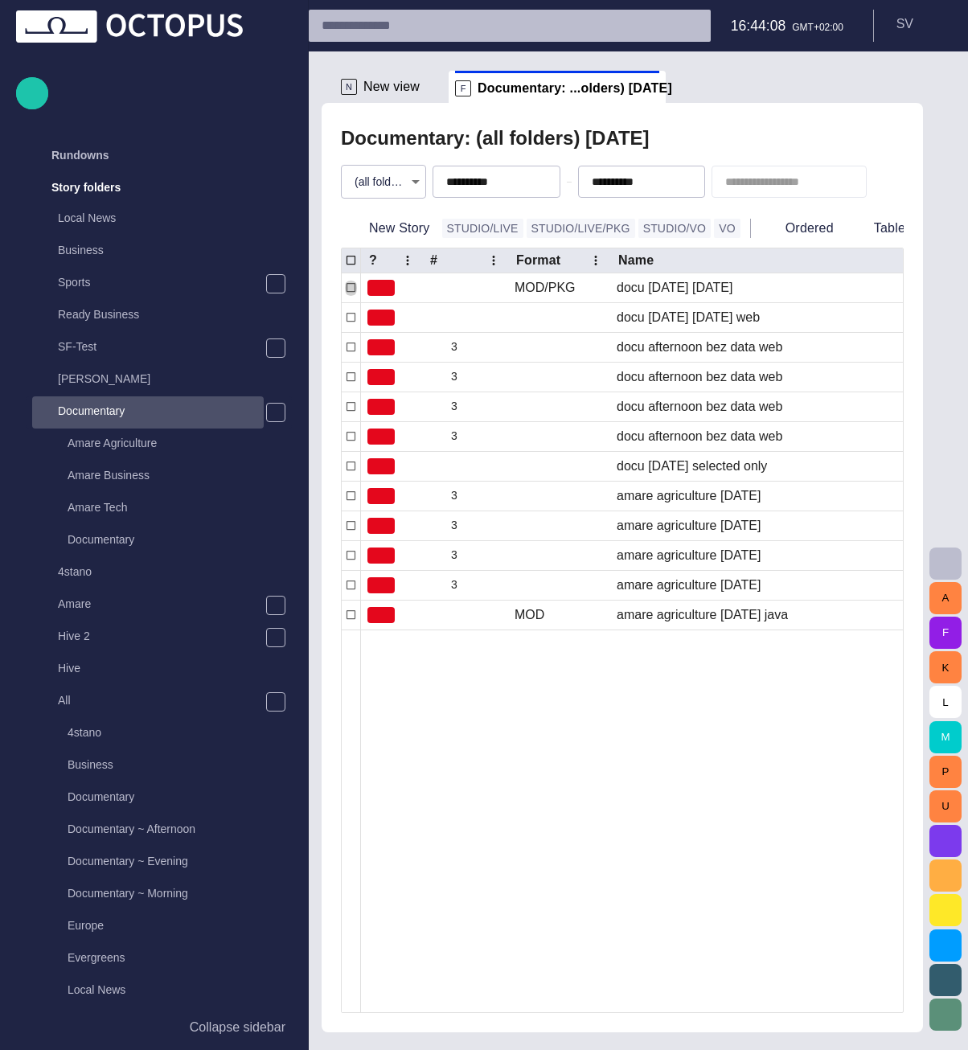
scroll to position [32, 0]
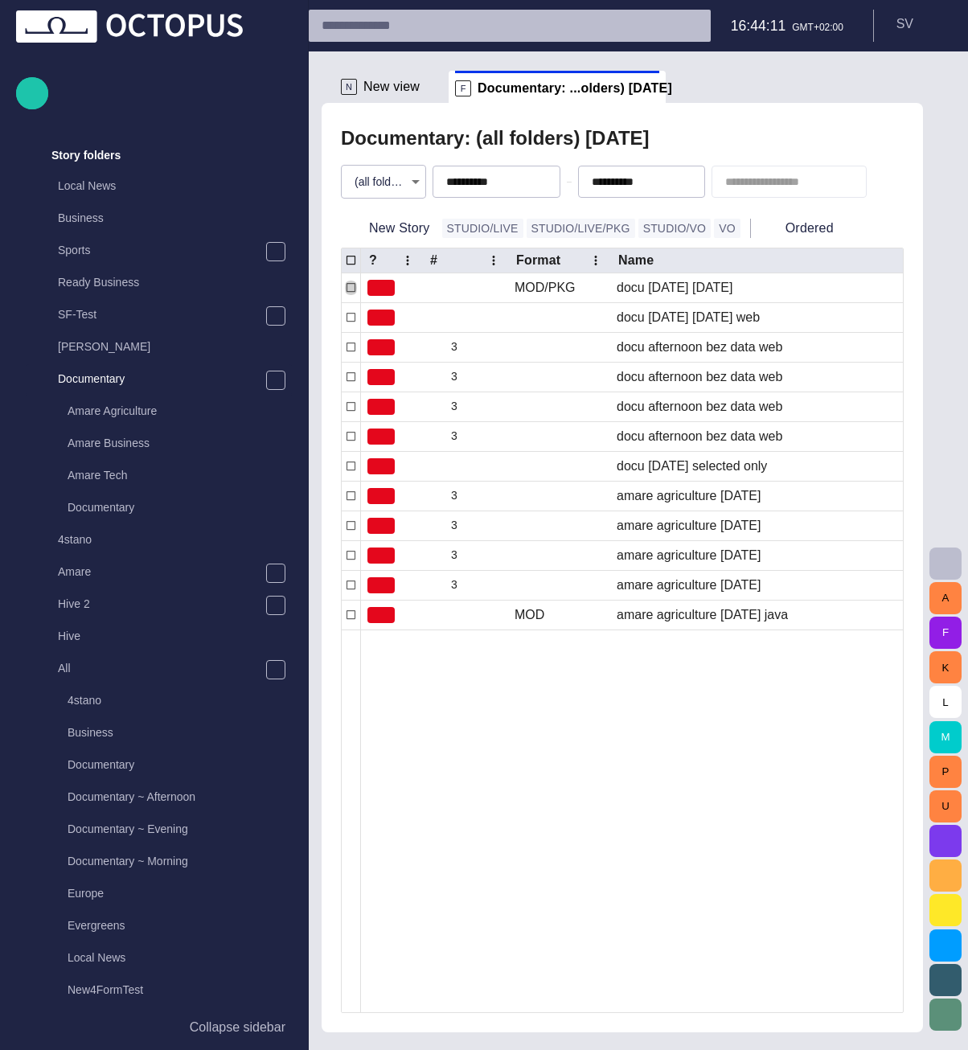
click at [399, 182] on body "**********" at bounding box center [484, 525] width 968 height 1050
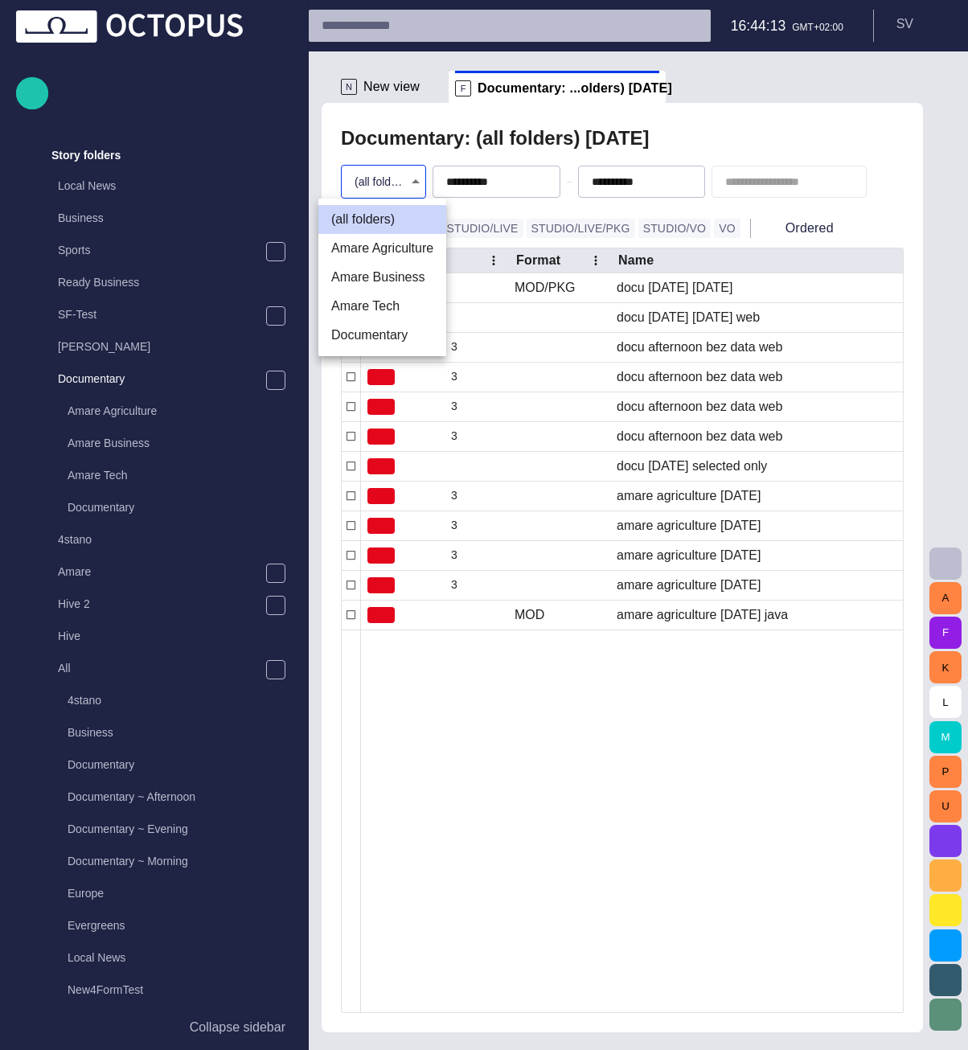
click at [388, 250] on li "Amare Agriculture" at bounding box center [382, 248] width 128 height 29
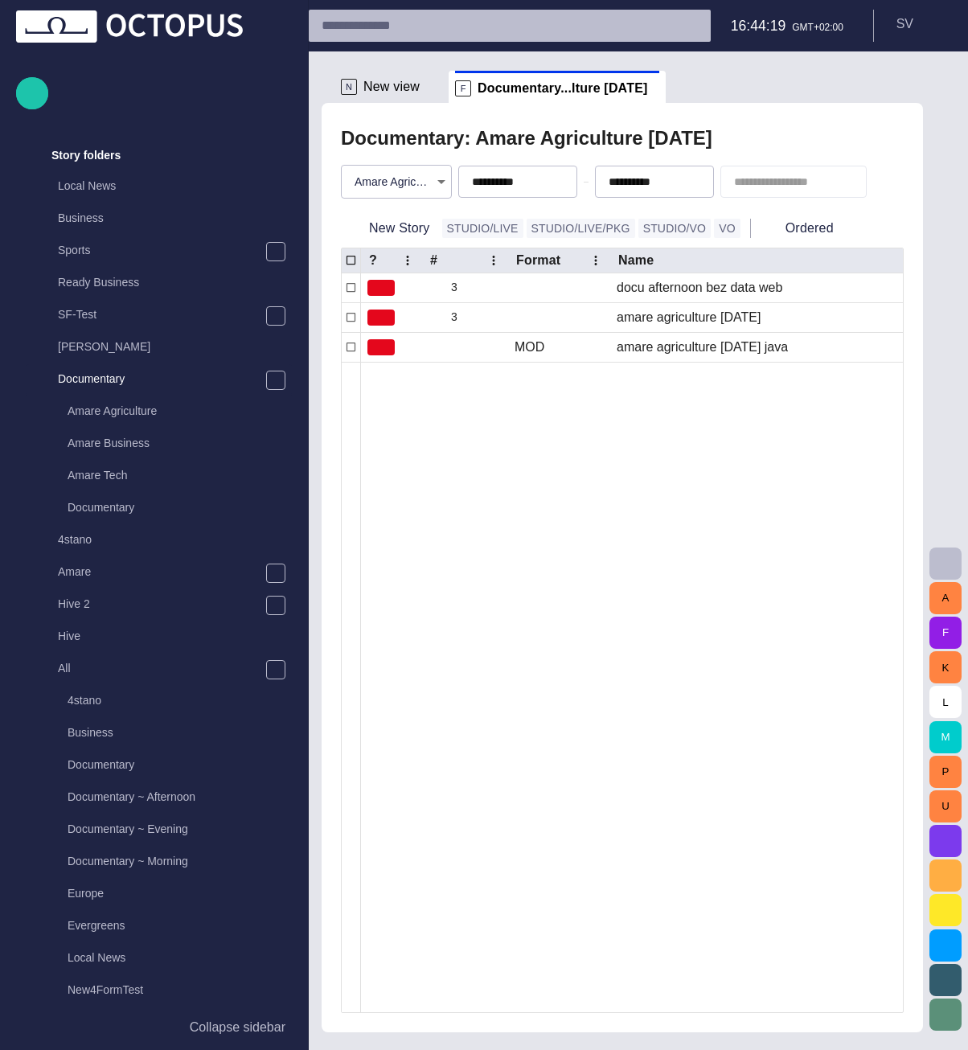
click at [408, 181] on body "**********" at bounding box center [484, 525] width 968 height 1050
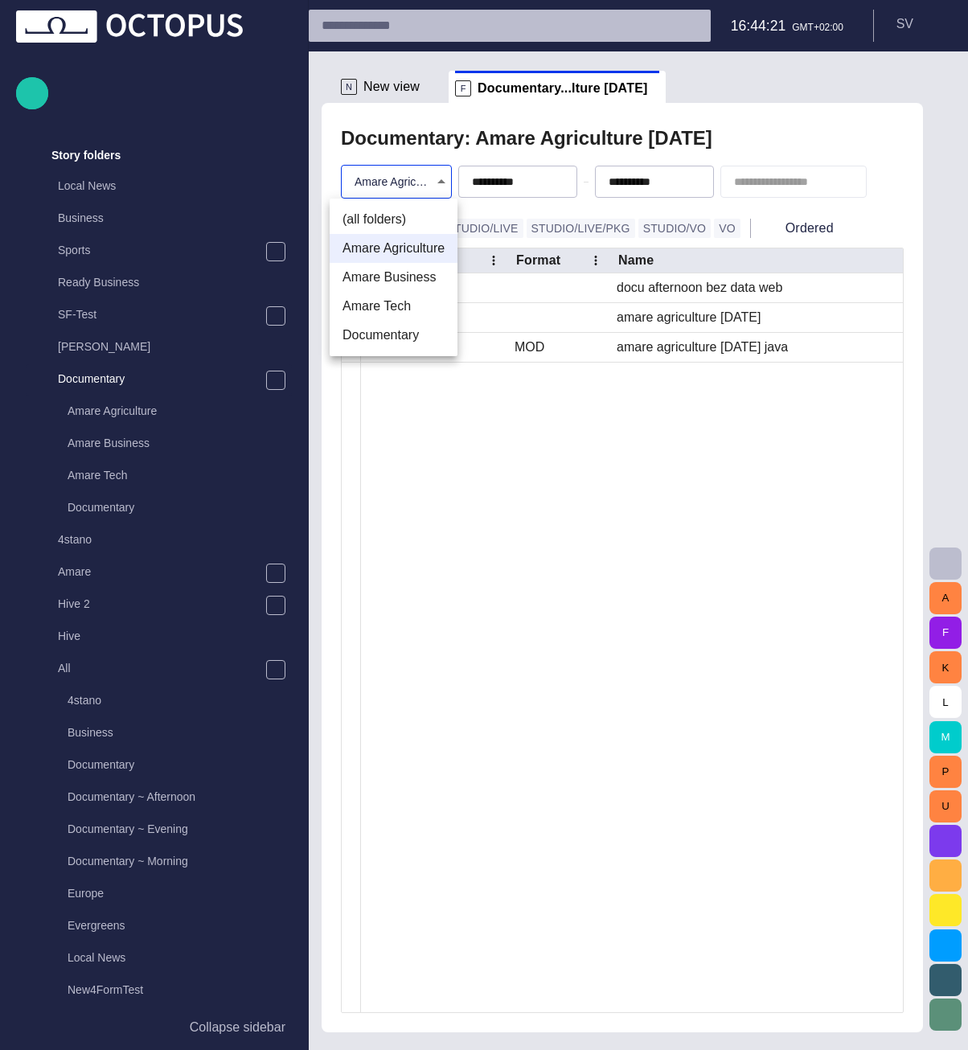
click at [401, 279] on li "Amare Business" at bounding box center [394, 277] width 128 height 29
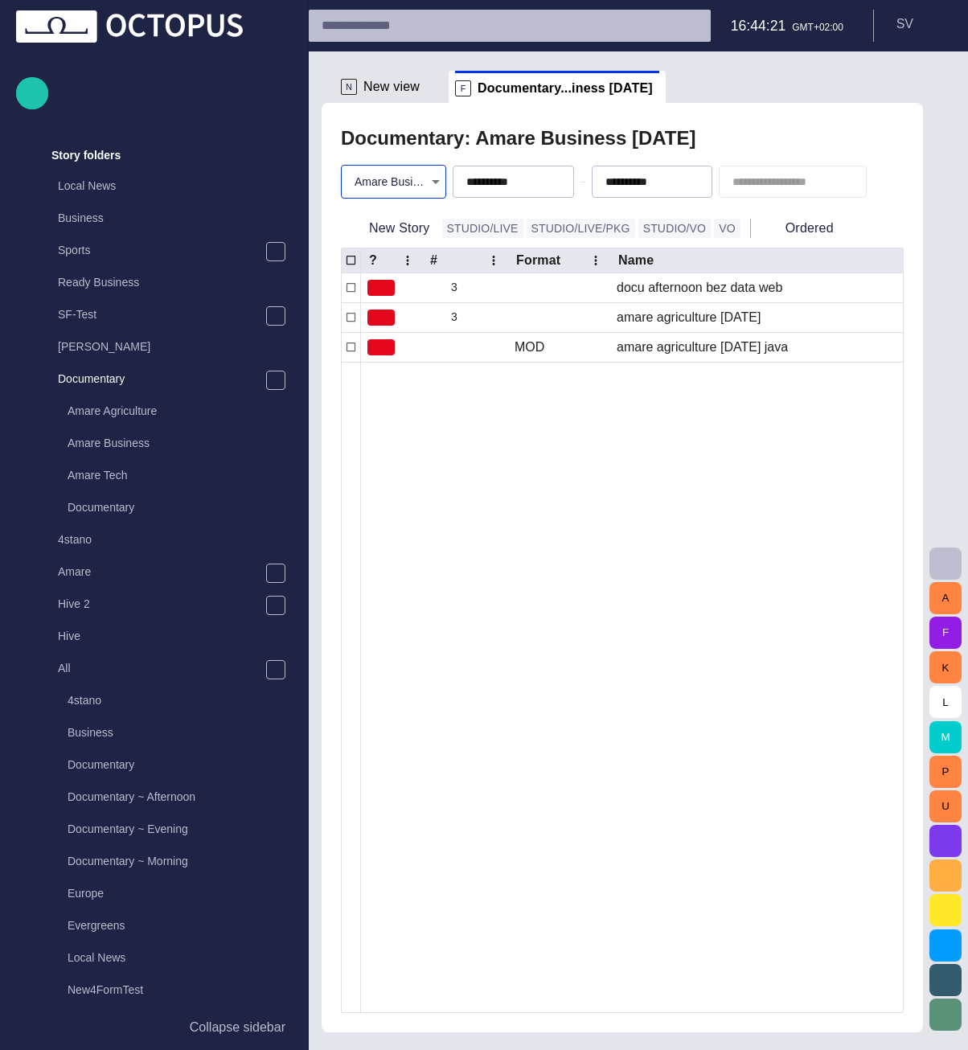
type input "**********"
click at [481, 412] on div at bounding box center [986, 672] width 1251 height 680
click at [517, 178] on span "button" at bounding box center [523, 181] width 13 height 13
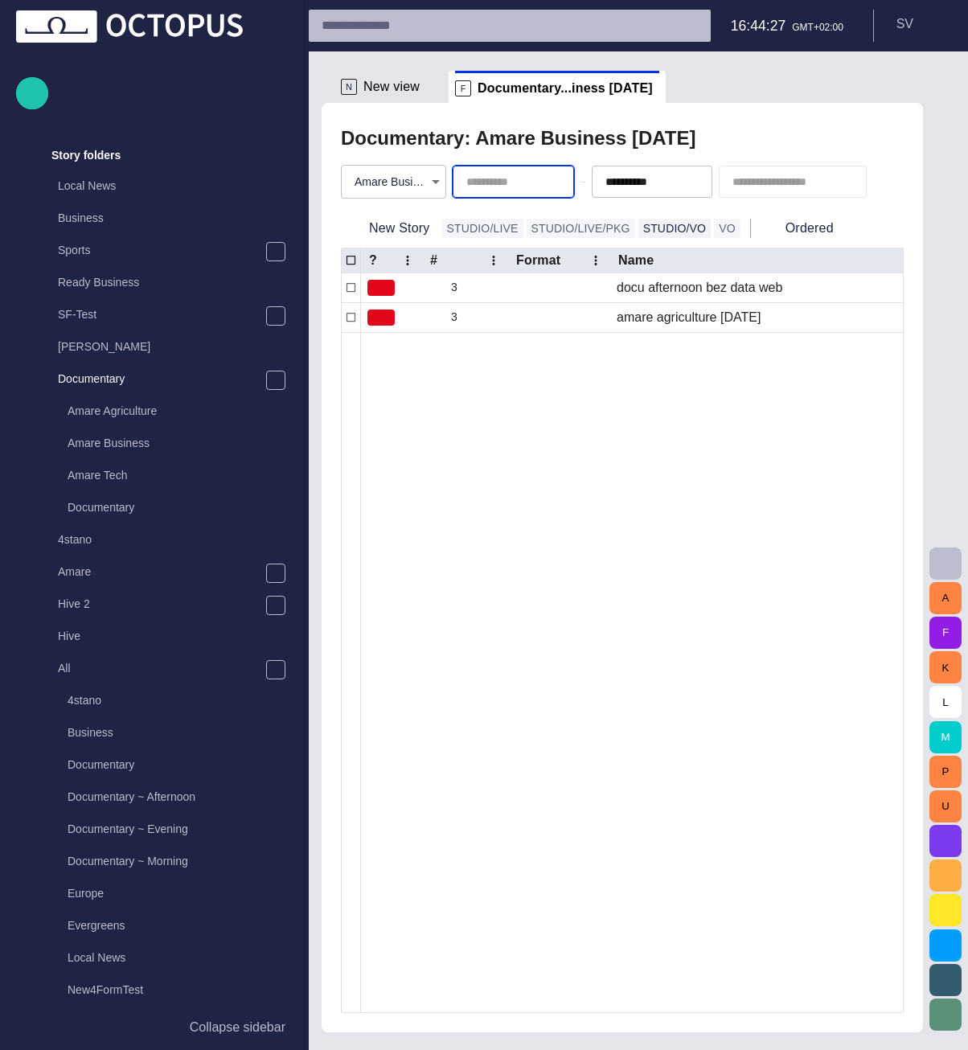
click at [0, 0] on span "button" at bounding box center [0, 0] width 0 height 0
click at [584, 415] on div "? # Format Name StoryId Plan dur Duration Reporters names Created by Modified T…" at bounding box center [622, 630] width 561 height 764
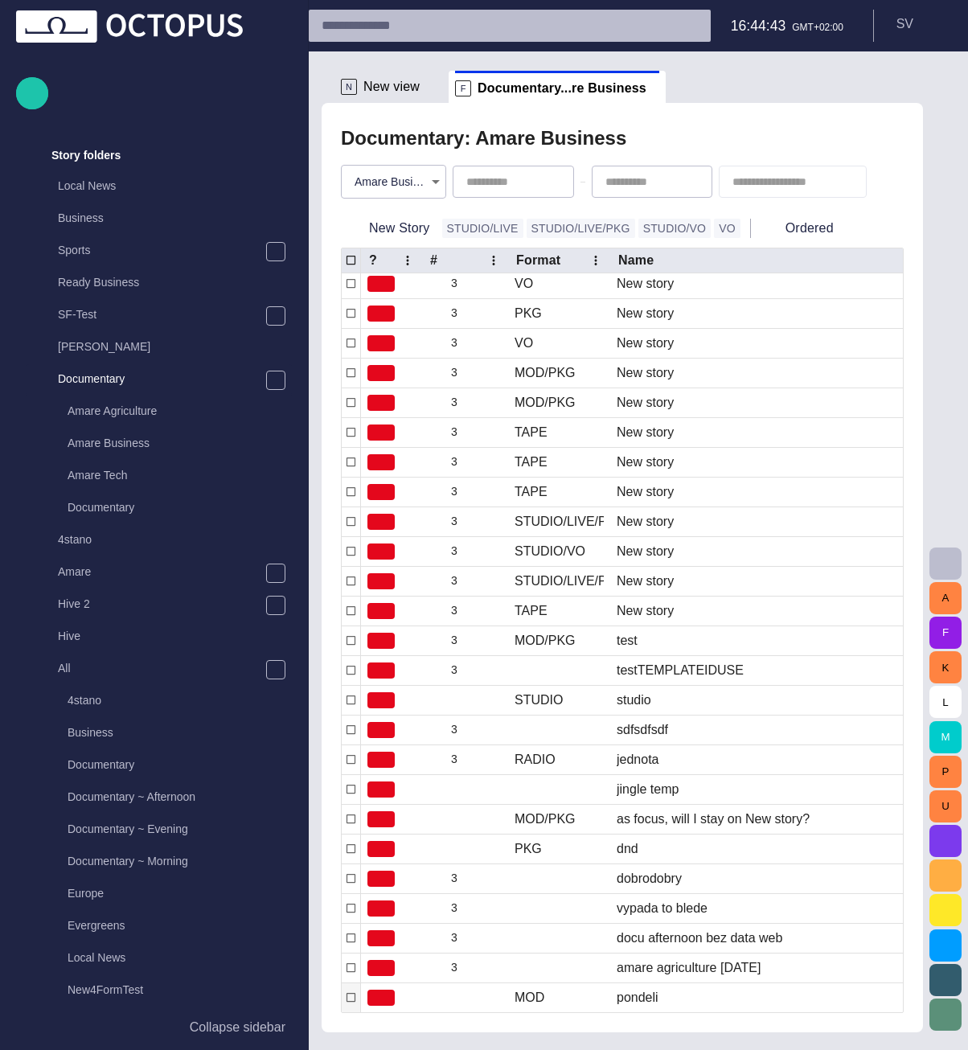
scroll to position [0, 549]
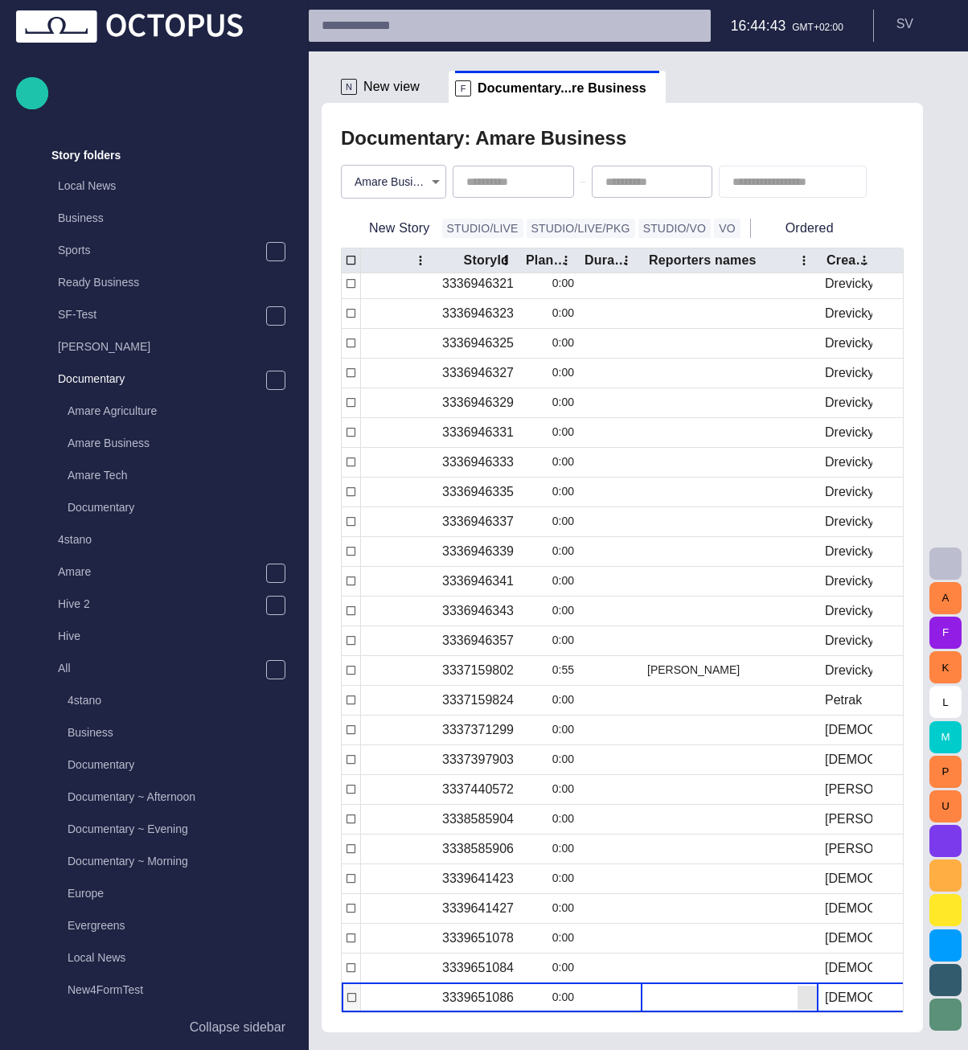
click at [645, 992] on div at bounding box center [730, 997] width 178 height 29
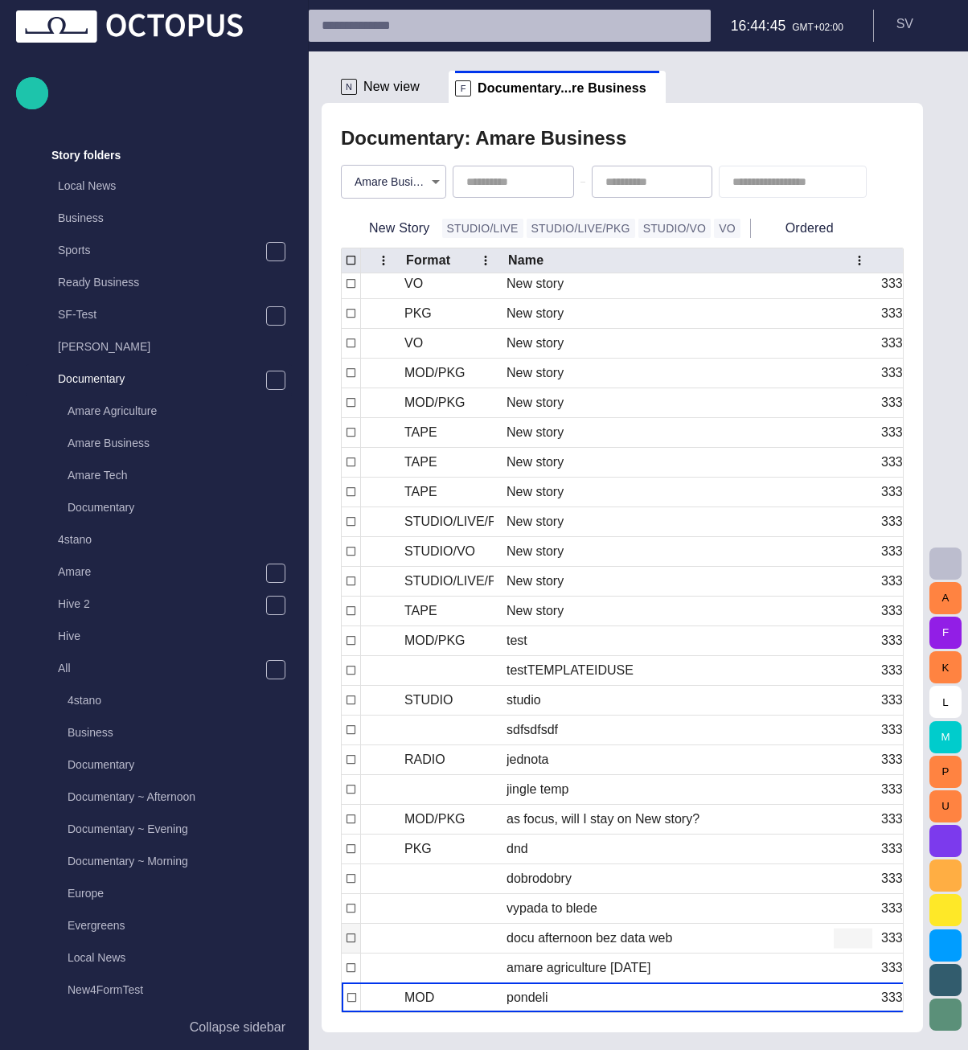
scroll to position [0, 0]
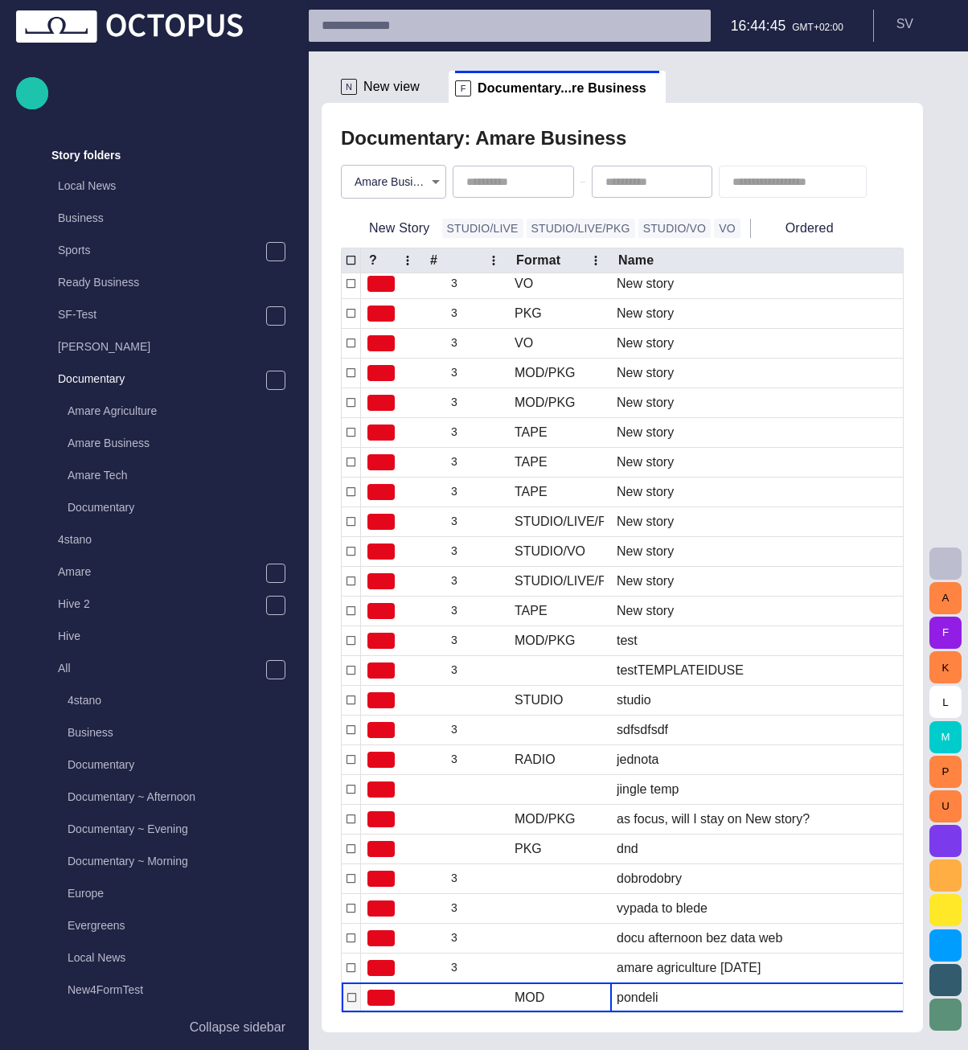
click at [630, 992] on div "pondeli" at bounding box center [637, 998] width 42 height 18
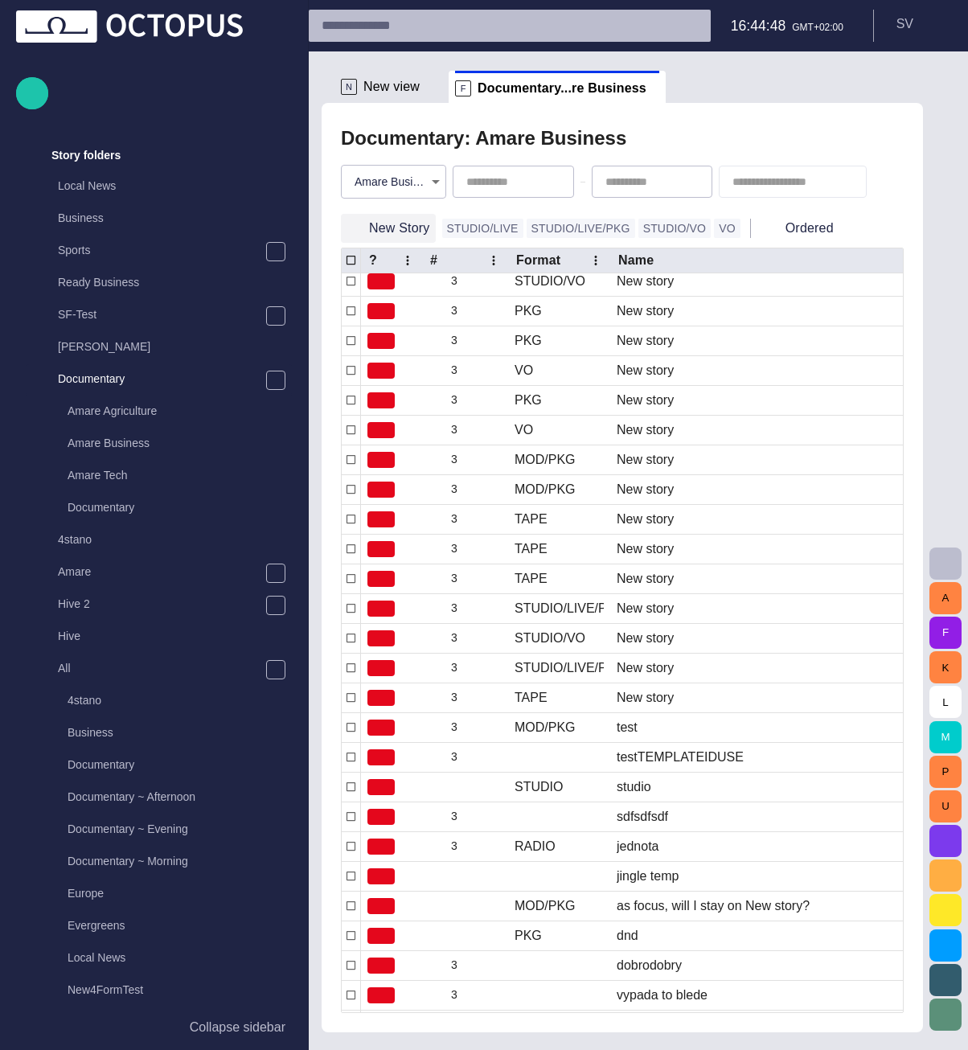
scroll to position [380, 0]
click at [378, 221] on button "New Story" at bounding box center [388, 228] width 95 height 29
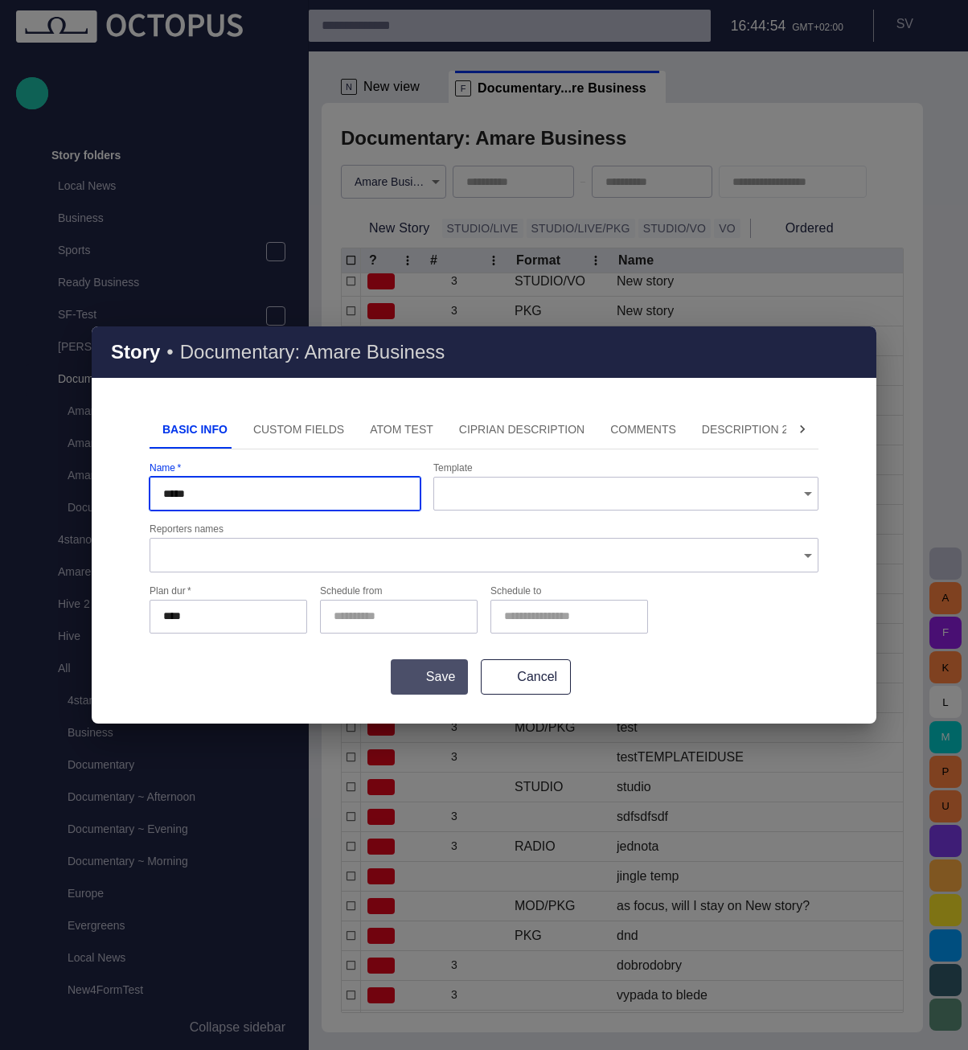
type input "*****"
click at [406, 687] on button "Save" at bounding box center [429, 676] width 77 height 35
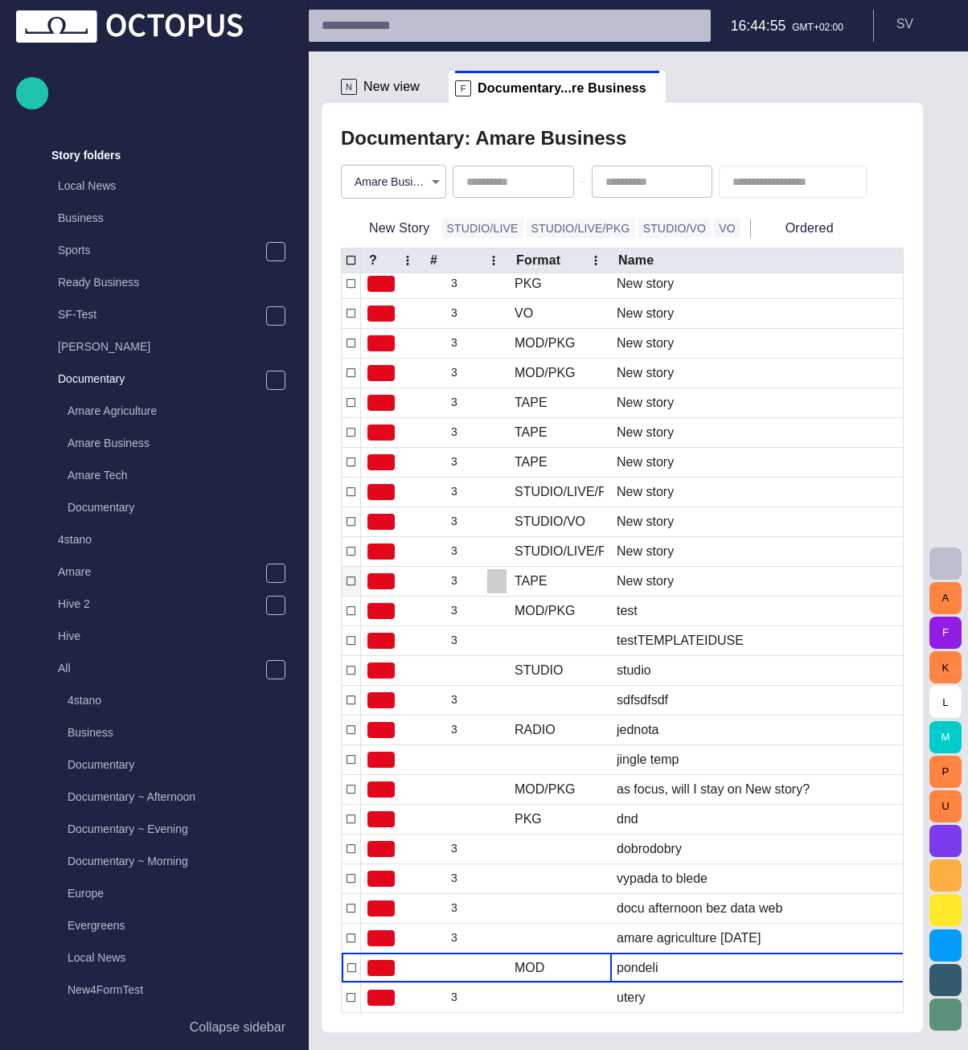
scroll to position [493, 0]
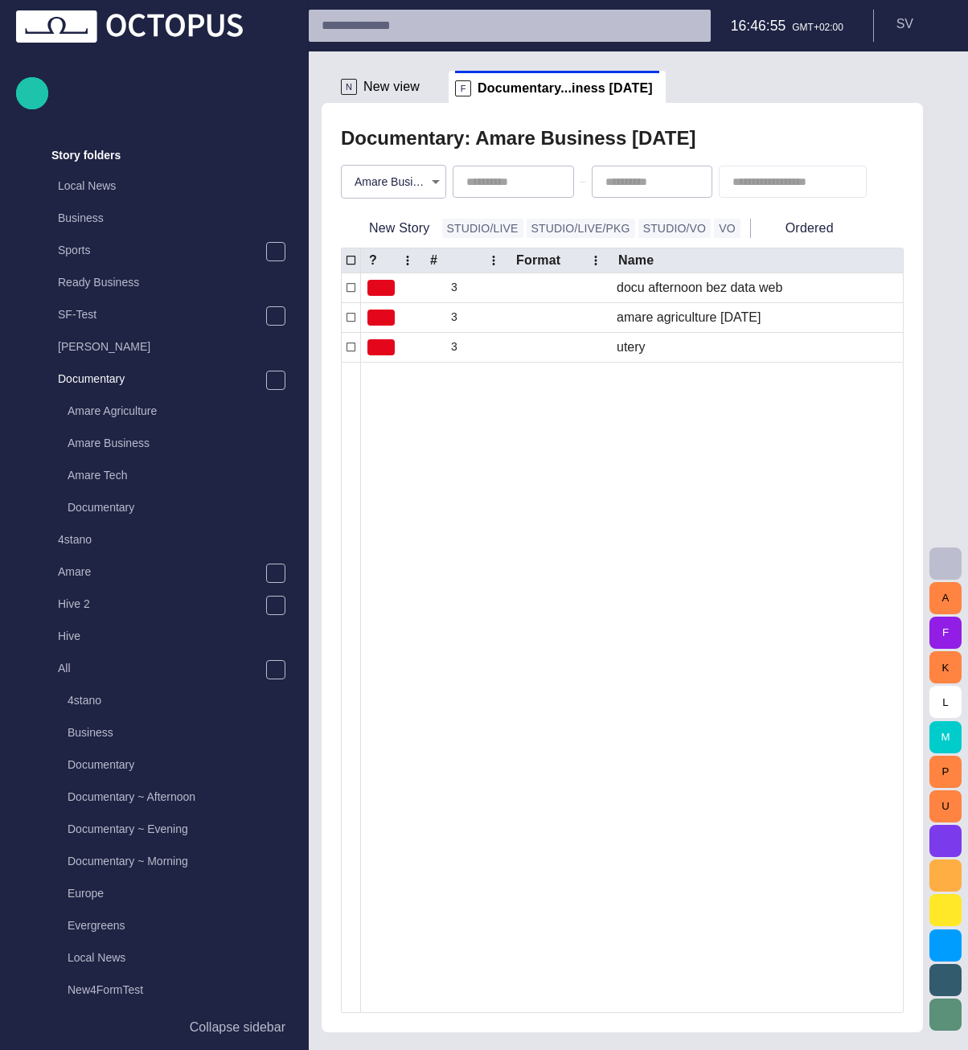
type input "**********"
click at [396, 191] on body "**********" at bounding box center [484, 525] width 968 height 1050
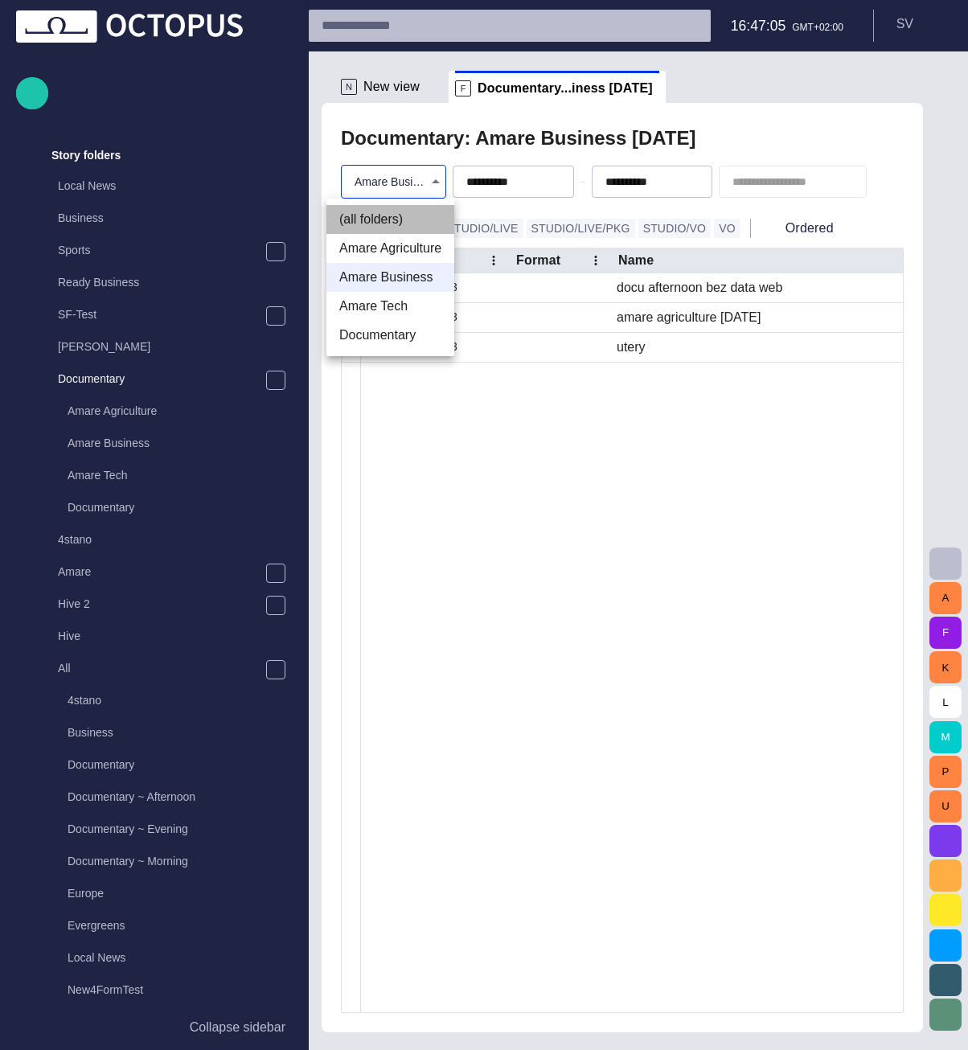
click at [398, 215] on li "(all folders)" at bounding box center [390, 219] width 128 height 29
type input "*"
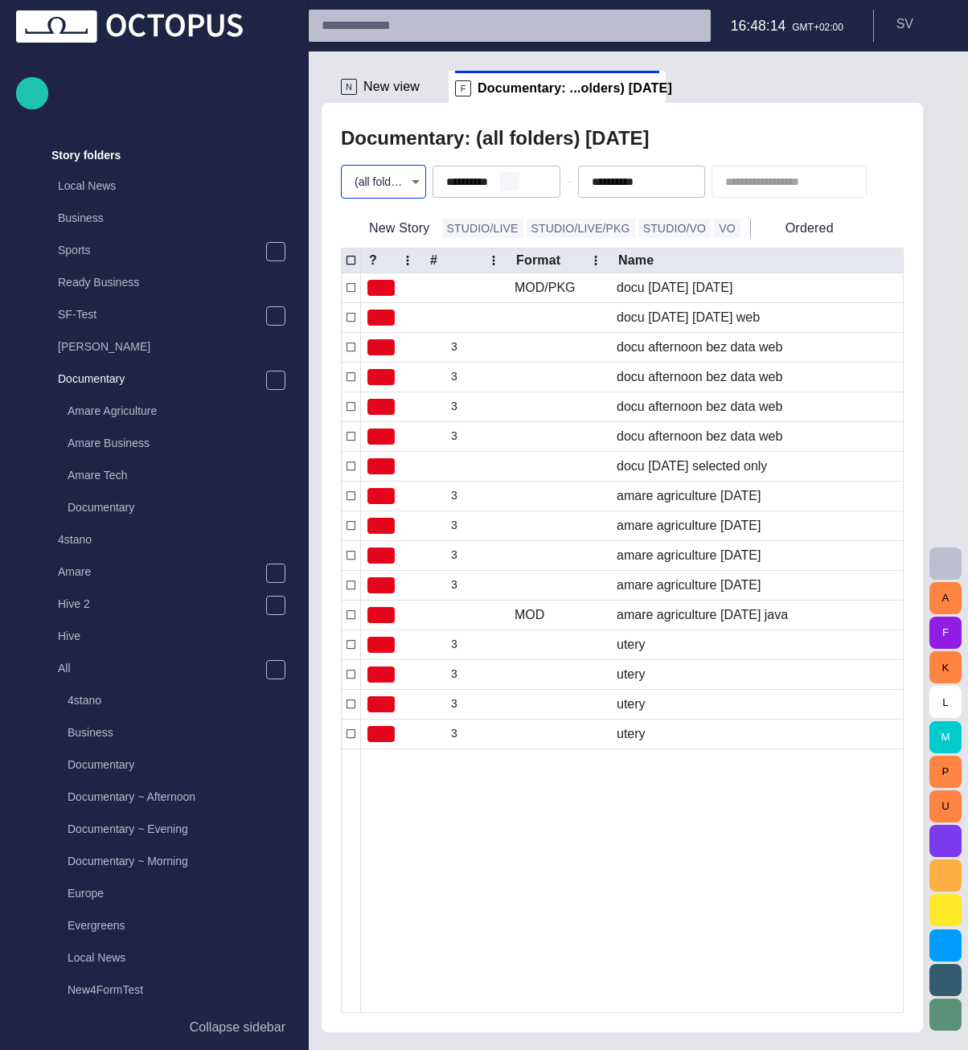
click at [503, 182] on span "button" at bounding box center [509, 181] width 13 height 13
click at [0, 0] on span "button" at bounding box center [0, 0] width 0 height 0
click at [705, 151] on div "Documentary: (all folders) - [DATE]" at bounding box center [622, 138] width 563 height 32
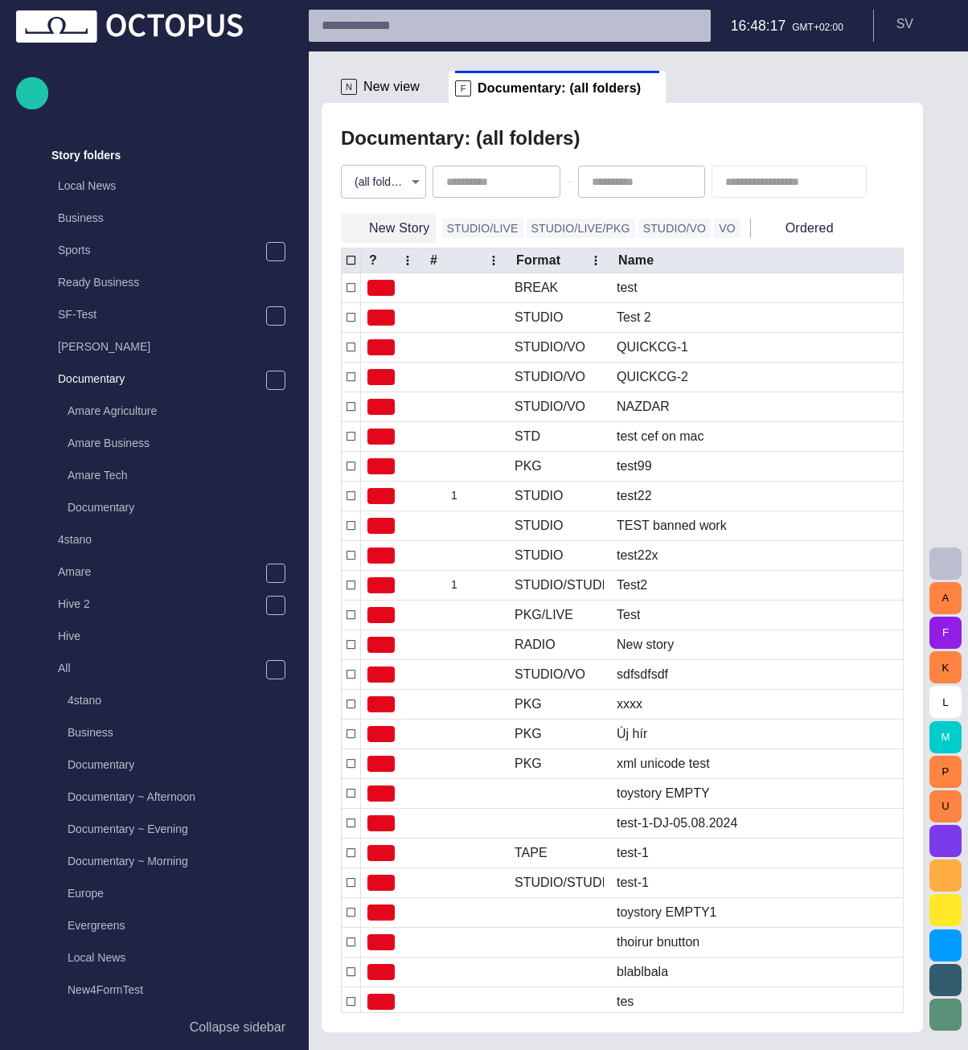
click at [403, 223] on button "New Story" at bounding box center [388, 228] width 95 height 29
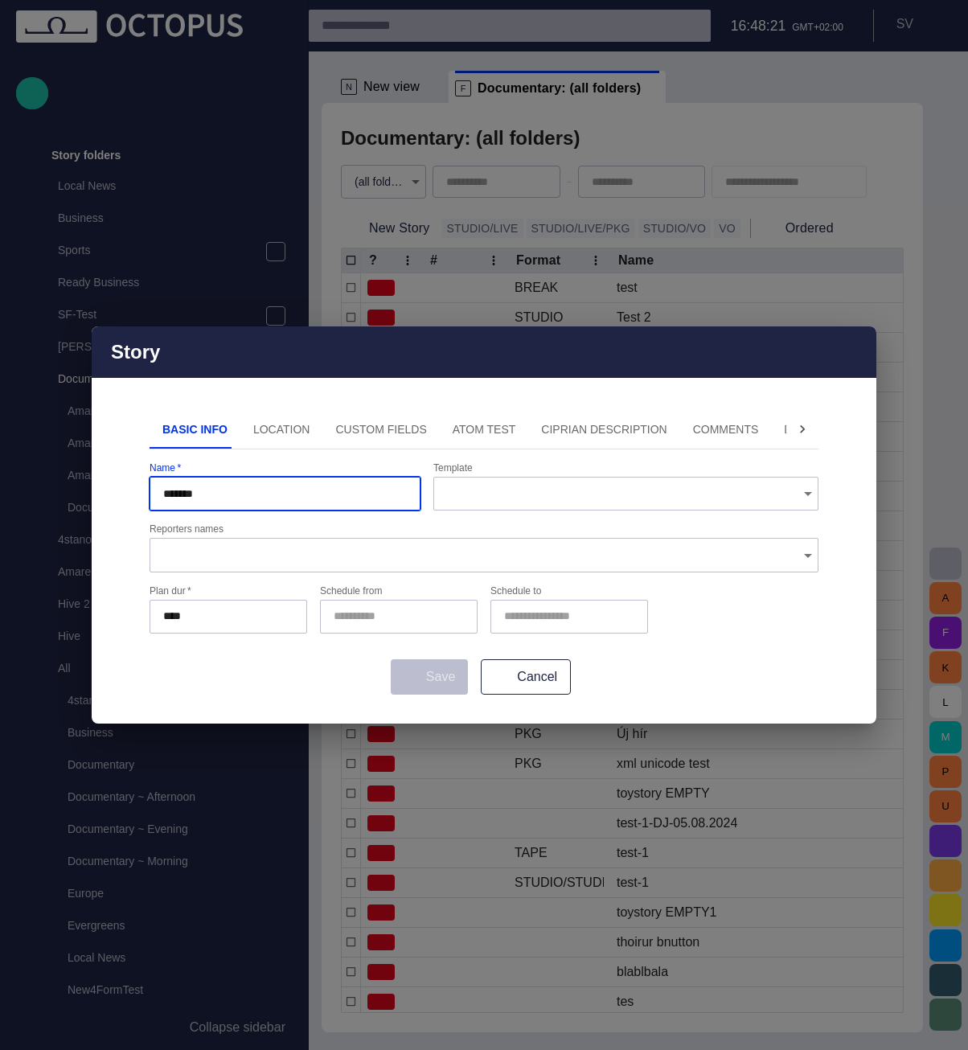
type input "********"
click at [273, 428] on button "Location" at bounding box center [281, 429] width 83 height 39
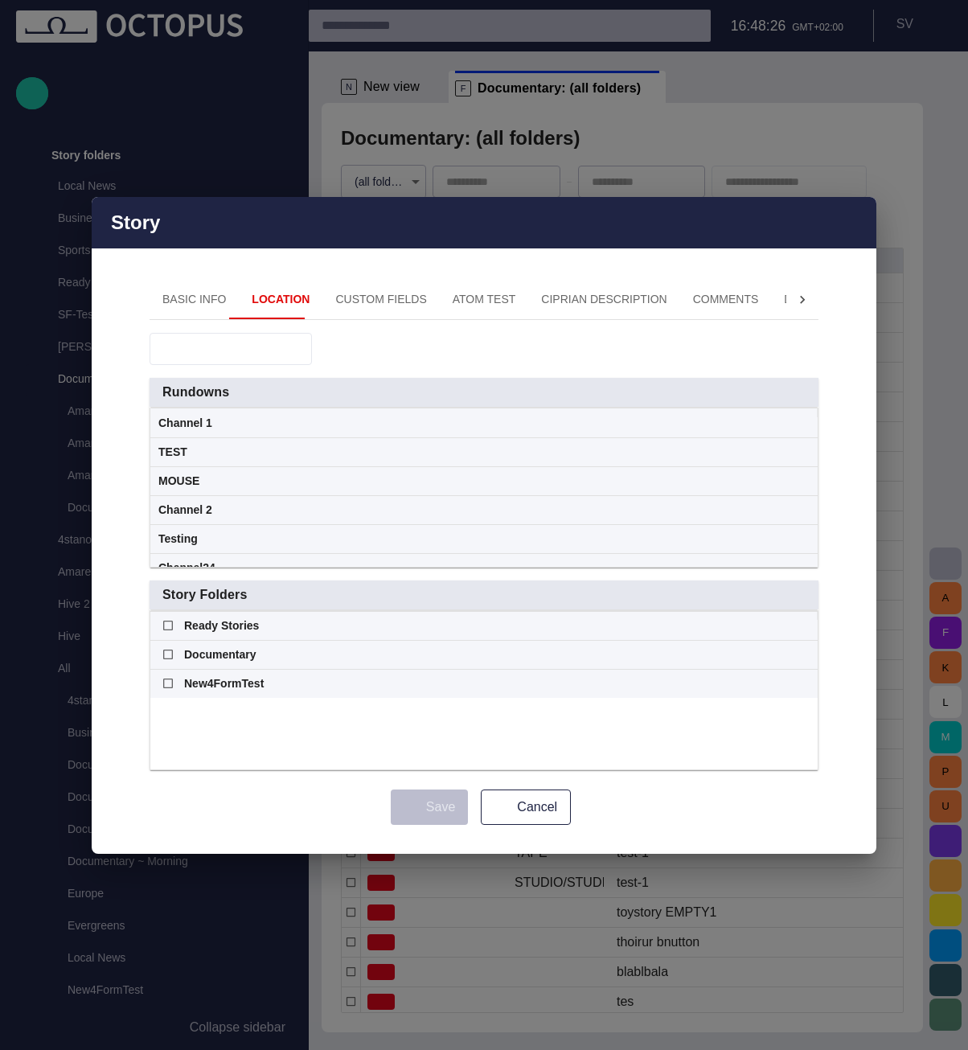
scroll to position [260, 0]
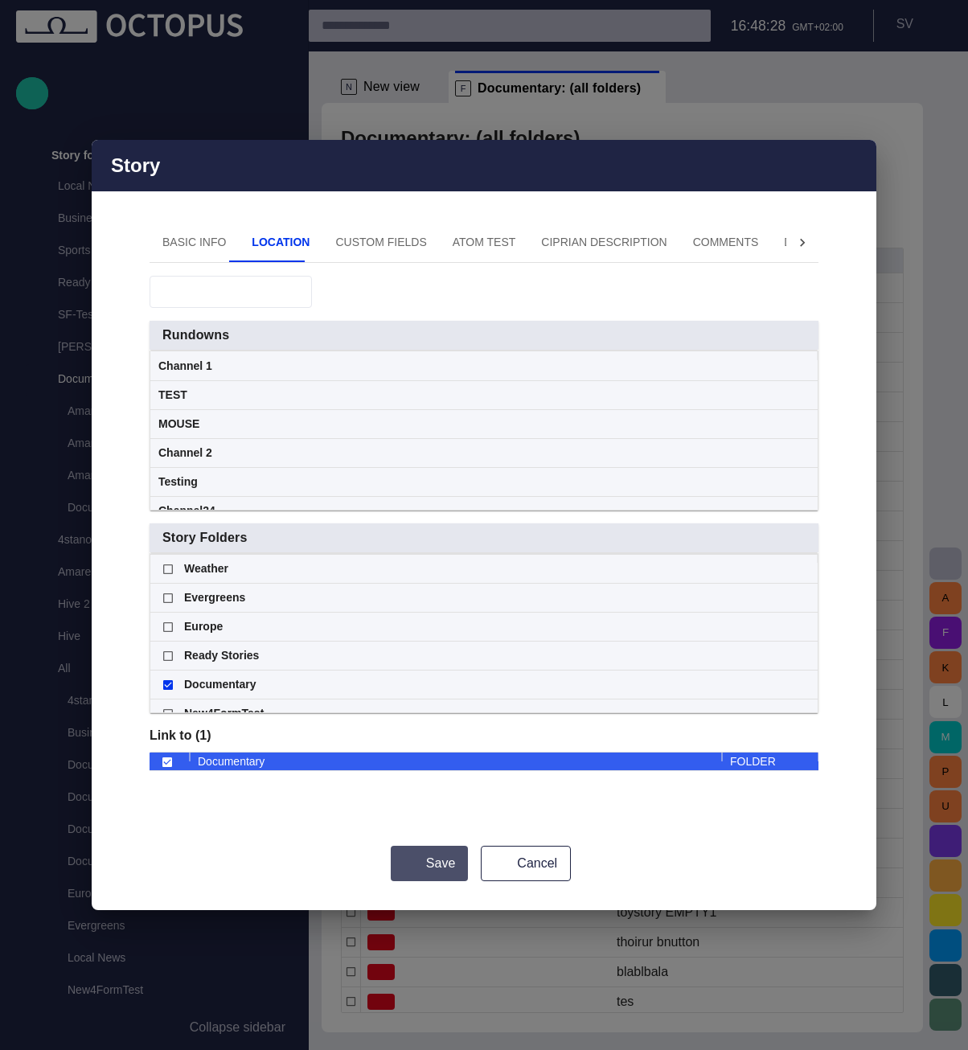
click at [444, 860] on button "Save" at bounding box center [429, 863] width 77 height 35
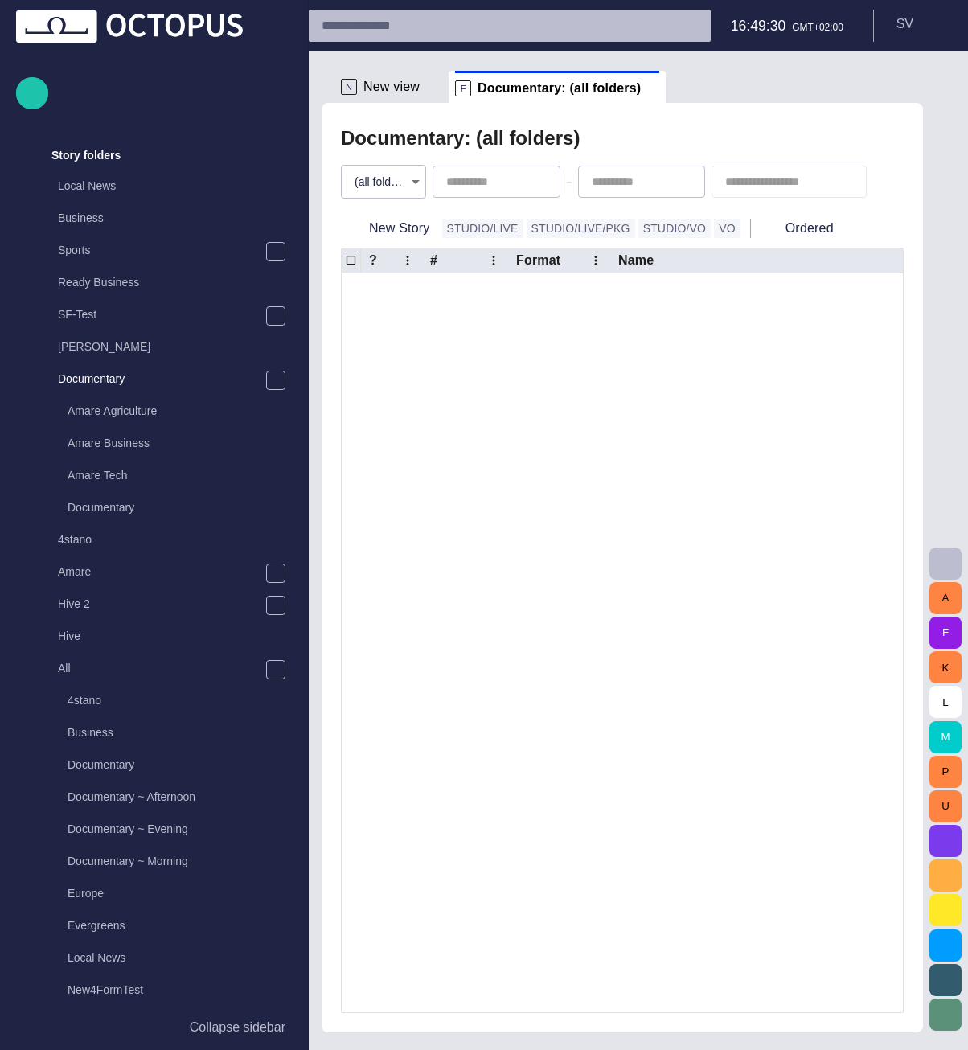
scroll to position [4535, 0]
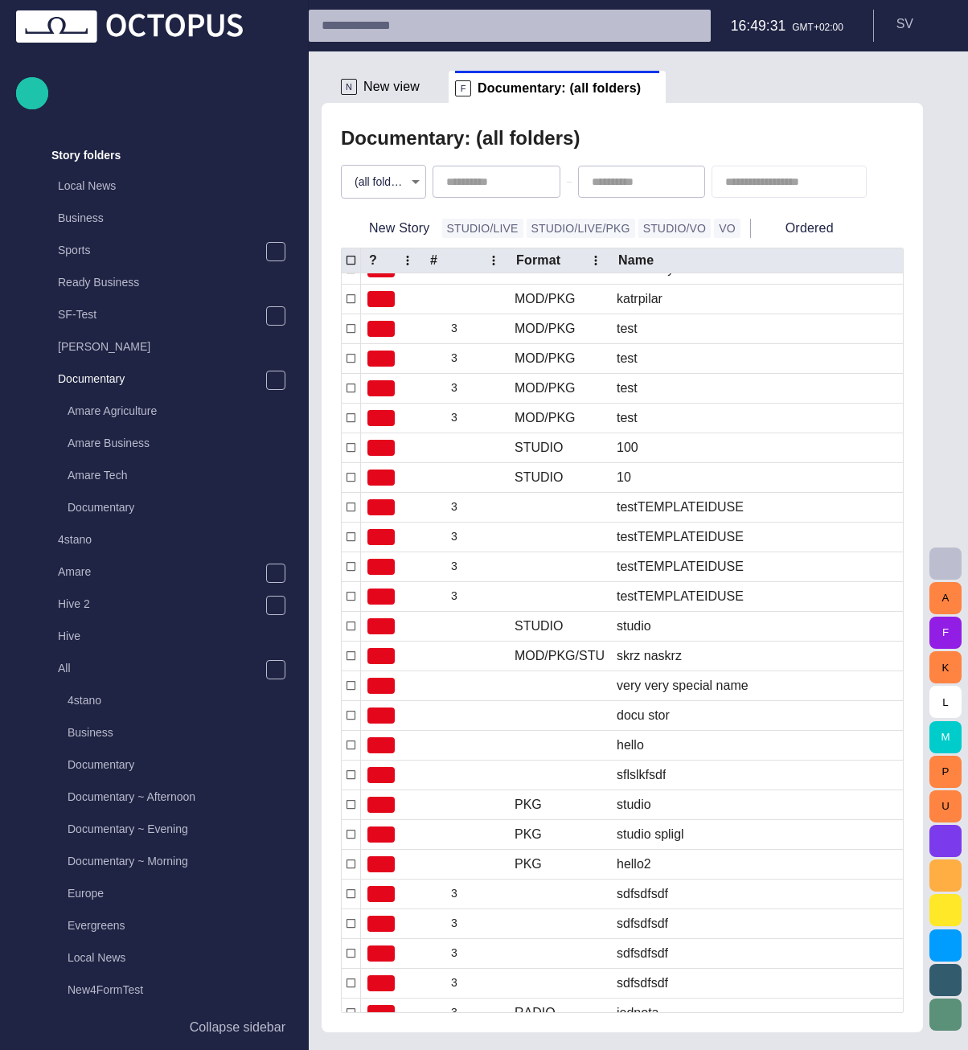
click at [751, 170] on div at bounding box center [788, 182] width 155 height 32
type input "********"
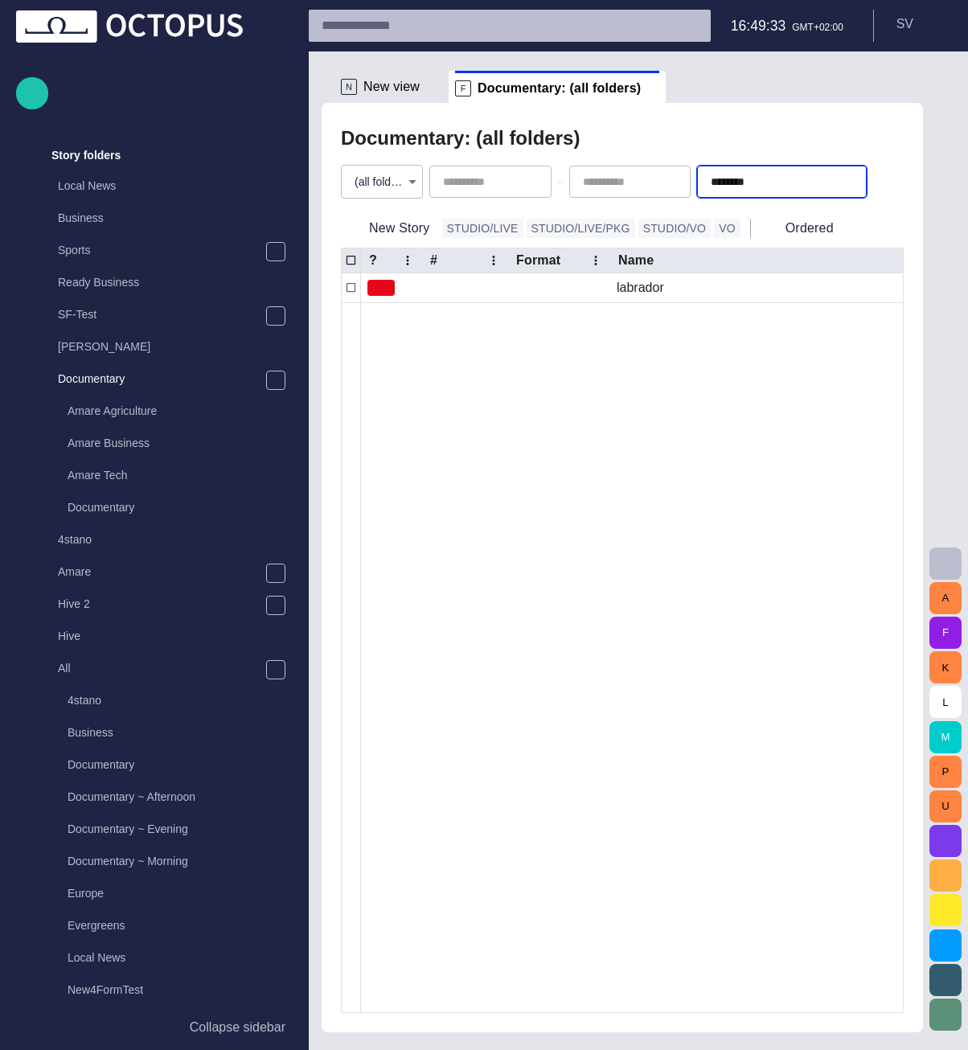
scroll to position [0, 0]
click at [854, 179] on span "button" at bounding box center [851, 182] width 16 height 16
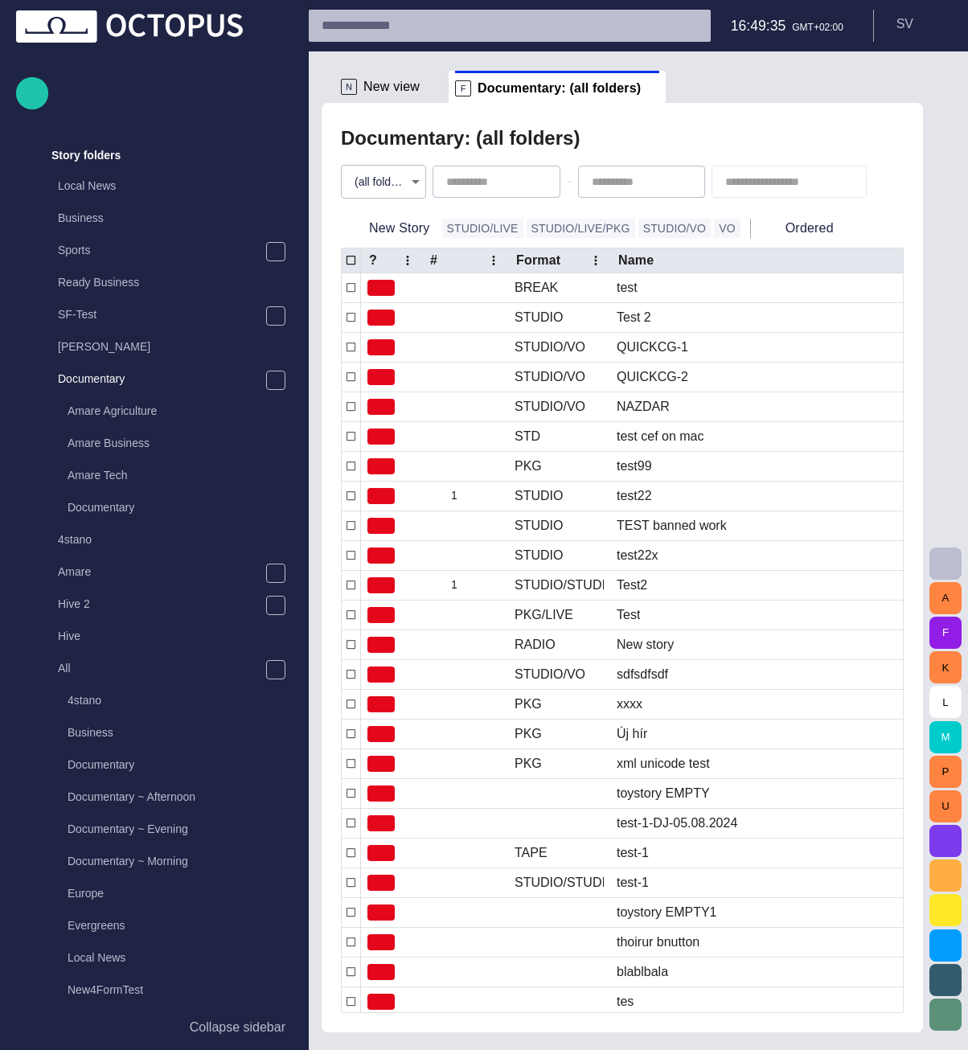
click at [764, 128] on div "Documentary: (all folders)" at bounding box center [622, 138] width 563 height 32
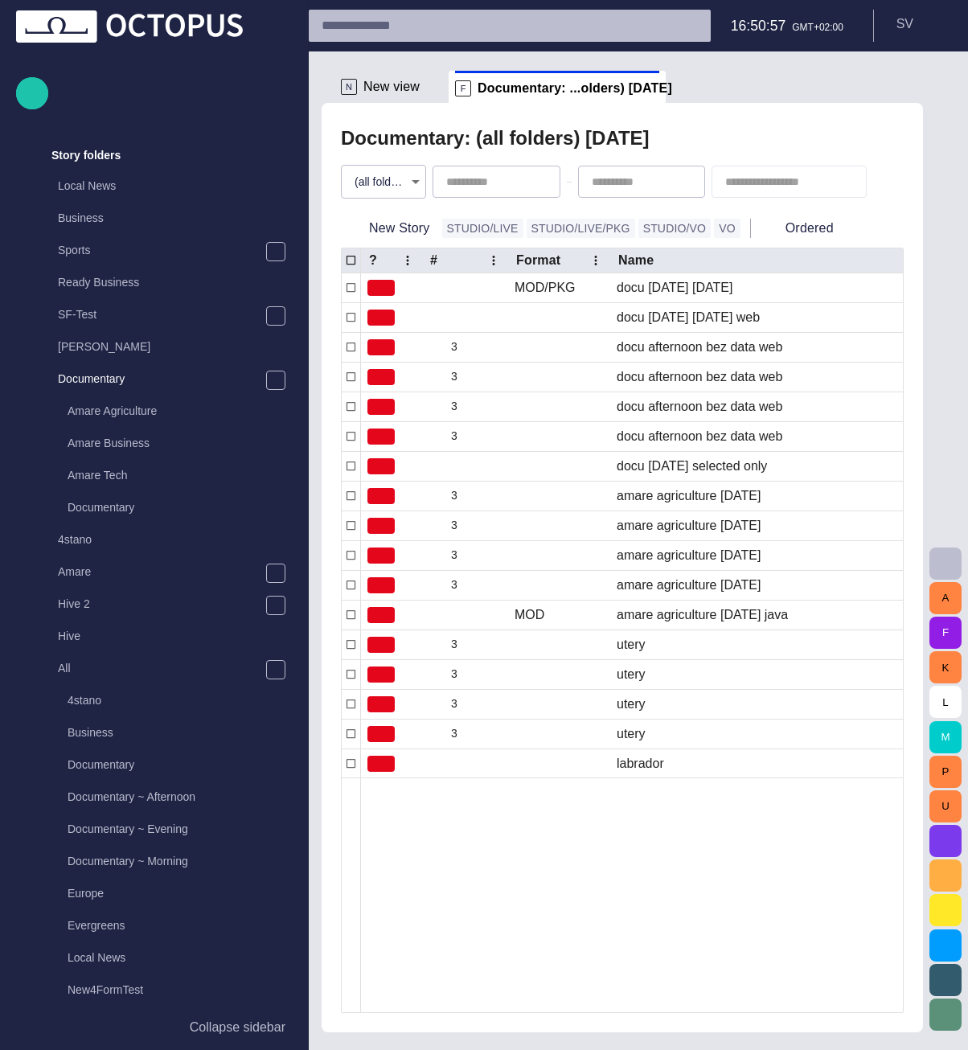
type input "**********"
click at [141, 472] on p "Amare Tech" at bounding box center [180, 475] width 224 height 16
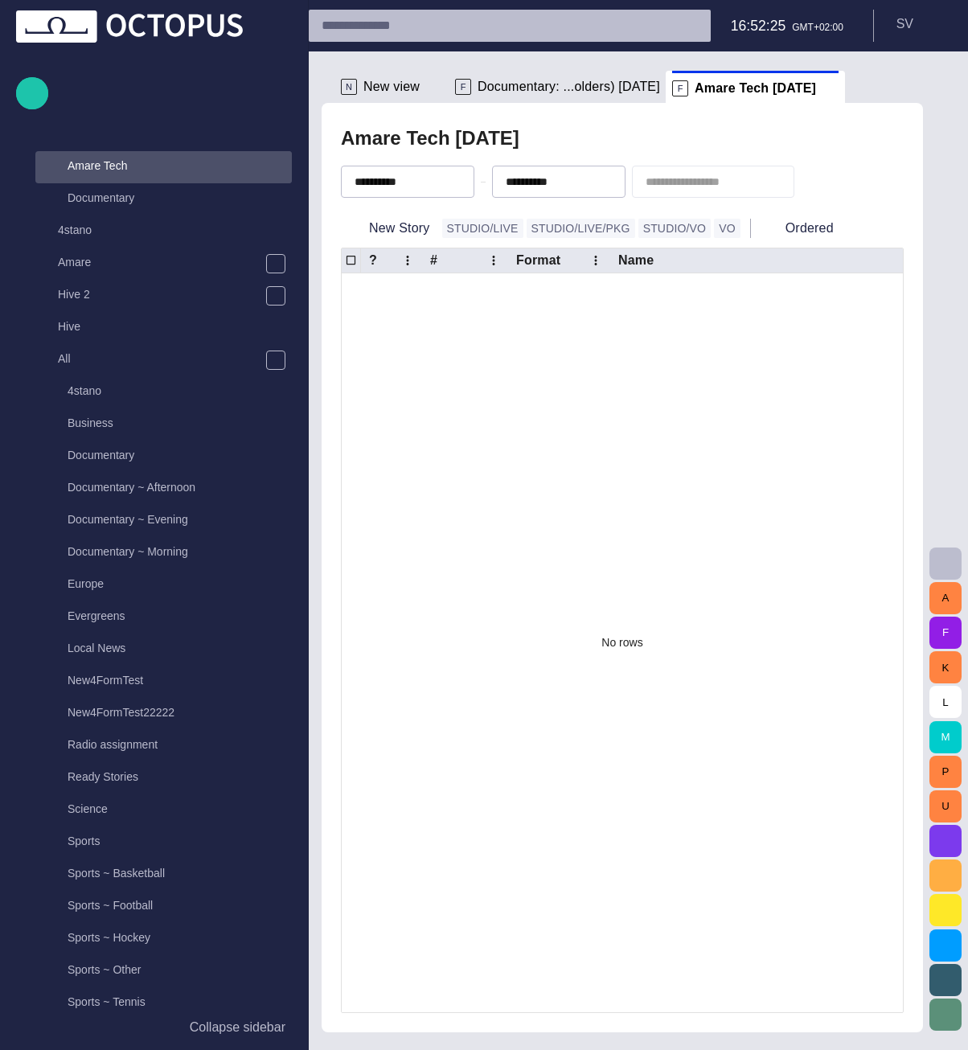
scroll to position [354, 0]
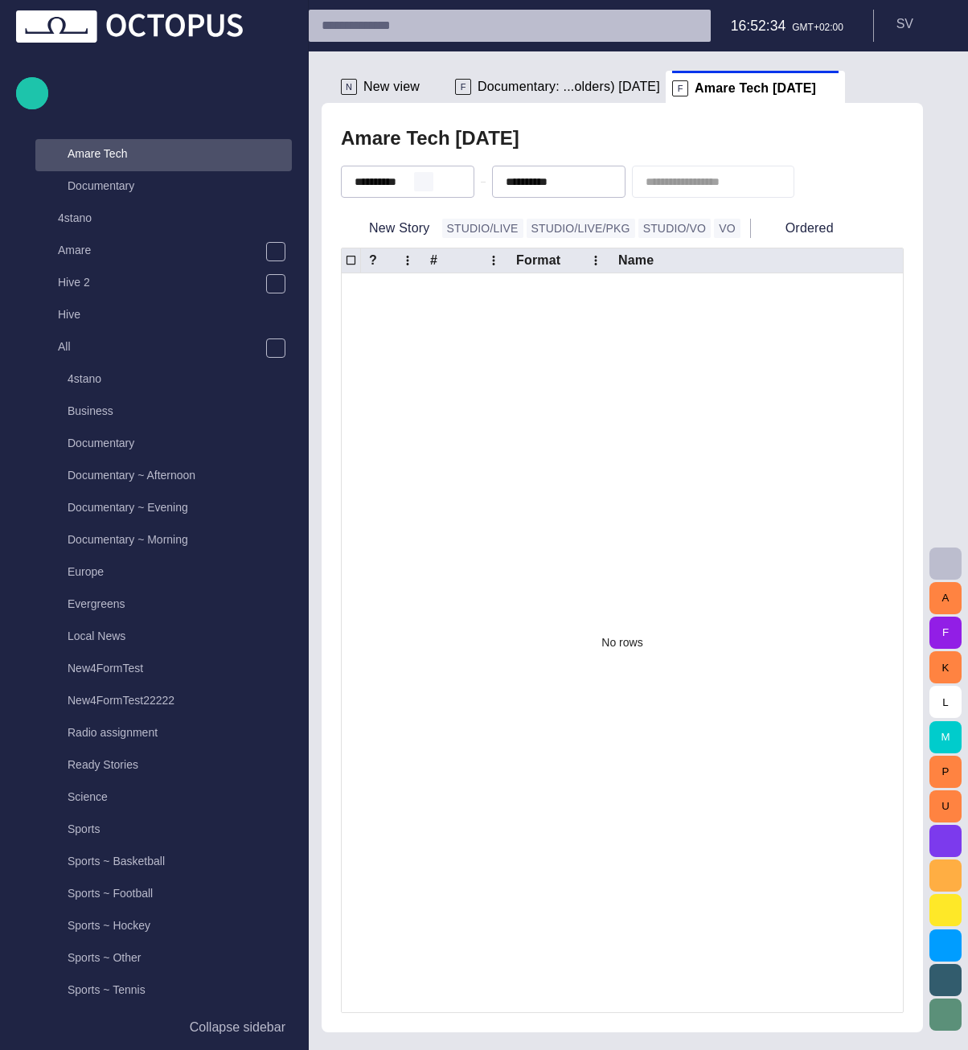
click at [430, 181] on span "button" at bounding box center [423, 181] width 13 height 13
click at [0, 0] on span "button" at bounding box center [0, 0] width 0 height 0
click at [601, 145] on div "Amare Tech - today" at bounding box center [622, 138] width 563 height 32
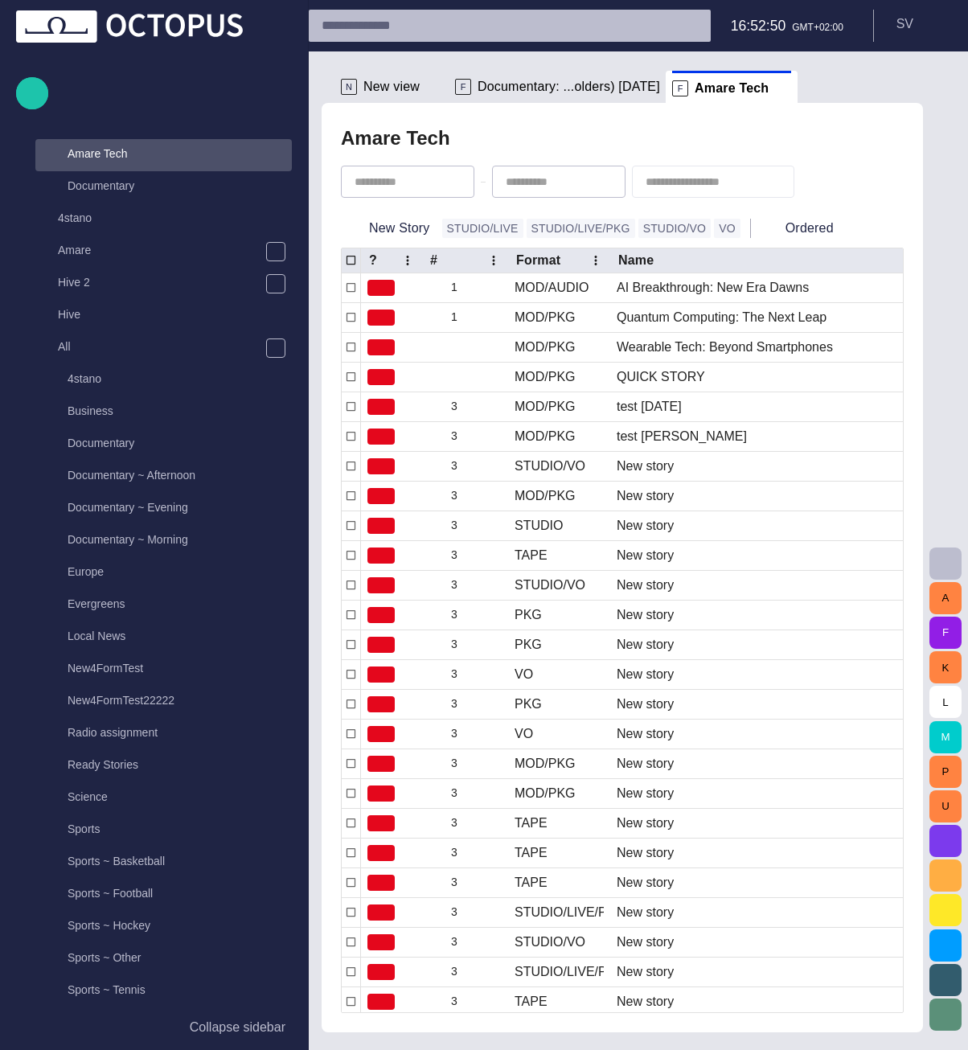
click at [395, 243] on div "New Story STUDIO/LIVE STUDIO/LIVE/PKG STUDIO/VO VO Ordered" at bounding box center [622, 228] width 563 height 39
click at [395, 236] on button "New Story" at bounding box center [388, 228] width 95 height 29
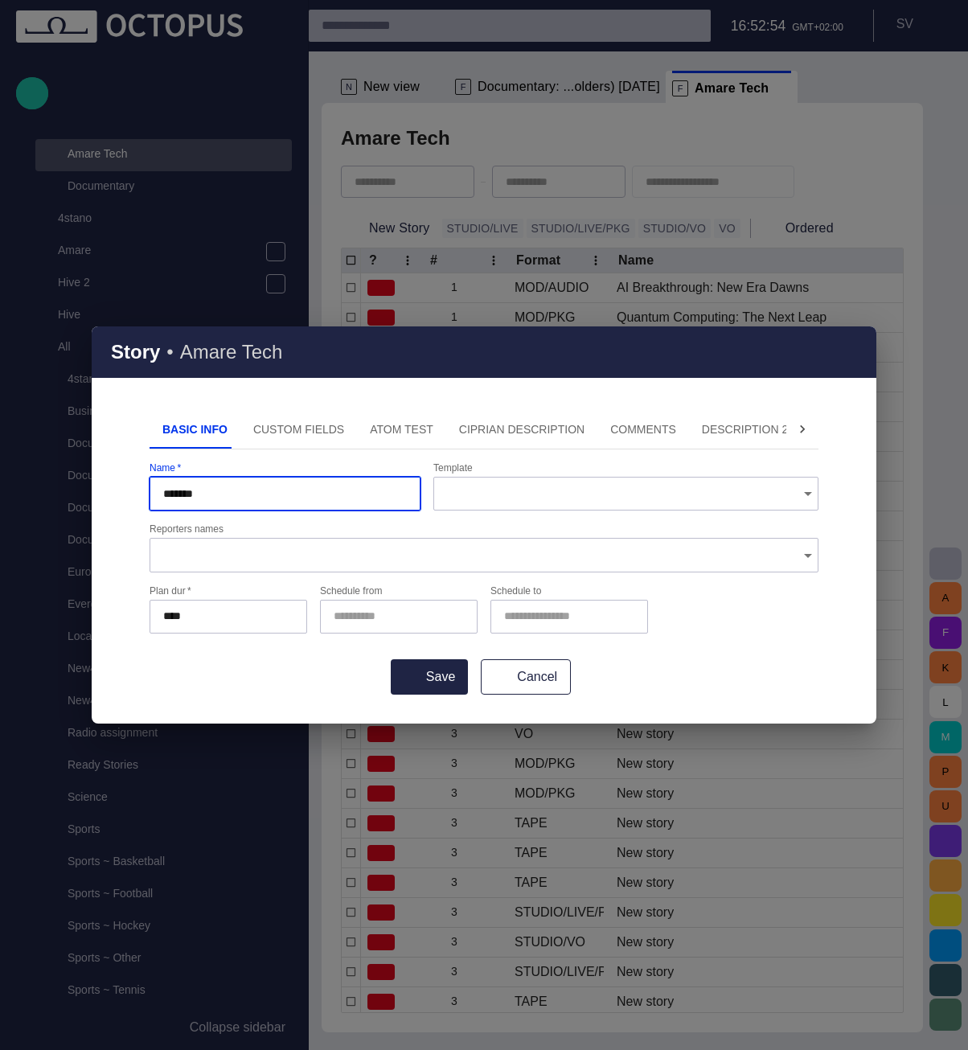
click at [620, 506] on div at bounding box center [625, 494] width 385 height 34
type input "*******"
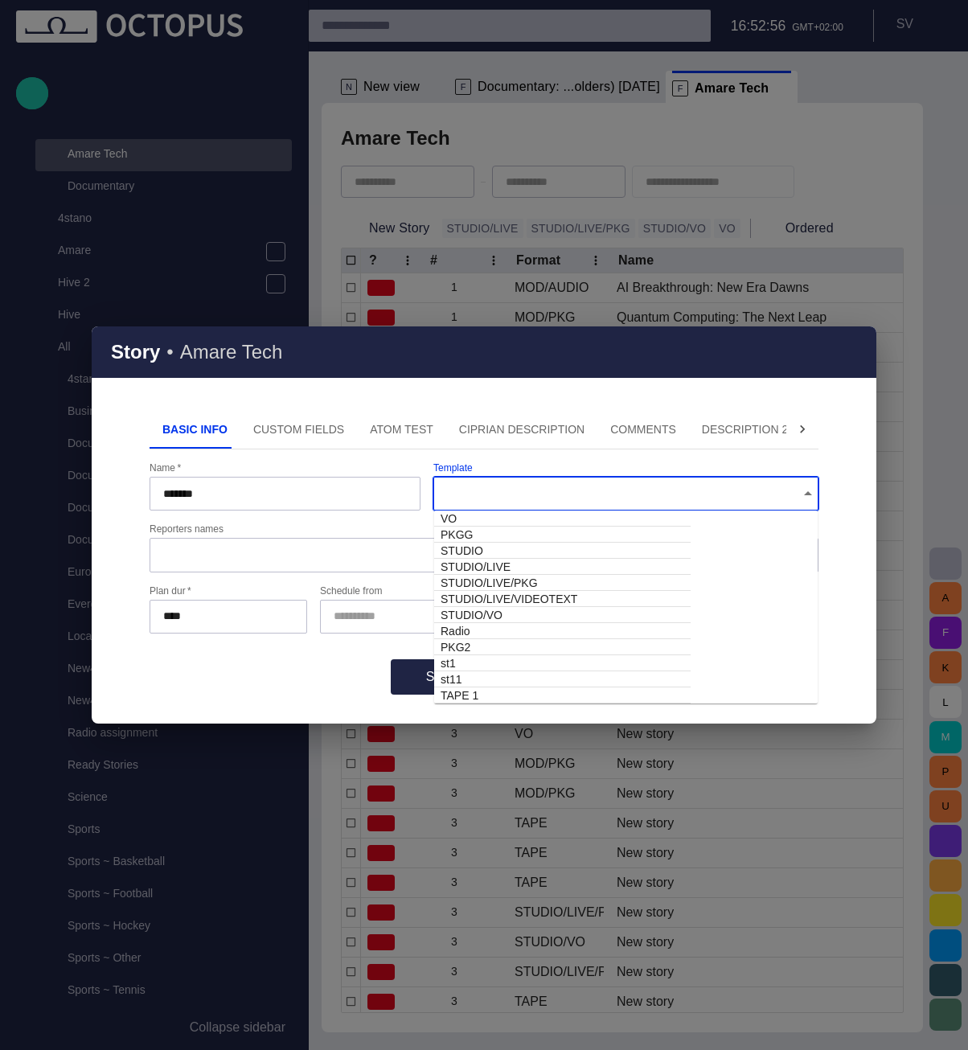
click at [620, 506] on div at bounding box center [625, 494] width 385 height 34
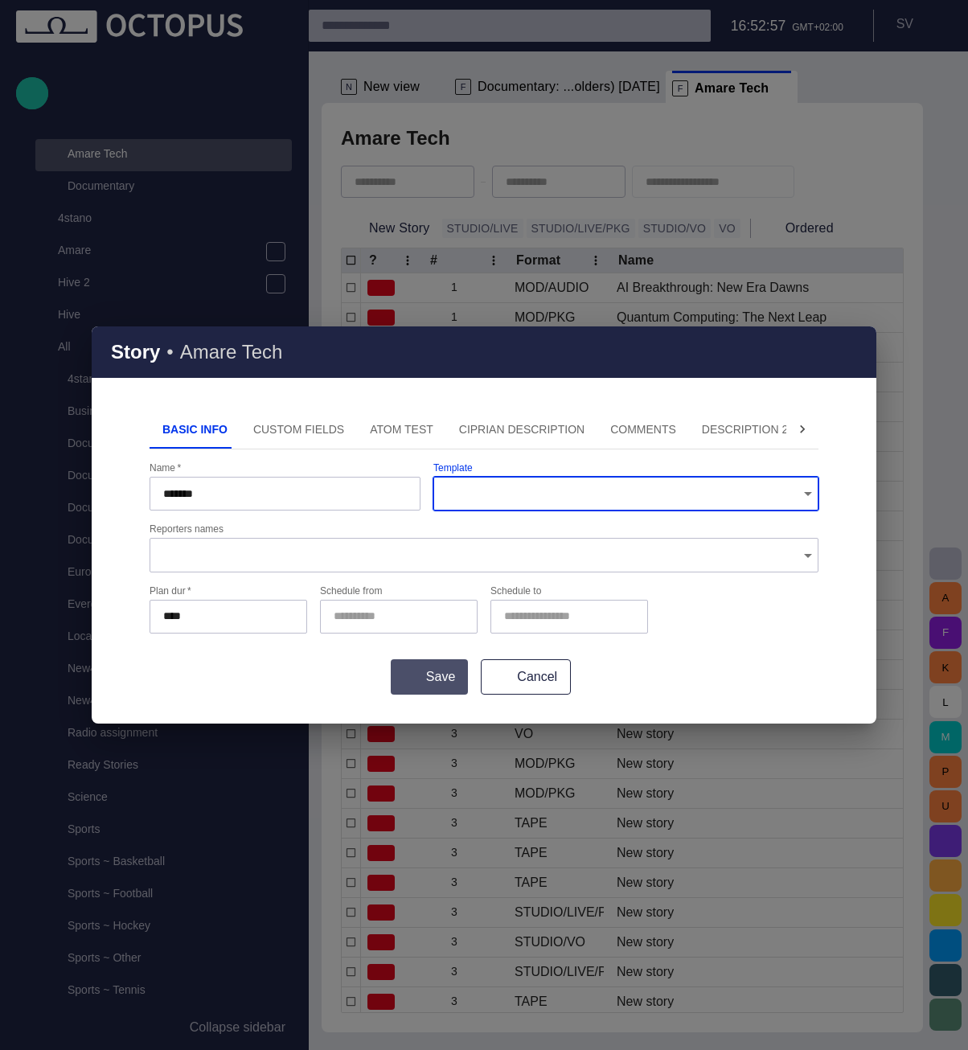
click at [460, 679] on button "Save" at bounding box center [429, 676] width 77 height 35
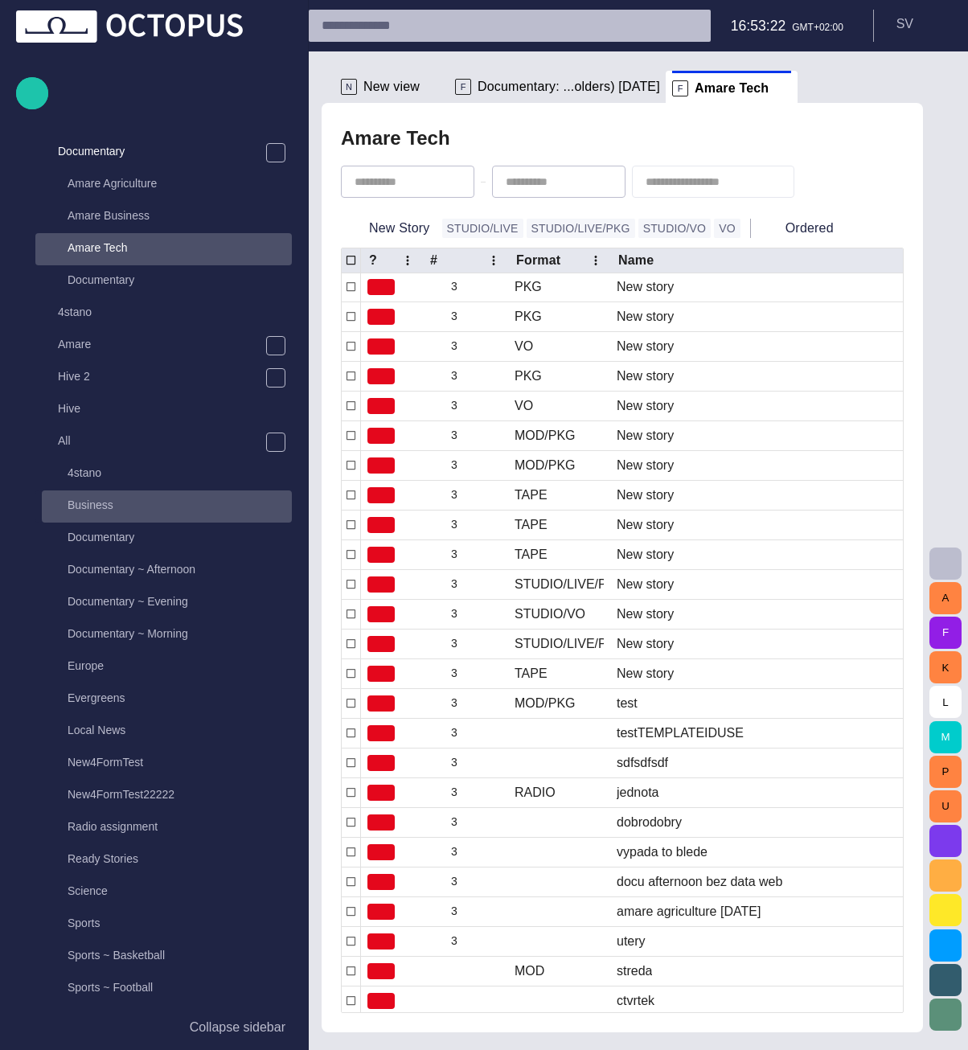
scroll to position [161, 0]
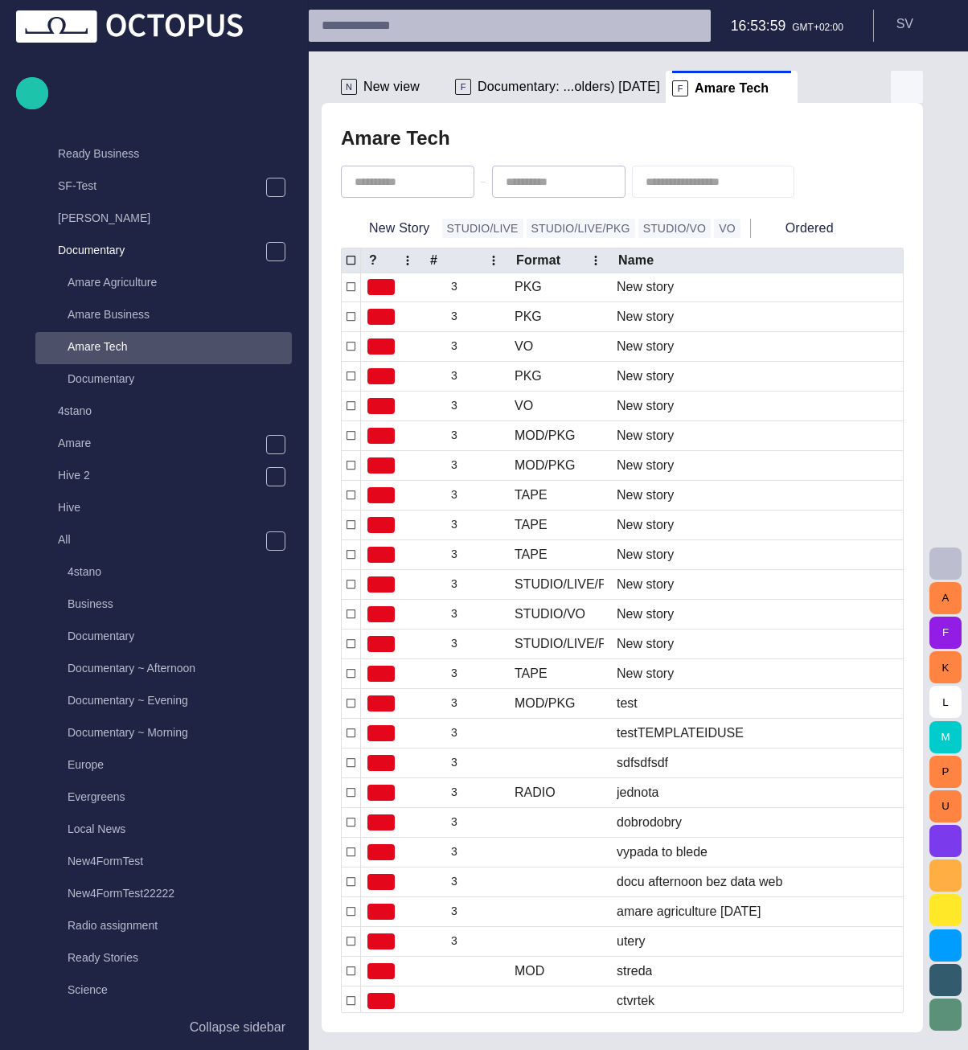
click at [912, 78] on span "button" at bounding box center [906, 86] width 19 height 19
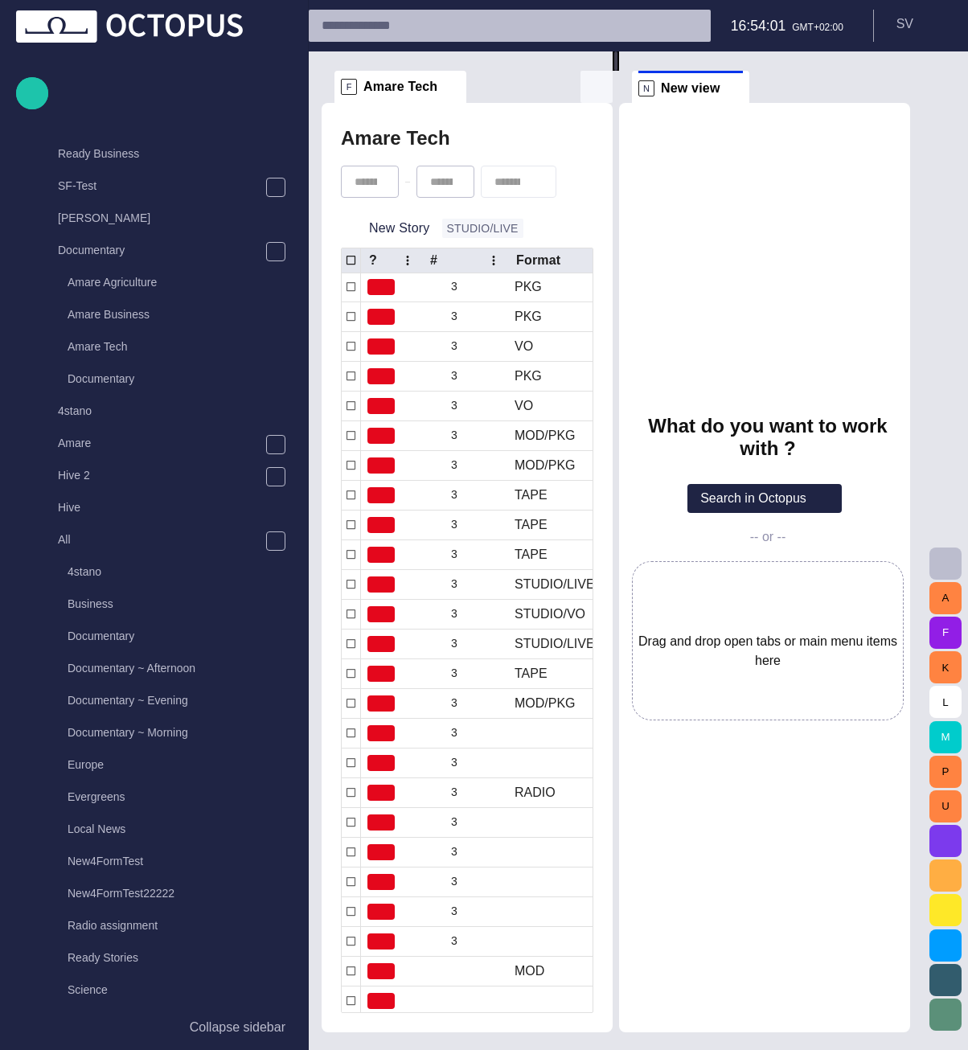
click at [588, 88] on span "button" at bounding box center [596, 86] width 19 height 19
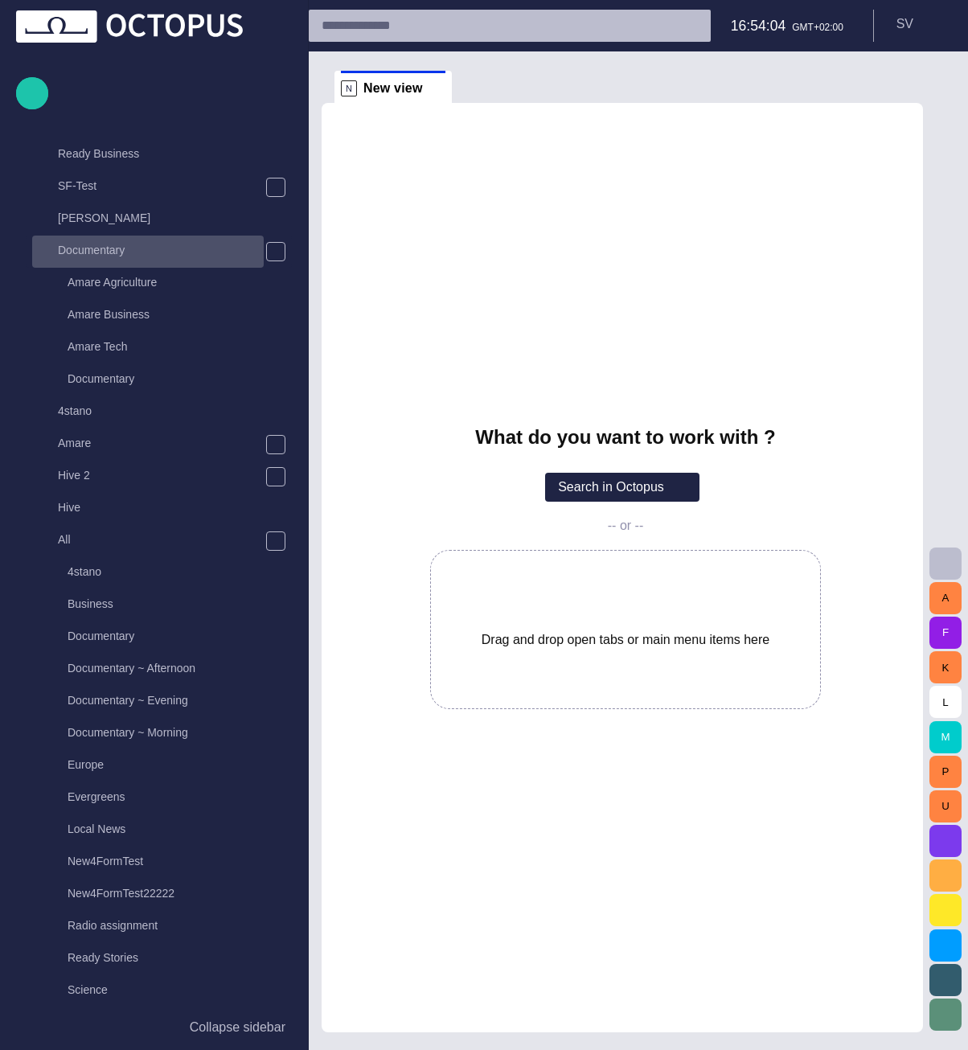
click at [154, 244] on p "Documentary" at bounding box center [161, 250] width 206 height 16
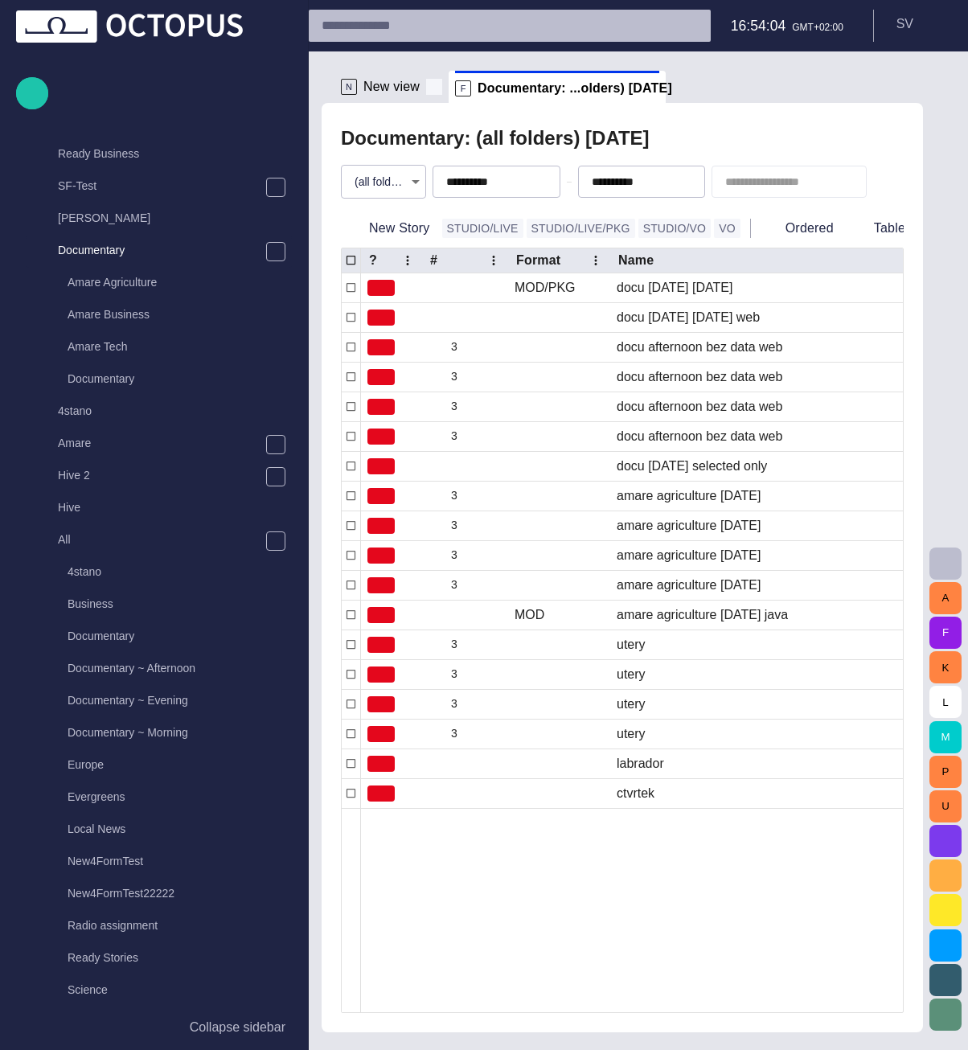
scroll to position [32, 0]
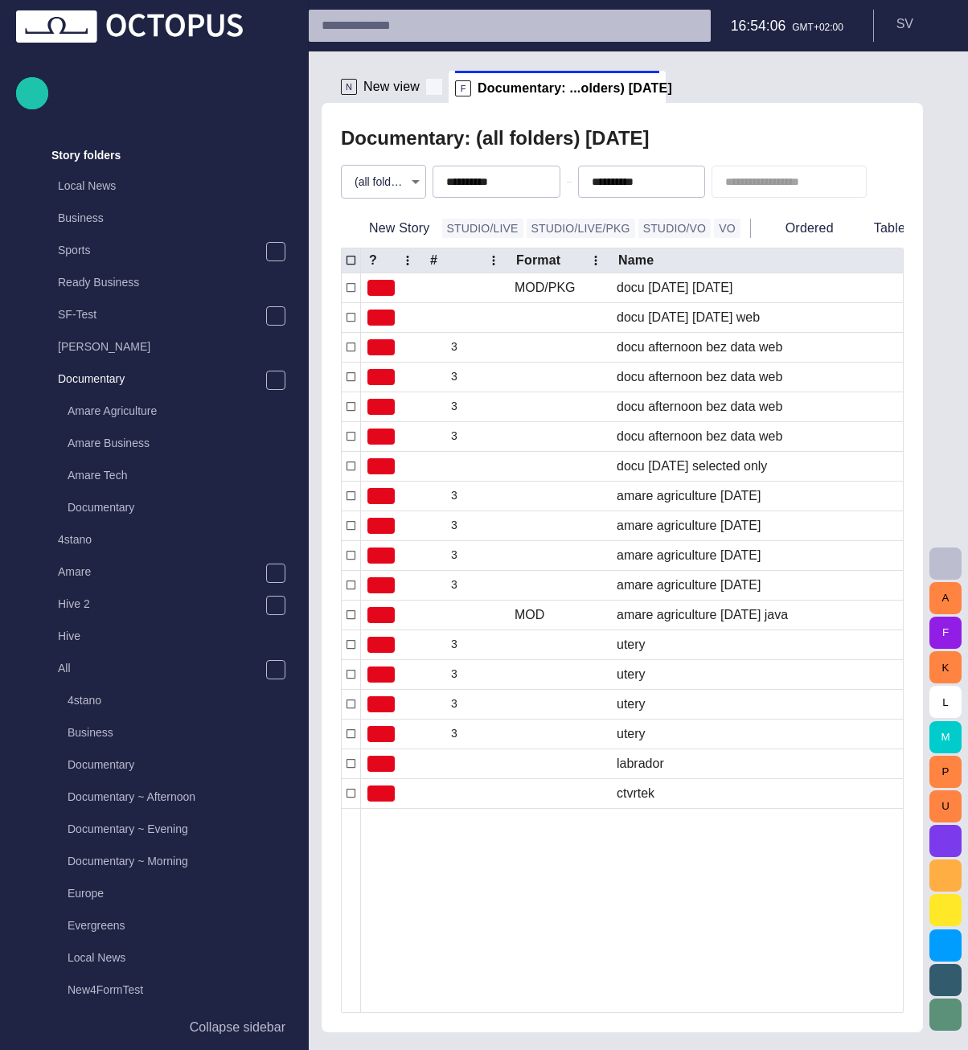
click at [426, 88] on span at bounding box center [434, 87] width 16 height 16
click at [372, 184] on body "**********" at bounding box center [484, 525] width 968 height 1050
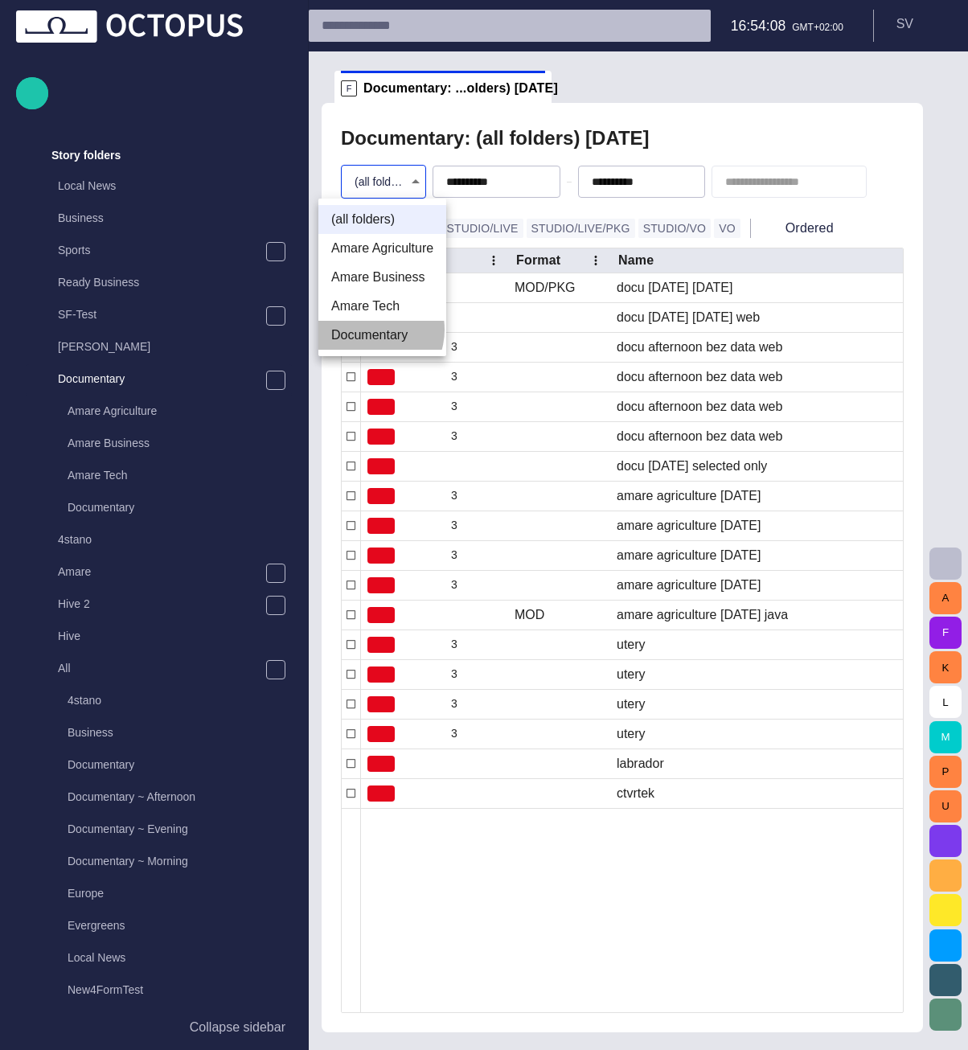
click at [370, 330] on li "Documentary" at bounding box center [382, 335] width 128 height 29
type input "********"
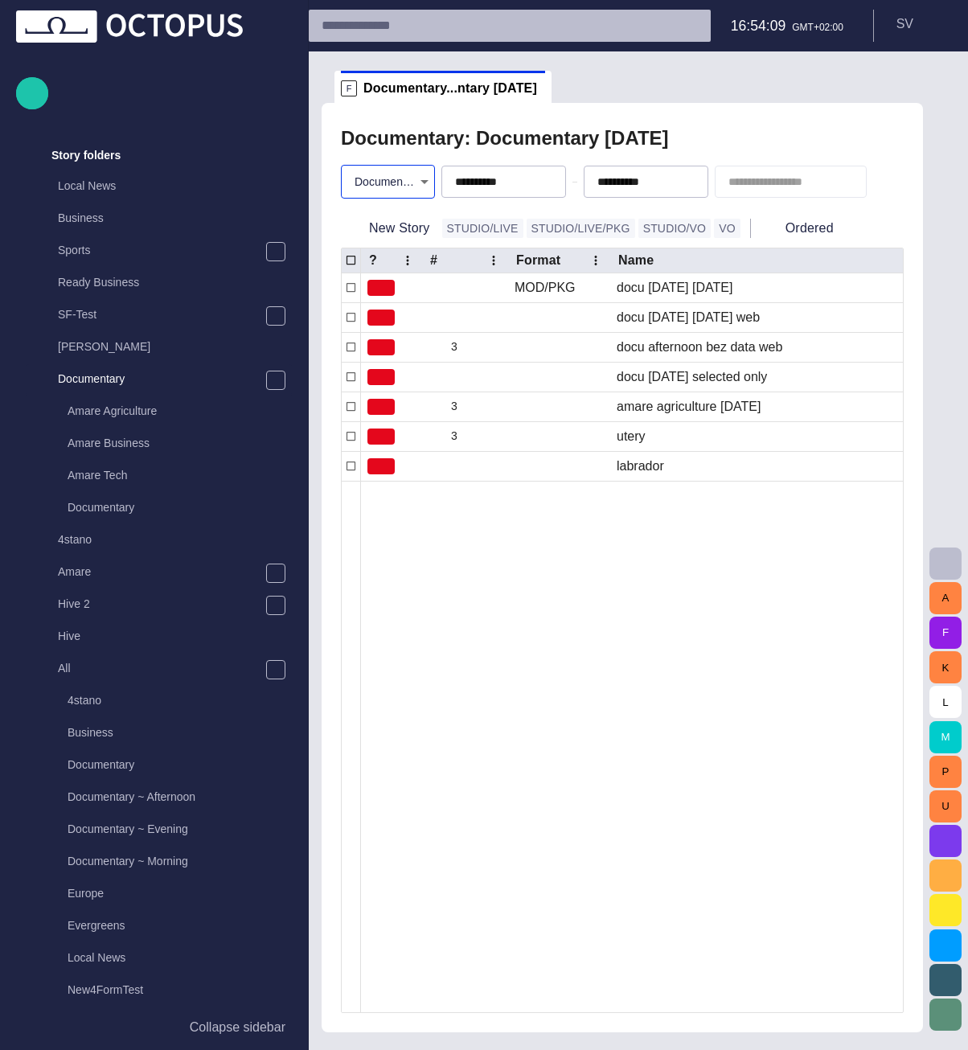
click at [711, 117] on div "**********" at bounding box center [622, 567] width 601 height 929
click at [509, 187] on span "button" at bounding box center [515, 181] width 13 height 13
click at [0, 0] on span "button" at bounding box center [0, 0] width 0 height 0
click at [702, 129] on div "Documentary: Documentary - today" at bounding box center [622, 138] width 563 height 32
type input "**********"
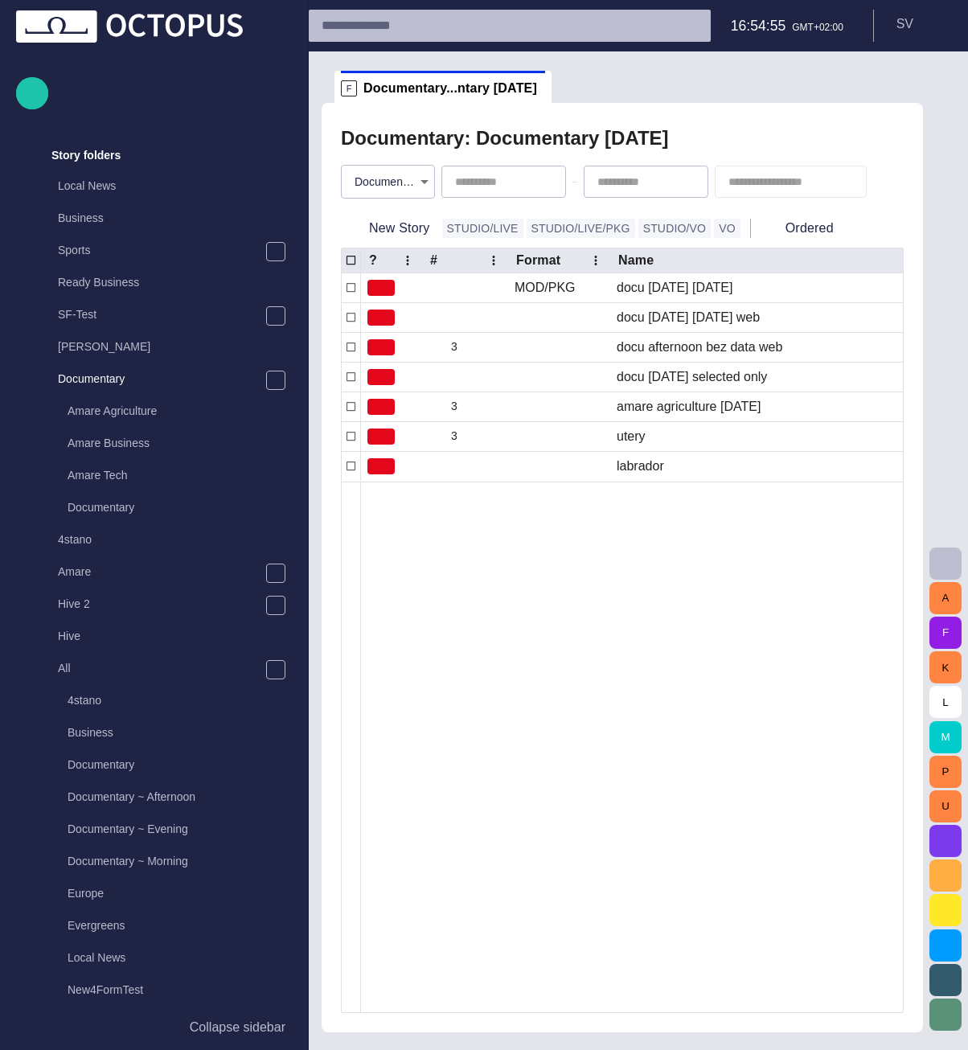
type input "**********"
click at [511, 179] on span "button" at bounding box center [515, 181] width 13 height 13
click at [657, 180] on span "button" at bounding box center [657, 181] width 13 height 13
click at [716, 122] on div "Documentary: Documentary - today" at bounding box center [622, 138] width 563 height 32
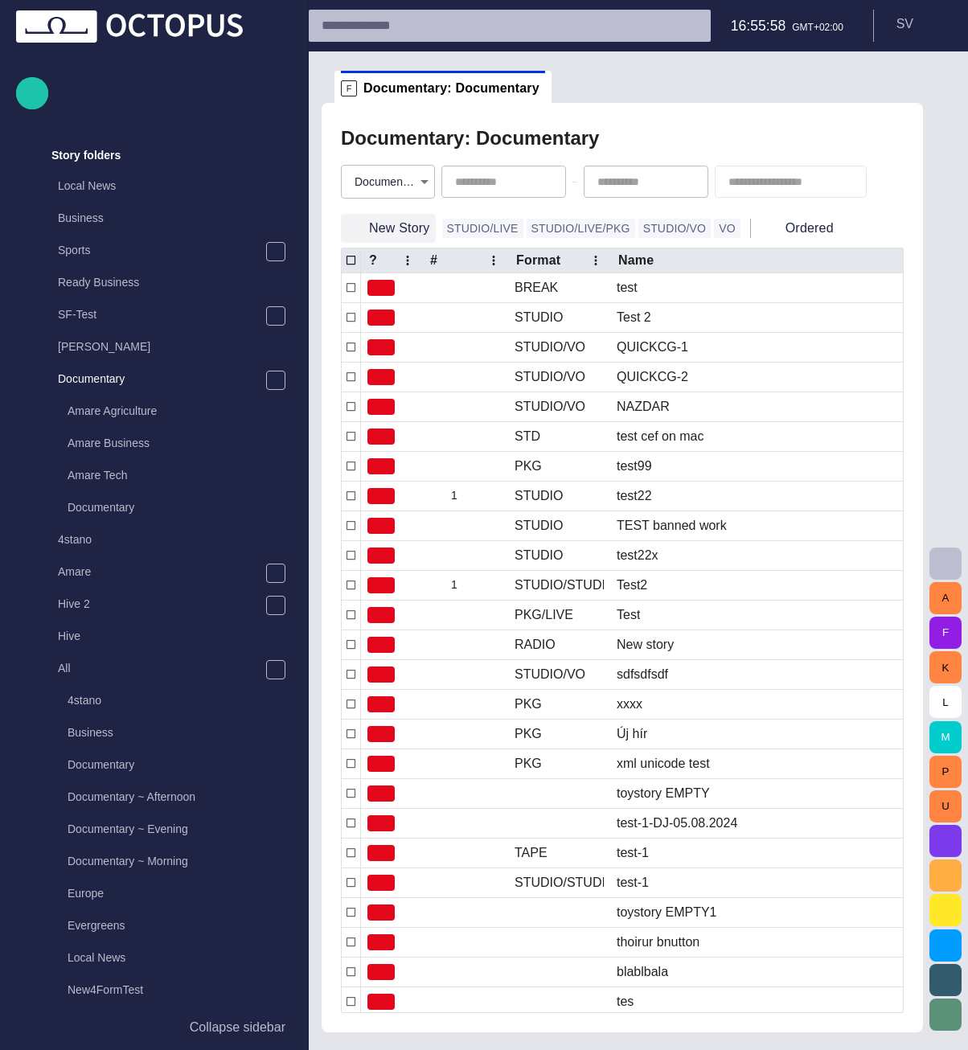
click at [381, 224] on button "New Story" at bounding box center [388, 228] width 95 height 29
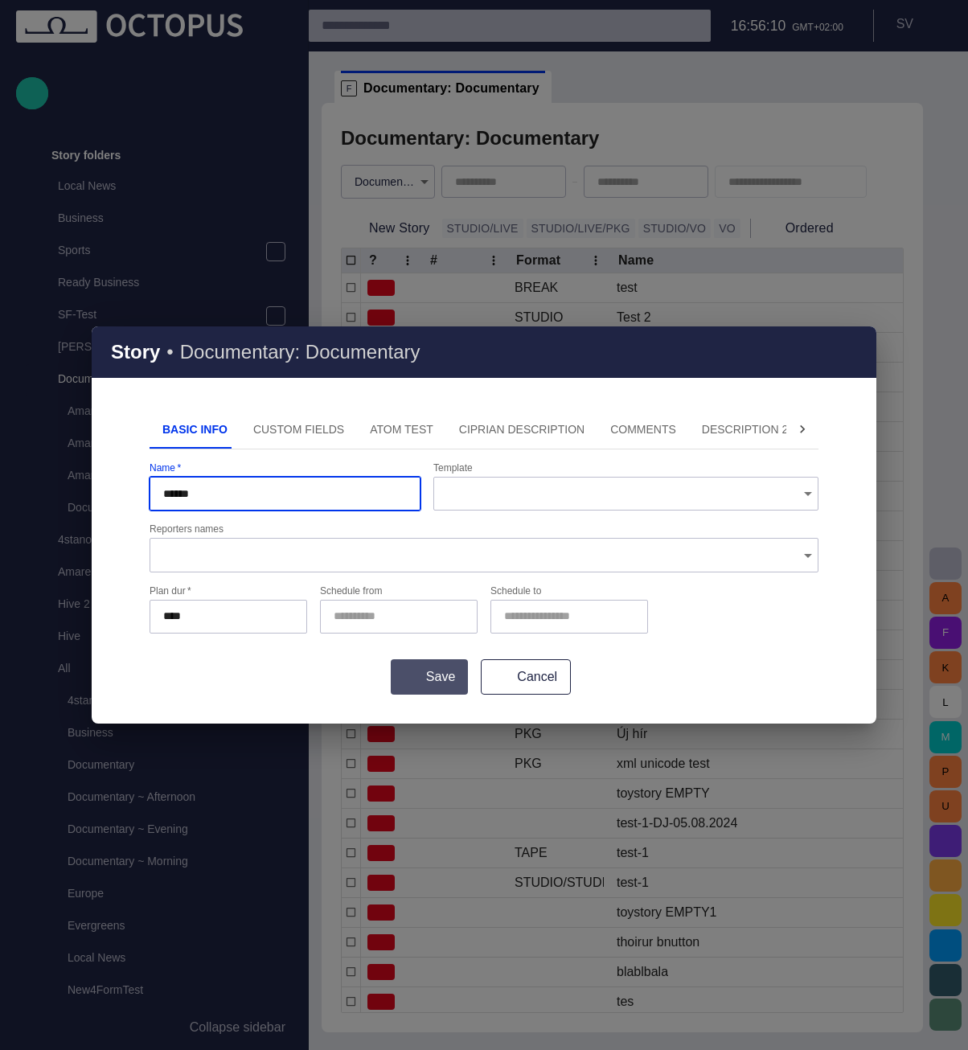
type input "******"
click at [400, 681] on button "Save" at bounding box center [429, 676] width 77 height 35
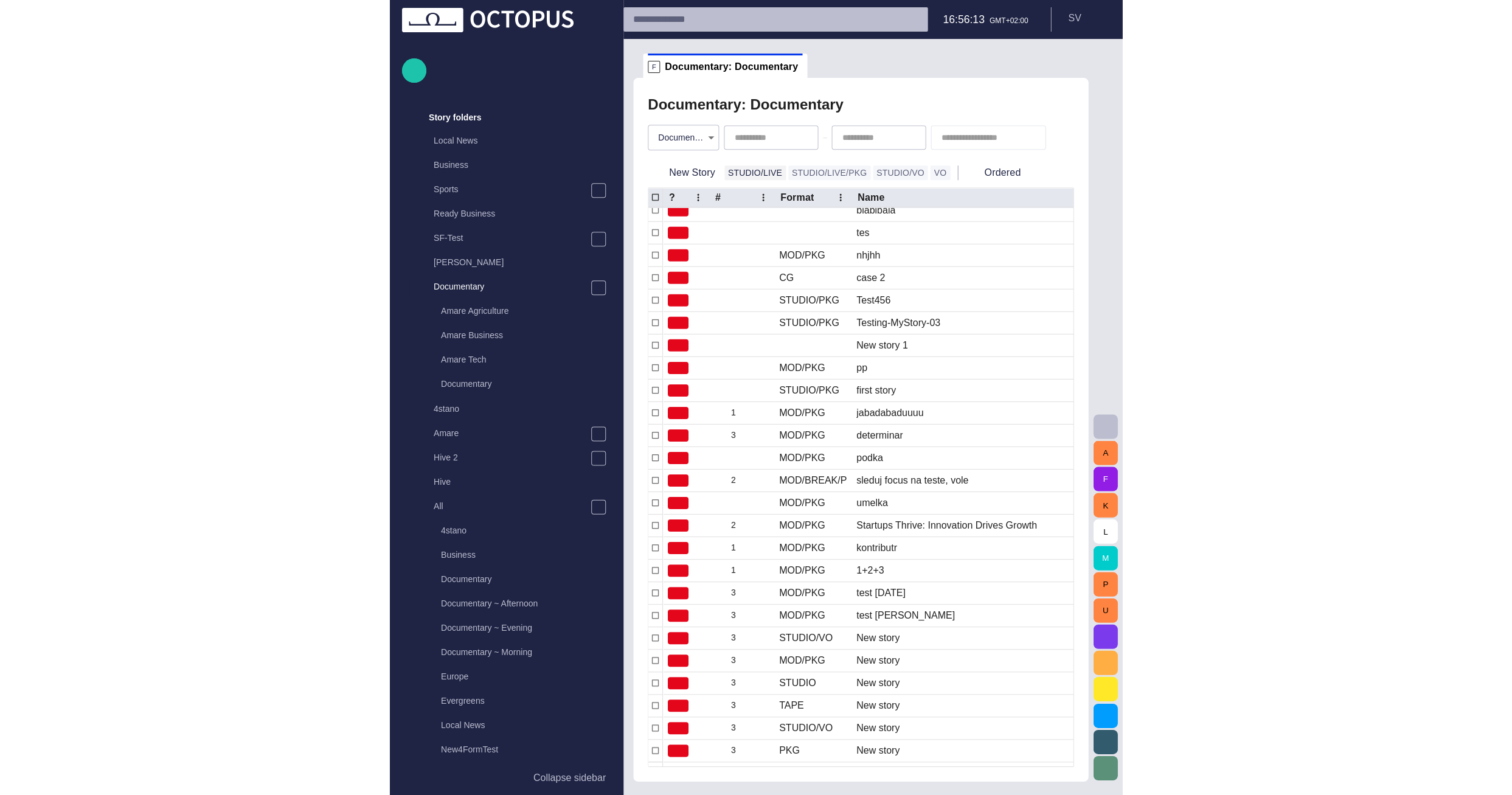
scroll to position [508, 0]
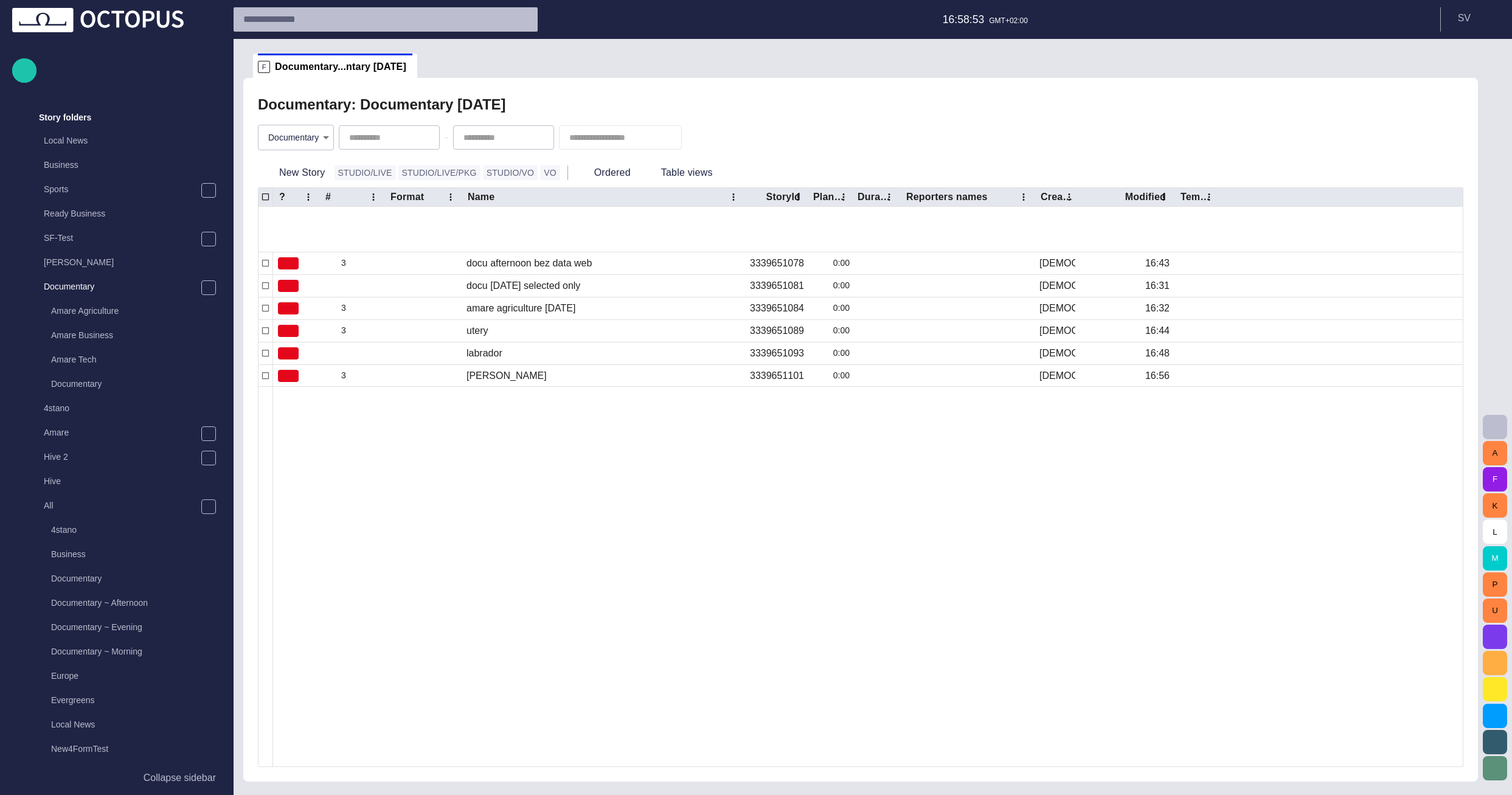
type input "**********"
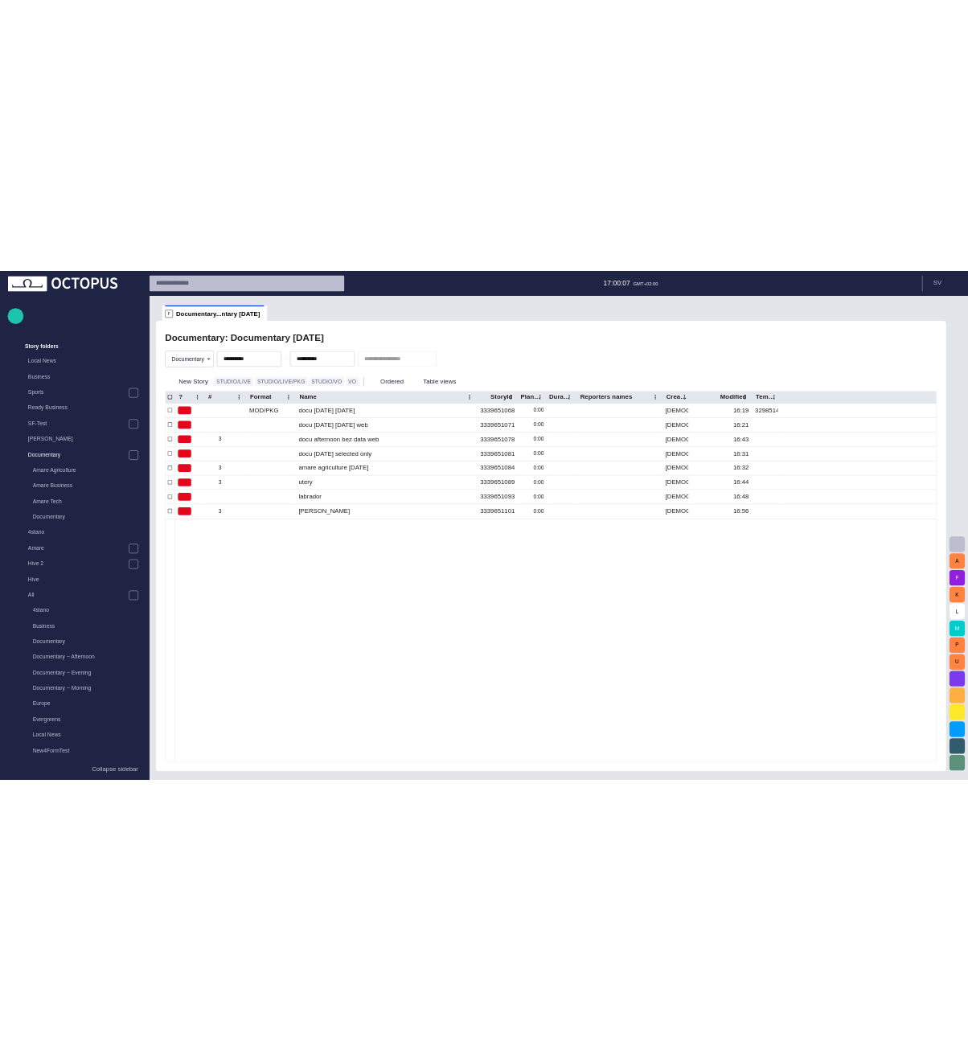
scroll to position [0, 0]
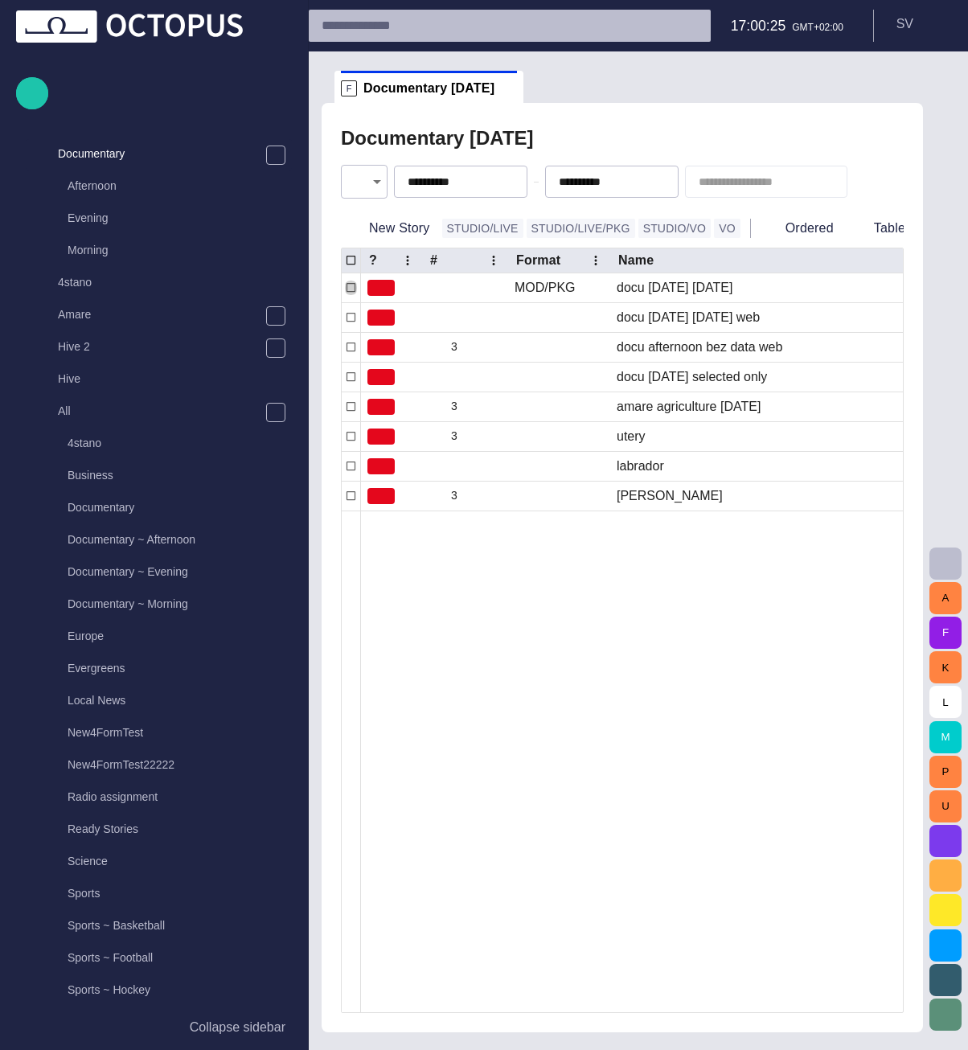
scroll to position [257, 0]
click at [501, 90] on span at bounding box center [509, 88] width 16 height 16
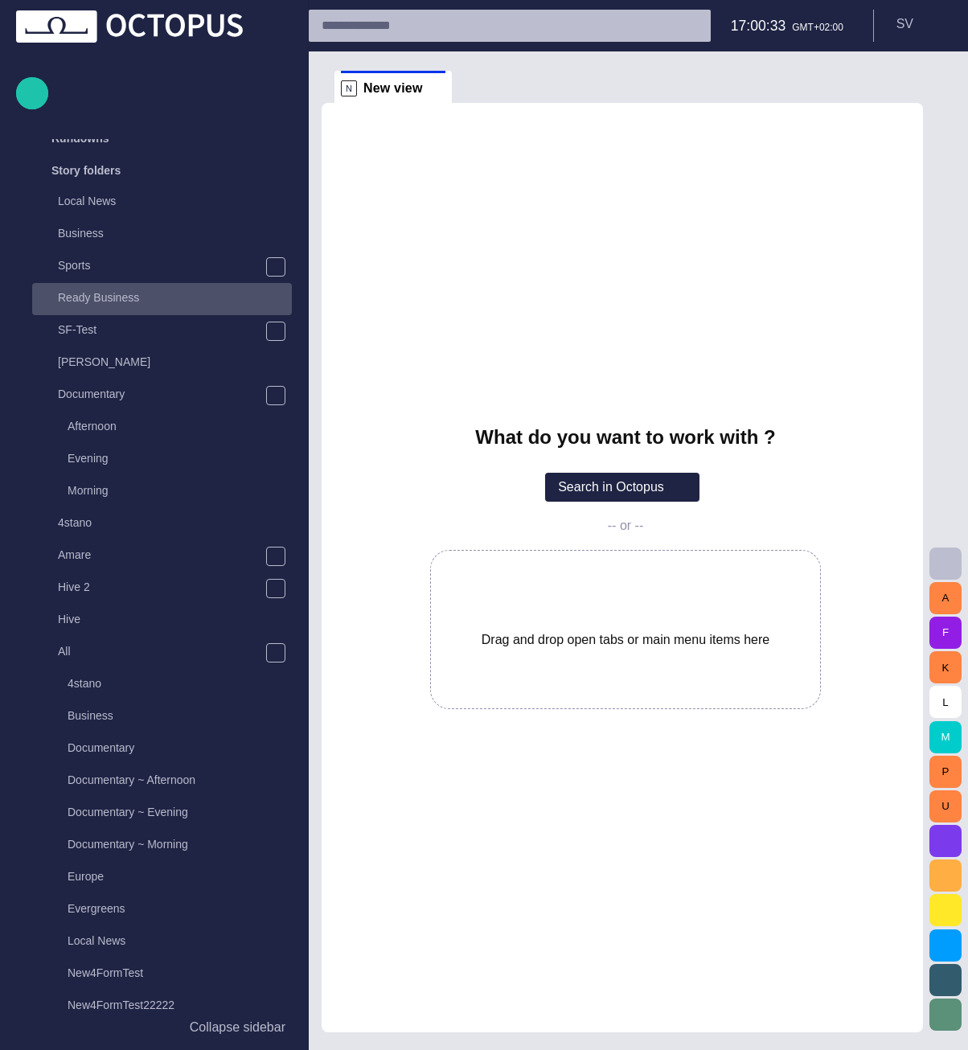
scroll to position [0, 0]
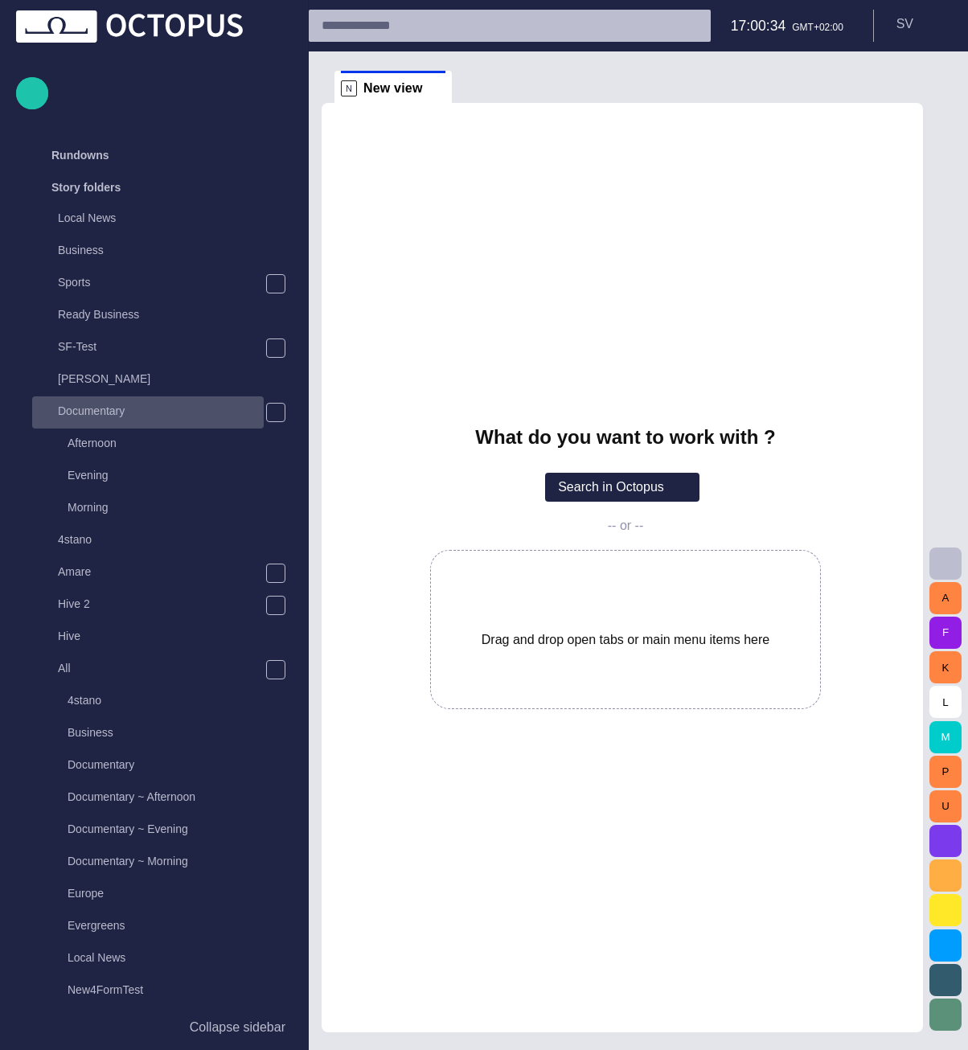
click at [114, 408] on p "Documentary" at bounding box center [161, 411] width 206 height 16
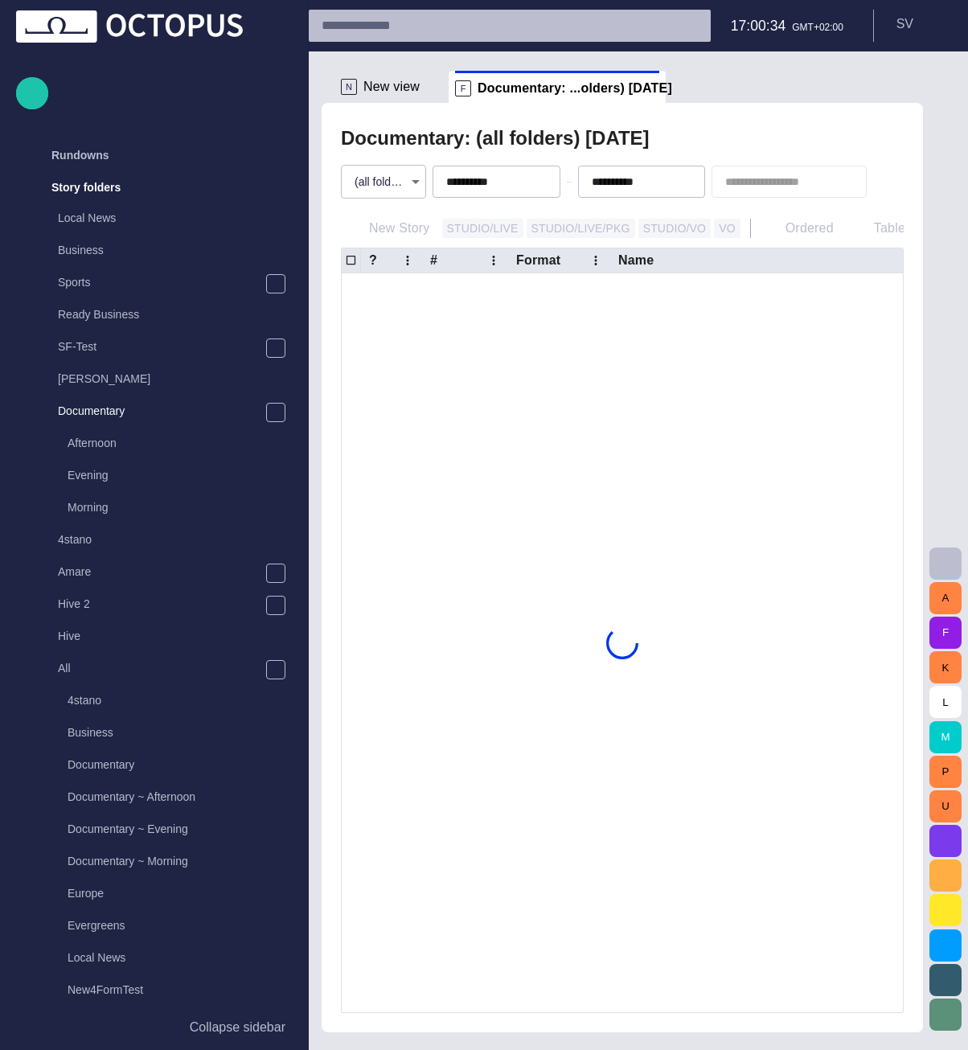
scroll to position [32, 0]
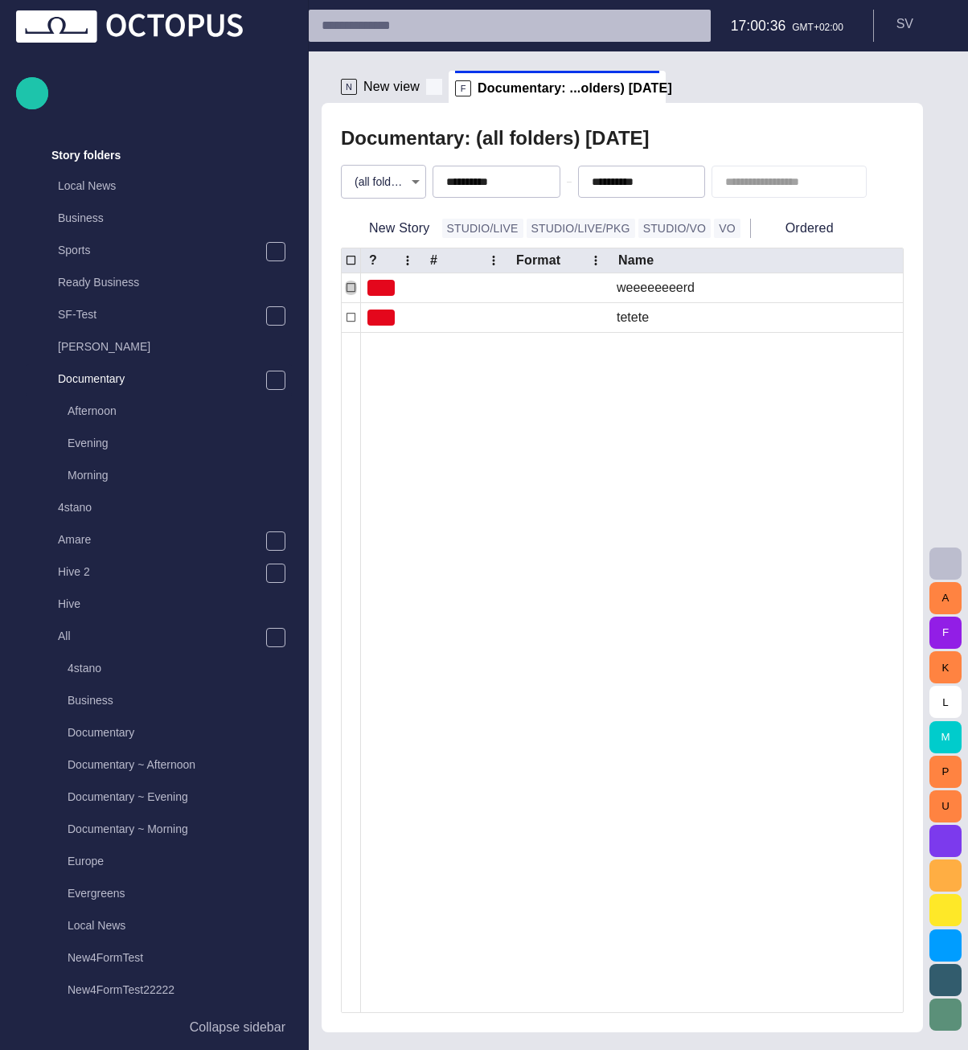
click at [431, 91] on span at bounding box center [434, 87] width 16 height 16
click at [401, 188] on body "**********" at bounding box center [484, 525] width 968 height 1050
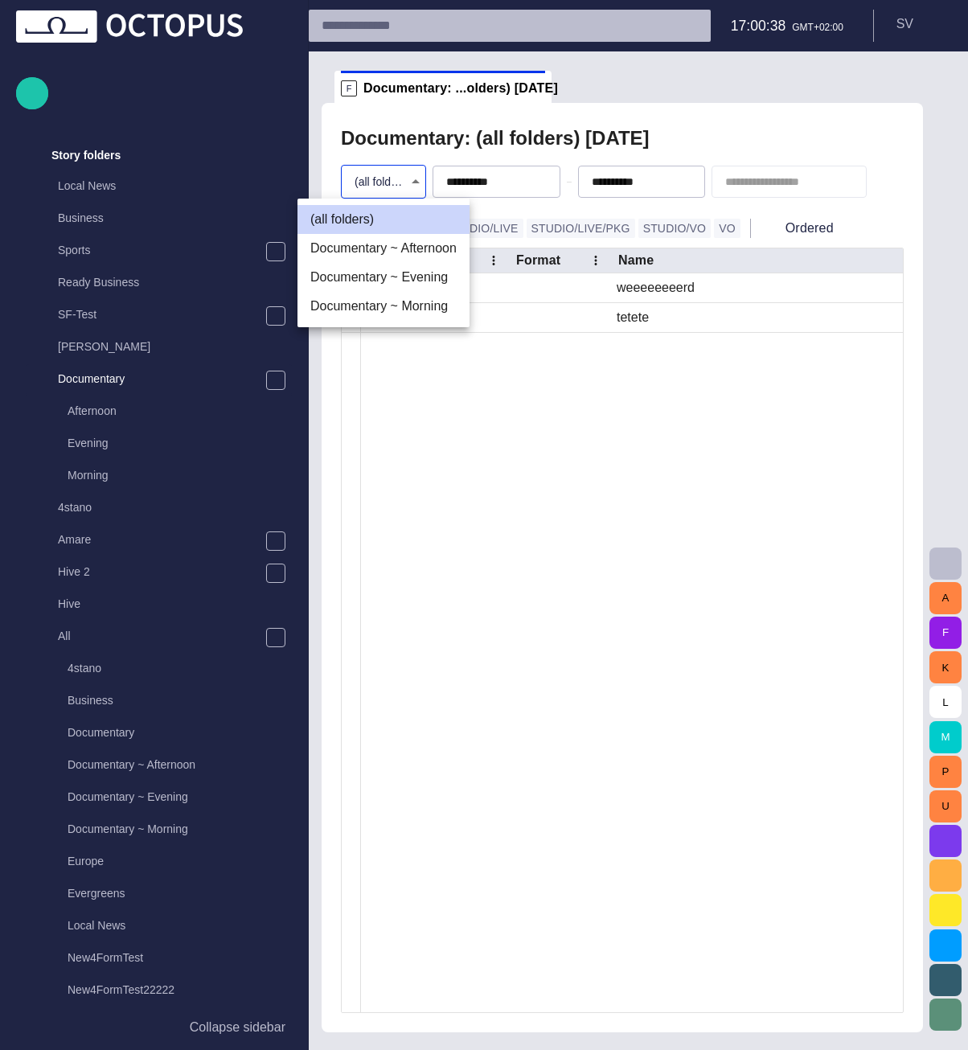
click at [383, 315] on li "Documentary ~ Morning" at bounding box center [383, 306] width 172 height 29
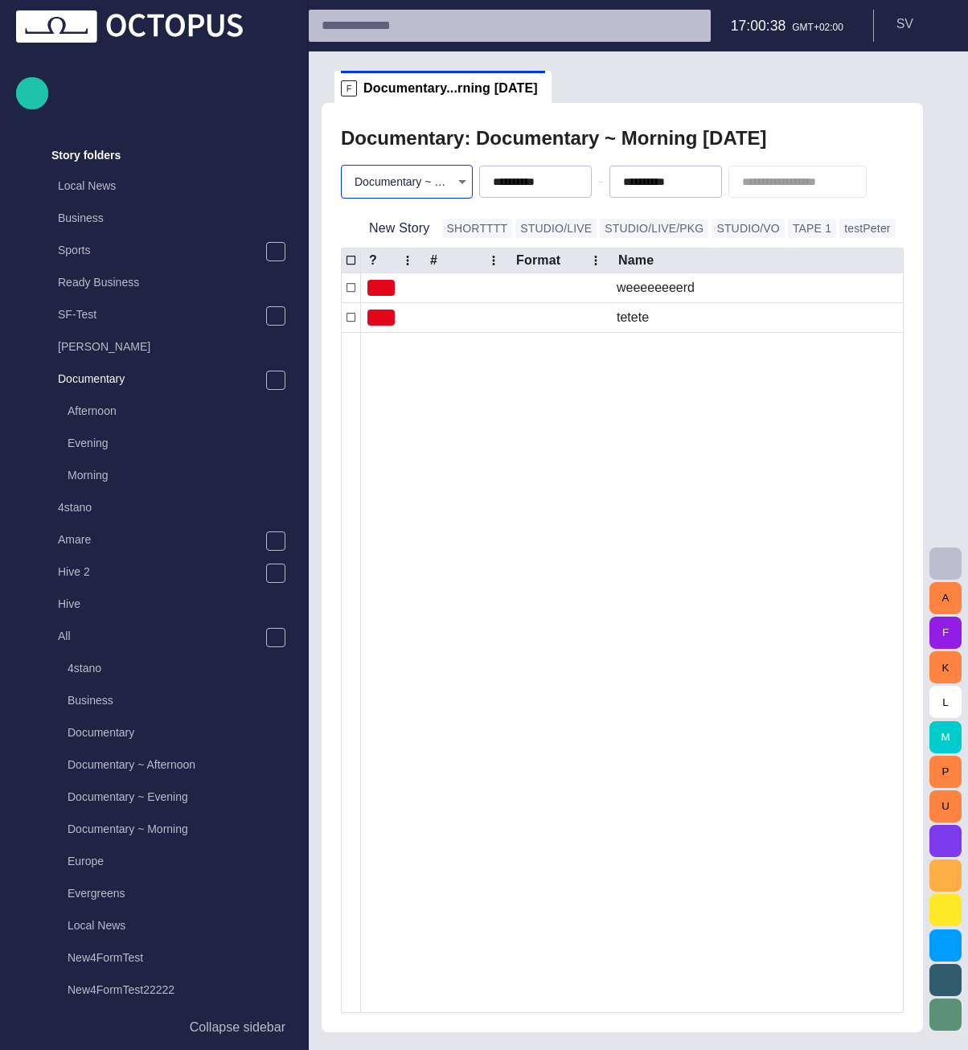
type input "********"
click at [414, 231] on button "New Story" at bounding box center [388, 228] width 95 height 29
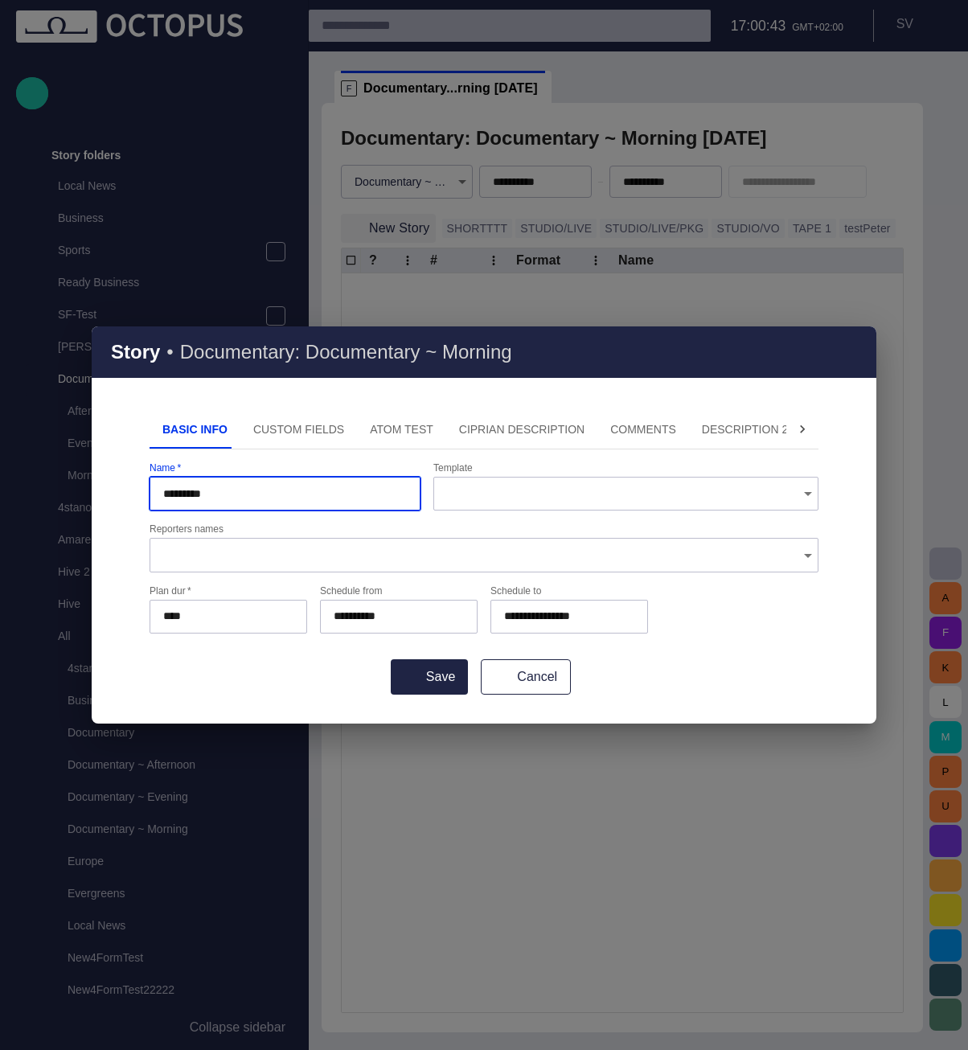
type input "*********"
click at [391, 659] on button "Save" at bounding box center [429, 676] width 77 height 35
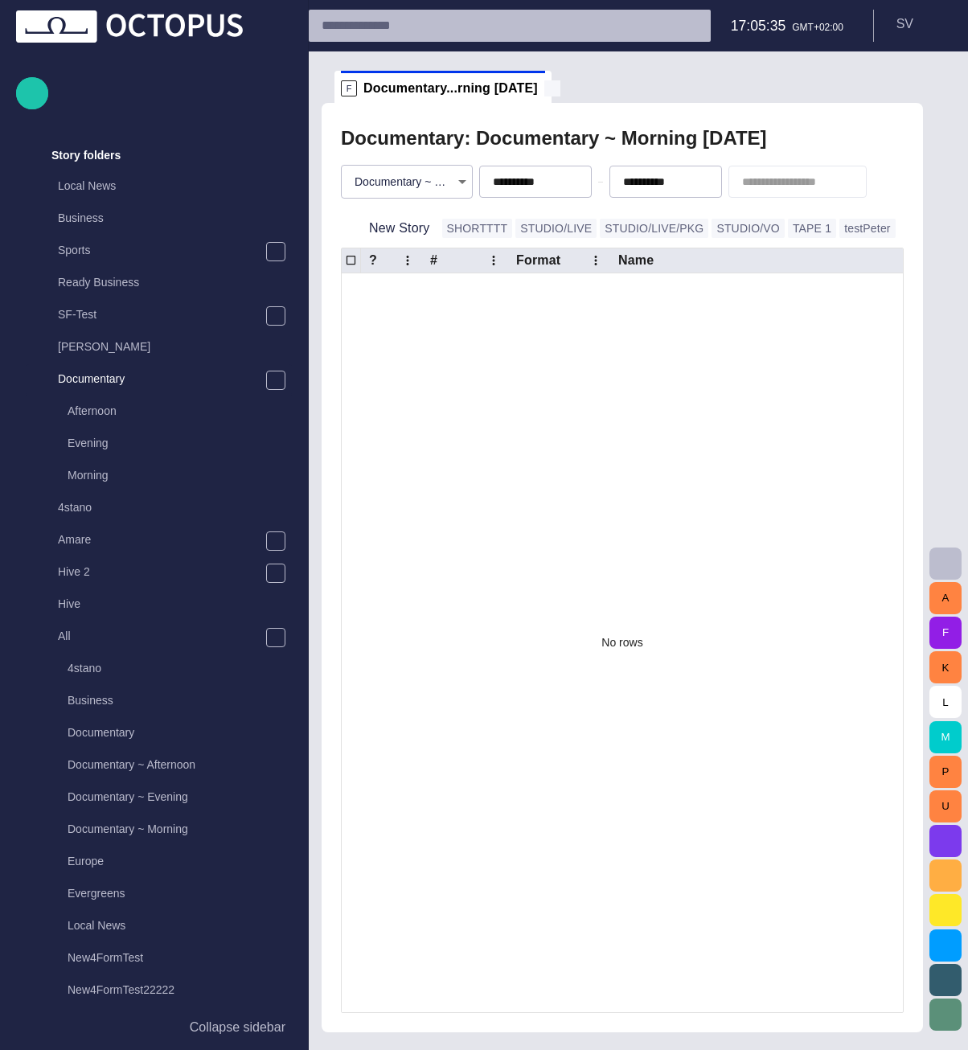
click at [544, 85] on span at bounding box center [552, 88] width 16 height 16
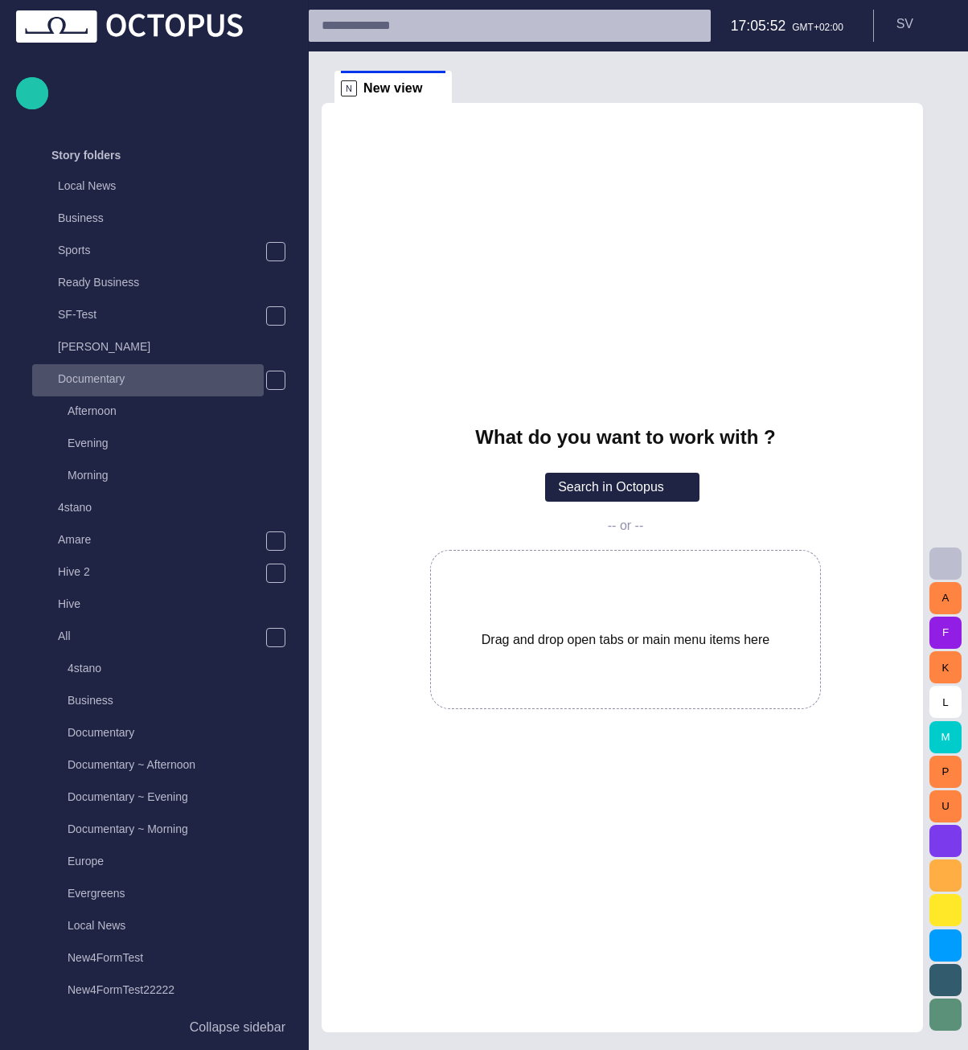
click at [123, 387] on p "Documentary" at bounding box center [161, 379] width 206 height 16
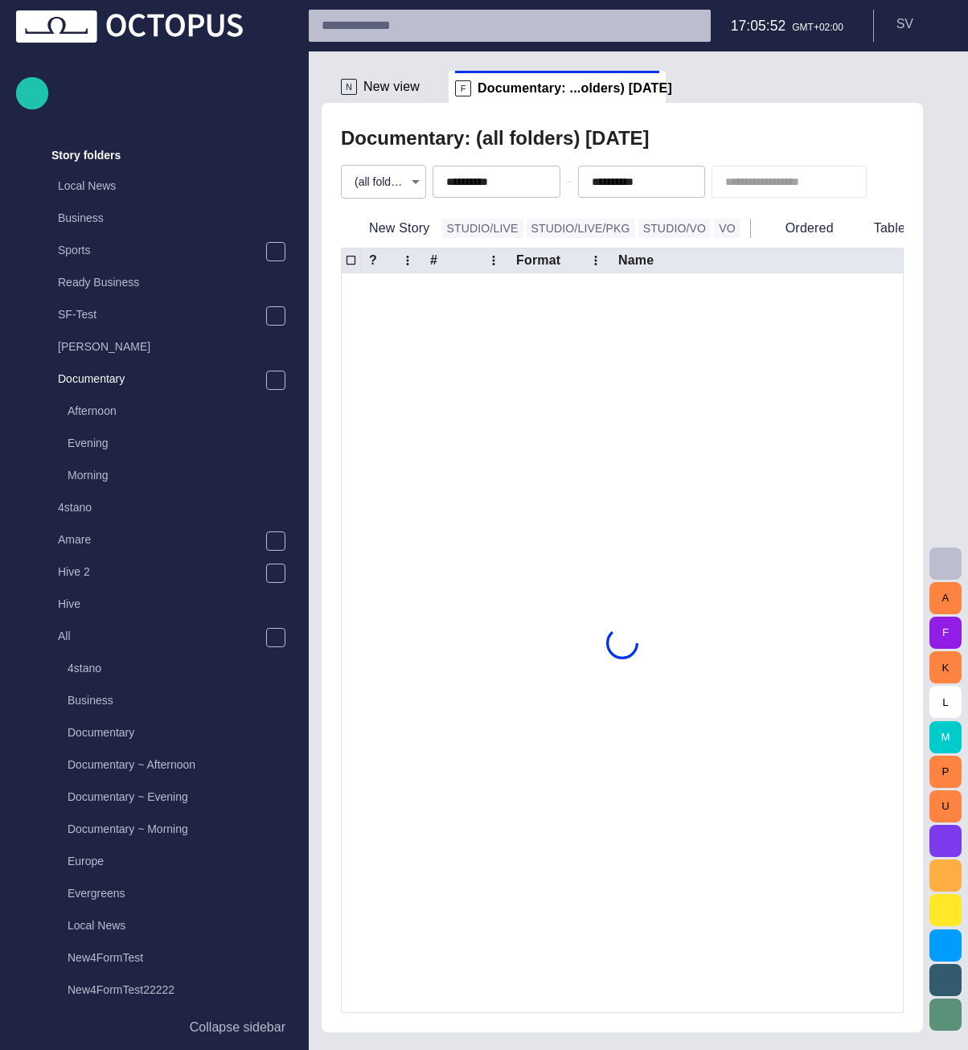
scroll to position [257, 0]
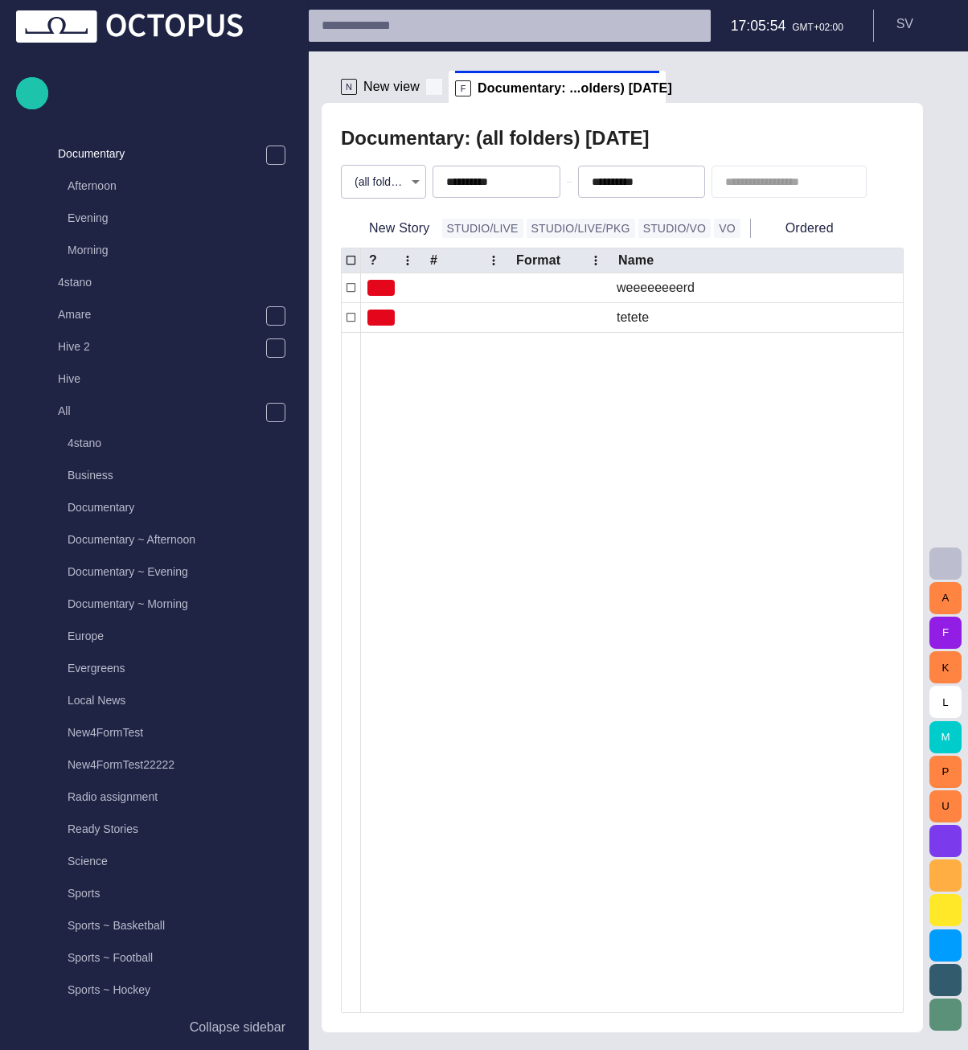
click at [432, 84] on span at bounding box center [434, 87] width 16 height 16
click at [505, 176] on span "button" at bounding box center [509, 181] width 13 height 13
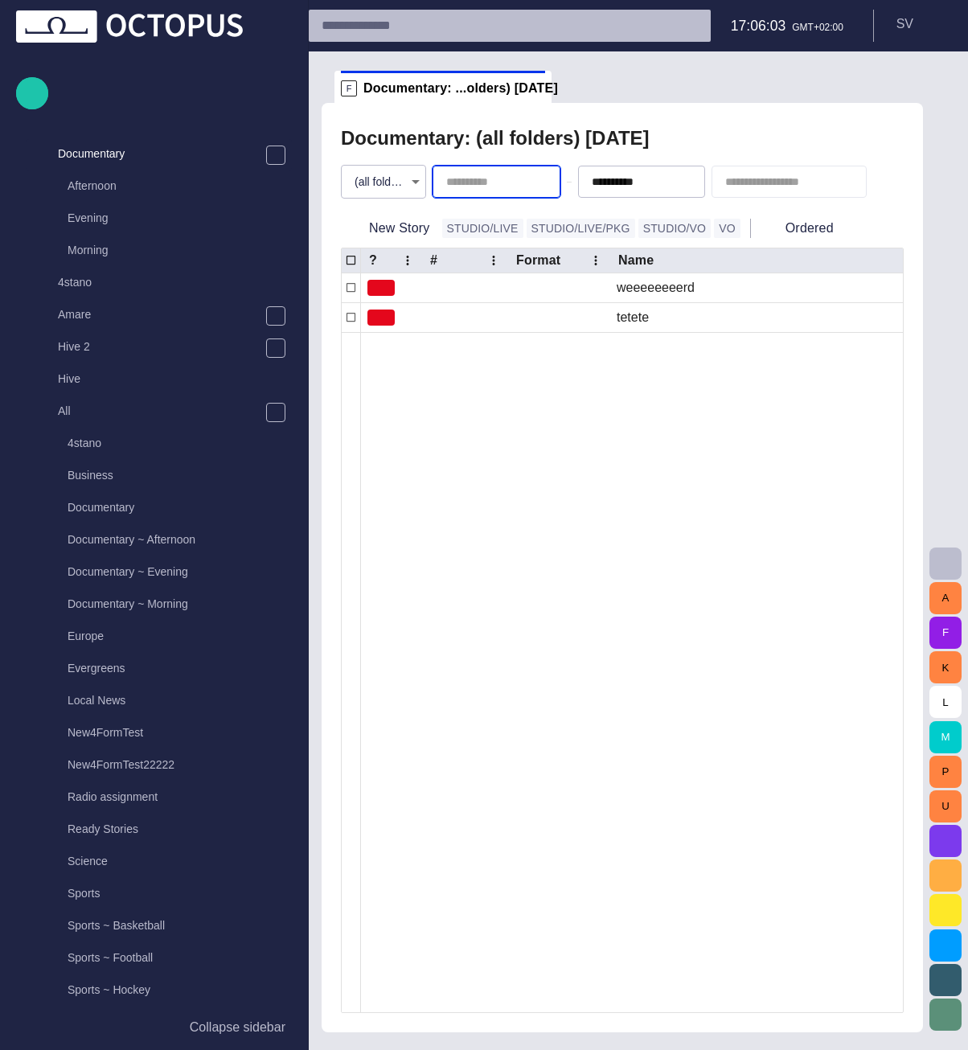
click at [0, 0] on span "button" at bounding box center [0, 0] width 0 height 0
click at [406, 180] on body "Story Rundown Rundowns Story folders Local News Business Sports Ready Business …" at bounding box center [484, 525] width 968 height 1050
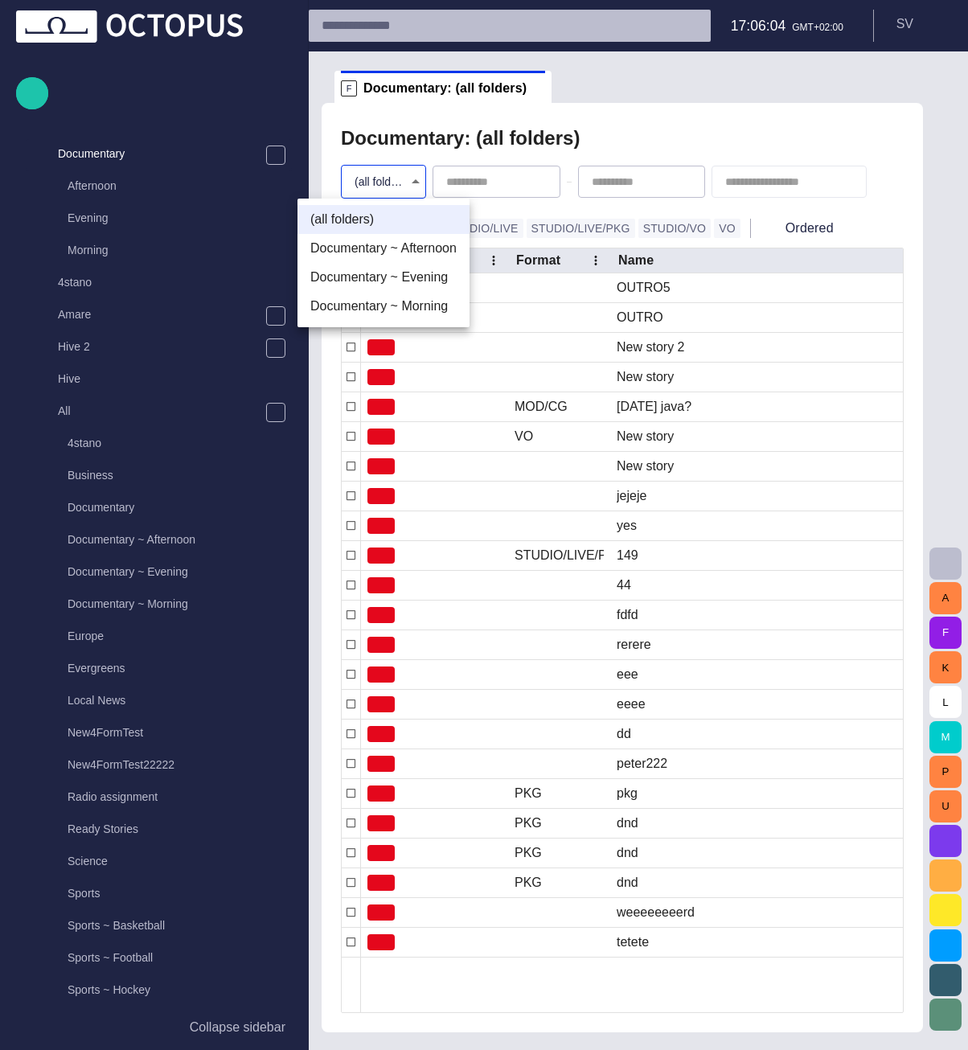
click at [405, 309] on li "Documentary ~ Morning" at bounding box center [383, 306] width 172 height 29
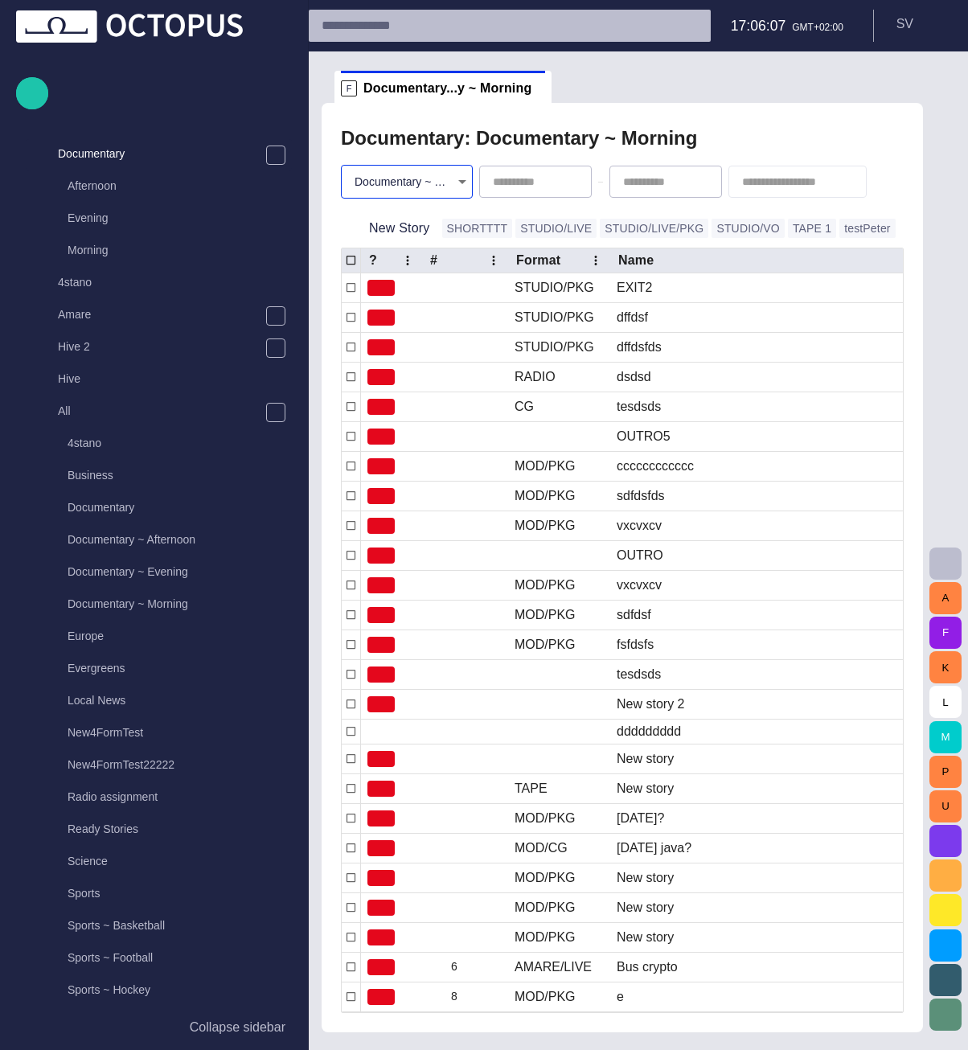
type input "********"
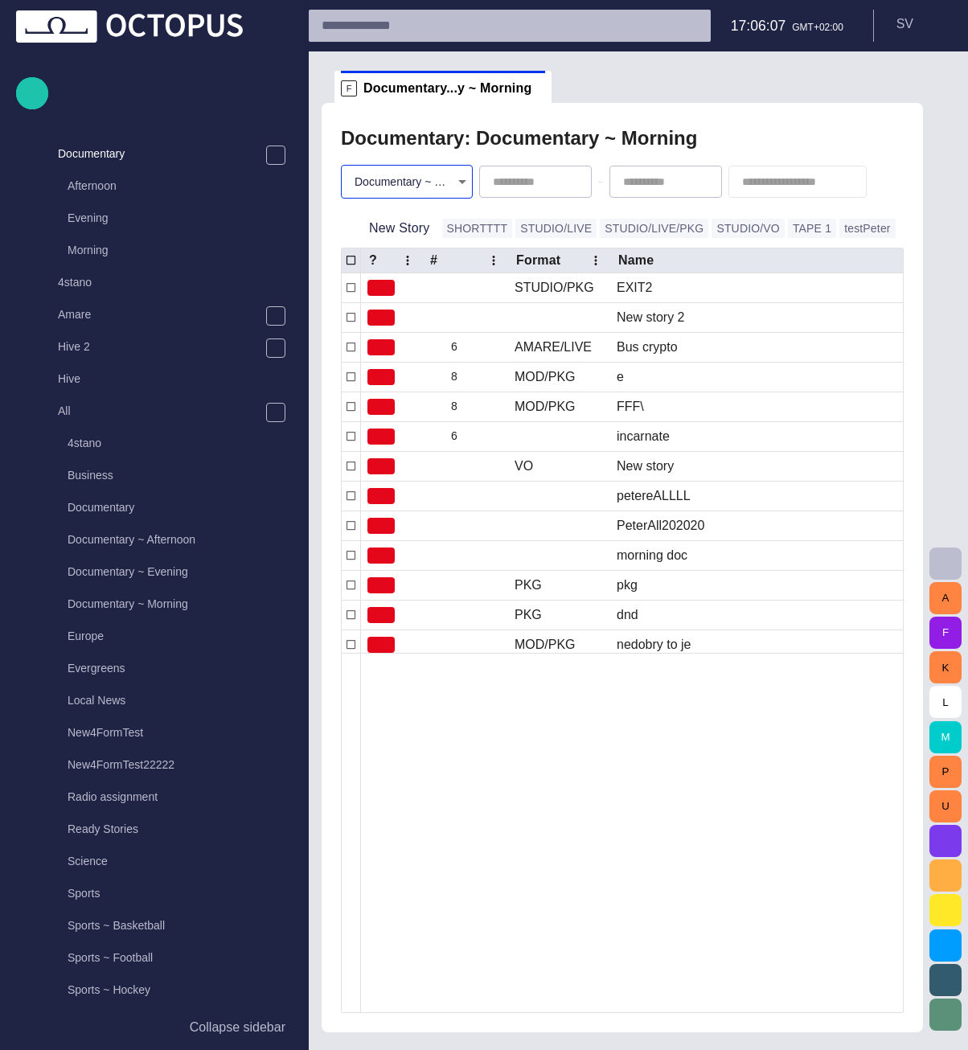
click at [732, 113] on div at bounding box center [484, 525] width 968 height 1050
click at [409, 227] on button "New Story" at bounding box center [388, 228] width 95 height 29
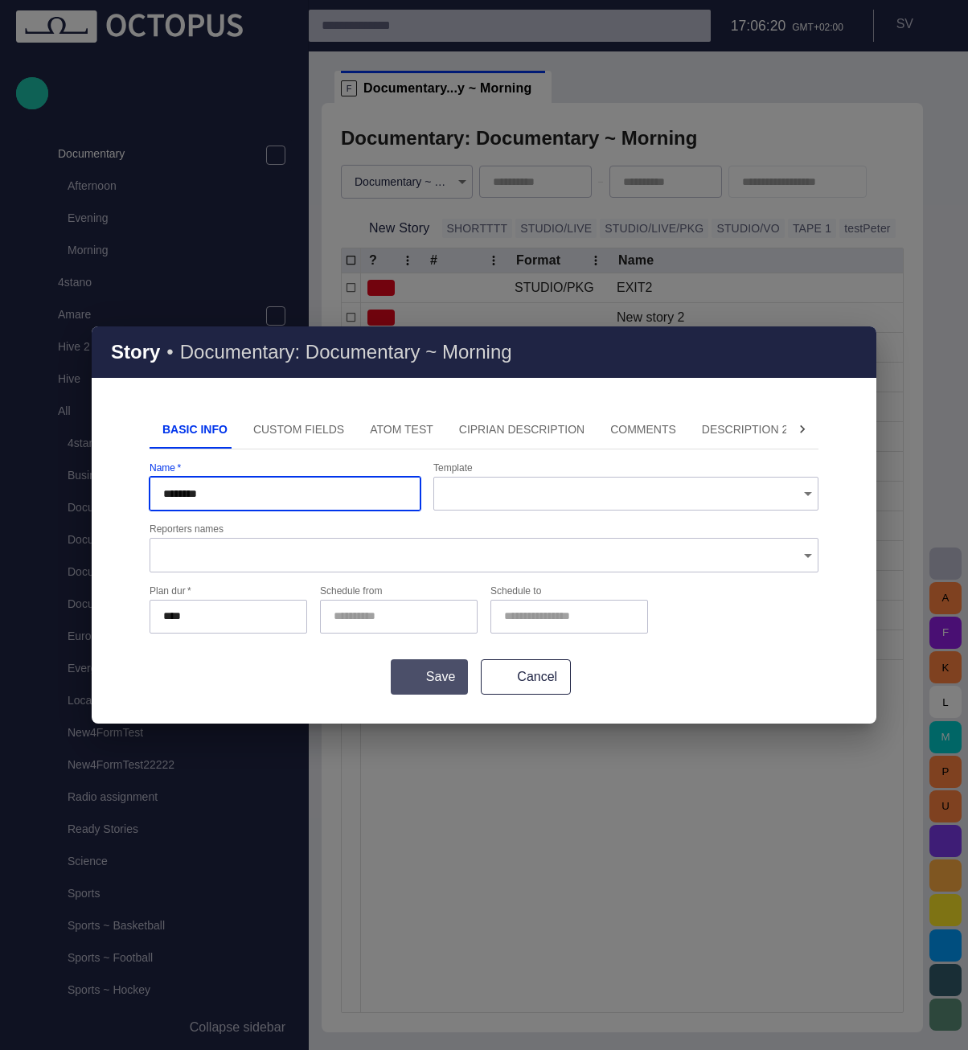
type input "********"
click at [434, 686] on button "Save" at bounding box center [429, 676] width 77 height 35
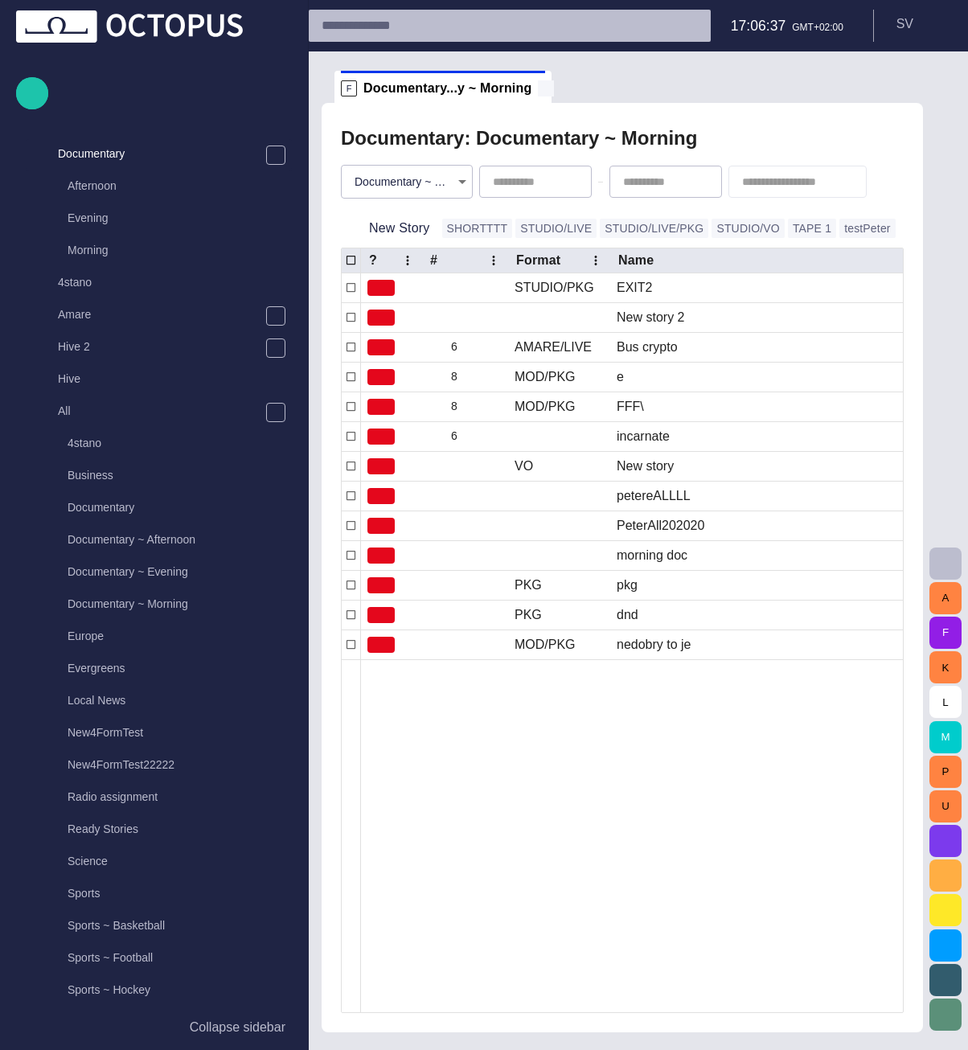
click at [538, 87] on span at bounding box center [546, 88] width 16 height 16
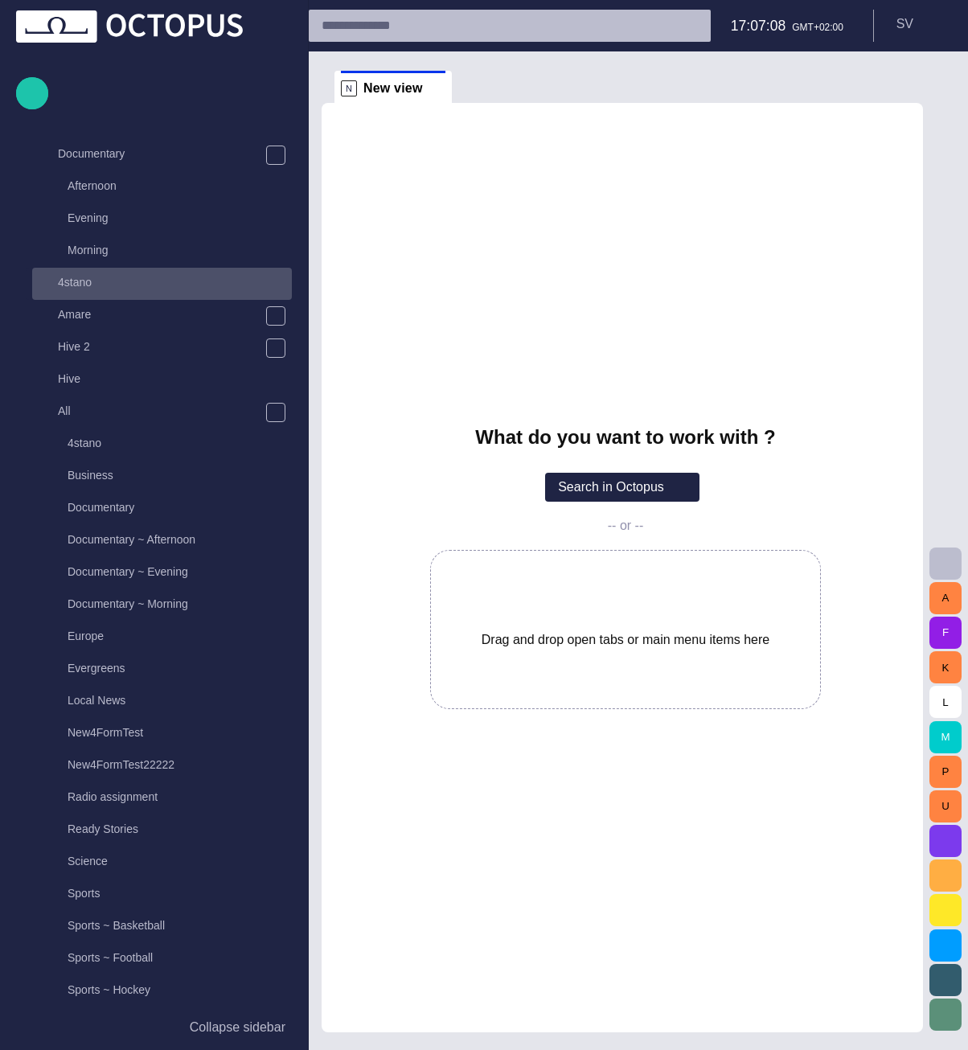
scroll to position [161, 0]
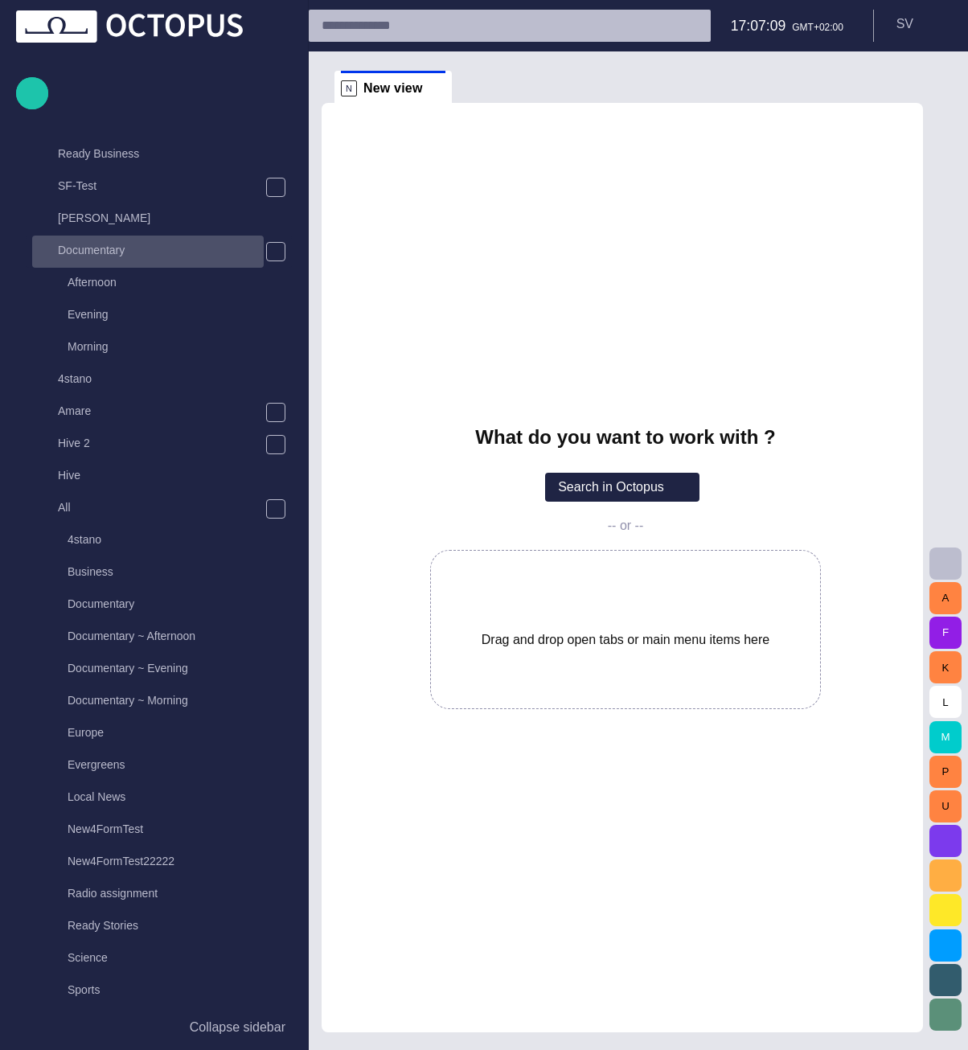
click at [135, 246] on p "Documentary" at bounding box center [161, 250] width 206 height 16
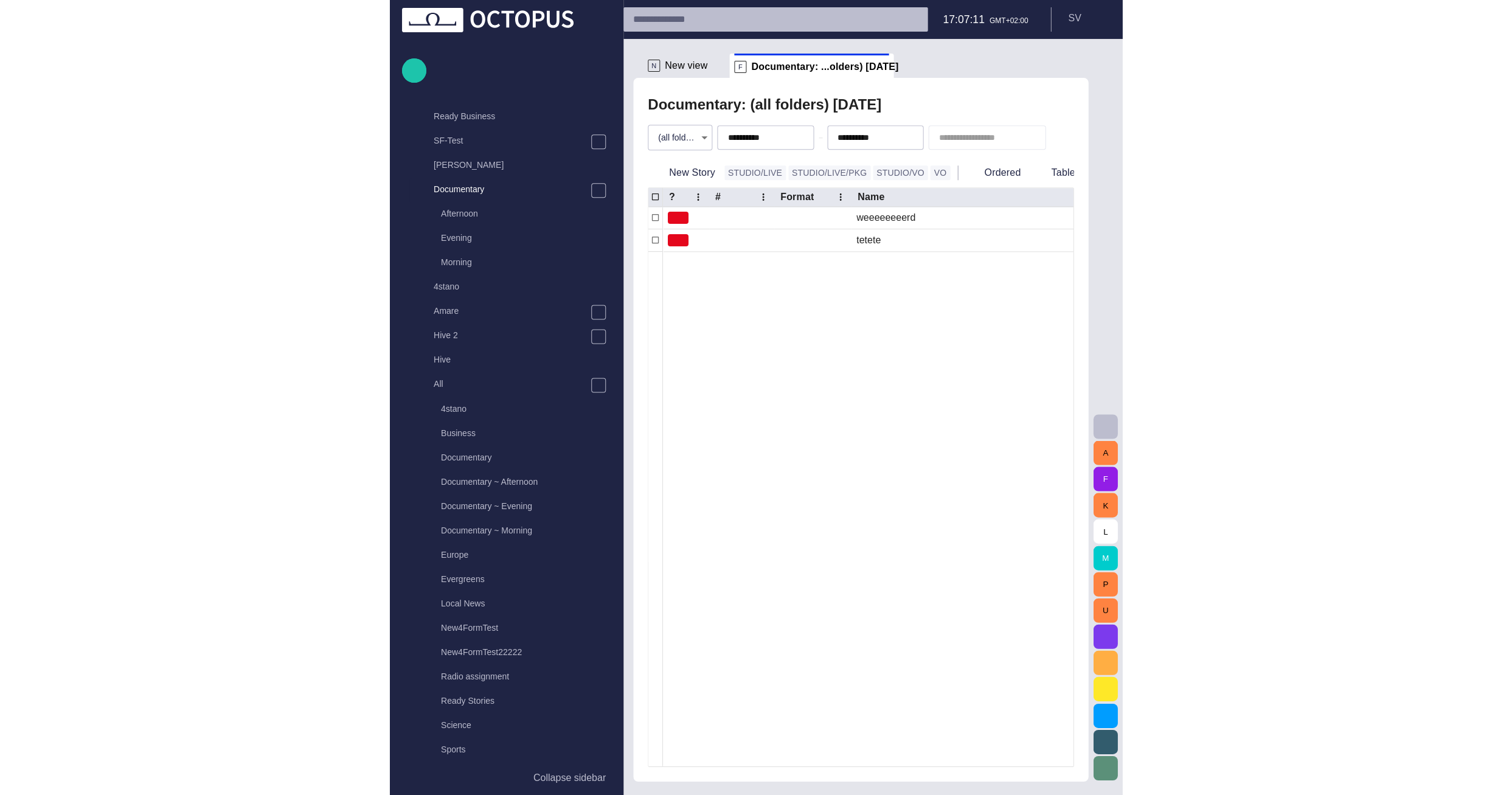
scroll to position [24, 0]
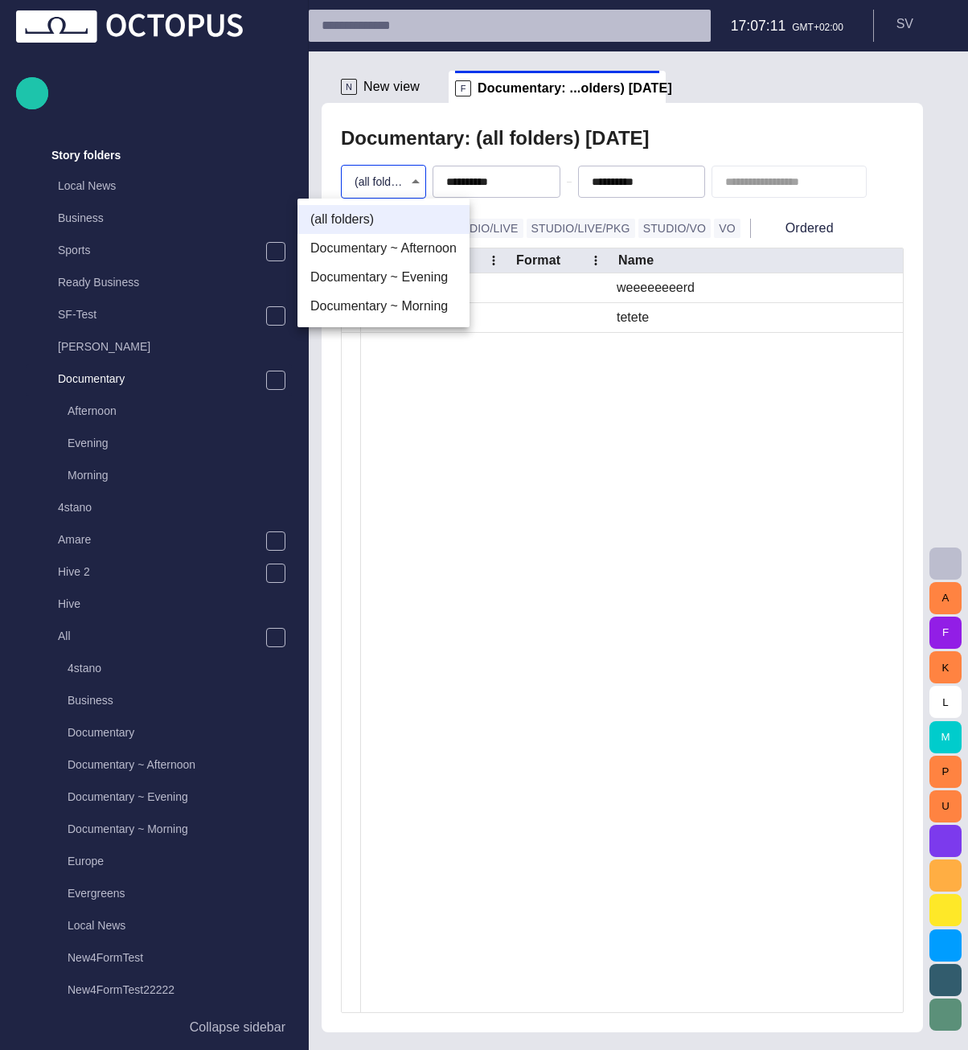
click at [404, 178] on body "**********" at bounding box center [484, 525] width 968 height 1050
click at [408, 297] on li "Documentary ~ Morning" at bounding box center [383, 306] width 172 height 29
type input "********"
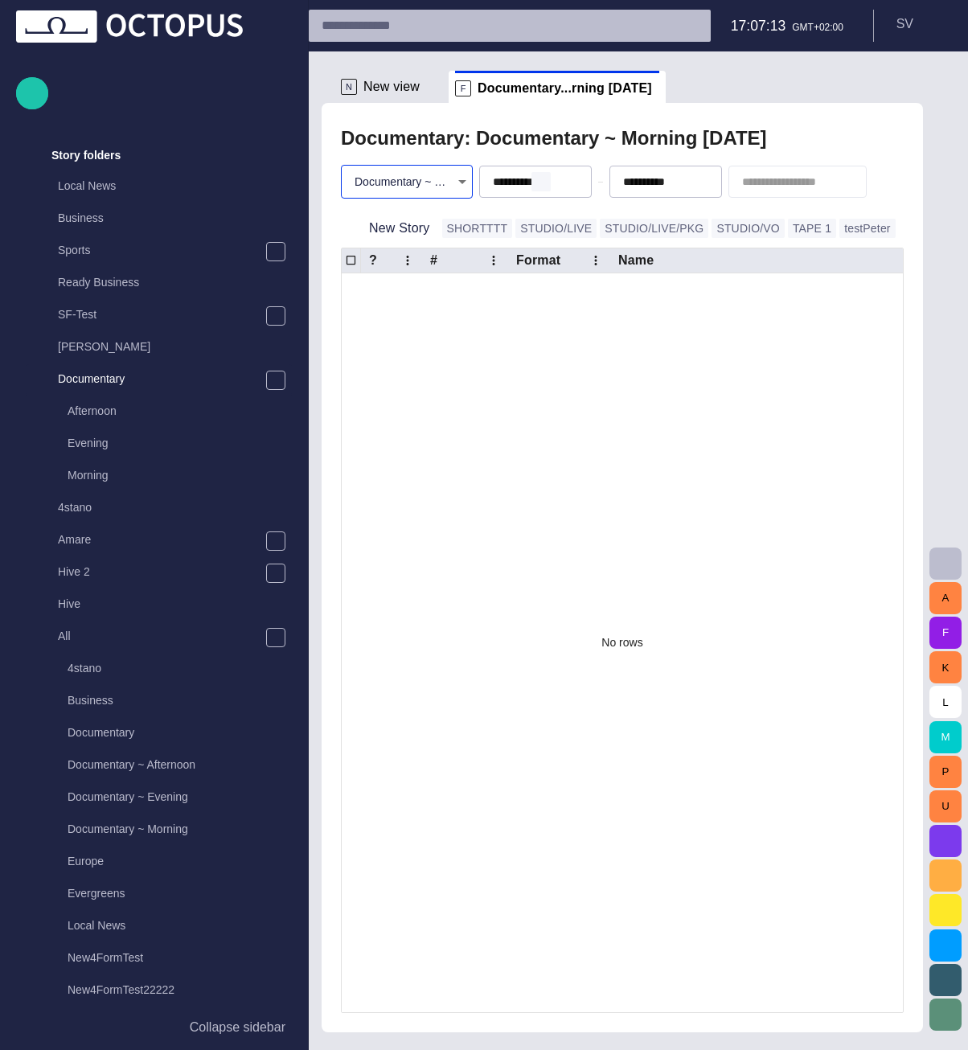
click at [534, 178] on span "button" at bounding box center [540, 181] width 13 height 13
click at [0, 0] on span "button" at bounding box center [0, 0] width 0 height 0
click at [677, 117] on div "**********" at bounding box center [622, 567] width 601 height 929
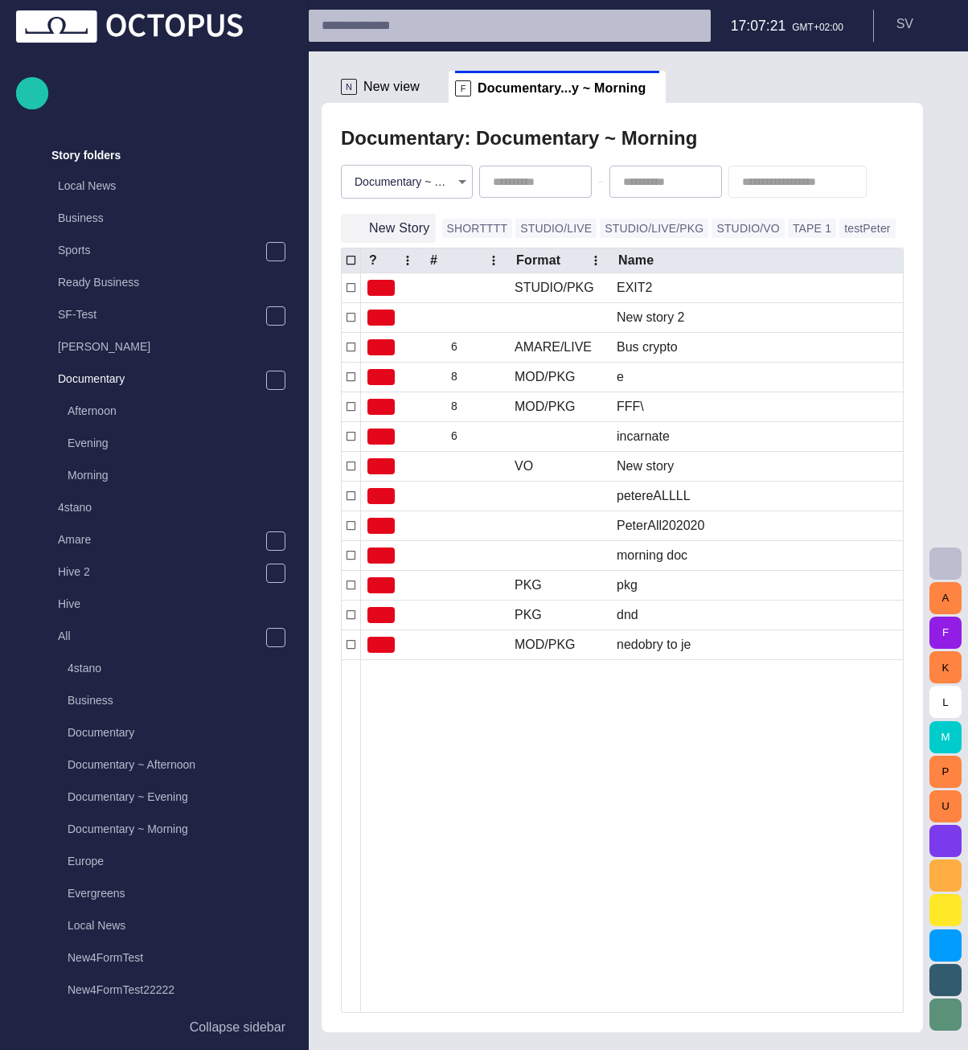
click at [396, 223] on button "New Story" at bounding box center [388, 228] width 95 height 29
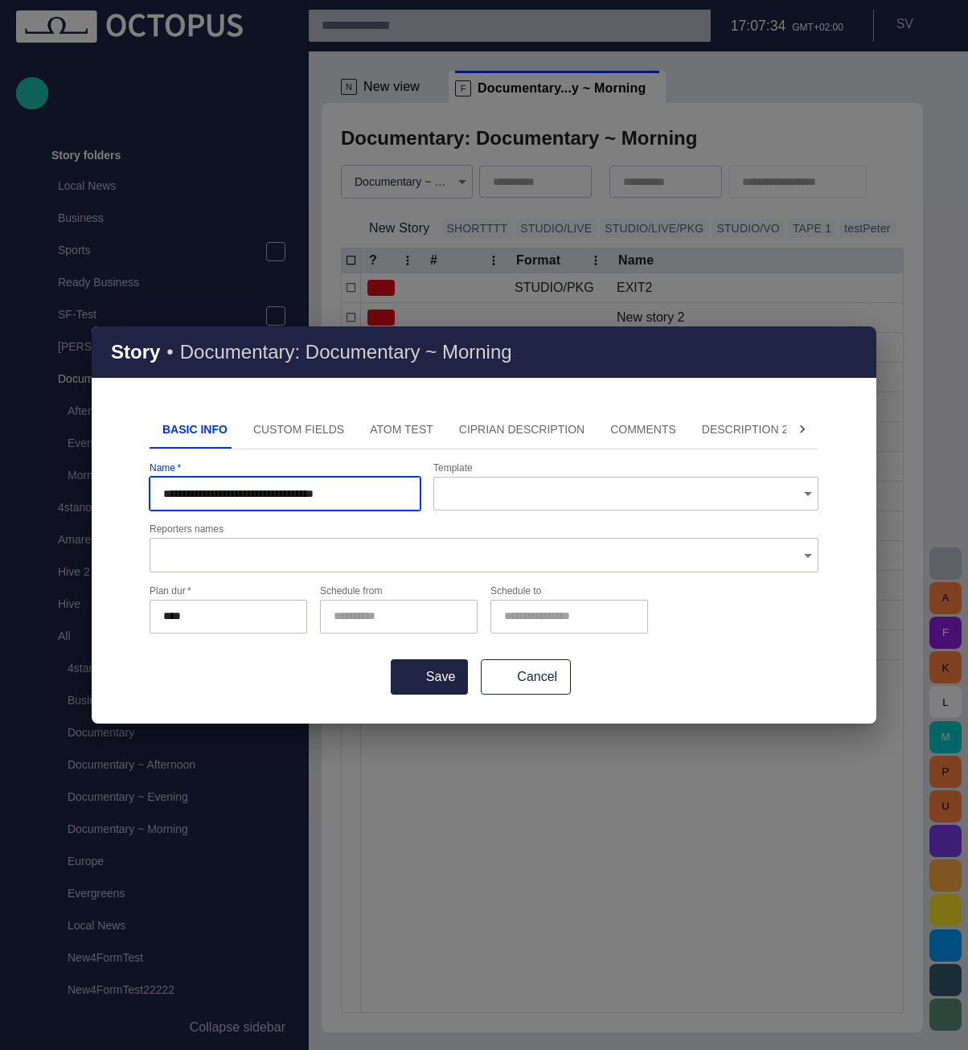
type input "**********"
click at [421, 470] on div "**********" at bounding box center [483, 550] width 669 height 177
click at [428, 683] on button "Save" at bounding box center [429, 676] width 77 height 35
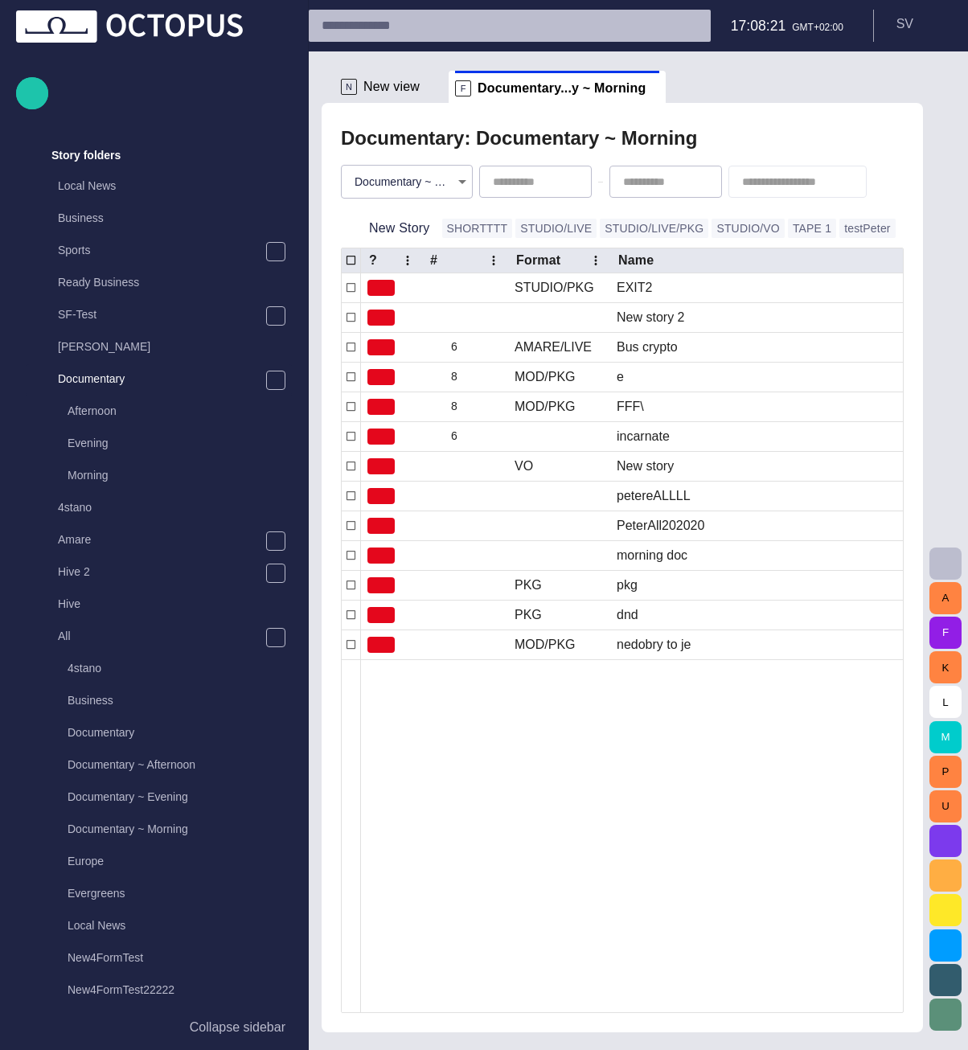
click at [425, 191] on body "Story Rundown Rundowns Story folders Local News Business Sports Ready Business …" at bounding box center [484, 525] width 968 height 1050
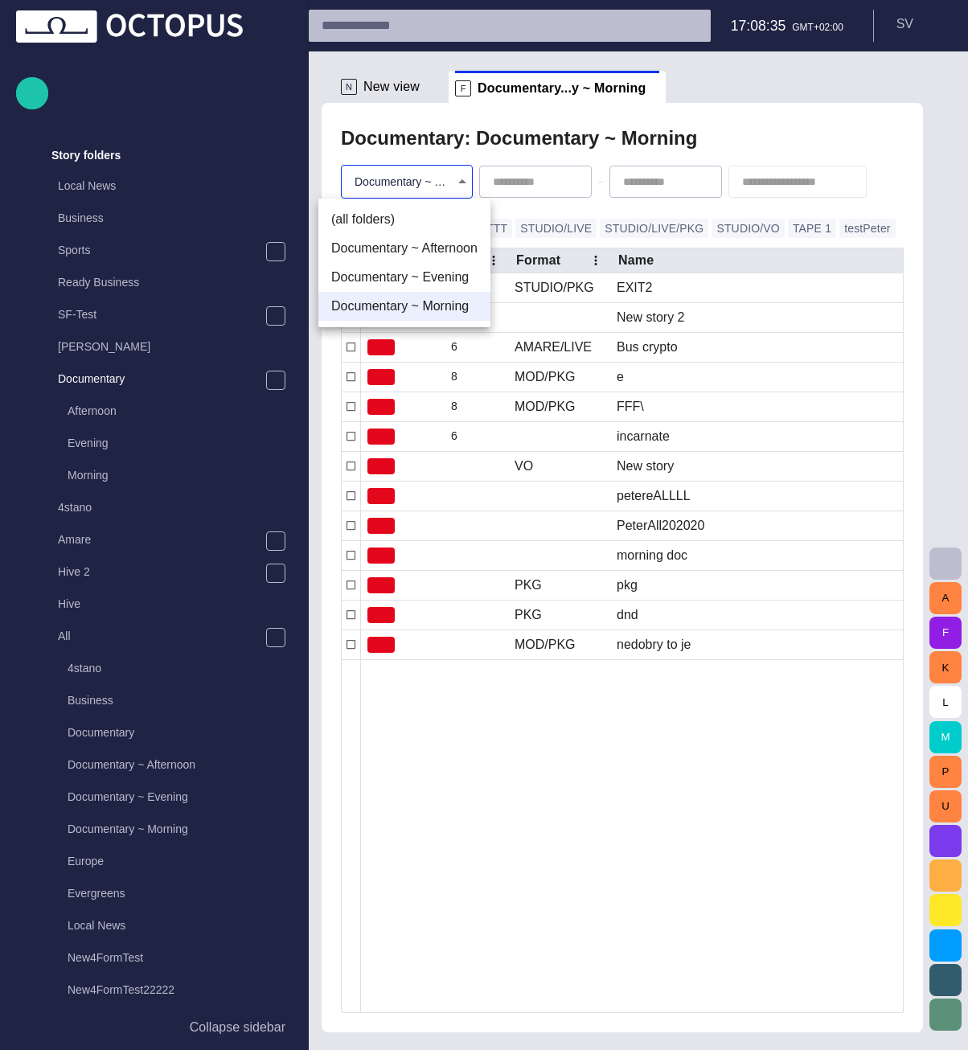
click at [753, 133] on div at bounding box center [484, 525] width 968 height 1050
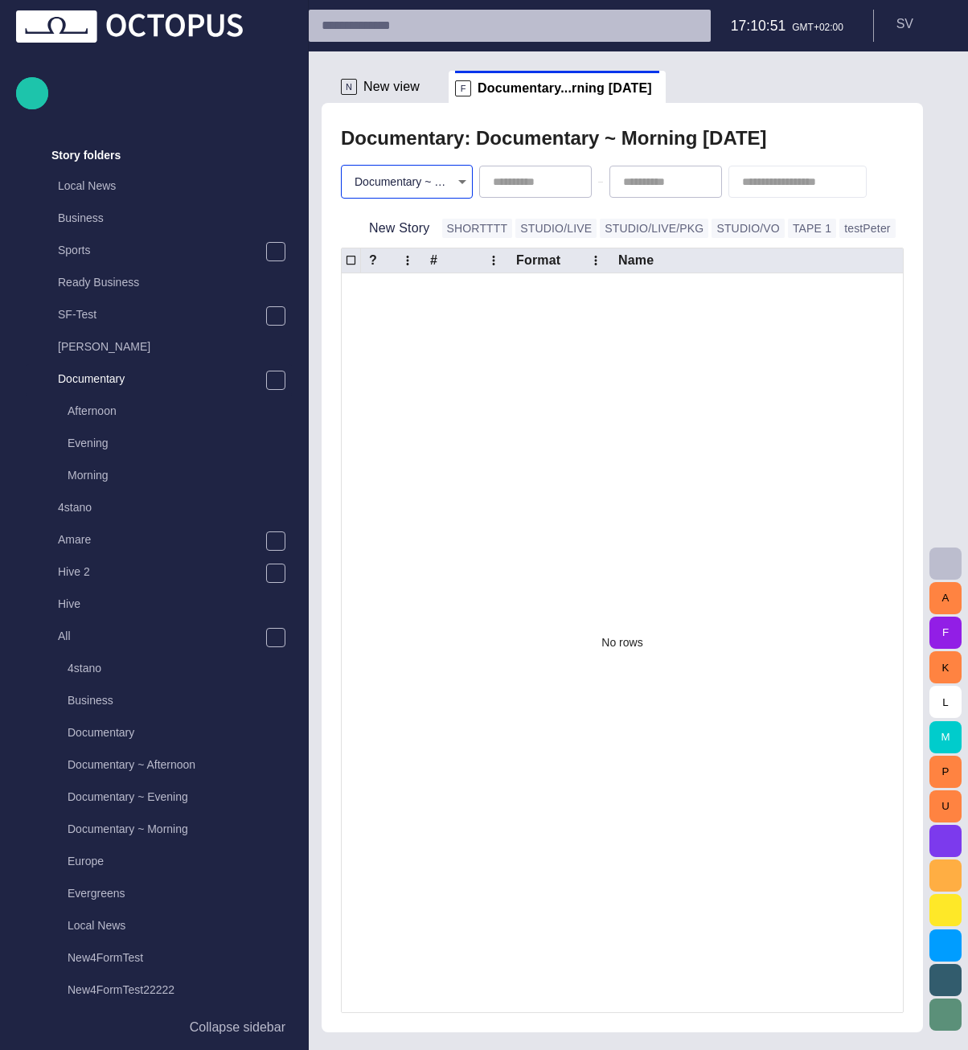
type input "**********"
